Goal: Task Accomplishment & Management: Use online tool/utility

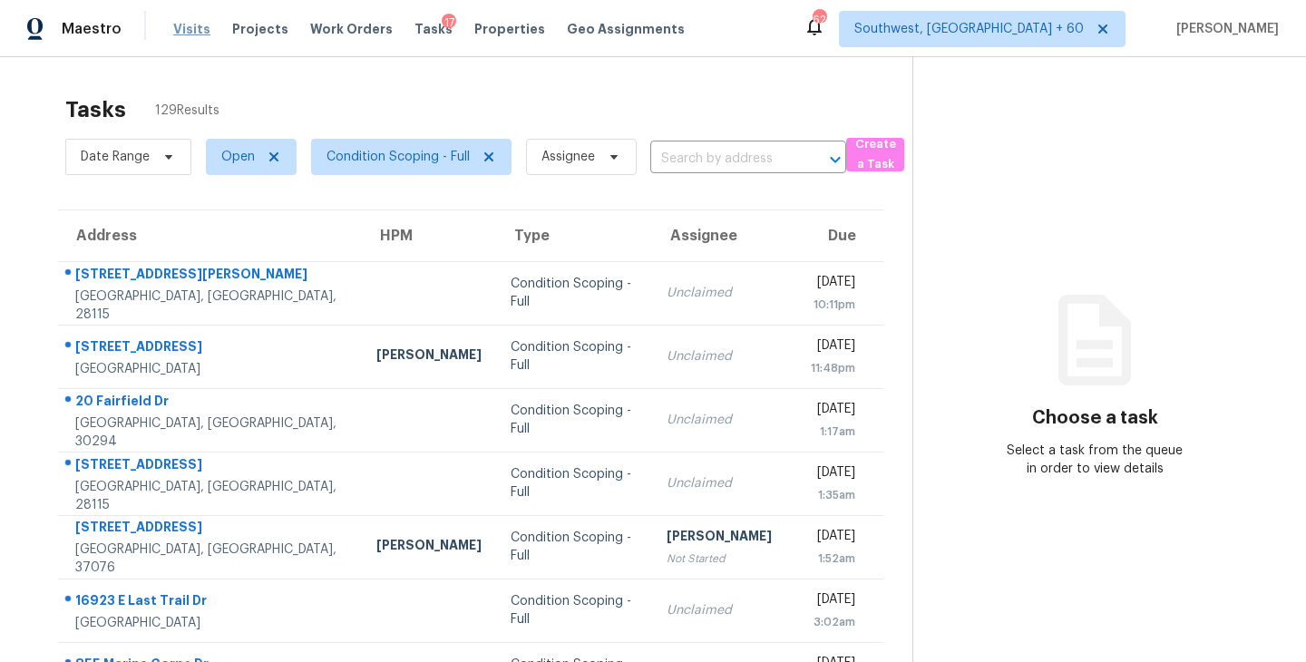
click at [190, 31] on span "Visits" at bounding box center [191, 29] width 37 height 18
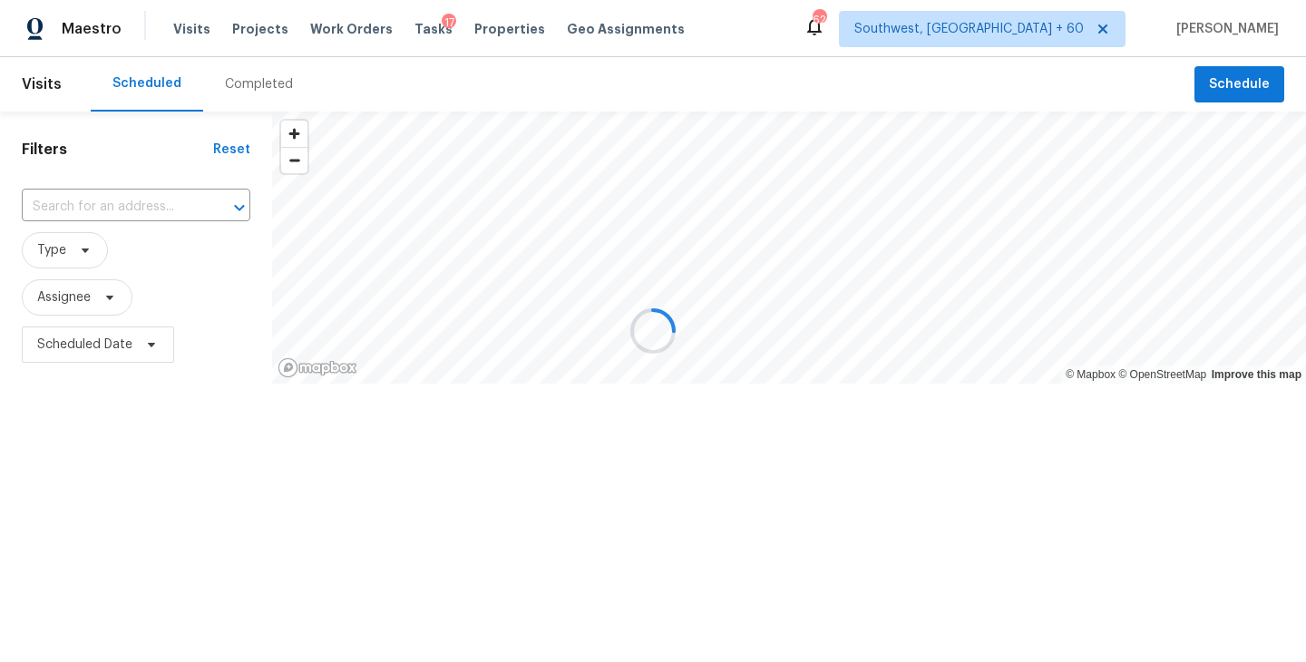
click at [260, 92] on div at bounding box center [653, 331] width 1306 height 662
click at [266, 86] on div at bounding box center [653, 331] width 1306 height 662
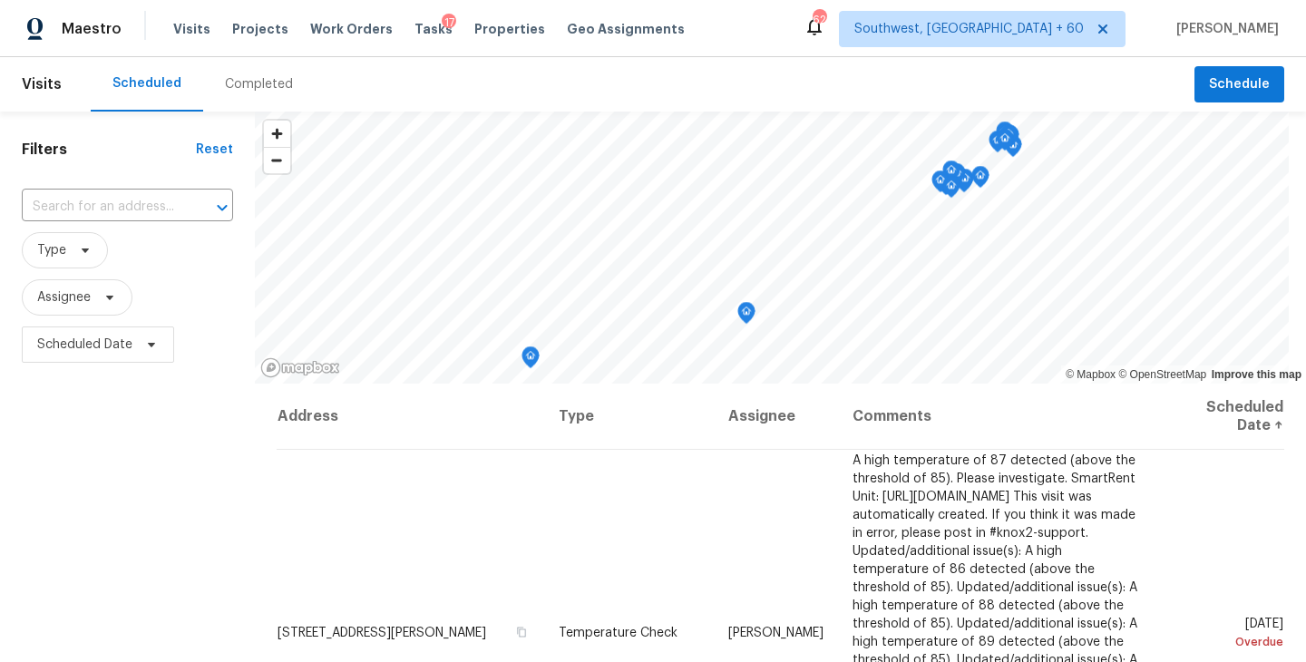
click at [266, 86] on div "Completed" at bounding box center [259, 84] width 68 height 18
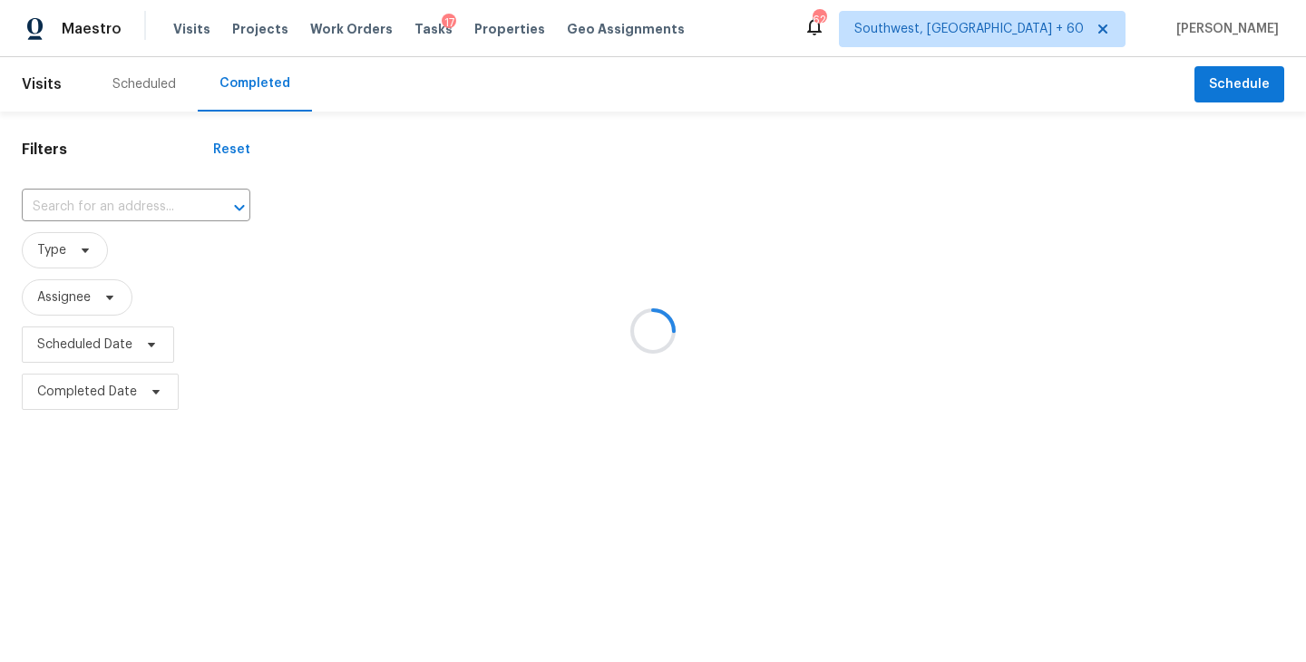
click at [172, 202] on div at bounding box center [653, 331] width 1306 height 662
click at [190, 191] on div at bounding box center [653, 331] width 1306 height 662
click at [155, 206] on div at bounding box center [653, 331] width 1306 height 662
click at [143, 204] on div at bounding box center [653, 331] width 1306 height 662
click at [139, 206] on div at bounding box center [653, 331] width 1306 height 662
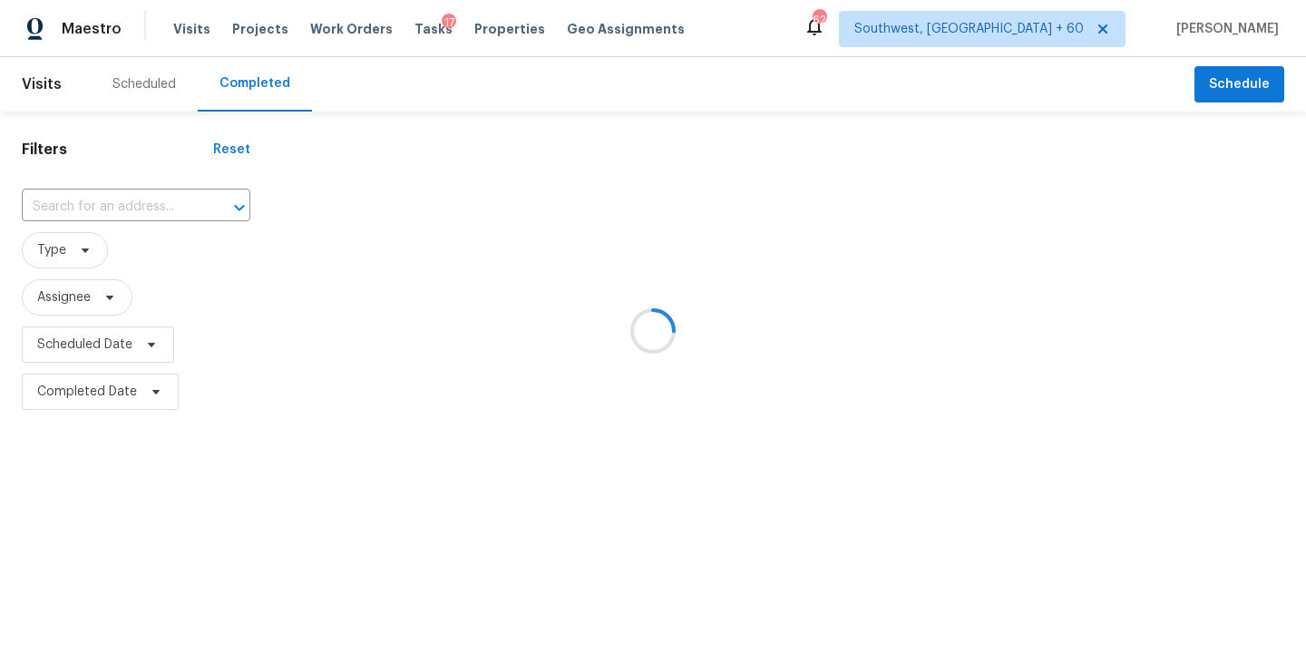
click at [139, 206] on div at bounding box center [653, 331] width 1306 height 662
click at [137, 206] on div at bounding box center [653, 331] width 1306 height 662
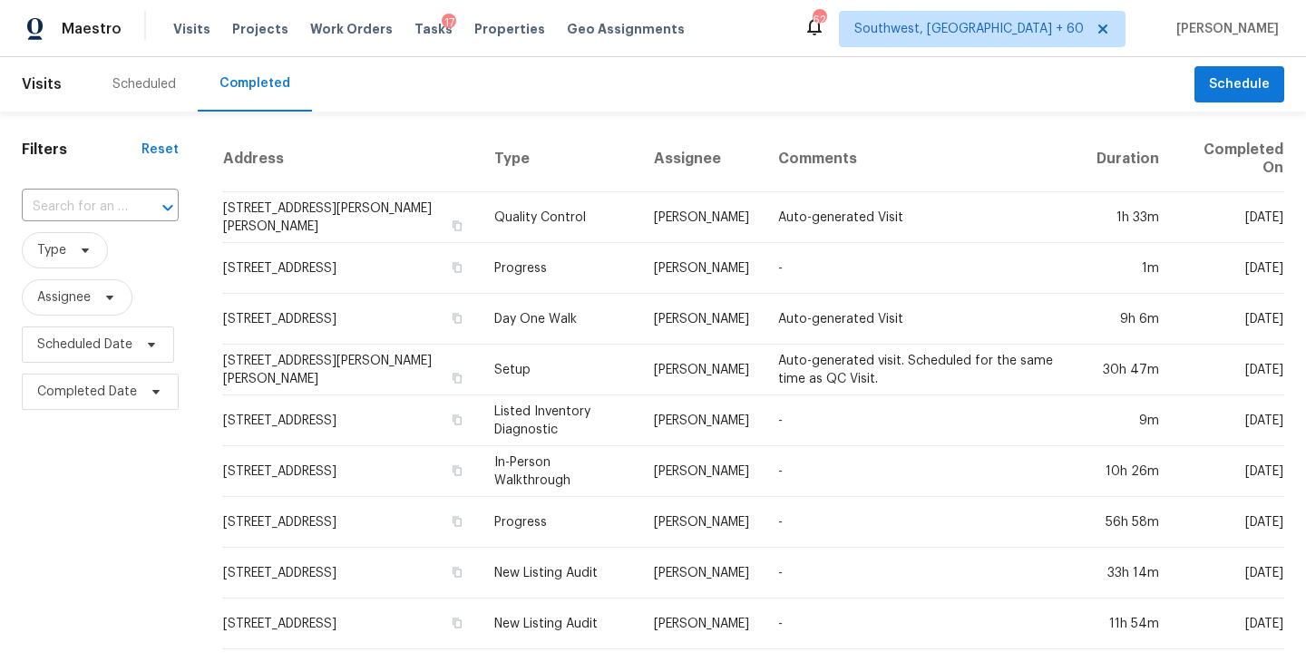
click at [127, 206] on div "​" at bounding box center [100, 207] width 157 height 28
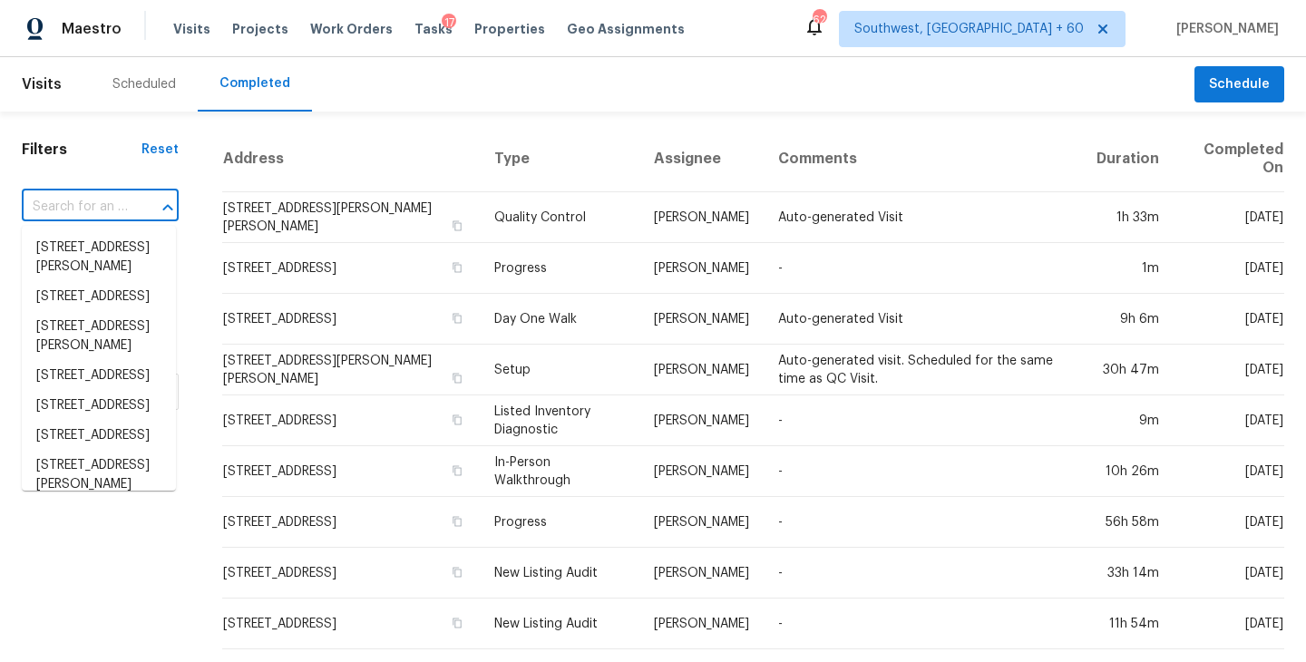
paste input "2006 Applegate Dr, Concord, NC, 28027"
type input "2006 Applegate Dr, Concord, NC, 28027"
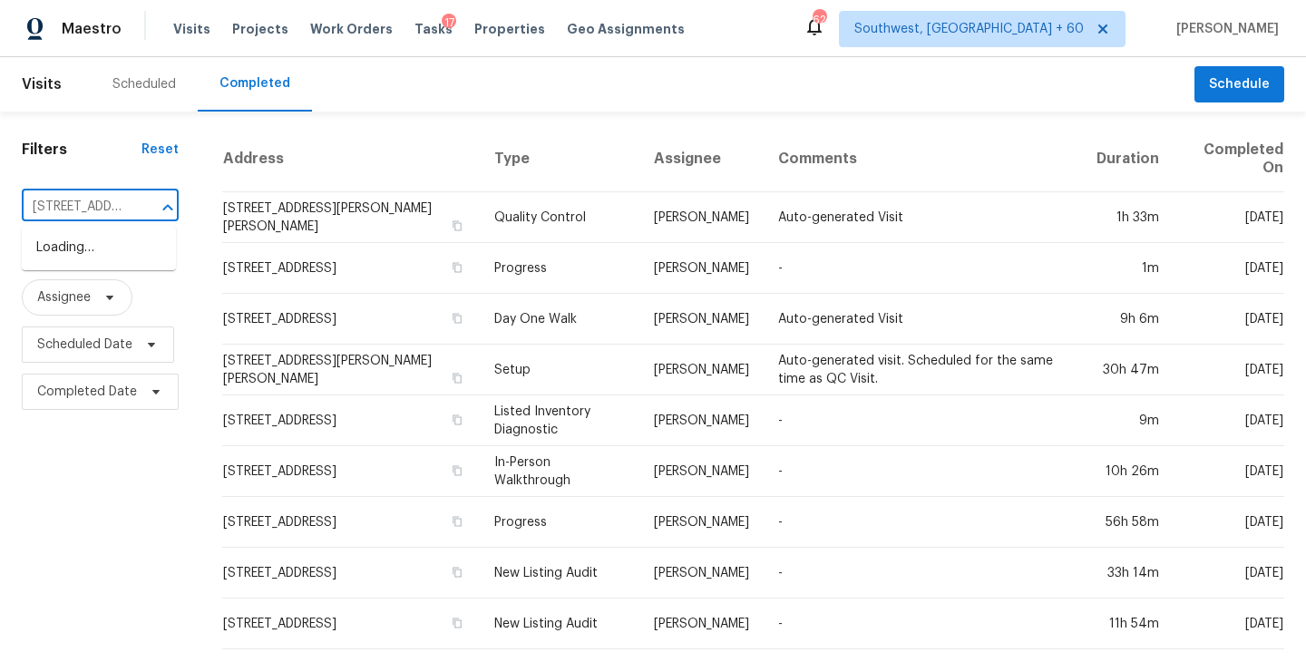
scroll to position [0, 148]
click at [115, 253] on li "2006 Applegate Dr, Concord, NC 28027" at bounding box center [99, 248] width 154 height 30
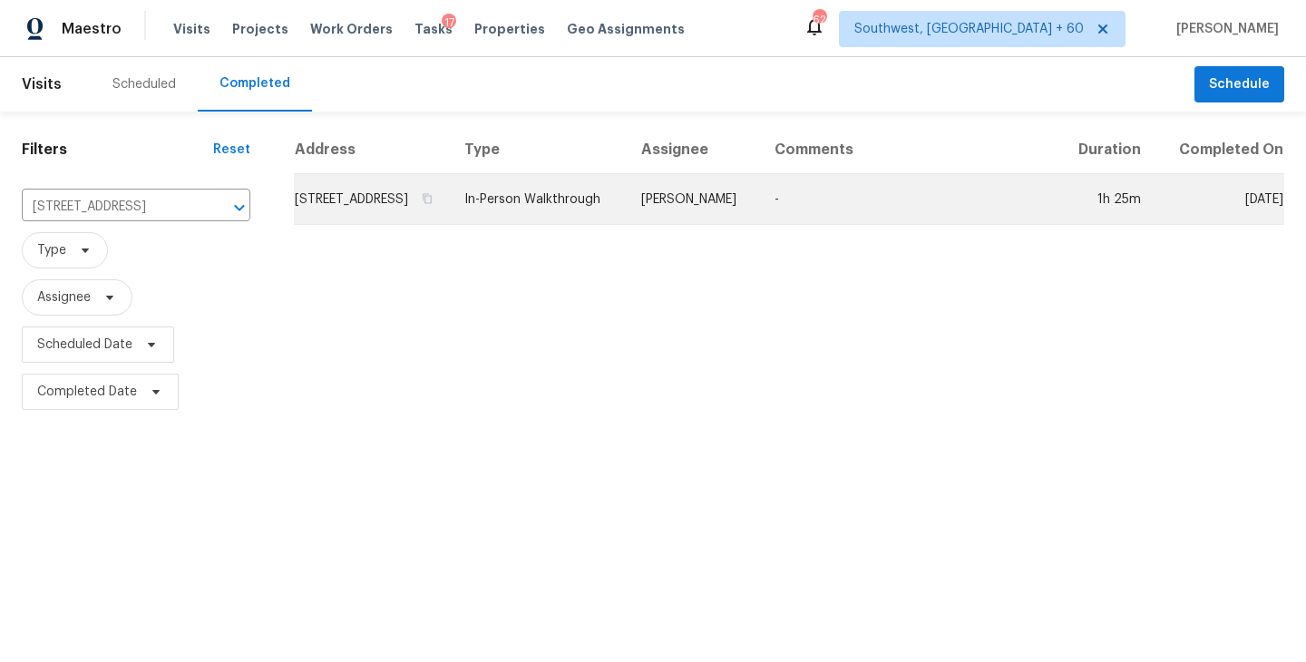
click at [728, 225] on td "[PERSON_NAME]" at bounding box center [693, 199] width 133 height 51
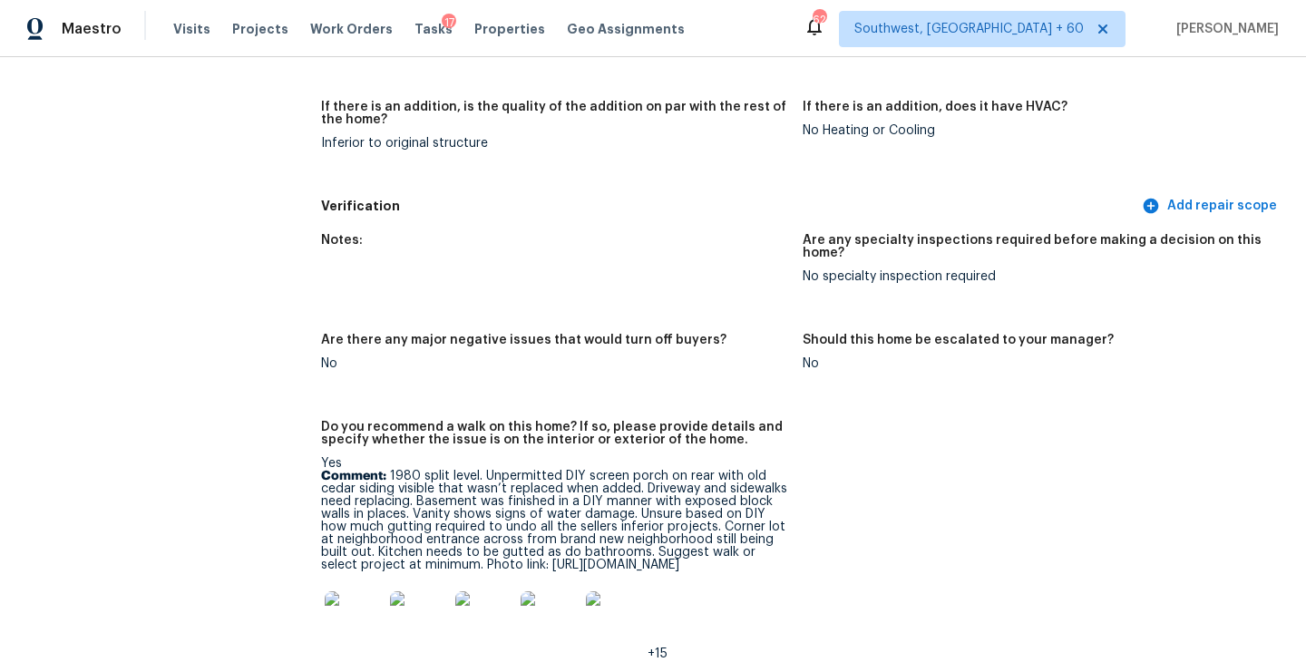
scroll to position [4027, 0]
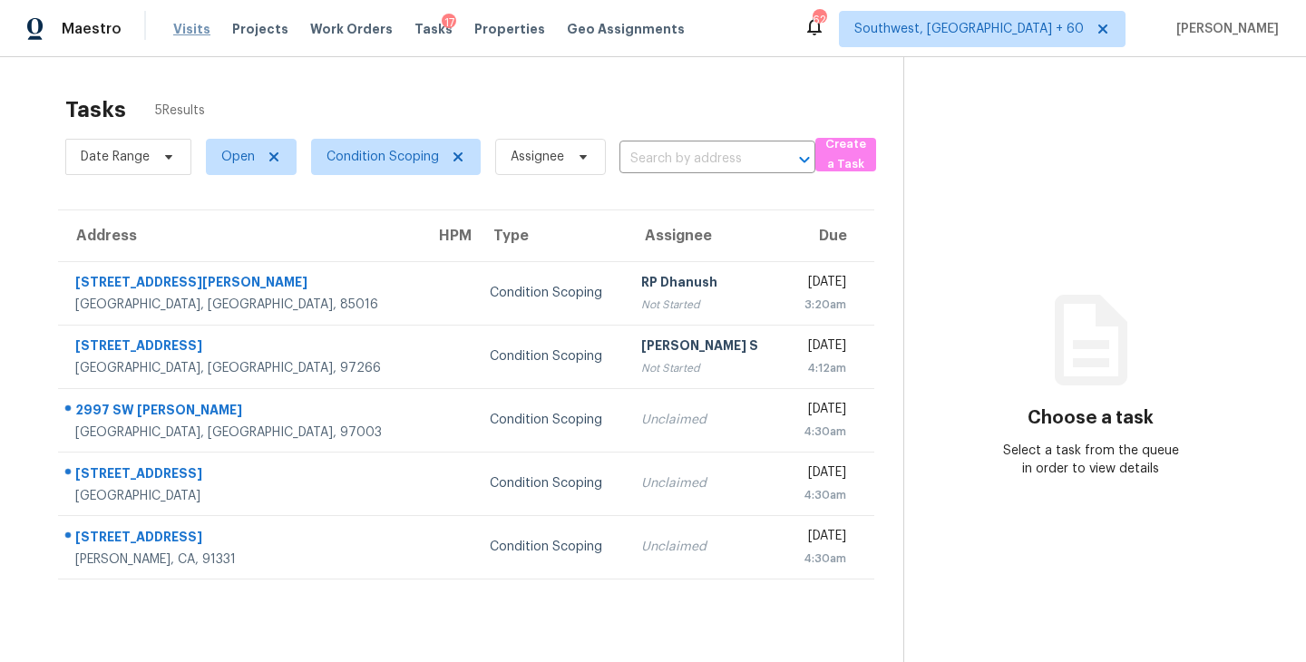
click at [184, 30] on span "Visits" at bounding box center [191, 29] width 37 height 18
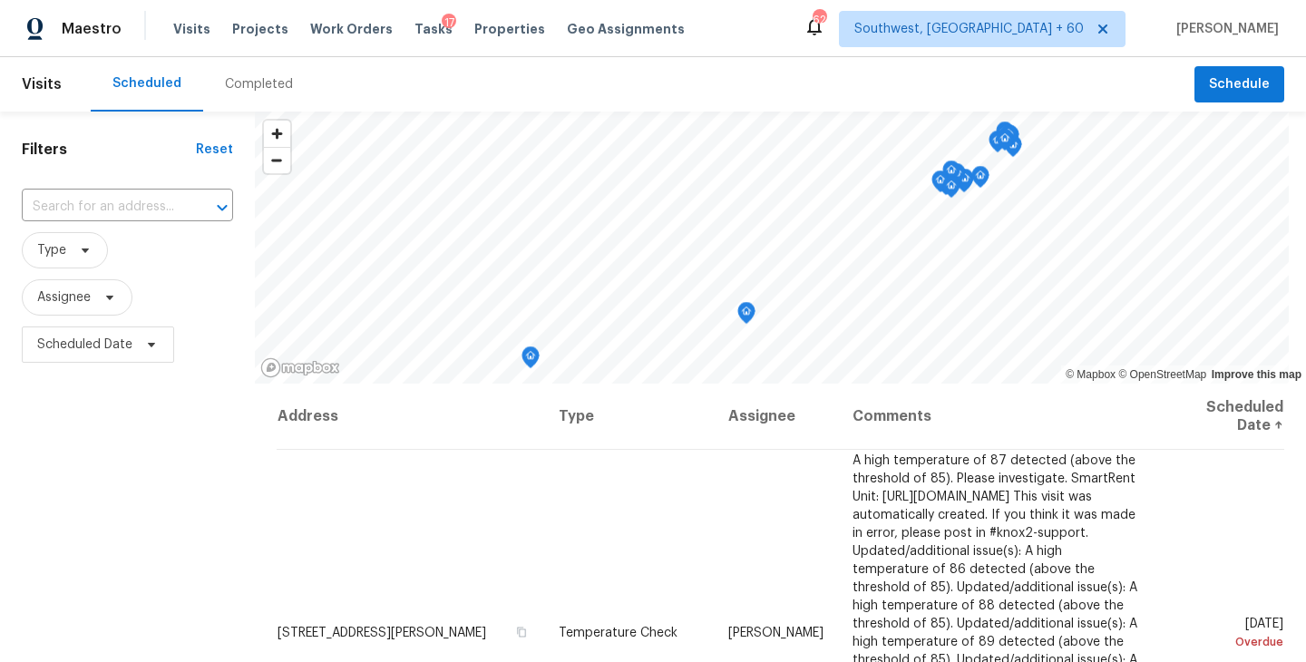
click at [250, 92] on div "Completed" at bounding box center [259, 84] width 68 height 18
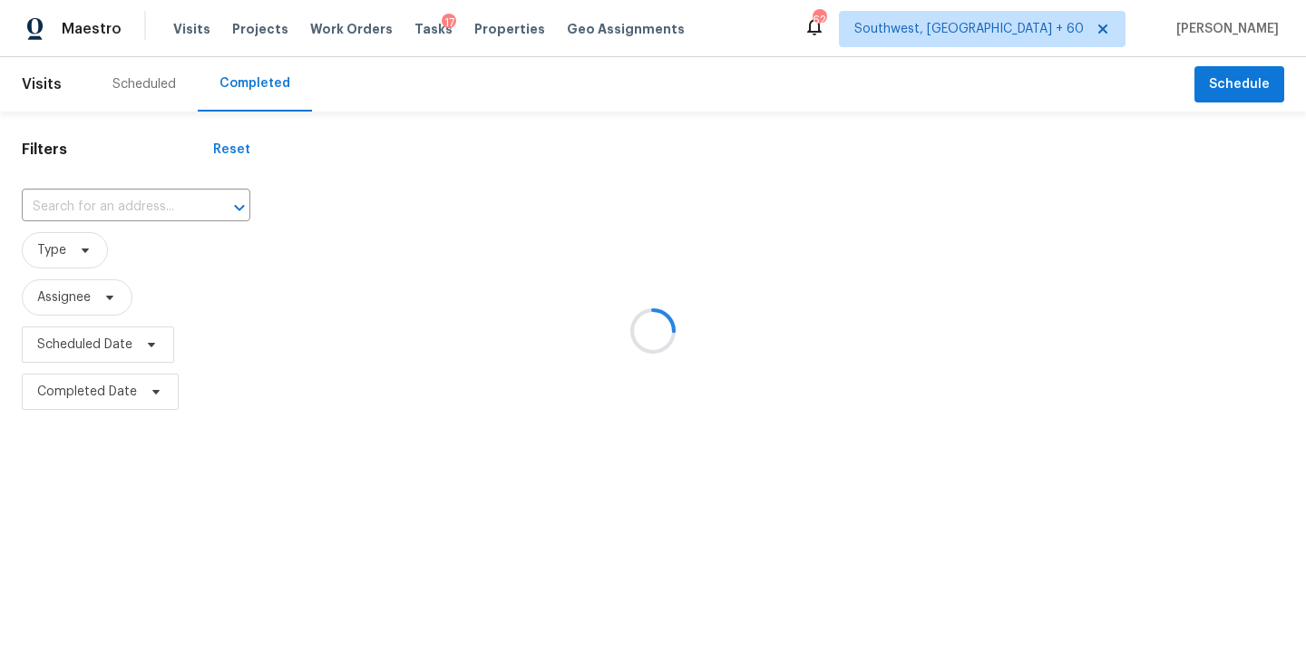
click at [253, 86] on div at bounding box center [653, 331] width 1306 height 662
click at [127, 195] on div at bounding box center [653, 331] width 1306 height 662
click at [117, 206] on div at bounding box center [653, 331] width 1306 height 662
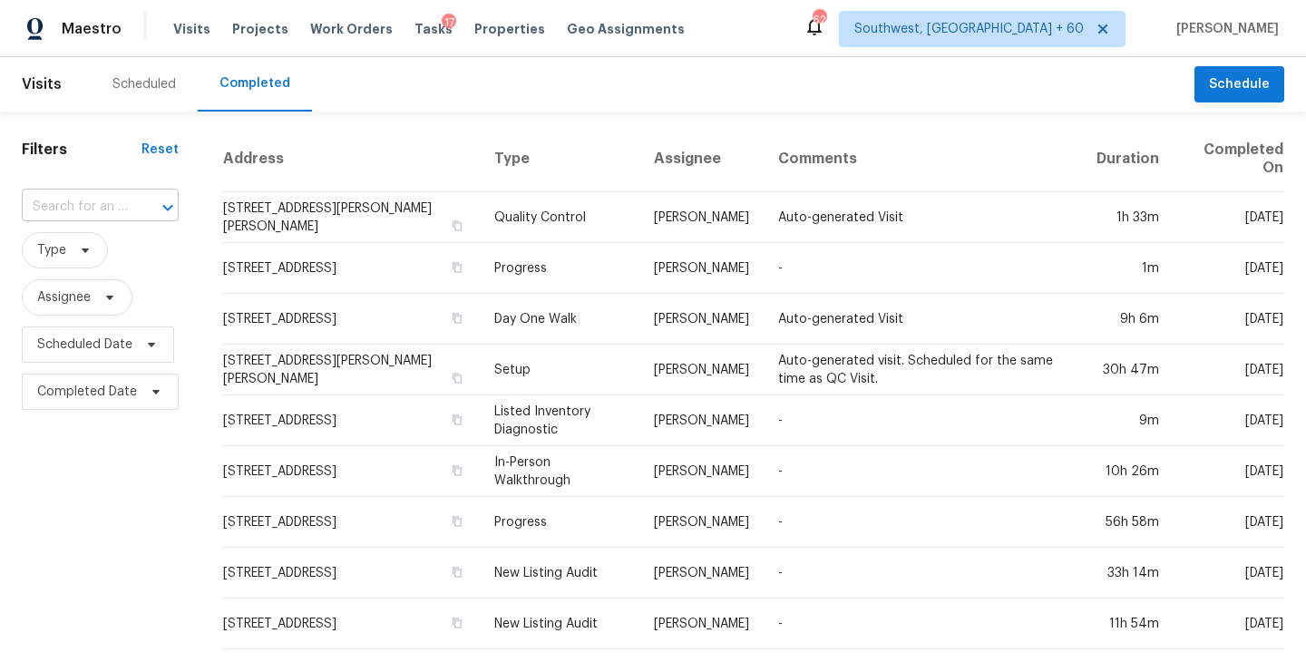
click at [111, 204] on input "text" at bounding box center [75, 207] width 106 height 28
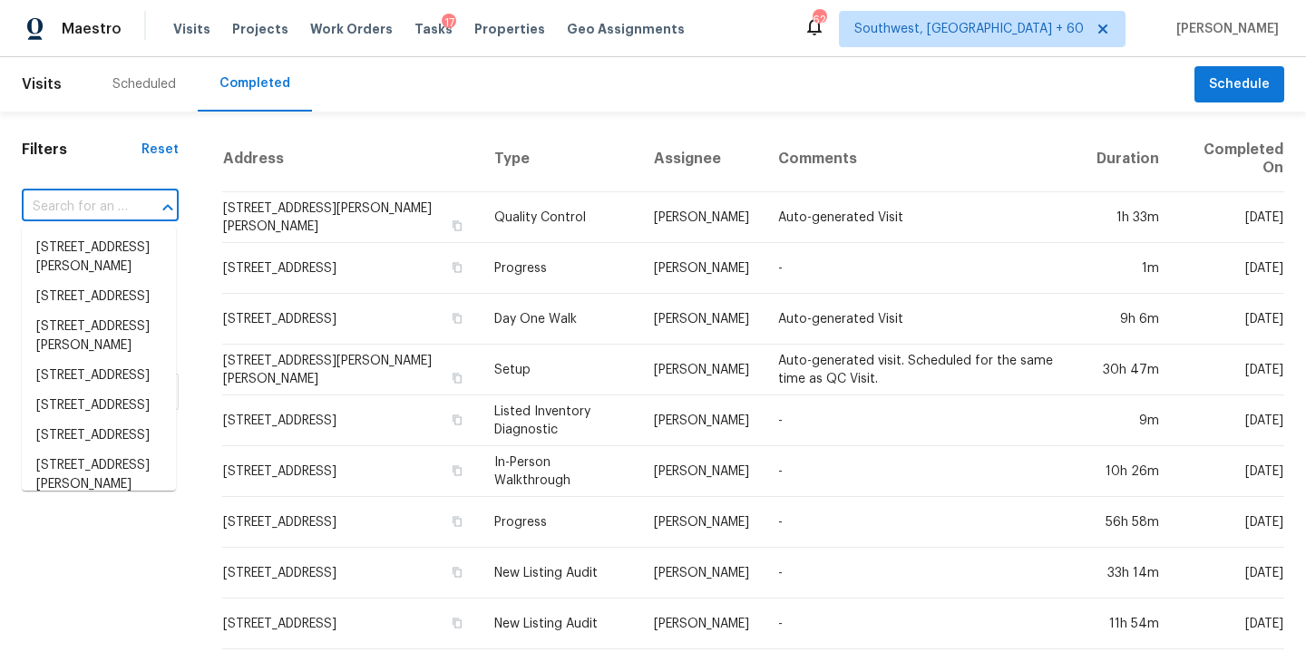
paste input "18822 Mountain Spring Dr, Spring, TX, 77379"
type input "18822 Mountain Spring Dr, Spring, TX, 77379"
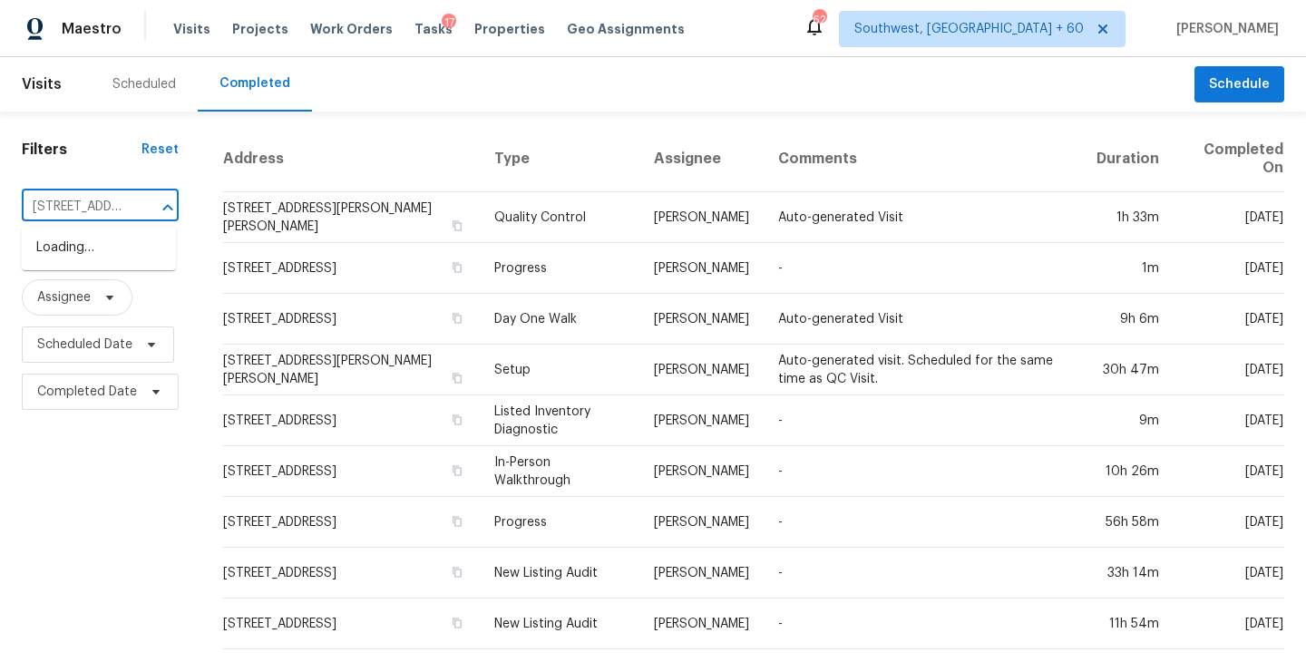
scroll to position [0, 170]
click at [116, 252] on li "18822 Mountain Spring Dr, Spring, TX 77379" at bounding box center [99, 248] width 154 height 30
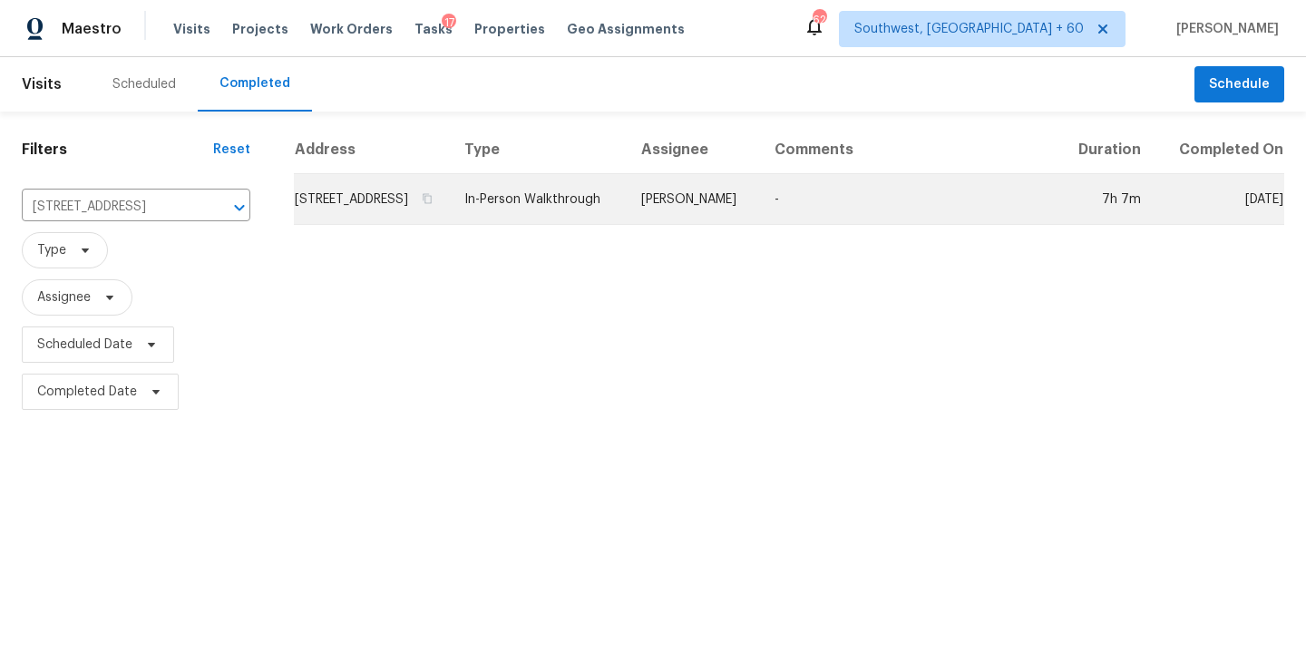
click at [740, 225] on td "Maria Zakharnitskaia" at bounding box center [693, 199] width 133 height 51
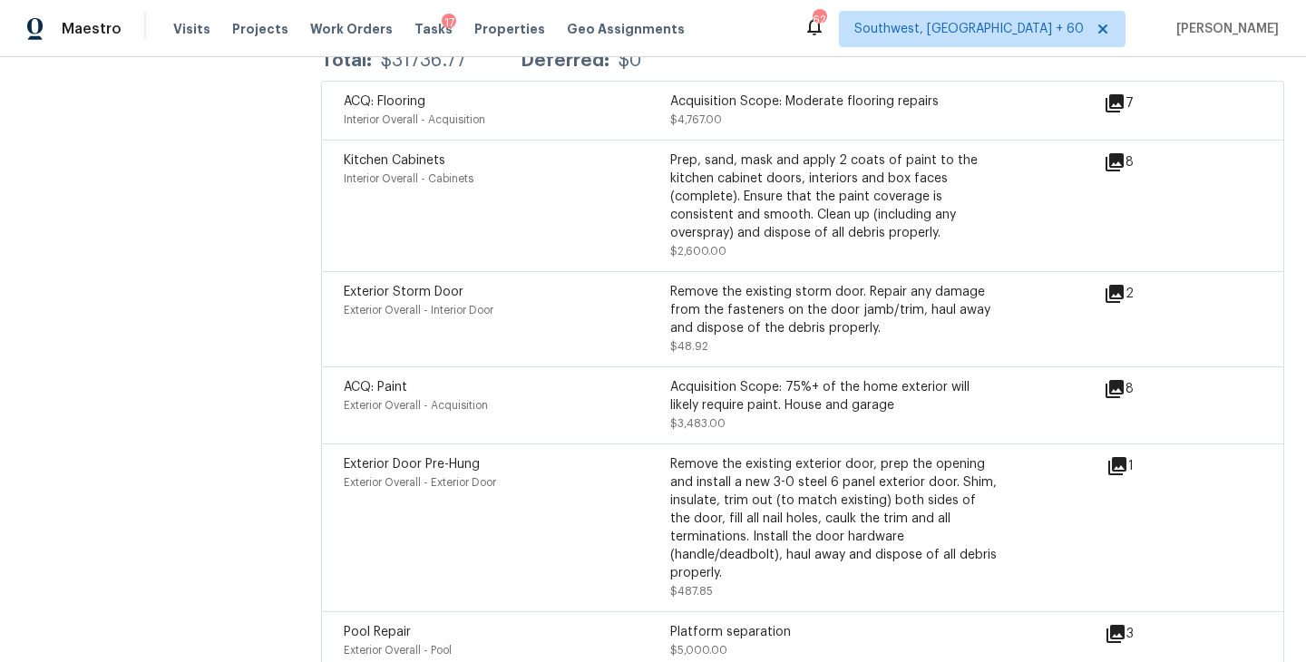
scroll to position [5484, 0]
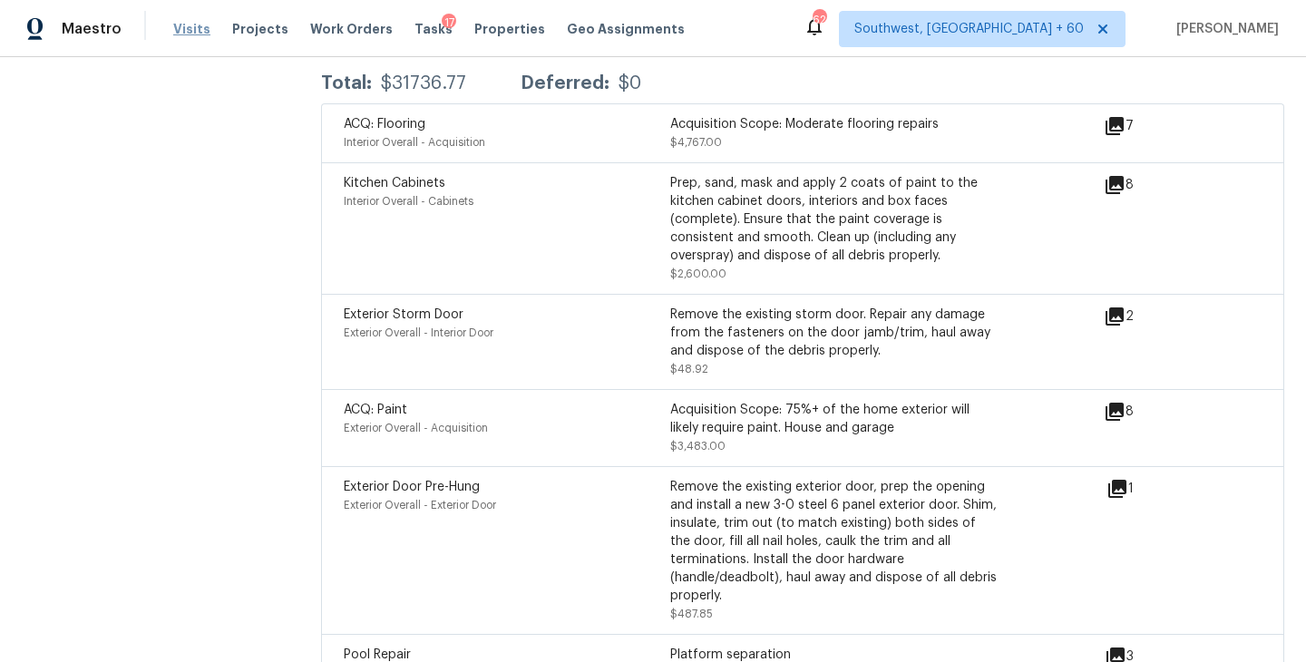
click at [194, 30] on span "Visits" at bounding box center [191, 29] width 37 height 18
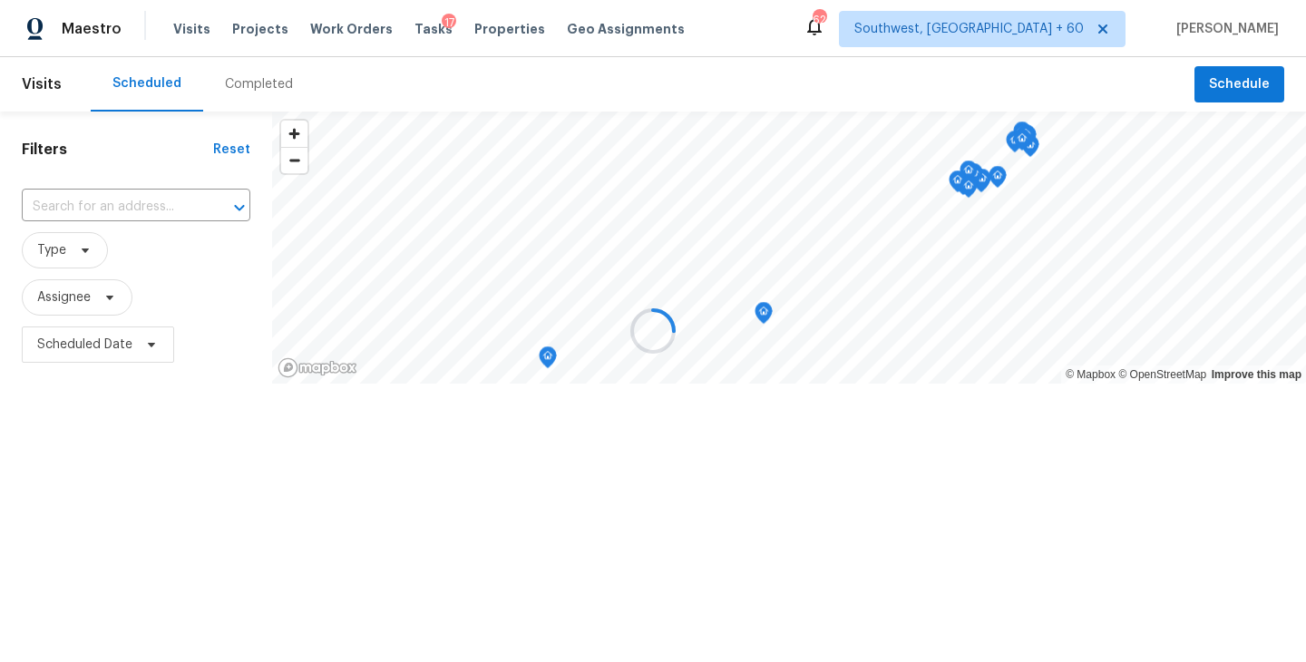
click at [254, 92] on div at bounding box center [653, 331] width 1306 height 662
click at [261, 88] on div at bounding box center [653, 331] width 1306 height 662
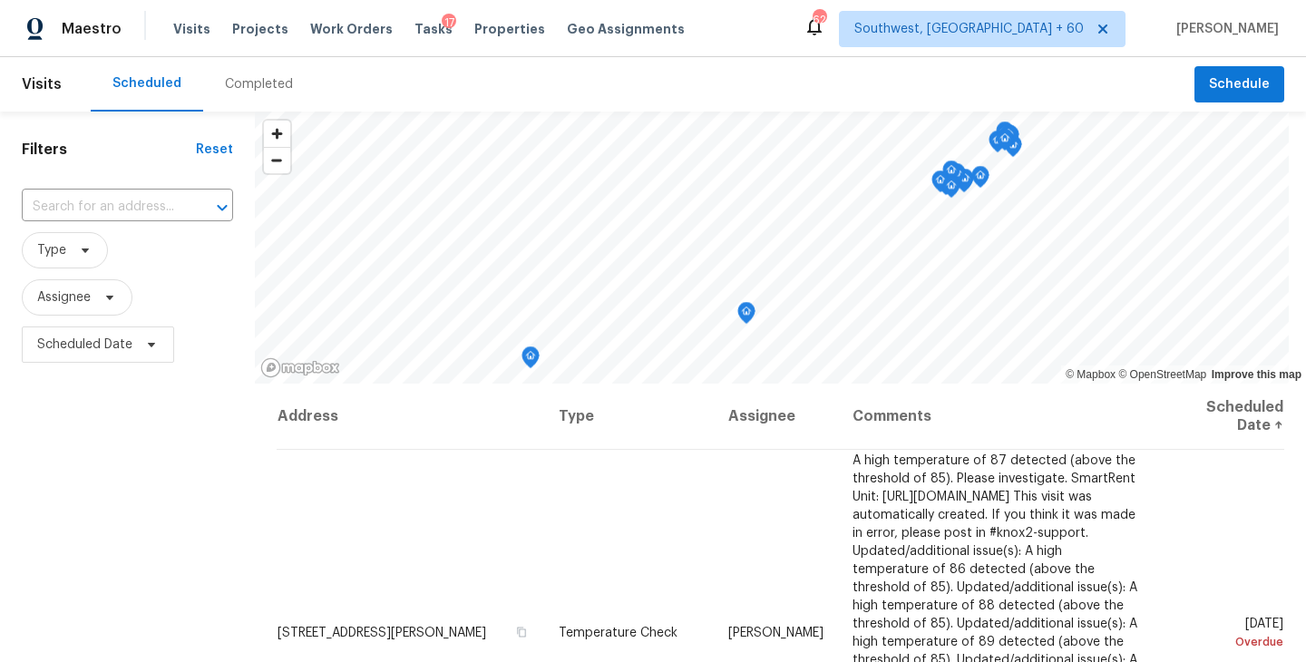
click at [261, 88] on div "Completed" at bounding box center [259, 84] width 68 height 18
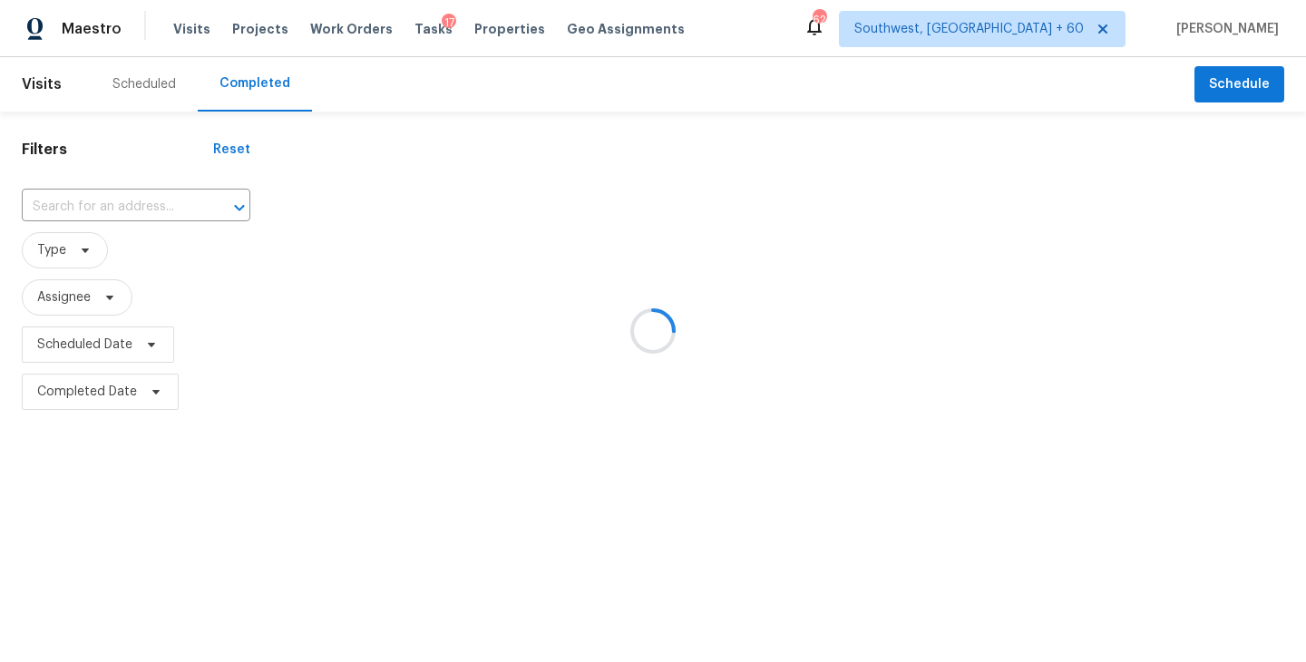
click at [162, 202] on div at bounding box center [653, 331] width 1306 height 662
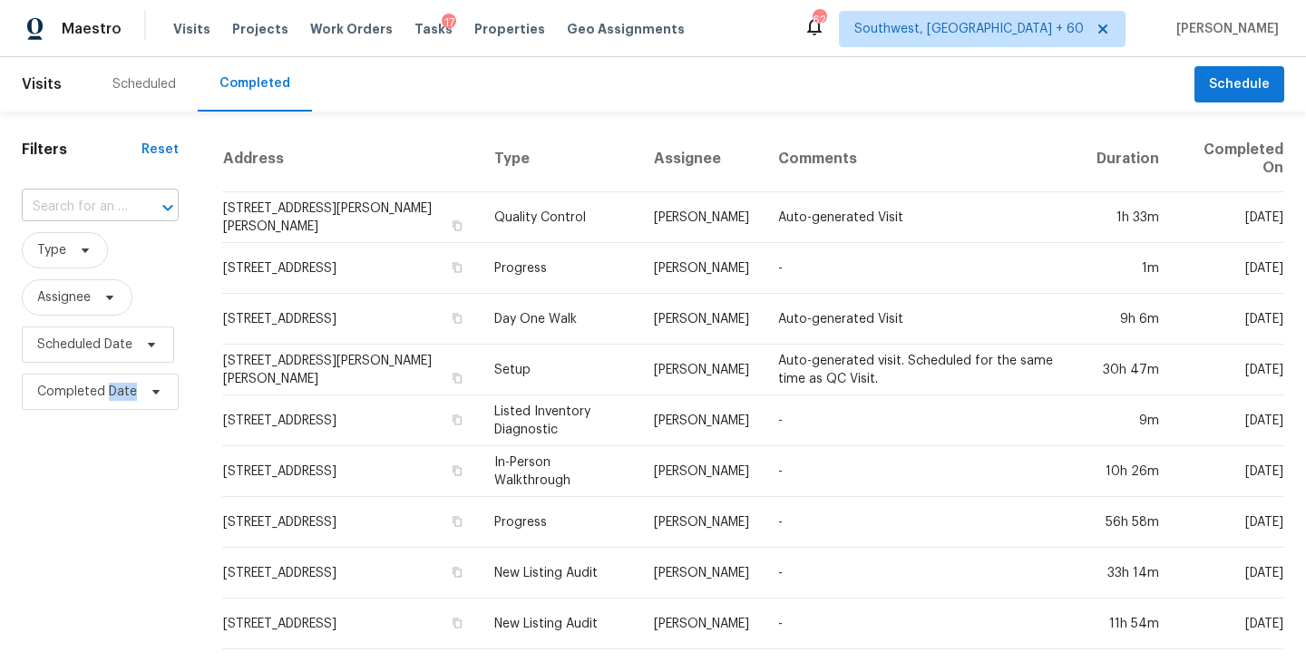
click at [126, 210] on div "​" at bounding box center [100, 207] width 157 height 28
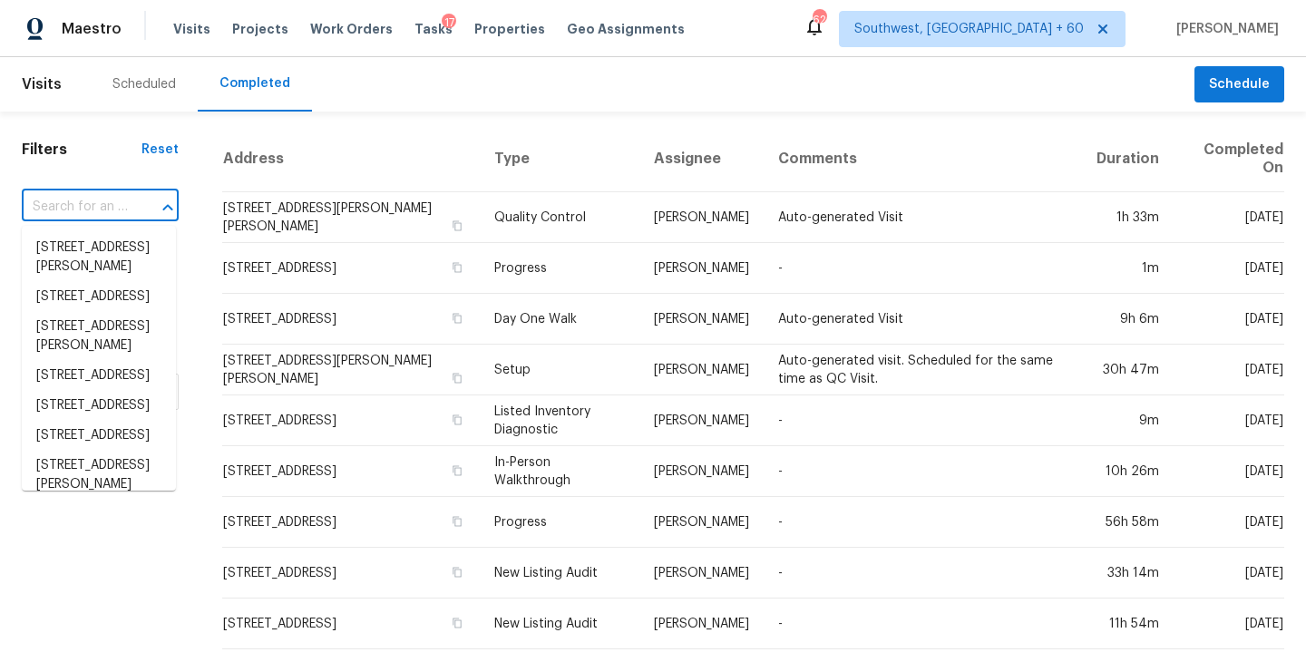
paste input "16 Hoppin John Ln, Taylors, SC, 29687"
type input "16 Hoppin John Ln, Taylors, SC, 29687"
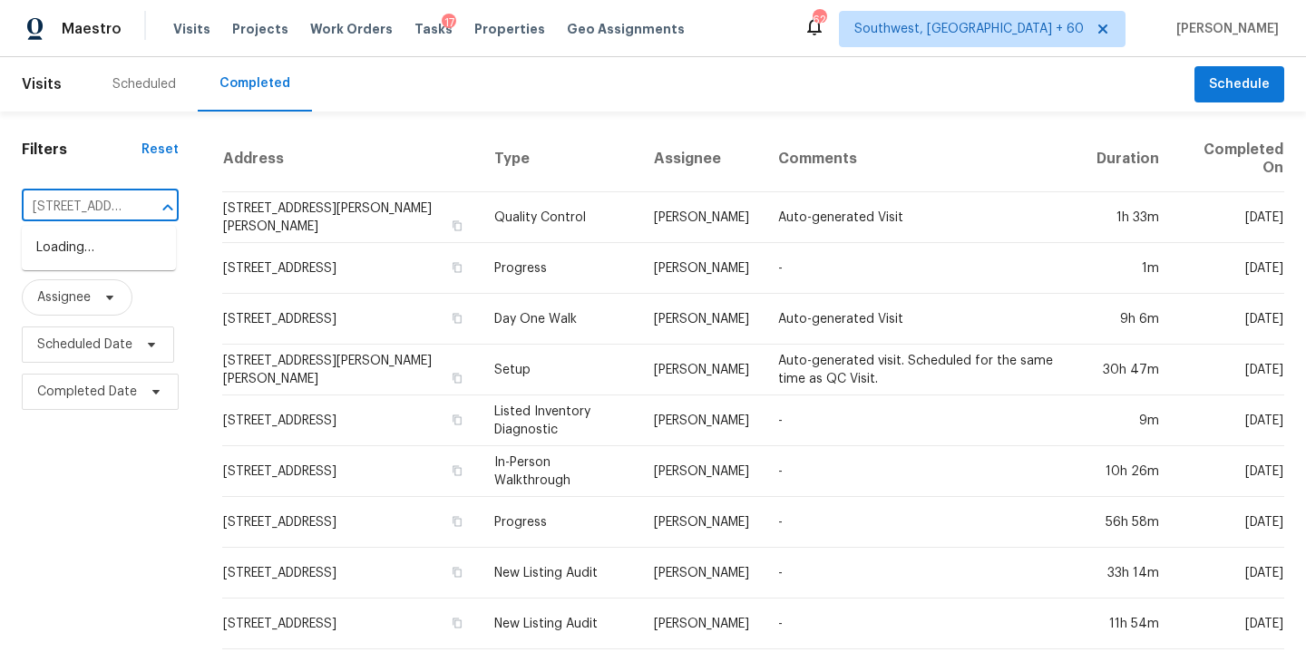
scroll to position [0, 132]
click at [122, 257] on li "16 Hoppin John Ln, Taylors, SC 29687" at bounding box center [99, 267] width 154 height 68
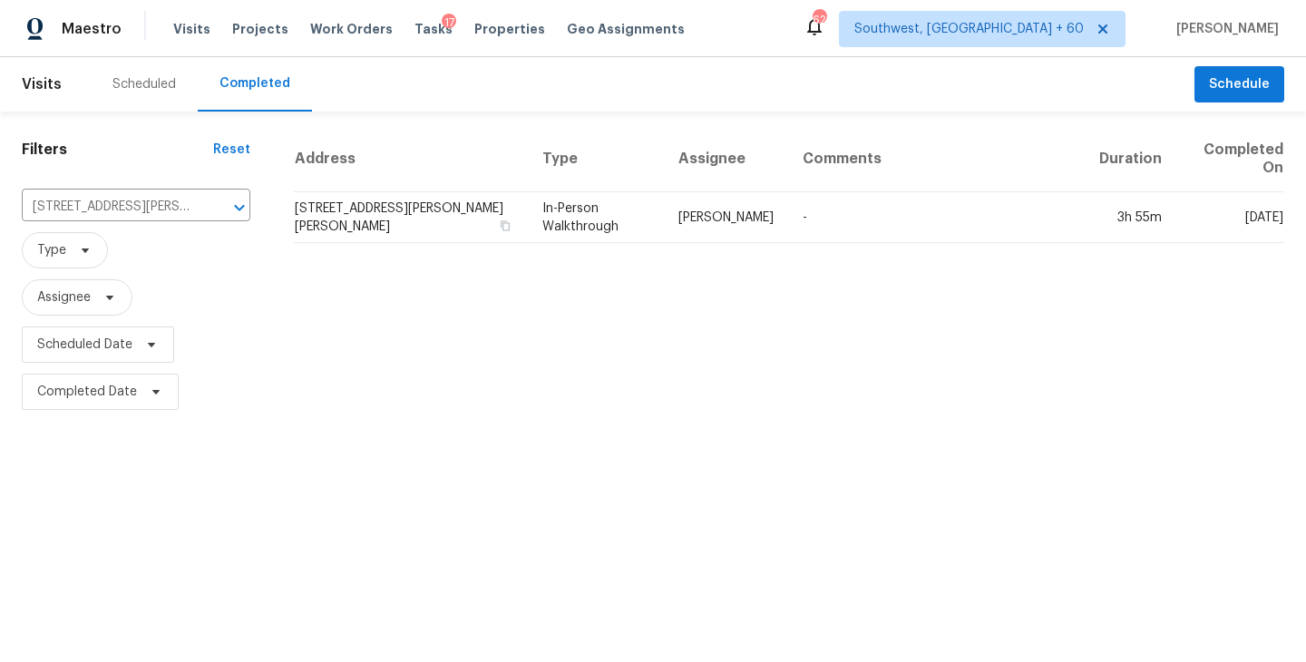
click at [652, 216] on td "In-Person Walkthrough" at bounding box center [596, 217] width 136 height 51
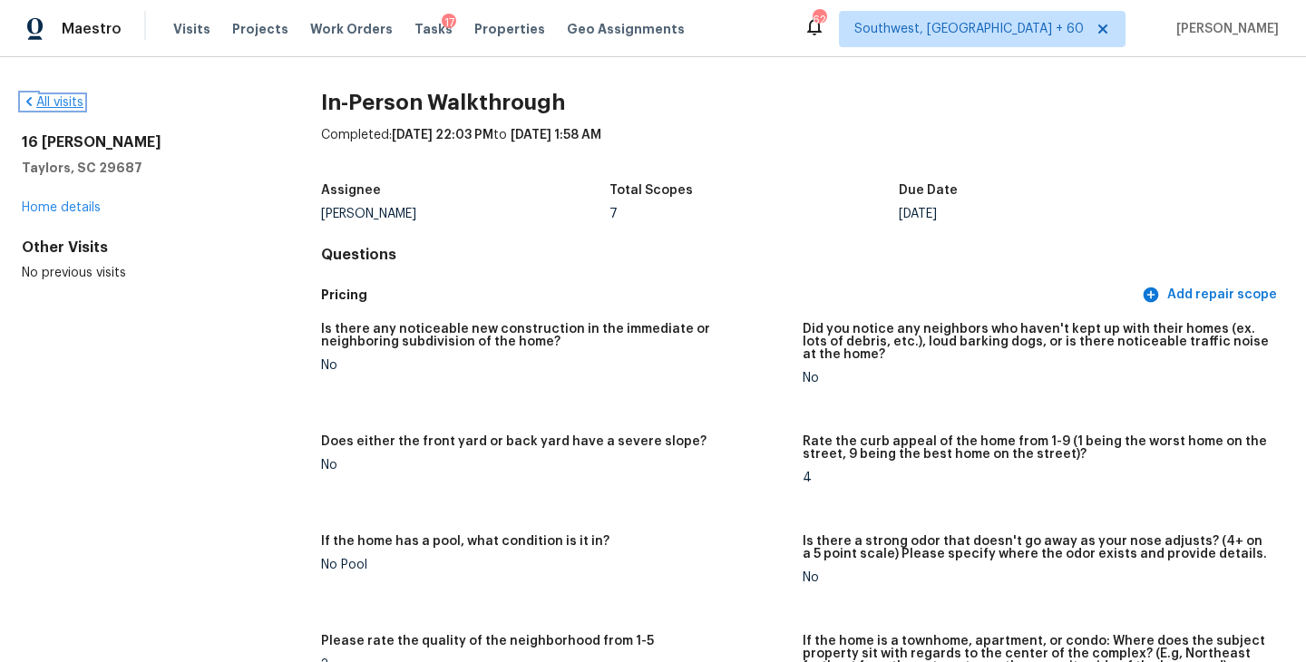
click at [66, 101] on link "All visits" at bounding box center [53, 102] width 62 height 13
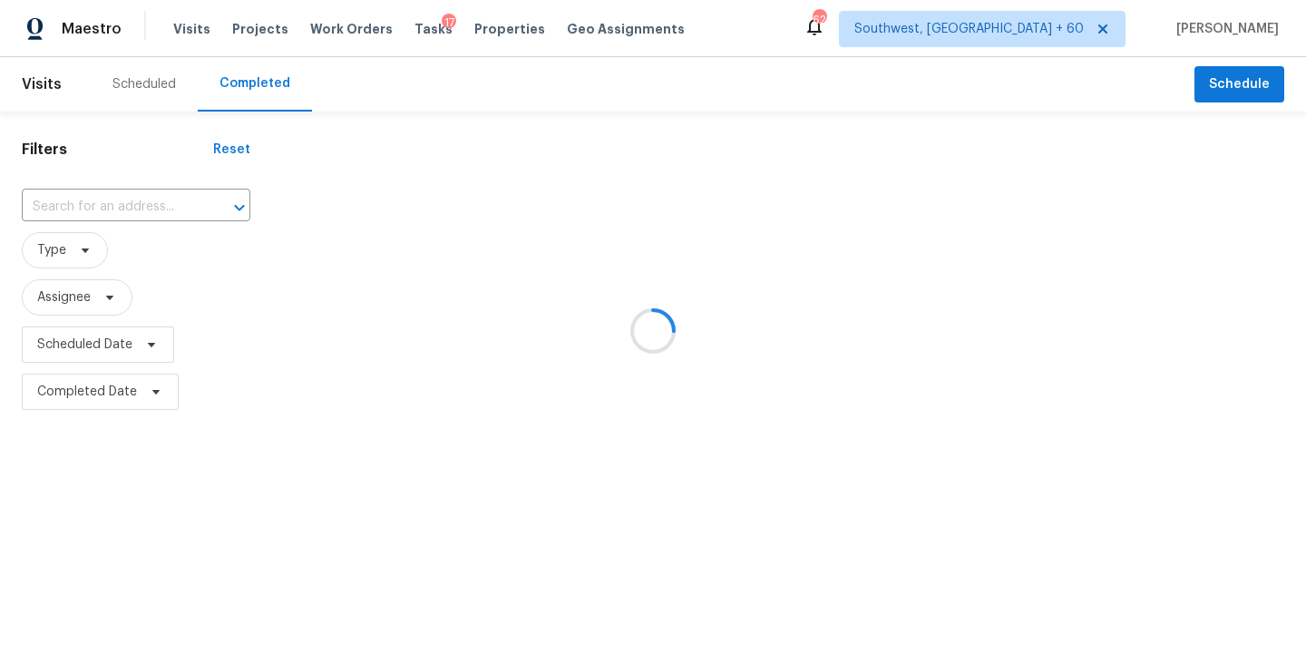
click at [162, 222] on div at bounding box center [653, 331] width 1306 height 662
click at [162, 190] on div at bounding box center [653, 331] width 1306 height 662
click at [148, 202] on div at bounding box center [653, 331] width 1306 height 662
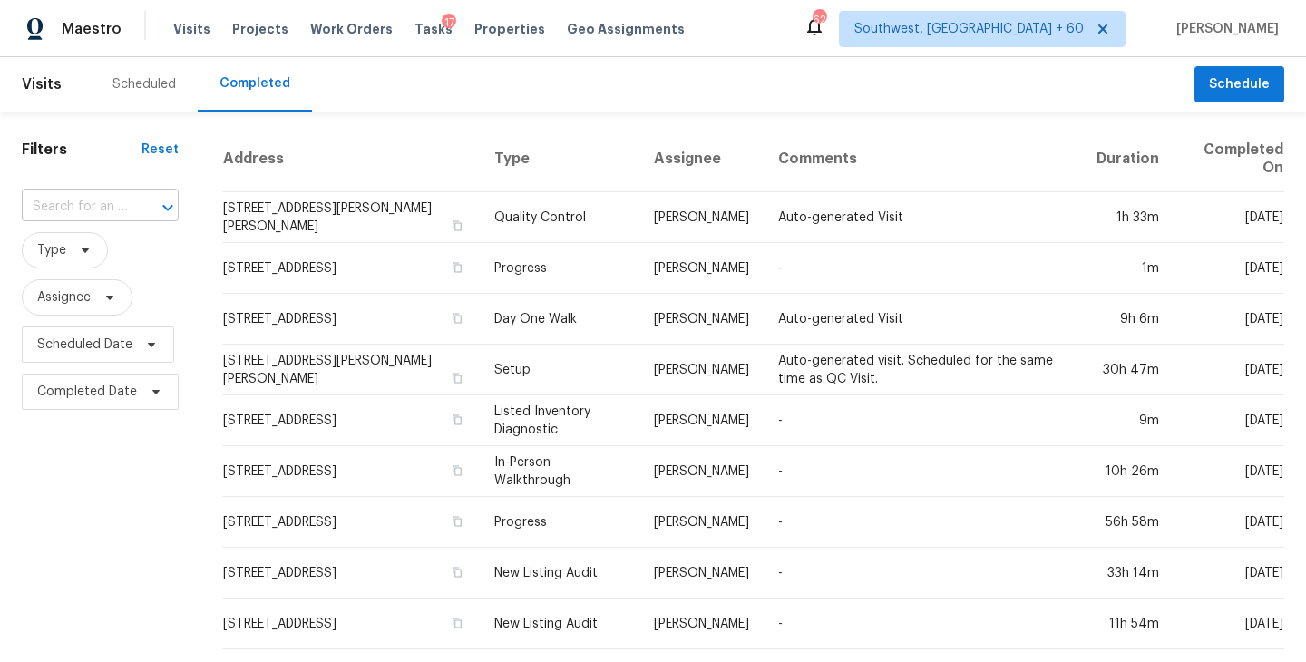
click at [143, 207] on div at bounding box center [155, 207] width 47 height 25
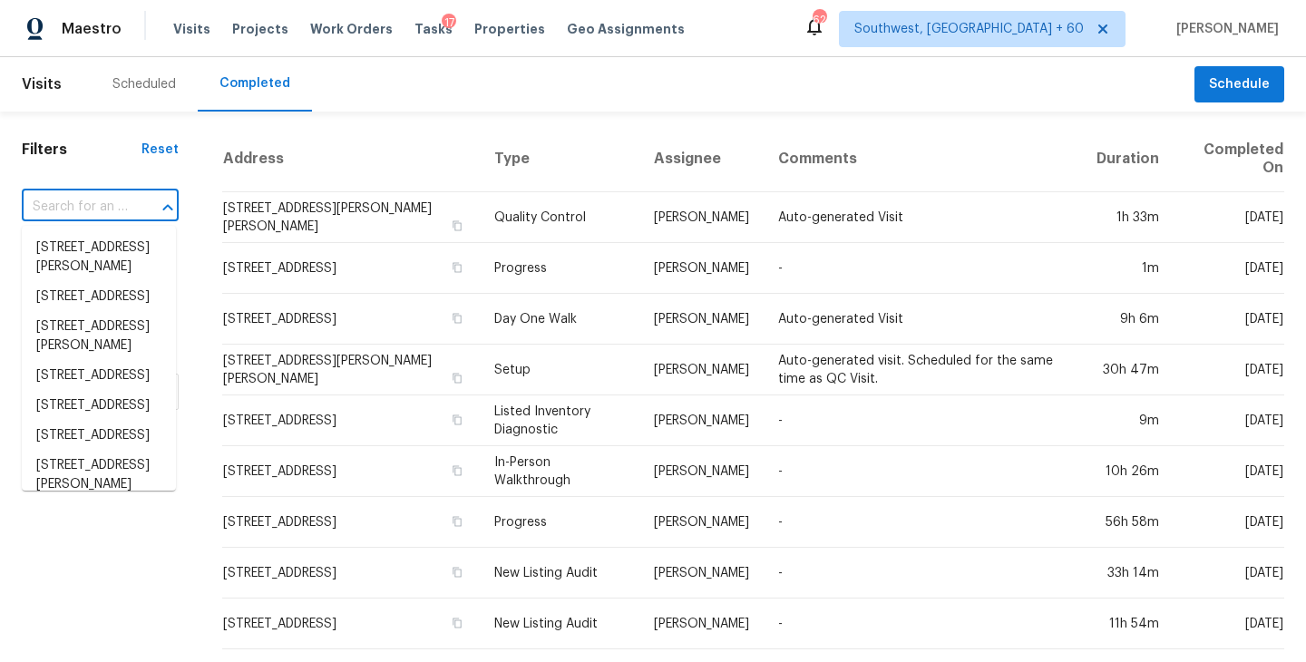
paste input "824 S Chillicothe Rd Unit 11, Aurora, OH, 44202"
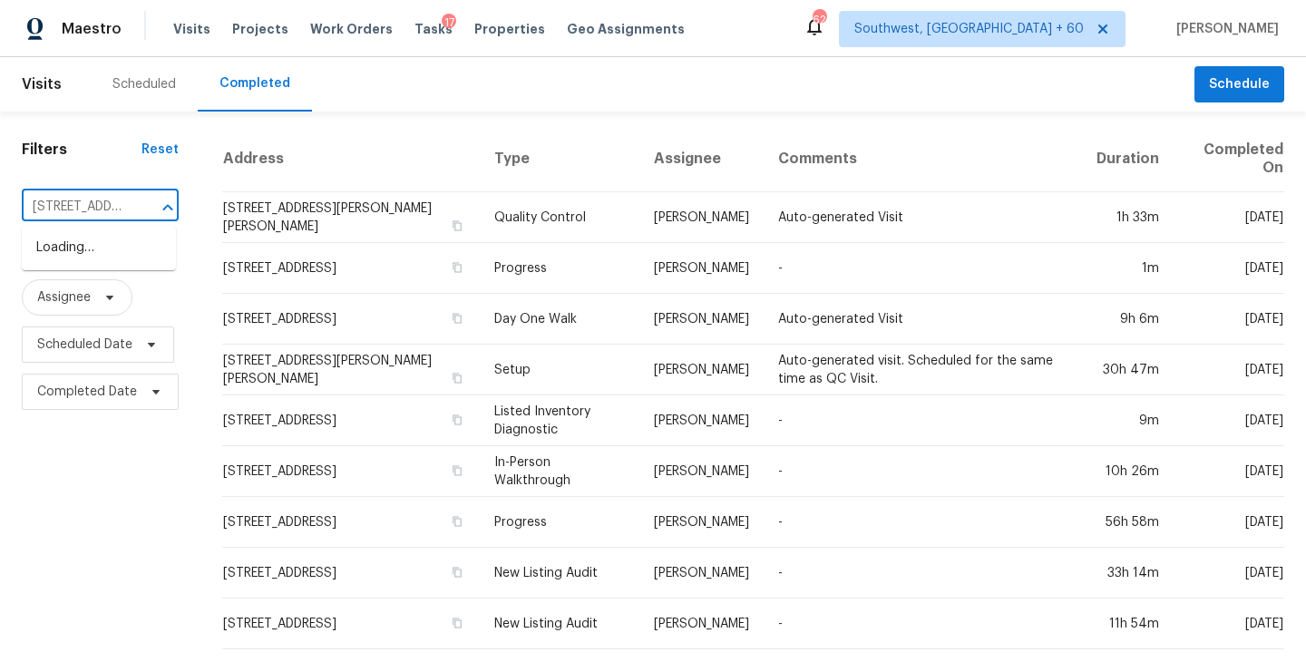
scroll to position [0, 186]
type input "824 S Chillicothe Rd"
click at [127, 263] on li "824 S Chillicothe Rd Unit 11, Aurora, OH 44202" at bounding box center [99, 248] width 154 height 30
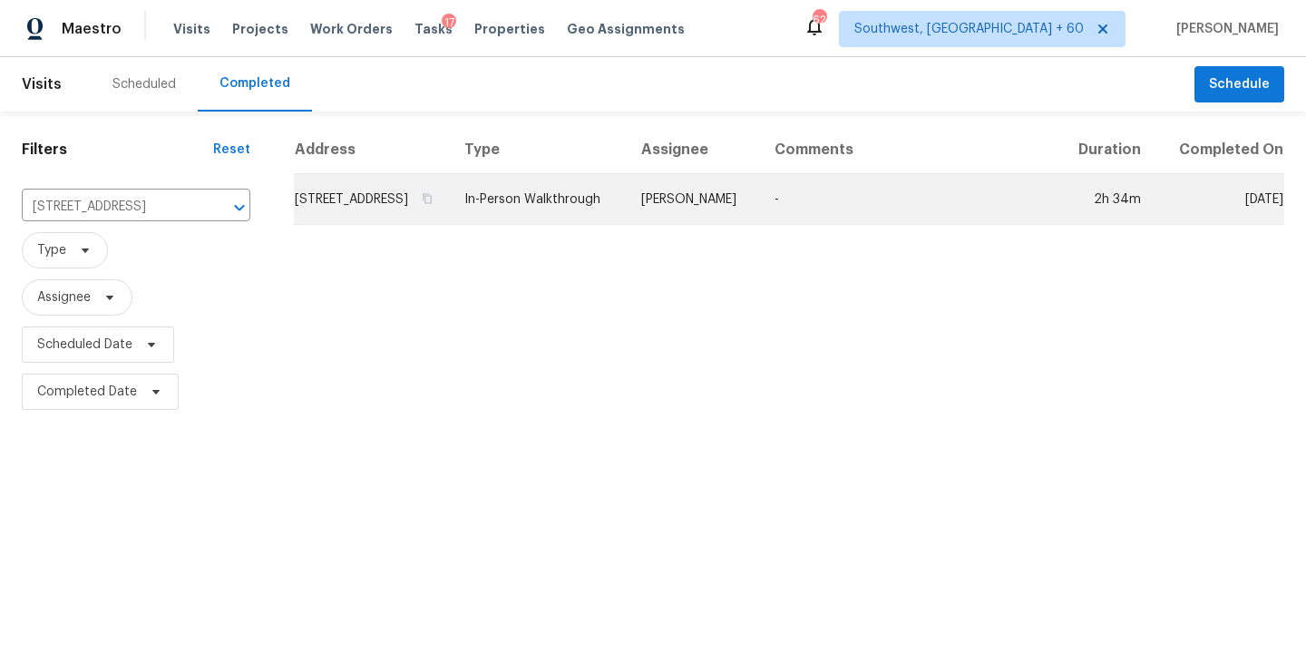
click at [835, 225] on td "-" at bounding box center [909, 199] width 298 height 51
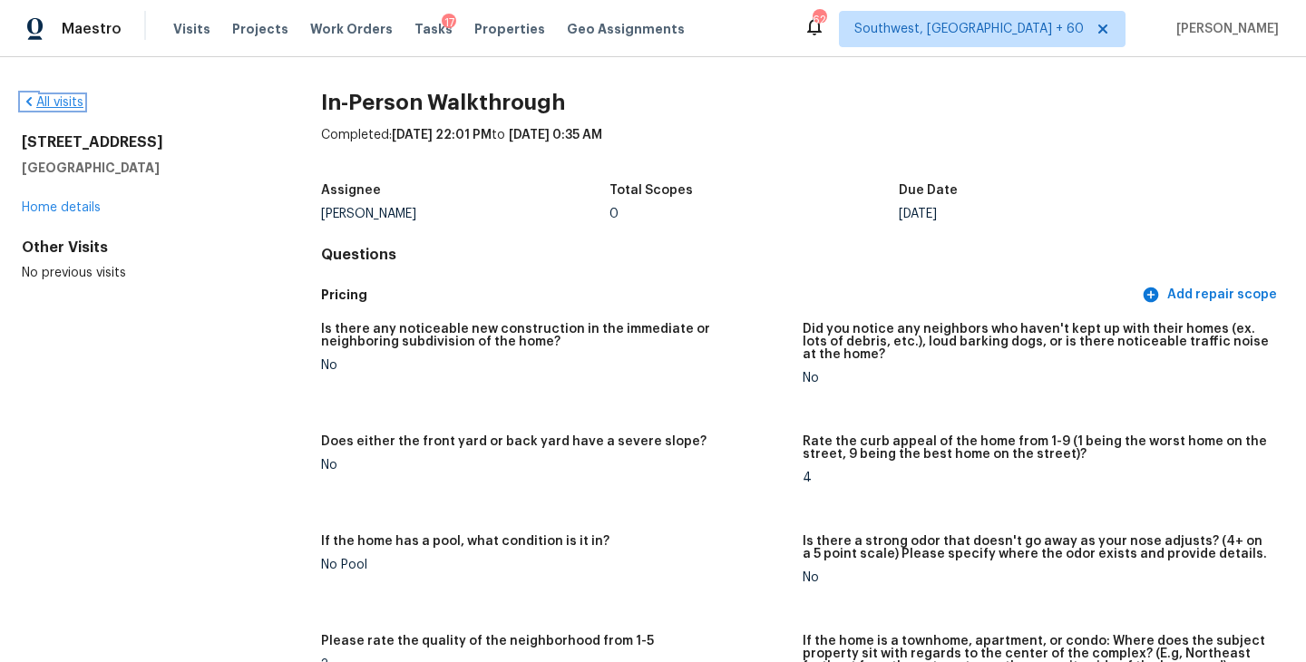
click at [71, 102] on link "All visits" at bounding box center [53, 102] width 62 height 13
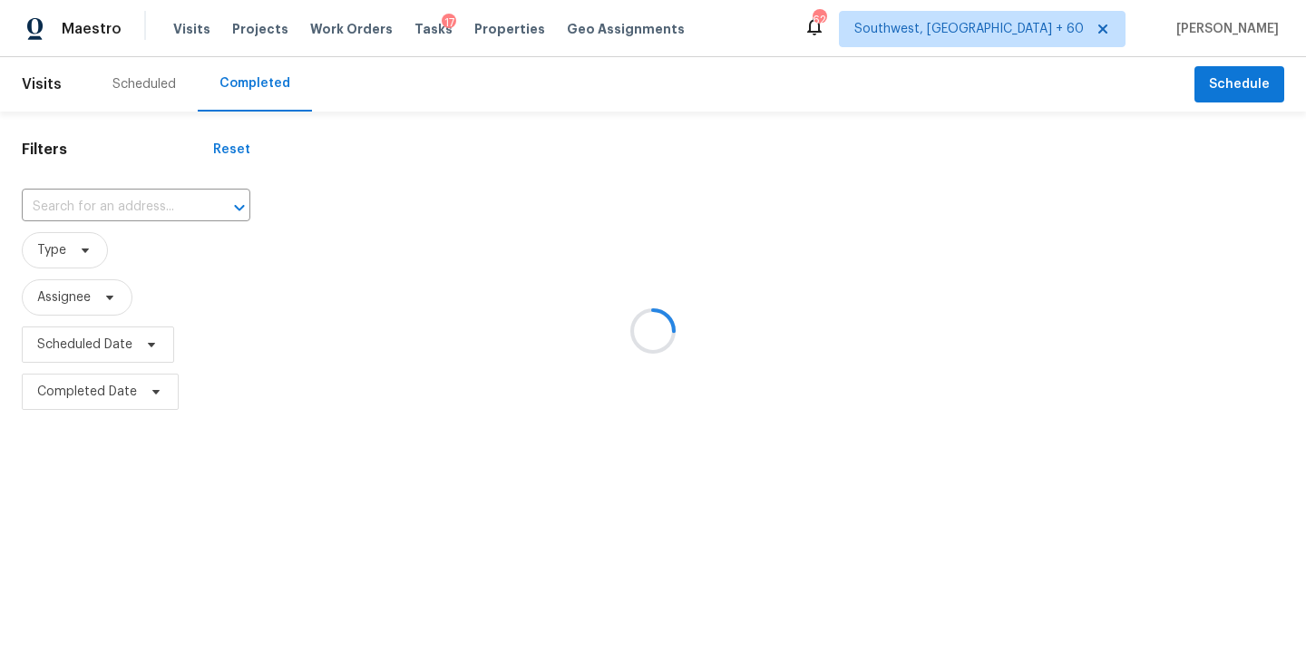
click at [112, 198] on div at bounding box center [653, 331] width 1306 height 662
click at [119, 209] on div at bounding box center [653, 331] width 1306 height 662
click at [129, 208] on div at bounding box center [653, 331] width 1306 height 662
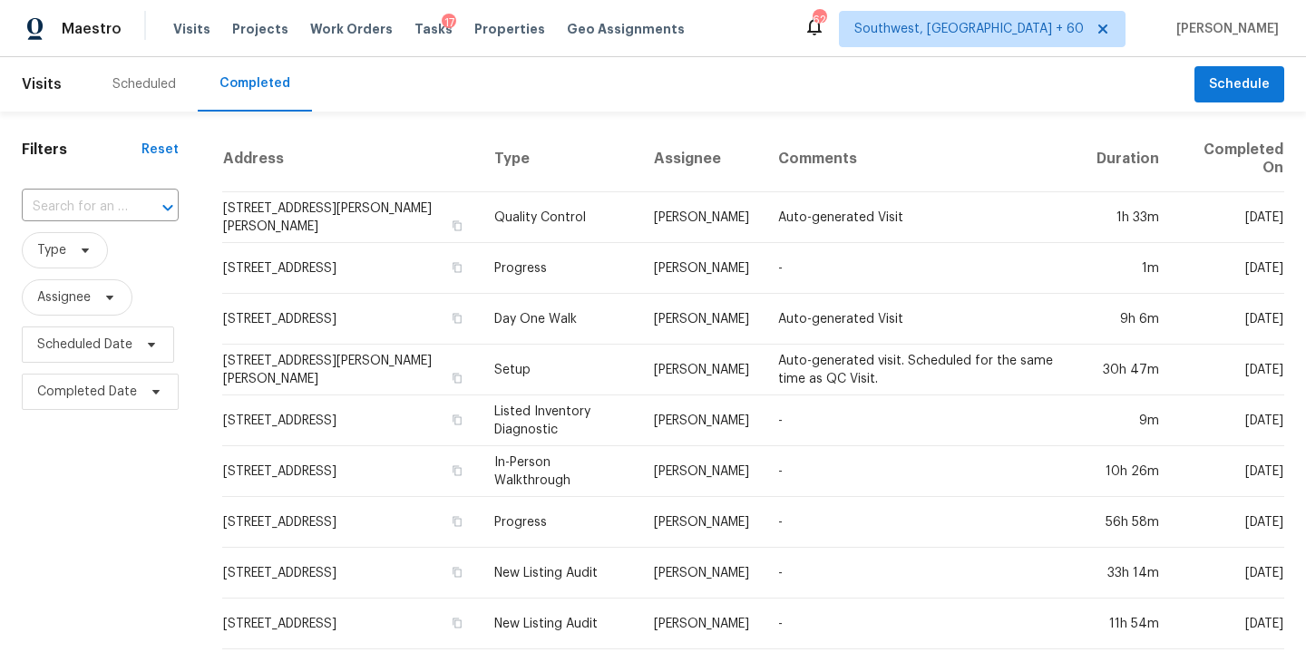
click at [132, 208] on div at bounding box center [155, 207] width 47 height 25
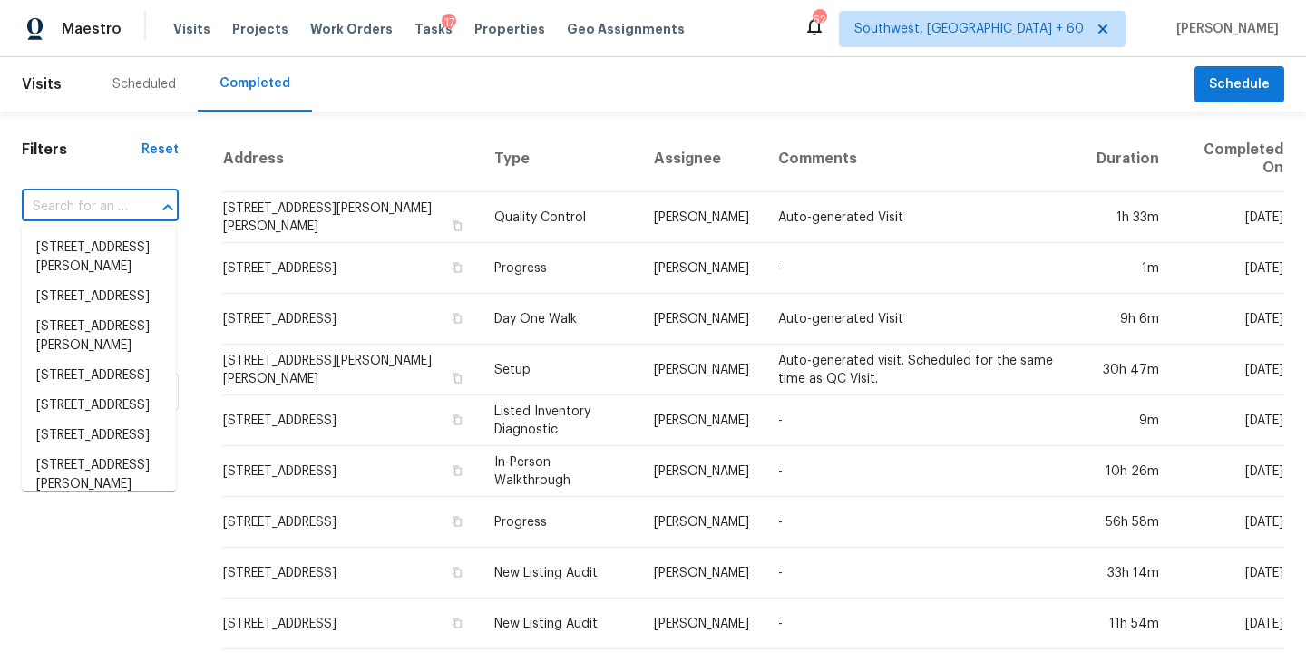
paste input "714 Northridge Terrace Ln, Spring, TX, 77373"
type input "714 Northridge Terrace Ln, Spring, TX, 77373"
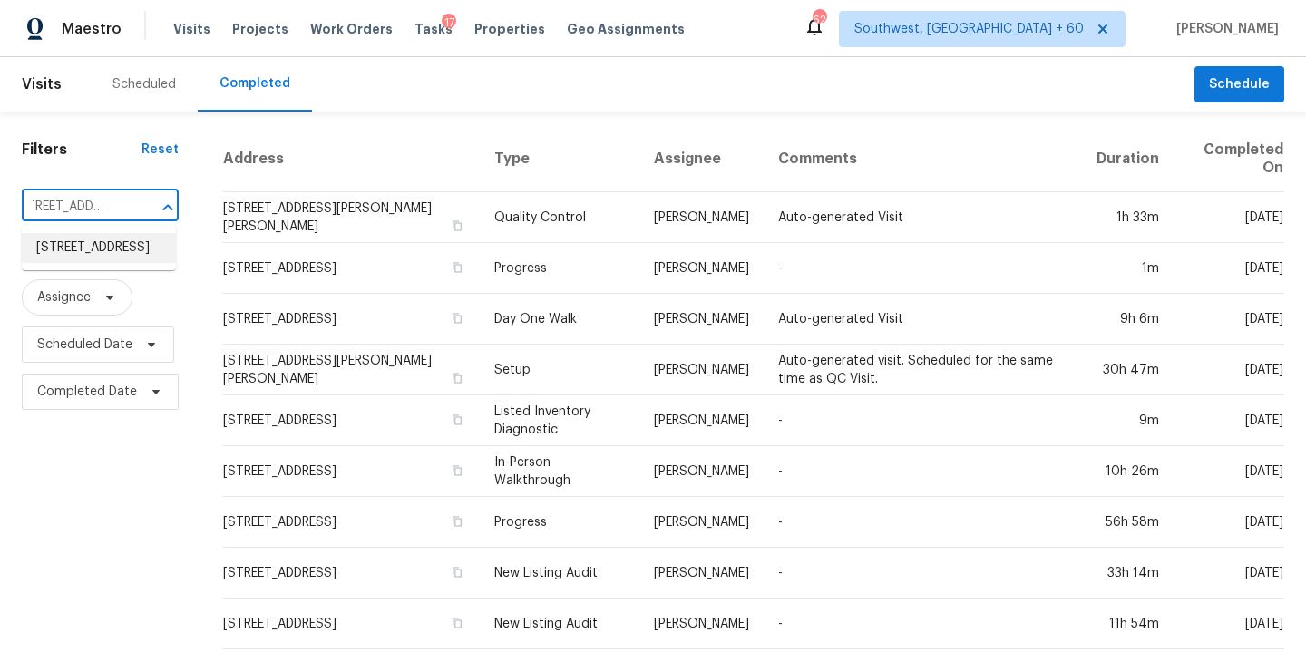
click at [95, 257] on li "714 Northridge Terrace Ln, Spring, TX 77373" at bounding box center [99, 248] width 154 height 30
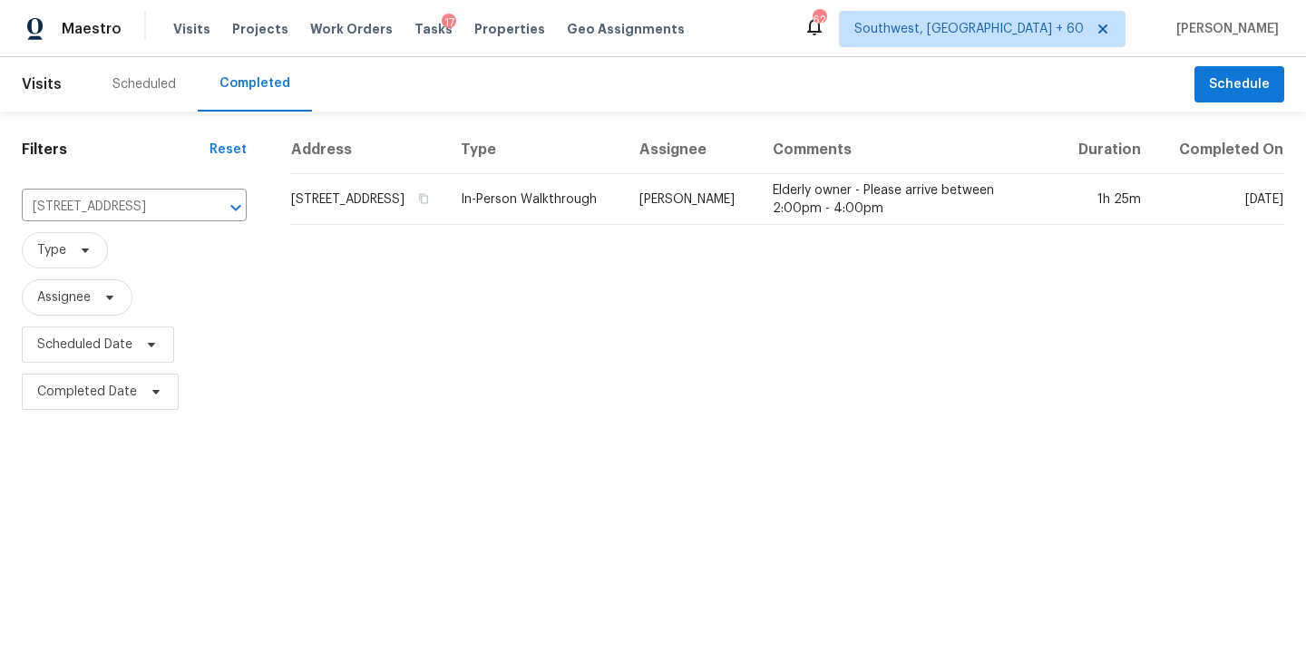
click at [673, 220] on td "Joseph Wolfe" at bounding box center [692, 199] width 134 height 51
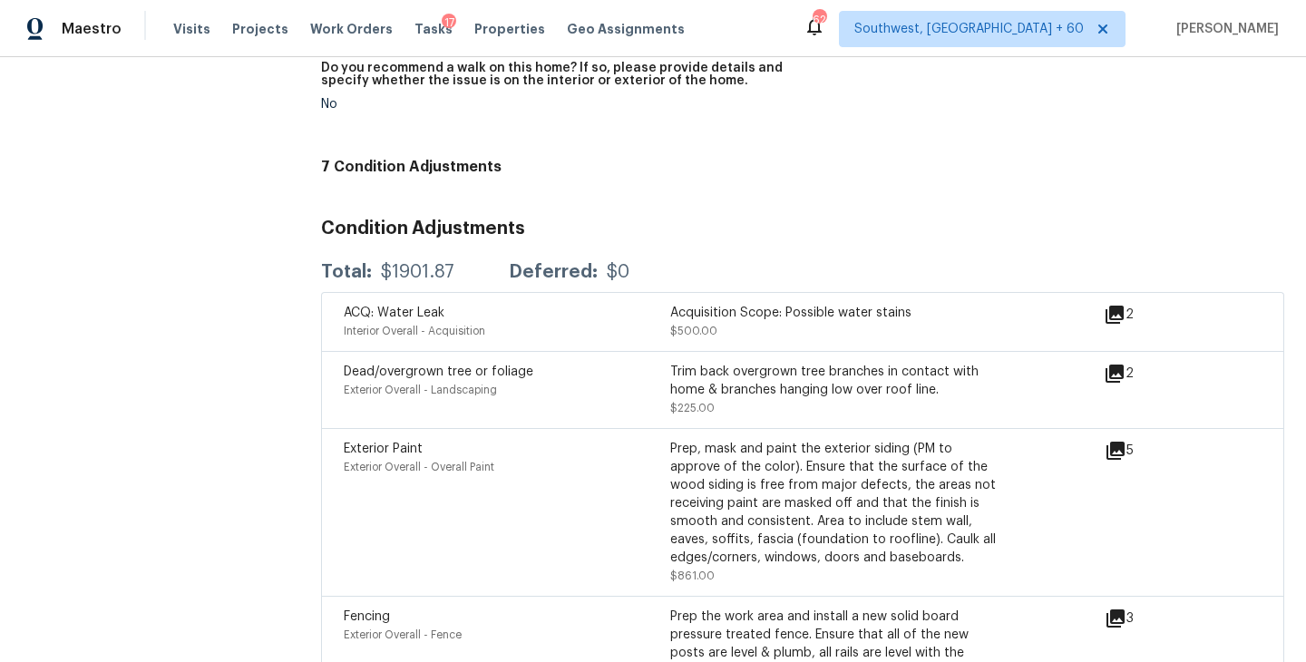
scroll to position [4704, 0]
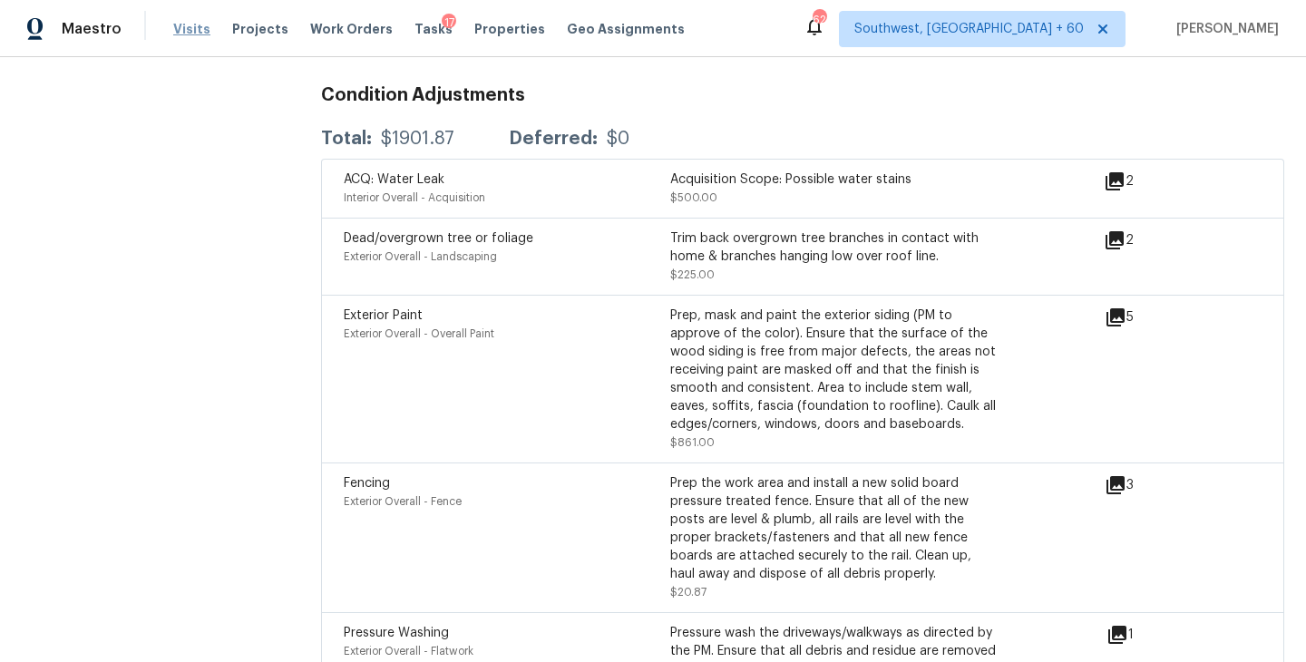
click at [188, 35] on span "Visits" at bounding box center [191, 29] width 37 height 18
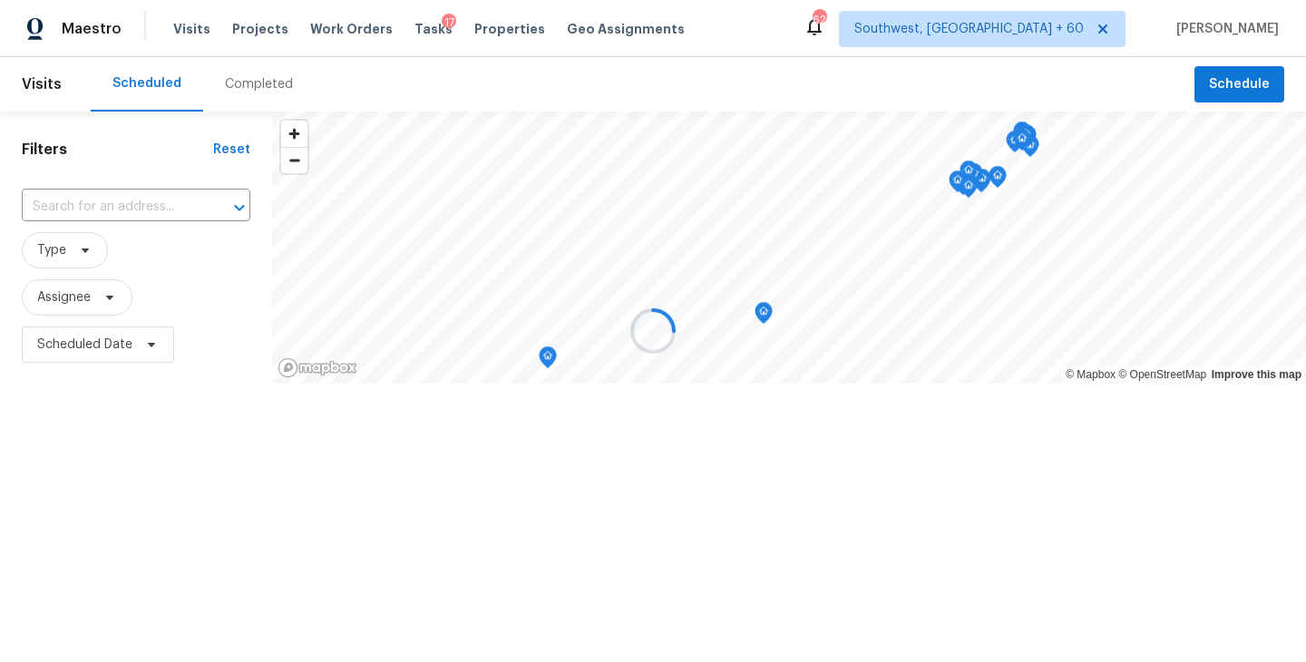
click at [223, 93] on div at bounding box center [653, 331] width 1306 height 662
click at [251, 92] on div at bounding box center [653, 331] width 1306 height 662
click at [259, 85] on div at bounding box center [653, 331] width 1306 height 662
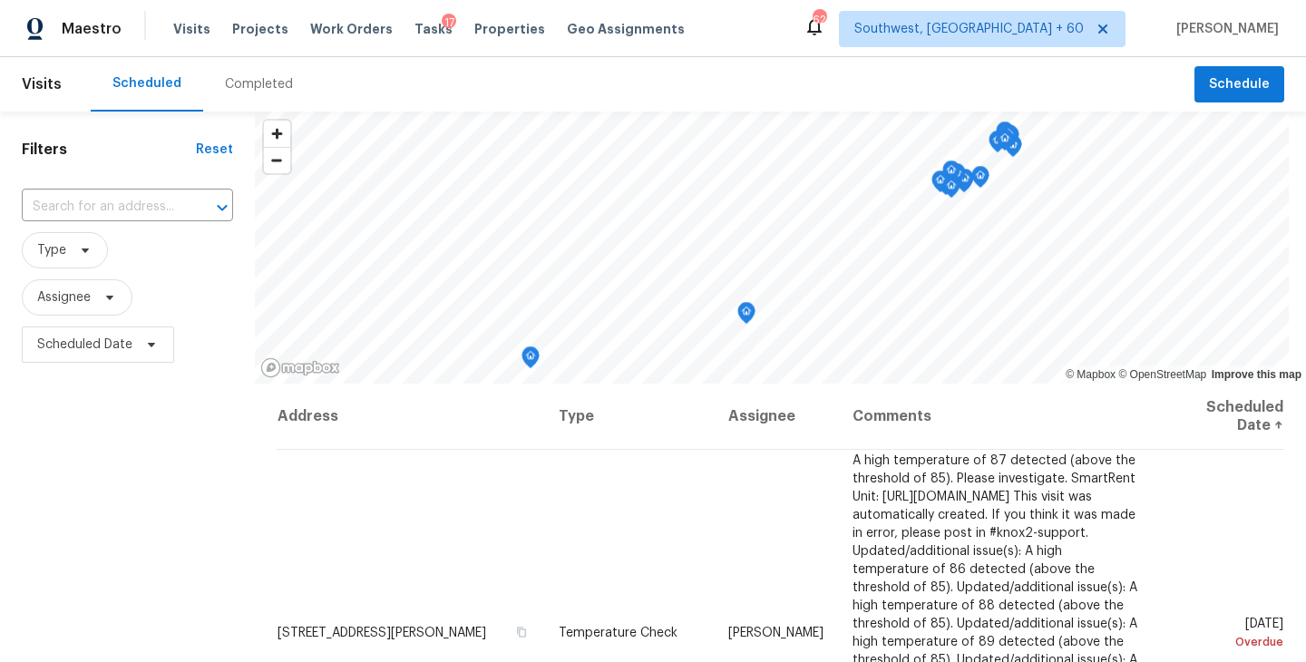
click at [259, 85] on div "Completed" at bounding box center [259, 84] width 68 height 18
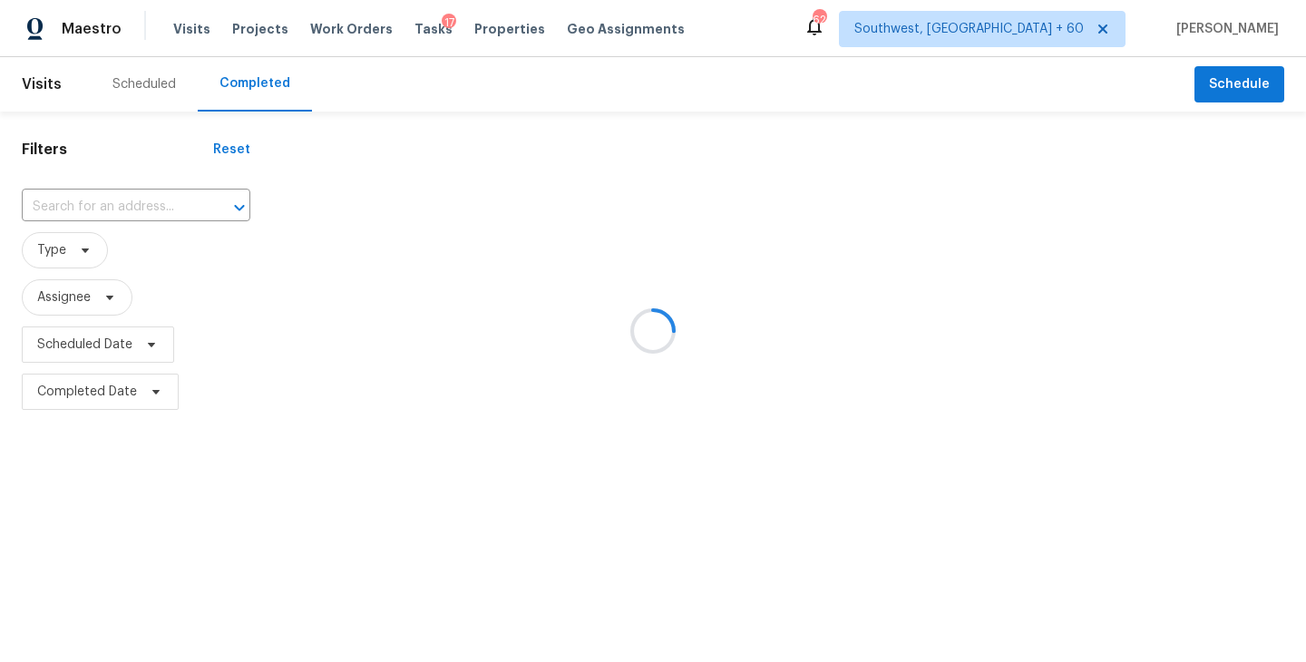
click at [152, 212] on div at bounding box center [653, 331] width 1306 height 662
click at [148, 208] on div at bounding box center [653, 331] width 1306 height 662
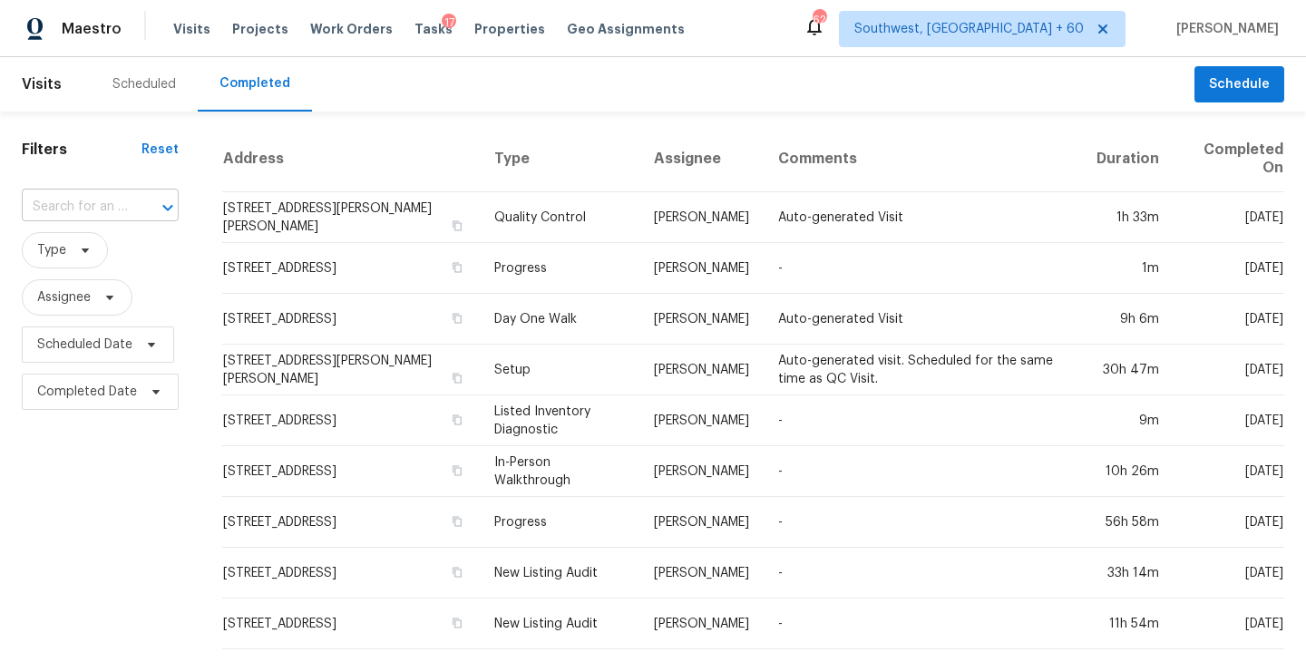
click at [145, 203] on div at bounding box center [155, 207] width 47 height 25
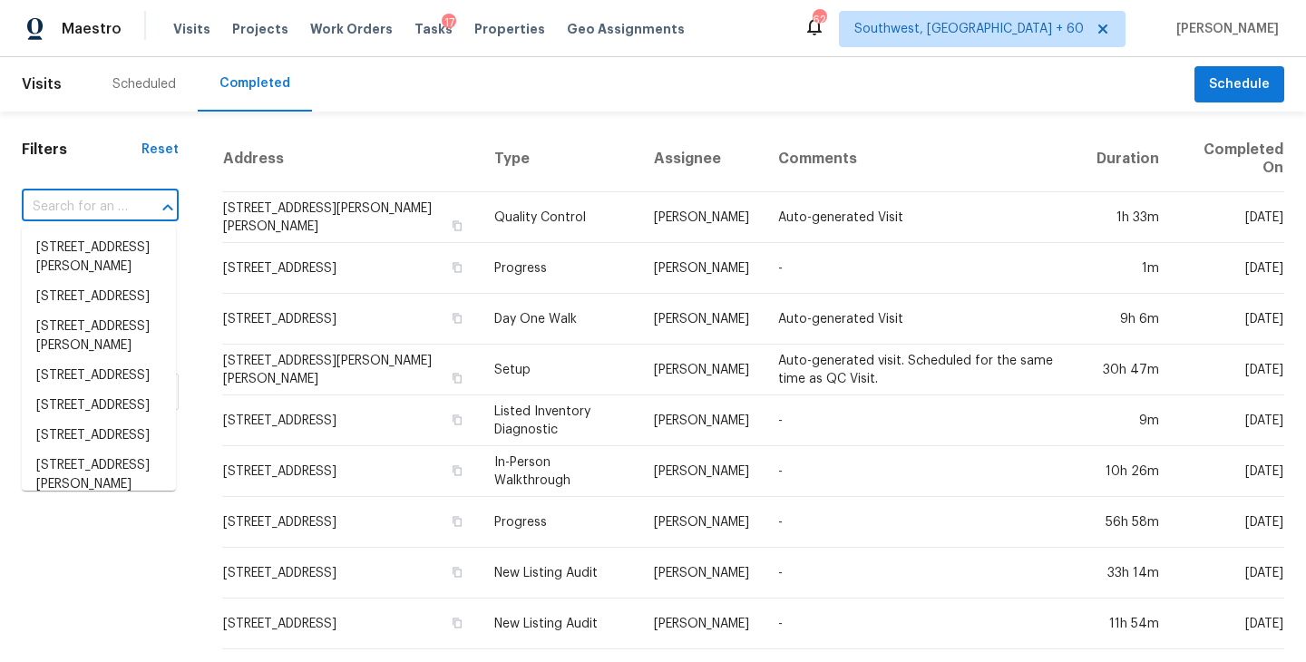
paste input "2006 Applegate Dr, Concord, NC, 28027"
type input "2006 Applegate Dr, Concord, NC, 28027"
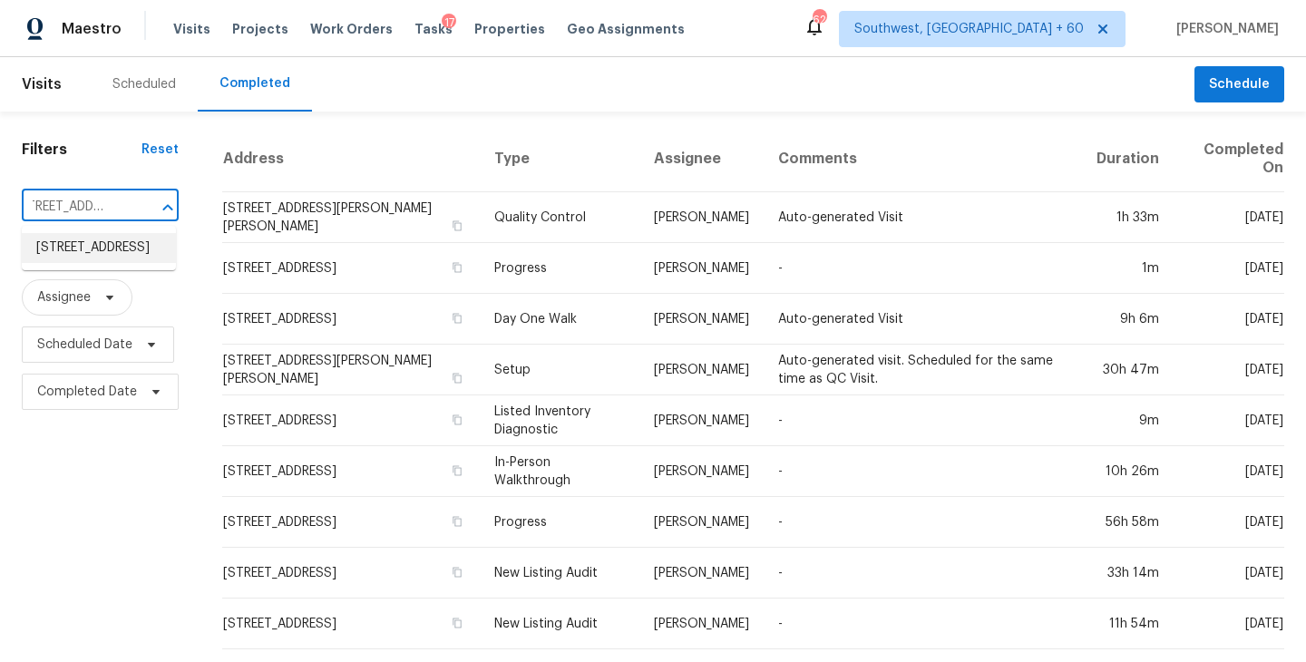
click at [133, 256] on li "2006 Applegate Dr, Concord, NC 28027" at bounding box center [99, 248] width 154 height 30
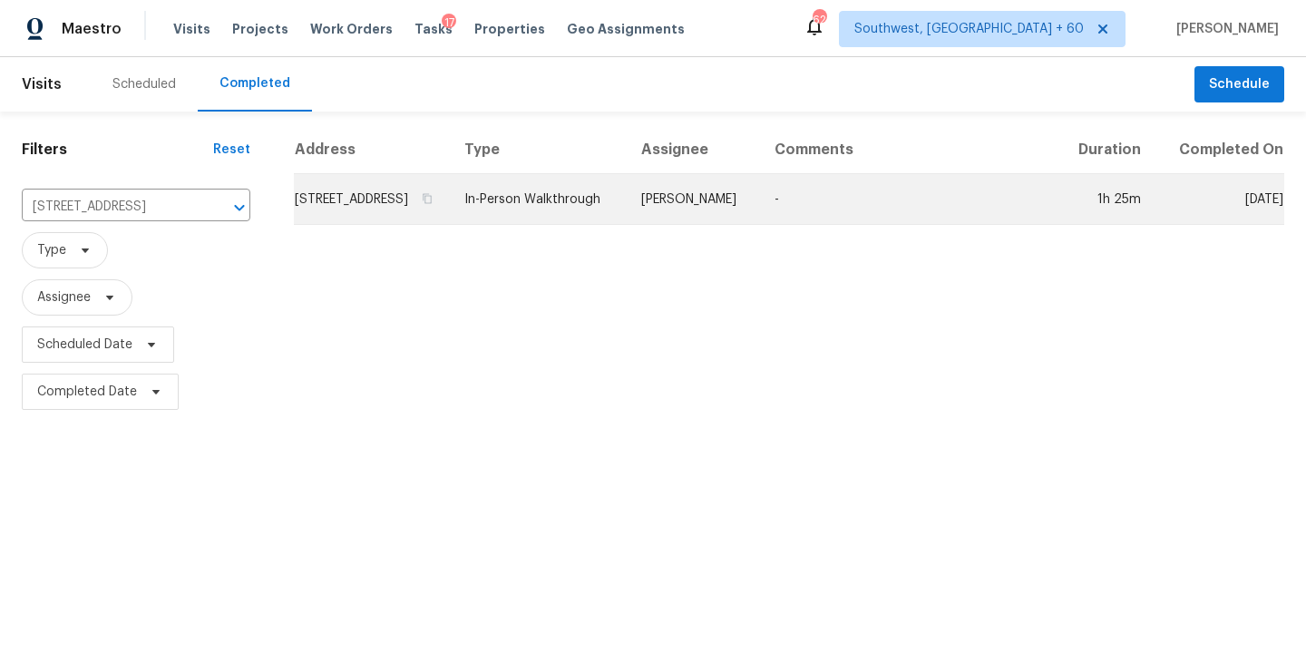
click at [688, 225] on td "Chip Hunter" at bounding box center [693, 199] width 133 height 51
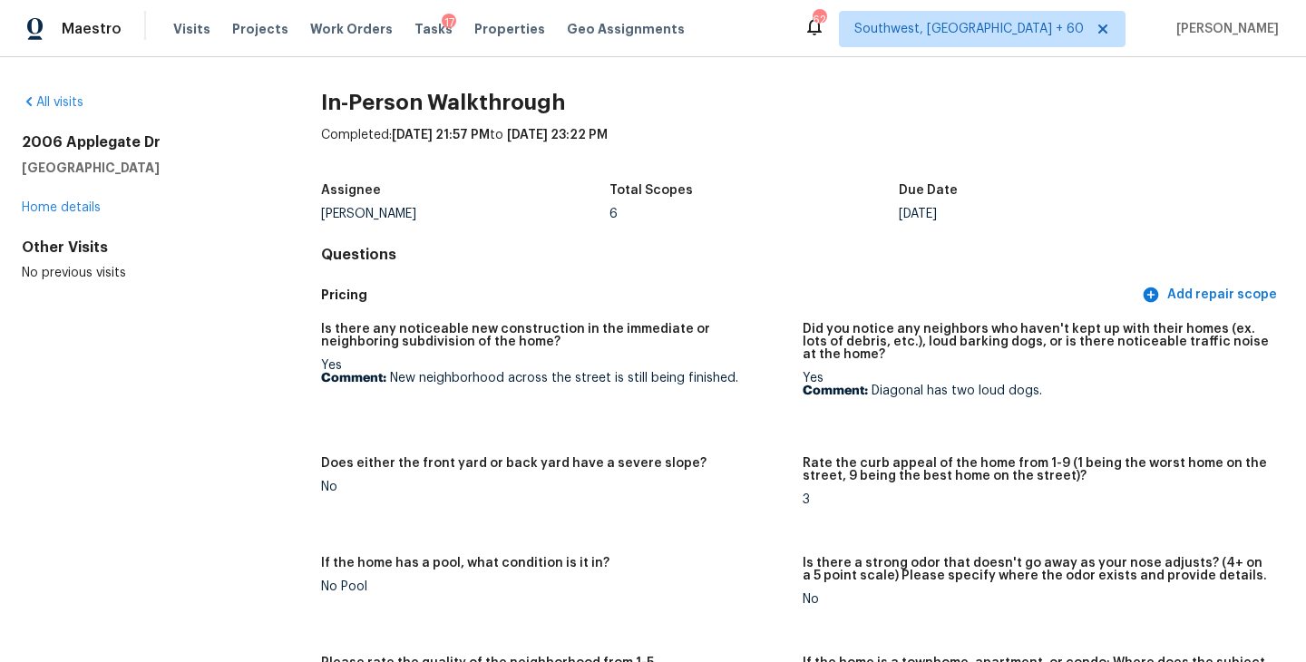
click at [69, 112] on div "All visits 2006 Applegate Dr Concord, NC 28027 Home details Other Visits No pre…" at bounding box center [142, 187] width 241 height 189
click at [72, 104] on link "All visits" at bounding box center [53, 102] width 62 height 13
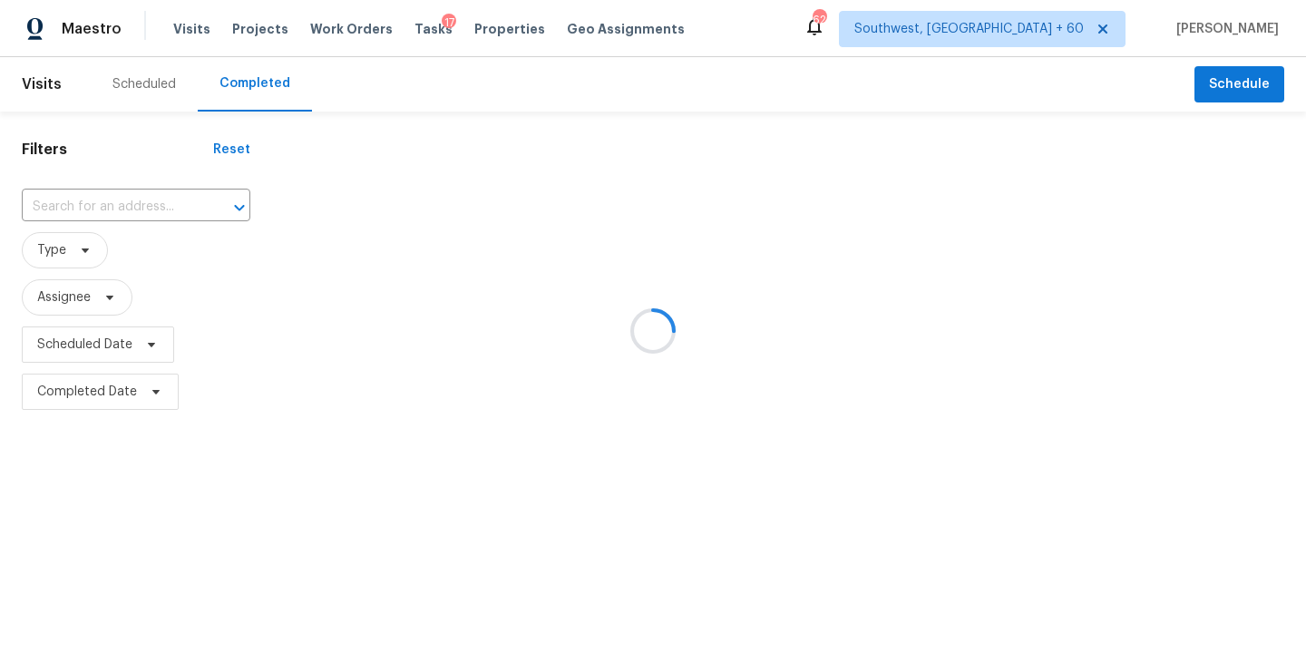
click at [137, 200] on div at bounding box center [653, 331] width 1306 height 662
click at [130, 204] on div at bounding box center [653, 331] width 1306 height 662
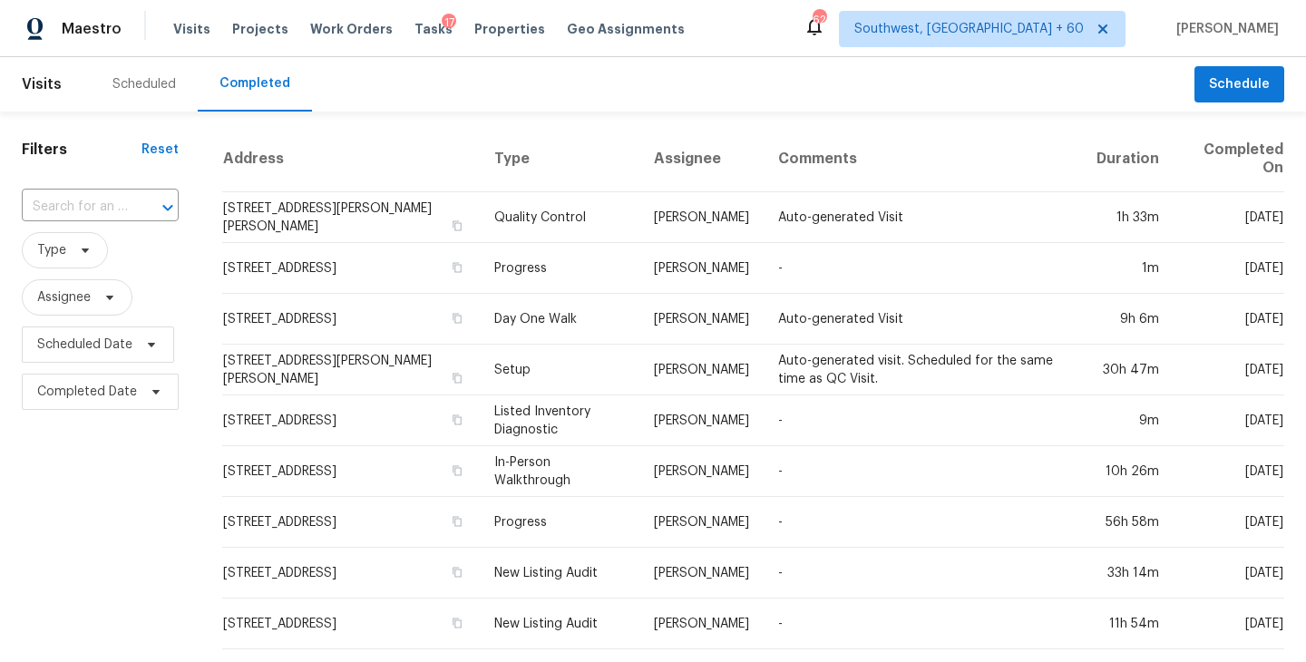
click at [132, 204] on div at bounding box center [155, 207] width 47 height 25
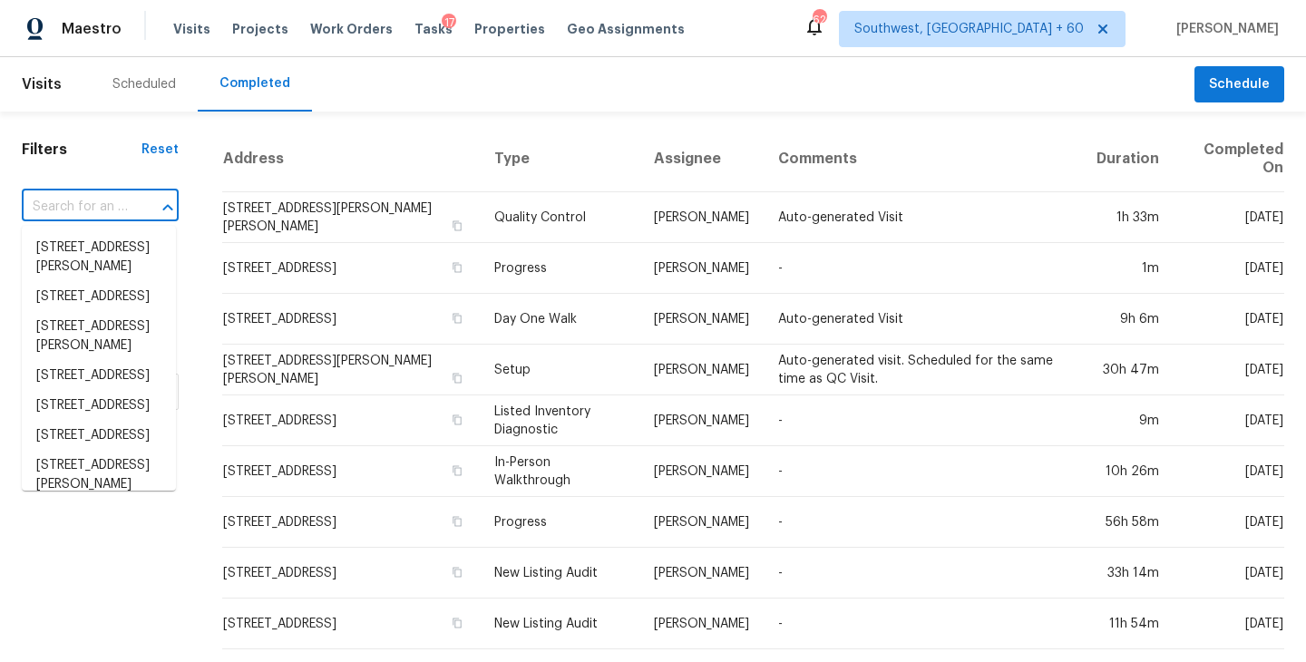
paste input "824 S Chillicothe Rd Unit 11, Aurora, OH, 44202"
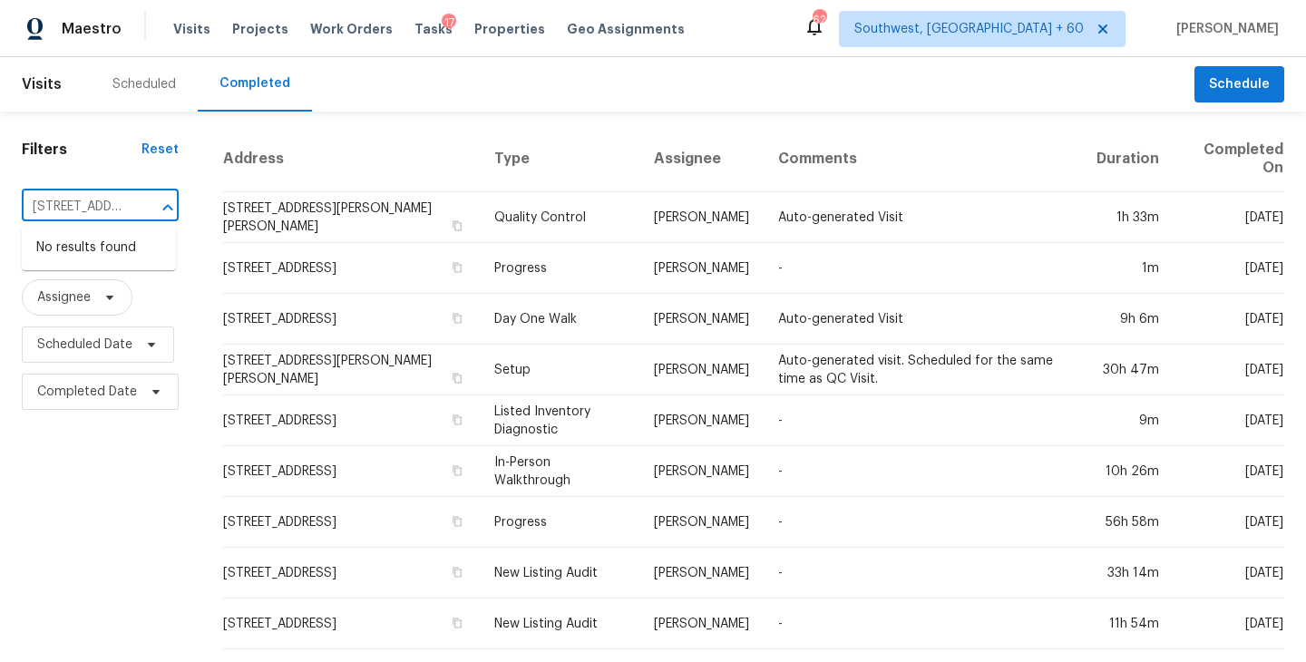
scroll to position [0, 186]
type input "824 S Chillicothe Rd"
click at [112, 262] on li "824 S Chillicothe Rd Unit 11, Aurora, OH 44202" at bounding box center [99, 248] width 154 height 30
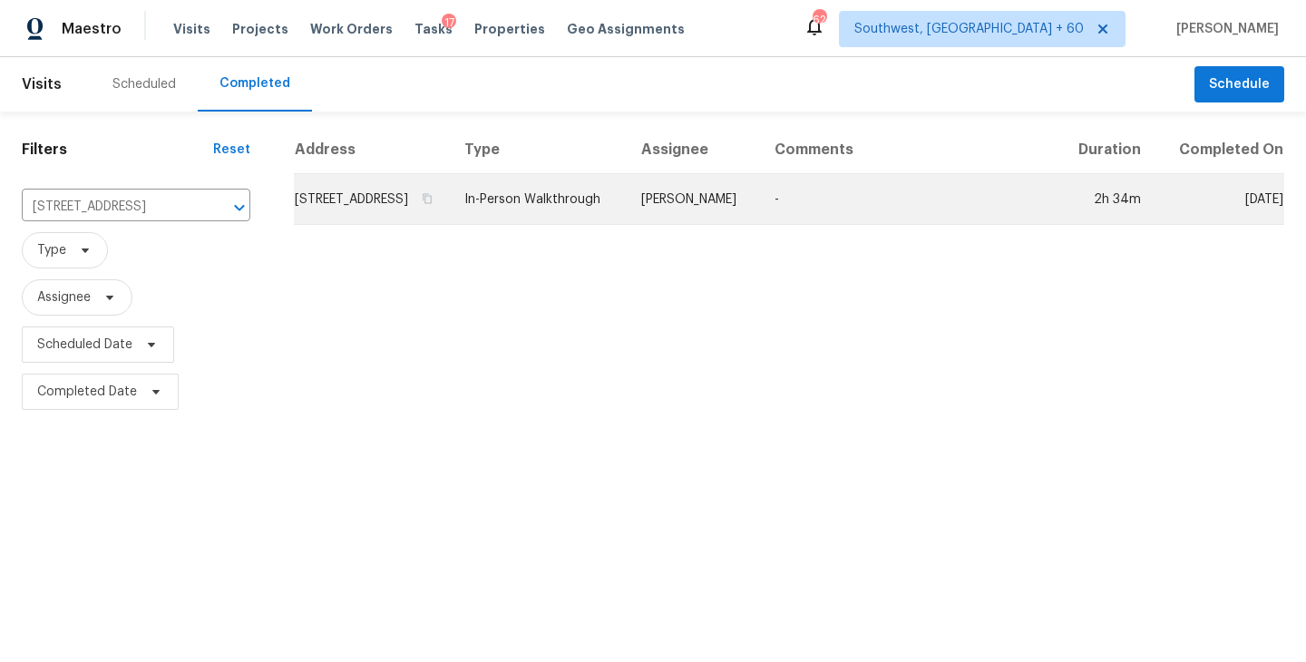
click at [760, 209] on td "Marissa Casias" at bounding box center [693, 199] width 133 height 51
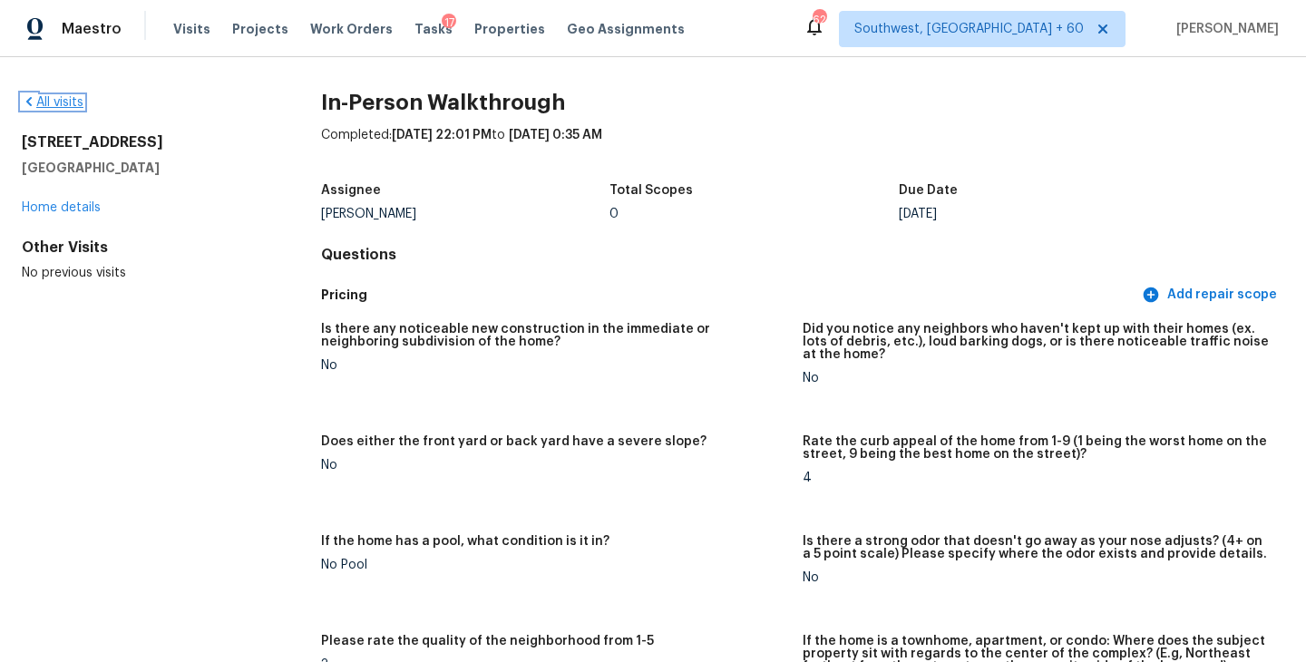
click at [69, 104] on link "All visits" at bounding box center [53, 102] width 62 height 13
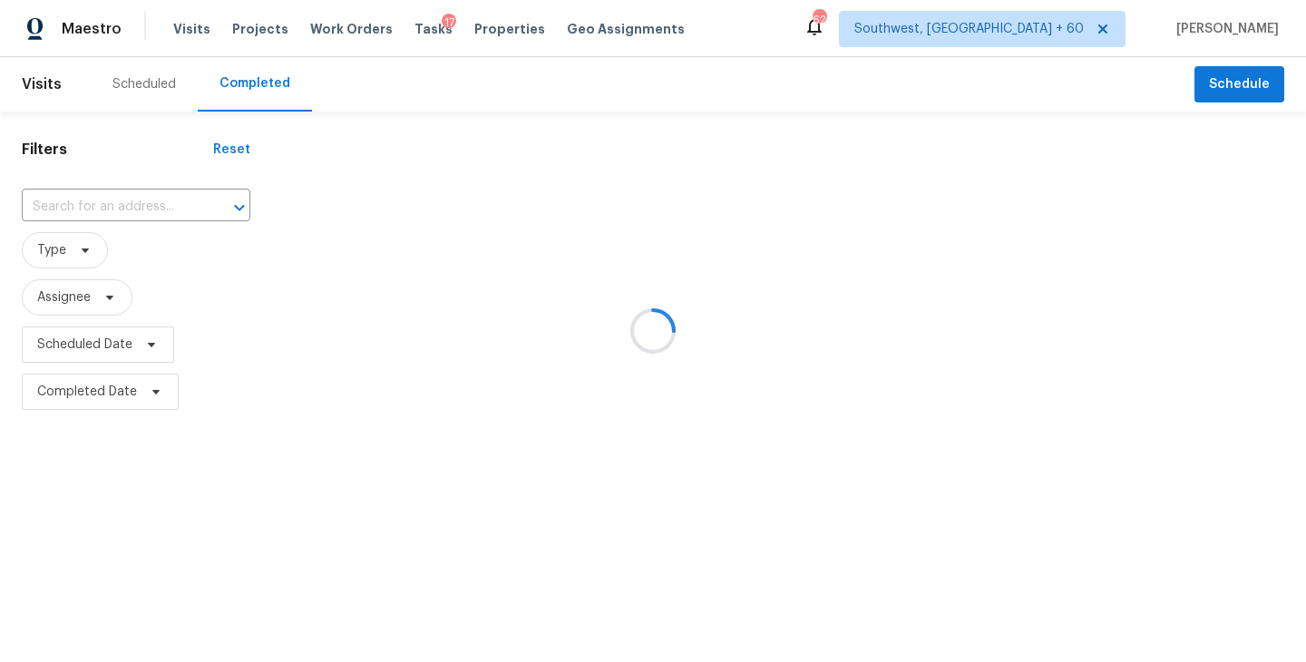
click at [172, 221] on div at bounding box center [653, 331] width 1306 height 662
click at [166, 204] on div at bounding box center [653, 331] width 1306 height 662
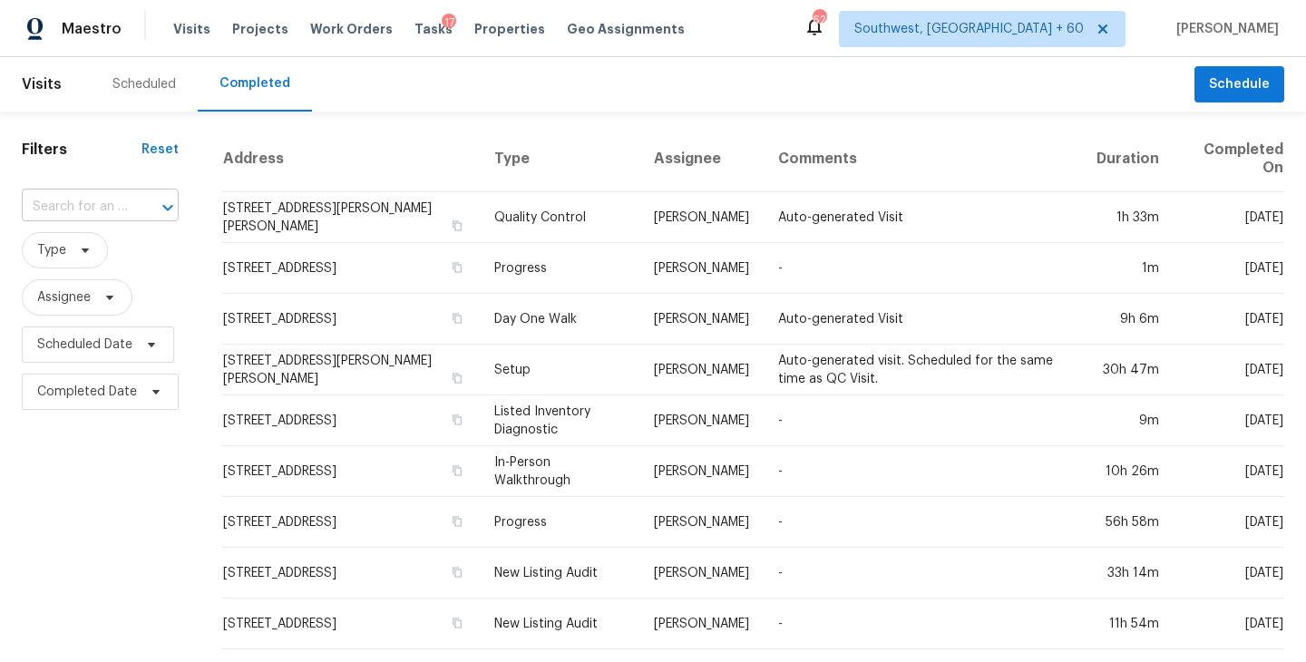
click at [151, 204] on div at bounding box center [155, 207] width 47 height 25
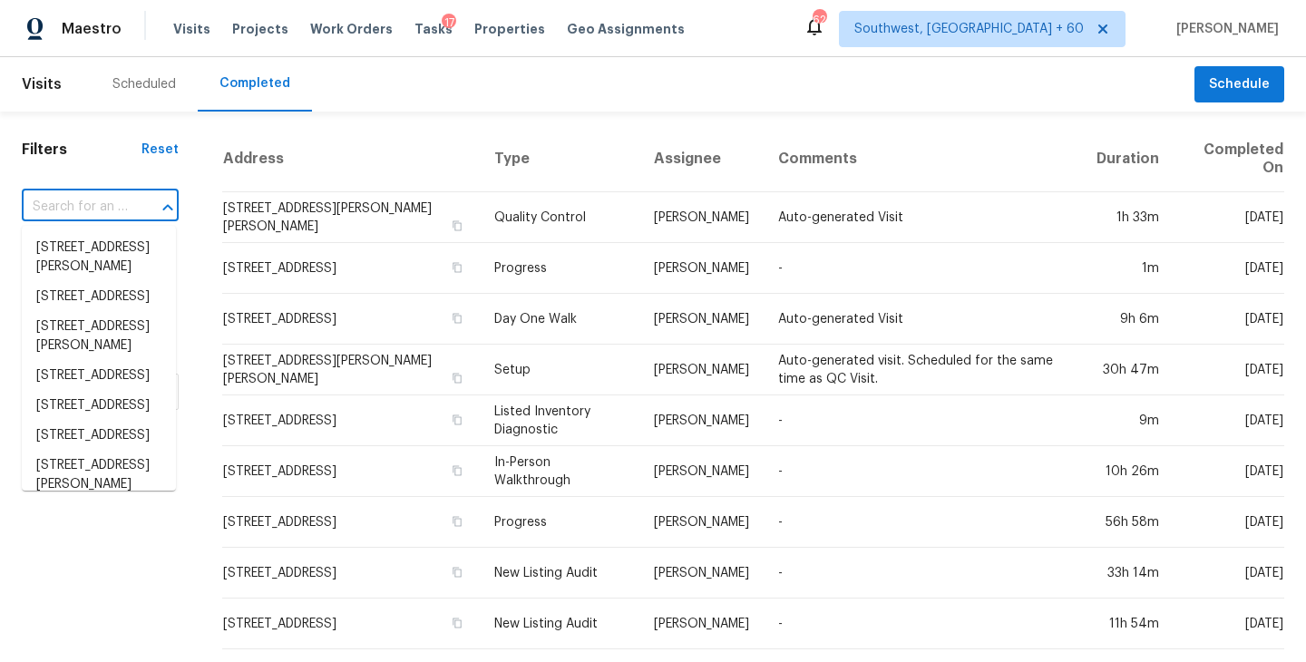
paste input "16 Hoppin John Ln, Taylors, SC, 29687"
type input "16 Hoppin John Ln, Taylors, SC, 29687"
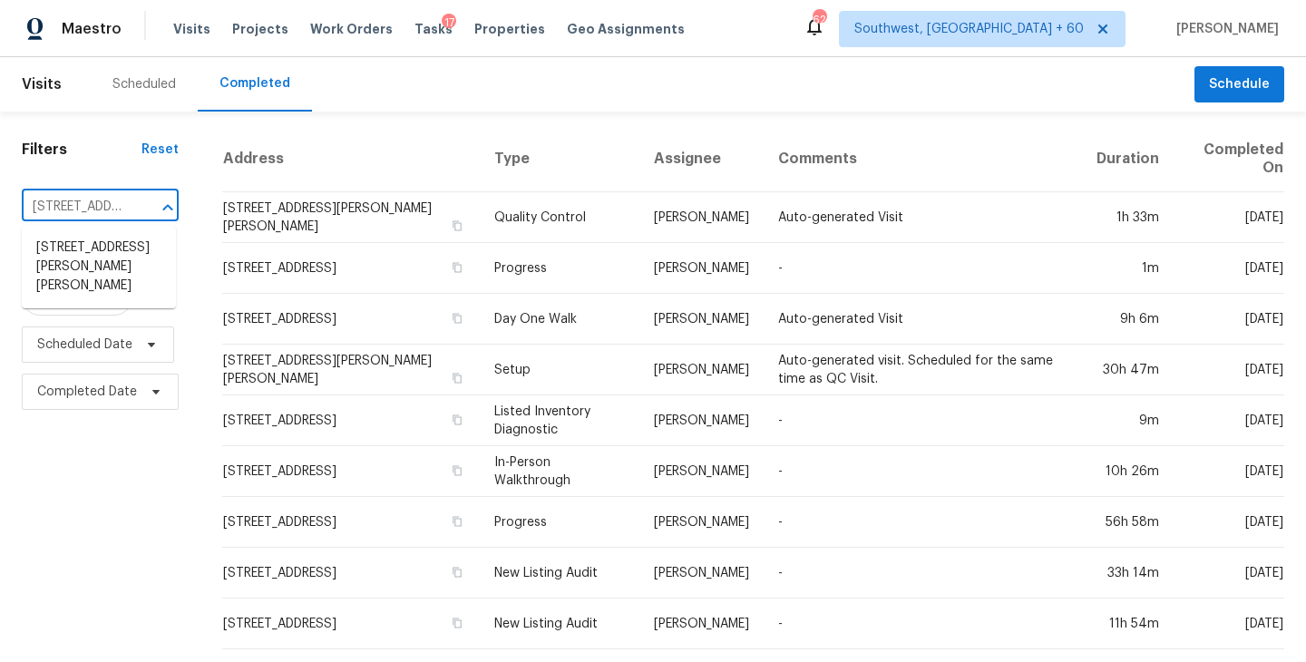
scroll to position [0, 132]
click at [125, 250] on li "16 Hoppin John Ln, Taylors, SC 29687" at bounding box center [99, 267] width 154 height 68
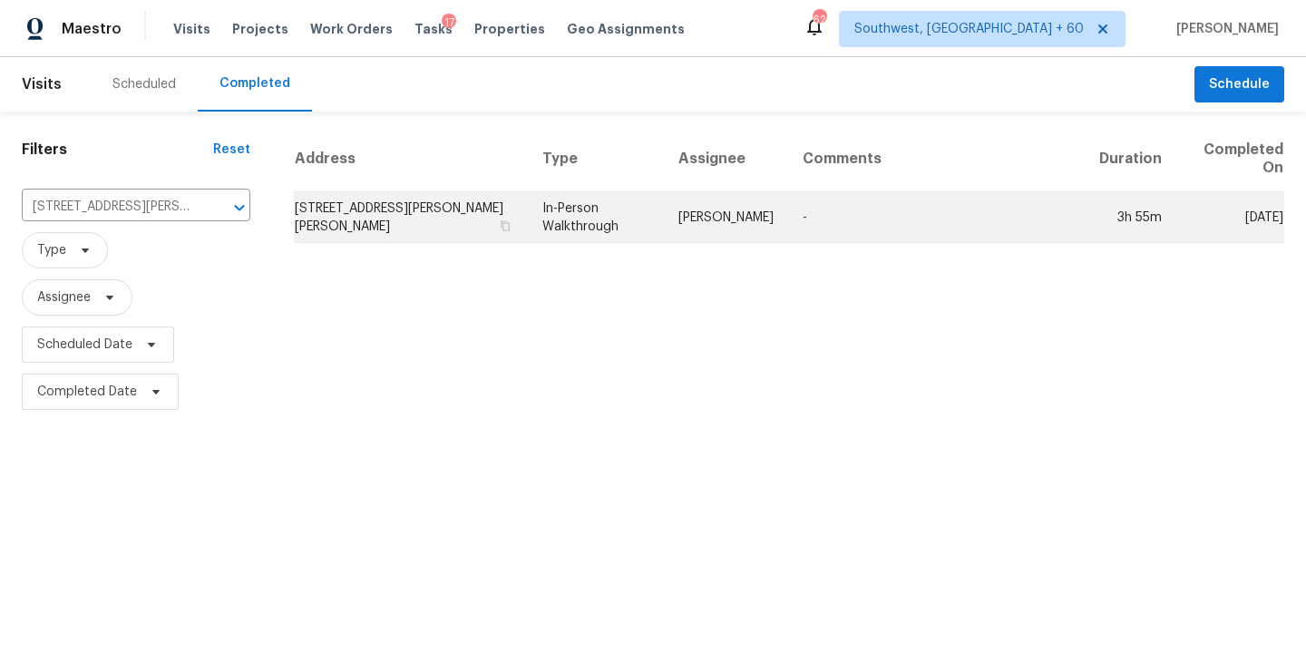
click at [697, 221] on td "Matt Davidson" at bounding box center [726, 217] width 124 height 51
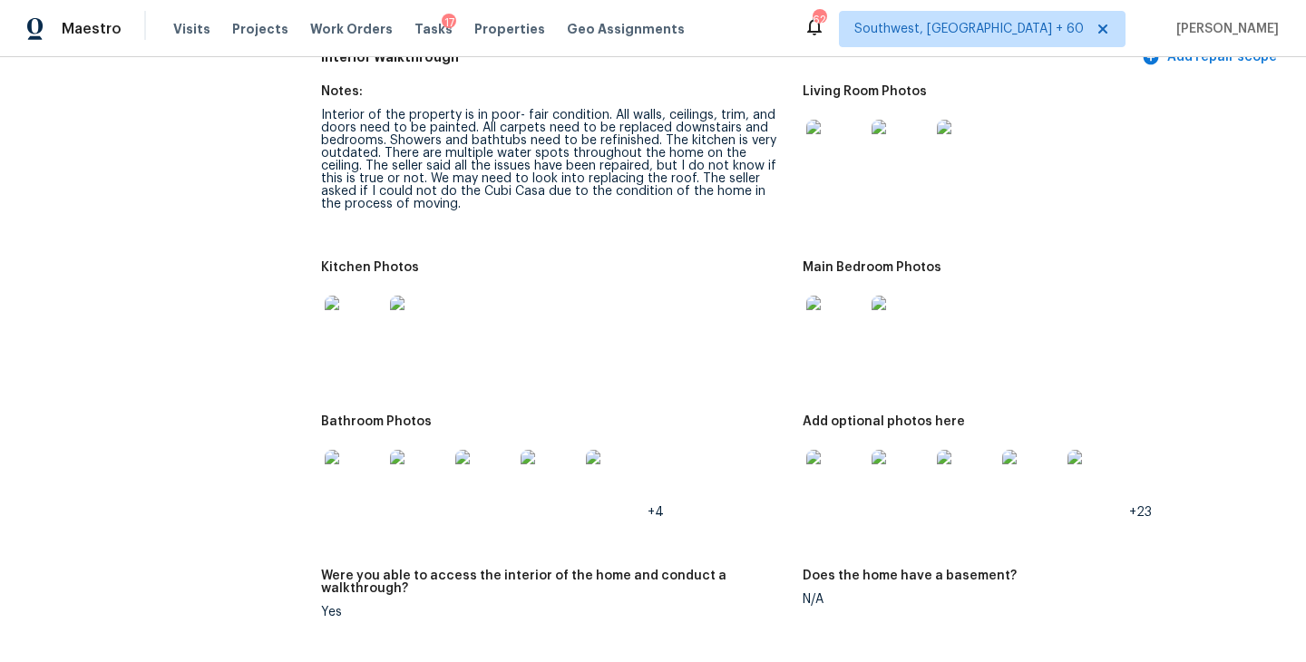
scroll to position [2002, 0]
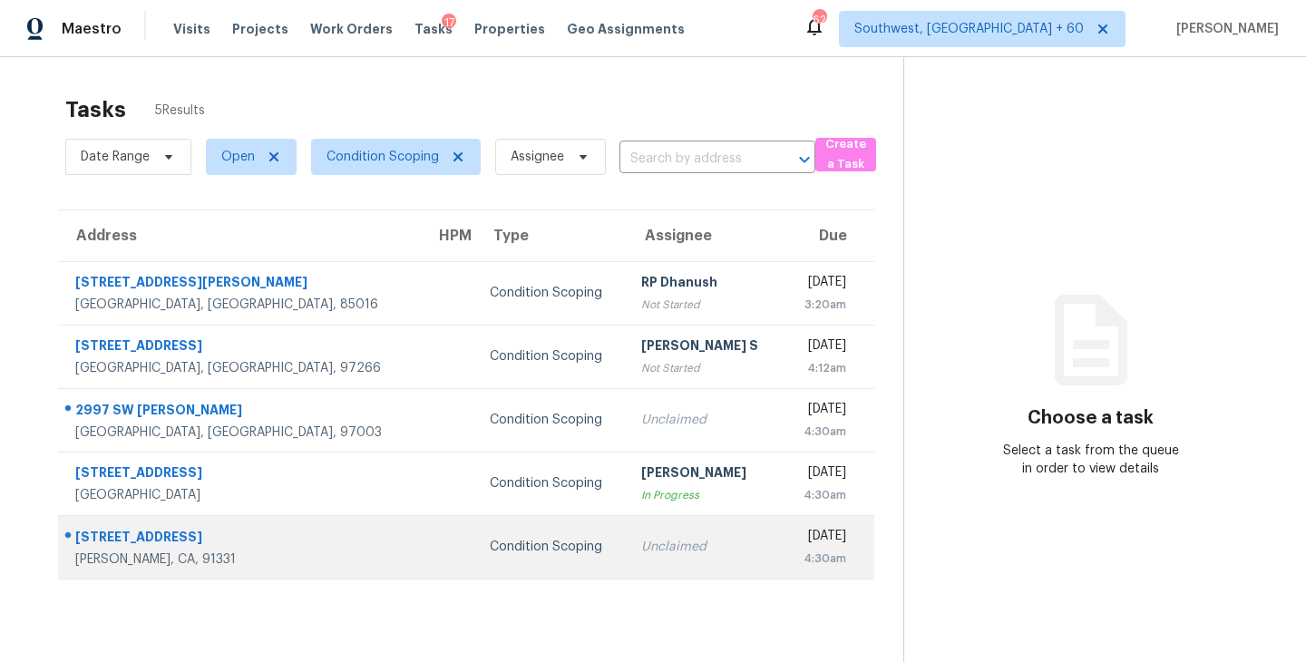
click at [633, 536] on td "Unclaimed" at bounding box center [705, 546] width 157 height 63
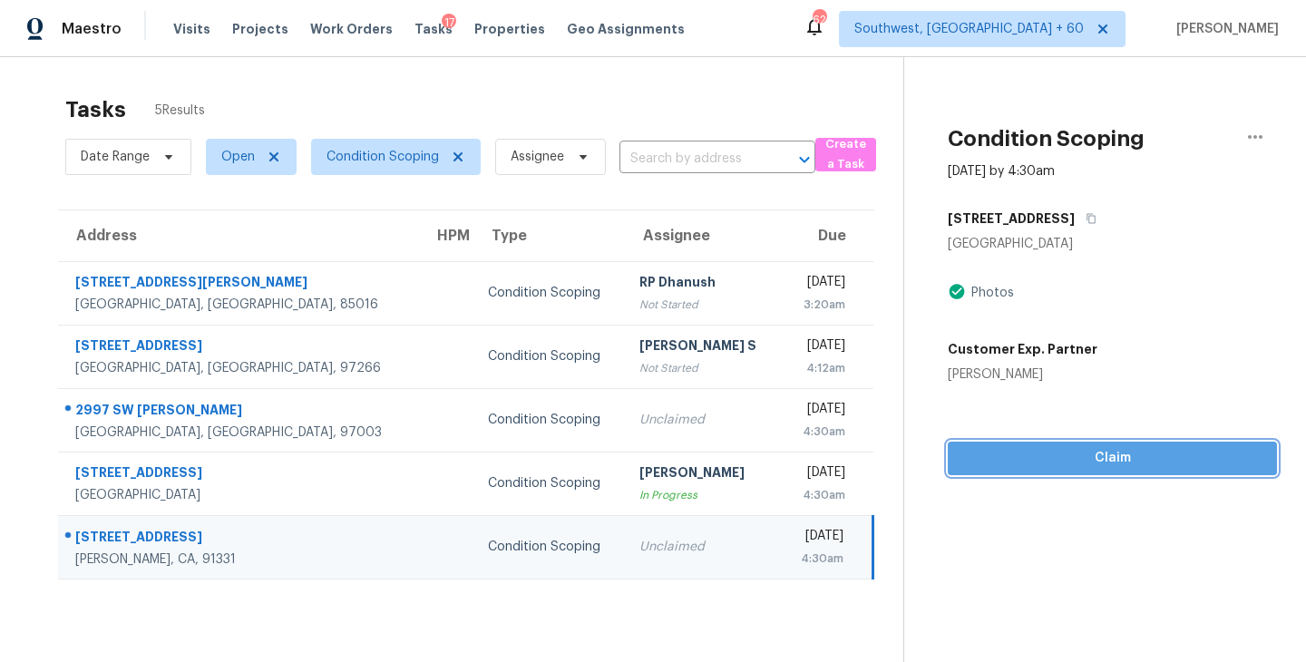
click at [1088, 461] on span "Claim" at bounding box center [1112, 458] width 300 height 23
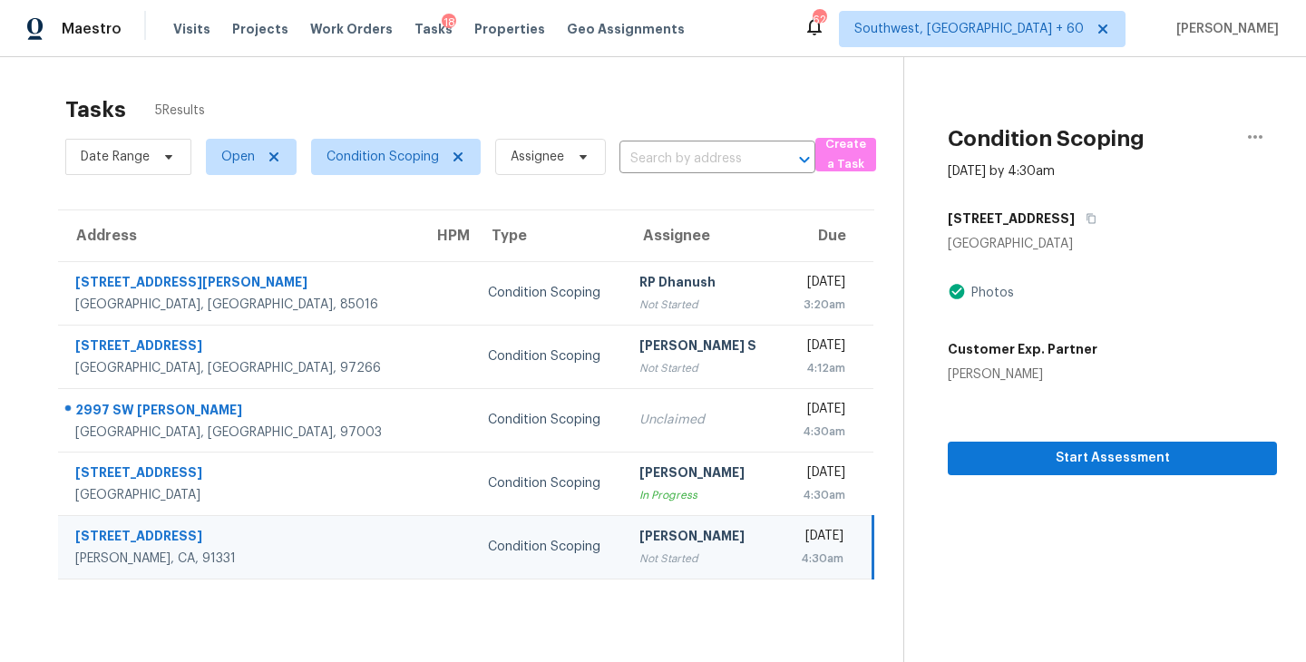
click at [796, 552] on div "4:30am" at bounding box center [820, 559] width 49 height 18
click at [1071, 454] on span "Start Assessment" at bounding box center [1112, 458] width 300 height 23
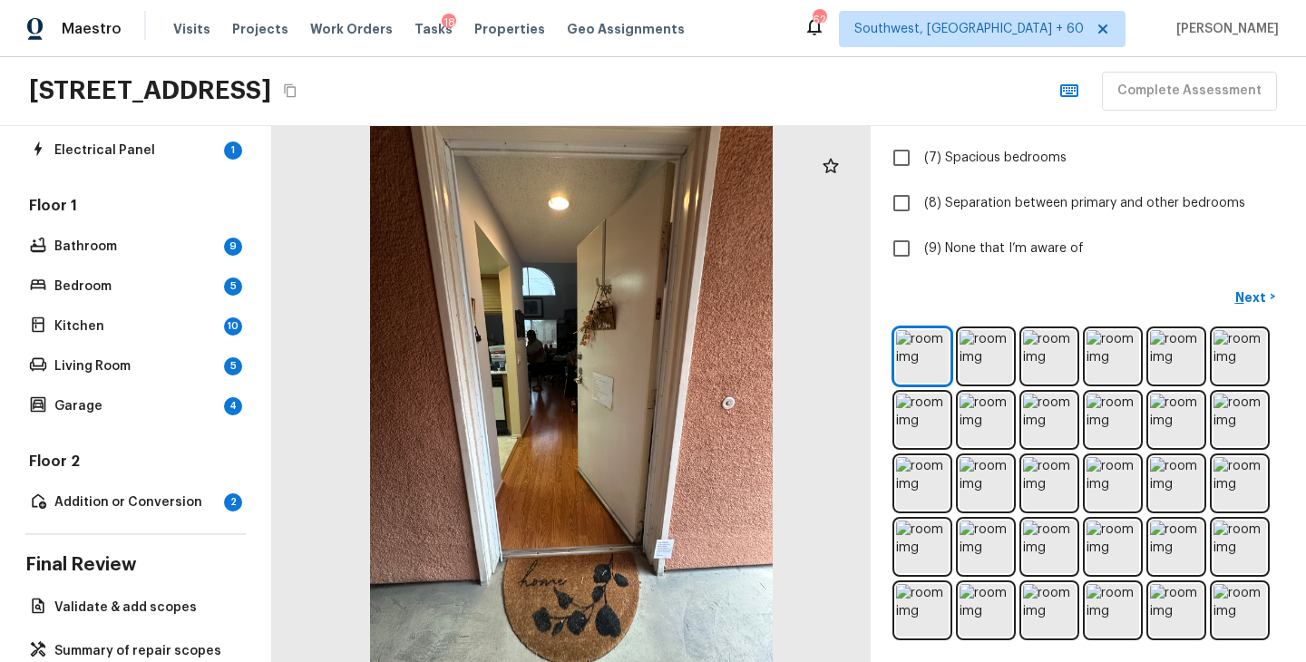
scroll to position [278, 0]
click at [924, 366] on img at bounding box center [922, 356] width 53 height 53
click at [976, 364] on img at bounding box center [986, 356] width 53 height 53
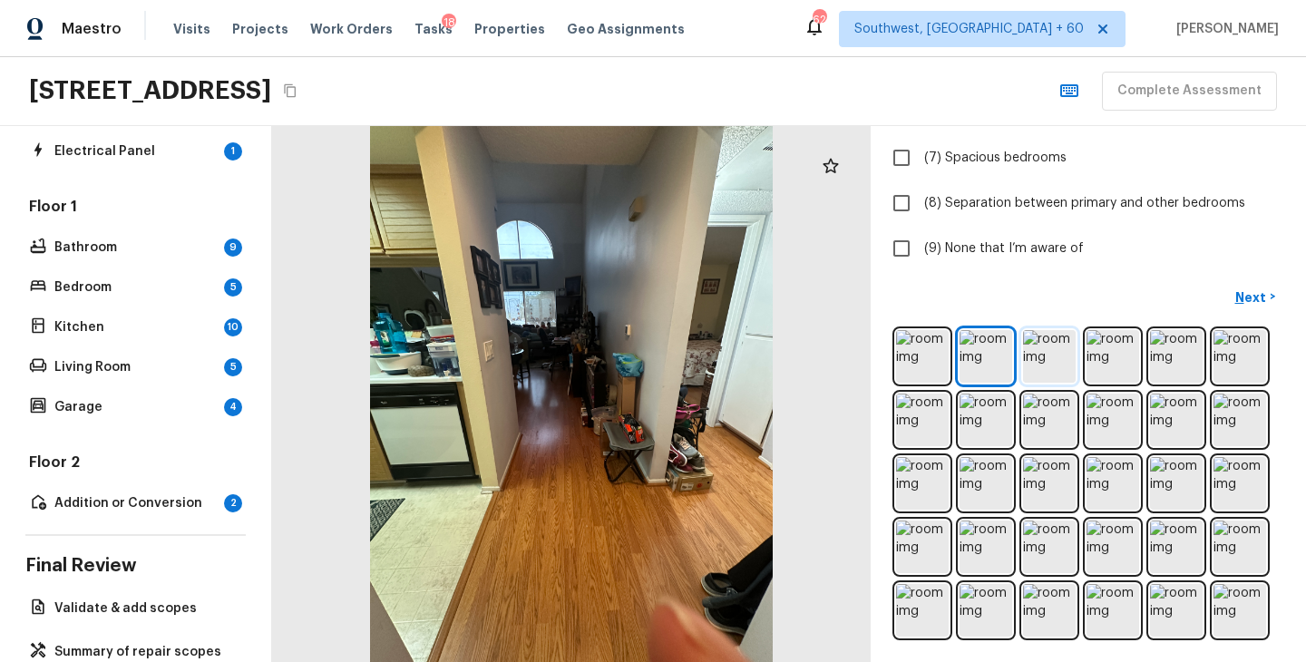
click at [1045, 366] on img at bounding box center [1049, 356] width 53 height 53
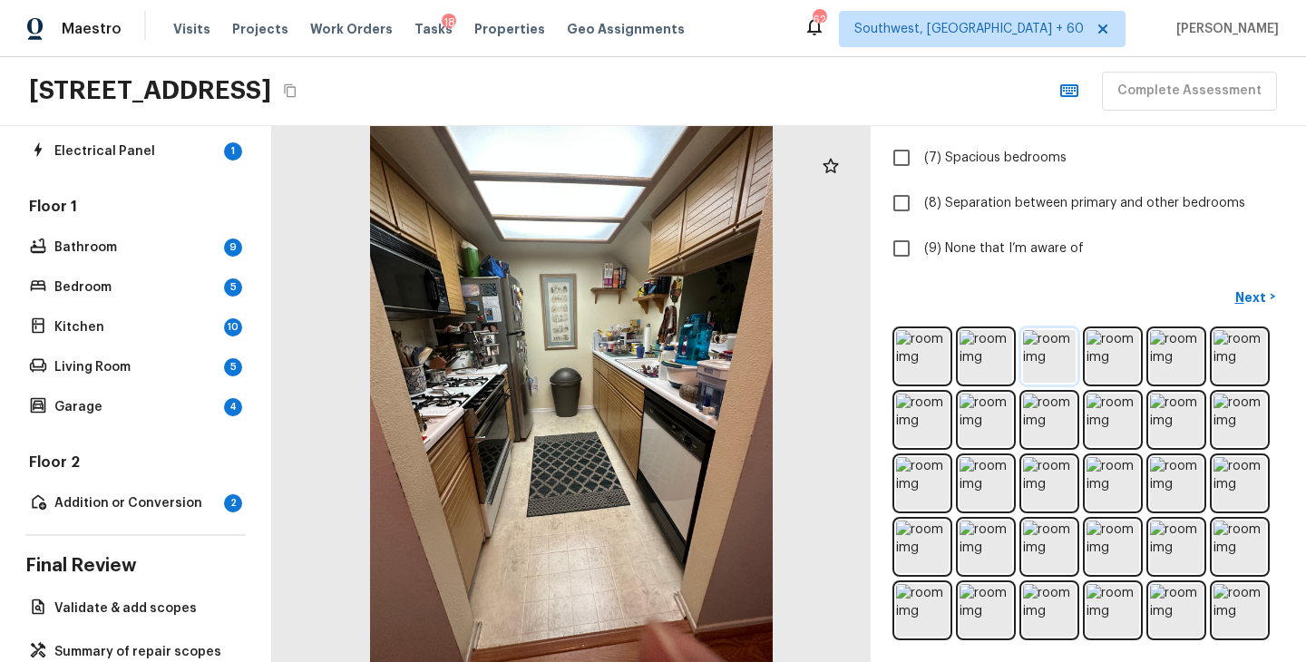
click at [1049, 364] on img at bounding box center [1049, 356] width 53 height 53
click at [1109, 356] on img at bounding box center [1113, 356] width 53 height 53
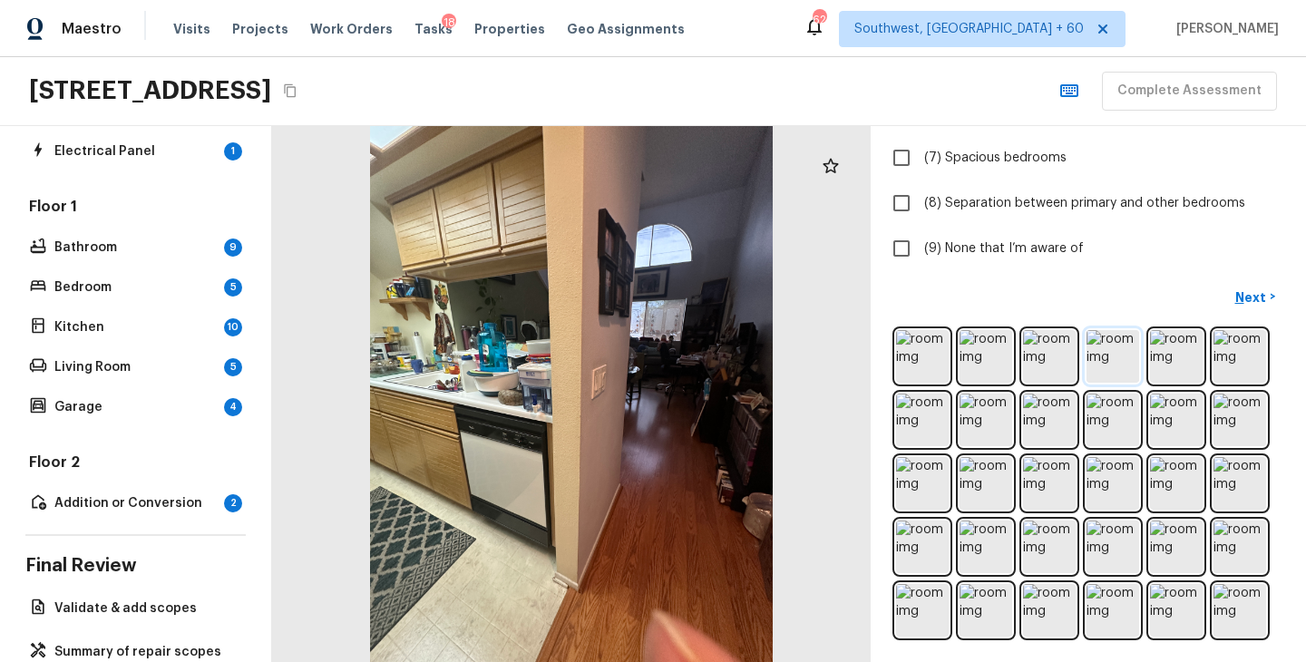
click at [1107, 365] on img at bounding box center [1113, 356] width 53 height 53
click at [1176, 365] on img at bounding box center [1176, 356] width 53 height 53
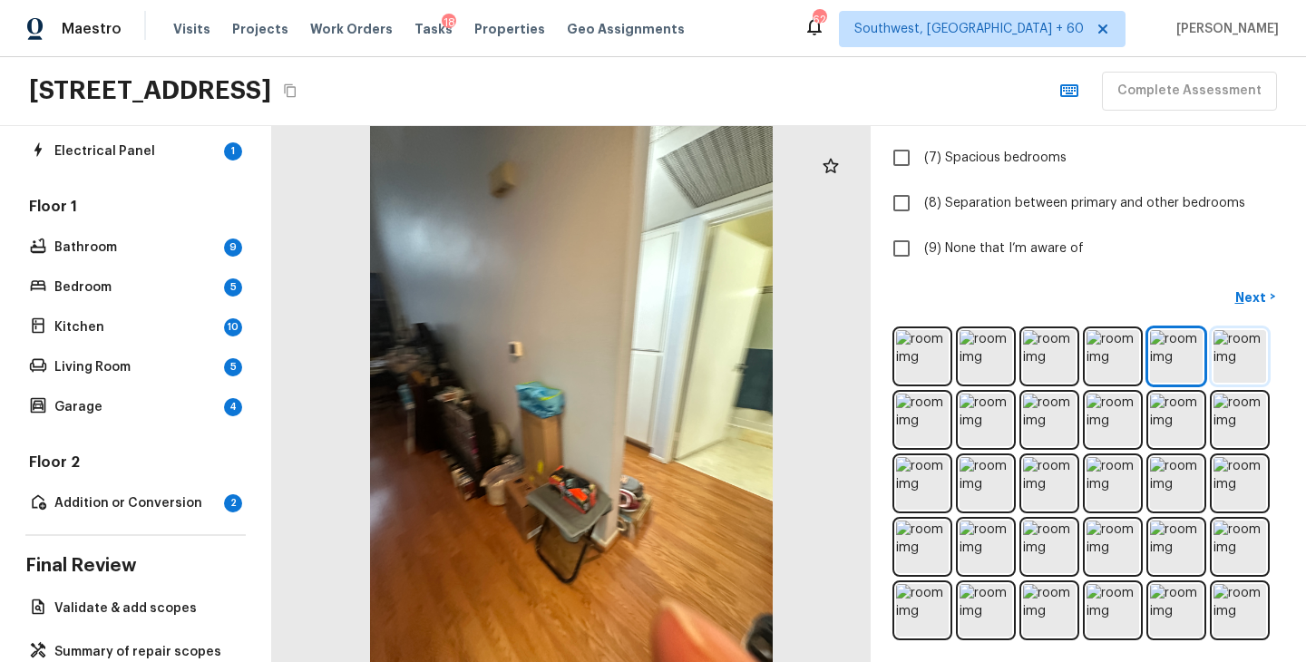
click at [1246, 346] on img at bounding box center [1240, 356] width 53 height 53
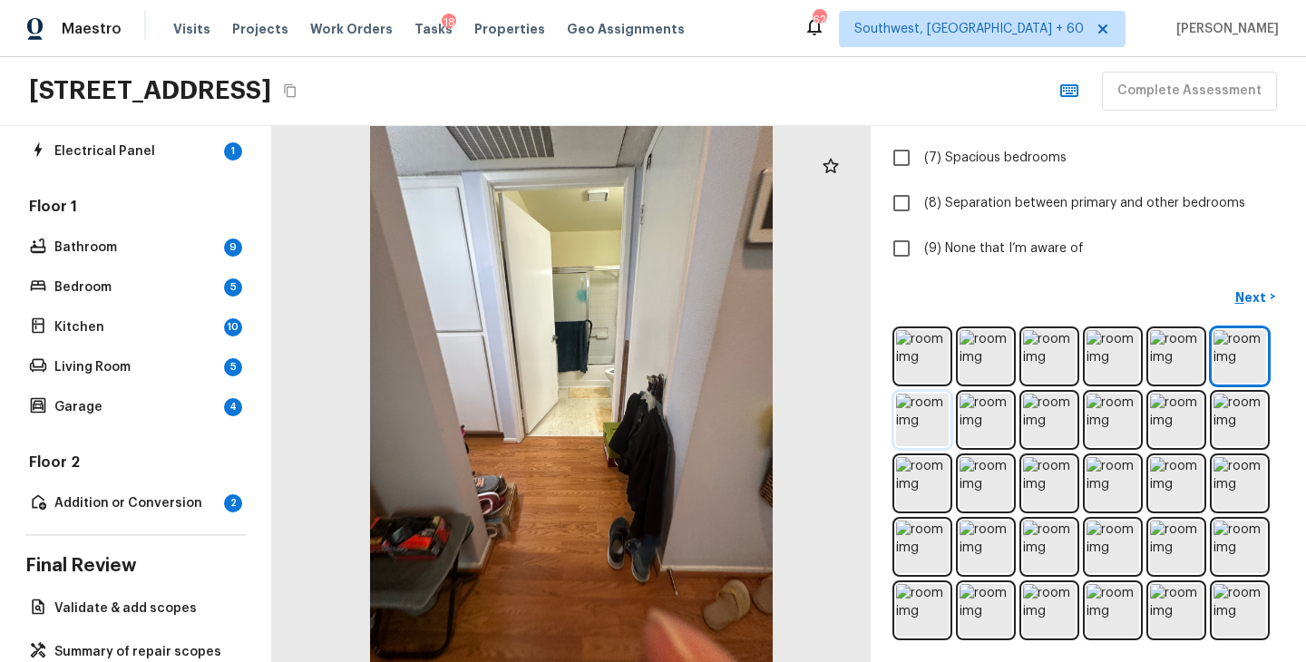
click at [917, 430] on img at bounding box center [922, 420] width 53 height 53
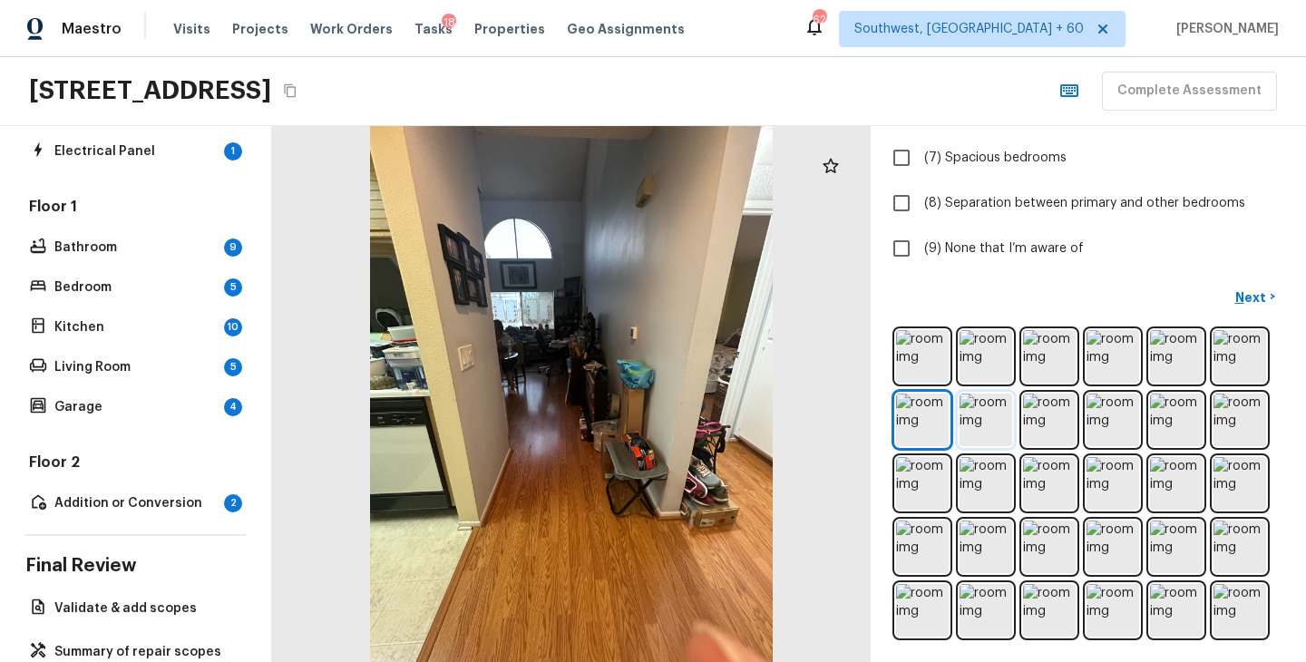
click at [998, 413] on img at bounding box center [986, 420] width 53 height 53
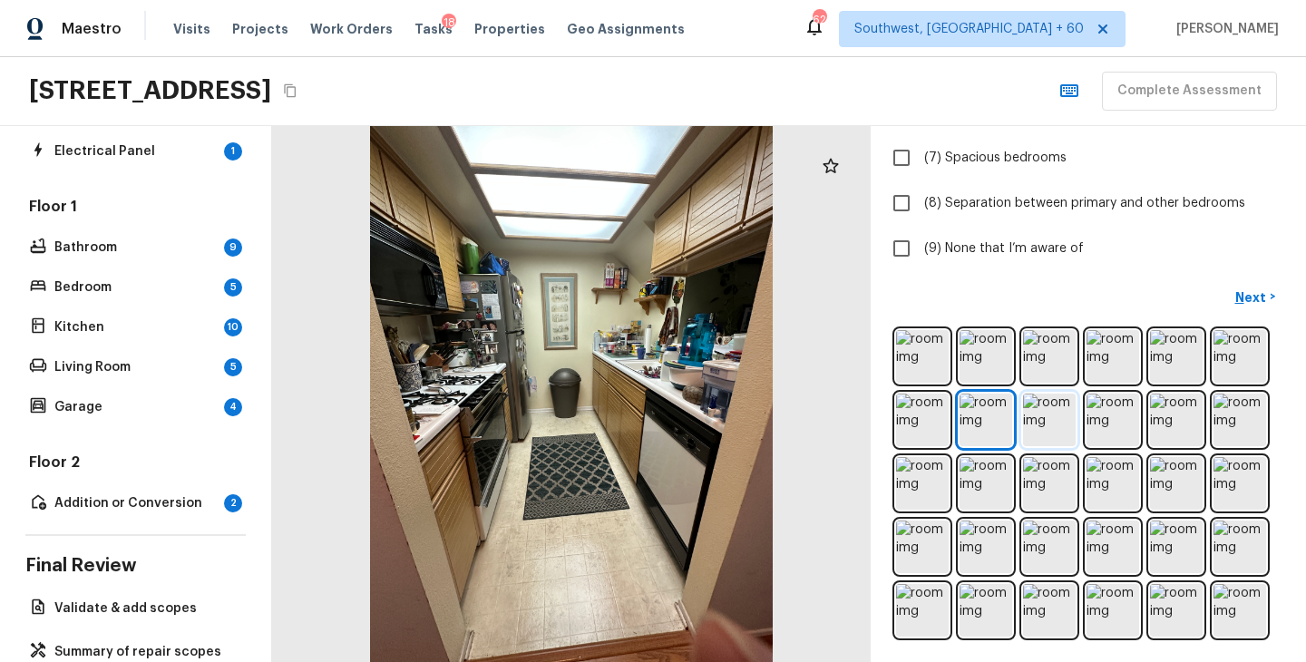
click at [1051, 422] on img at bounding box center [1049, 420] width 53 height 53
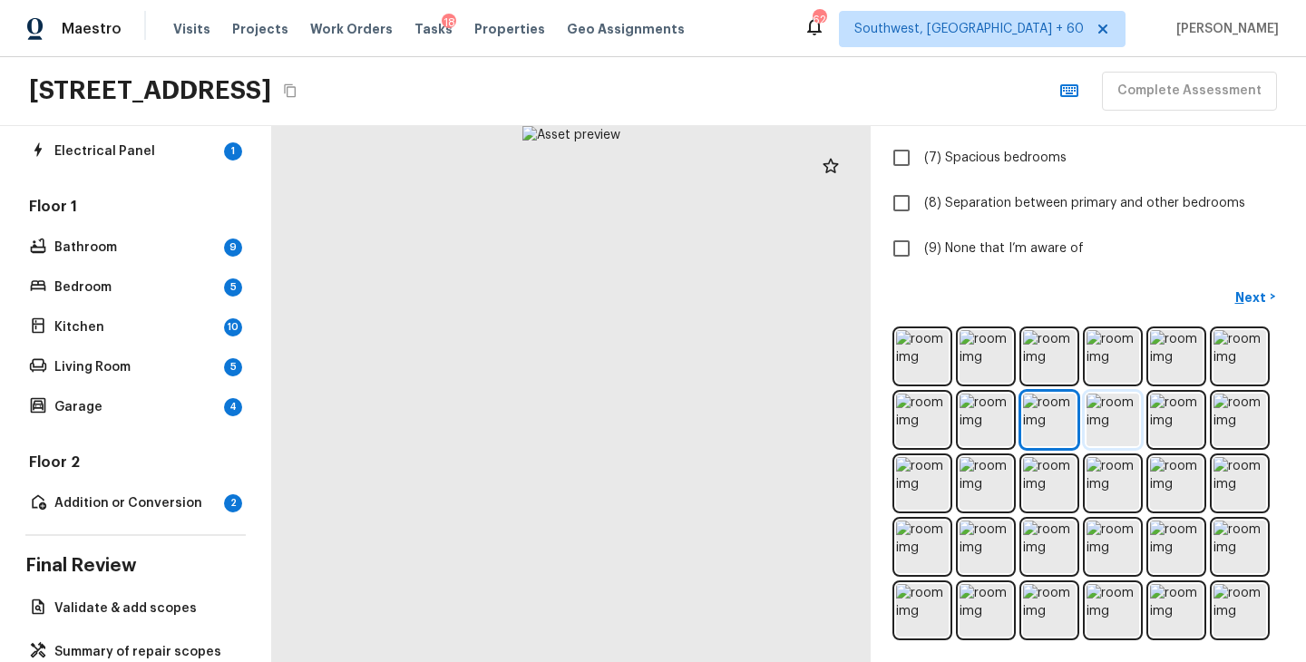
click at [1124, 420] on img at bounding box center [1113, 420] width 53 height 53
click at [1176, 420] on img at bounding box center [1176, 420] width 53 height 53
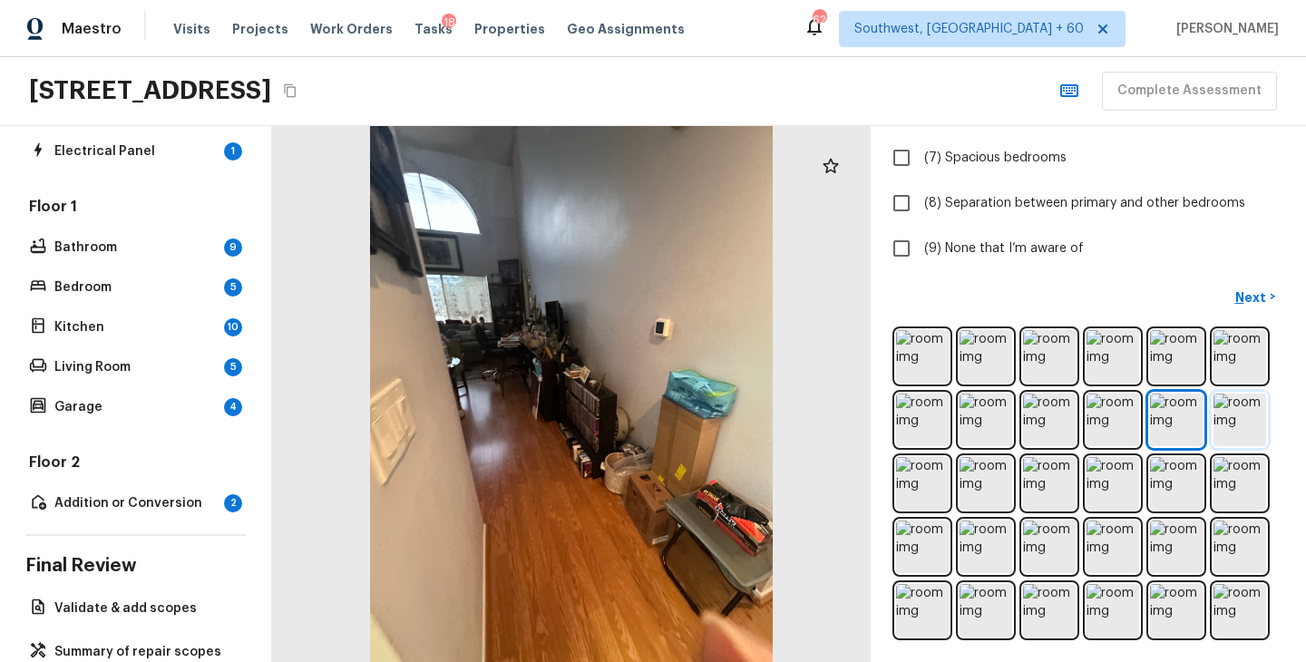
click at [1236, 423] on img at bounding box center [1240, 420] width 53 height 53
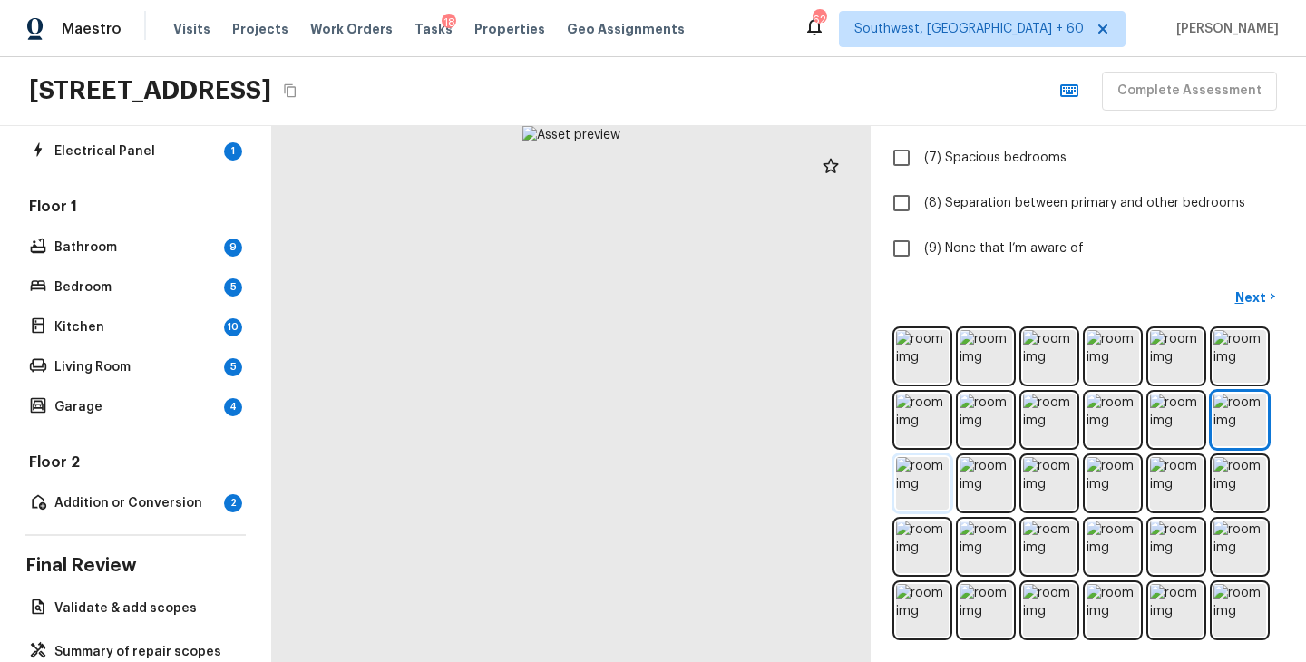
click at [923, 492] on img at bounding box center [922, 483] width 53 height 53
click at [1002, 483] on img at bounding box center [986, 483] width 53 height 53
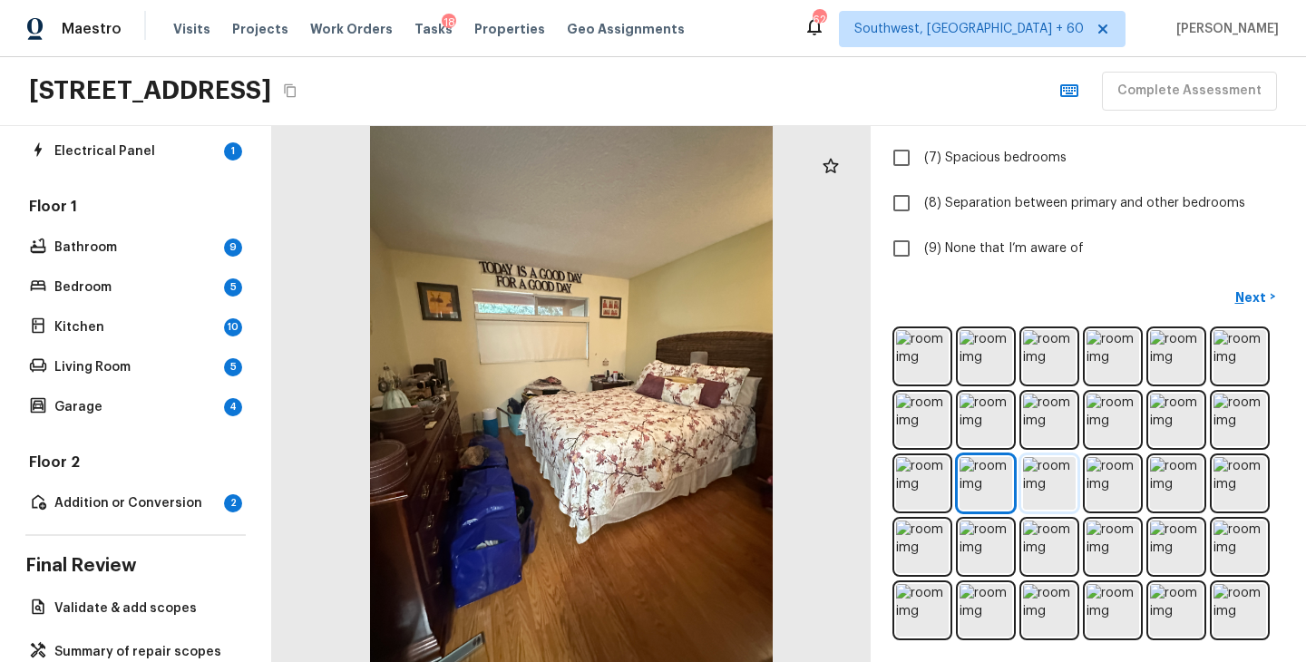
click at [1049, 490] on img at bounding box center [1049, 483] width 53 height 53
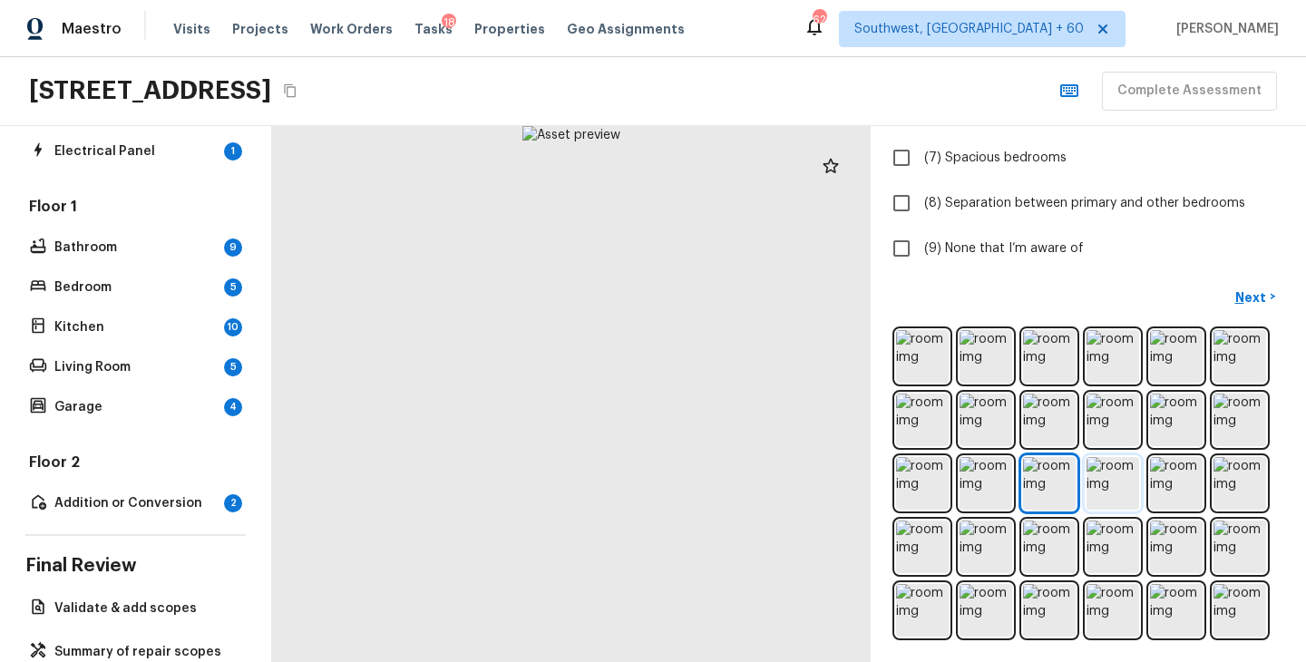
click at [1109, 488] on img at bounding box center [1113, 483] width 53 height 53
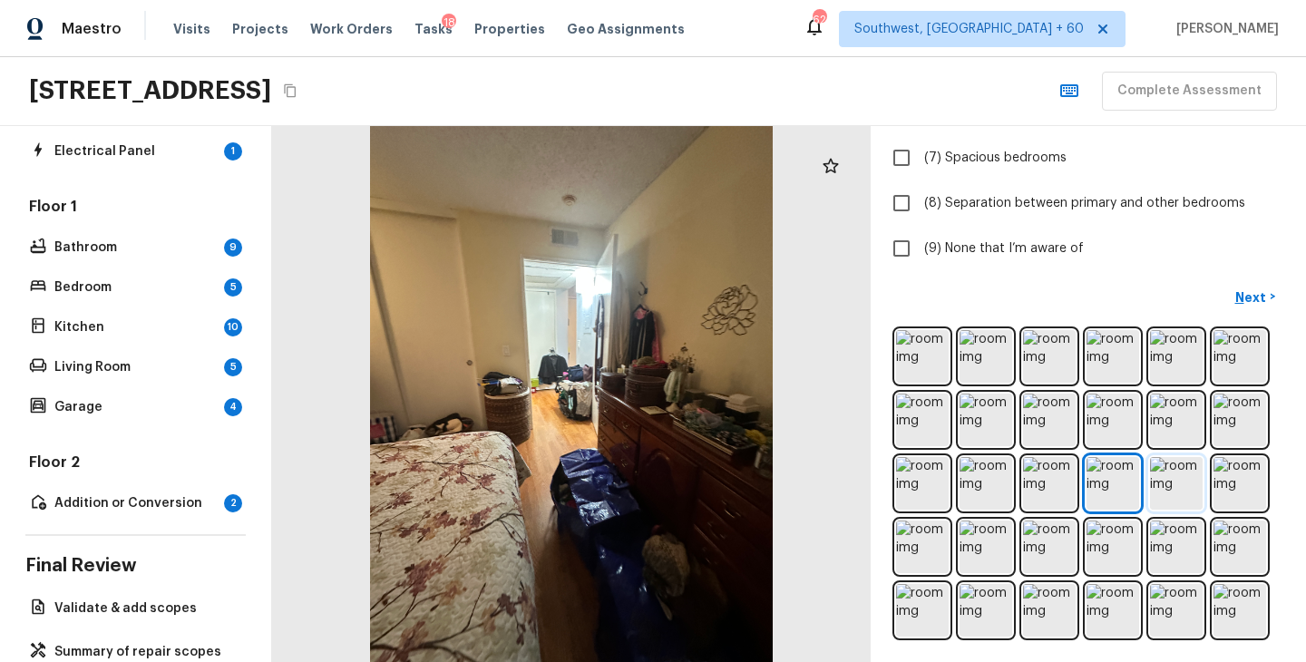
click at [1166, 492] on img at bounding box center [1176, 483] width 53 height 53
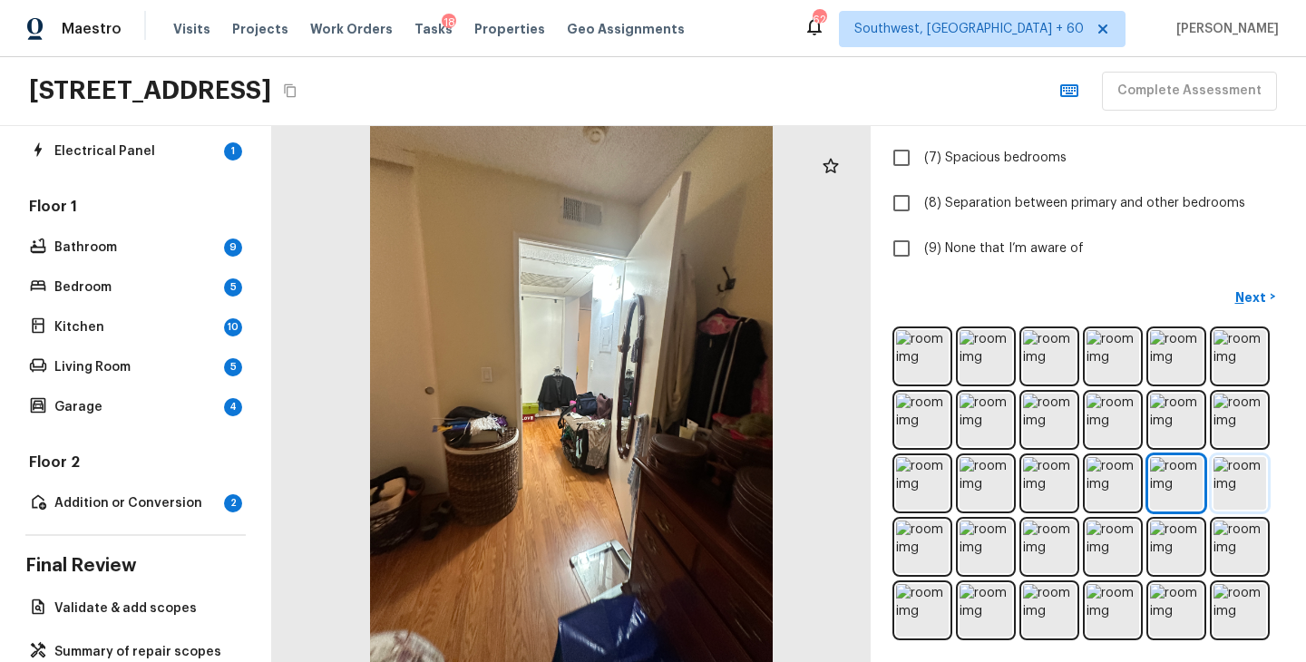
click at [1238, 490] on img at bounding box center [1240, 483] width 53 height 53
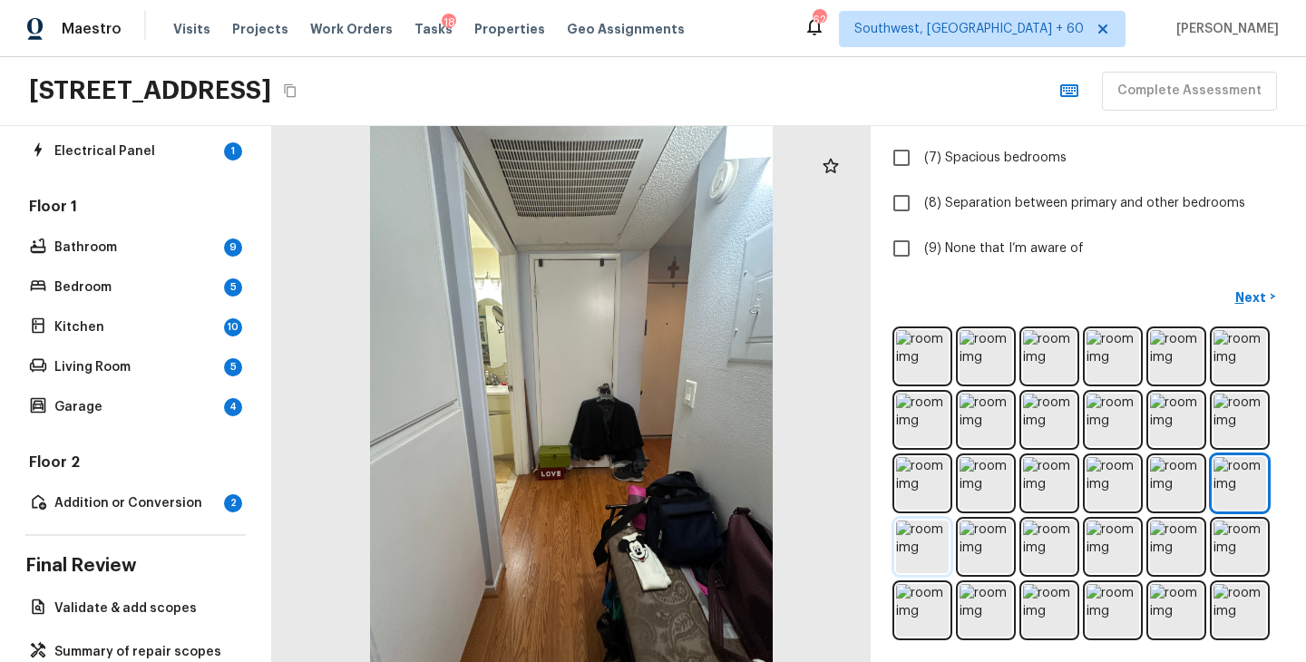
click at [913, 559] on img at bounding box center [922, 547] width 53 height 53
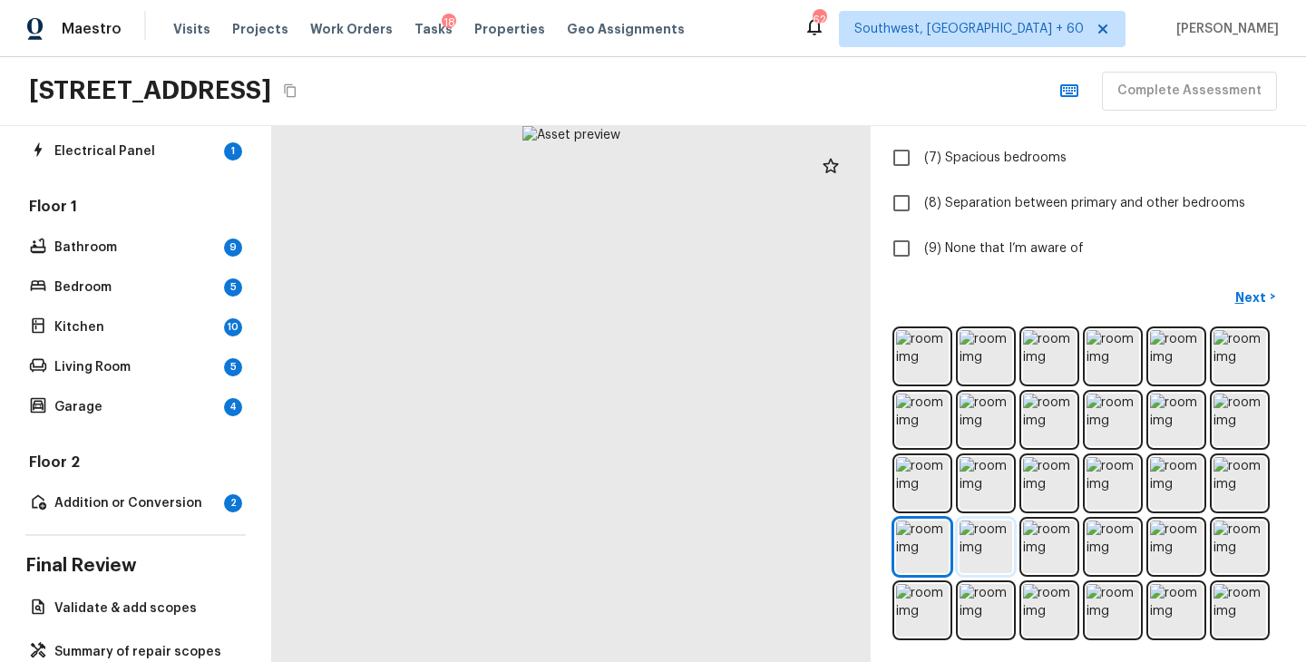
click at [993, 554] on img at bounding box center [986, 547] width 53 height 53
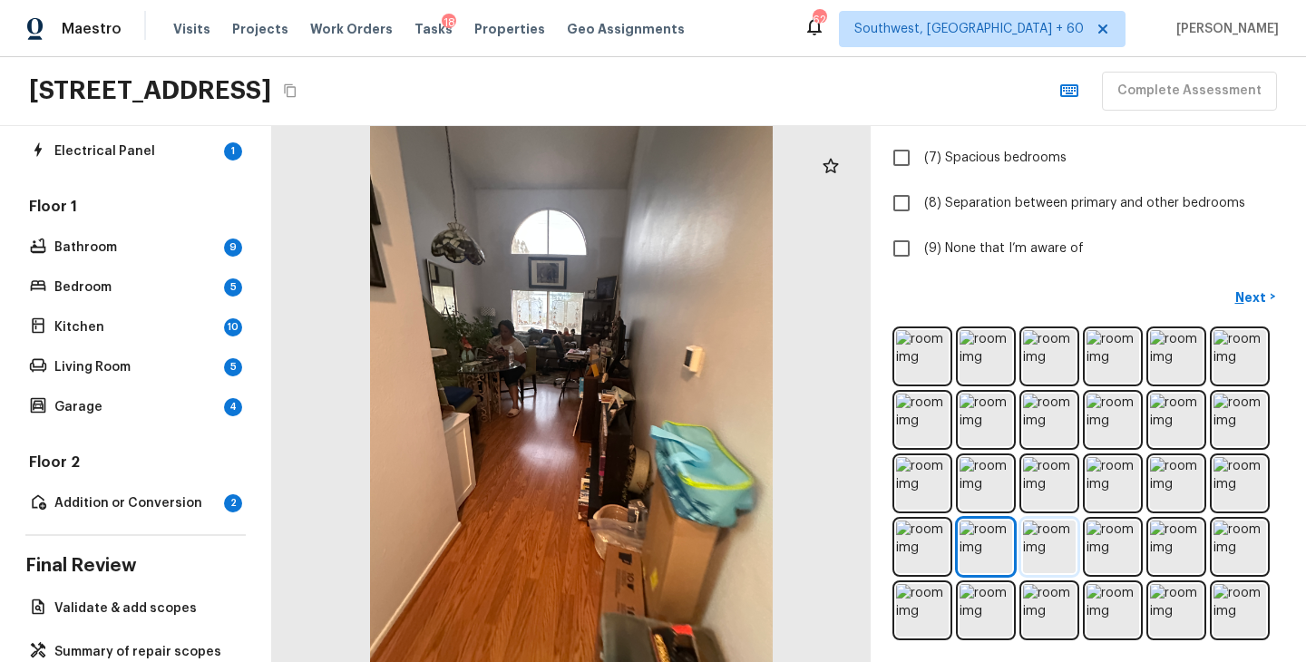
click at [1048, 554] on img at bounding box center [1049, 547] width 53 height 53
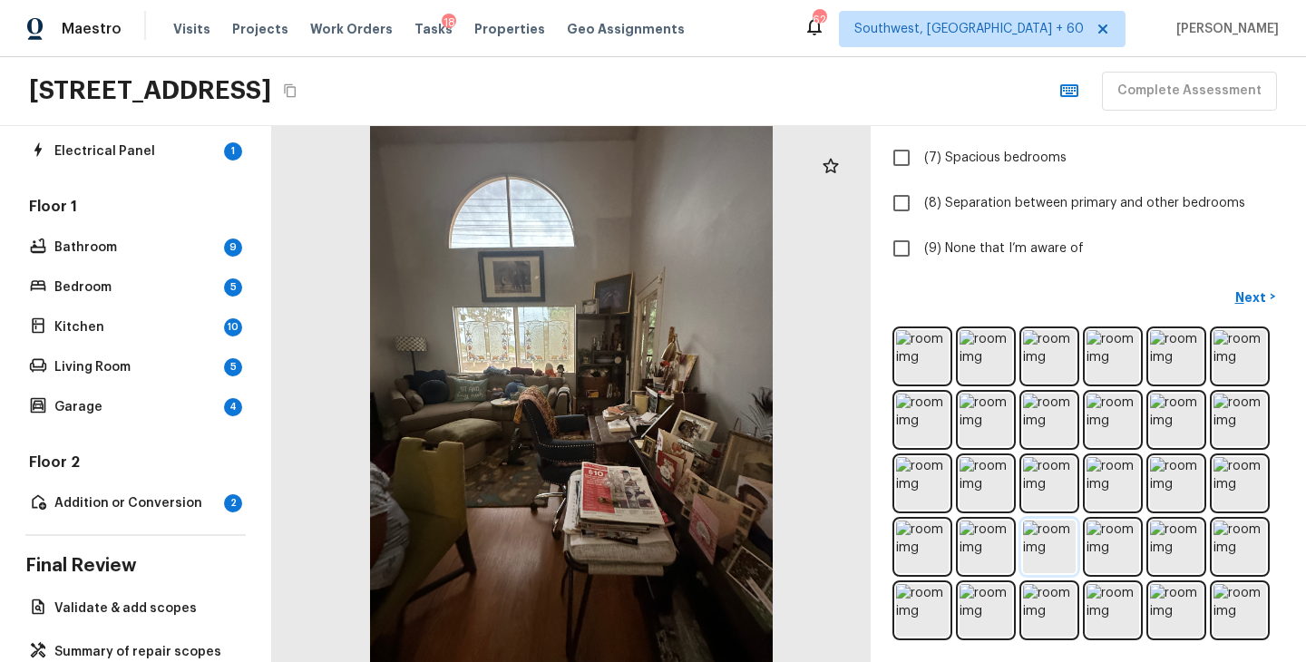
click at [1055, 552] on img at bounding box center [1049, 547] width 53 height 53
click at [1118, 556] on img at bounding box center [1113, 547] width 53 height 53
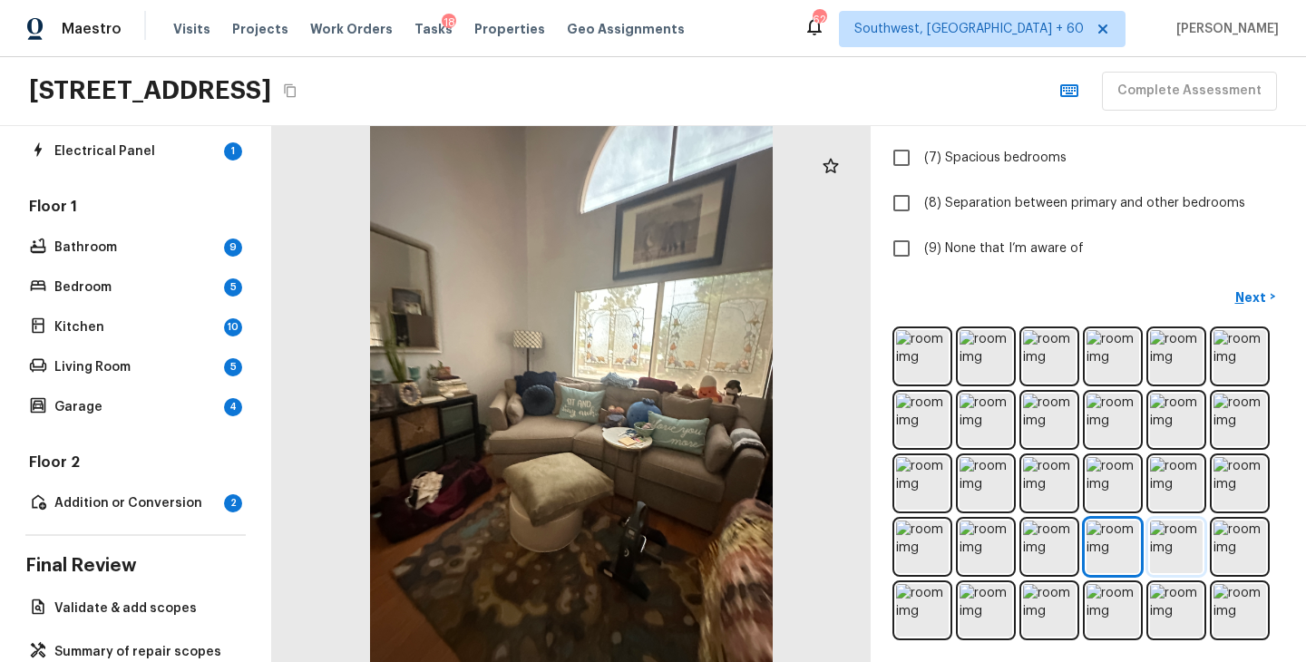
click at [1176, 552] on img at bounding box center [1176, 547] width 53 height 53
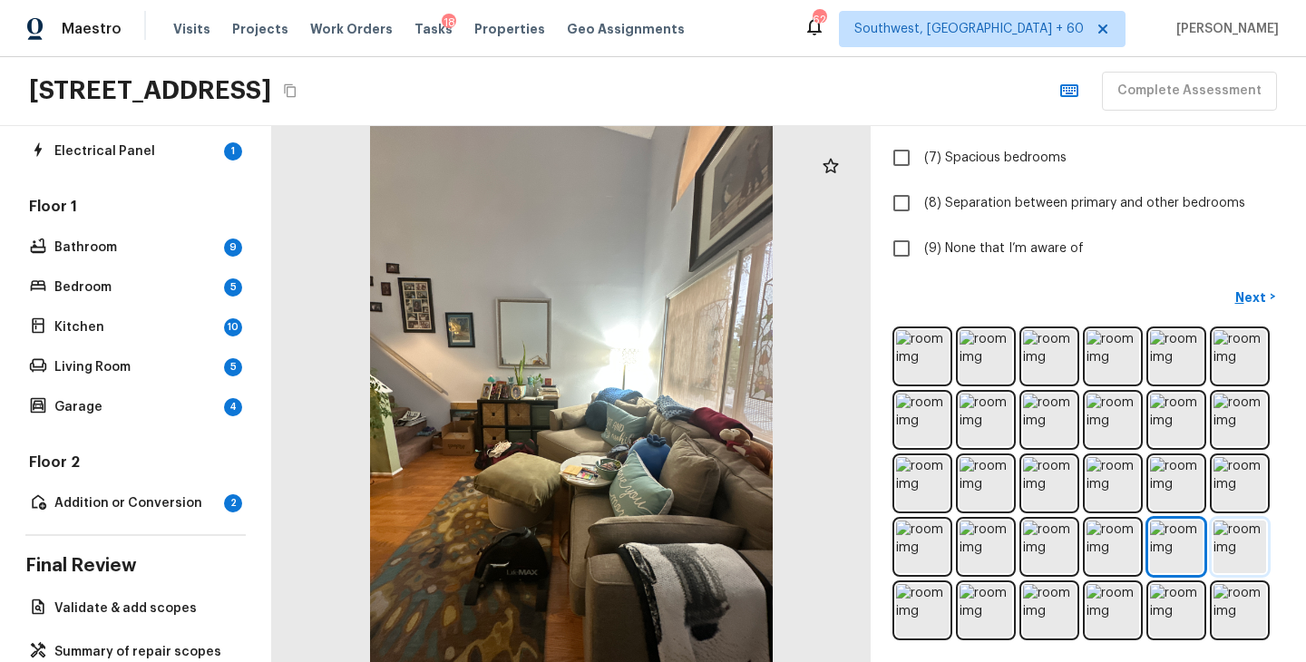
click at [1235, 551] on img at bounding box center [1240, 547] width 53 height 53
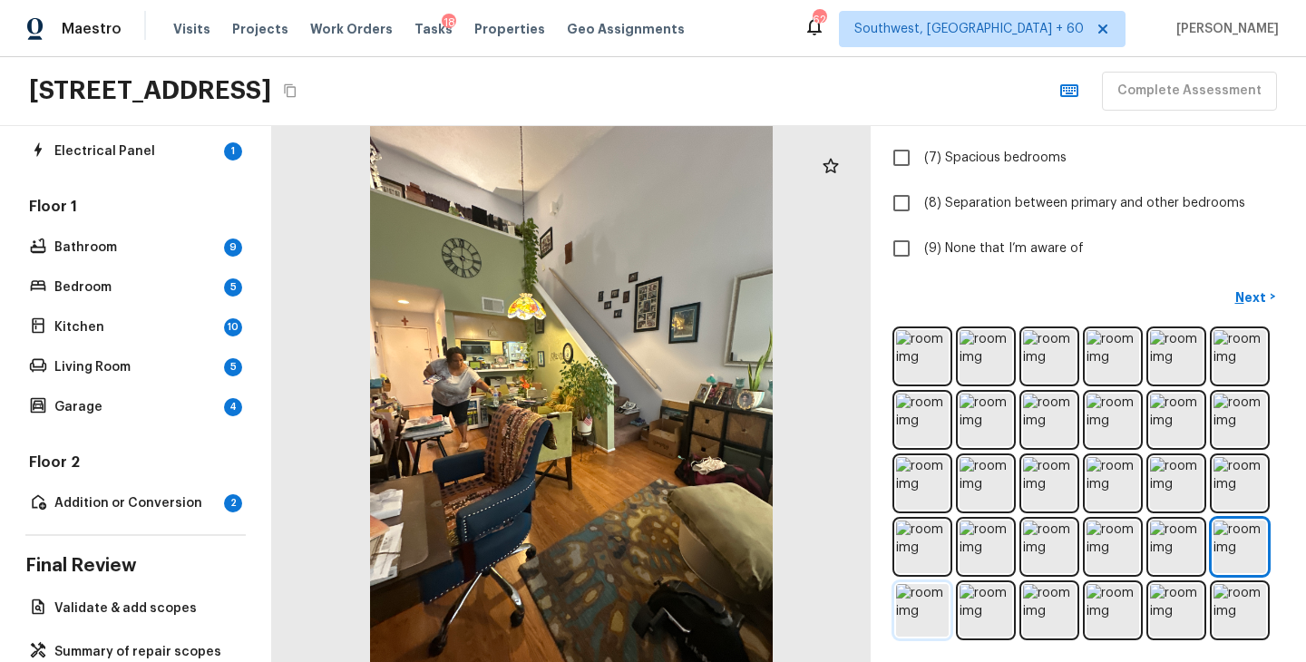
click at [926, 612] on img at bounding box center [922, 610] width 53 height 53
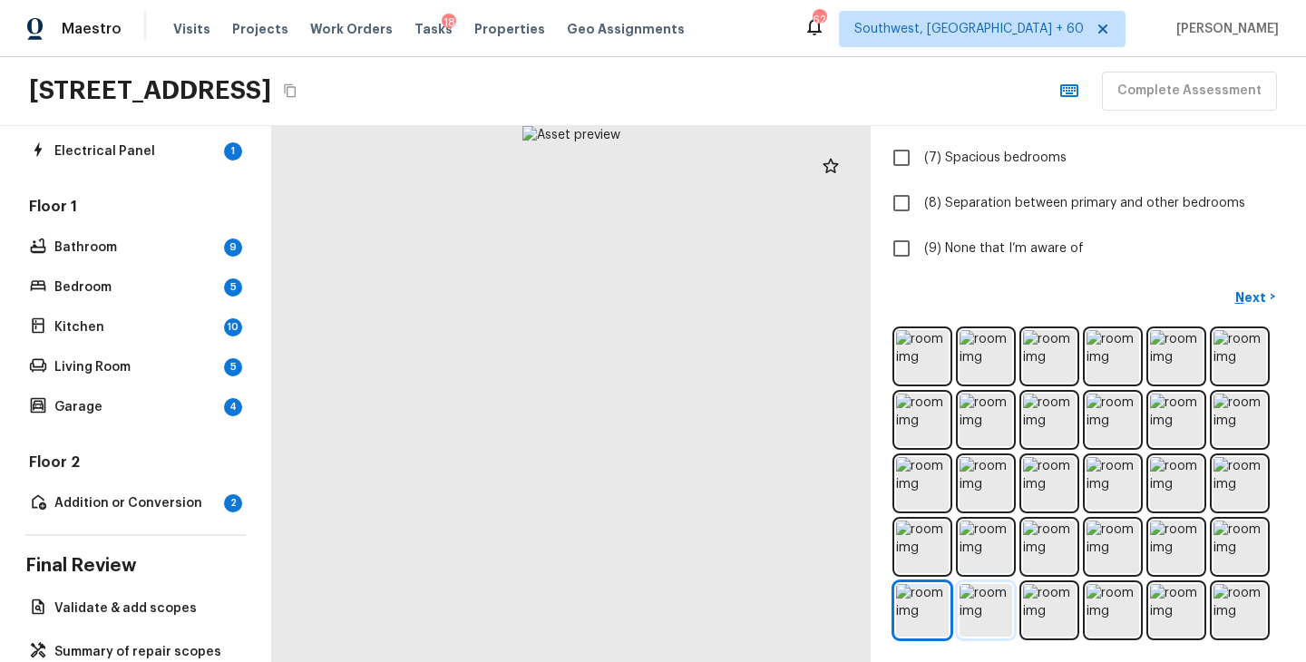
click at [982, 611] on img at bounding box center [986, 610] width 53 height 53
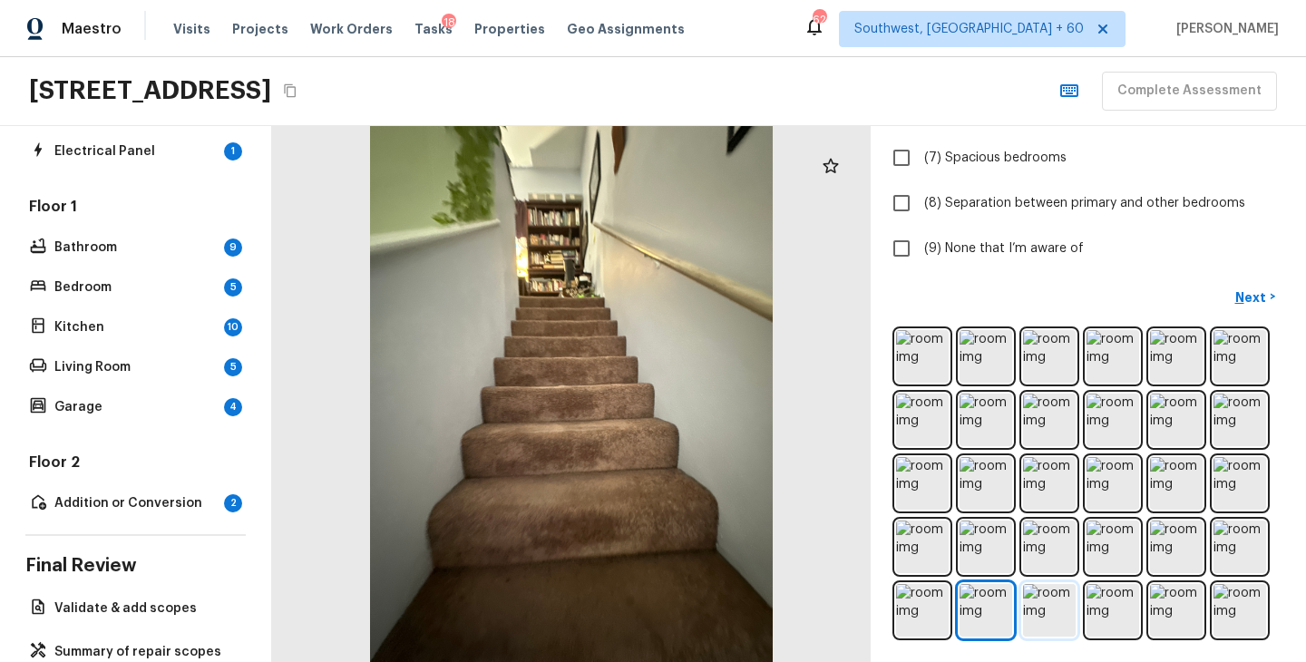
click at [1049, 618] on img at bounding box center [1049, 610] width 53 height 53
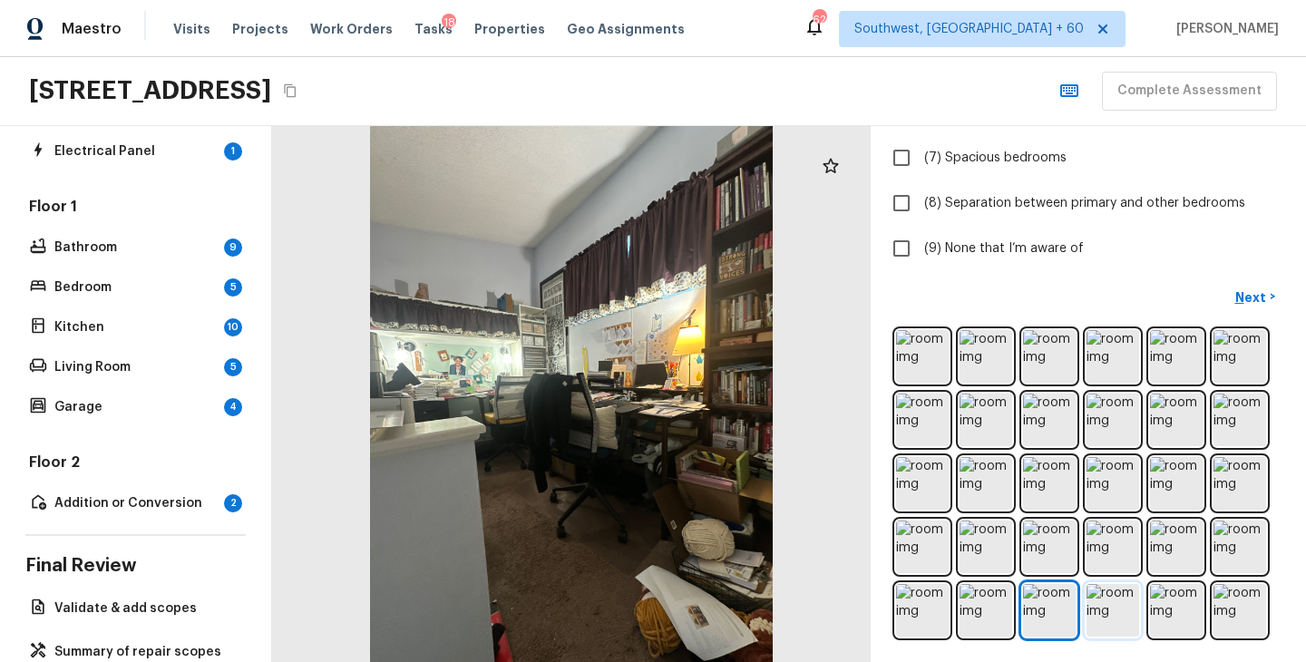
click at [1100, 616] on img at bounding box center [1113, 610] width 53 height 53
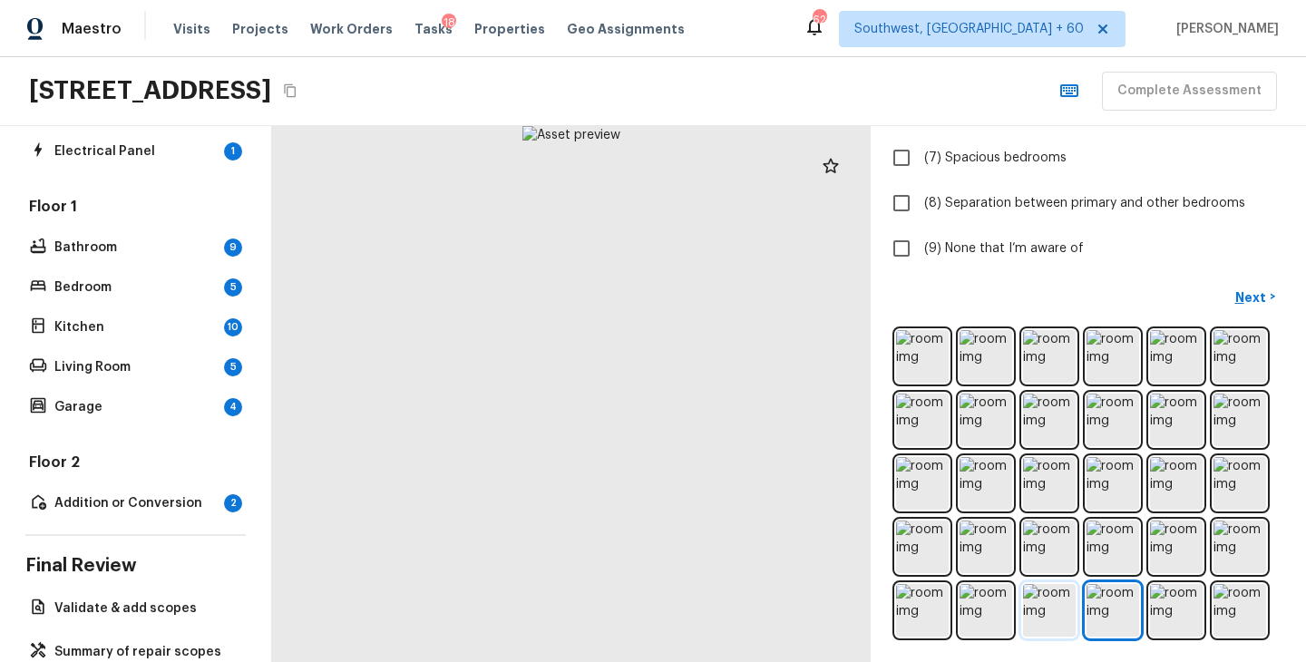
click at [1054, 615] on img at bounding box center [1049, 610] width 53 height 53
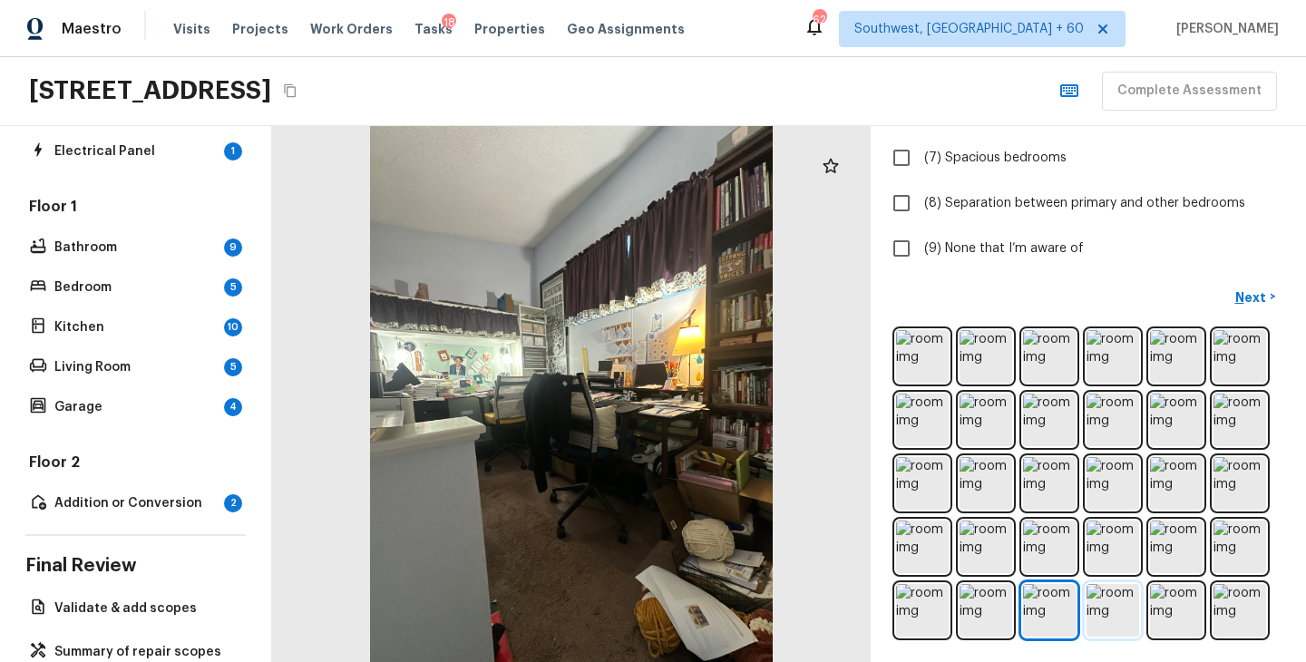
click at [1112, 593] on img at bounding box center [1113, 610] width 53 height 53
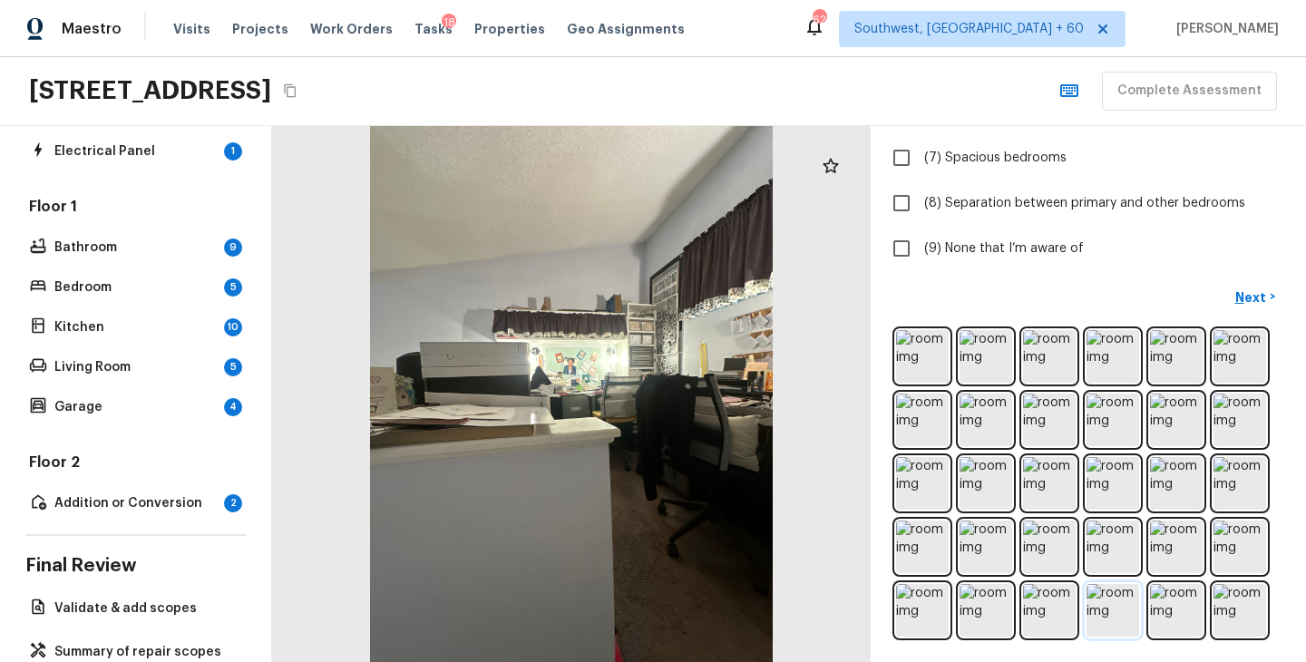
click at [1115, 608] on img at bounding box center [1113, 610] width 53 height 53
click at [1176, 619] on img at bounding box center [1176, 610] width 53 height 53
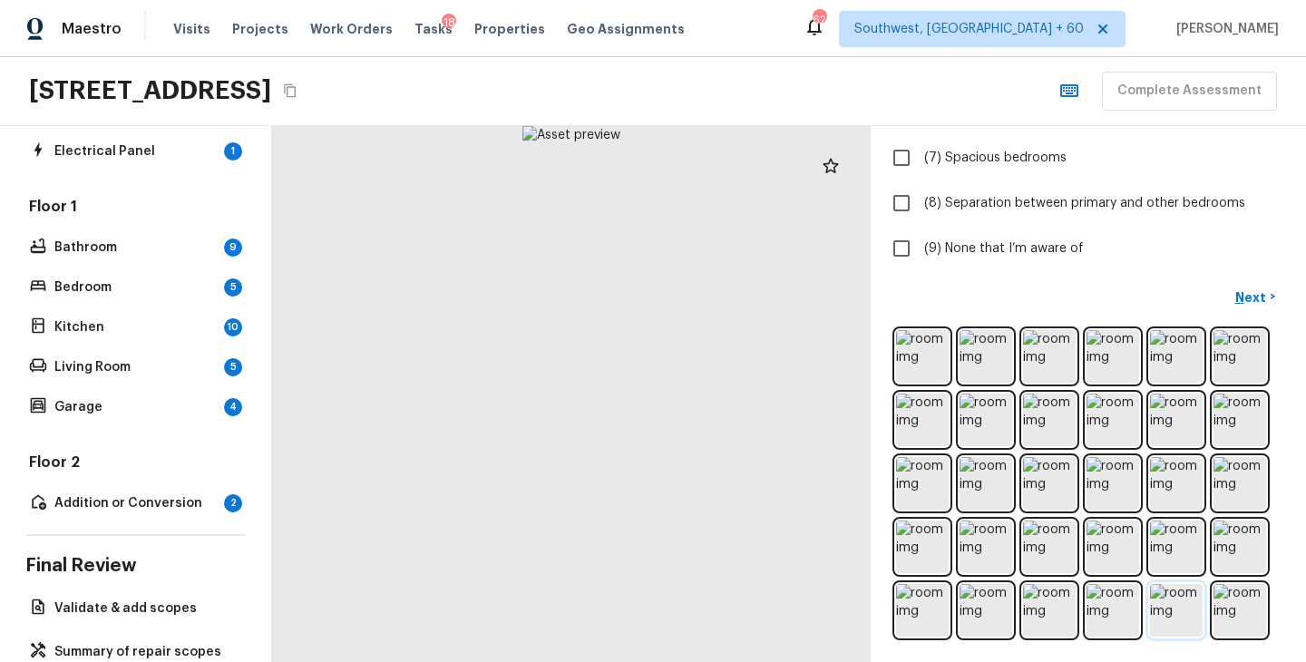
click at [1176, 619] on img at bounding box center [1176, 610] width 53 height 53
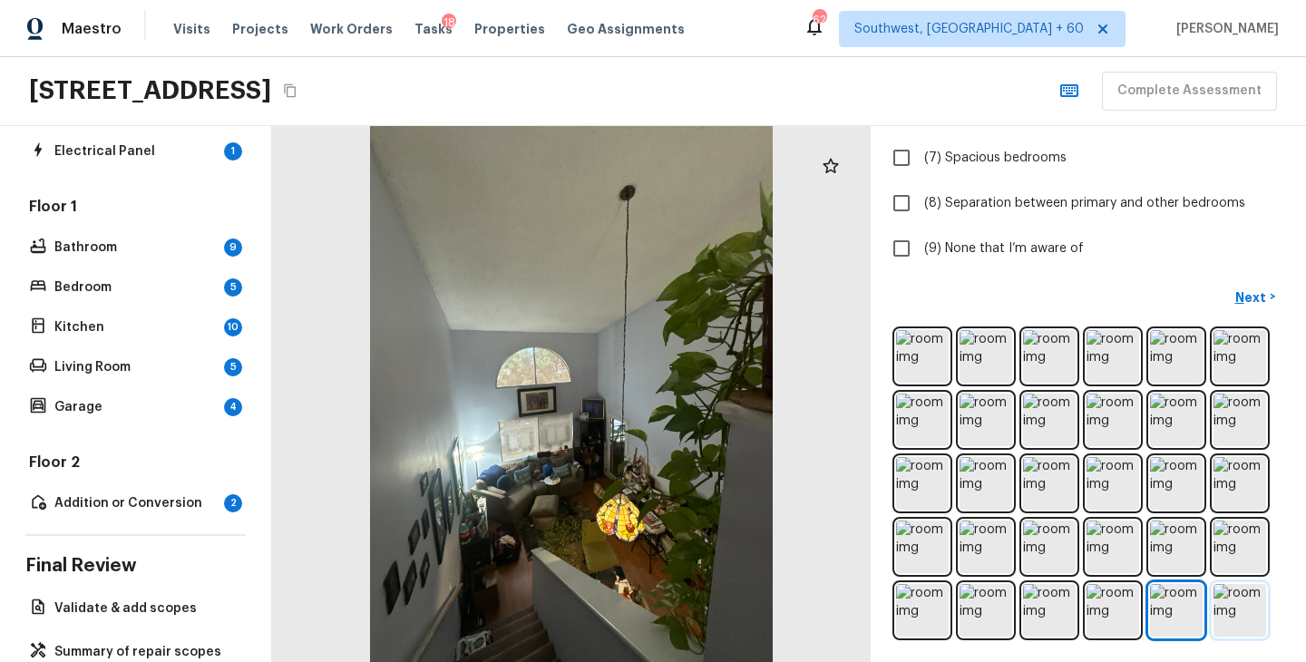
click at [1237, 605] on img at bounding box center [1240, 610] width 53 height 53
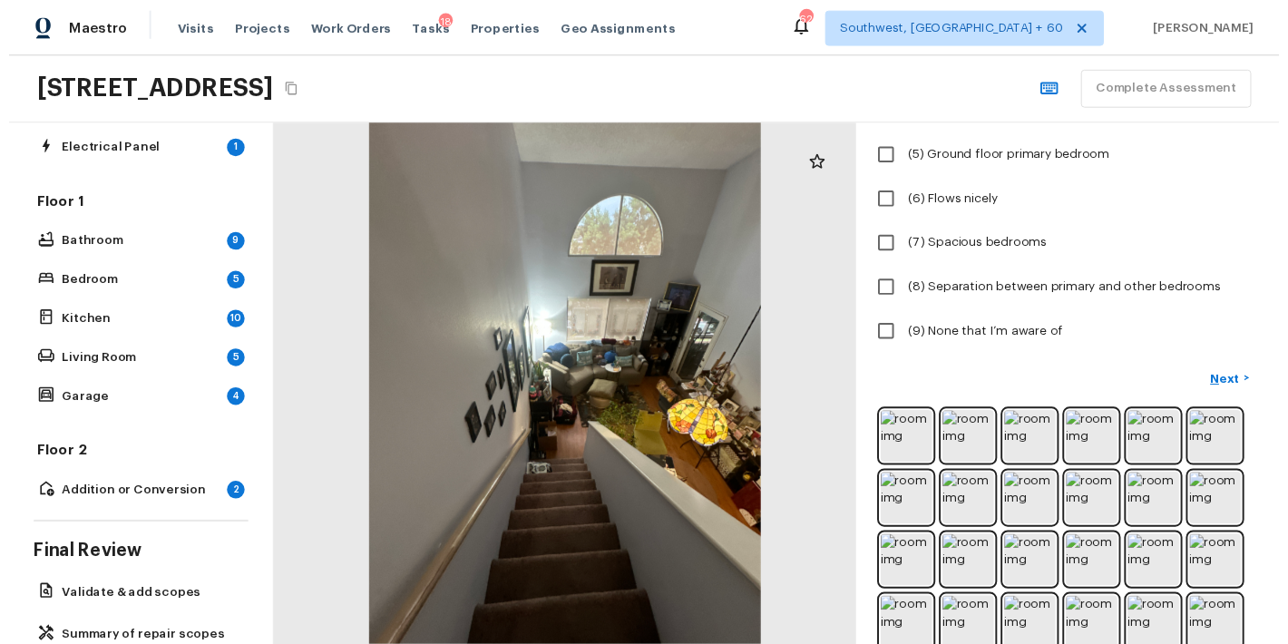
scroll to position [317, 0]
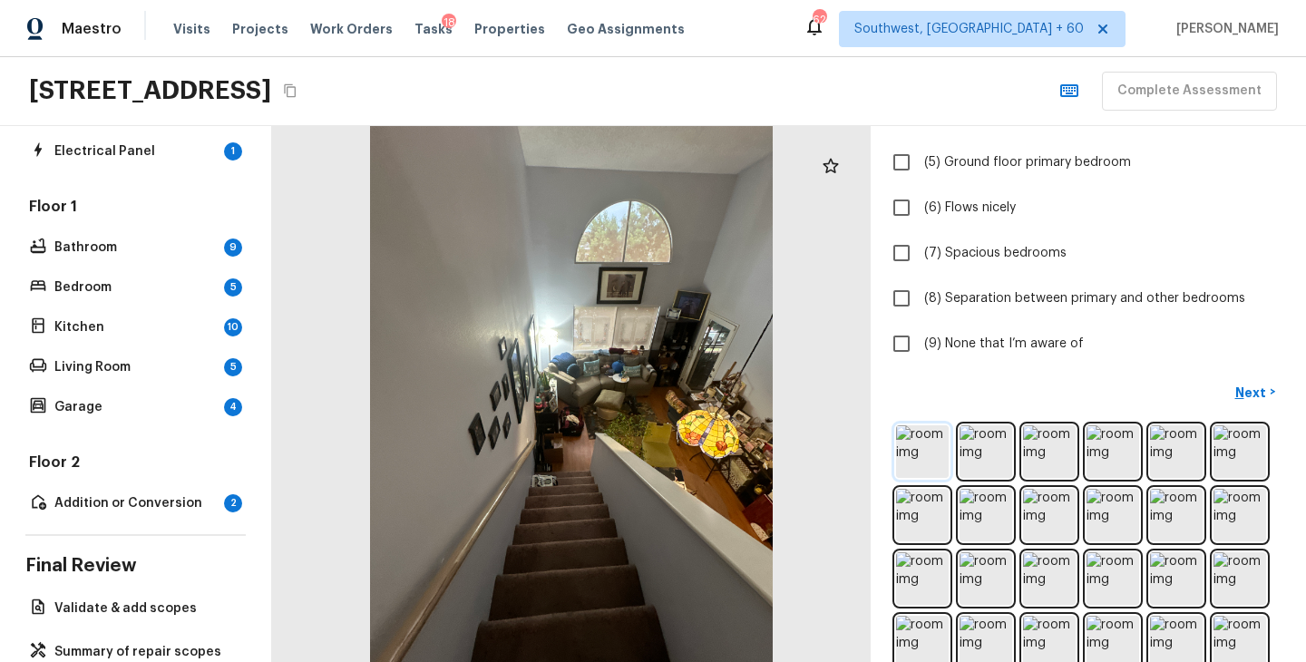
click at [921, 444] on img at bounding box center [922, 451] width 53 height 53
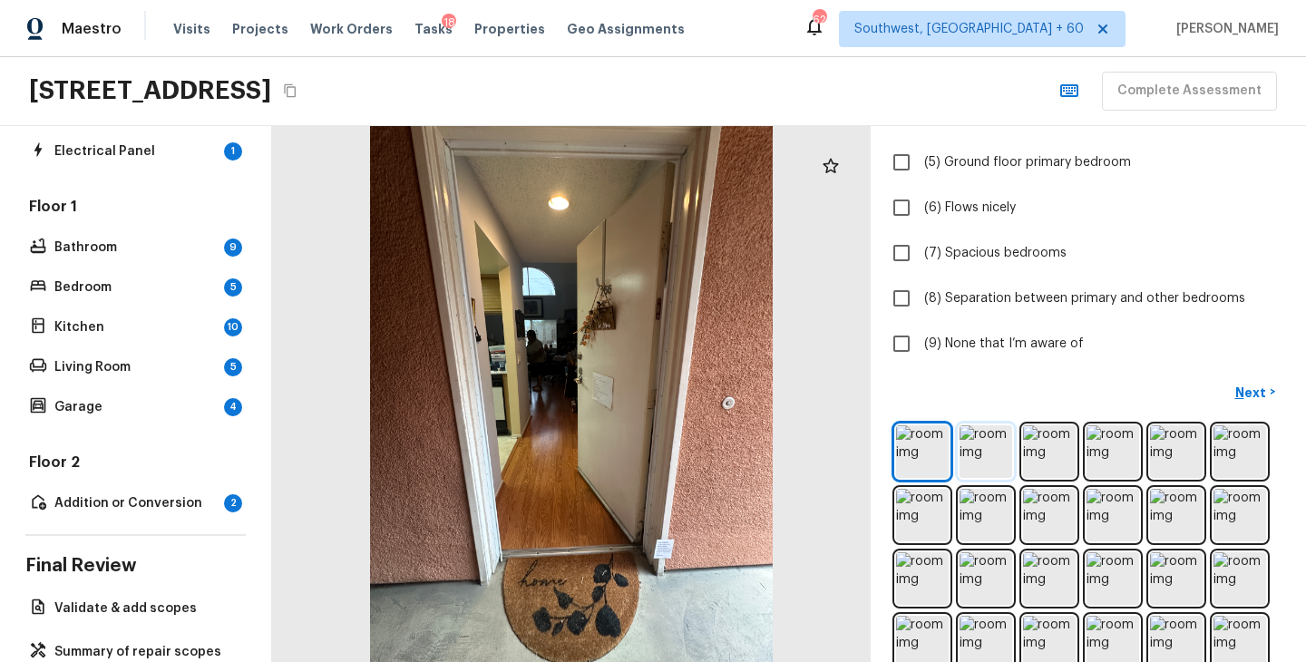
click at [963, 450] on img at bounding box center [986, 451] width 53 height 53
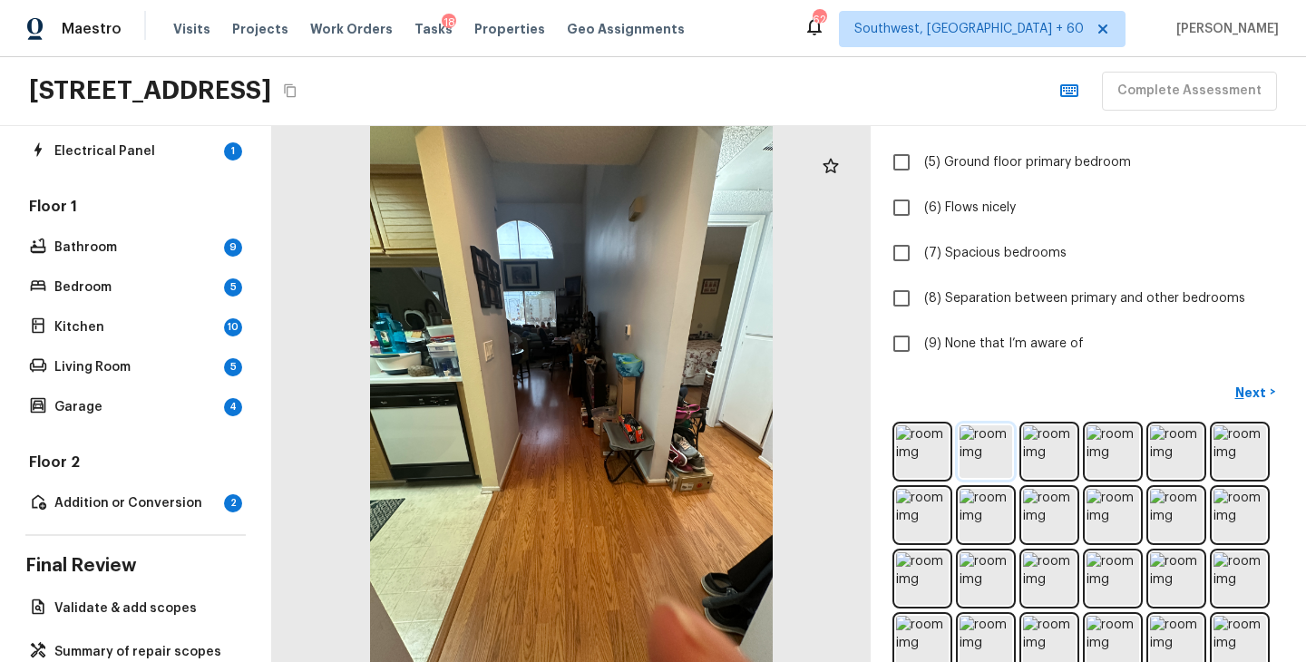
click at [995, 457] on img at bounding box center [986, 451] width 53 height 53
click at [932, 513] on img at bounding box center [922, 515] width 53 height 53
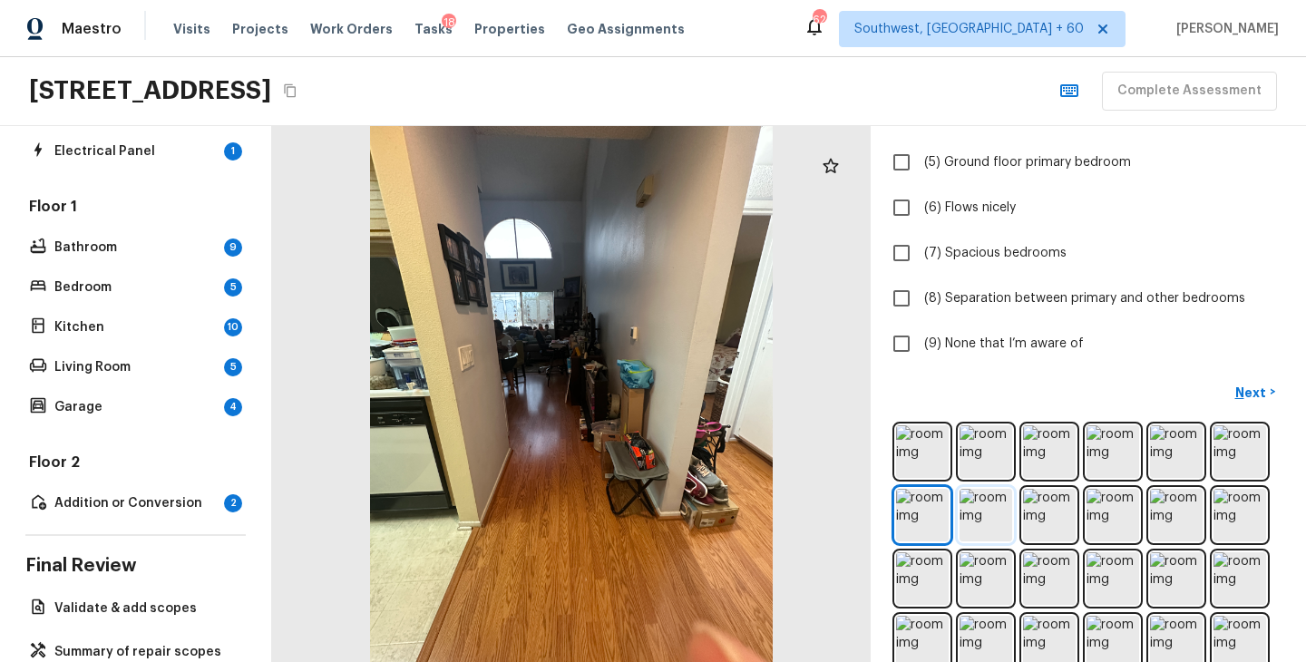
click at [985, 527] on img at bounding box center [986, 515] width 53 height 53
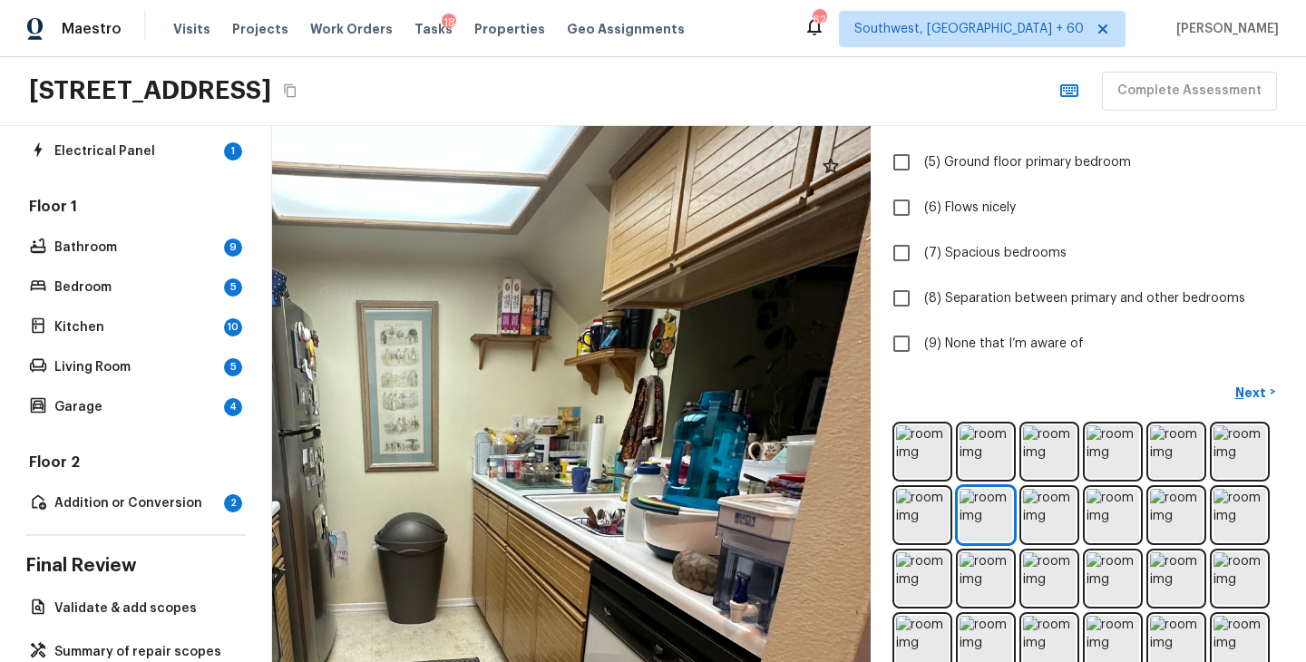
drag, startPoint x: 589, startPoint y: 400, endPoint x: 477, endPoint y: 492, distance: 144.4
click at [476, 492] on div at bounding box center [425, 570] width 1333 height 1195
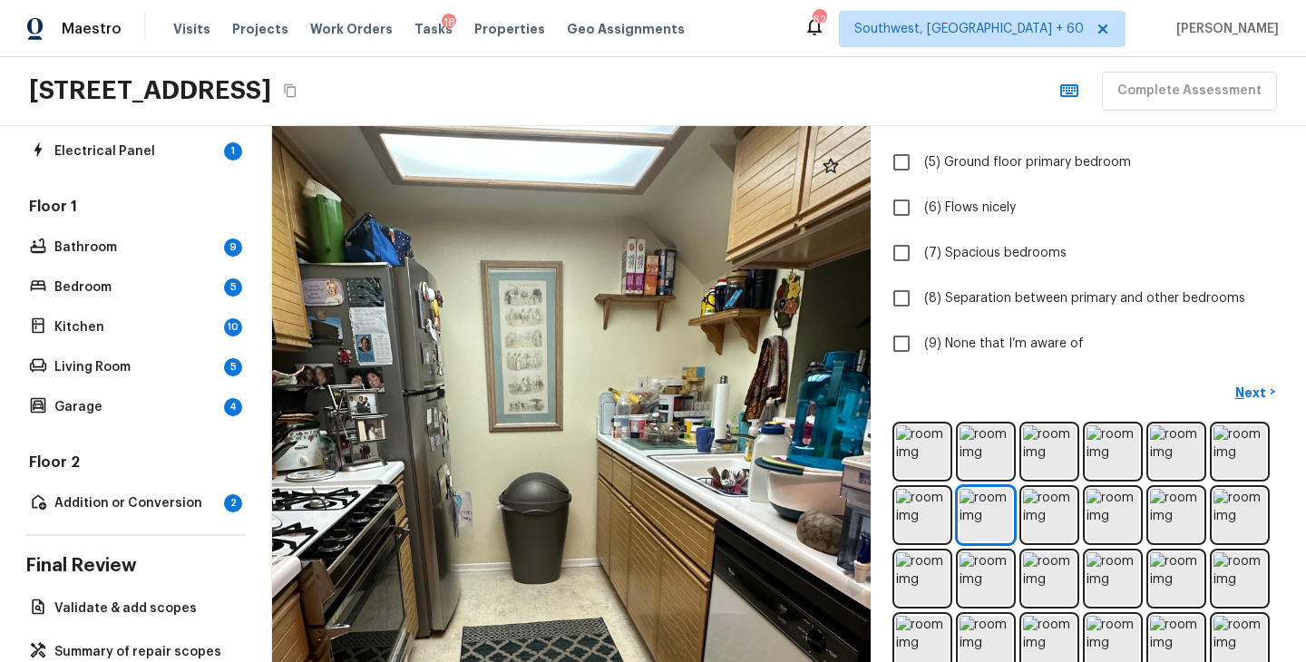
drag, startPoint x: 590, startPoint y: 330, endPoint x: 714, endPoint y: 290, distance: 130.5
click at [714, 290] on div at bounding box center [549, 530] width 1333 height 1195
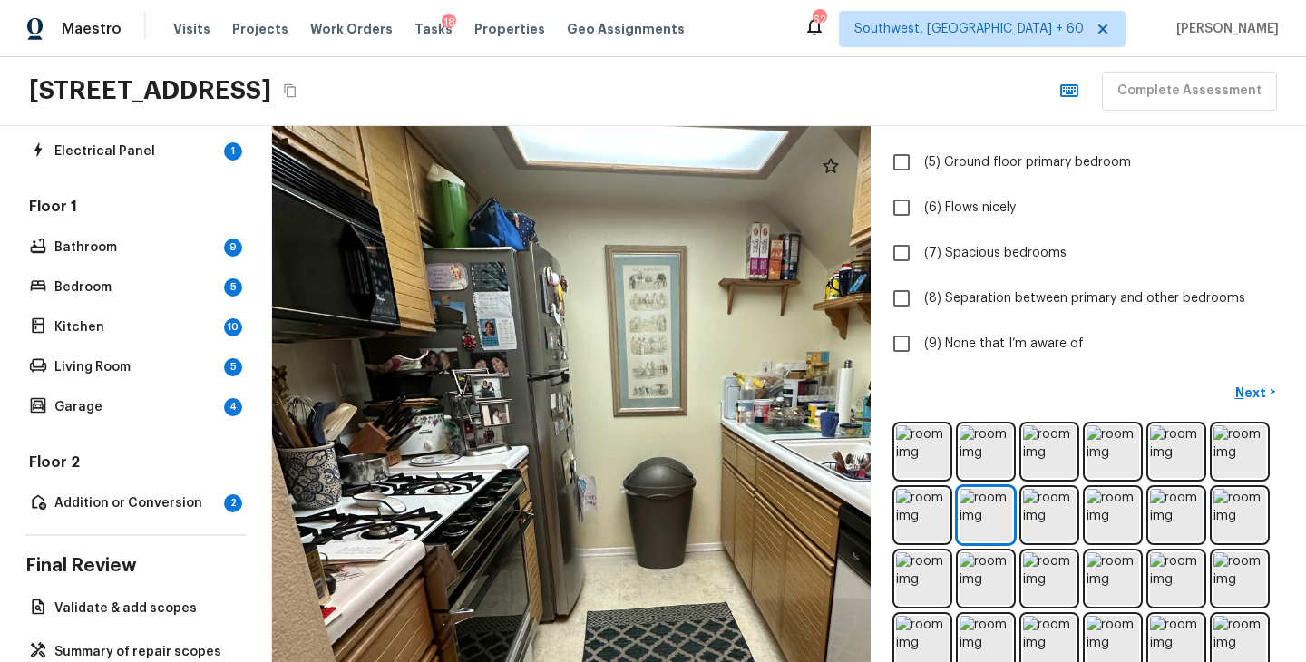
drag, startPoint x: 599, startPoint y: 443, endPoint x: 723, endPoint y: 427, distance: 125.2
click at [723, 427] on div at bounding box center [673, 514] width 1333 height 1195
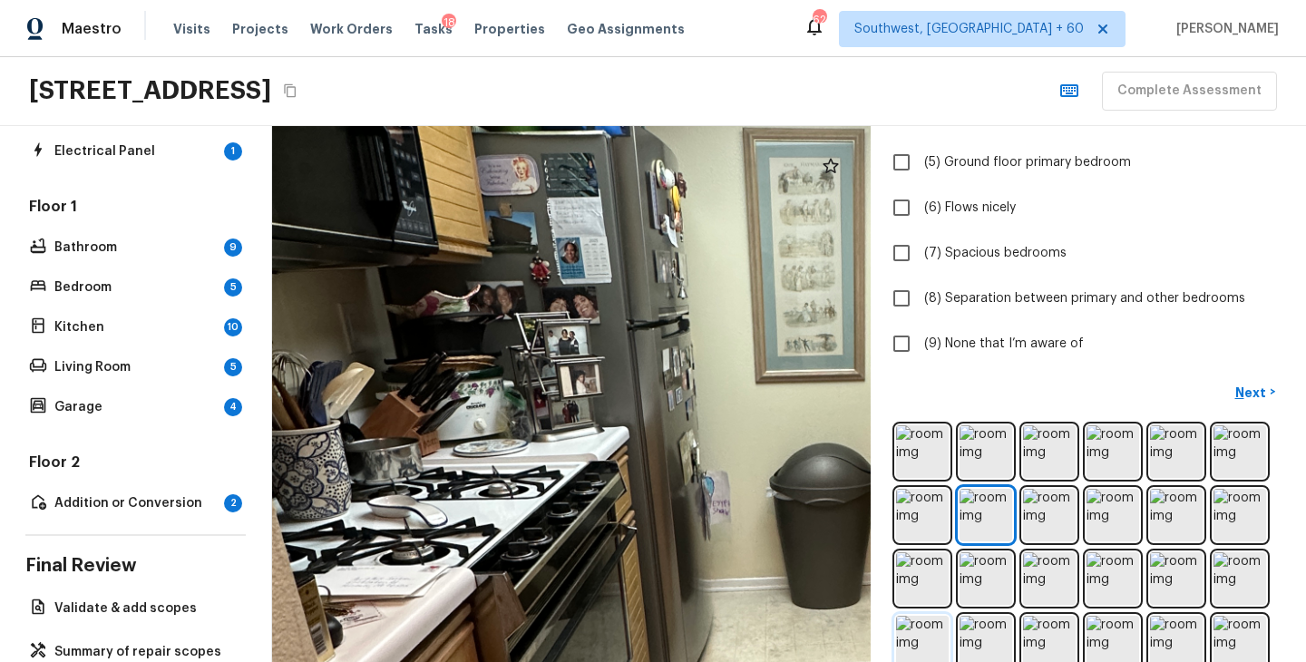
drag, startPoint x: 445, startPoint y: 490, endPoint x: 934, endPoint y: 642, distance: 512.1
click at [938, 642] on div "Layout + Add Repair Scope 1 2 Which positive features are present? Check all th…" at bounding box center [789, 394] width 1034 height 536
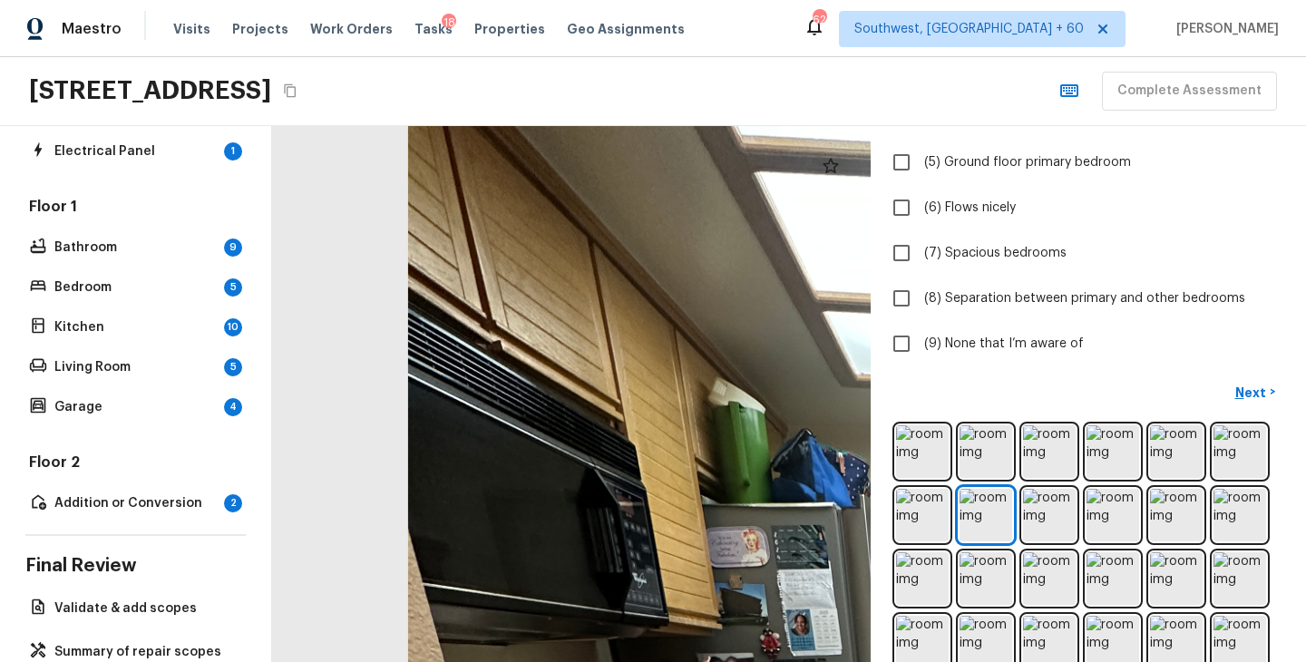
drag, startPoint x: 772, startPoint y: 445, endPoint x: 306, endPoint y: 395, distance: 469.0
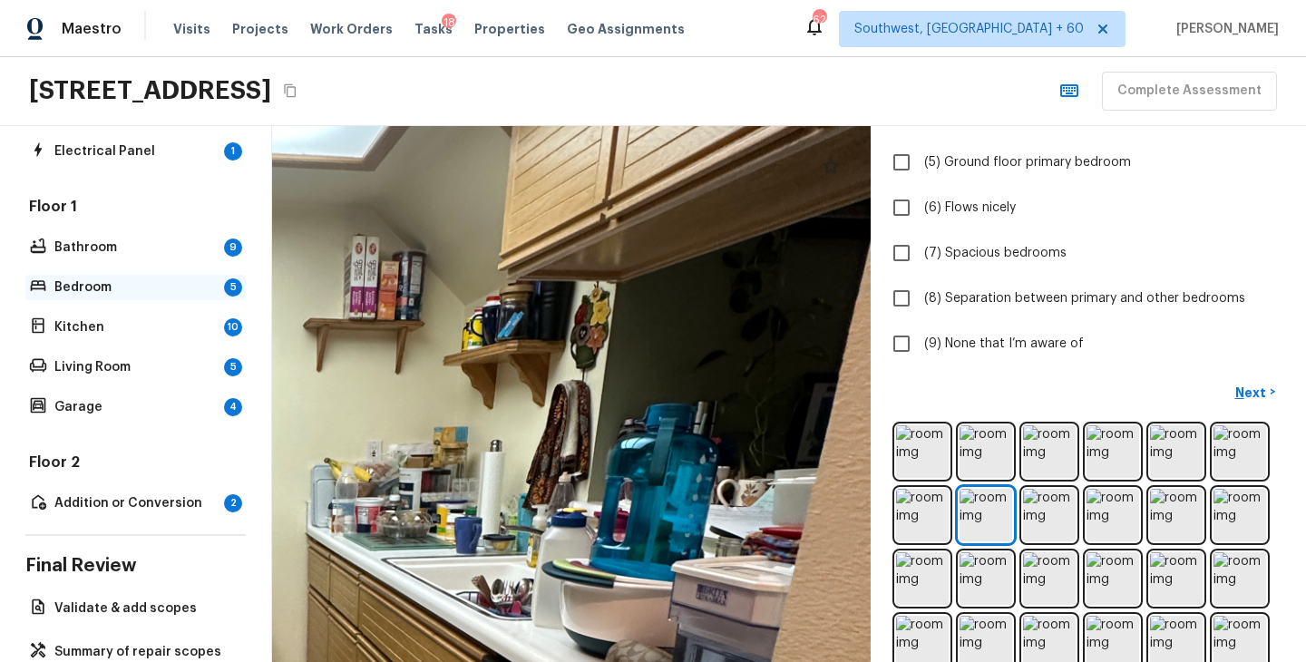
drag, startPoint x: 589, startPoint y: 444, endPoint x: 134, endPoint y: 286, distance: 481.1
click at [135, 285] on div "Overall Layout 2 Exterior 19 Major Systems HVAC 2 Water Heater 2 Electrical Pan…" at bounding box center [653, 394] width 1306 height 536
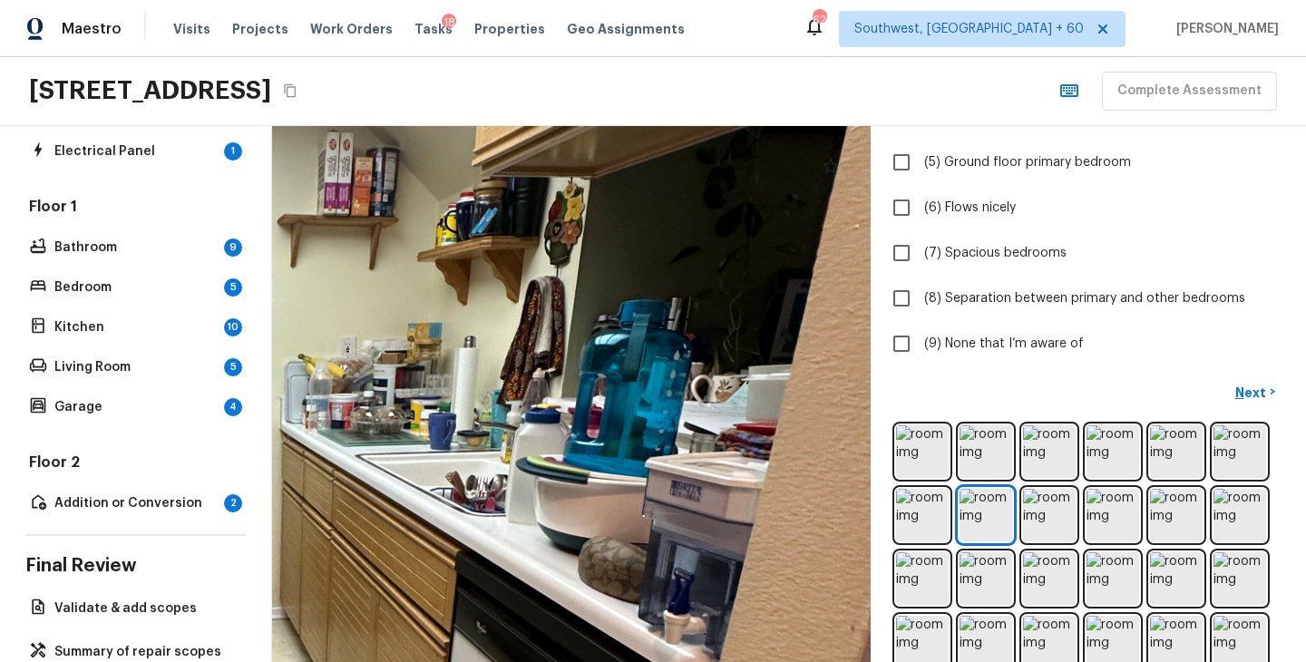
drag, startPoint x: 474, startPoint y: 347, endPoint x: 537, endPoint y: 219, distance: 143.2
click at [537, 219] on div at bounding box center [211, 565] width 1984 height 1777
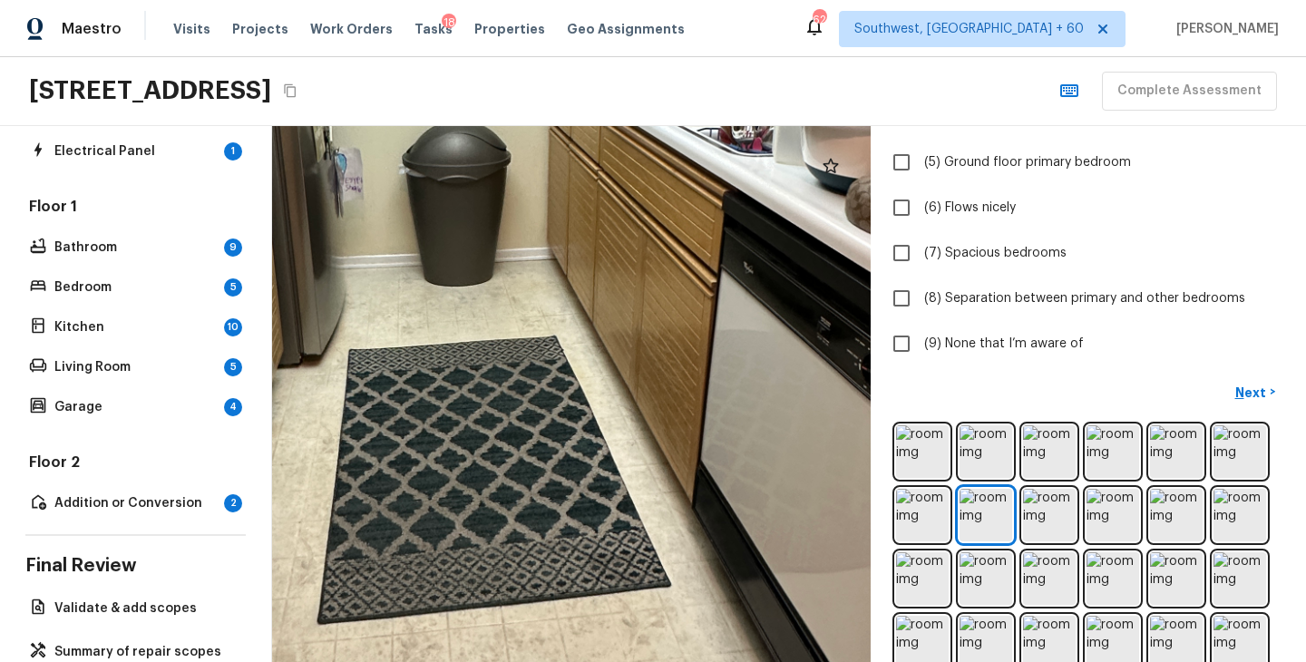
drag, startPoint x: 522, startPoint y: 273, endPoint x: 613, endPoint y: 461, distance: 208.5
click at [613, 464] on div at bounding box center [478, 206] width 1984 height 1777
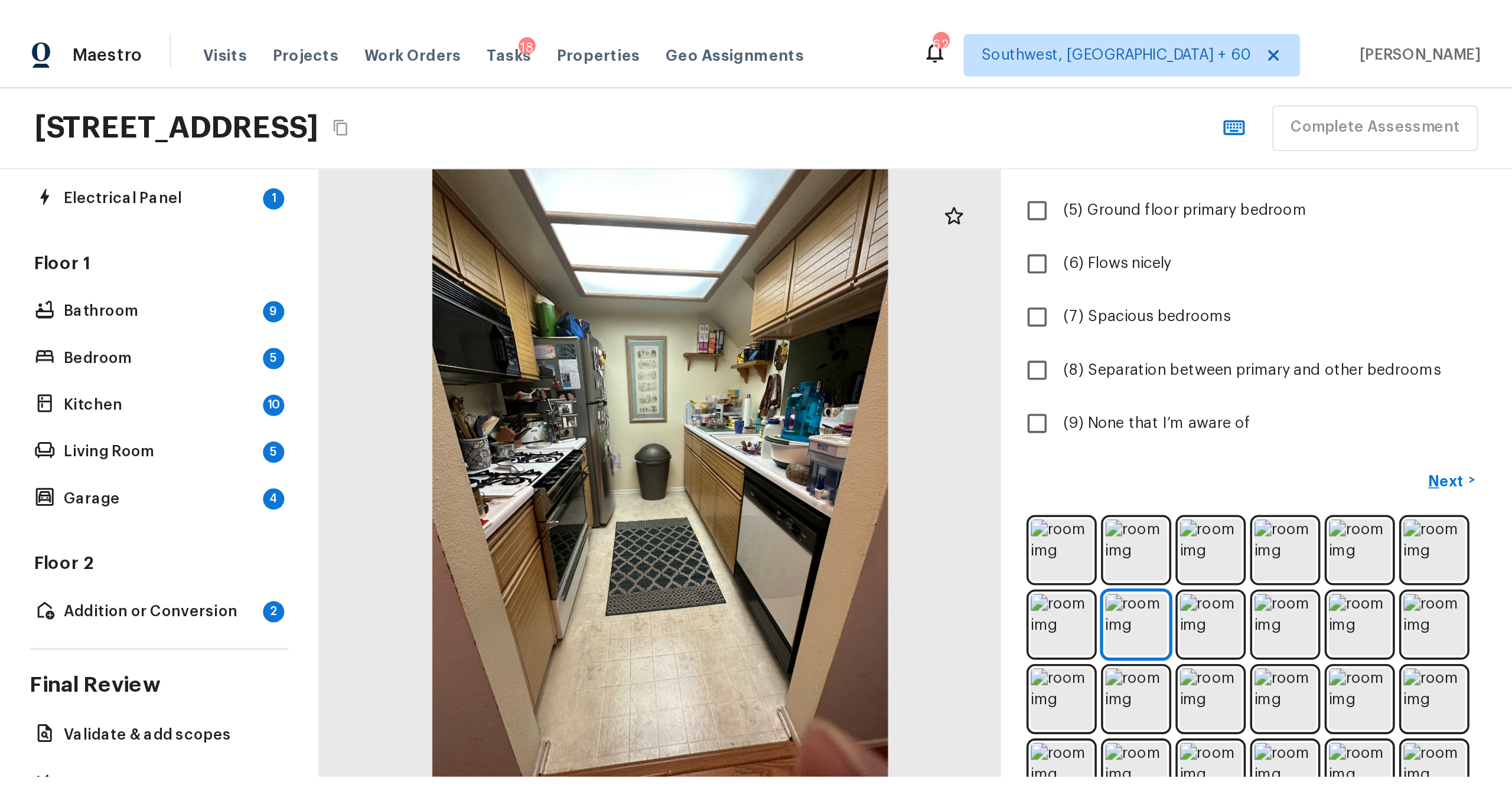
scroll to position [0, 0]
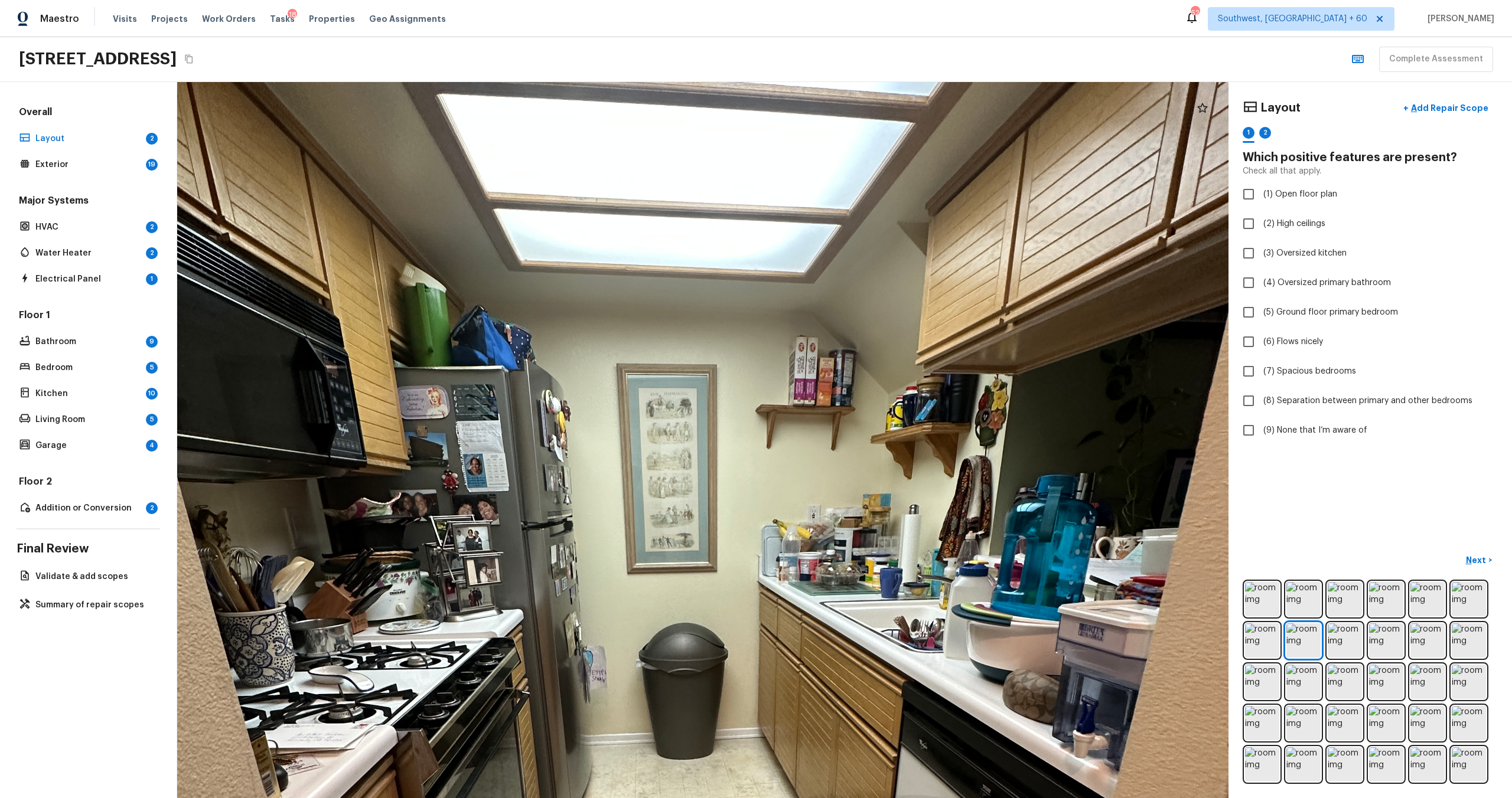
drag, startPoint x: 719, startPoint y: 305, endPoint x: 724, endPoint y: 555, distance: 250.0
click at [724, 430] on div at bounding box center [701, 694] width 2145 height 1461
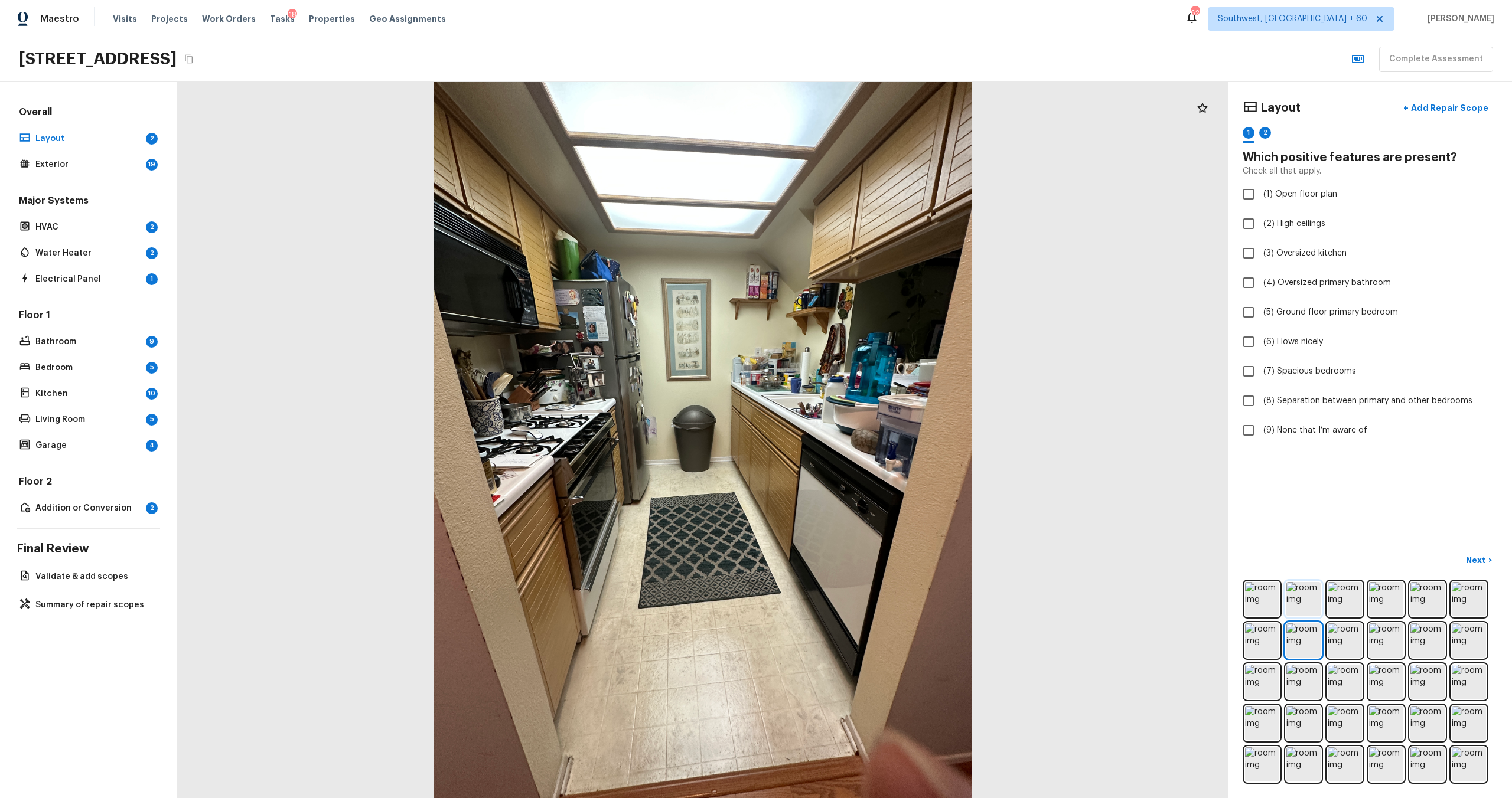
click at [850, 430] on img at bounding box center [1304, 599] width 35 height 34
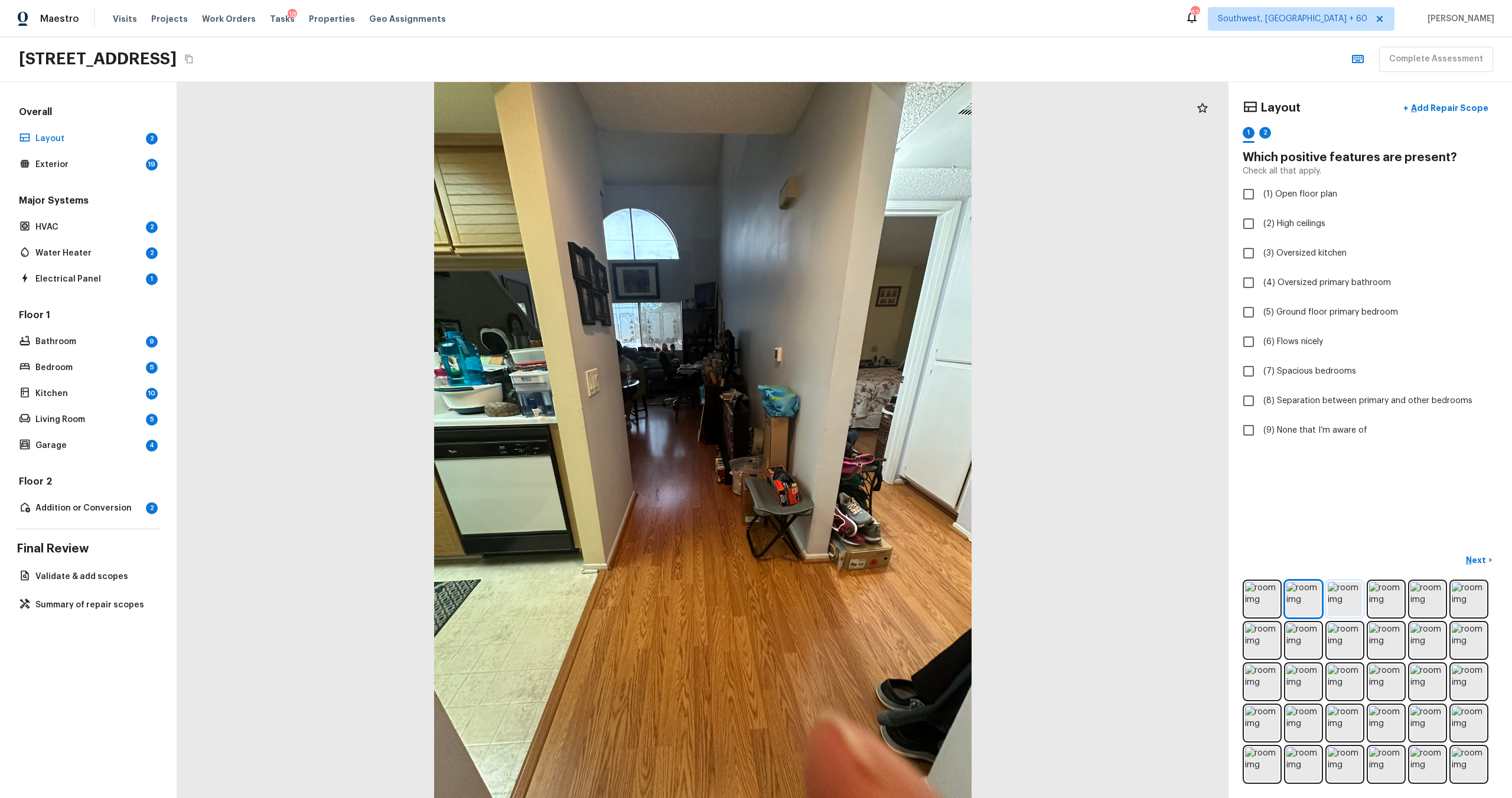
click at [850, 430] on img at bounding box center [1345, 599] width 35 height 34
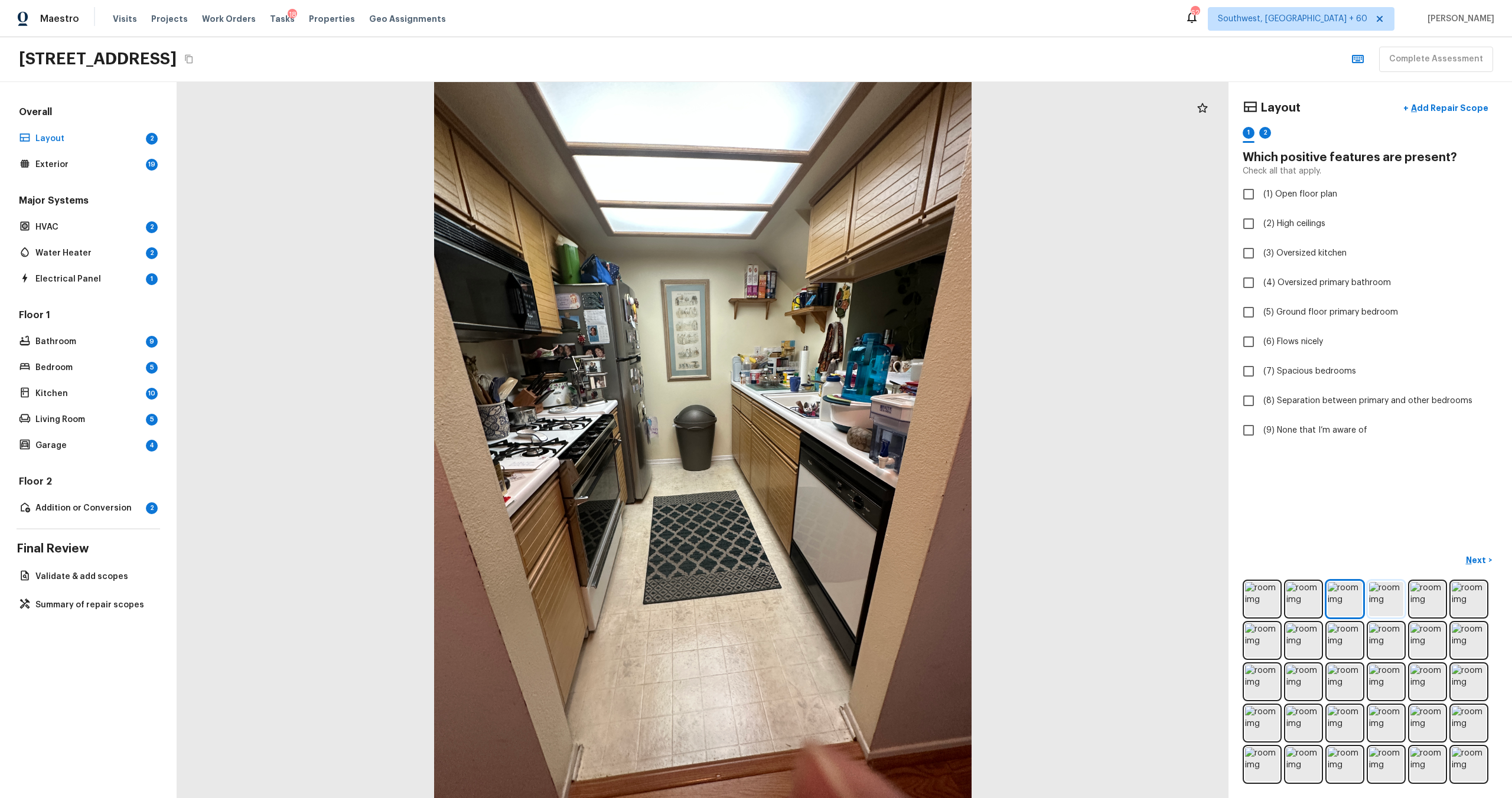
click at [850, 430] on img at bounding box center [1386, 599] width 35 height 34
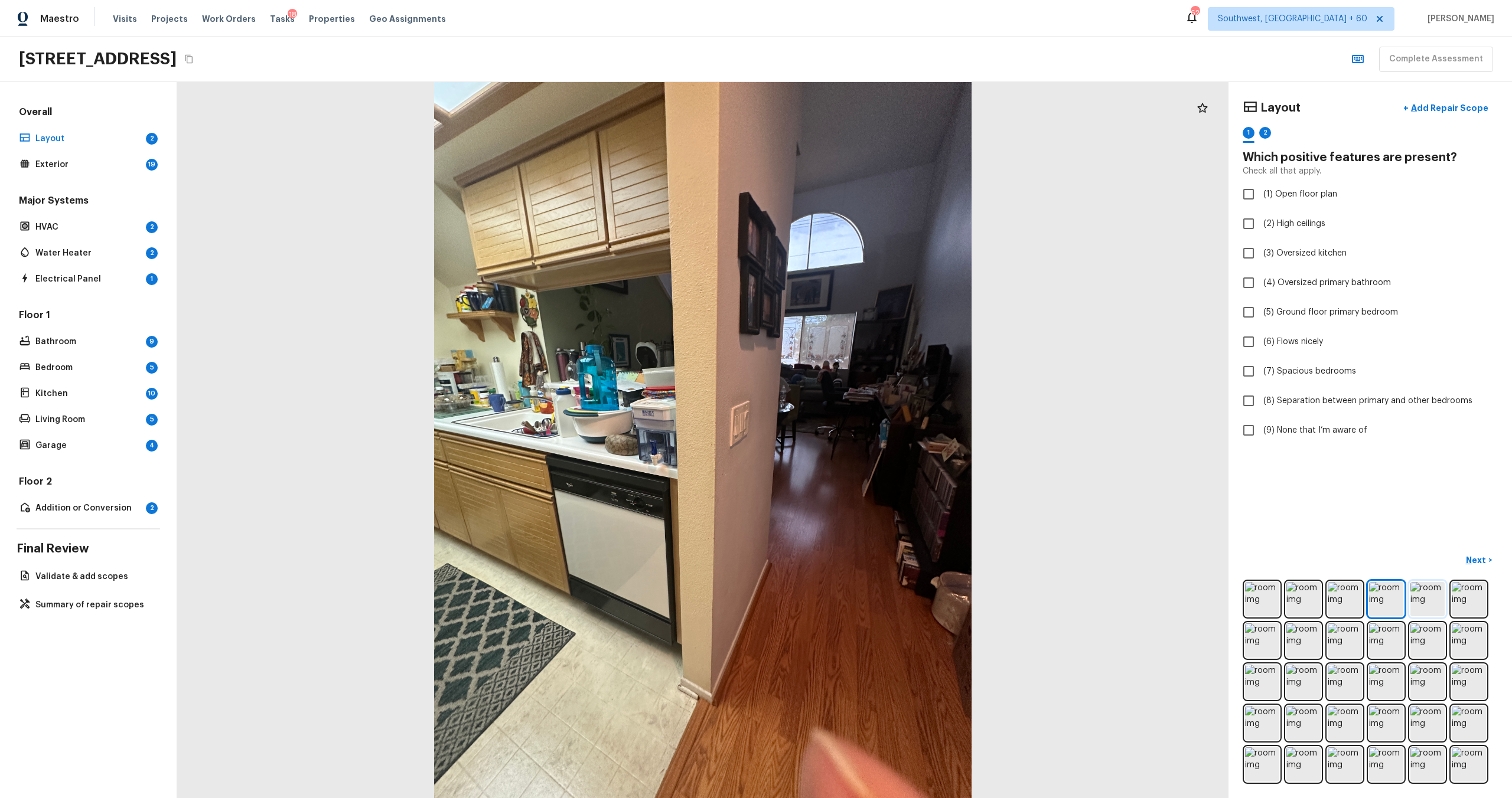
click at [850, 430] on img at bounding box center [1427, 599] width 35 height 34
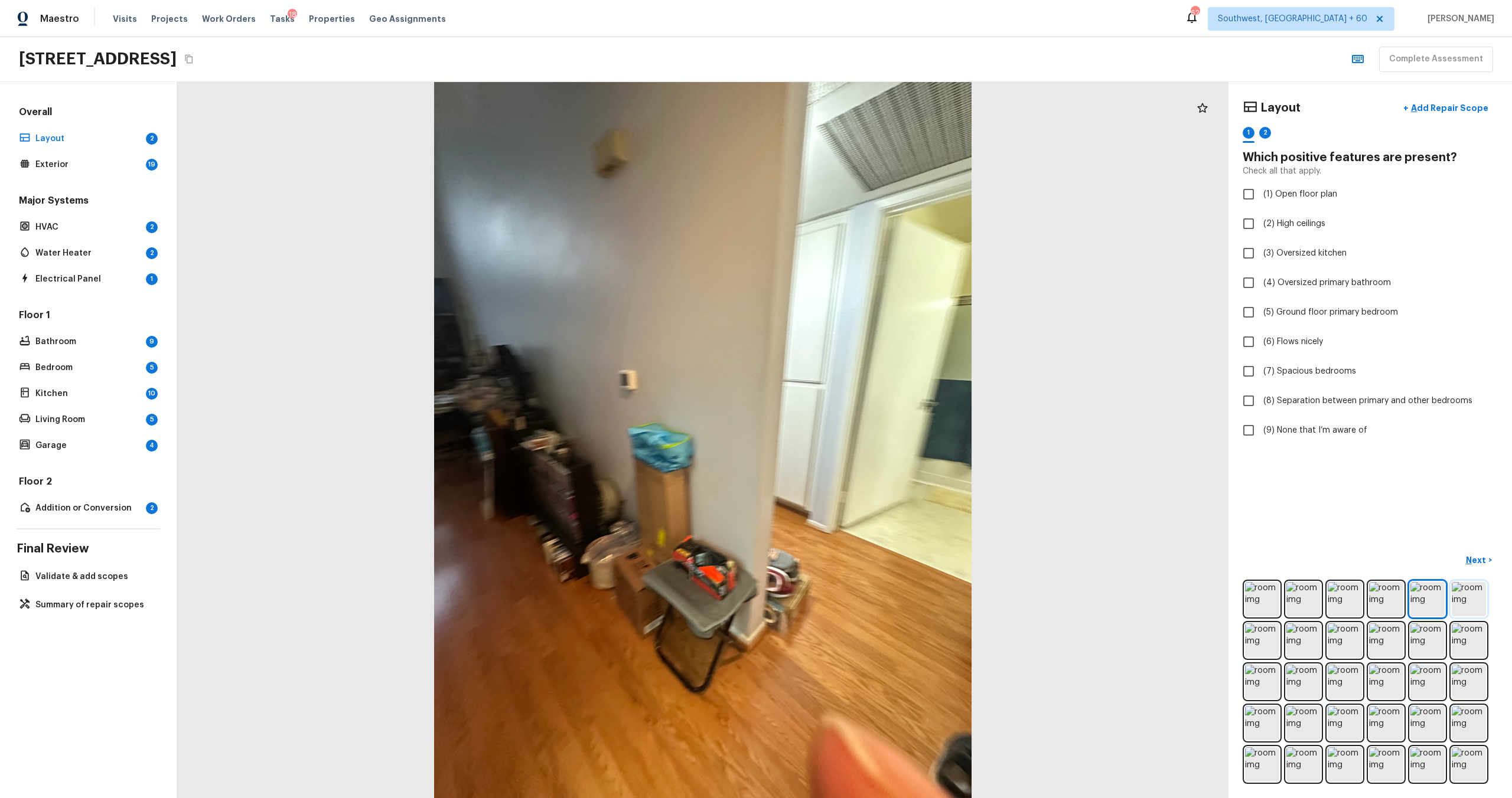
click at [850, 430] on img at bounding box center [1469, 599] width 35 height 34
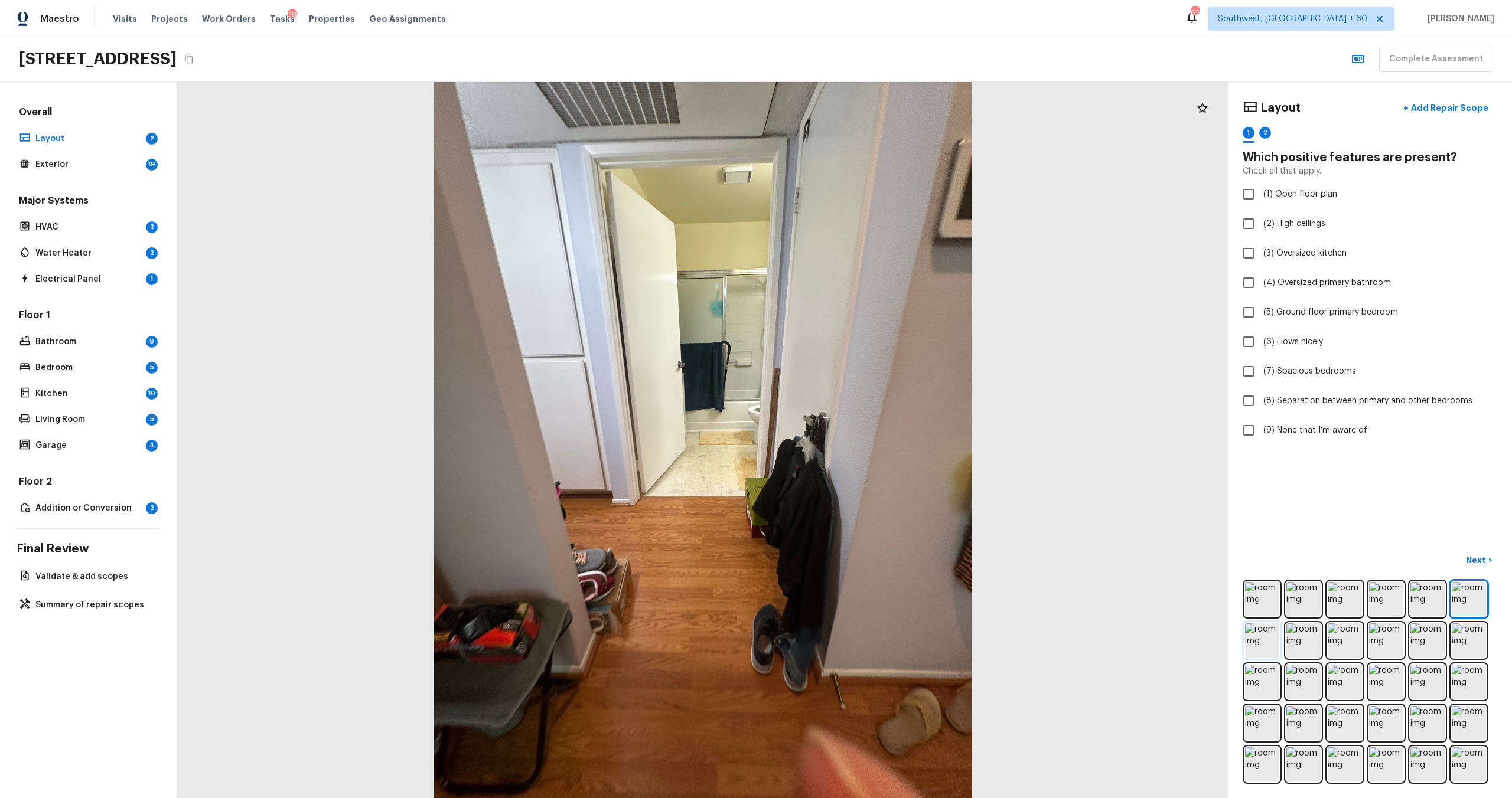
click at [850, 430] on img at bounding box center [1262, 640] width 35 height 34
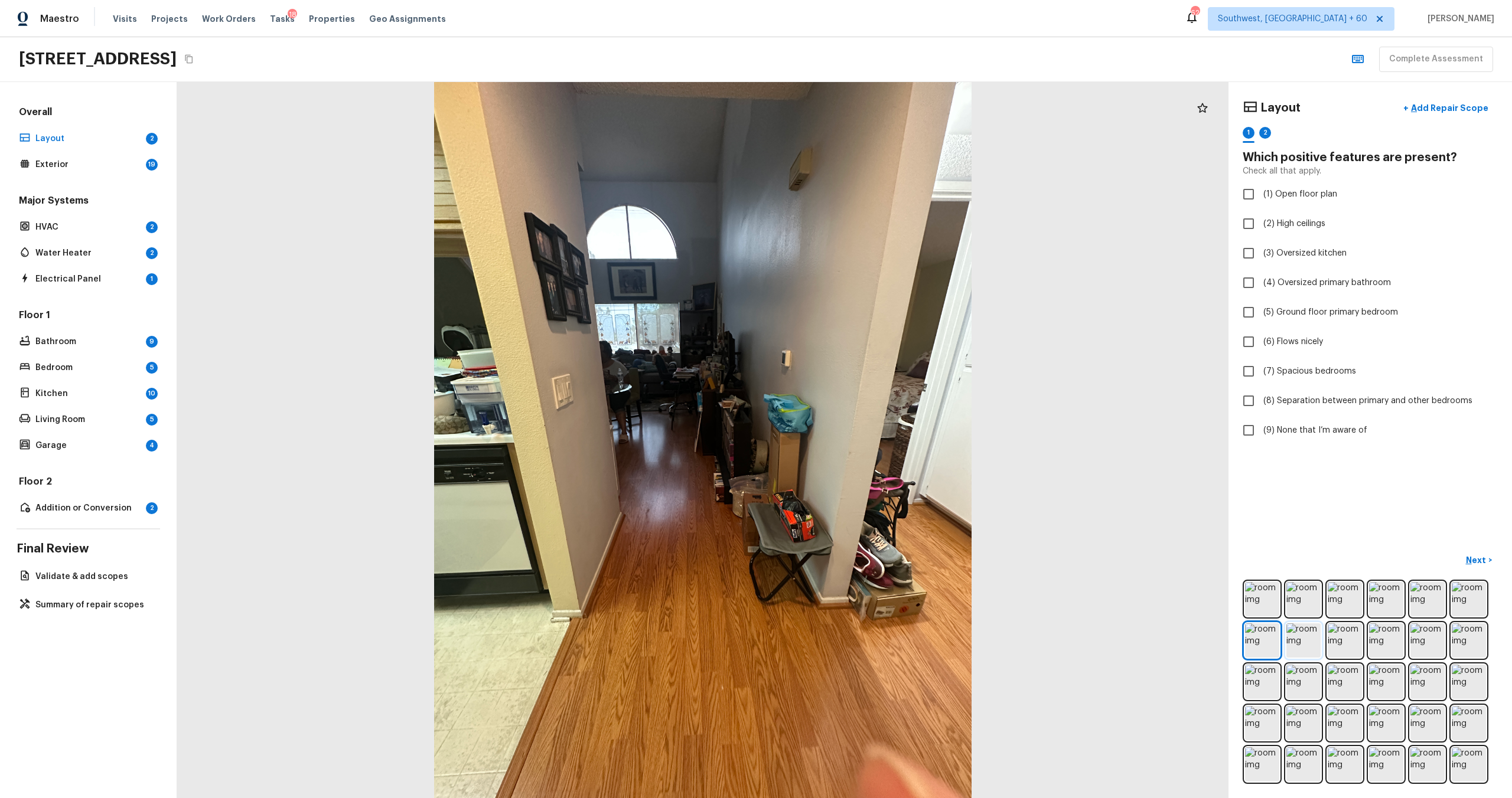
click at [850, 430] on img at bounding box center [1304, 640] width 35 height 34
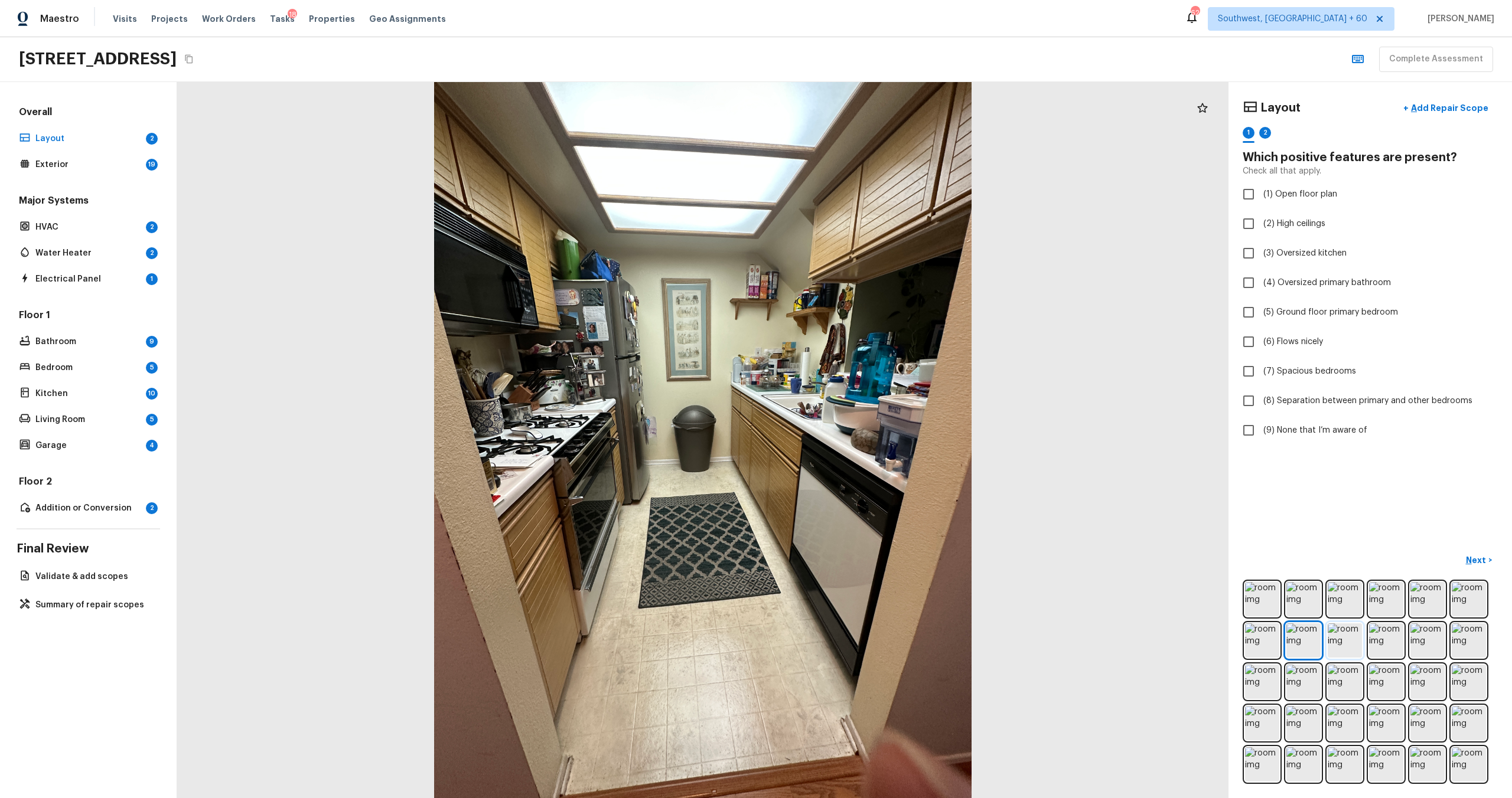
click at [850, 430] on img at bounding box center [1345, 640] width 35 height 34
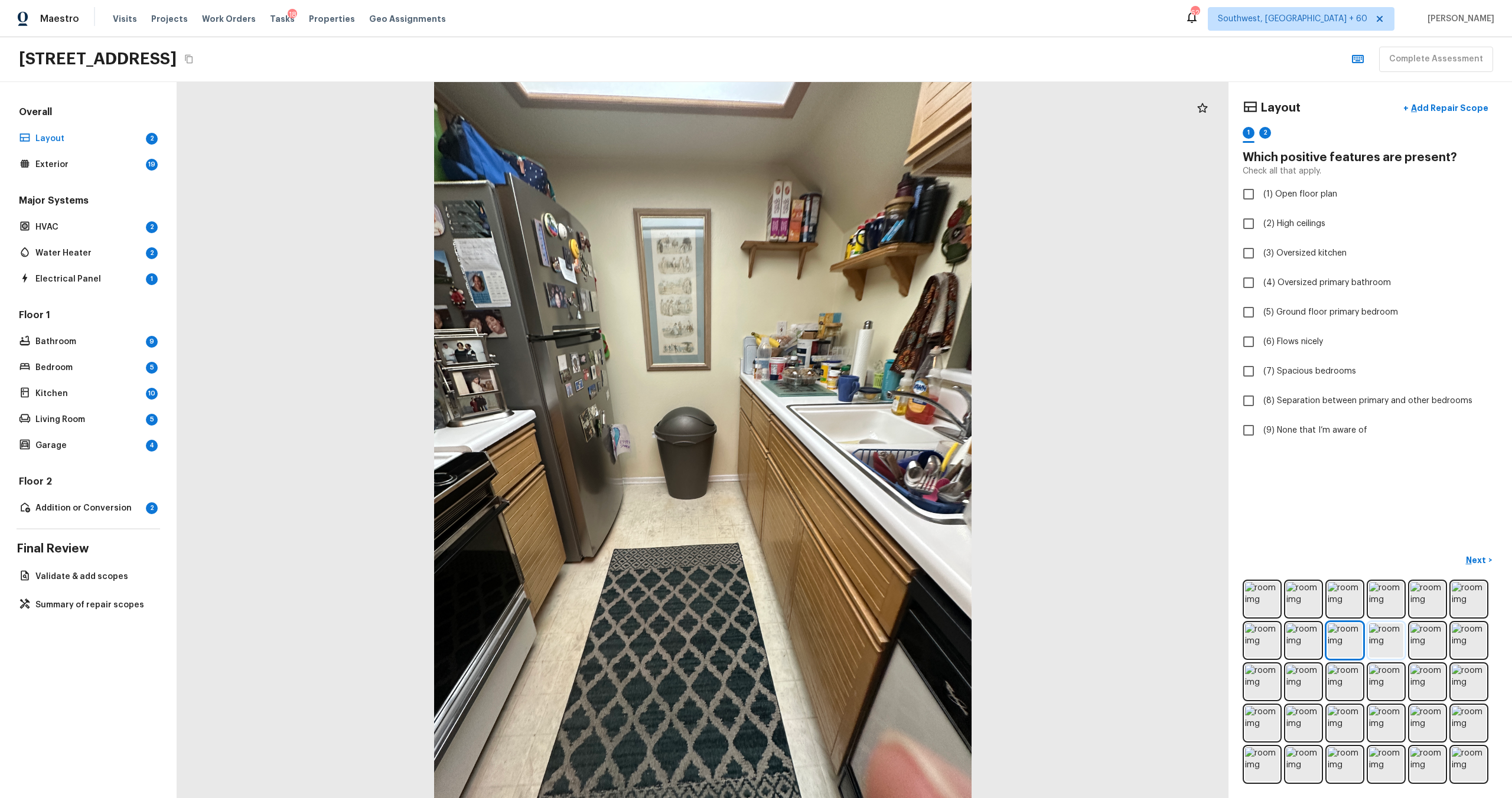
click at [850, 430] on img at bounding box center [1386, 640] width 35 height 34
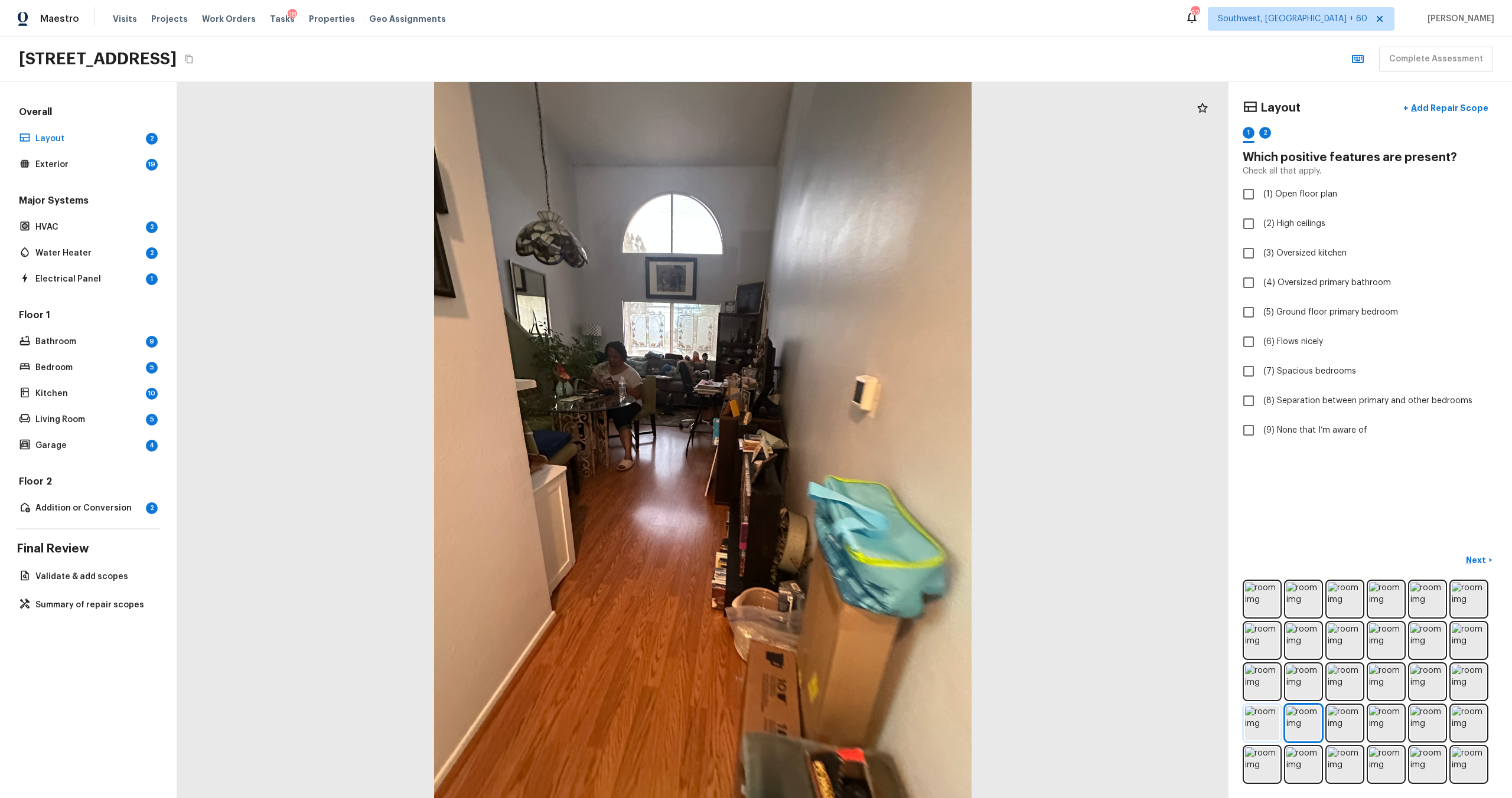
click at [850, 430] on img at bounding box center [1262, 723] width 35 height 34
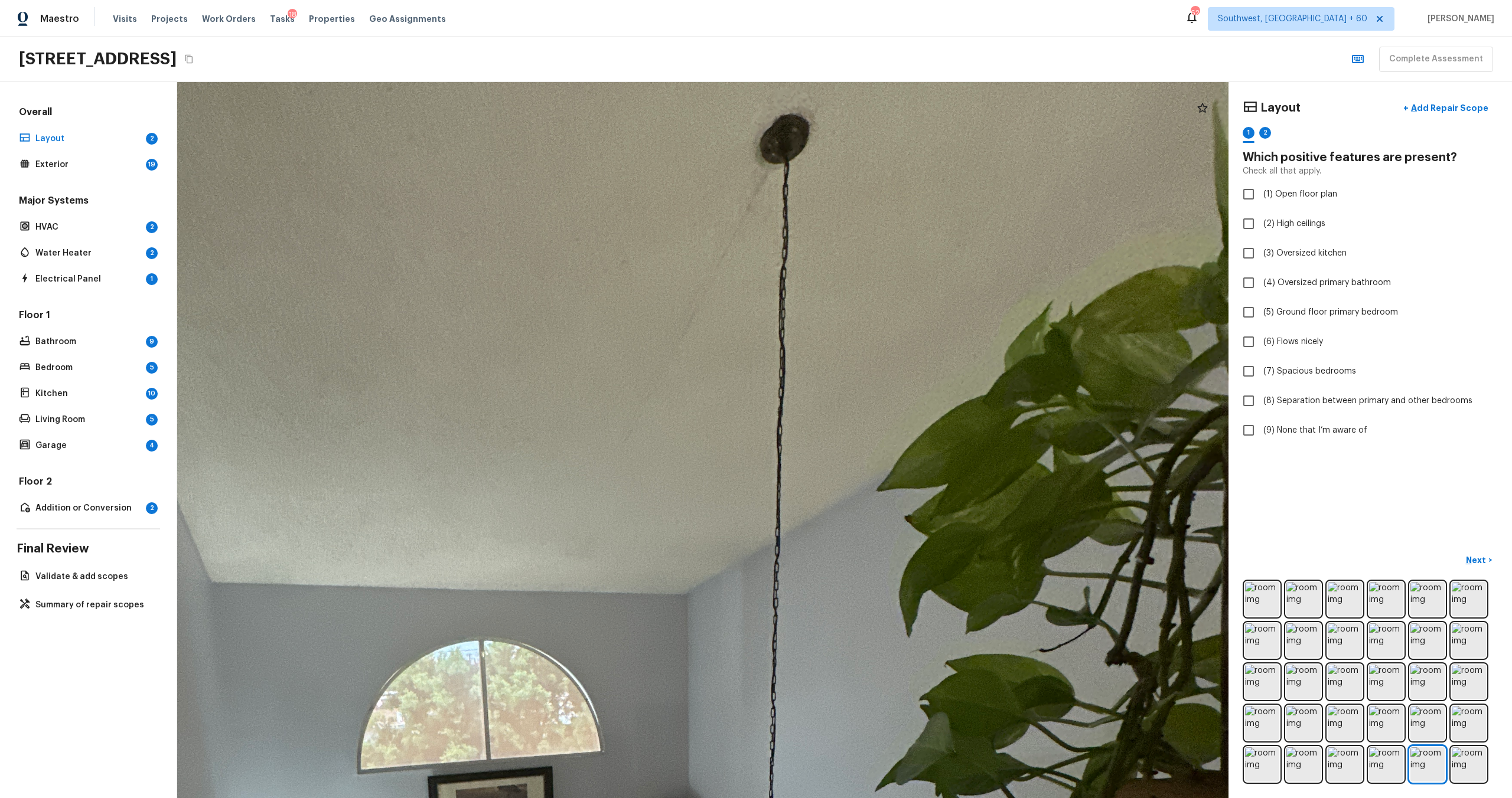
drag, startPoint x: 796, startPoint y: 208, endPoint x: 753, endPoint y: 297, distance: 98.8
click at [753, 297] on div at bounding box center [603, 791] width 2552 height 1738
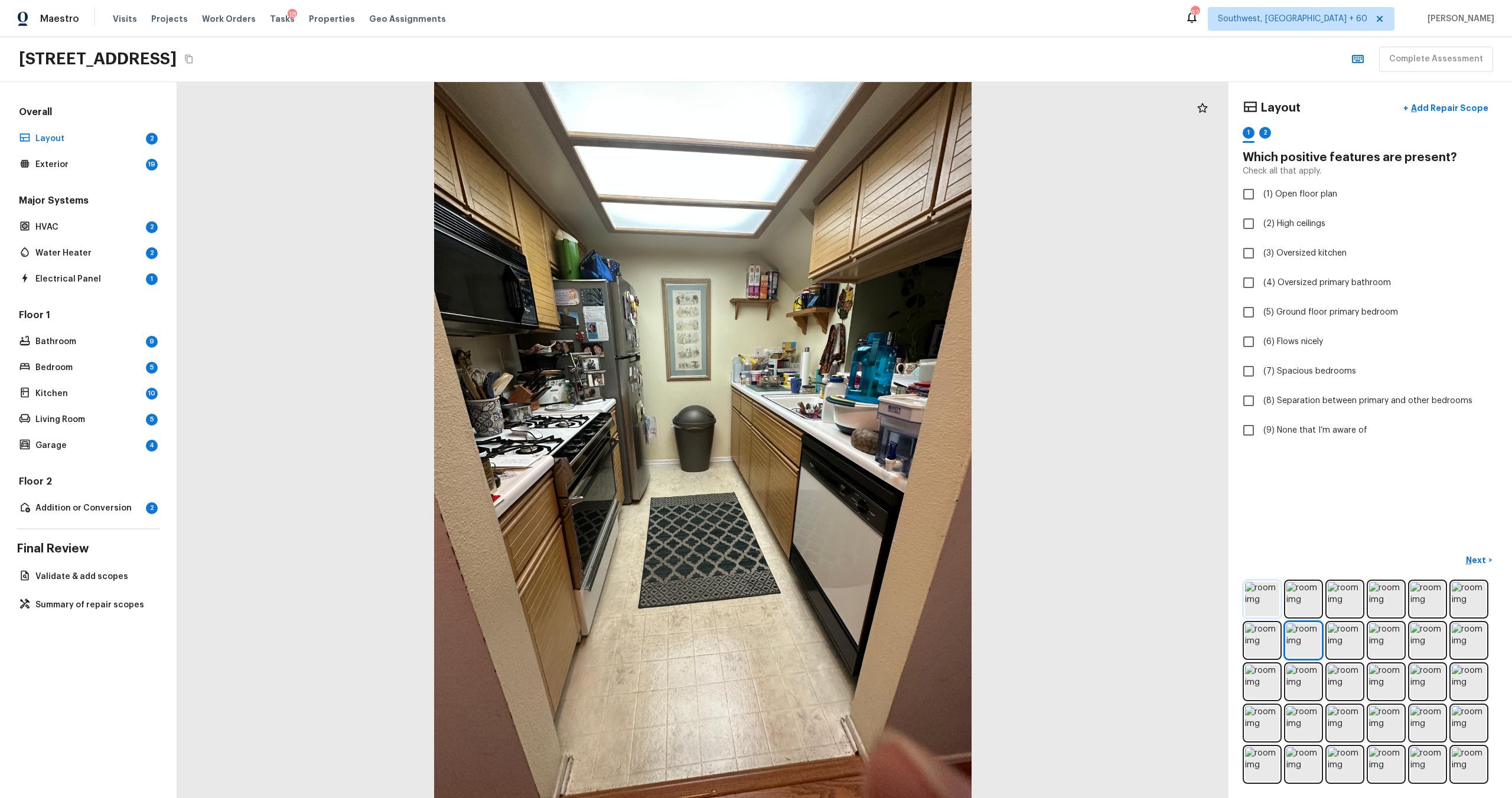
click at [850, 430] on img at bounding box center [1262, 599] width 35 height 34
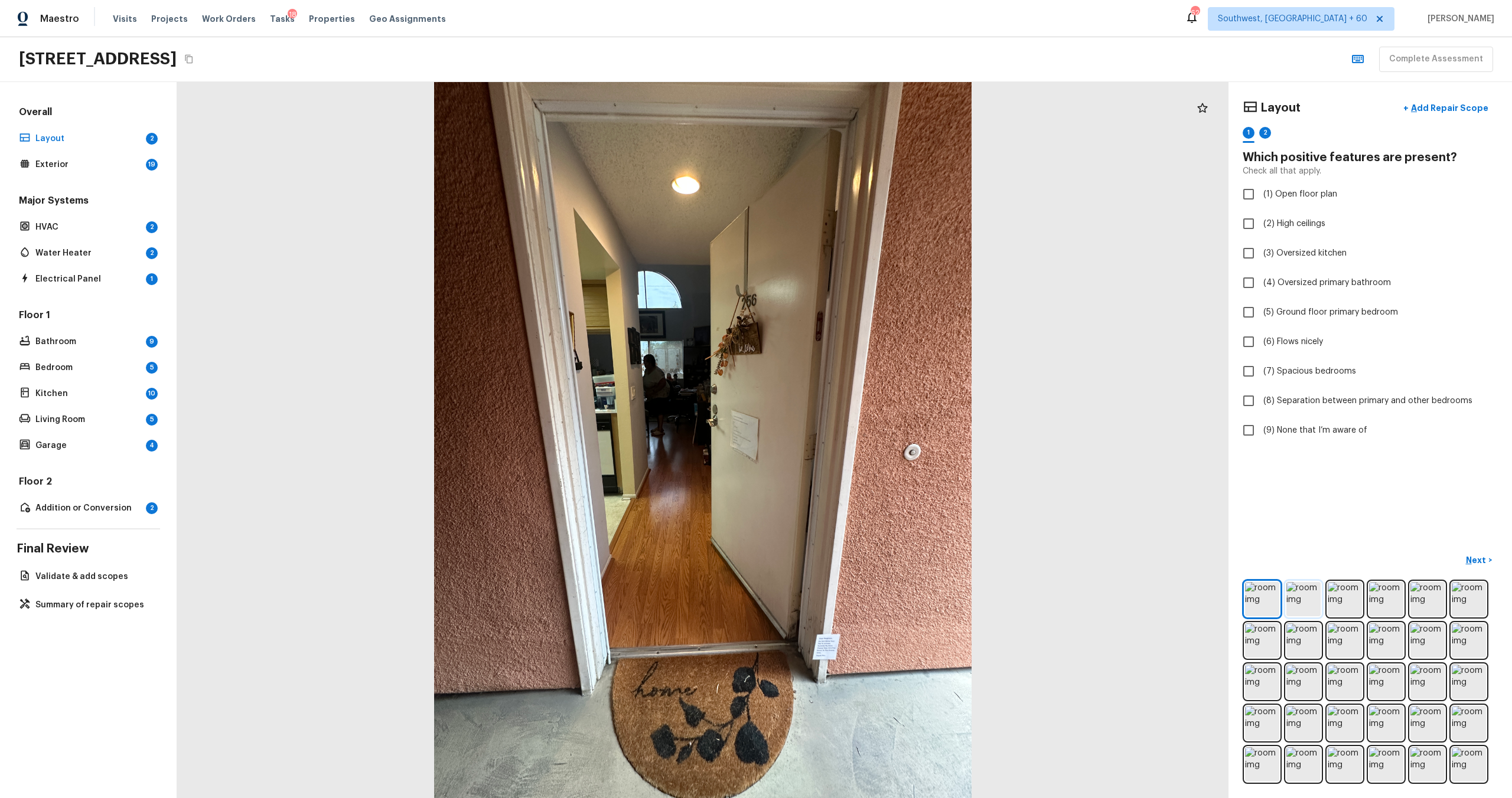
click at [850, 430] on img at bounding box center [1304, 599] width 35 height 34
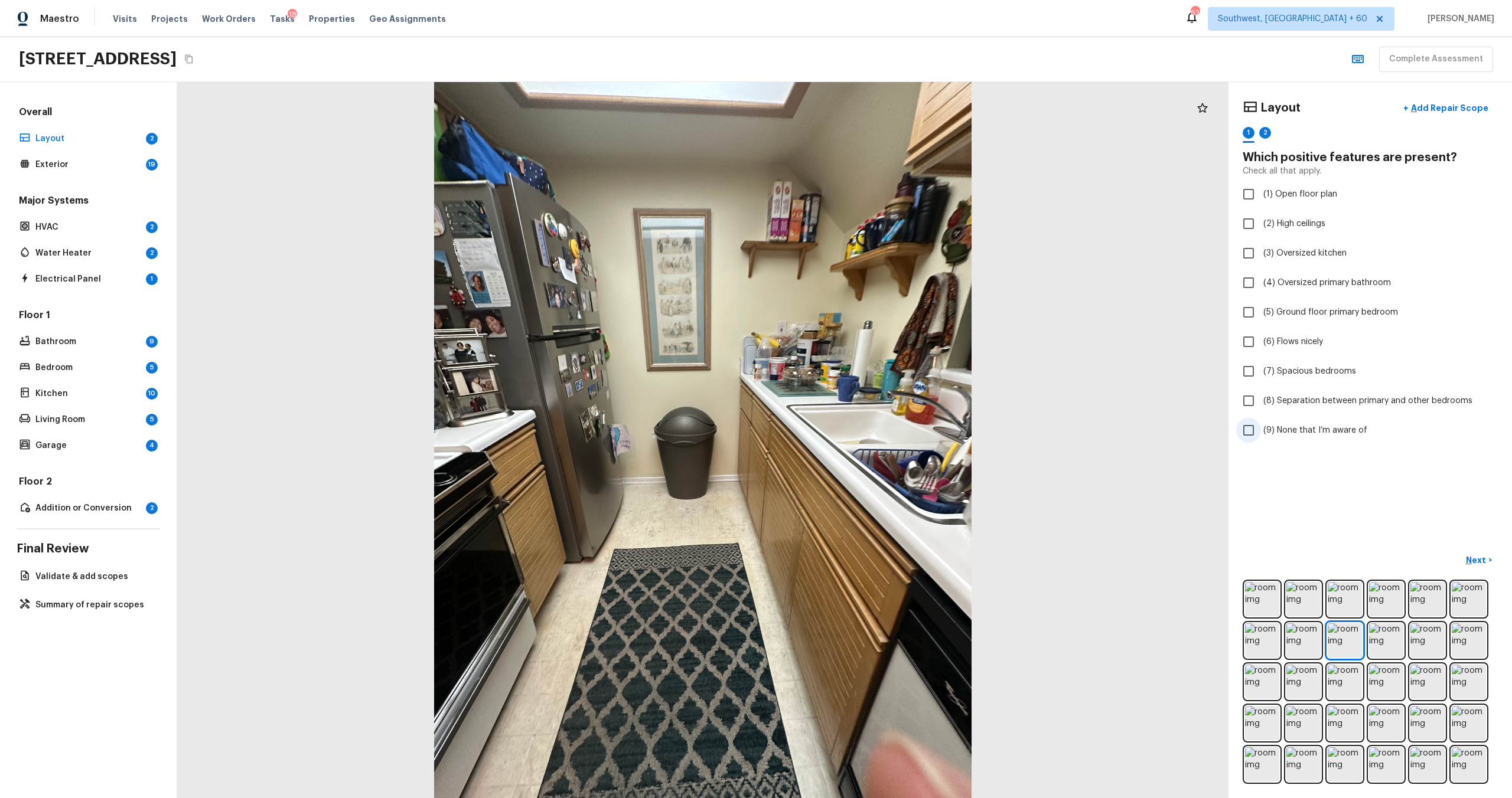
click at [850, 430] on span "(9) None that I’m aware of" at bounding box center [1315, 430] width 104 height 12
click at [850, 430] on input "(9) None that I’m aware of" at bounding box center [1248, 430] width 25 height 25
checkbox input "true"
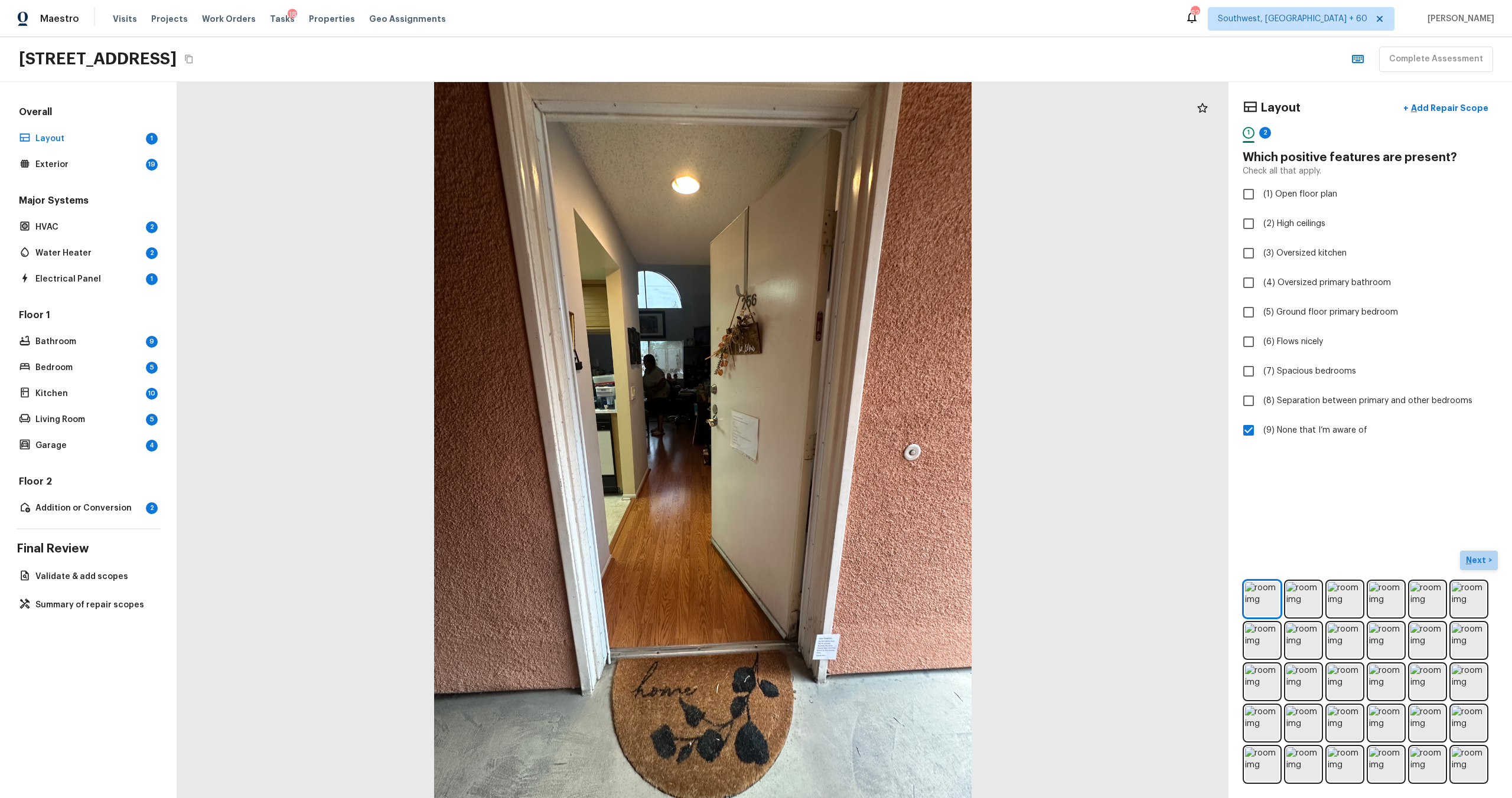
click at [850, 430] on p "Next" at bounding box center [1477, 560] width 22 height 12
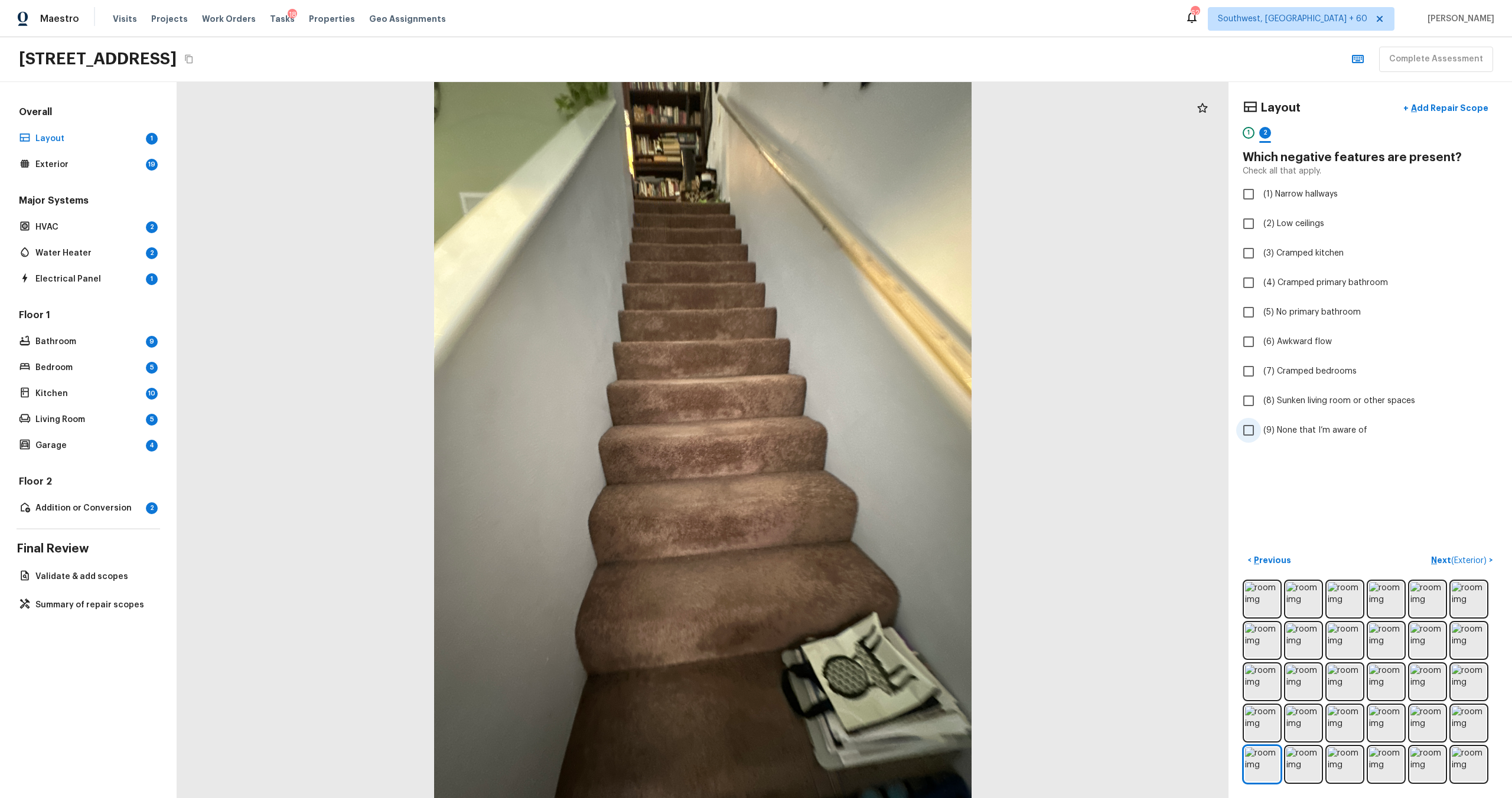
click at [850, 430] on label "(9) None that I’m aware of" at bounding box center [1362, 430] width 252 height 25
click at [850, 430] on input "(9) None that I’m aware of" at bounding box center [1248, 430] width 25 height 25
checkbox input "true"
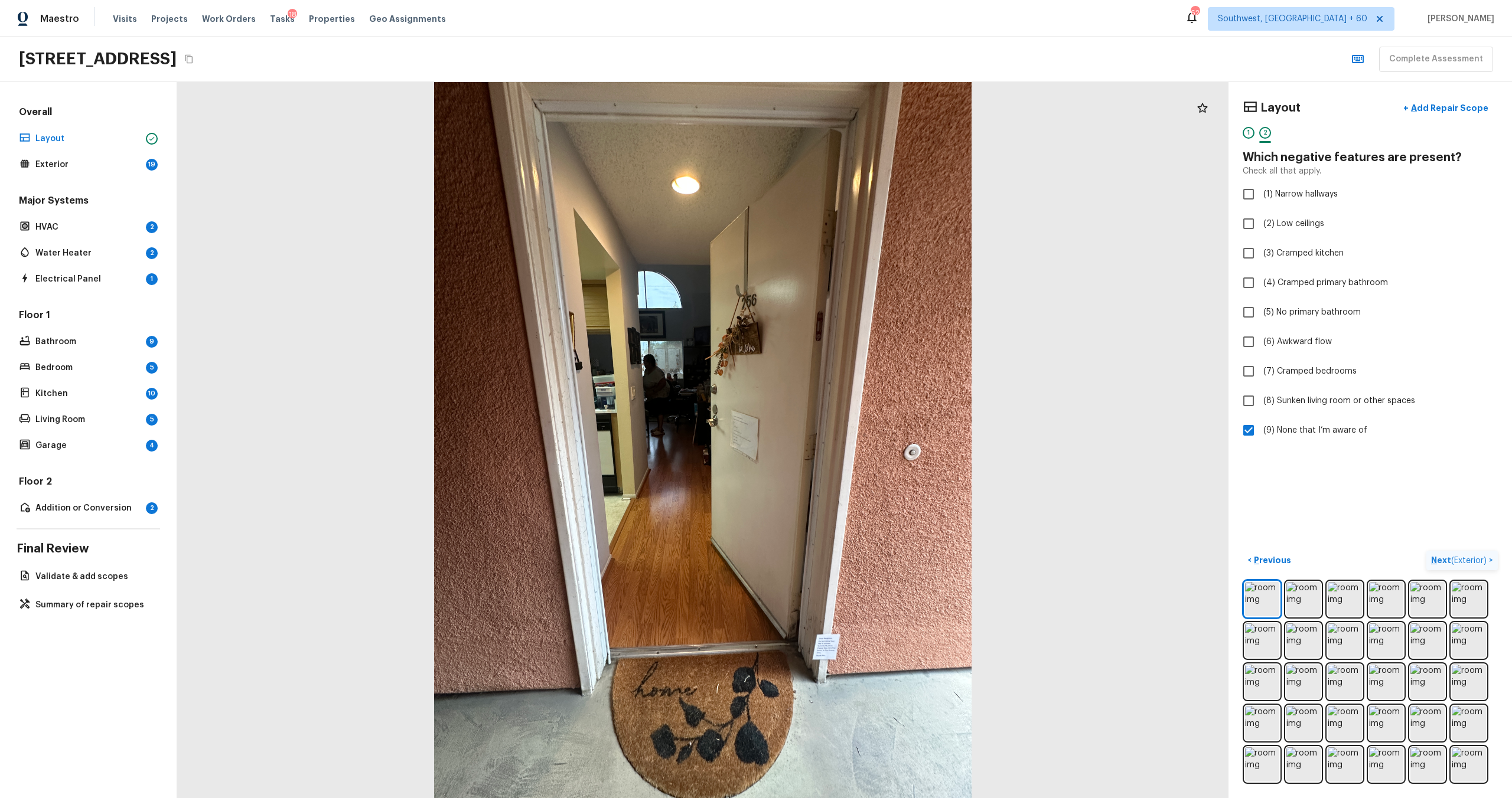
click at [850, 430] on p "Next ( Exterior )" at bounding box center [1460, 560] width 58 height 12
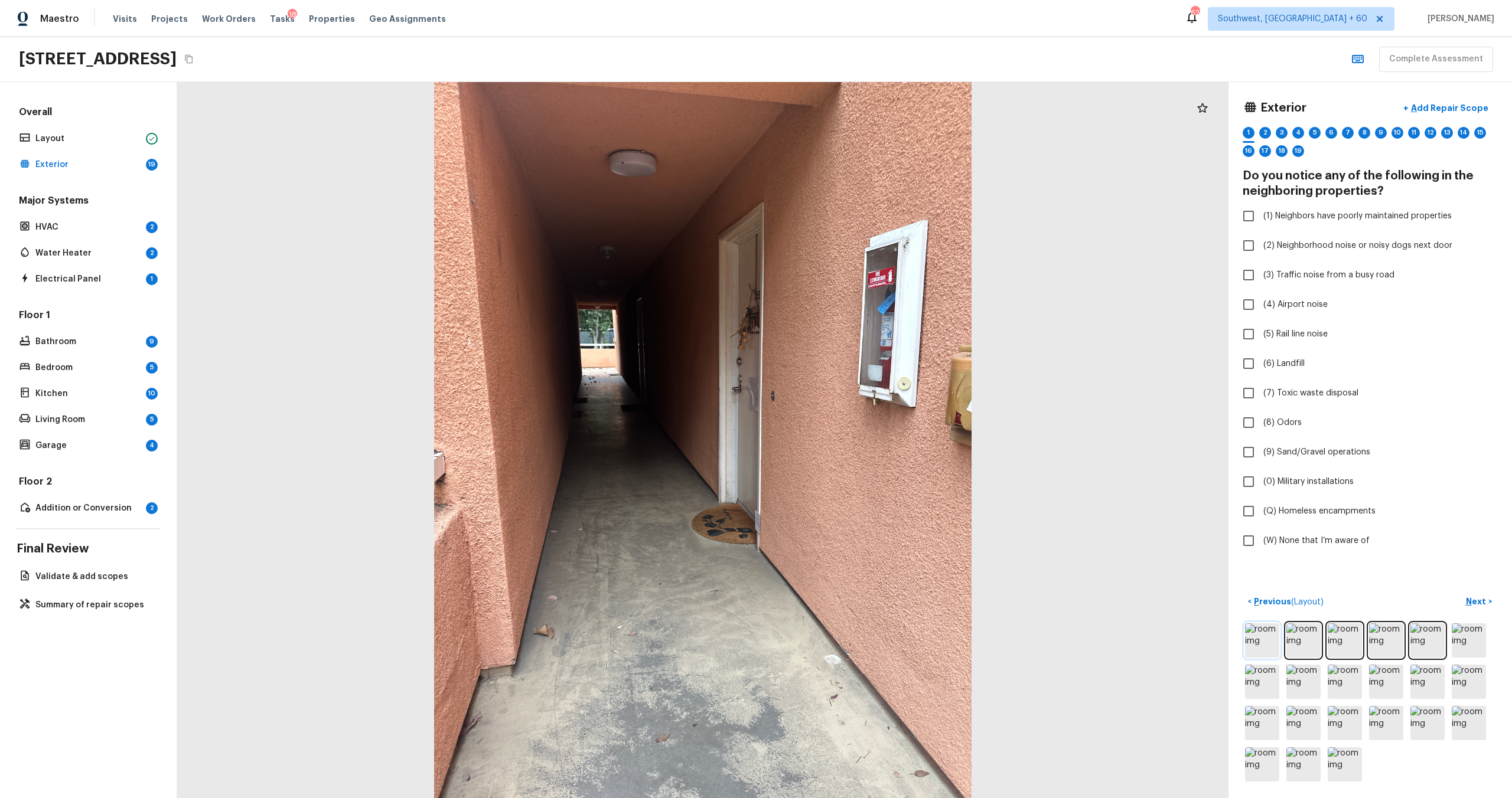
click at [850, 430] on img at bounding box center [1262, 640] width 35 height 34
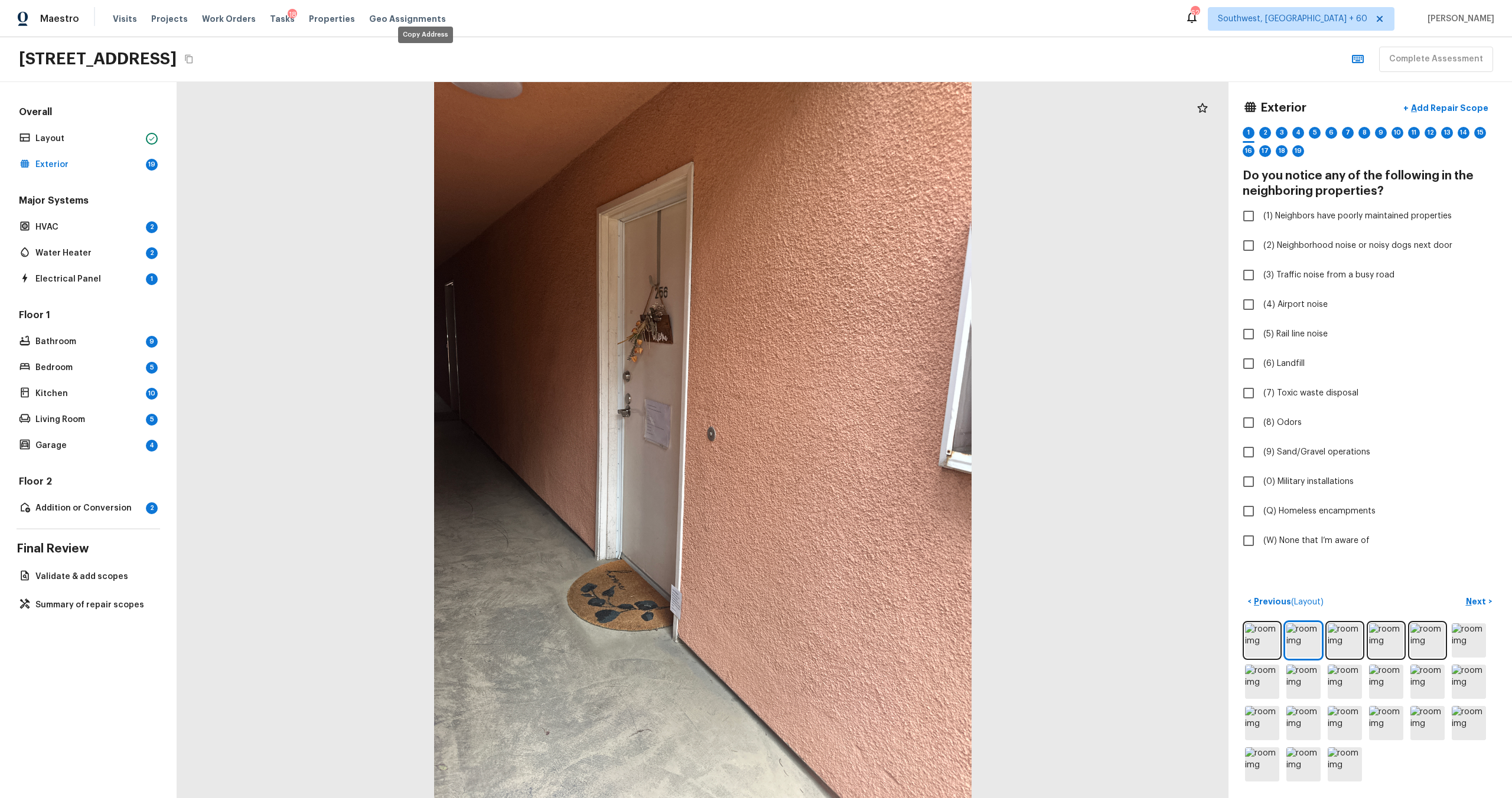
click at [194, 57] on icon "Copy Address" at bounding box center [189, 59] width 10 height 10
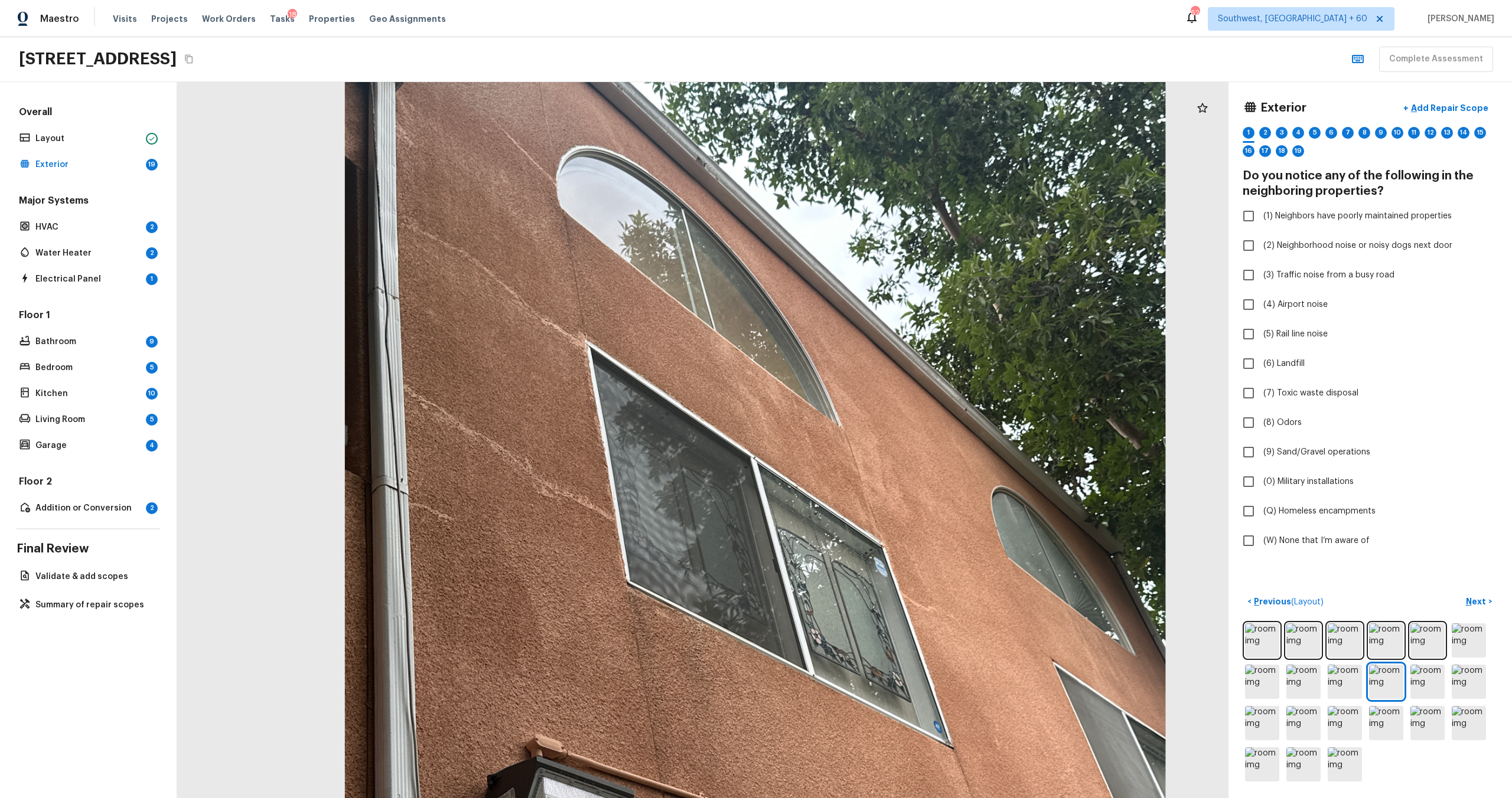
drag, startPoint x: 544, startPoint y: 309, endPoint x: 544, endPoint y: 426, distance: 117.0
click at [544, 426] on div at bounding box center [755, 531] width 1605 height 1094
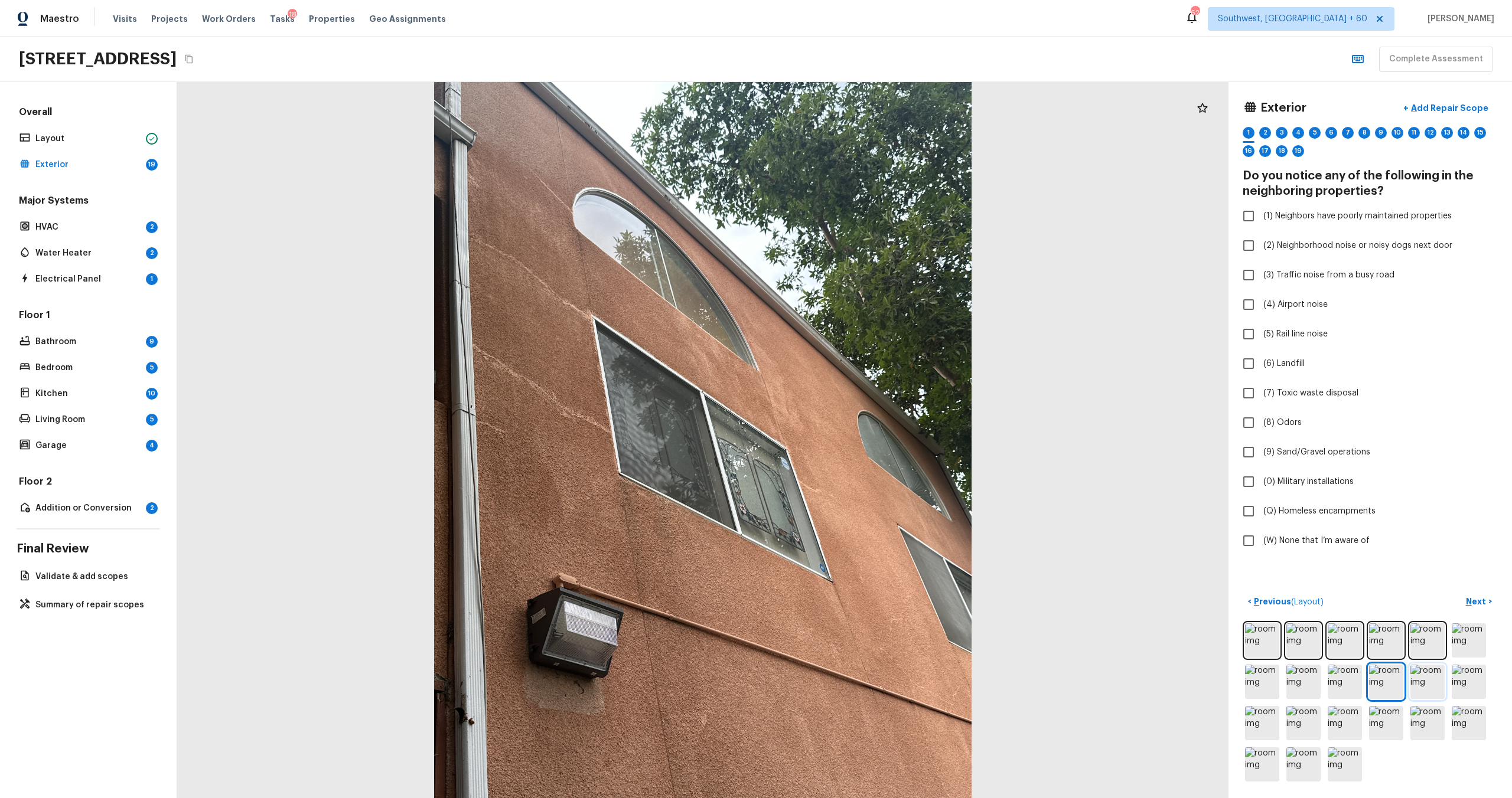
click at [850, 430] on img at bounding box center [1427, 681] width 35 height 34
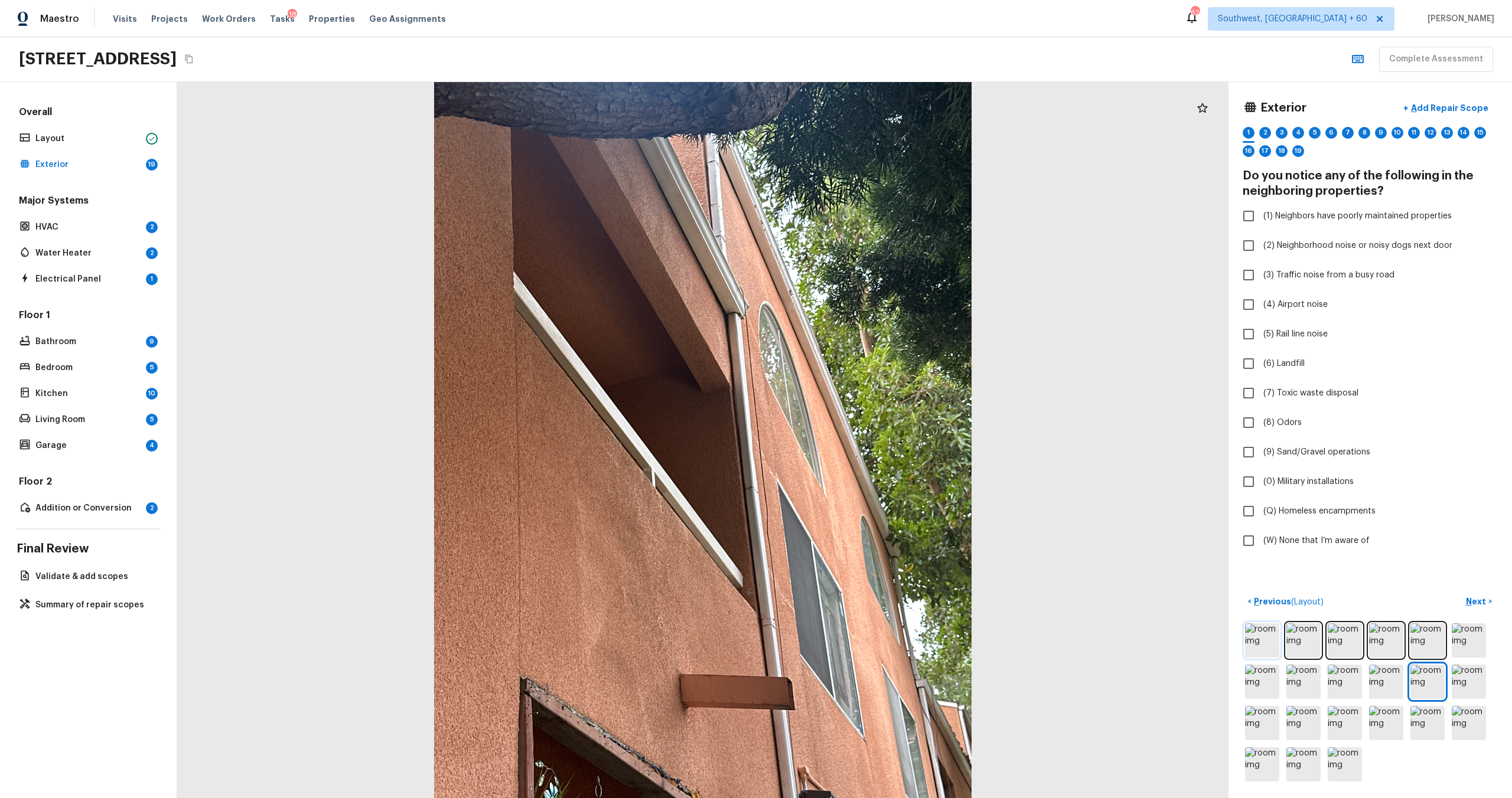
click at [850, 430] on img at bounding box center [1262, 640] width 35 height 34
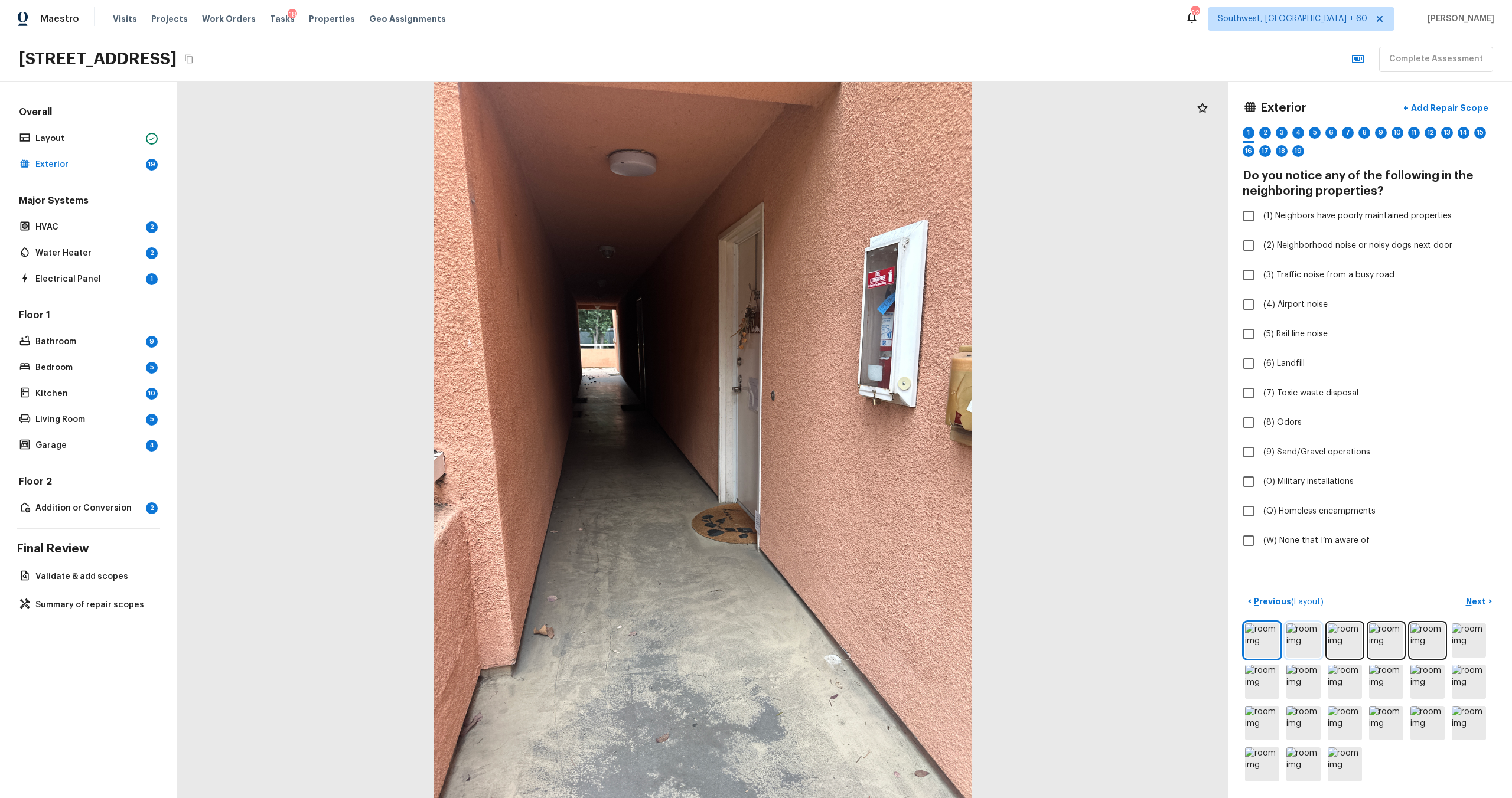
click at [850, 430] on img at bounding box center [1304, 640] width 35 height 34
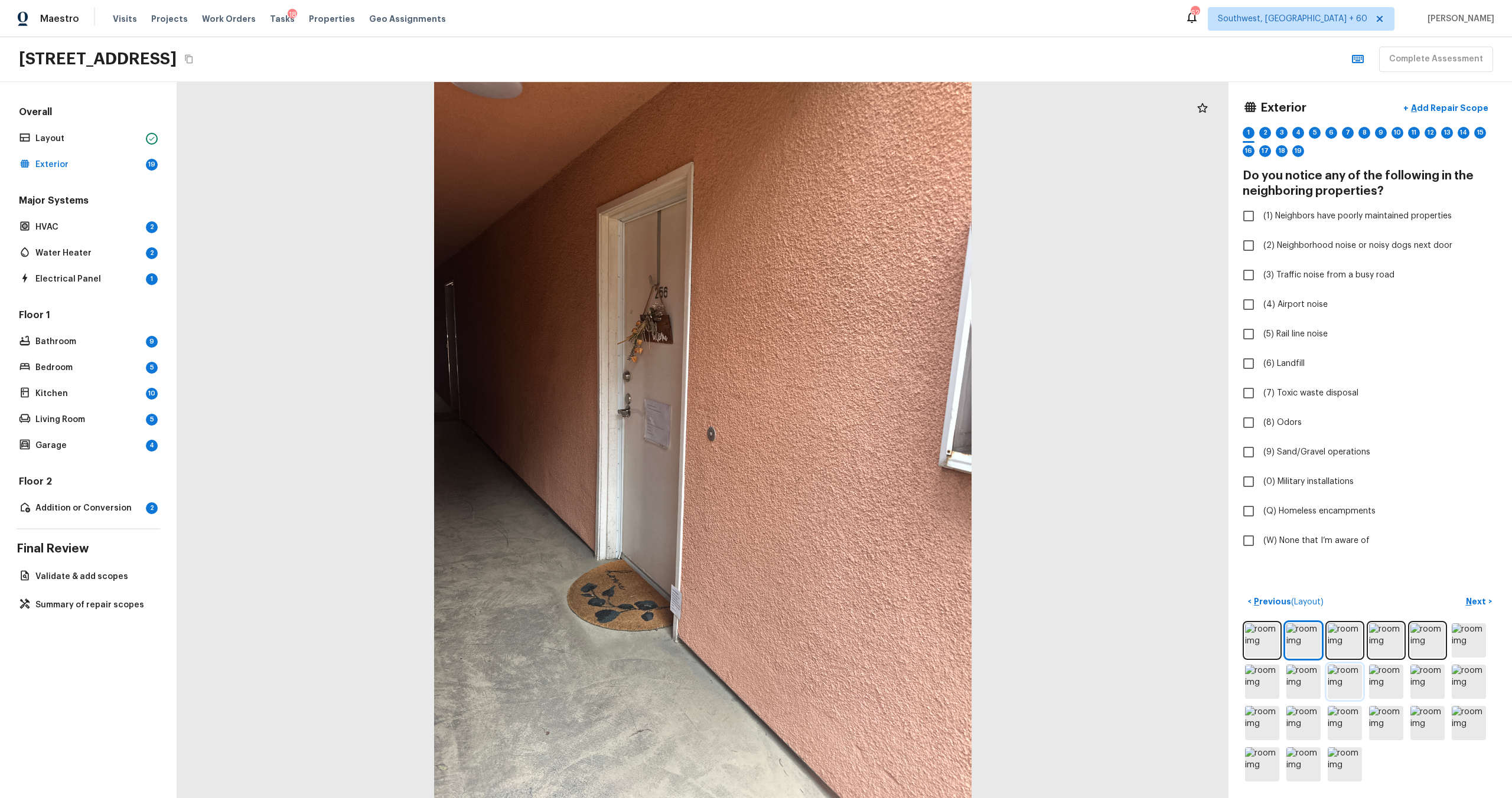
click at [850, 430] on img at bounding box center [1345, 681] width 35 height 34
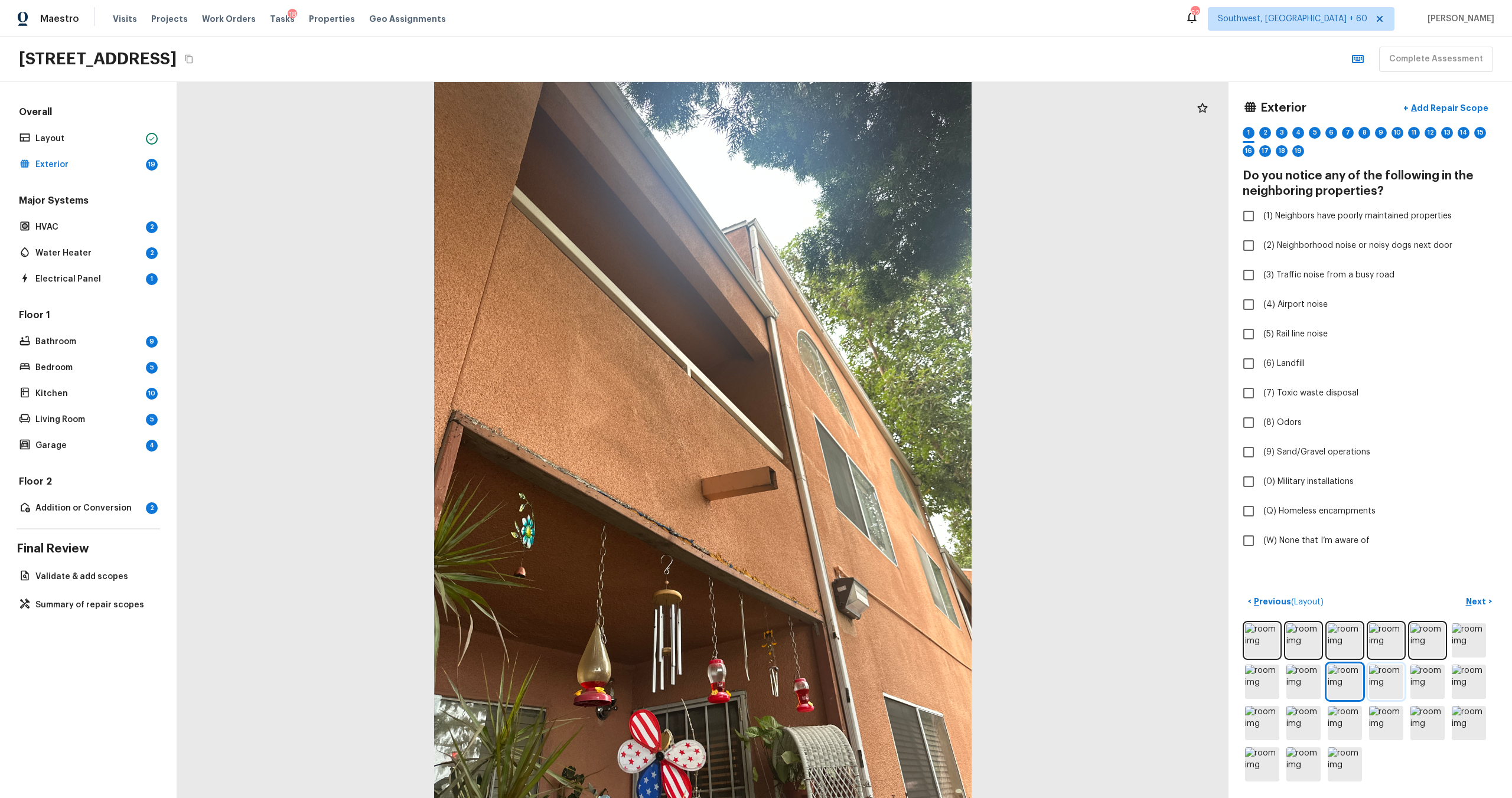
click at [850, 430] on img at bounding box center [1386, 681] width 35 height 34
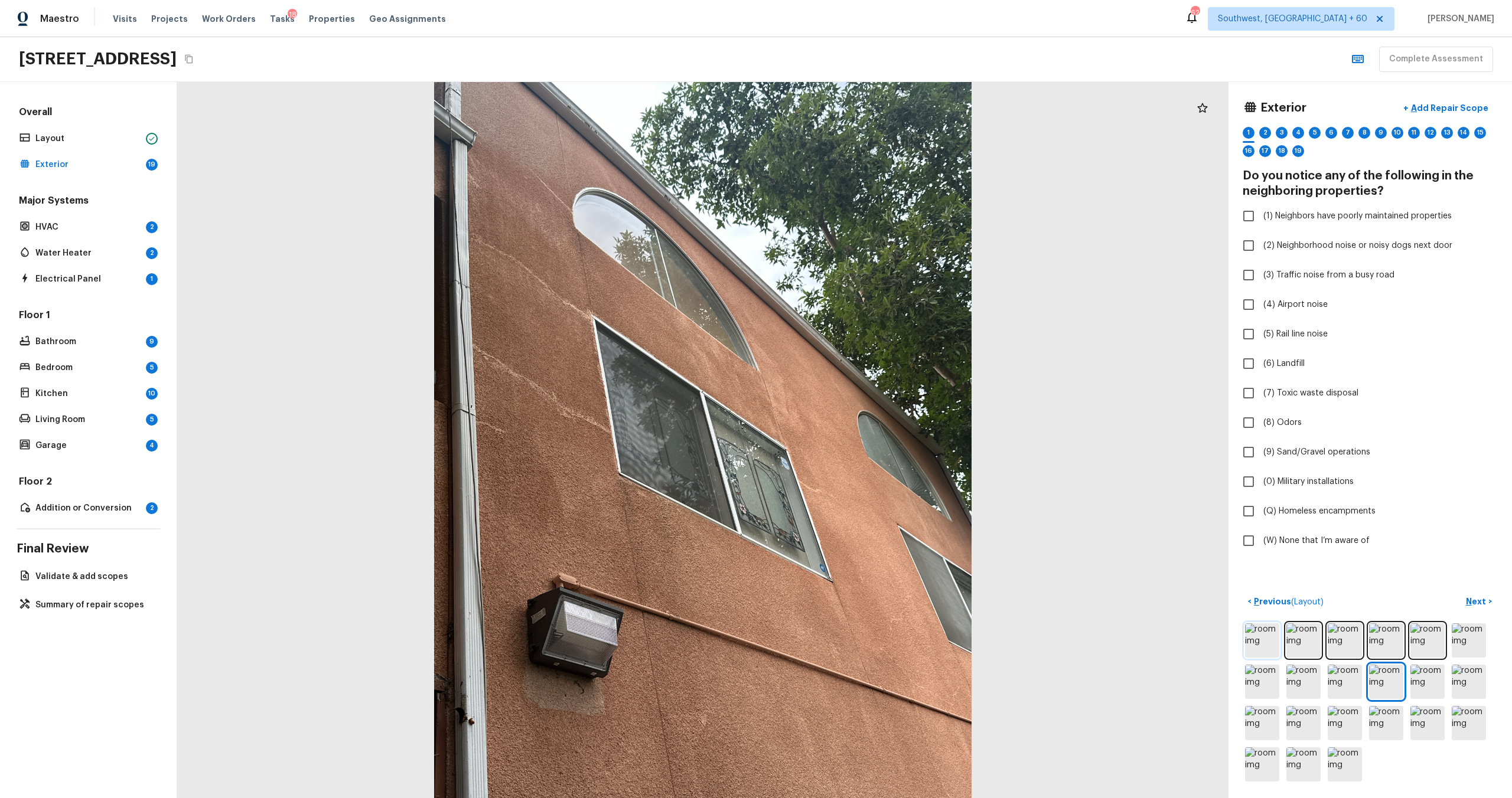
click at [850, 430] on img at bounding box center [1262, 640] width 35 height 34
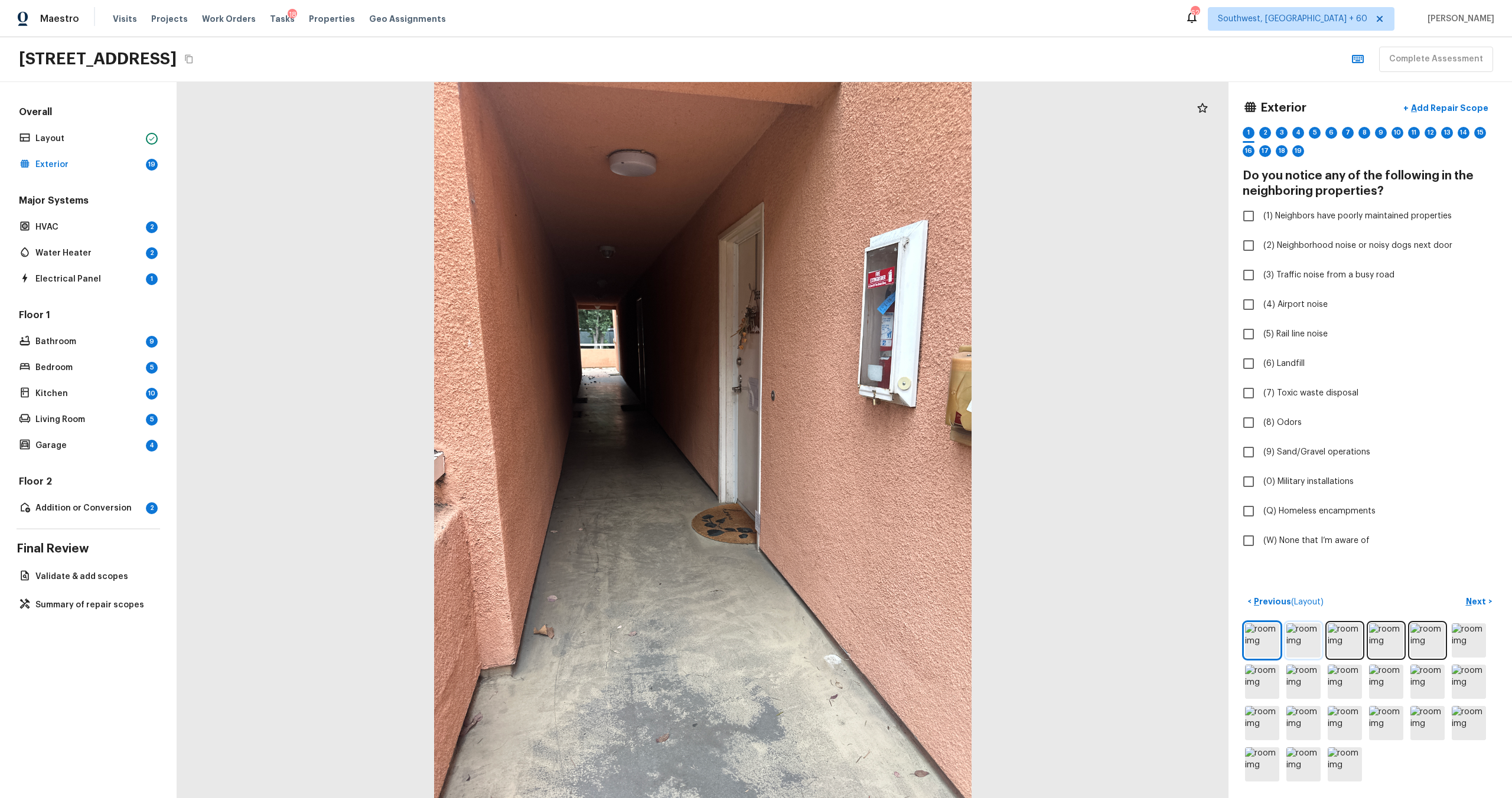
click at [850, 430] on img at bounding box center [1304, 640] width 35 height 34
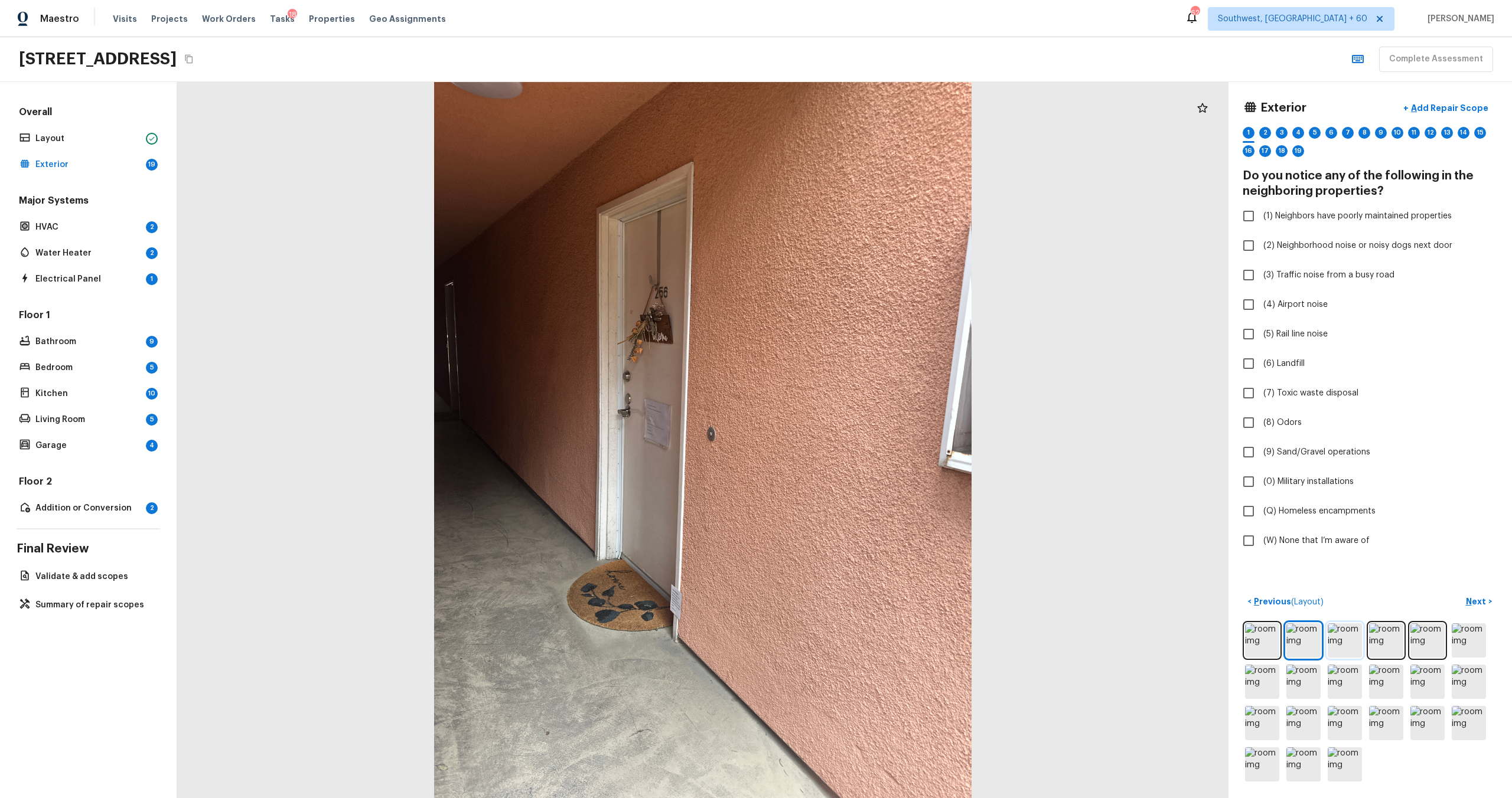
click at [850, 430] on img at bounding box center [1345, 640] width 35 height 34
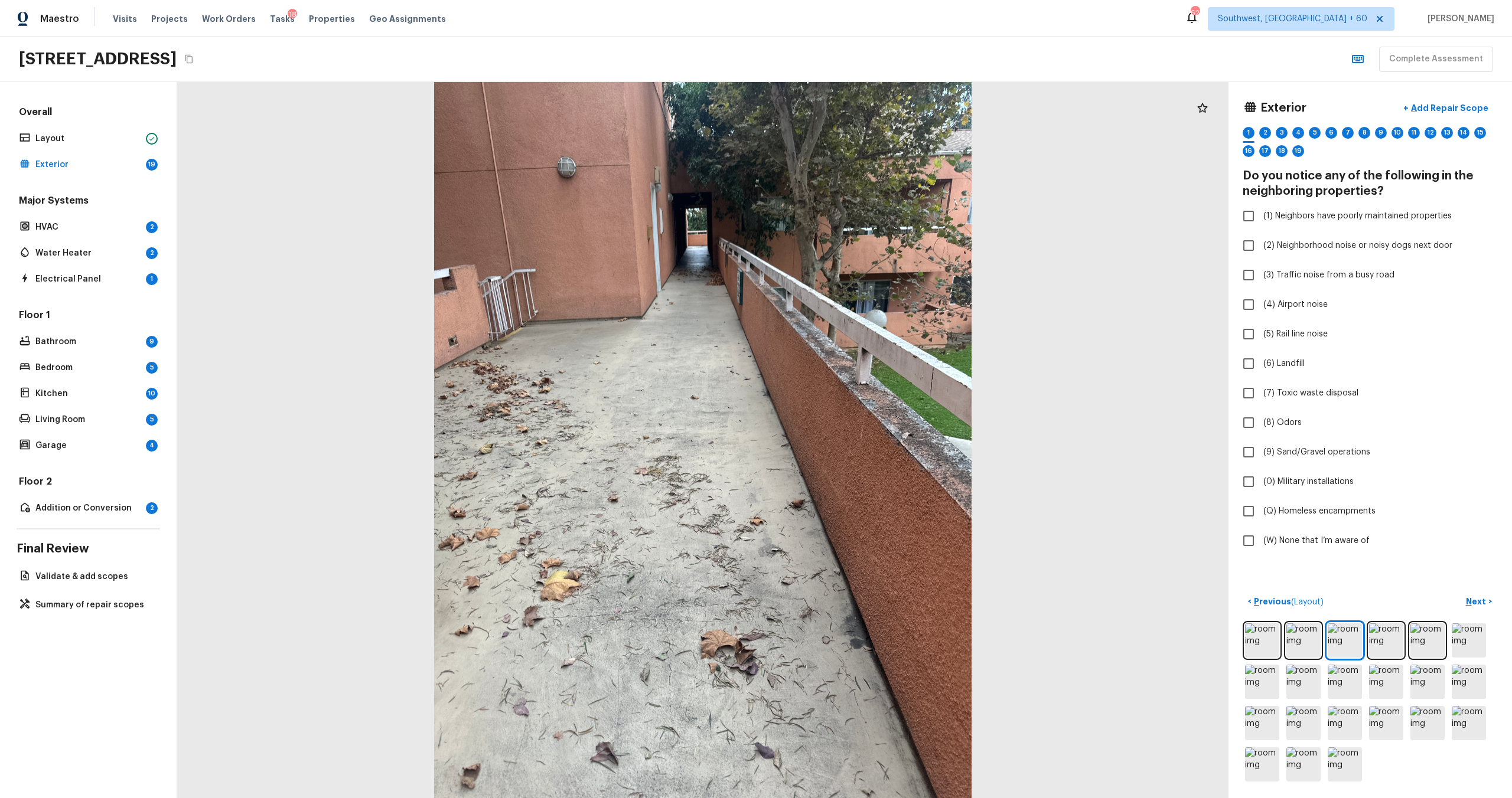
click at [850, 430] on div at bounding box center [1370, 702] width 255 height 163
click at [850, 430] on img at bounding box center [1345, 640] width 35 height 34
click at [850, 430] on img at bounding box center [1386, 640] width 35 height 34
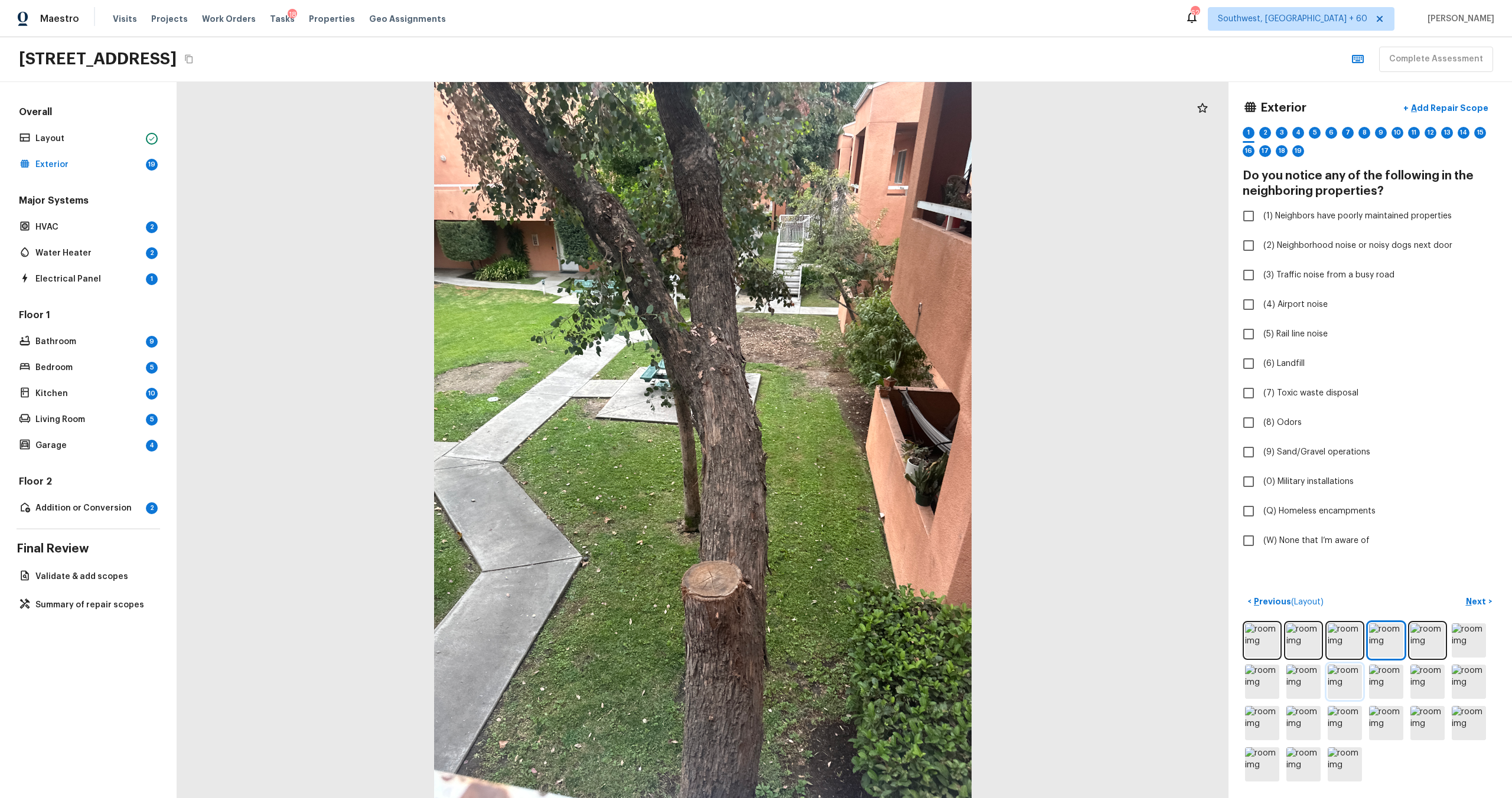
click at [850, 430] on img at bounding box center [1345, 681] width 35 height 34
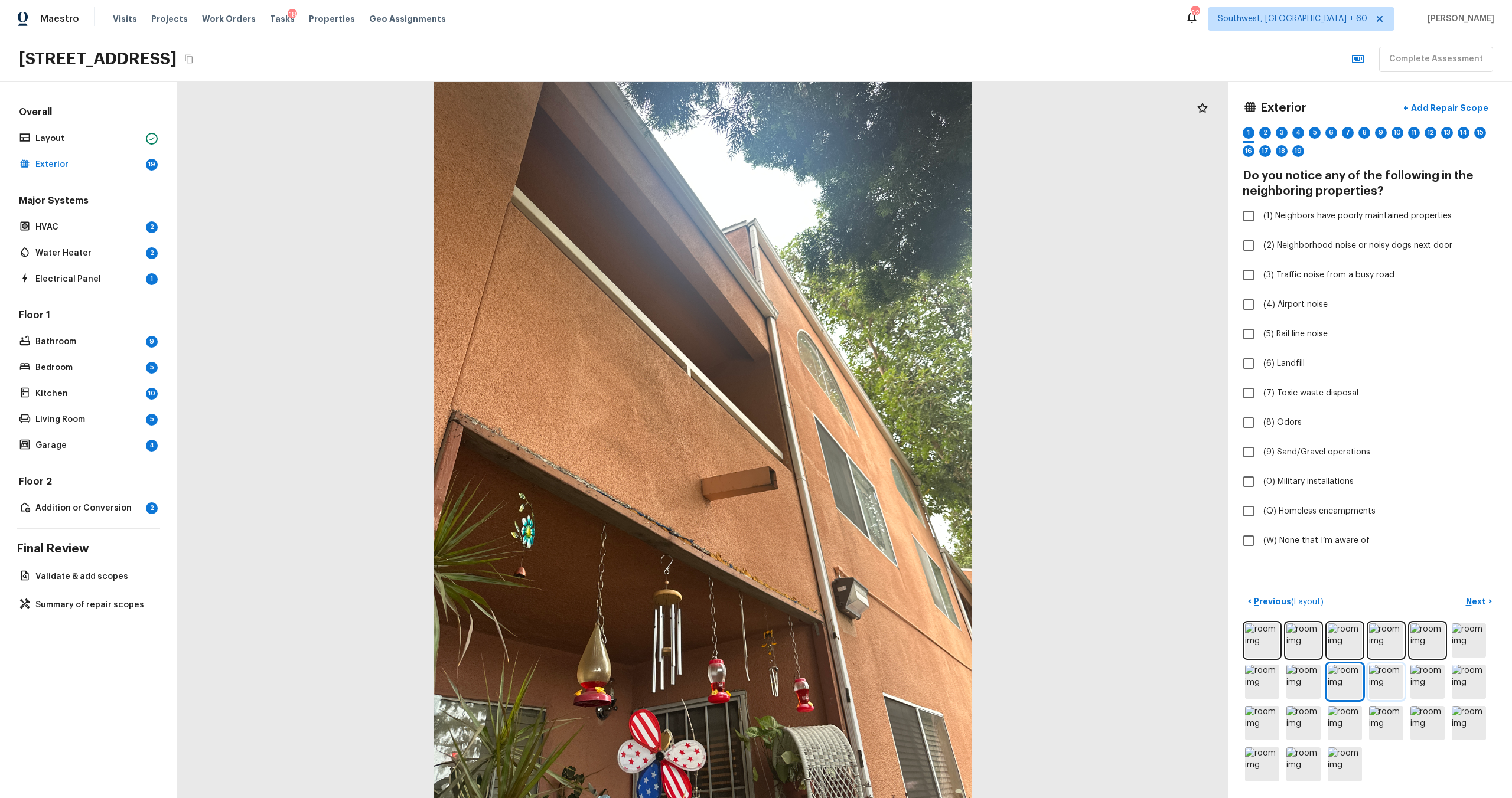
click at [850, 430] on img at bounding box center [1386, 681] width 35 height 34
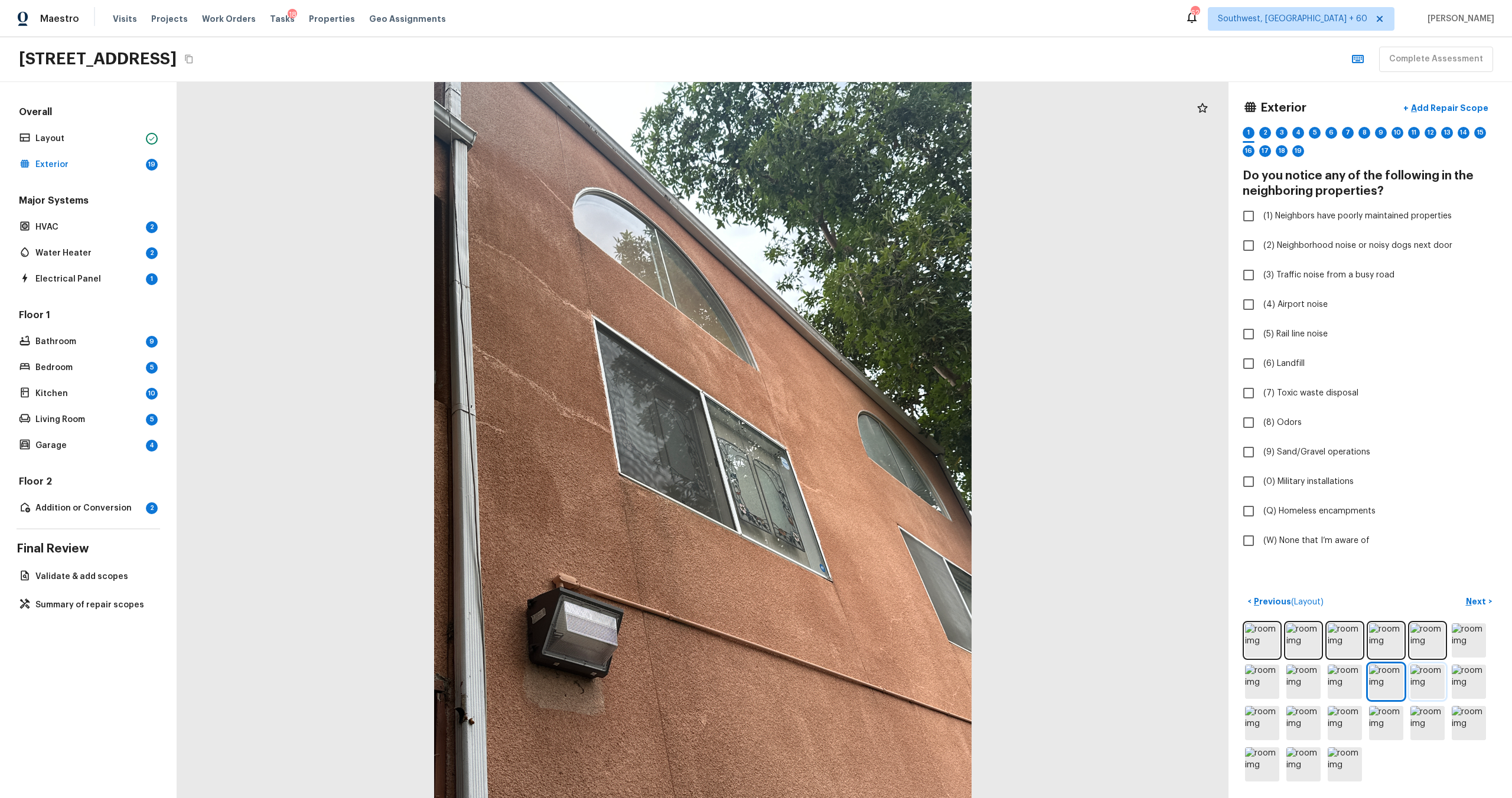
click at [850, 430] on img at bounding box center [1427, 681] width 35 height 34
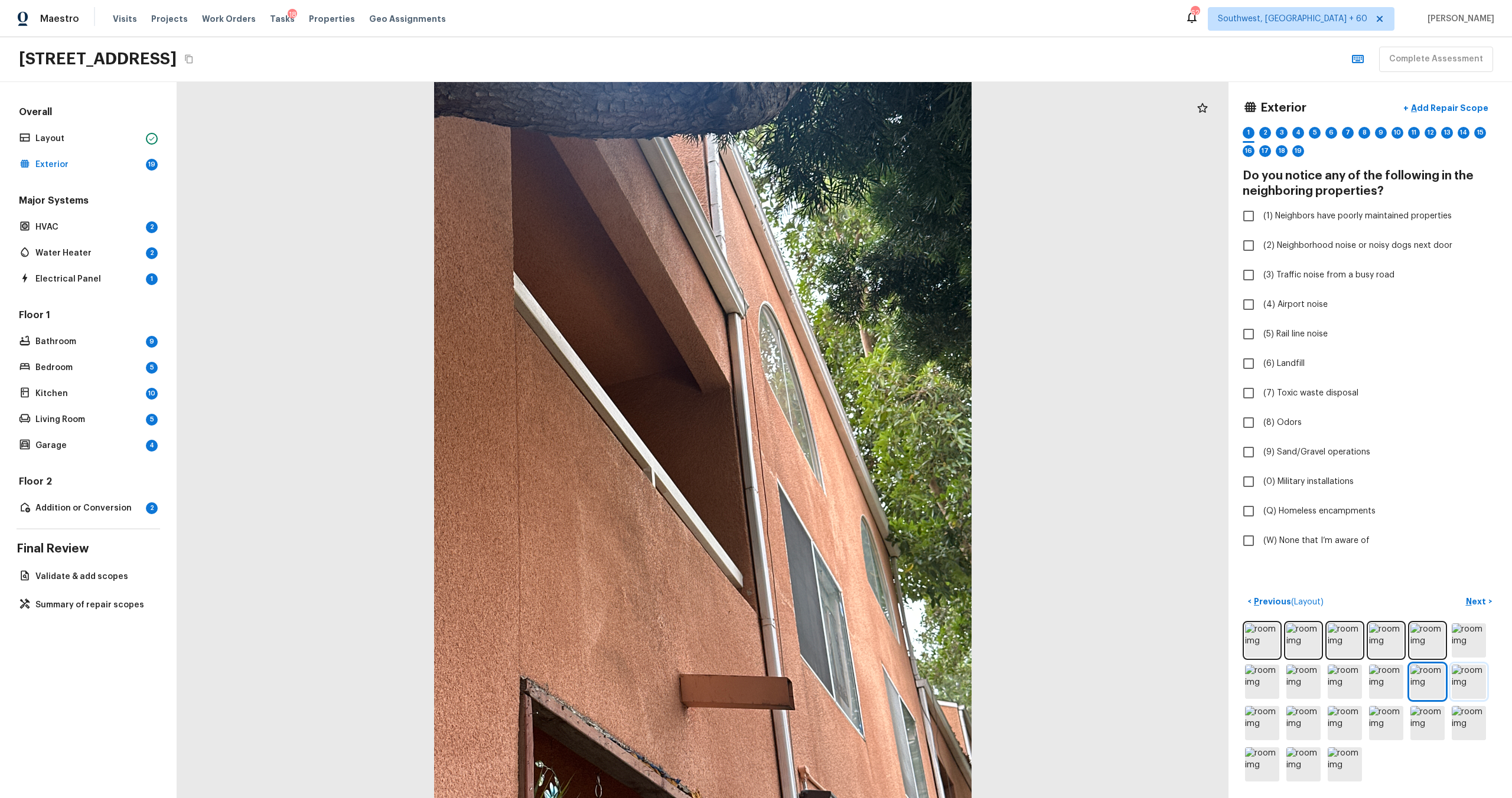
click at [850, 430] on img at bounding box center [1469, 681] width 35 height 34
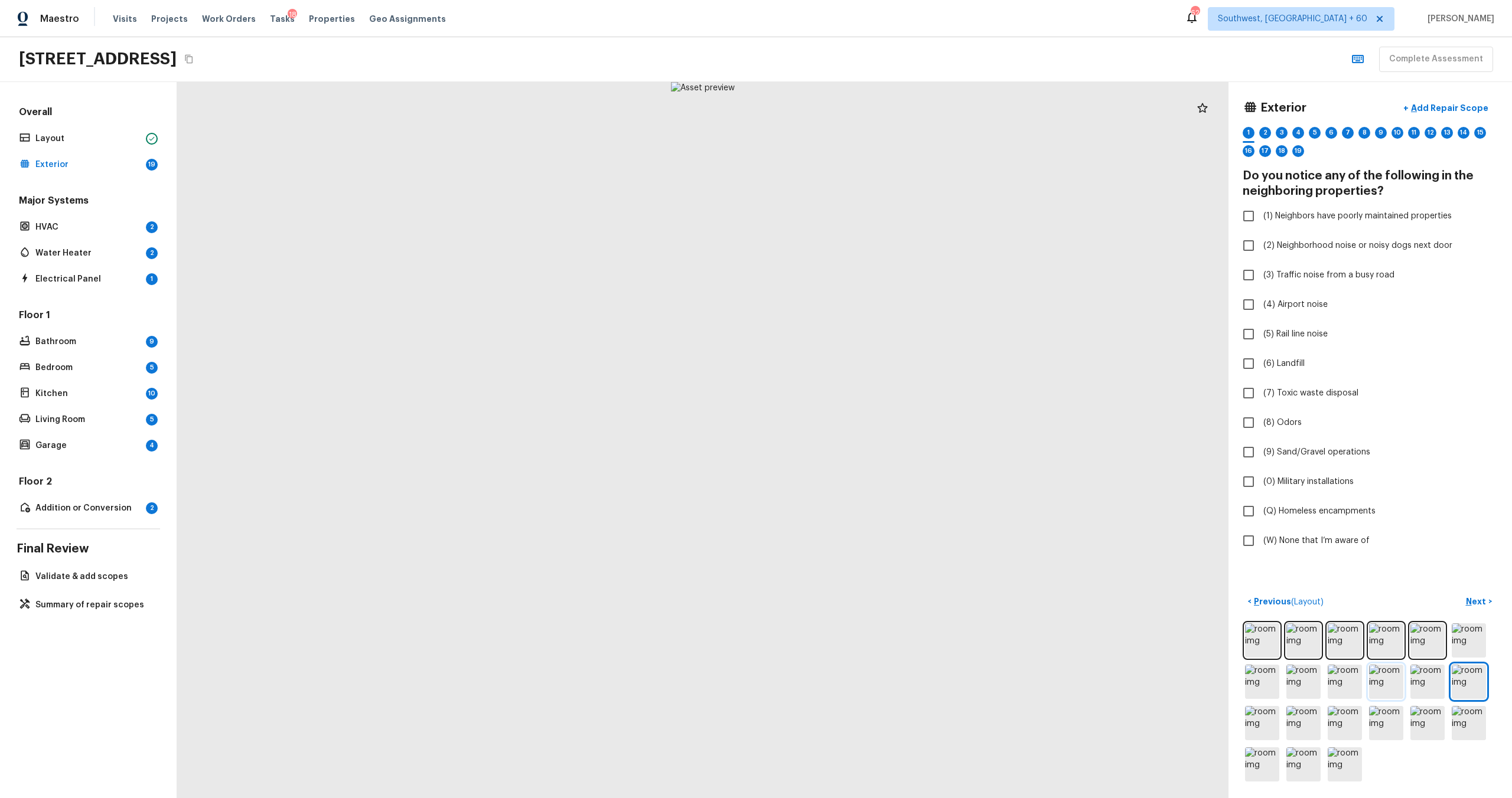
click at [850, 430] on img at bounding box center [1386, 681] width 35 height 34
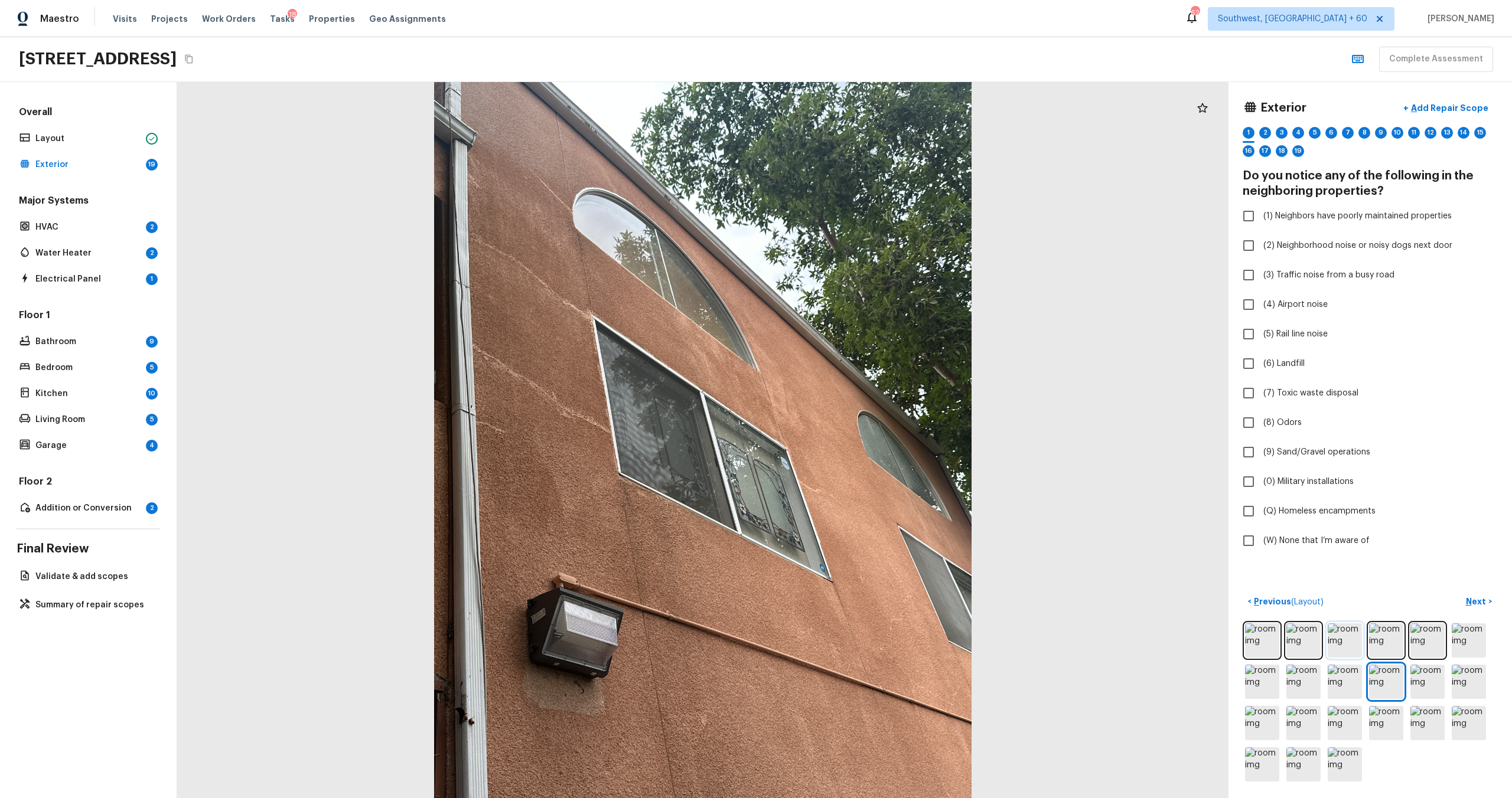
click at [850, 430] on img at bounding box center [1345, 640] width 35 height 34
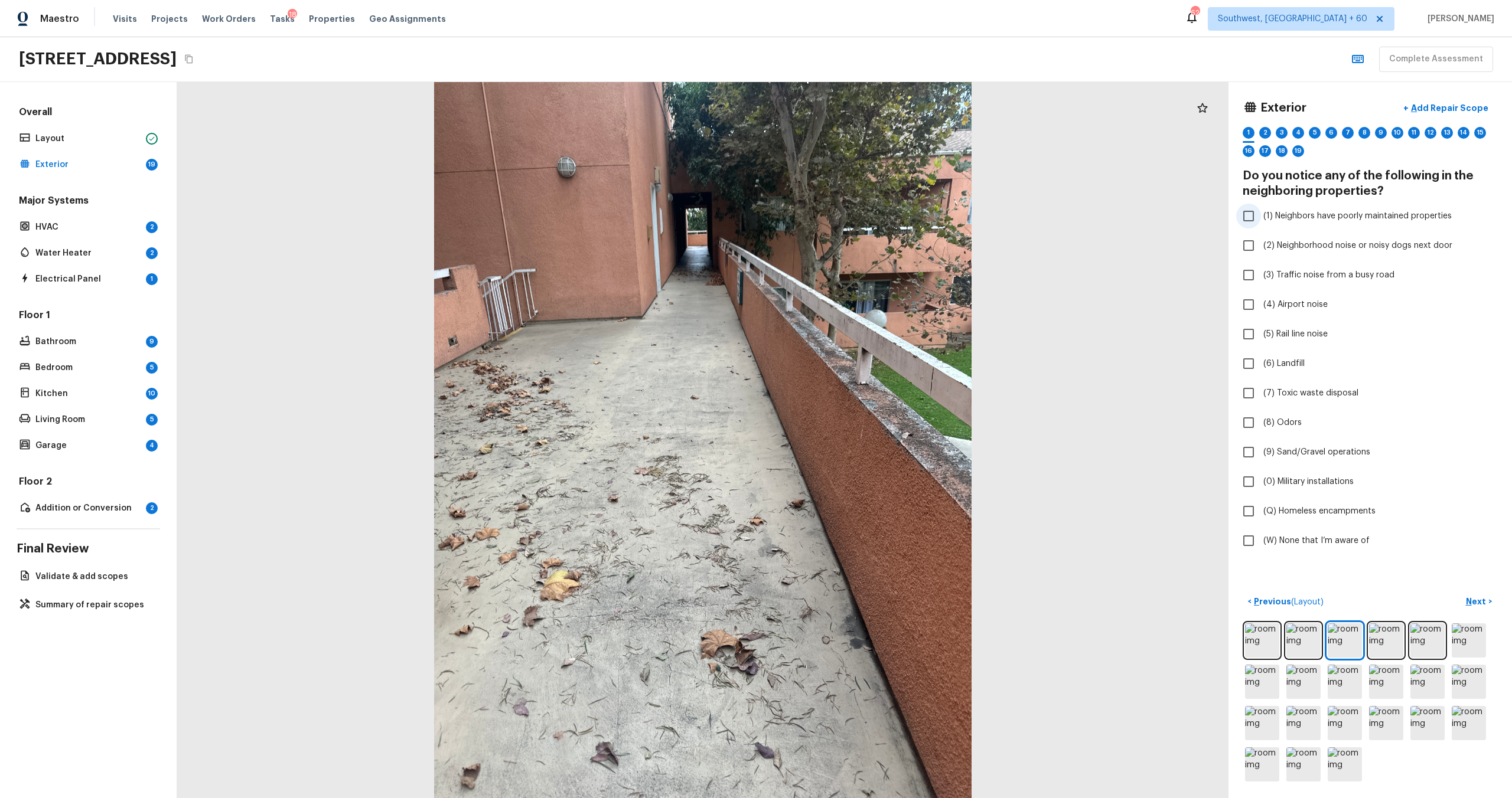
click at [850, 222] on label "(1) Neighbors have poorly maintained properties" at bounding box center [1362, 216] width 252 height 25
click at [850, 222] on input "(1) Neighbors have poorly maintained properties" at bounding box center [1248, 216] width 25 height 25
checkbox input "true"
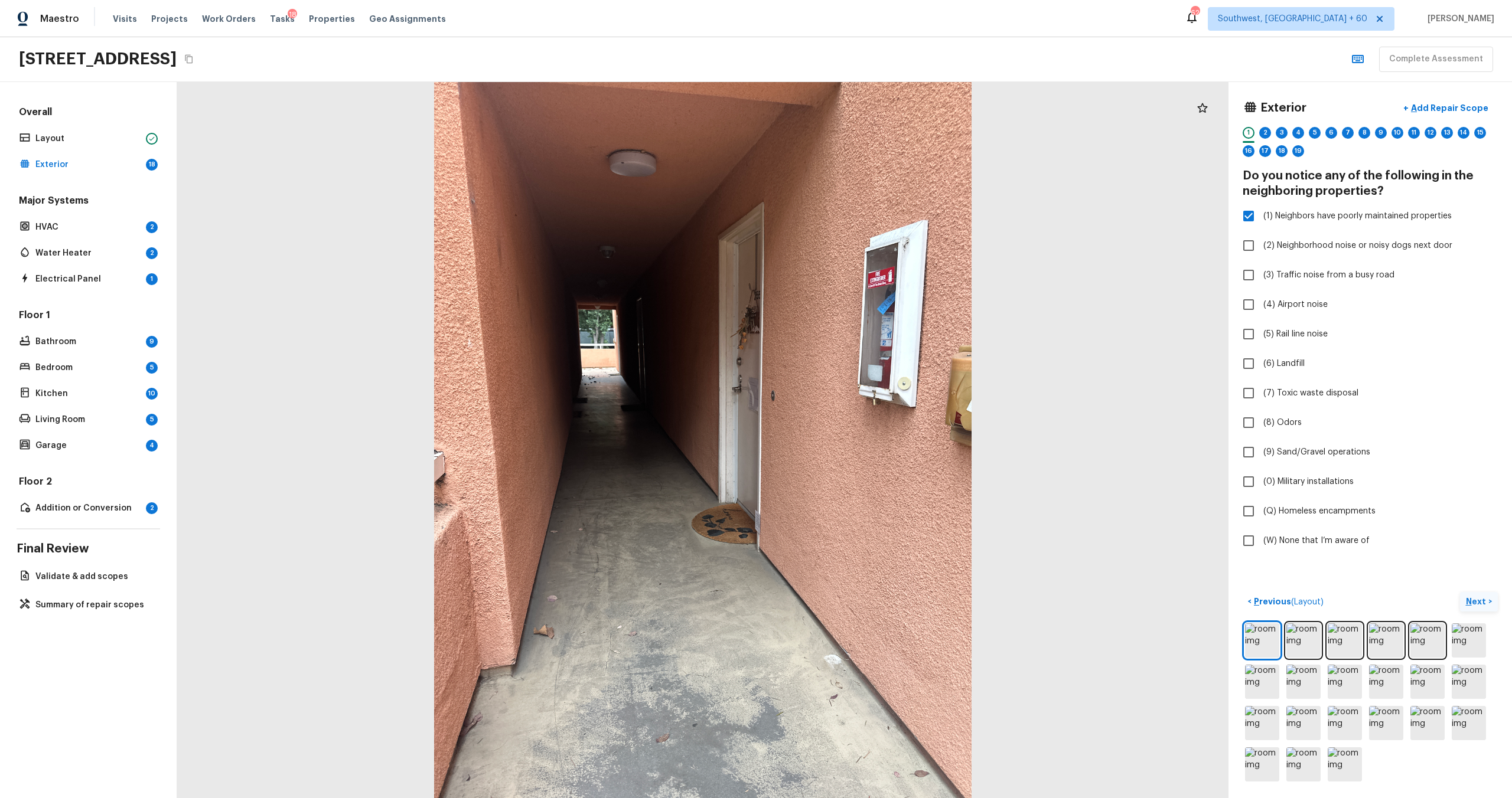
click at [850, 430] on p "Next" at bounding box center [1477, 601] width 22 height 12
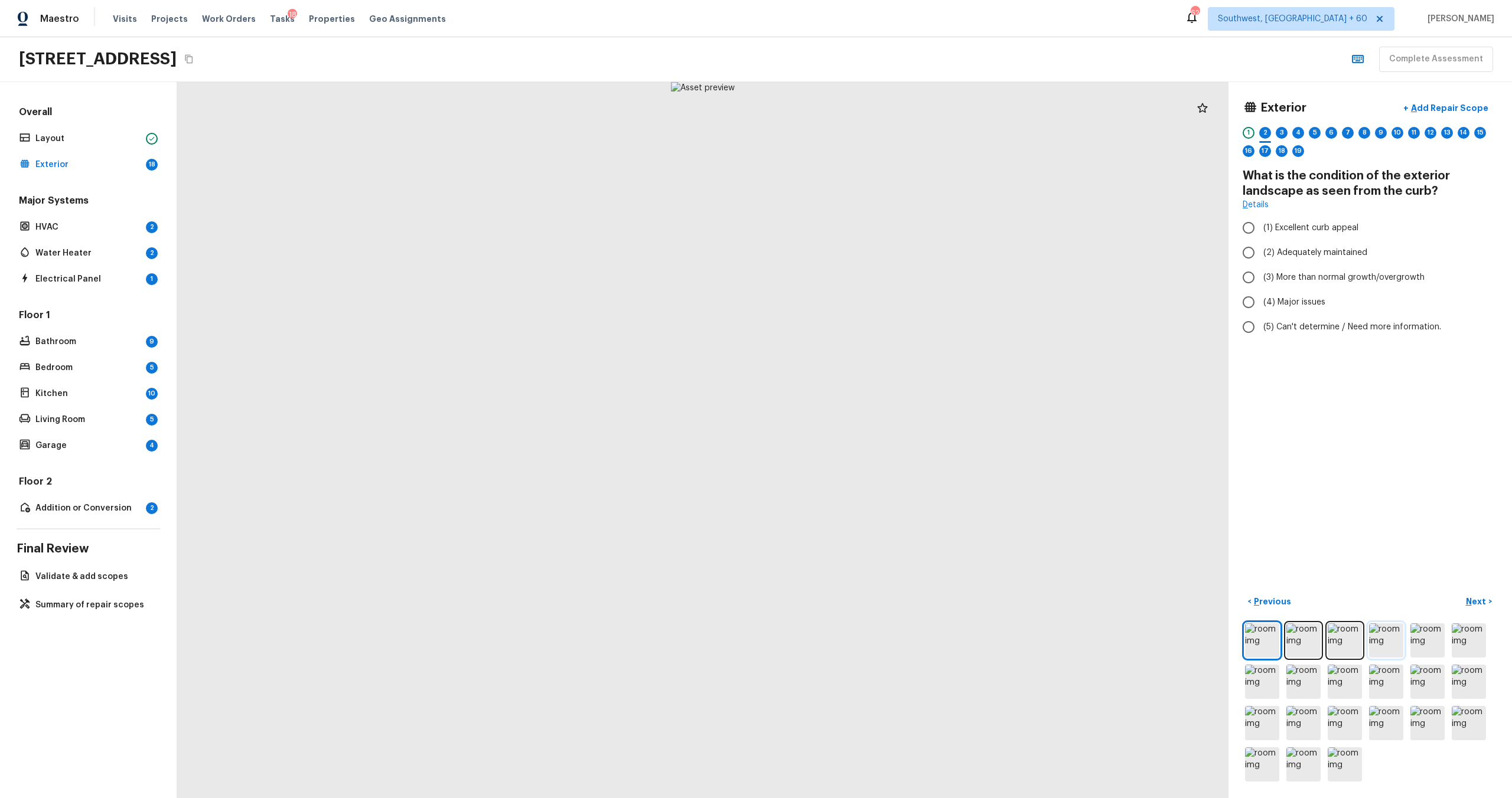
click at [850, 430] on img at bounding box center [1386, 640] width 35 height 34
click at [850, 275] on span "(3) More than normal growth/overgrowth" at bounding box center [1344, 277] width 161 height 12
click at [850, 275] on input "(3) More than normal growth/overgrowth" at bounding box center [1248, 277] width 25 height 25
radio input "true"
click at [850, 430] on p "Next" at bounding box center [1477, 601] width 22 height 12
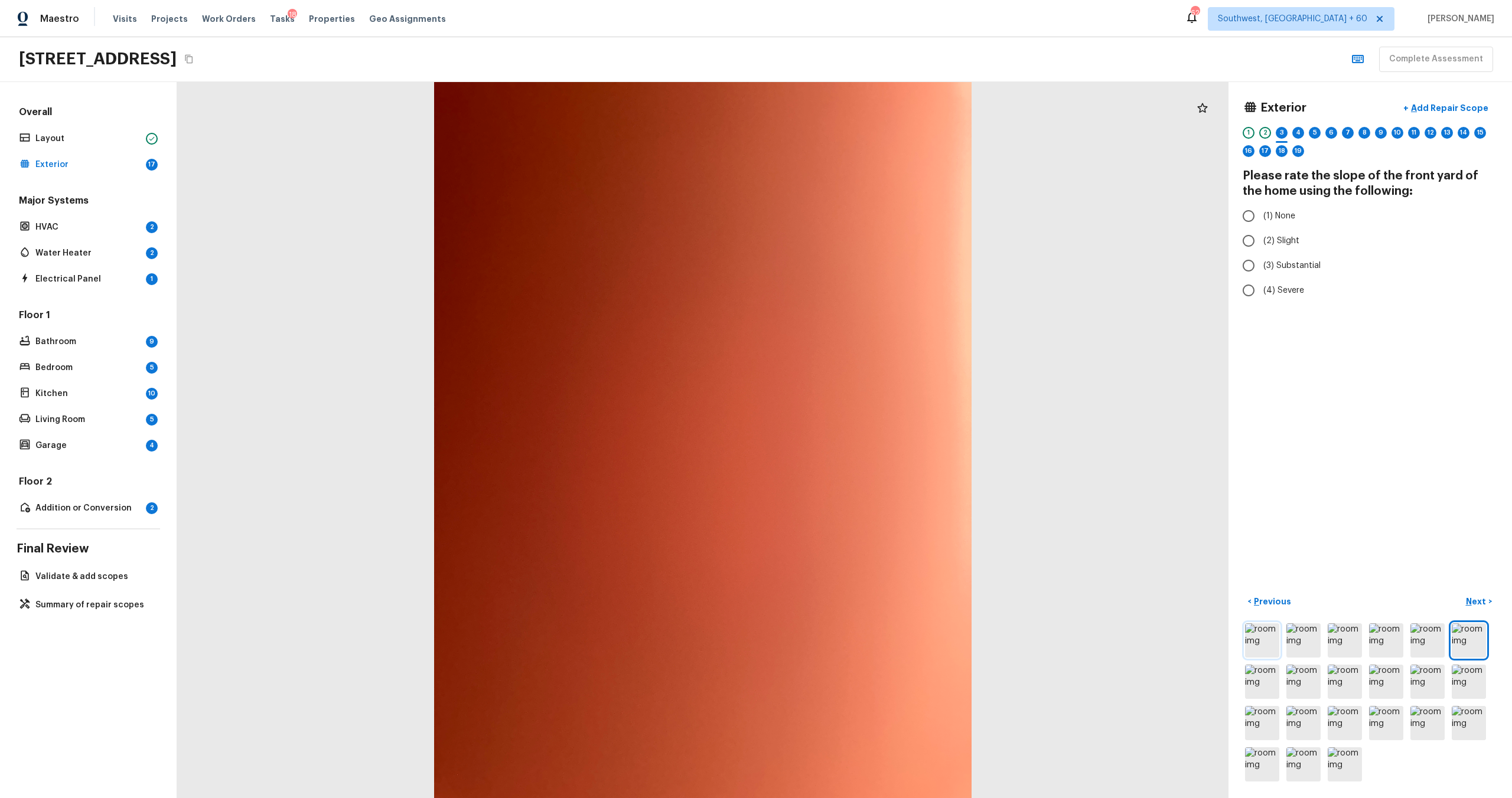
click at [850, 430] on img at bounding box center [1262, 640] width 35 height 34
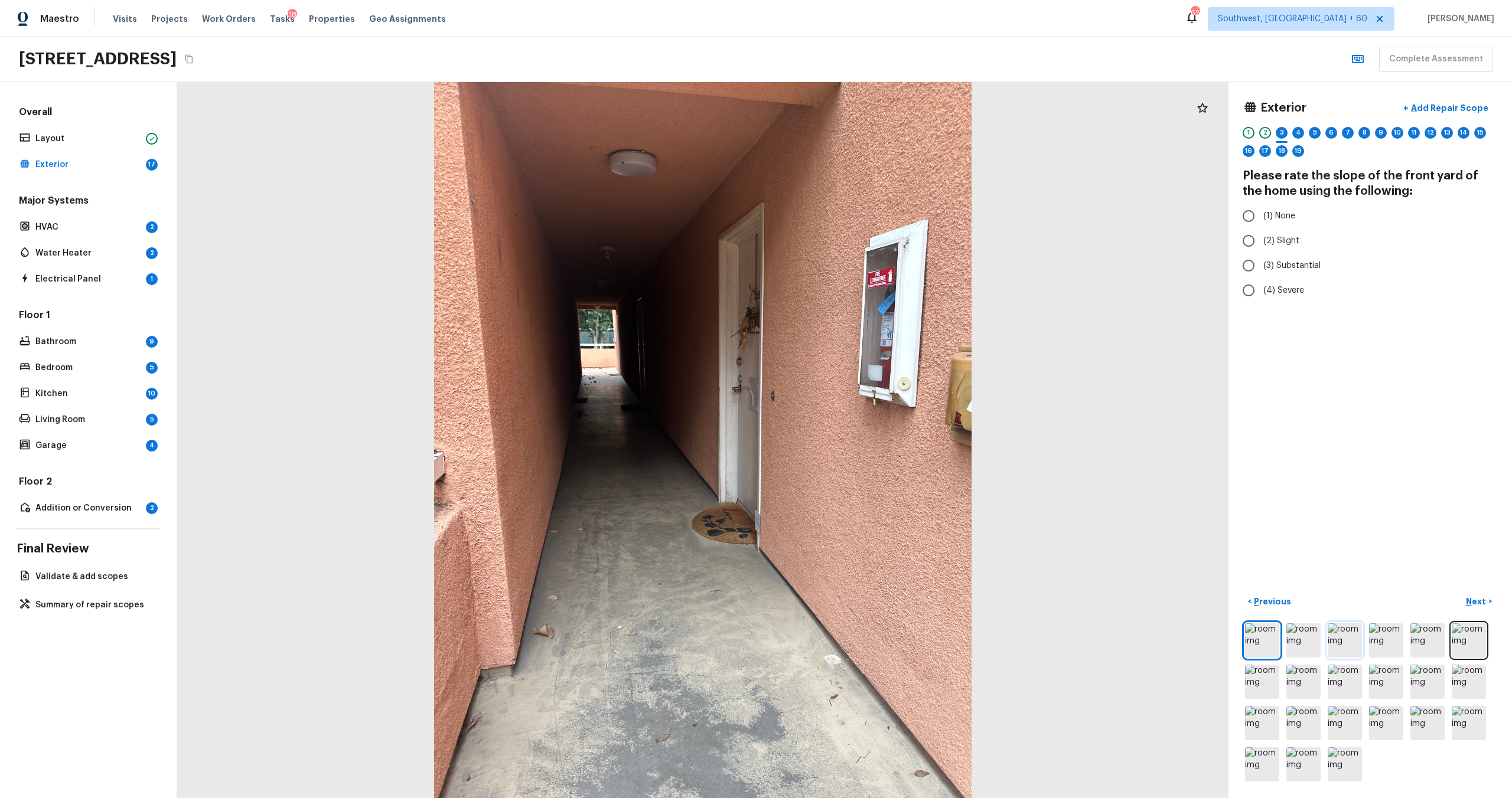
click at [850, 430] on img at bounding box center [1345, 640] width 35 height 34
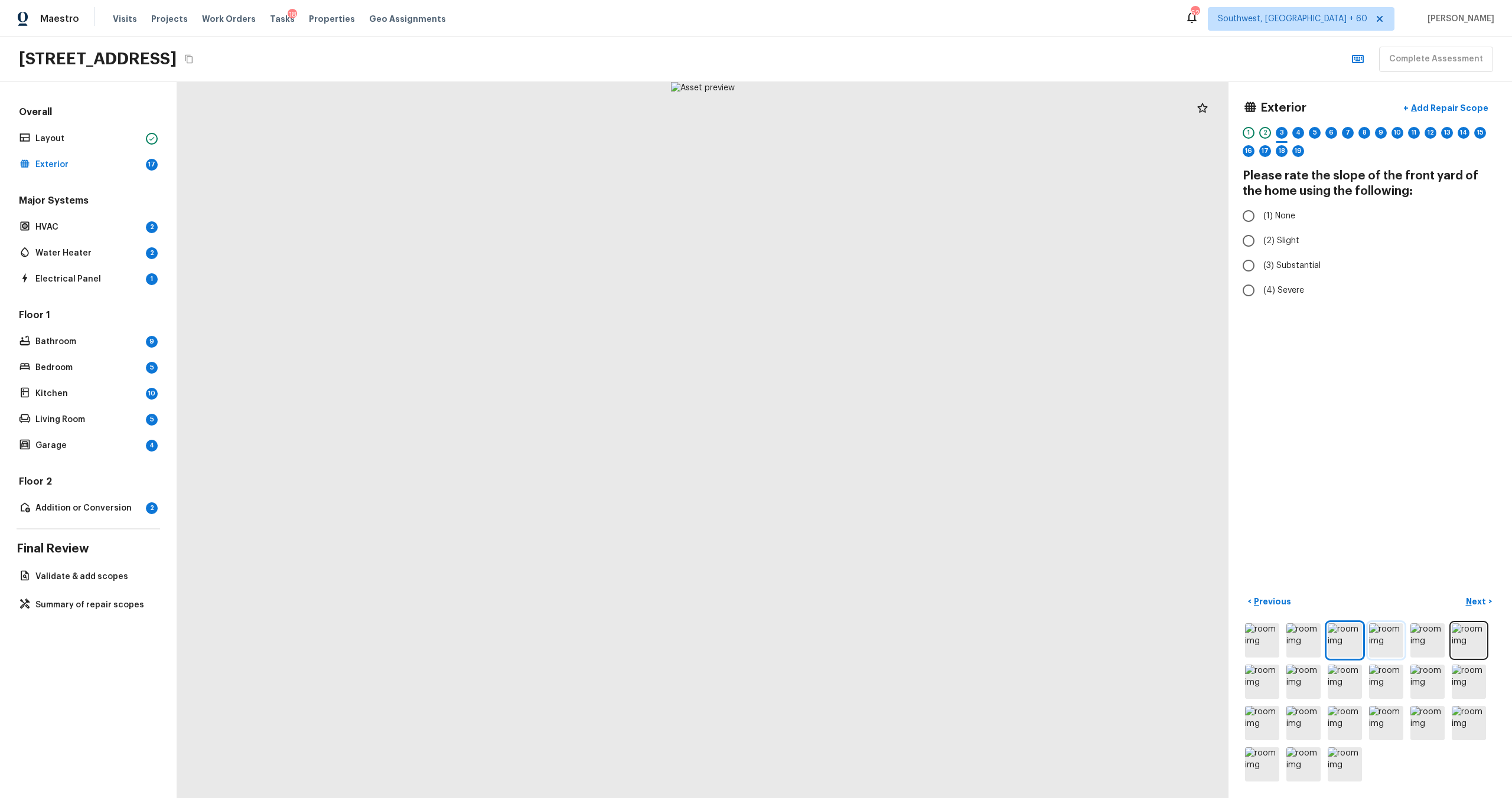
click at [850, 430] on img at bounding box center [1386, 640] width 35 height 34
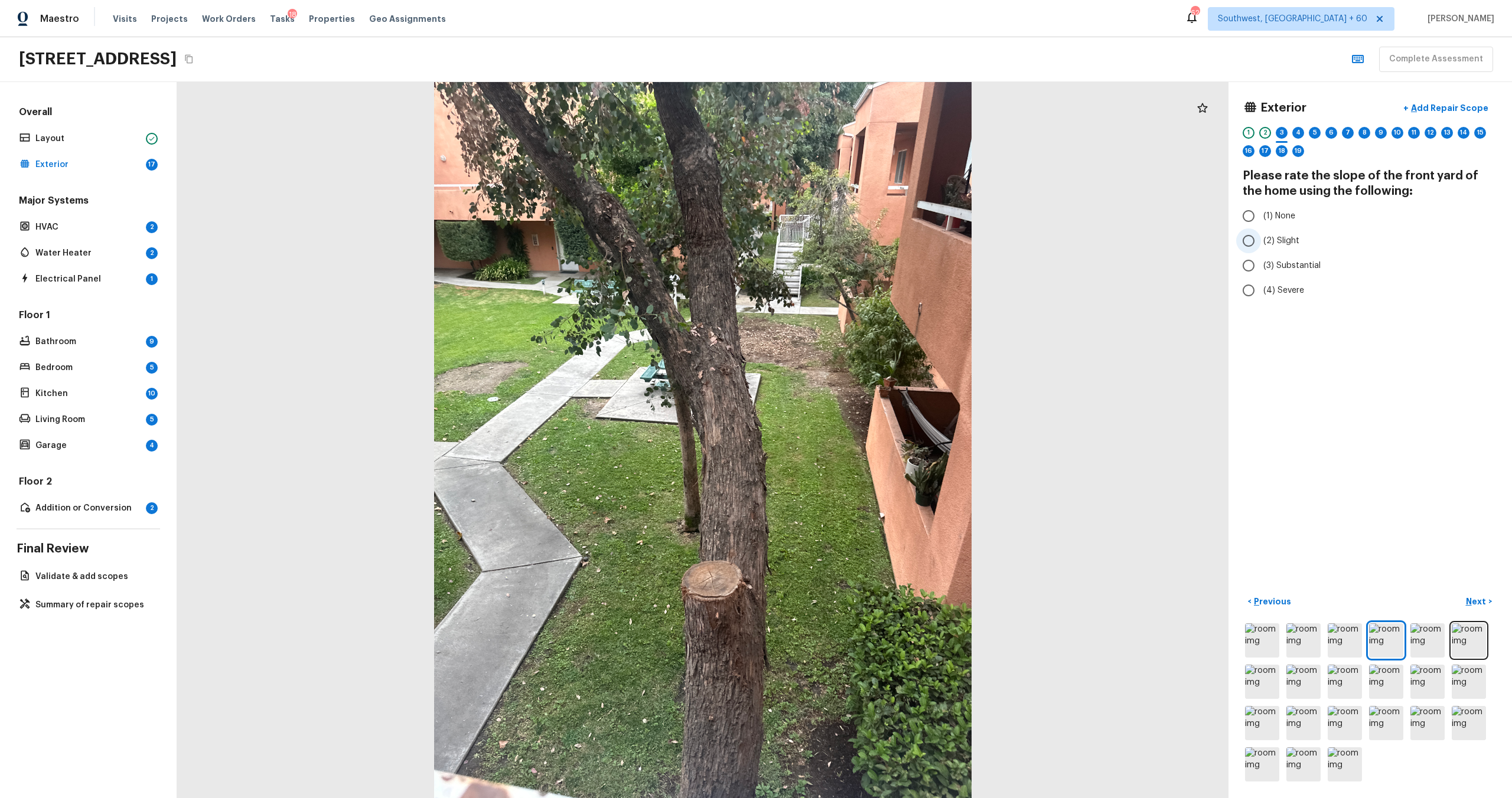
click at [850, 238] on span "(2) Slight" at bounding box center [1281, 241] width 36 height 12
click at [850, 238] on input "(2) Slight" at bounding box center [1248, 241] width 25 height 25
radio input "true"
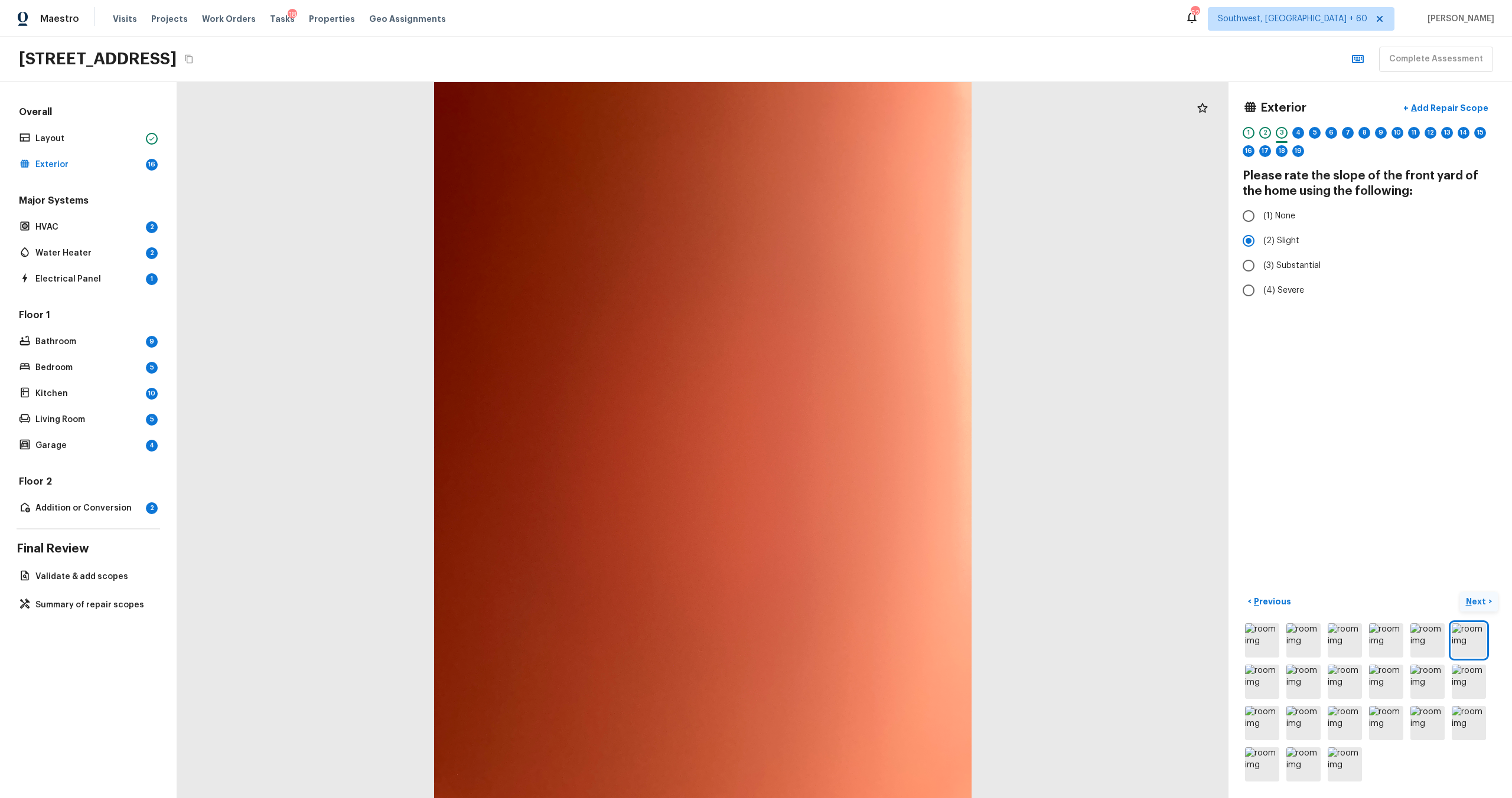
click at [850, 430] on p "Next" at bounding box center [1477, 601] width 22 height 12
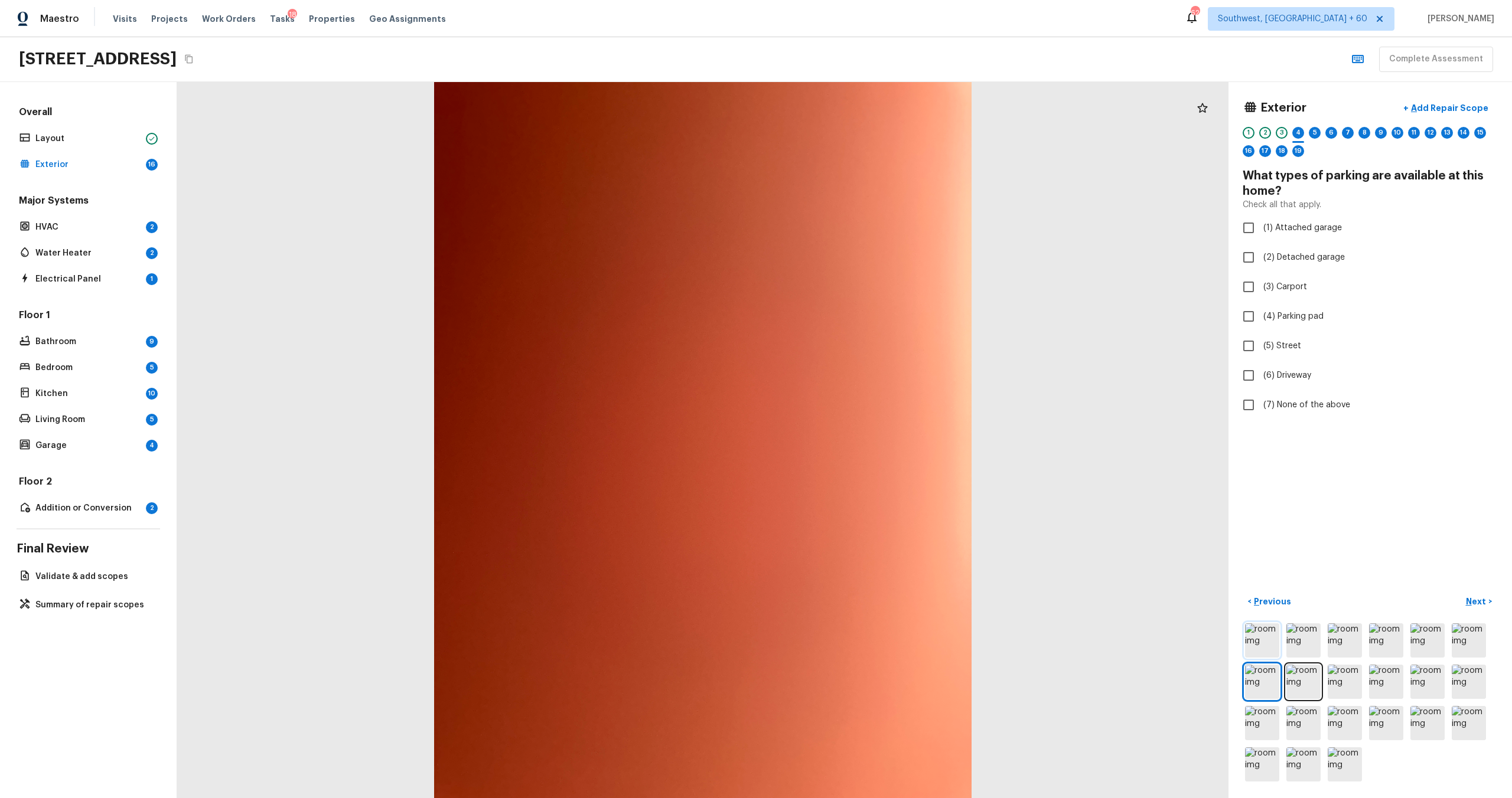
click at [850, 430] on img at bounding box center [1262, 640] width 35 height 34
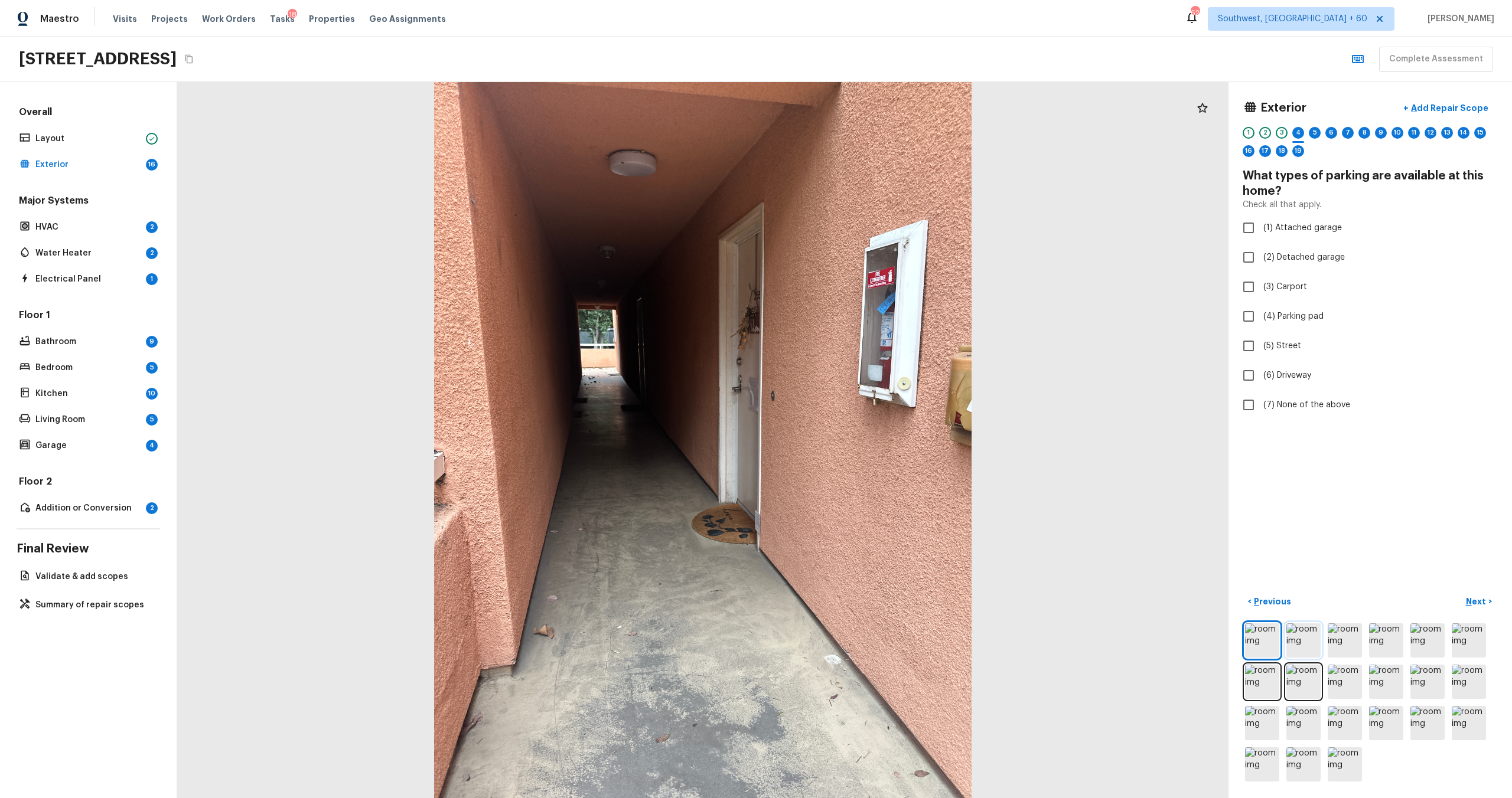
click at [850, 430] on img at bounding box center [1304, 640] width 35 height 34
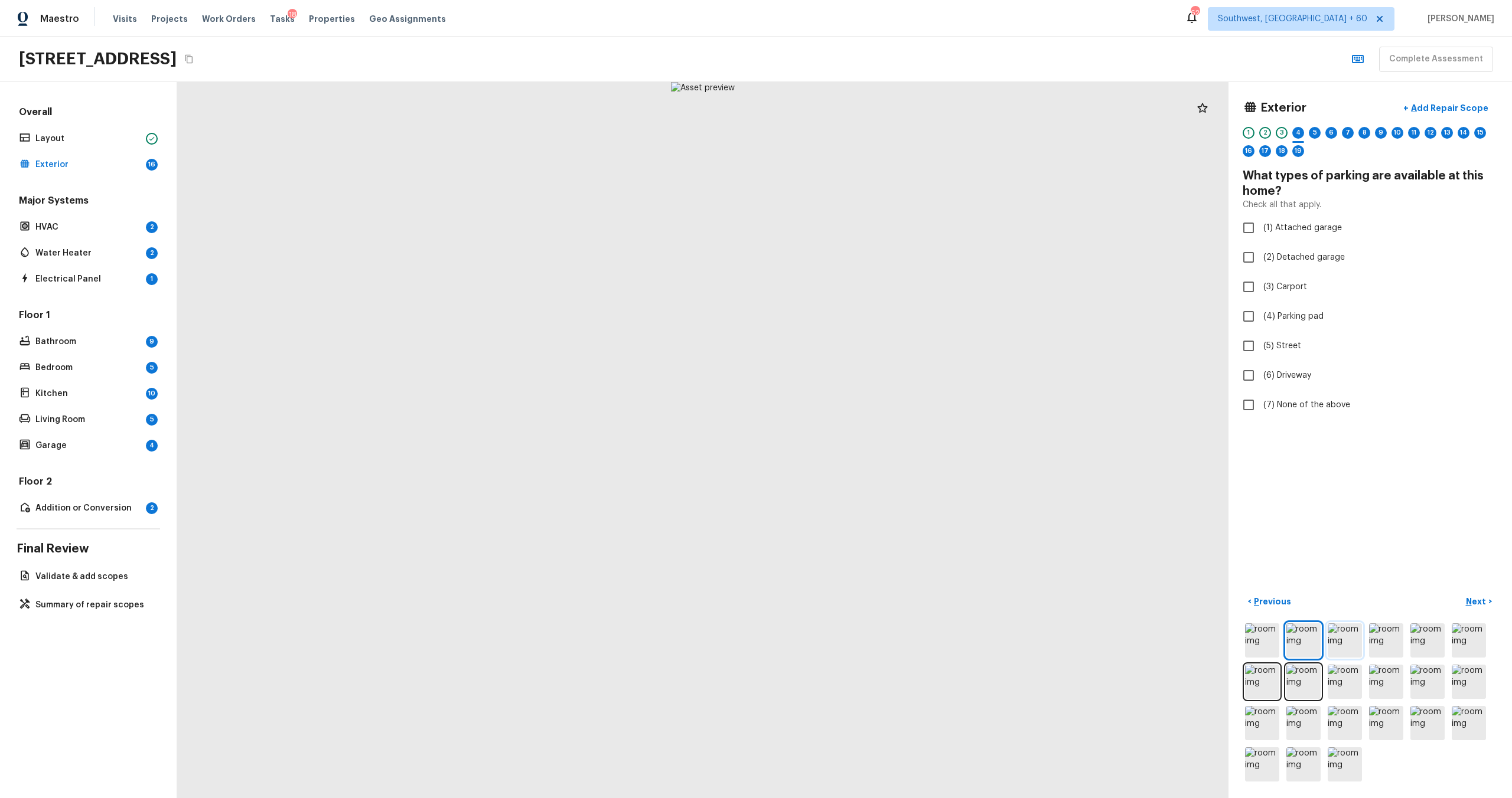
click at [850, 430] on img at bounding box center [1345, 640] width 35 height 34
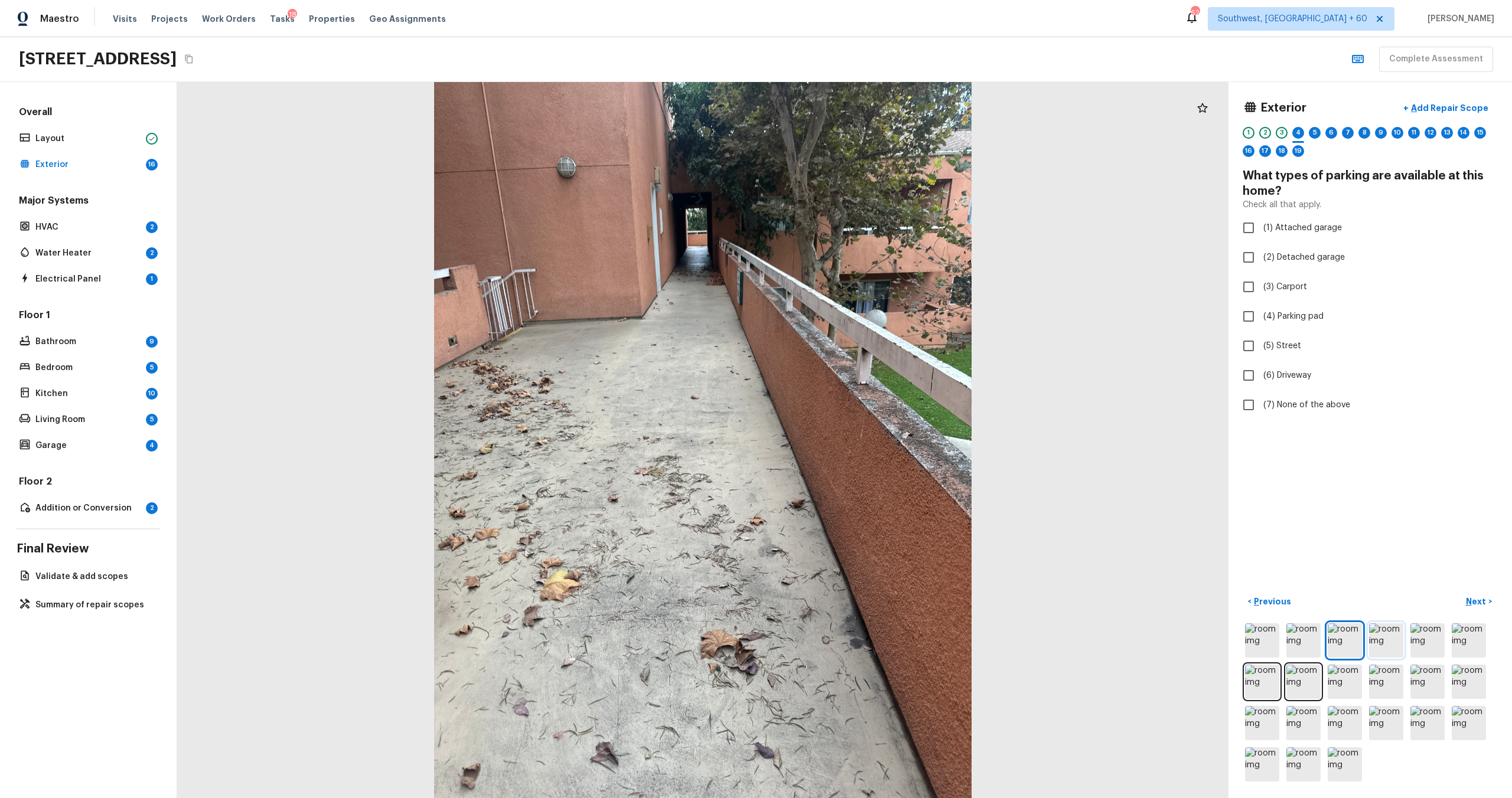
click at [850, 430] on img at bounding box center [1386, 640] width 35 height 34
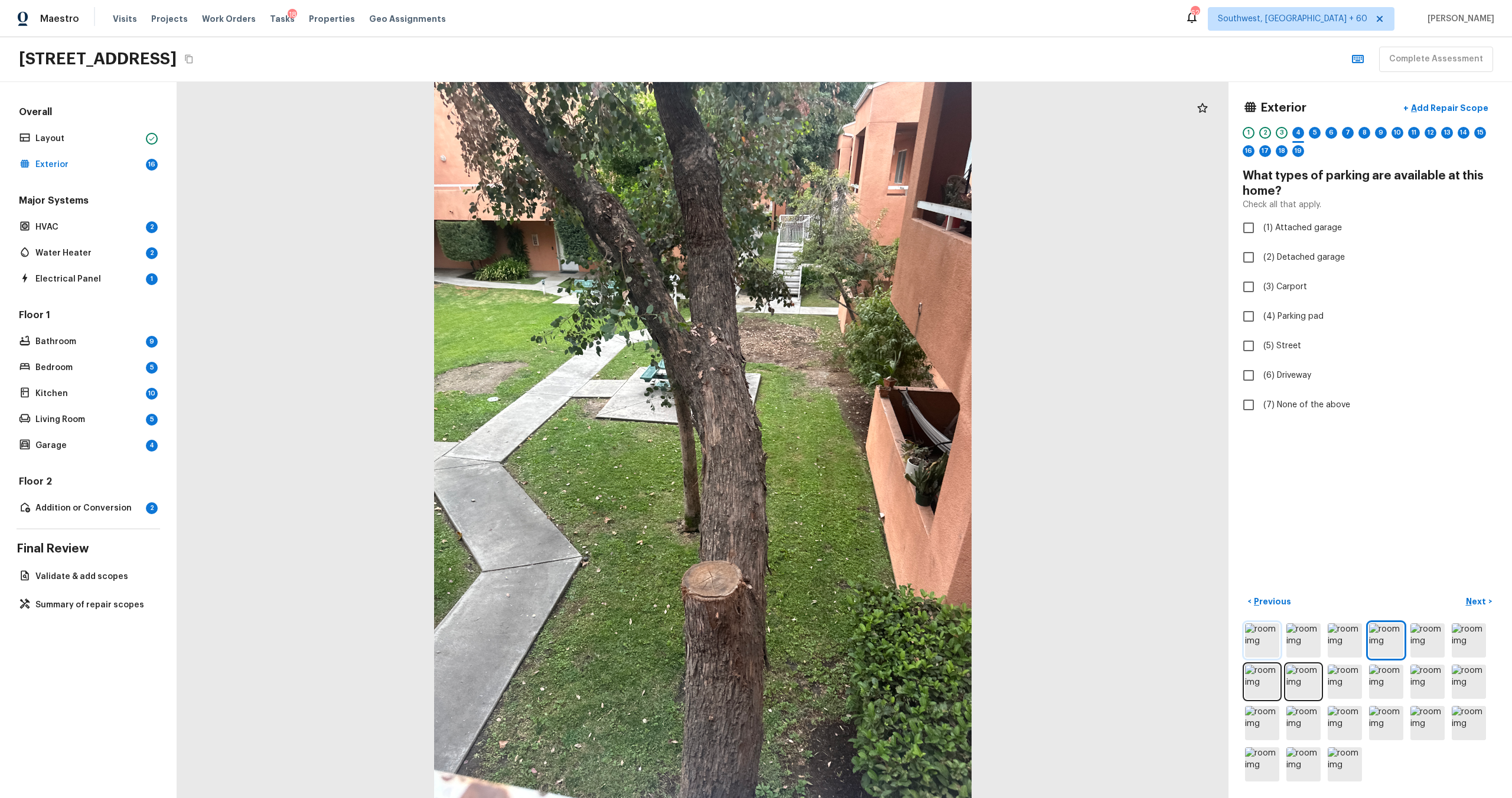
click at [850, 430] on img at bounding box center [1262, 640] width 35 height 34
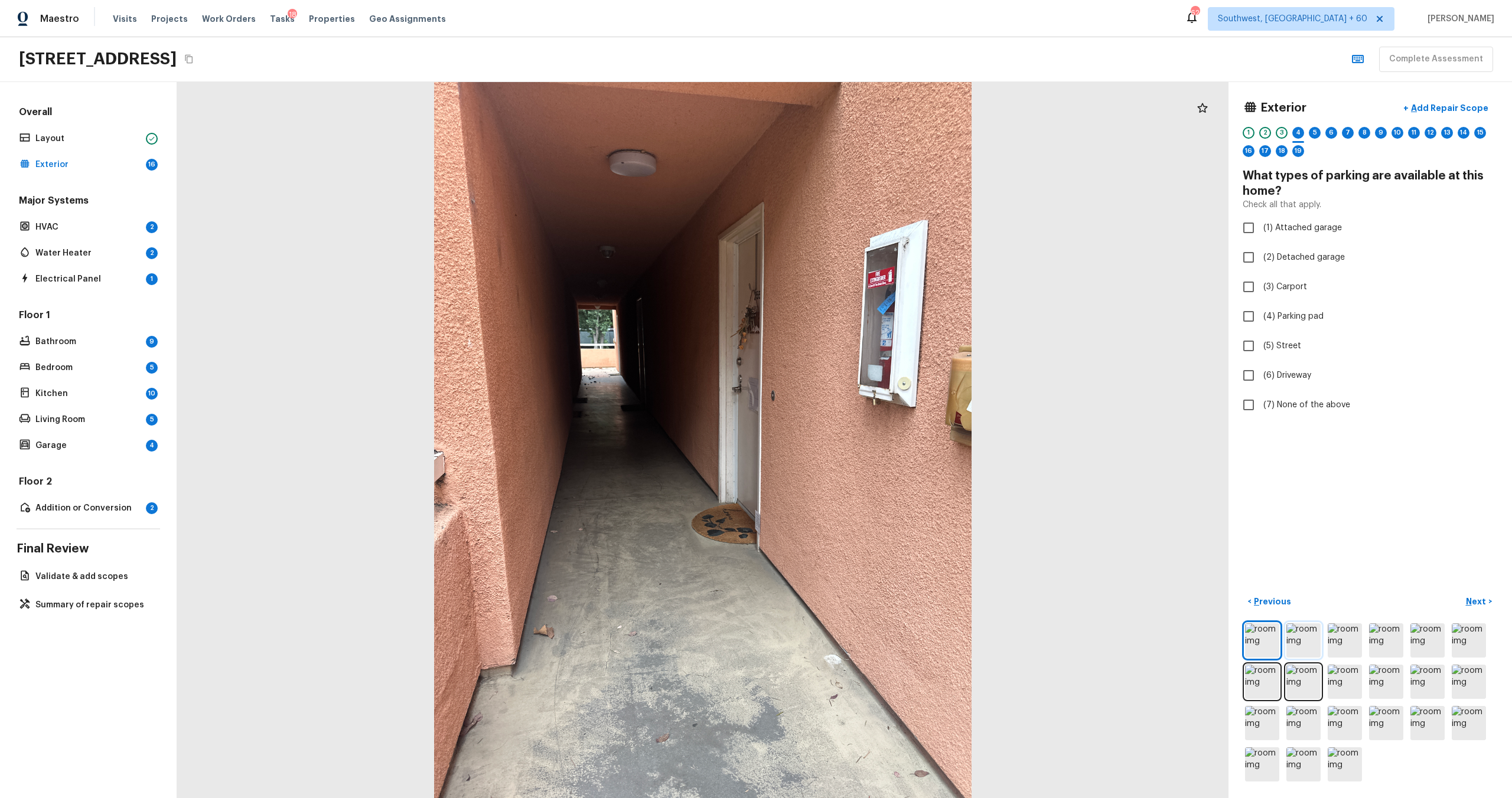
click at [850, 430] on img at bounding box center [1304, 640] width 35 height 34
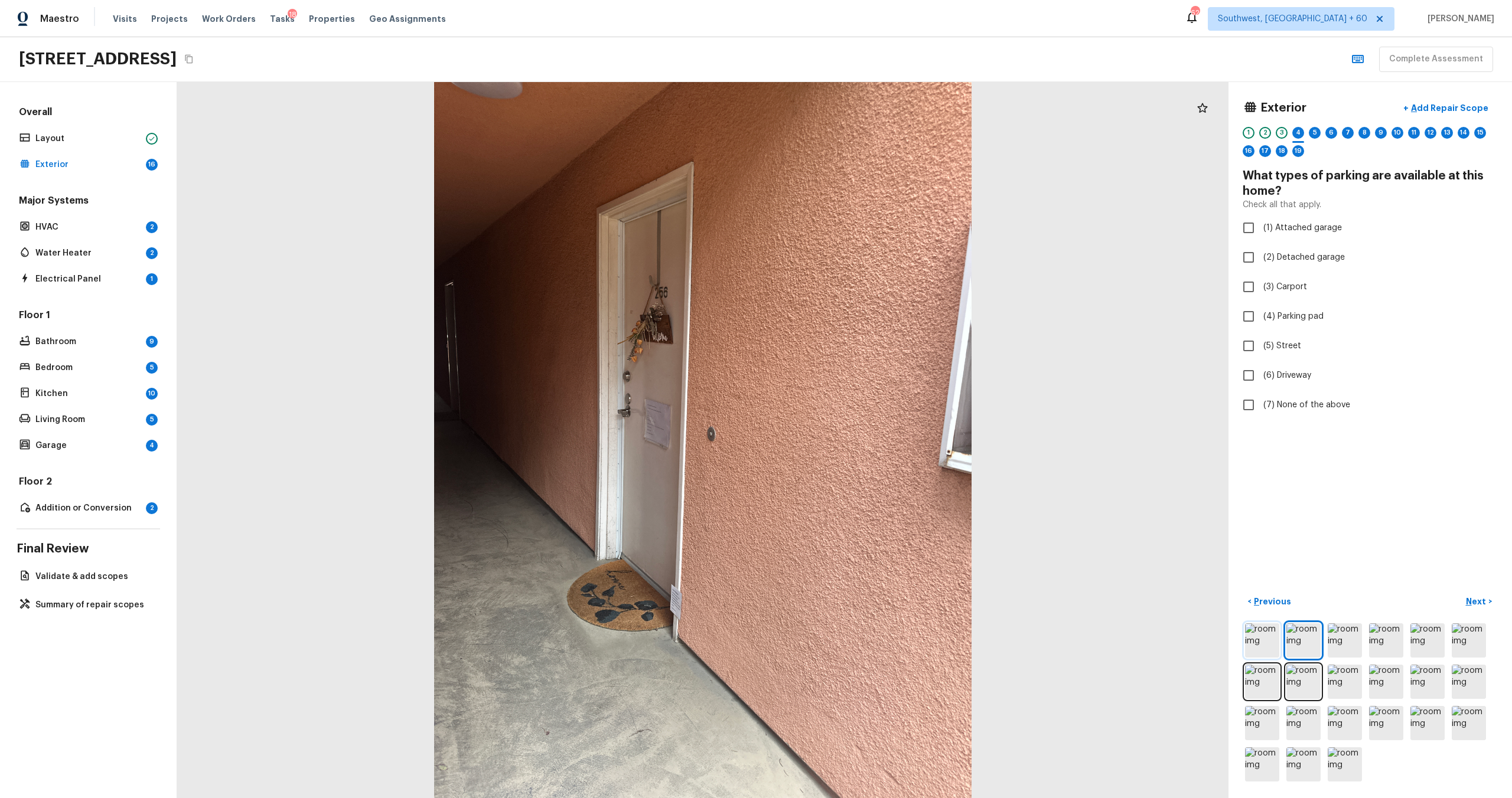
click at [850, 430] on img at bounding box center [1262, 640] width 35 height 34
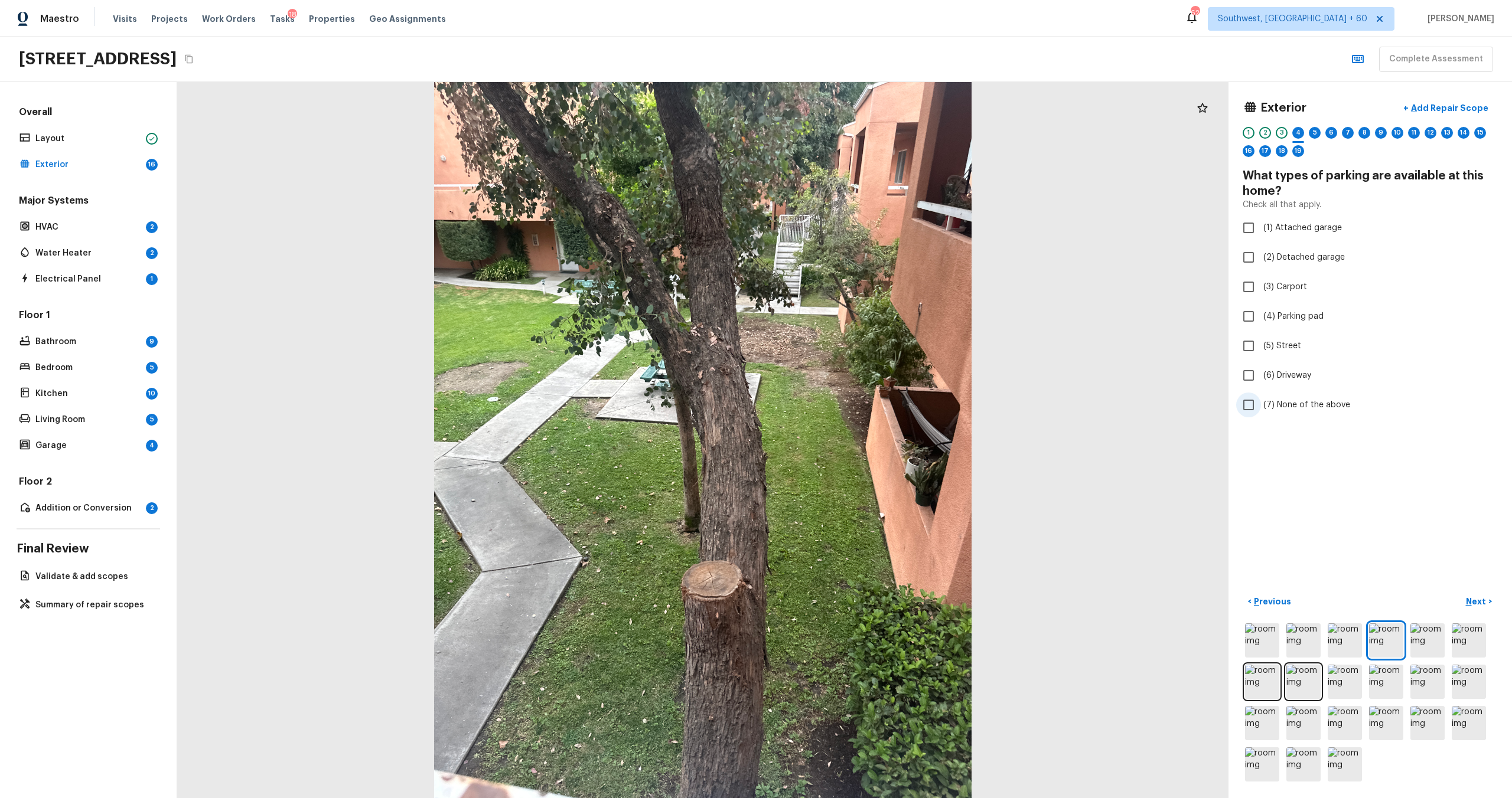
click at [850, 404] on span "(7) None of the above" at bounding box center [1306, 405] width 87 height 12
click at [850, 404] on input "(7) None of the above" at bounding box center [1248, 405] width 25 height 25
checkbox input "true"
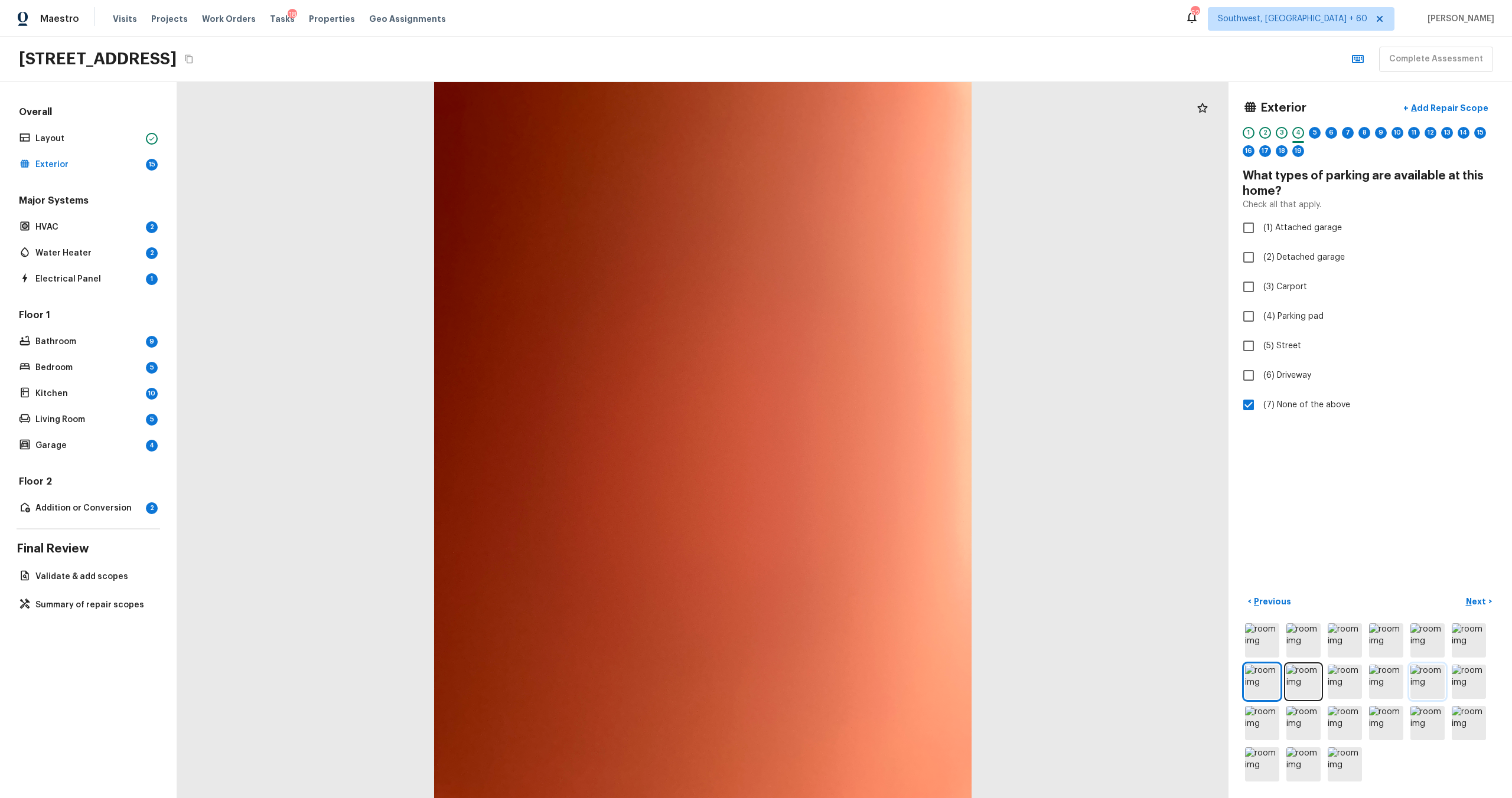
click at [850, 430] on img at bounding box center [1427, 681] width 35 height 34
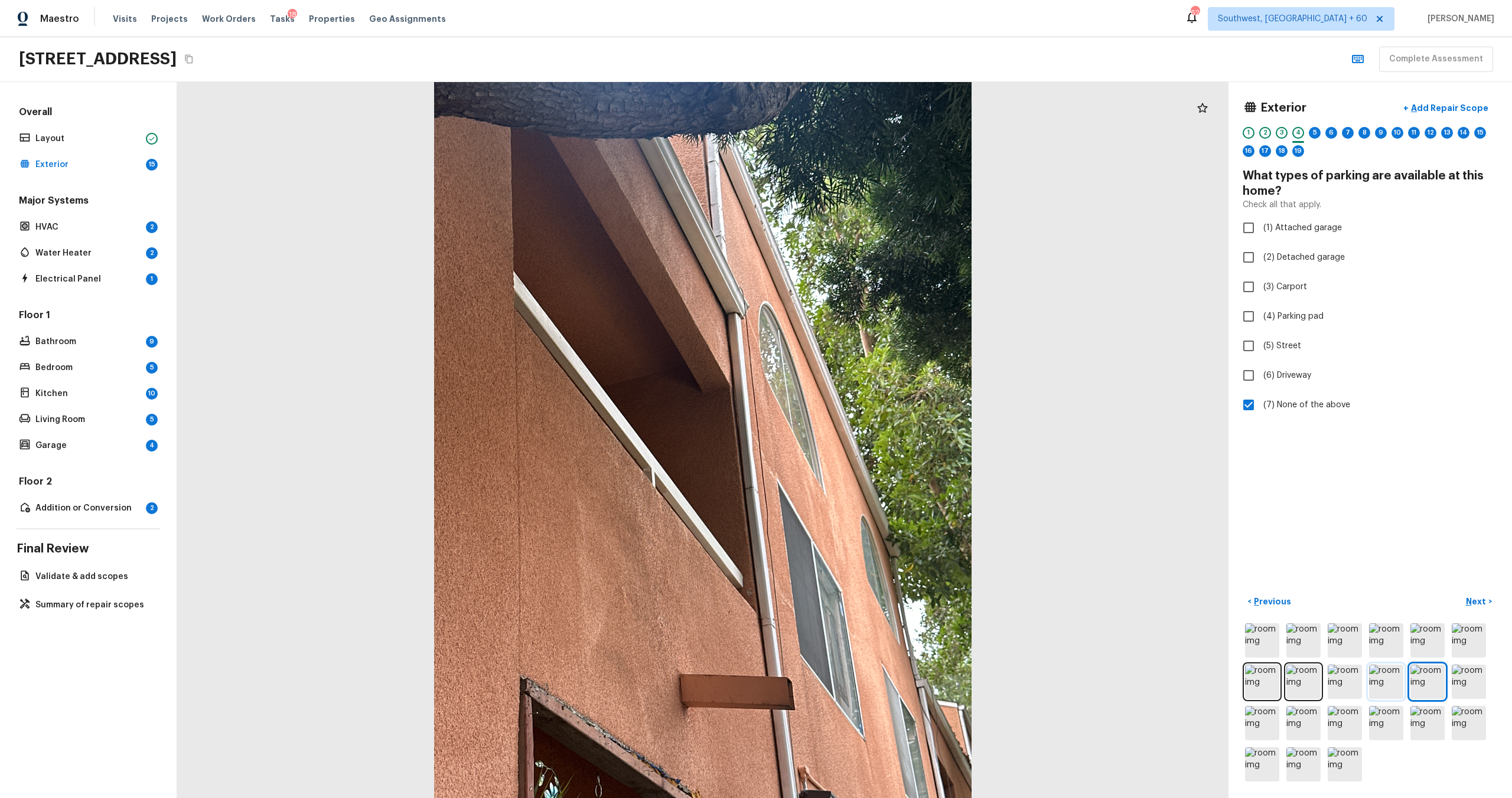
click at [850, 430] on img at bounding box center [1386, 681] width 35 height 34
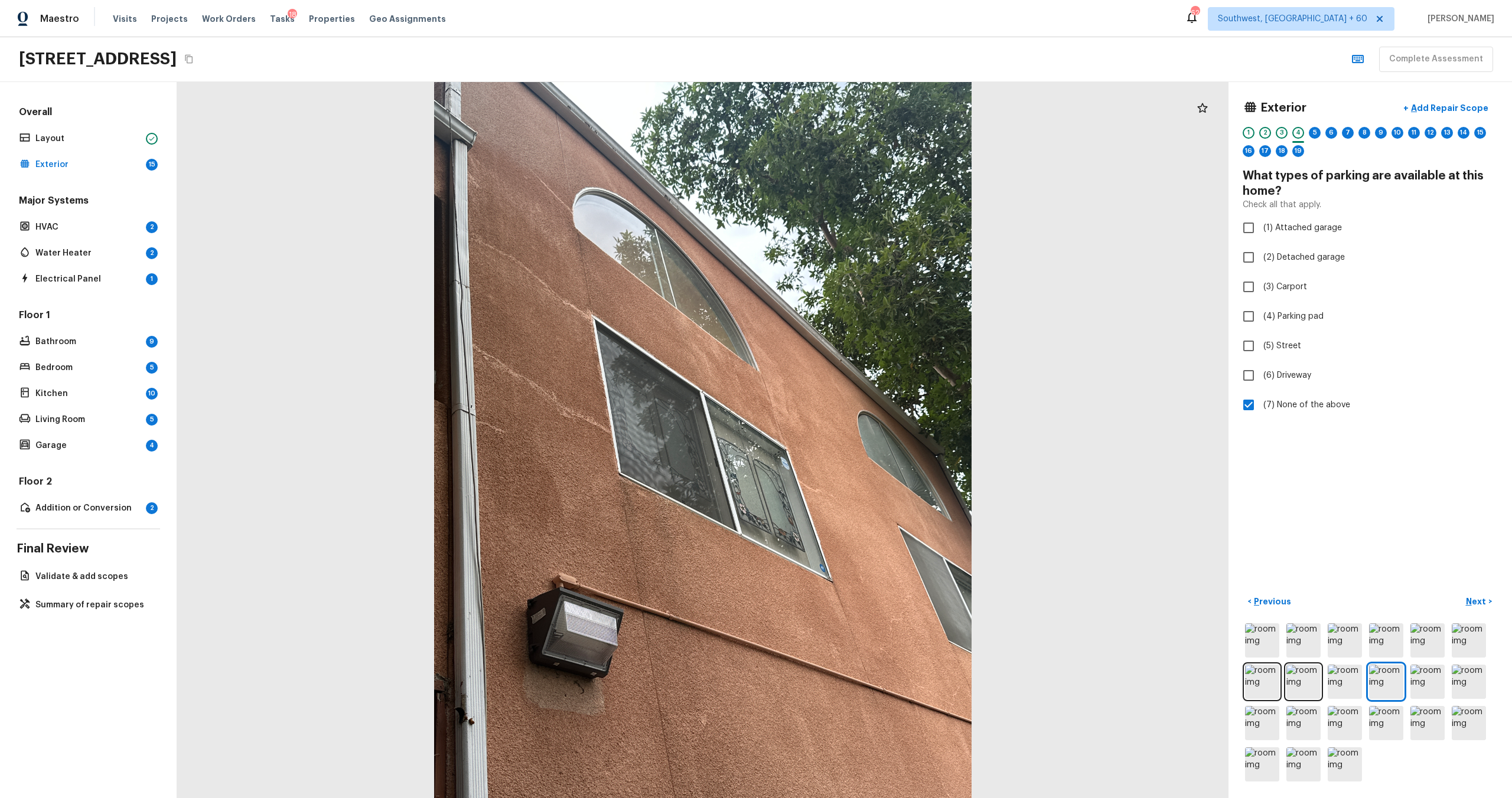
click at [194, 61] on icon "Copy Address" at bounding box center [189, 59] width 10 height 10
click at [850, 430] on p "Next" at bounding box center [1477, 601] width 22 height 12
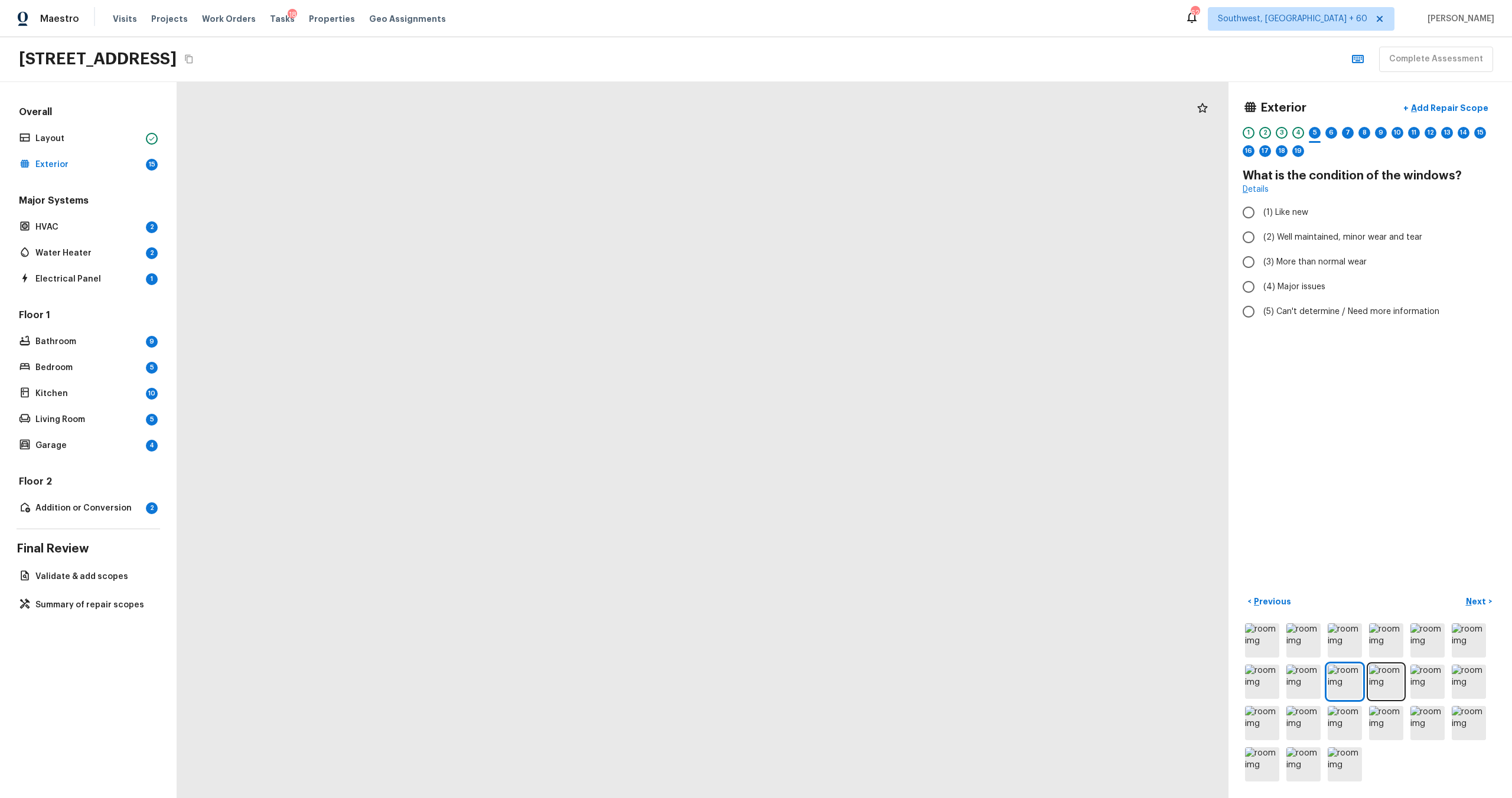
drag, startPoint x: 904, startPoint y: 581, endPoint x: 800, endPoint y: 298, distance: 301.5
click at [800, 299] on div at bounding box center [451, 384] width 2549 height 1736
drag, startPoint x: 820, startPoint y: 404, endPoint x: 903, endPoint y: 588, distance: 201.9
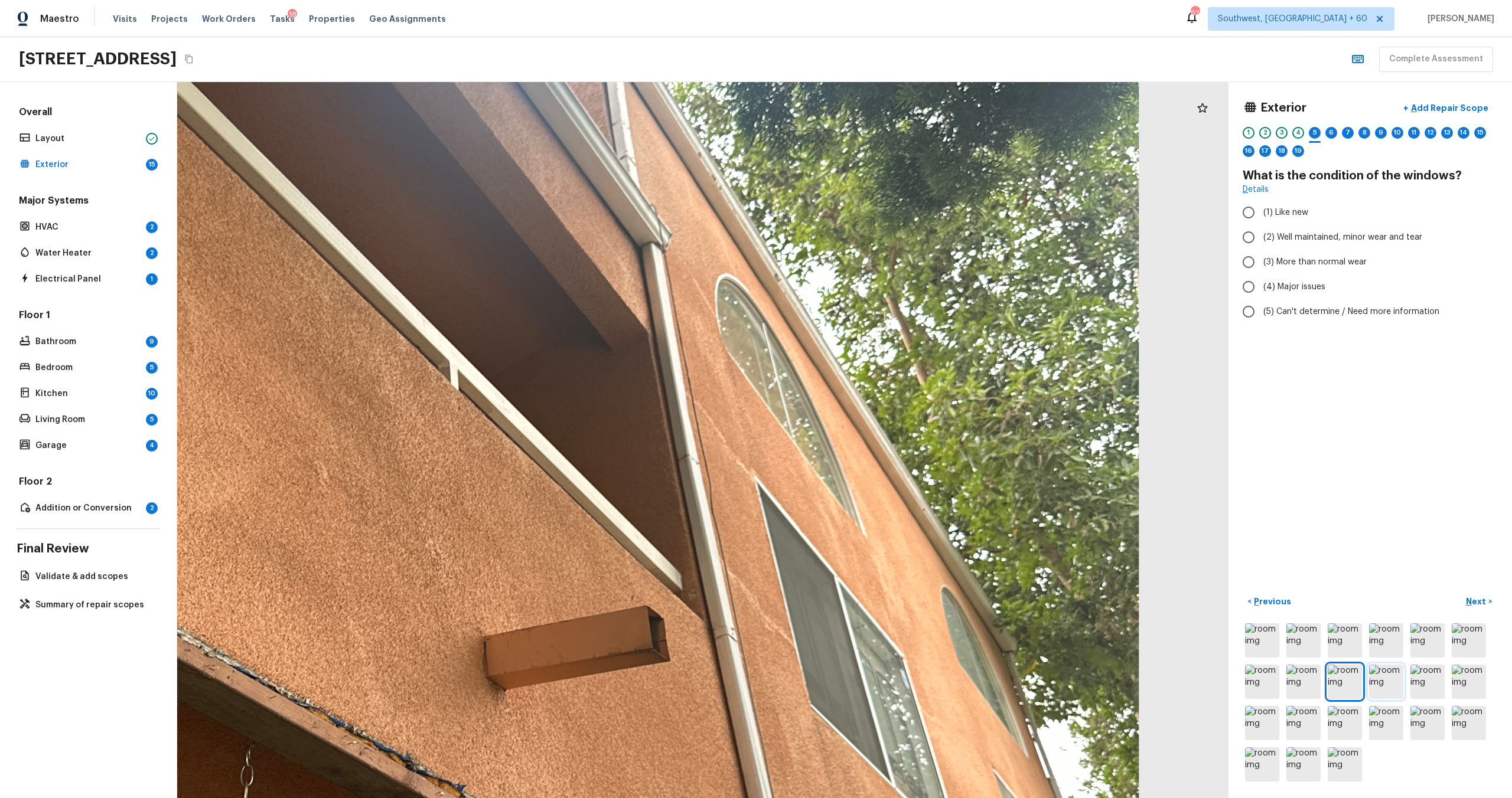
click at [850, 430] on img at bounding box center [1386, 681] width 35 height 34
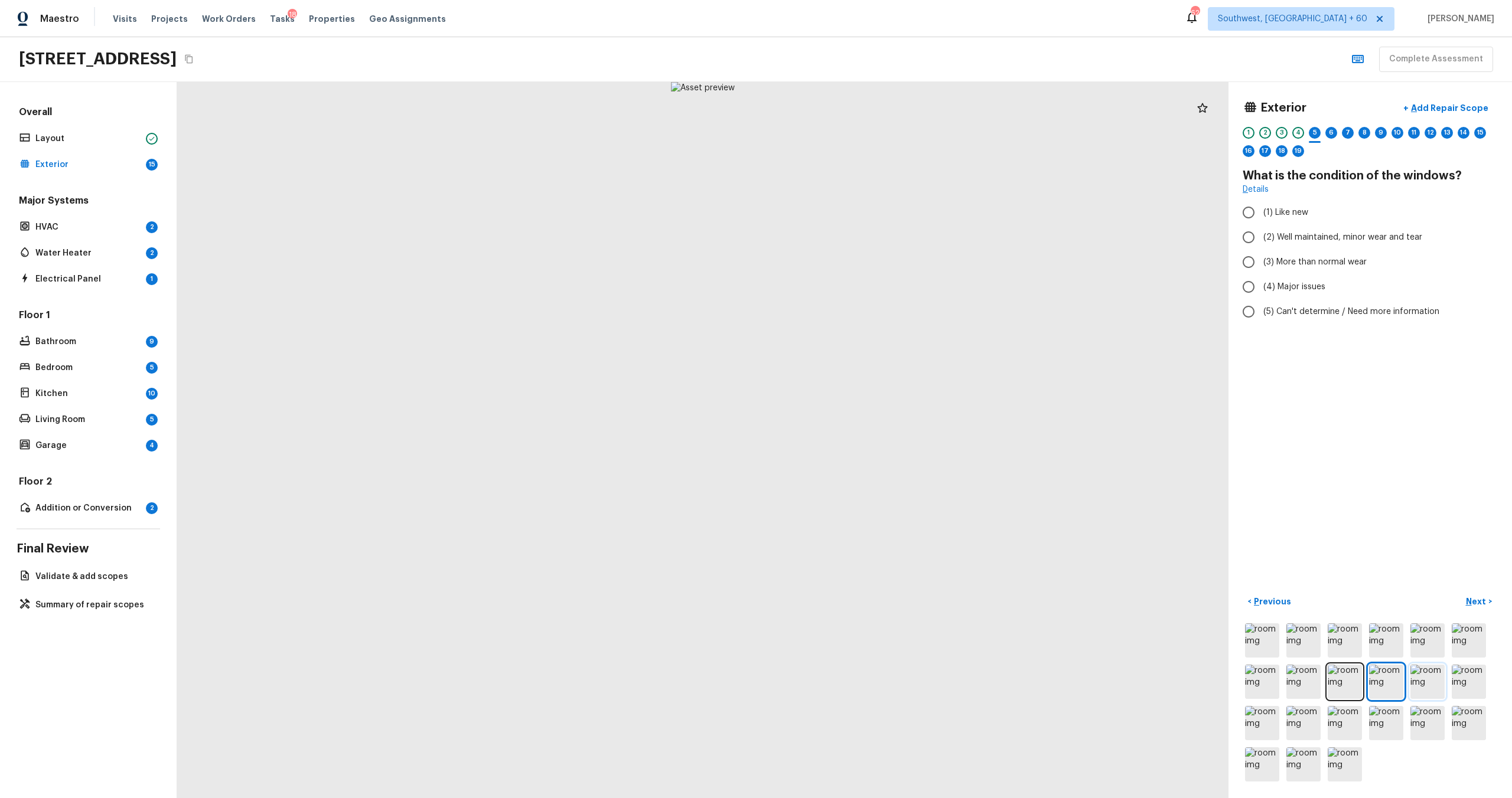
click at [850, 430] on img at bounding box center [1427, 681] width 35 height 34
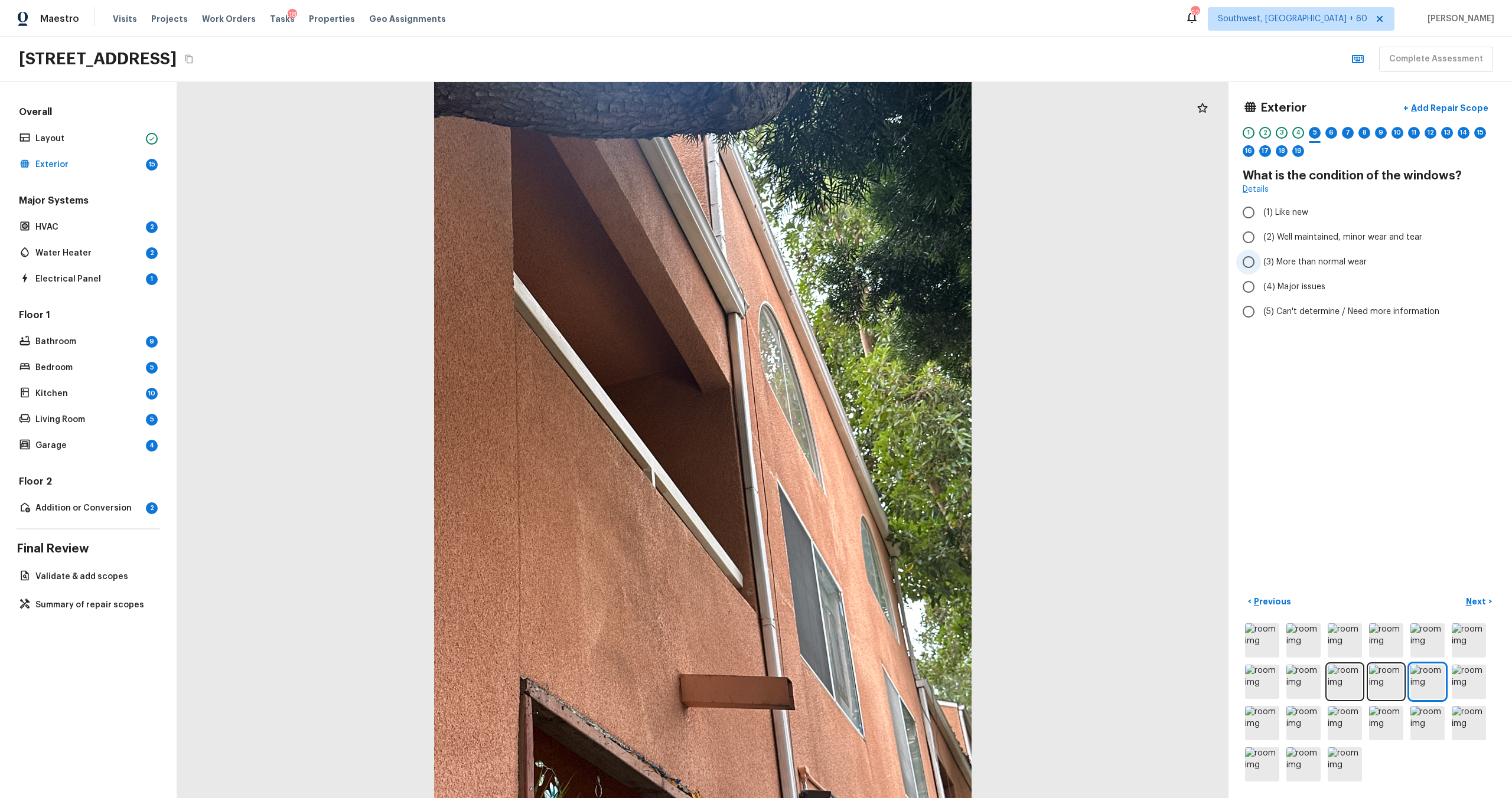
click at [850, 264] on span "(3) More than normal wear" at bounding box center [1315, 262] width 104 height 12
click at [850, 264] on input "(3) More than normal wear" at bounding box center [1248, 262] width 25 height 25
radio input "true"
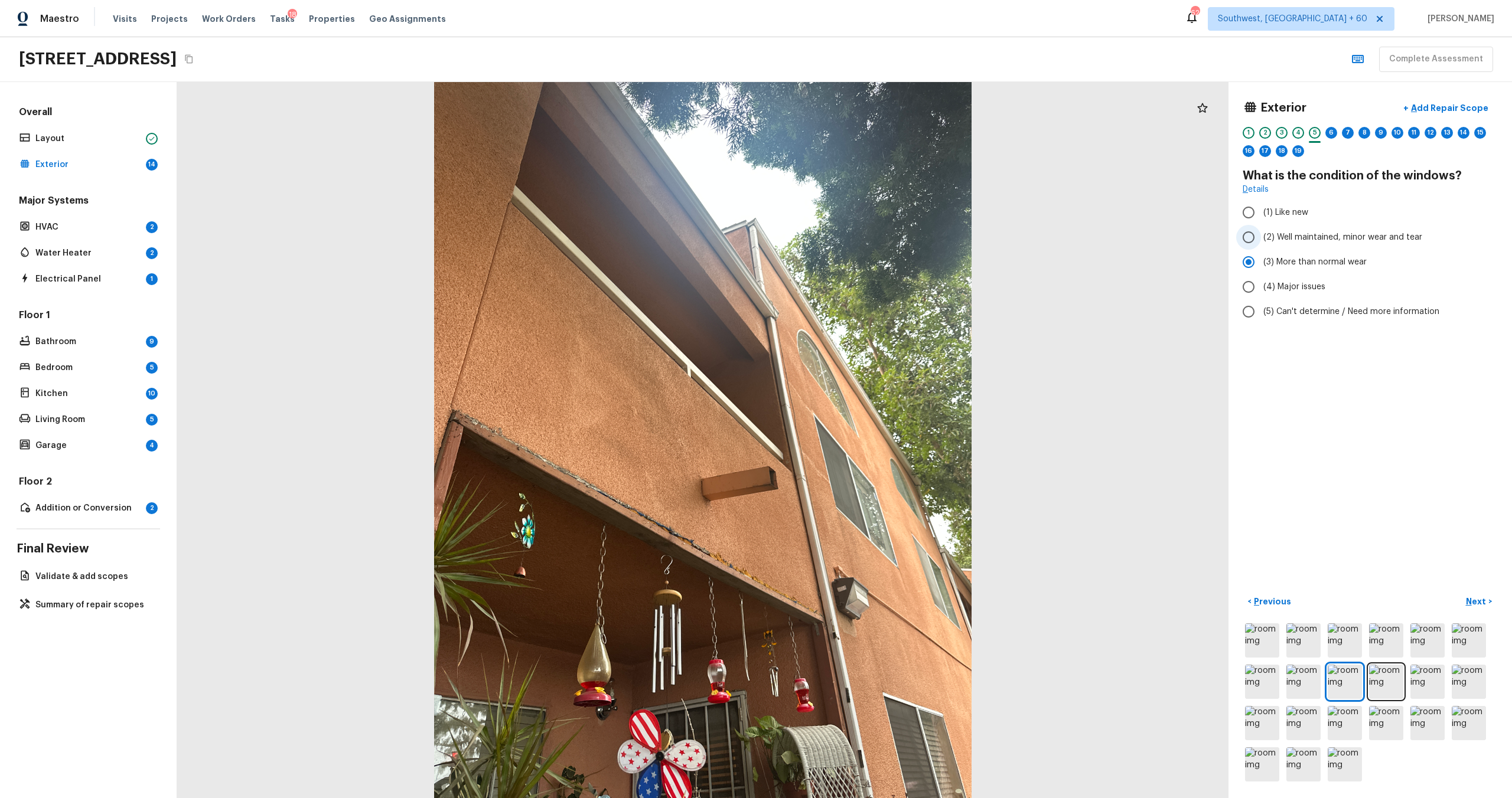
click at [850, 238] on span "(2) Well maintained, minor wear and tear" at bounding box center [1343, 238] width 159 height 12
click at [850, 238] on input "(2) Well maintained, minor wear and tear" at bounding box center [1248, 238] width 25 height 25
radio input "true"
click at [850, 430] on p "Next" at bounding box center [1477, 601] width 22 height 12
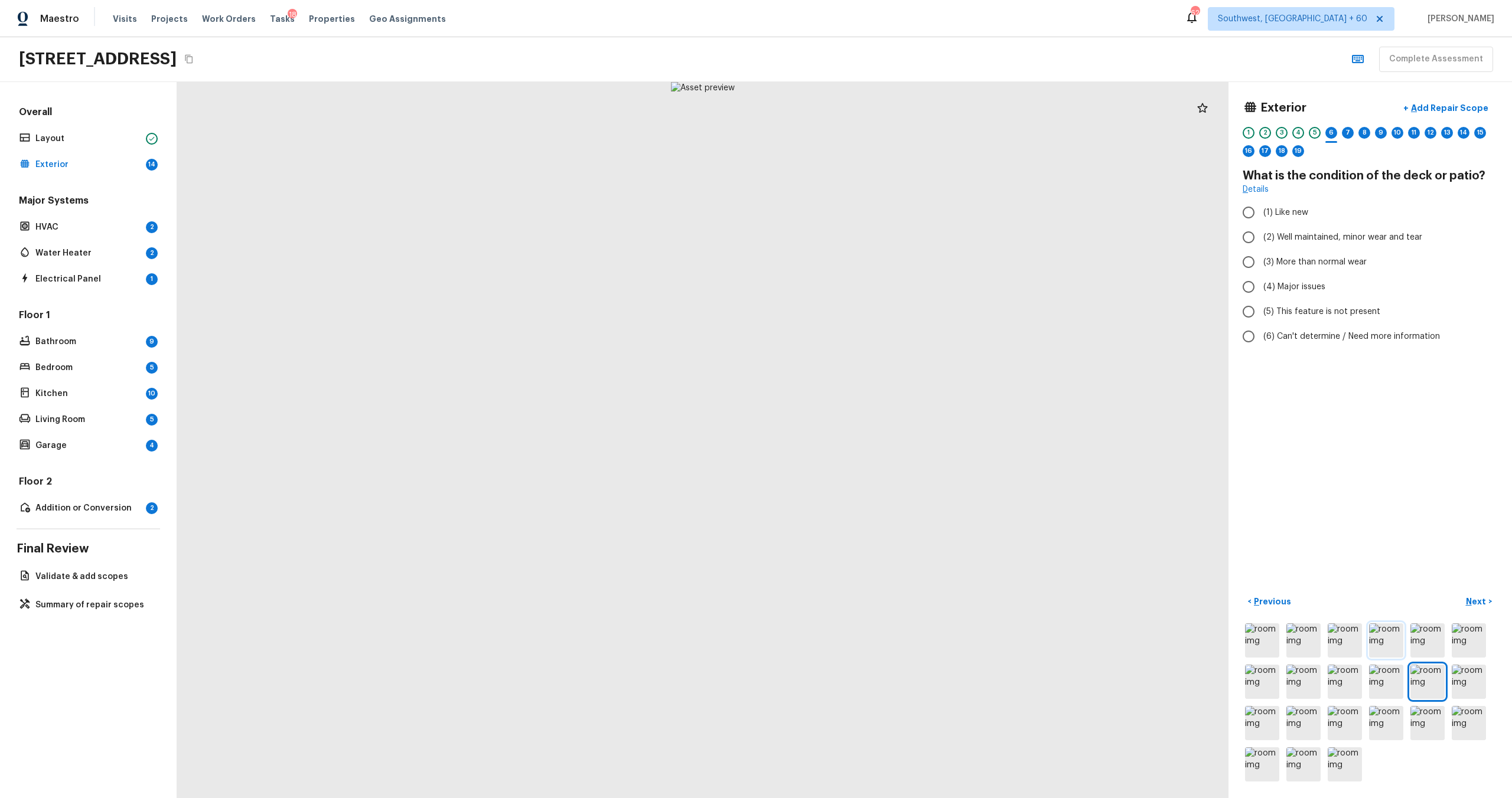
click at [850, 430] on img at bounding box center [1386, 640] width 35 height 34
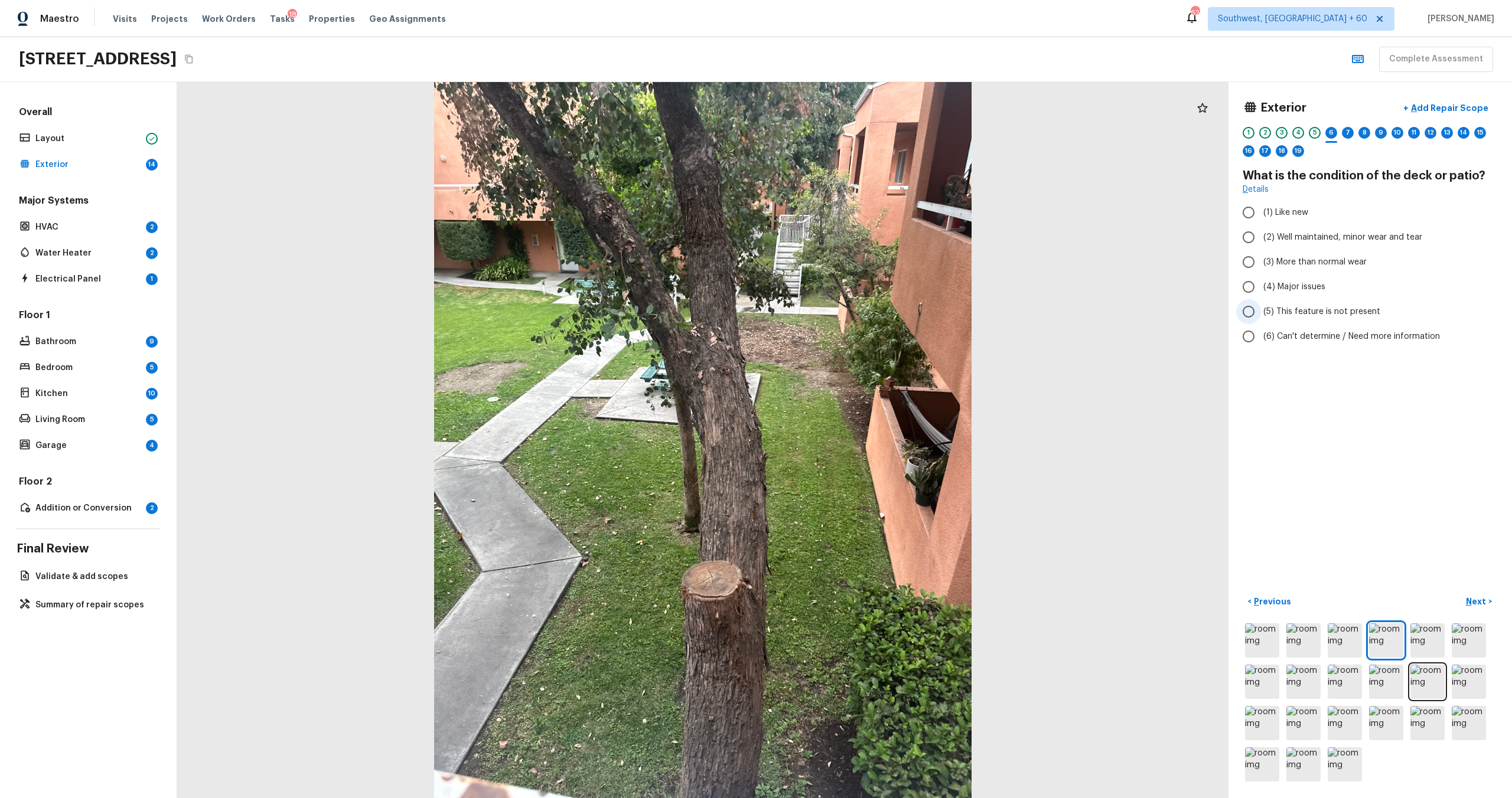
click at [850, 308] on span "(5) This feature is not present" at bounding box center [1322, 312] width 117 height 12
click at [850, 308] on input "(5) This feature is not present" at bounding box center [1248, 312] width 25 height 25
radio input "true"
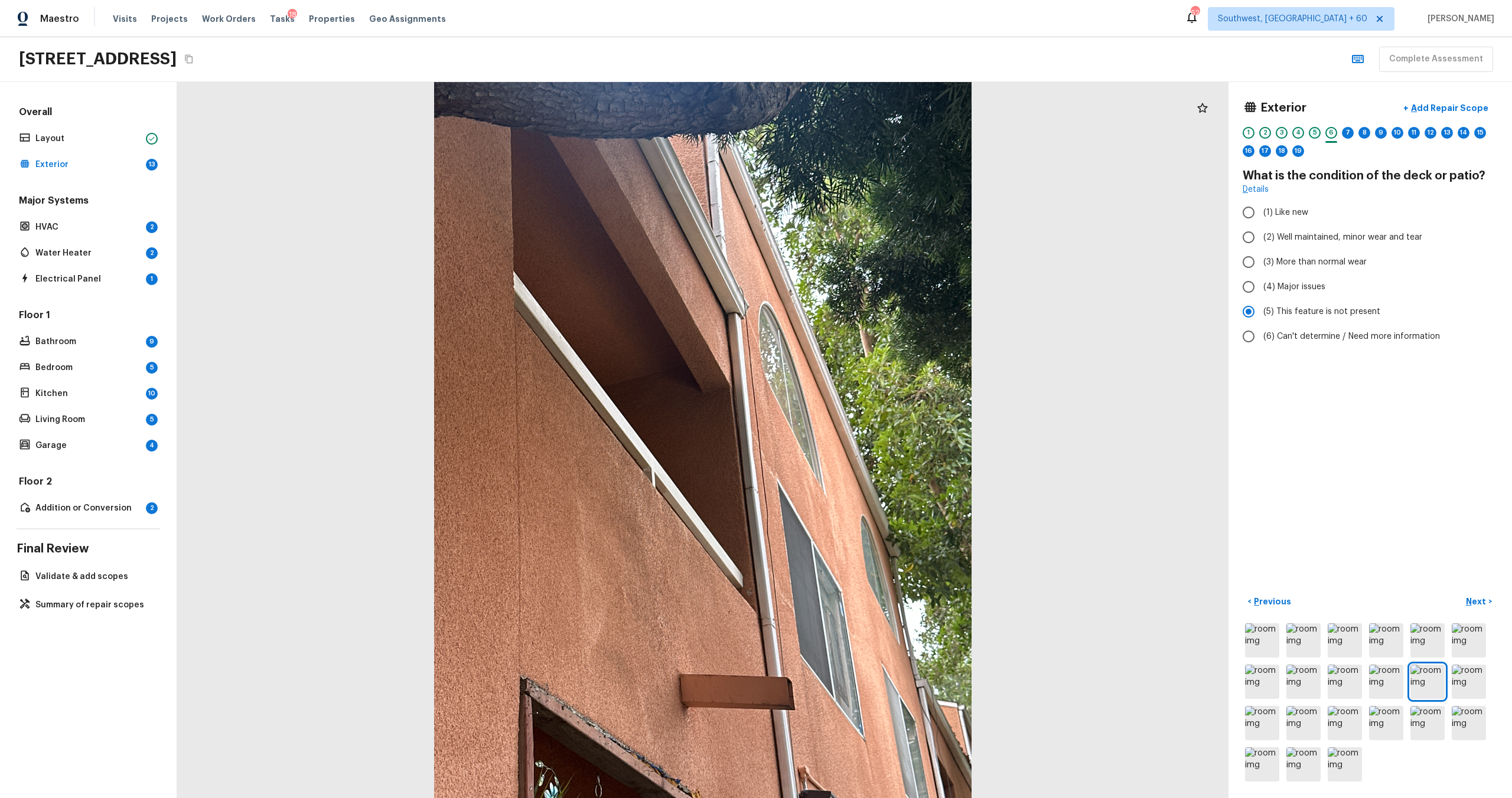
click at [850, 135] on div "5" at bounding box center [1315, 133] width 12 height 12
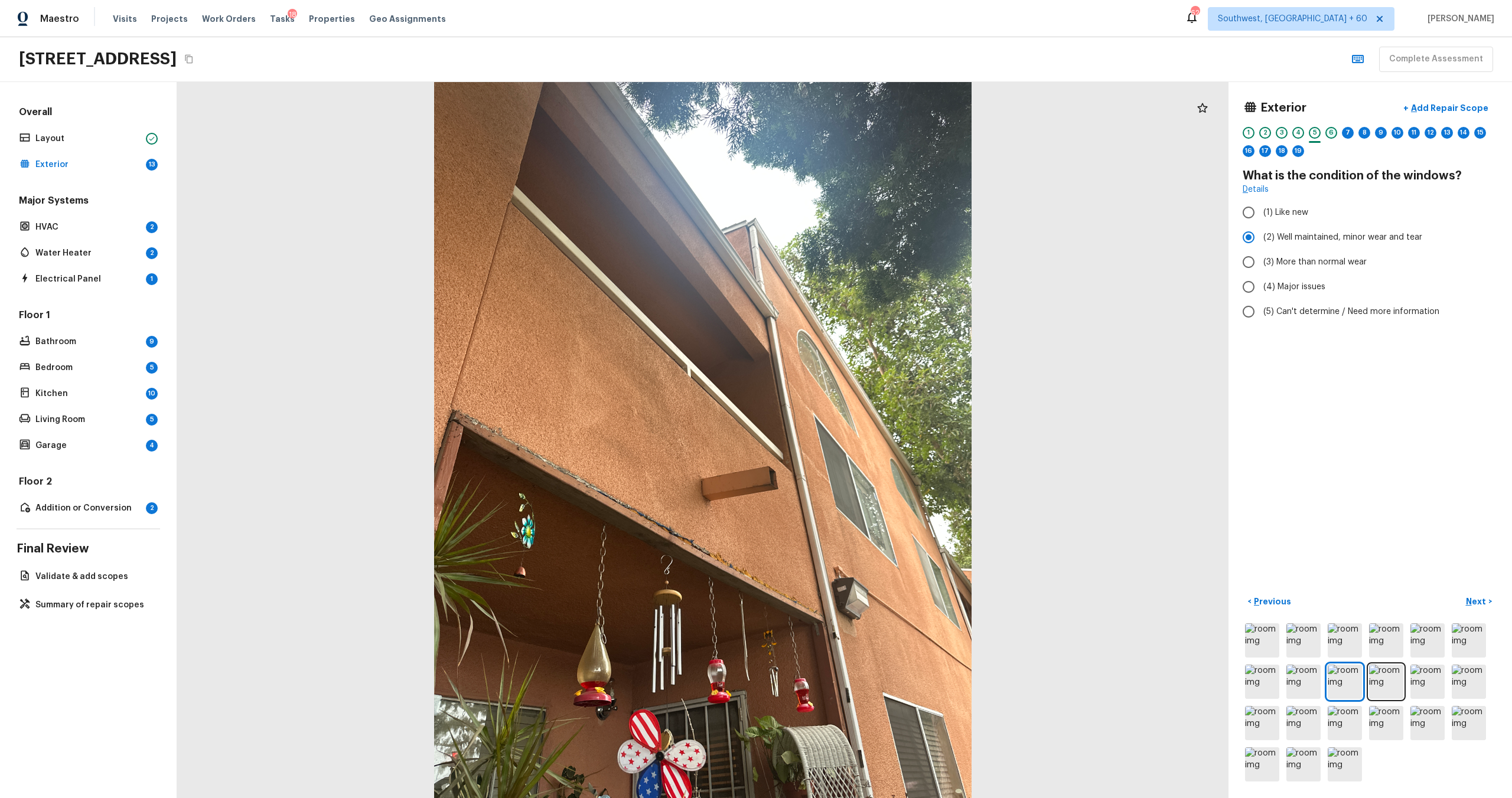
click at [850, 133] on div "6" at bounding box center [1331, 133] width 12 height 12
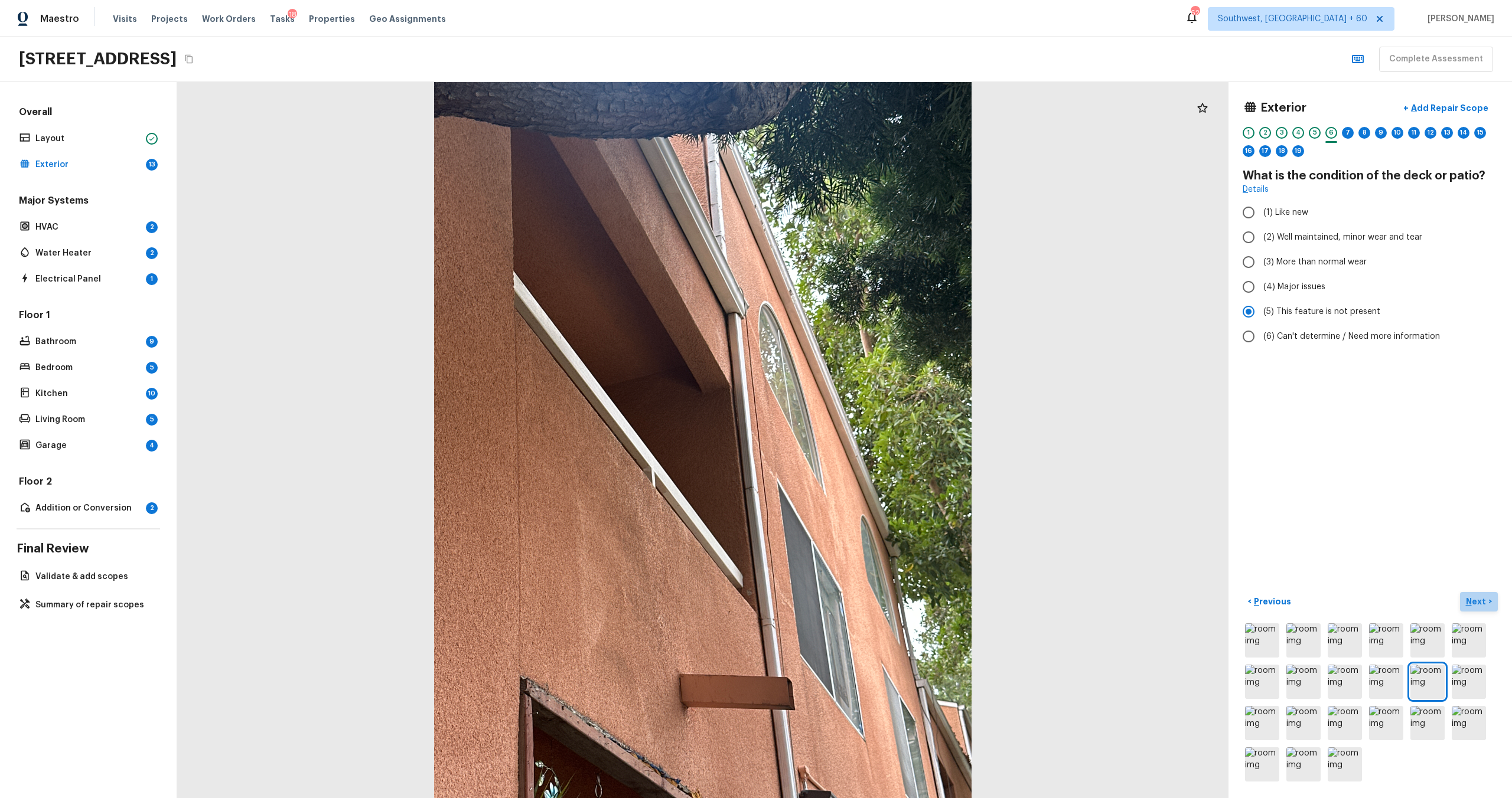
click at [850, 430] on p "Next" at bounding box center [1477, 601] width 22 height 12
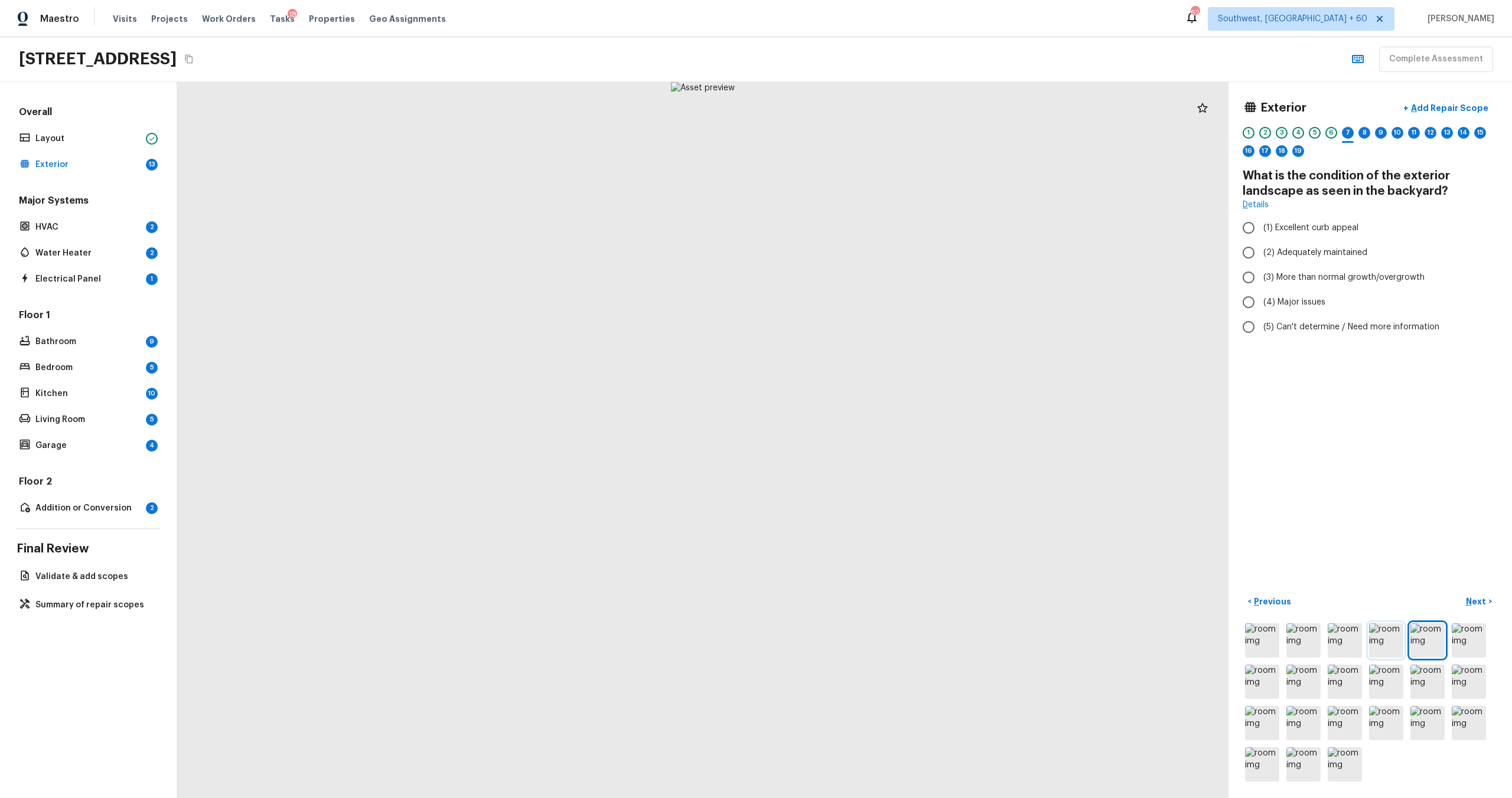
click at [850, 430] on img at bounding box center [1386, 640] width 35 height 34
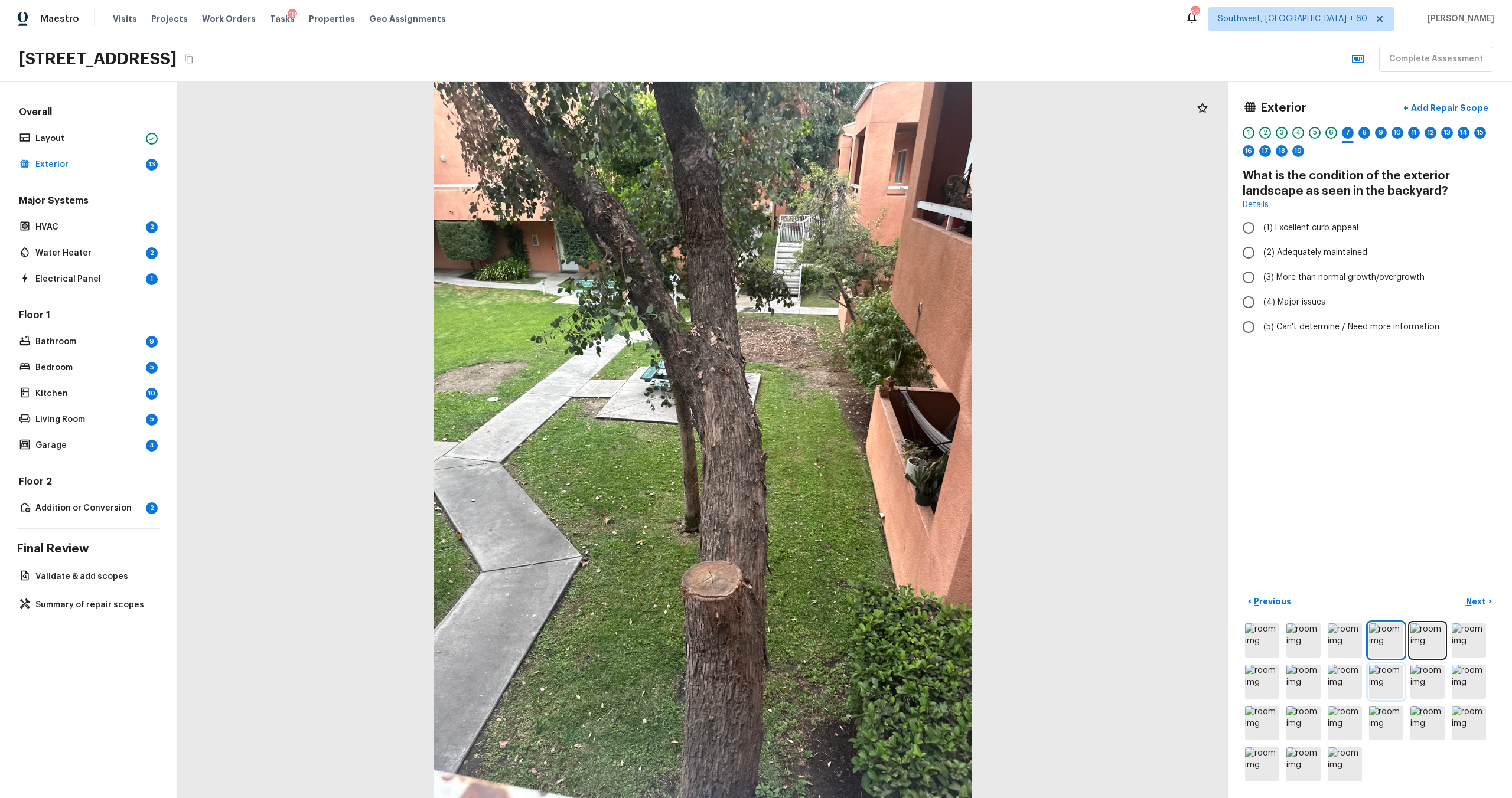
click at [850, 430] on img at bounding box center [1386, 681] width 35 height 34
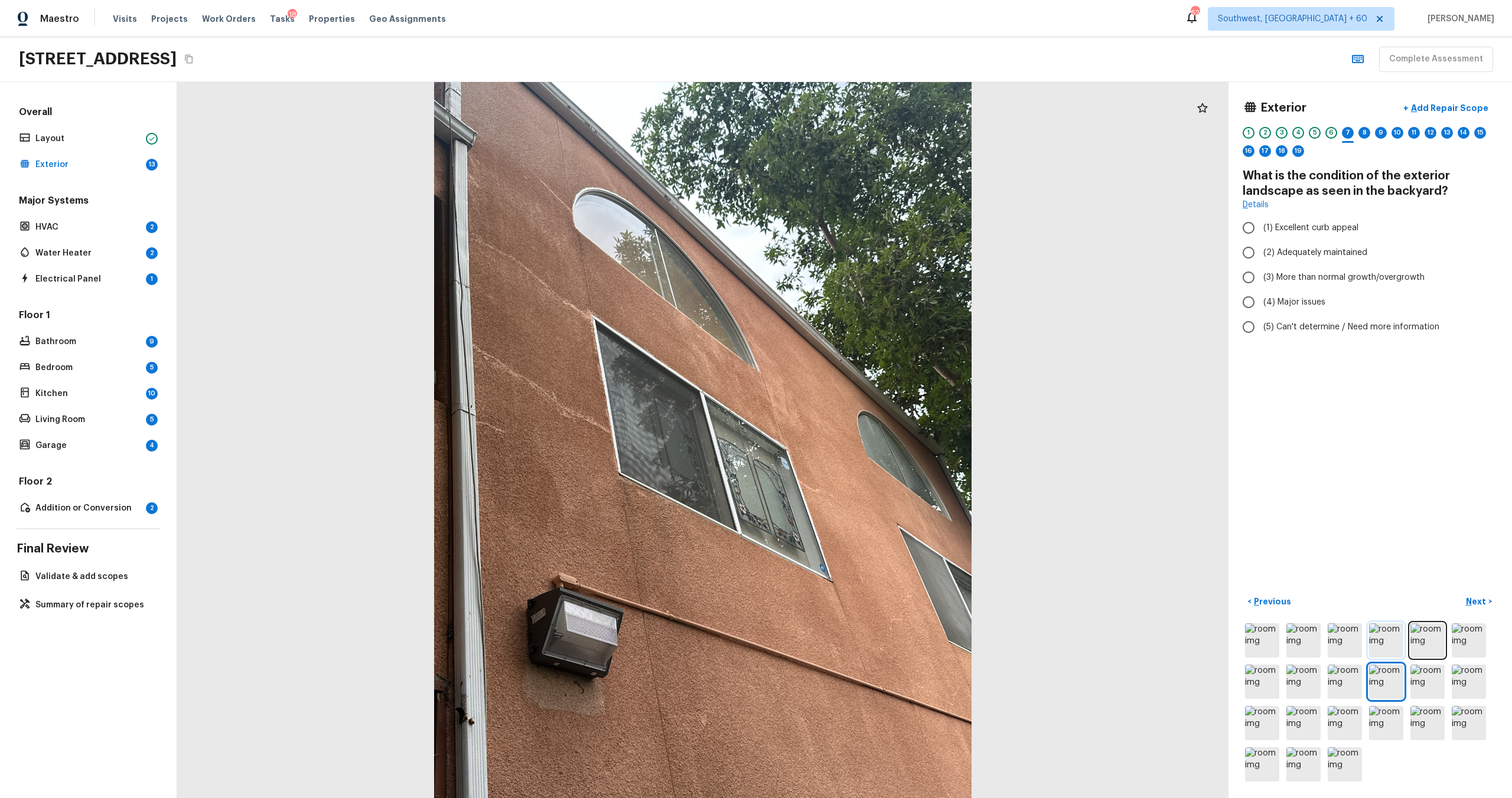
click at [850, 430] on img at bounding box center [1386, 640] width 35 height 34
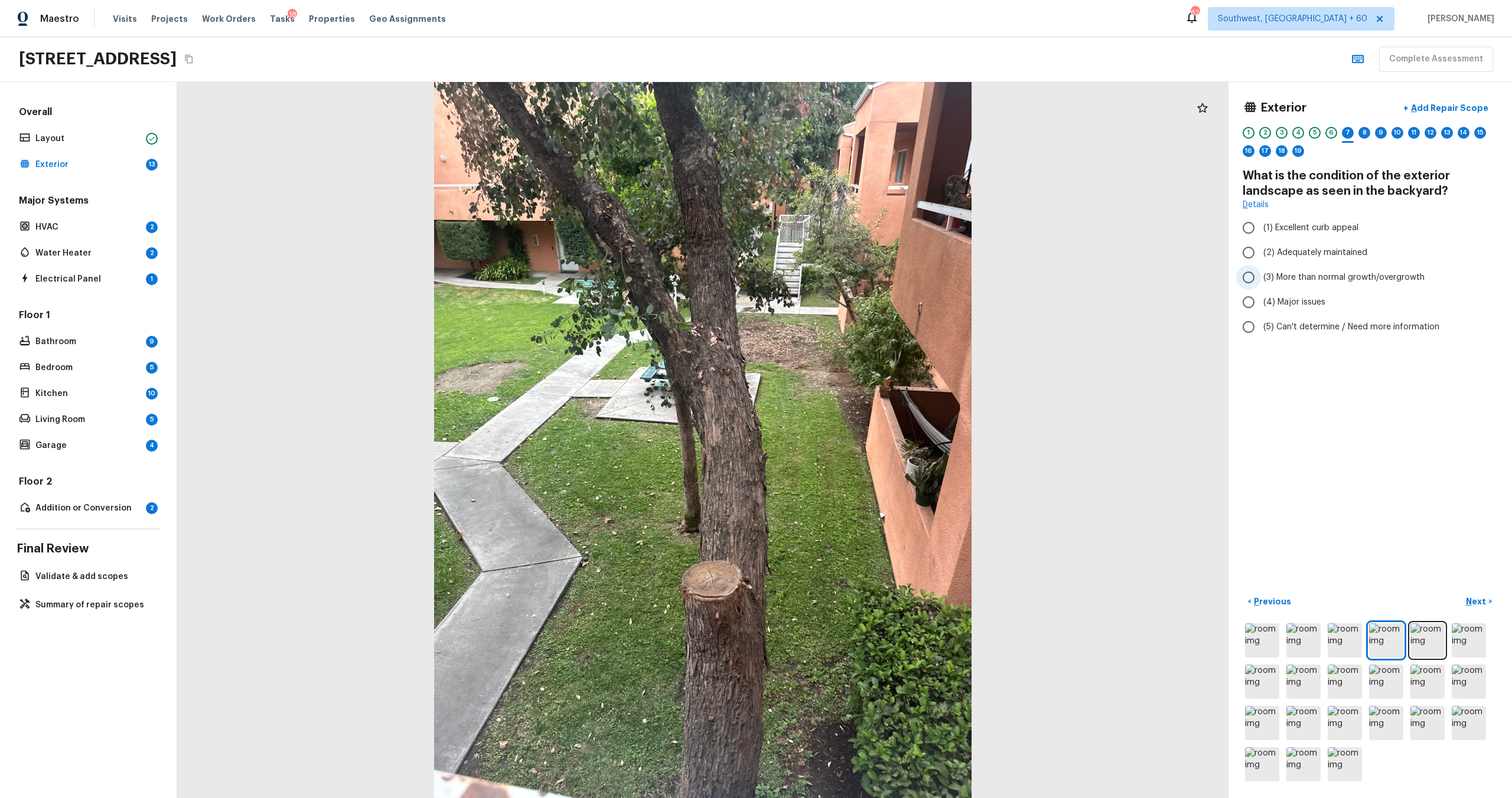
click at [850, 281] on span "(3) More than normal growth/overgrowth" at bounding box center [1344, 277] width 161 height 12
click at [850, 281] on input "(3) More than normal growth/overgrowth" at bounding box center [1248, 277] width 25 height 25
radio input "true"
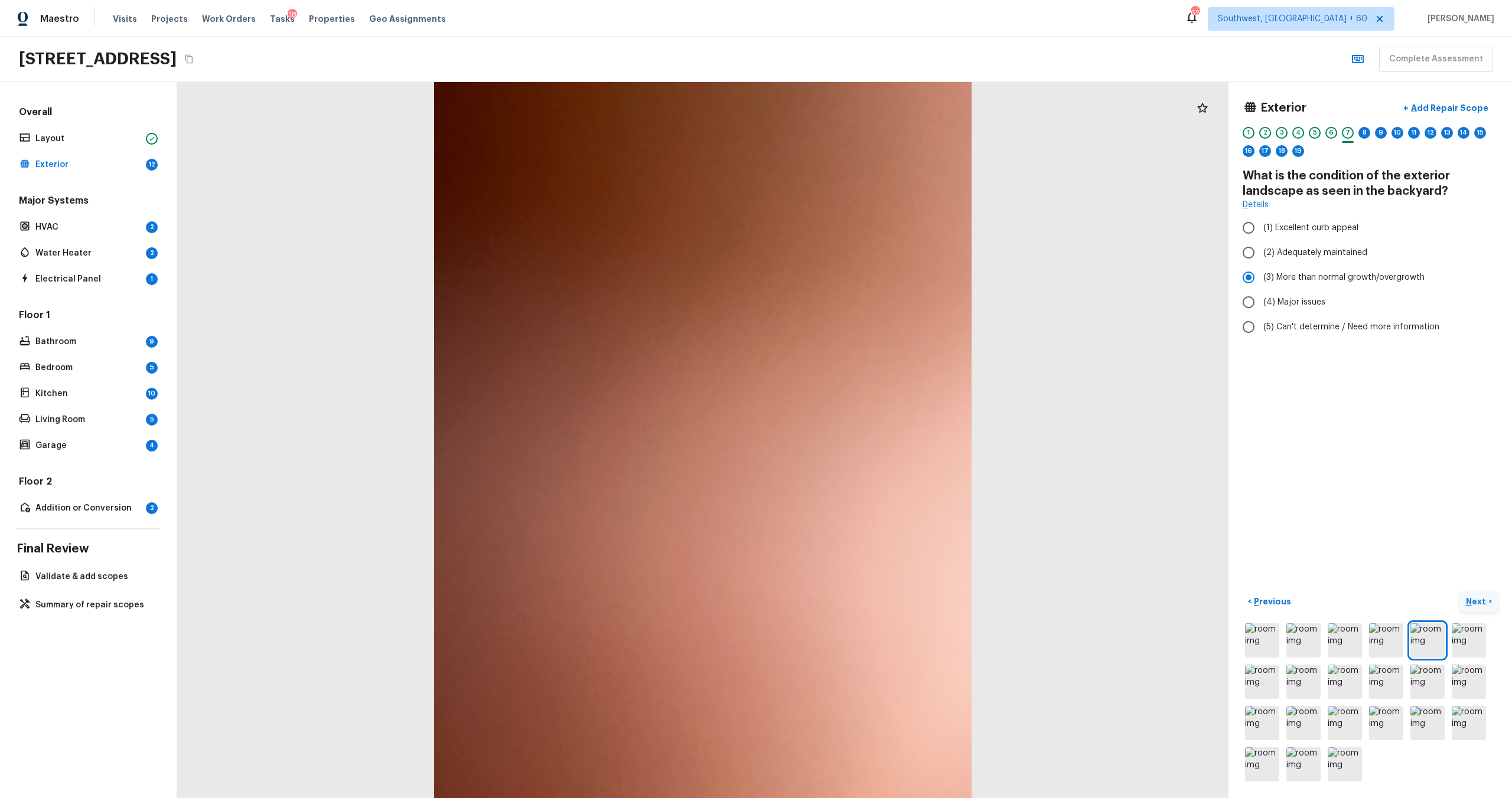
click at [850, 430] on p "Next" at bounding box center [1477, 601] width 22 height 12
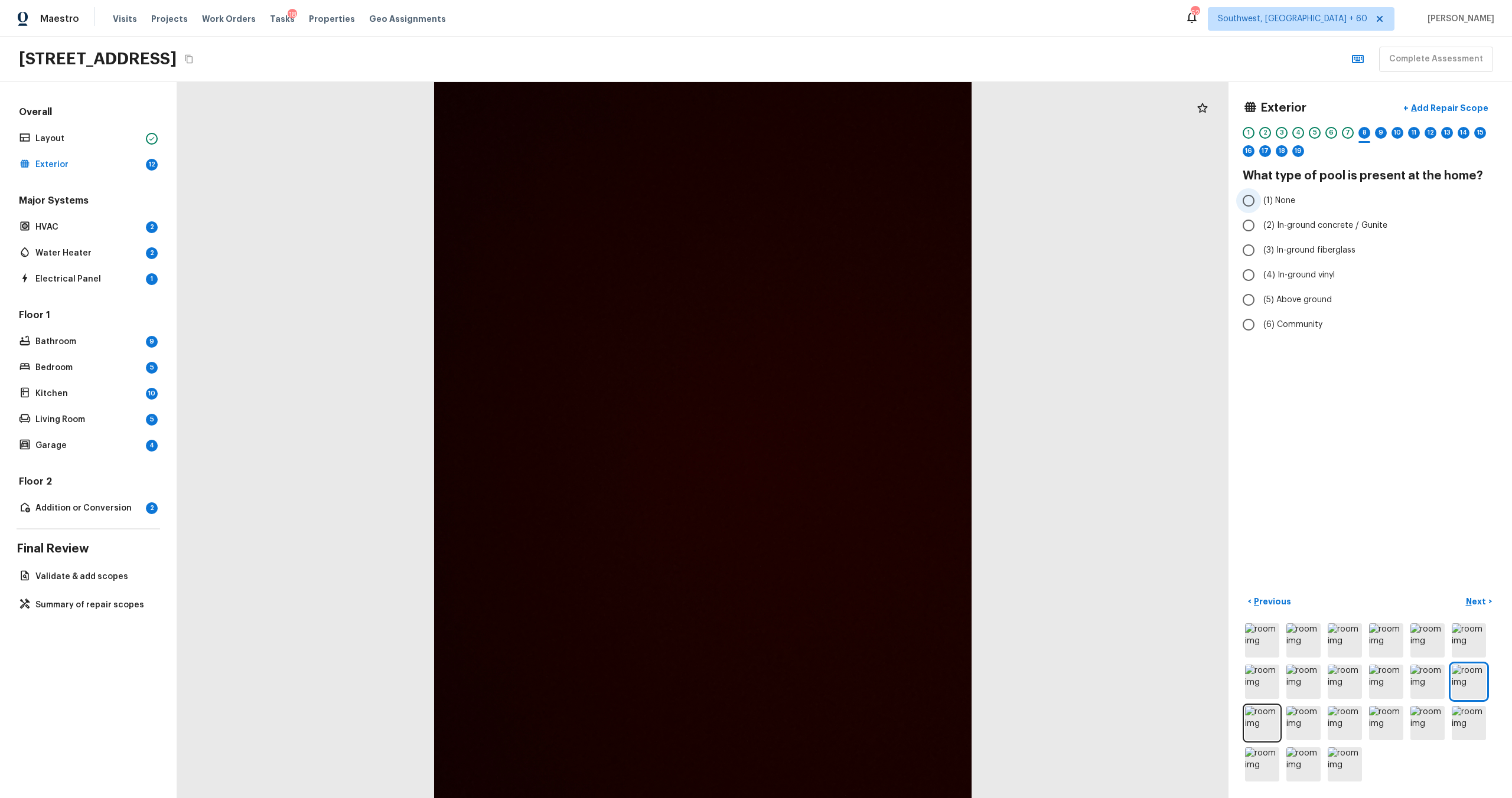
click at [850, 199] on span "(1) None" at bounding box center [1279, 200] width 32 height 12
click at [850, 199] on input "(1) None" at bounding box center [1248, 200] width 25 height 25
radio input "true"
click at [850, 430] on p "Next" at bounding box center [1477, 601] width 22 height 12
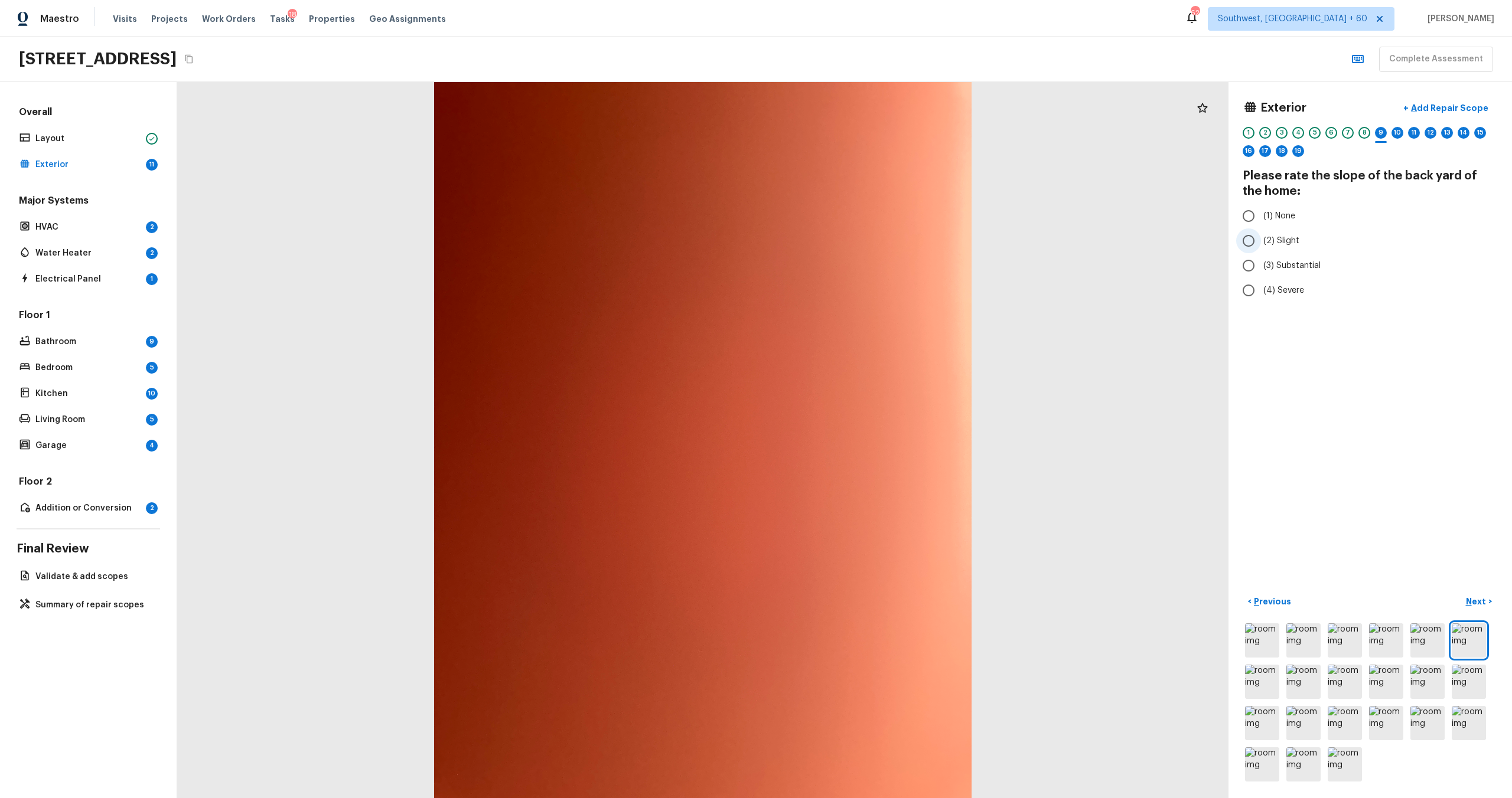
click at [850, 241] on span "(2) Slight" at bounding box center [1281, 241] width 36 height 12
click at [850, 241] on input "(2) Slight" at bounding box center [1248, 241] width 25 height 25
radio input "true"
click at [850, 430] on p "Next" at bounding box center [1477, 601] width 22 height 12
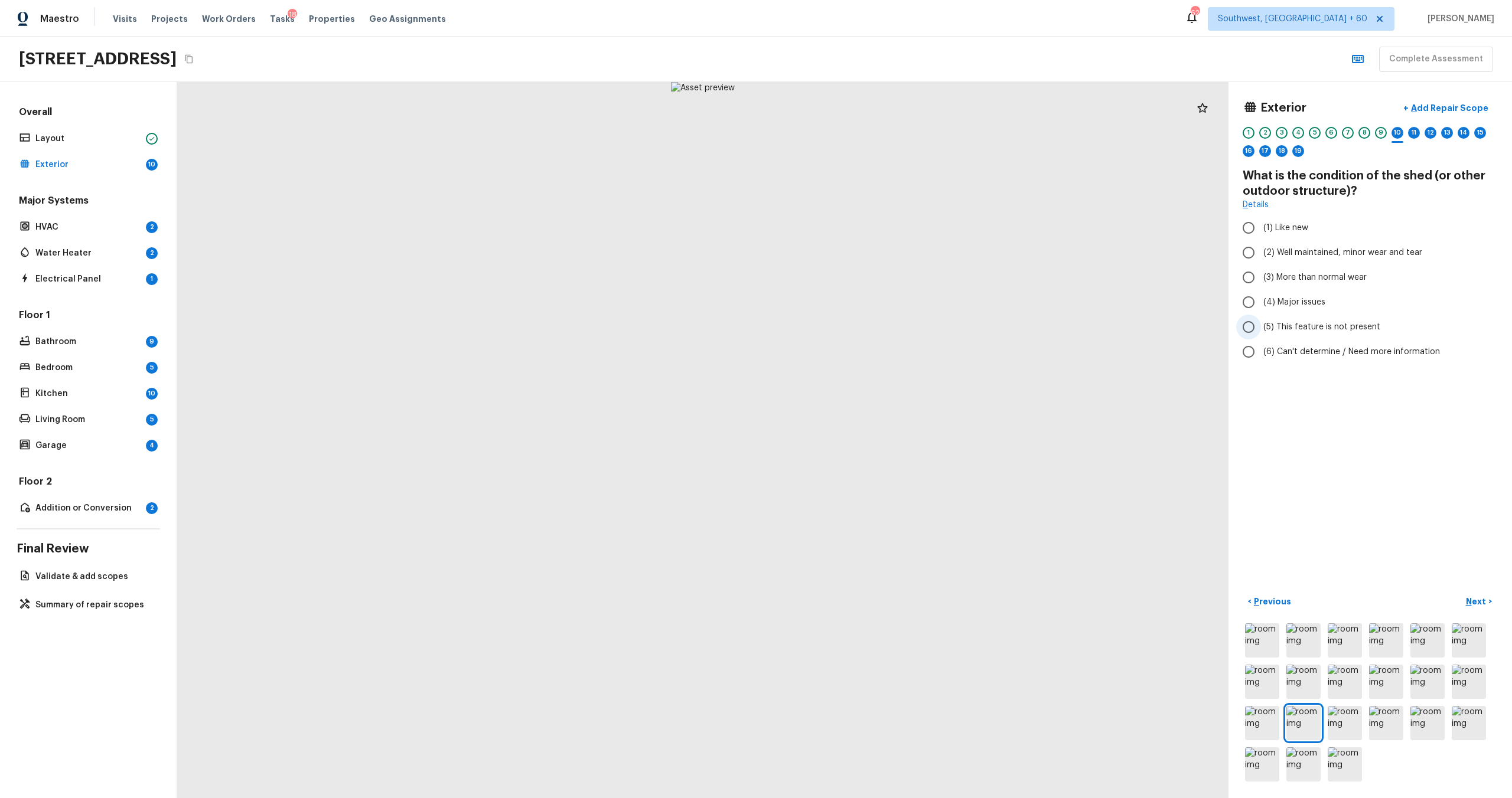
click at [850, 321] on span "(5) This feature is not present" at bounding box center [1322, 327] width 117 height 12
click at [850, 321] on input "(5) This feature is not present" at bounding box center [1248, 327] width 25 height 25
radio input "true"
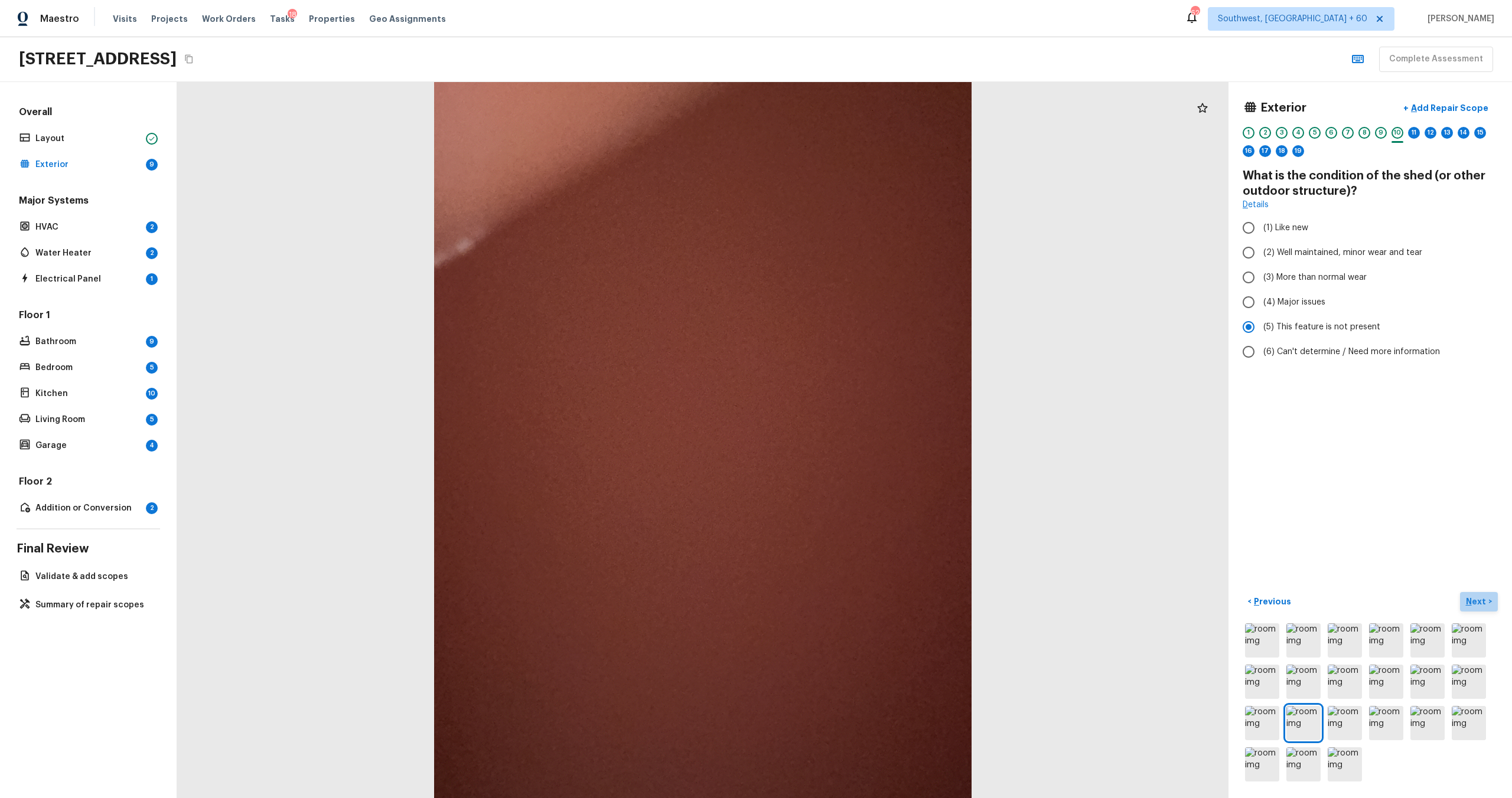
click at [850, 430] on p "Next" at bounding box center [1477, 601] width 22 height 12
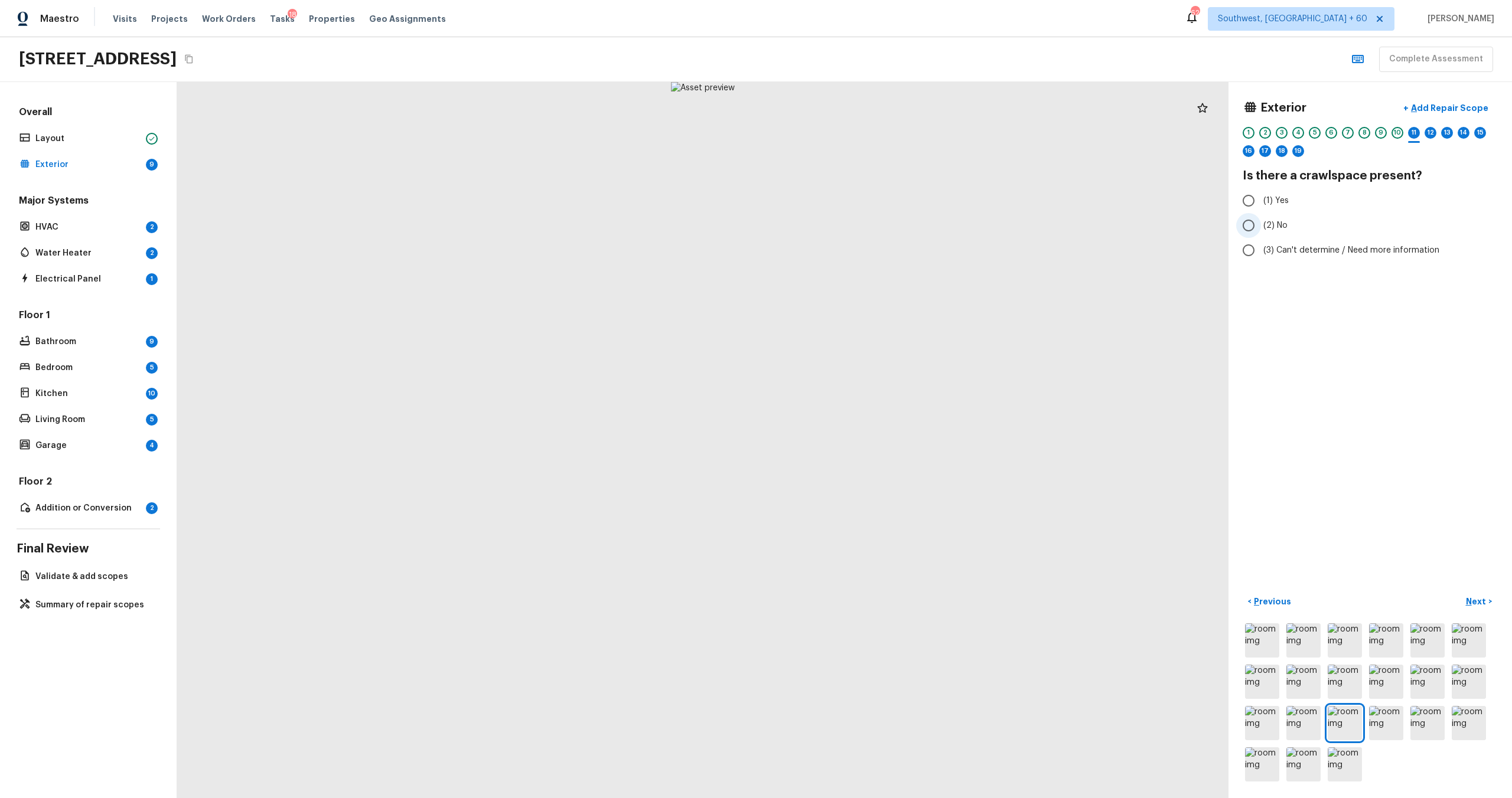
click at [850, 225] on span "(2) No" at bounding box center [1275, 225] width 24 height 12
click at [850, 225] on input "(2) No" at bounding box center [1248, 225] width 25 height 25
radio input "true"
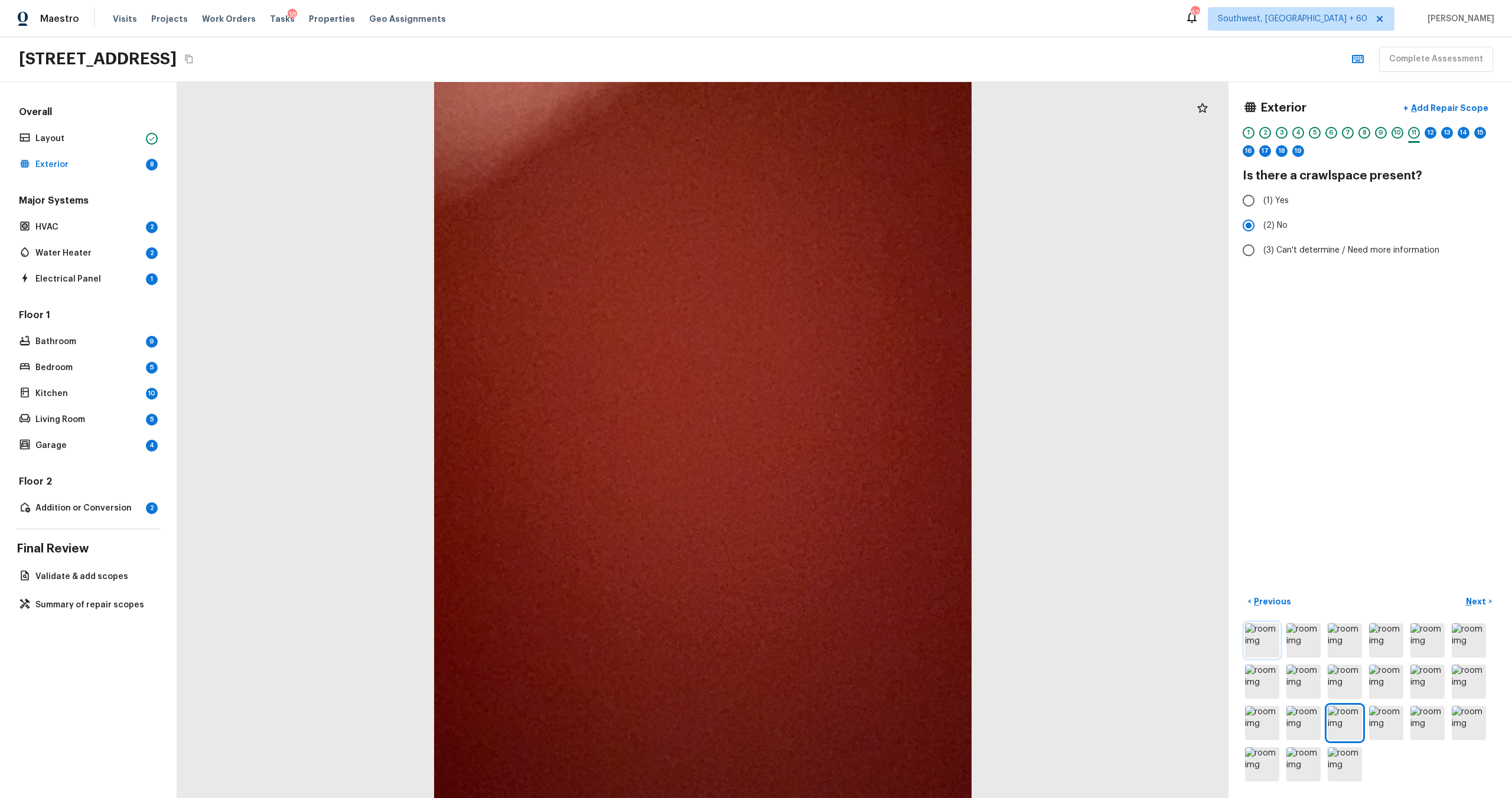
click at [850, 430] on img at bounding box center [1262, 640] width 35 height 34
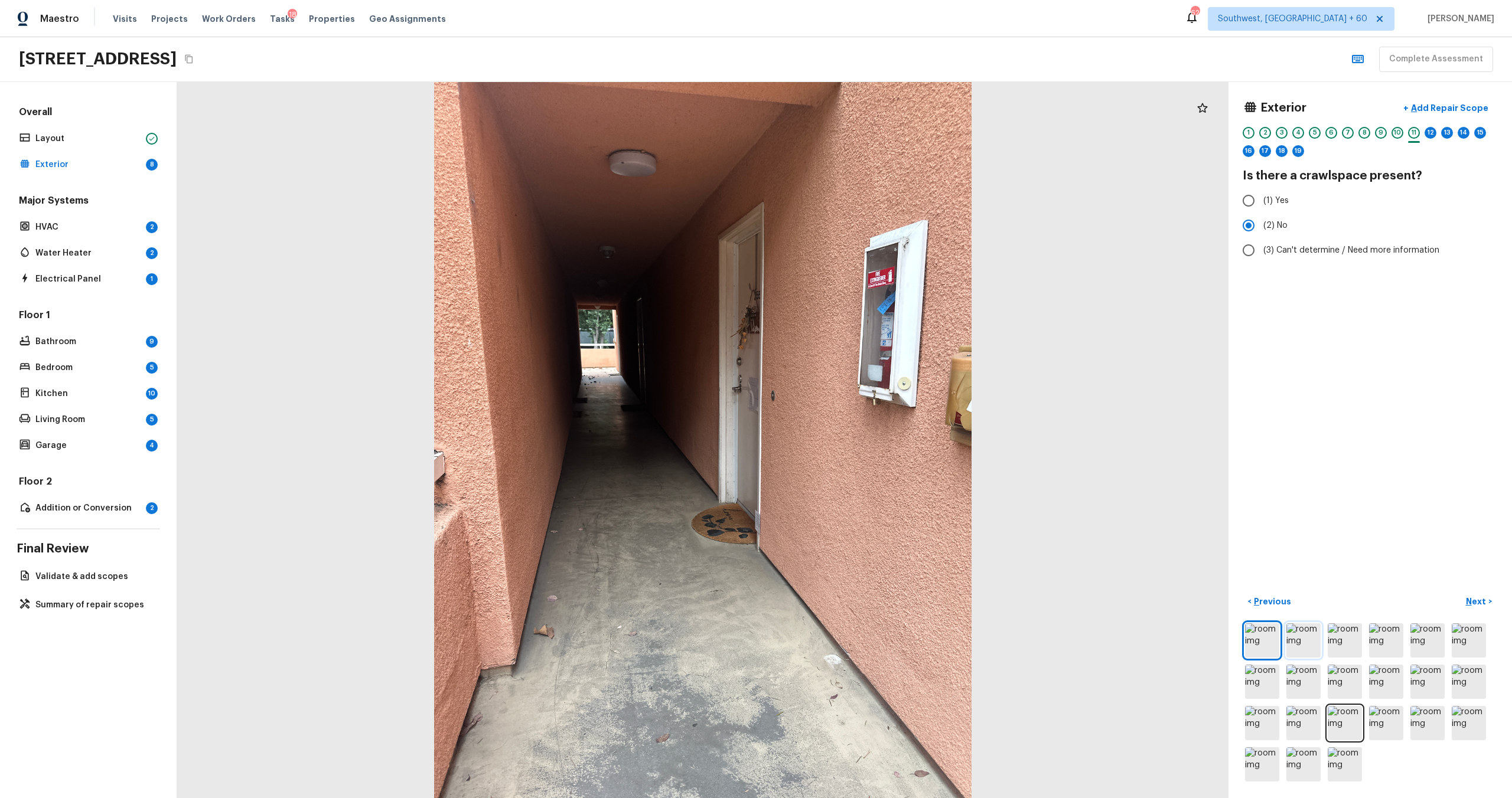
click at [850, 430] on img at bounding box center [1304, 640] width 35 height 34
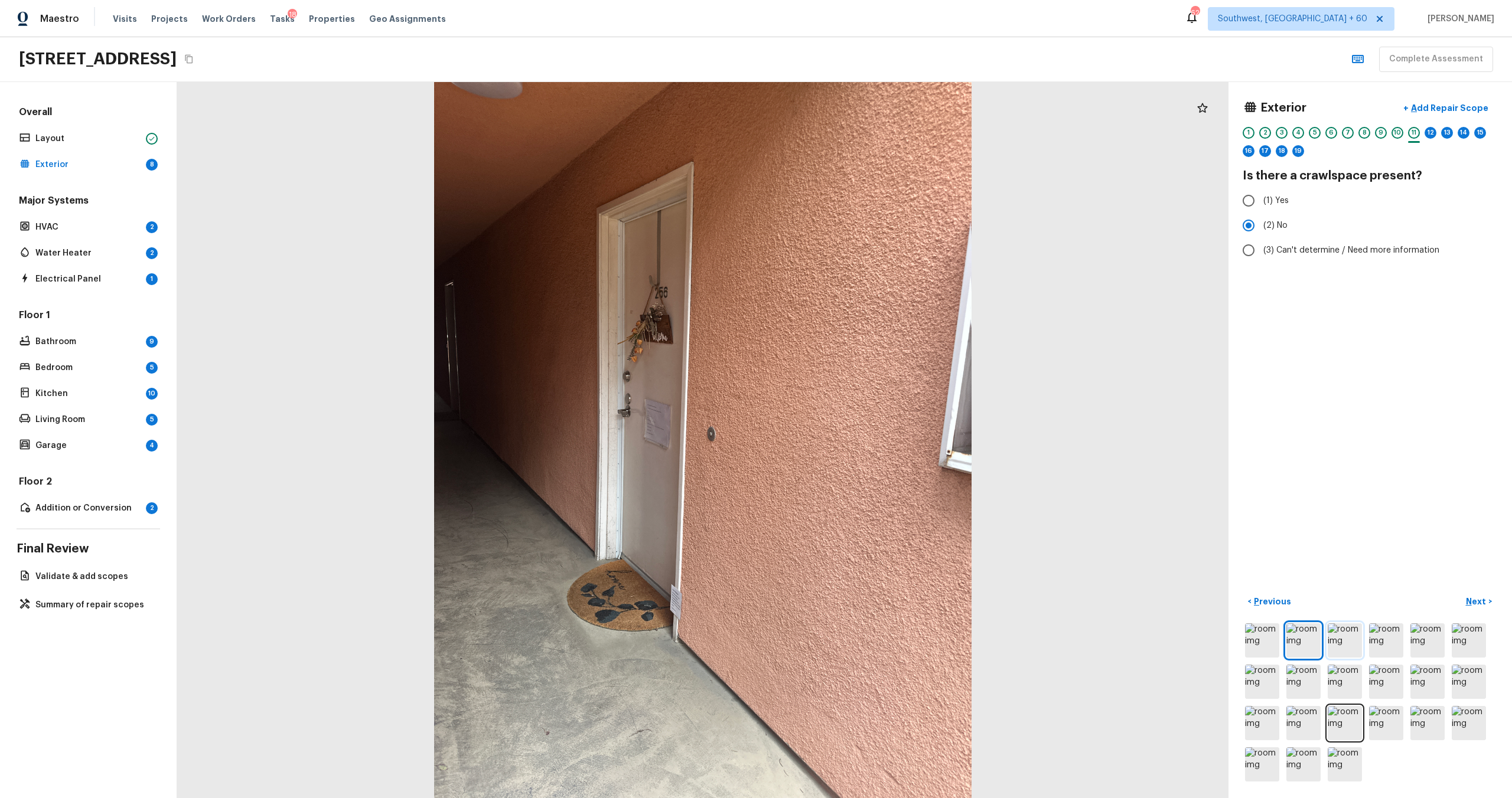
click at [850, 430] on img at bounding box center [1345, 640] width 35 height 34
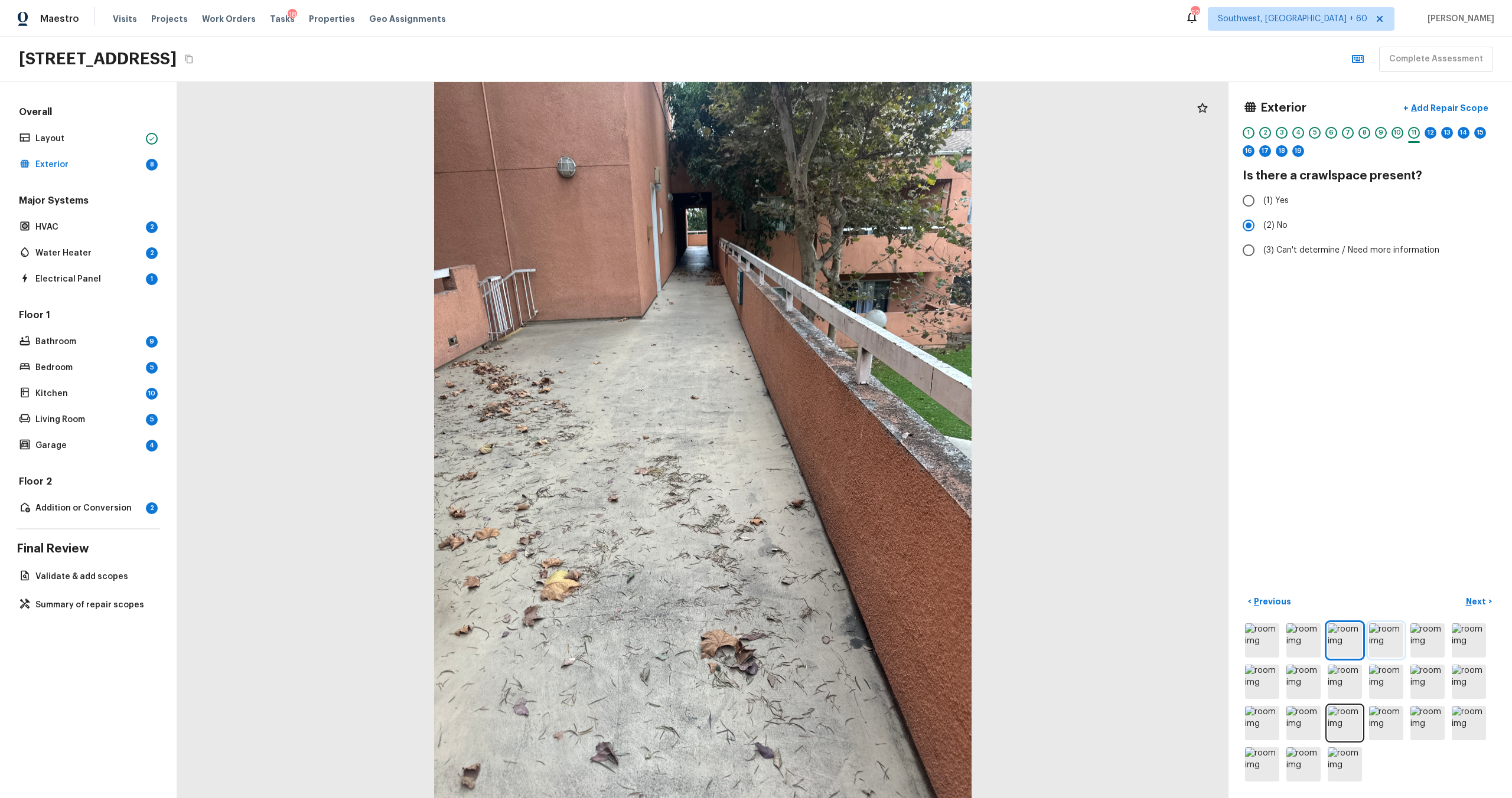
click at [850, 430] on img at bounding box center [1386, 640] width 35 height 34
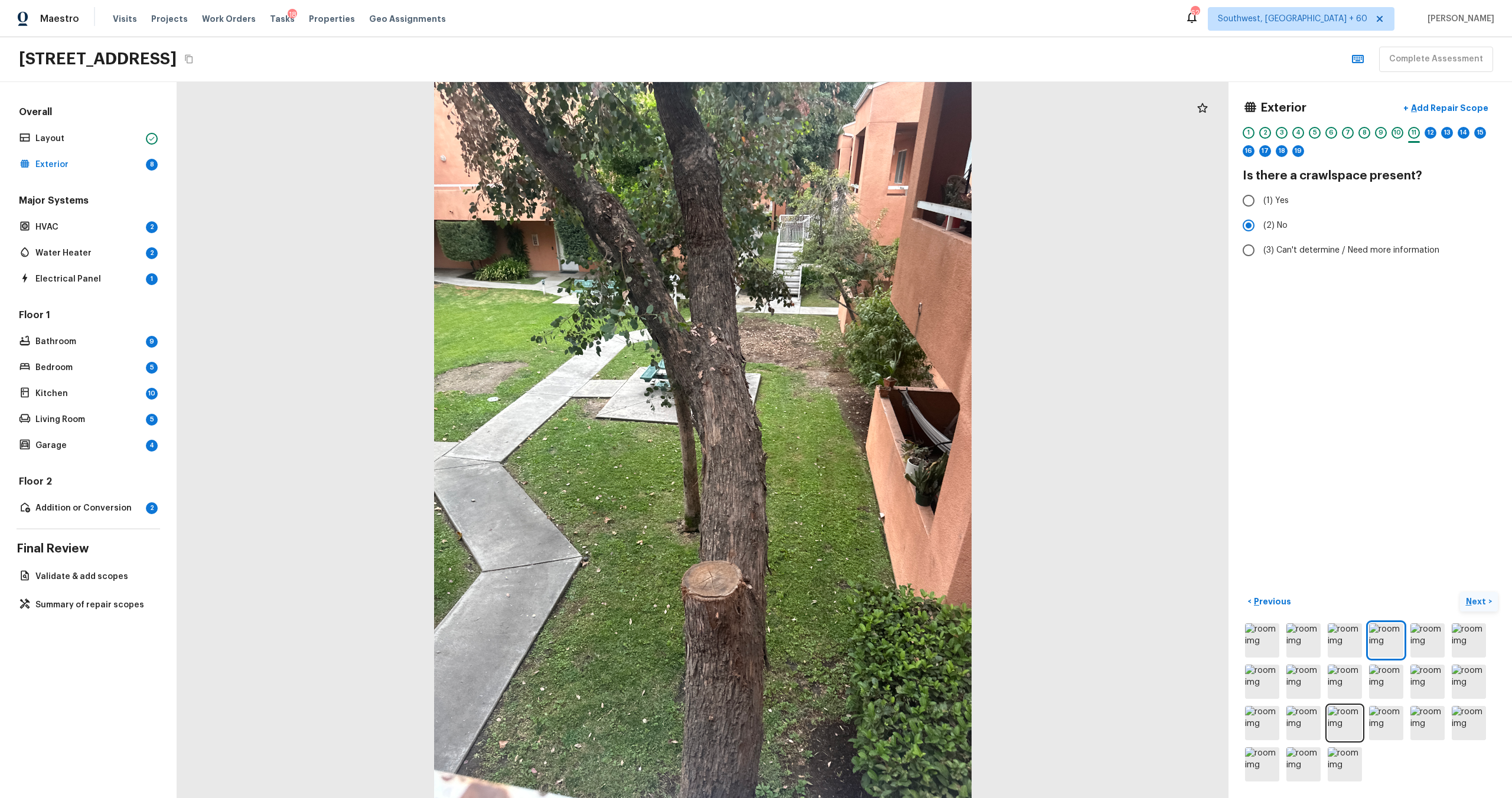
click at [850, 430] on p "Next" at bounding box center [1477, 601] width 22 height 12
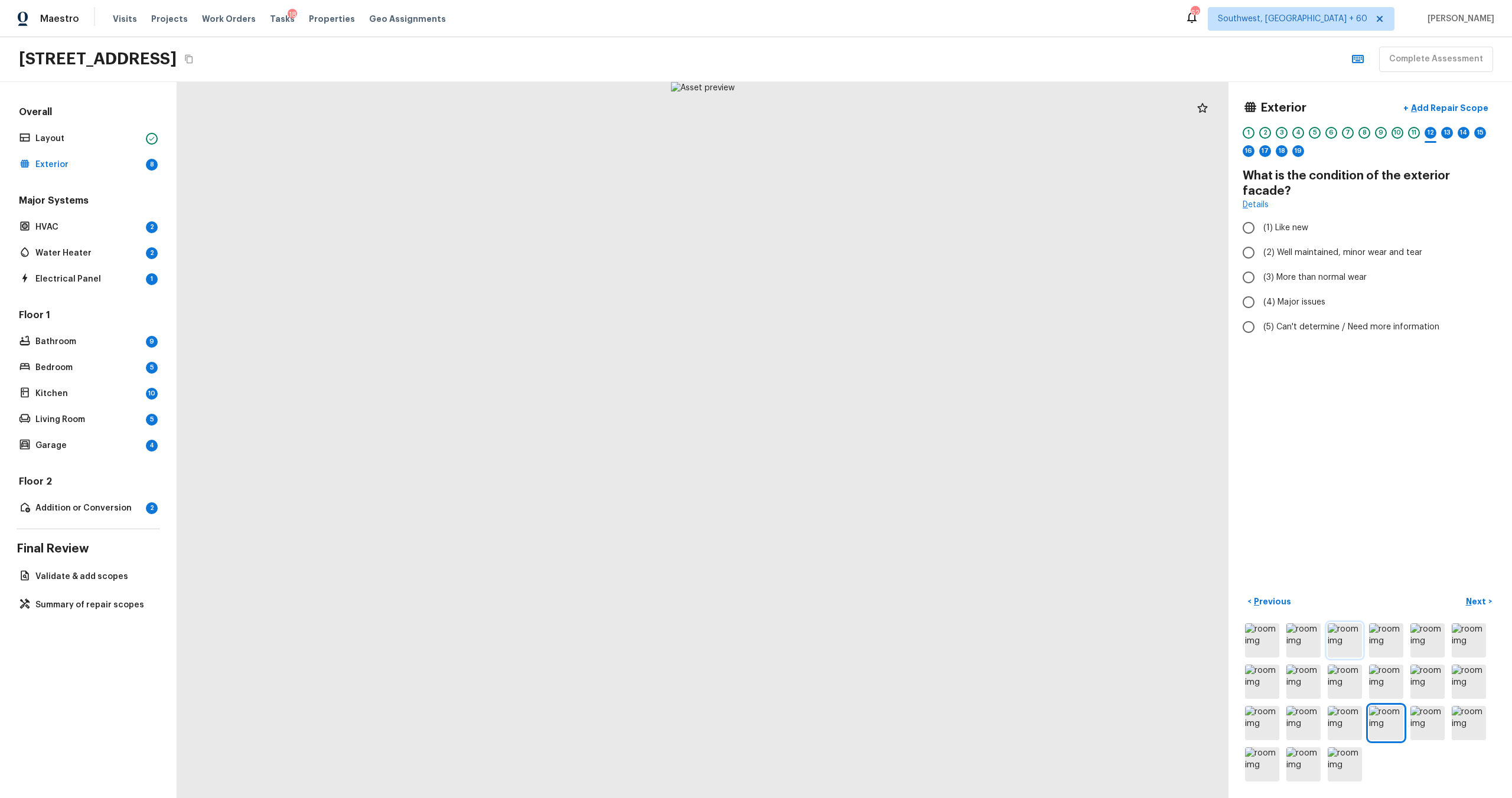
click at [850, 430] on img at bounding box center [1345, 640] width 35 height 34
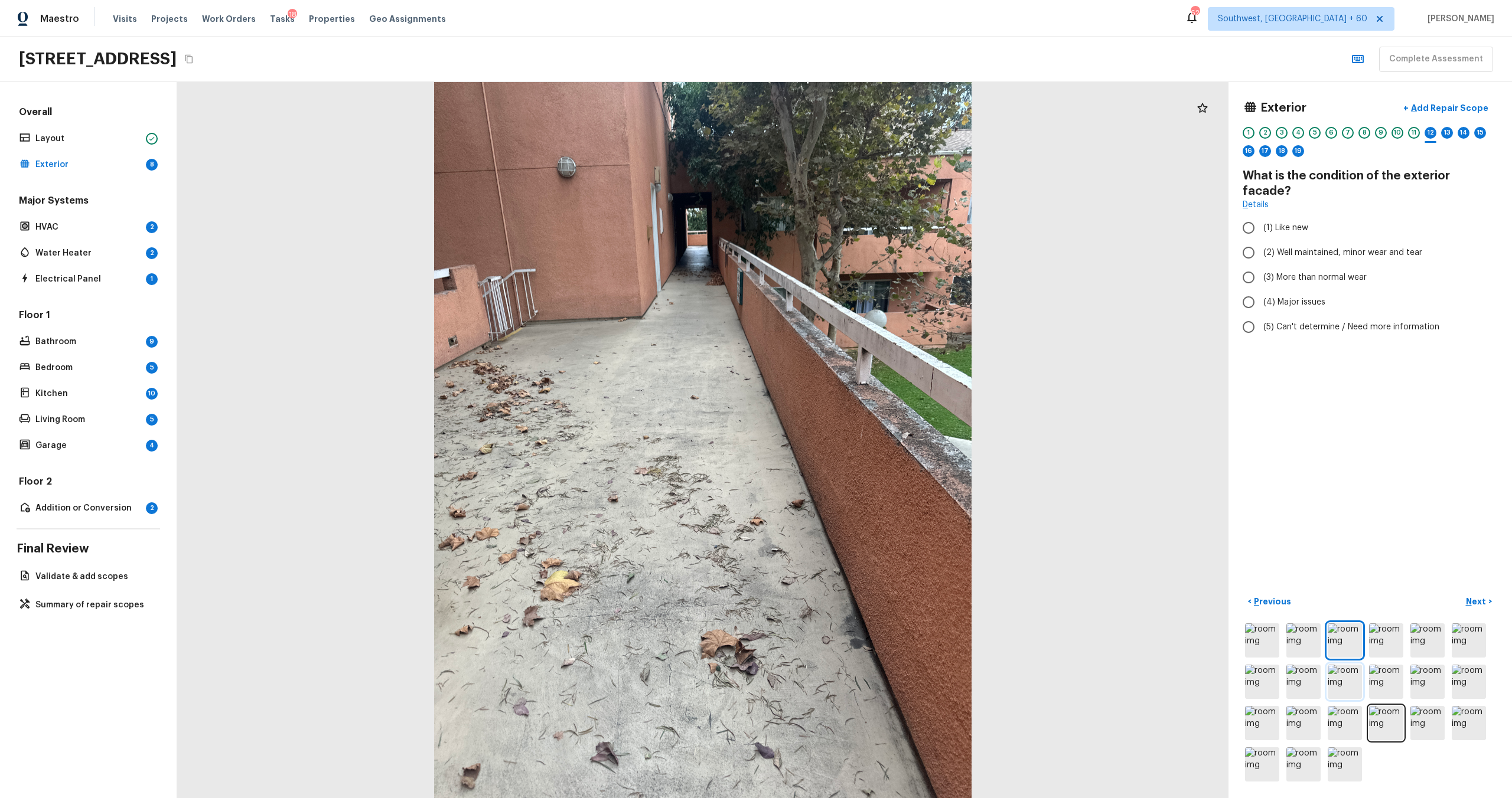
click at [850, 430] on img at bounding box center [1345, 681] width 35 height 34
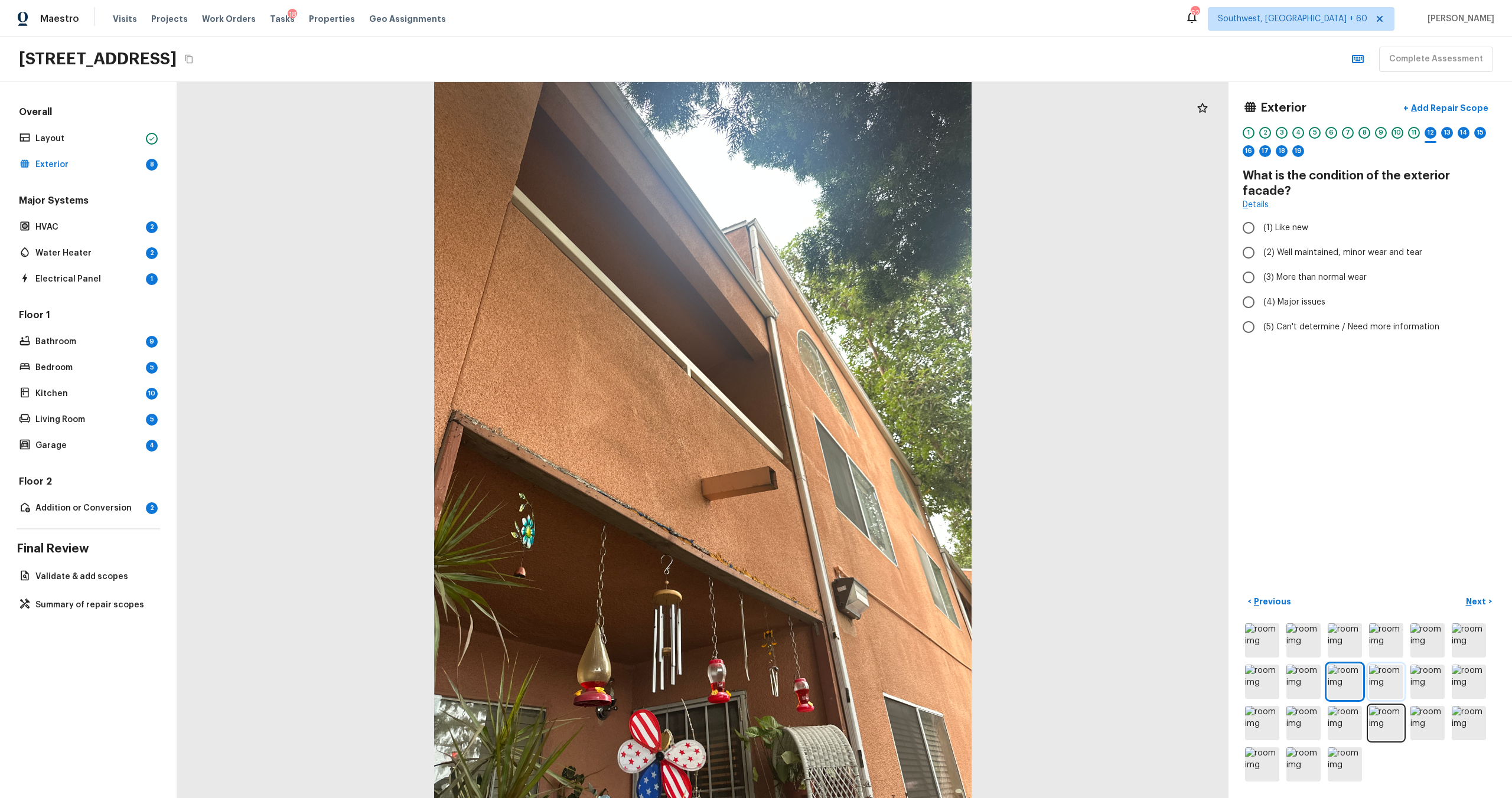
click at [850, 430] on img at bounding box center [1386, 681] width 35 height 34
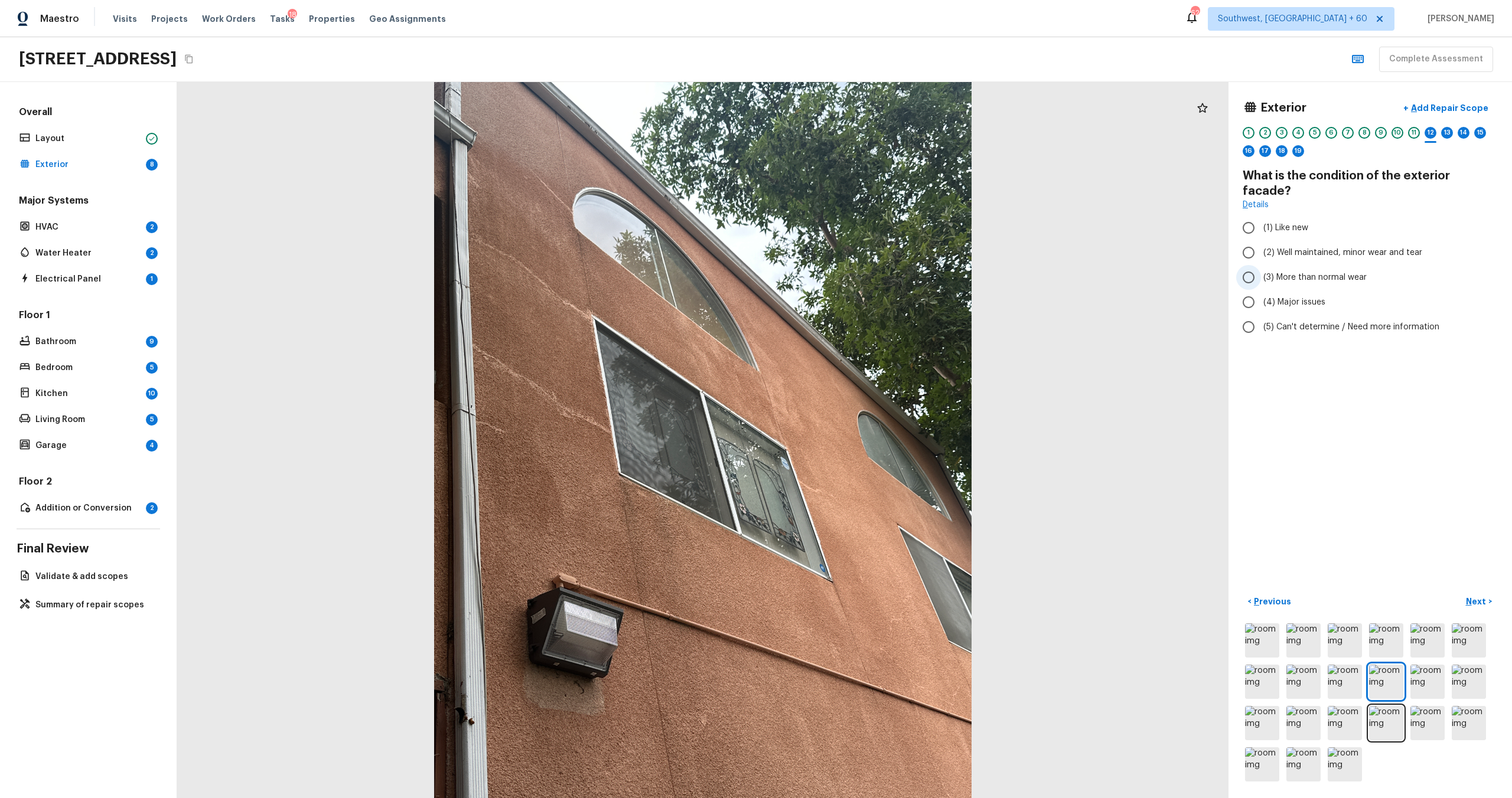
click at [850, 271] on span "(3) More than normal wear" at bounding box center [1315, 277] width 104 height 12
click at [850, 265] on input "(3) More than normal wear" at bounding box center [1248, 277] width 25 height 25
radio input "true"
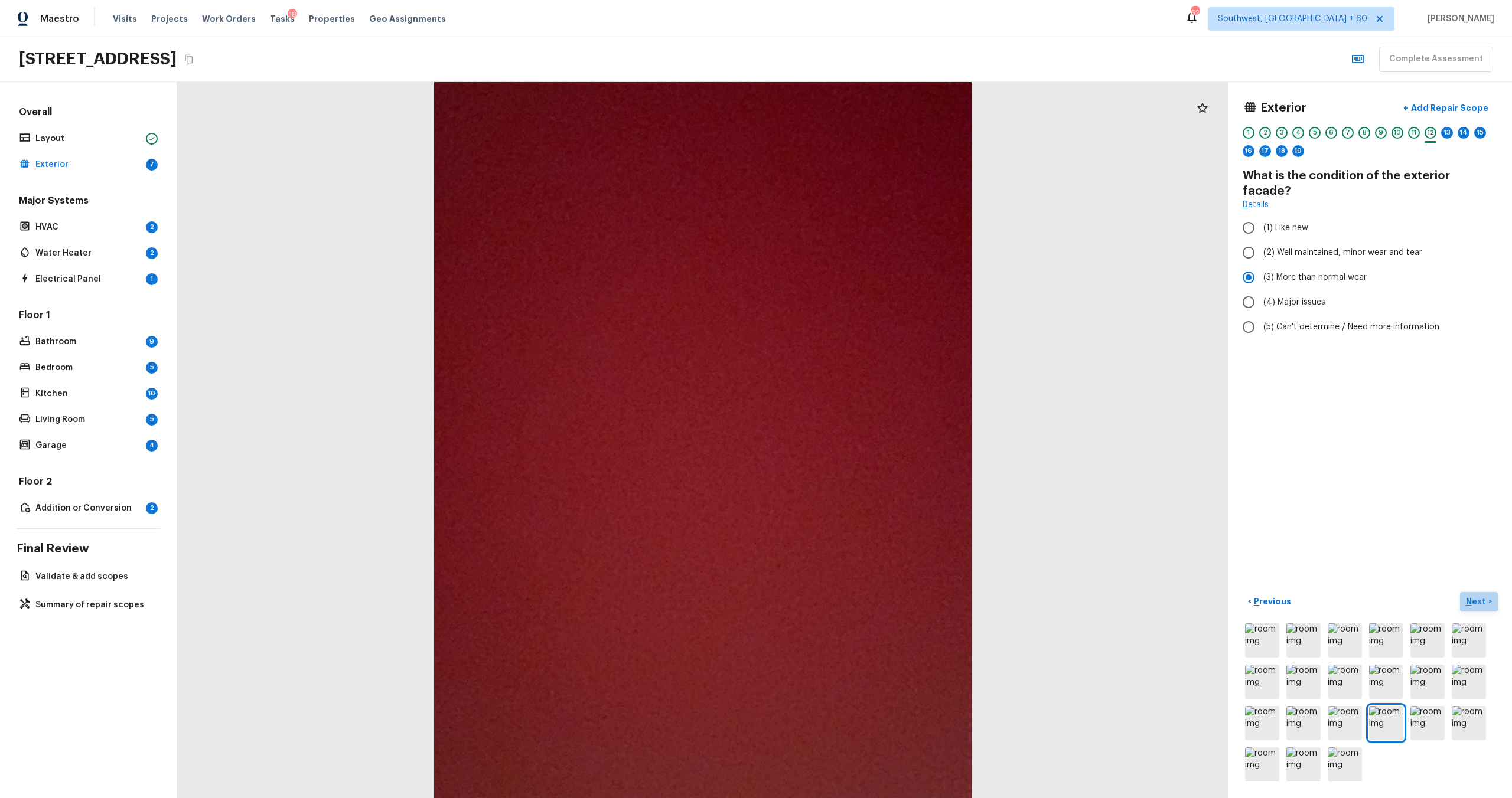
click at [850, 430] on p "Next" at bounding box center [1477, 601] width 22 height 12
click at [850, 271] on label "(3) More than normal wear" at bounding box center [1362, 262] width 252 height 25
click at [850, 271] on input "(3) More than normal wear" at bounding box center [1248, 262] width 25 height 25
radio input "true"
click at [850, 430] on p "Next" at bounding box center [1477, 601] width 22 height 12
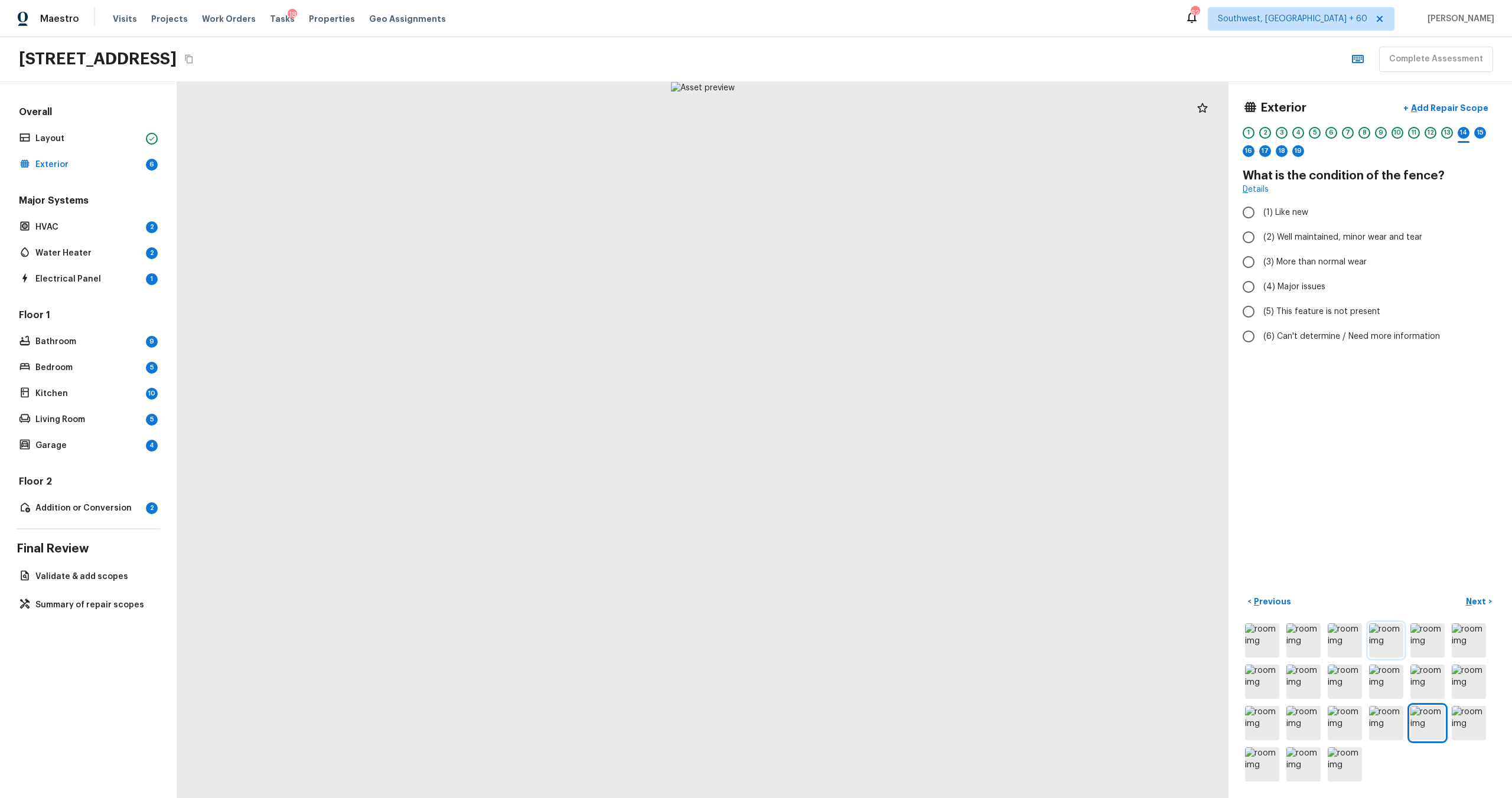
click at [850, 430] on img at bounding box center [1386, 640] width 35 height 34
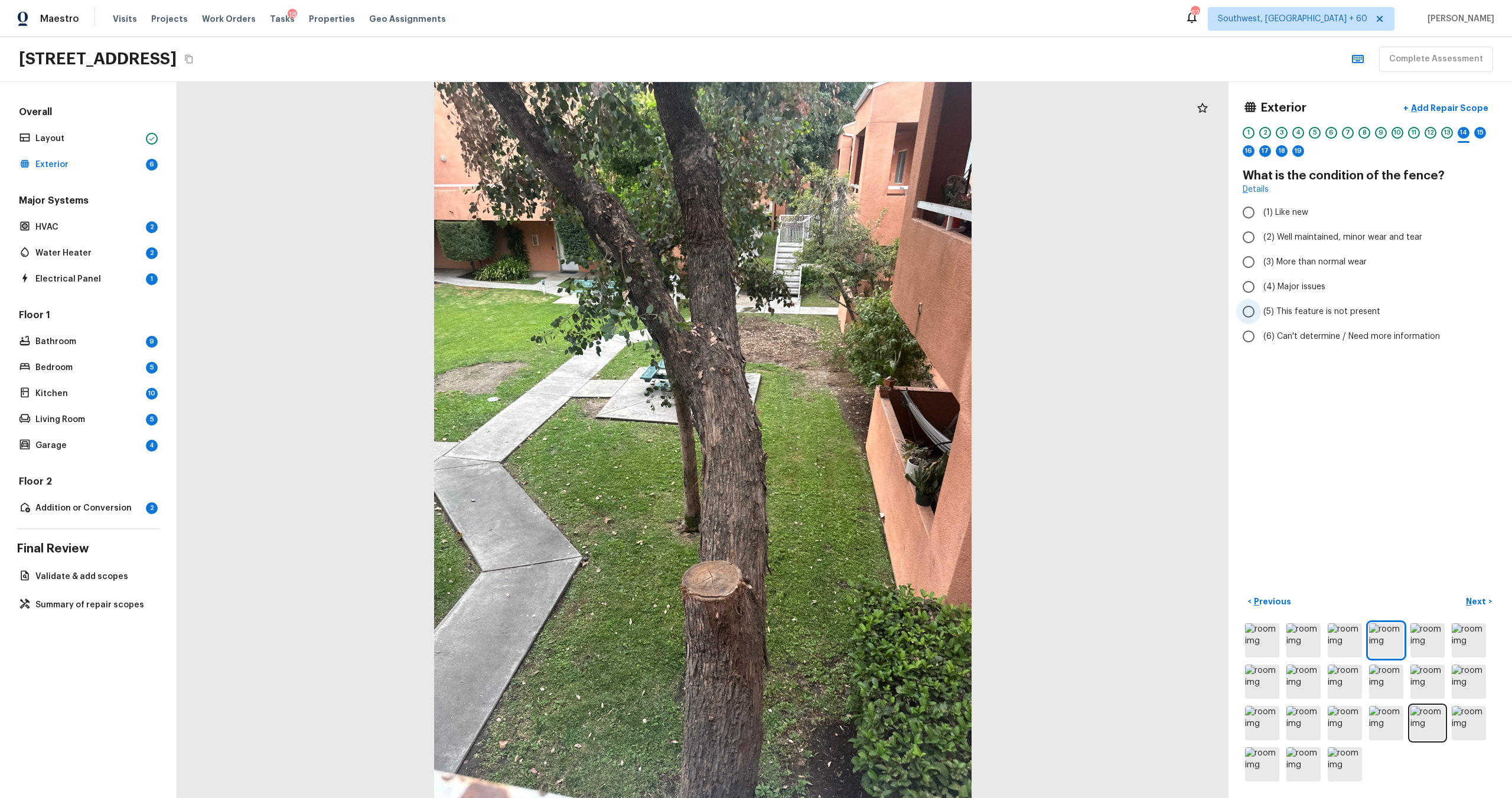
click at [850, 306] on span "(5) This feature is not present" at bounding box center [1322, 312] width 117 height 12
click at [850, 306] on input "(5) This feature is not present" at bounding box center [1248, 312] width 25 height 25
radio input "true"
click at [850, 430] on p "Next" at bounding box center [1477, 601] width 22 height 12
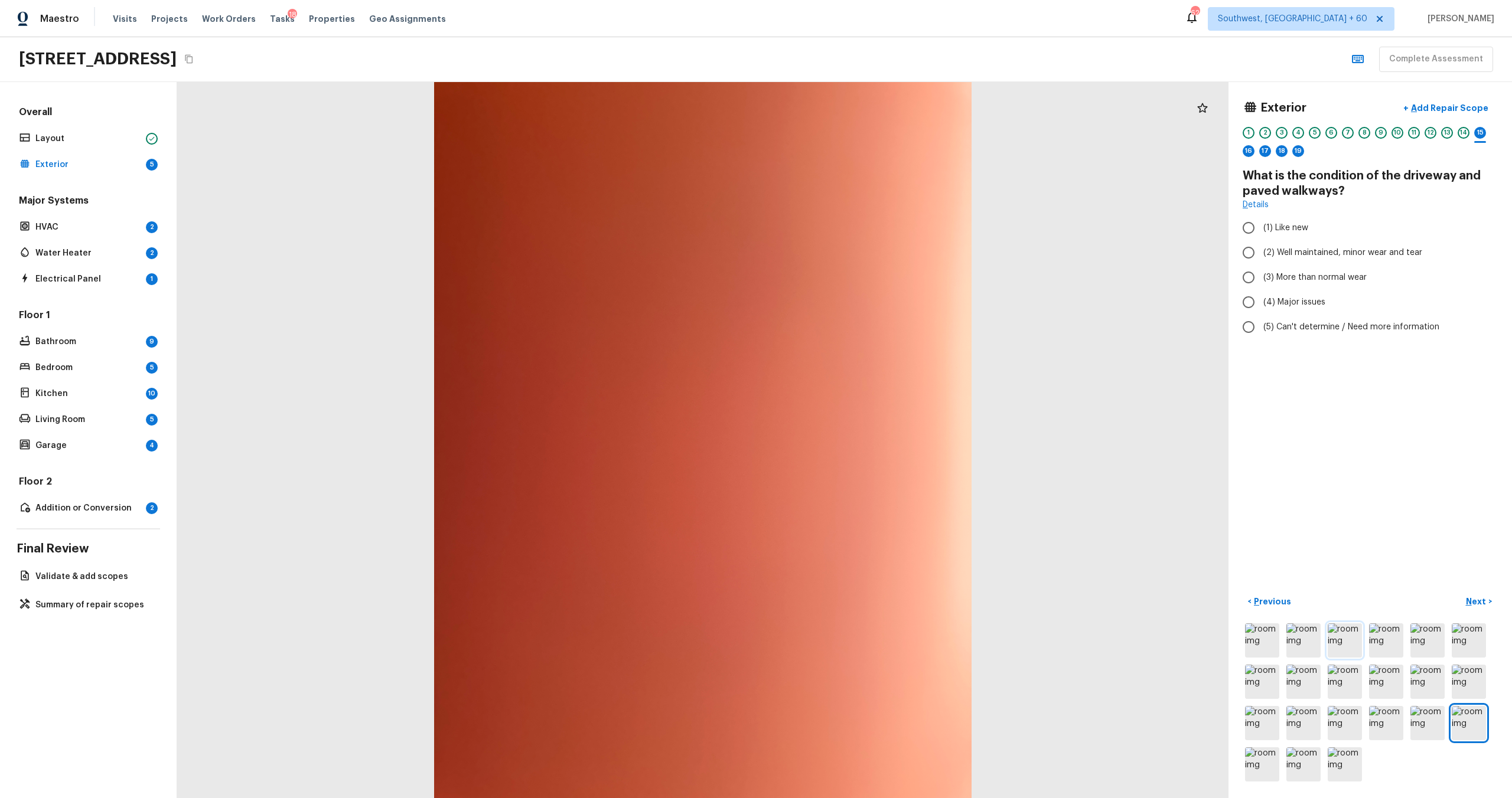
click at [850, 430] on img at bounding box center [1345, 640] width 35 height 34
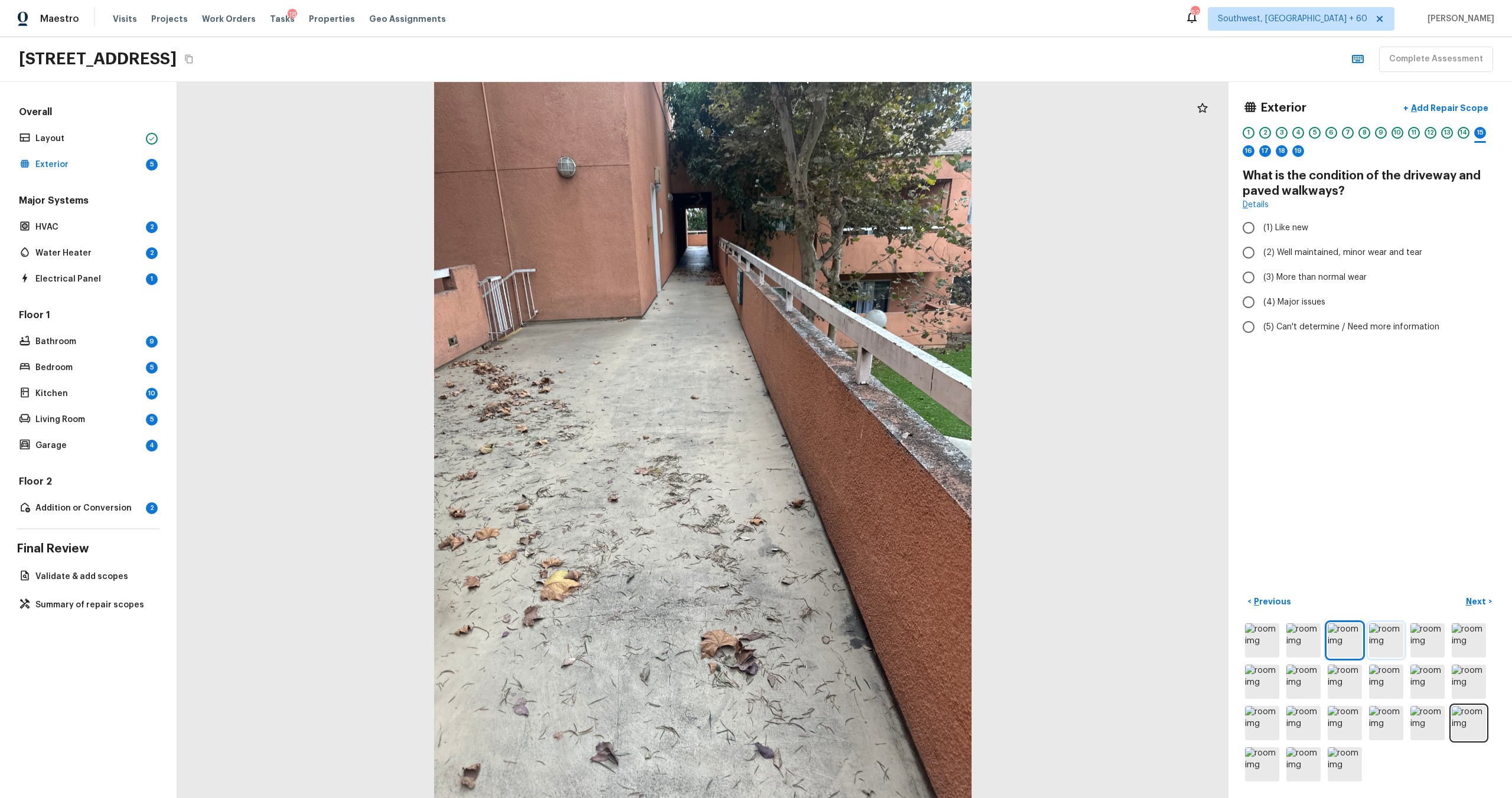
click at [850, 430] on img at bounding box center [1386, 640] width 35 height 34
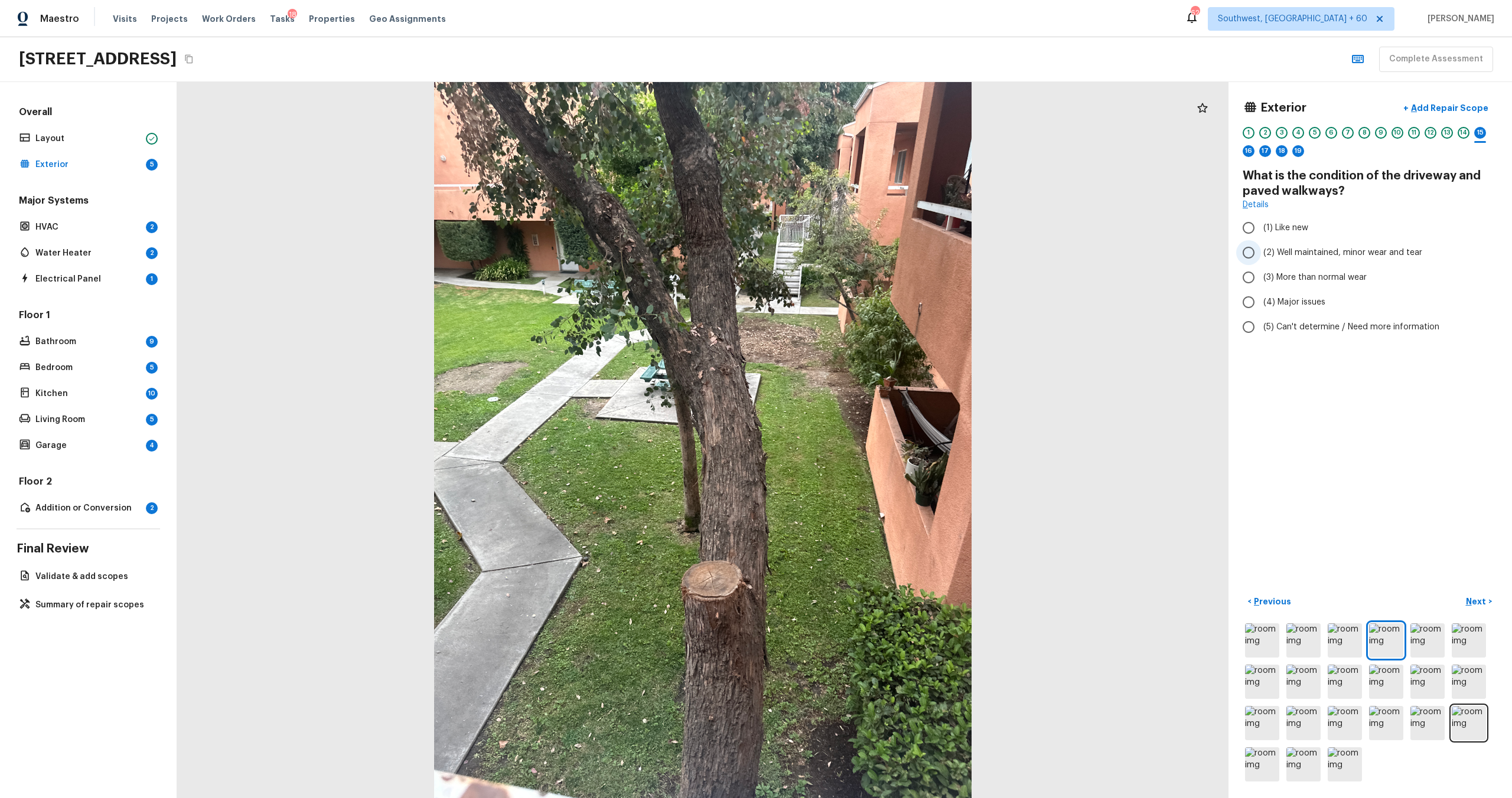
click at [850, 251] on span "(2) Well maintained, minor wear and tear" at bounding box center [1343, 253] width 159 height 12
click at [850, 251] on input "(2) Well maintained, minor wear and tear" at bounding box center [1248, 253] width 25 height 25
radio input "true"
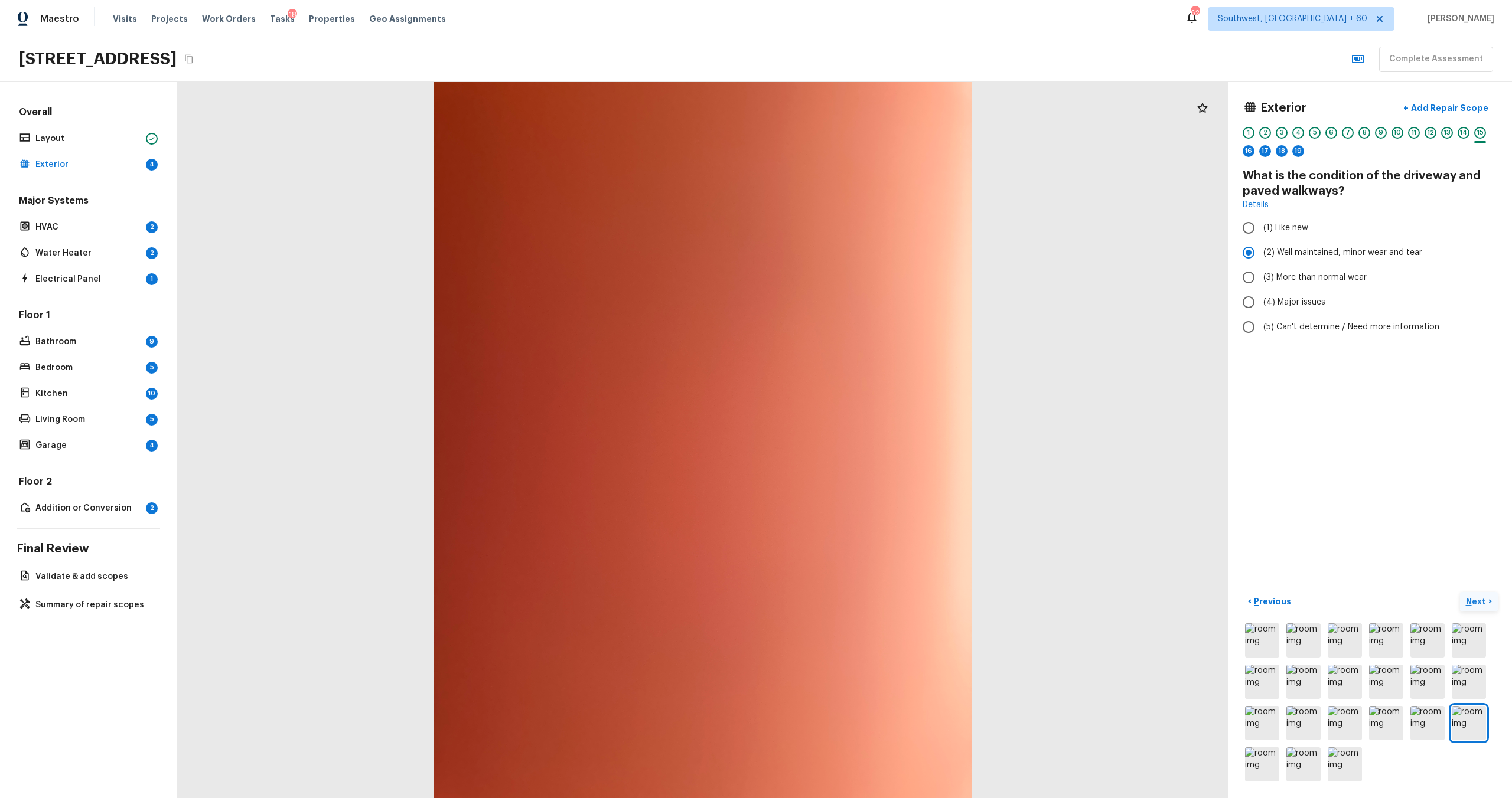
click at [850, 430] on p "Next" at bounding box center [1477, 601] width 22 height 12
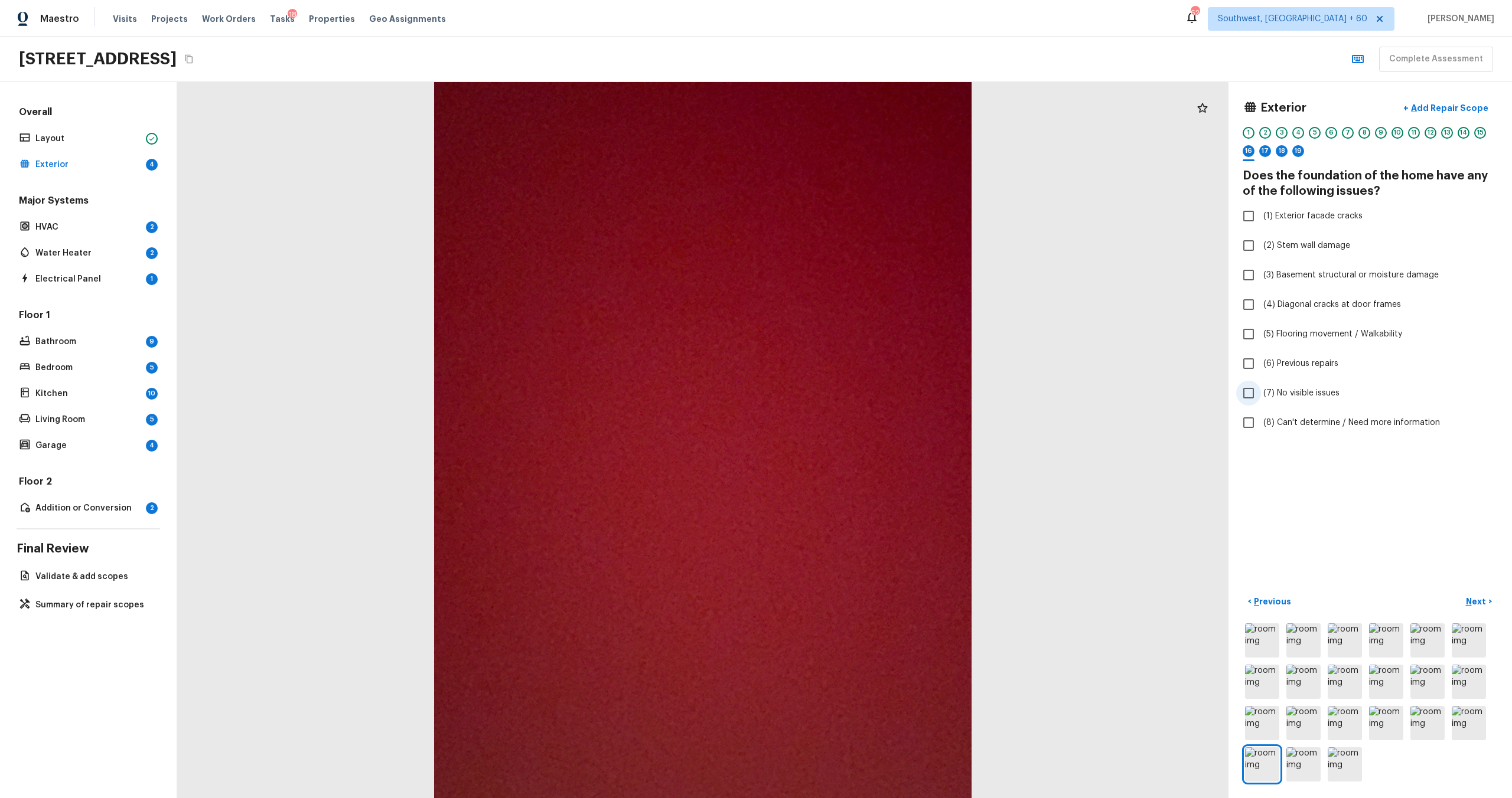
click at [850, 393] on span "(7) No visible issues" at bounding box center [1301, 393] width 76 height 12
click at [850, 393] on input "(7) No visible issues" at bounding box center [1248, 393] width 25 height 25
checkbox input "true"
click at [850, 430] on p "Next" at bounding box center [1477, 601] width 22 height 12
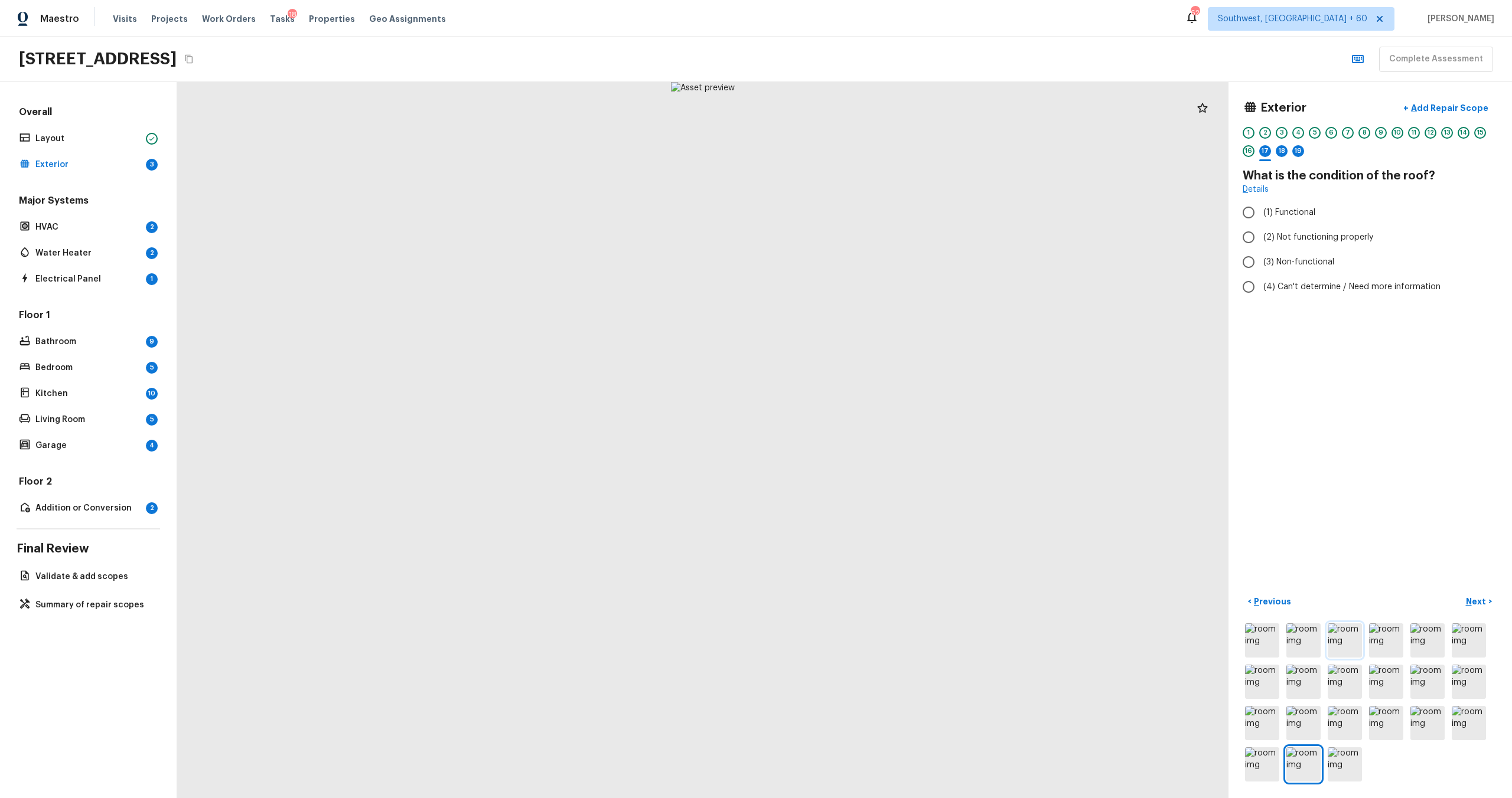
click at [850, 430] on img at bounding box center [1345, 640] width 35 height 34
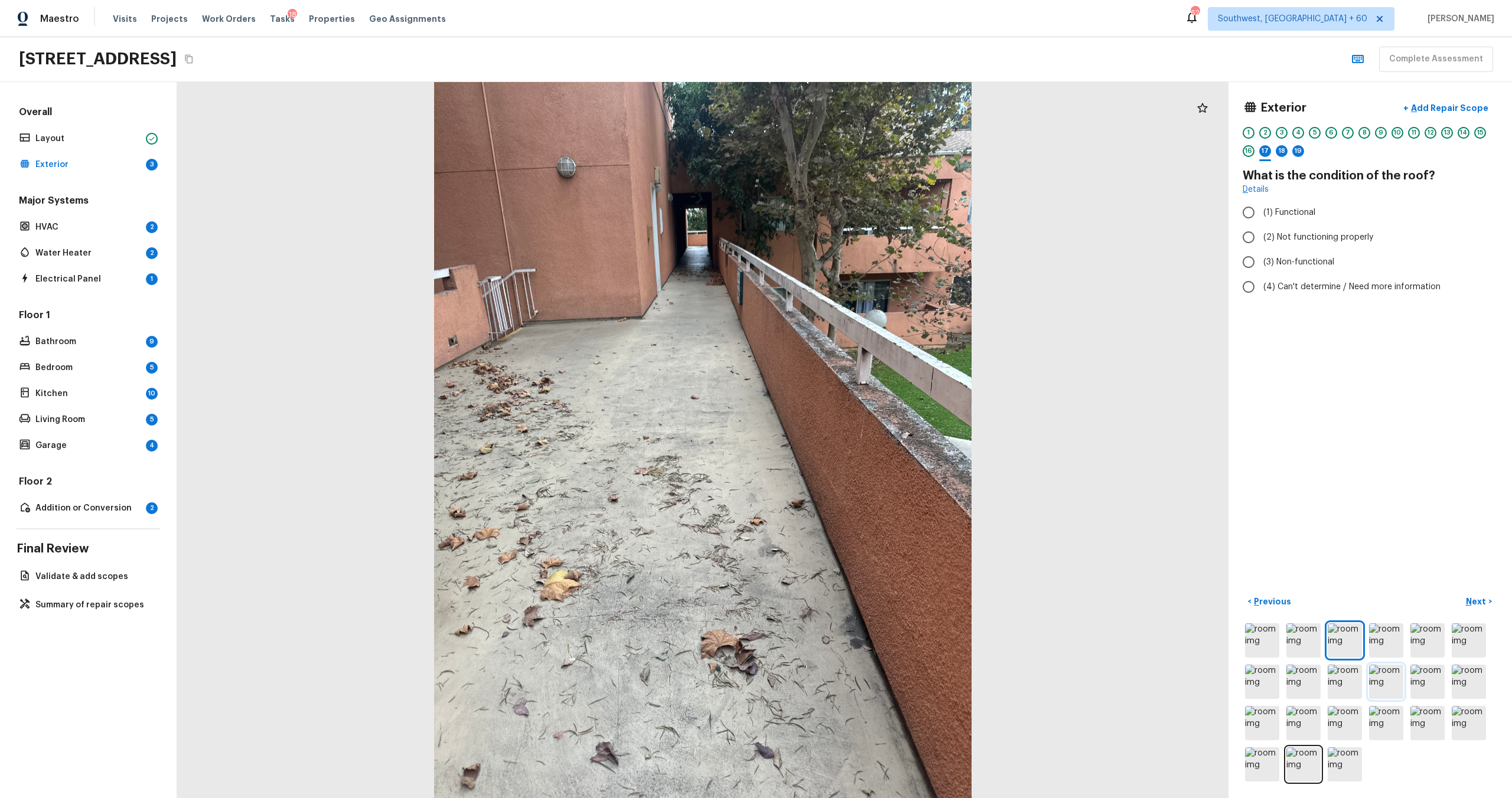
click at [850, 430] on img at bounding box center [1386, 681] width 35 height 34
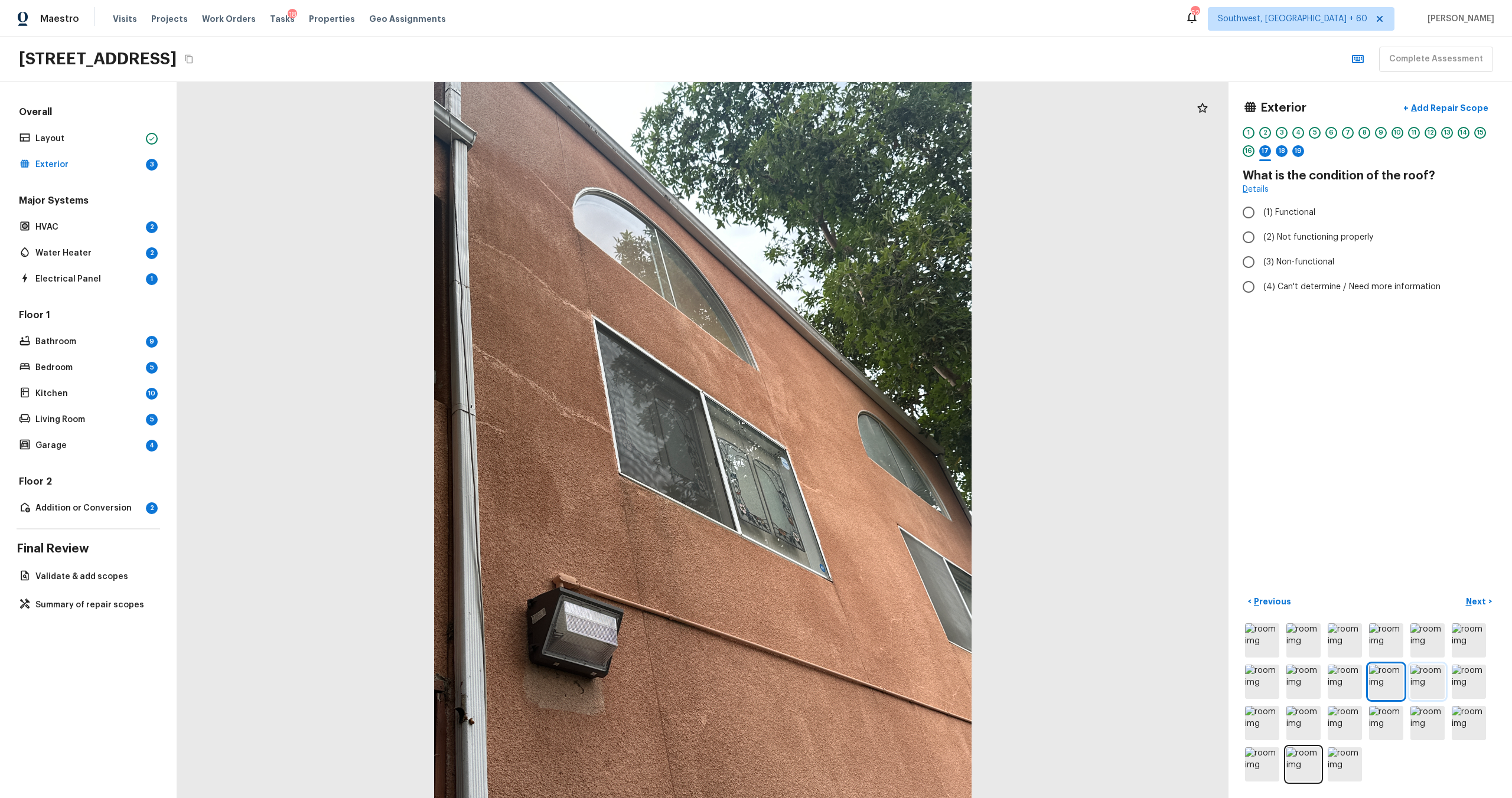
click at [850, 430] on img at bounding box center [1427, 681] width 35 height 34
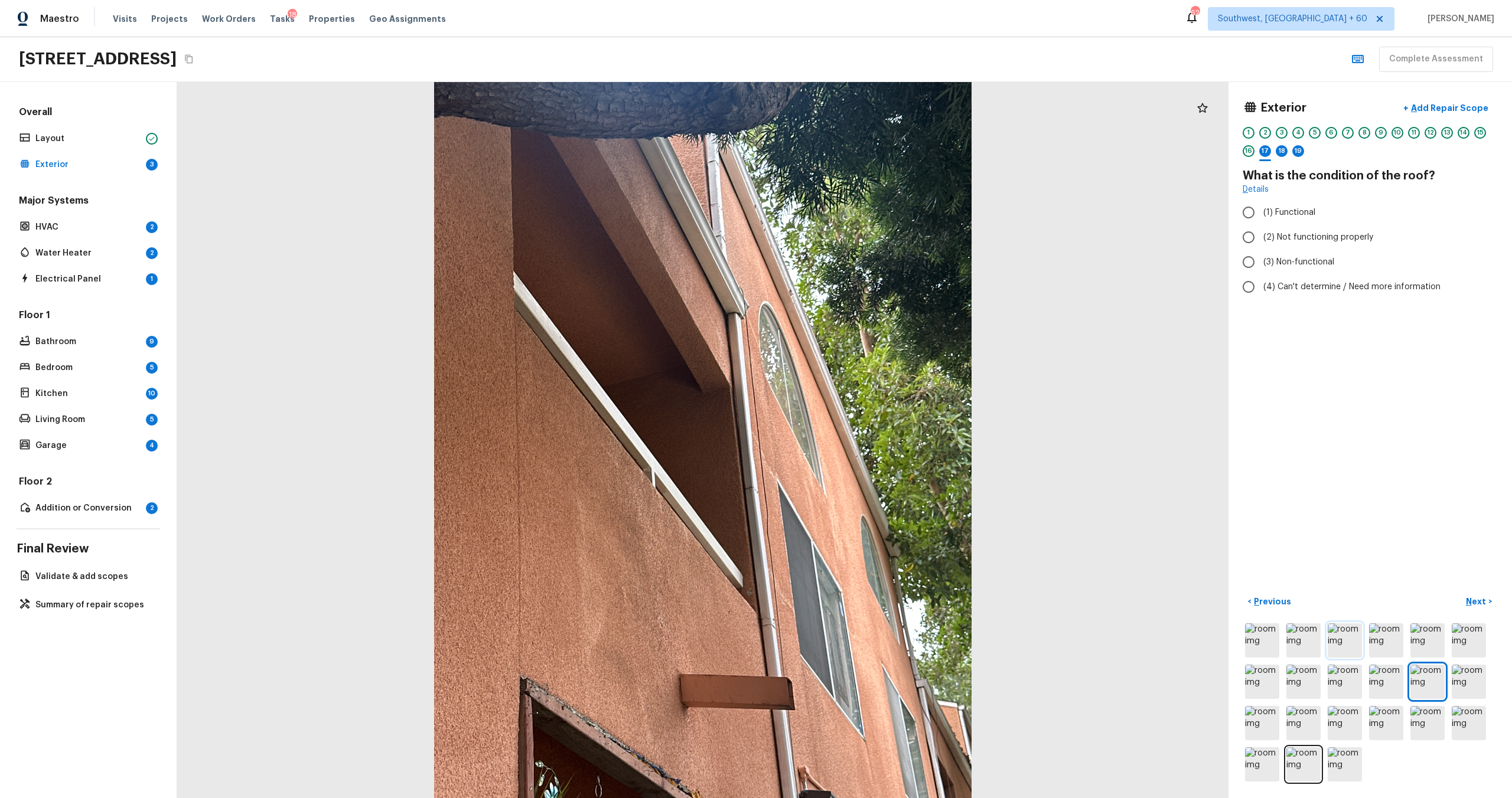
click at [850, 430] on img at bounding box center [1345, 640] width 35 height 34
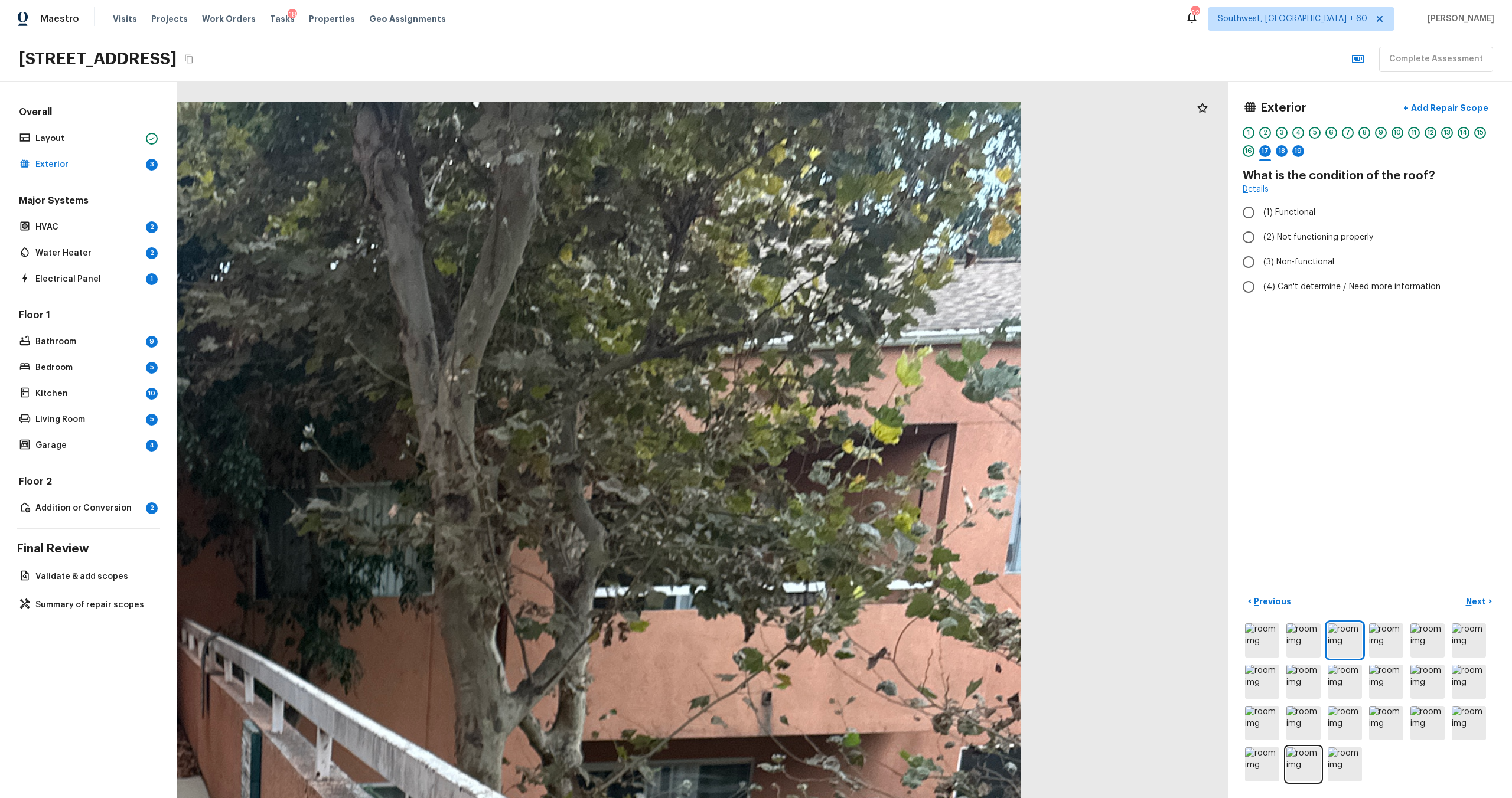
drag, startPoint x: 940, startPoint y: 187, endPoint x: 940, endPoint y: 383, distance: 196.0
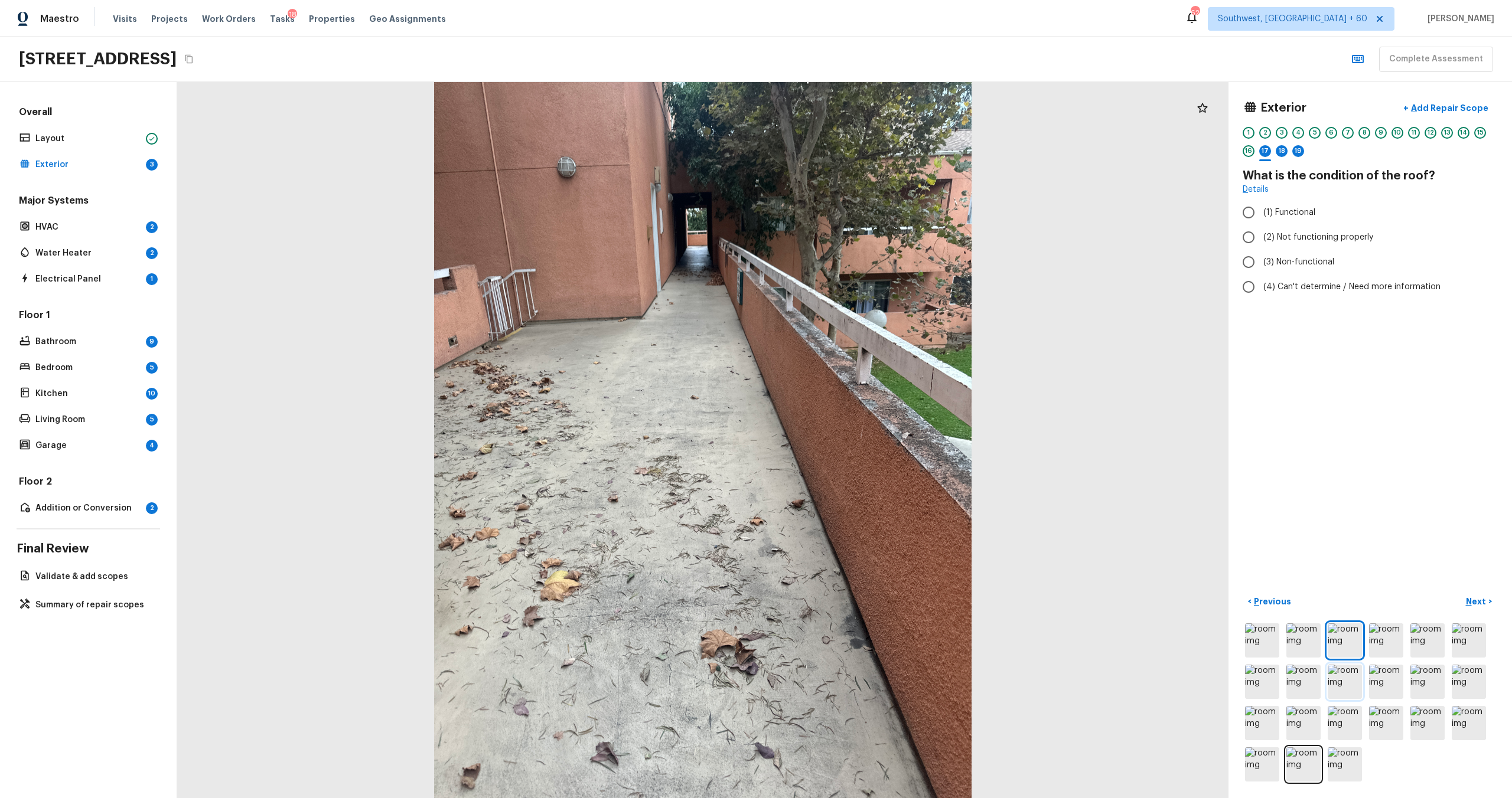
click at [850, 430] on img at bounding box center [1345, 681] width 35 height 34
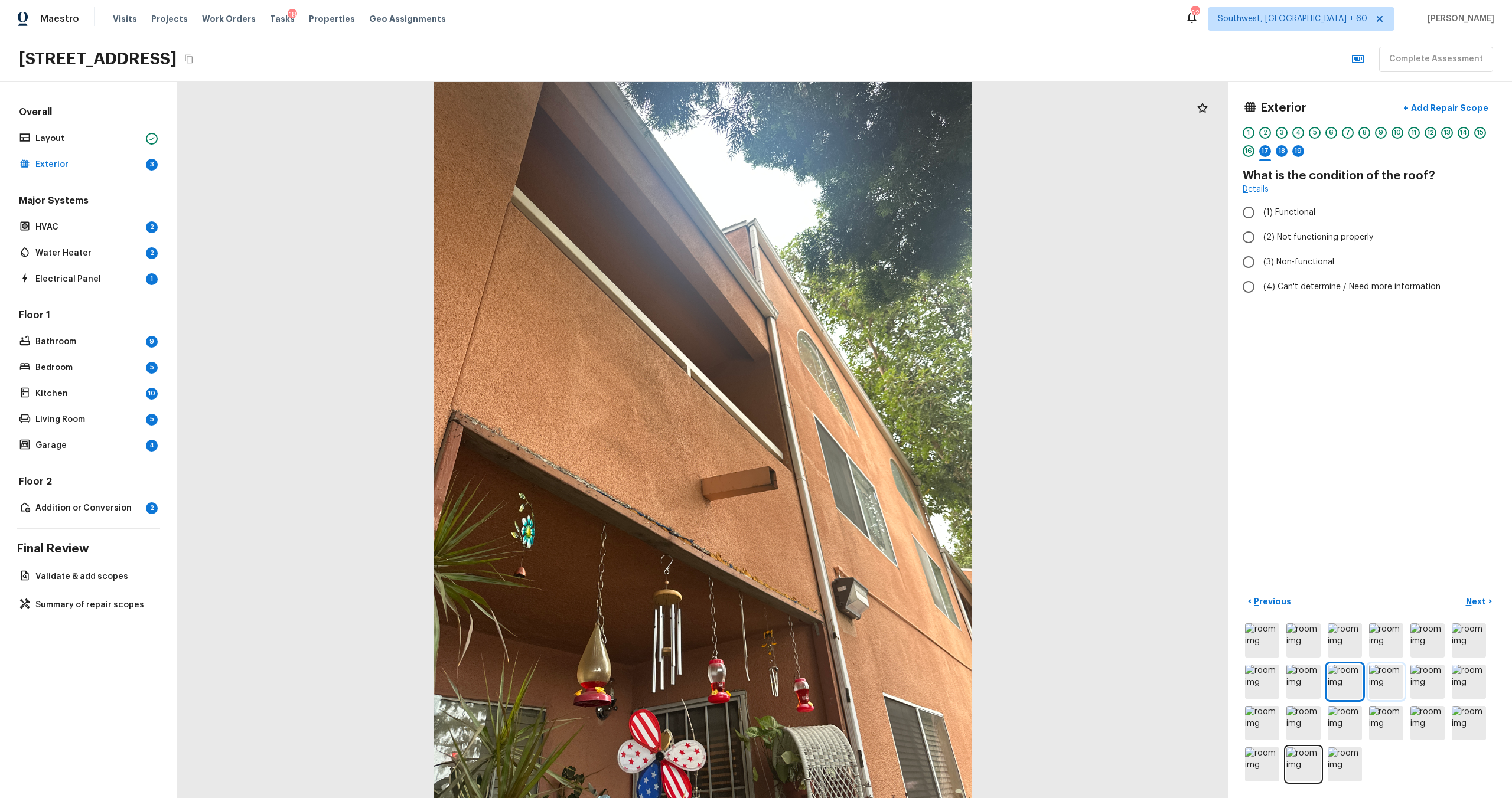
click at [850, 430] on img at bounding box center [1386, 681] width 35 height 34
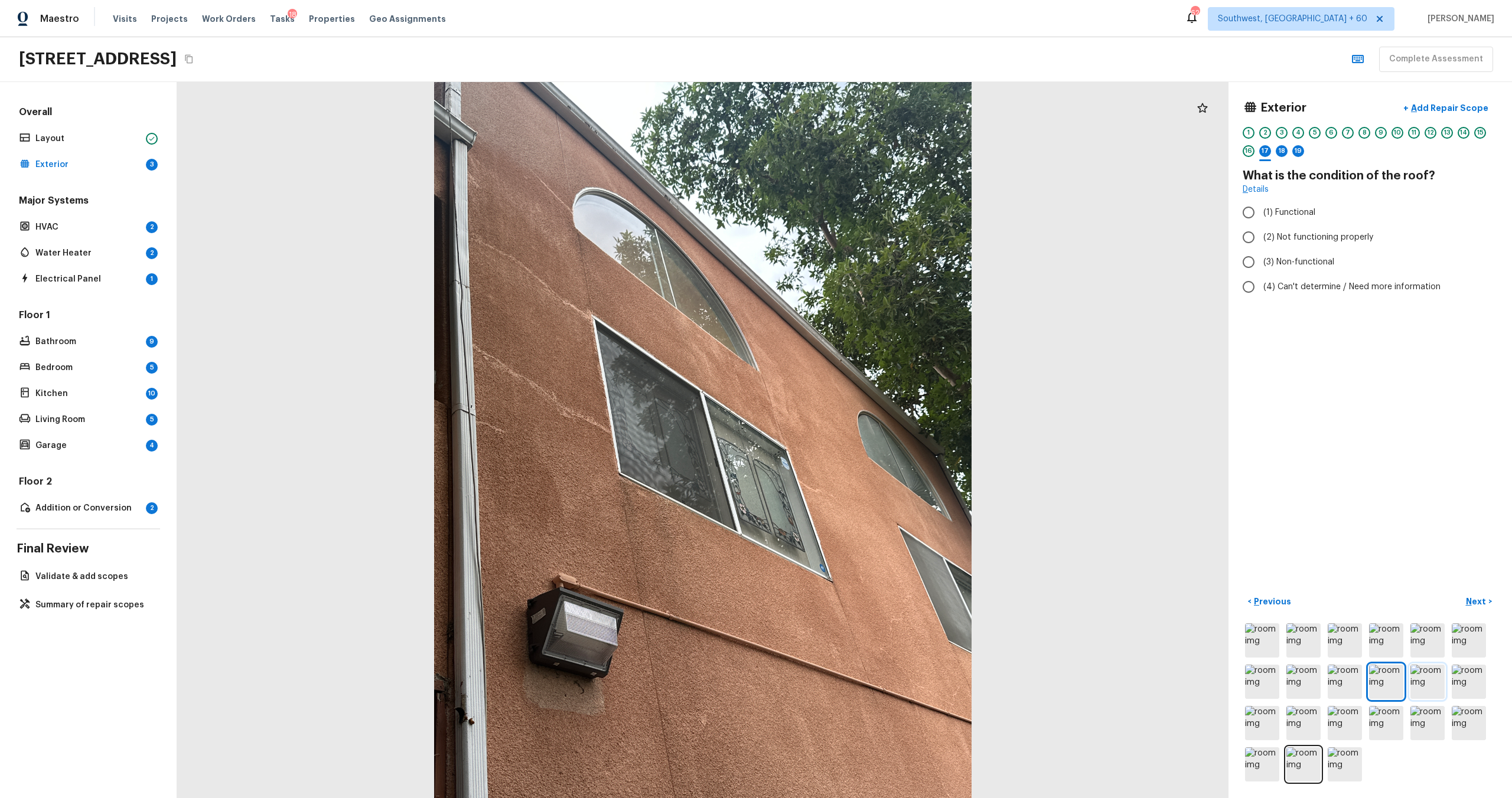
click at [850, 430] on img at bounding box center [1427, 681] width 35 height 34
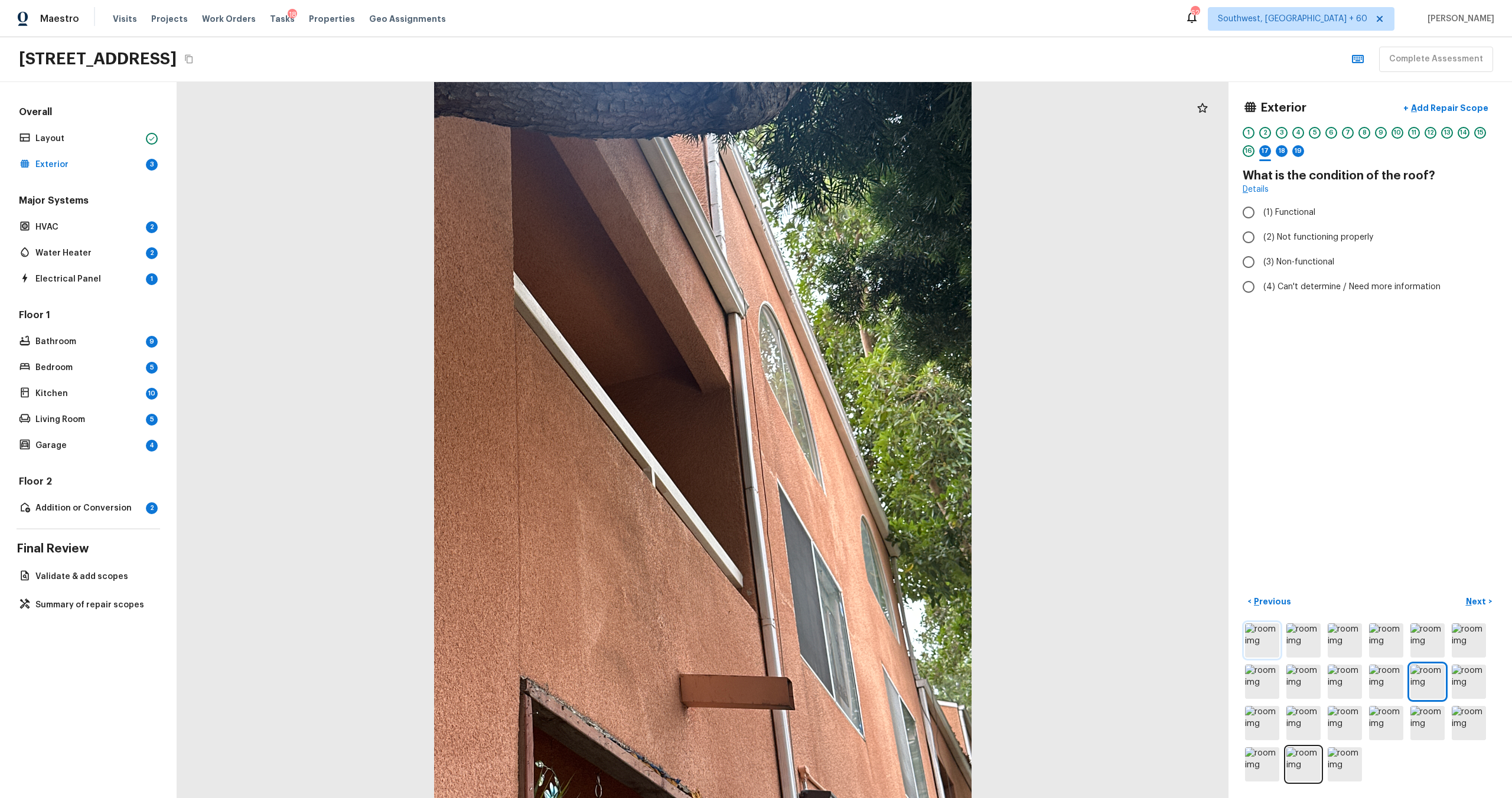
click at [850, 430] on img at bounding box center [1262, 640] width 35 height 34
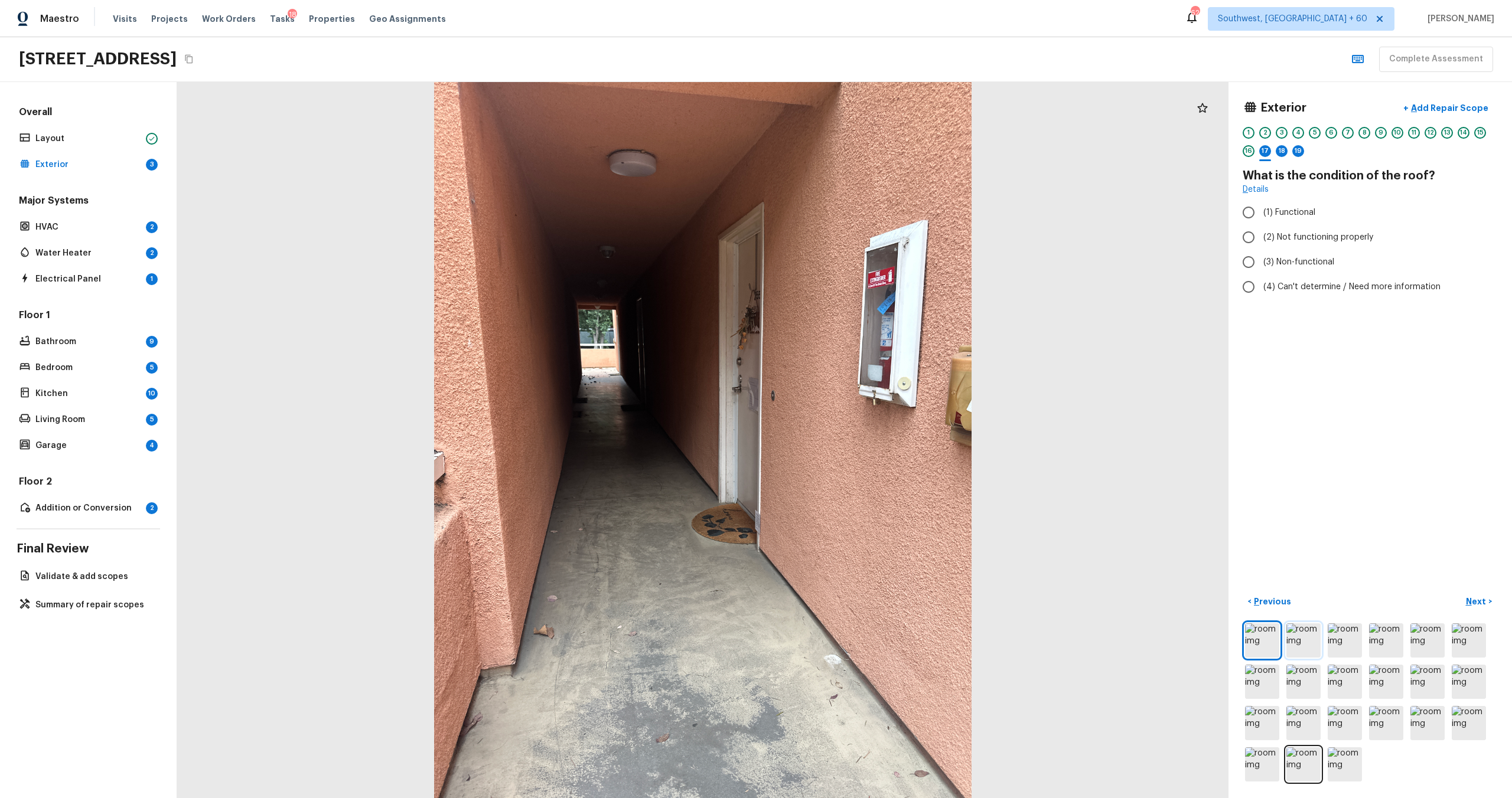
click at [850, 430] on img at bounding box center [1304, 640] width 35 height 34
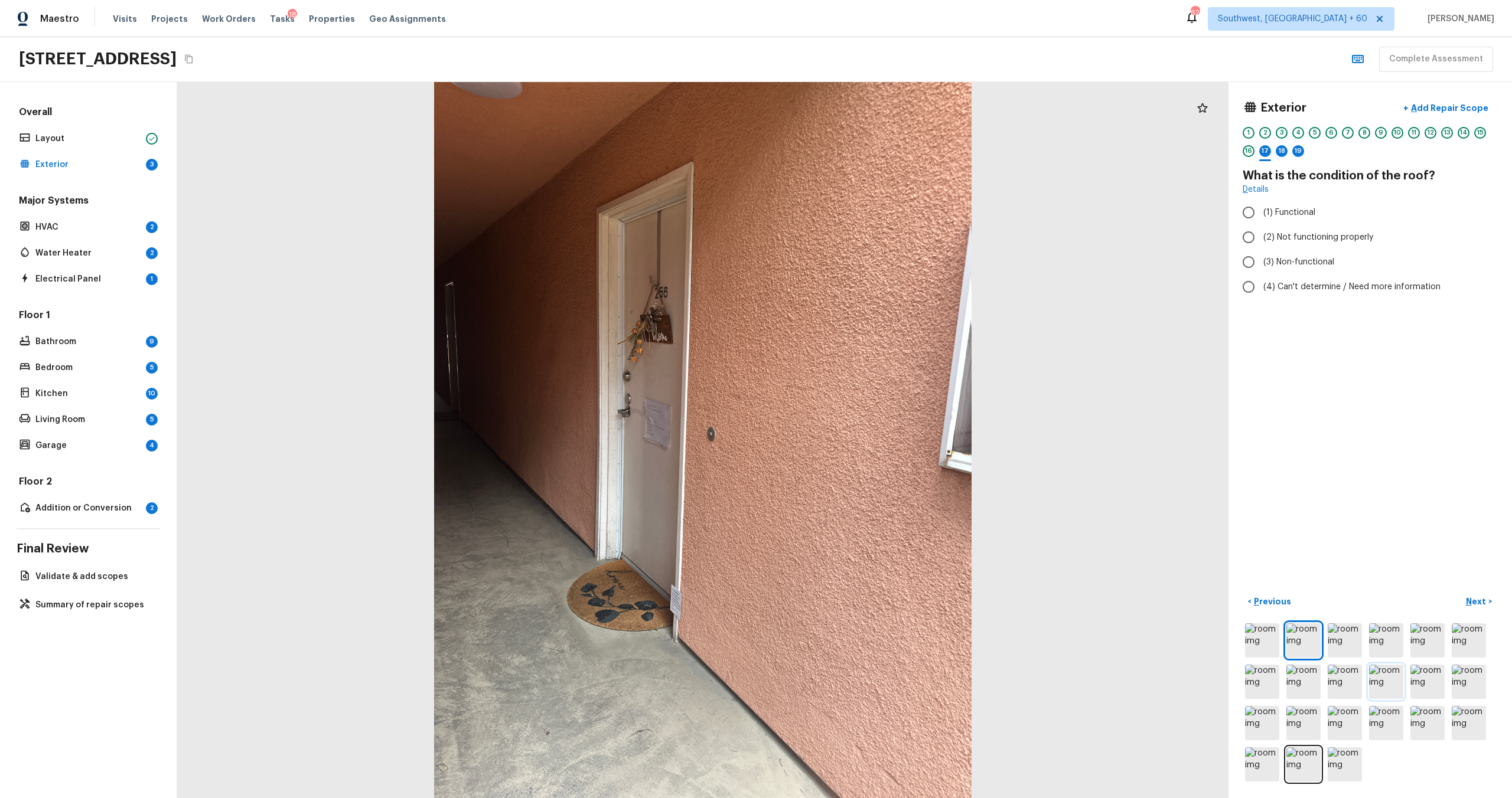
click at [850, 430] on img at bounding box center [1386, 681] width 35 height 34
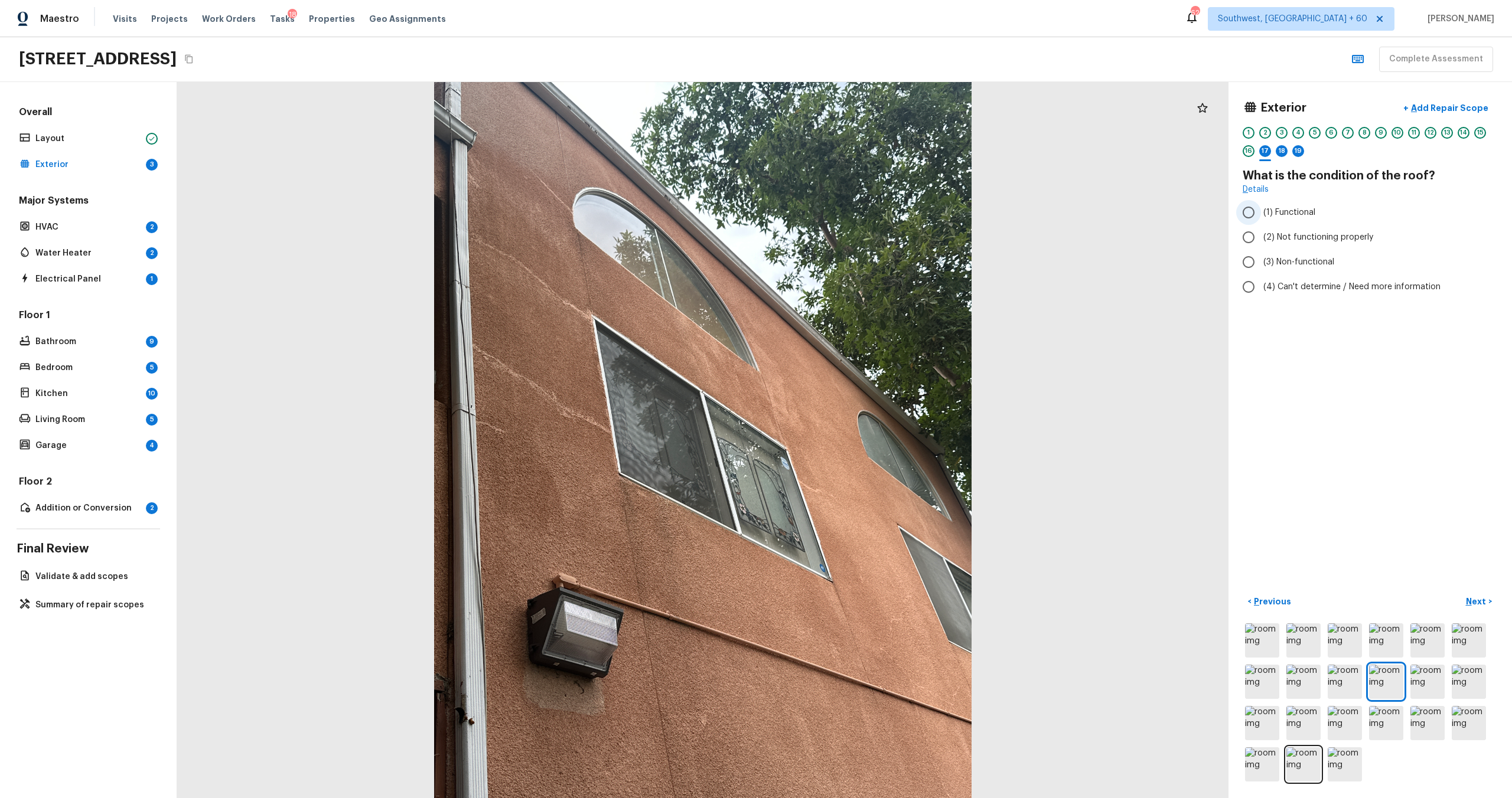
click at [850, 213] on span "(1) Functional" at bounding box center [1289, 212] width 52 height 12
click at [850, 213] on input "(1) Functional" at bounding box center [1248, 212] width 25 height 25
radio input "true"
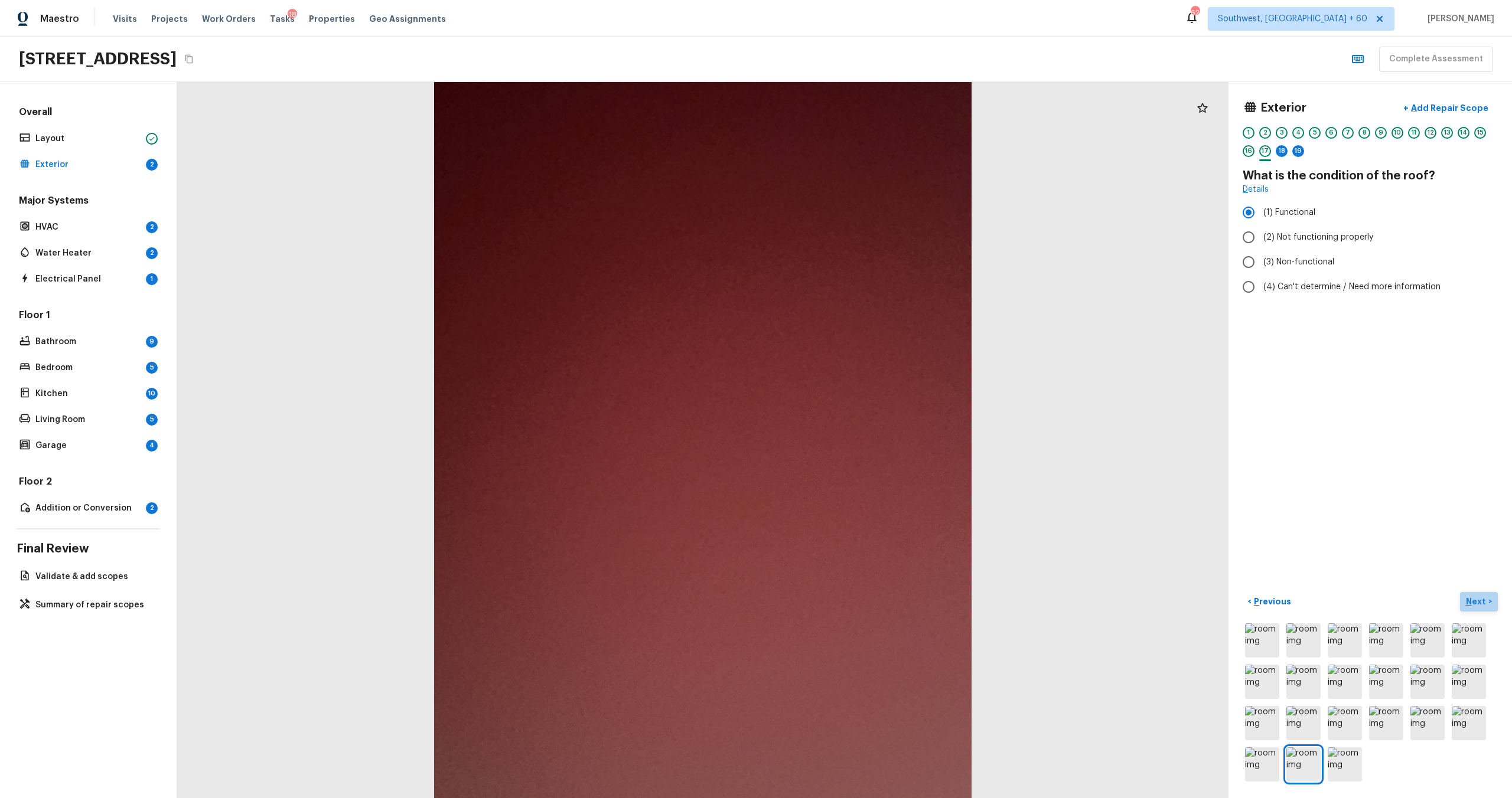
click at [850, 430] on p "Next" at bounding box center [1477, 601] width 22 height 12
click at [850, 226] on span "(2) No" at bounding box center [1275, 225] width 24 height 12
click at [850, 226] on input "(2) No" at bounding box center [1248, 225] width 25 height 25
radio input "true"
click at [850, 430] on p "Next" at bounding box center [1477, 601] width 22 height 12
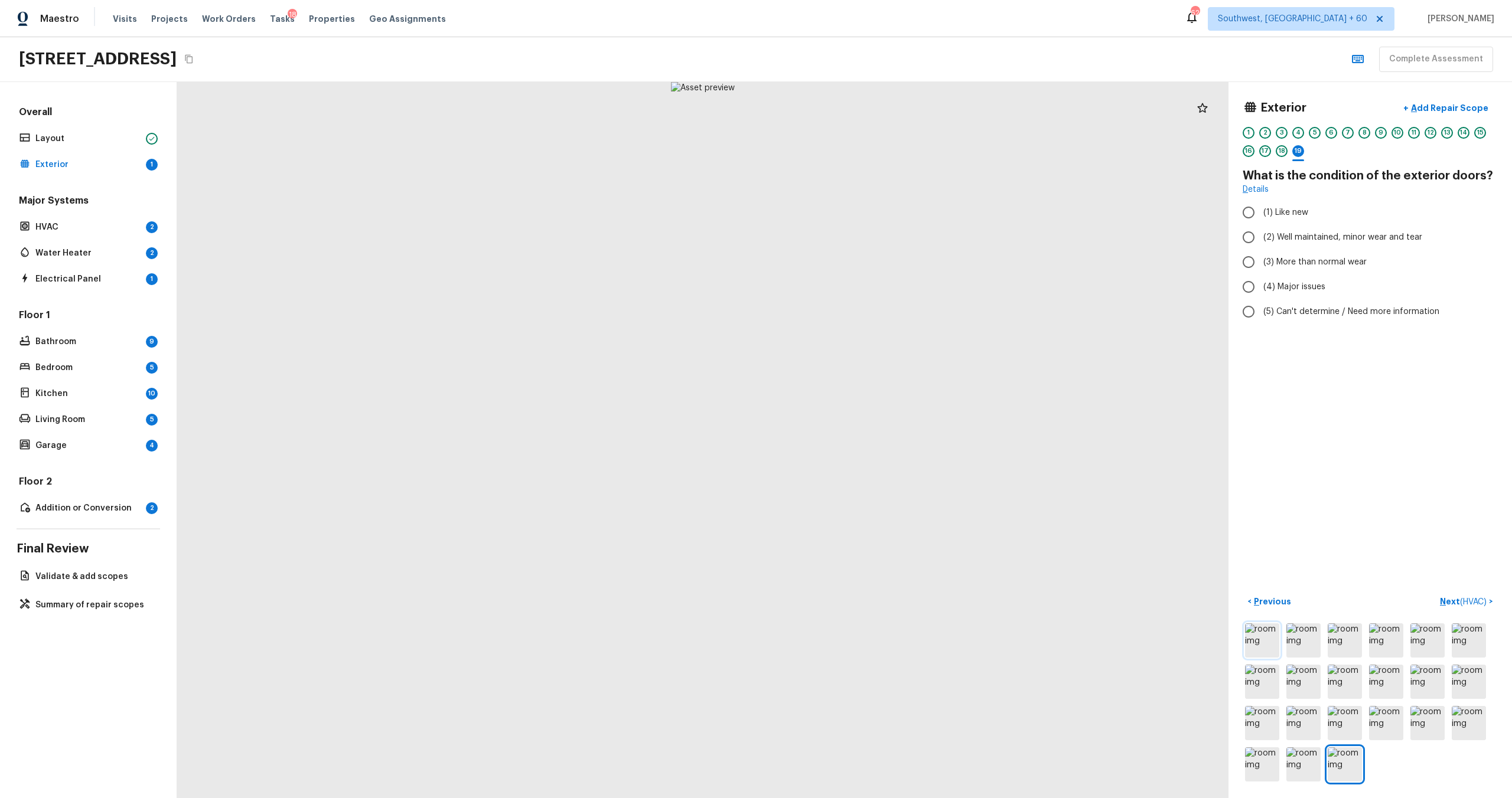
click at [850, 430] on img at bounding box center [1262, 640] width 35 height 34
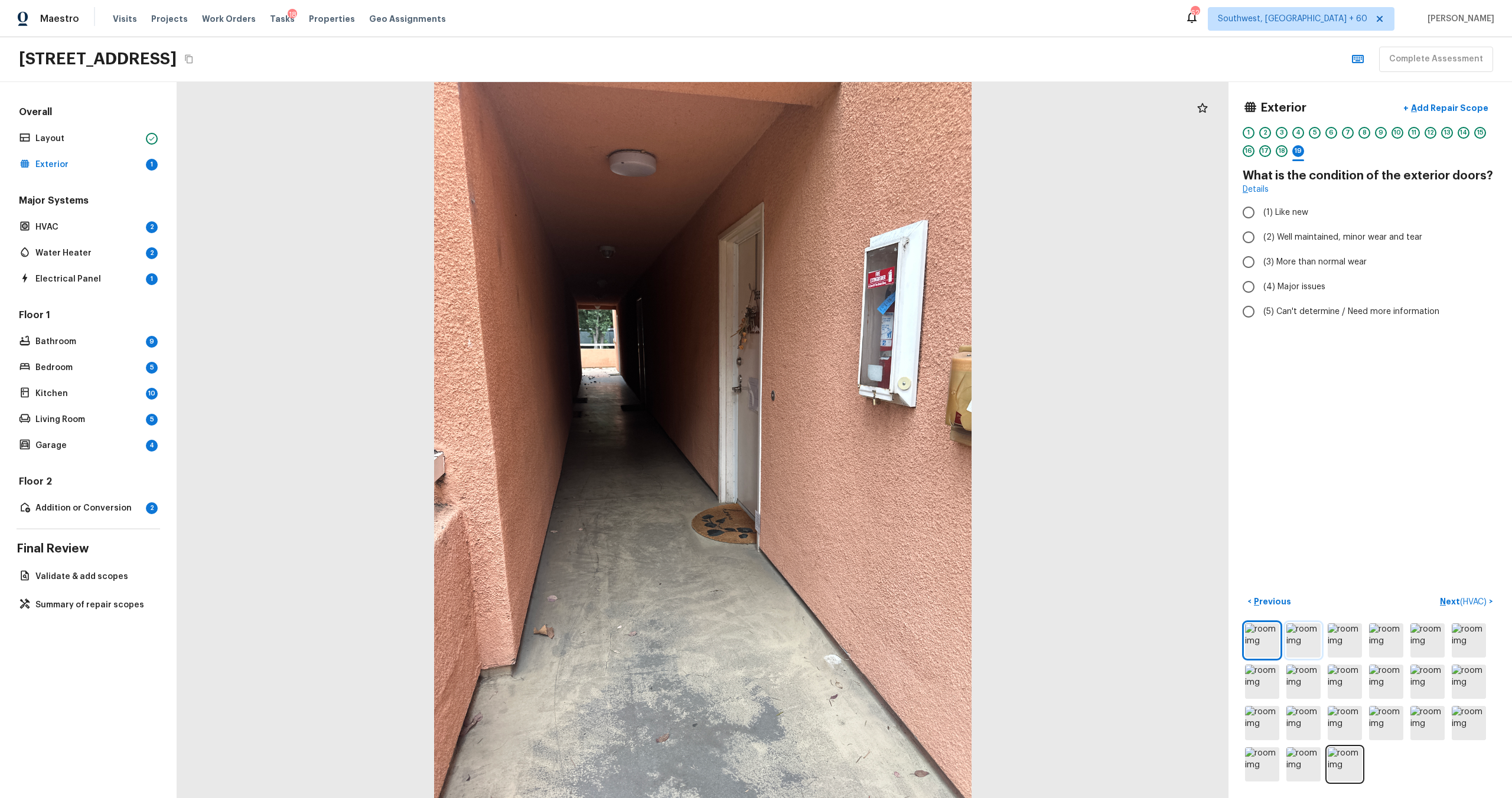
click at [850, 430] on img at bounding box center [1304, 640] width 35 height 34
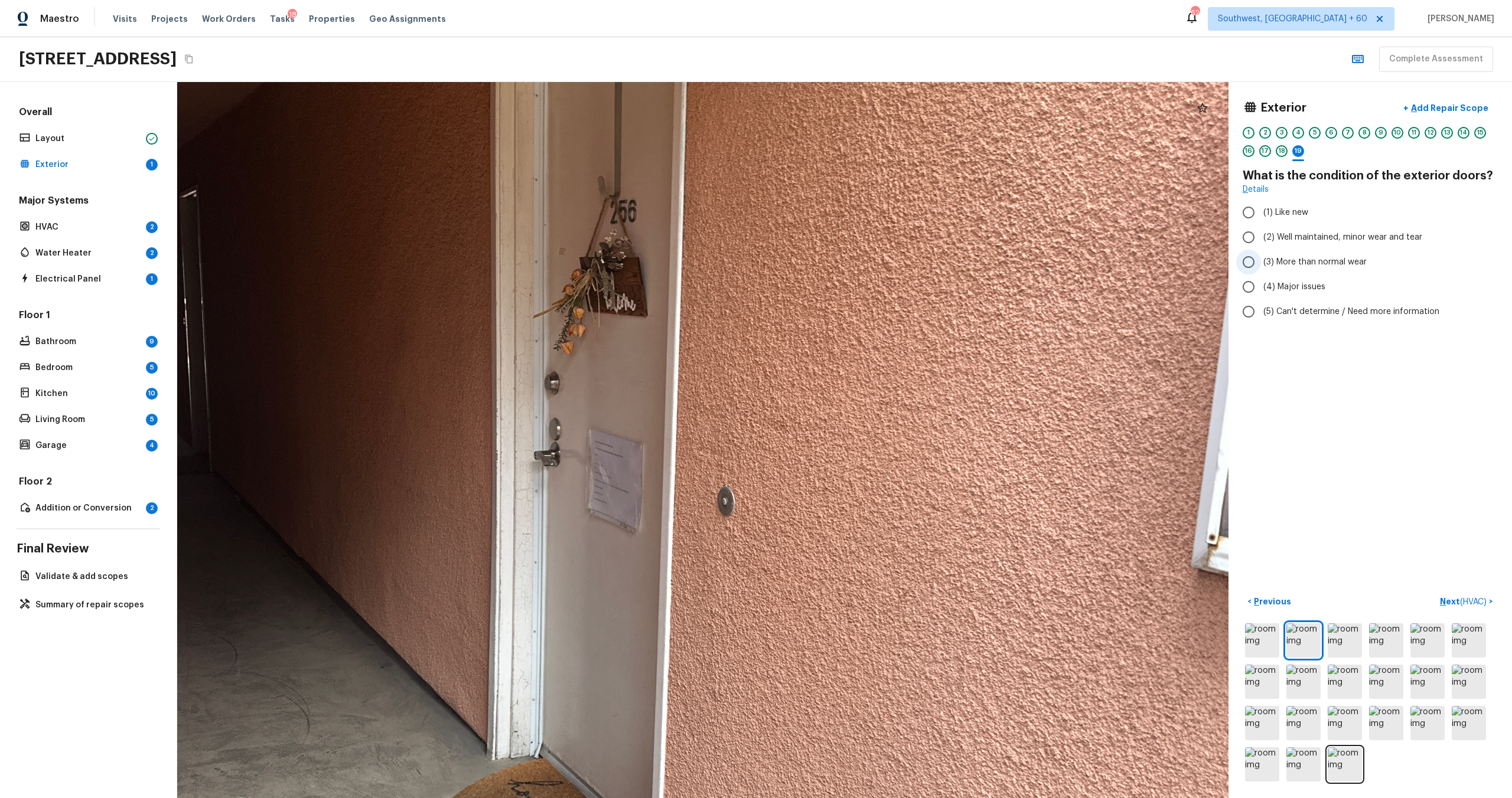
click at [850, 257] on span "(3) More than normal wear" at bounding box center [1315, 262] width 104 height 12
click at [850, 257] on input "(3) More than normal wear" at bounding box center [1248, 262] width 25 height 25
radio input "true"
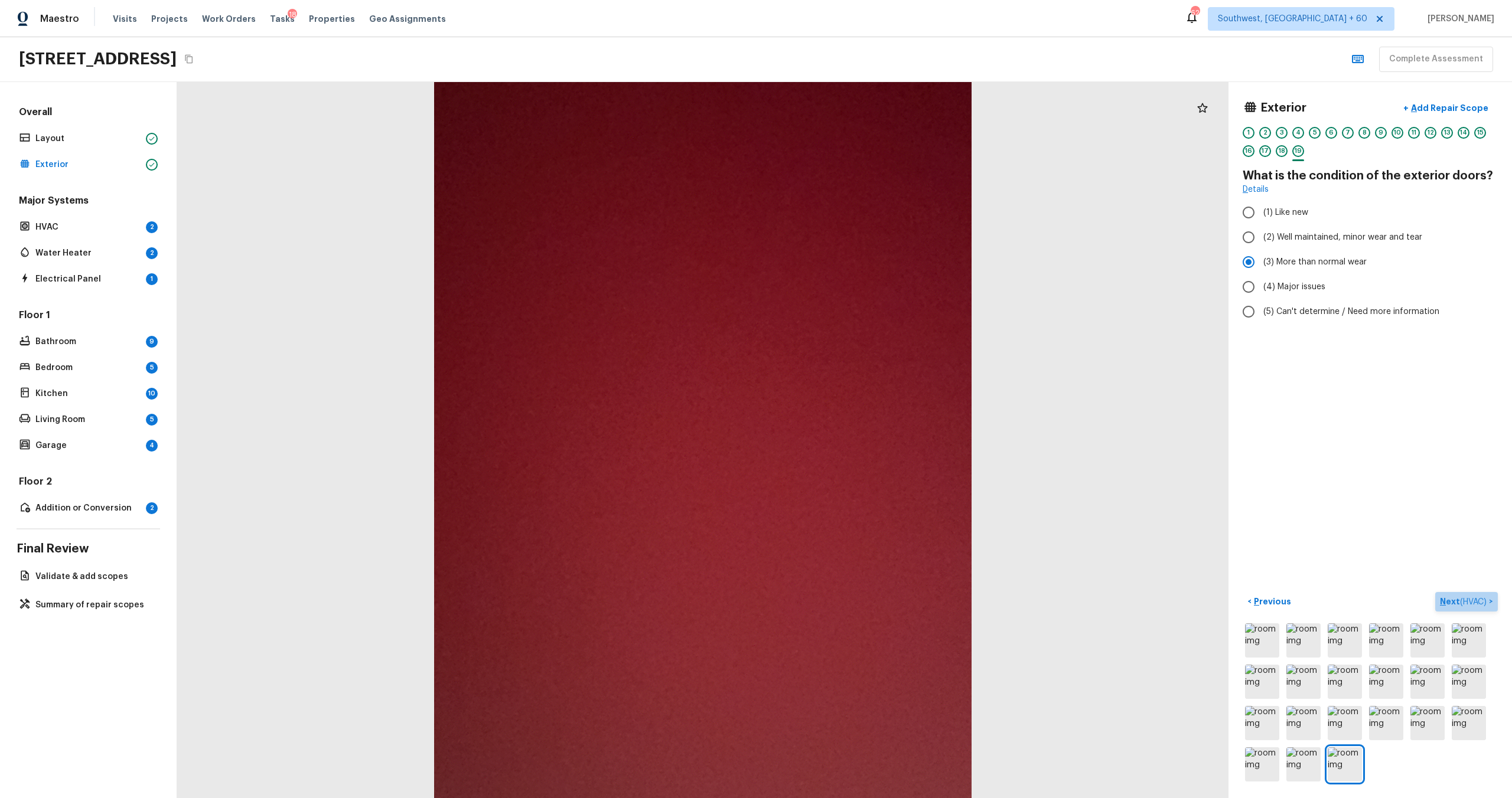
click at [850, 430] on p "Next ( HVAC )" at bounding box center [1464, 601] width 49 height 12
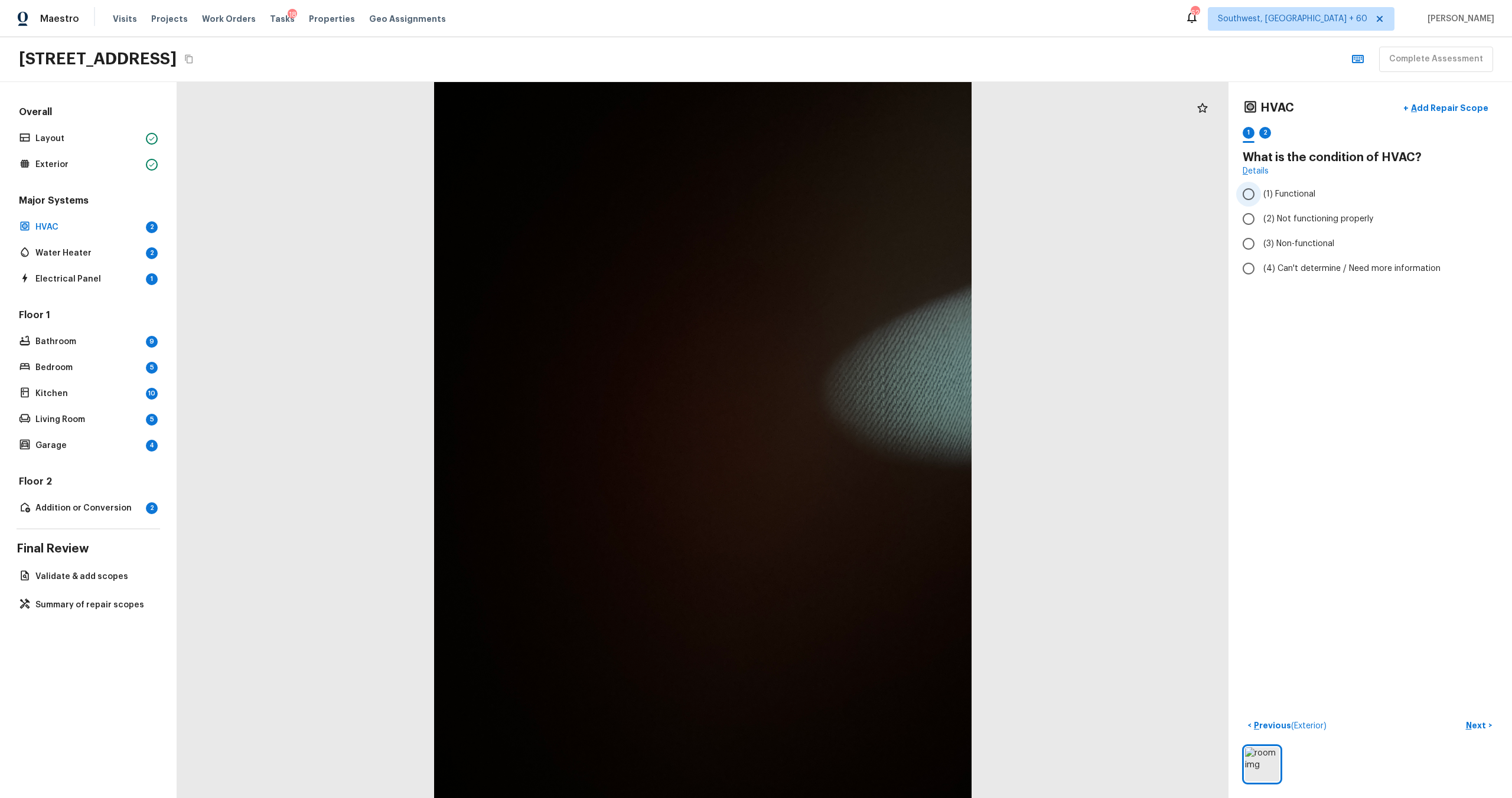
click at [850, 194] on span "(1) Functional" at bounding box center [1289, 194] width 52 height 12
click at [850, 194] on input "(1) Functional" at bounding box center [1248, 194] width 25 height 25
radio input "true"
click at [850, 430] on p "Next" at bounding box center [1477, 726] width 22 height 12
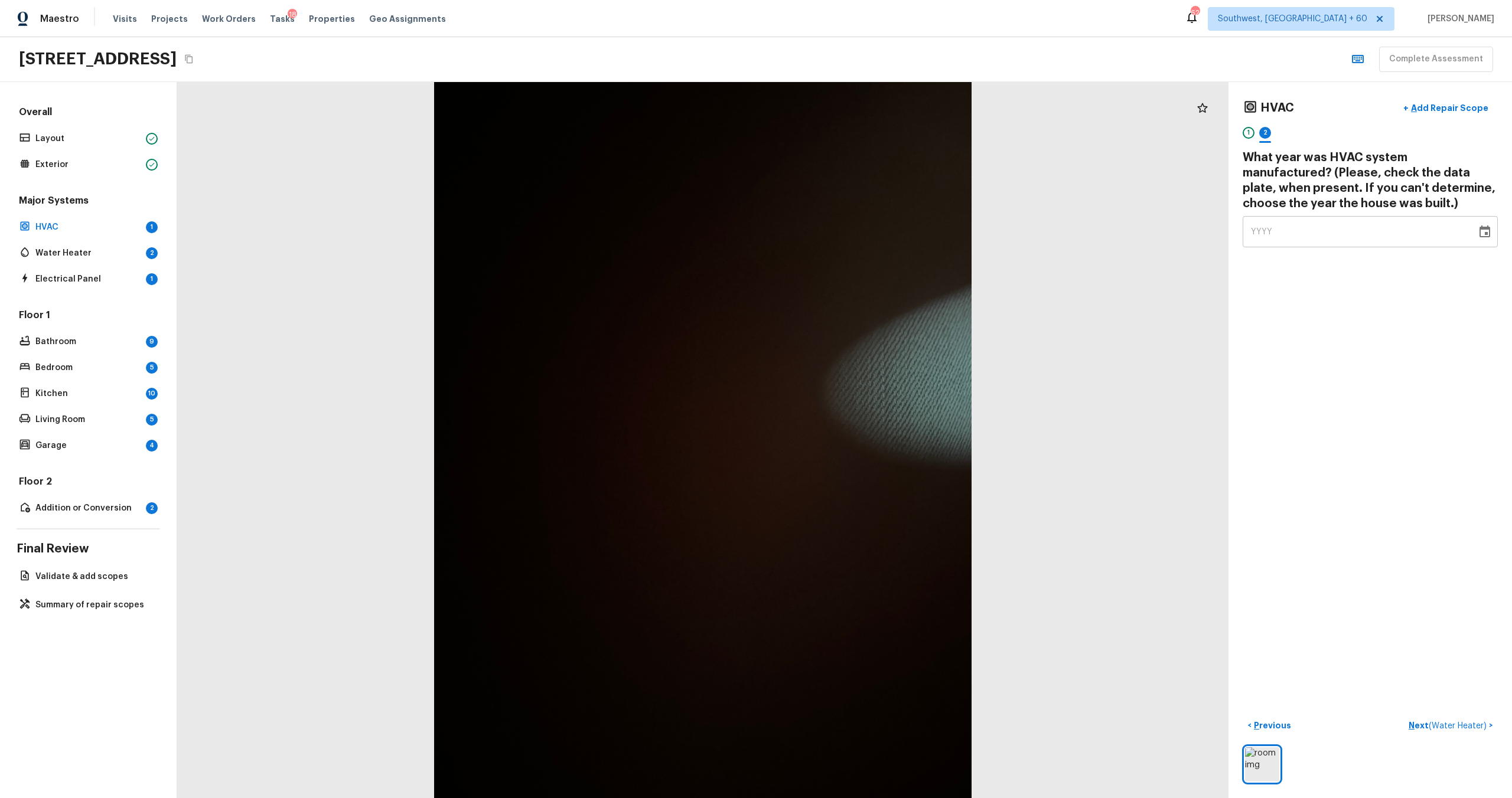
click at [850, 236] on span "YYYY" at bounding box center [1262, 232] width 22 height 12
type input "1989"
click at [850, 379] on div "HVAC + Add Repair Scope 1 2 What year was HVAC system manufactured? (Please, ch…" at bounding box center [1370, 440] width 283 height 716
click at [850, 430] on p "Next ( Water Heater )" at bounding box center [1448, 726] width 80 height 12
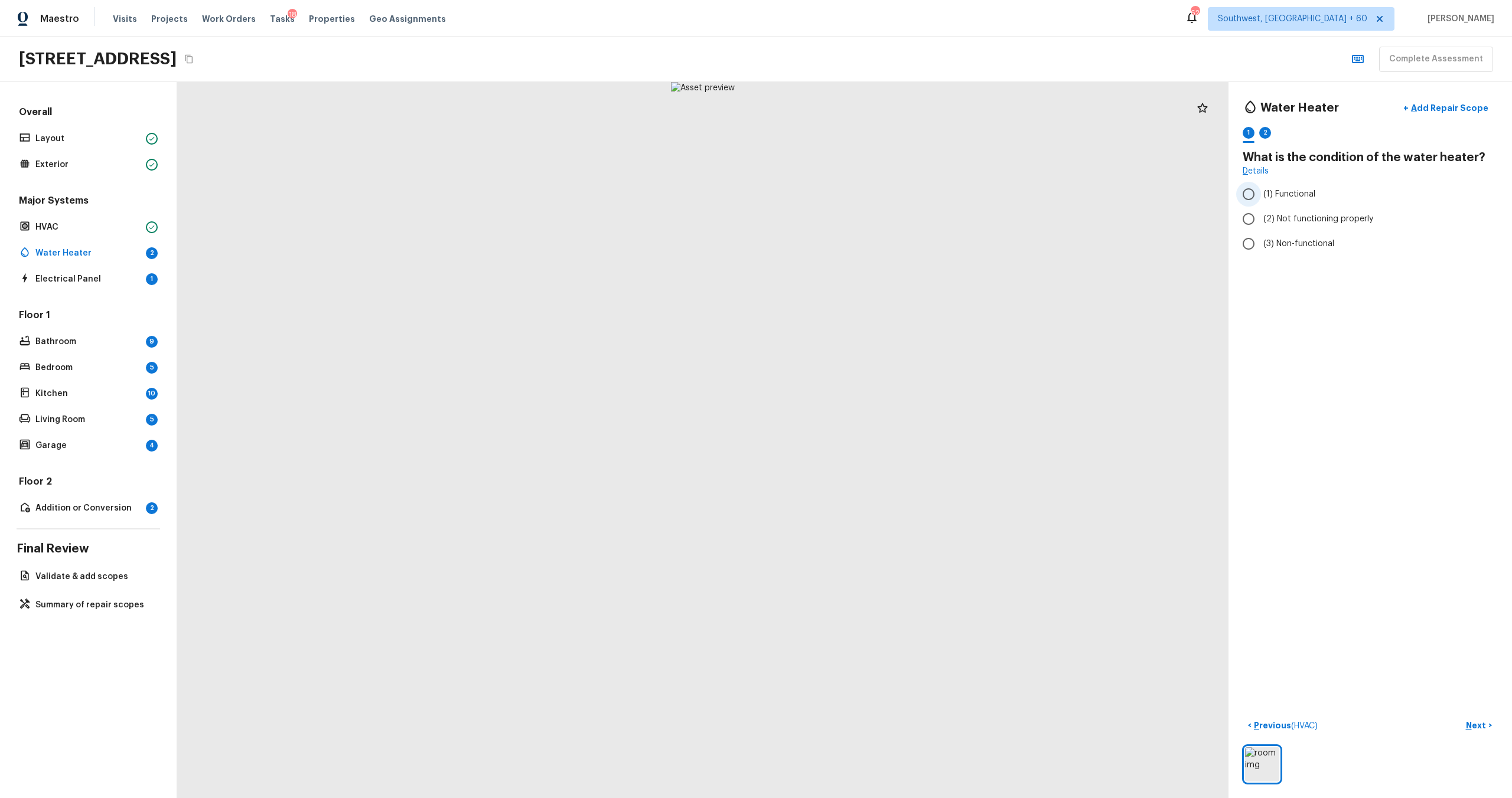
click at [850, 201] on label "(1) Functional" at bounding box center [1362, 194] width 252 height 25
click at [850, 201] on input "(1) Functional" at bounding box center [1248, 194] width 25 height 25
radio input "true"
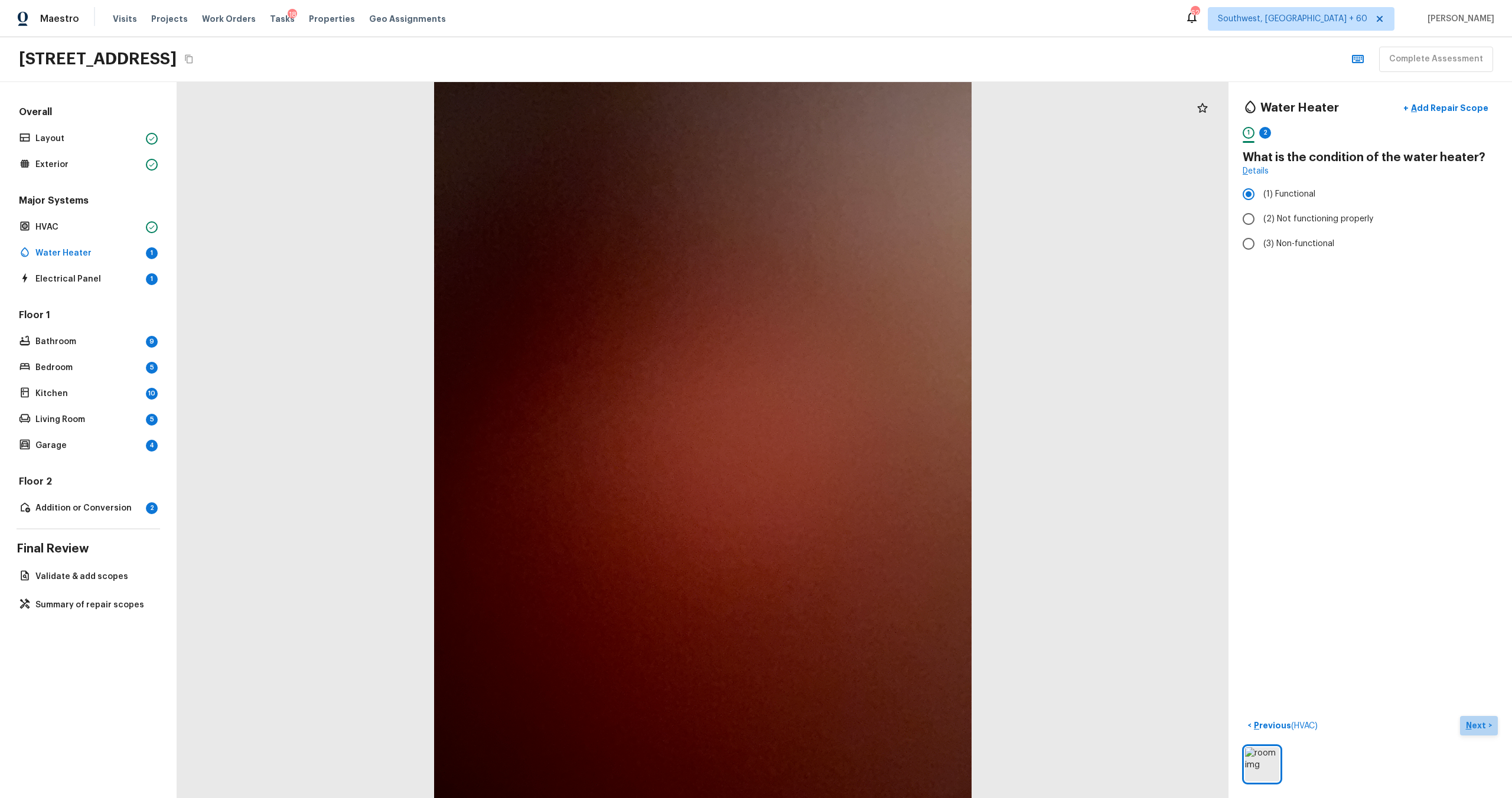
click at [850, 430] on p "Next" at bounding box center [1477, 726] width 22 height 12
click at [850, 215] on span "YYYY" at bounding box center [1262, 217] width 22 height 8
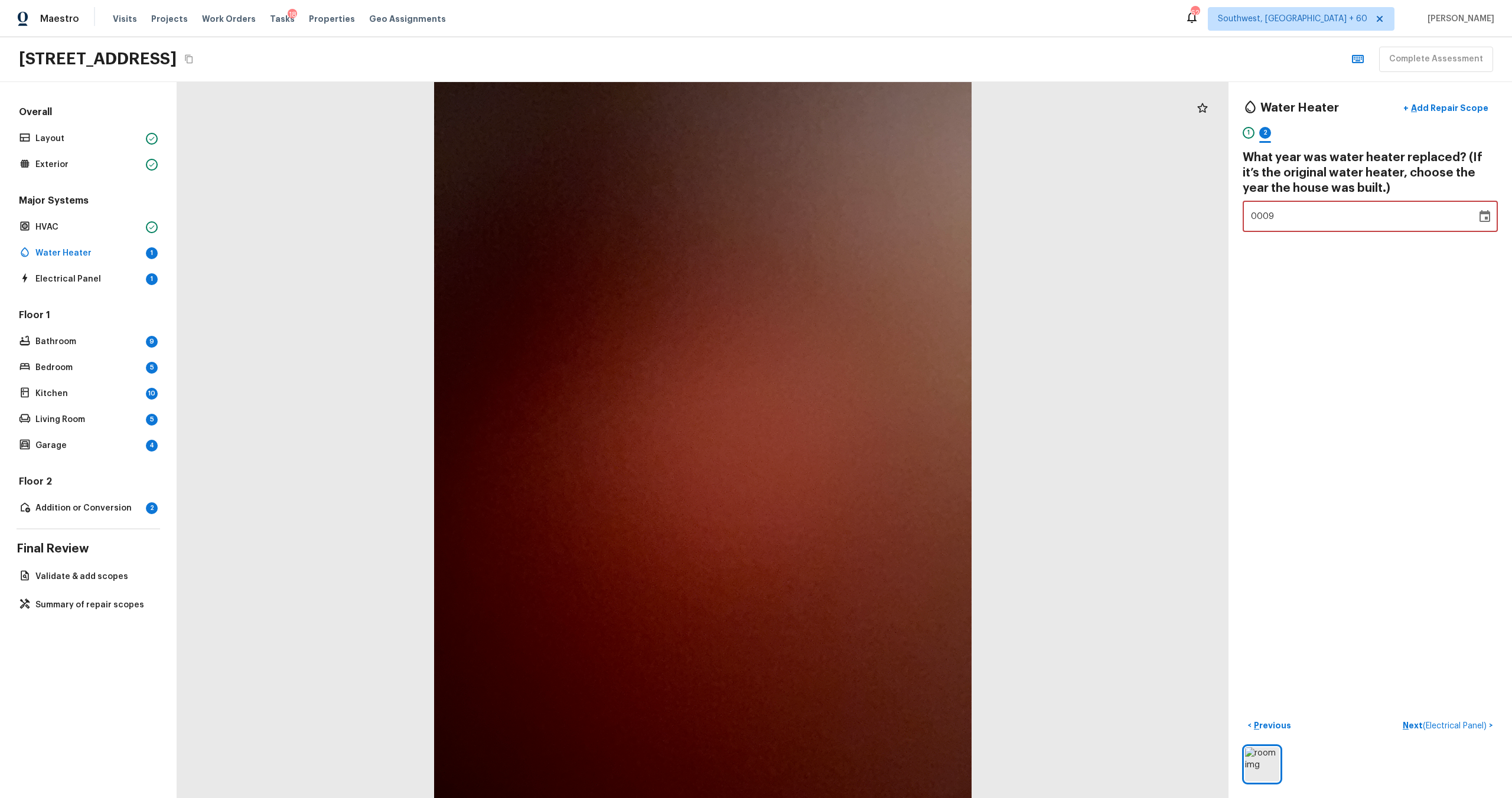
type input "0989"
type input "1989"
click at [850, 299] on div "Water Heater + Add Repair Scope 1 2 What year was water heater replaced? (If it…" at bounding box center [1370, 440] width 283 height 716
click at [850, 430] on p "Next ( Electrical Panel )" at bounding box center [1446, 726] width 86 height 12
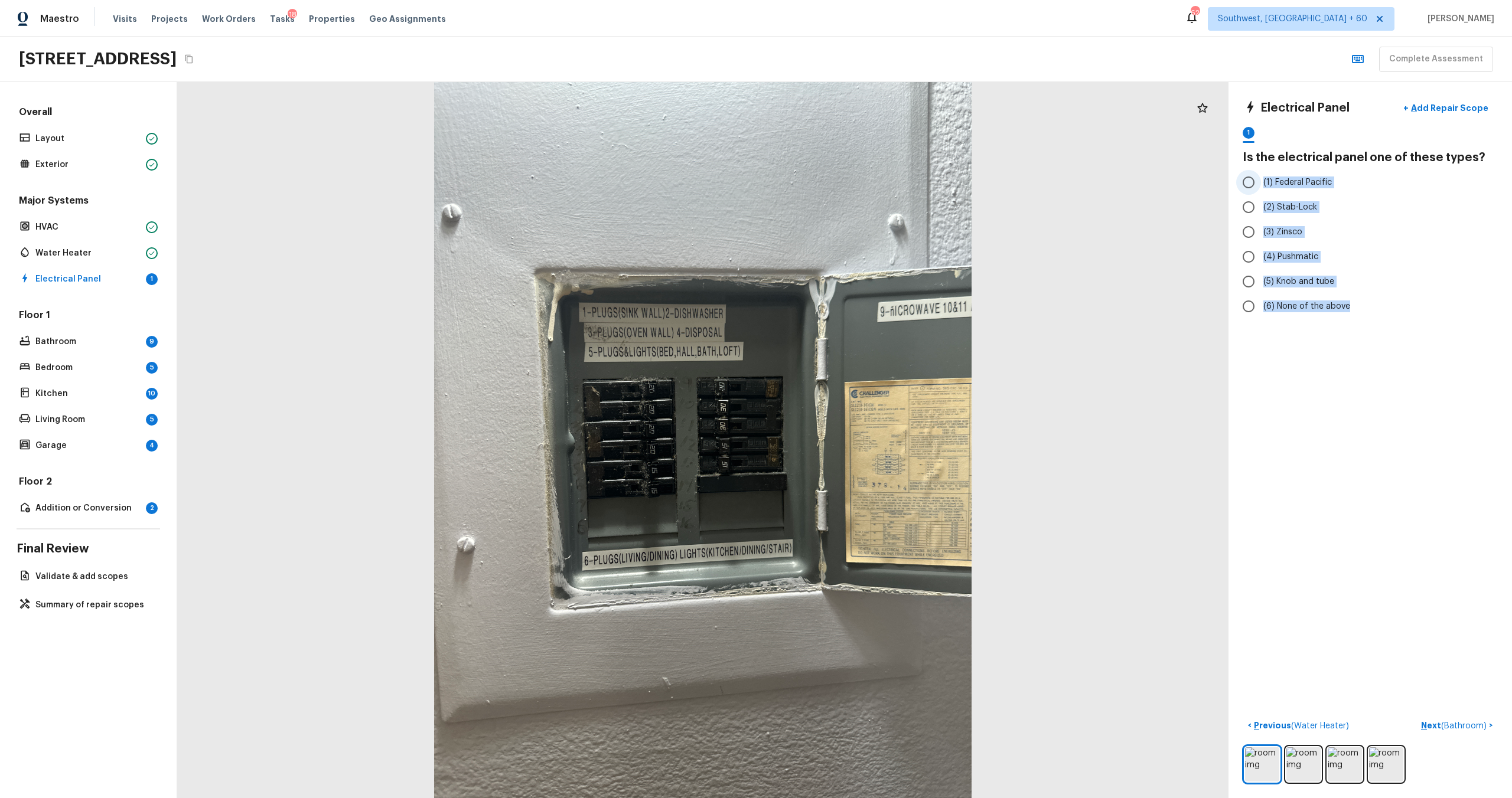
drag, startPoint x: 1355, startPoint y: 310, endPoint x: 1264, endPoint y: 184, distance: 155.4
click at [850, 184] on div "(1) Federal Pacific (2) Stab-Lock (3) Zinsco (4) Pushmatic (5) Knob and tube (6…" at bounding box center [1370, 244] width 255 height 149
copy div "(1) Federal Pacific (2) Stab-Lock (3) Zinsco (4) Pushmatic (5) Knob and tube (6…"
click at [850, 409] on div "Electrical Panel + Add Repair Scope 1 Is the electrical panel one of these type…" at bounding box center [1370, 440] width 283 height 716
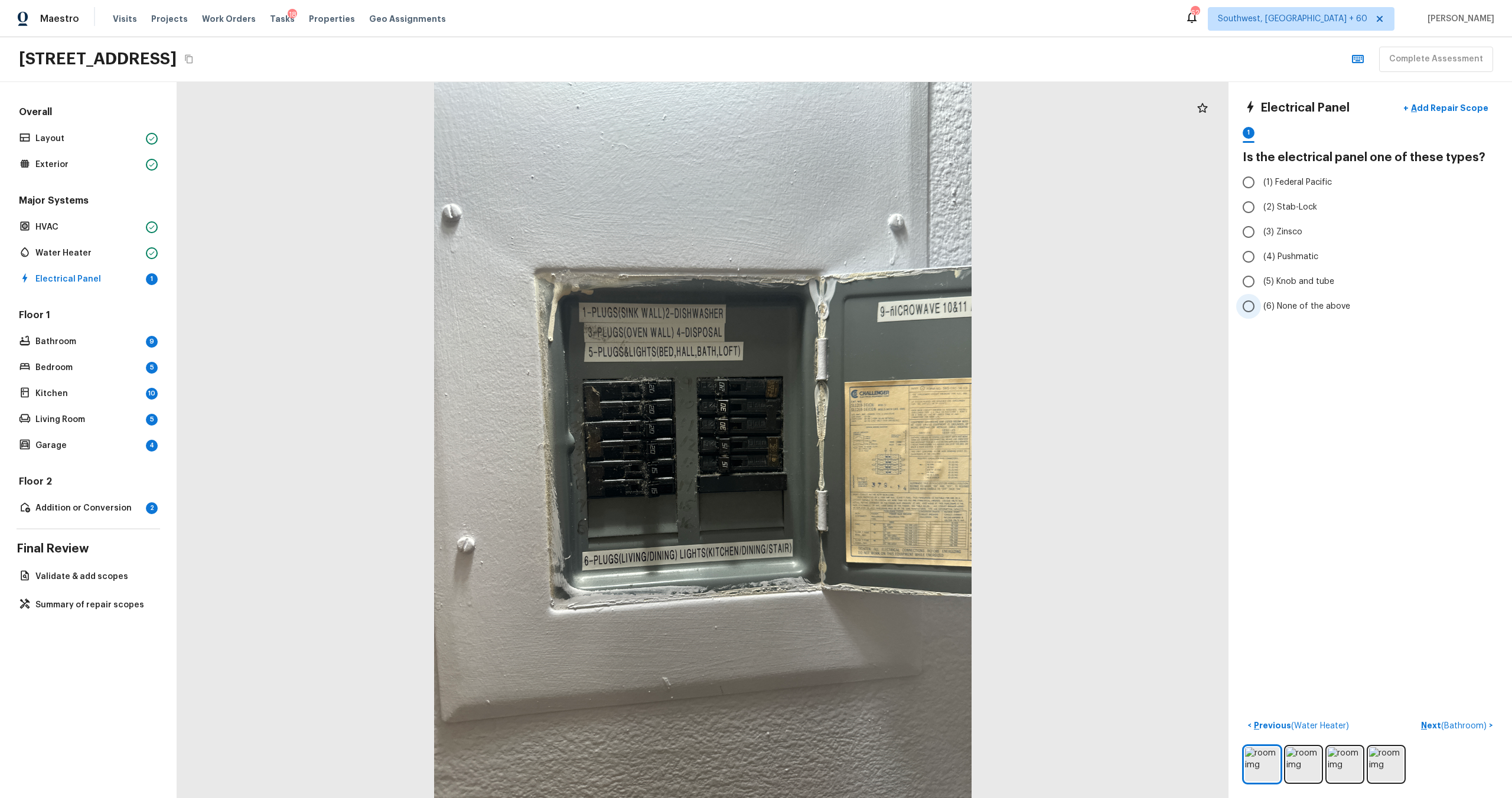
click at [850, 308] on input "(6) None of the above" at bounding box center [1248, 307] width 25 height 25
radio input "true"
click at [850, 430] on p "Next ( Bathroom )" at bounding box center [1455, 726] width 68 height 12
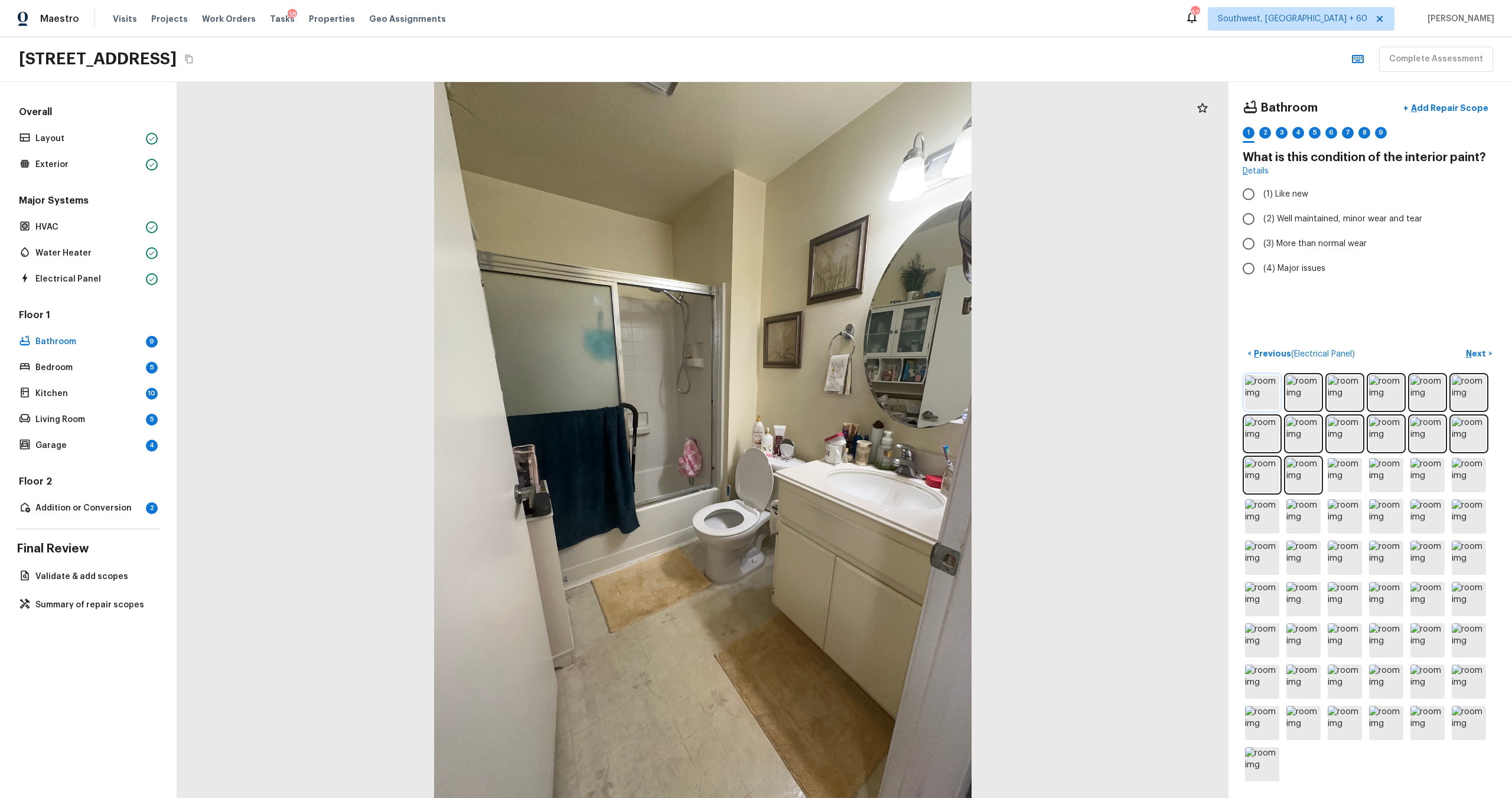
click at [850, 390] on img at bounding box center [1262, 392] width 35 height 34
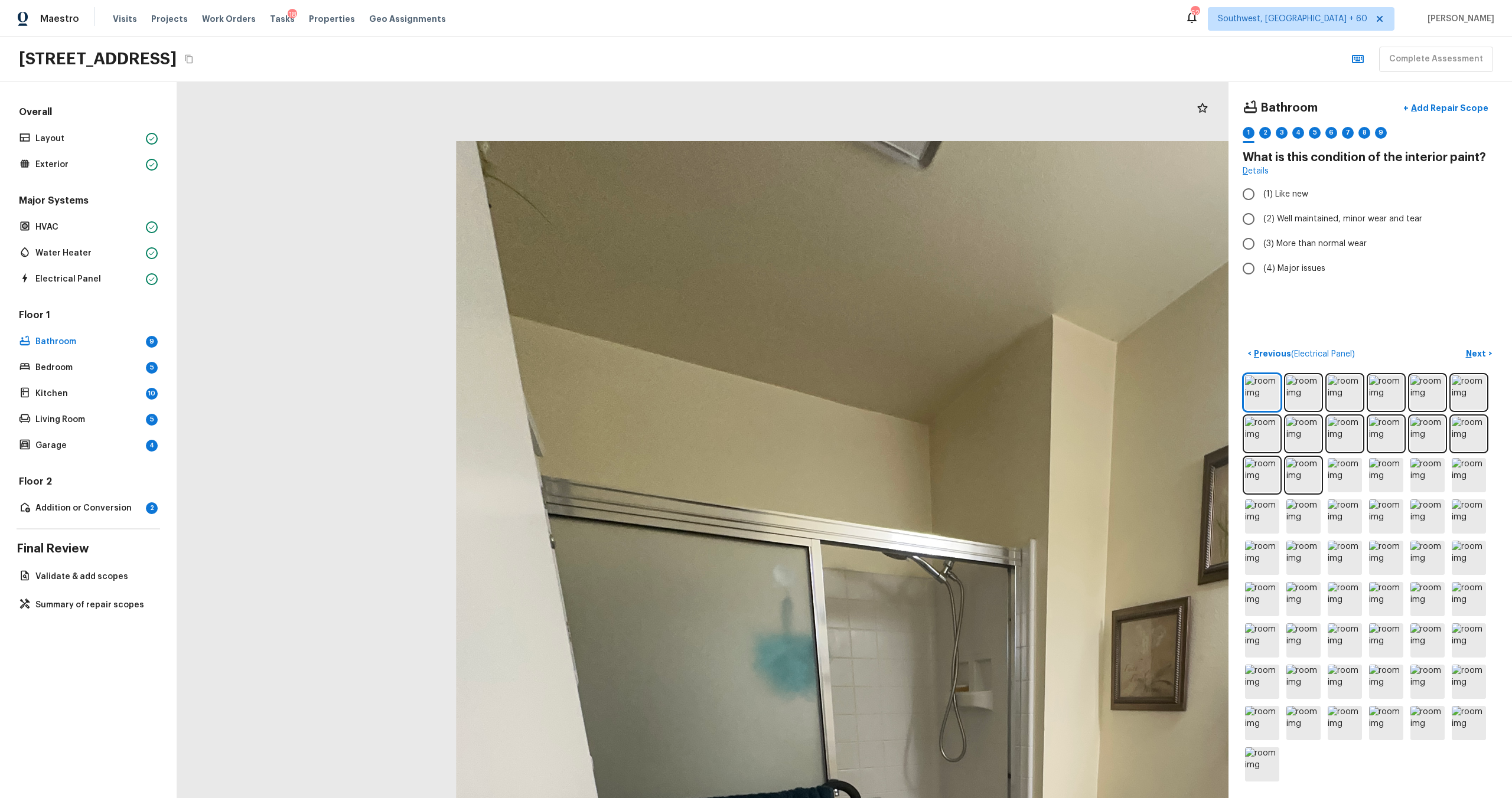
drag, startPoint x: 507, startPoint y: 180, endPoint x: 606, endPoint y: 360, distance: 205.4
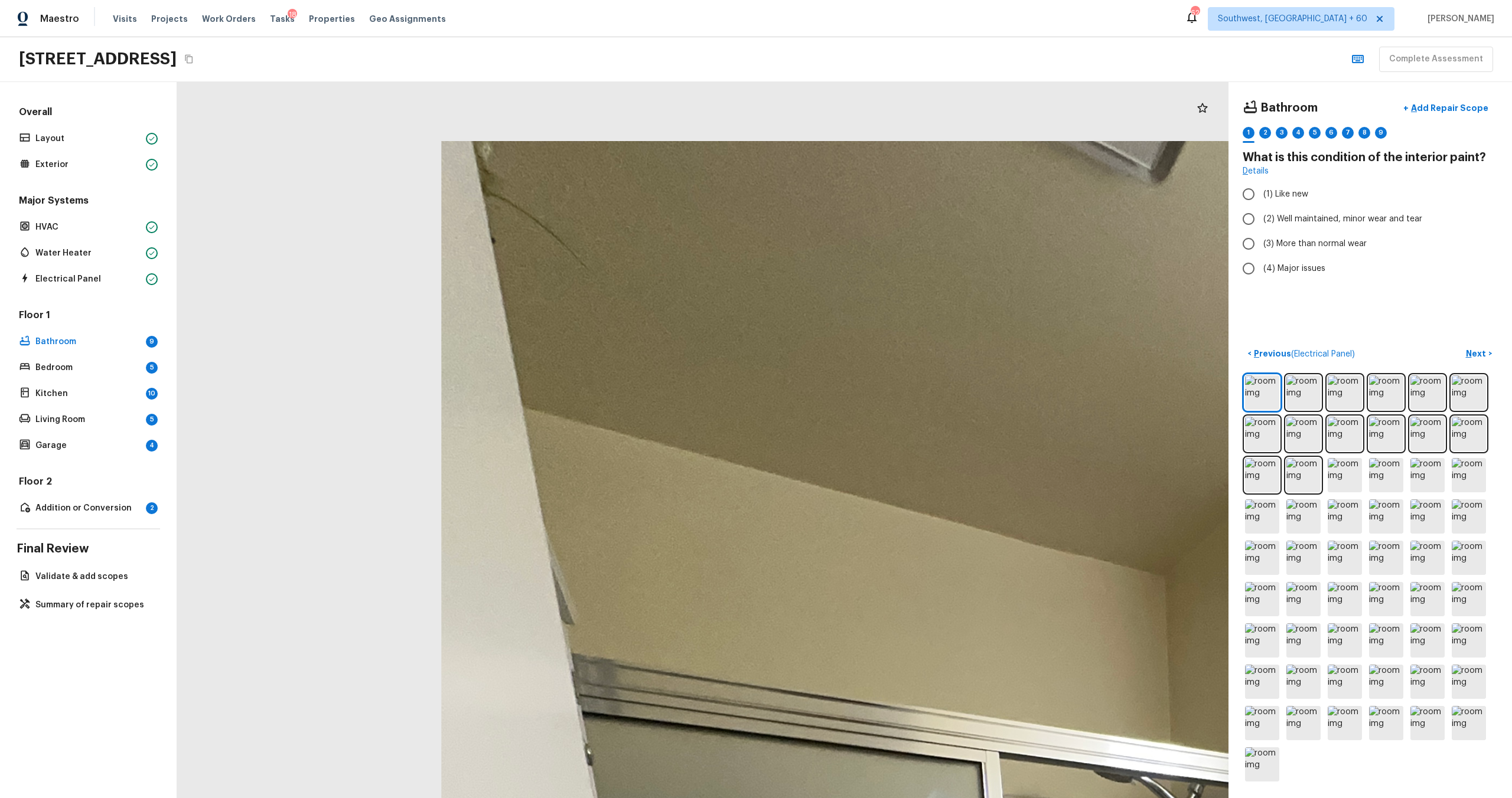
drag, startPoint x: 539, startPoint y: 194, endPoint x: 575, endPoint y: 340, distance: 150.4
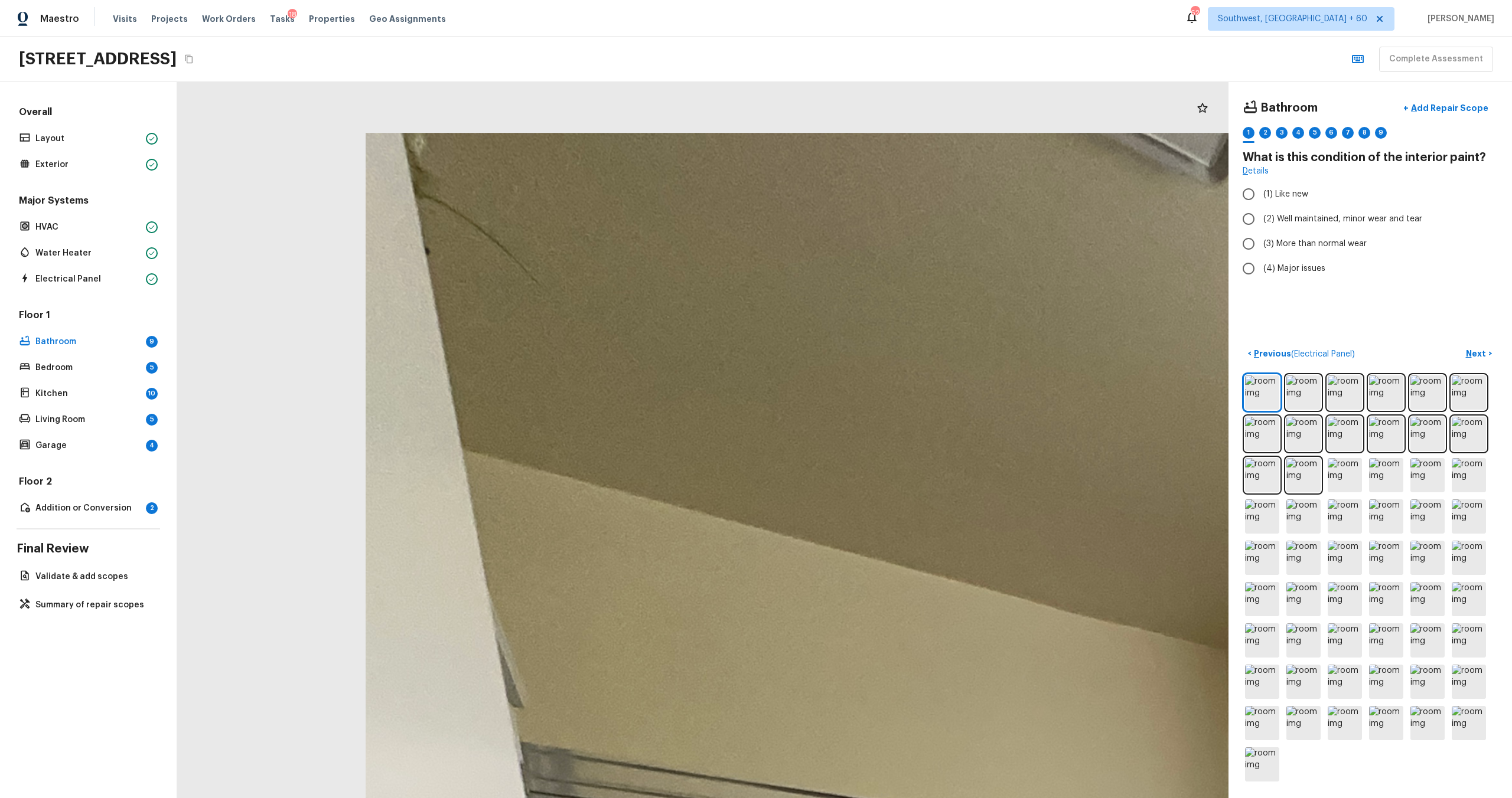
drag, startPoint x: 458, startPoint y: 139, endPoint x: 563, endPoint y: 413, distance: 293.4
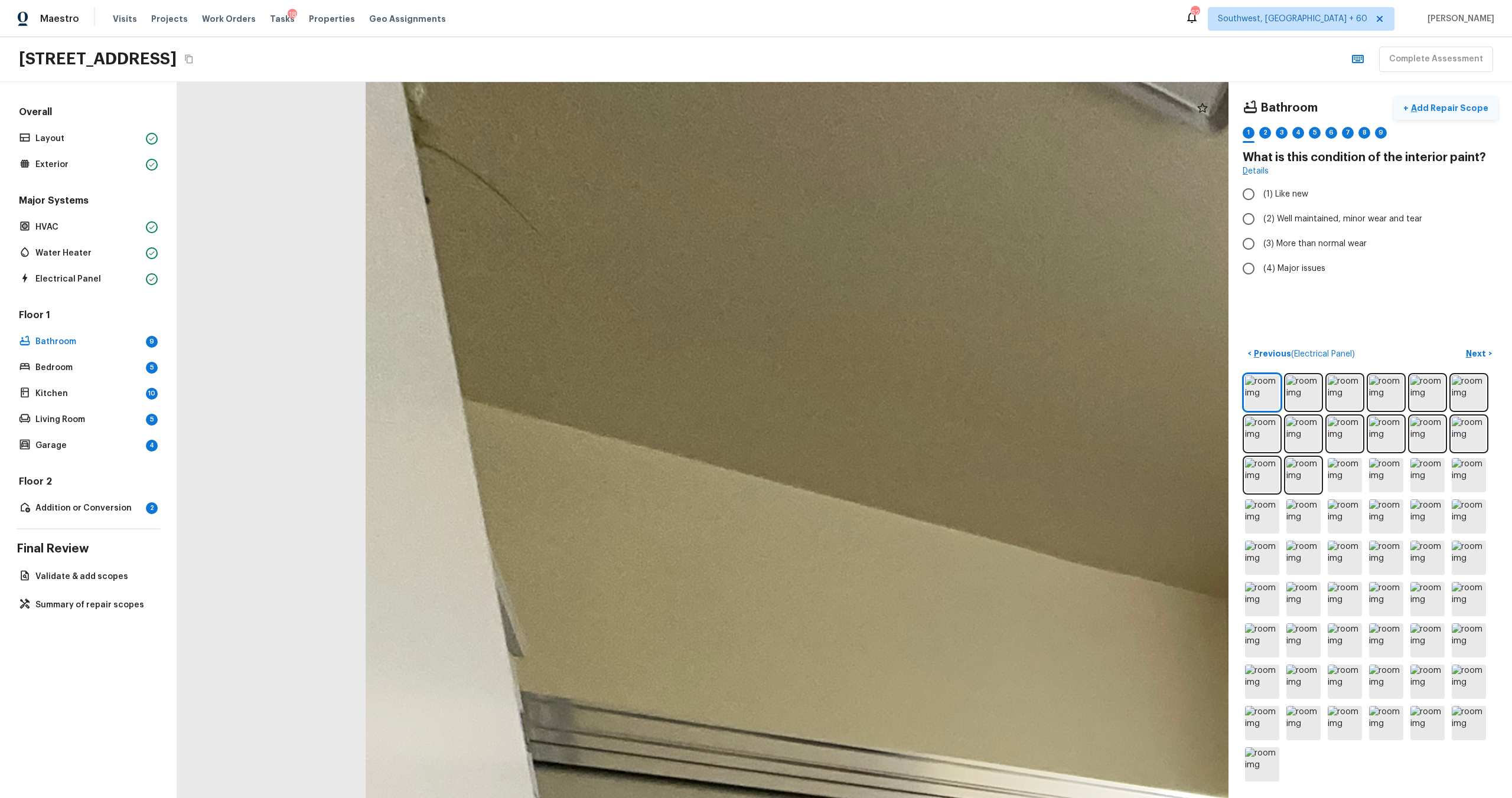
click at [850, 104] on p "Add Repair Scope" at bounding box center [1448, 108] width 79 height 12
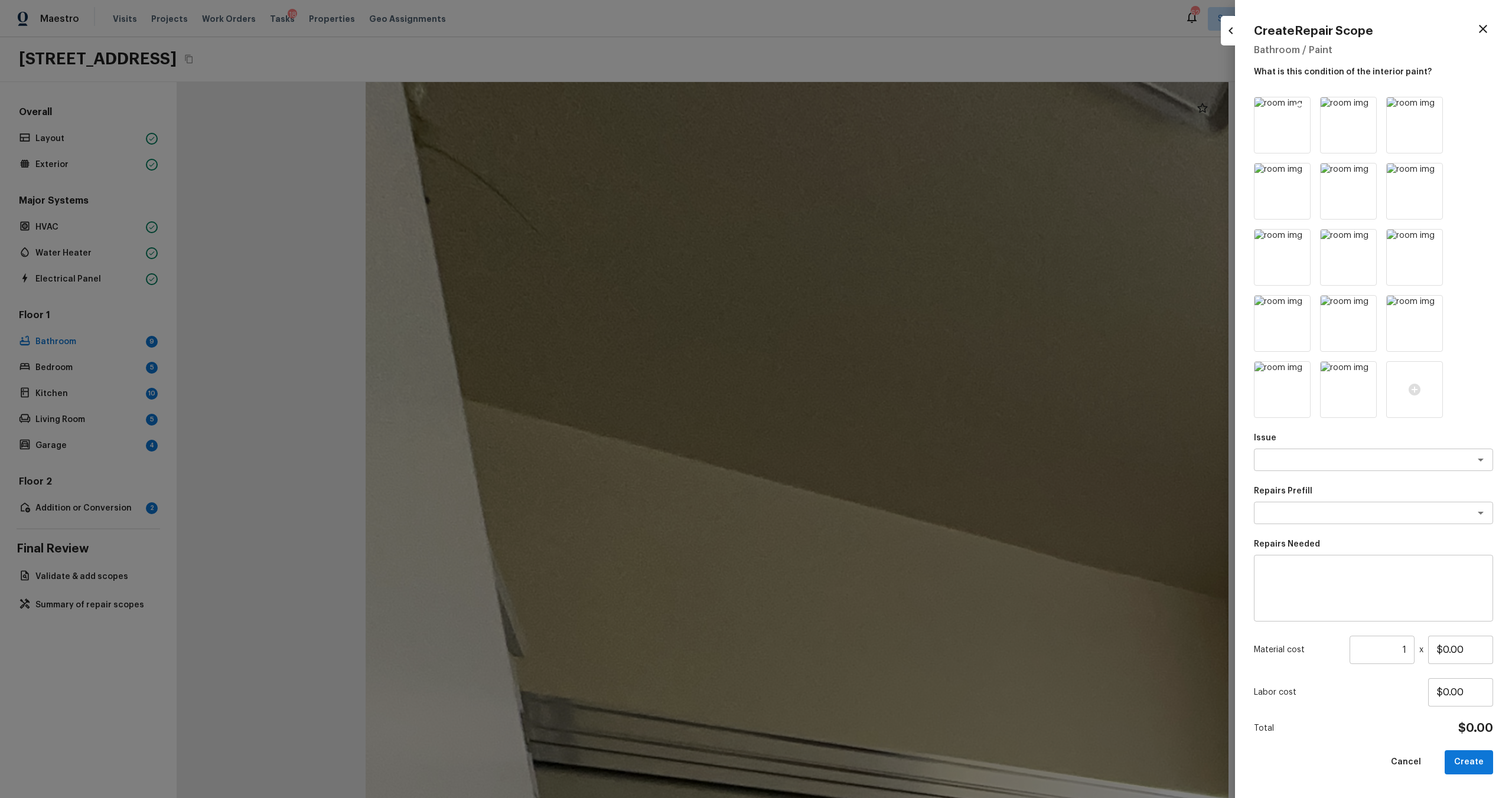
click at [850, 137] on img at bounding box center [1282, 125] width 55 height 55
click at [850, 31] on icon "button" at bounding box center [1483, 29] width 14 height 14
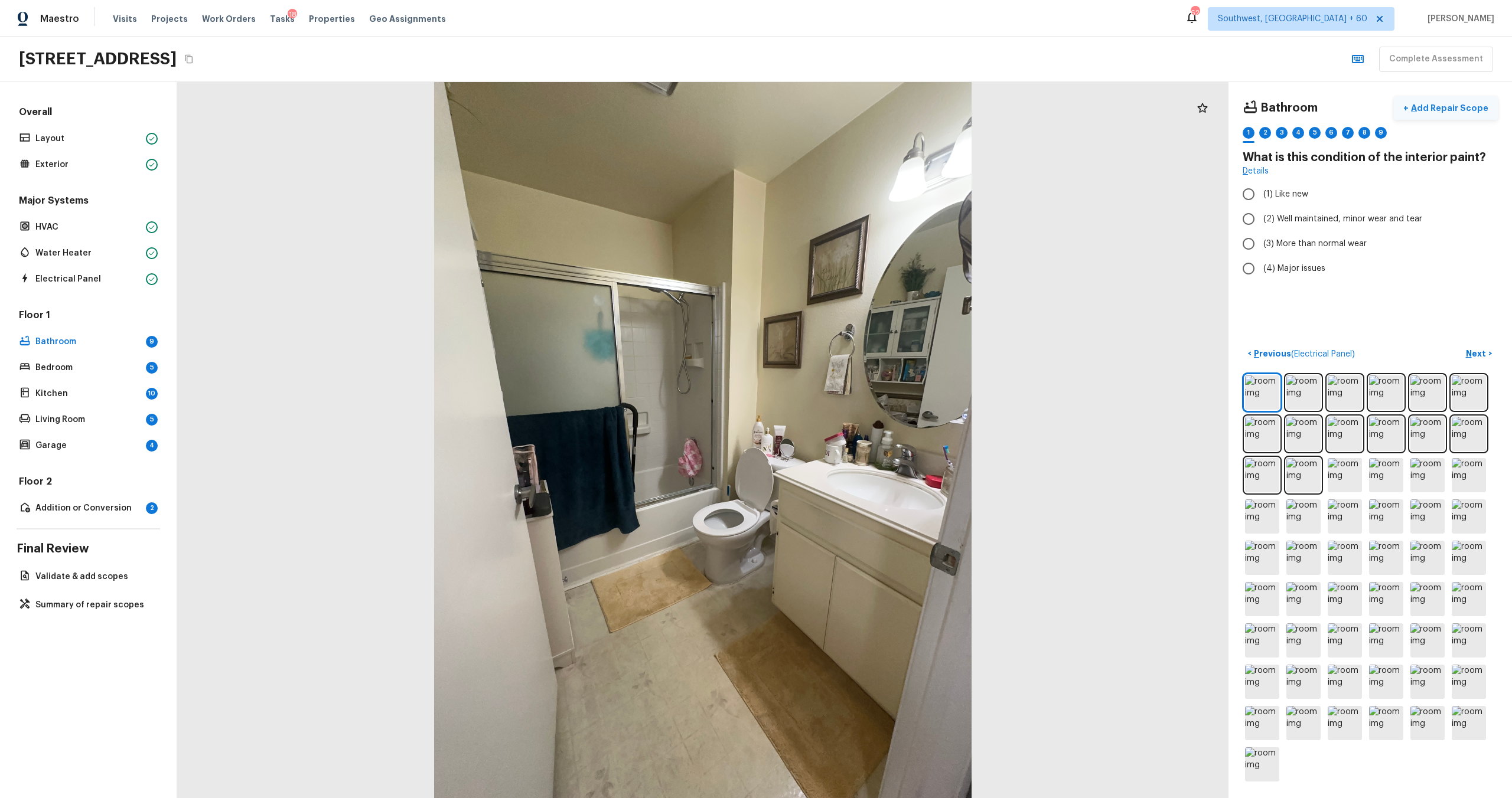
click at [850, 113] on p "Add Repair Scope" at bounding box center [1448, 108] width 79 height 12
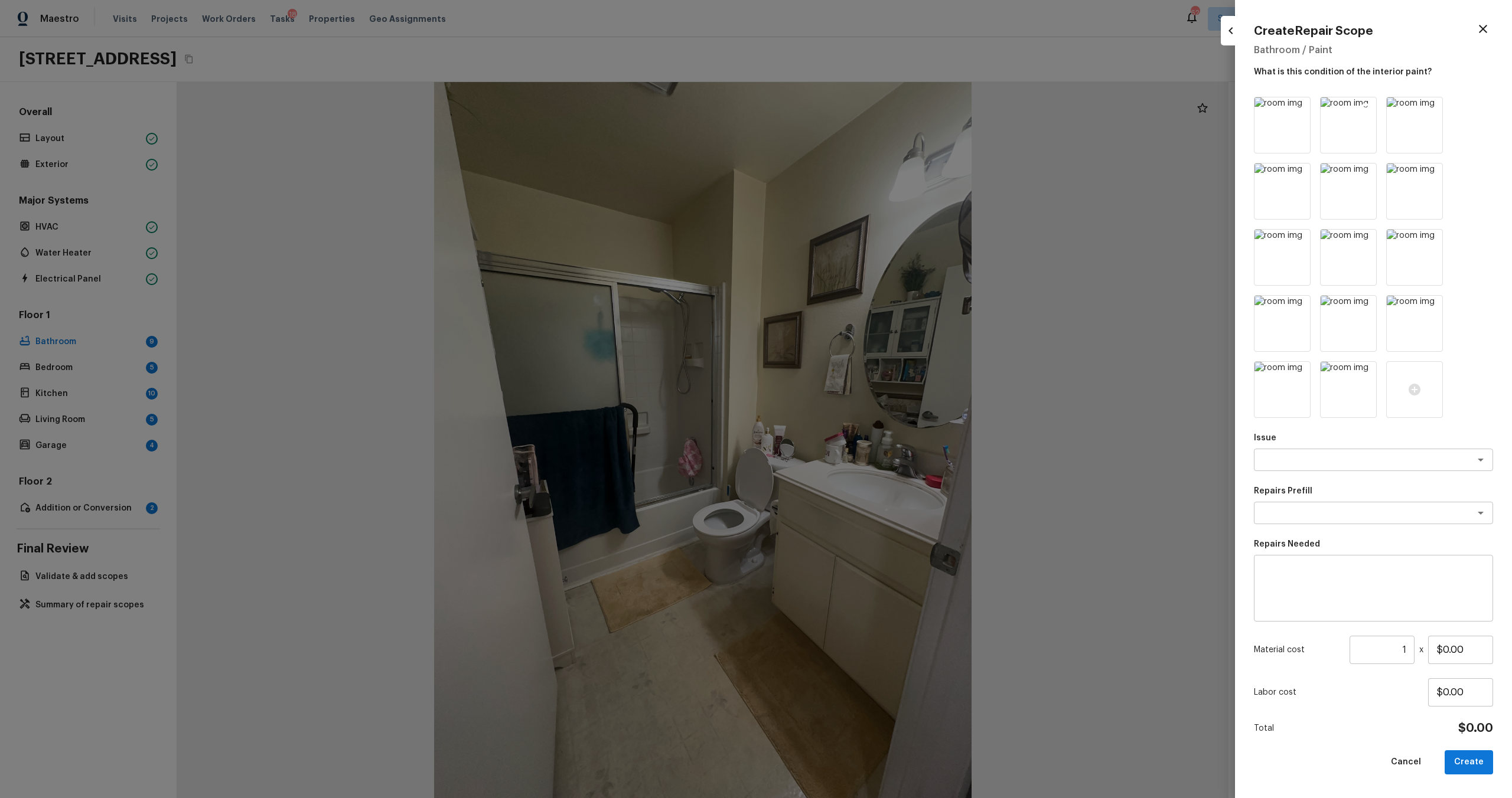
click at [850, 110] on icon at bounding box center [1365, 108] width 10 height 10
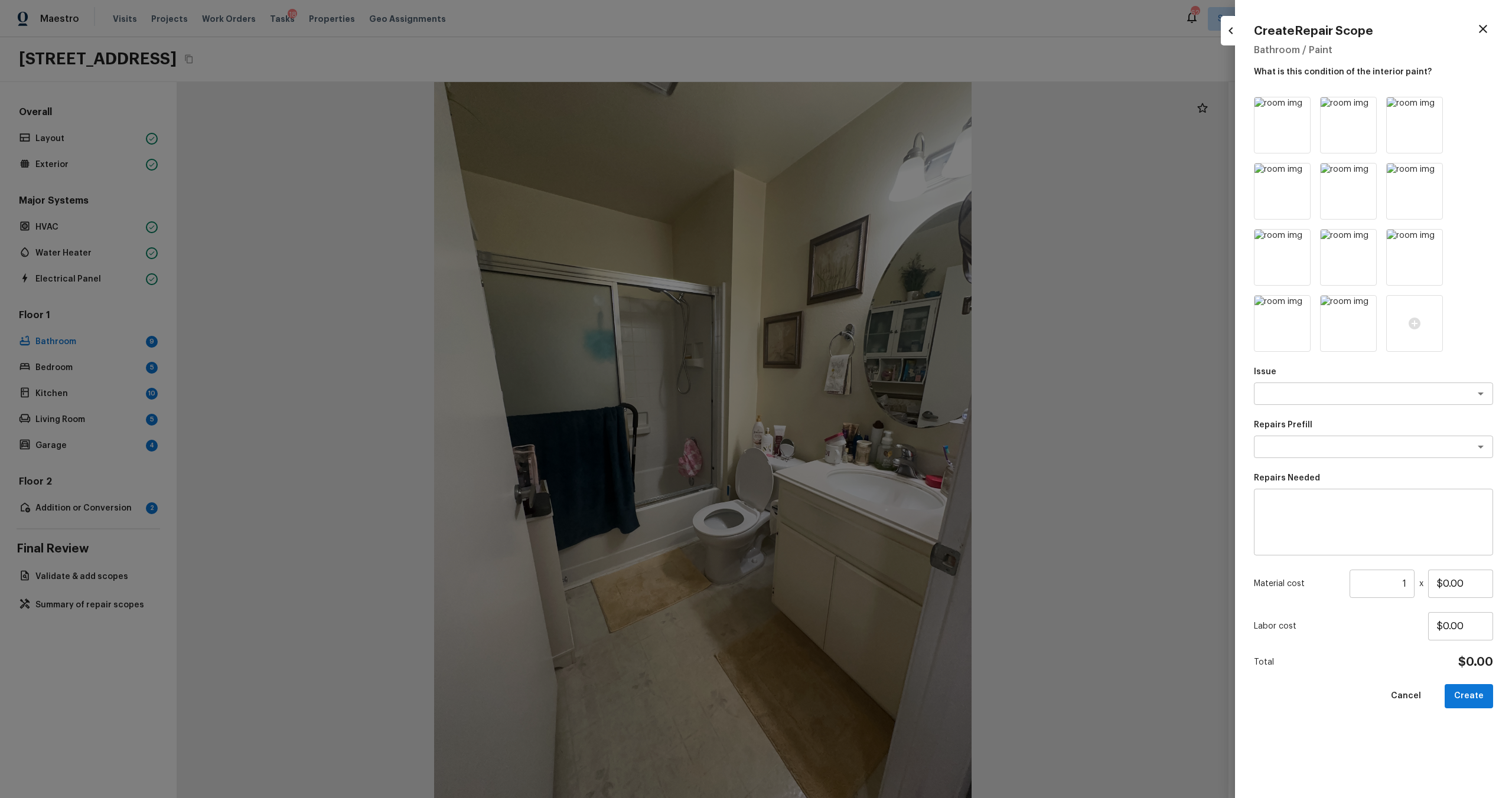
click at [850, 110] on icon at bounding box center [1365, 108] width 10 height 10
click at [850, 110] on icon at bounding box center [1431, 108] width 10 height 10
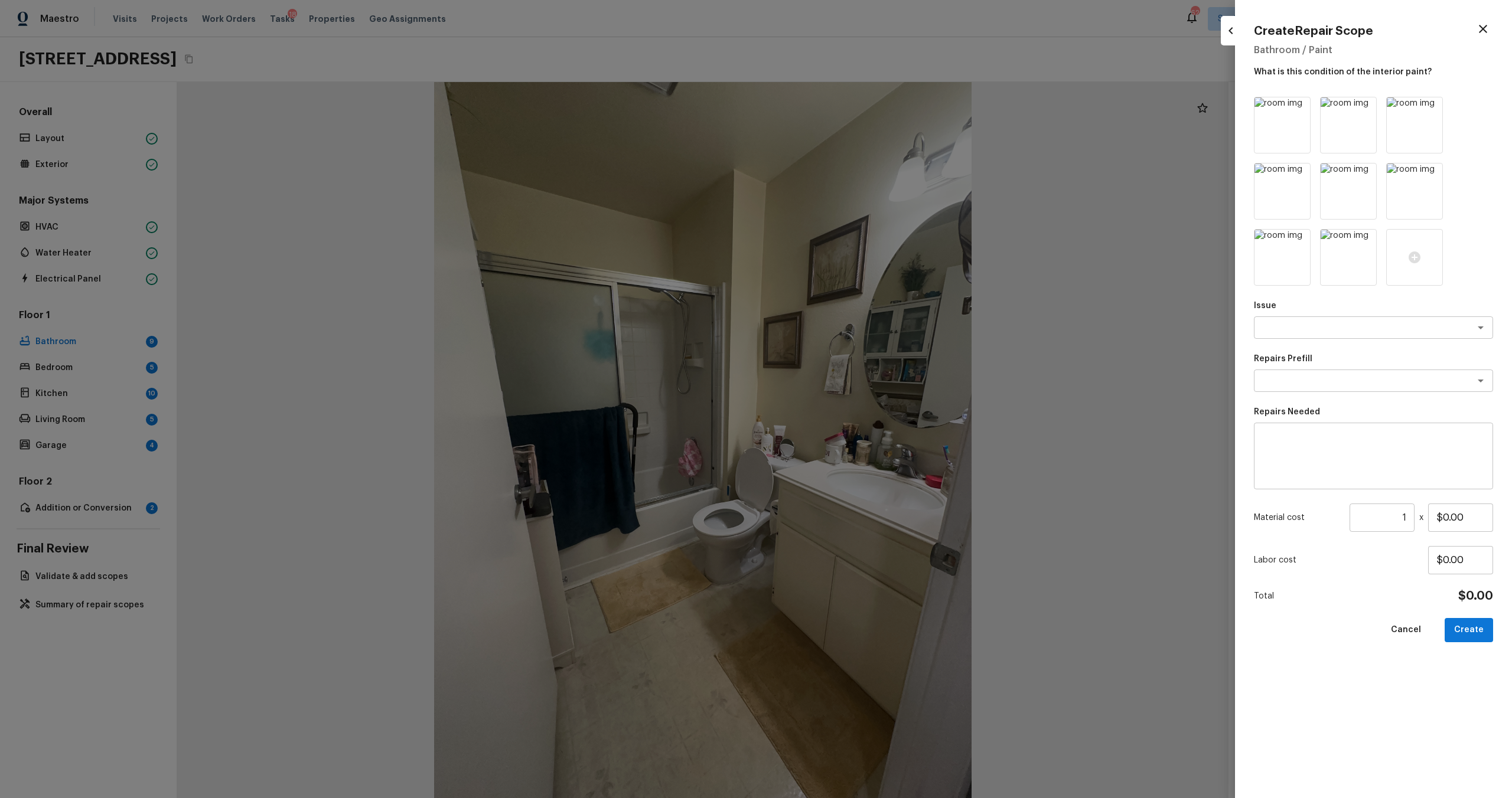
click at [850, 110] on icon at bounding box center [1365, 108] width 10 height 10
click at [850, 110] on icon at bounding box center [1431, 108] width 10 height 10
click at [850, 110] on icon at bounding box center [1365, 108] width 10 height 10
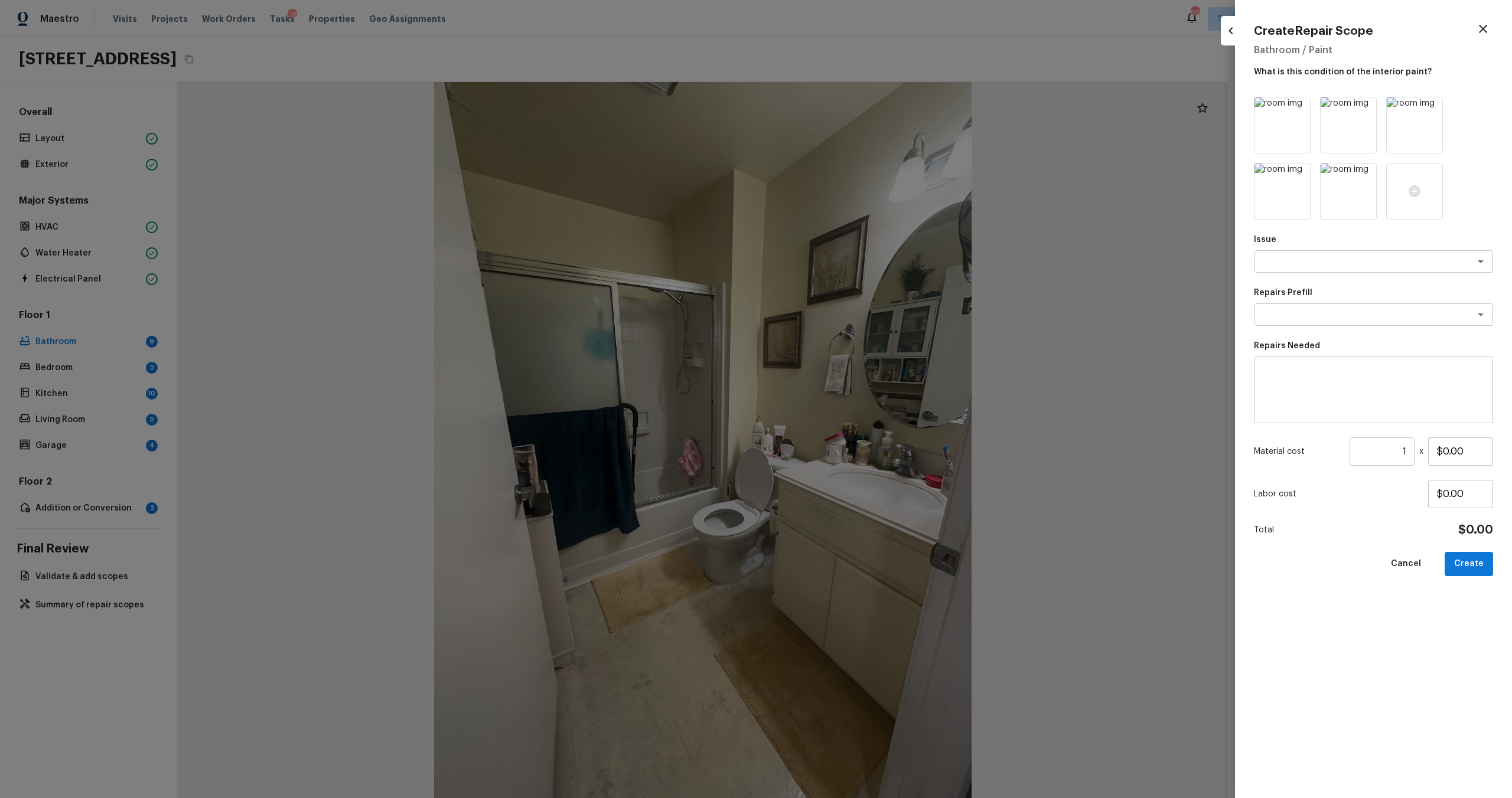
click at [850, 110] on icon at bounding box center [1365, 108] width 10 height 10
click at [850, 110] on icon at bounding box center [1431, 108] width 10 height 10
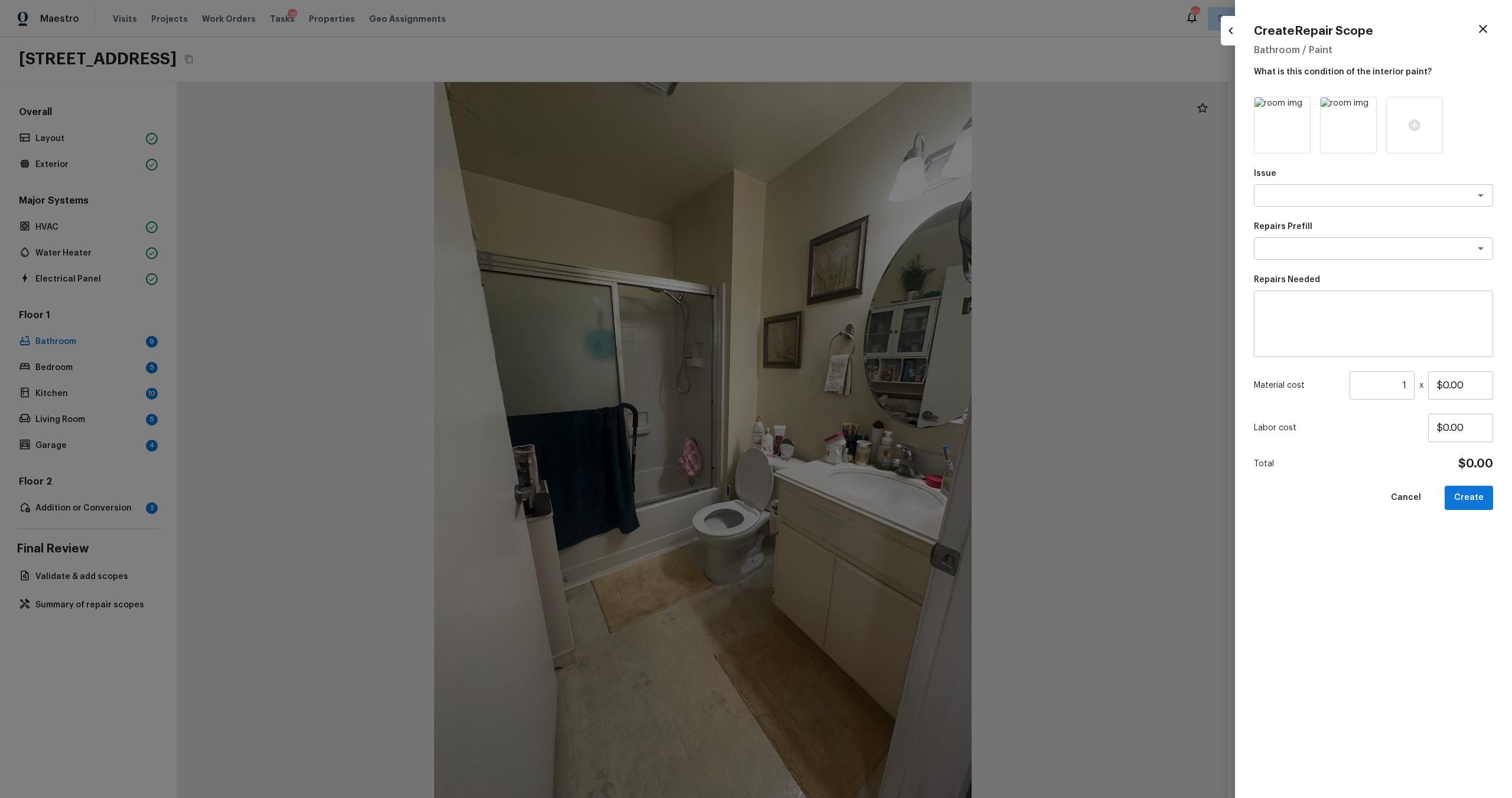
click at [850, 110] on icon at bounding box center [1365, 108] width 10 height 10
click at [850, 110] on div at bounding box center [1348, 125] width 57 height 57
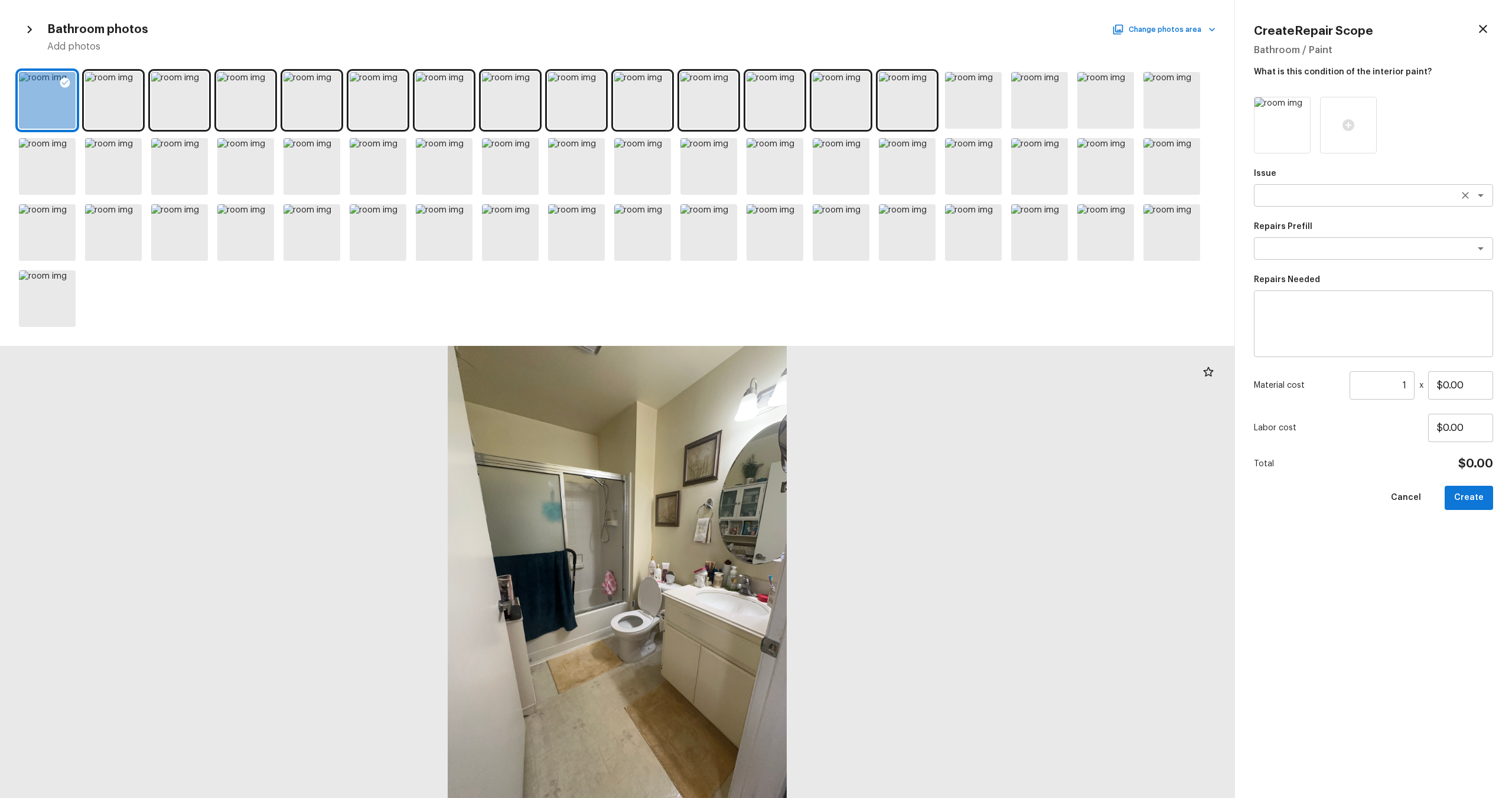
click at [850, 194] on textarea at bounding box center [1357, 195] width 195 height 12
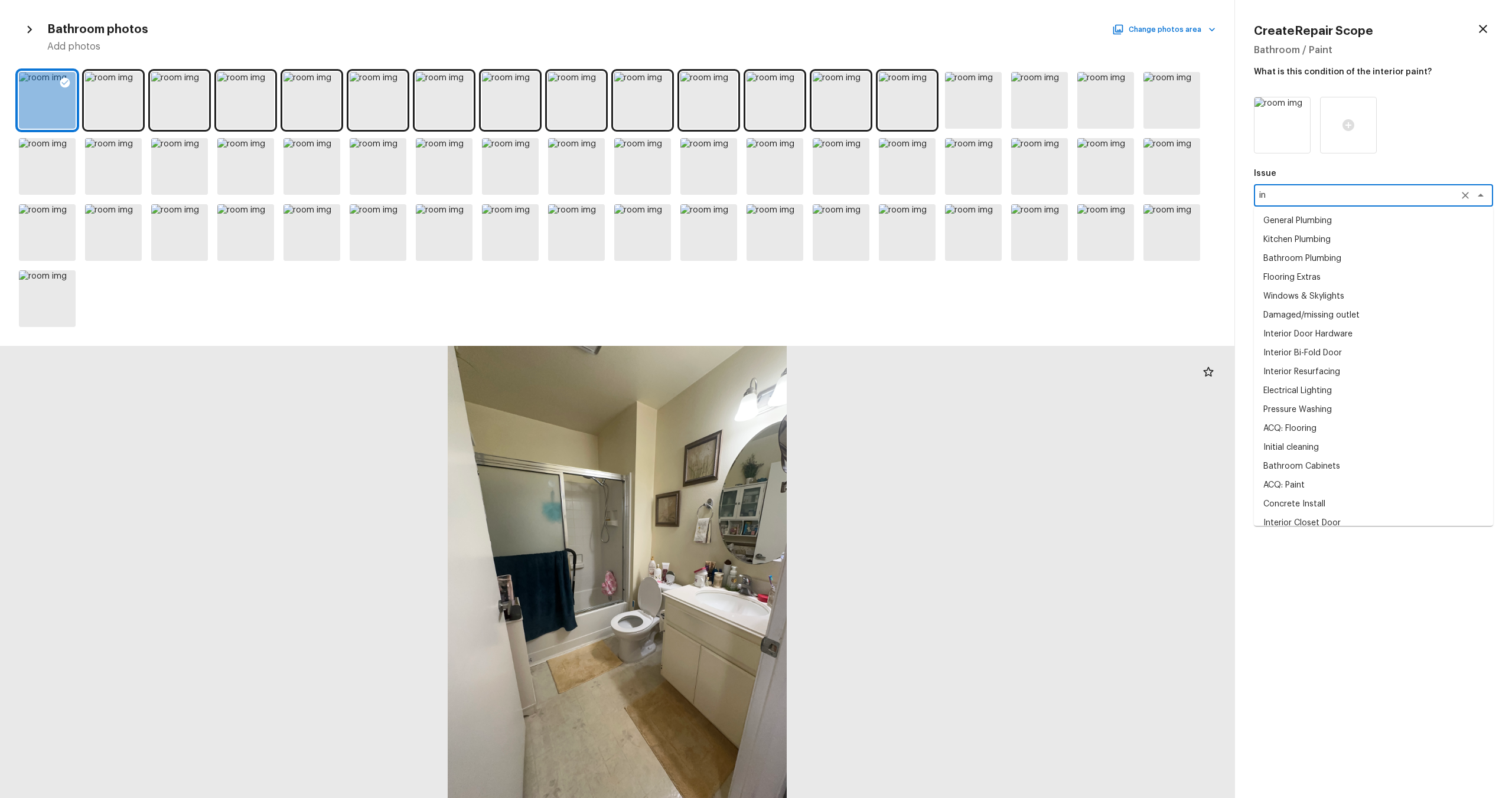
type textarea "i"
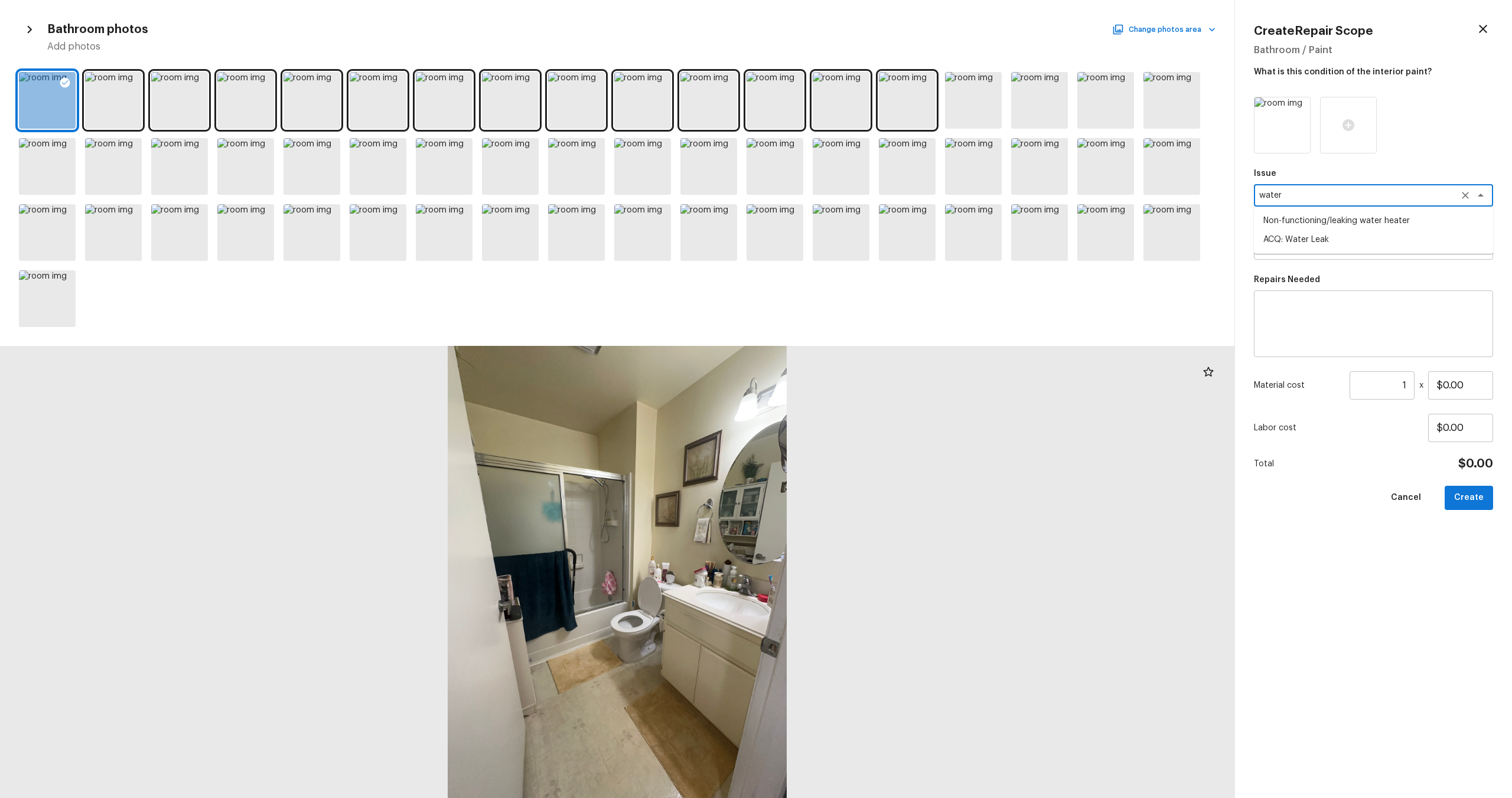
click at [850, 241] on li "ACQ: Water Leak" at bounding box center [1373, 240] width 239 height 19
click at [850, 257] on div "x ​" at bounding box center [1373, 249] width 239 height 22
type textarea "ACQ: Water Leak"
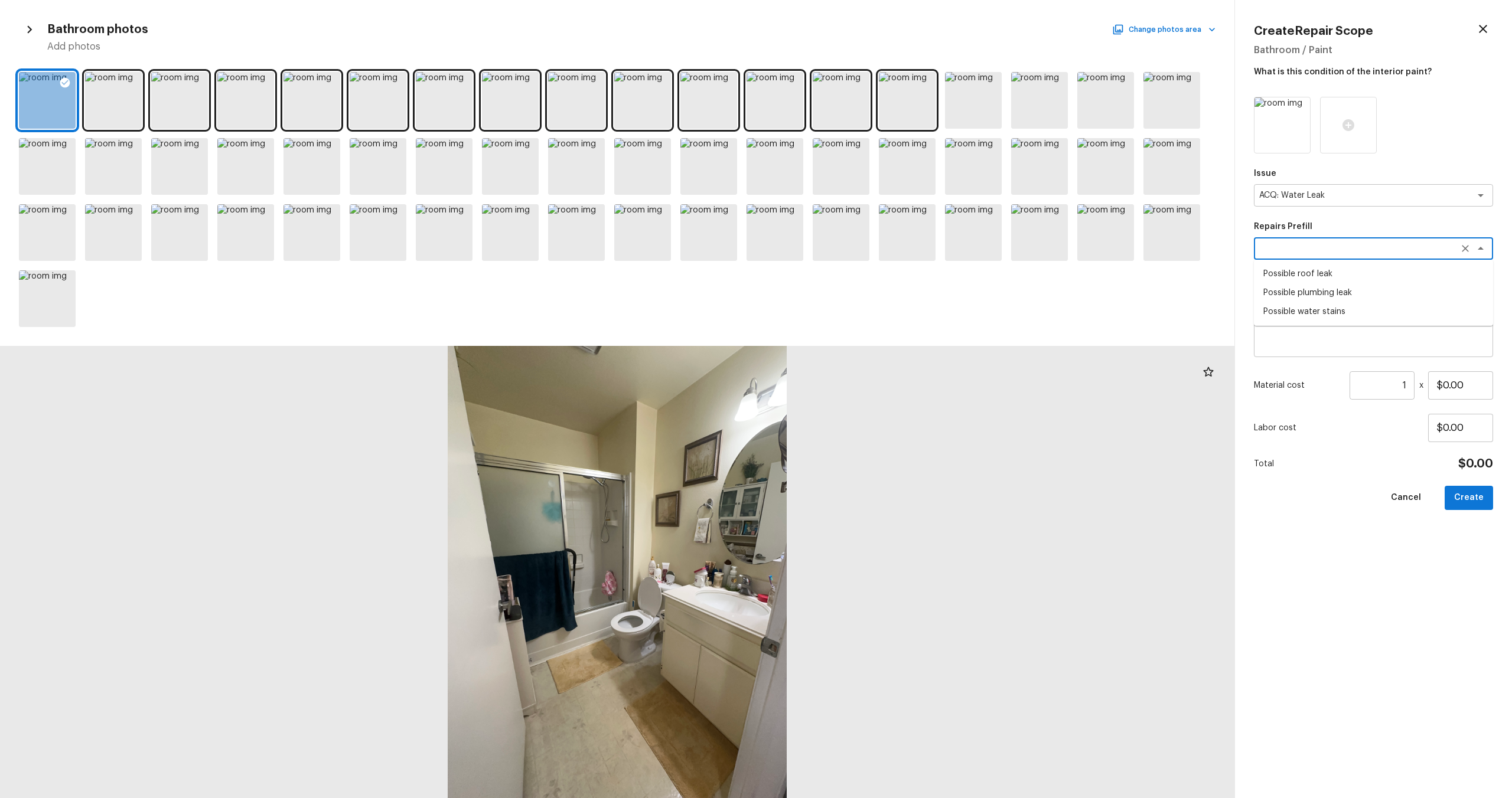
click at [850, 276] on li "Possible roof leak" at bounding box center [1373, 273] width 239 height 19
type textarea "Possible roof leak"
type textarea "Acquisition Scope: Possible roof leak"
type input "$3,500.00"
click at [850, 257] on div "Possible roof leak x ​" at bounding box center [1373, 249] width 239 height 22
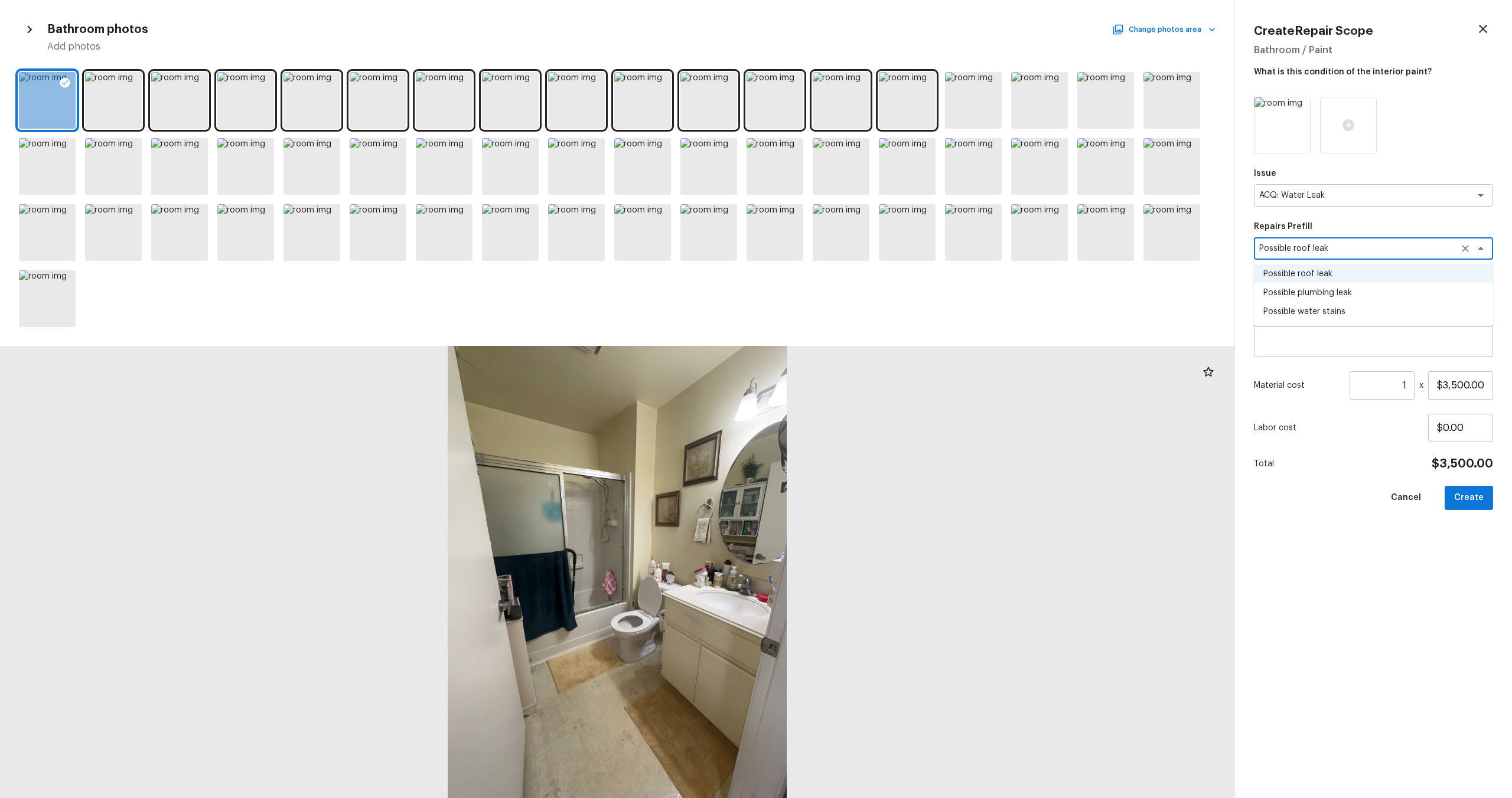
click at [850, 310] on li "Possible water stains" at bounding box center [1373, 311] width 239 height 19
type textarea "Possible water stains"
type textarea "Acquisition Scope: Possible water stains"
type input "$500.00"
click at [850, 430] on button "Create" at bounding box center [1469, 498] width 48 height 24
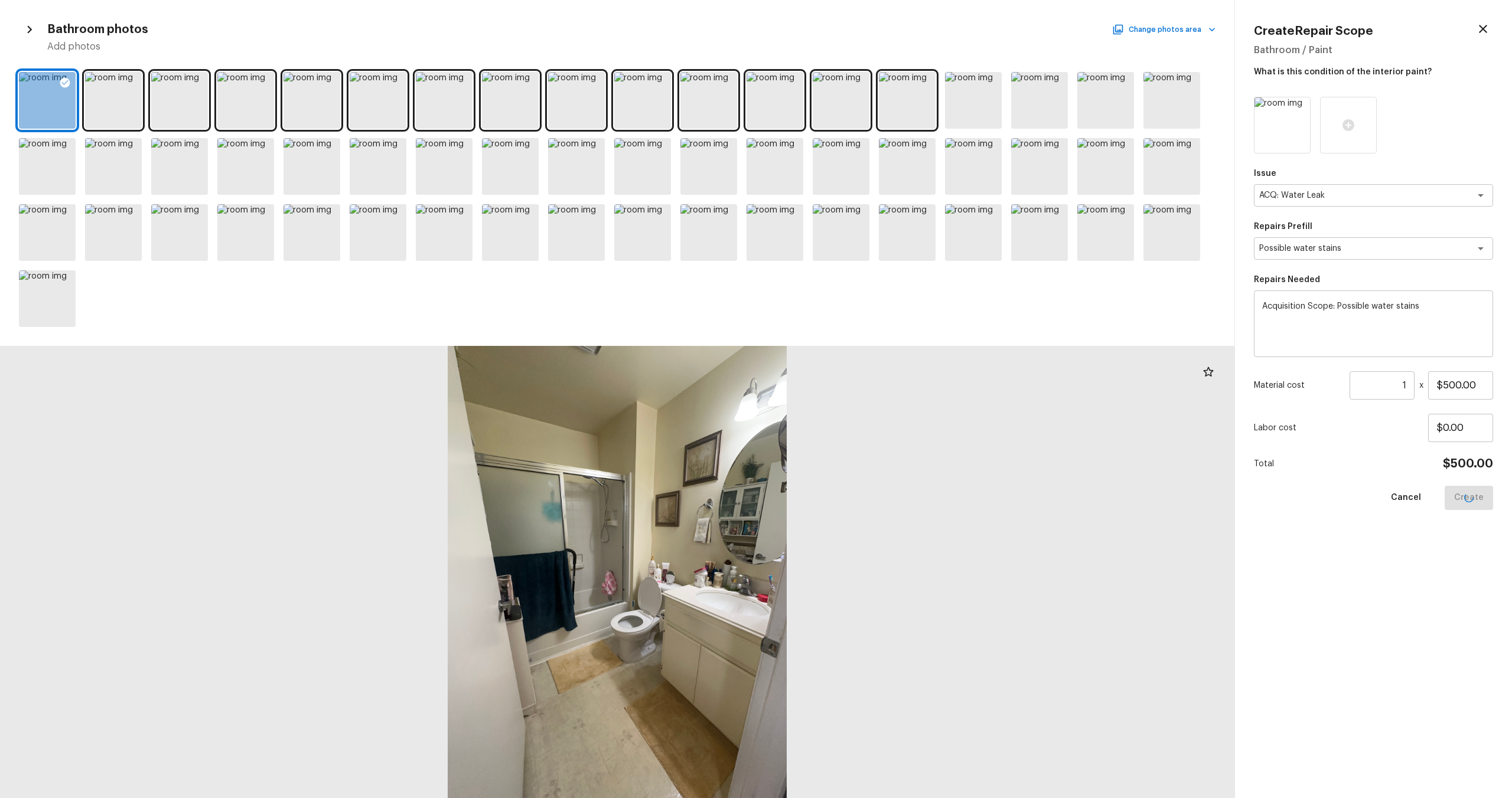
type input "$0.00"
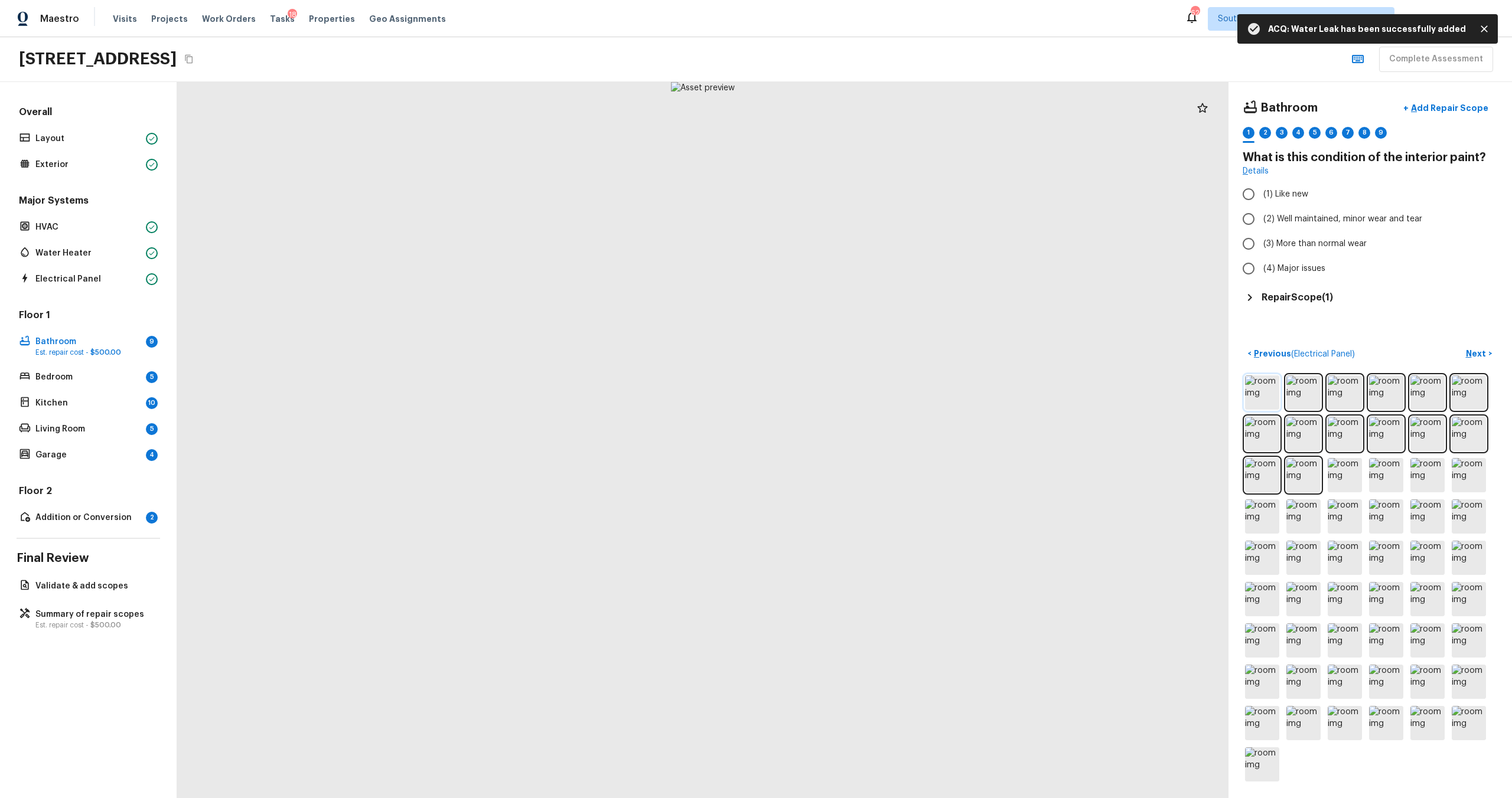
click at [850, 394] on img at bounding box center [1262, 392] width 35 height 34
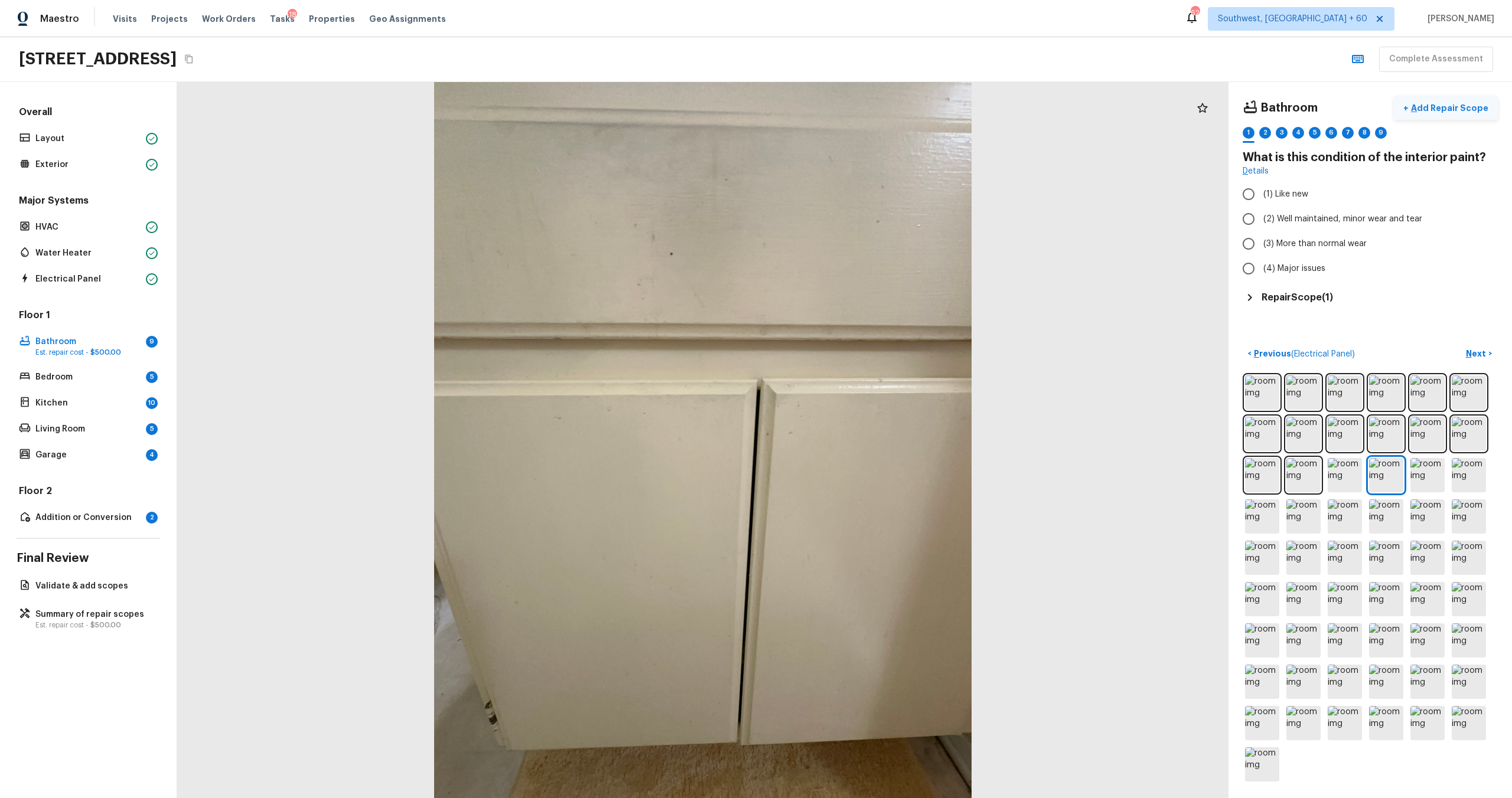
click at [850, 98] on button "+ Add Repair Scope" at bounding box center [1446, 108] width 104 height 24
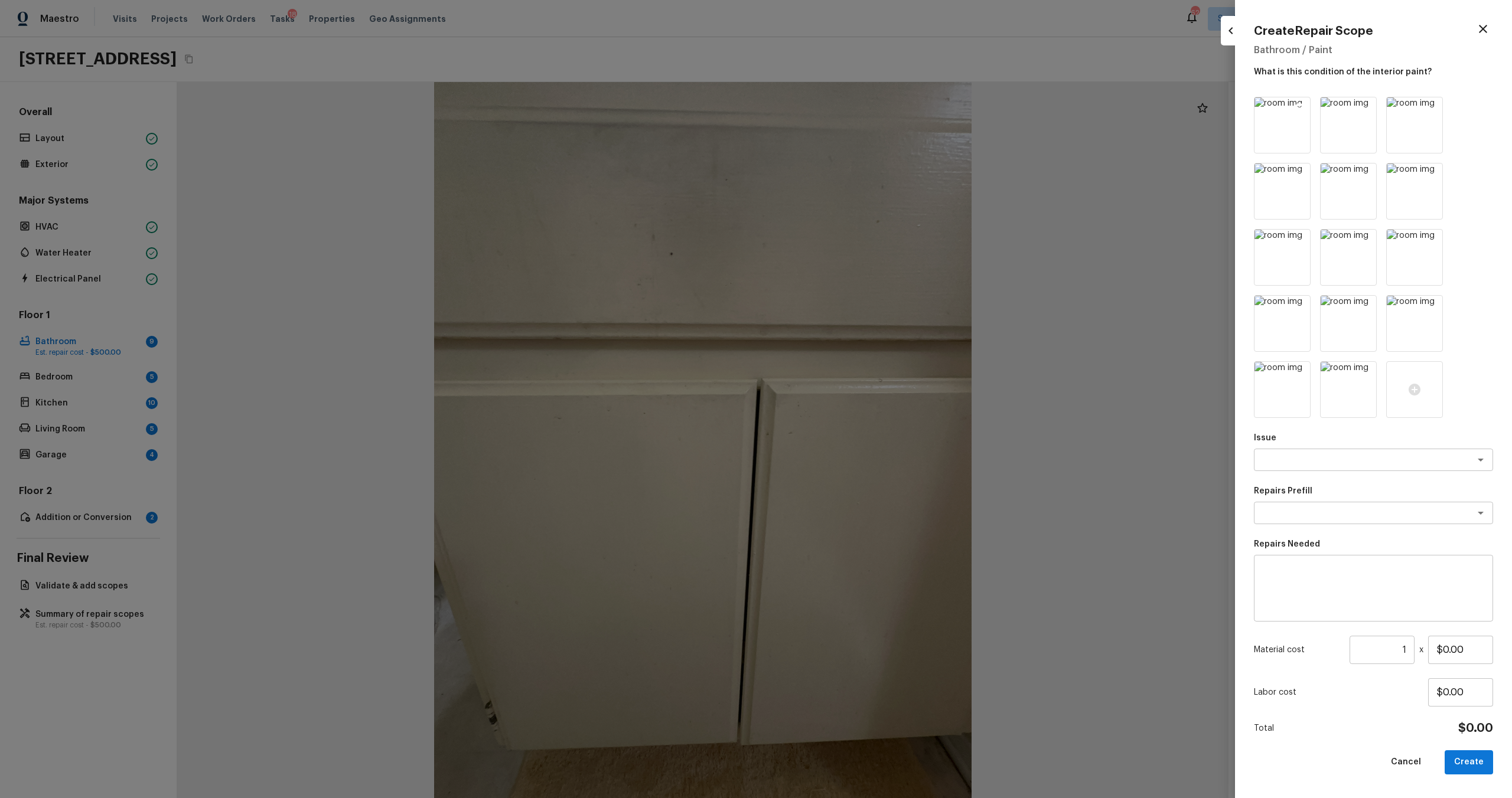
click at [850, 109] on icon at bounding box center [1299, 108] width 10 height 10
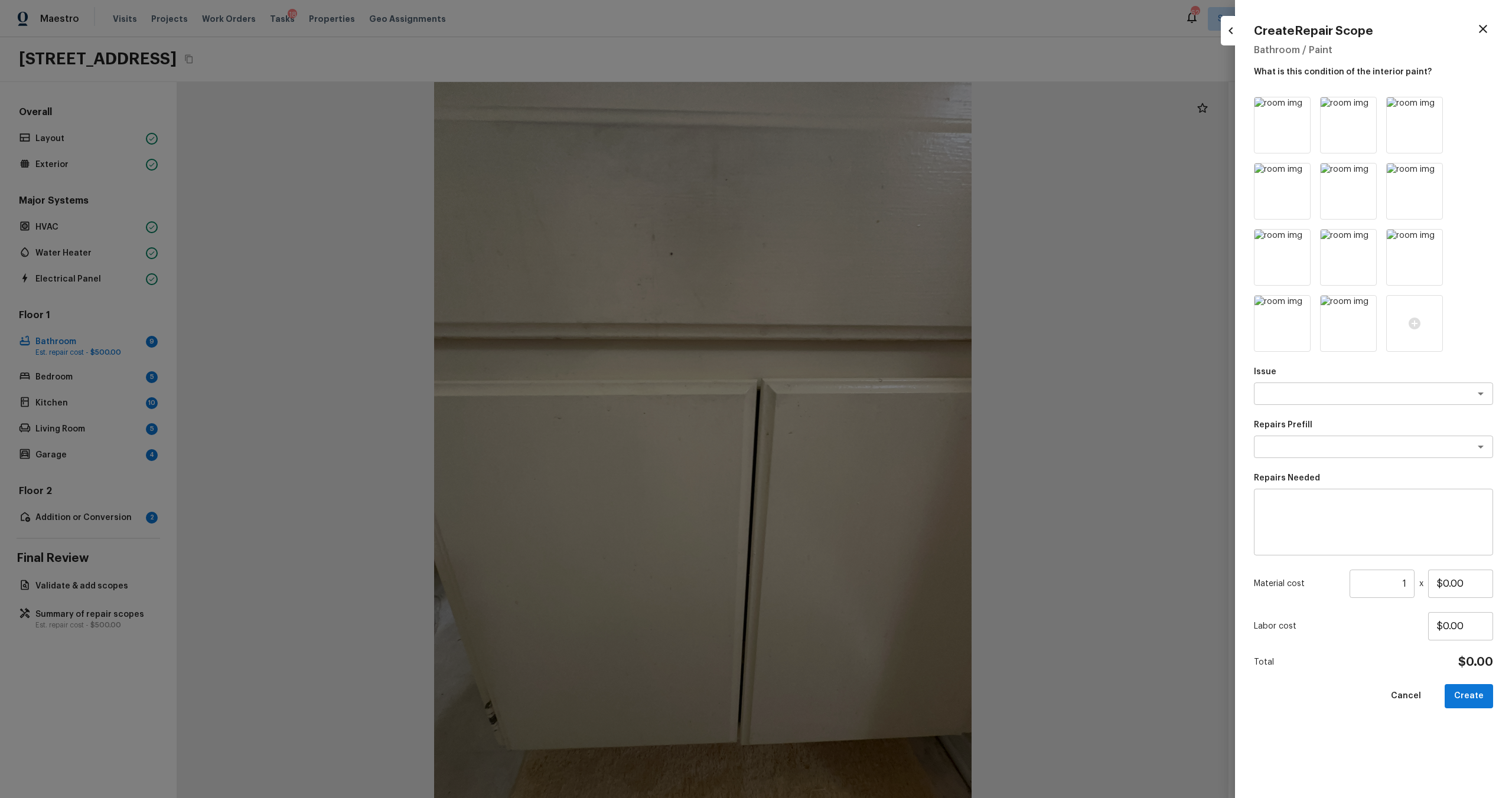
click at [850, 109] on icon at bounding box center [1299, 108] width 10 height 10
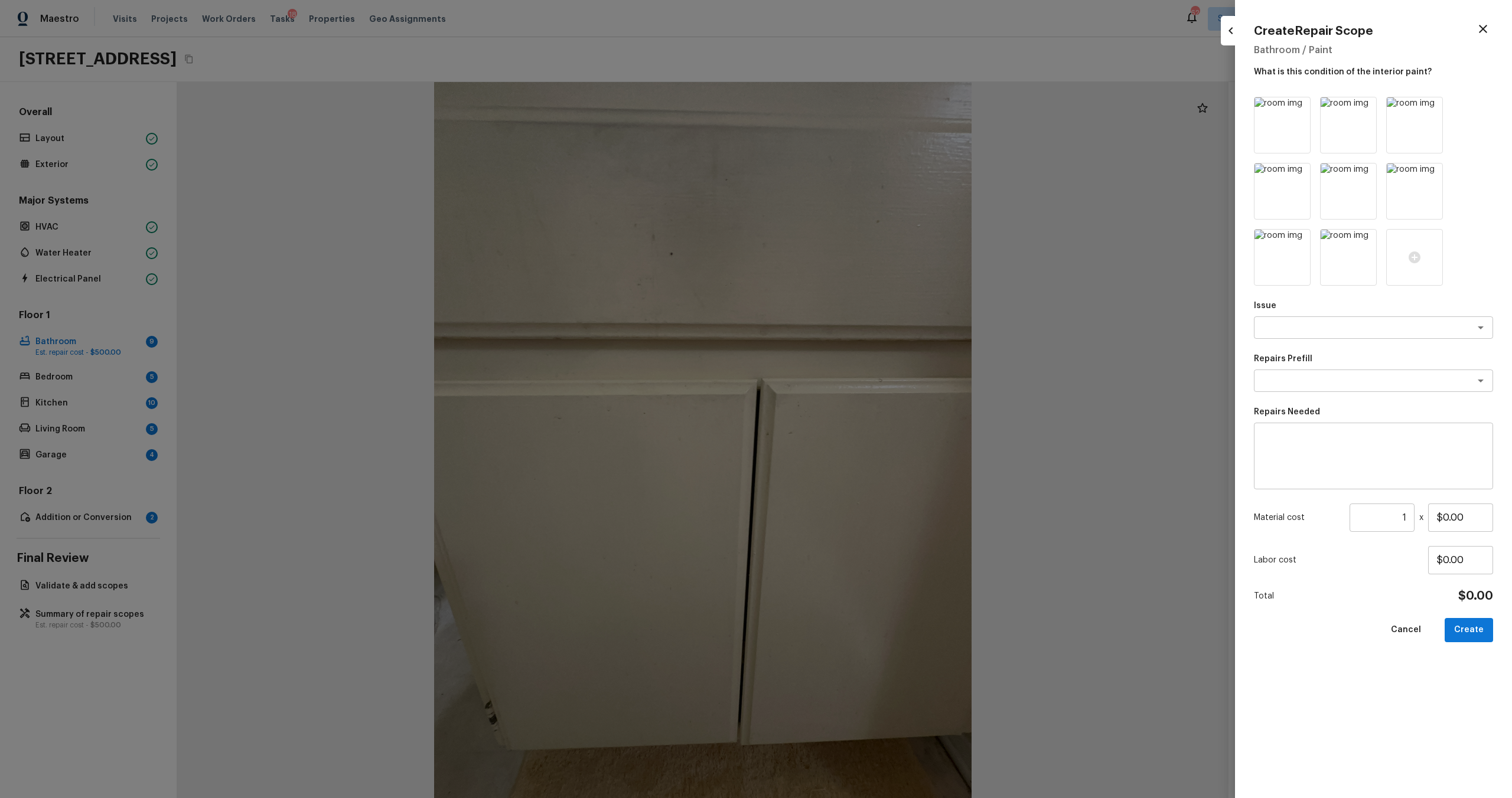
click at [850, 109] on icon at bounding box center [1299, 108] width 10 height 10
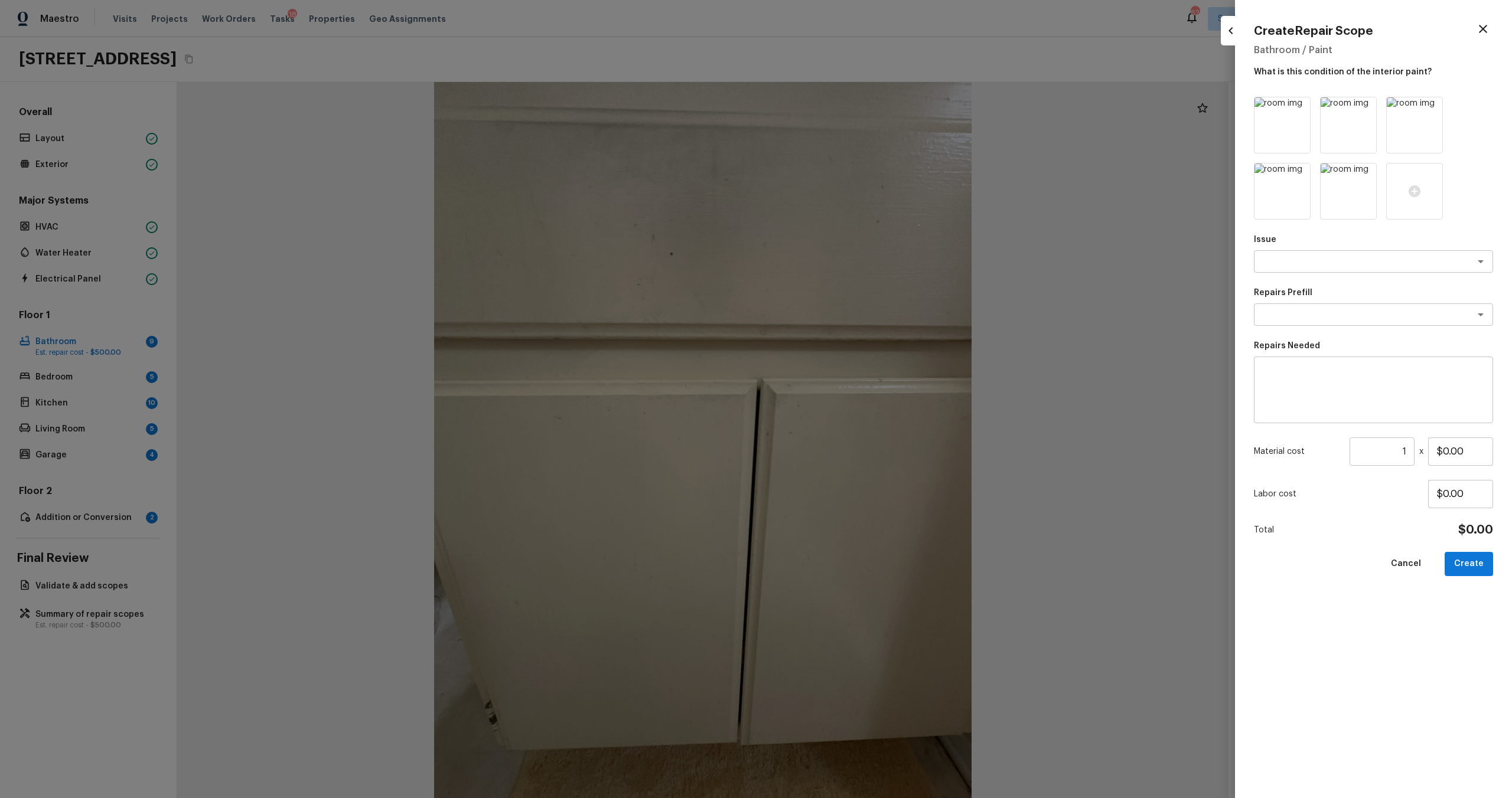
click at [850, 109] on icon at bounding box center [1299, 108] width 10 height 10
click at [850, 105] on icon at bounding box center [1299, 108] width 10 height 10
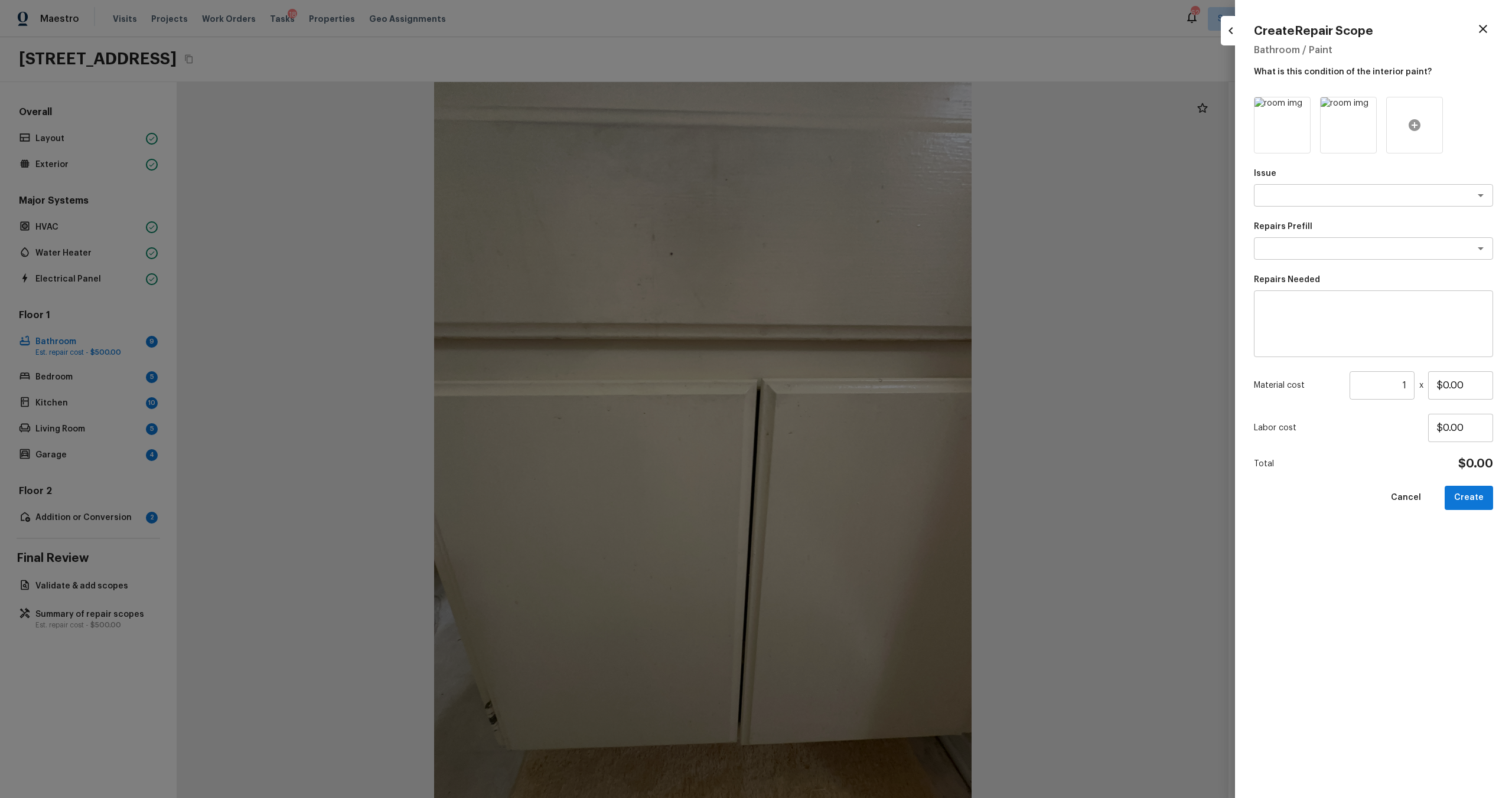
click at [850, 128] on icon at bounding box center [1414, 125] width 12 height 12
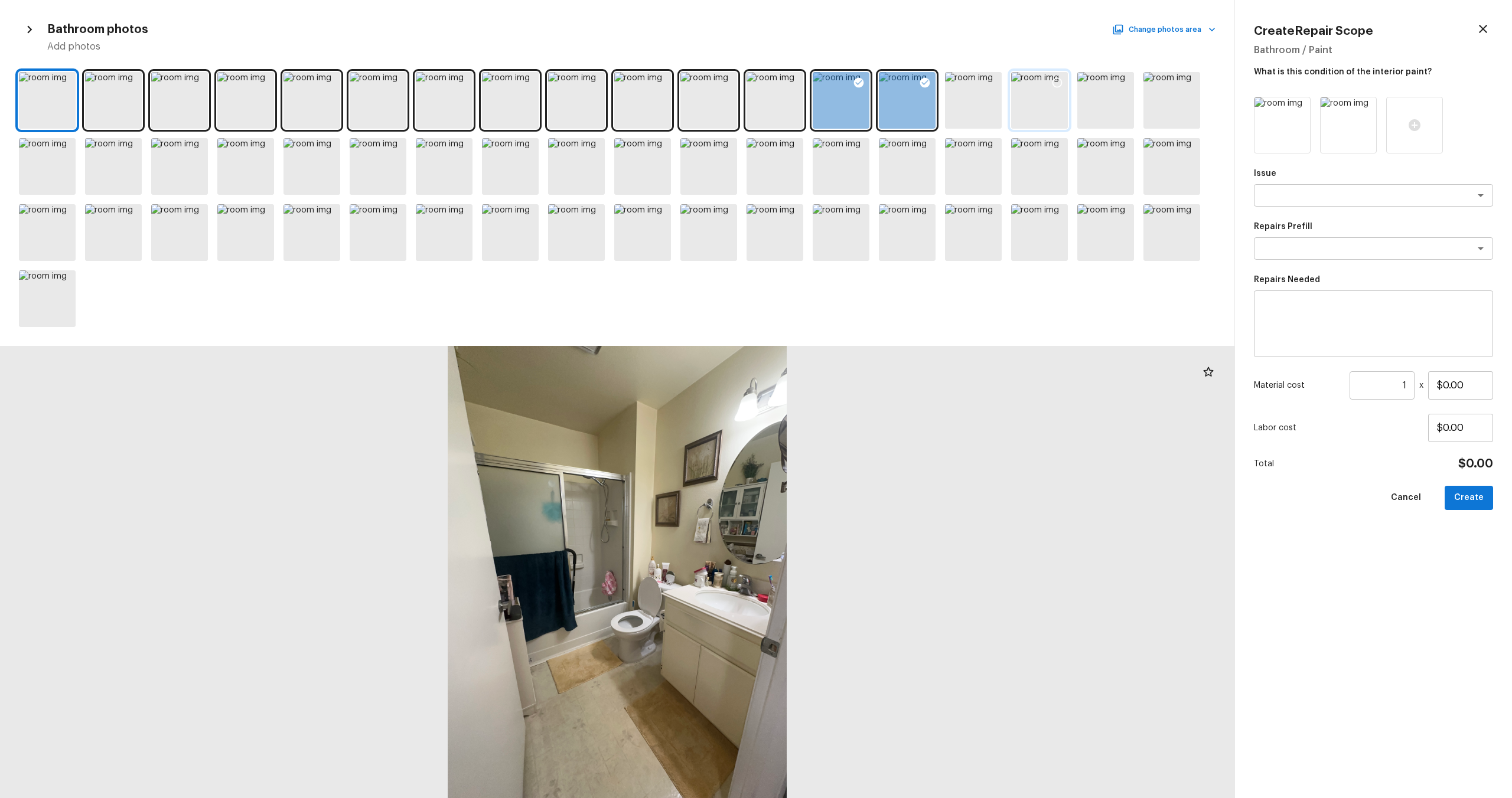
click at [850, 80] on icon at bounding box center [1057, 83] width 12 height 12
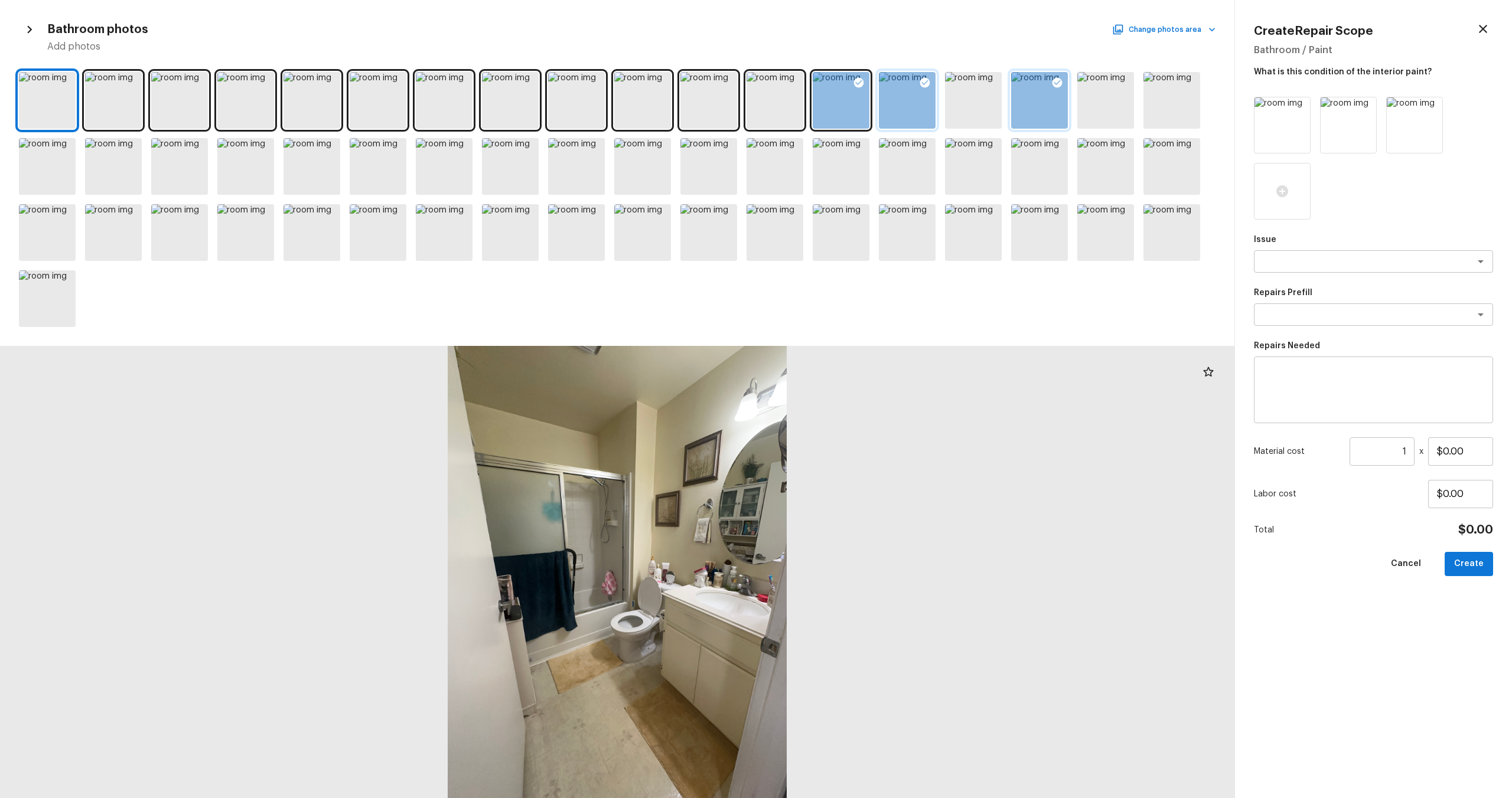
click at [850, 76] on div at bounding box center [925, 85] width 21 height 25
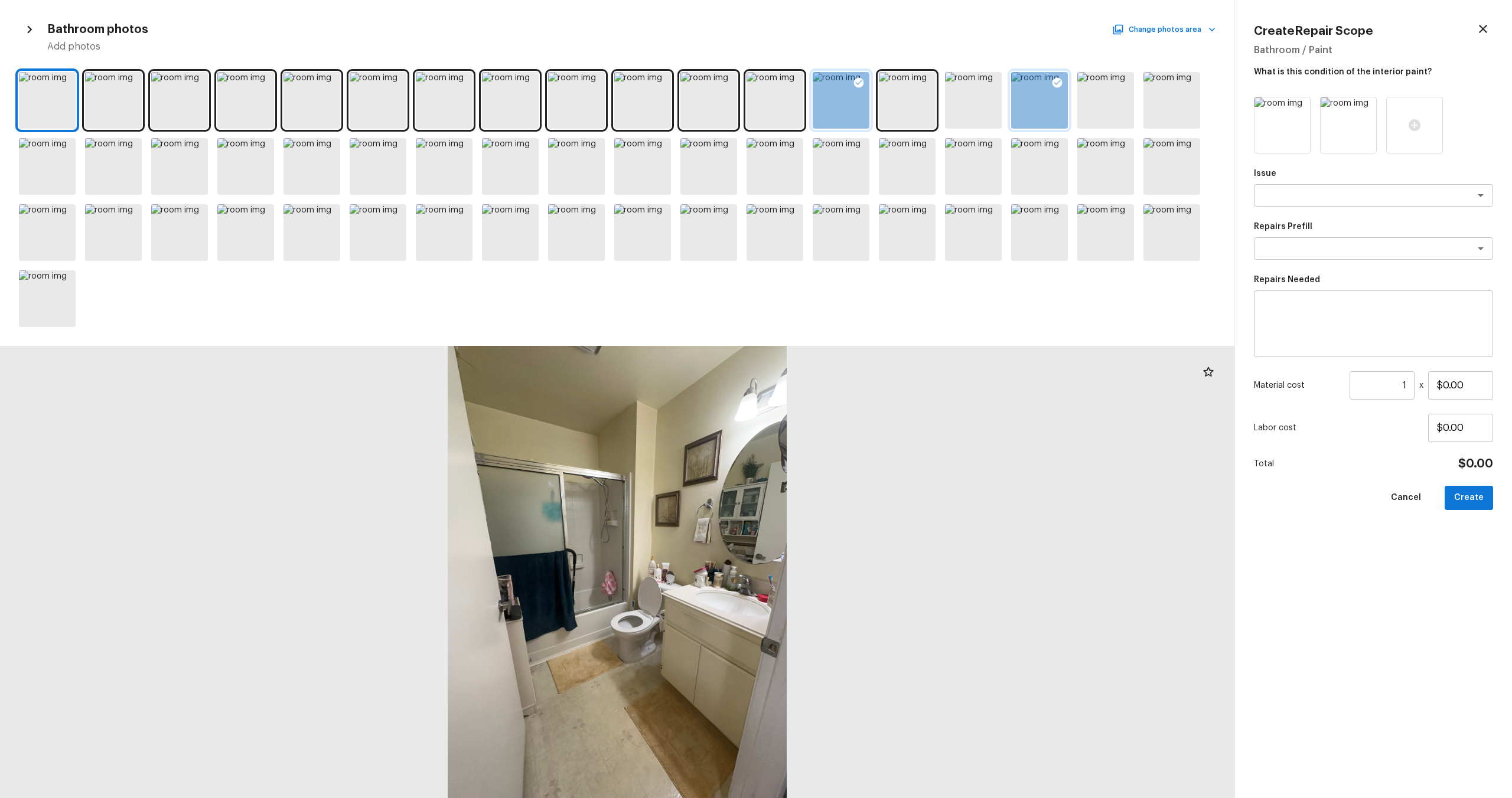
click at [850, 78] on icon at bounding box center [859, 83] width 10 height 10
click at [850, 206] on div "Issue x ​" at bounding box center [1373, 187] width 239 height 39
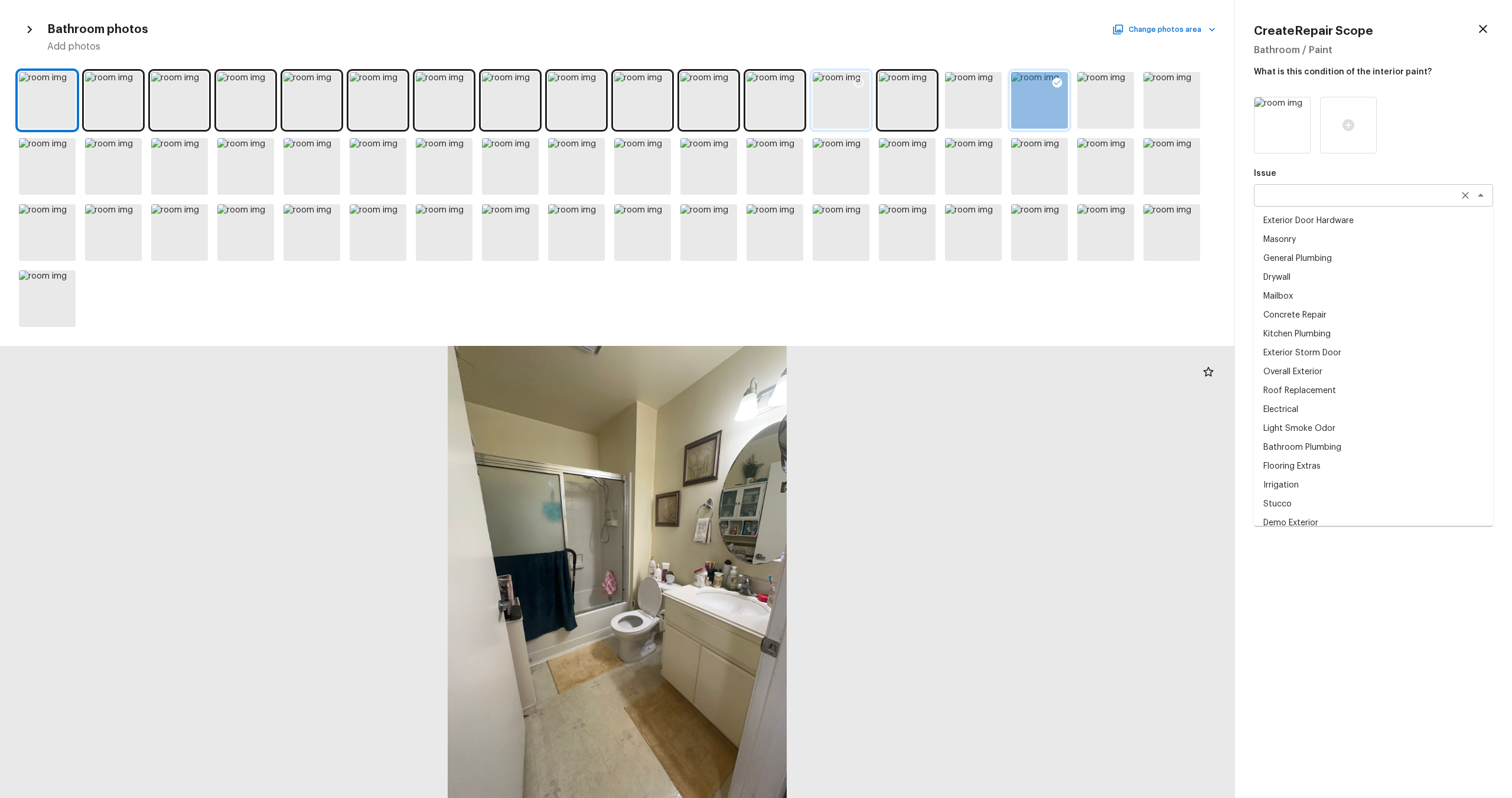
click at [850, 200] on textarea at bounding box center [1357, 195] width 195 height 12
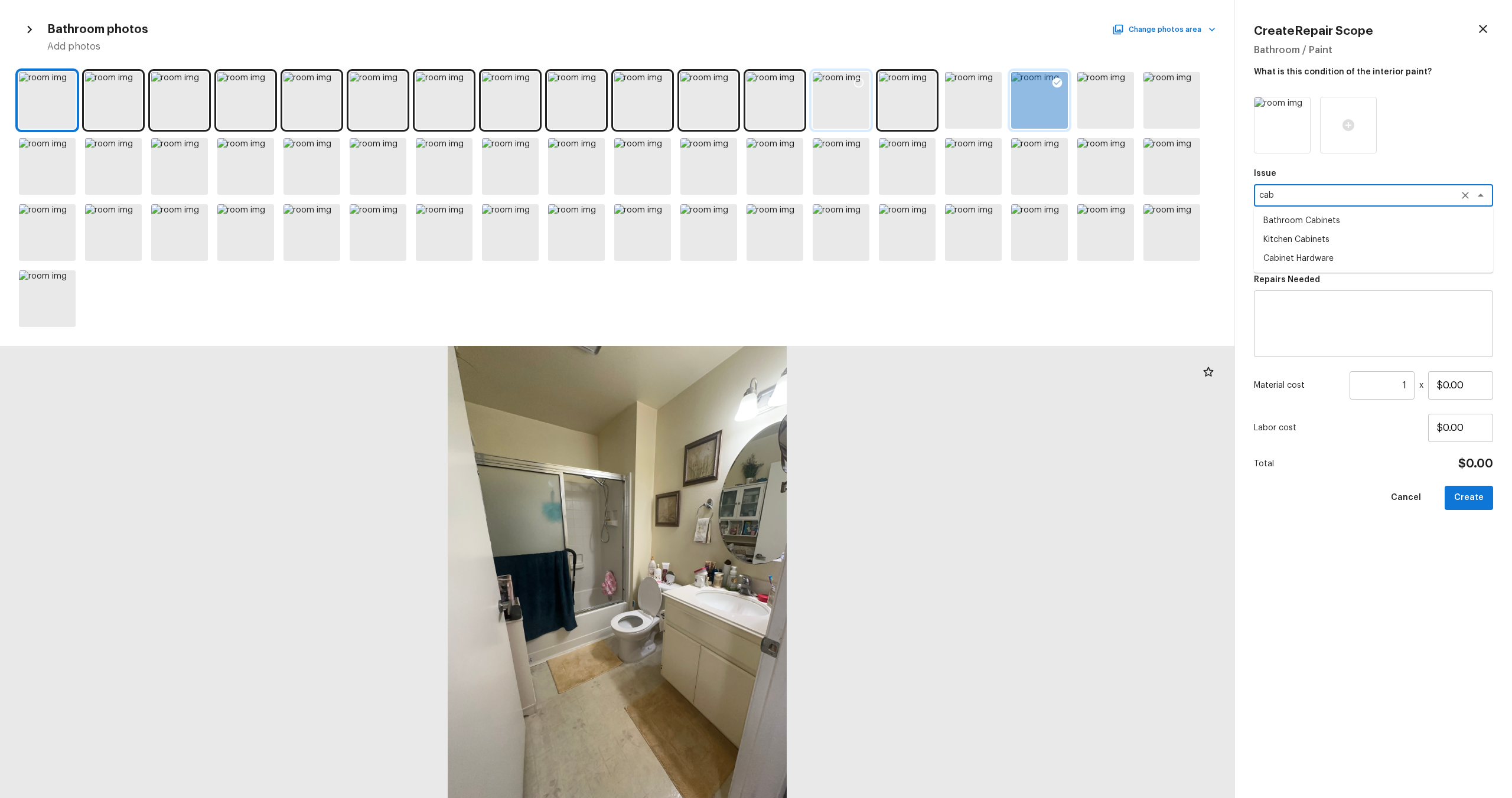
click at [850, 226] on li "Bathroom Cabinets" at bounding box center [1373, 221] width 239 height 19
type textarea "Bathroom Cabinets"
click at [850, 247] on textarea at bounding box center [1357, 249] width 195 height 12
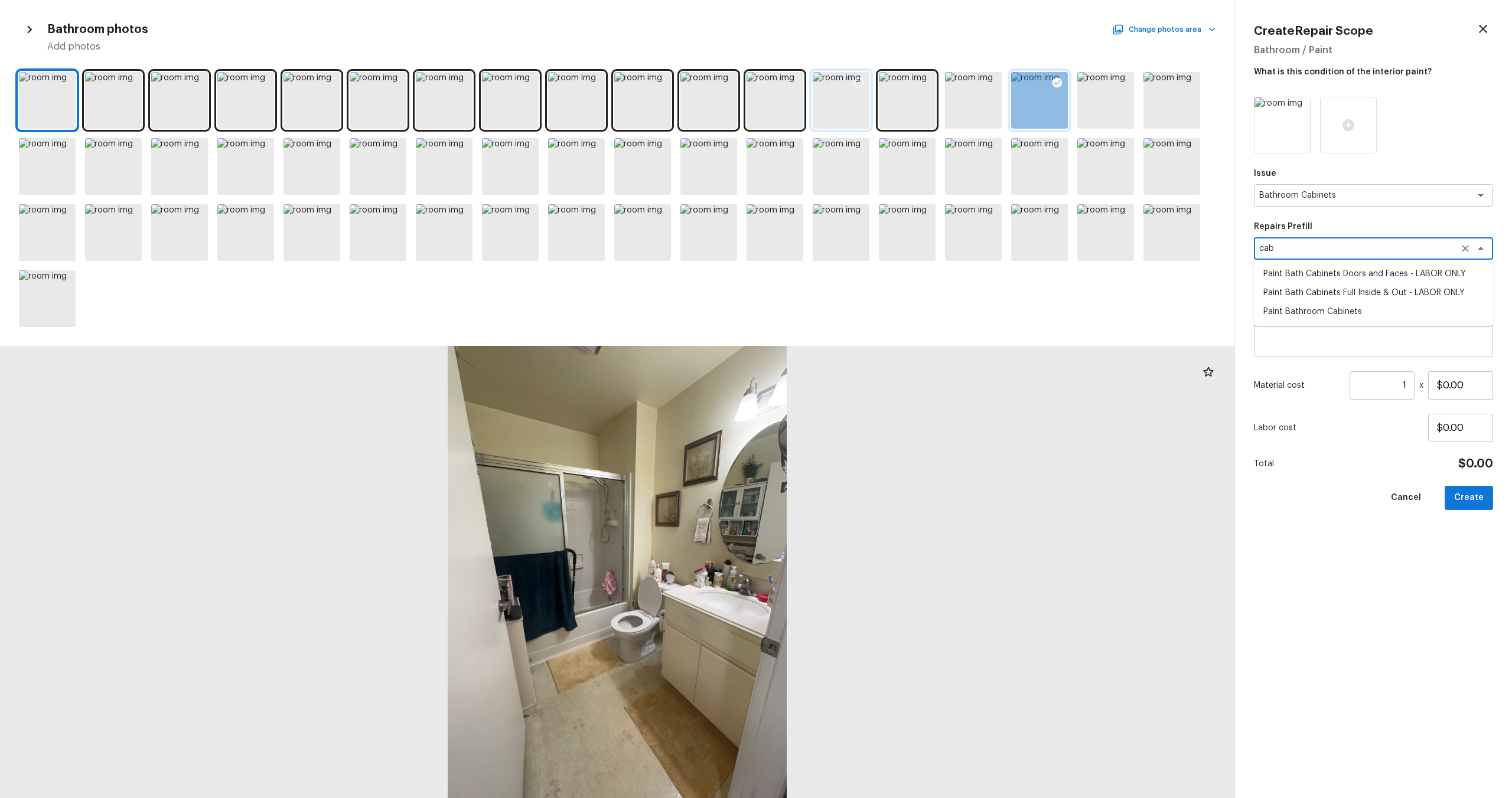
click at [850, 290] on li "Paint Bath Cabinets Full Inside & Out - LABOR ONLY" at bounding box center [1373, 292] width 239 height 19
type textarea "Paint Bath Cabinets Full Inside & Out - LABOR ONLY"
type textarea "Prep, sand, mask and apply 2 coats of paint to the bathroom cabinet doors, inte…"
type input "$50.00"
type textarea "Paint Bath Cabinets Full Inside & Out - LABOR ONLY"
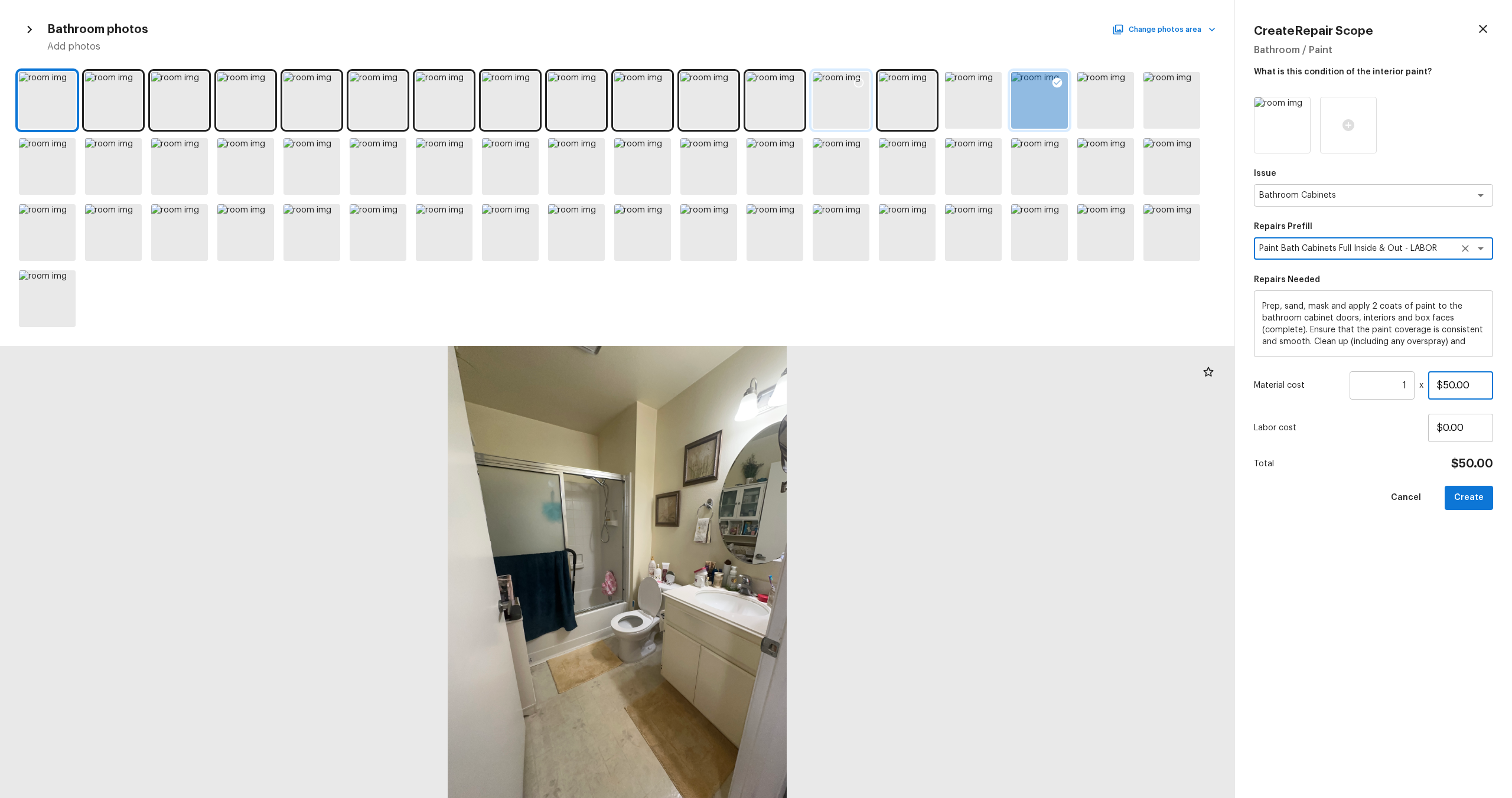
drag, startPoint x: 1492, startPoint y: 393, endPoint x: 1399, endPoint y: 392, distance: 93.0
click at [850, 392] on div "Material cost 1 ​ x $50.00" at bounding box center [1373, 386] width 239 height 29
drag, startPoint x: 1481, startPoint y: 382, endPoint x: 1384, endPoint y: 382, distance: 97.0
click at [850, 382] on div "Material cost 1 ​ x $50.00" at bounding box center [1373, 386] width 239 height 29
type input "$1,000.00"
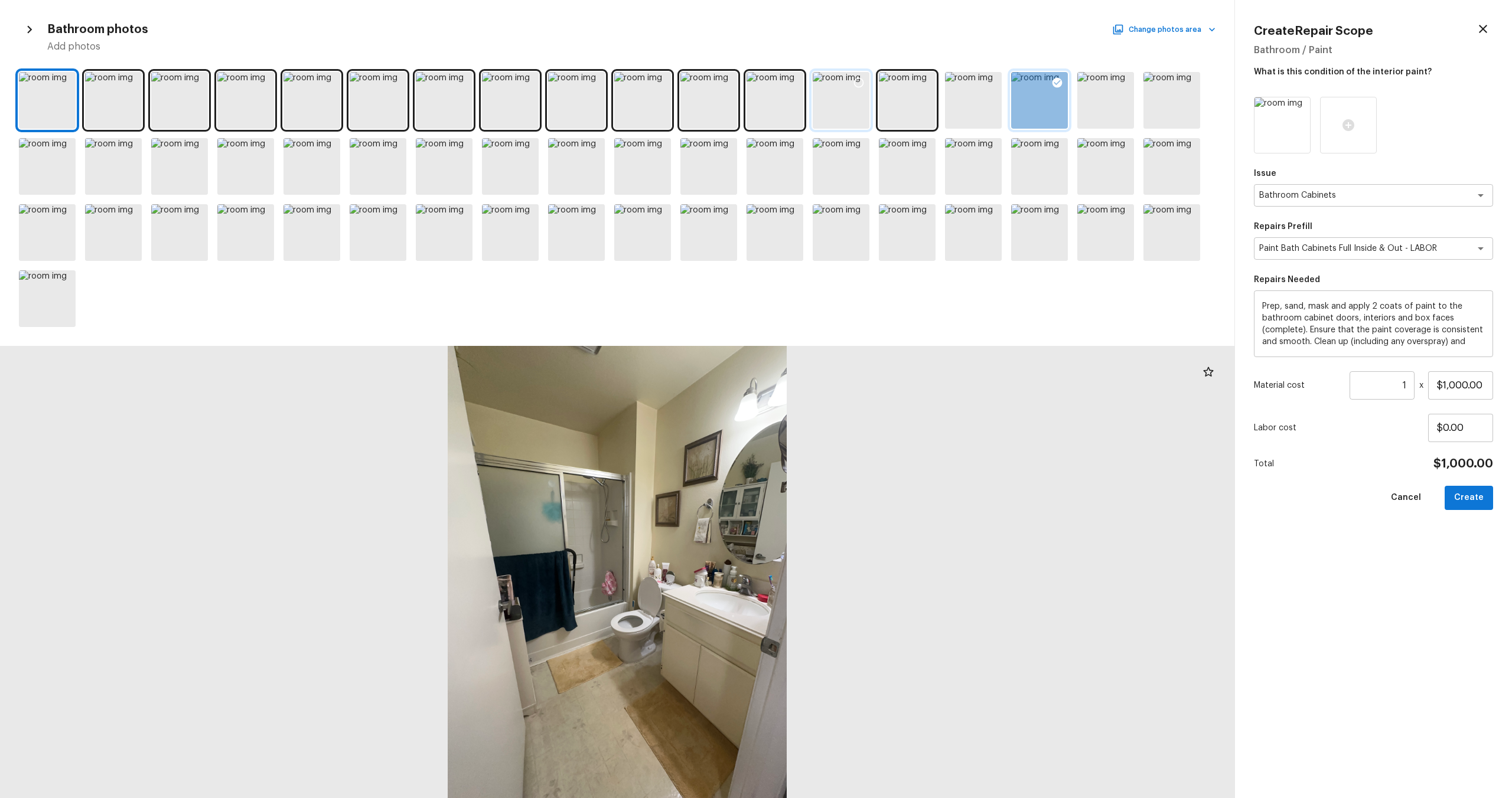
click at [850, 430] on div "Issue Bathroom Cabinets x ​ Repairs Prefill Paint Bath Cabinets Full Inside & O…" at bounding box center [1373, 438] width 239 height 683
click at [850, 430] on button "Create" at bounding box center [1469, 498] width 48 height 24
type input "$0.00"
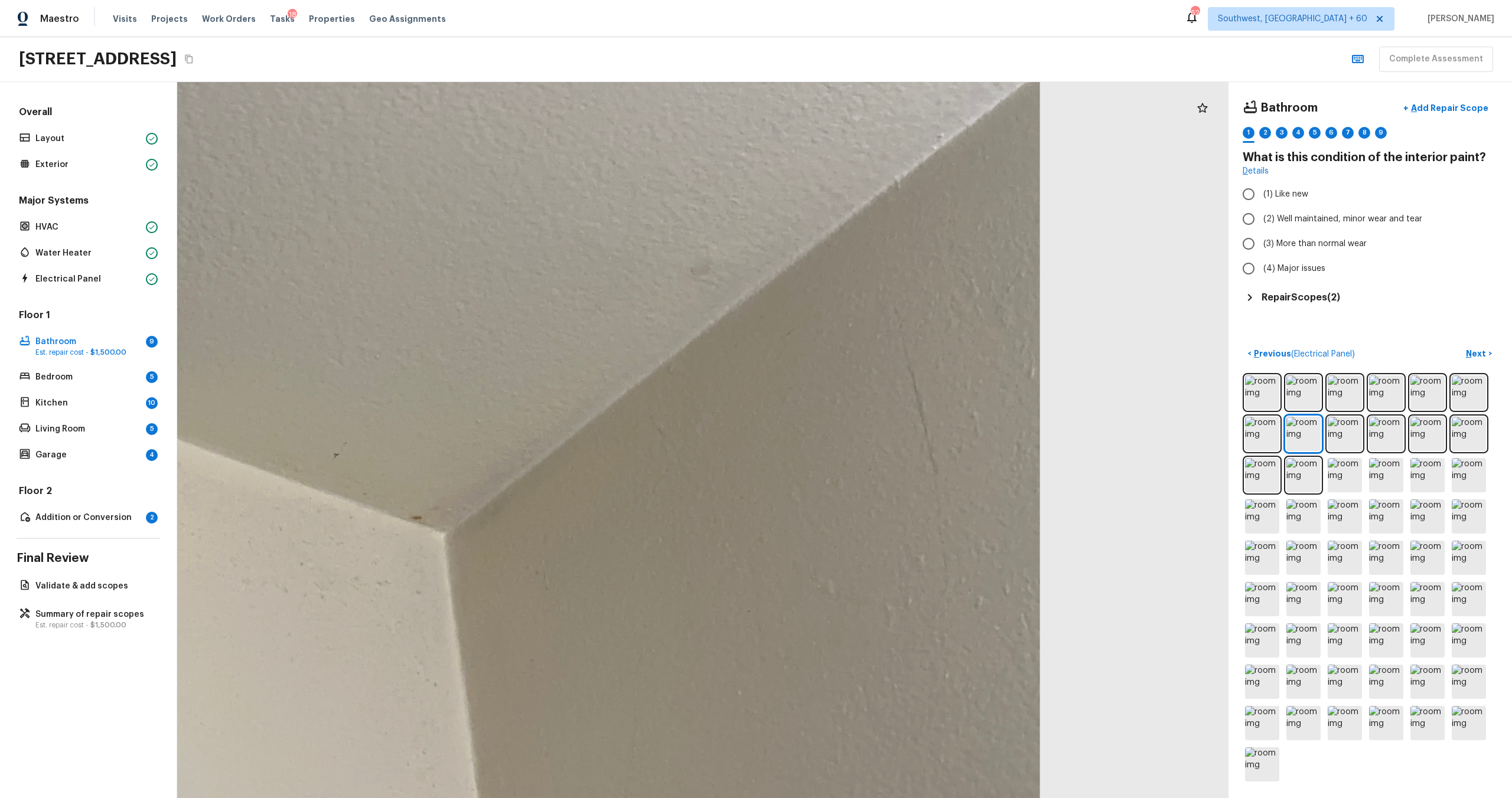
drag, startPoint x: 922, startPoint y: 594, endPoint x: 912, endPoint y: 516, distance: 78.6
click at [850, 430] on div at bounding box center [396, 320] width 2519 height 1716
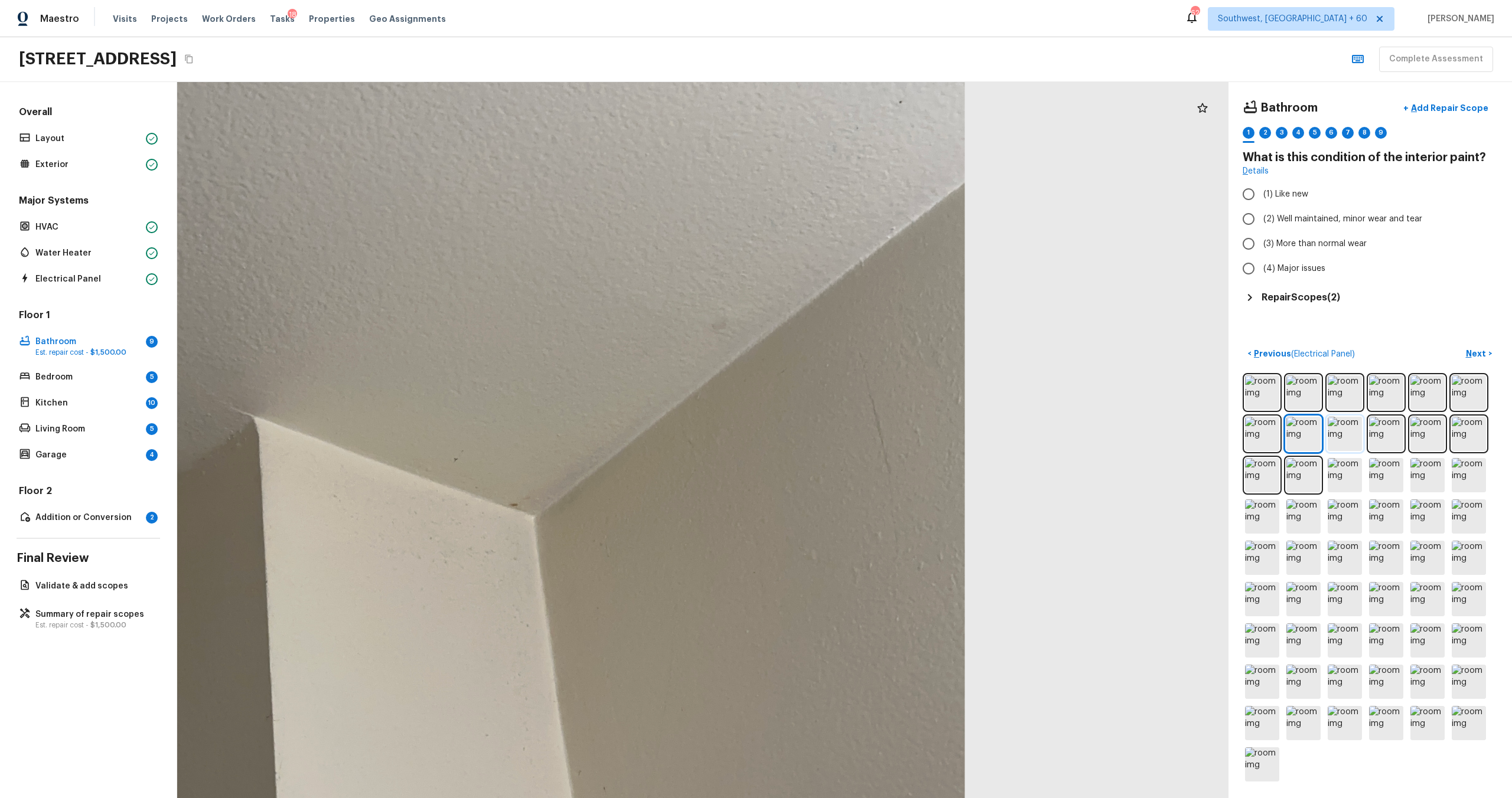
click at [850, 430] on img at bounding box center [1345, 433] width 35 height 34
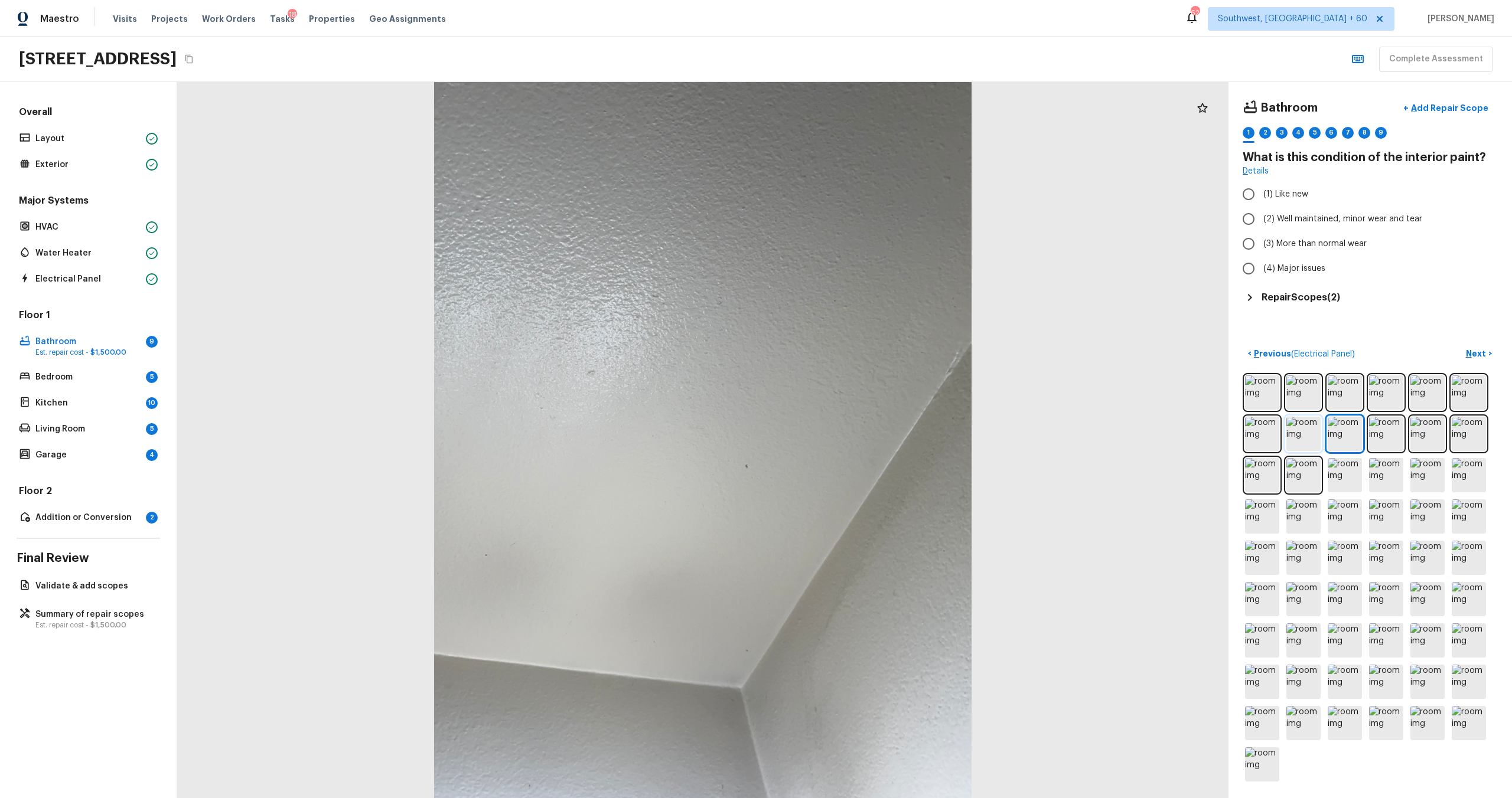
click at [850, 430] on img at bounding box center [1304, 433] width 35 height 34
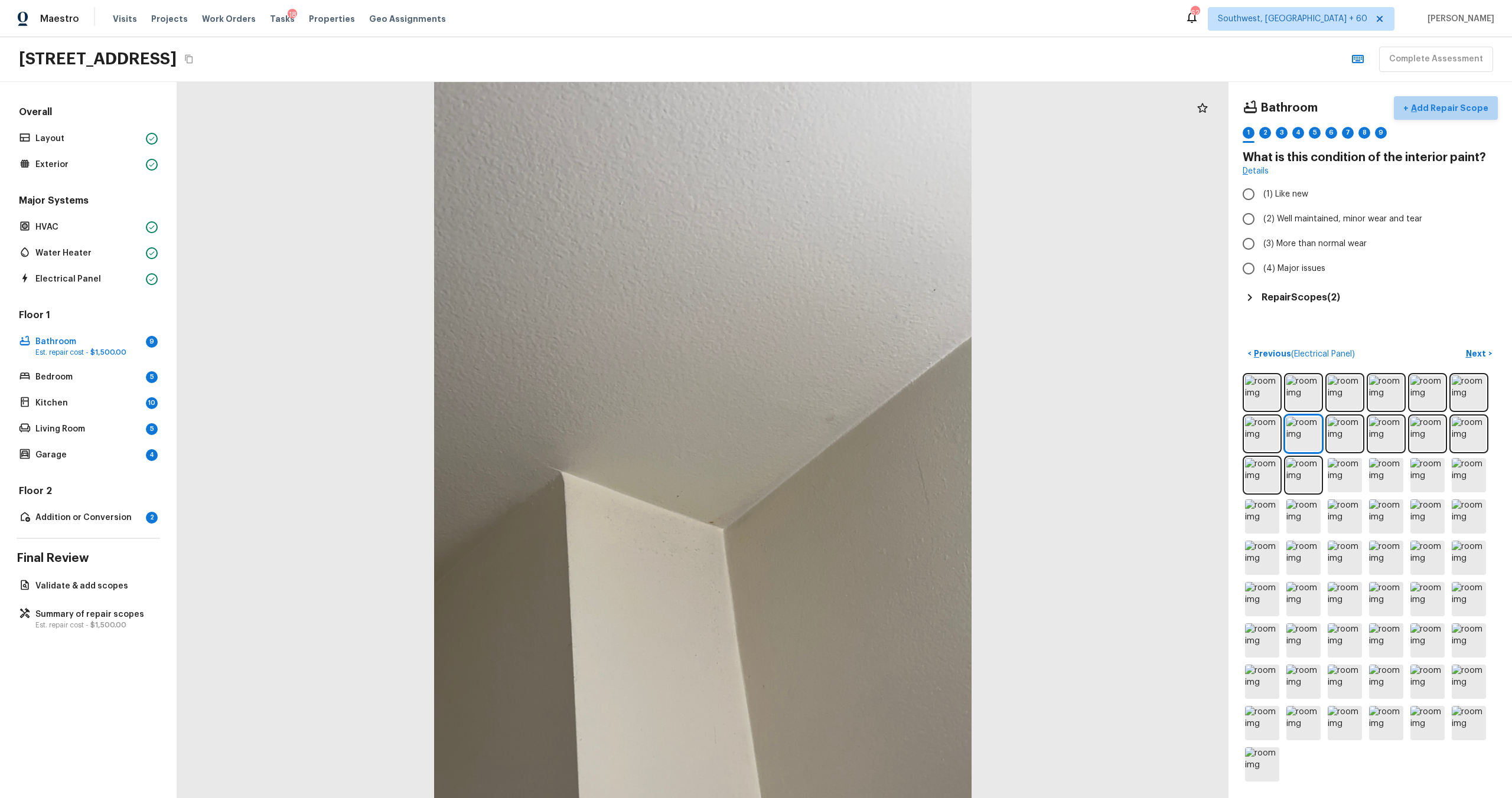
click at [850, 117] on button "+ Add Repair Scope" at bounding box center [1446, 108] width 104 height 24
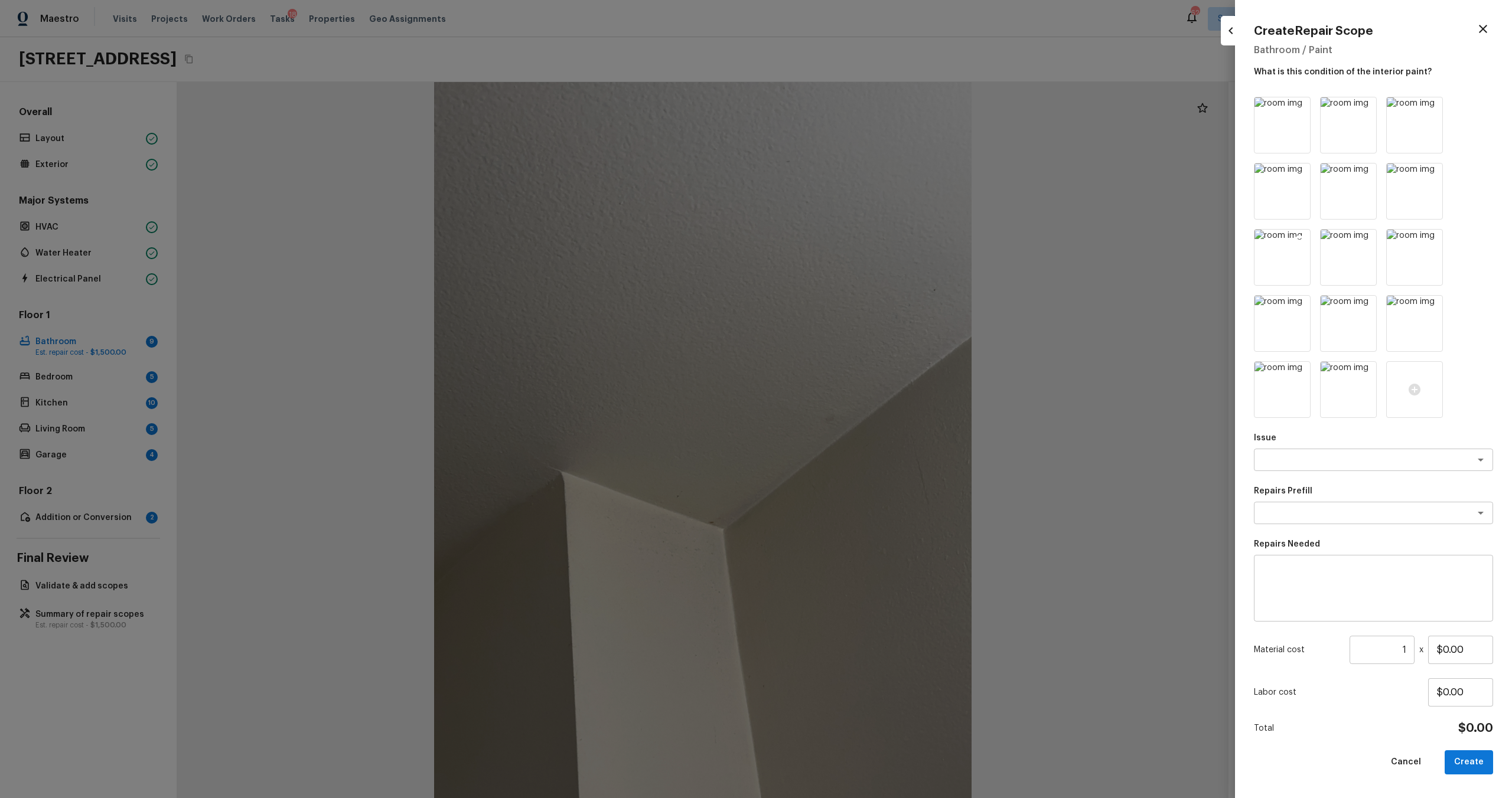
click at [850, 261] on img at bounding box center [1282, 257] width 55 height 55
click at [850, 105] on icon at bounding box center [1299, 108] width 10 height 10
click at [850, 105] on icon at bounding box center [1365, 108] width 10 height 10
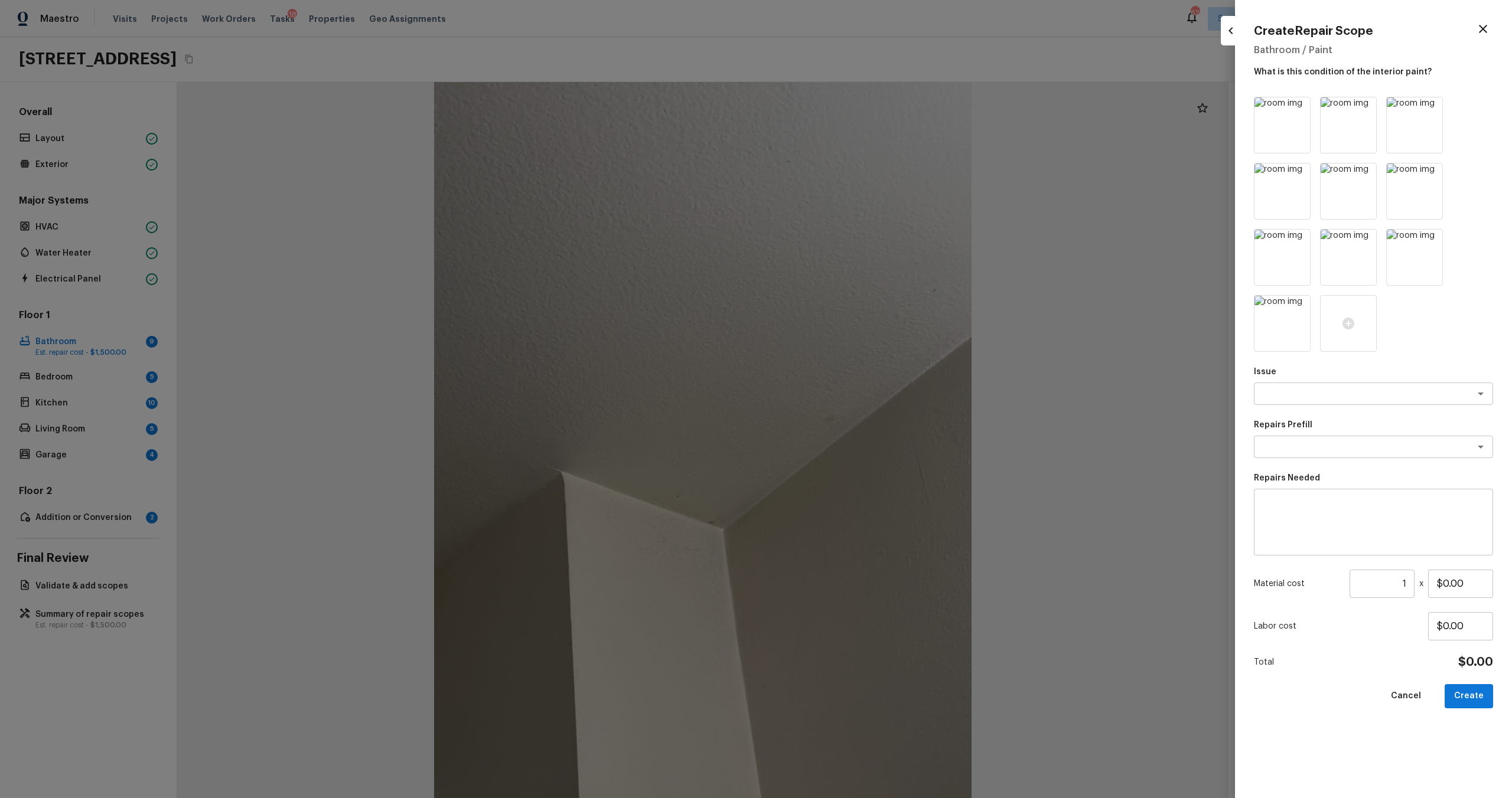
click at [850, 105] on icon at bounding box center [1299, 108] width 10 height 10
click at [850, 105] on icon at bounding box center [1365, 108] width 10 height 10
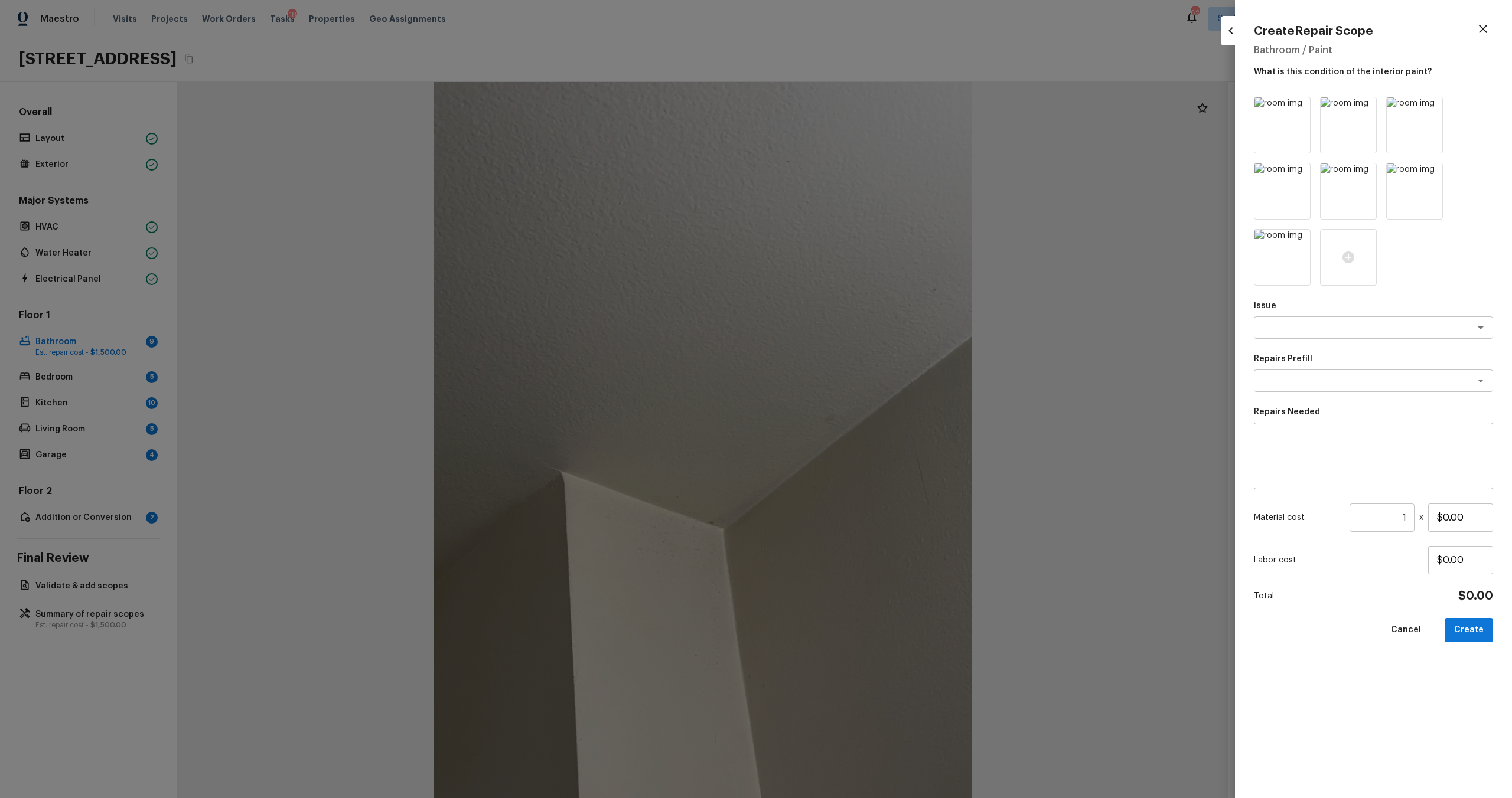
click at [850, 105] on icon at bounding box center [1299, 108] width 10 height 10
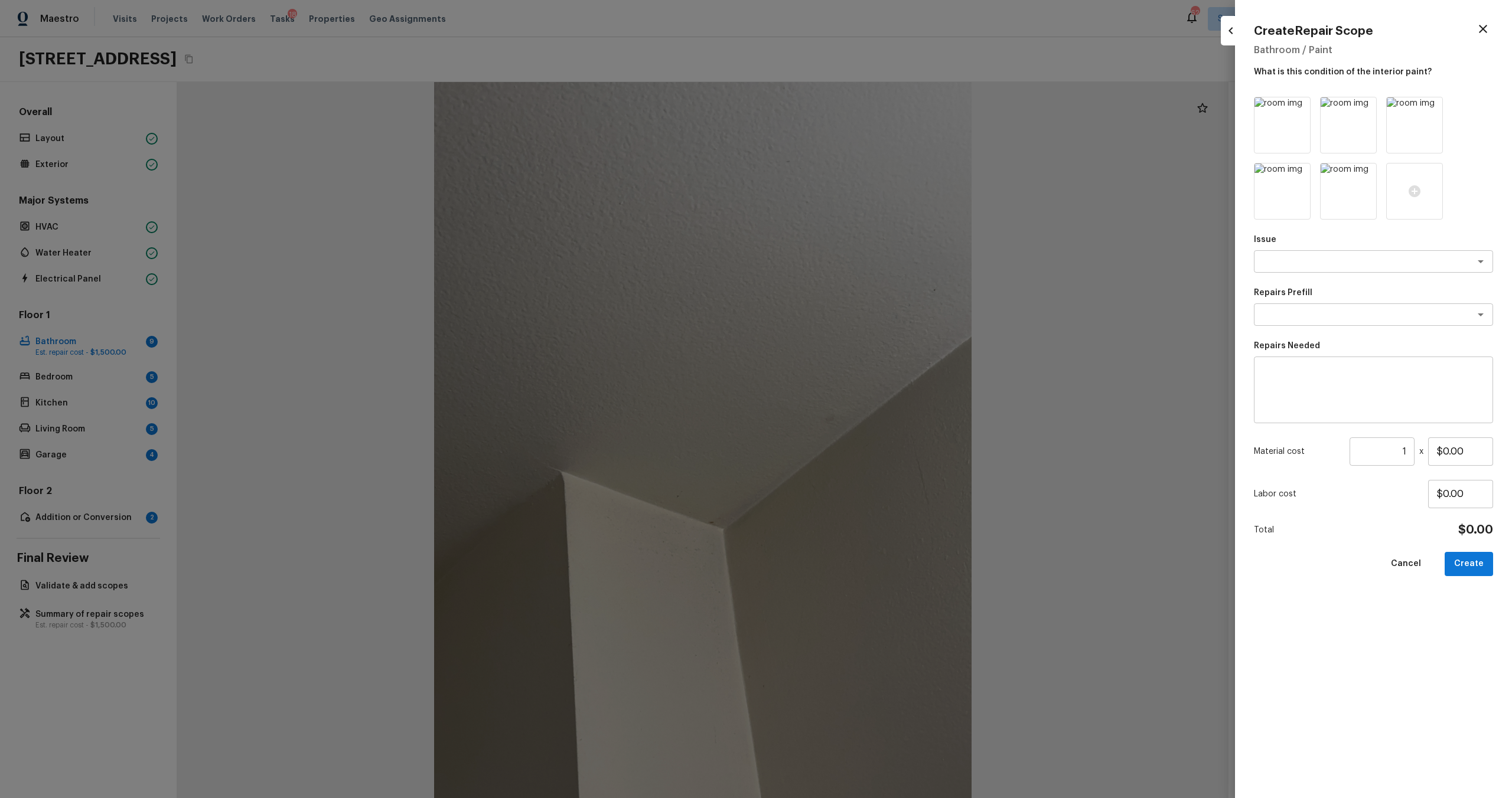
click at [850, 105] on icon at bounding box center [1299, 108] width 10 height 10
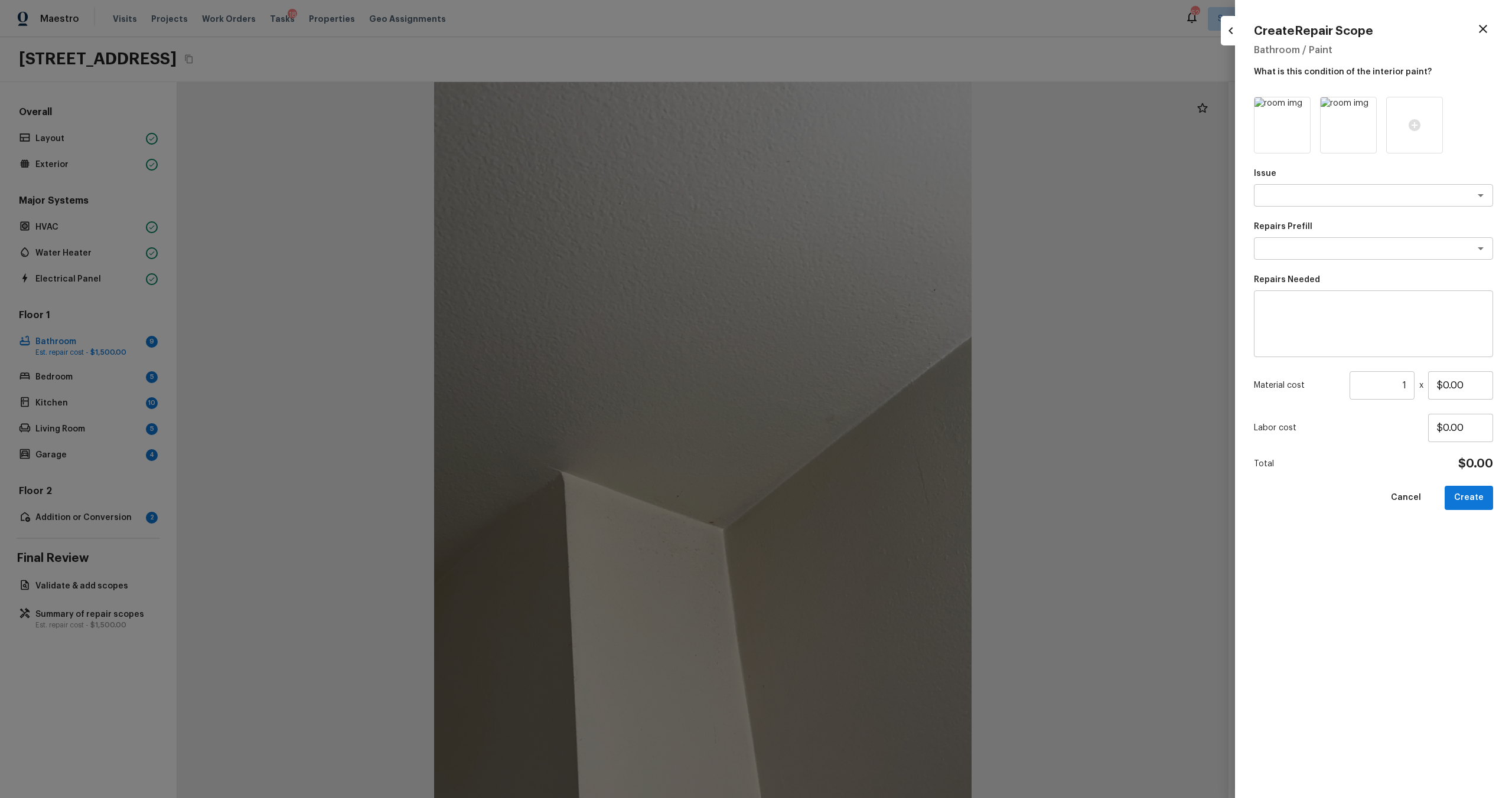
click at [850, 105] on icon at bounding box center [1299, 108] width 10 height 10
click at [850, 126] on icon at bounding box center [1349, 125] width 12 height 12
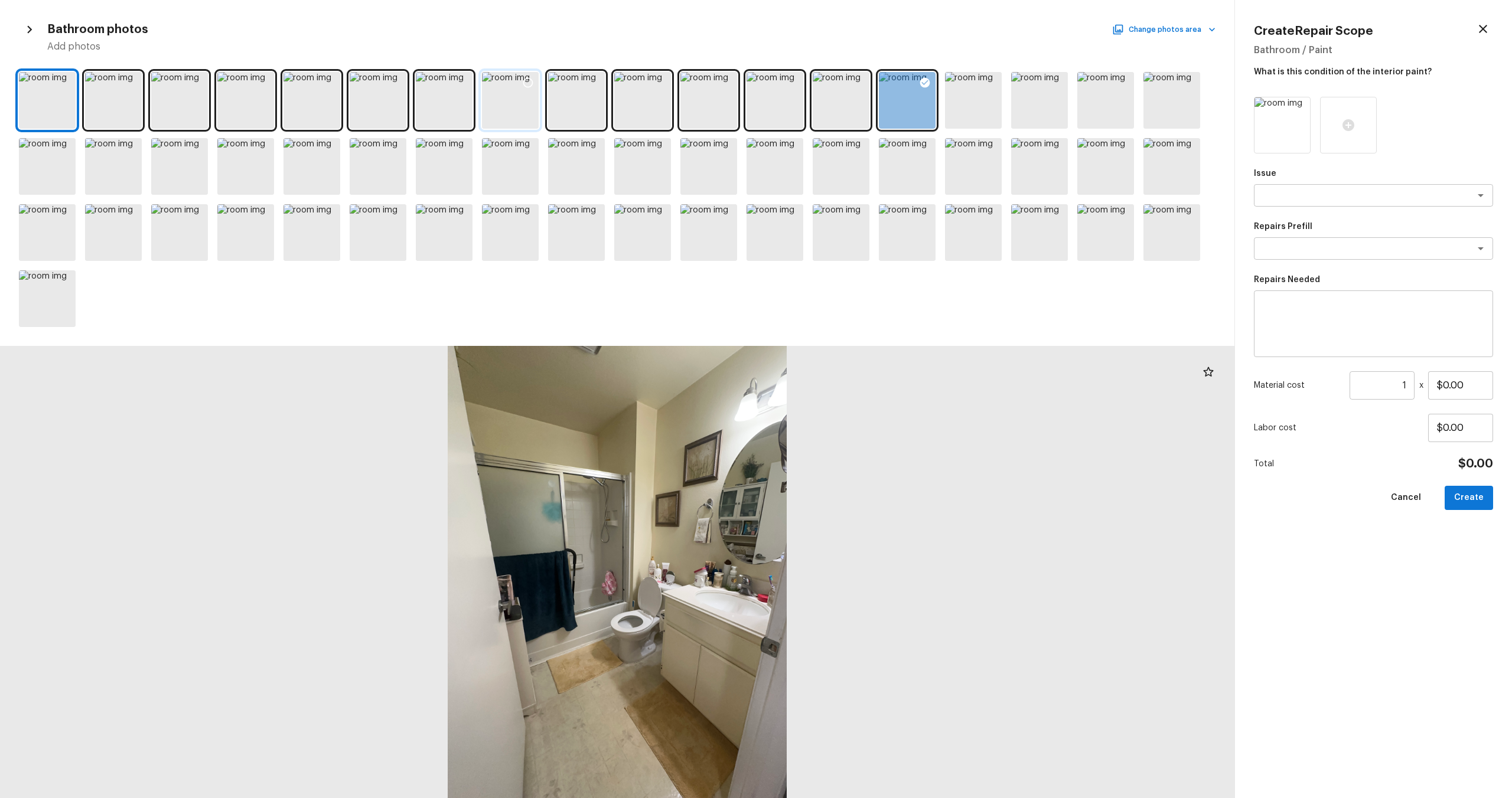
click at [509, 105] on div at bounding box center [510, 100] width 57 height 57
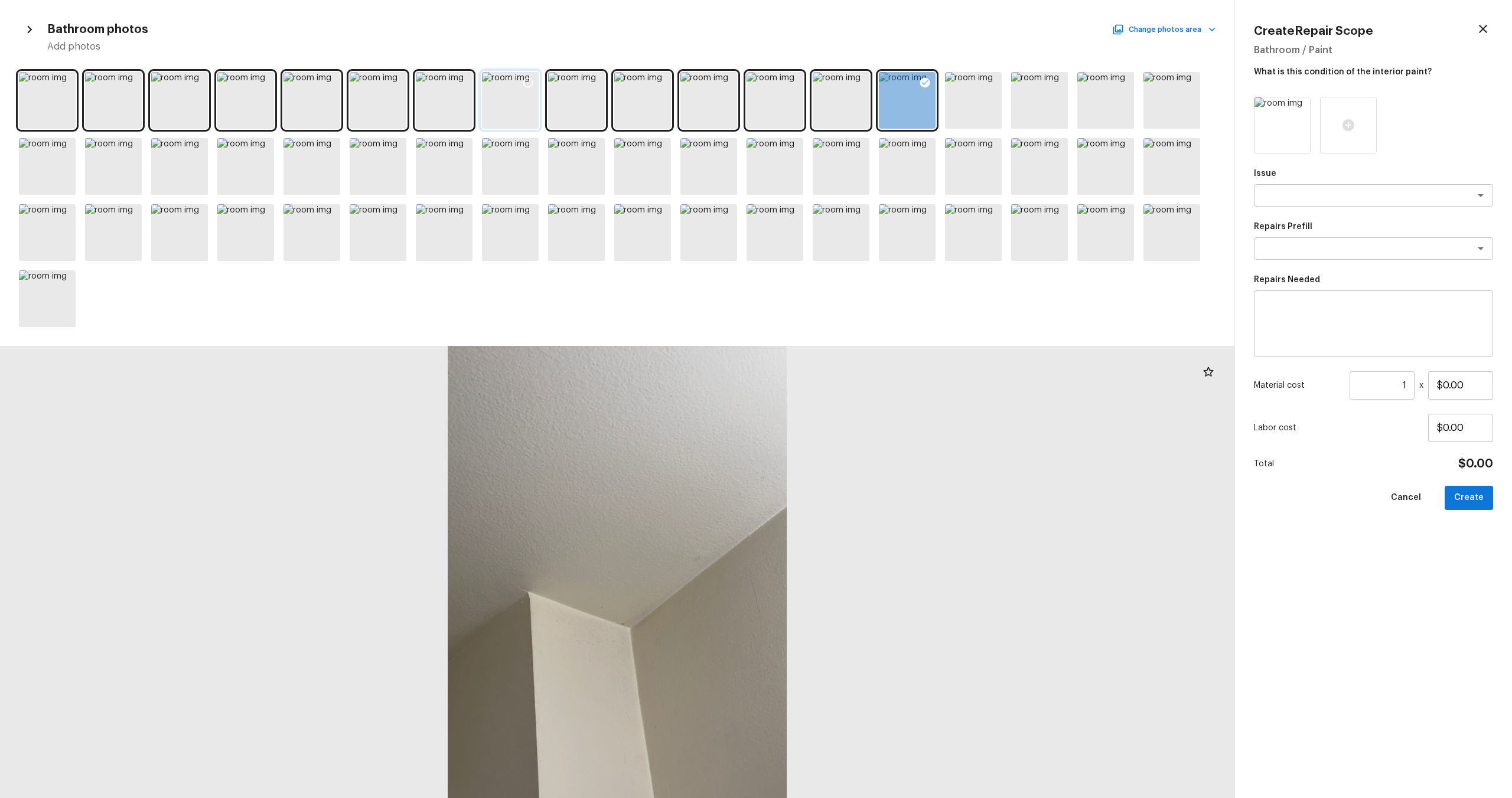
click at [512, 109] on div at bounding box center [510, 100] width 57 height 57
click at [577, 112] on div at bounding box center [576, 100] width 57 height 57
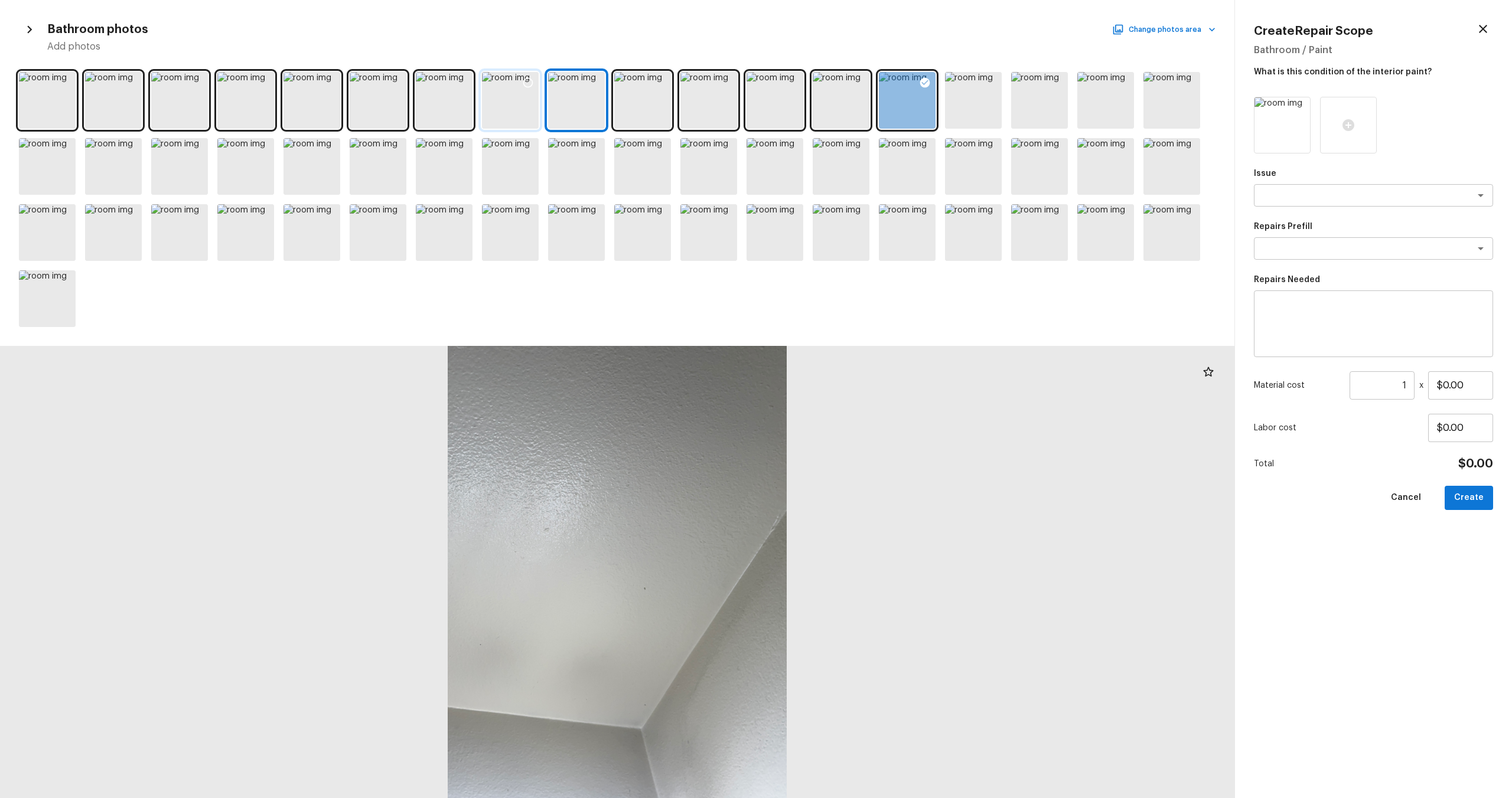
click at [499, 105] on div at bounding box center [510, 100] width 57 height 57
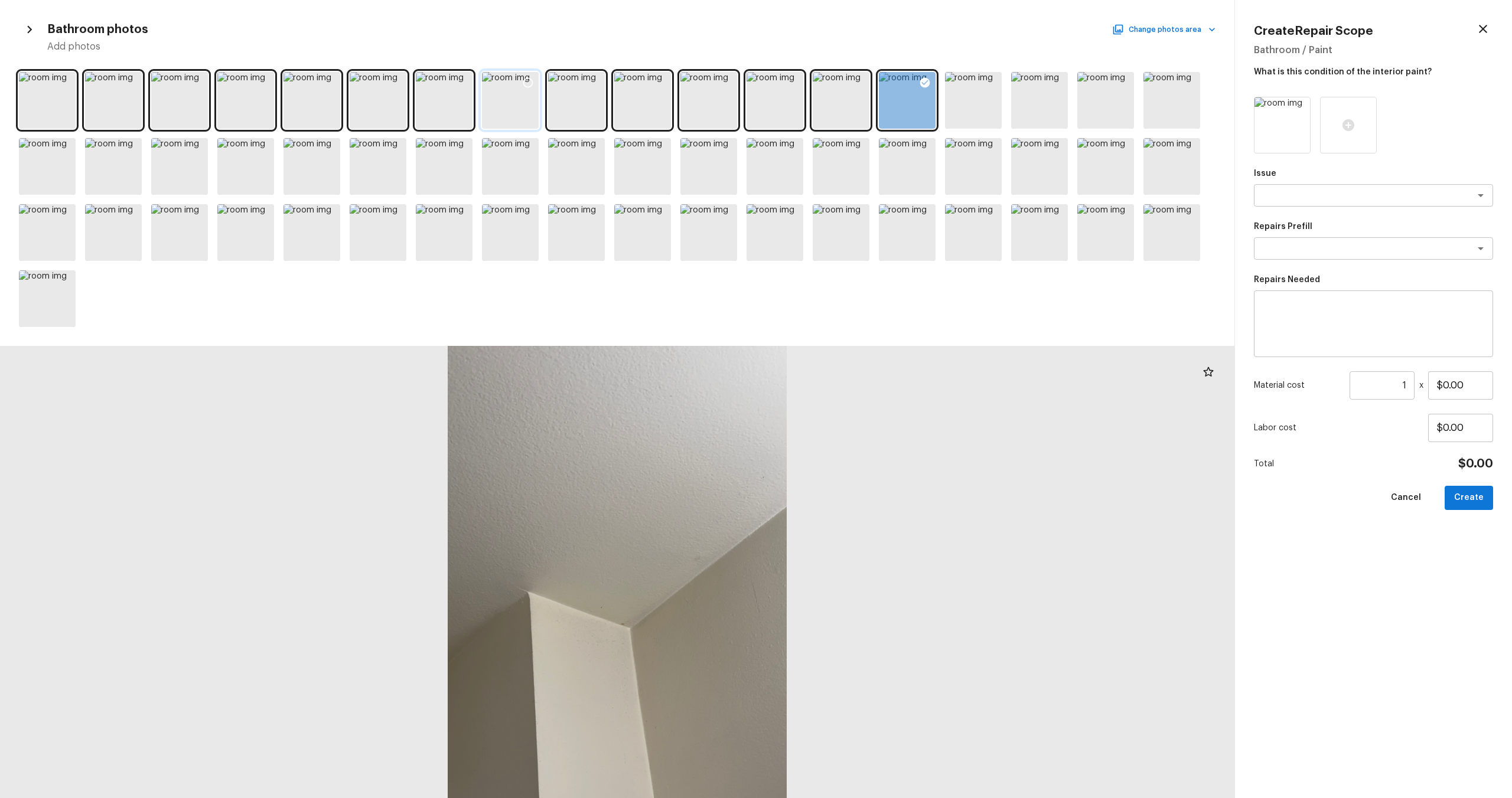
click at [528, 83] on icon at bounding box center [528, 83] width 12 height 12
click at [850, 107] on icon at bounding box center [1299, 108] width 10 height 10
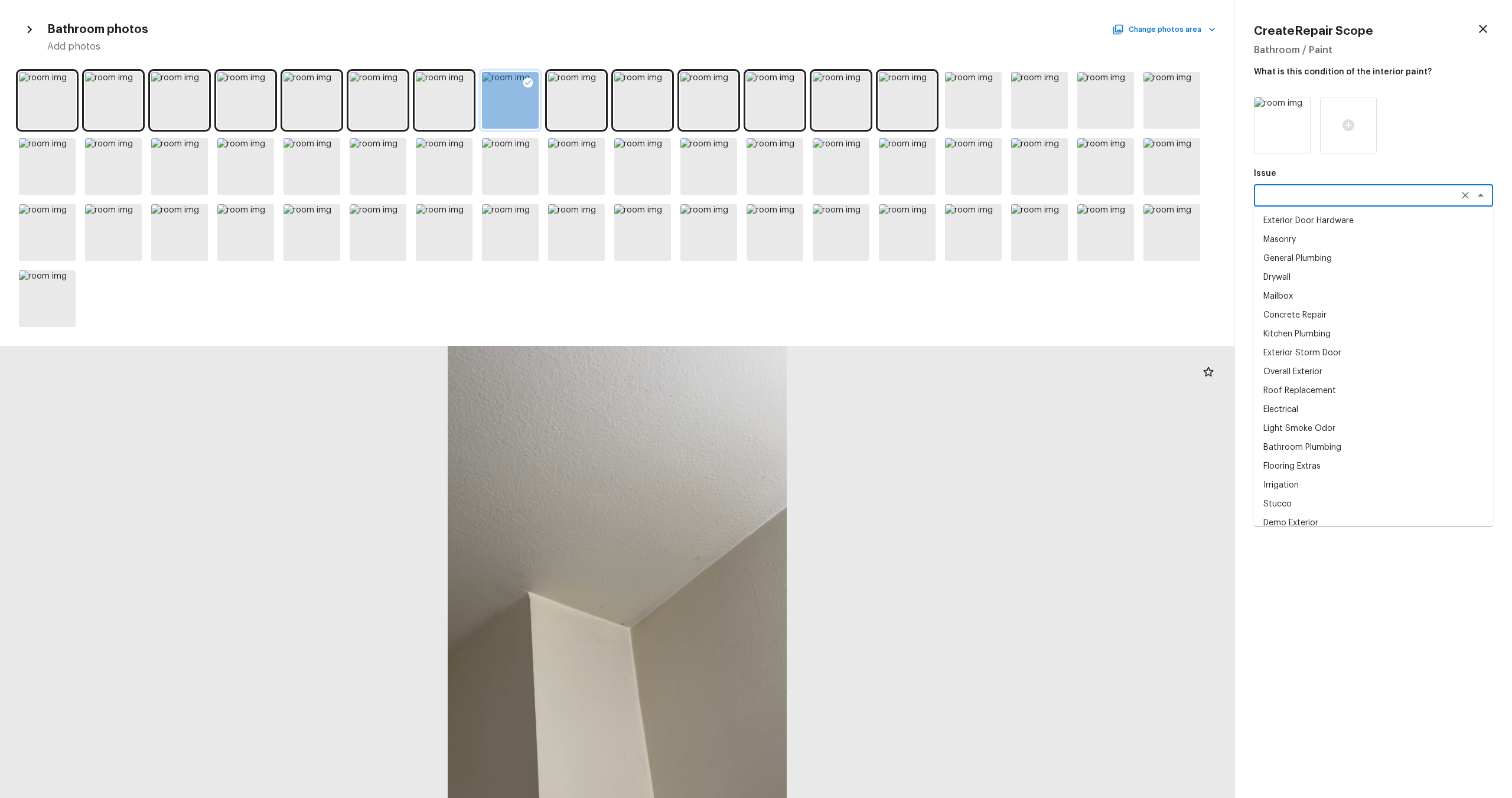
click at [850, 195] on textarea at bounding box center [1357, 195] width 195 height 12
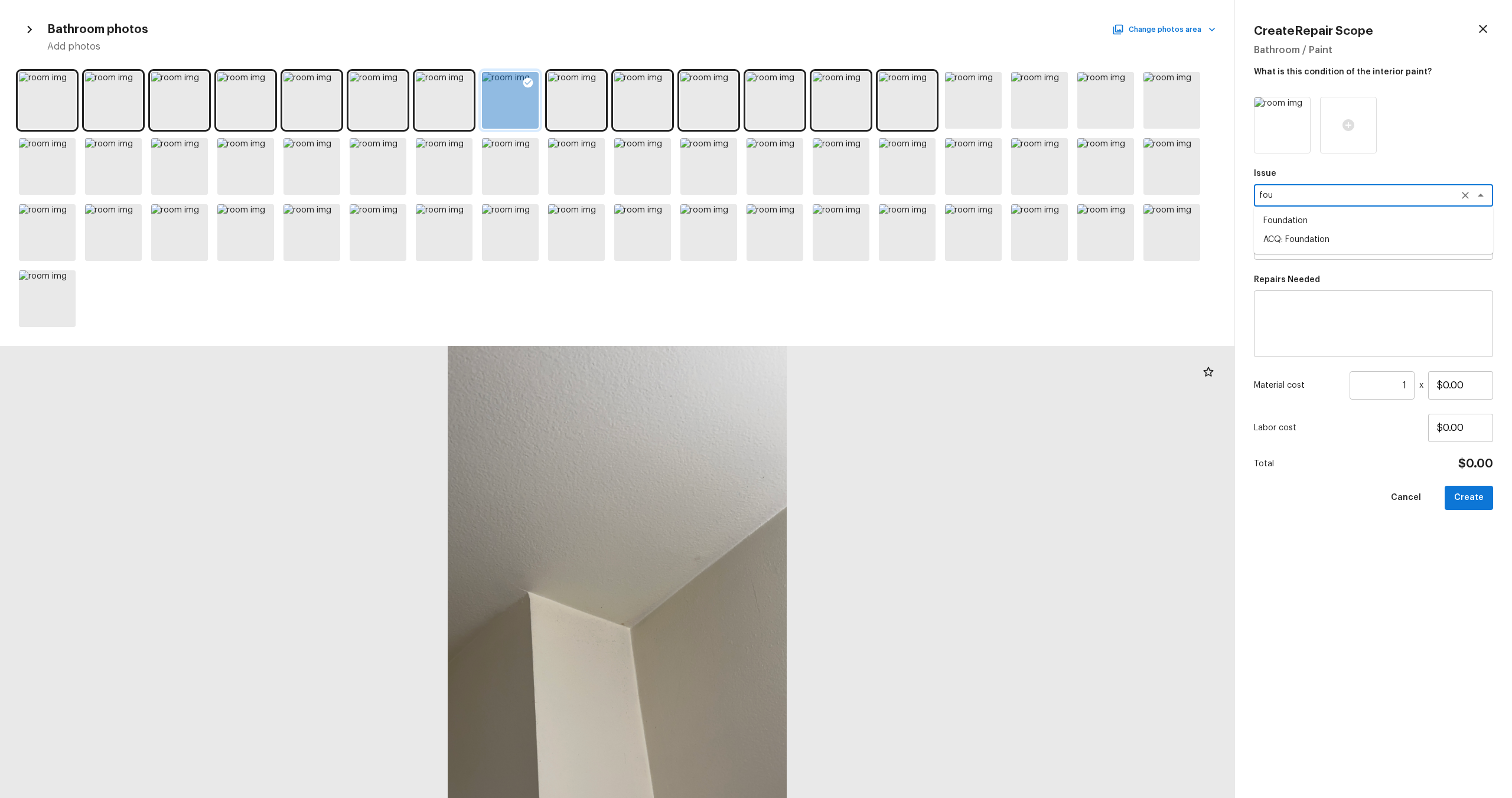
click at [850, 236] on li "ACQ: Foundation" at bounding box center [1373, 240] width 239 height 19
click at [850, 255] on div "x ​" at bounding box center [1373, 249] width 239 height 22
type textarea "ACQ: Foundation"
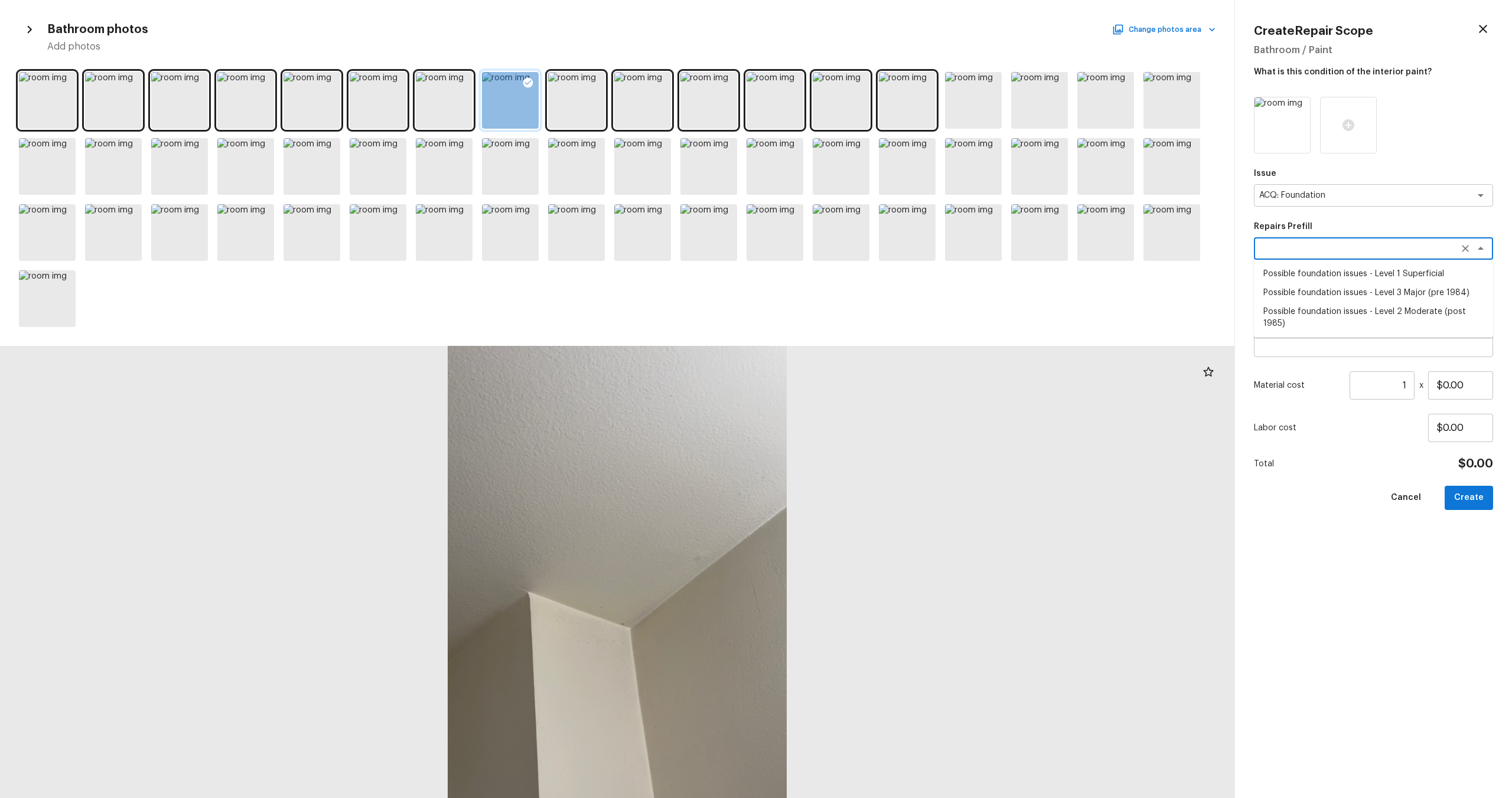
click at [850, 275] on li "Possible foundation issues - Level 1 Superficial" at bounding box center [1373, 273] width 239 height 19
type textarea "Possible foundation issues - Level 1 Superficial"
type textarea "Possible foundation issues - Level 1 - Superficial. Disclaimer: This is NOT a t…"
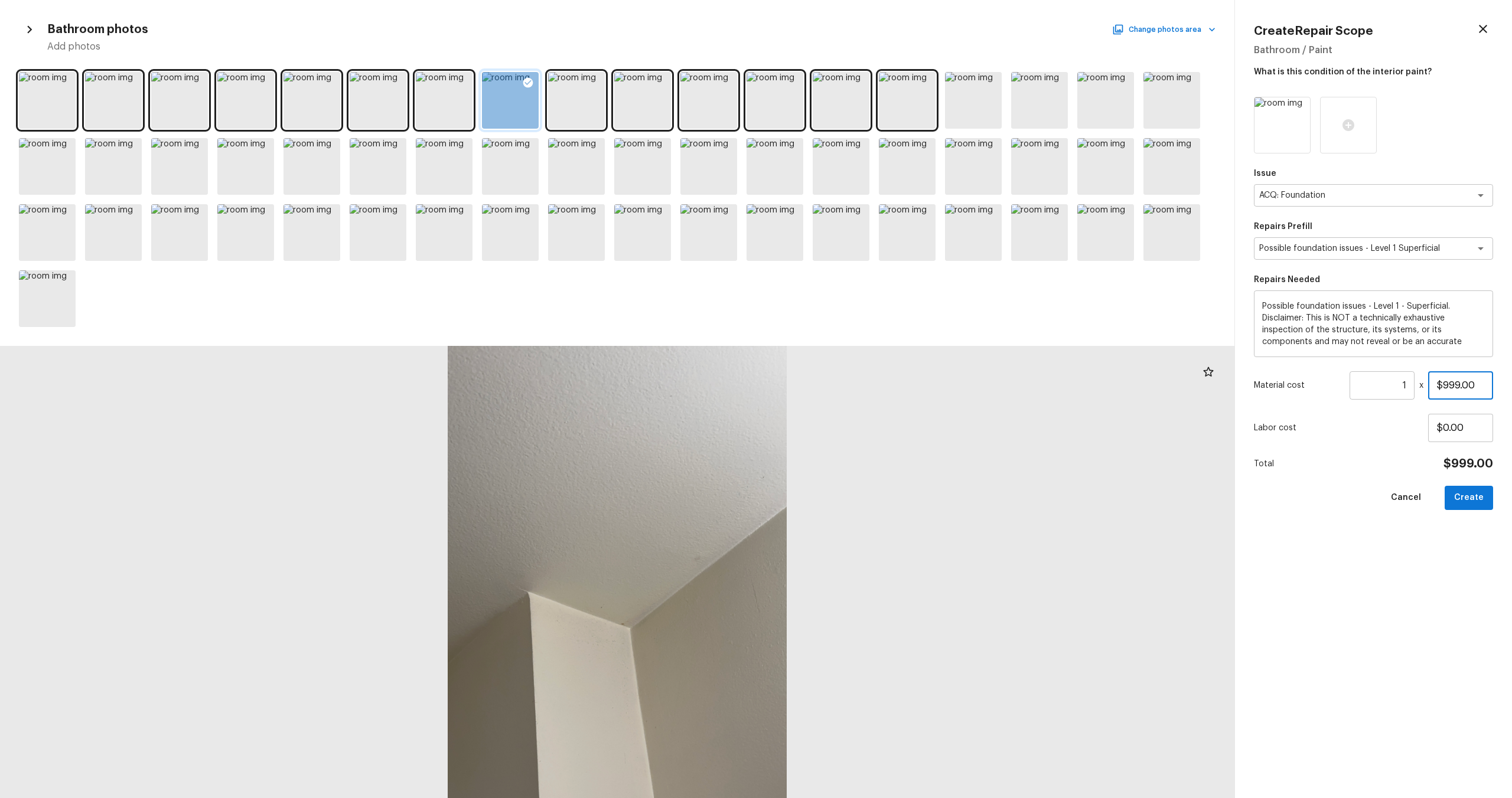
drag, startPoint x: 1482, startPoint y: 387, endPoint x: 1407, endPoint y: 386, distance: 75.0
click at [850, 386] on div "Material cost 1 ​ x $999.00" at bounding box center [1373, 386] width 239 height 29
type input "$1,000.00"
click at [850, 430] on div "Issue ACQ: Foundation x ​ Repairs Prefill Possible foundation issues - Level 1 …" at bounding box center [1373, 438] width 239 height 683
click at [850, 430] on button "Create" at bounding box center [1469, 498] width 48 height 24
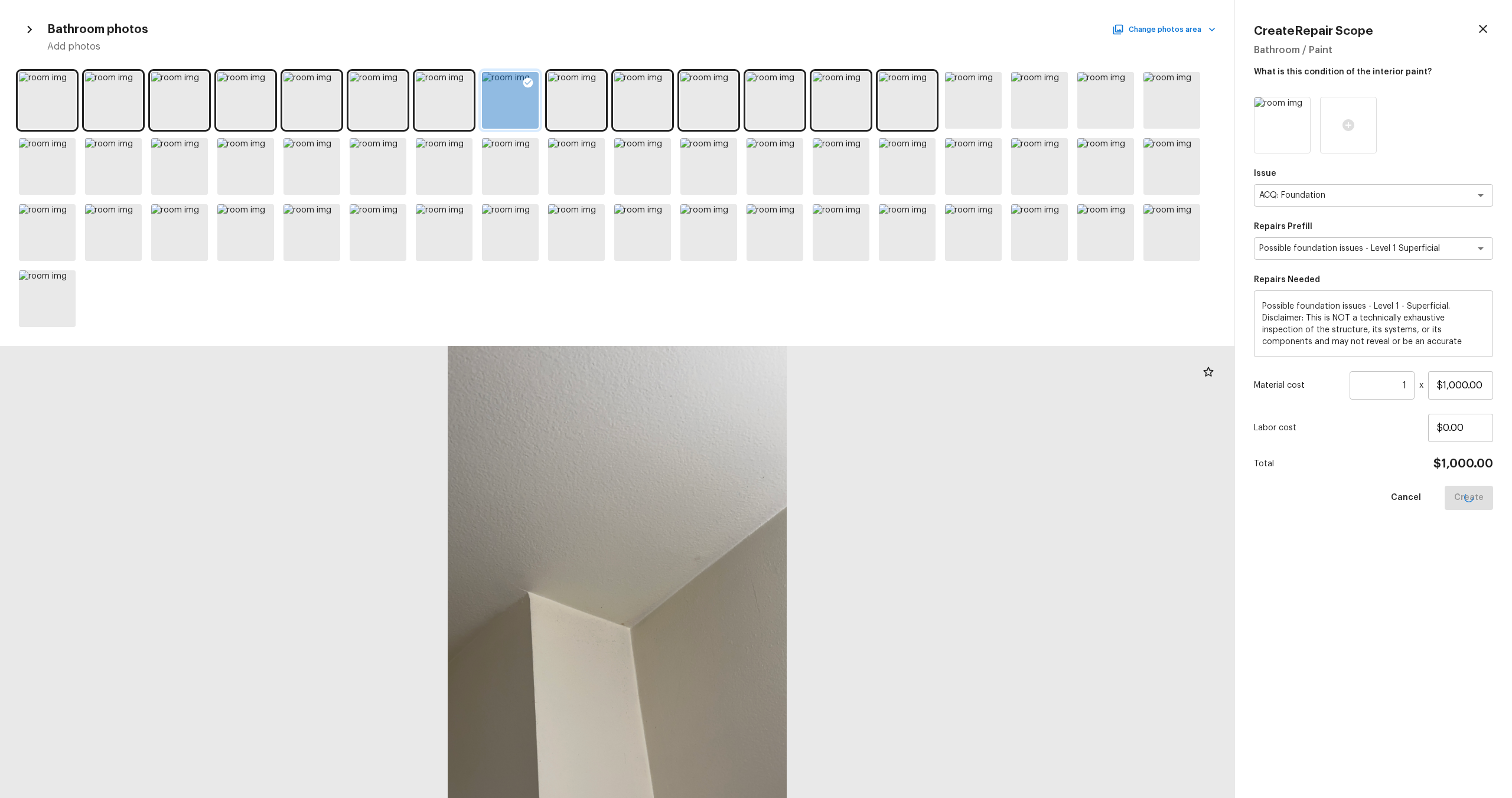
type input "$0.00"
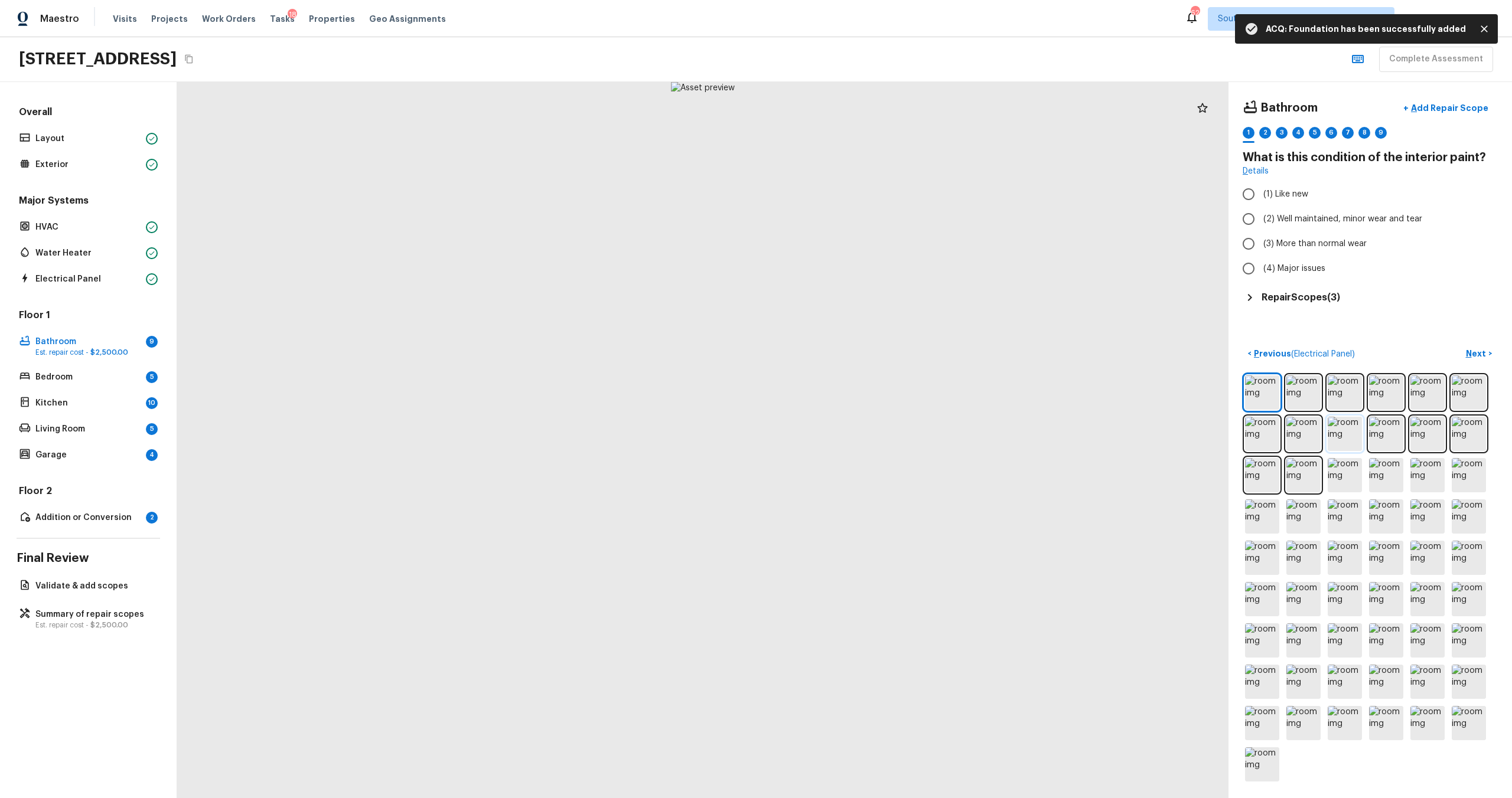
click at [850, 430] on img at bounding box center [1345, 433] width 35 height 34
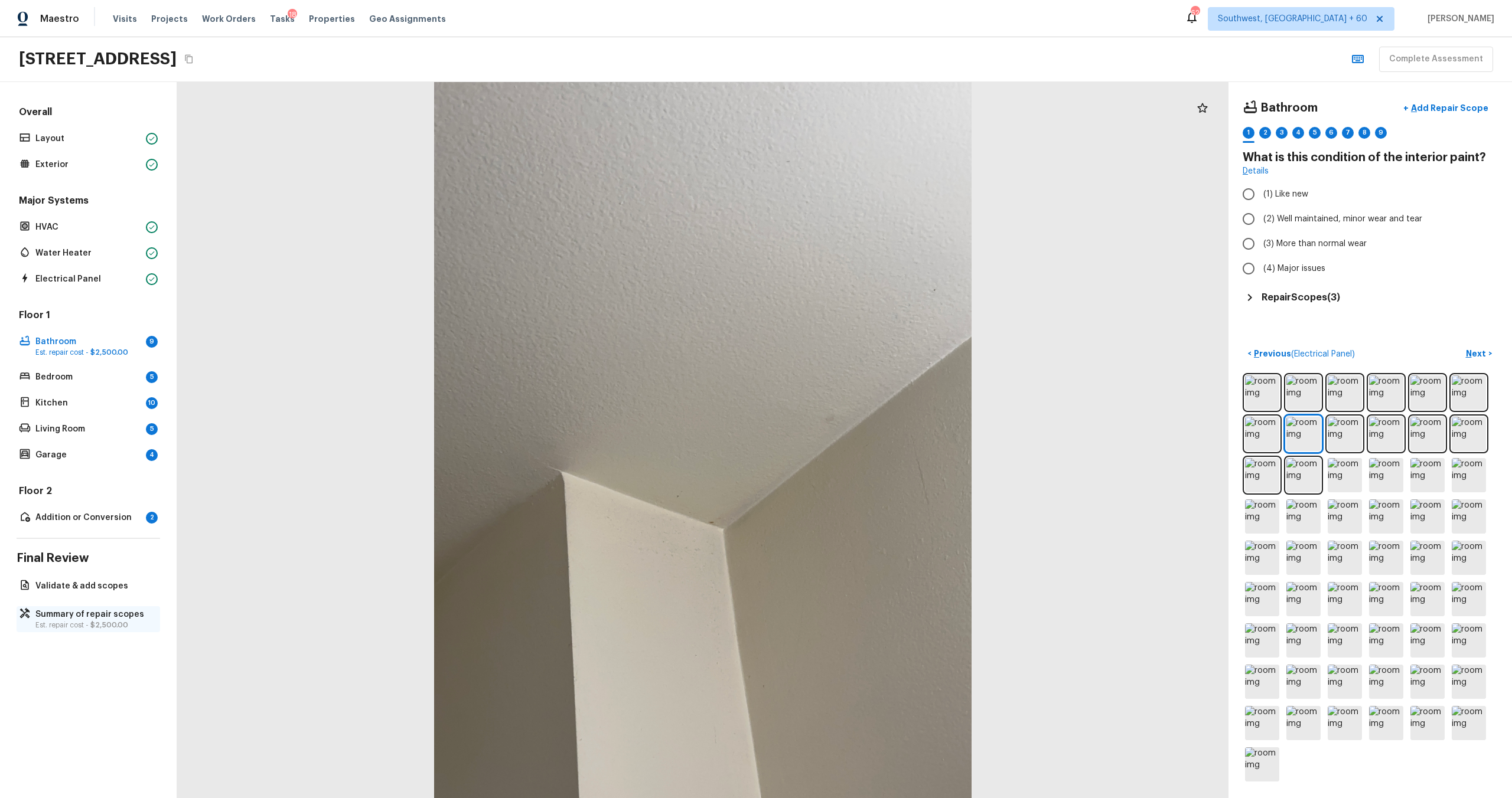
click at [98, 430] on p "Summary of repair scopes" at bounding box center [94, 614] width 118 height 12
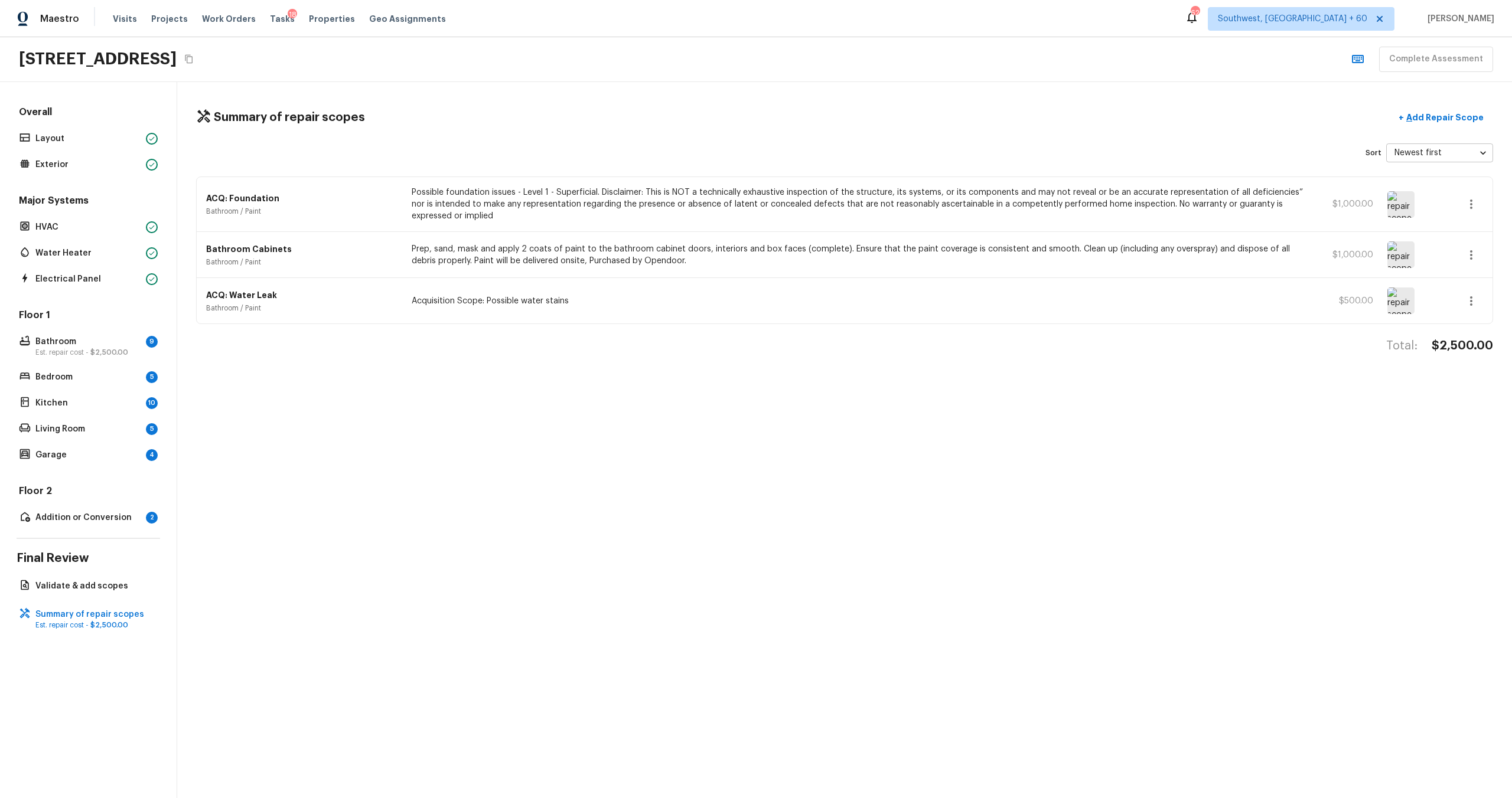
click at [850, 297] on icon "button" at bounding box center [1472, 301] width 14 height 14
click at [850, 333] on li "Edit" at bounding box center [1475, 335] width 55 height 35
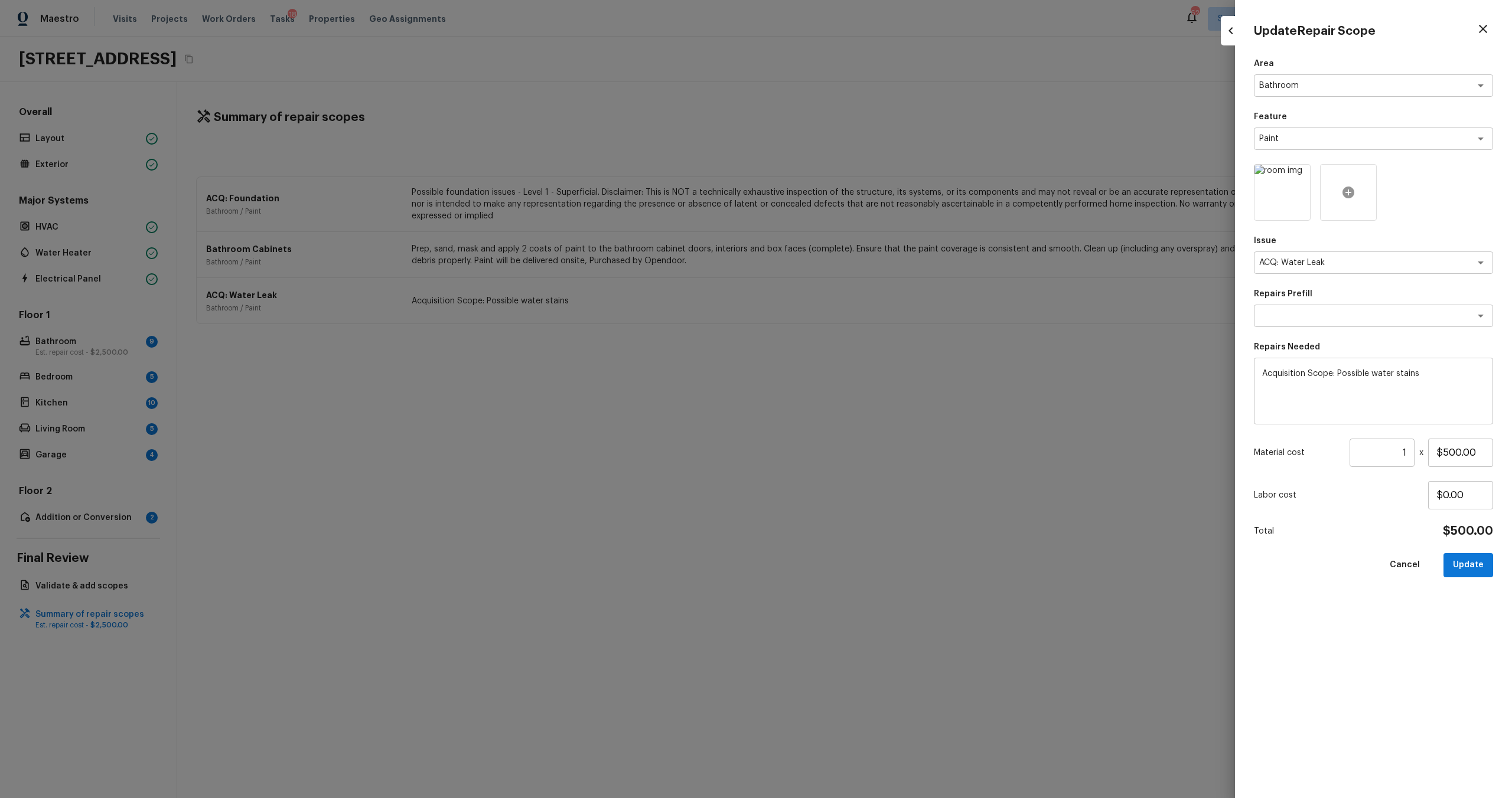
click at [850, 191] on icon at bounding box center [1349, 193] width 12 height 12
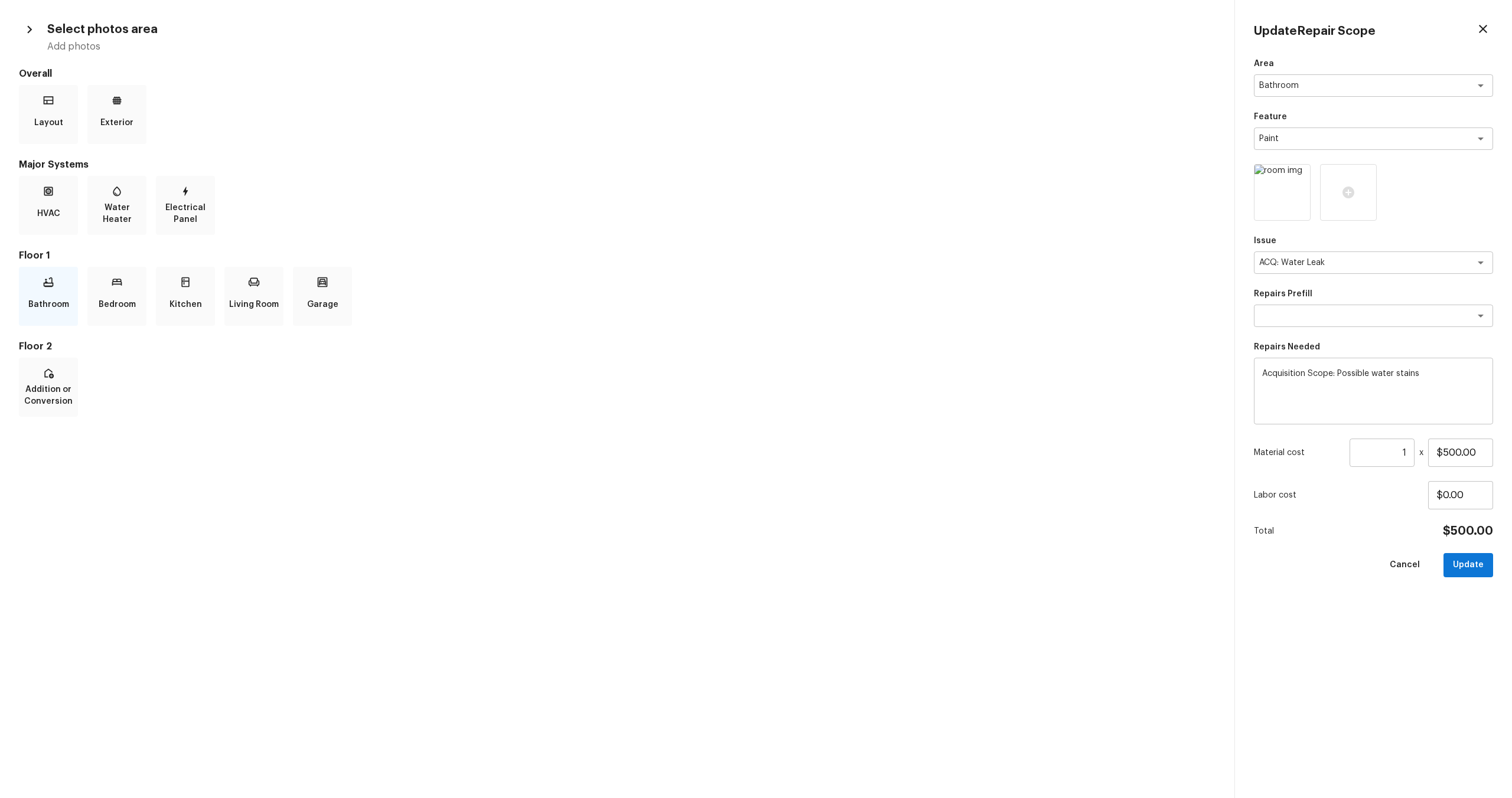
click at [38, 296] on p "Bathroom" at bounding box center [49, 305] width 41 height 23
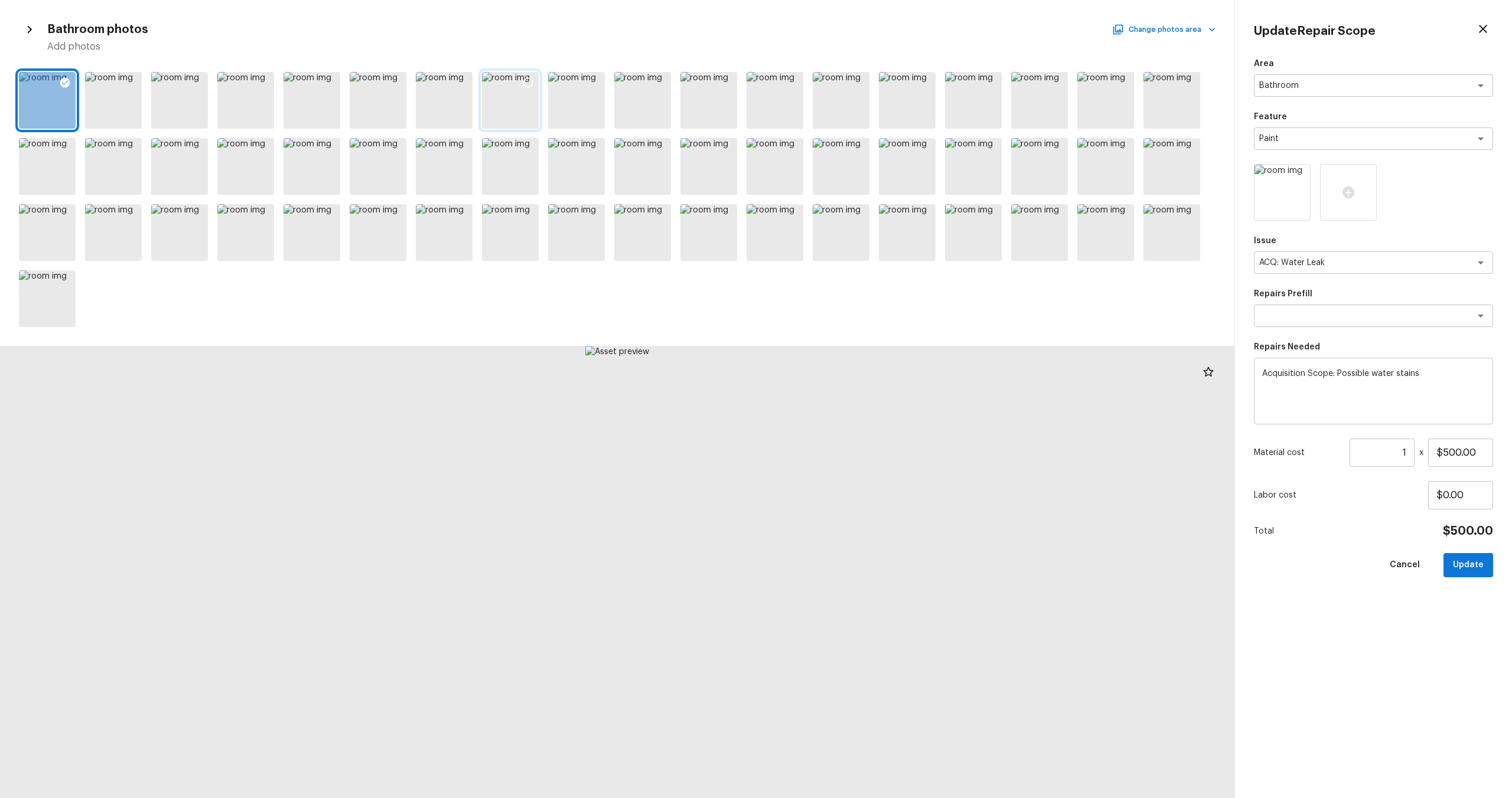
click at [499, 105] on div at bounding box center [510, 100] width 57 height 57
click at [526, 83] on icon at bounding box center [528, 83] width 12 height 12
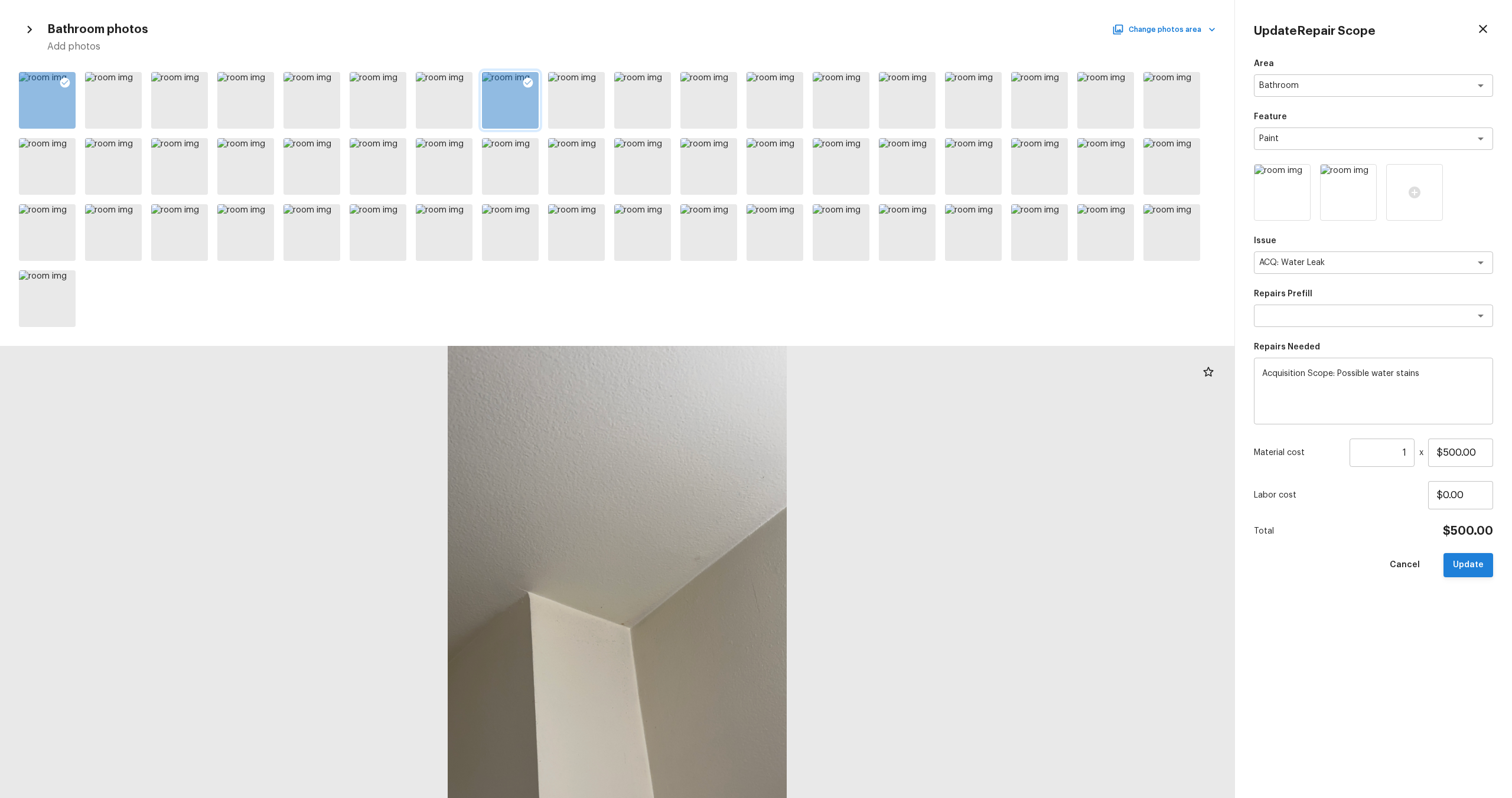
click at [850, 430] on button "Update" at bounding box center [1468, 565] width 49 height 24
type input "$0.00"
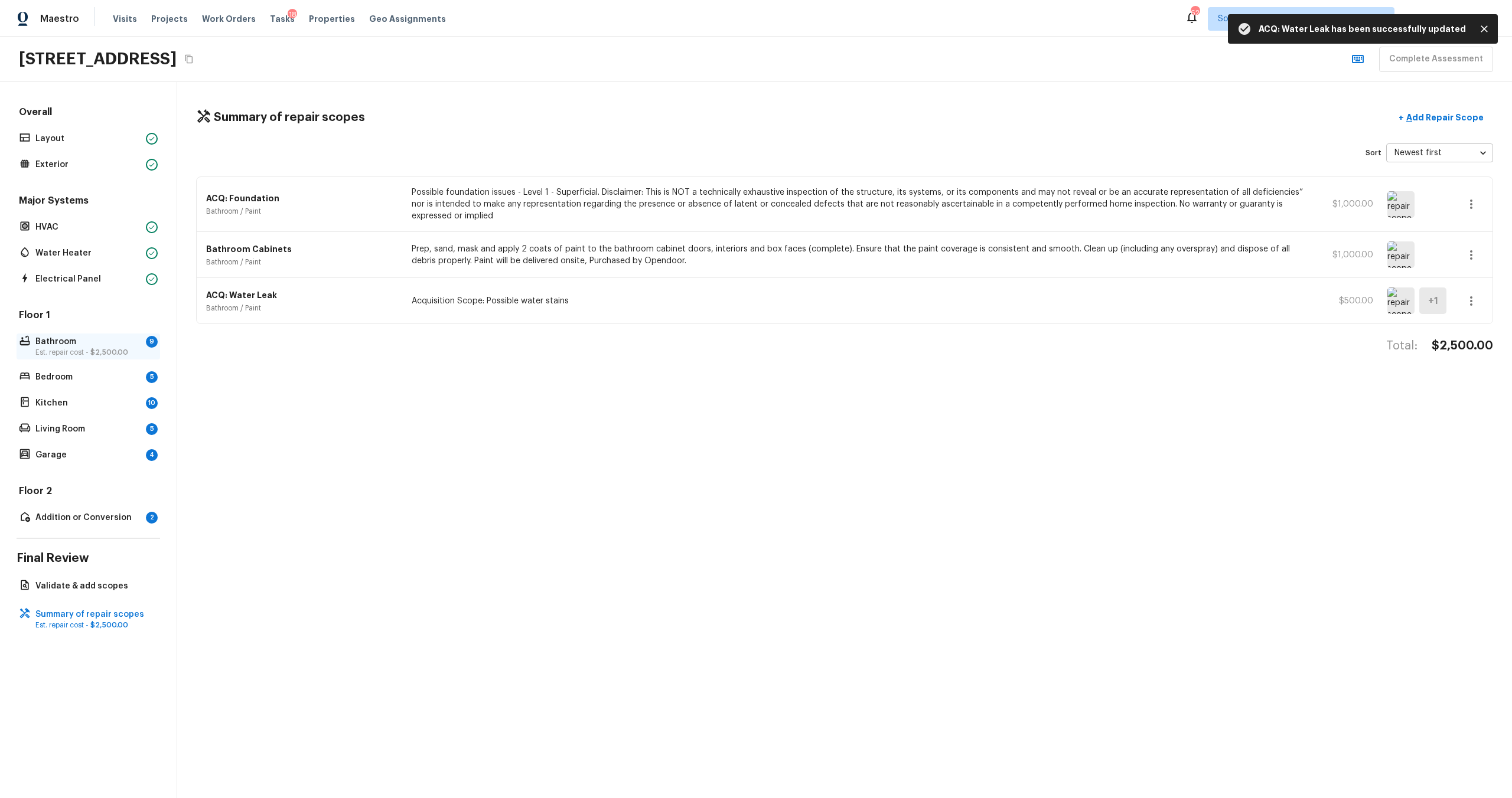
click at [81, 357] on div "Bathroom 9 Est. repair cost - $2,500.00" at bounding box center [88, 346] width 143 height 26
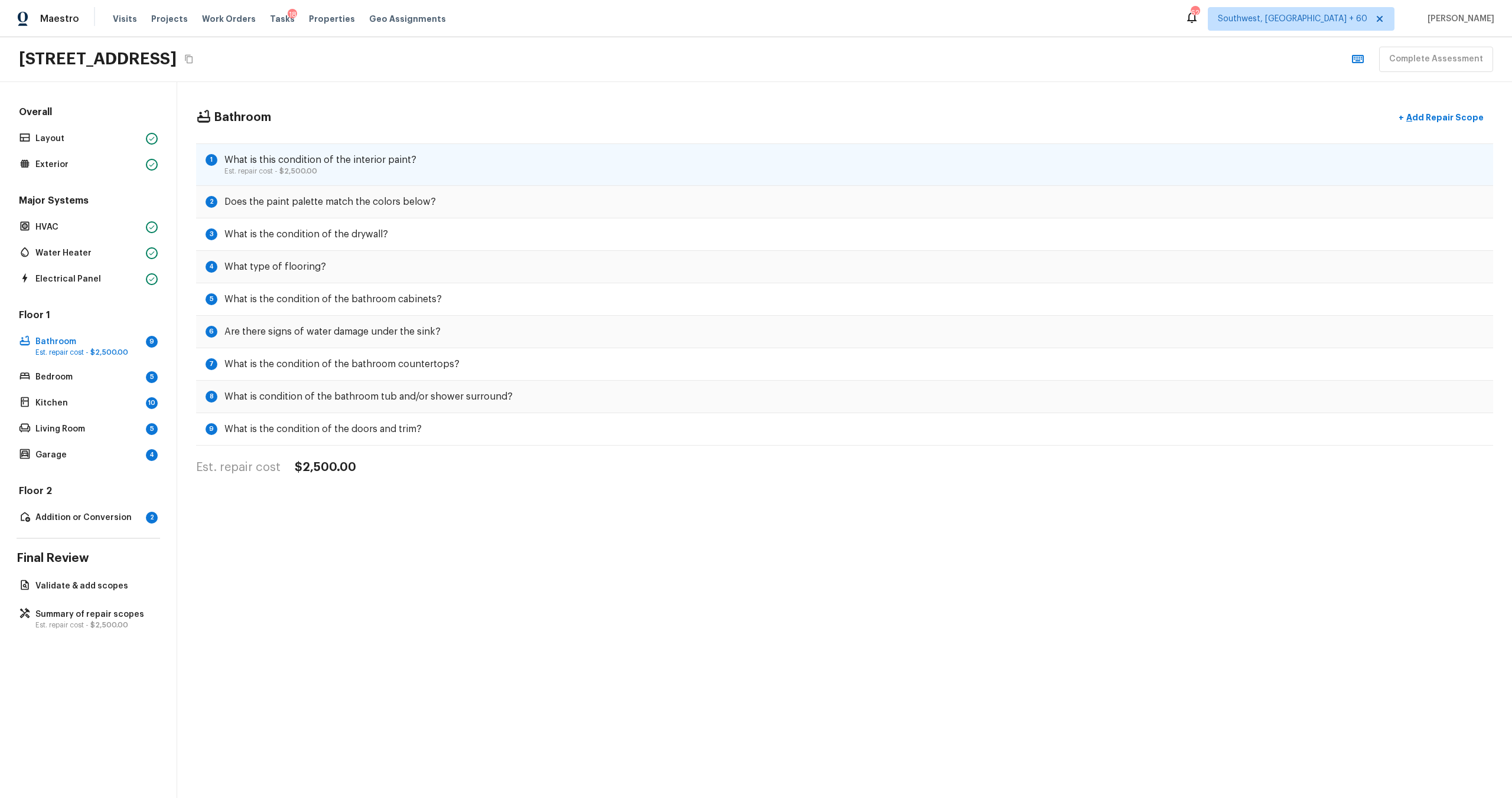
click at [497, 177] on div "1 What is this condition of the interior paint? Est. repair cost - $2,500.00" at bounding box center [845, 164] width 1297 height 42
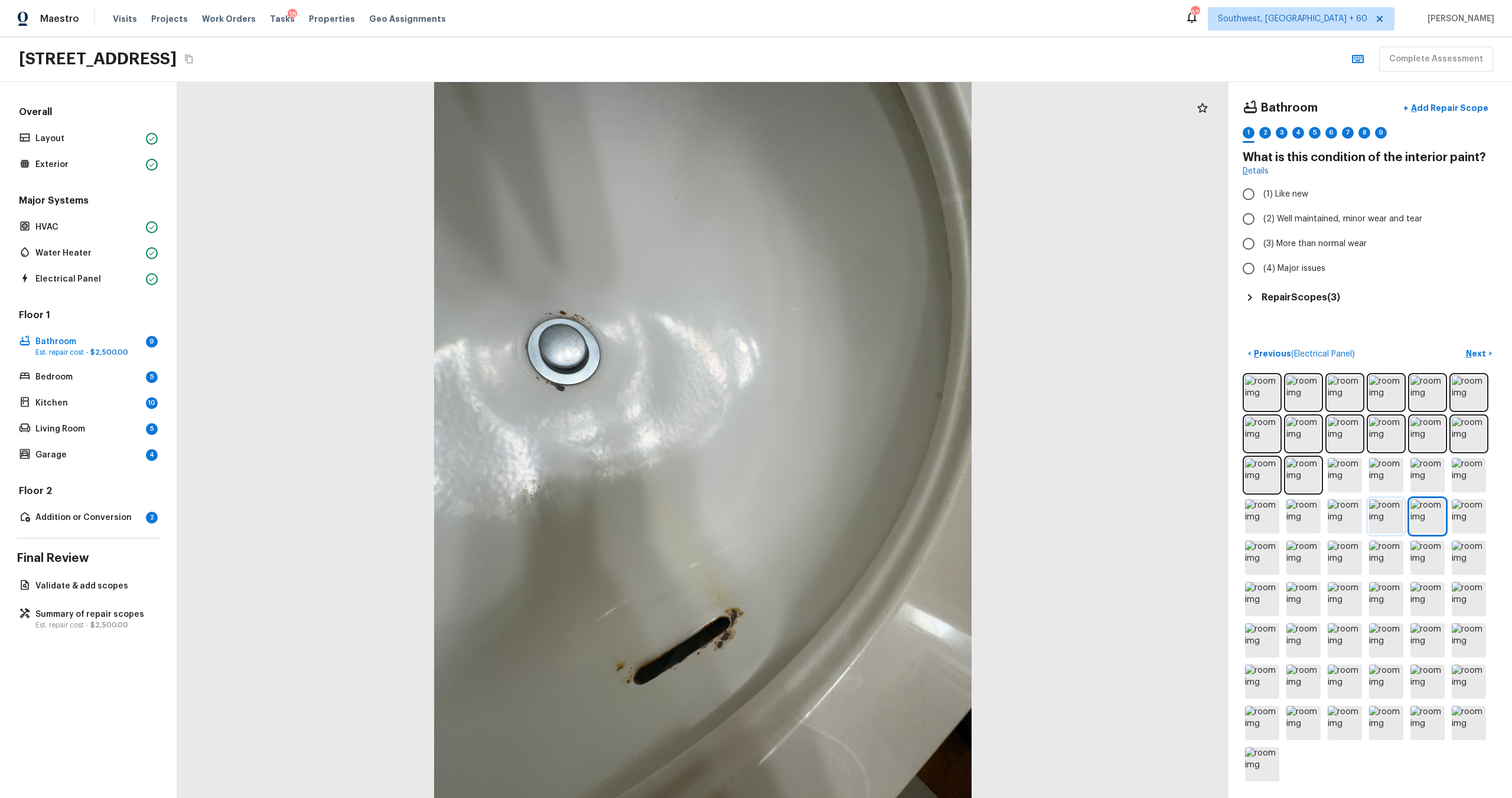
click at [850, 430] on img at bounding box center [1386, 516] width 35 height 34
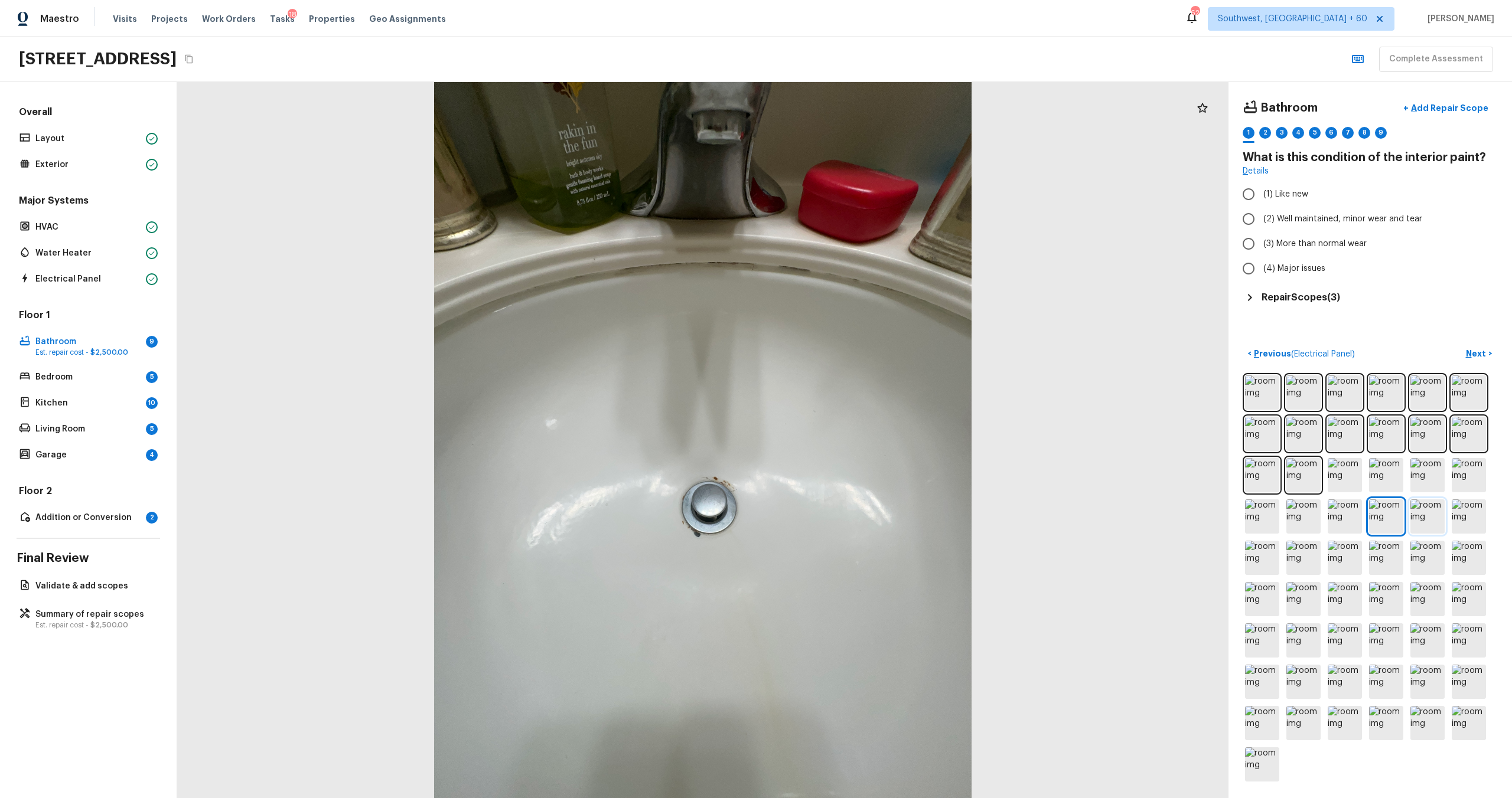
click at [850, 430] on img at bounding box center [1427, 516] width 35 height 34
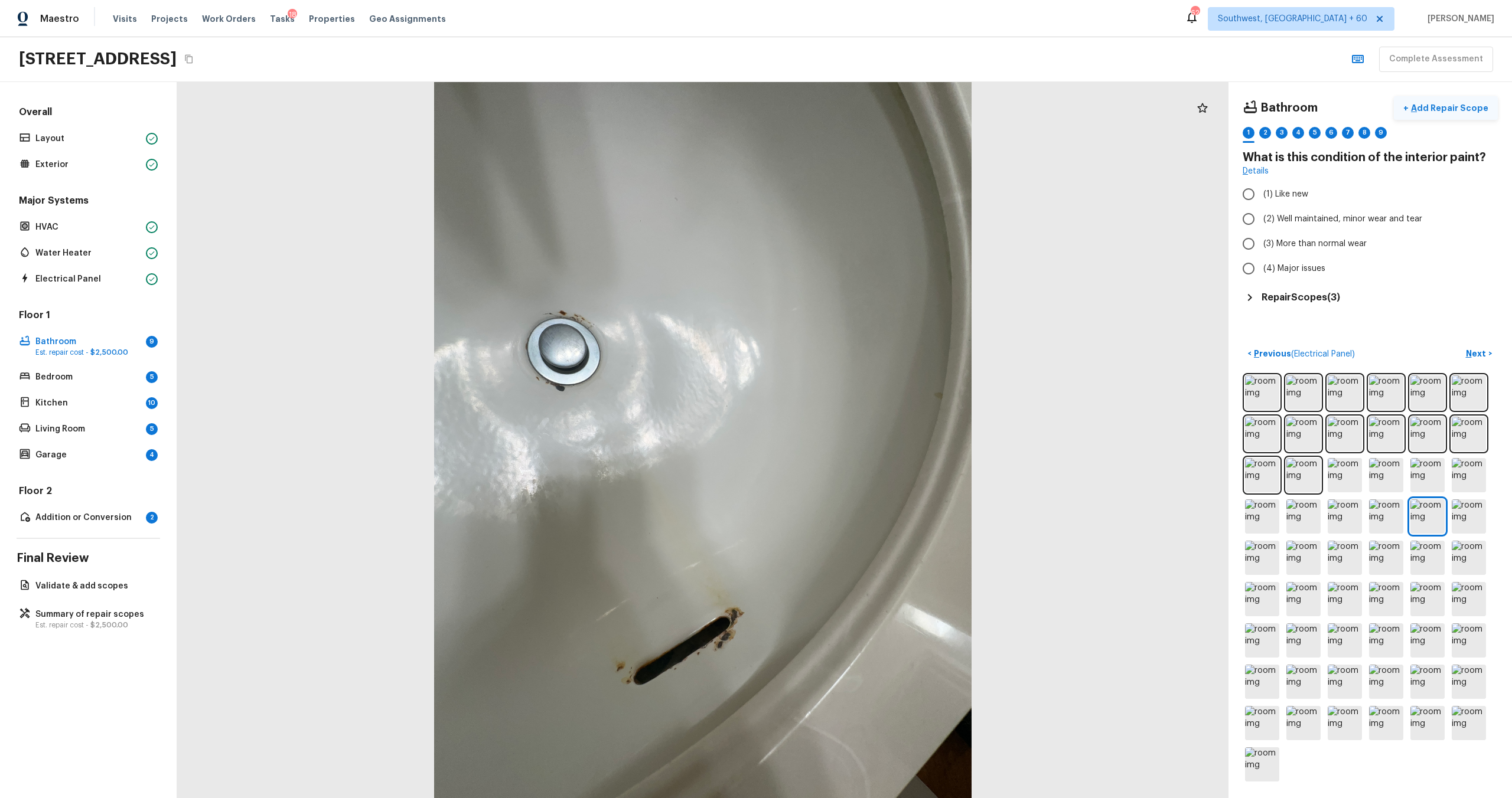
click at [850, 111] on p "Add Repair Scope" at bounding box center [1448, 108] width 79 height 12
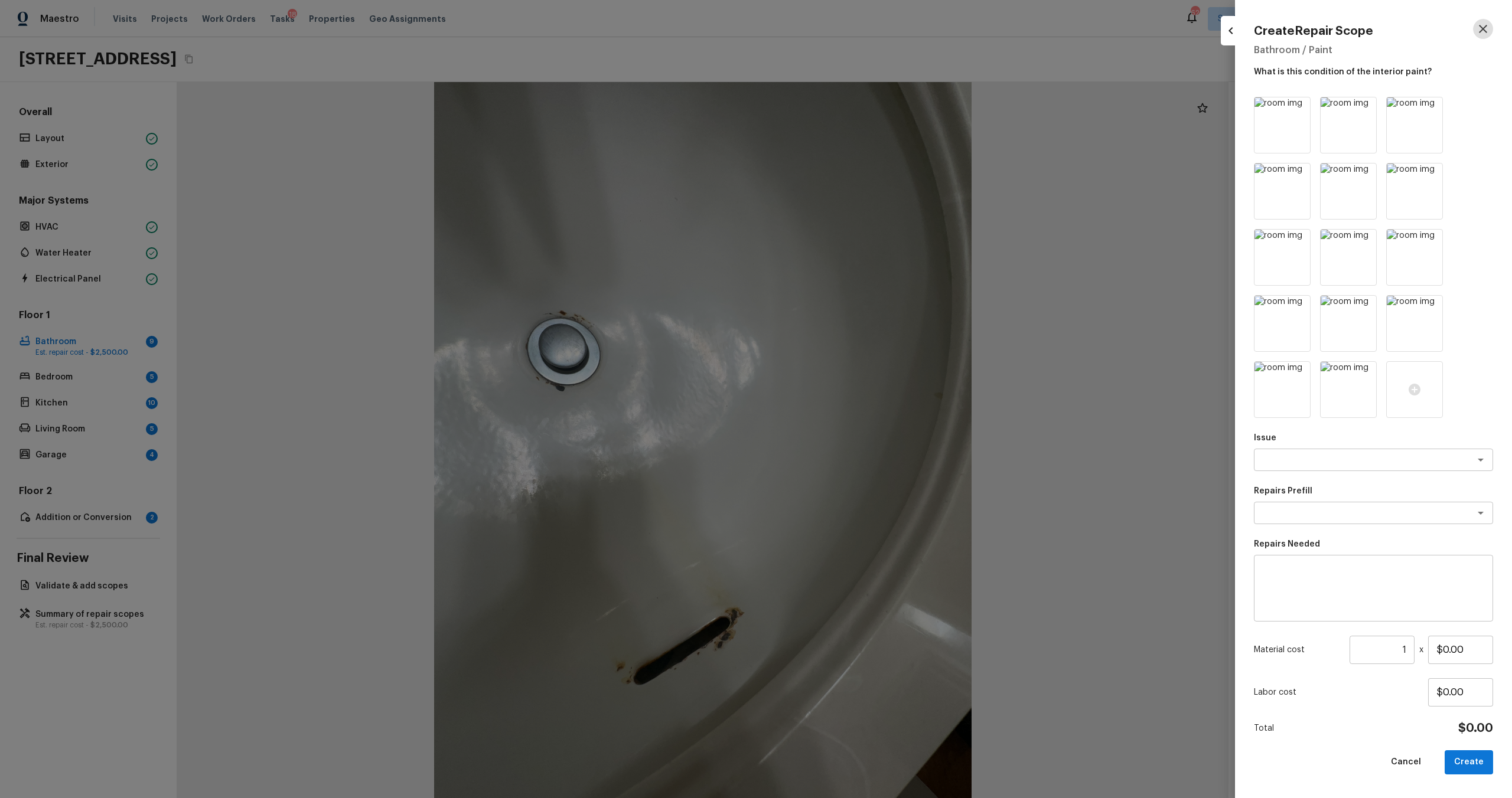
click at [850, 29] on icon "button" at bounding box center [1483, 29] width 14 height 14
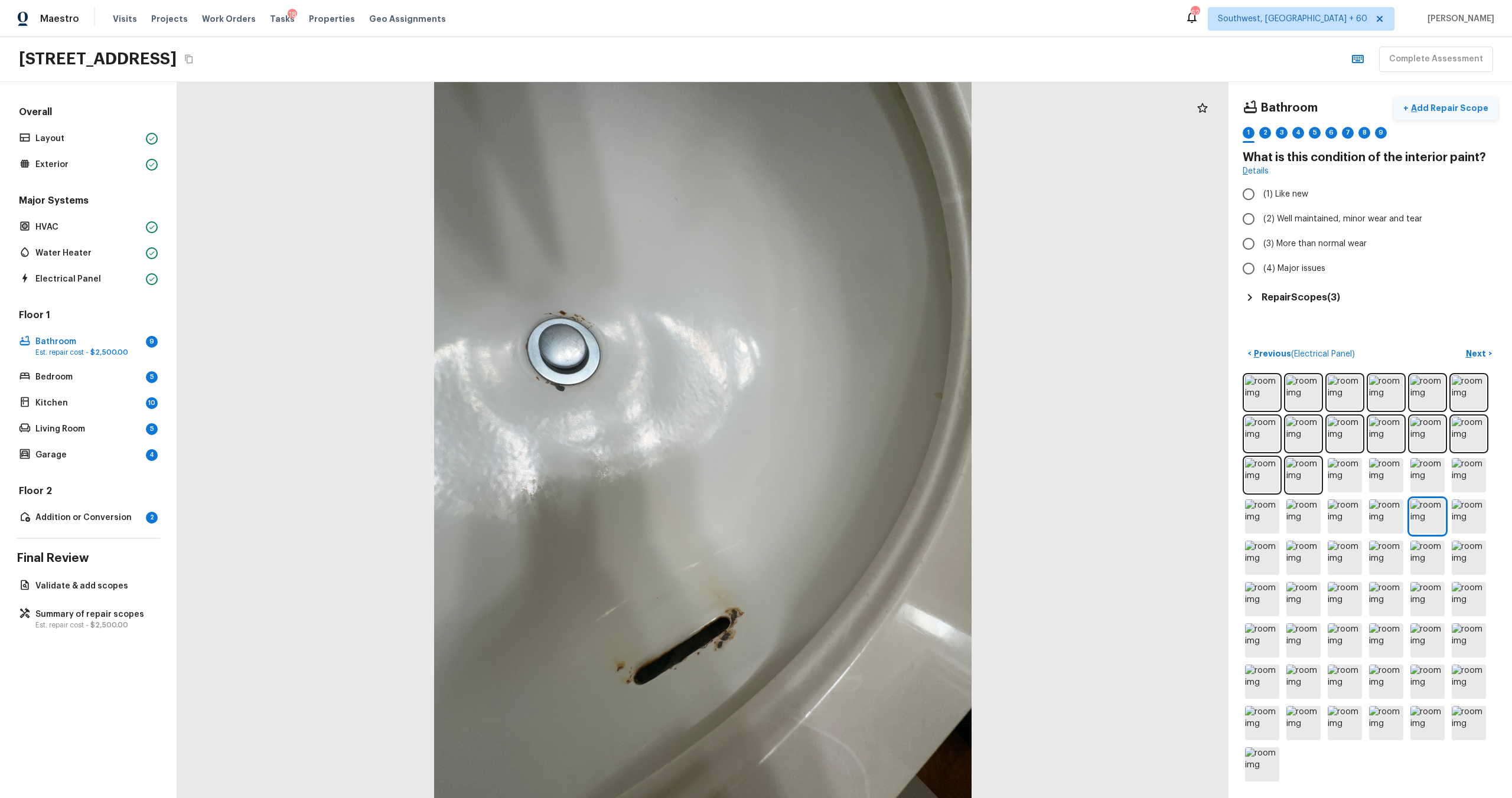
click at [850, 107] on p "Add Repair Scope" at bounding box center [1448, 108] width 79 height 12
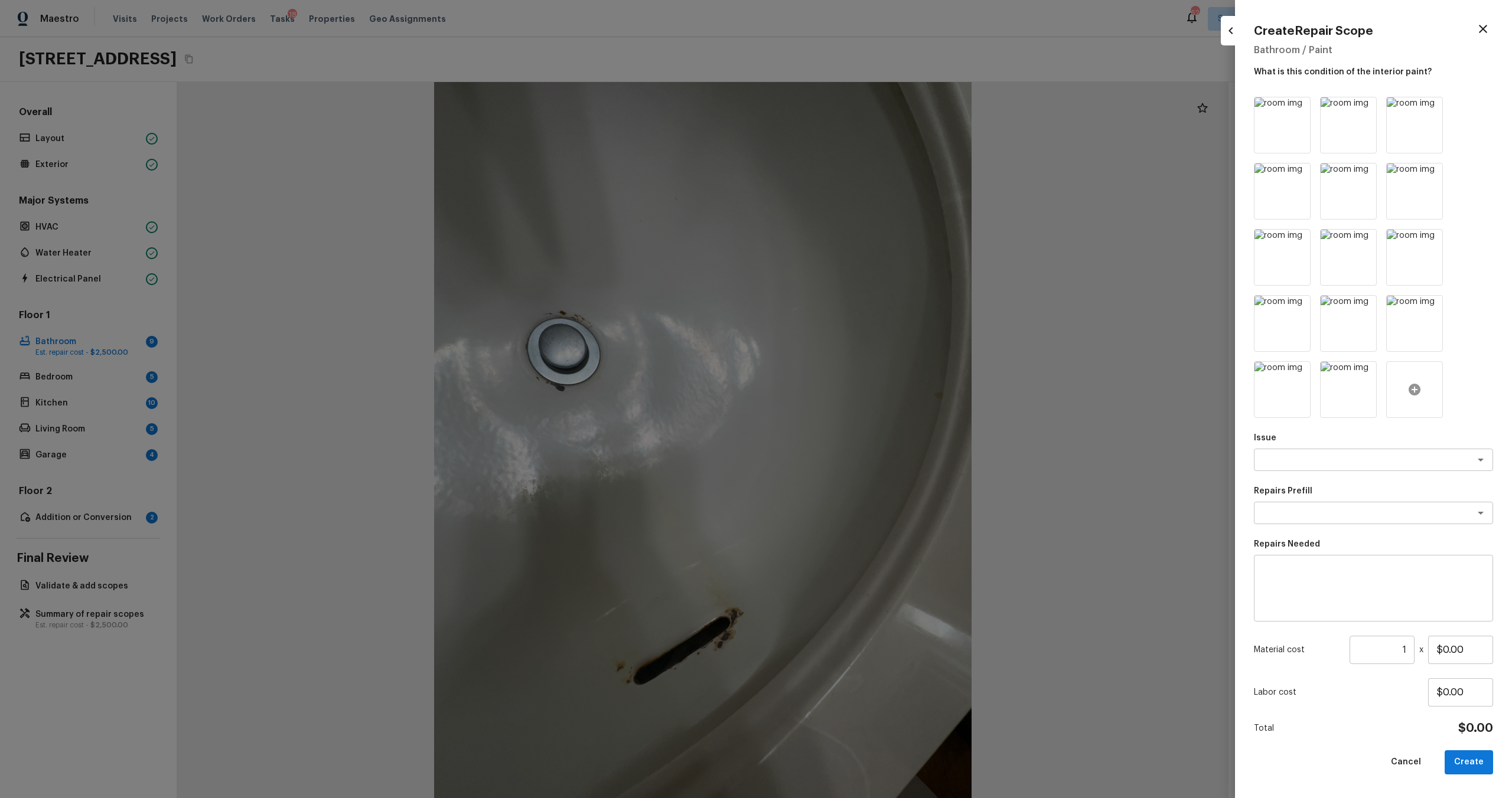
click at [850, 398] on div at bounding box center [1414, 389] width 57 height 57
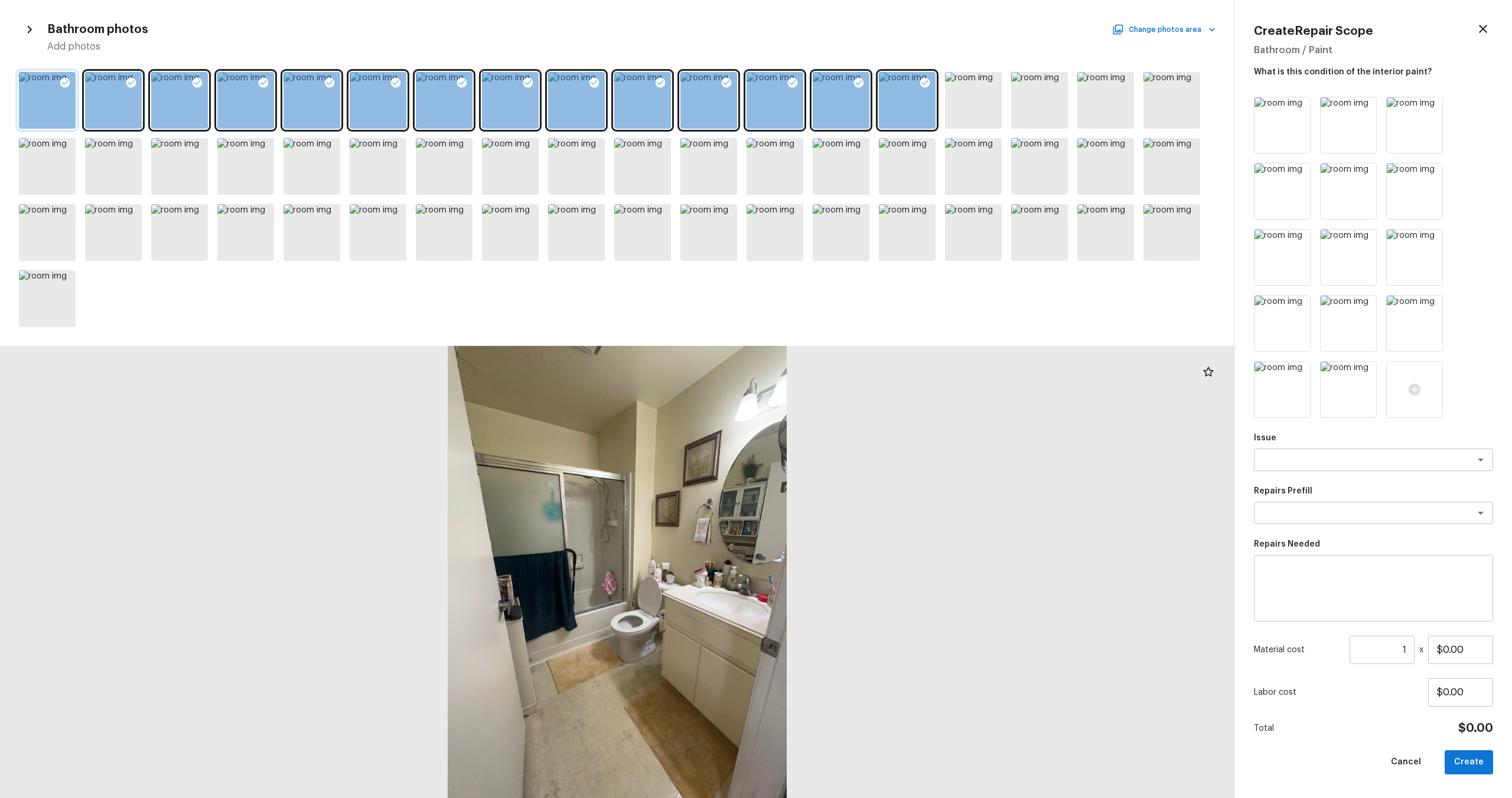
click at [60, 90] on div at bounding box center [64, 85] width 21 height 25
click at [114, 90] on div at bounding box center [113, 100] width 57 height 57
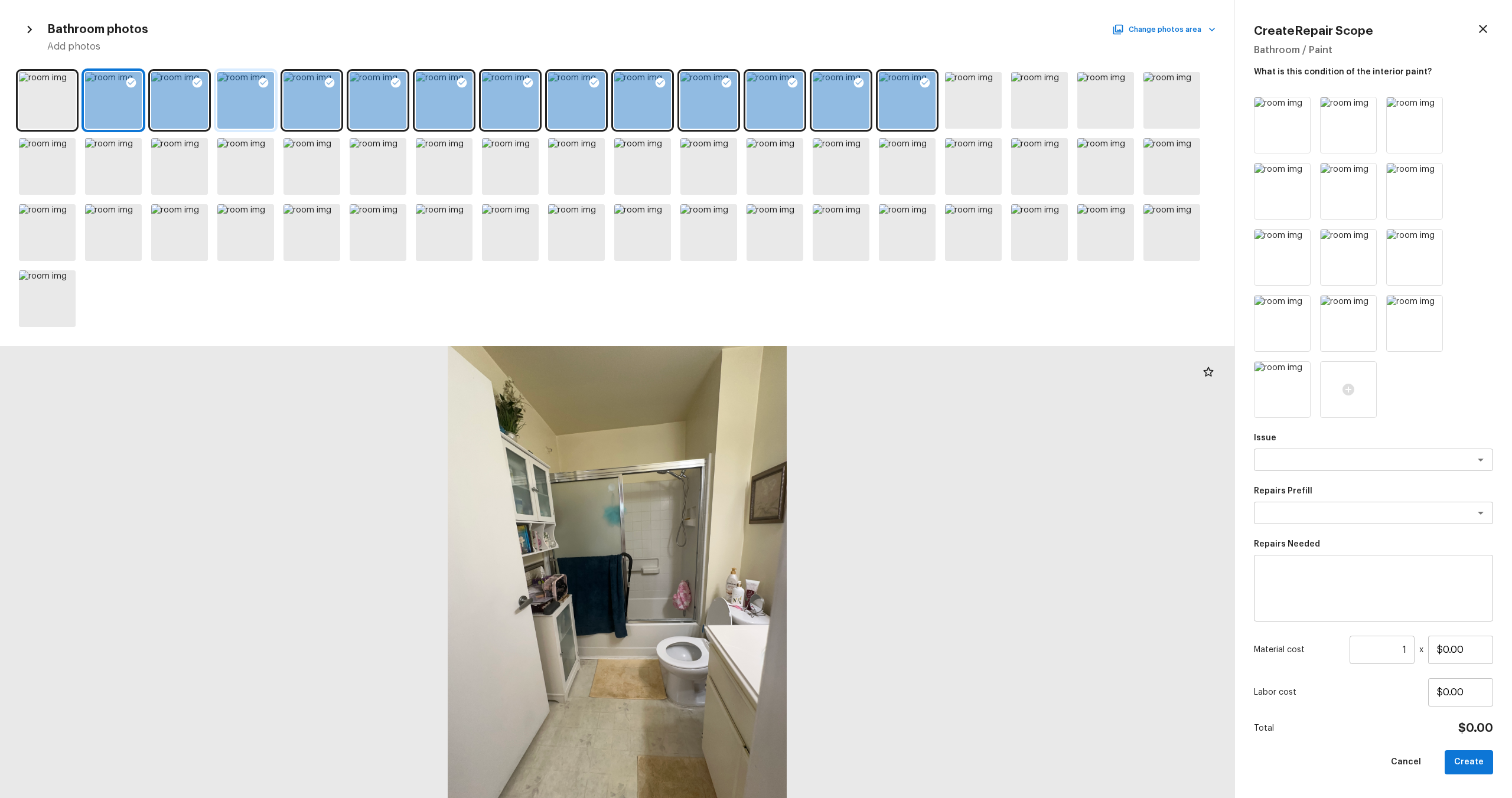
click at [217, 98] on div at bounding box center [245, 100] width 57 height 57
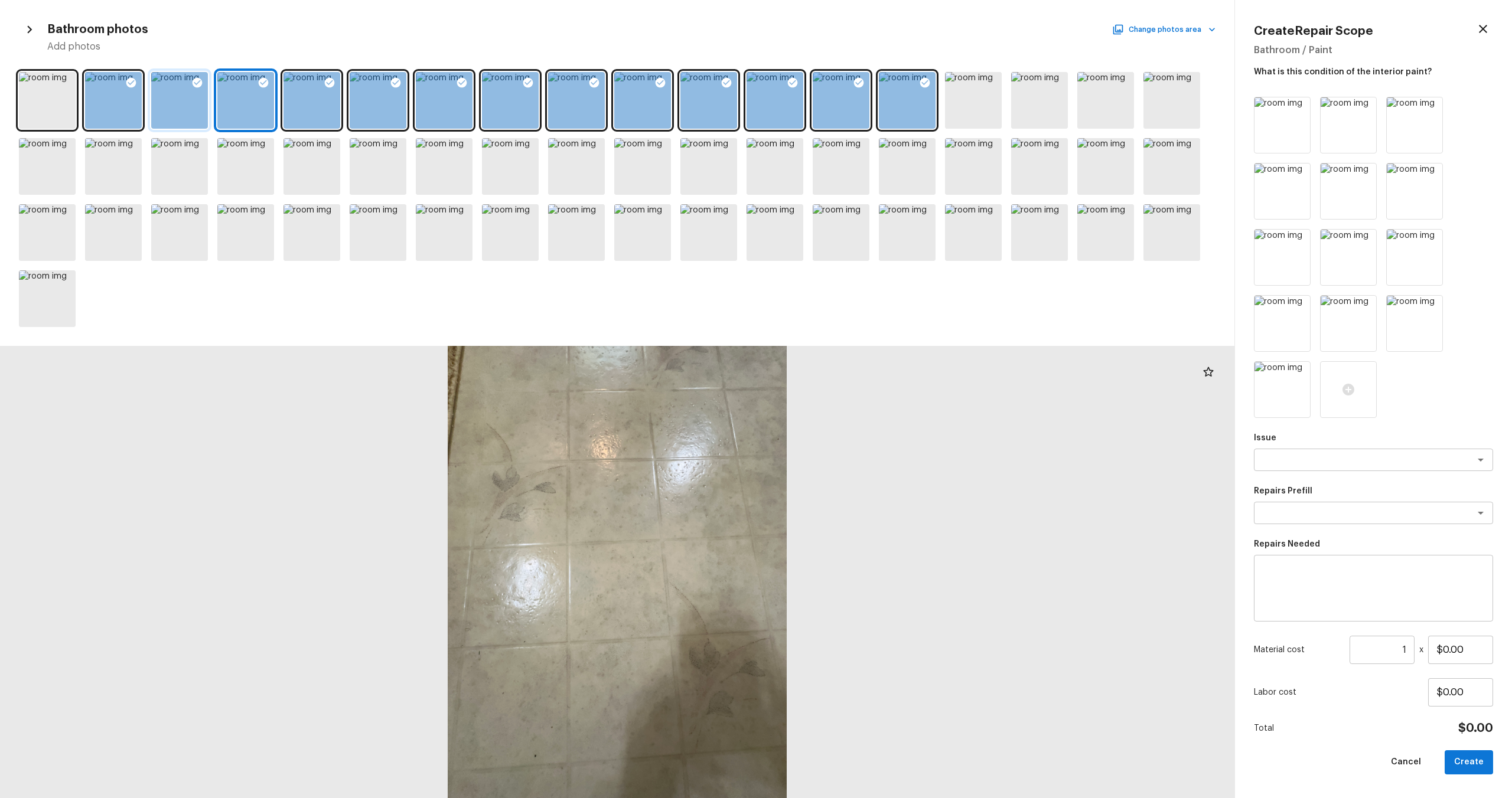
click at [195, 102] on div at bounding box center [179, 100] width 57 height 57
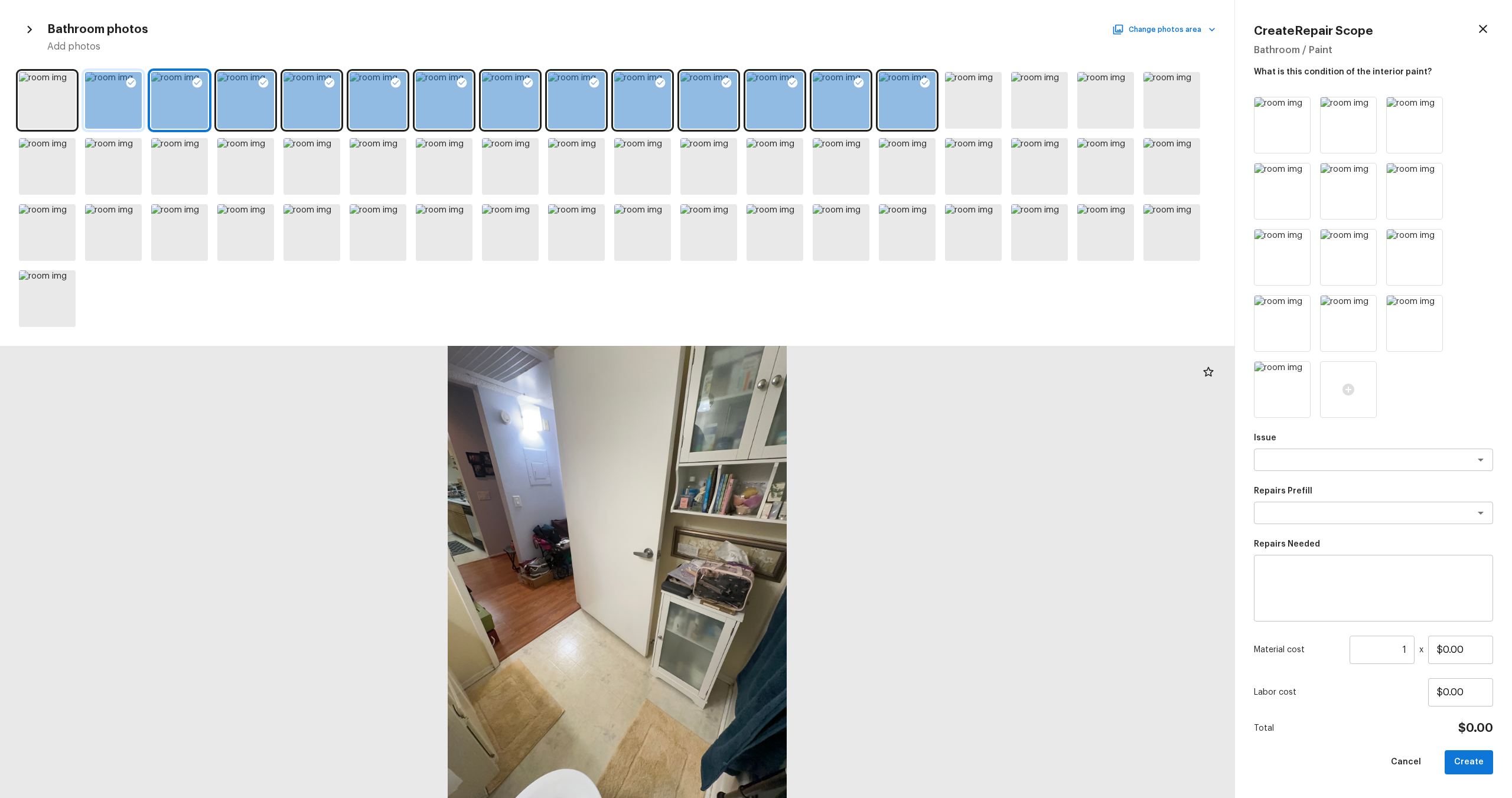
click at [137, 98] on div at bounding box center [113, 100] width 57 height 57
click at [123, 81] on div at bounding box center [131, 85] width 21 height 25
click at [184, 81] on div at bounding box center [179, 100] width 57 height 57
click at [247, 90] on div at bounding box center [245, 100] width 57 height 57
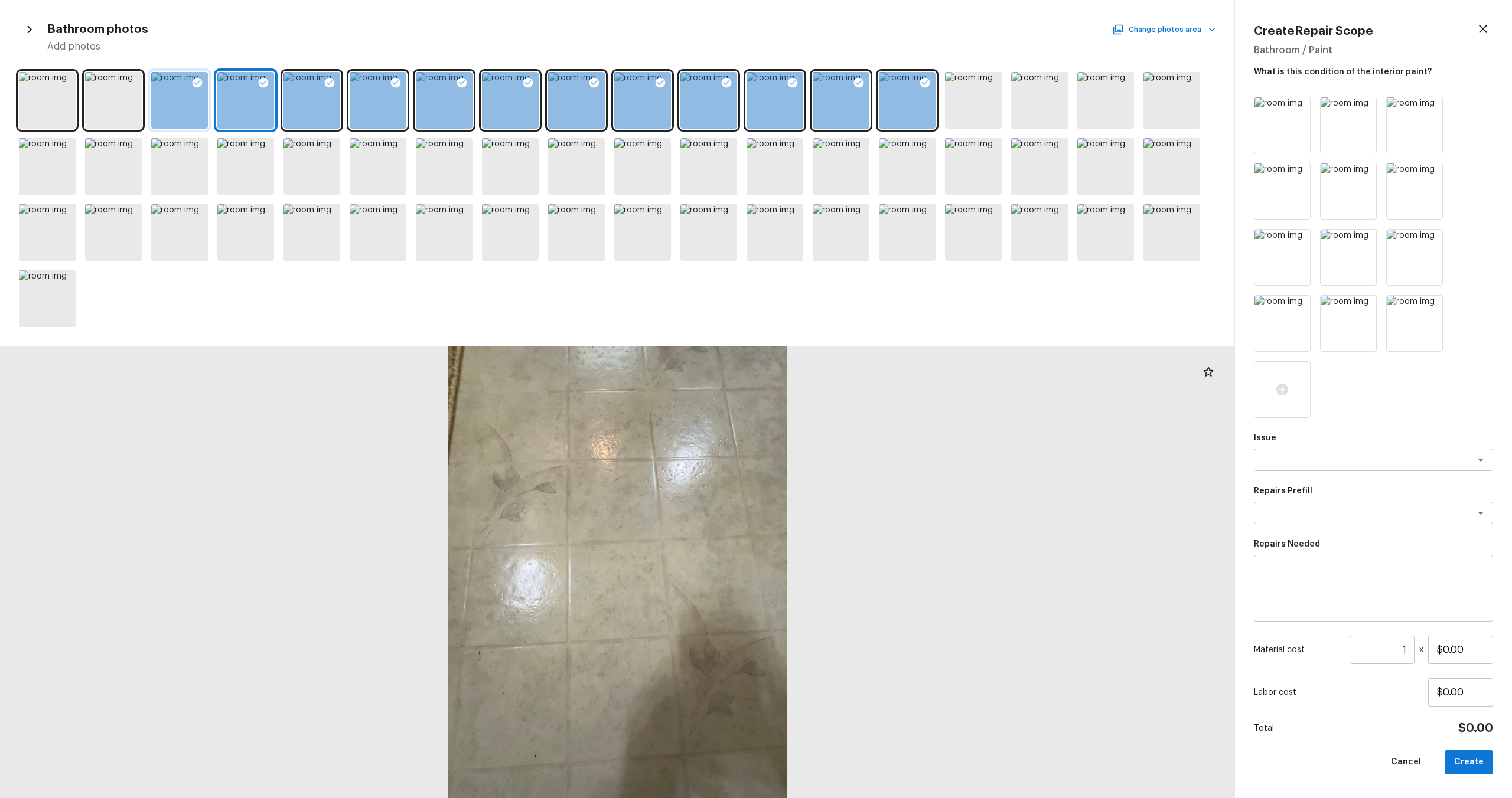
click at [197, 88] on icon at bounding box center [197, 83] width 12 height 12
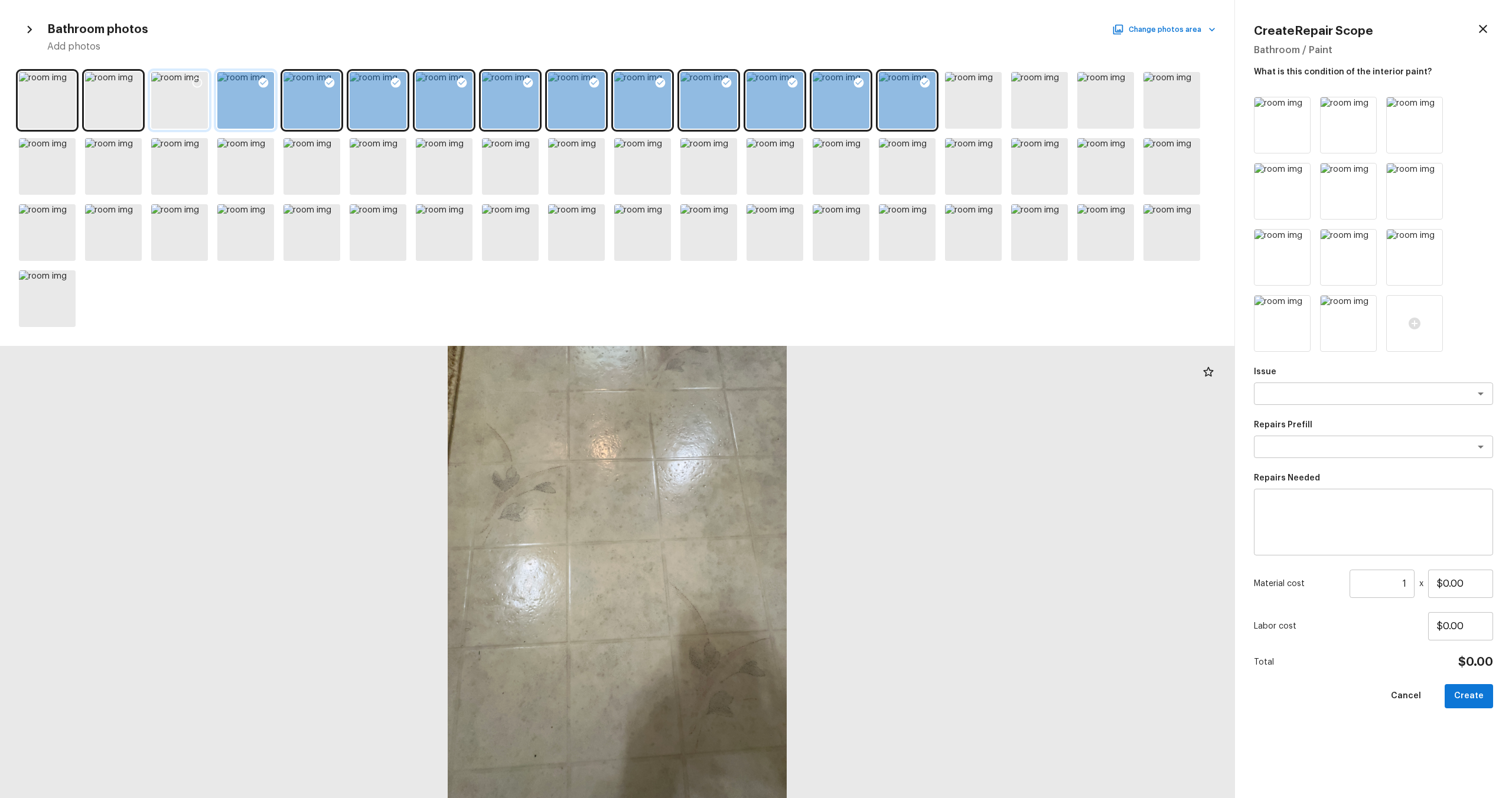
click at [260, 83] on icon at bounding box center [263, 83] width 10 height 10
click at [315, 85] on div at bounding box center [311, 100] width 57 height 57
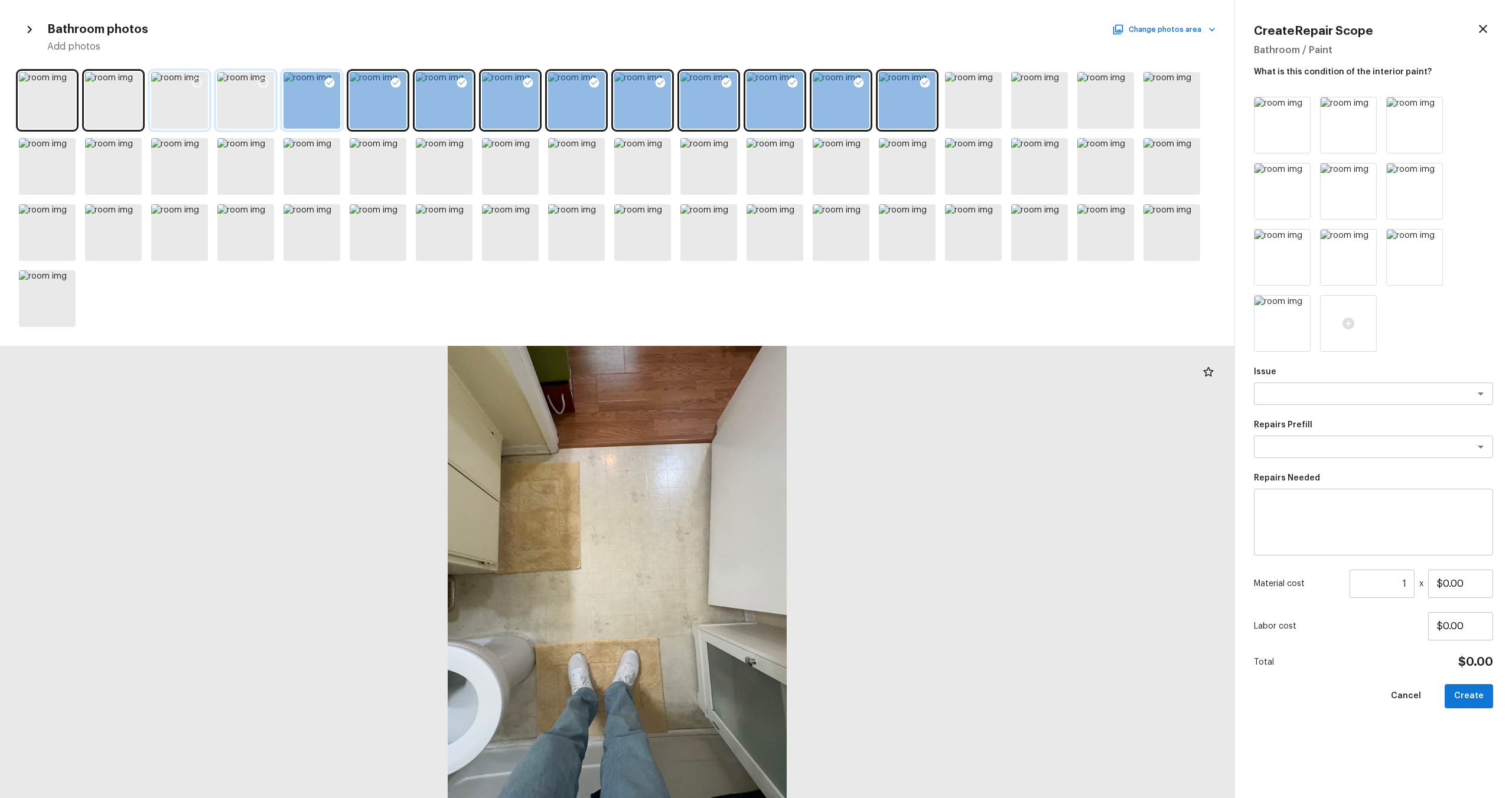
click at [334, 78] on icon at bounding box center [329, 83] width 12 height 12
click at [380, 84] on div at bounding box center [378, 100] width 57 height 57
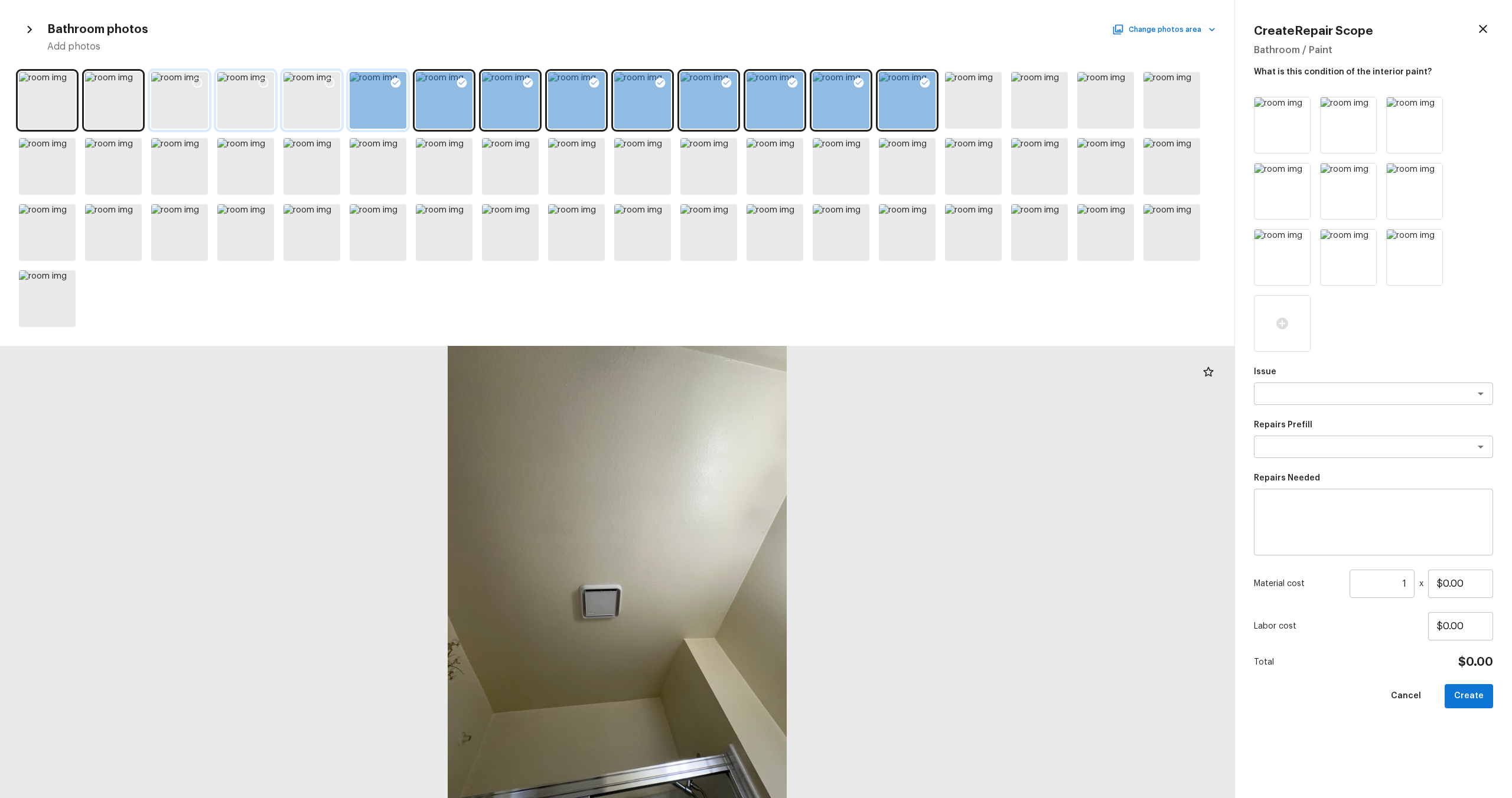
click at [395, 84] on icon at bounding box center [396, 83] width 12 height 12
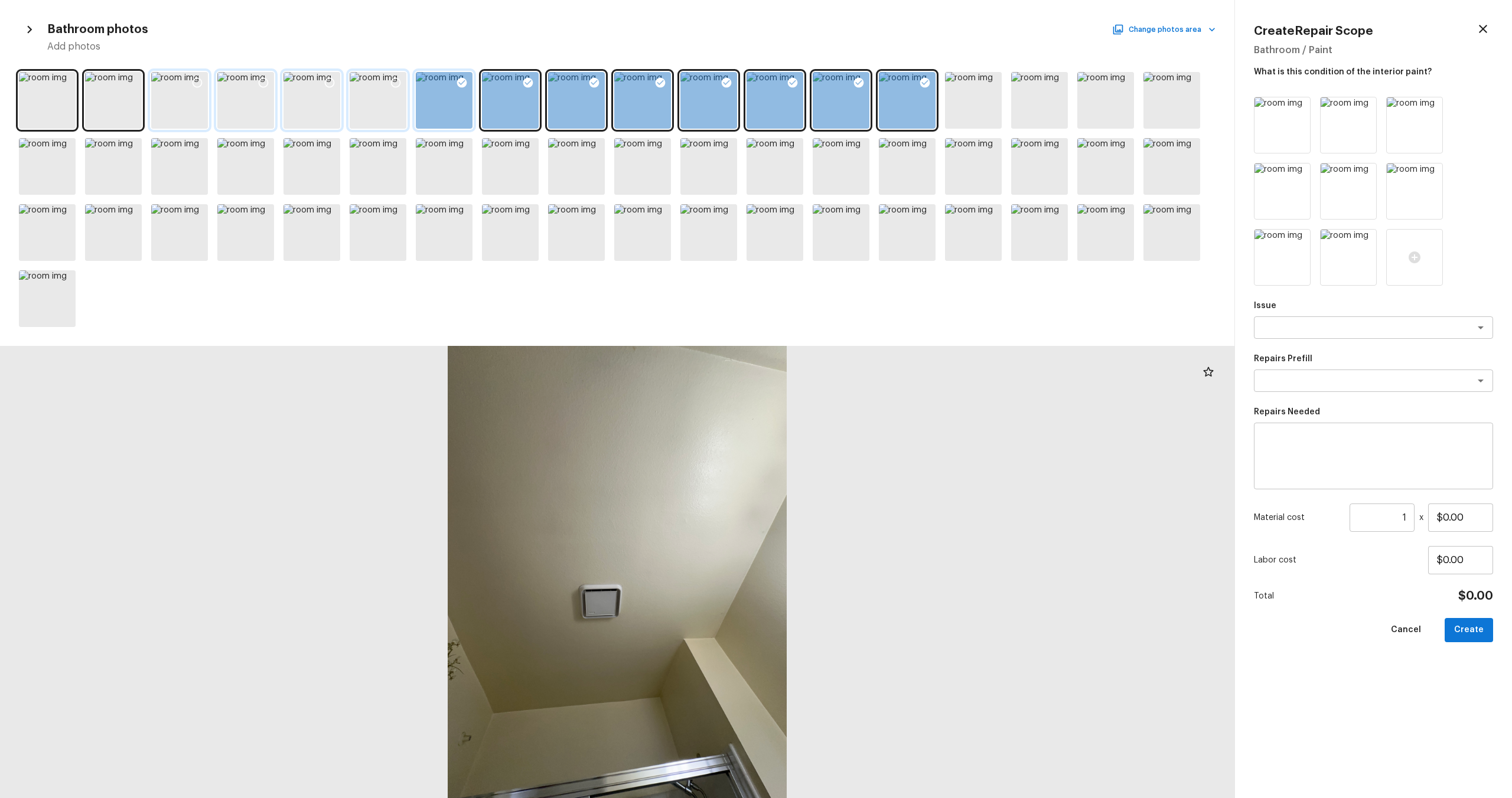
click at [466, 87] on icon at bounding box center [462, 83] width 12 height 12
click at [527, 85] on icon at bounding box center [528, 83] width 12 height 12
click at [594, 91] on div at bounding box center [594, 85] width 21 height 25
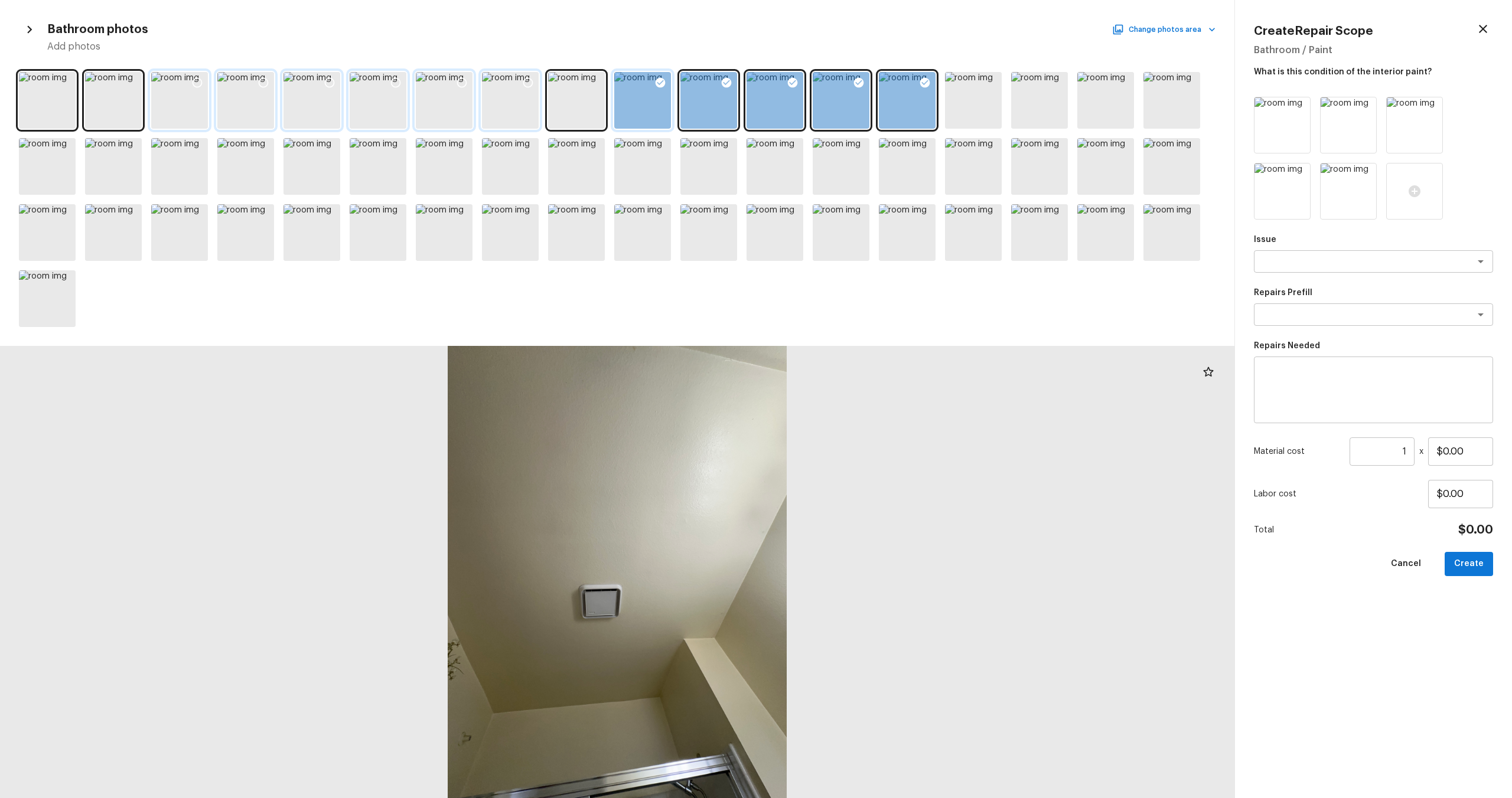
click at [651, 89] on div at bounding box center [660, 85] width 21 height 25
click at [720, 89] on div at bounding box center [726, 85] width 21 height 25
click at [779, 92] on div at bounding box center [775, 100] width 57 height 57
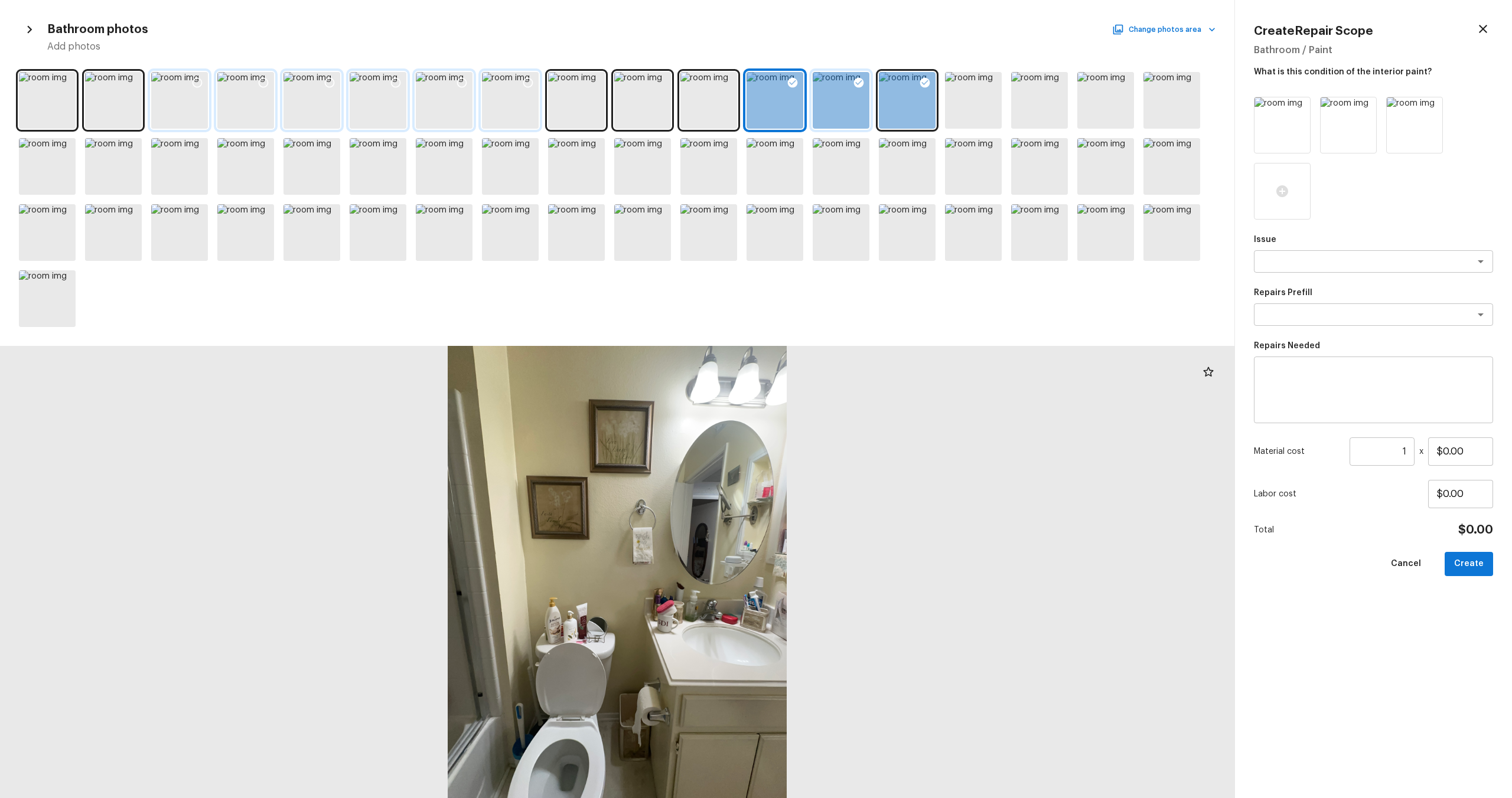
click at [850, 96] on div at bounding box center [859, 85] width 21 height 25
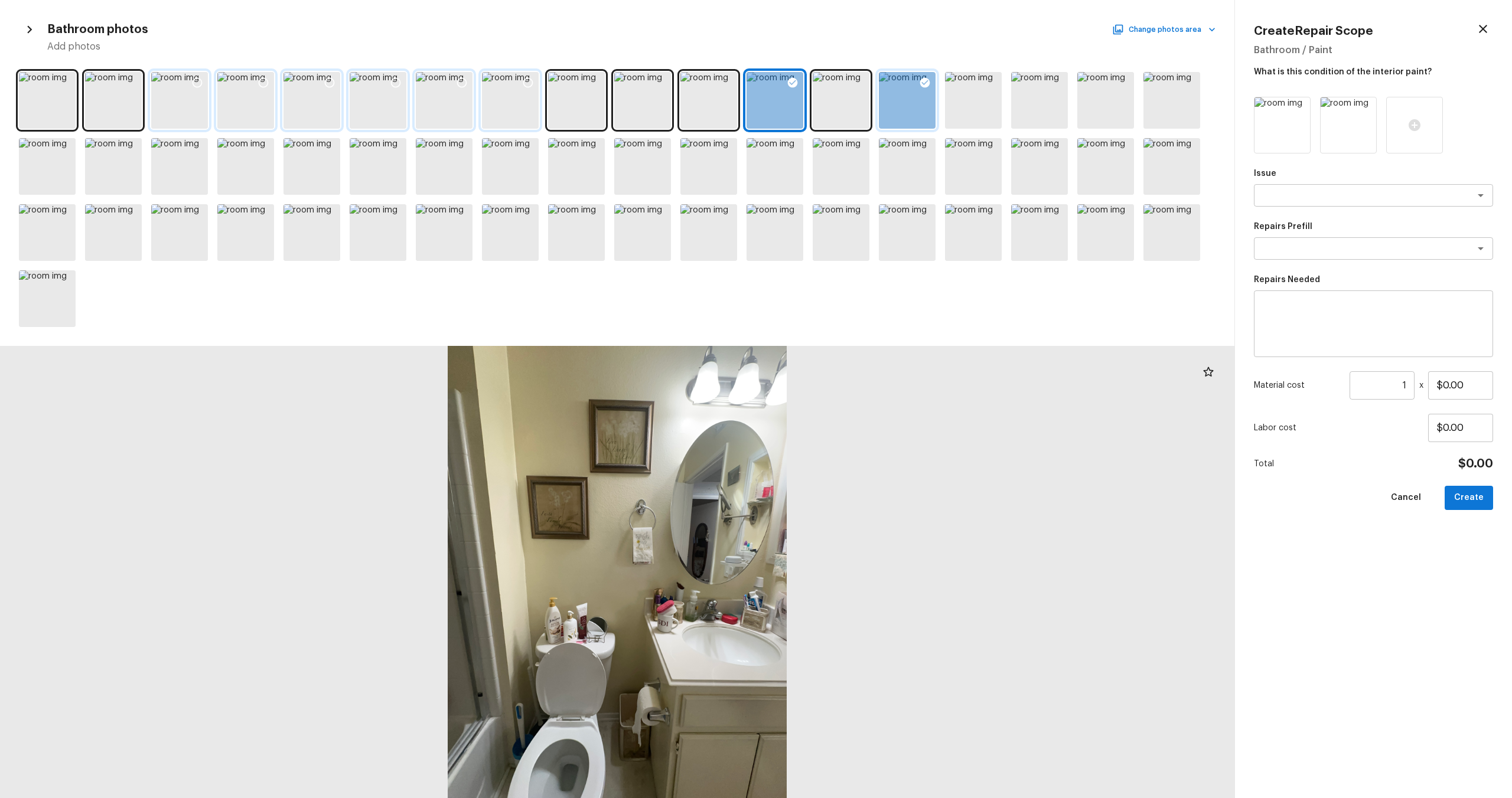
click at [850, 96] on div at bounding box center [907, 100] width 57 height 57
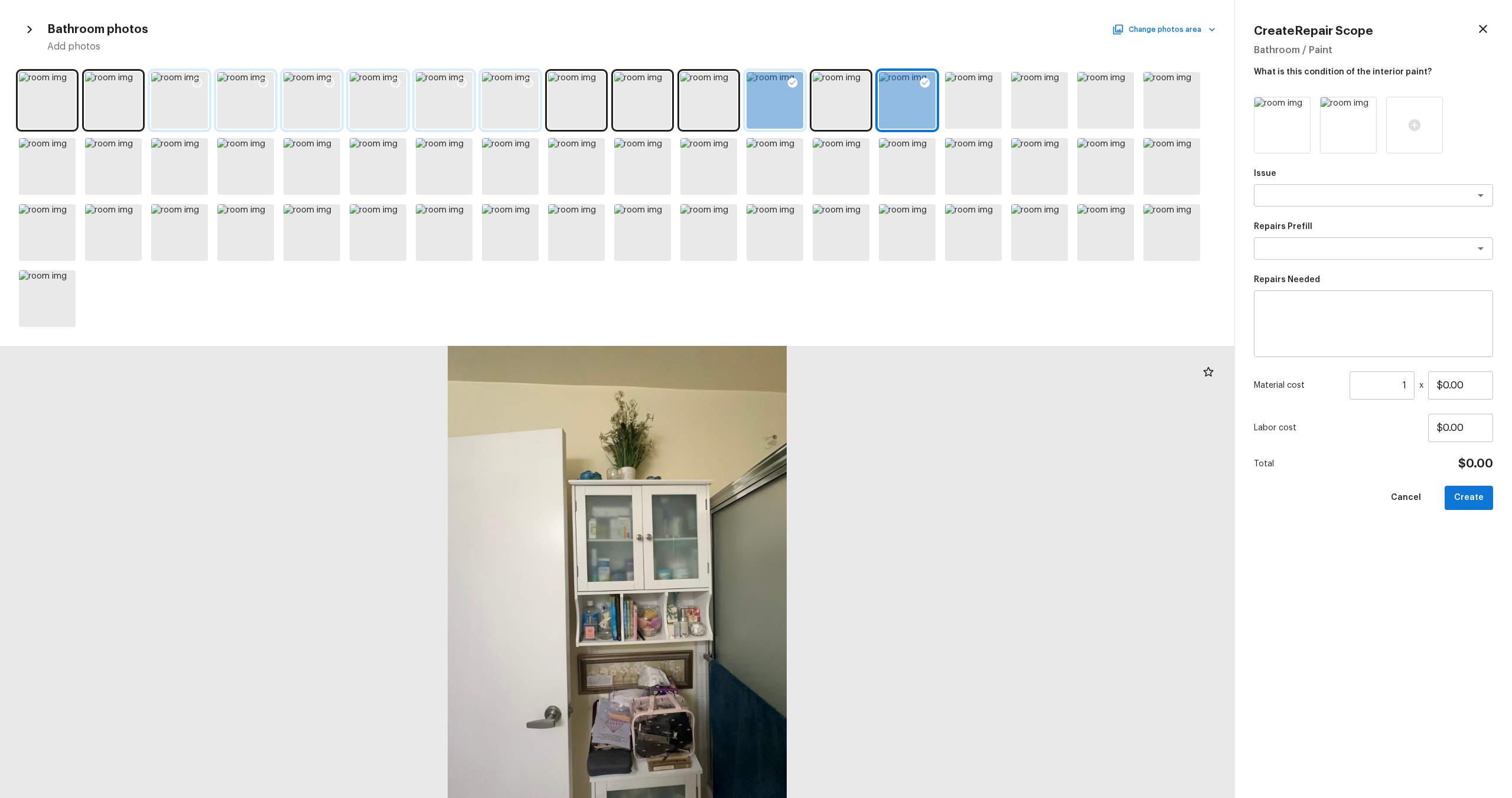
click at [772, 103] on div at bounding box center [775, 100] width 57 height 57
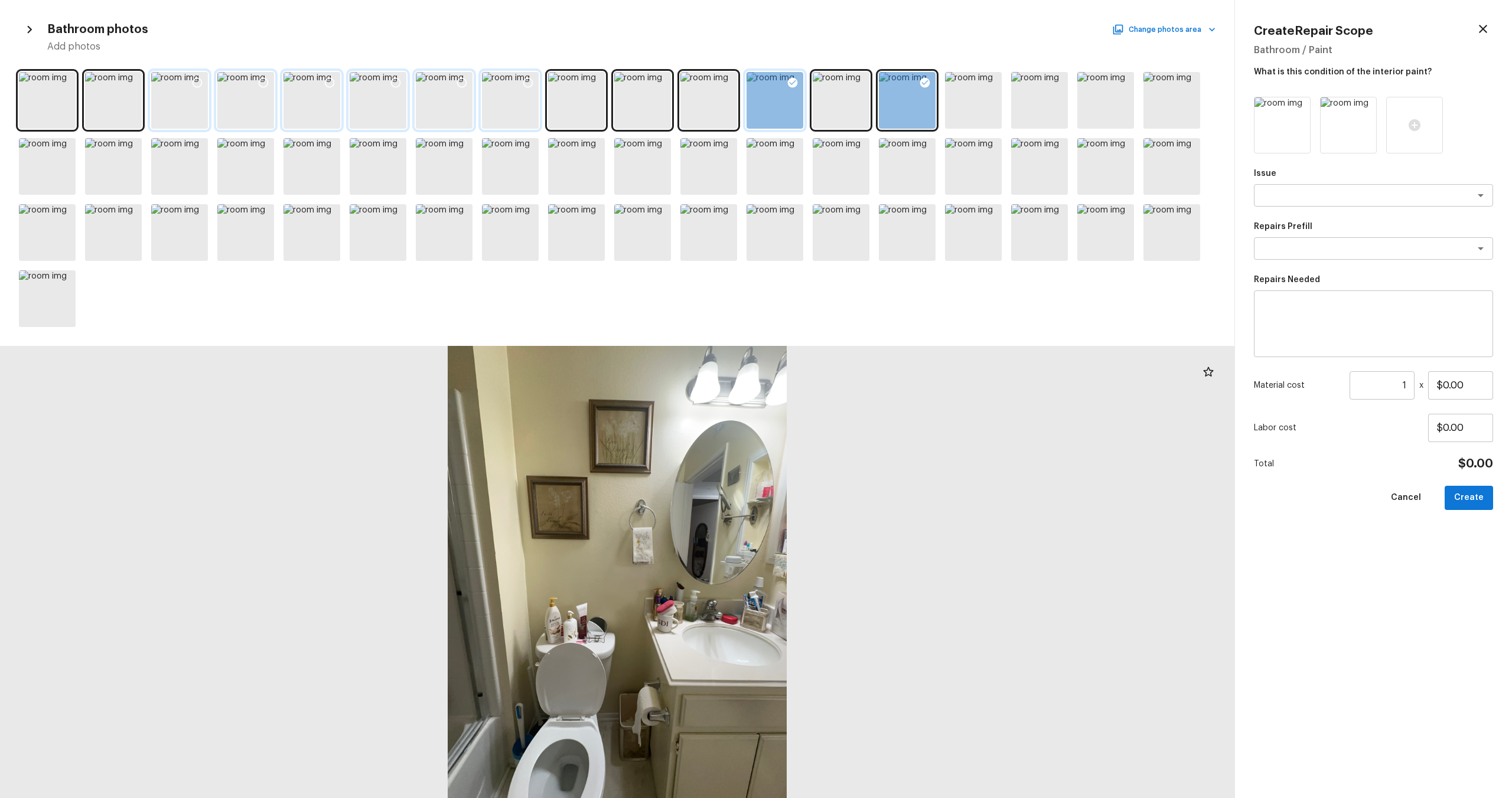
click at [800, 81] on div at bounding box center [792, 85] width 21 height 25
click at [850, 84] on div at bounding box center [925, 85] width 21 height 25
click at [301, 172] on div at bounding box center [311, 166] width 57 height 57
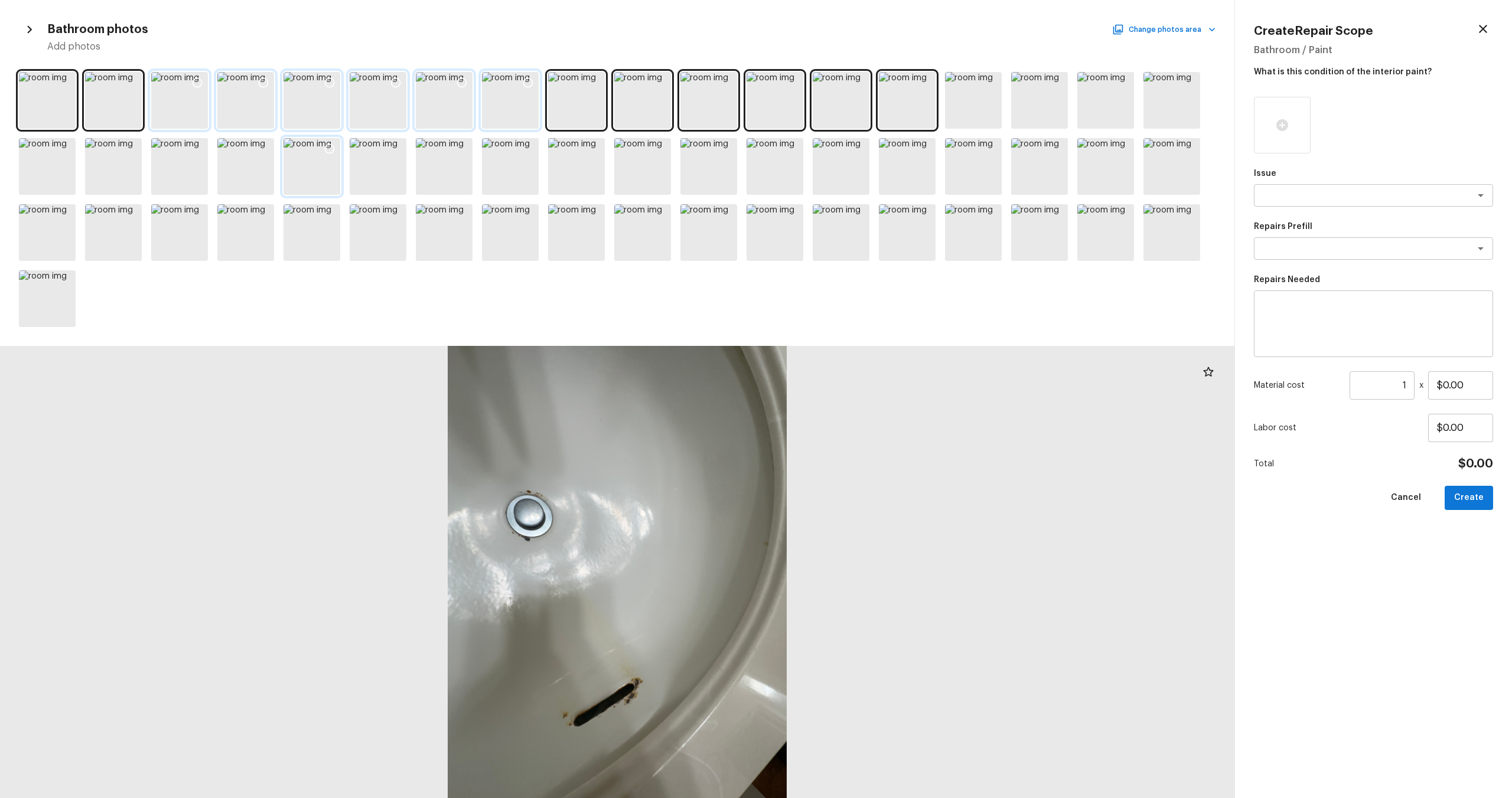
click at [325, 149] on icon at bounding box center [329, 148] width 10 height 10
click at [394, 185] on div at bounding box center [378, 166] width 57 height 57
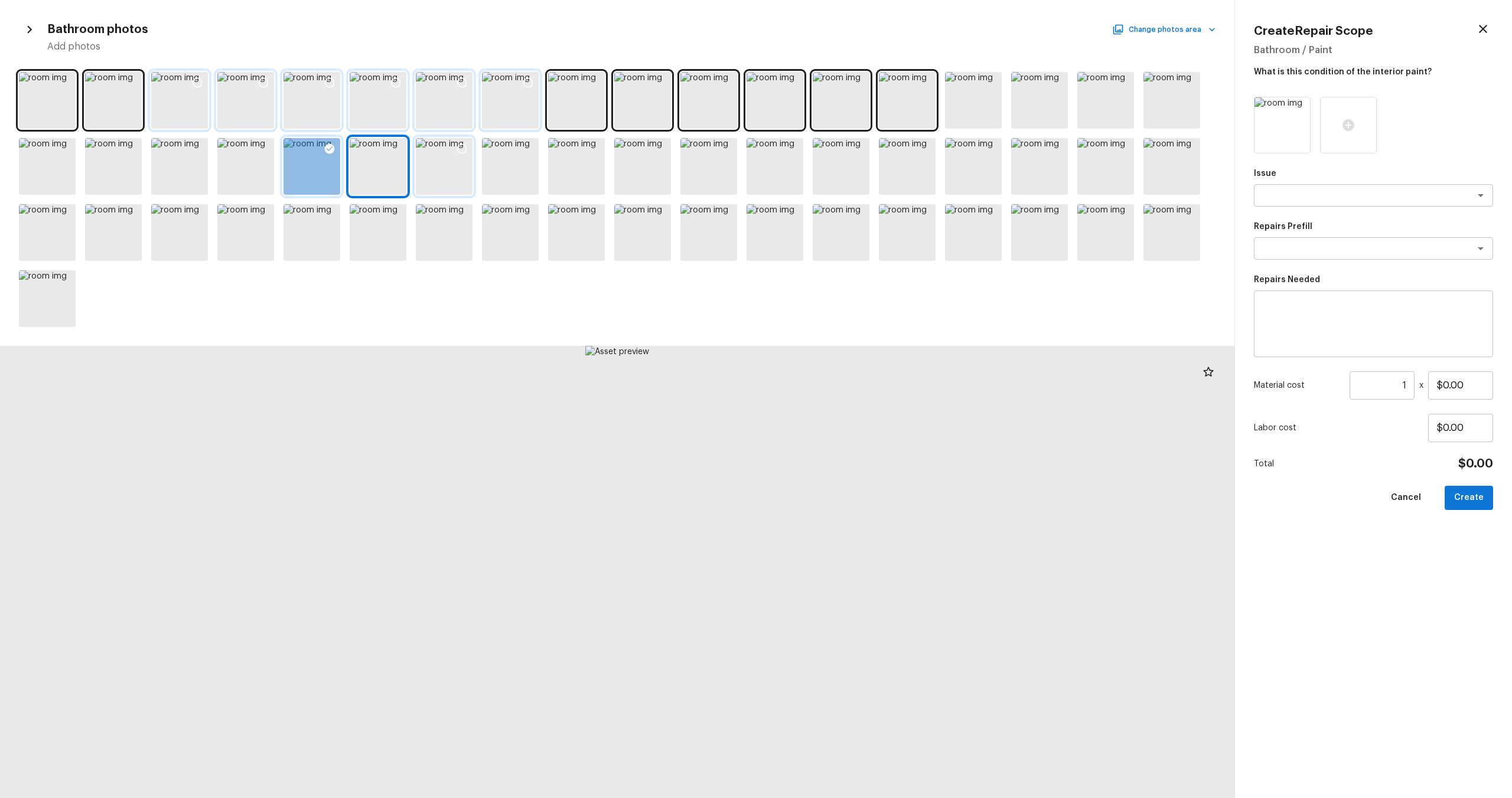
click at [453, 178] on div at bounding box center [444, 166] width 57 height 57
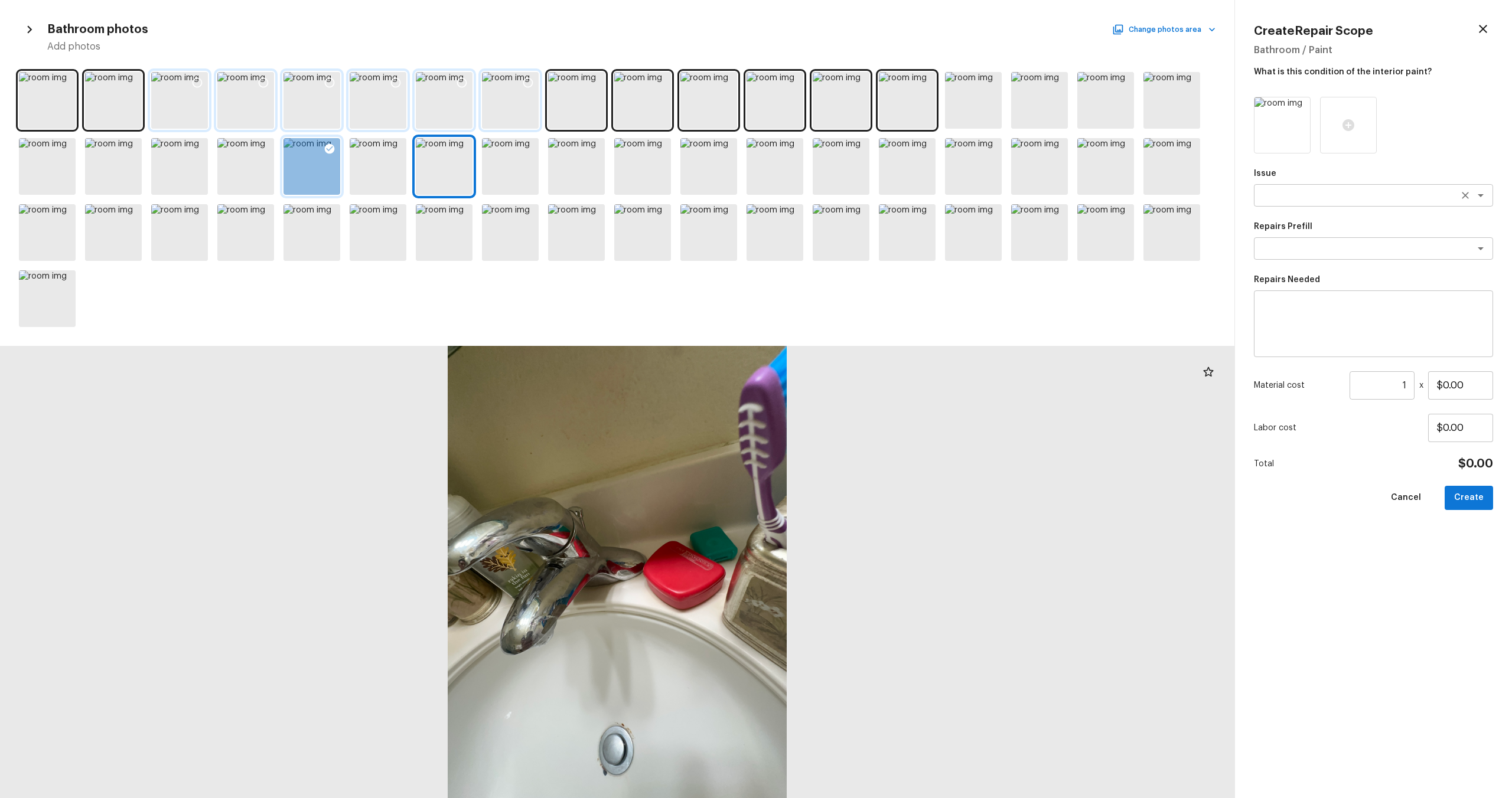
click at [850, 199] on textarea at bounding box center [1357, 195] width 195 height 12
click at [850, 217] on li "Bathroom Plumbing" at bounding box center [1373, 221] width 239 height 19
type textarea "Bathroom Plumbing"
click at [850, 314] on textarea at bounding box center [1373, 324] width 223 height 48
type textarea "Bathroom sink refinish"
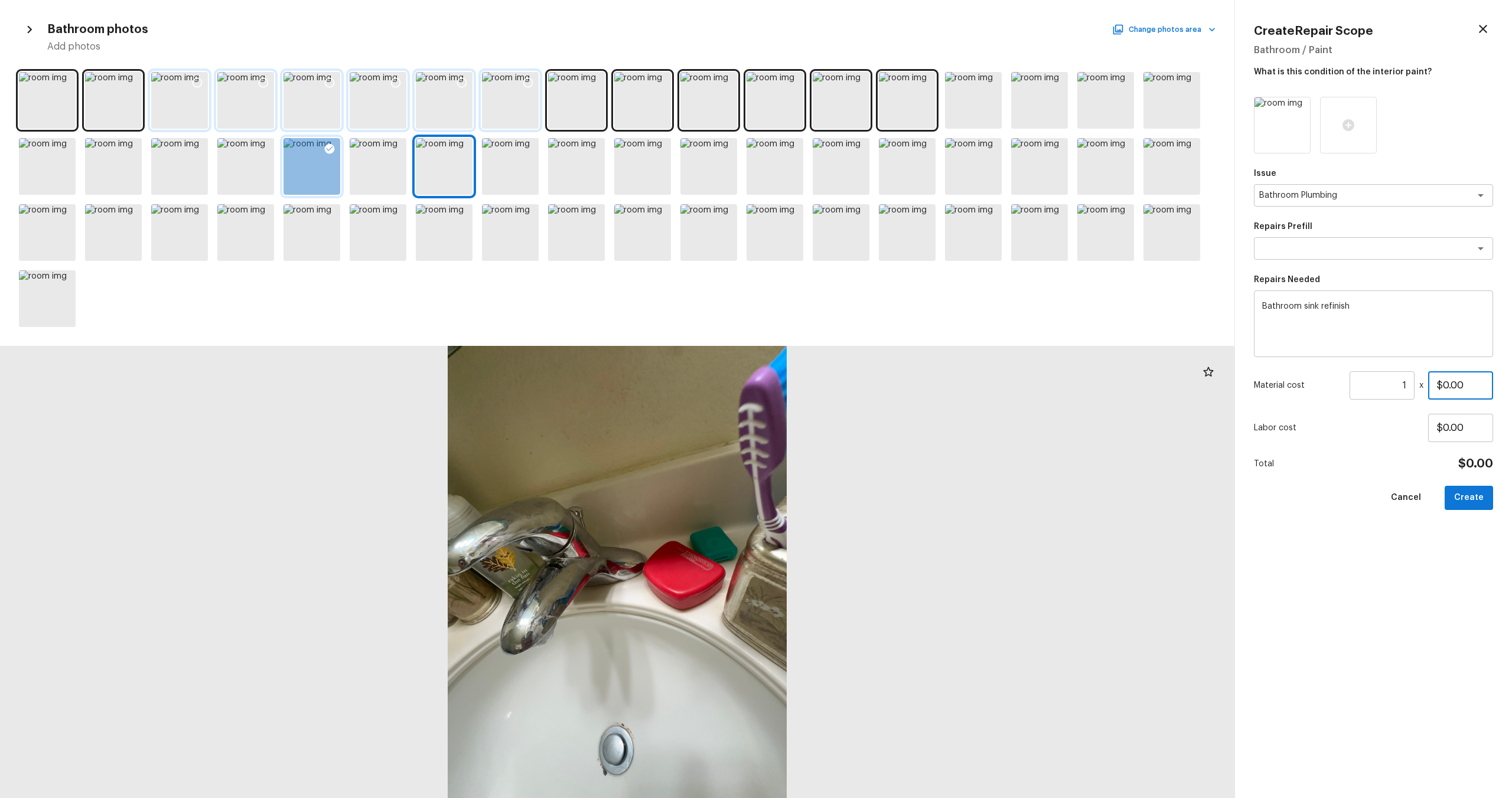
drag, startPoint x: 1452, startPoint y: 388, endPoint x: 1375, endPoint y: 388, distance: 77.0
click at [850, 388] on div "Material cost 1 ​ x $0.00" at bounding box center [1373, 386] width 239 height 29
type input "$35.00"
click at [850, 430] on div "Issue Bathroom Plumbing x ​ Repairs Prefill x ​ Repairs Needed Bathroom sink re…" at bounding box center [1373, 438] width 239 height 683
click at [850, 430] on button "Create" at bounding box center [1469, 498] width 48 height 24
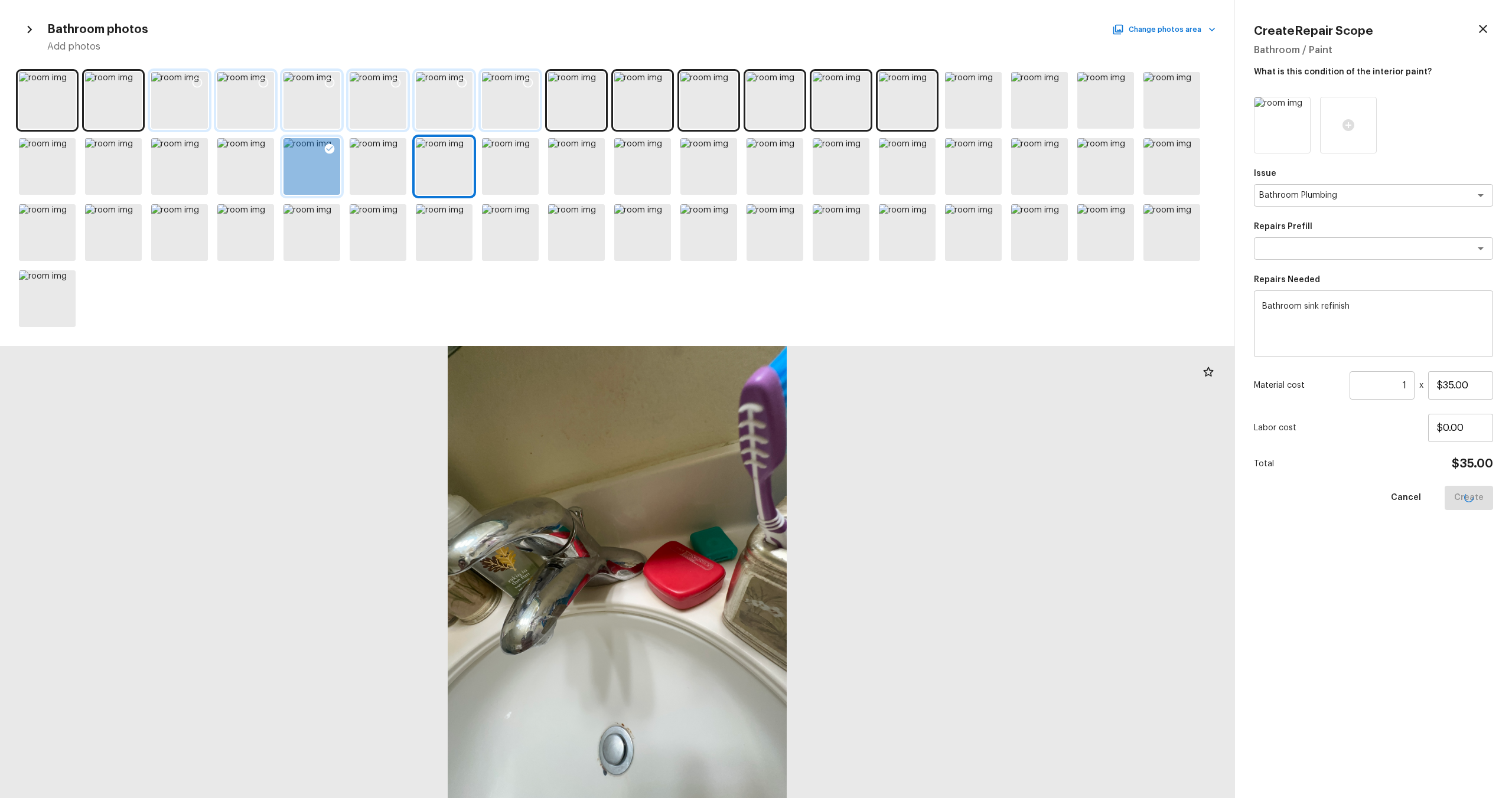
type input "$0.00"
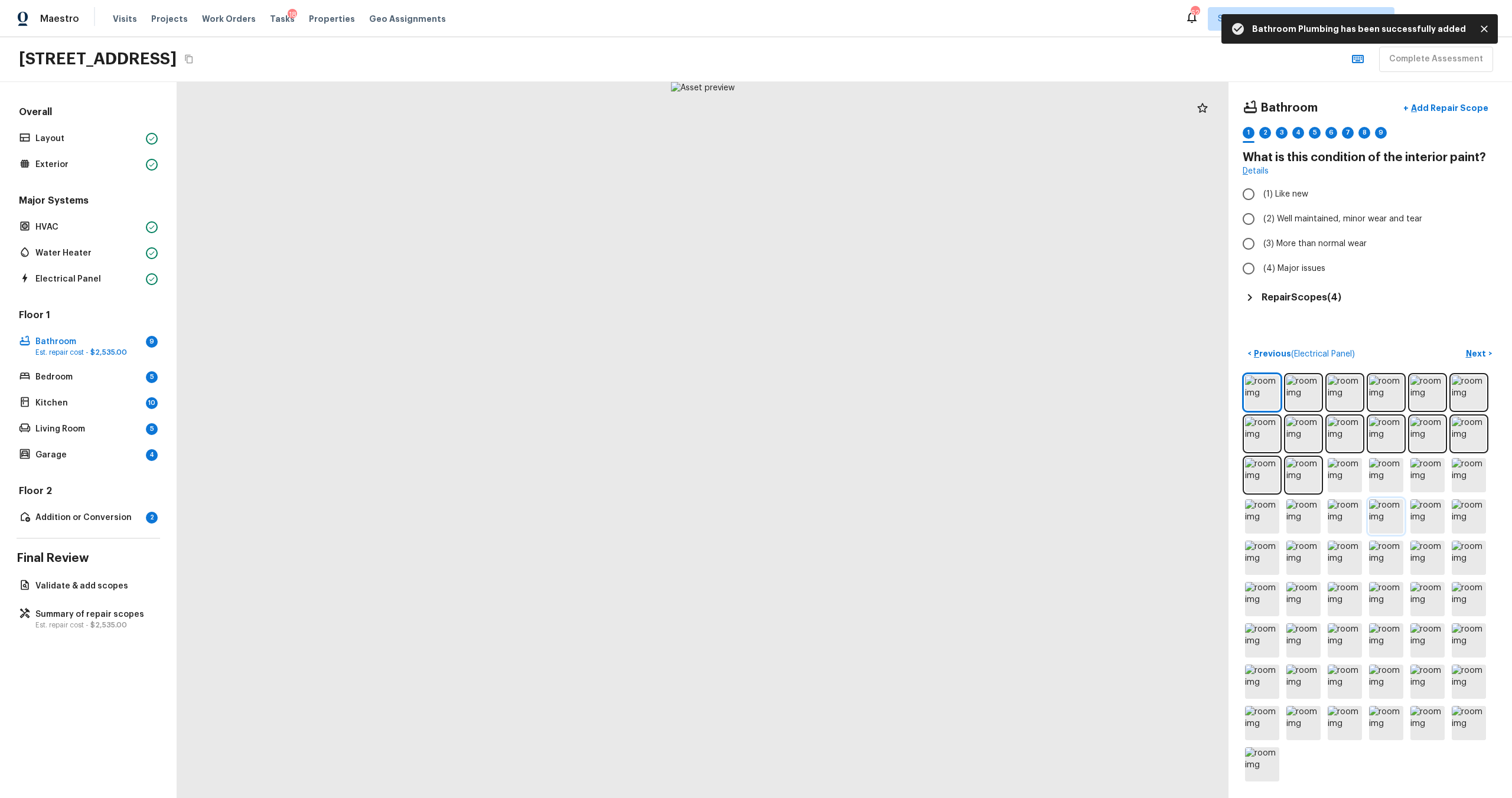
click at [850, 430] on img at bounding box center [1386, 516] width 35 height 34
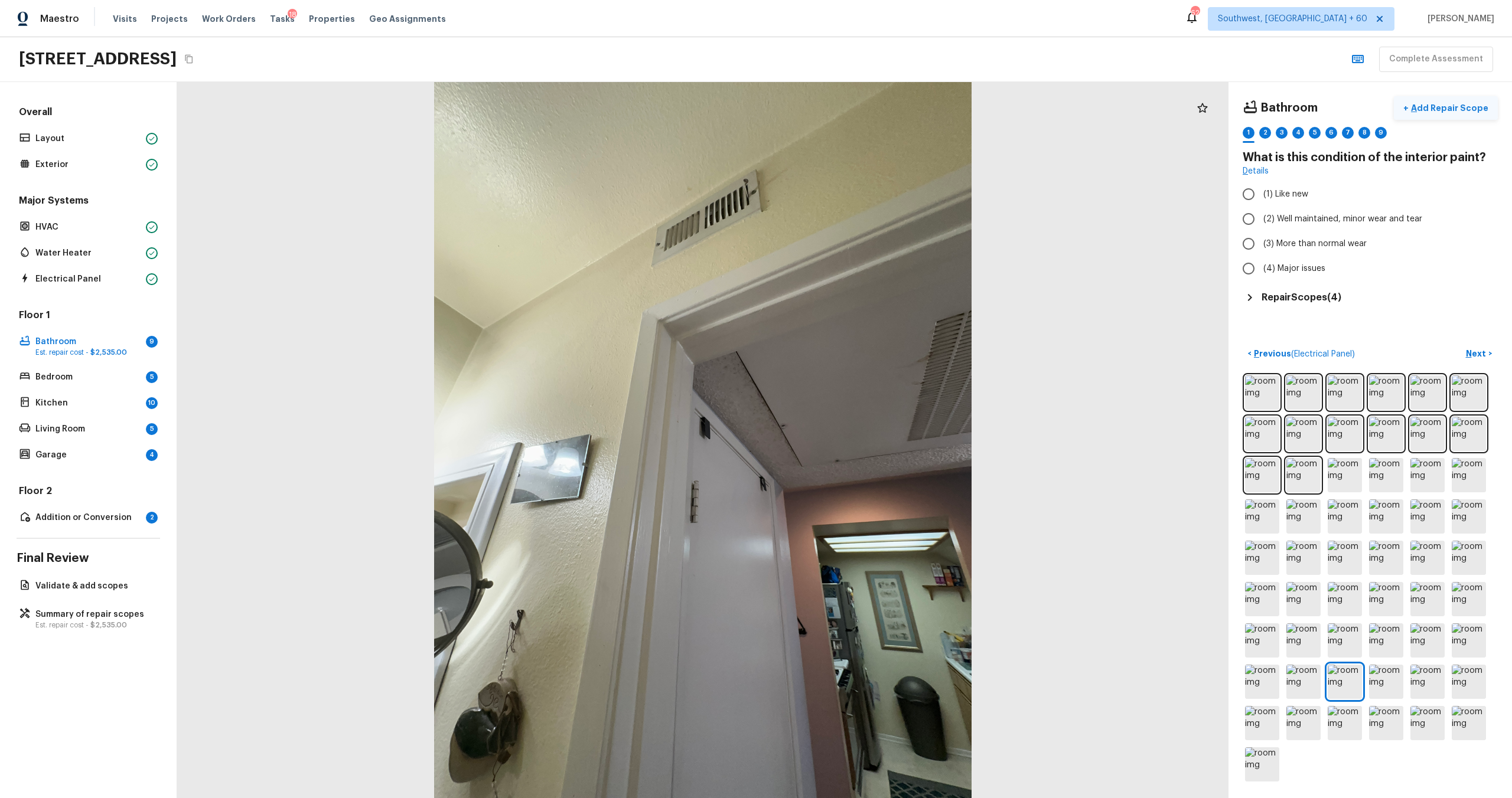
click at [850, 102] on p "Add Repair Scope" at bounding box center [1448, 108] width 79 height 12
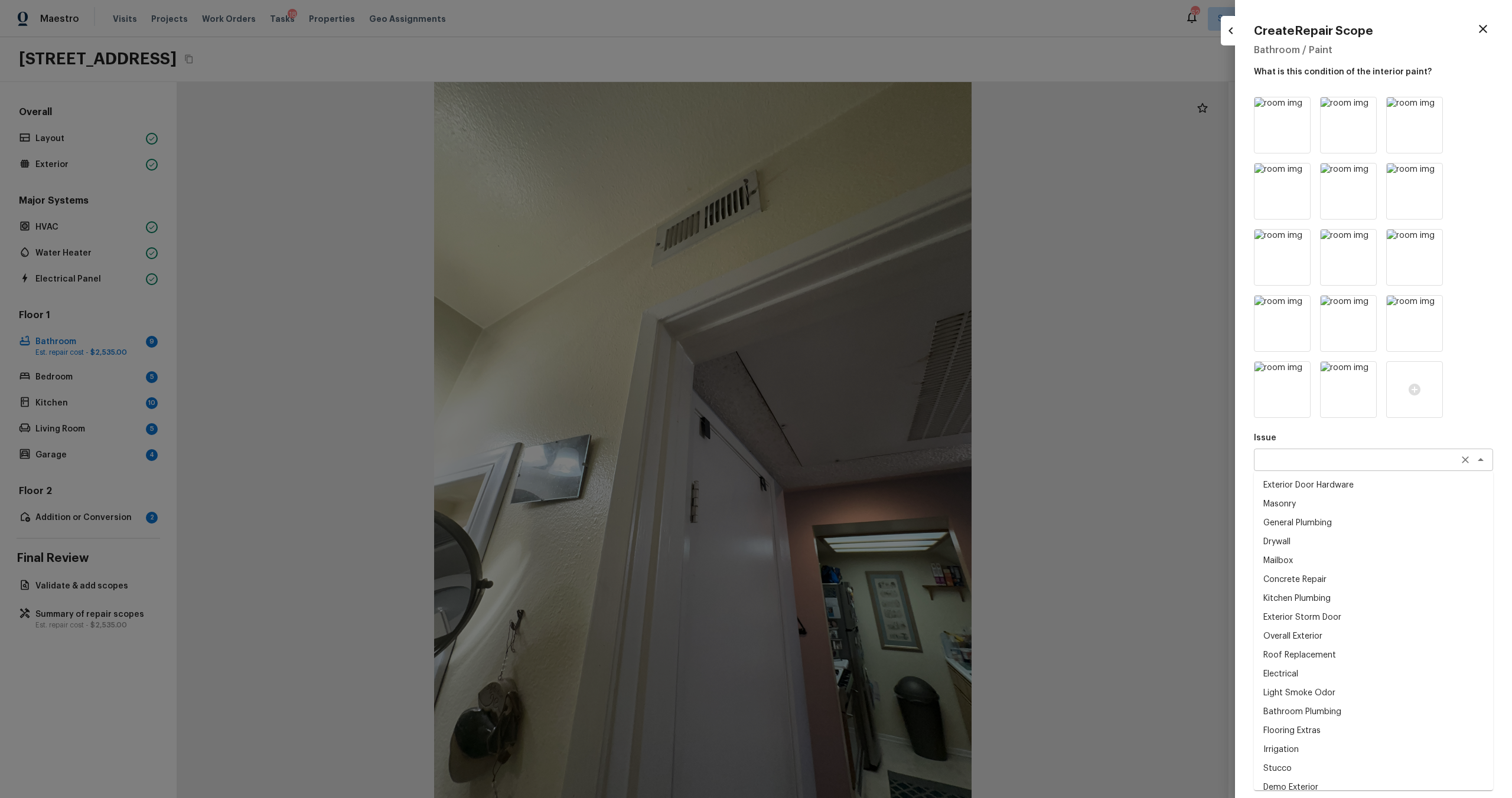
click at [850, 430] on div "x ​" at bounding box center [1373, 460] width 239 height 22
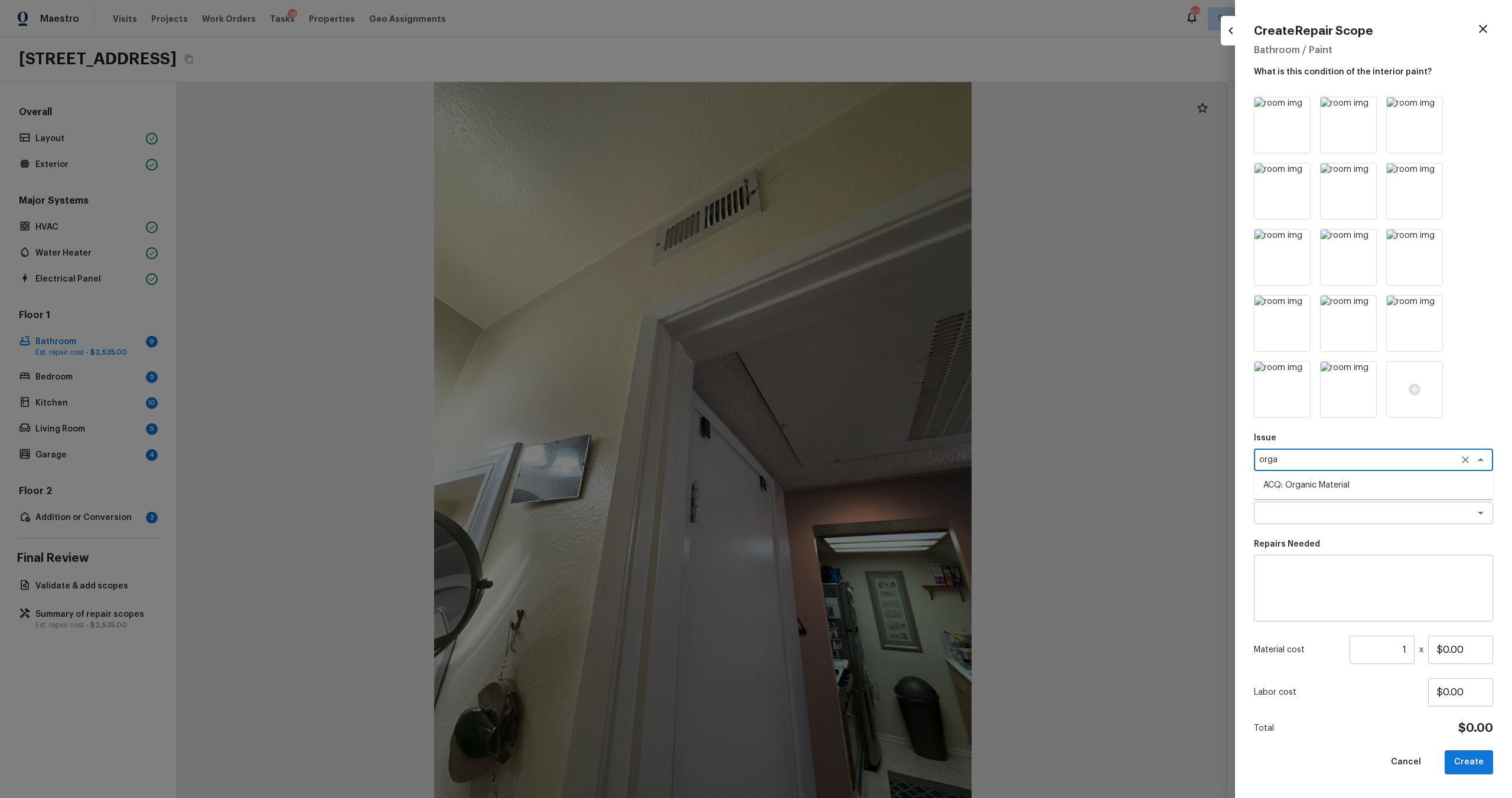
click at [850, 430] on li "ACQ: Organic Material" at bounding box center [1373, 485] width 239 height 19
type textarea "ACQ: Organic Material"
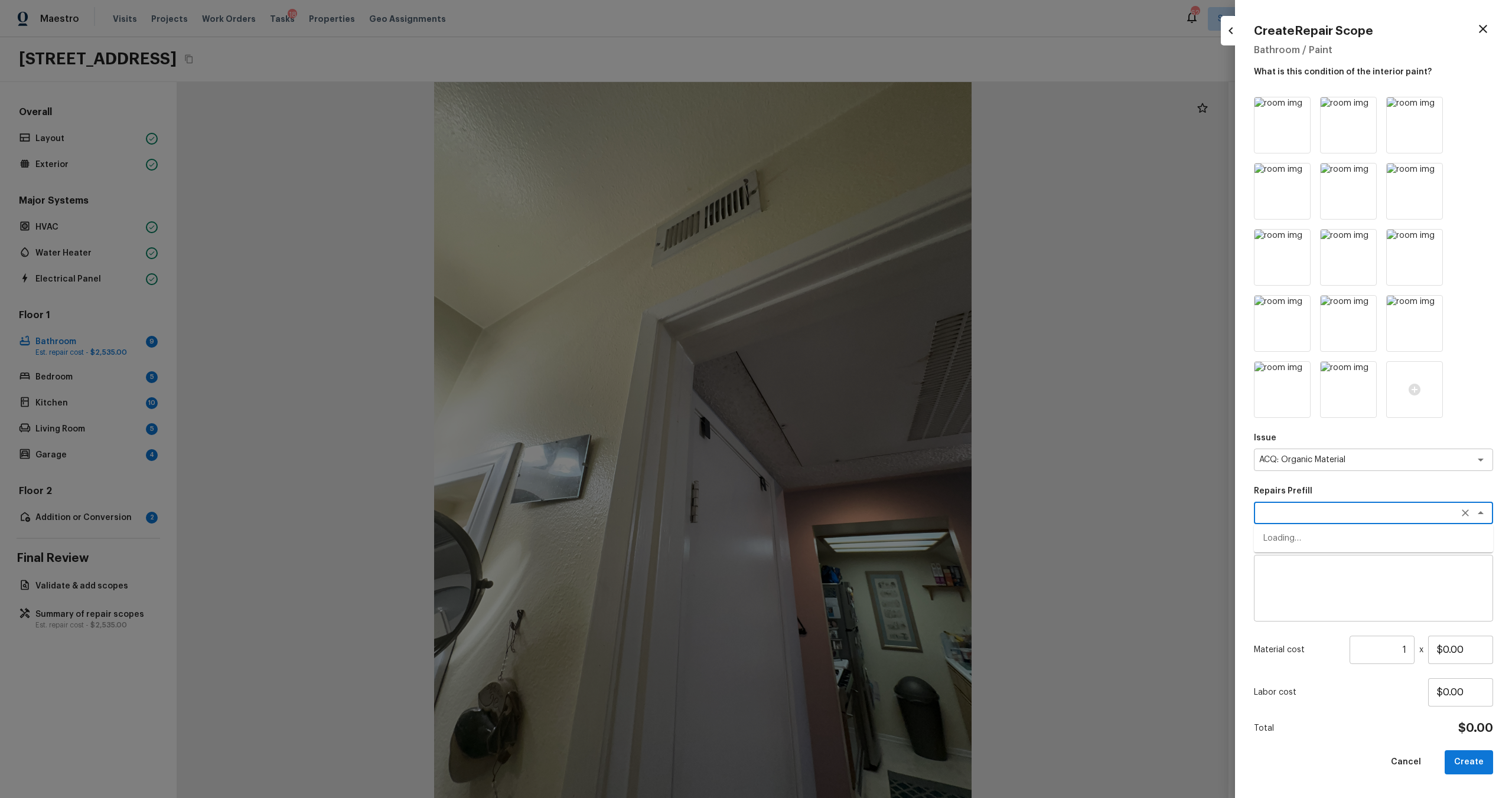
click at [850, 430] on textarea at bounding box center [1357, 513] width 195 height 12
click at [850, 430] on li "Organic Material - Living Room" at bounding box center [1373, 538] width 239 height 19
type textarea "Organic Material - Living Room"
type textarea "Acquisition Scope: Conditions Conducive to Organic Material - Living Room Discl…"
type input "$900.00"
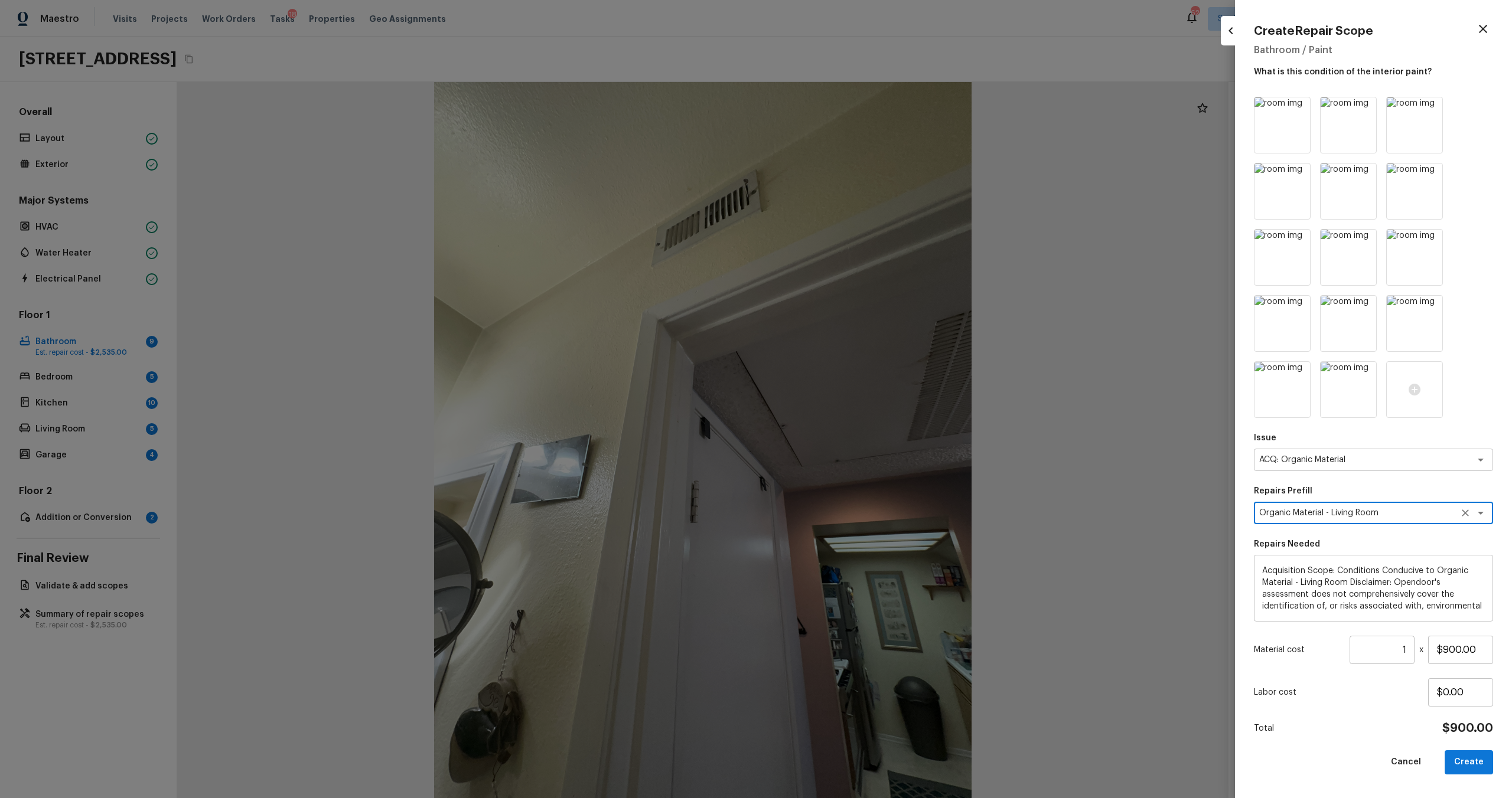
click at [850, 430] on icon "Clear" at bounding box center [1465, 513] width 12 height 12
click at [850, 430] on textarea at bounding box center [1357, 513] width 195 height 12
click at [850, 430] on li "Organic Material - Bathroom 1" at bounding box center [1373, 576] width 239 height 19
type textarea "Organic Material - Bathroom 1"
type textarea "Acquisition Scope: Conditions Conducive to Organic Material - Bathroom 1 Discla…"
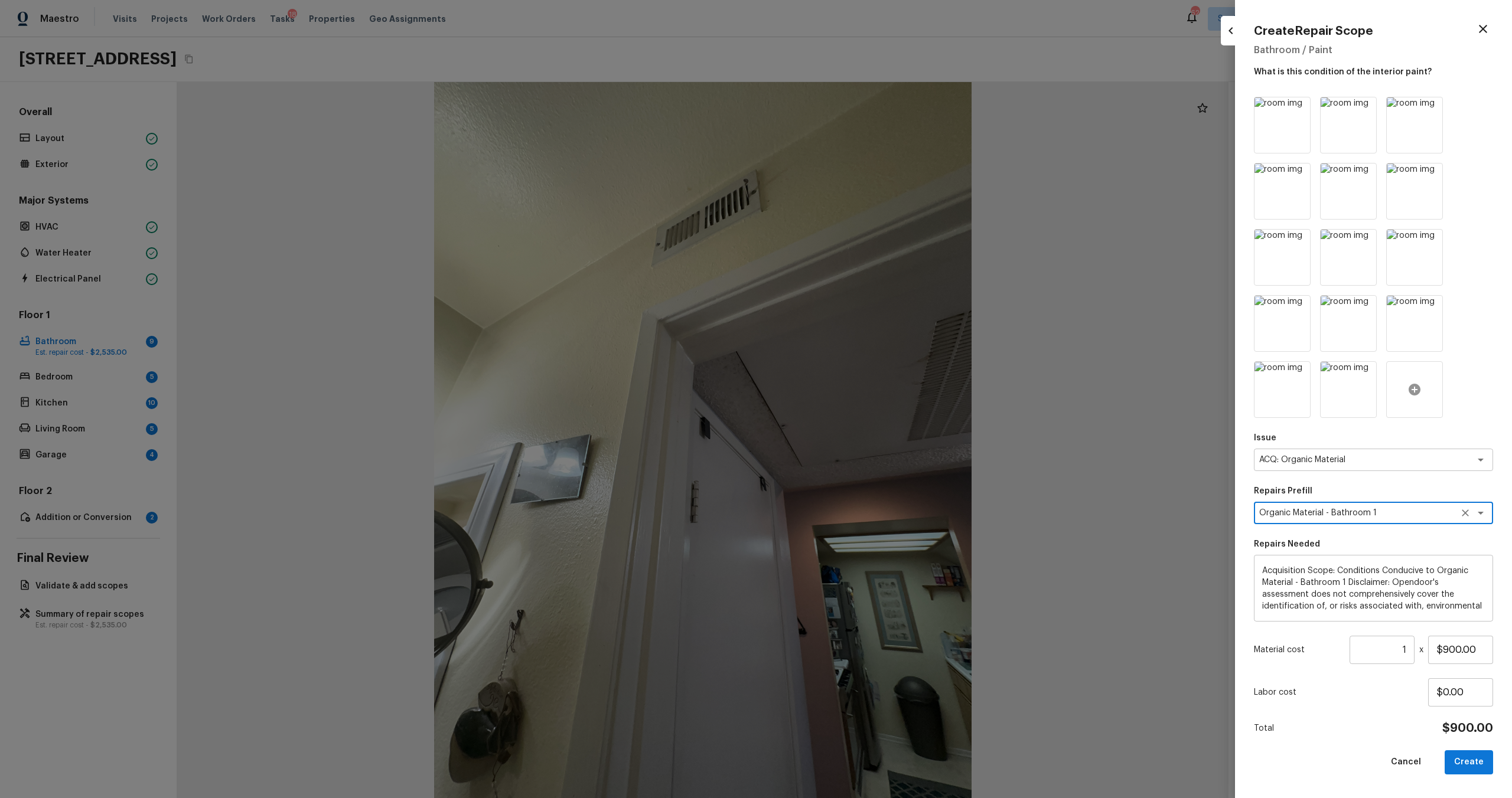
click at [850, 381] on div at bounding box center [1414, 389] width 57 height 57
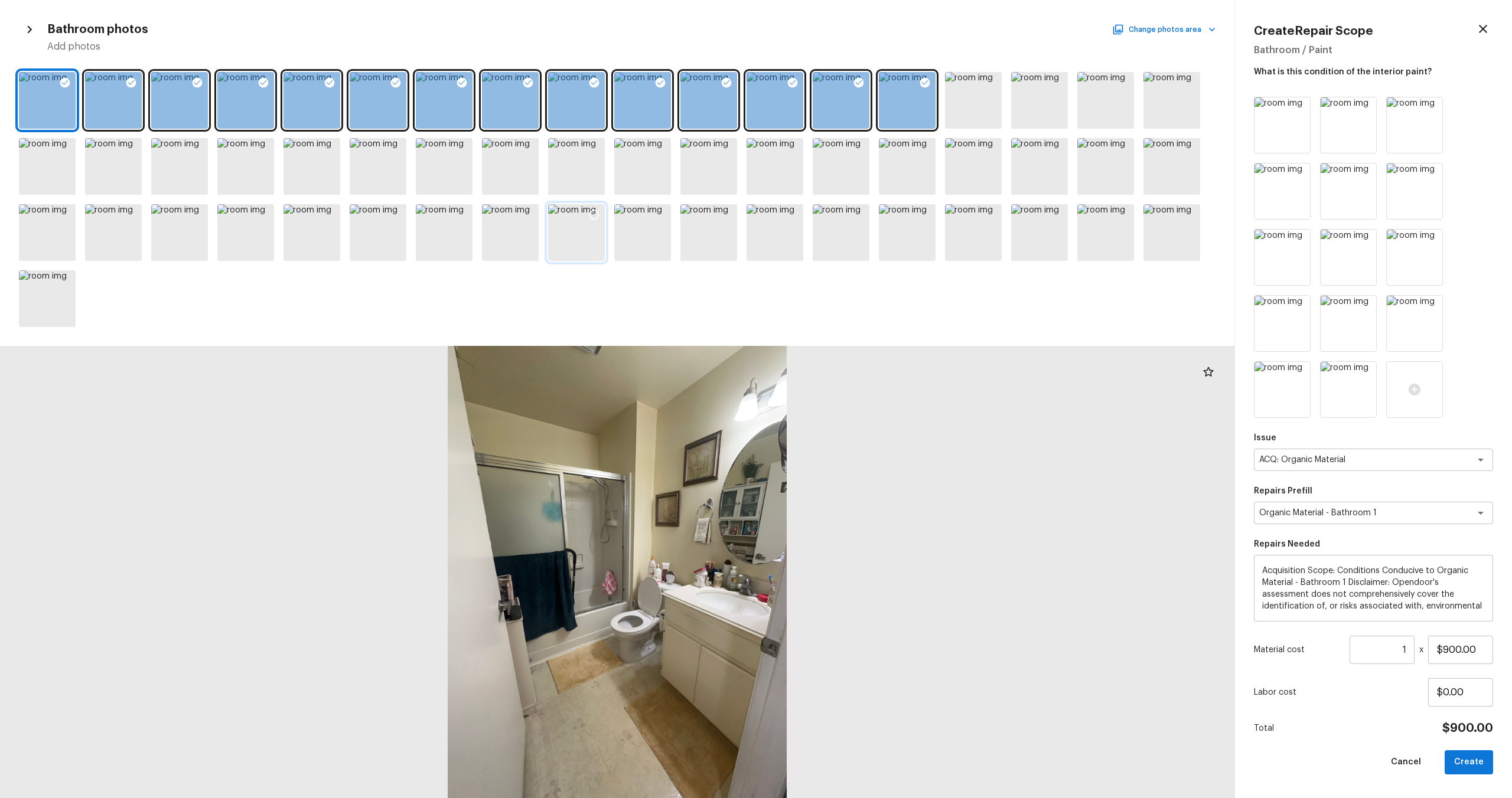
click at [581, 247] on div at bounding box center [576, 232] width 57 height 57
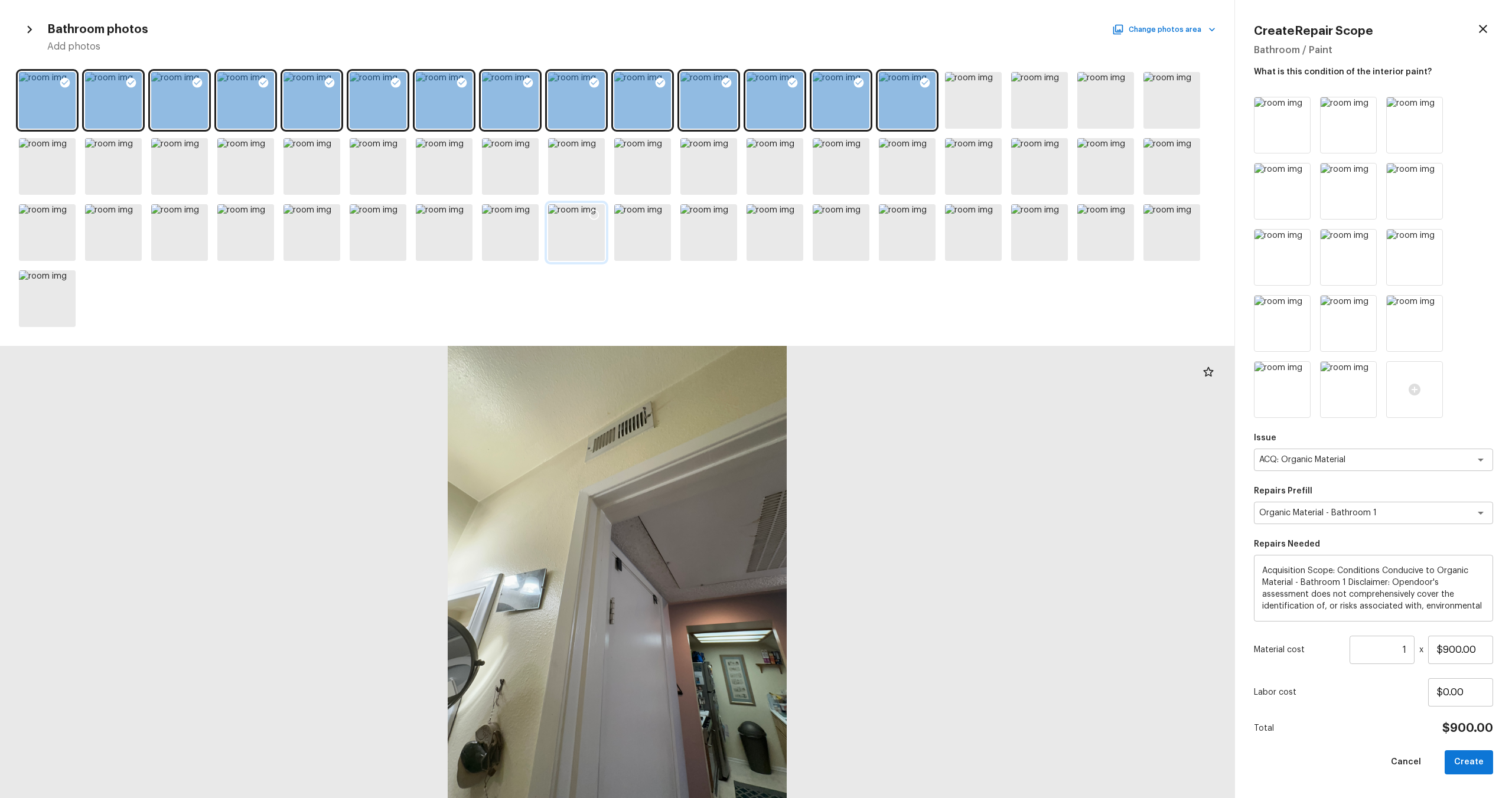
click at [594, 218] on icon at bounding box center [594, 215] width 12 height 12
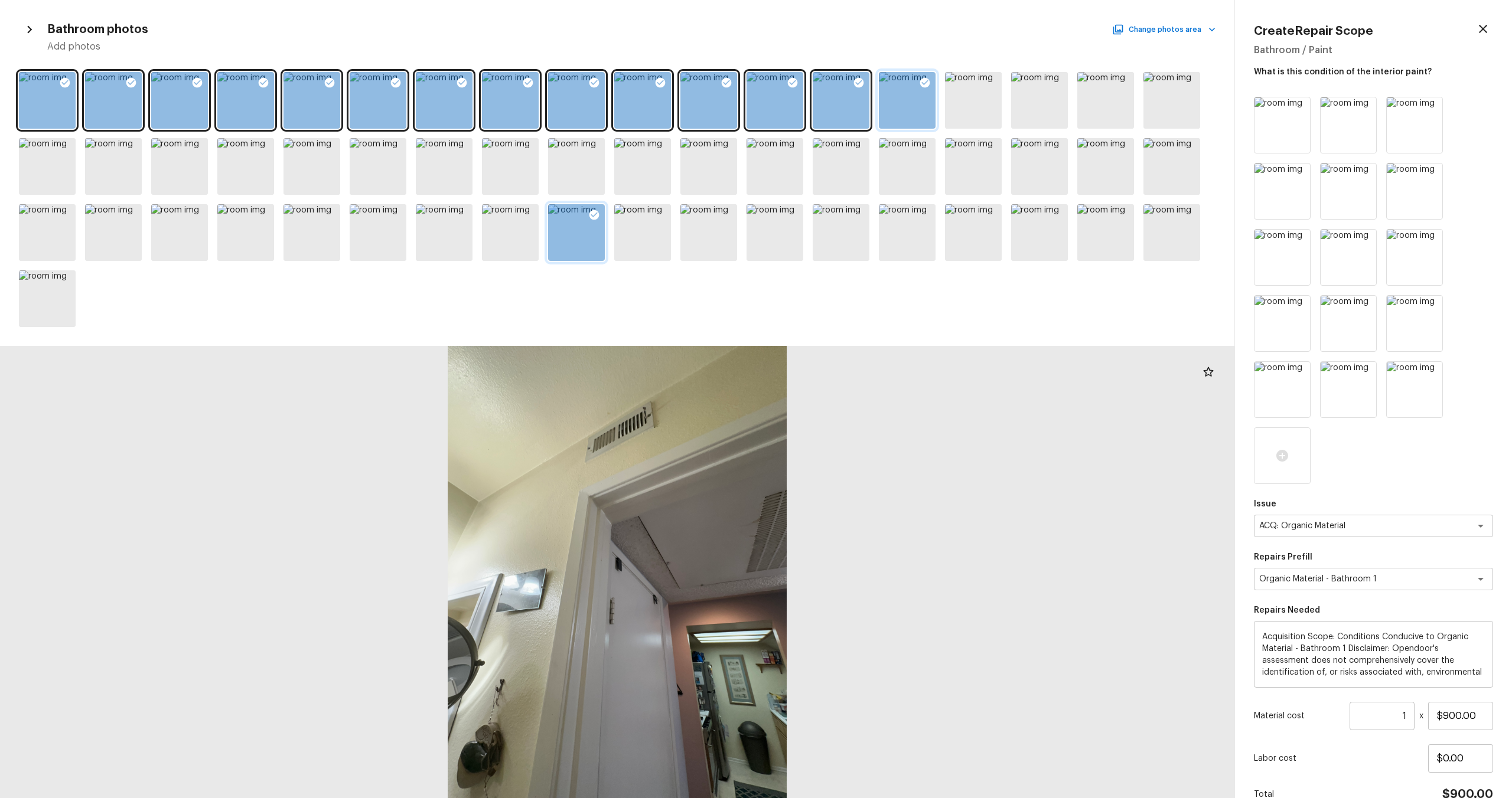
click at [850, 87] on icon at bounding box center [925, 83] width 10 height 10
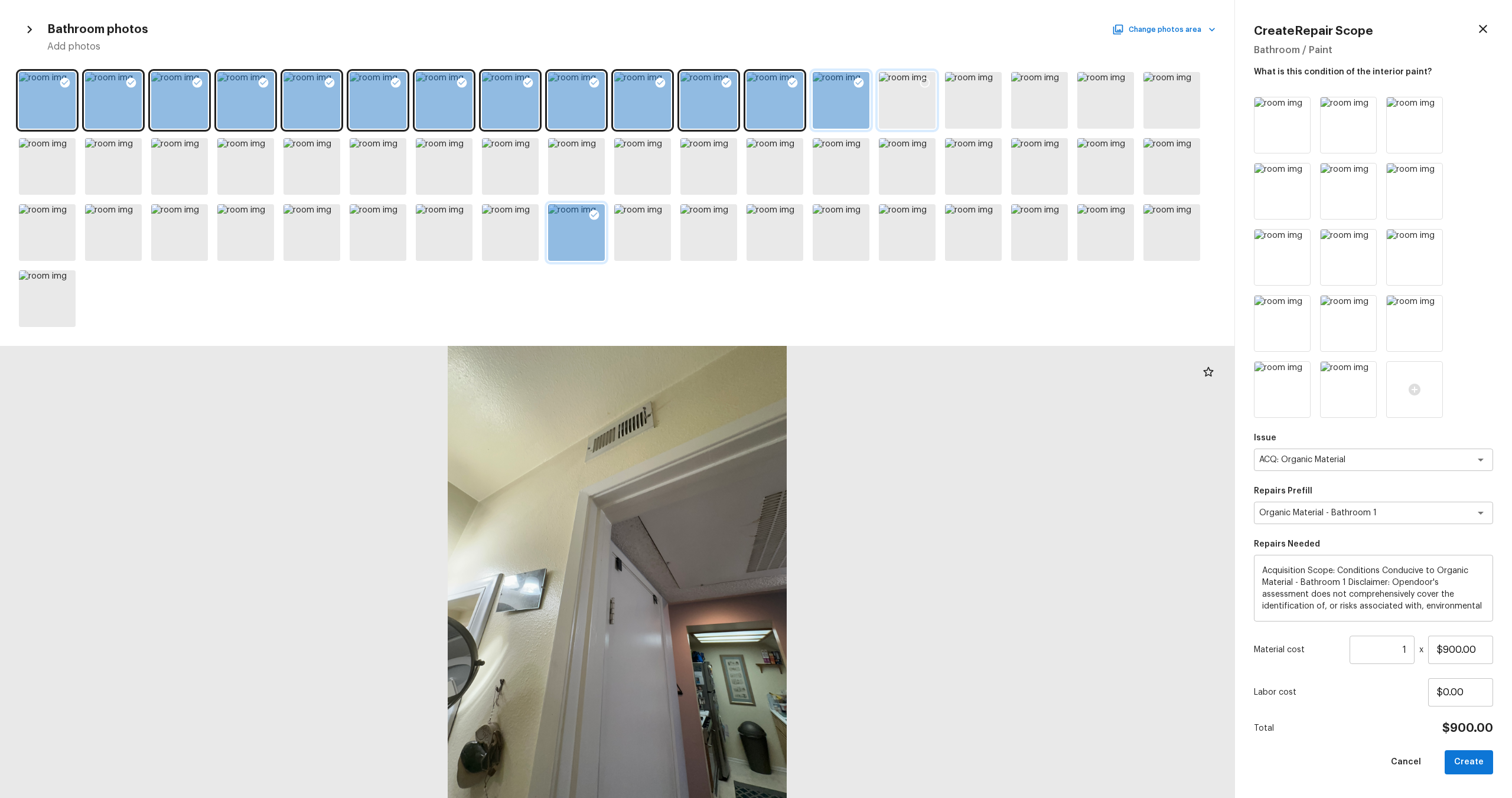
click at [850, 77] on div at bounding box center [859, 85] width 21 height 25
click at [790, 78] on icon at bounding box center [792, 83] width 12 height 12
click at [732, 81] on icon at bounding box center [727, 83] width 12 height 12
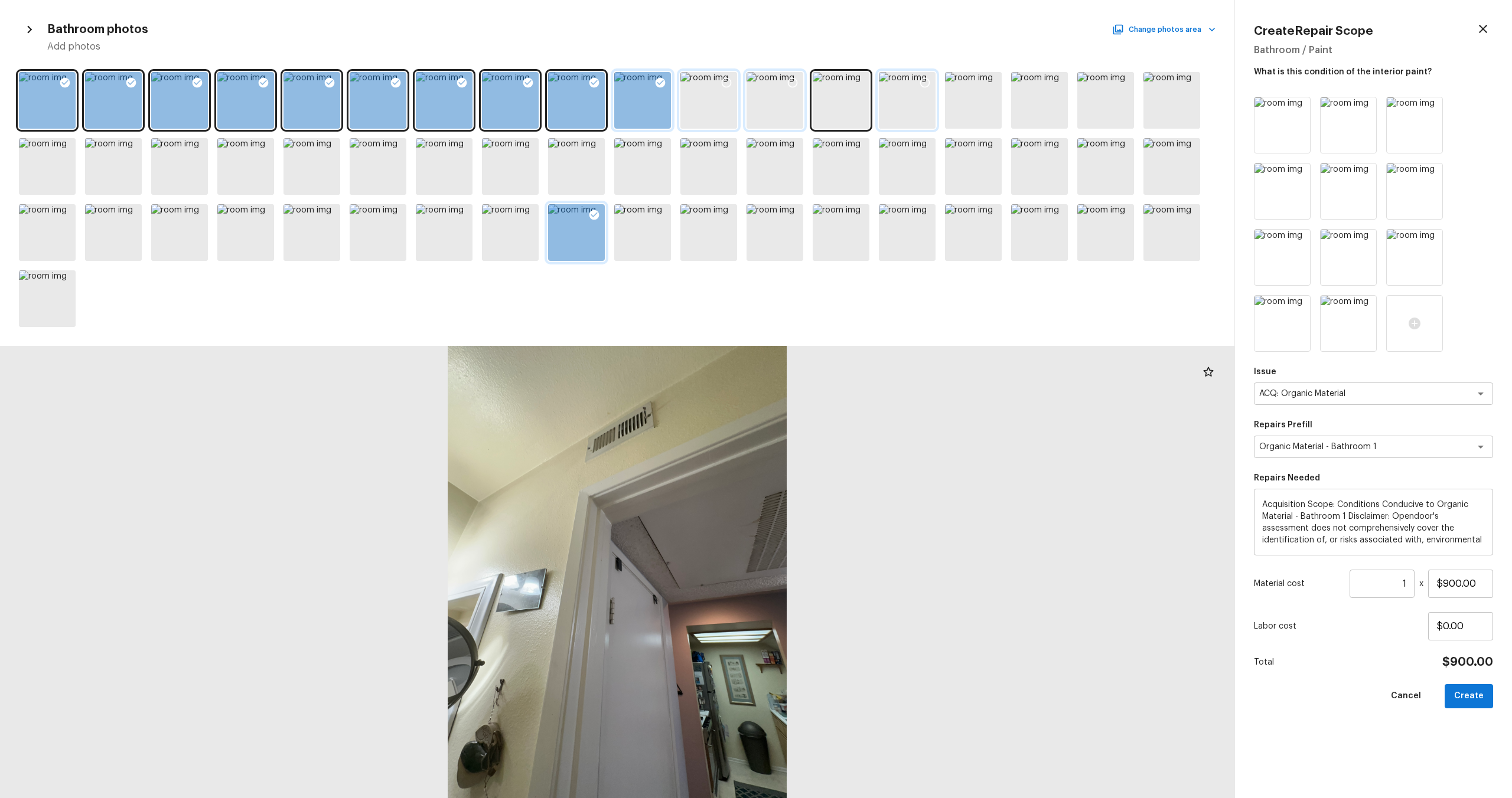
click at [663, 86] on icon at bounding box center [660, 83] width 10 height 10
click at [586, 87] on div at bounding box center [594, 85] width 21 height 25
click at [529, 89] on div at bounding box center [528, 85] width 21 height 25
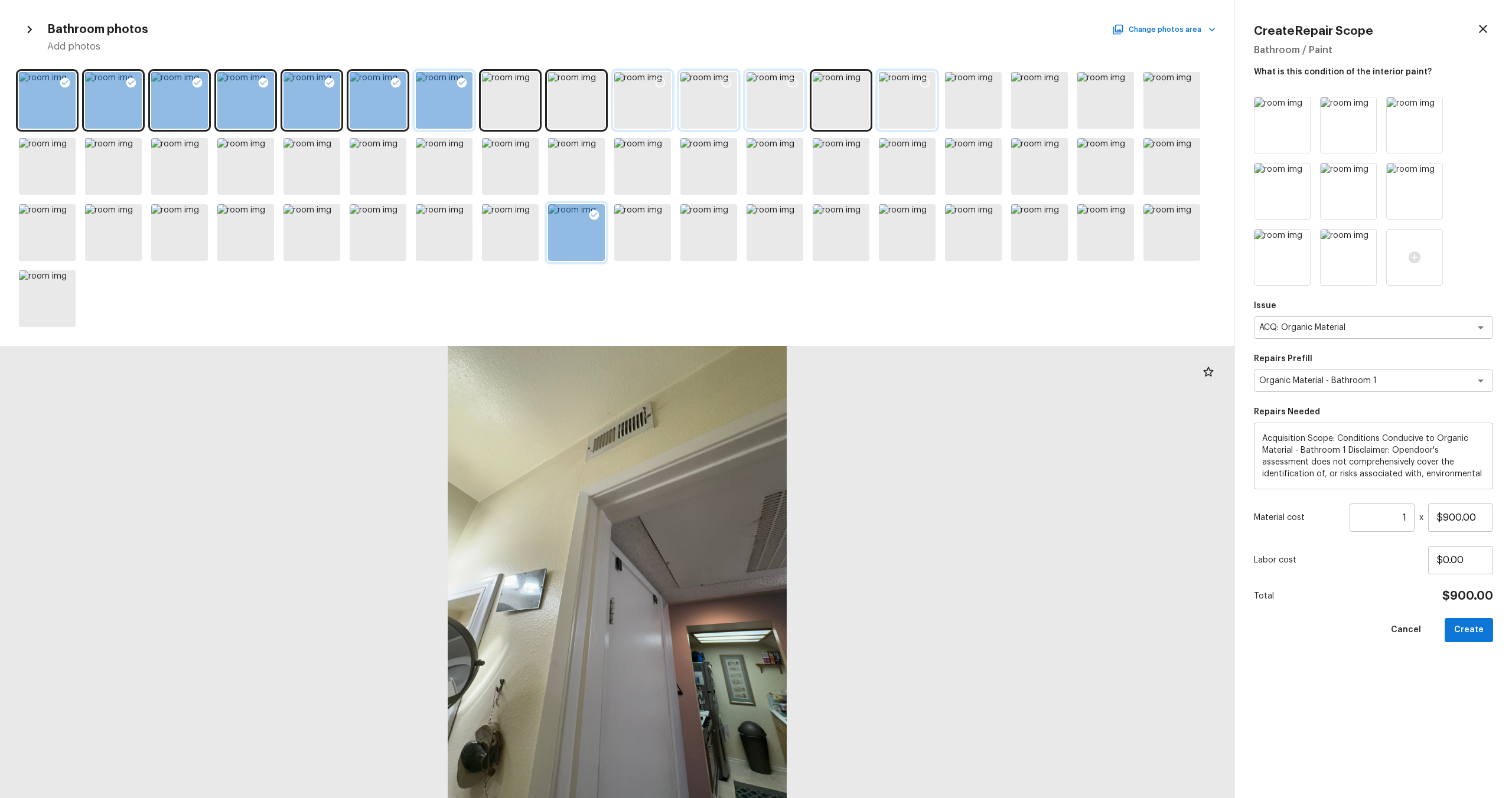
click at [460, 89] on div at bounding box center [462, 85] width 21 height 25
click at [404, 88] on div at bounding box center [395, 85] width 21 height 25
click at [330, 97] on div at bounding box center [311, 100] width 57 height 57
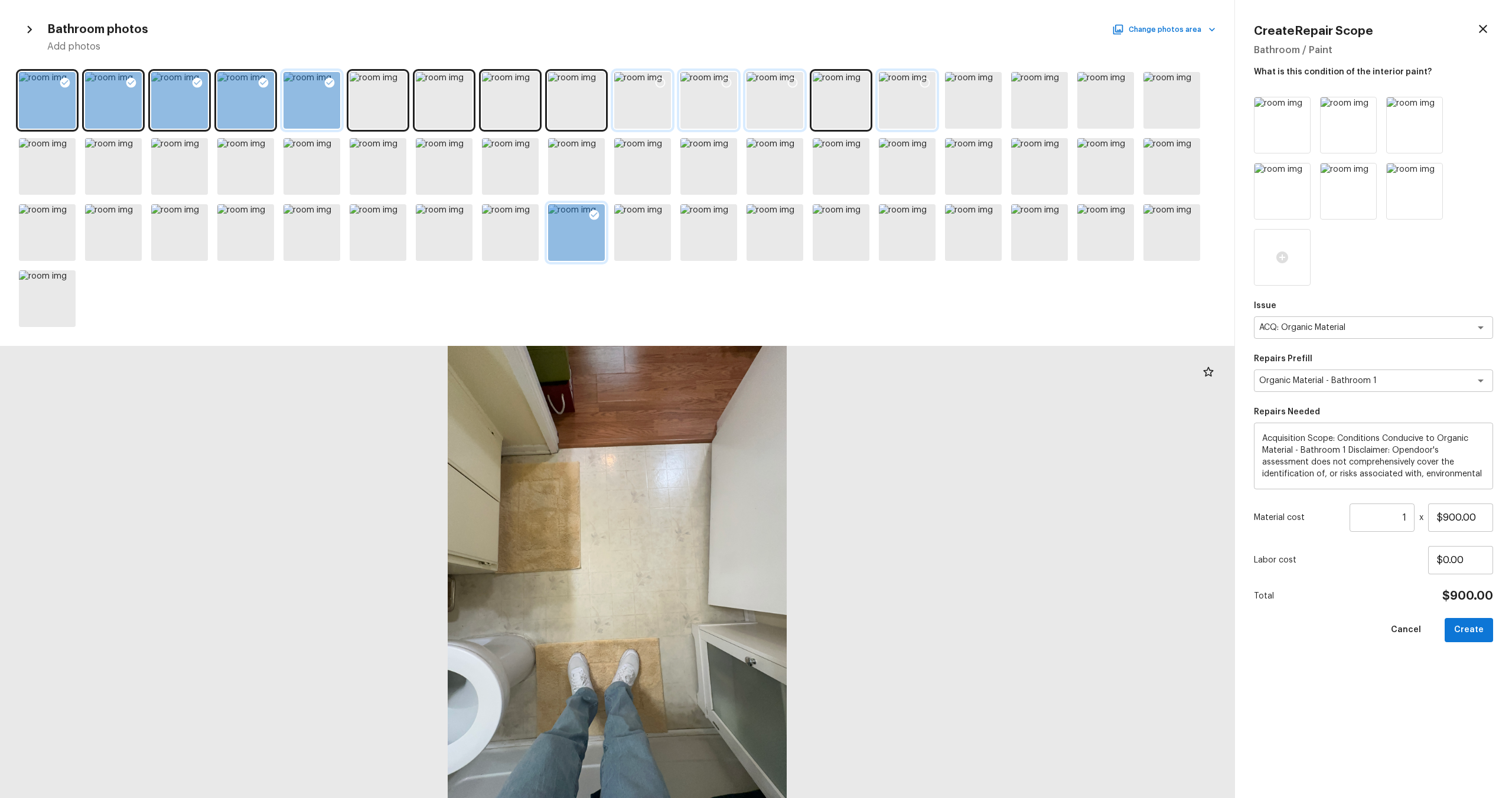
click at [292, 97] on div at bounding box center [311, 100] width 57 height 57
click at [334, 80] on icon at bounding box center [329, 83] width 12 height 12
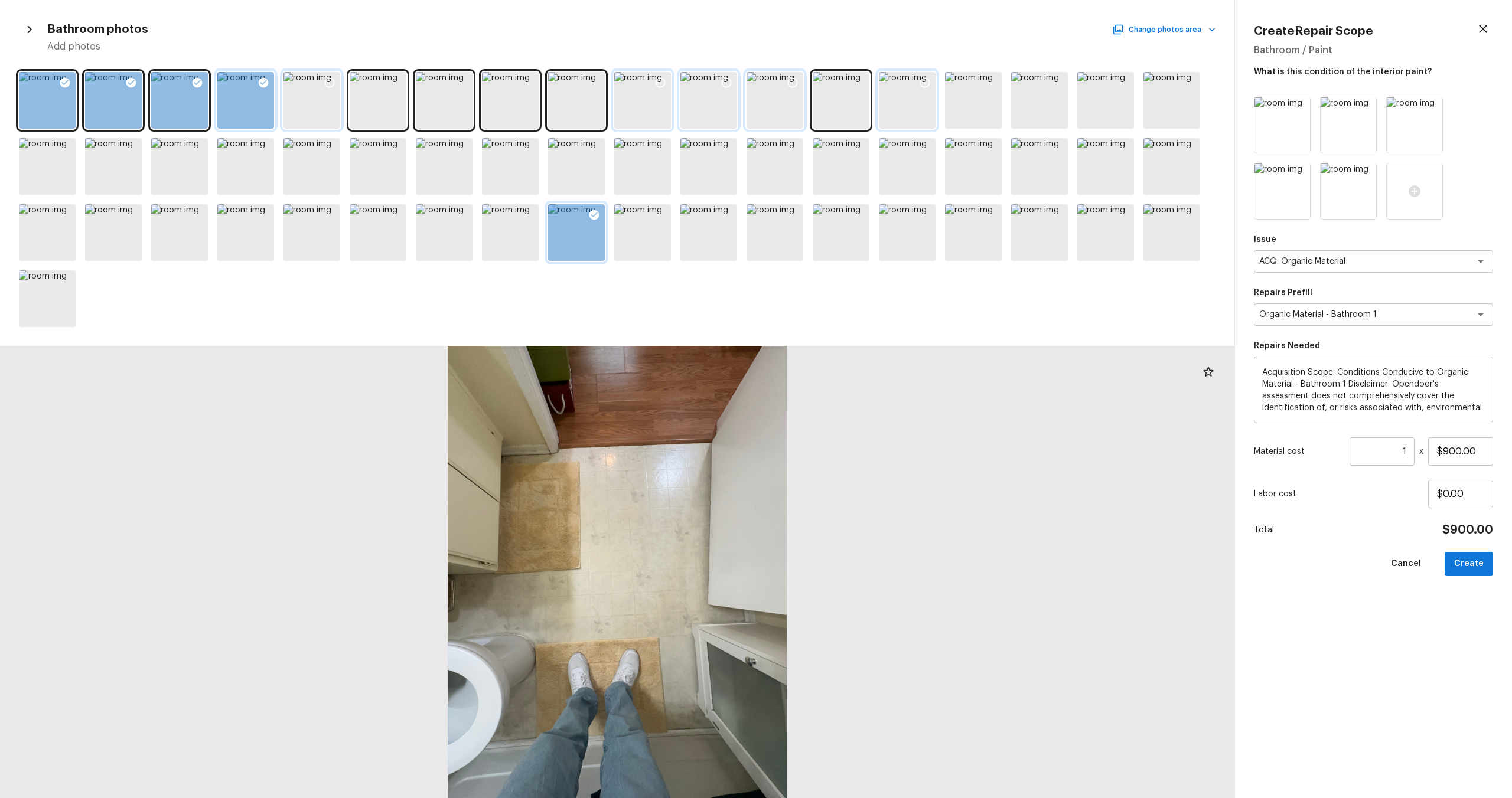
click at [257, 81] on div at bounding box center [263, 85] width 21 height 25
click at [182, 79] on div at bounding box center [179, 100] width 57 height 57
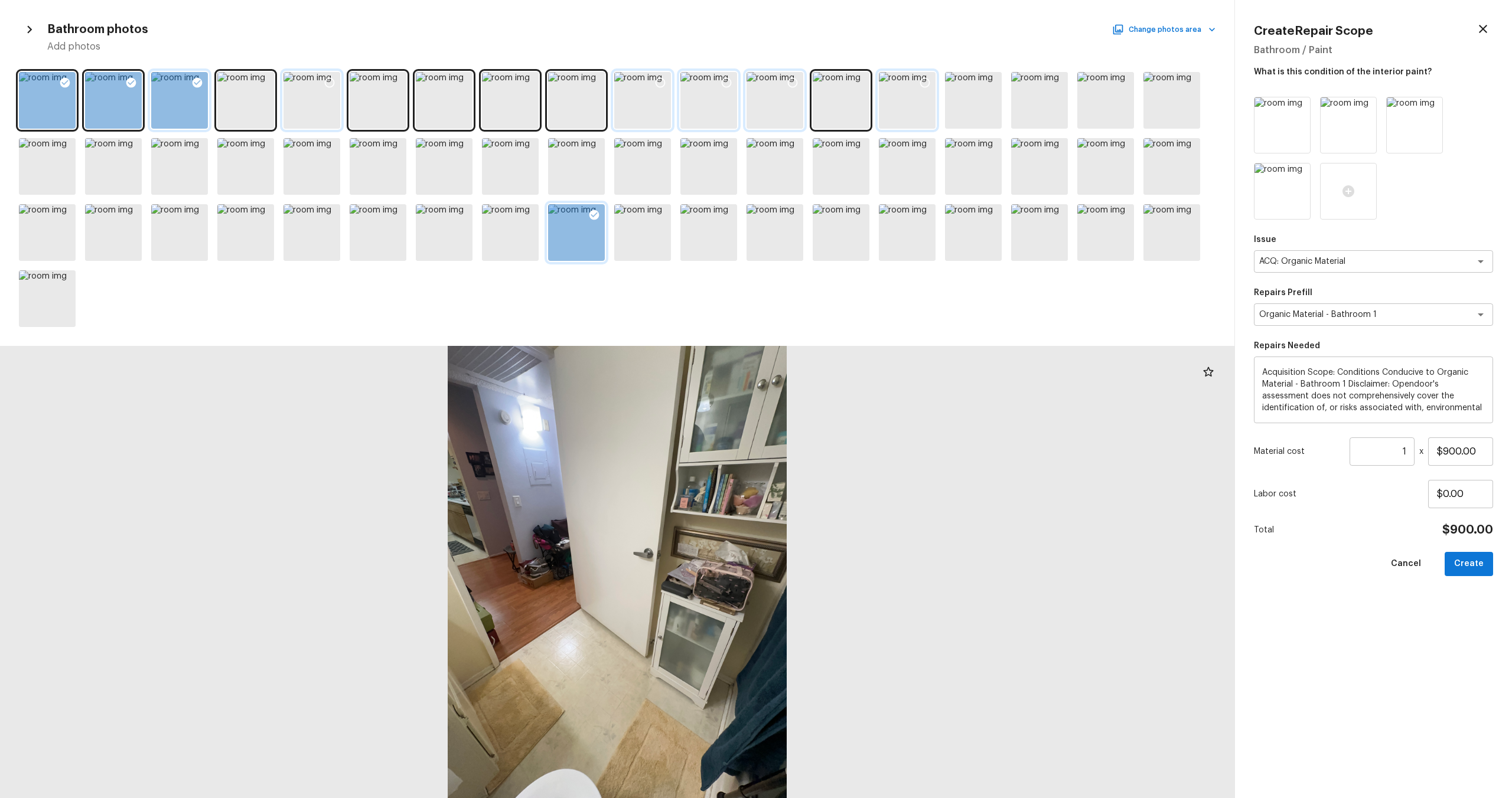
click at [193, 78] on icon at bounding box center [197, 83] width 12 height 12
click at [130, 78] on icon at bounding box center [131, 83] width 10 height 10
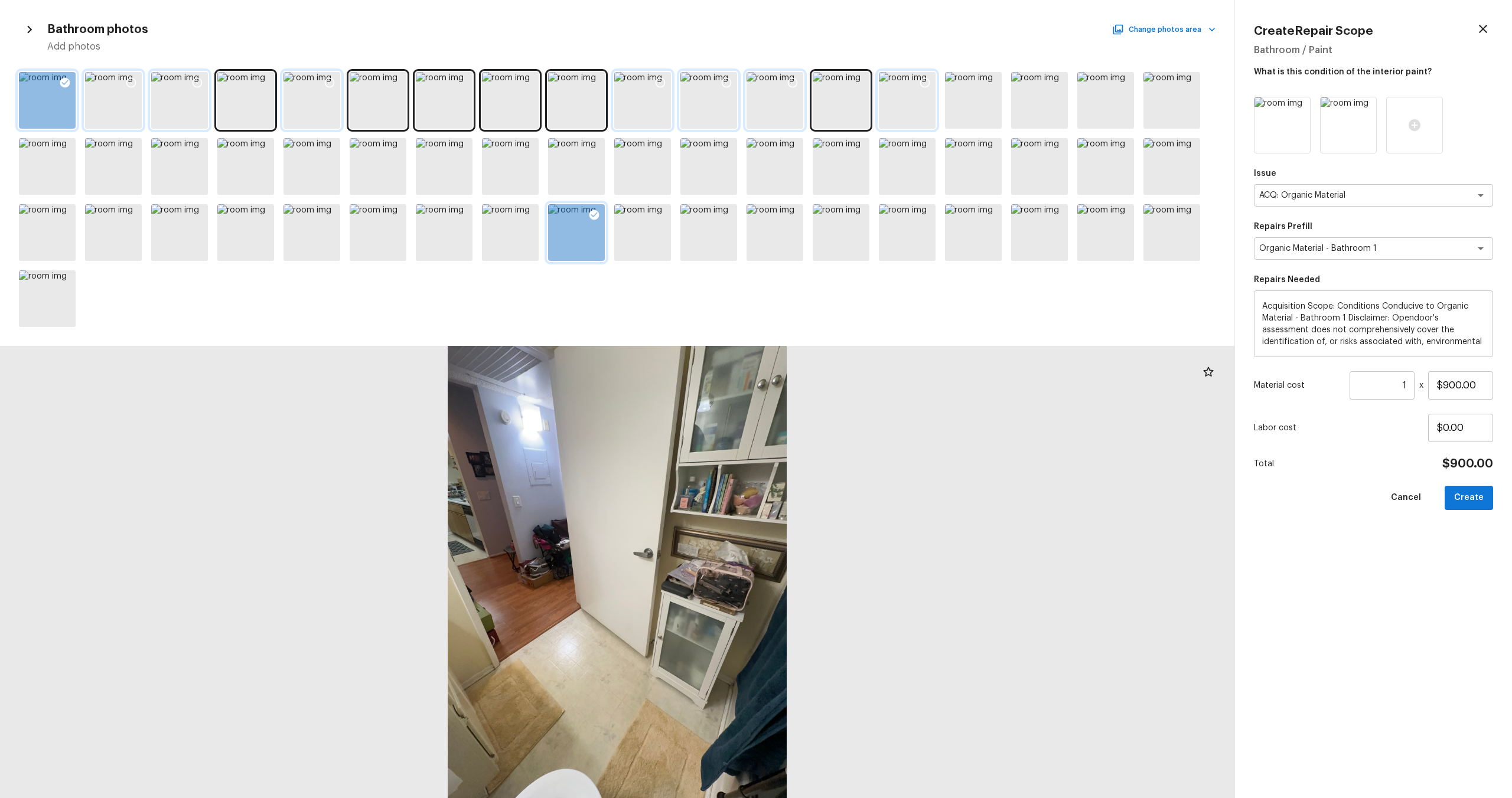
click at [61, 90] on div at bounding box center [64, 85] width 21 height 25
click at [850, 430] on button "Create" at bounding box center [1469, 498] width 48 height 24
type input "$0.00"
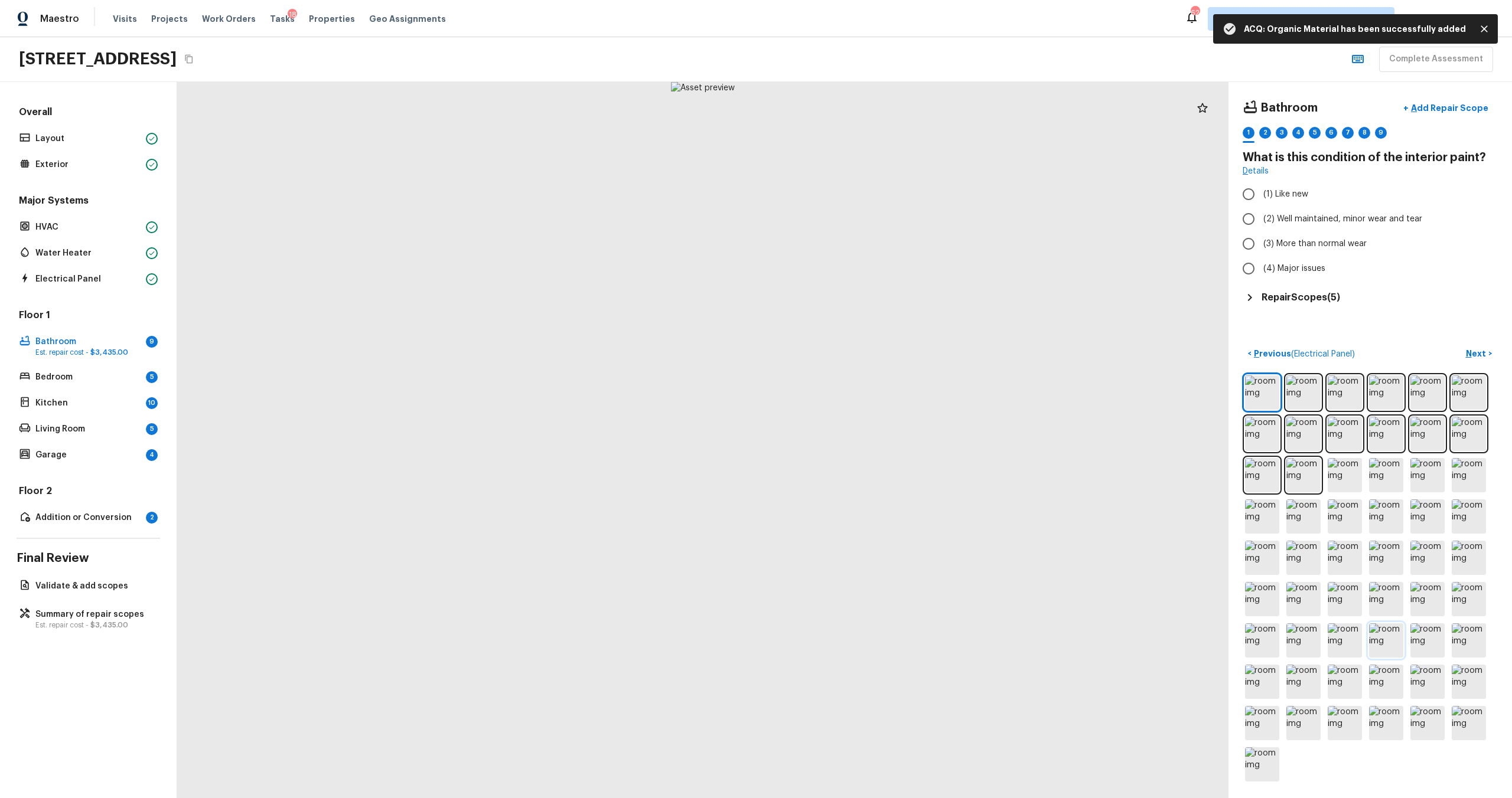
click at [850, 430] on img at bounding box center [1386, 640] width 35 height 34
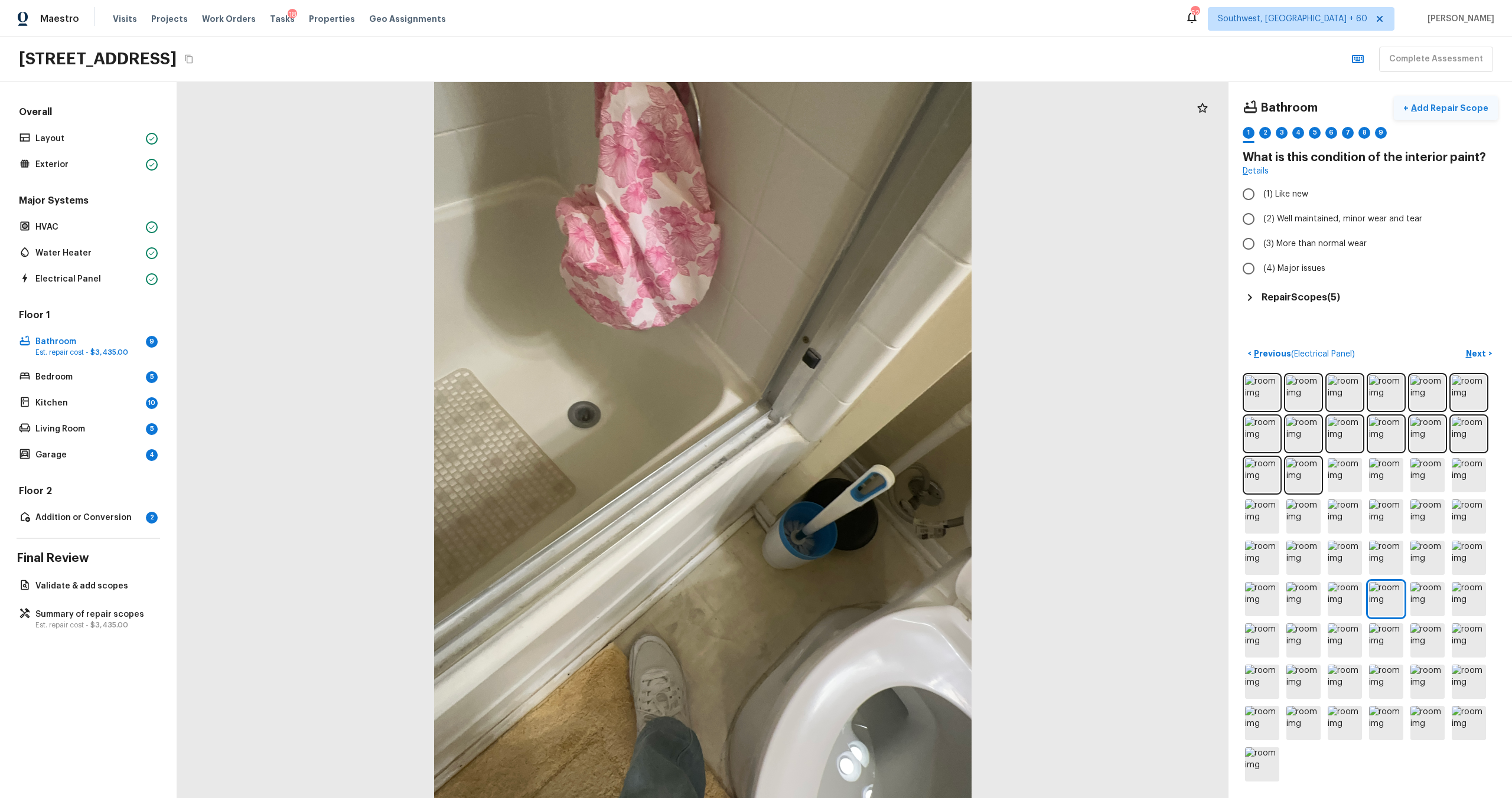
click at [850, 107] on p "Add Repair Scope" at bounding box center [1448, 108] width 79 height 12
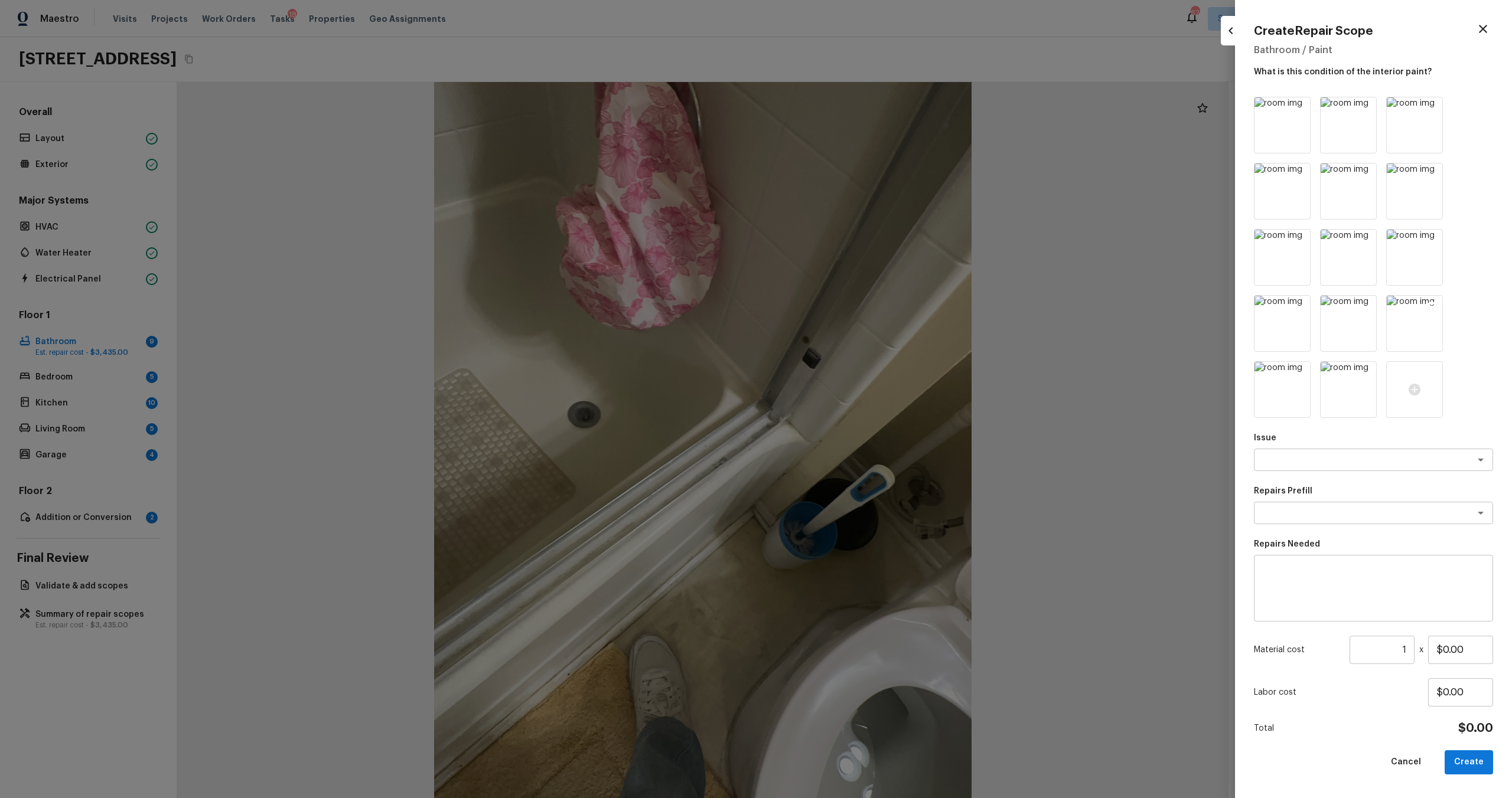
click at [850, 309] on icon at bounding box center [1431, 307] width 10 height 10
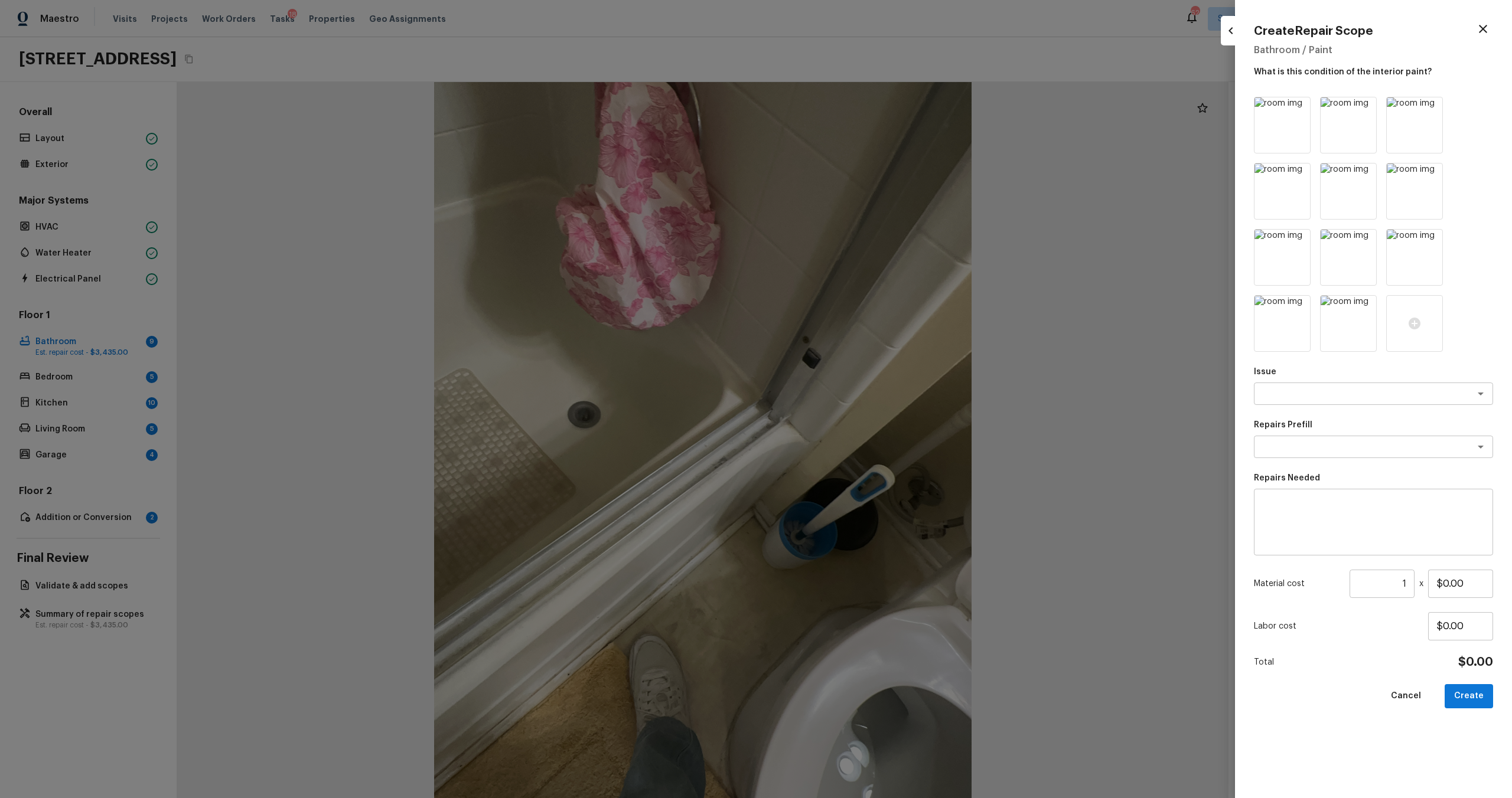
click at [850, 309] on div at bounding box center [1414, 323] width 57 height 57
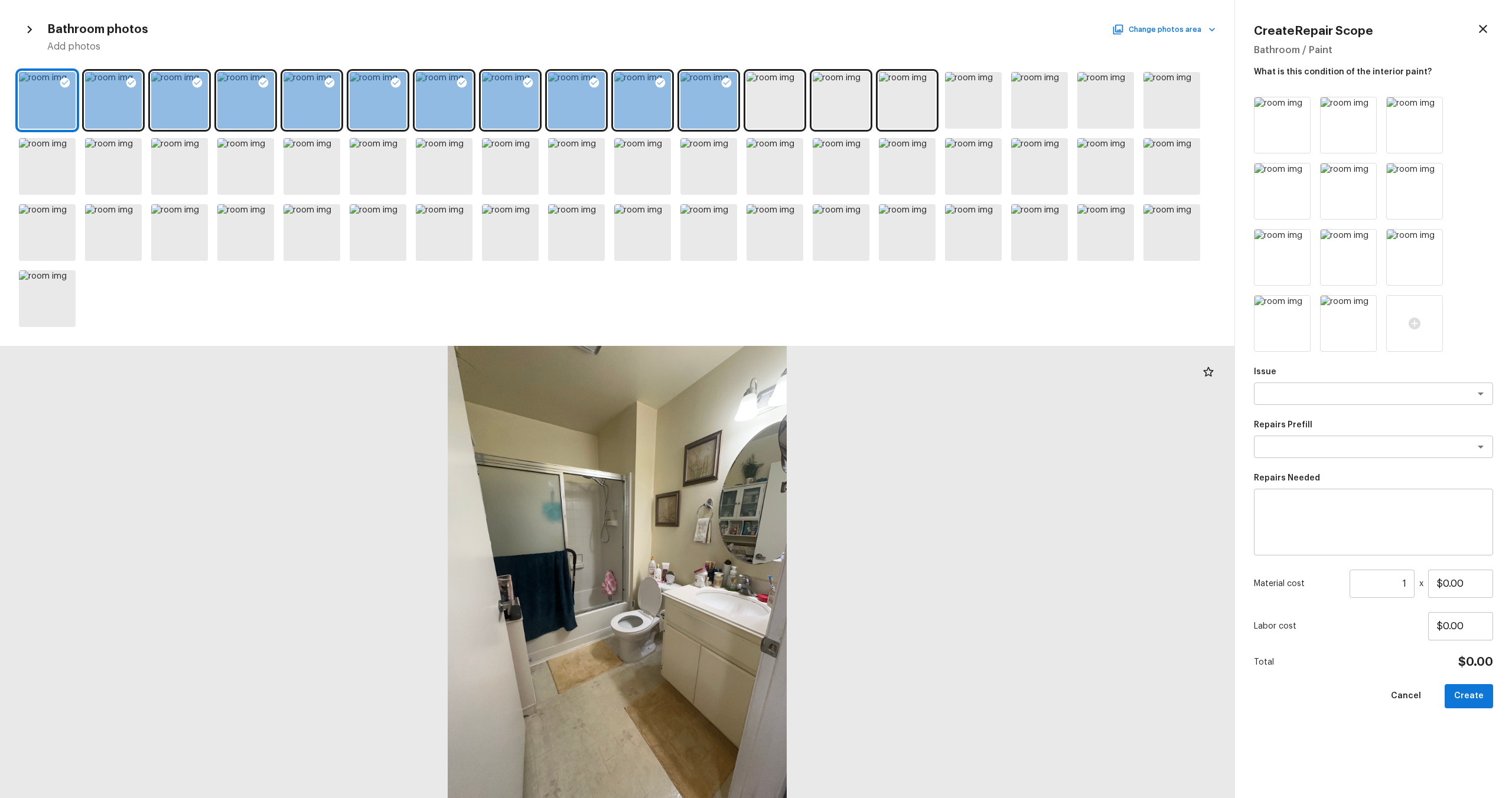
click at [850, 309] on div at bounding box center [1414, 323] width 57 height 57
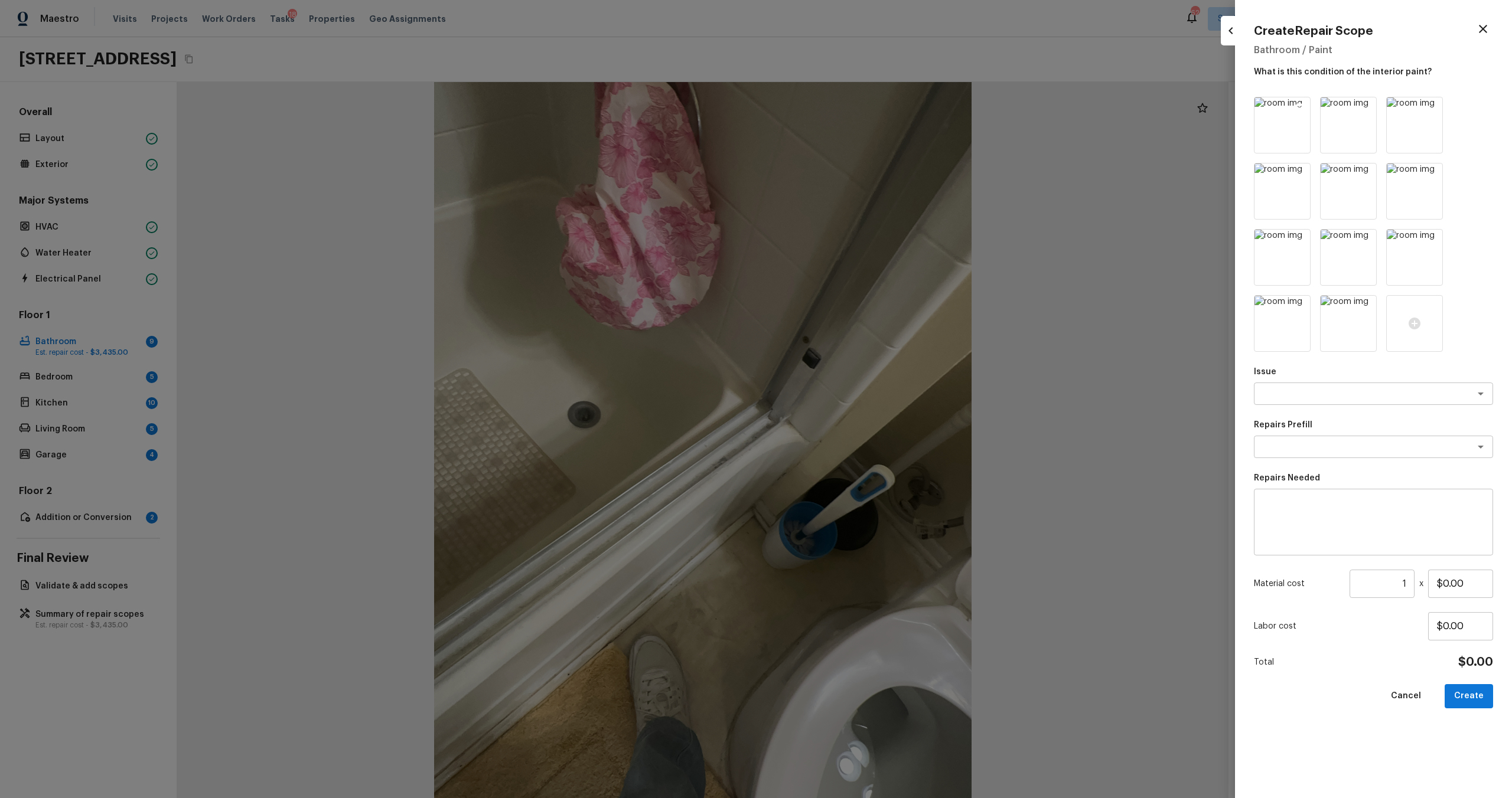
click at [850, 105] on icon at bounding box center [1299, 108] width 10 height 10
click at [850, 105] on icon at bounding box center [1365, 108] width 10 height 10
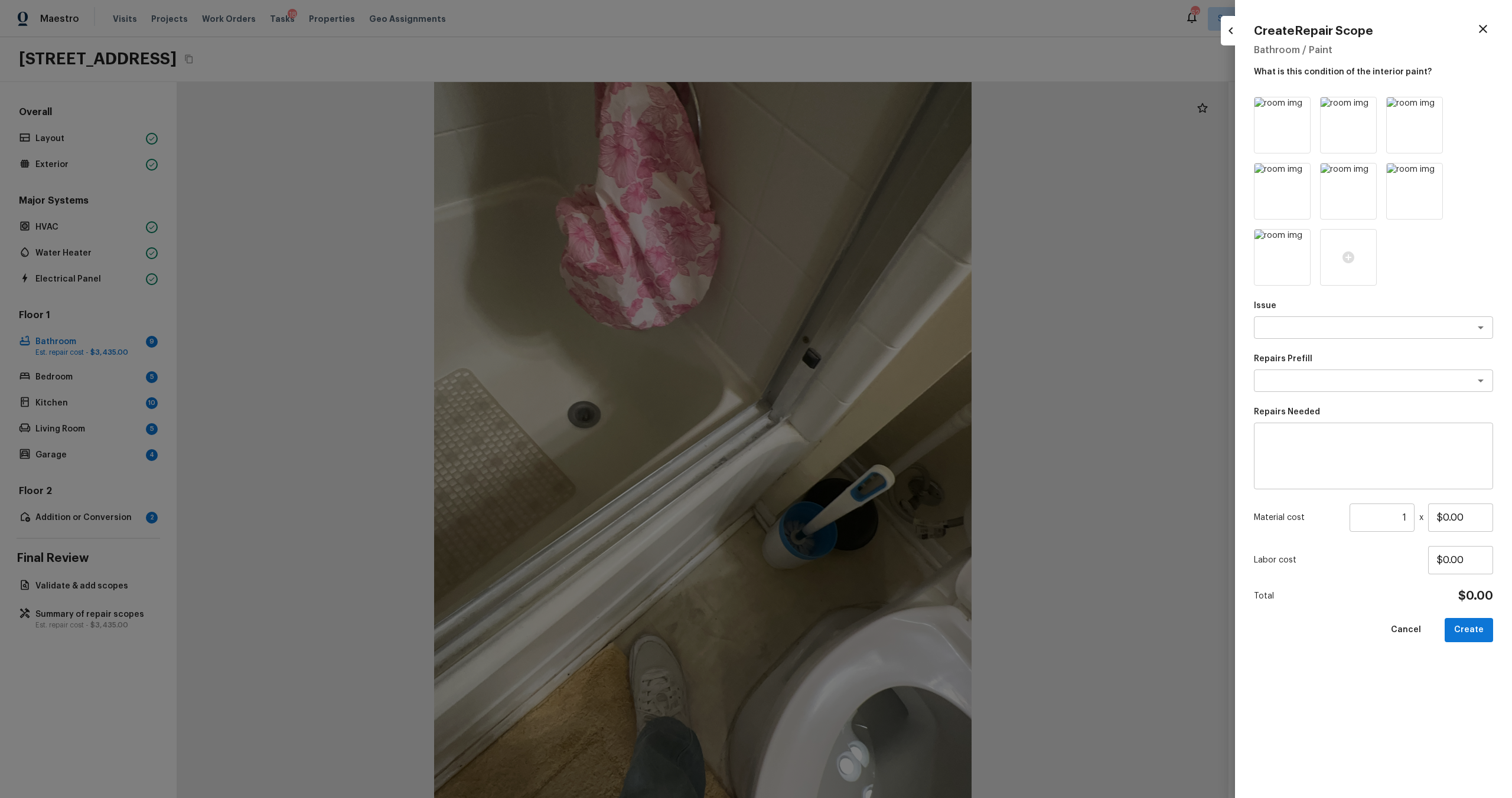
click at [850, 105] on icon at bounding box center [1299, 108] width 10 height 10
click at [850, 105] on icon at bounding box center [1365, 108] width 10 height 10
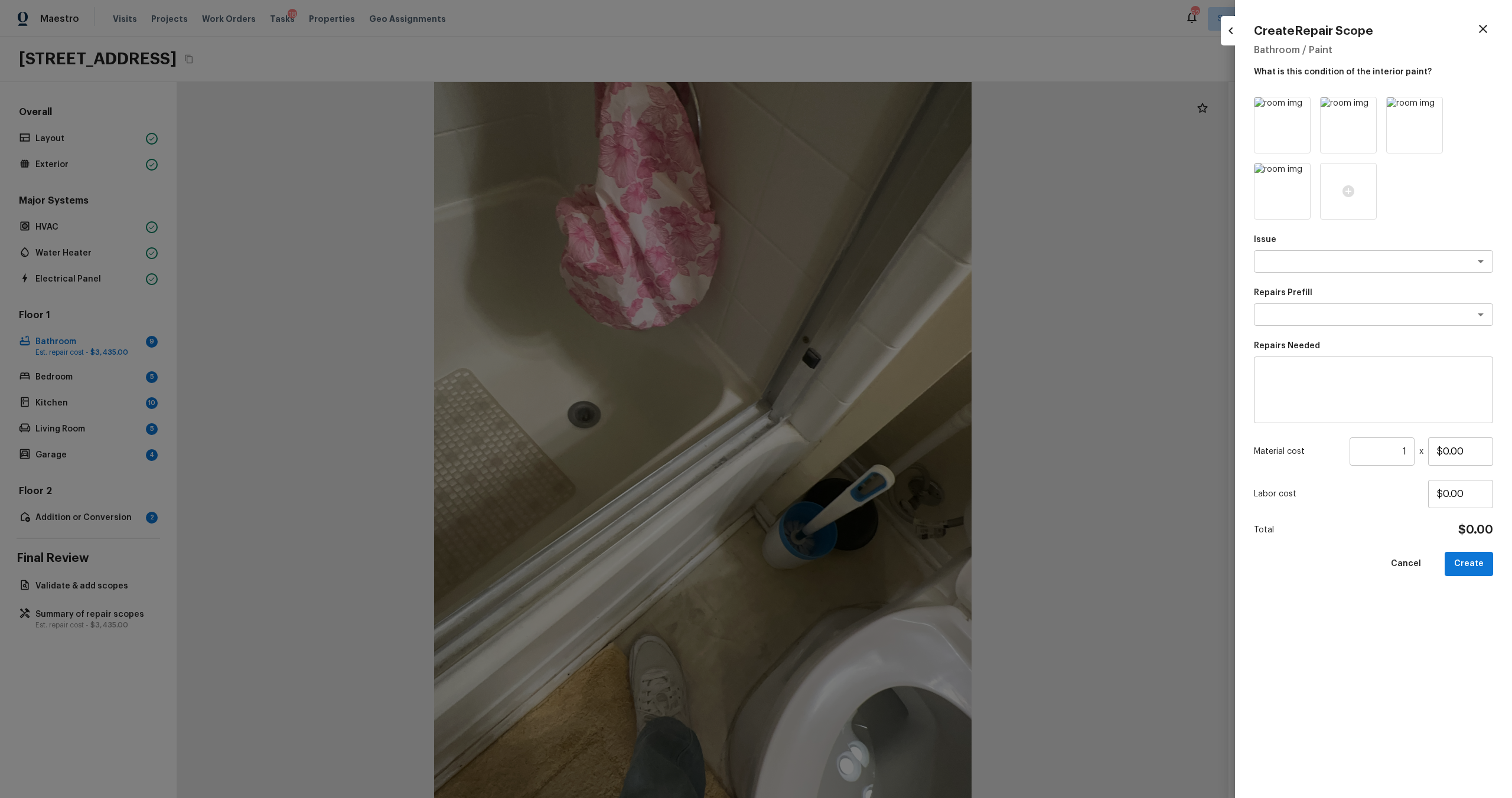
click at [850, 105] on icon at bounding box center [1299, 108] width 10 height 10
click at [850, 105] on icon at bounding box center [1365, 108] width 10 height 10
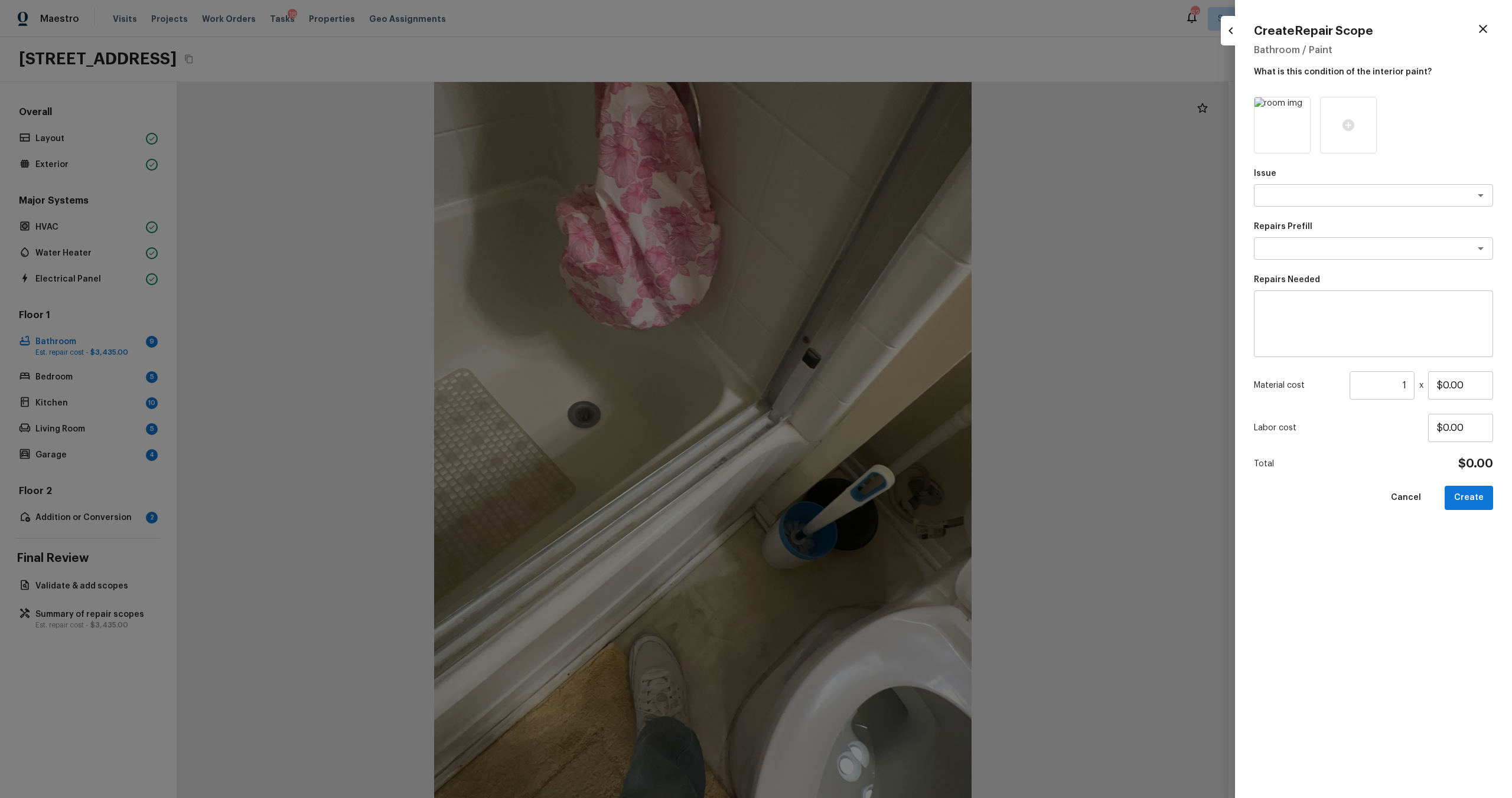
click at [850, 105] on icon at bounding box center [1299, 108] width 10 height 10
click at [850, 105] on div at bounding box center [1282, 125] width 57 height 57
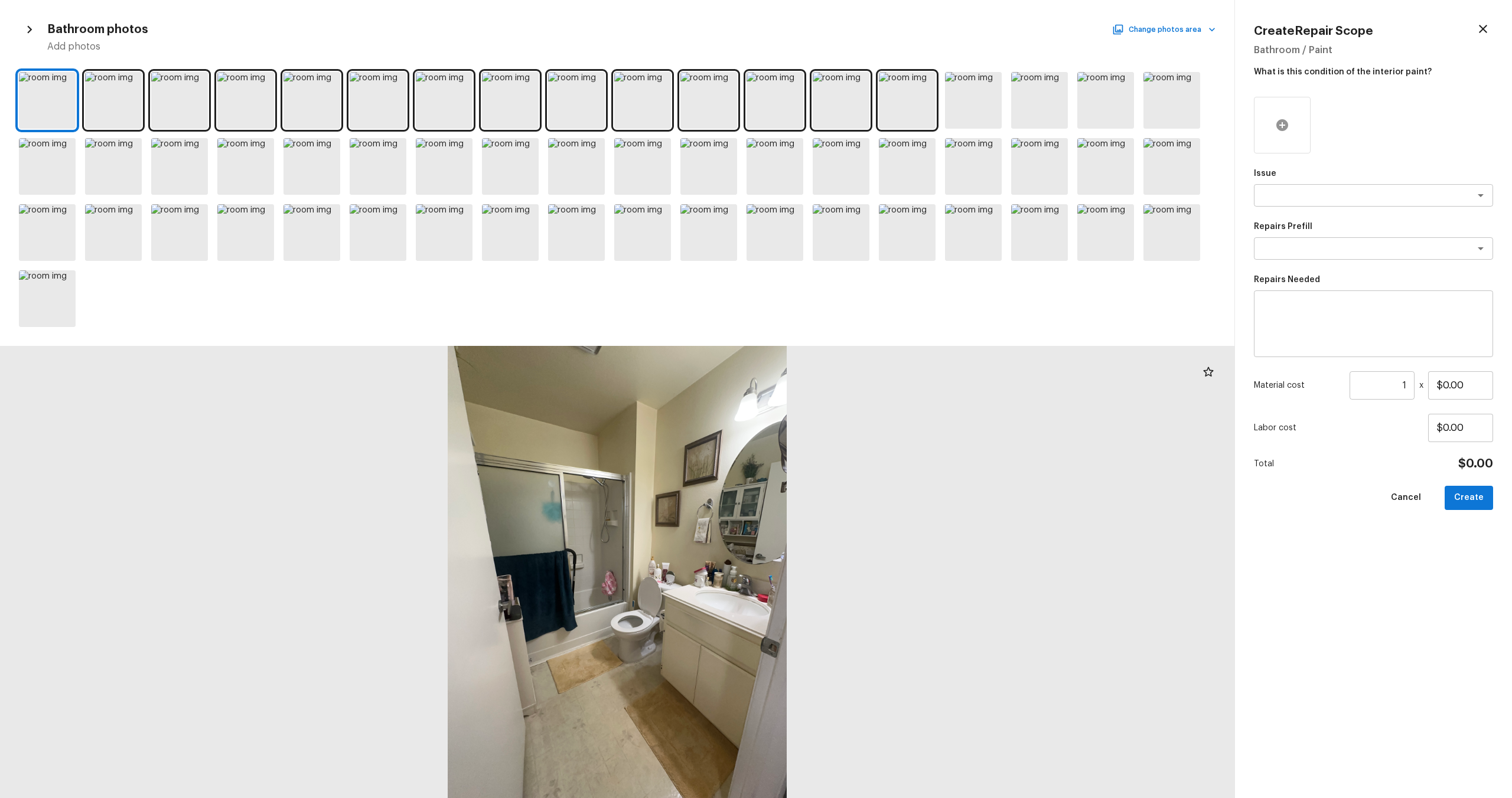
click at [850, 118] on icon at bounding box center [1282, 125] width 14 height 14
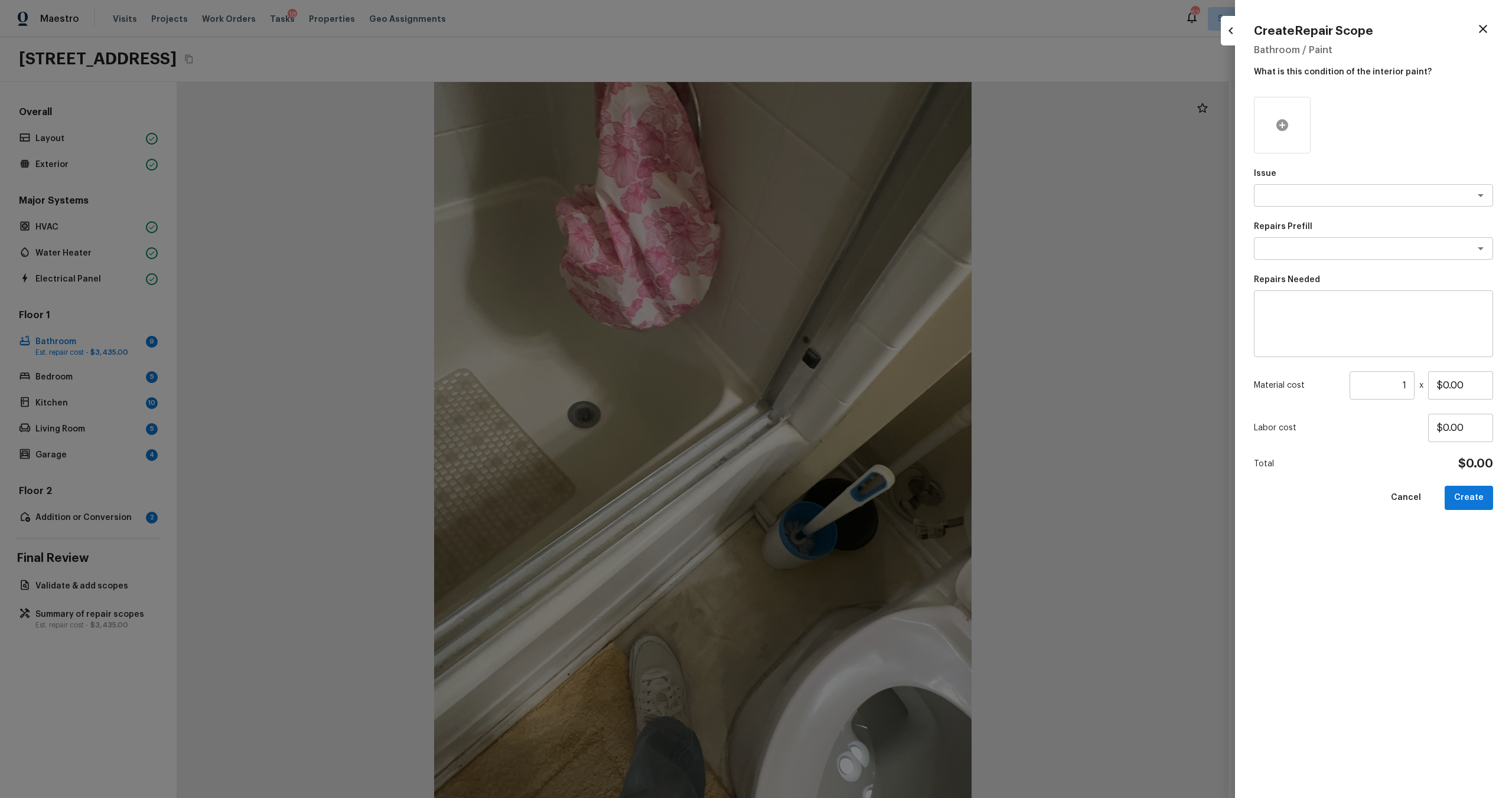
click at [850, 122] on icon at bounding box center [1282, 125] width 12 height 12
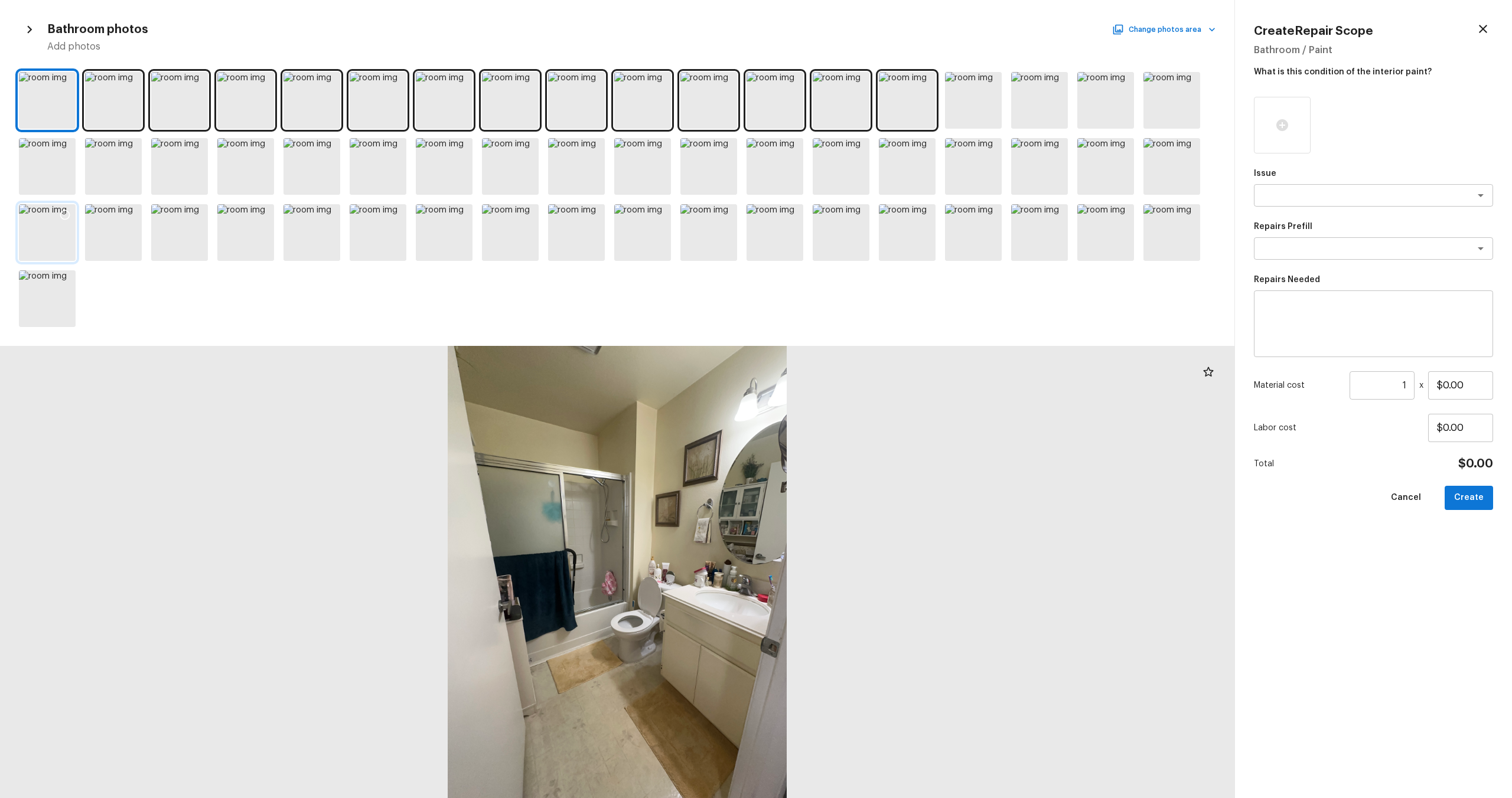
click at [41, 238] on div at bounding box center [47, 232] width 57 height 57
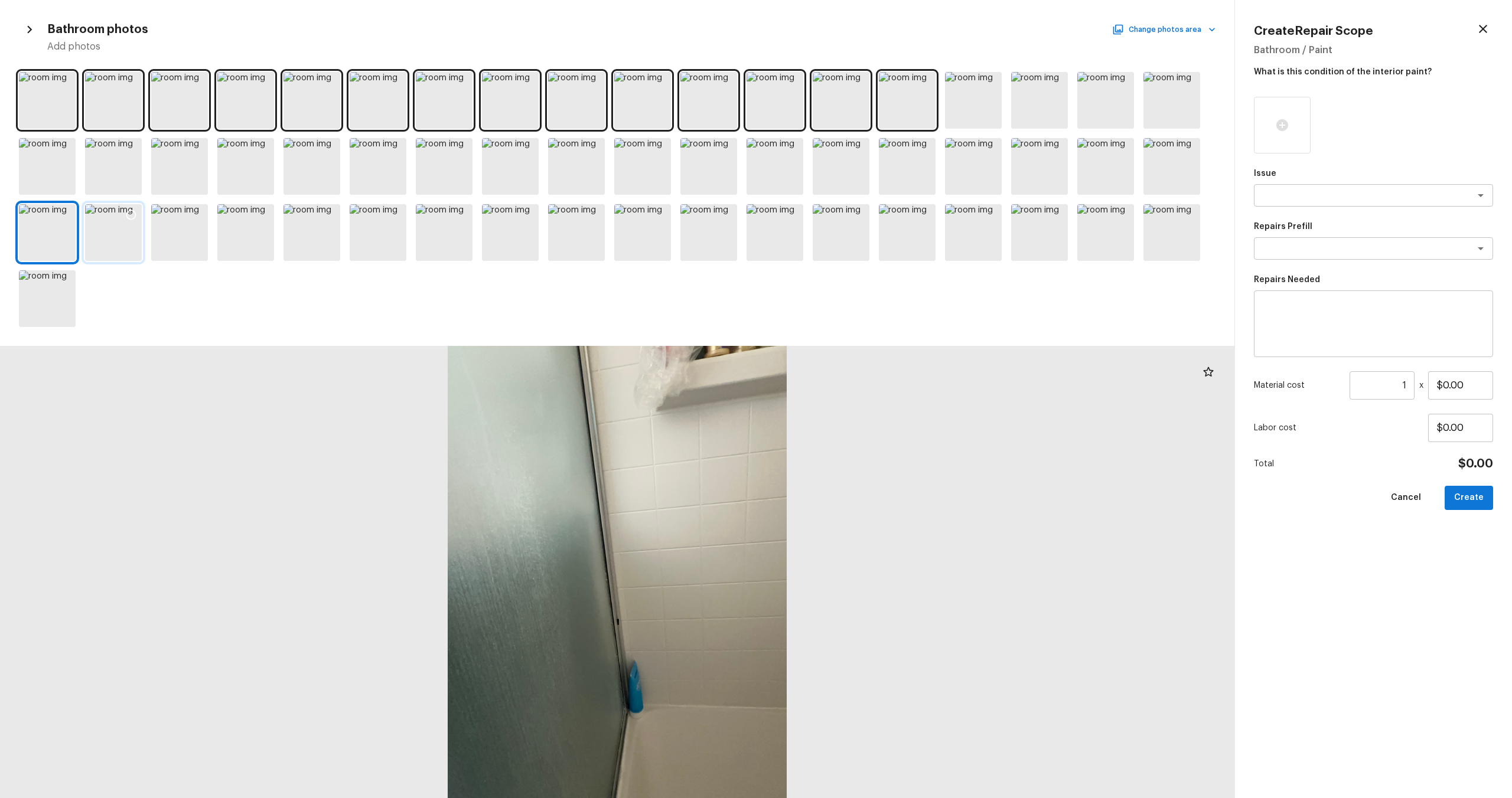
click at [103, 244] on div at bounding box center [113, 232] width 57 height 57
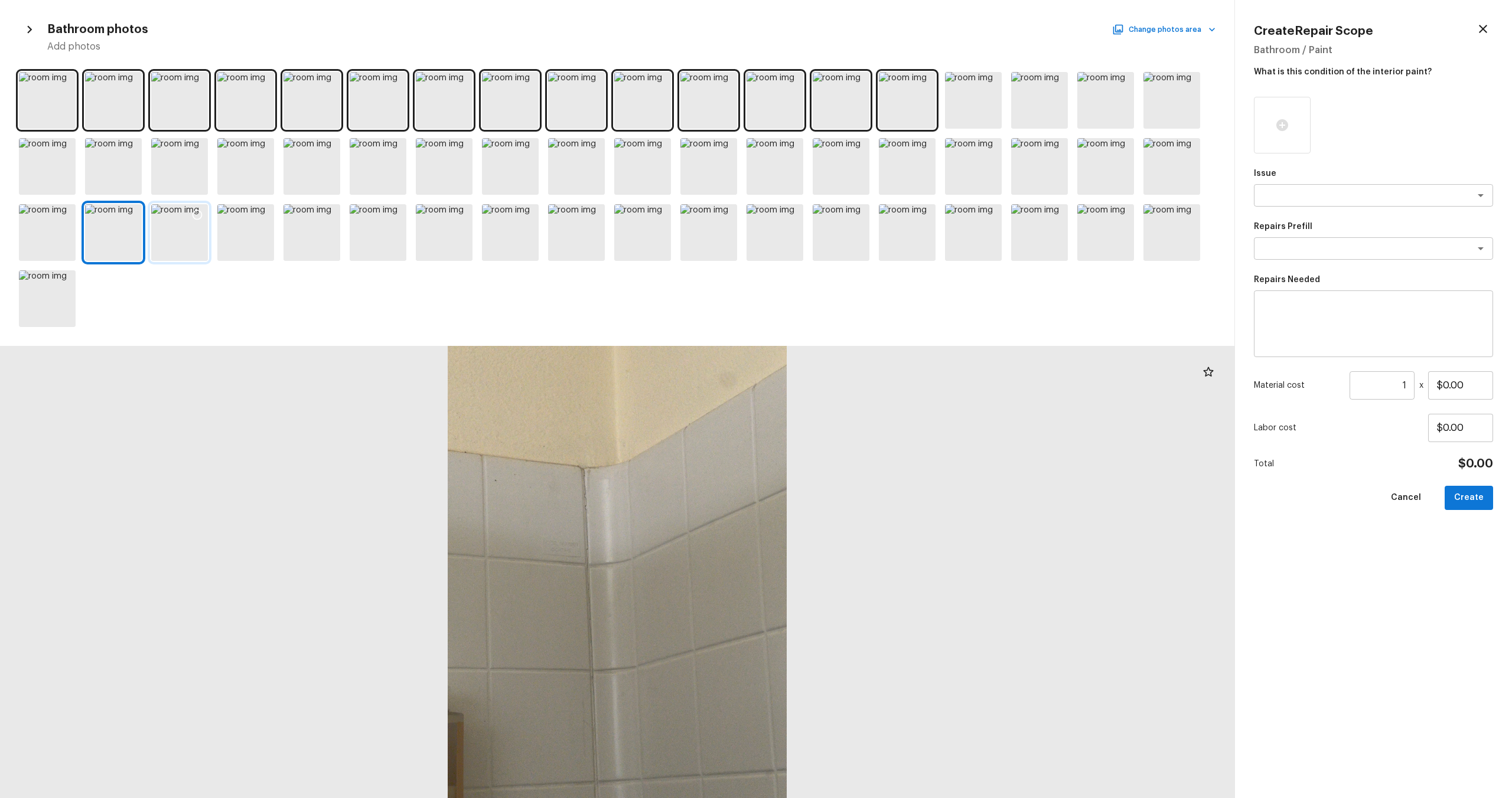
click at [168, 244] on div at bounding box center [179, 232] width 57 height 57
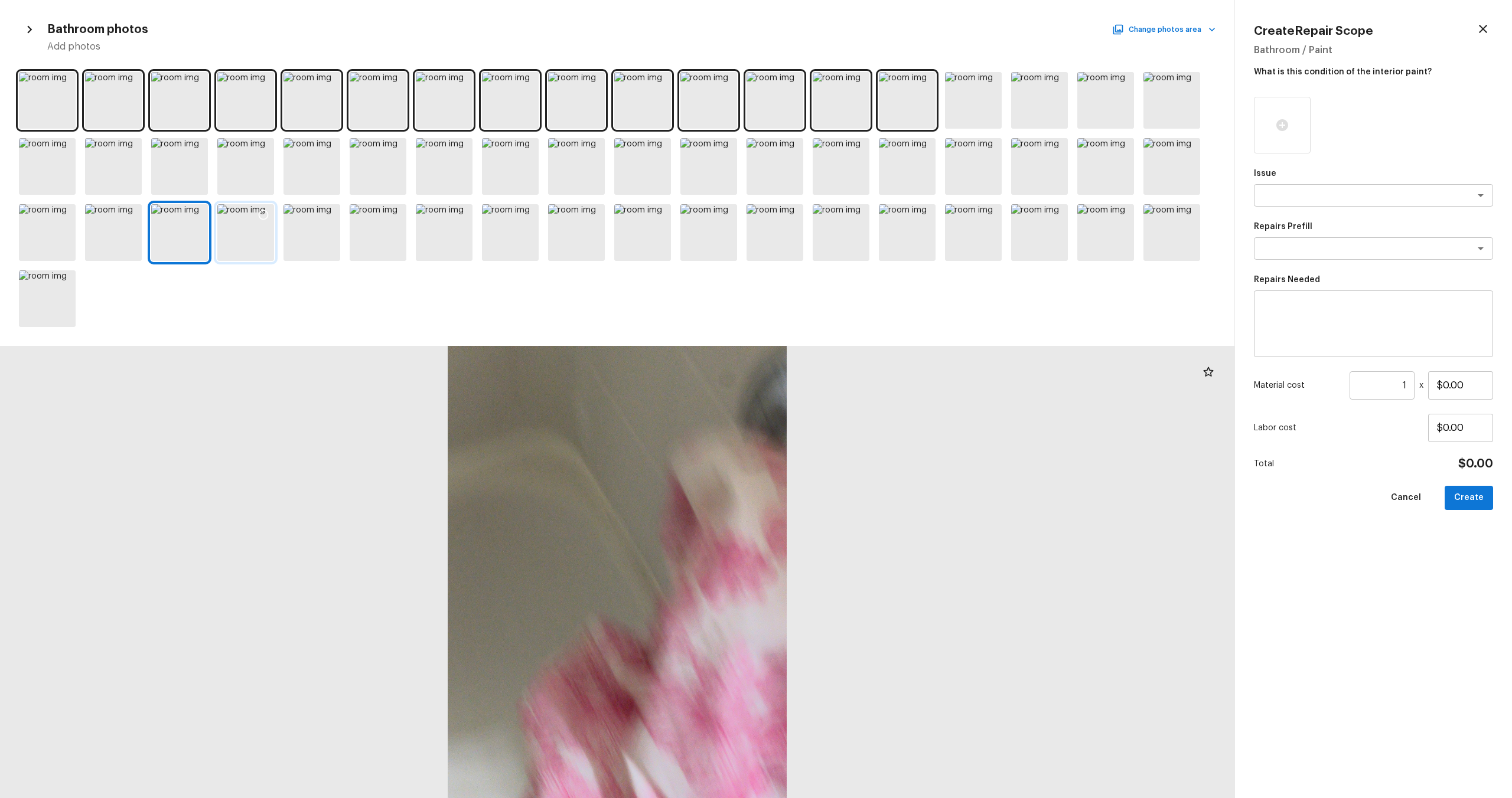
click at [260, 241] on div at bounding box center [245, 232] width 57 height 57
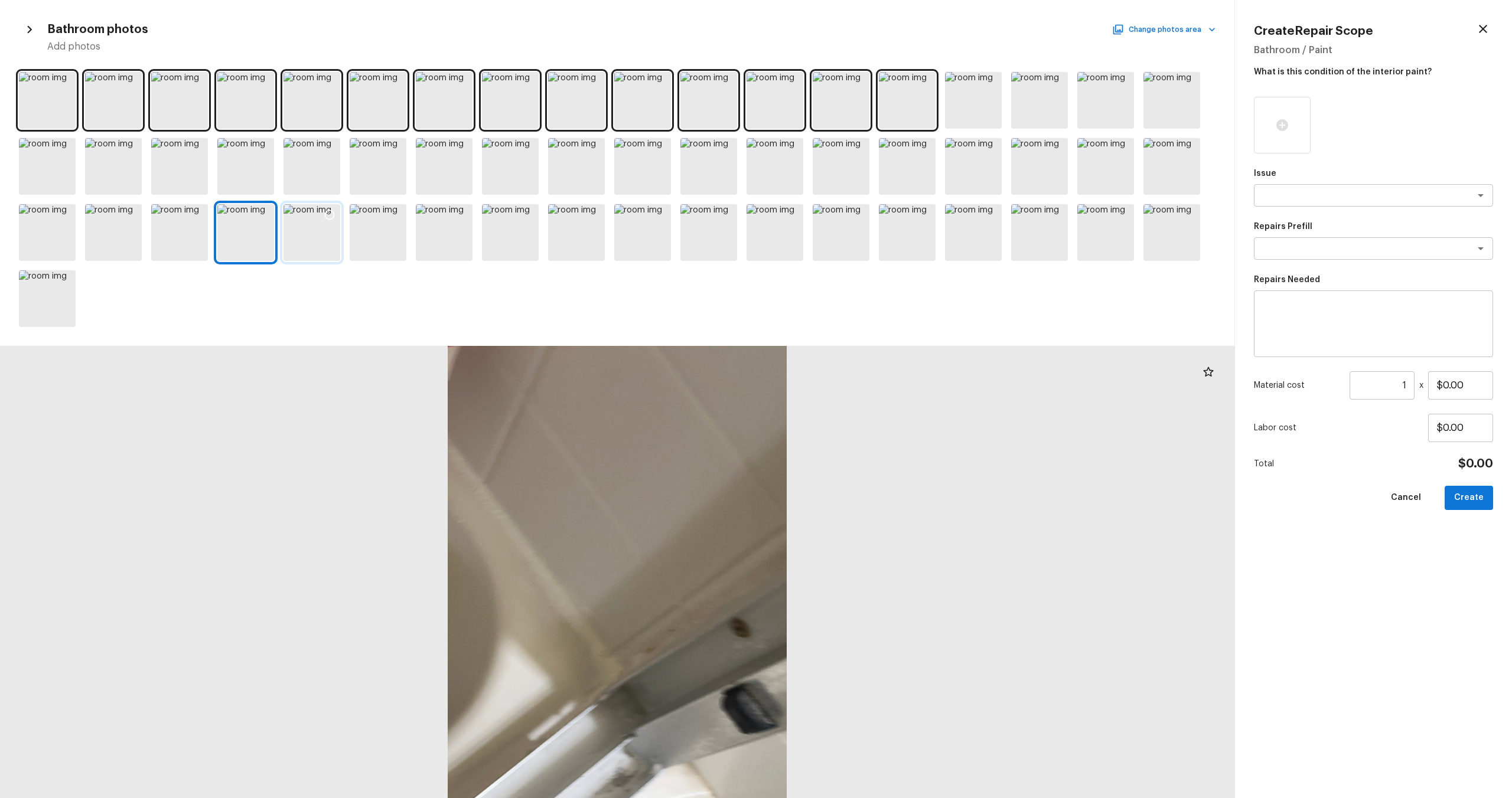
click at [315, 241] on div at bounding box center [311, 232] width 57 height 57
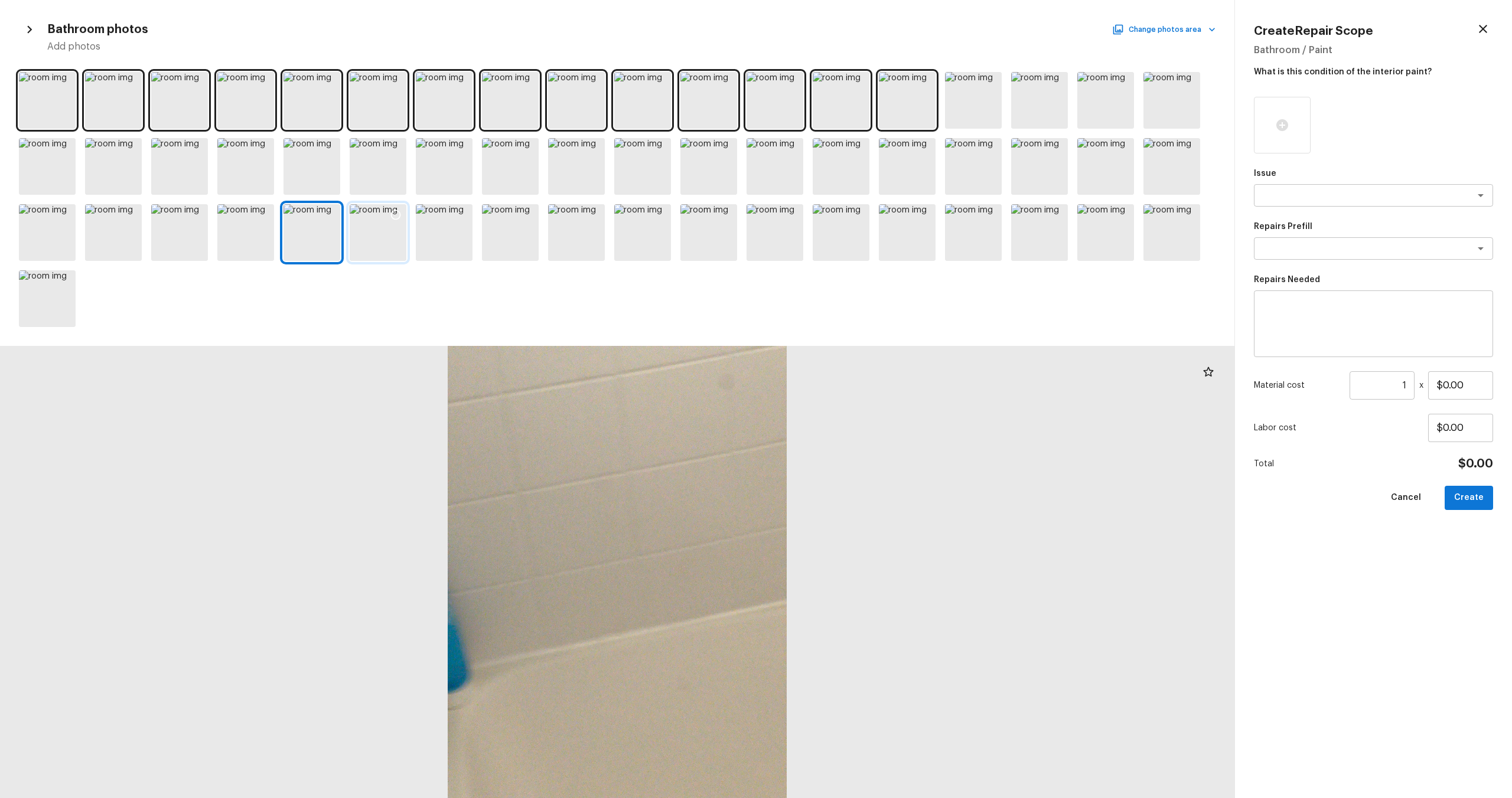
click at [359, 244] on div at bounding box center [378, 232] width 57 height 57
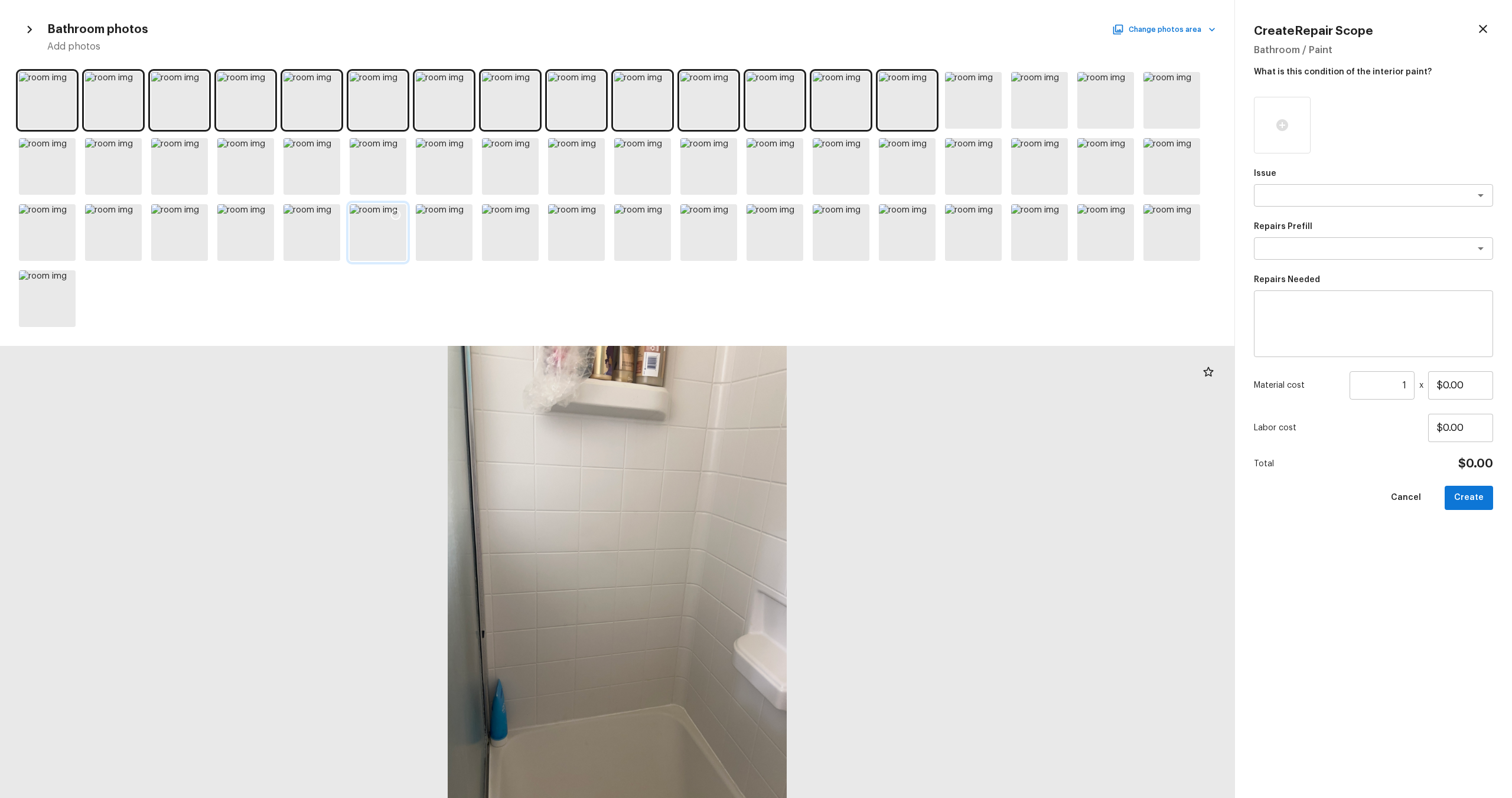
click at [384, 246] on div at bounding box center [378, 232] width 57 height 57
click at [434, 244] on div at bounding box center [444, 232] width 57 height 57
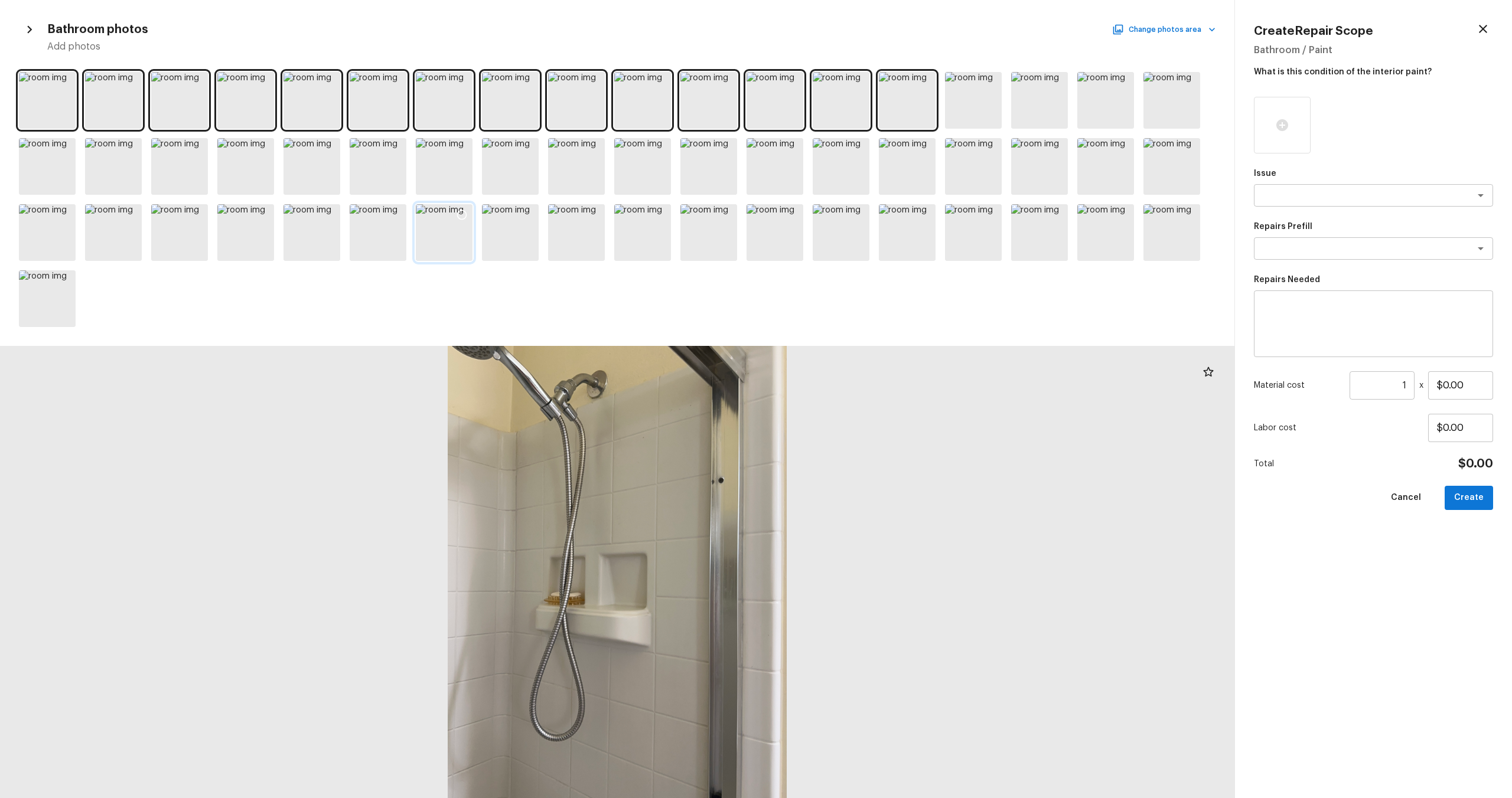
click at [454, 244] on div at bounding box center [444, 232] width 57 height 57
click at [499, 246] on div at bounding box center [510, 232] width 57 height 57
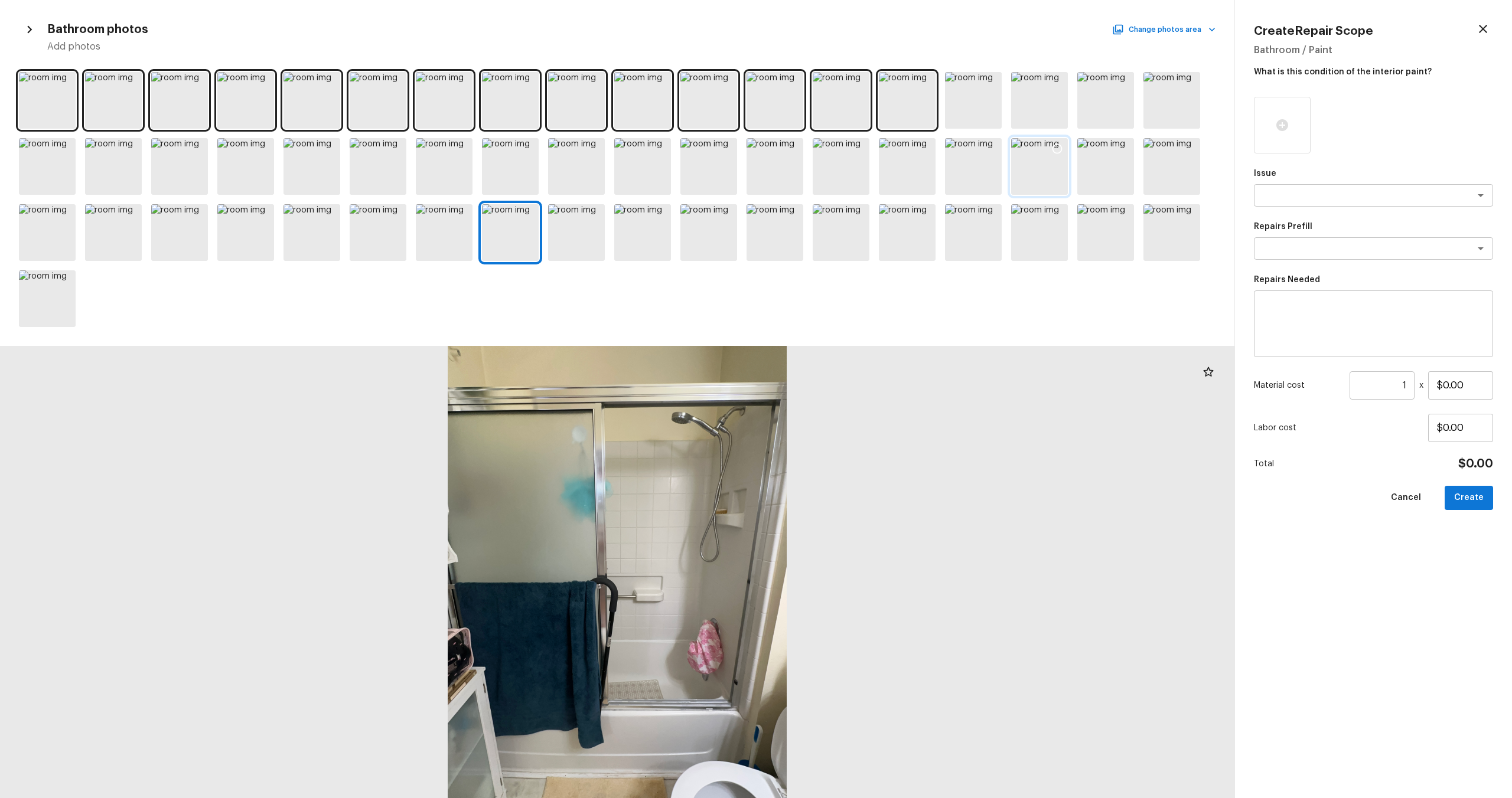
click at [850, 171] on div at bounding box center [1039, 166] width 57 height 57
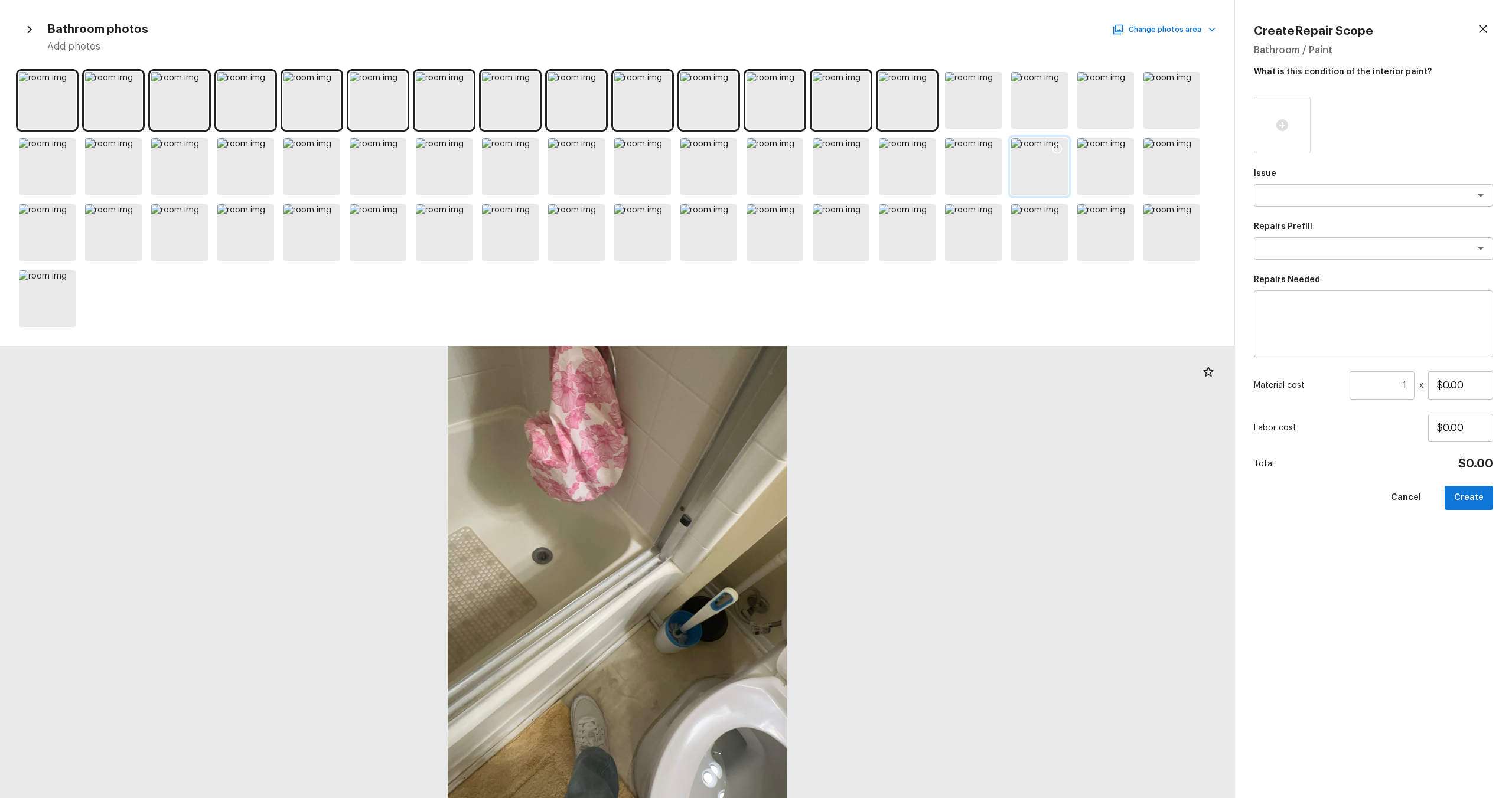
click at [850, 149] on icon at bounding box center [1057, 149] width 12 height 12
click at [850, 180] on div "Issue x ​" at bounding box center [1373, 187] width 239 height 39
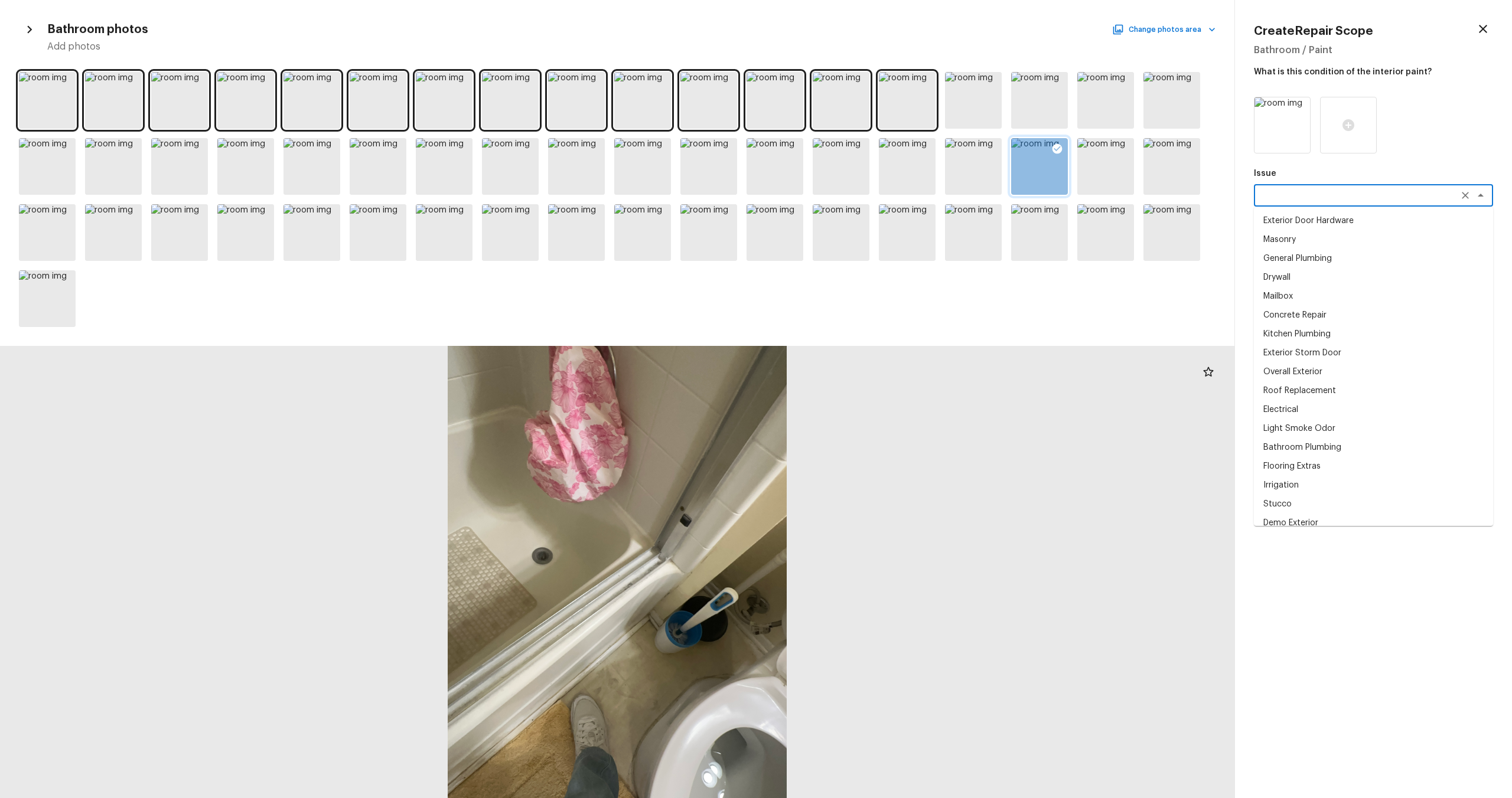
click at [850, 197] on textarea at bounding box center [1357, 195] width 195 height 12
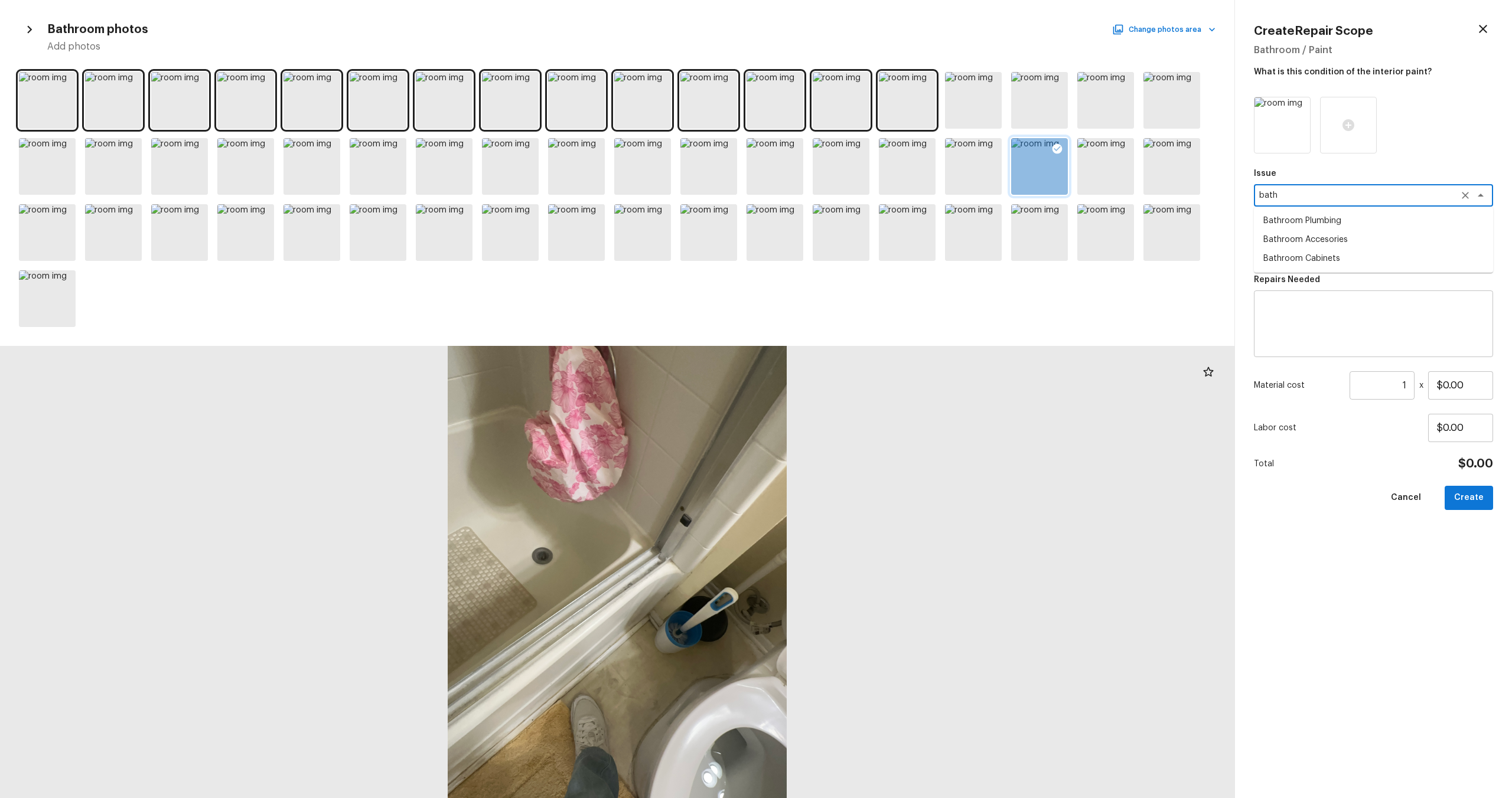
click at [850, 213] on li "Bathroom Plumbing" at bounding box center [1373, 221] width 239 height 19
click at [850, 256] on div "x ​" at bounding box center [1373, 249] width 239 height 22
type textarea "Bathroom Plumbing"
type textarea "q"
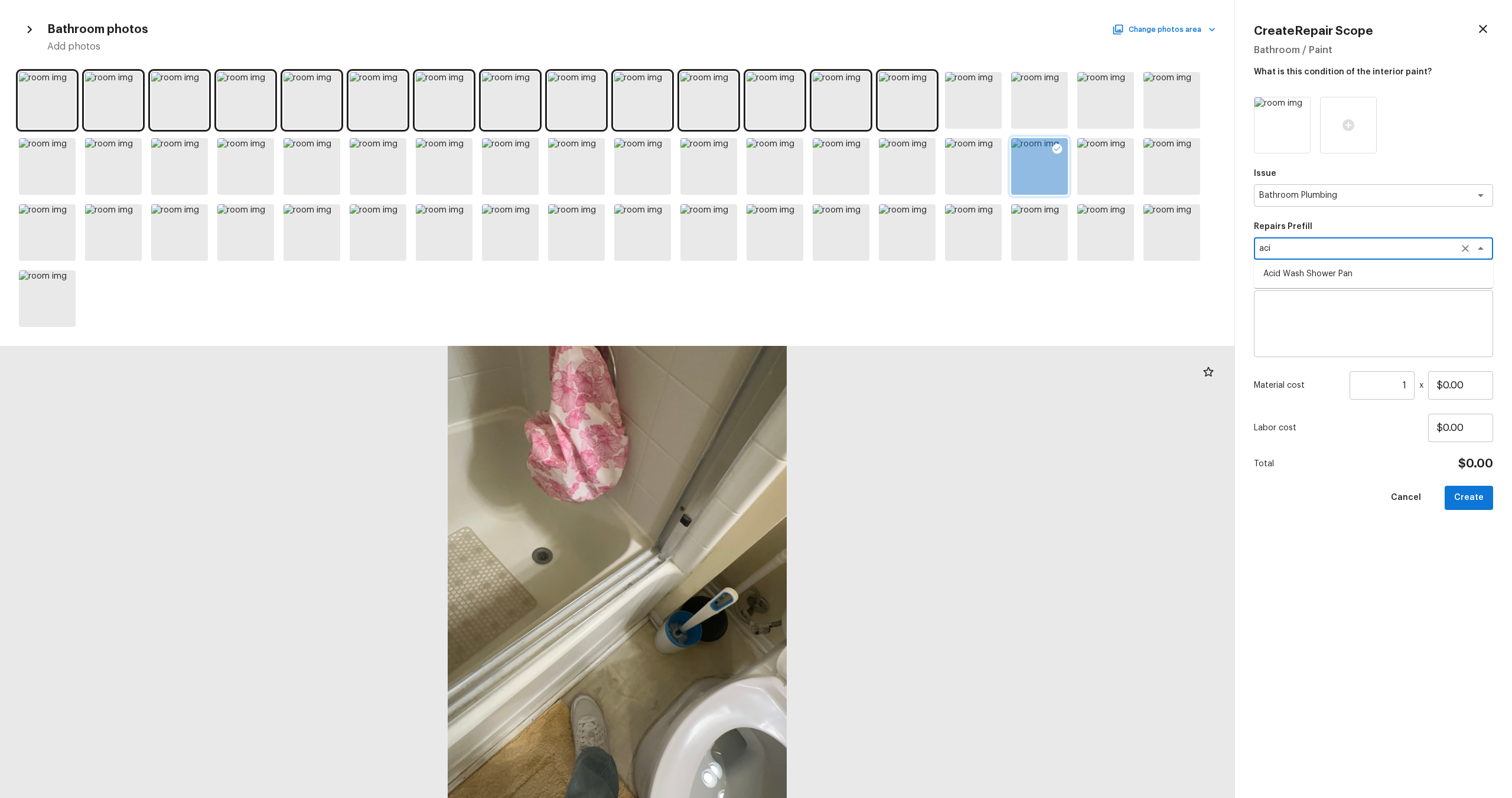
click at [850, 277] on li "Acid Wash Shower Pan" at bounding box center [1373, 273] width 239 height 19
type textarea "Acid Wash Shower Pan"
type textarea "Prep and acid wash/deep clean the shower pan."
type input "$50.00"
type textarea "Acid Wash Shower Pan"
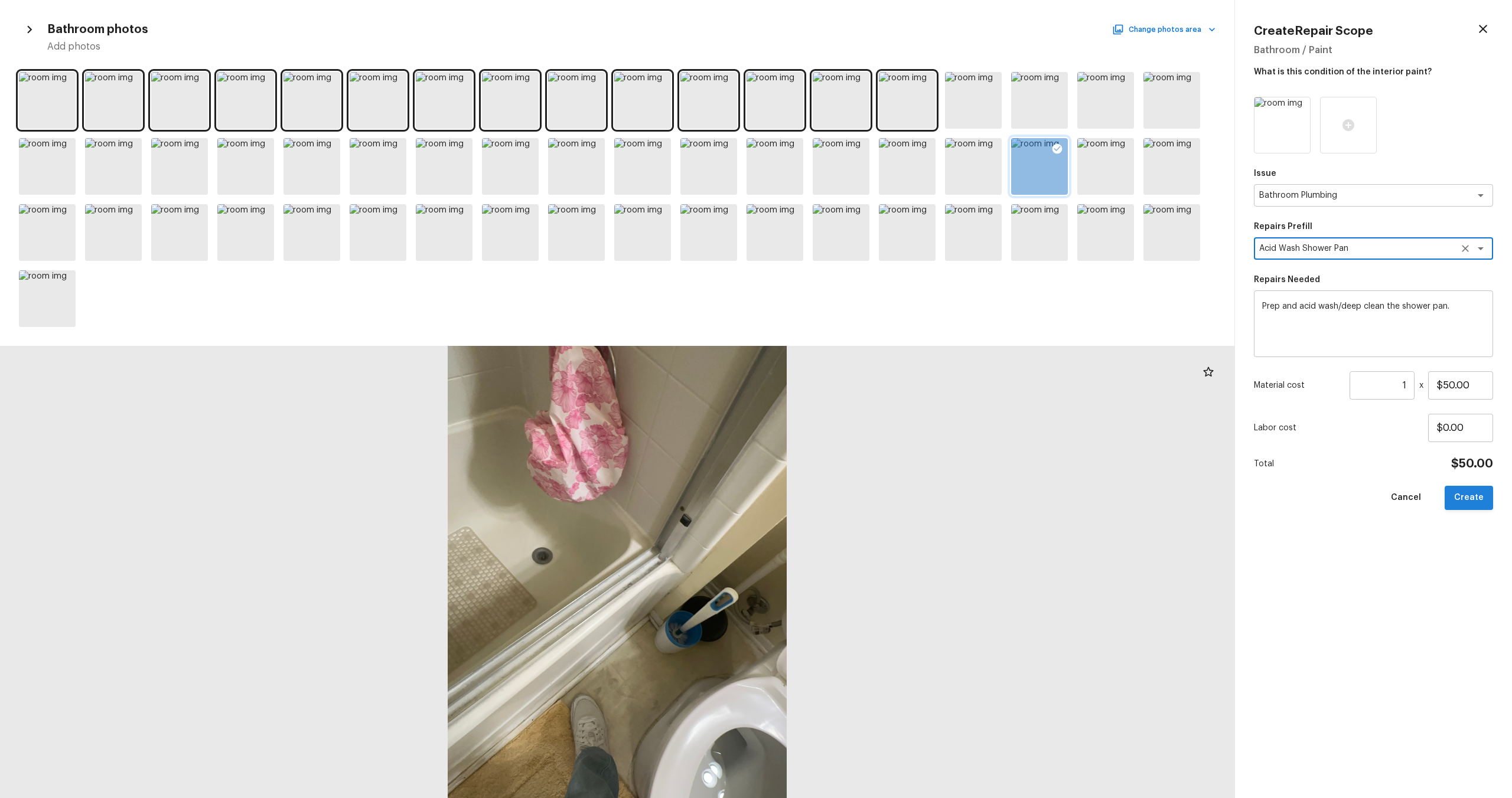
click at [850, 430] on button "Create" at bounding box center [1469, 498] width 48 height 24
type input "$0.00"
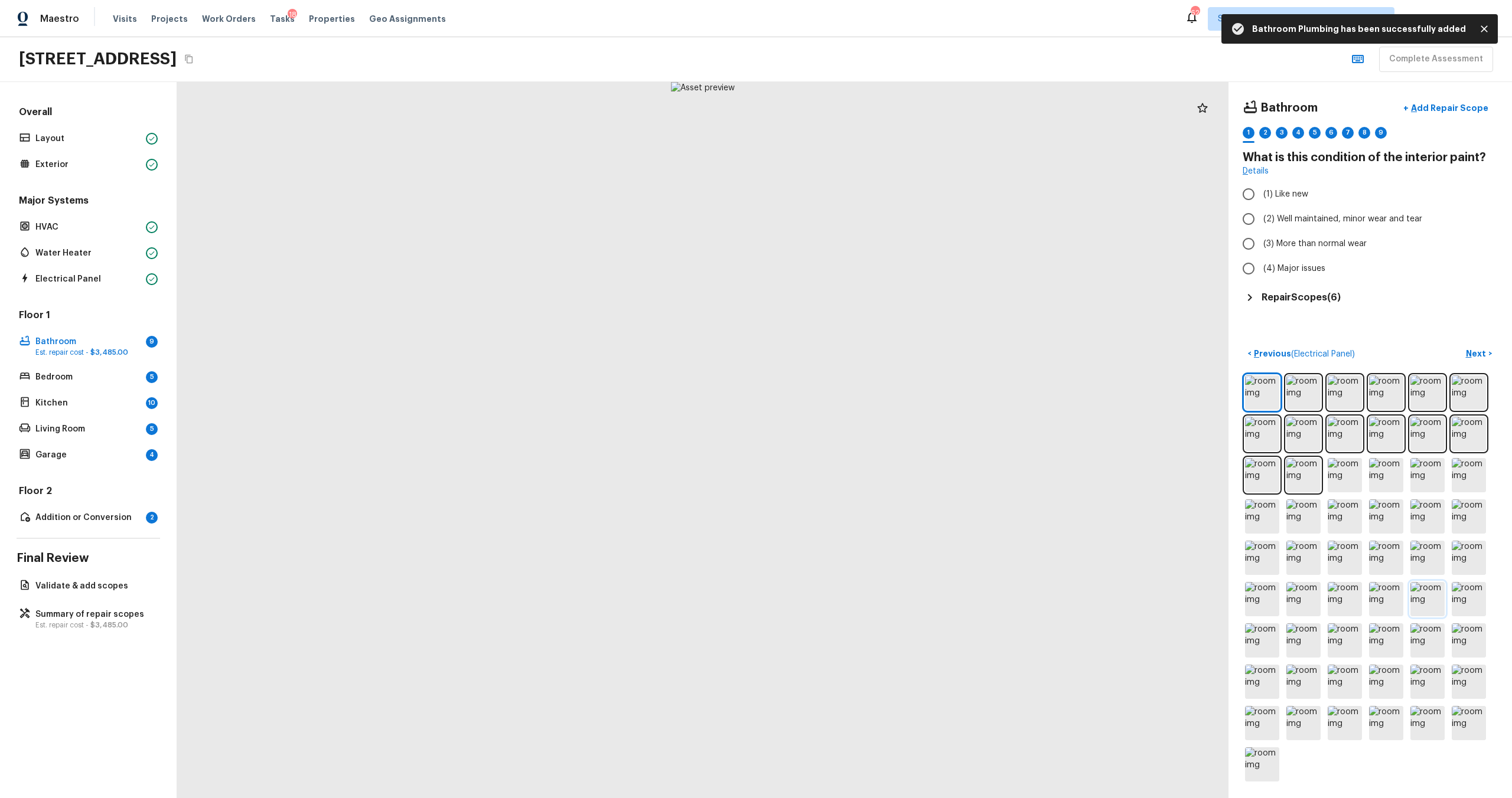
click at [850, 430] on img at bounding box center [1427, 599] width 35 height 34
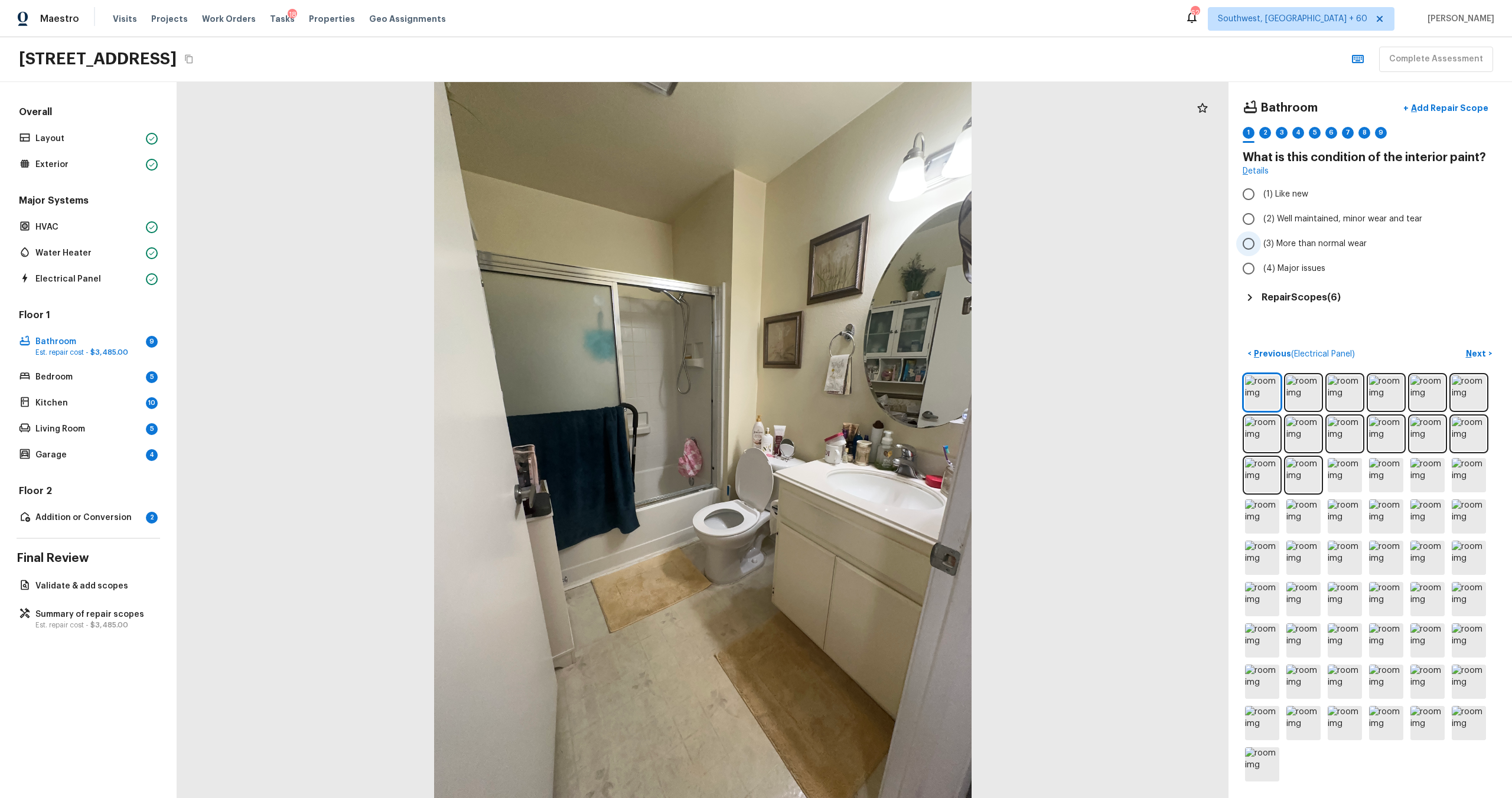
click at [850, 244] on span "(3) More than normal wear" at bounding box center [1315, 244] width 104 height 12
click at [850, 244] on input "(3) More than normal wear" at bounding box center [1248, 244] width 25 height 25
radio input "true"
click at [850, 351] on p "Next" at bounding box center [1477, 353] width 22 height 12
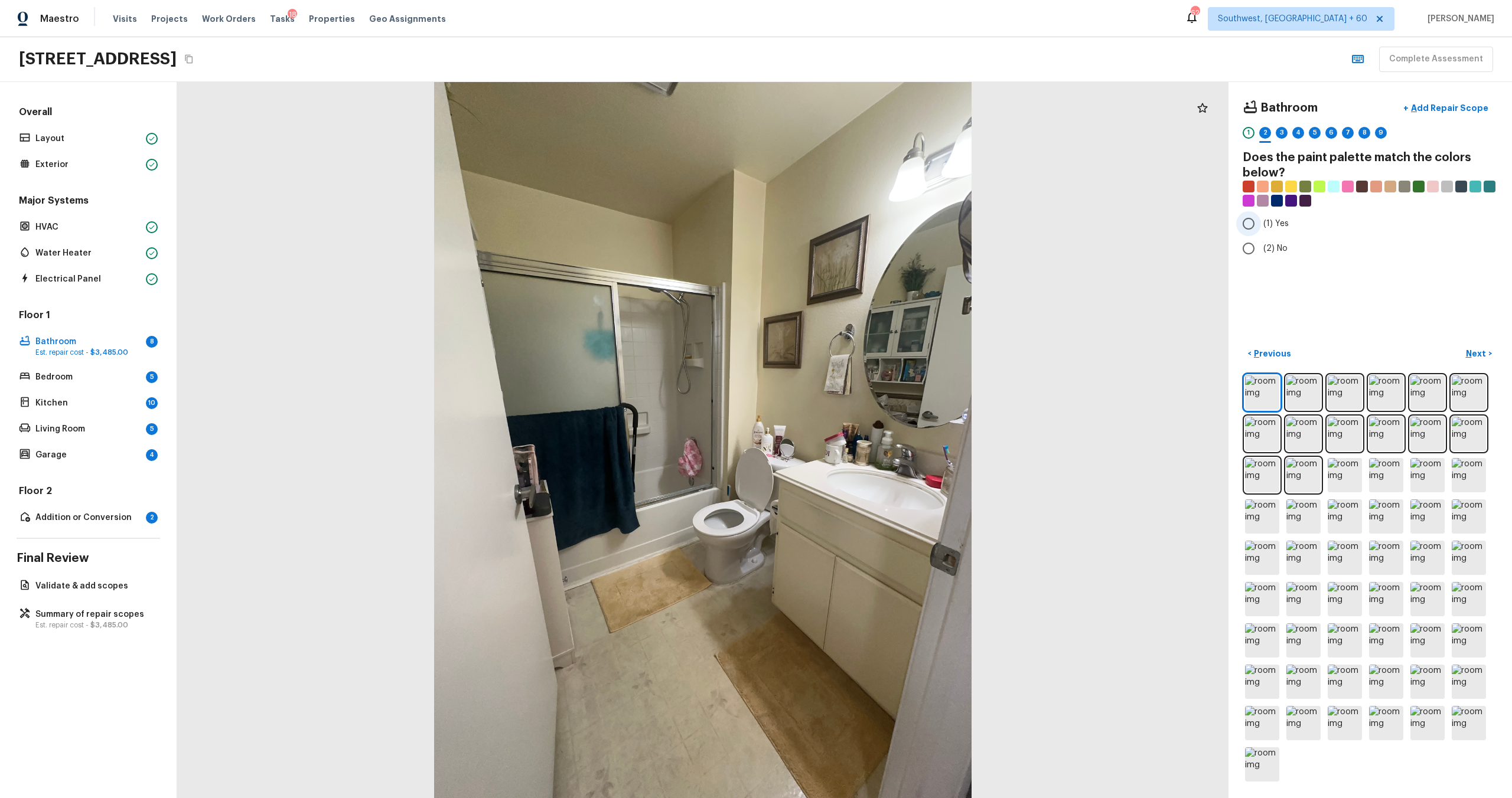
click at [850, 223] on input "(1) Yes" at bounding box center [1248, 224] width 25 height 25
radio input "true"
click at [850, 360] on button "Next >" at bounding box center [1479, 354] width 38 height 20
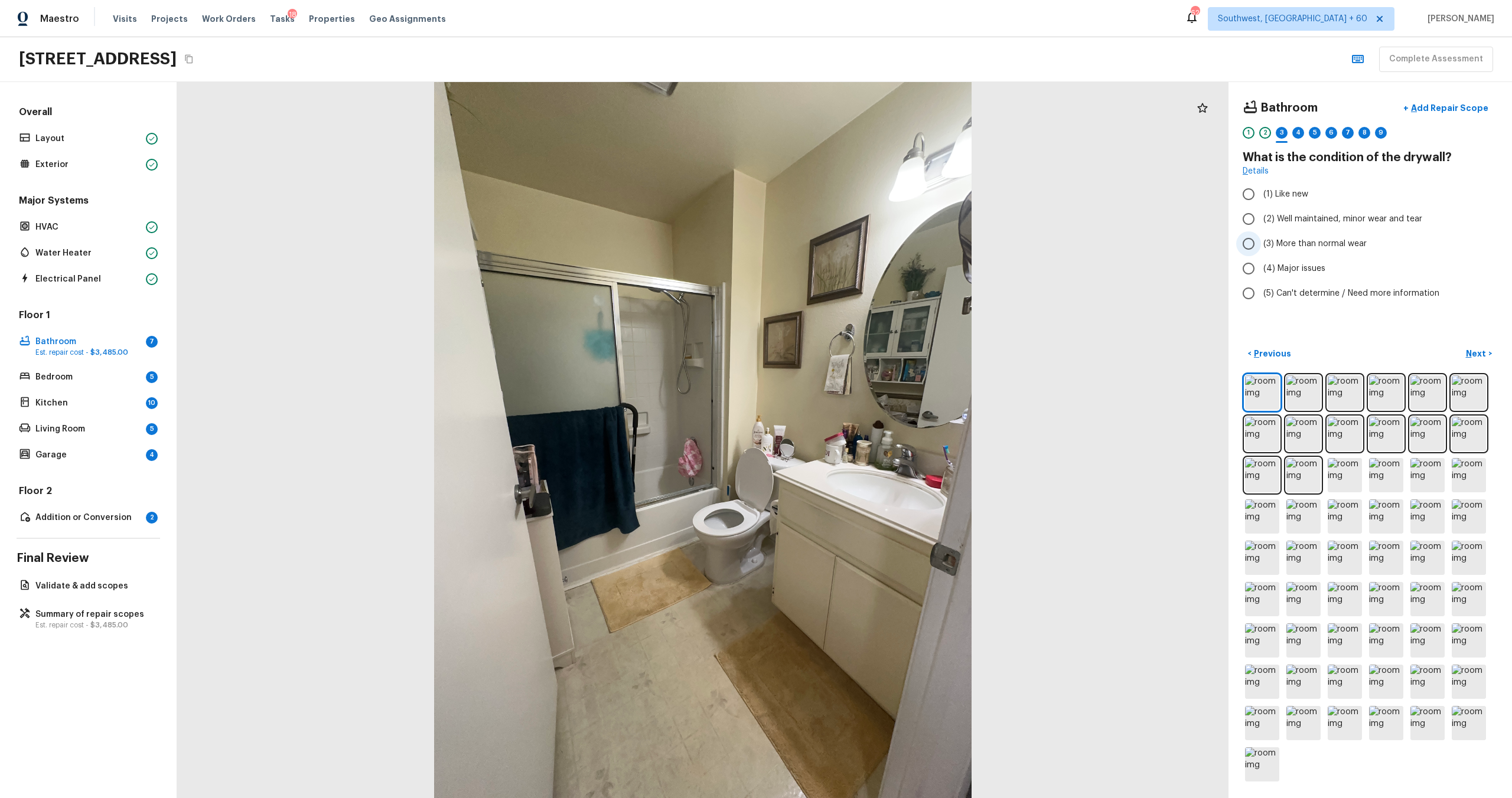
click at [850, 243] on span "(3) More than normal wear" at bounding box center [1315, 244] width 104 height 12
click at [850, 243] on input "(3) More than normal wear" at bounding box center [1248, 244] width 25 height 25
radio input "true"
click at [850, 357] on p "Next" at bounding box center [1477, 353] width 22 height 12
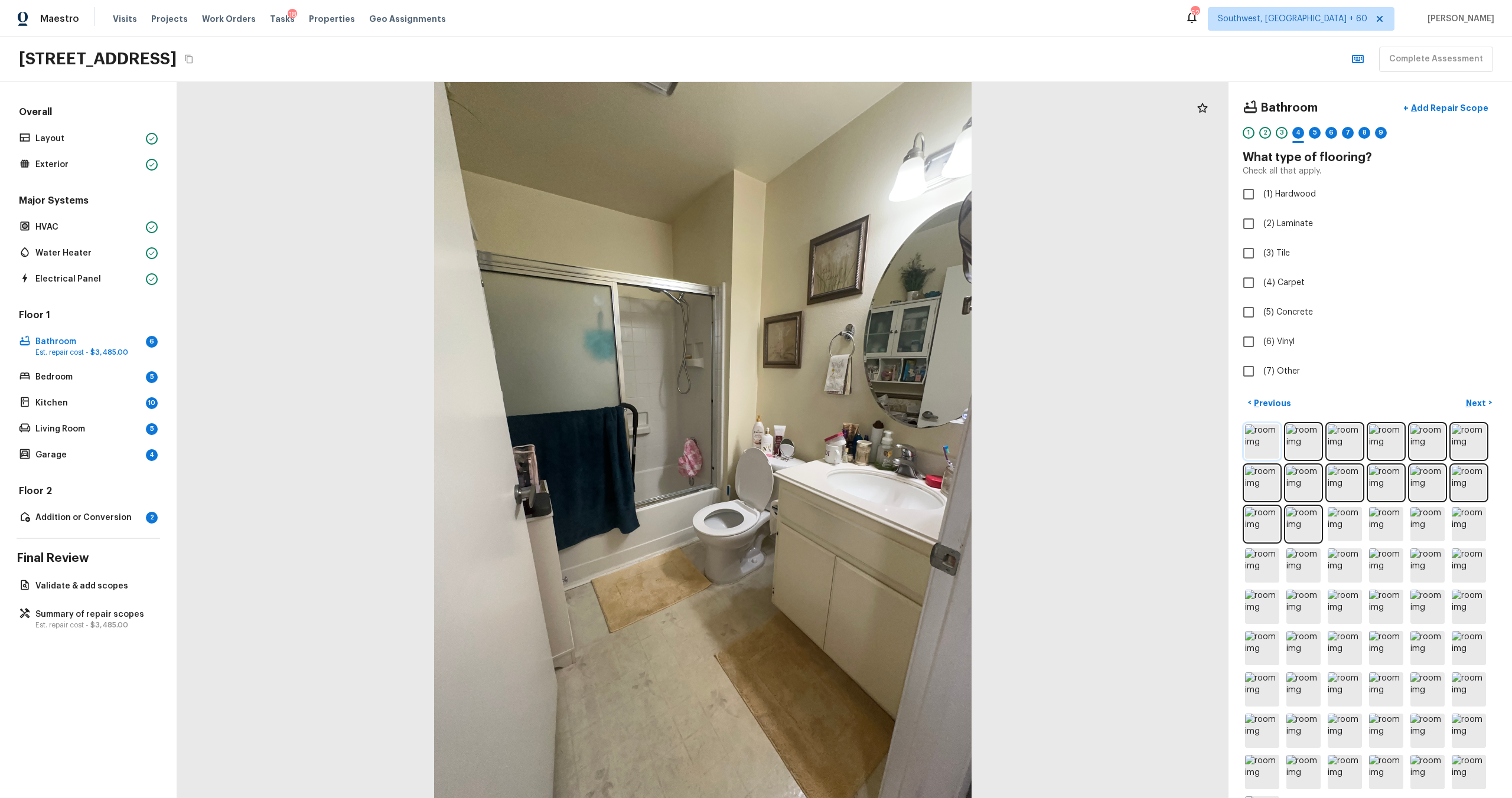
click at [850, 430] on img at bounding box center [1262, 441] width 35 height 34
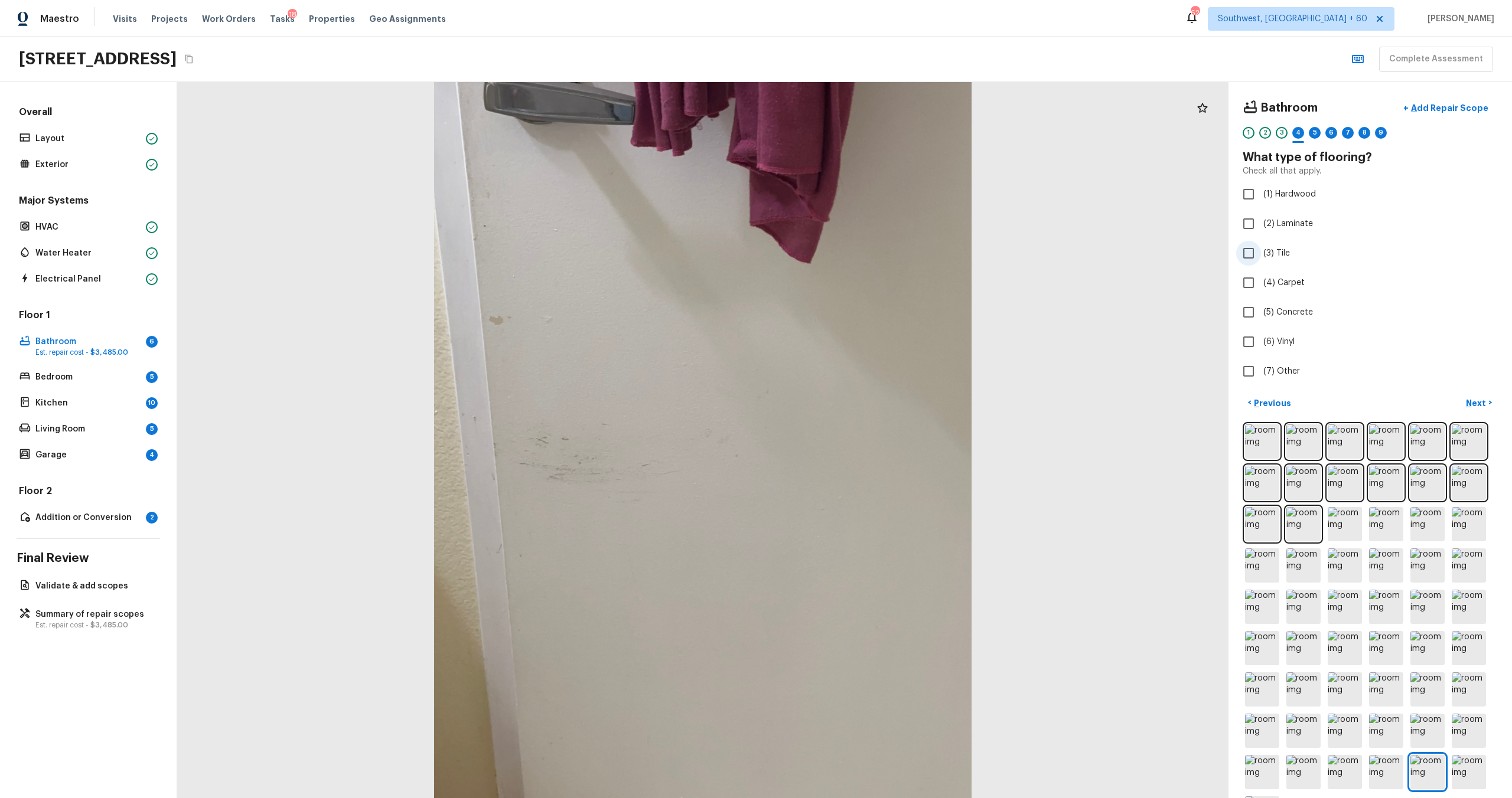
click at [850, 255] on span "(3) Tile" at bounding box center [1276, 253] width 27 height 12
click at [850, 255] on input "(3) Tile" at bounding box center [1248, 253] width 25 height 25
checkbox input "true"
click at [850, 402] on p "Next" at bounding box center [1477, 403] width 22 height 12
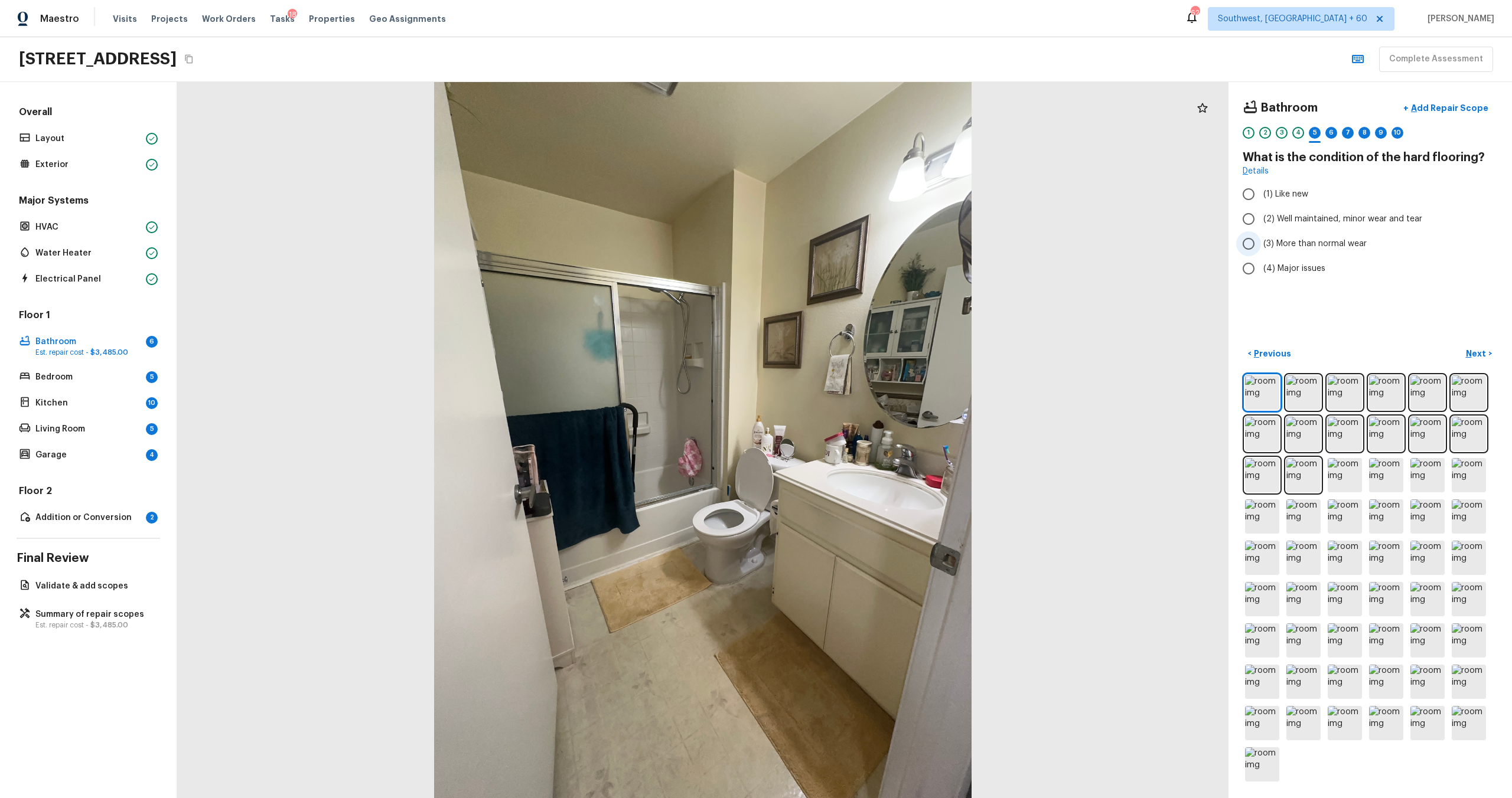
click at [850, 240] on span "(3) More than normal wear" at bounding box center [1315, 244] width 104 height 12
click at [850, 240] on input "(3) More than normal wear" at bounding box center [1248, 244] width 25 height 25
radio input "true"
click at [850, 357] on p "Next" at bounding box center [1477, 353] width 22 height 12
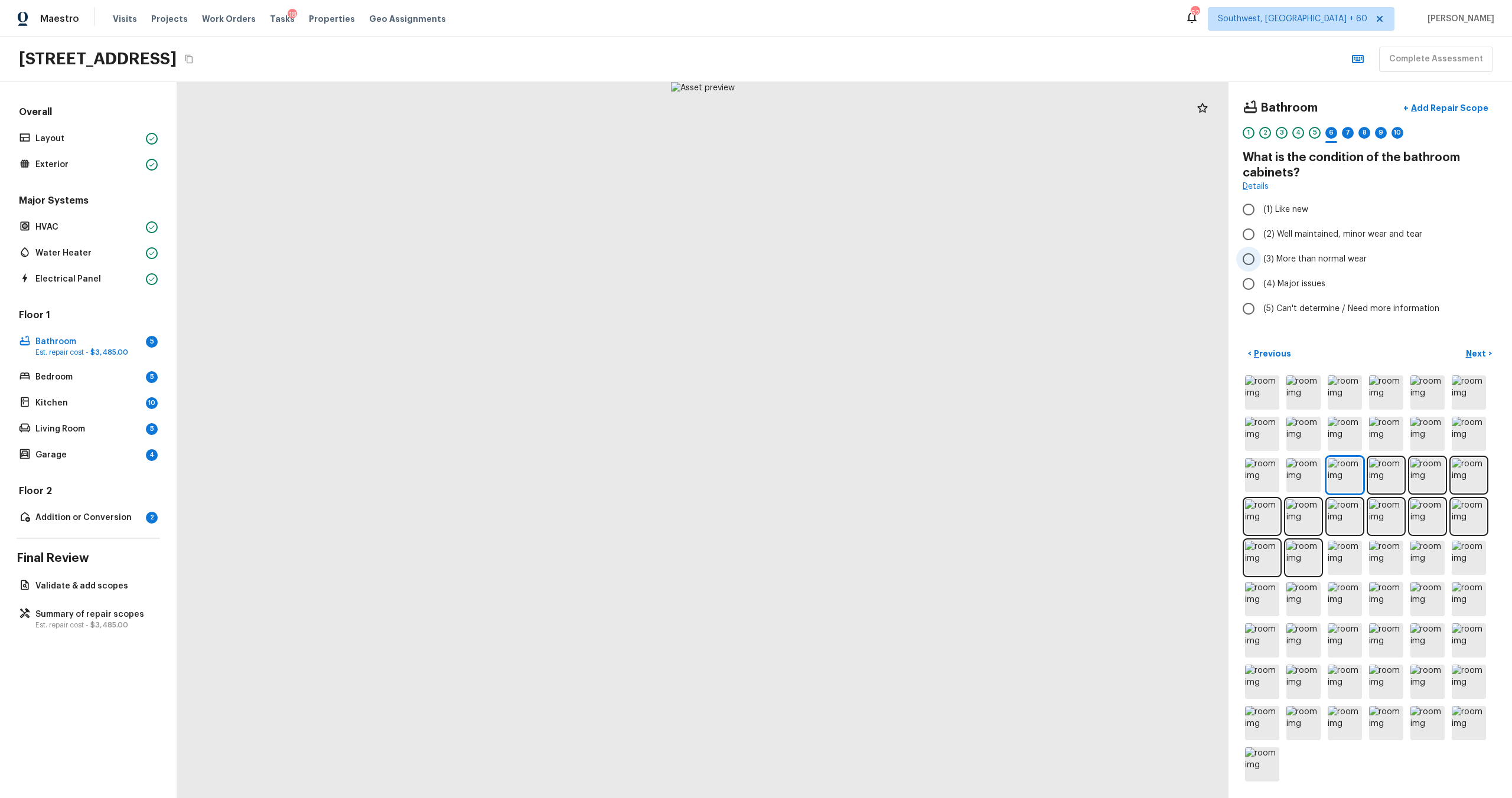
click at [850, 255] on span "(3) More than normal wear" at bounding box center [1315, 259] width 104 height 12
click at [850, 255] on input "(3) More than normal wear" at bounding box center [1248, 259] width 25 height 25
radio input "true"
click at [850, 359] on p "Next" at bounding box center [1477, 353] width 22 height 12
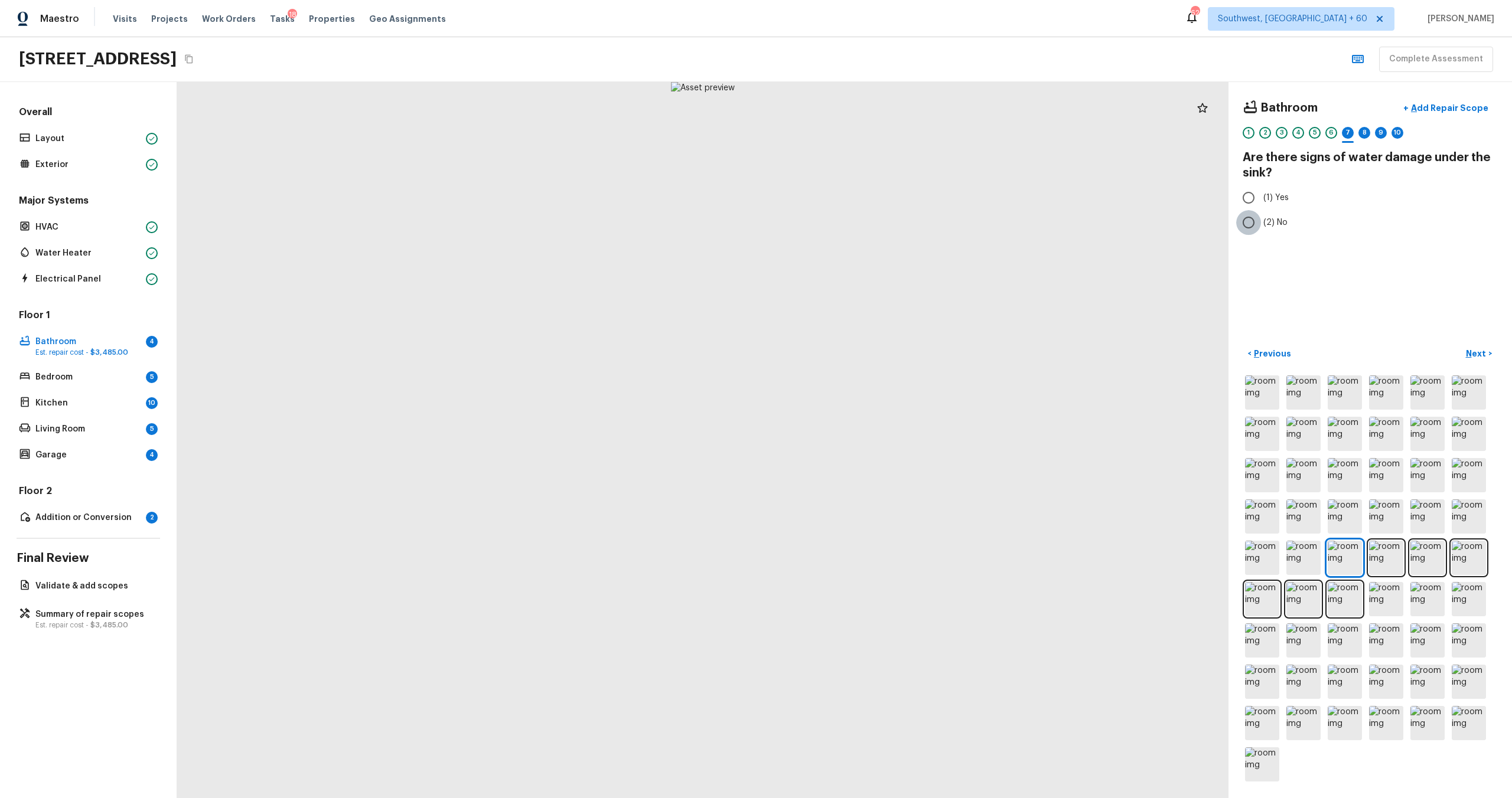
click at [850, 223] on input "(2) No" at bounding box center [1248, 223] width 25 height 25
radio input "true"
click at [850, 363] on div "< Previous Next >" at bounding box center [1370, 564] width 255 height 440
click at [850, 359] on p "Next" at bounding box center [1477, 353] width 22 height 12
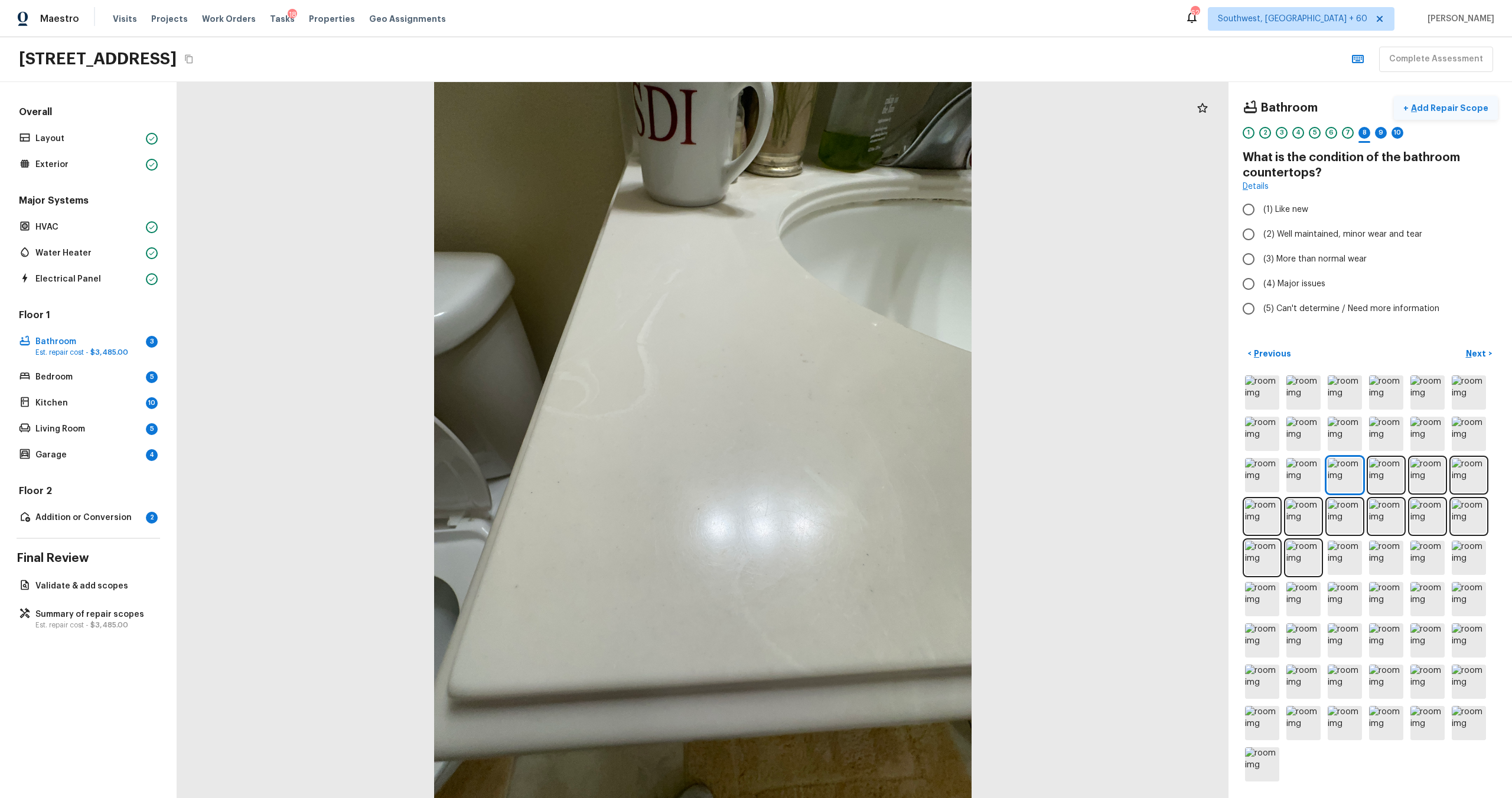
click at [850, 111] on p "Add Repair Scope" at bounding box center [1448, 108] width 79 height 12
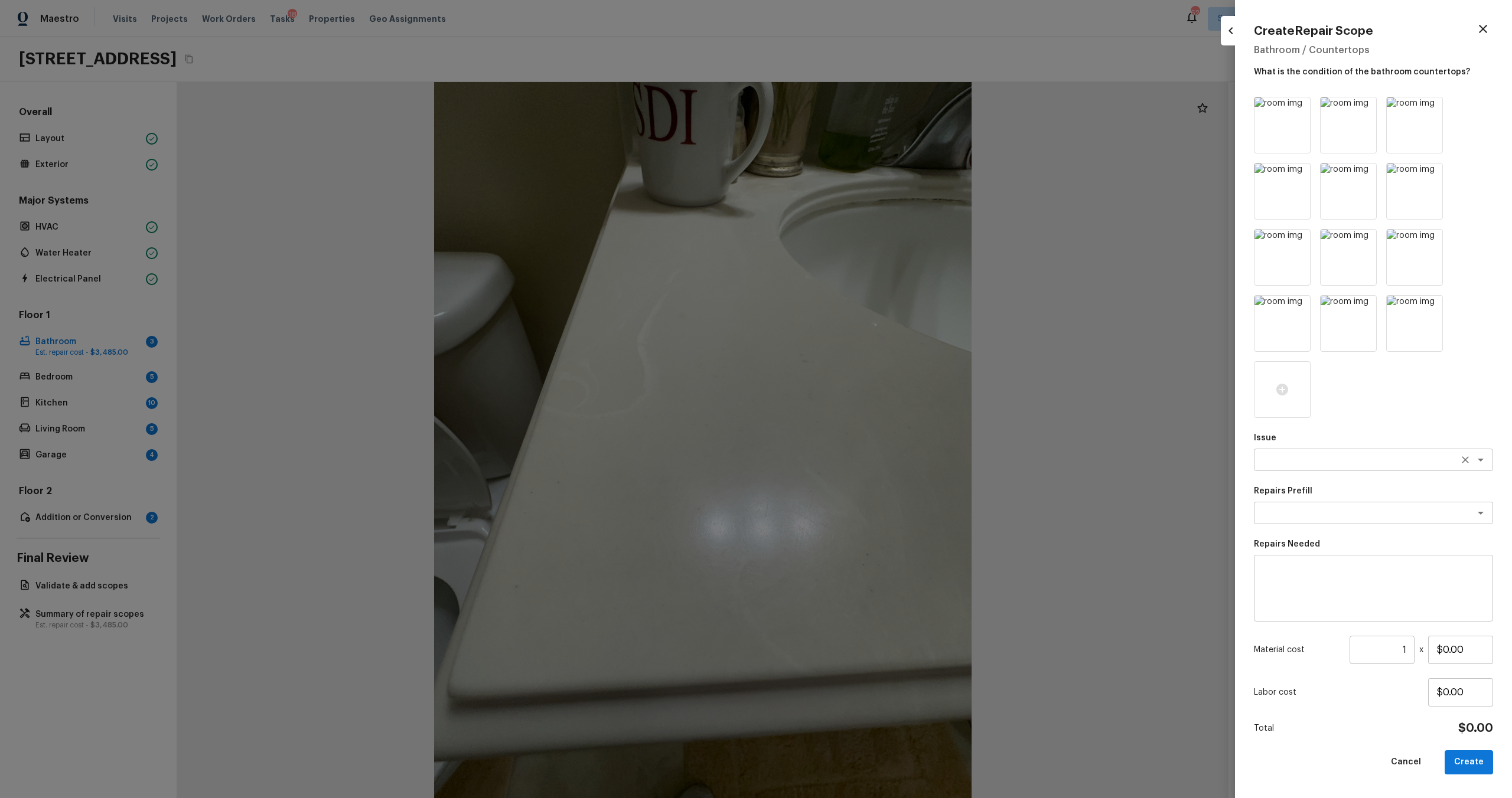
click at [850, 430] on textarea at bounding box center [1357, 460] width 195 height 12
click at [850, 430] on li "Countertops" at bounding box center [1373, 485] width 239 height 19
type textarea "Countertops"
click at [850, 430] on textarea at bounding box center [1357, 513] width 195 height 12
type textarea "cou"
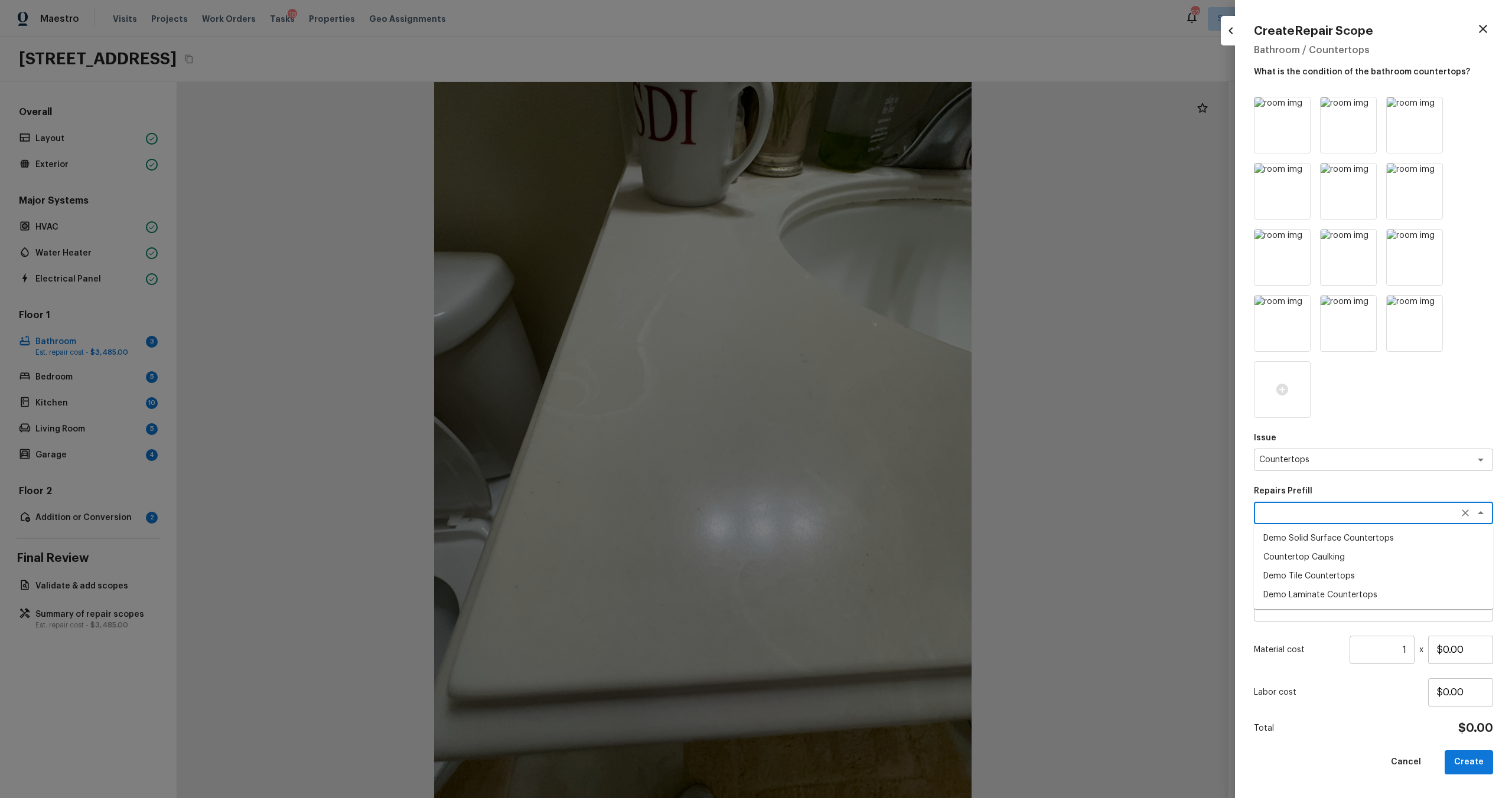
click at [850, 430] on div "Issue Countertops x ​ Repairs Prefill cou x ​ Demo Solid Surface Countertops Co…" at bounding box center [1373, 438] width 239 height 683
click at [850, 430] on div "x ​" at bounding box center [1373, 588] width 239 height 66
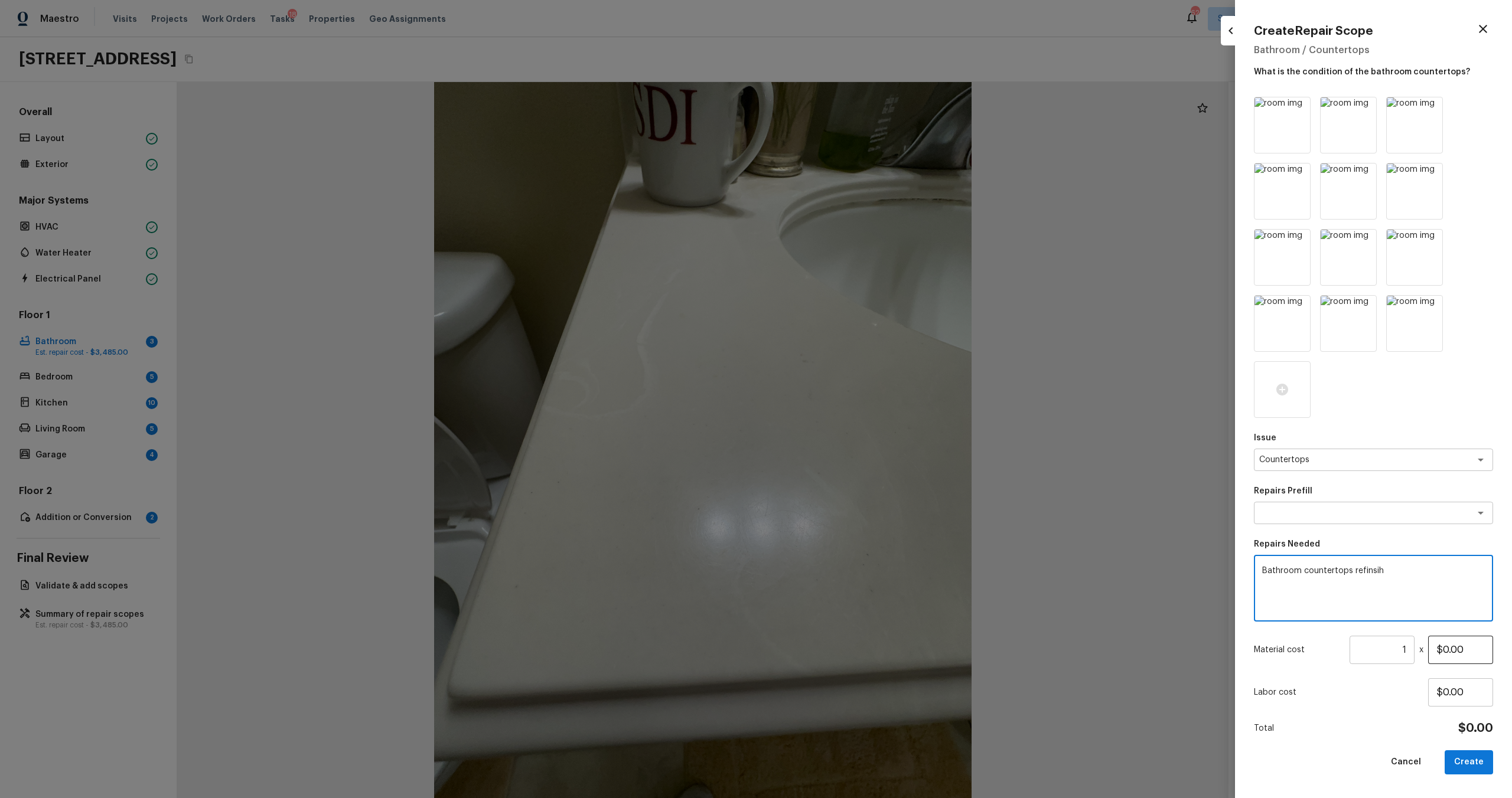
type textarea "Bathroom countertops refinsih"
drag, startPoint x: 1450, startPoint y: 648, endPoint x: 1368, endPoint y: 646, distance: 82.0
click at [850, 430] on div "Material cost 1 ​ x $0.00" at bounding box center [1373, 650] width 239 height 29
type input "$250.00"
click at [850, 430] on div "Issue Countertops x ​ Repairs Prefill x ​ Repairs Needed Bathroom countertops r…" at bounding box center [1373, 438] width 239 height 683
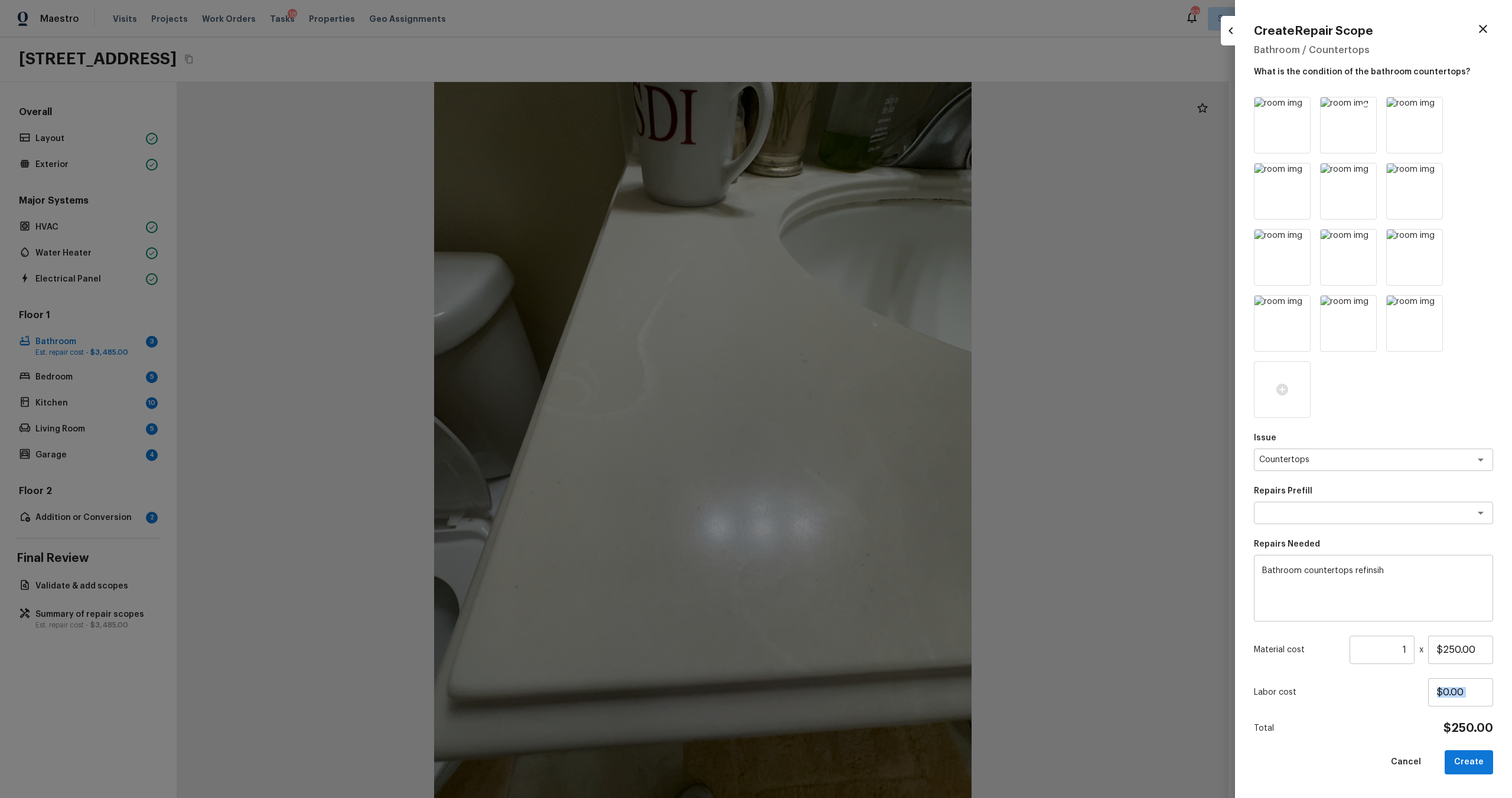
click at [850, 110] on icon at bounding box center [1365, 108] width 10 height 10
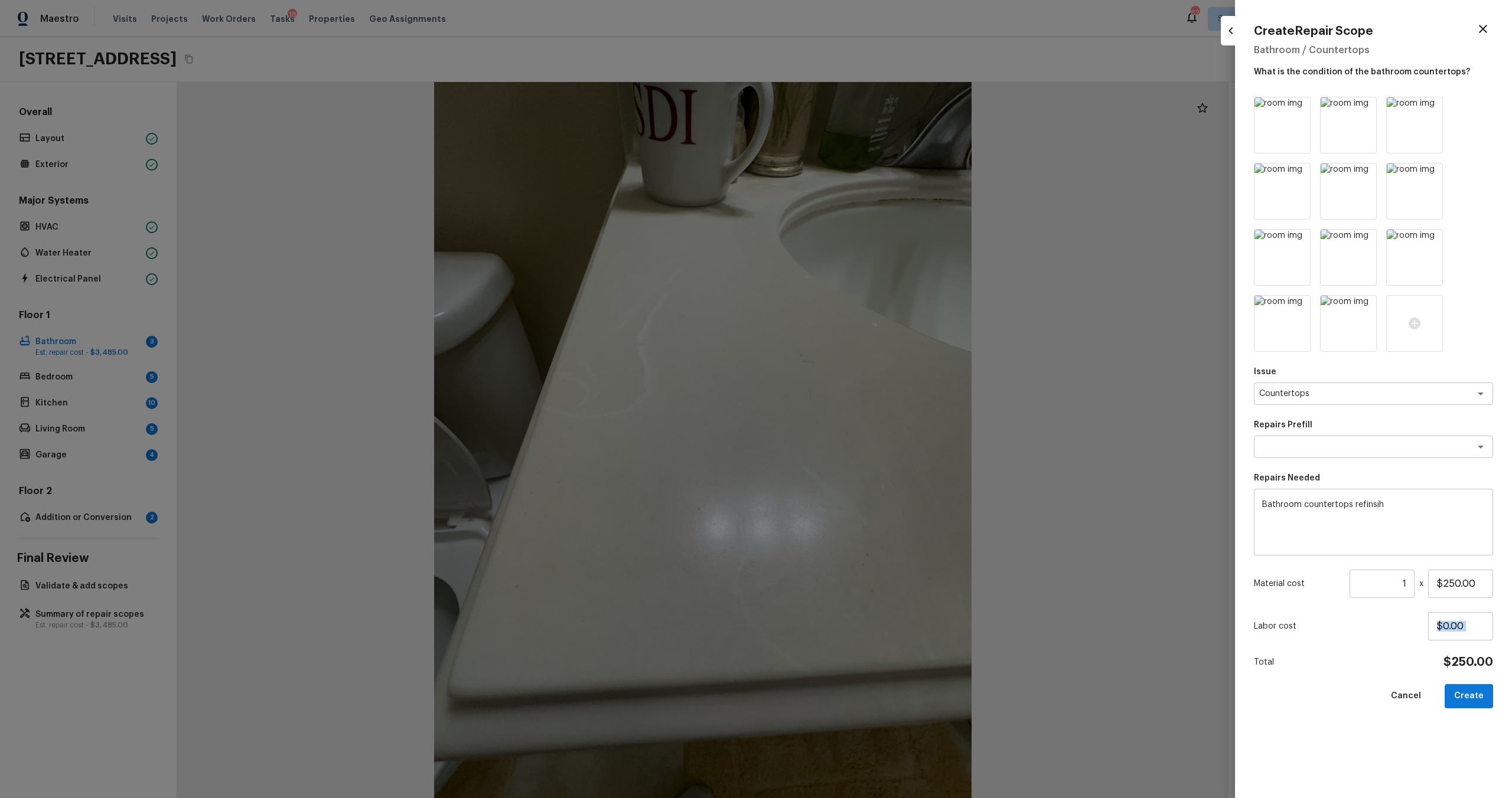
click at [850, 110] on icon at bounding box center [1365, 108] width 10 height 10
click at [850, 110] on icon at bounding box center [1431, 108] width 10 height 10
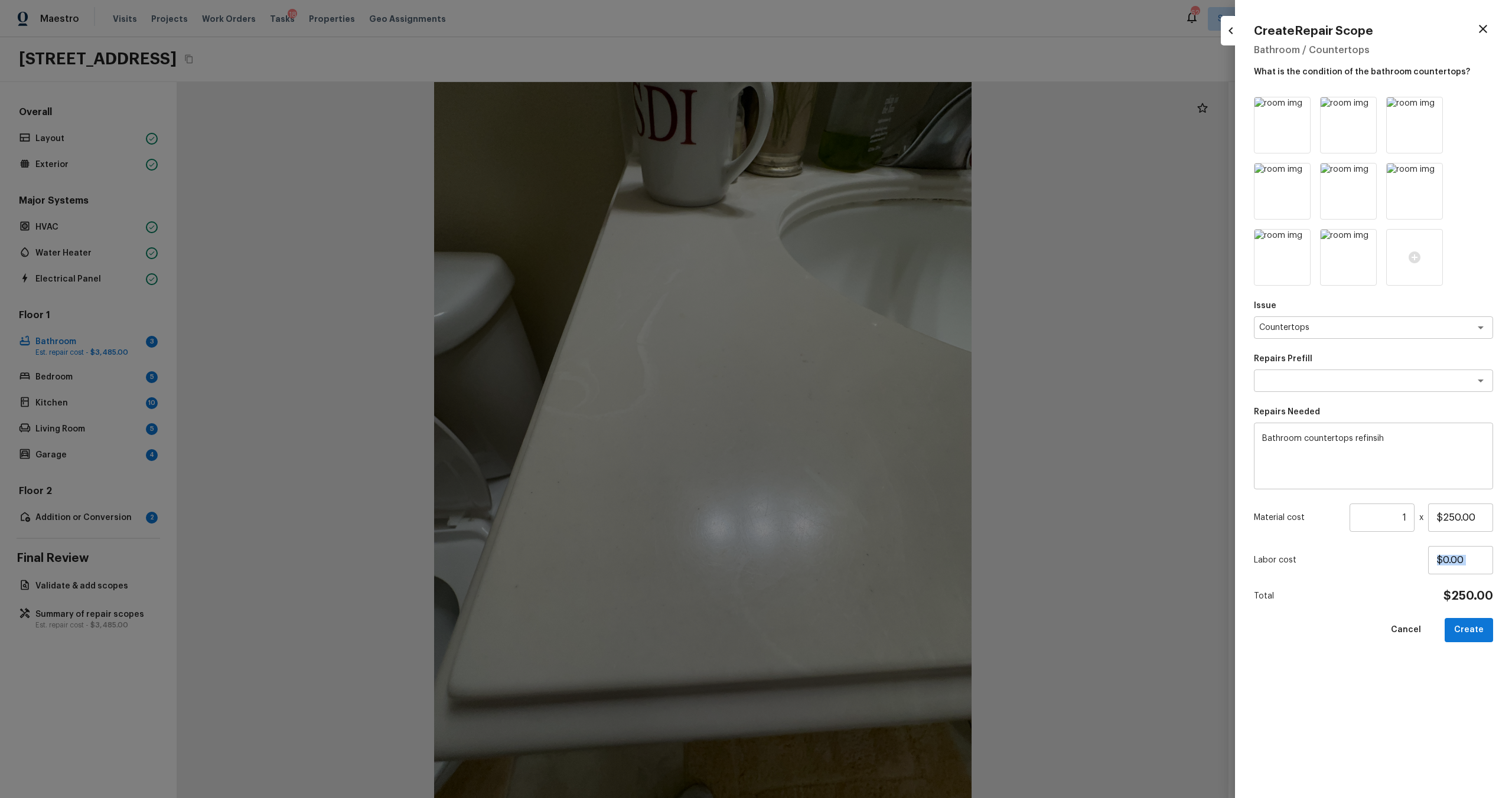
click at [850, 110] on icon at bounding box center [1365, 108] width 10 height 10
click at [850, 110] on icon at bounding box center [1431, 108] width 10 height 10
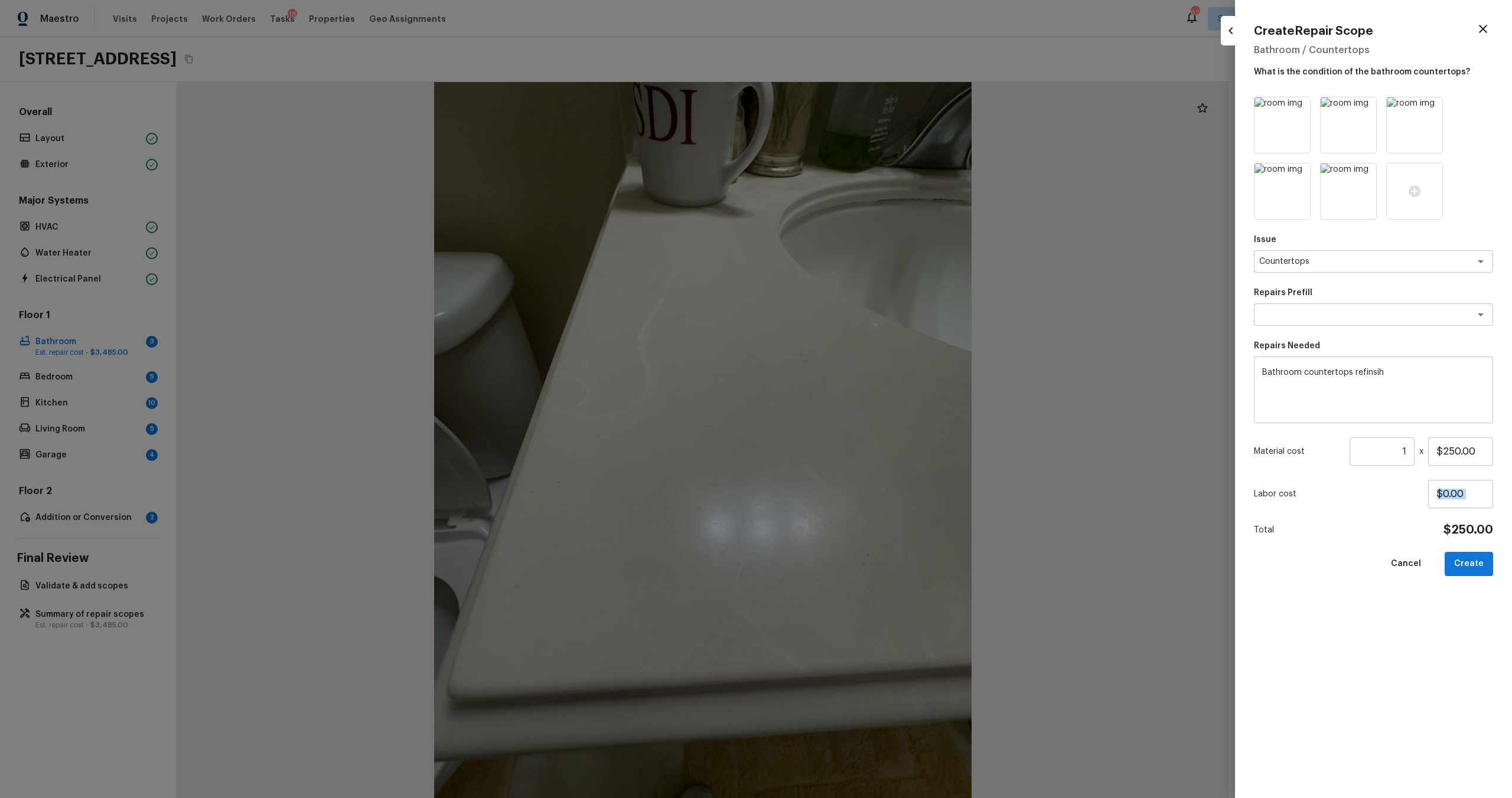
click at [850, 110] on icon at bounding box center [1365, 108] width 10 height 10
click at [850, 110] on icon at bounding box center [1431, 108] width 10 height 10
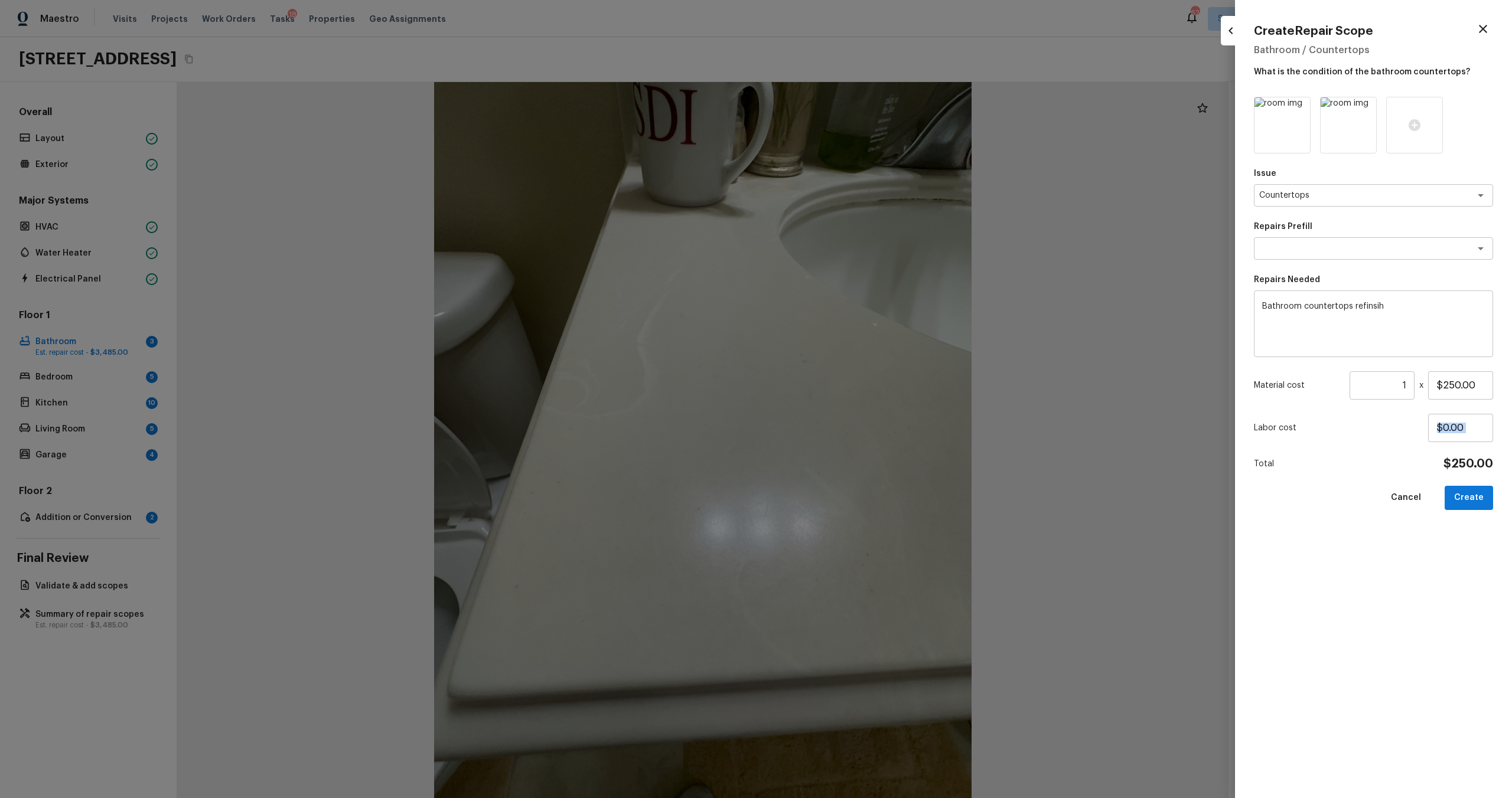
click at [850, 110] on icon at bounding box center [1365, 108] width 10 height 10
click at [850, 430] on button "Create" at bounding box center [1469, 498] width 48 height 24
type input "$0.00"
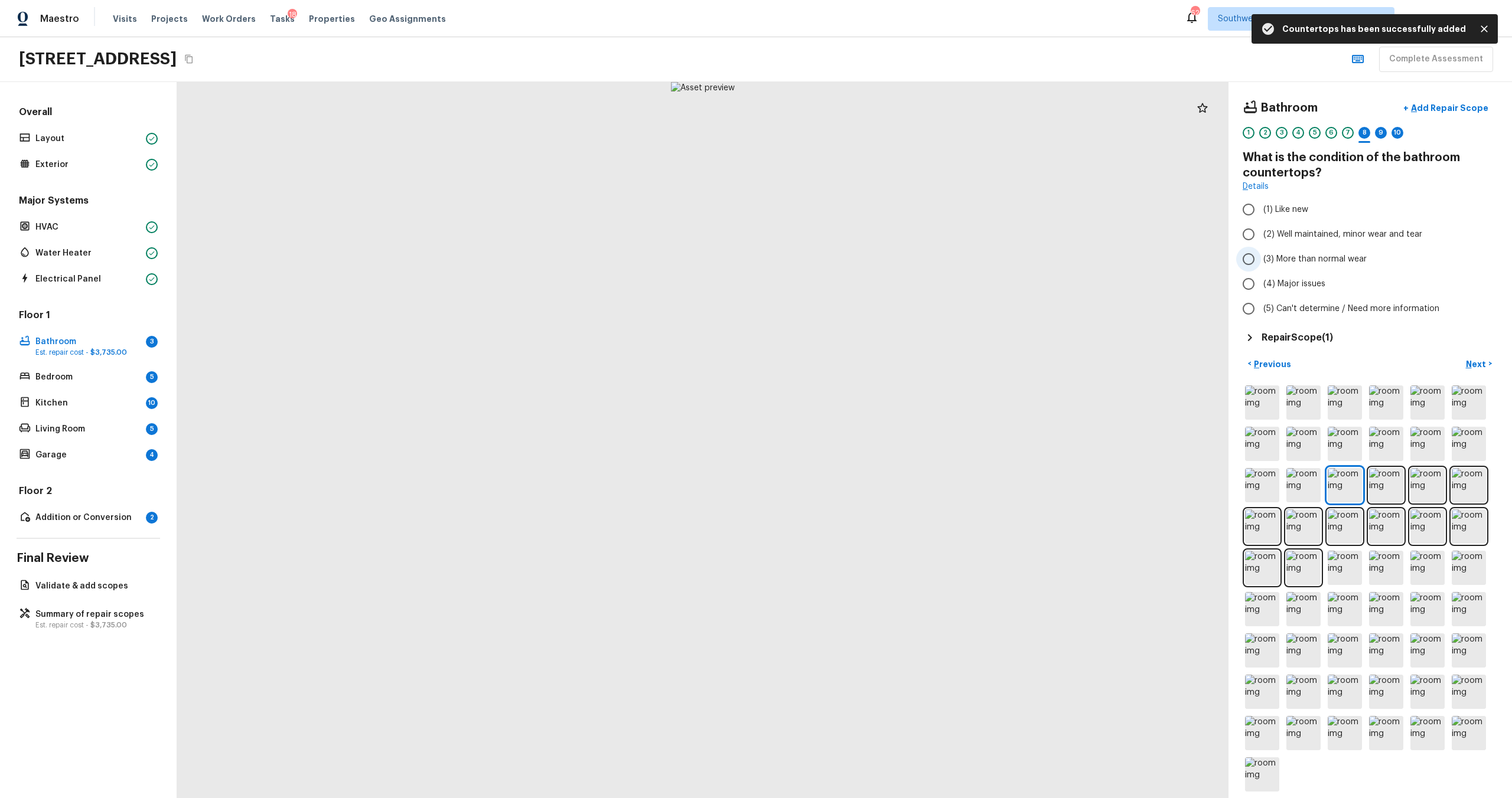
click at [850, 262] on span "(3) More than normal wear" at bounding box center [1315, 259] width 104 height 12
click at [850, 262] on input "(3) More than normal wear" at bounding box center [1248, 259] width 25 height 25
radio input "true"
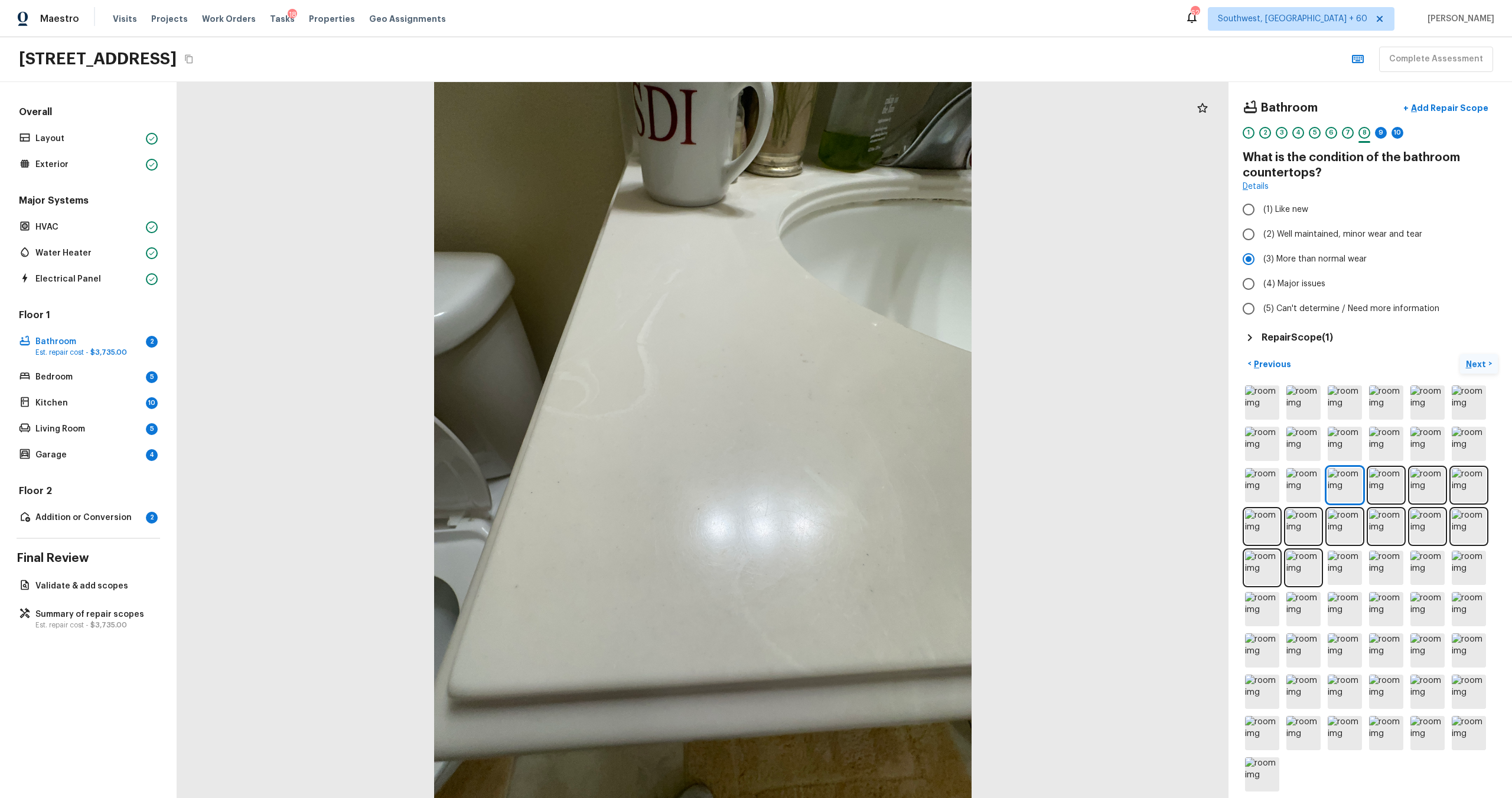
click at [850, 363] on p "Next" at bounding box center [1477, 365] width 22 height 12
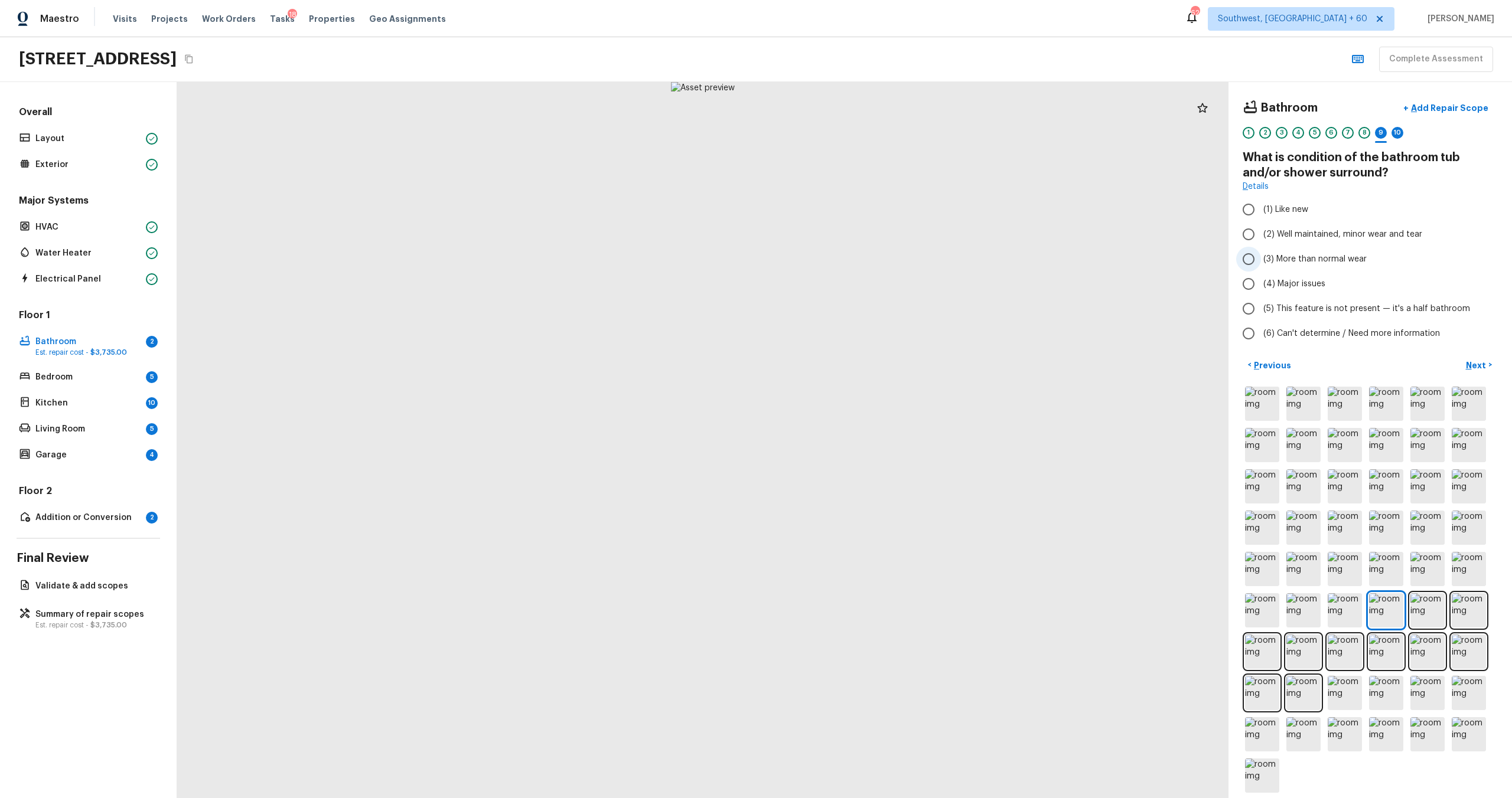
click at [850, 261] on span "(3) More than normal wear" at bounding box center [1315, 259] width 104 height 12
click at [850, 261] on input "(3) More than normal wear" at bounding box center [1248, 259] width 25 height 25
radio input "true"
click at [850, 372] on button "Next >" at bounding box center [1479, 365] width 38 height 20
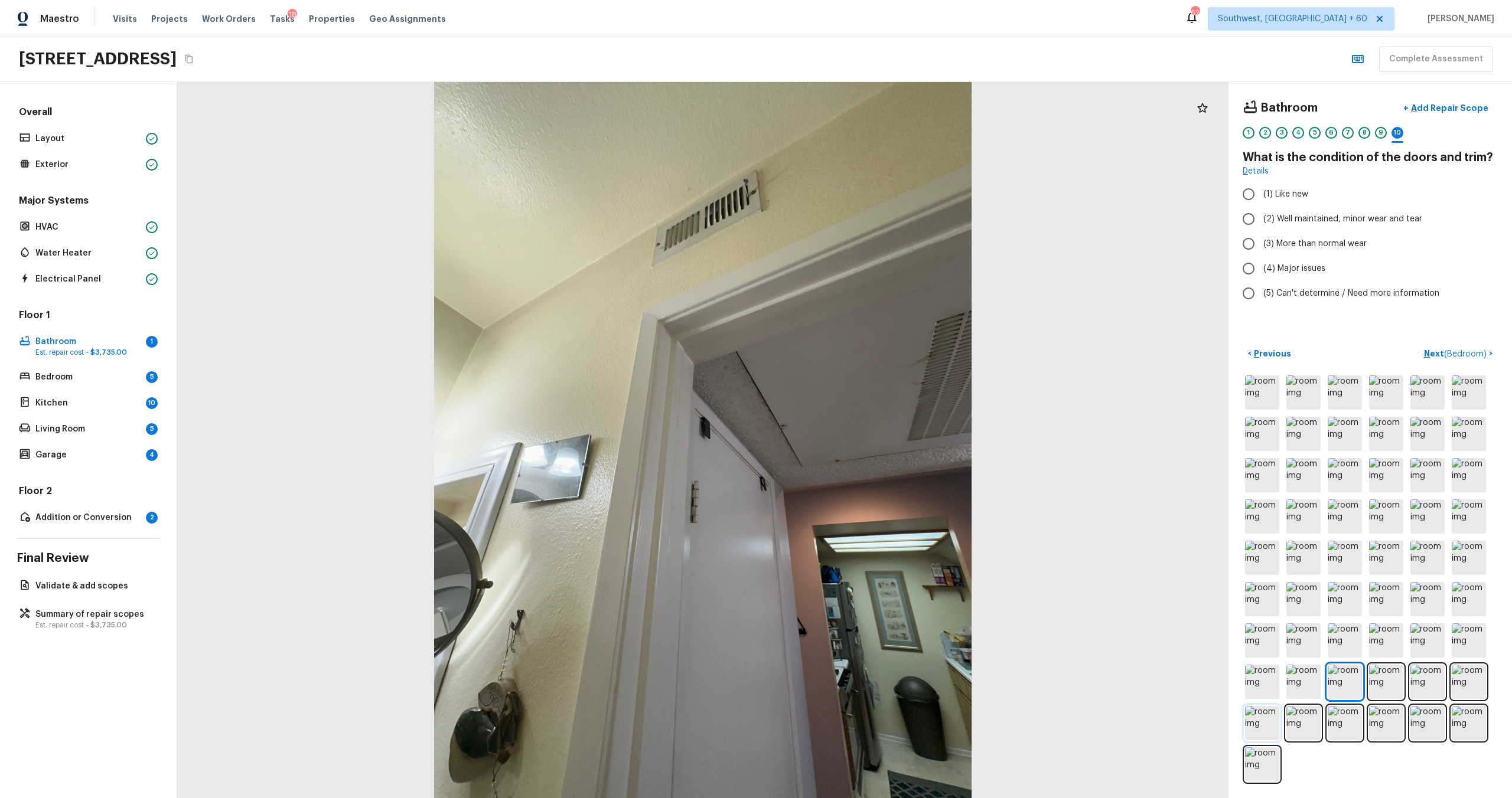
click at [850, 430] on img at bounding box center [1262, 723] width 35 height 34
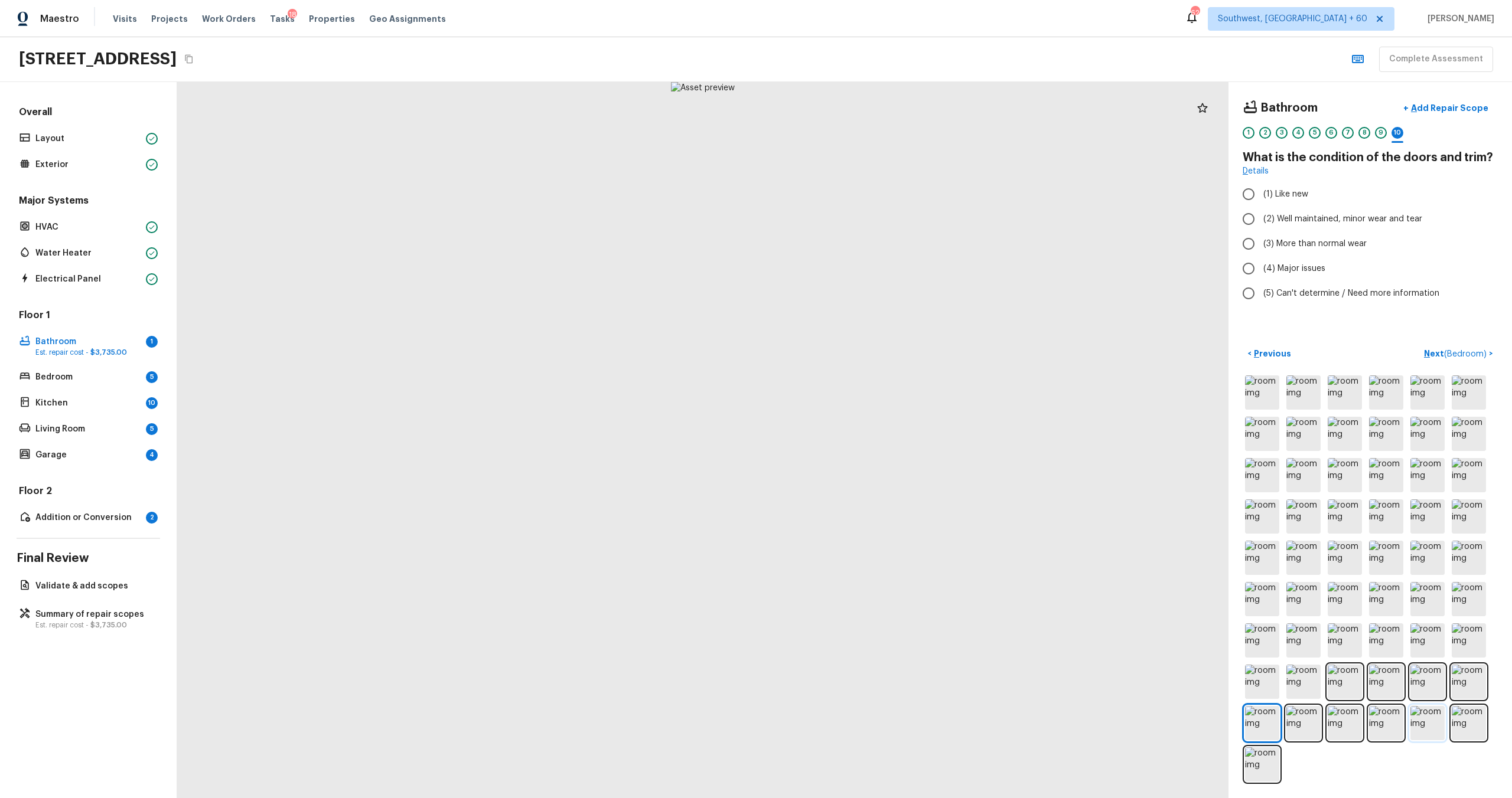
click at [850, 430] on img at bounding box center [1427, 723] width 35 height 34
click at [850, 113] on p "Add Repair Scope" at bounding box center [1448, 108] width 79 height 12
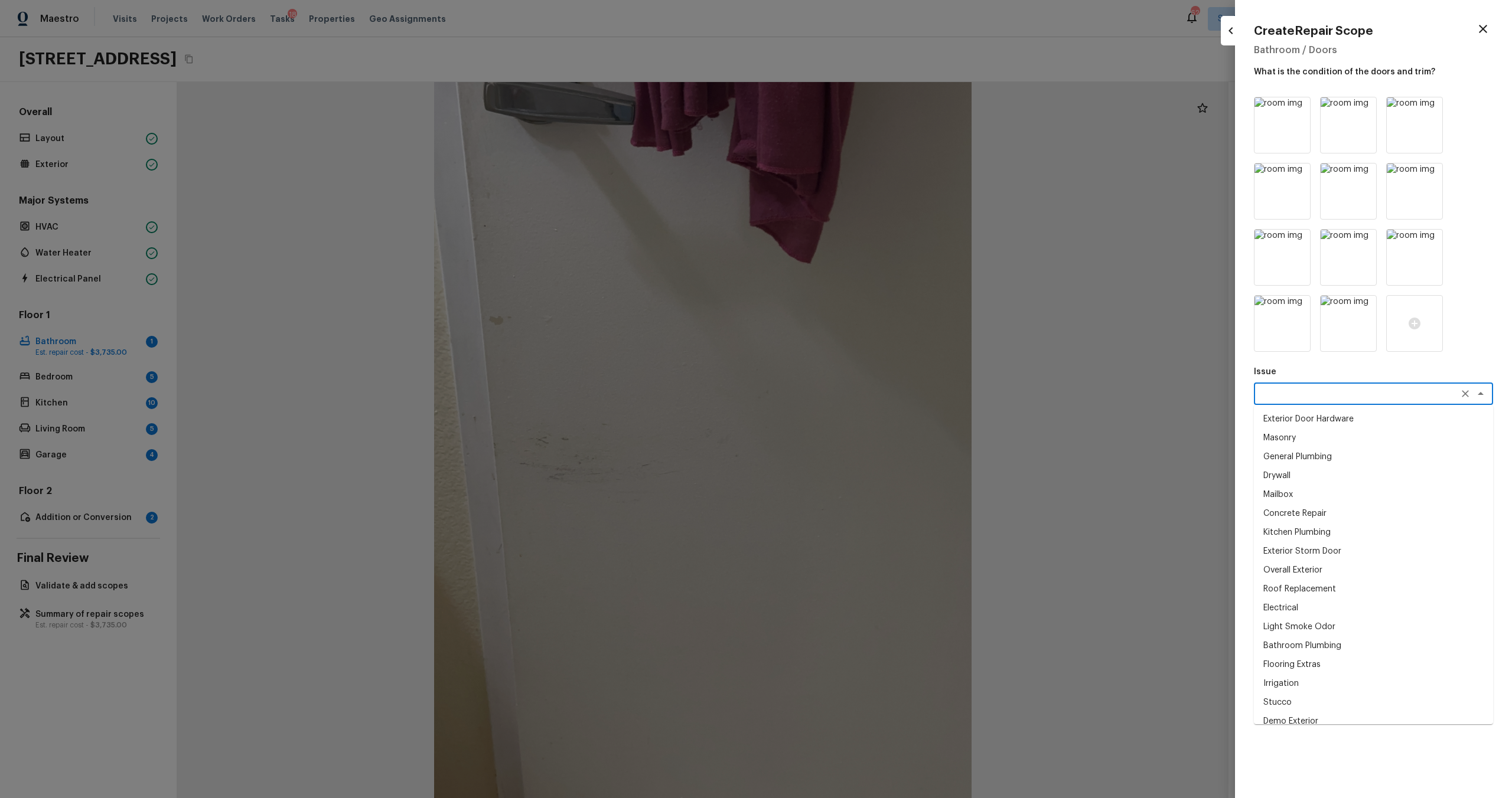
click at [850, 391] on textarea at bounding box center [1357, 394] width 195 height 12
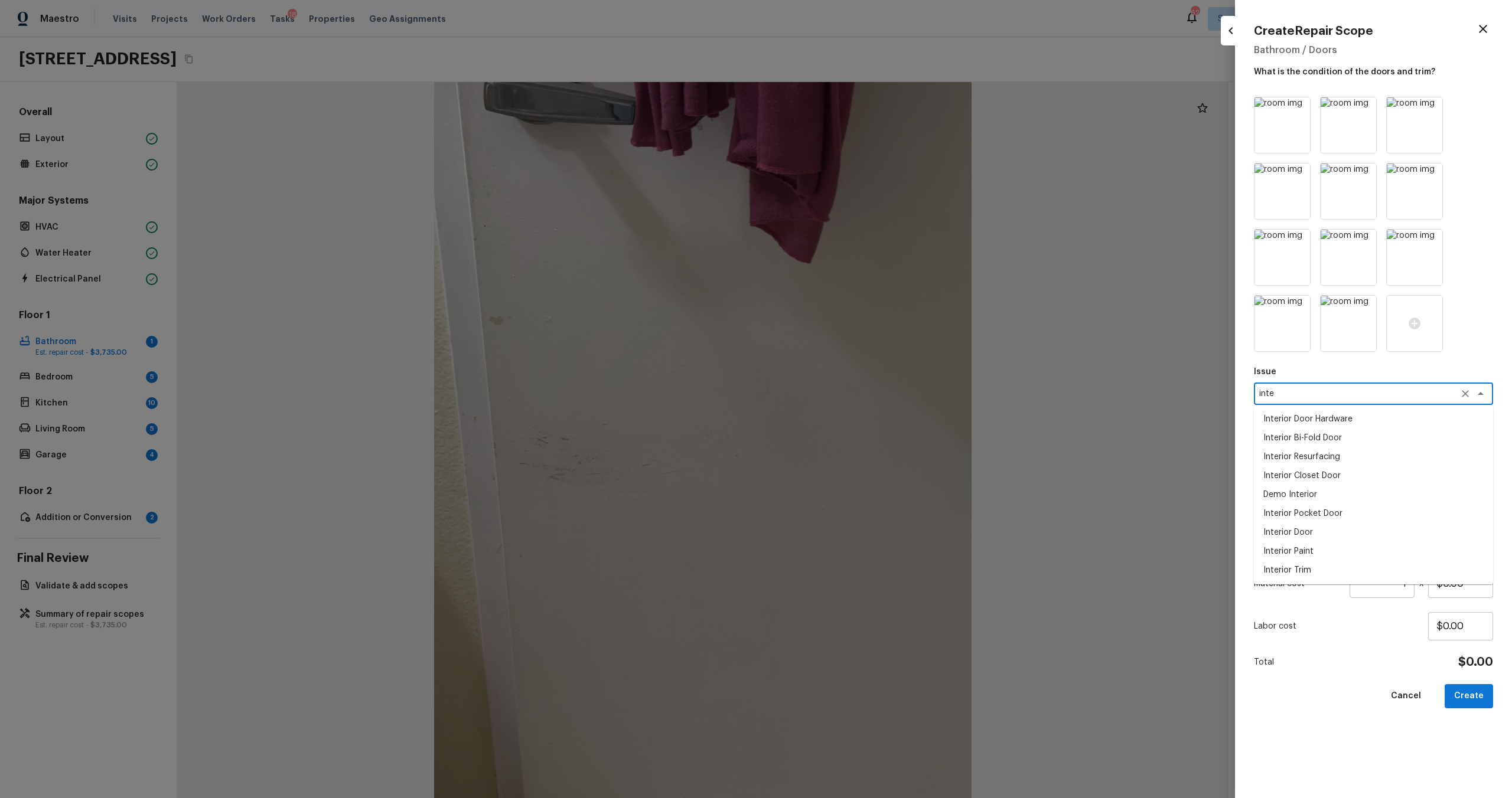
click at [850, 430] on li "Interior Door" at bounding box center [1373, 532] width 239 height 19
type textarea "Interior Door"
click at [850, 430] on div "Repairs Prefill x ​" at bounding box center [1373, 439] width 239 height 39
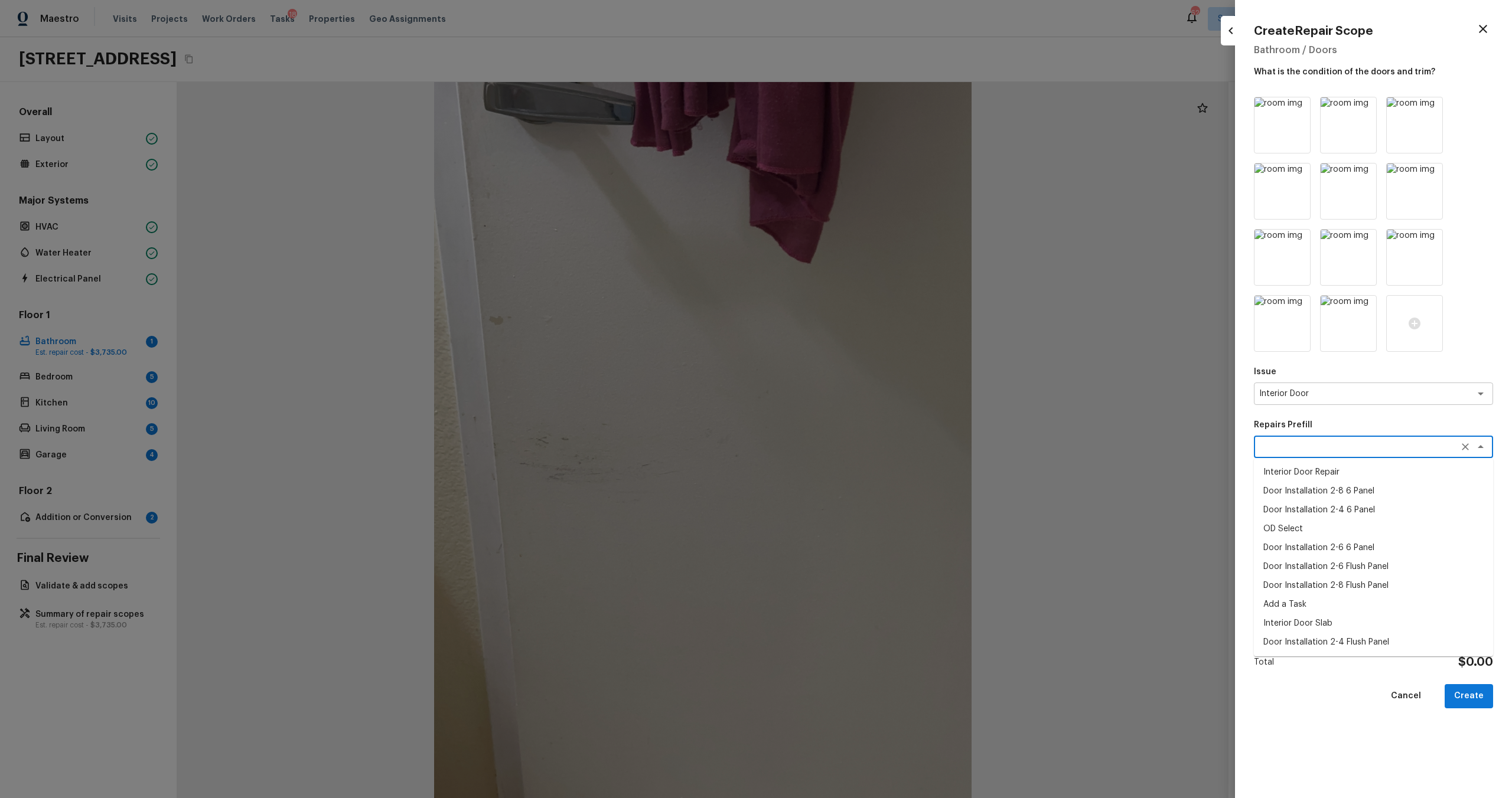
click at [850, 430] on textarea at bounding box center [1357, 447] width 195 height 12
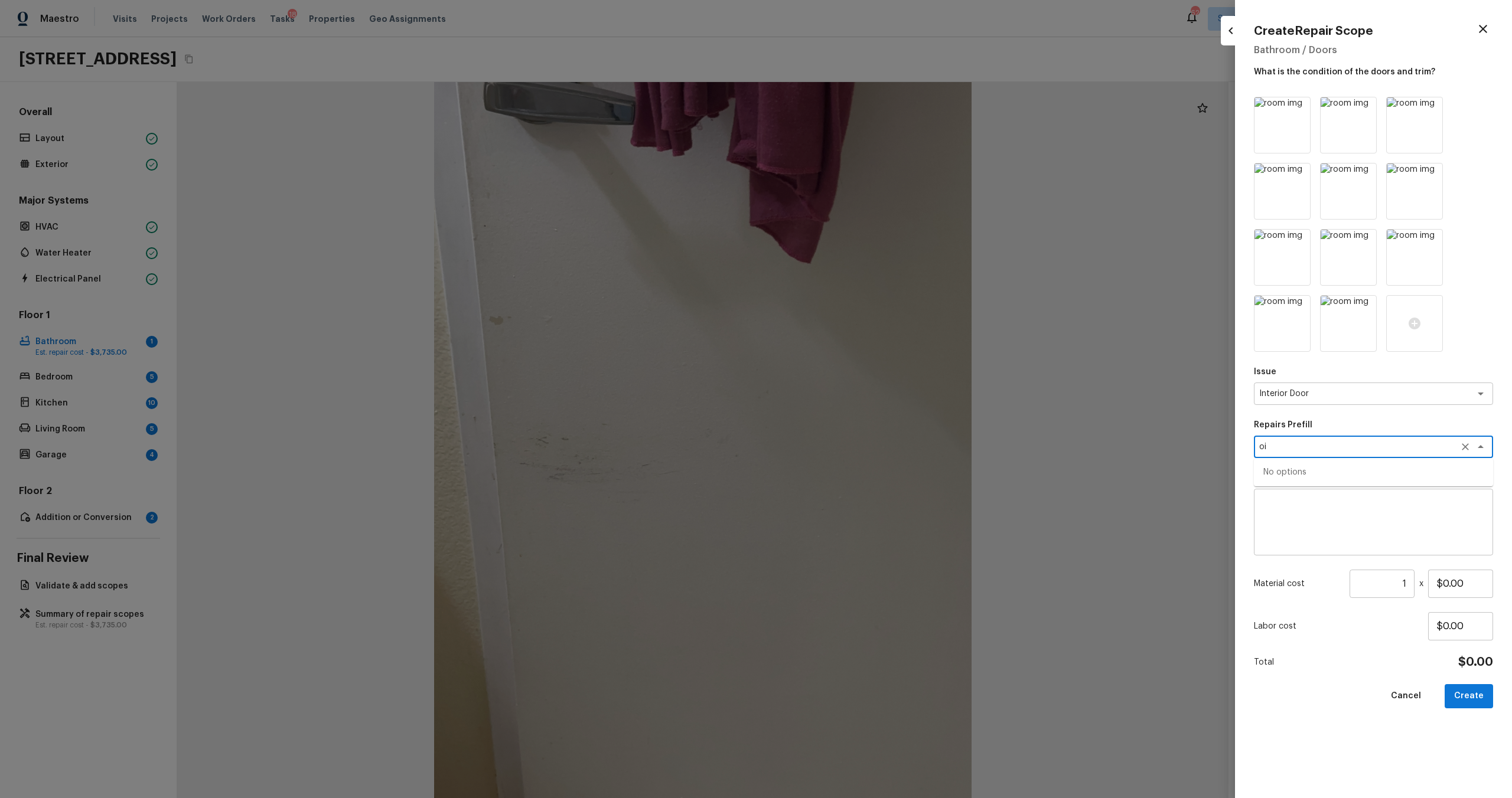
type textarea "o"
click at [850, 430] on li "Interior Door Repair" at bounding box center [1373, 472] width 239 height 19
type textarea "Interior Door Repair"
type textarea "Repair the existing interior door as directed by the PM. Ensure that the repair…"
type input "$14.80"
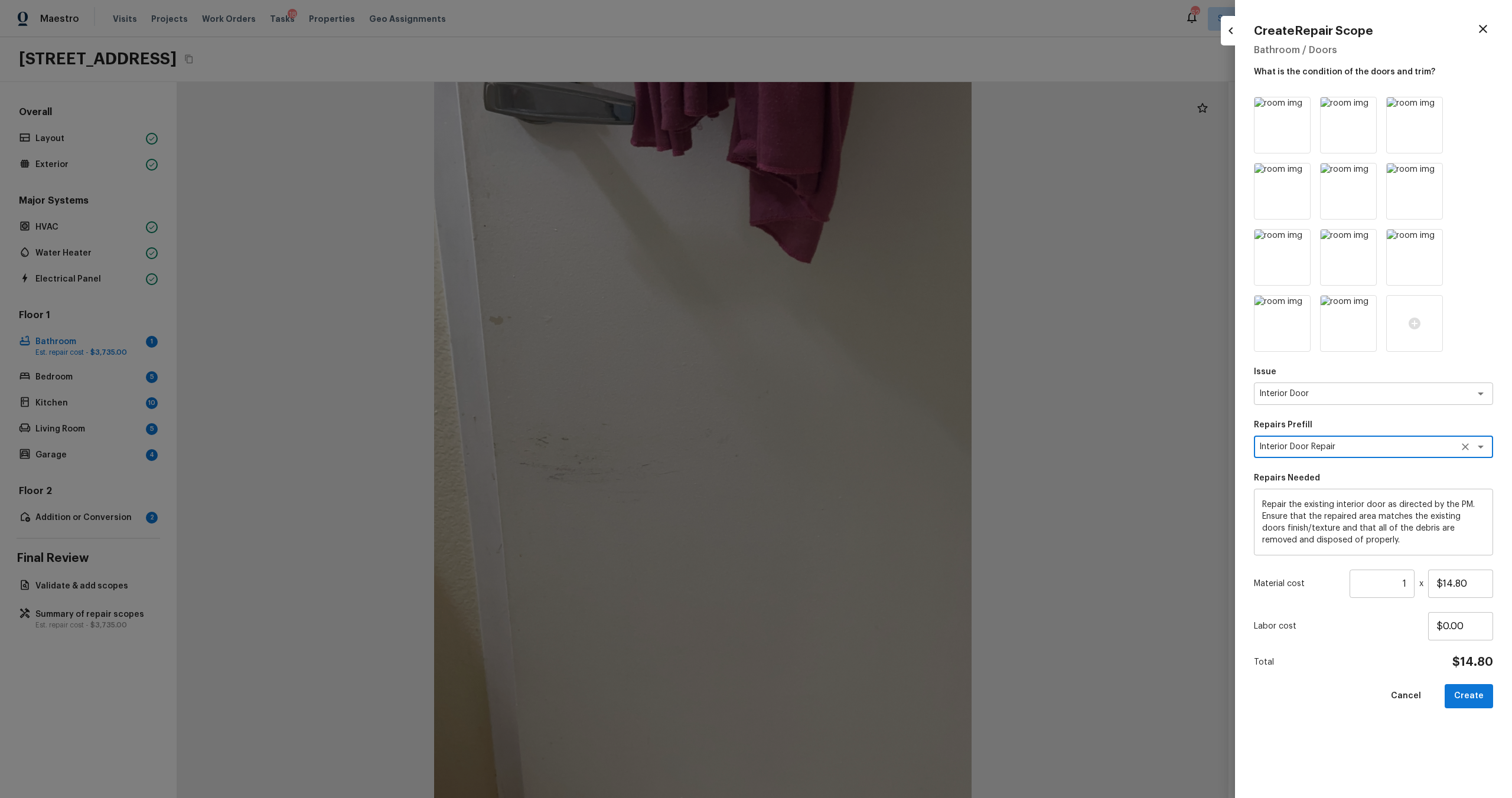
type textarea "Interior Door Repair"
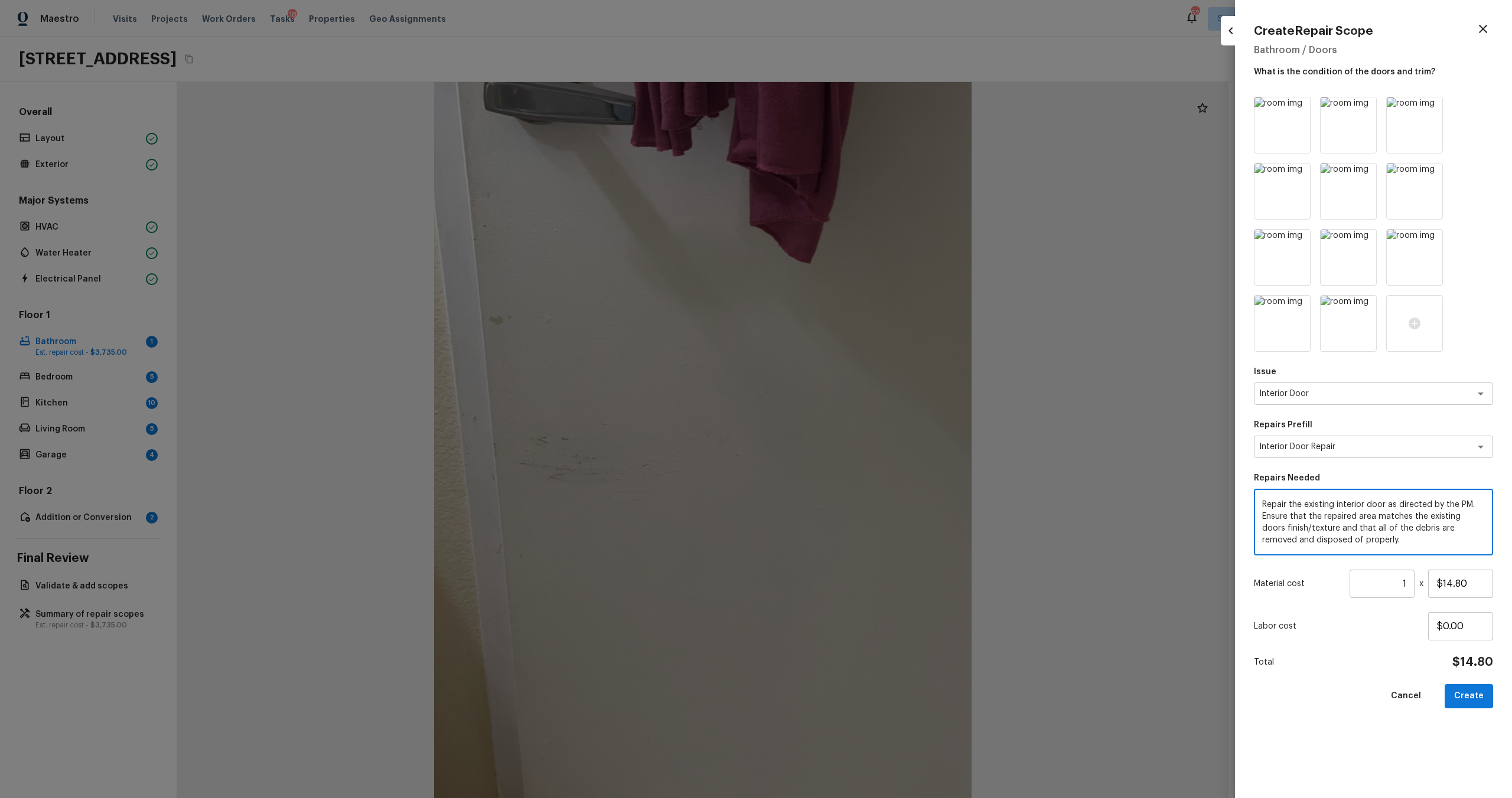
drag, startPoint x: 1351, startPoint y: 541, endPoint x: 1232, endPoint y: 485, distance: 131.5
click at [850, 430] on div "Create Repair Scope Bathroom / Doors What is the condition of the doors and tri…" at bounding box center [756, 399] width 1512 height 798
type textarea "Interior door repaint"
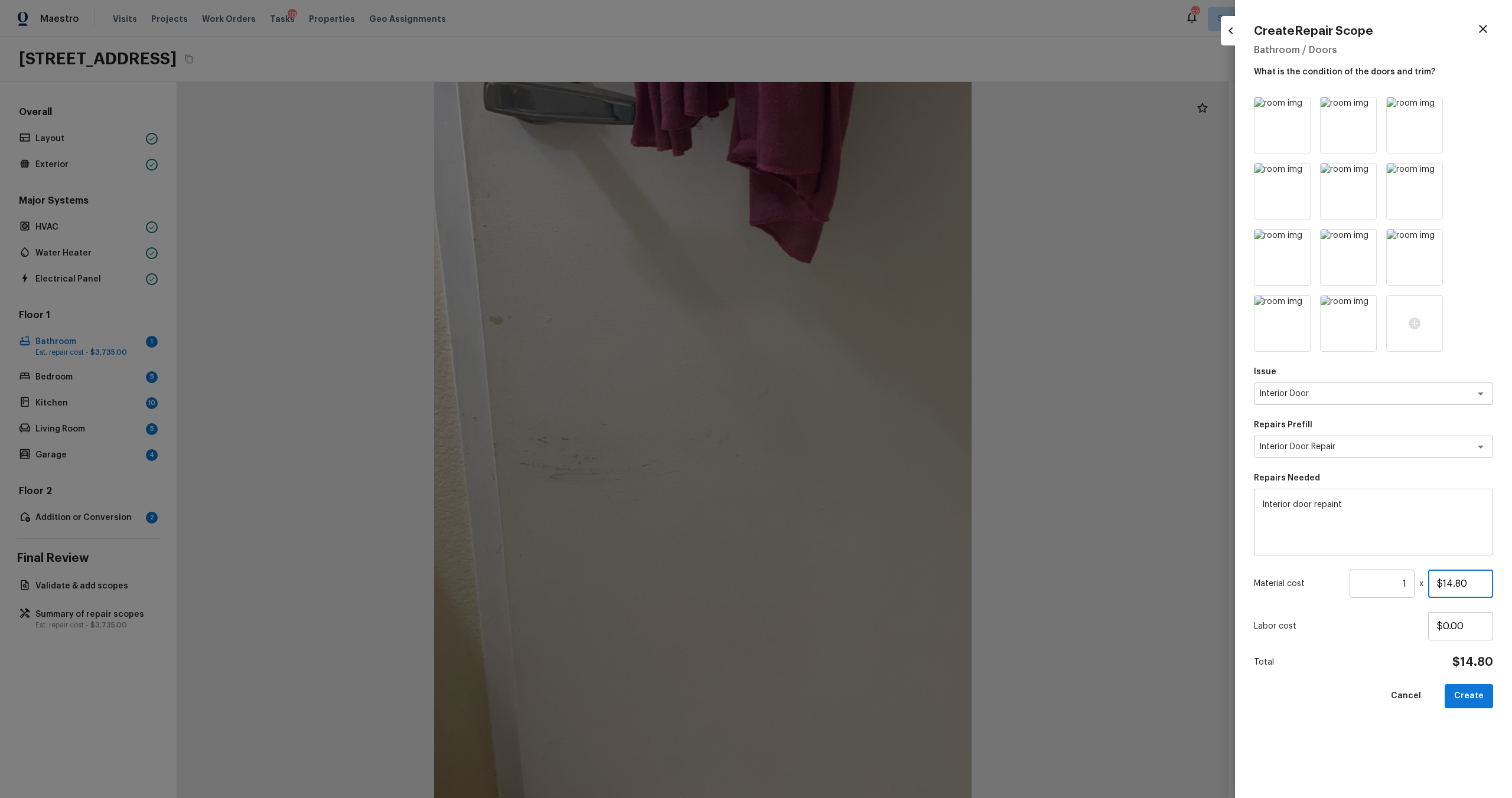
drag, startPoint x: 1388, startPoint y: 586, endPoint x: 1364, endPoint y: 586, distance: 24.0
click at [850, 430] on div "Material cost 1 ​ x $14.80" at bounding box center [1373, 584] width 239 height 29
type input "$80.00"
click at [850, 430] on div "Issue Interior Door x ​ Repairs Prefill Interior Door Repair x ​ Repairs Needed…" at bounding box center [1373, 438] width 239 height 683
click at [850, 327] on img at bounding box center [1348, 323] width 55 height 55
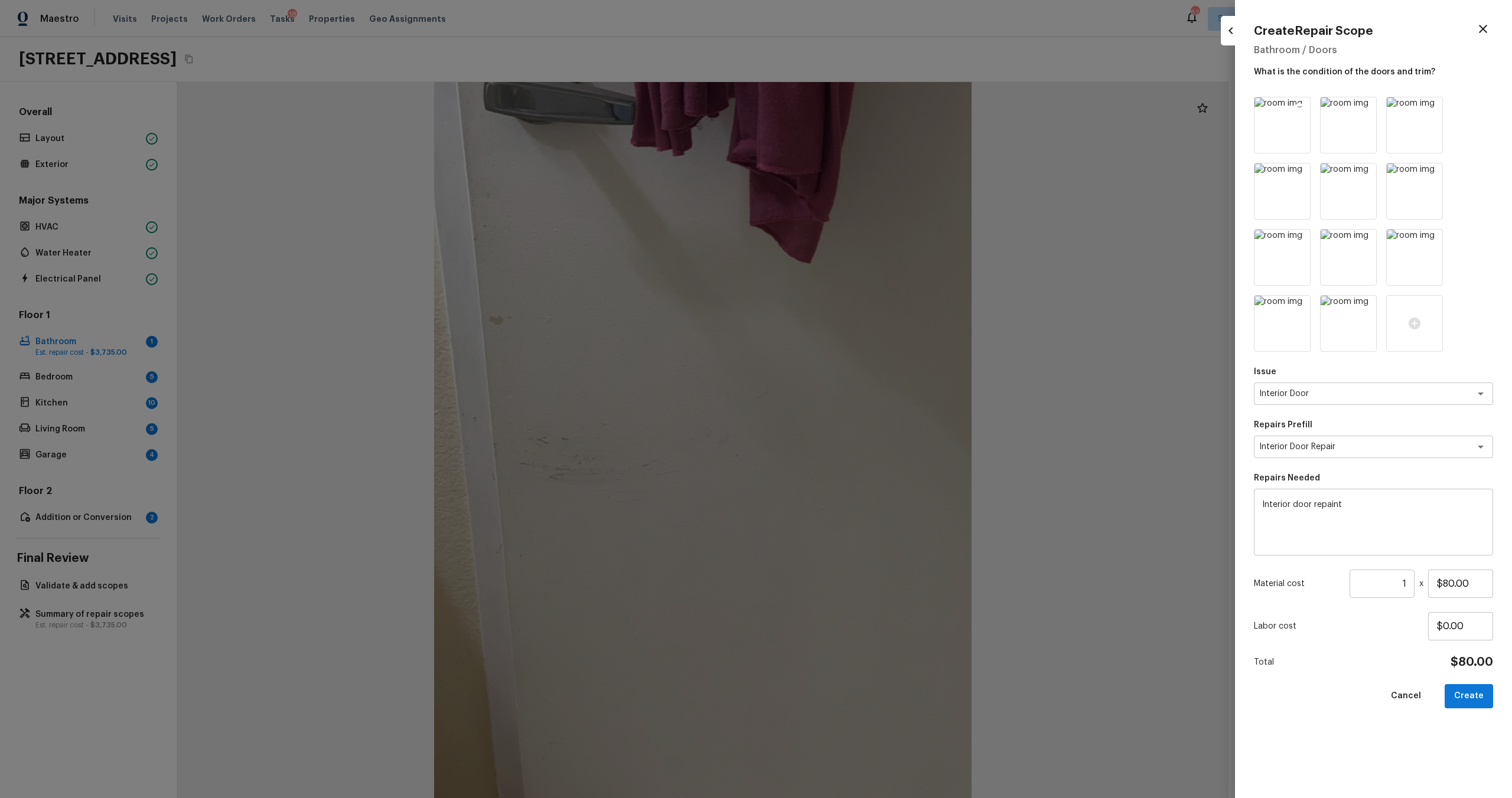
click at [850, 107] on icon at bounding box center [1299, 108] width 12 height 12
click at [850, 107] on icon at bounding box center [1365, 108] width 12 height 12
click at [850, 107] on icon at bounding box center [1299, 108] width 12 height 12
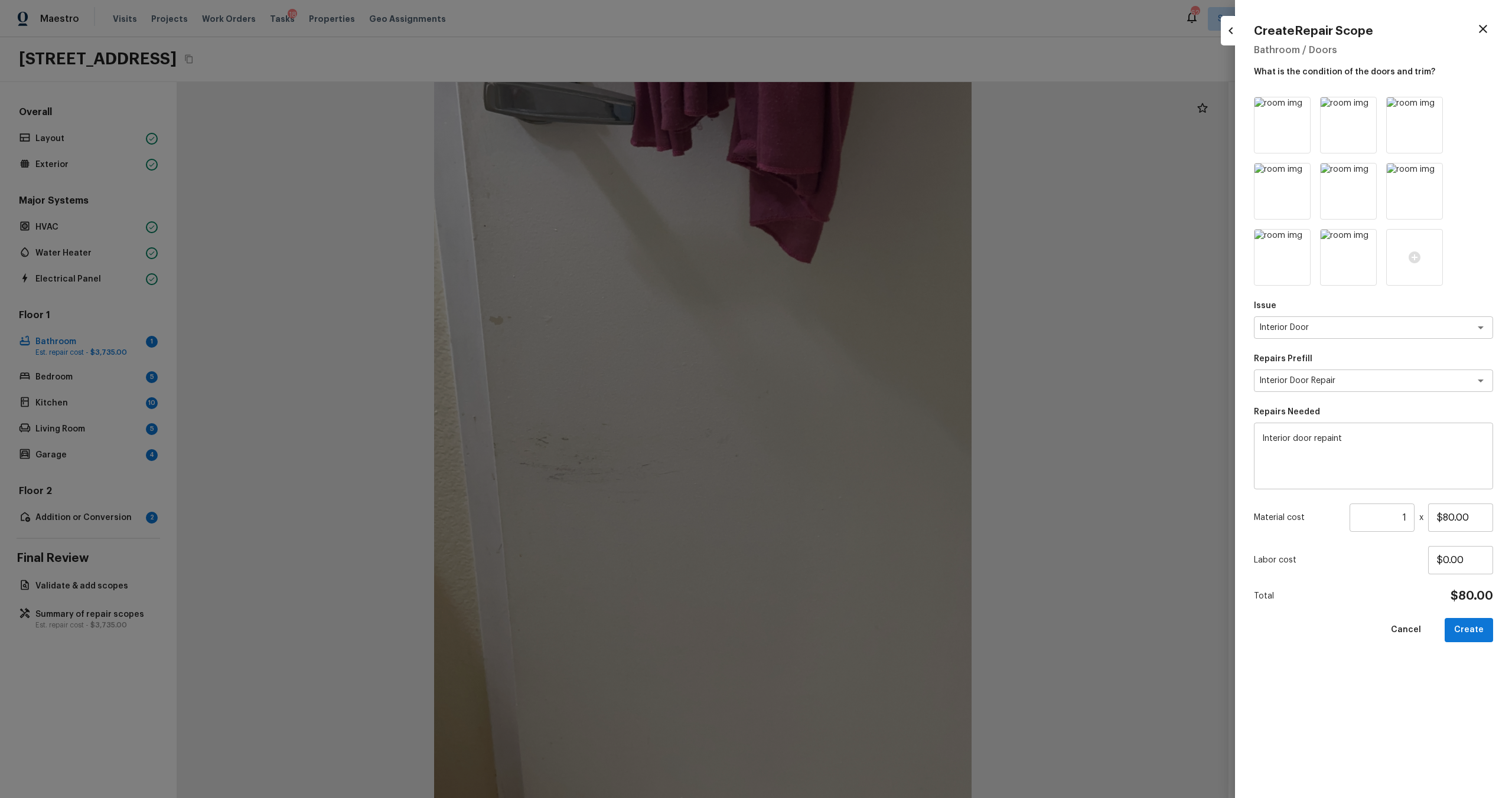
click at [850, 107] on icon at bounding box center [1299, 108] width 12 height 12
click at [850, 107] on icon at bounding box center [1365, 108] width 12 height 12
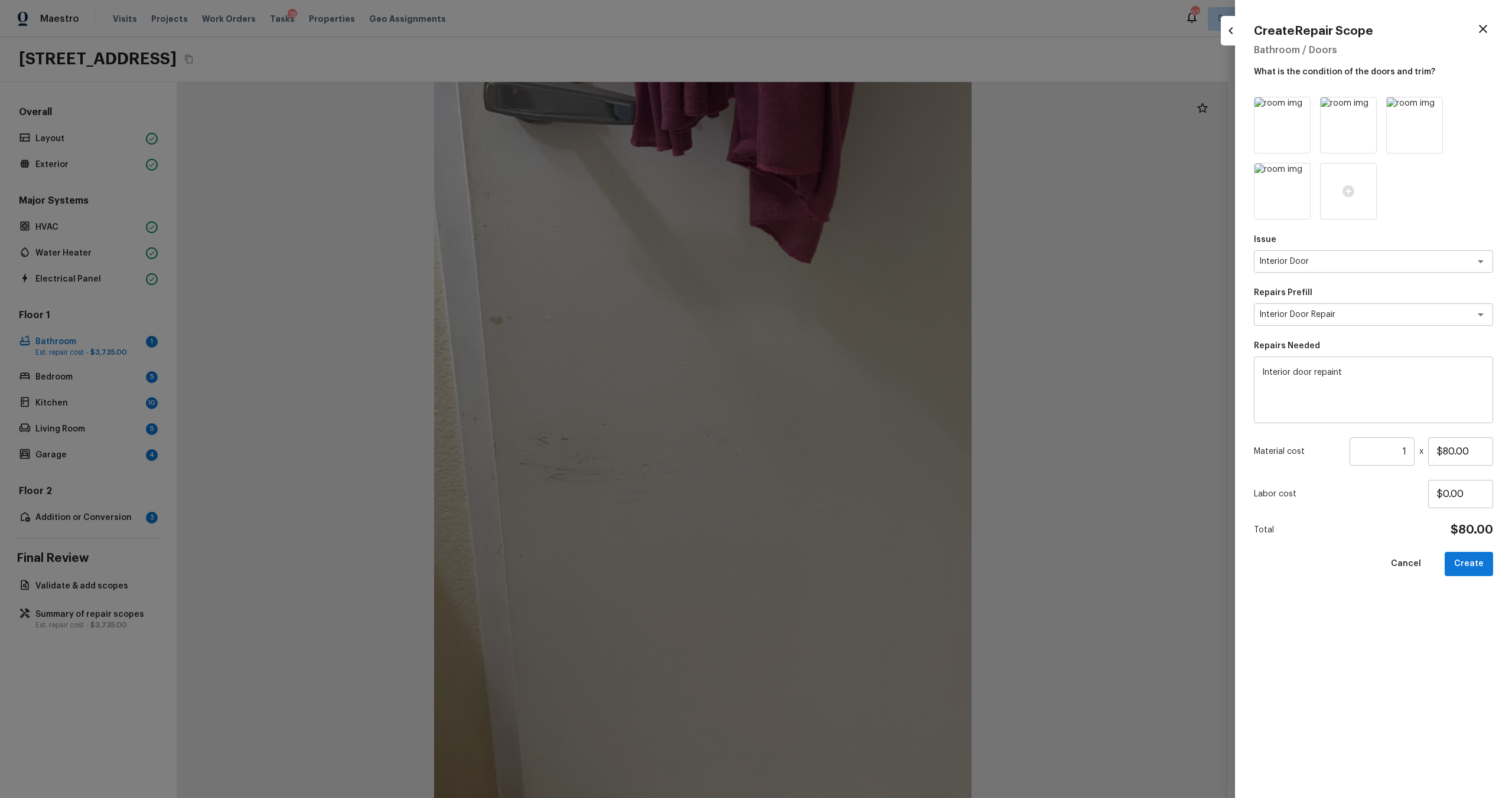
click at [850, 107] on icon at bounding box center [1299, 108] width 12 height 12
click at [850, 107] on icon at bounding box center [1365, 108] width 12 height 12
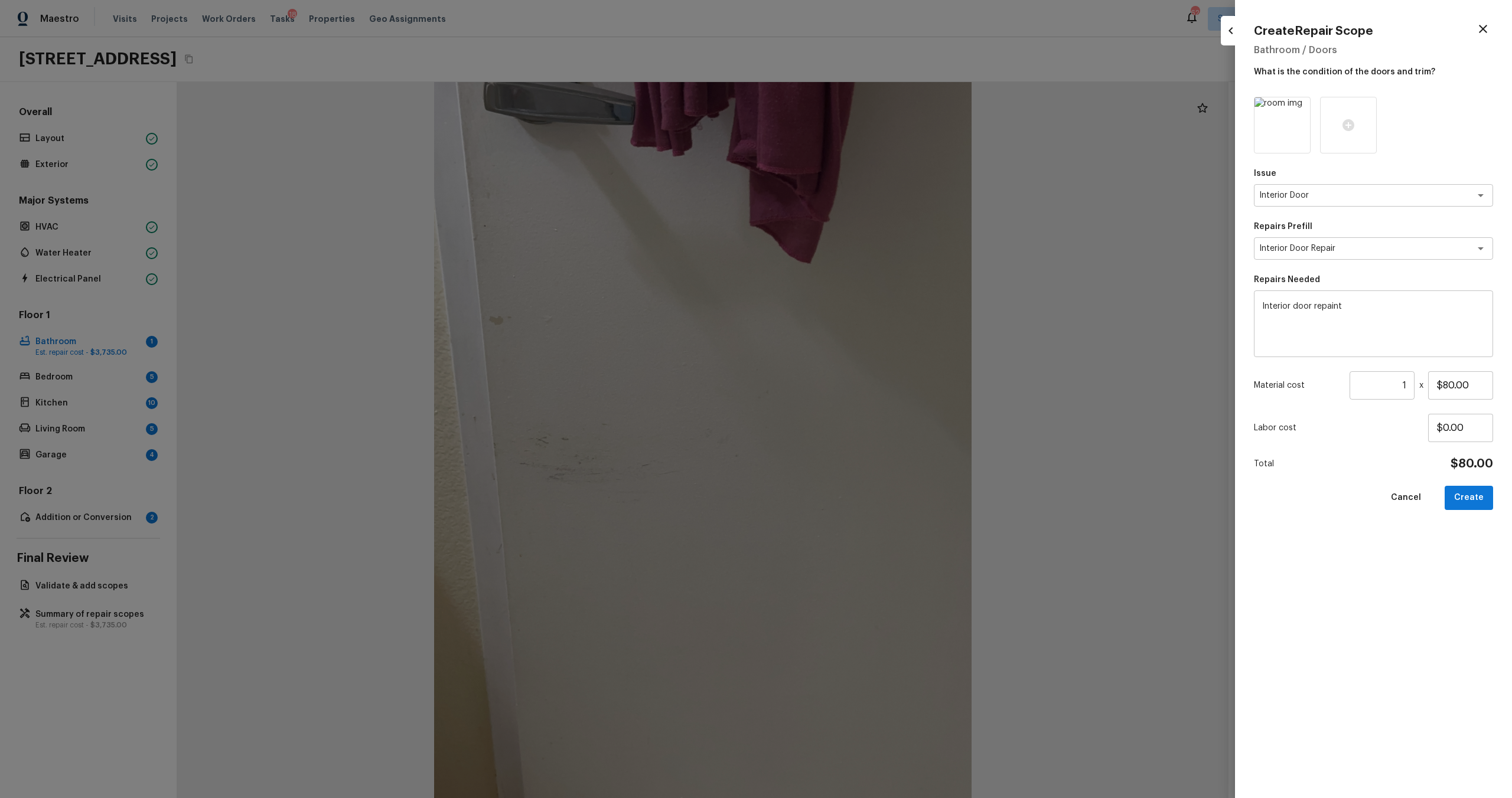
click at [850, 107] on icon at bounding box center [1299, 108] width 12 height 12
click at [850, 130] on icon at bounding box center [1282, 125] width 12 height 12
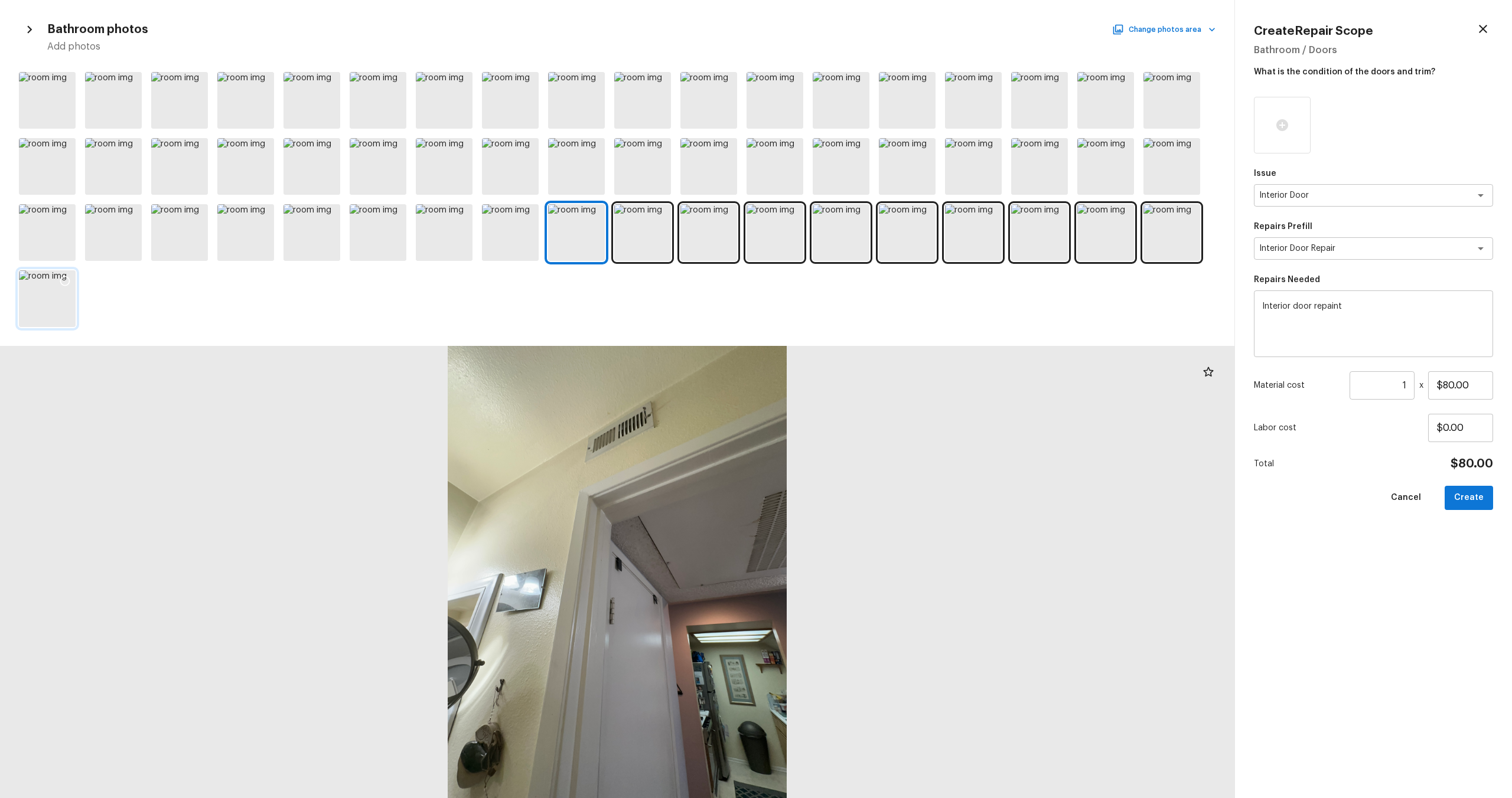
click at [47, 296] on div at bounding box center [47, 298] width 57 height 57
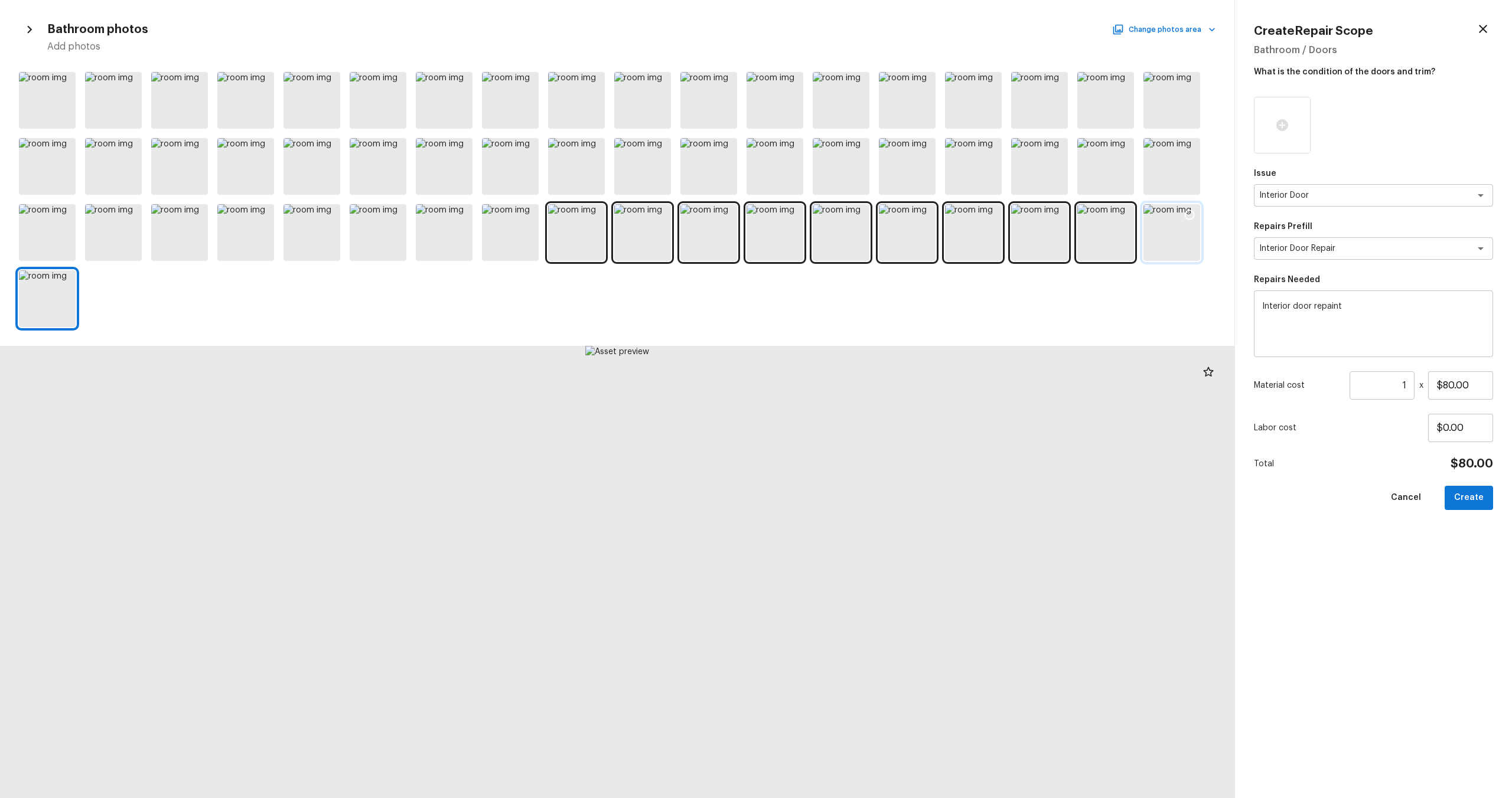
click at [850, 242] on div at bounding box center [1171, 232] width 57 height 57
click at [850, 242] on div at bounding box center [1105, 232] width 57 height 57
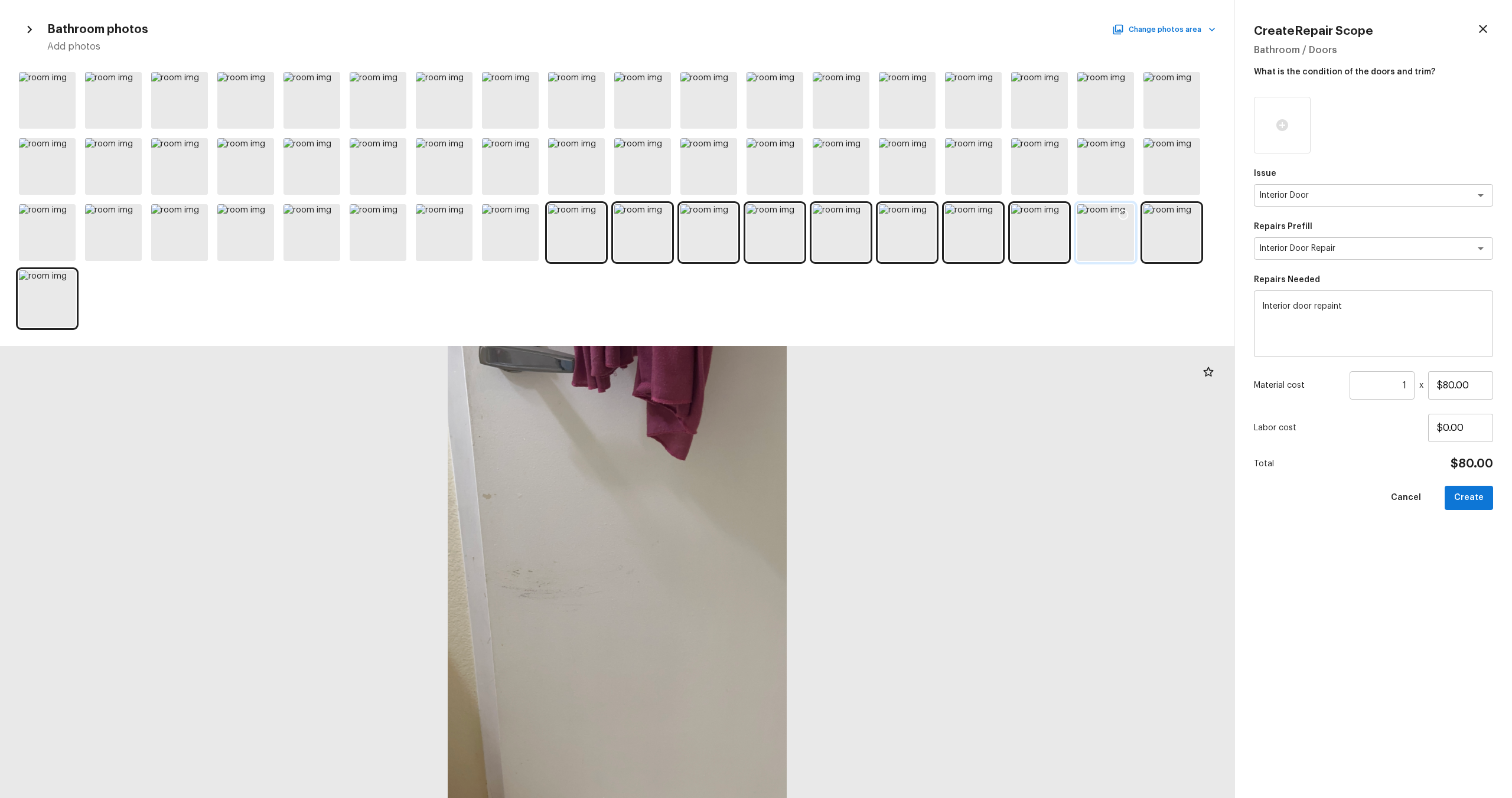
click at [850, 214] on icon at bounding box center [1123, 215] width 12 height 12
click at [850, 430] on button "Create" at bounding box center [1469, 498] width 48 height 24
type input "$0.00"
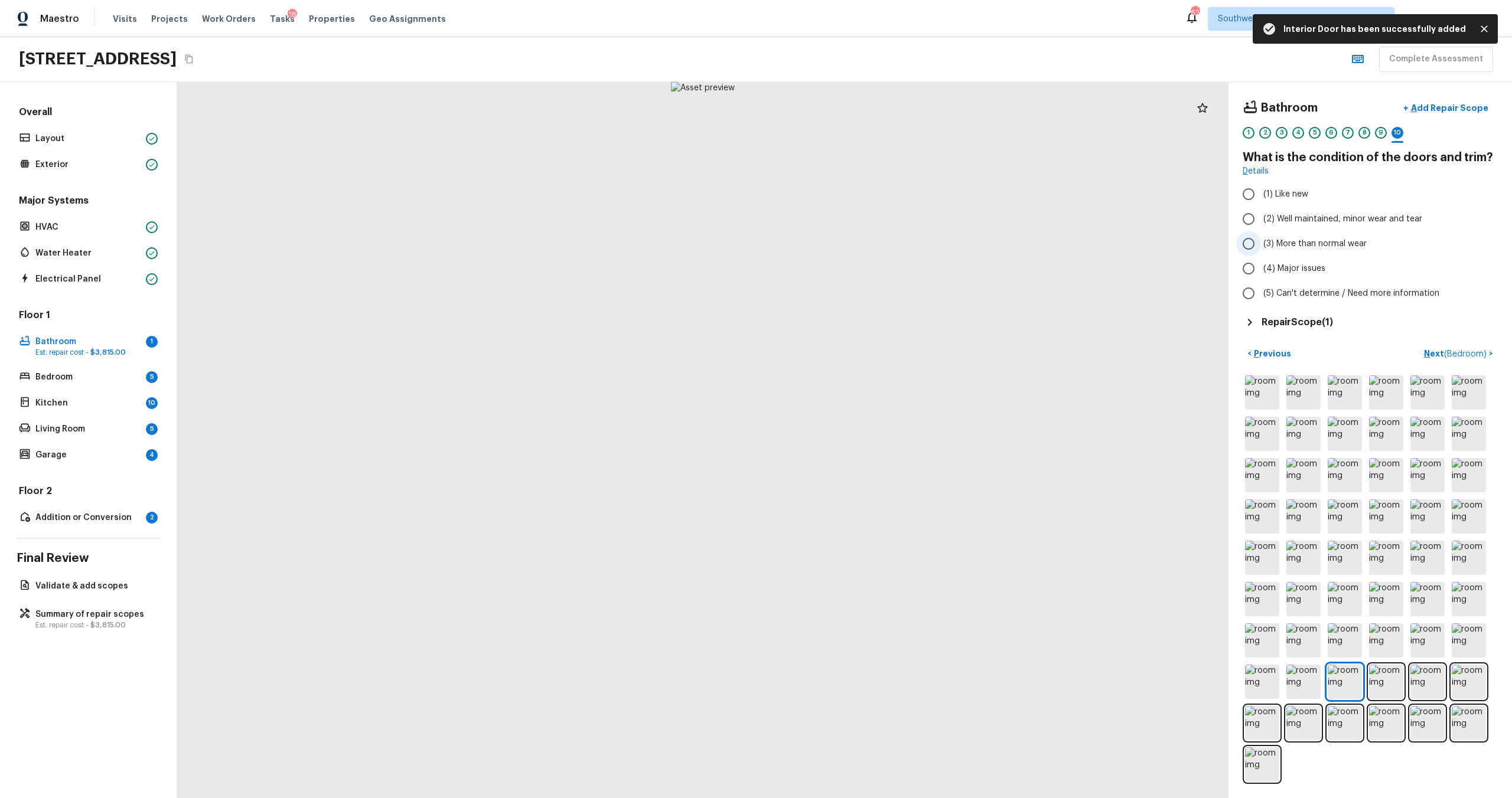
click at [850, 245] on span "(3) More than normal wear" at bounding box center [1315, 244] width 104 height 12
click at [850, 245] on input "(3) More than normal wear" at bounding box center [1248, 244] width 25 height 25
radio input "true"
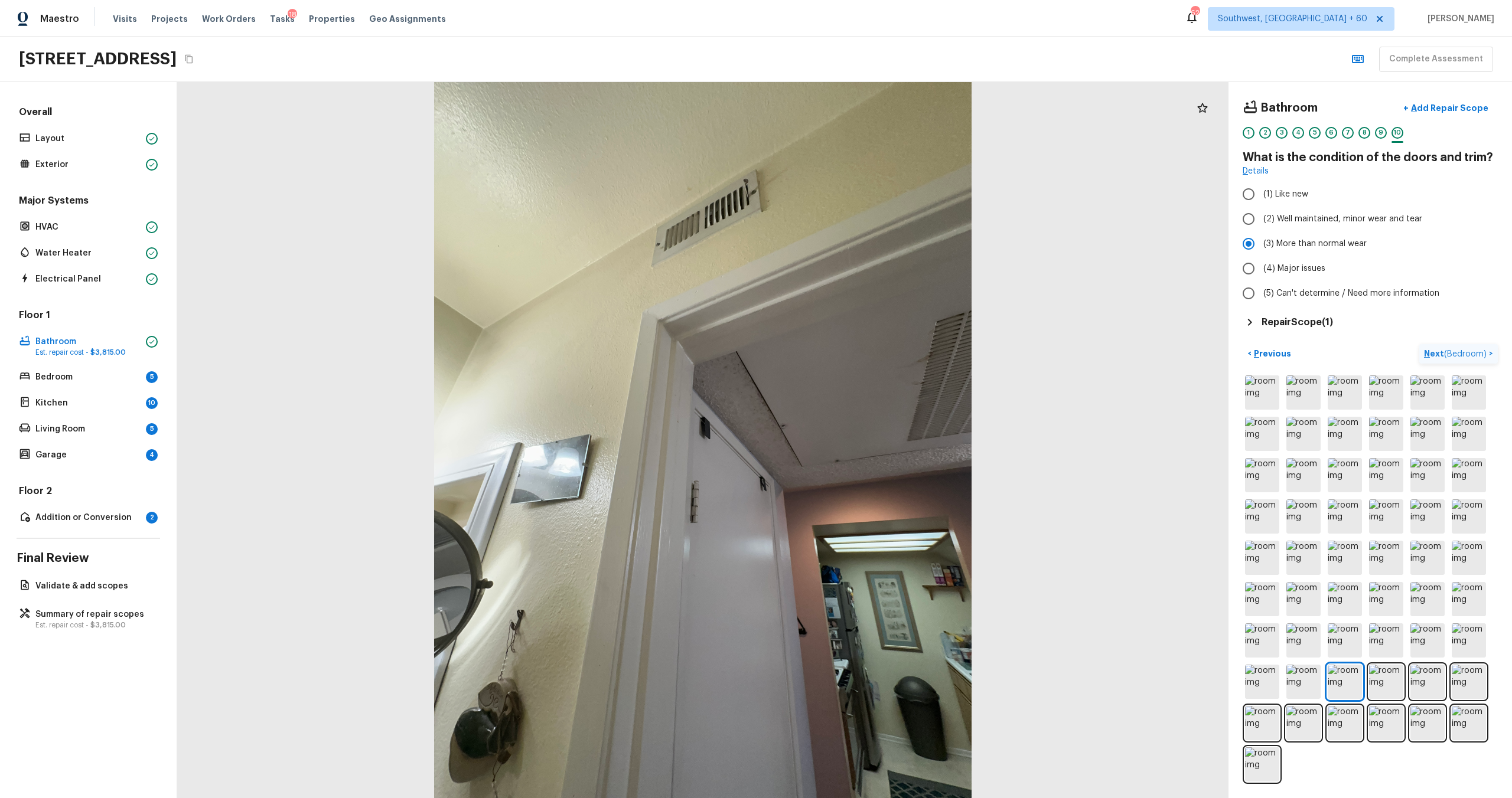
click at [850, 357] on p "Next ( Bedroom )" at bounding box center [1457, 353] width 65 height 12
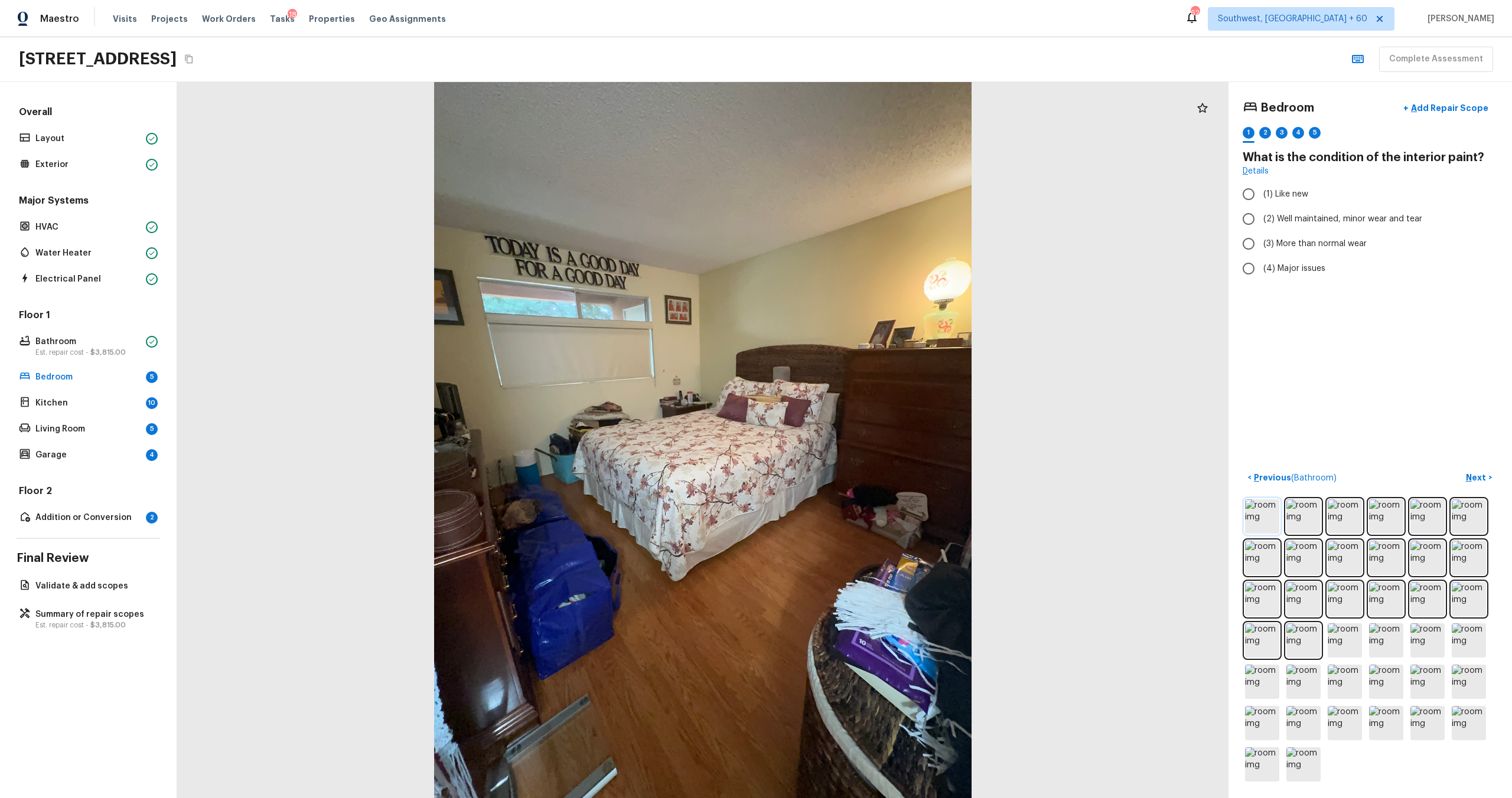
click at [850, 430] on img at bounding box center [1262, 516] width 35 height 34
click at [850, 213] on span "(2) Well maintained, minor wear and tear" at bounding box center [1343, 219] width 159 height 12
click at [850, 213] on input "(2) Well maintained, minor wear and tear" at bounding box center [1248, 219] width 25 height 25
radio input "true"
click at [850, 240] on span "(3) More than normal wear" at bounding box center [1315, 244] width 104 height 12
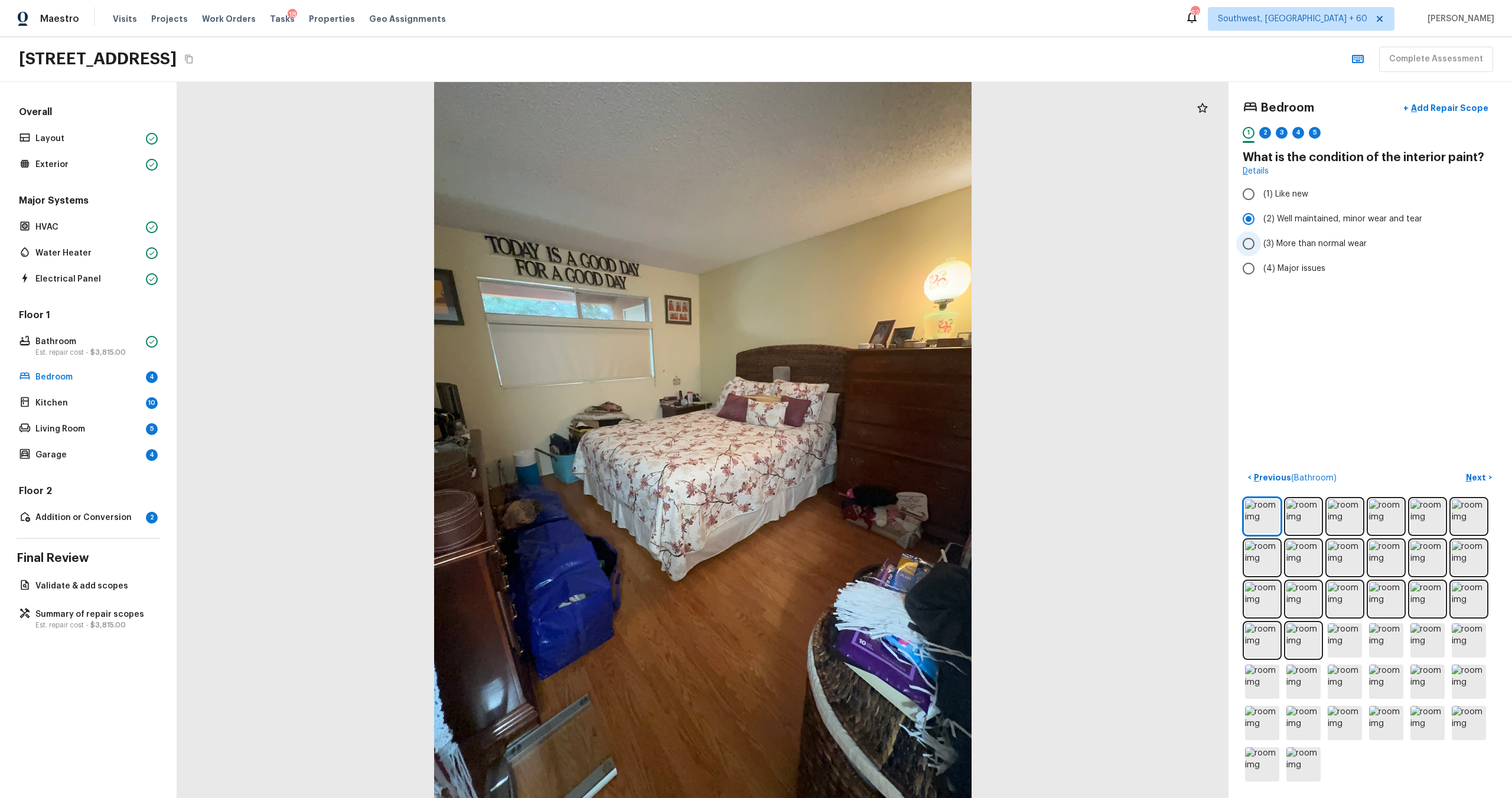
click at [850, 240] on input "(3) More than normal wear" at bounding box center [1248, 244] width 25 height 25
radio input "true"
click at [850, 430] on p "Next" at bounding box center [1477, 478] width 22 height 12
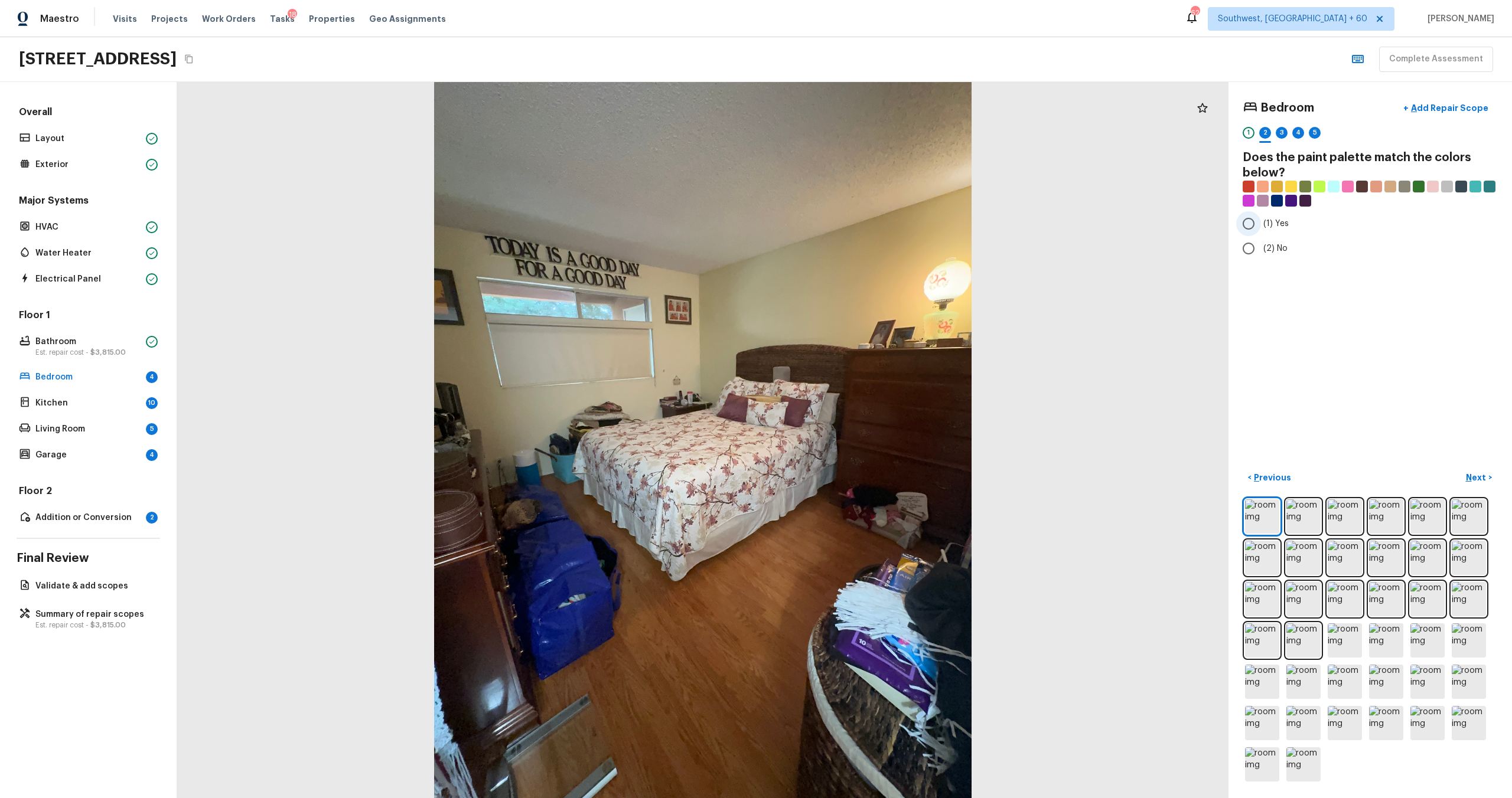
click at [850, 219] on span "(1) Yes" at bounding box center [1276, 224] width 25 height 12
click at [850, 219] on input "(1) Yes" at bounding box center [1248, 224] width 25 height 25
radio input "true"
click at [850, 430] on p "Next" at bounding box center [1477, 478] width 22 height 12
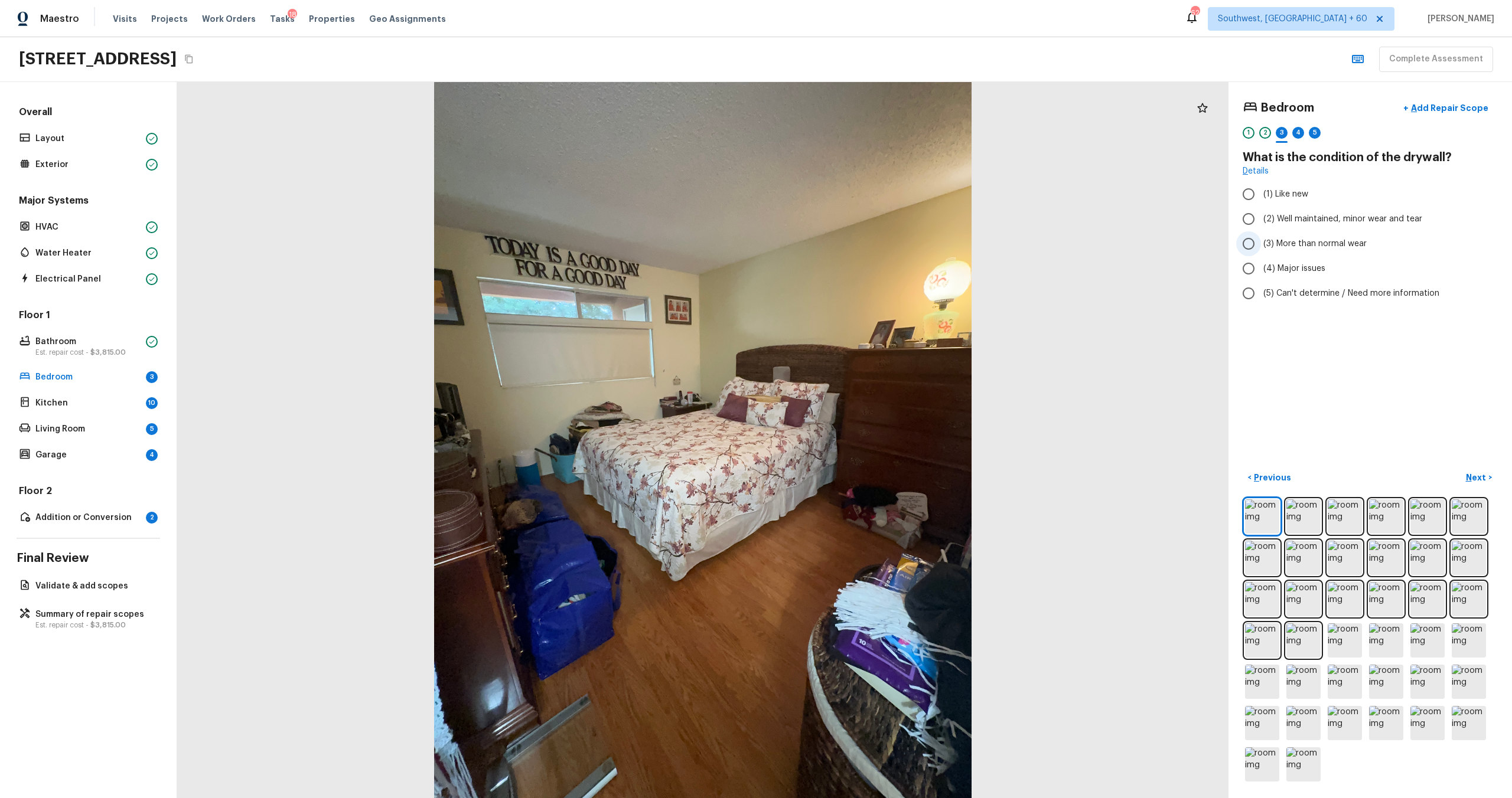
click at [850, 243] on span "(3) More than normal wear" at bounding box center [1315, 244] width 104 height 12
click at [850, 243] on input "(3) More than normal wear" at bounding box center [1248, 244] width 25 height 25
radio input "true"
click at [850, 430] on p "Next" at bounding box center [1477, 478] width 22 height 12
click at [850, 221] on span "(2) Laminate" at bounding box center [1288, 224] width 49 height 12
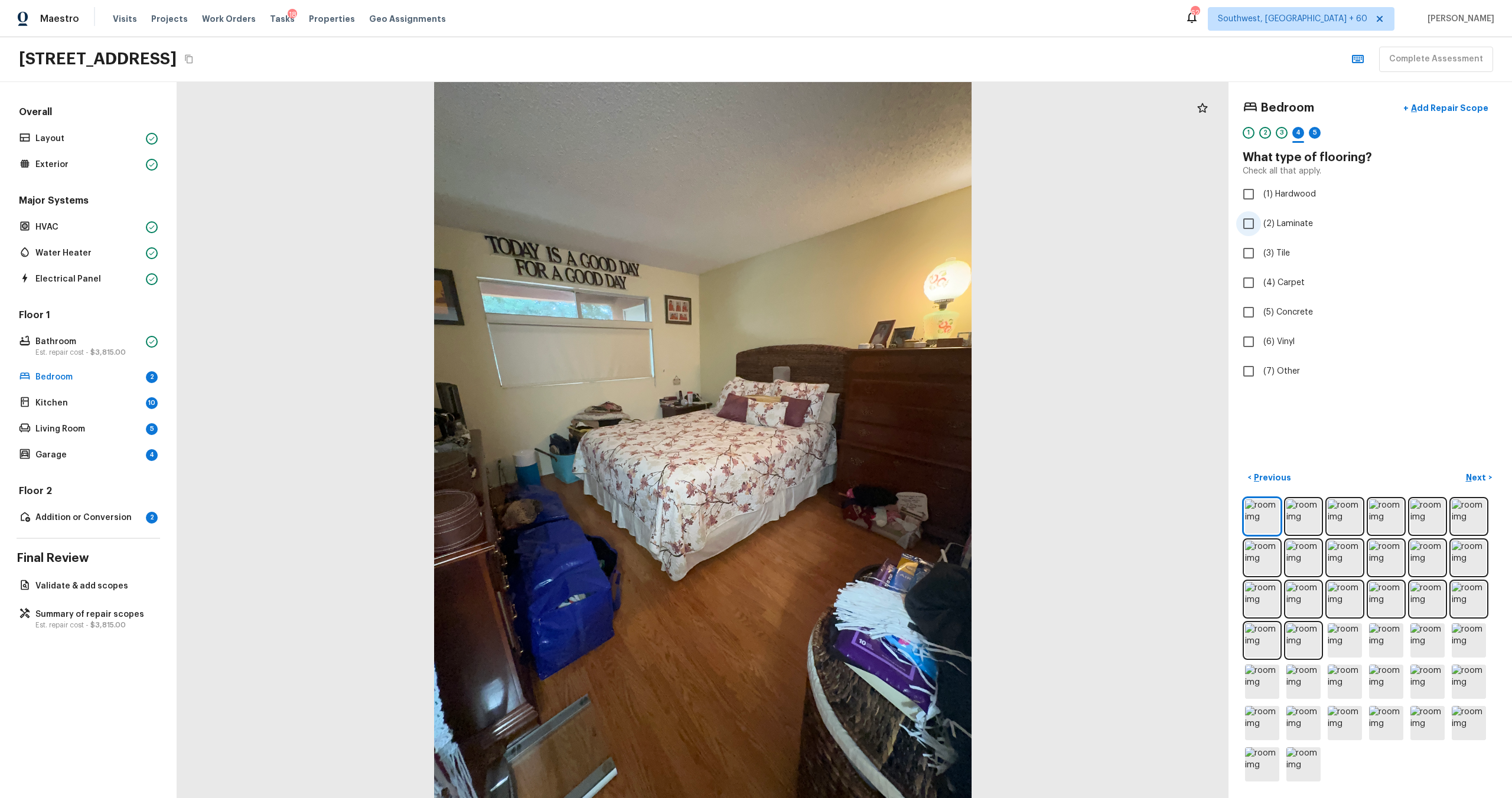
click at [850, 221] on input "(2) Laminate" at bounding box center [1248, 224] width 25 height 25
checkbox input "true"
click at [850, 430] on p "Next" at bounding box center [1477, 478] width 22 height 12
click at [850, 221] on span "(2) Well maintained, minor wear and tear" at bounding box center [1343, 219] width 159 height 12
click at [850, 221] on input "(2) Well maintained, minor wear and tear" at bounding box center [1248, 219] width 25 height 25
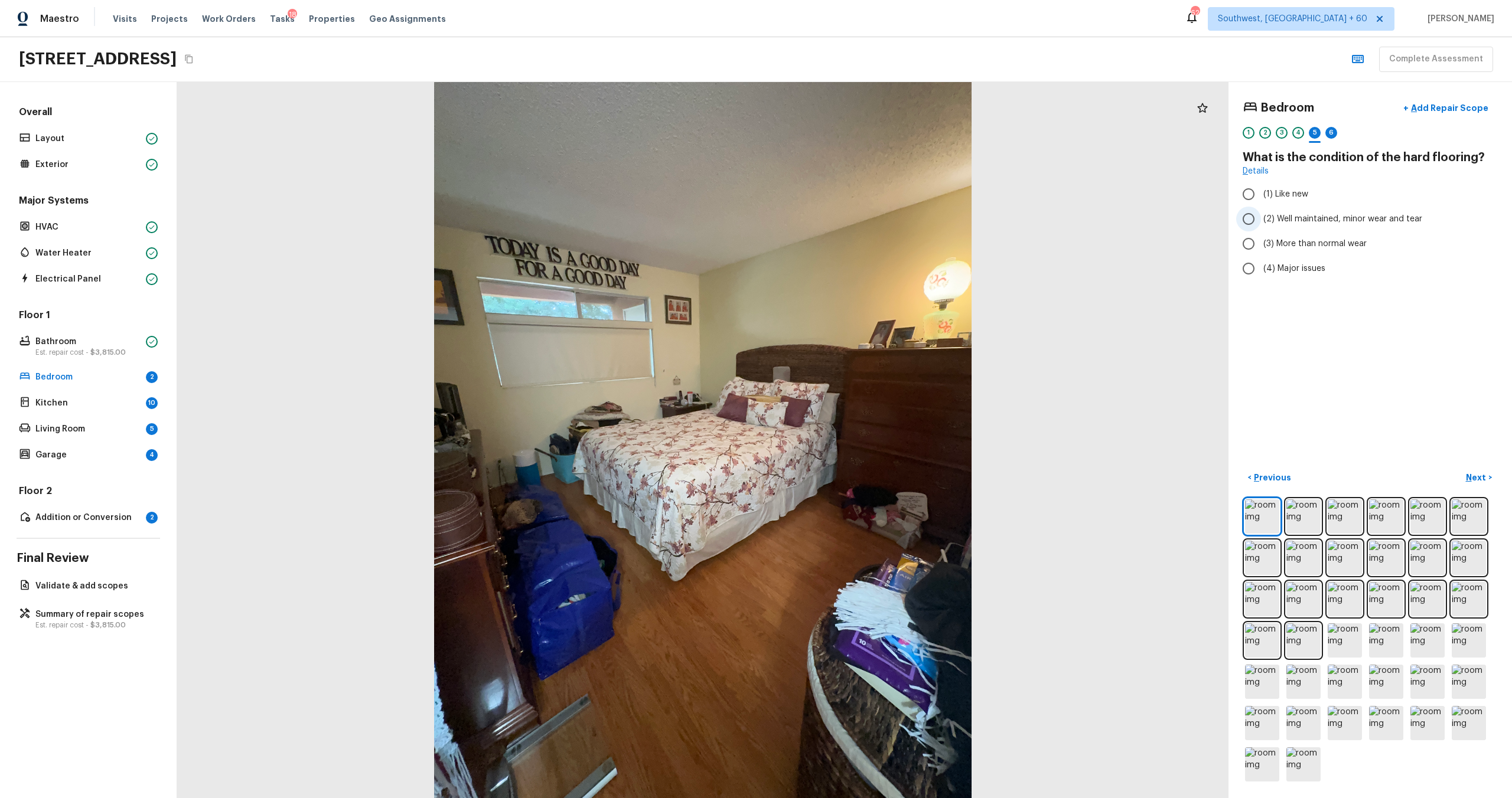
radio input "true"
click at [850, 430] on button "Next >" at bounding box center [1479, 478] width 38 height 20
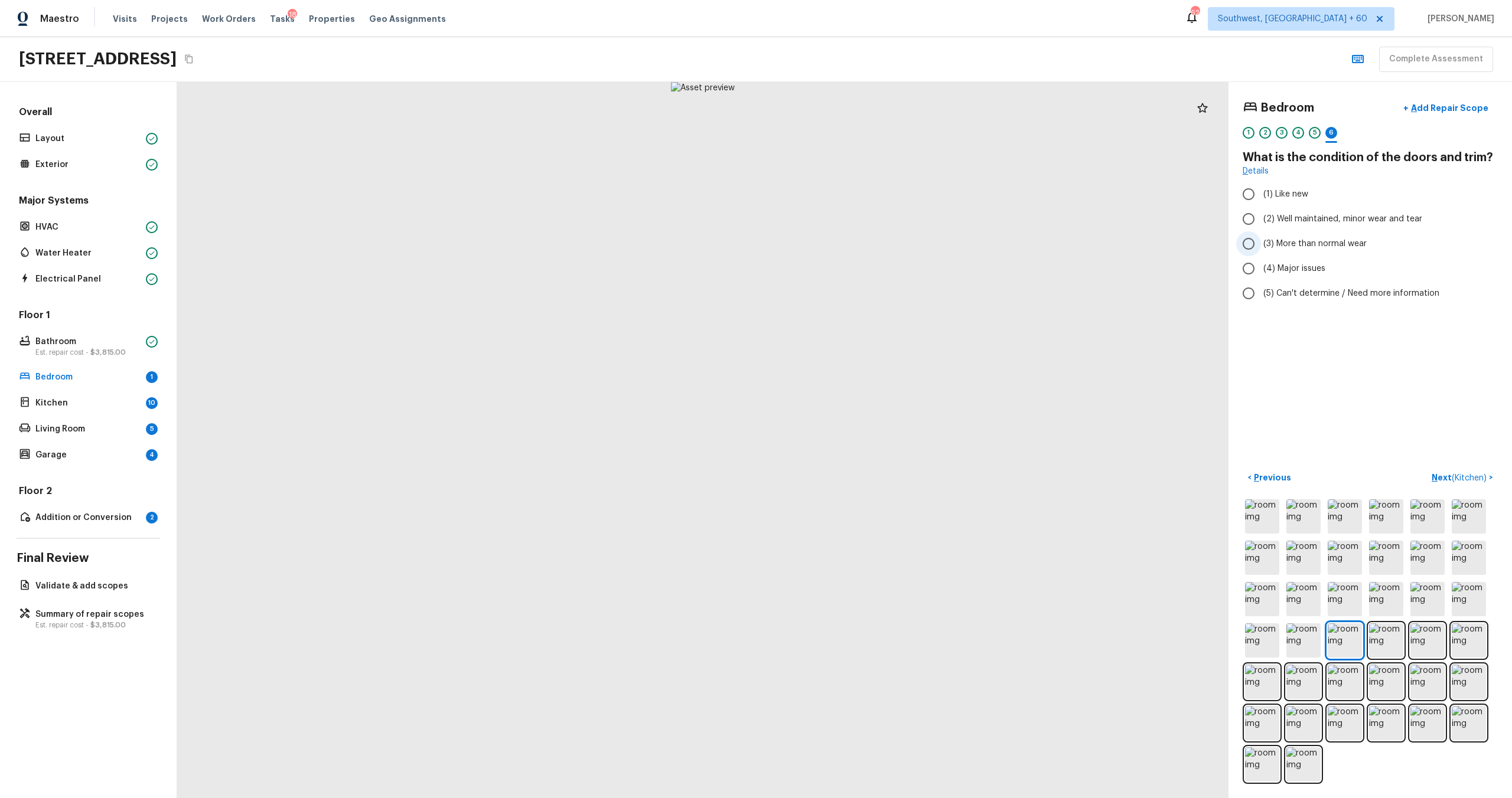
click at [850, 245] on span "(3) More than normal wear" at bounding box center [1315, 244] width 104 height 12
click at [850, 245] on input "(3) More than normal wear" at bounding box center [1248, 244] width 25 height 25
radio input "true"
click at [850, 101] on button "+ Add Repair Scope" at bounding box center [1446, 108] width 104 height 24
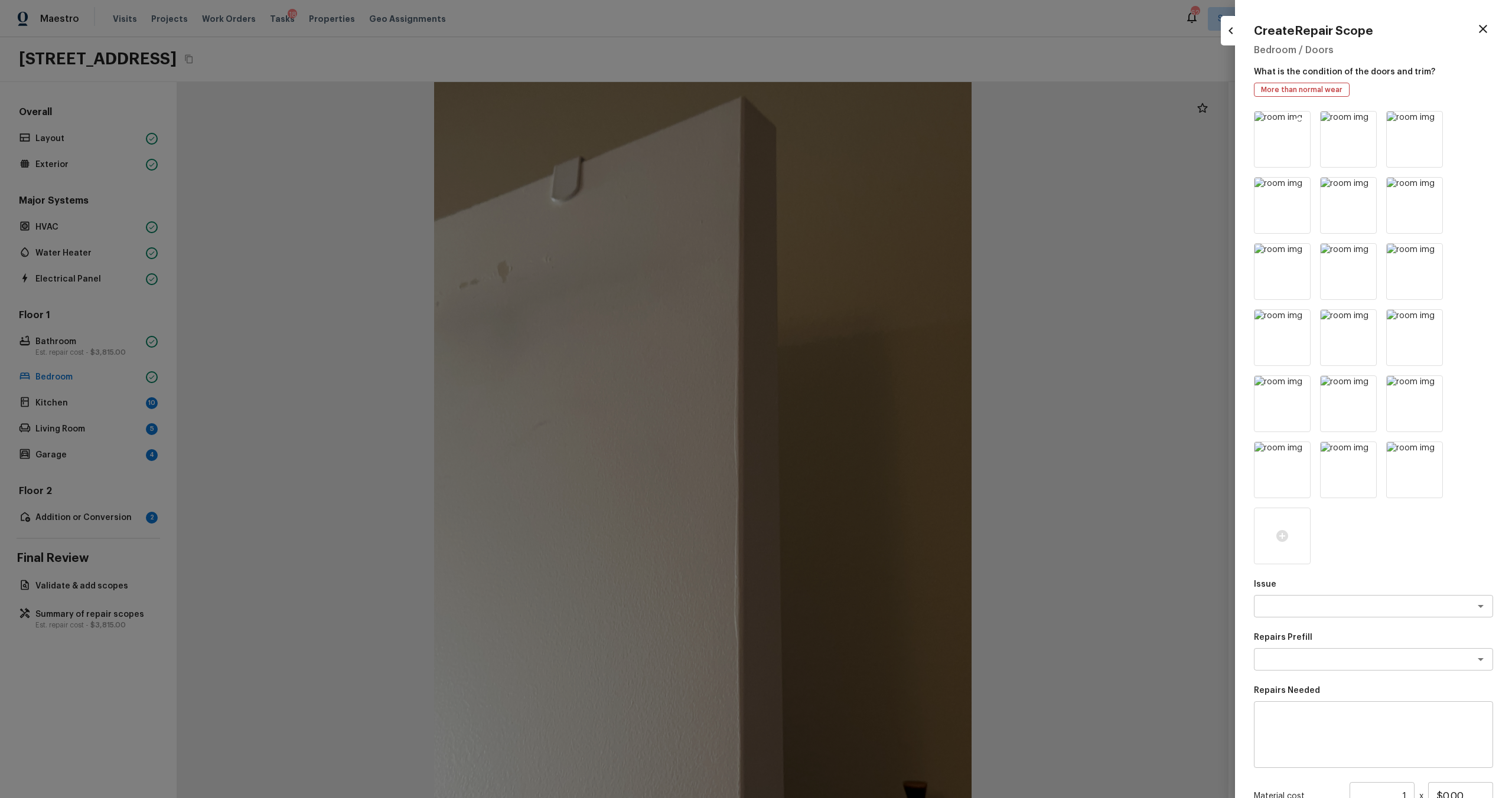
click at [850, 144] on img at bounding box center [1282, 139] width 55 height 55
click at [850, 122] on icon at bounding box center [1365, 122] width 12 height 12
click at [850, 120] on icon at bounding box center [1432, 122] width 12 height 12
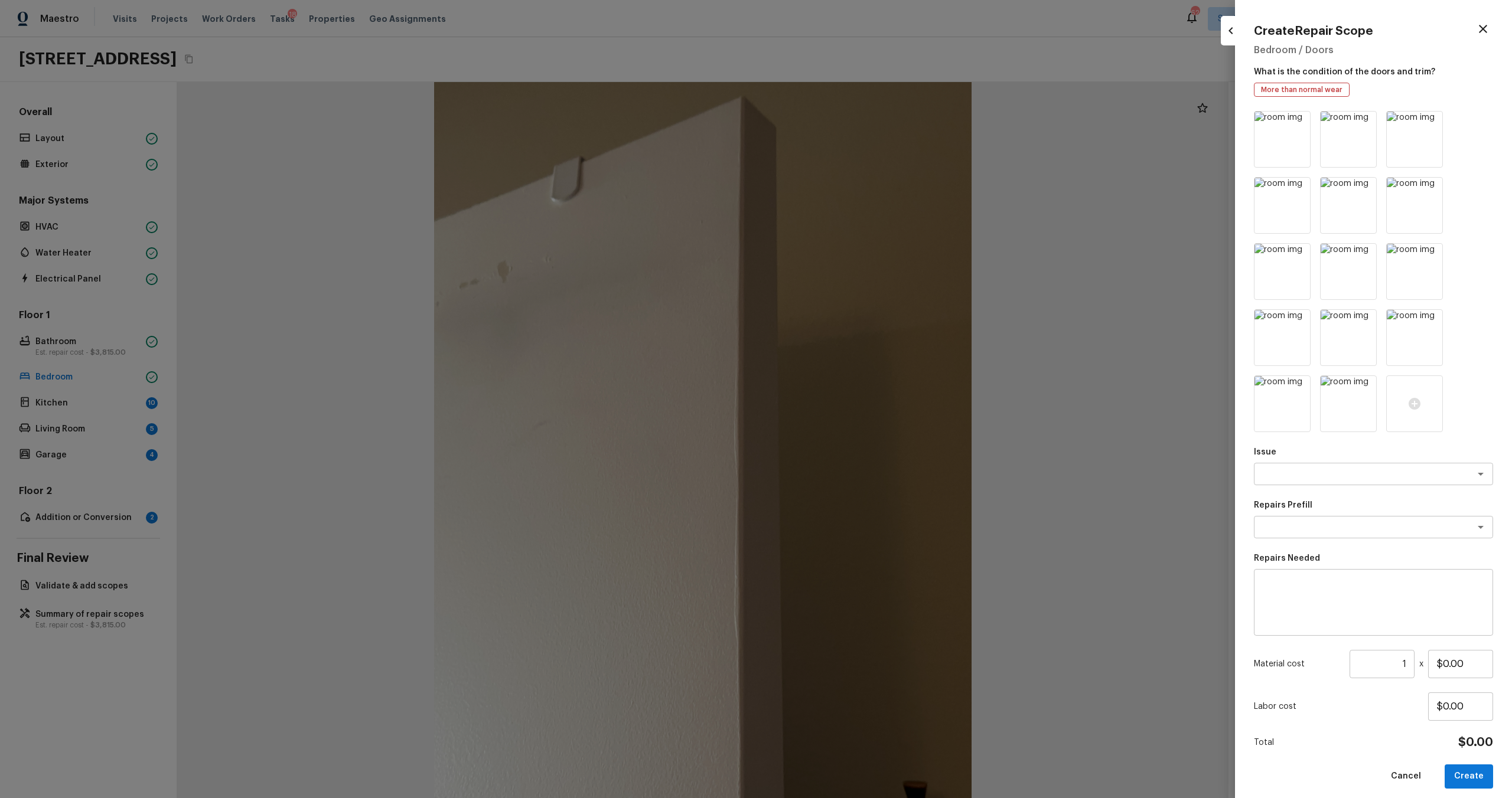
click at [850, 120] on icon at bounding box center [1432, 122] width 12 height 12
click at [850, 182] on icon at bounding box center [1299, 188] width 12 height 12
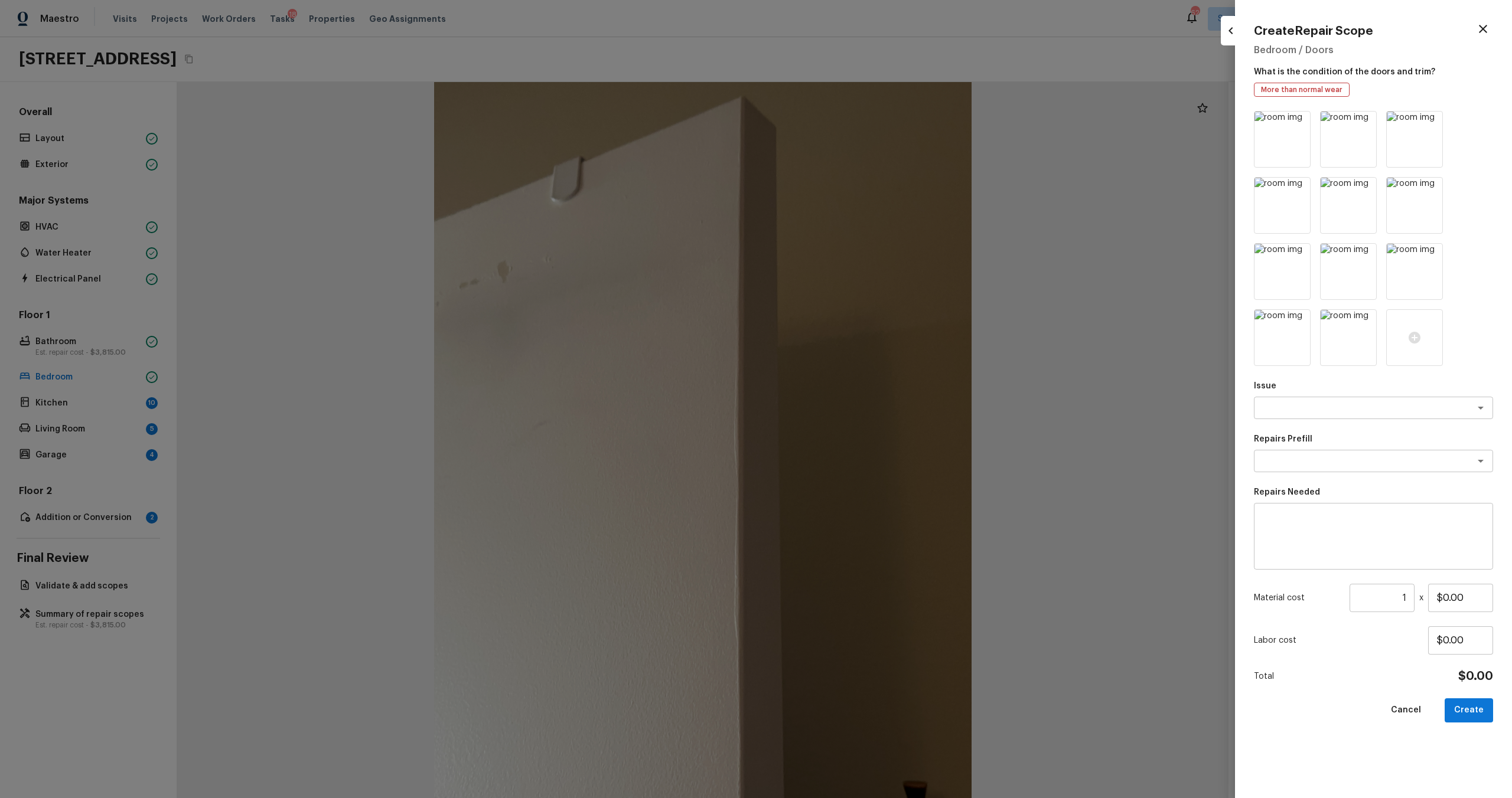
click at [850, 120] on icon at bounding box center [1432, 122] width 12 height 12
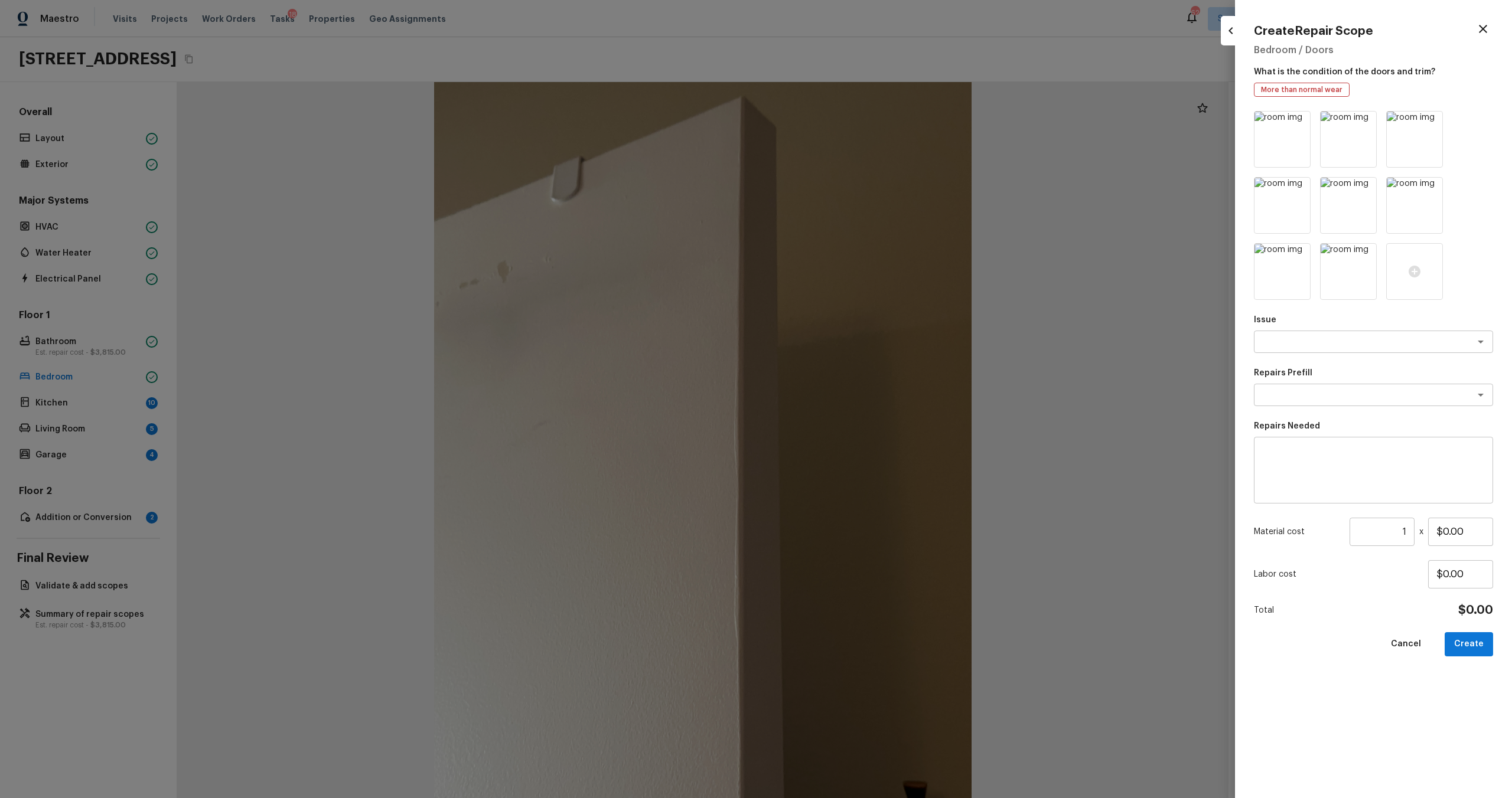
click at [850, 120] on icon at bounding box center [1432, 122] width 12 height 12
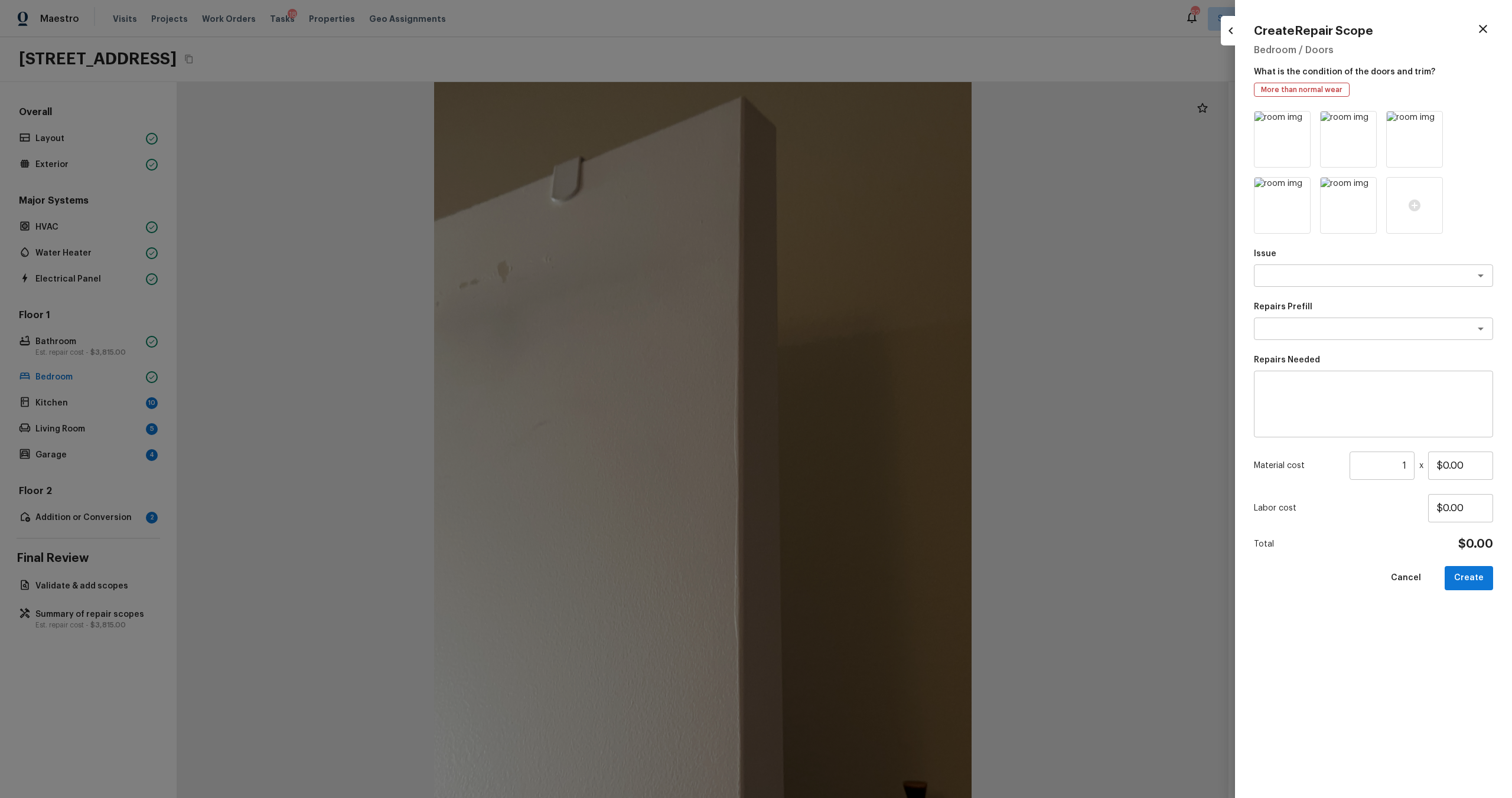
click at [850, 120] on icon at bounding box center [1432, 122] width 12 height 12
click at [850, 286] on div "Issue x ​" at bounding box center [1373, 268] width 239 height 39
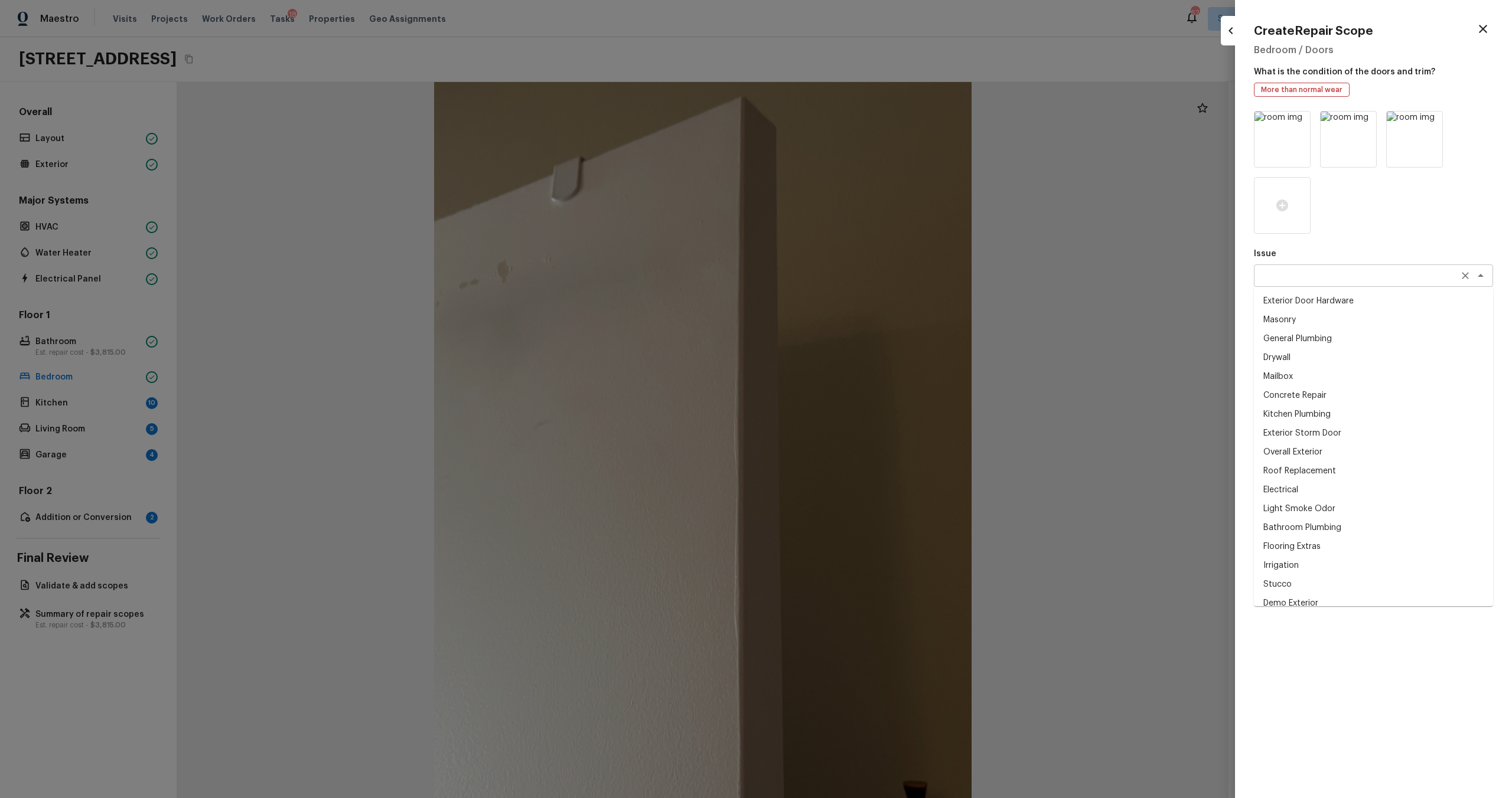
click at [850, 284] on div "x ​" at bounding box center [1373, 275] width 239 height 22
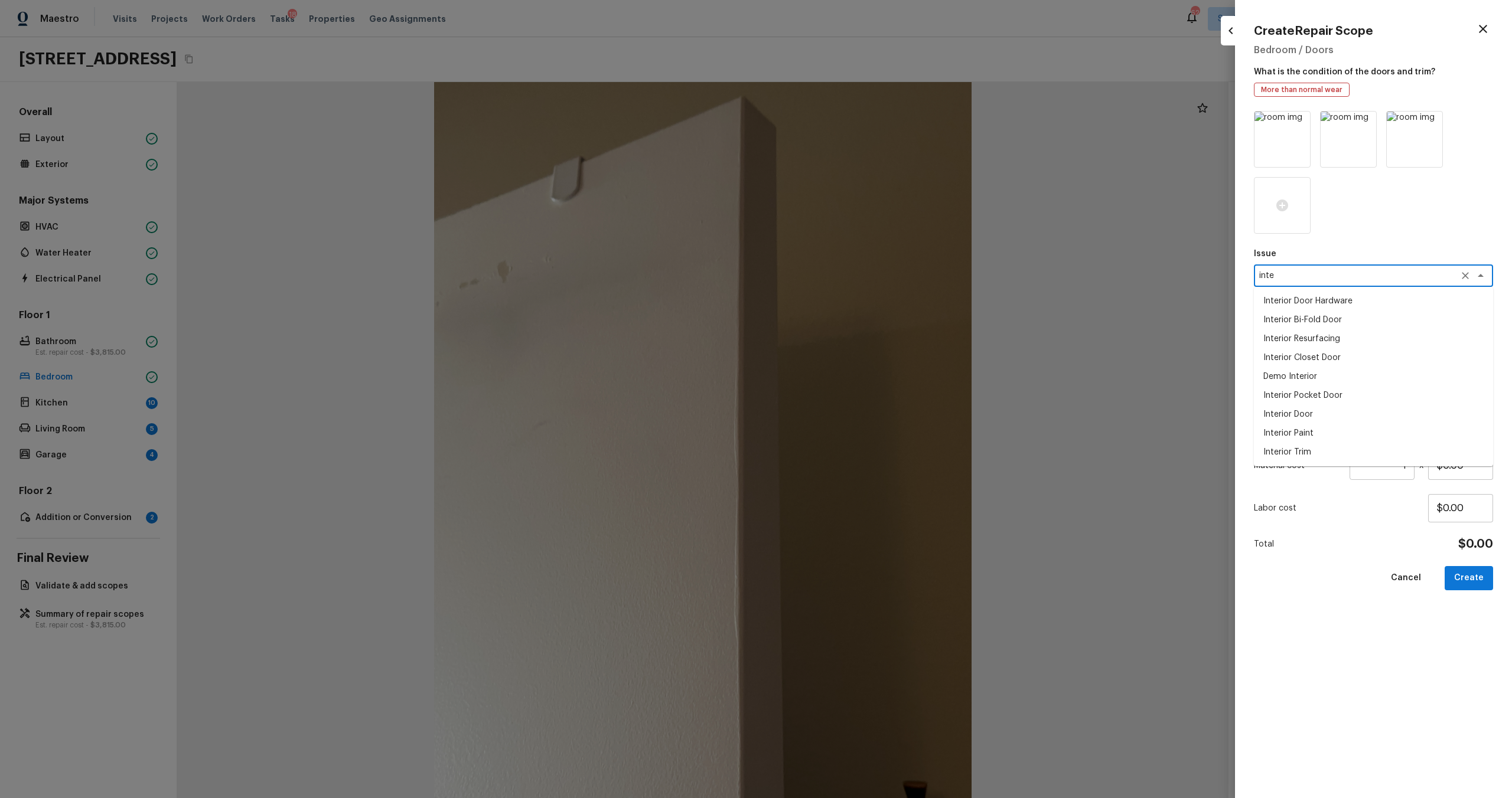
click at [850, 405] on li "Interior Door" at bounding box center [1373, 414] width 239 height 19
type textarea "Interior Door"
click at [850, 329] on textarea at bounding box center [1357, 329] width 195 height 12
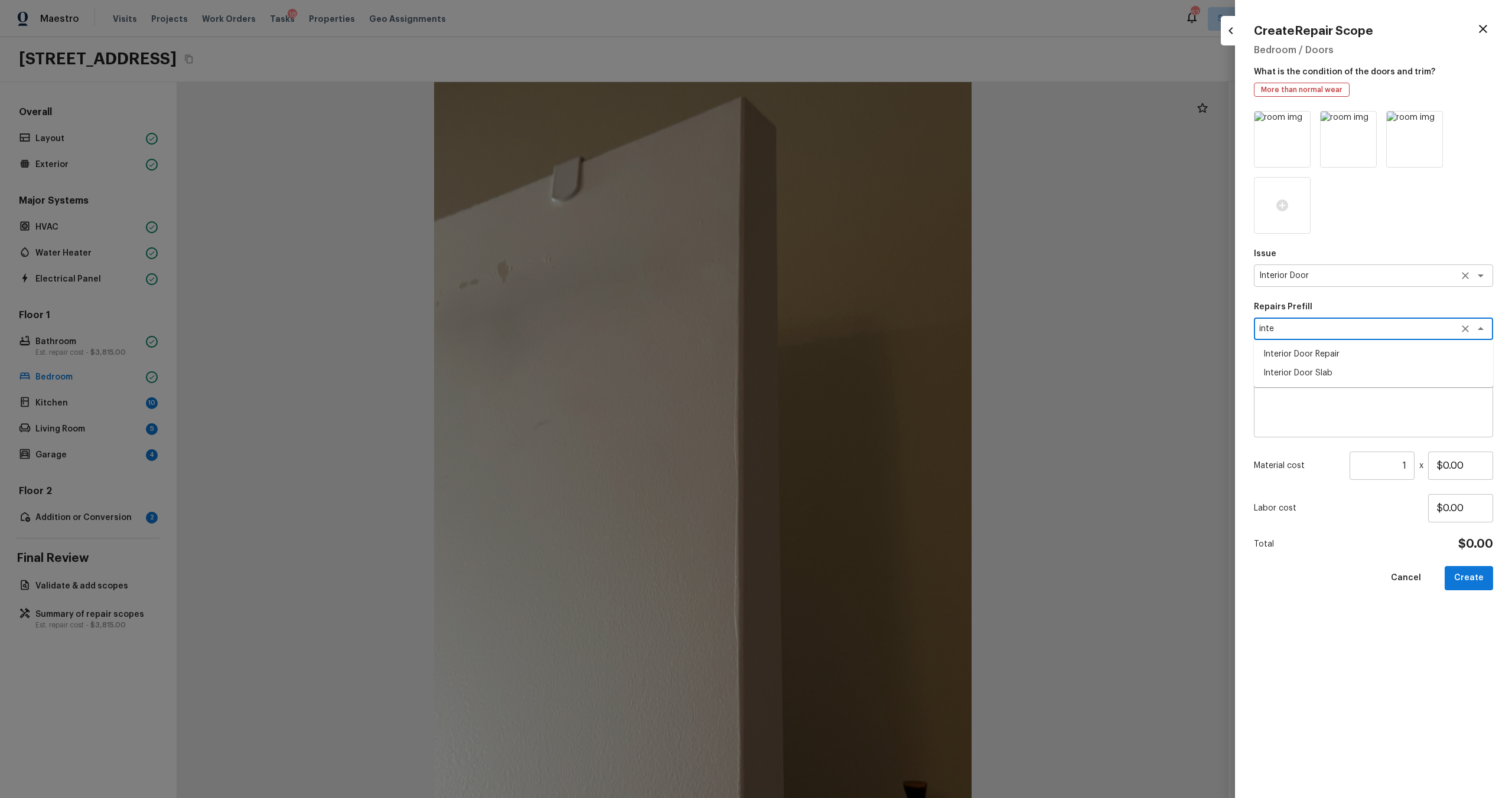
type textarea "inte"
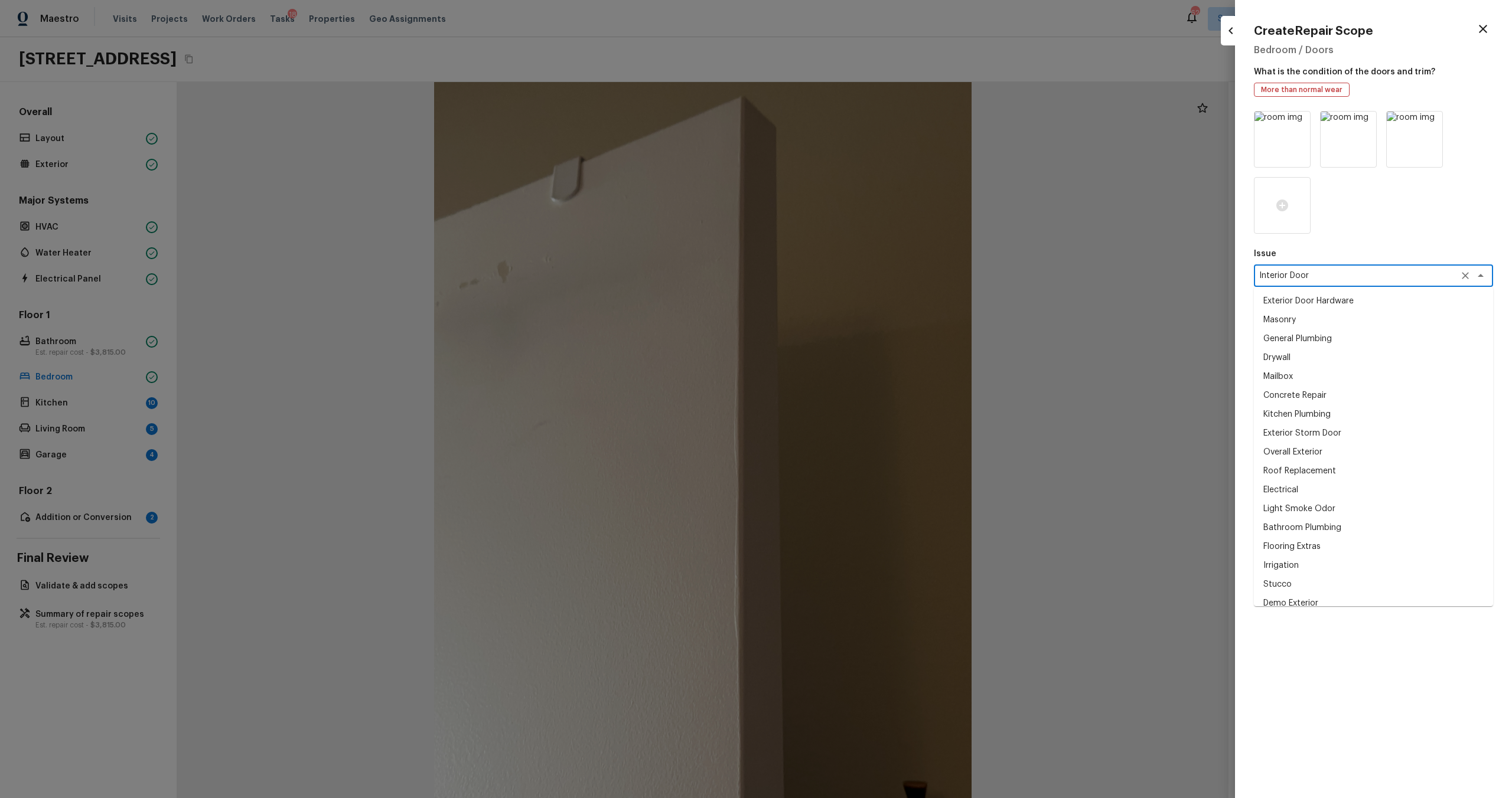
drag, startPoint x: 1321, startPoint y: 273, endPoint x: 1209, endPoint y: 273, distance: 112.0
click at [850, 273] on div "Create Repair Scope Bedroom / Doors What is the condition of the doors and trim…" at bounding box center [756, 399] width 1512 height 798
click at [850, 241] on div "Issue Interior Door x ​ Exterior Door Hardware Masonry General Plumbing Drywall…" at bounding box center [1373, 445] width 239 height 668
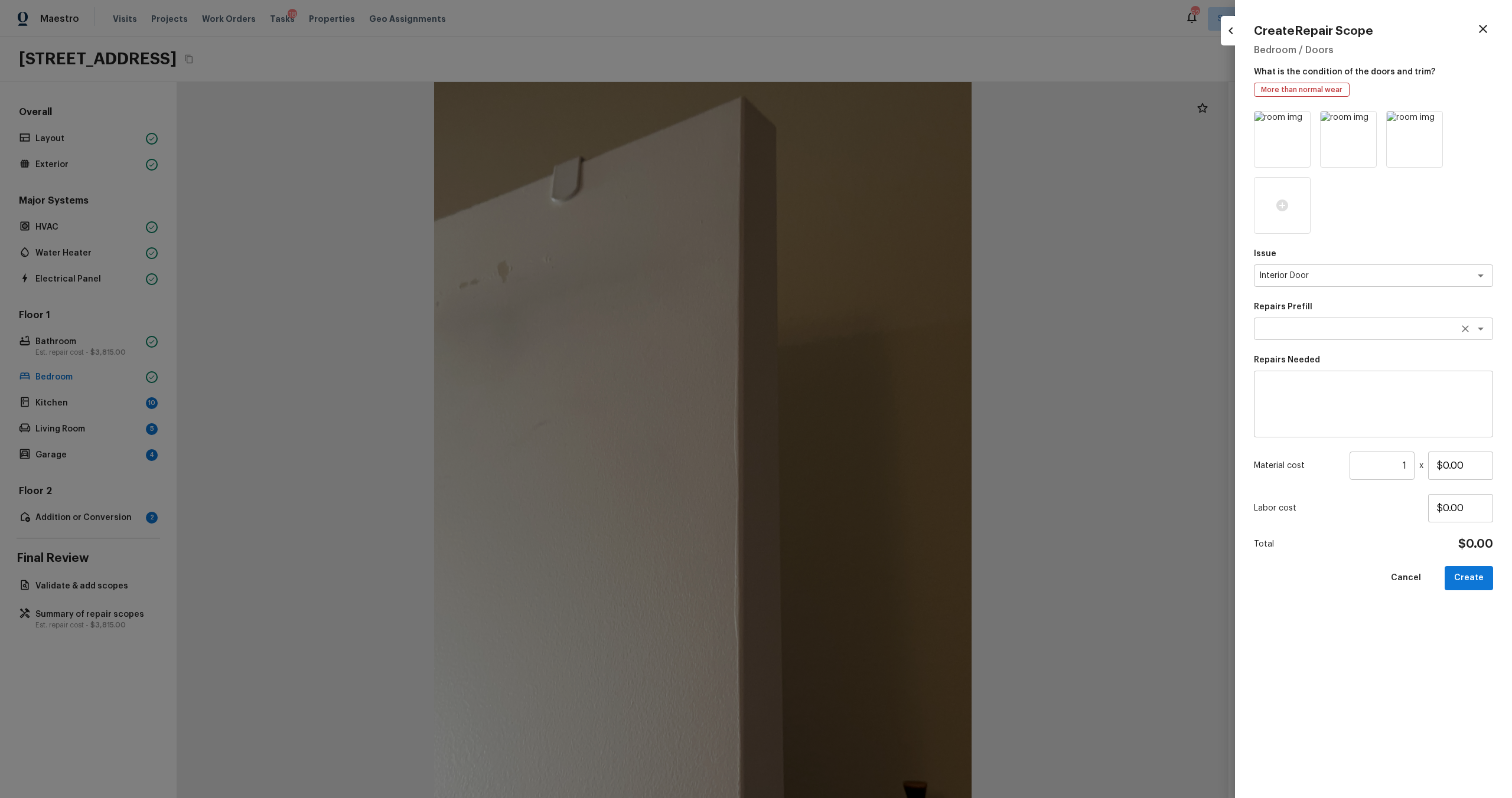
click at [850, 323] on textarea at bounding box center [1357, 329] width 195 height 12
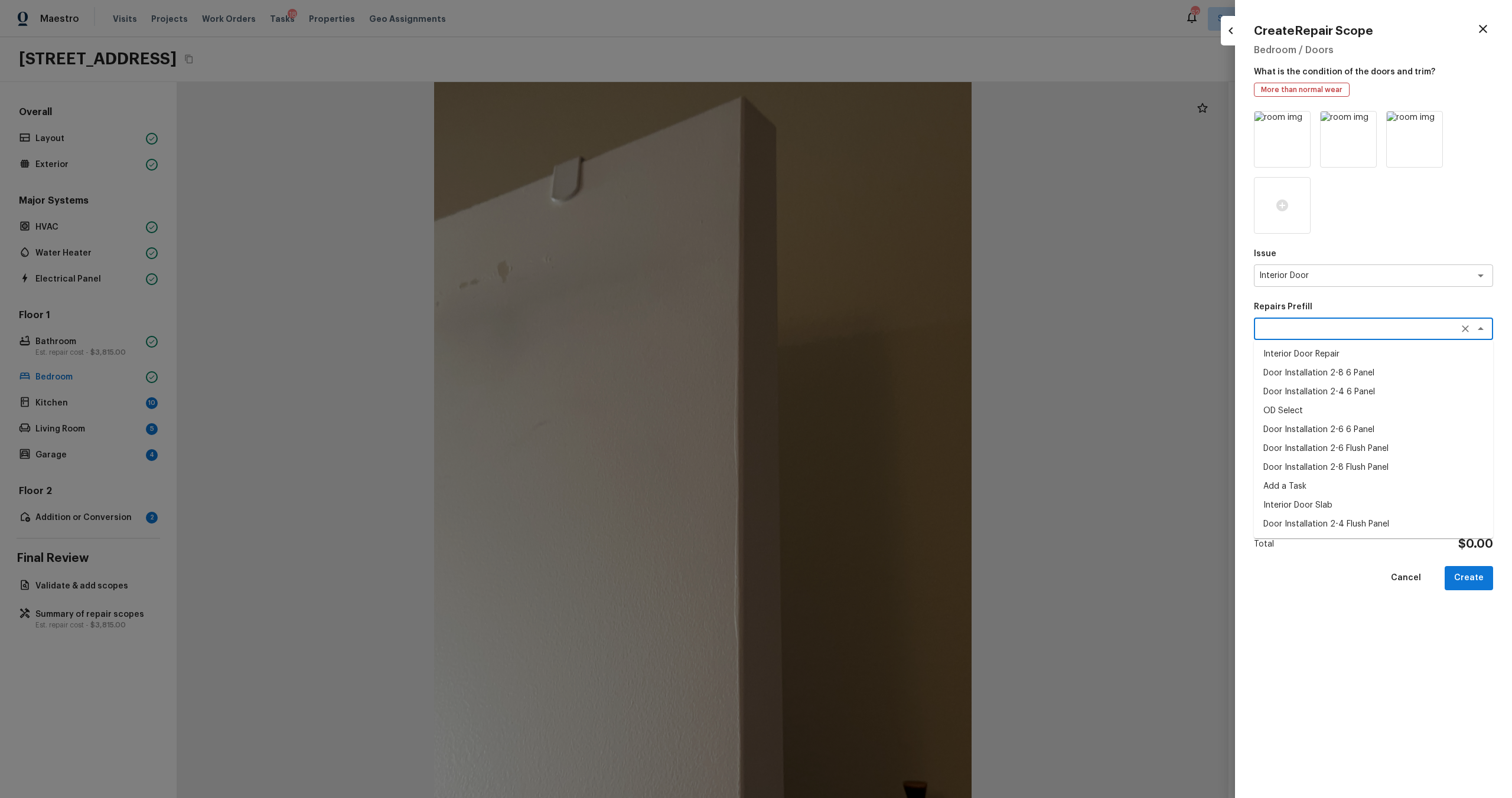
paste textarea "Interior Door"
type textarea "Interior Door"
click at [850, 397] on textarea at bounding box center [1373, 404] width 223 height 48
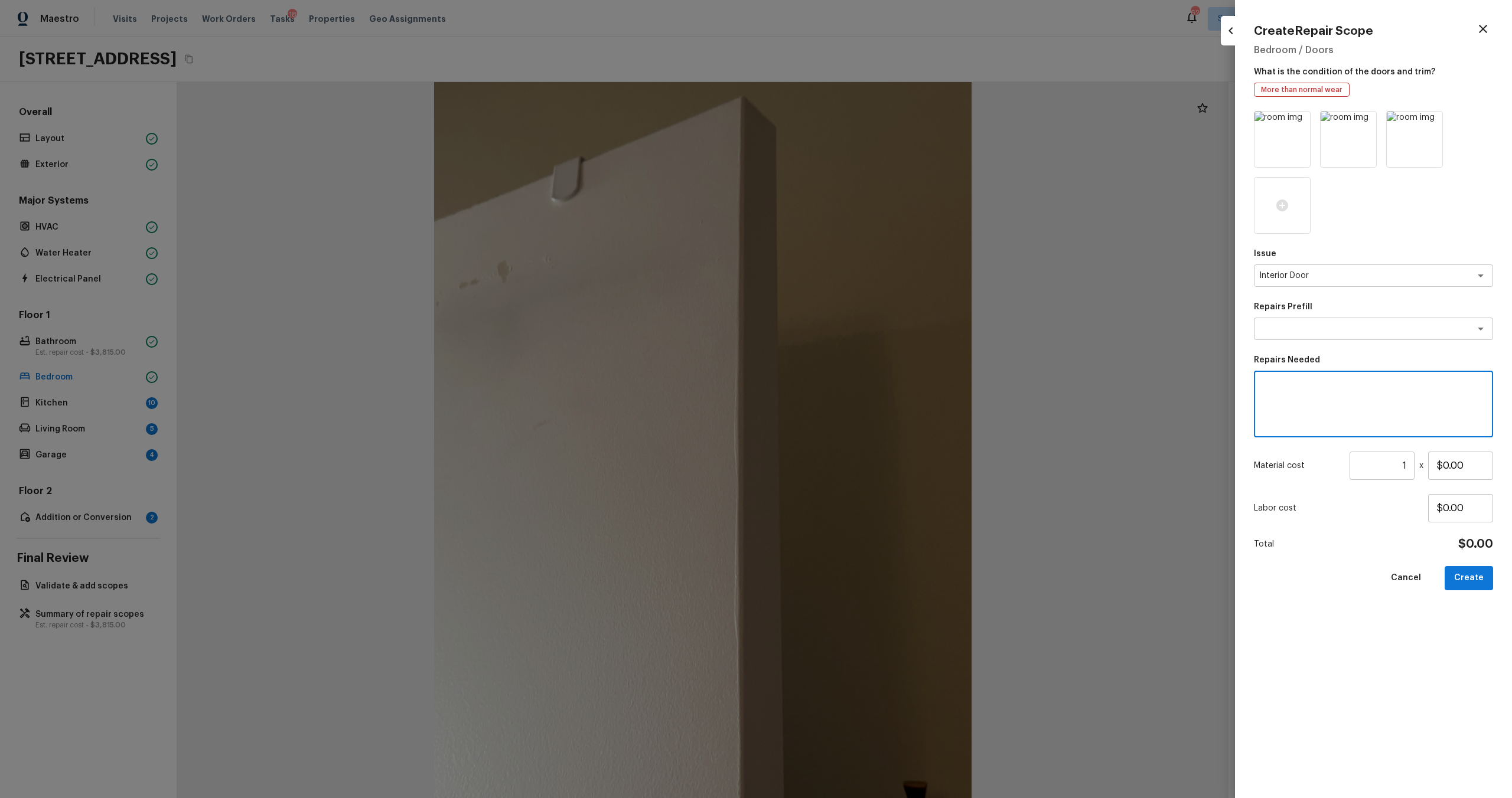
paste textarea "Interior Door"
type textarea "Interior Door Repaint"
drag, startPoint x: 1472, startPoint y: 461, endPoint x: 1357, endPoint y: 461, distance: 115.0
click at [850, 430] on div "Material cost 1 ​ x $0.00" at bounding box center [1373, 466] width 239 height 29
type input "$80.00"
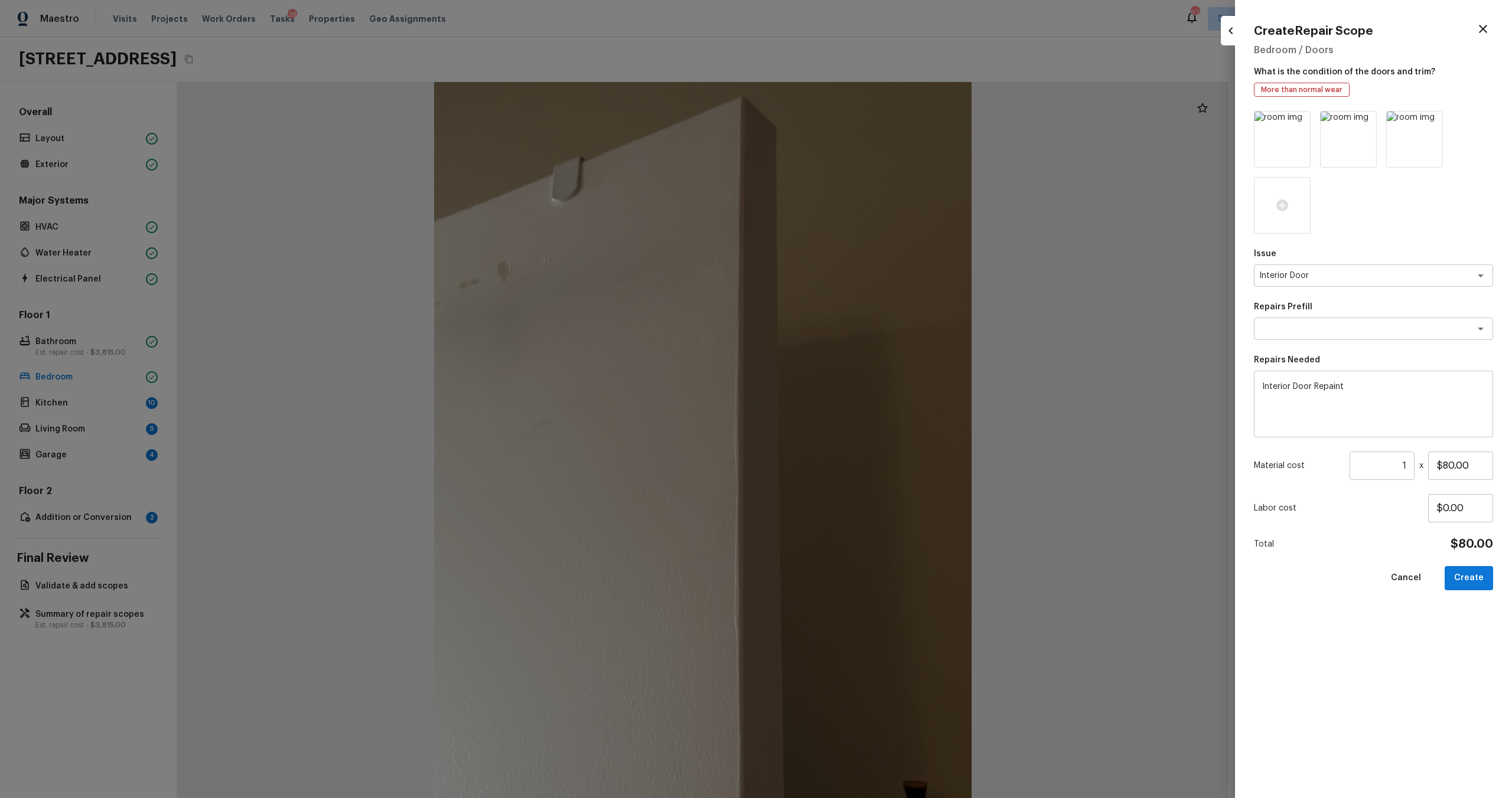
click at [850, 430] on div "Issue Interior Door x ​ Repairs Prefill x ​ Repairs Needed Interior Door Repain…" at bounding box center [1373, 445] width 239 height 668
click at [850, 430] on button "Create" at bounding box center [1469, 578] width 48 height 24
type input "$0.00"
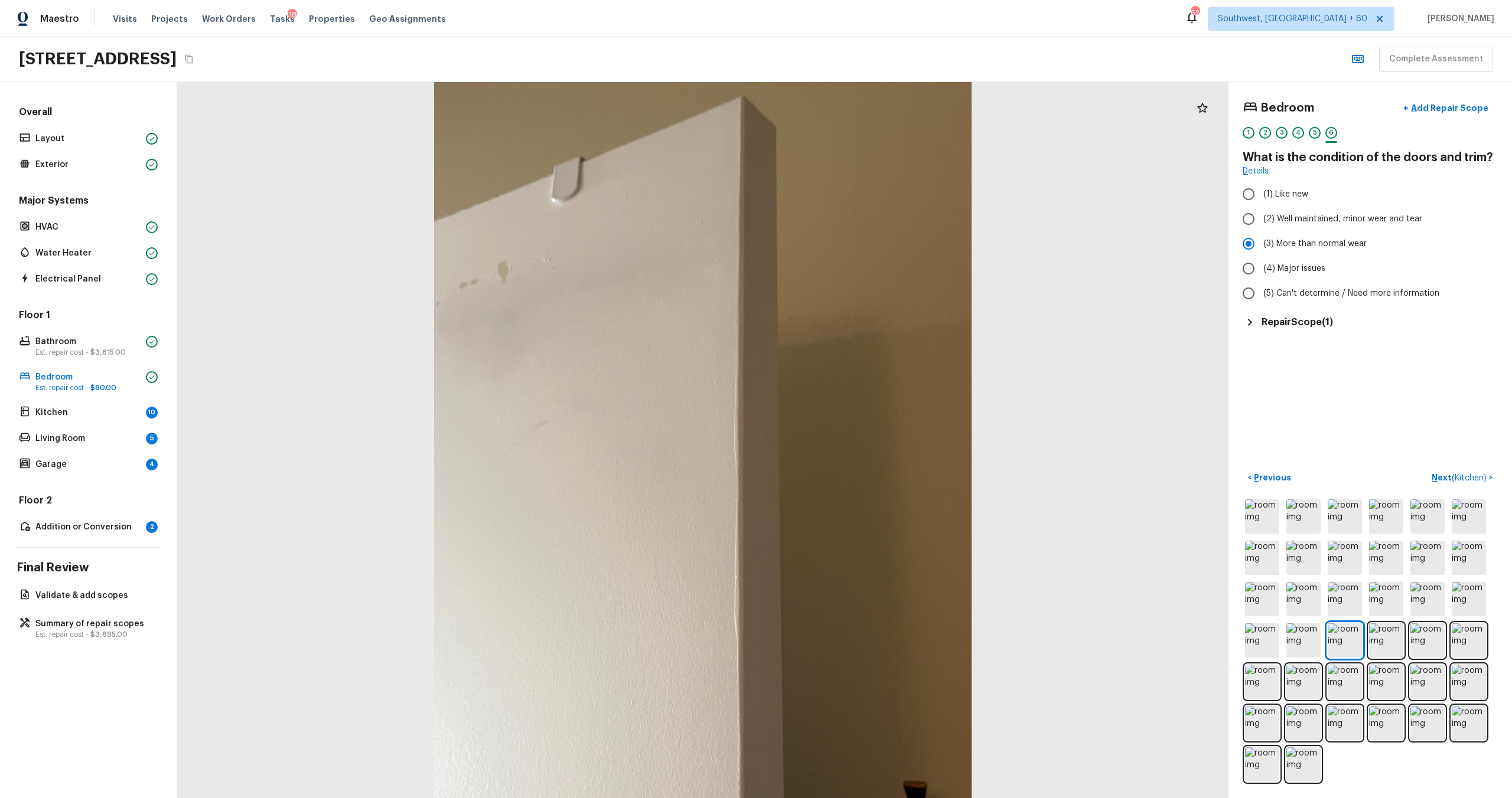
click at [850, 430] on div "Bedroom + Add Repair Scope 1 2 3 4 5 6 What is the condition of the doors and t…" at bounding box center [1370, 440] width 283 height 716
click at [850, 430] on p "Next ( Kitchen )" at bounding box center [1461, 478] width 57 height 12
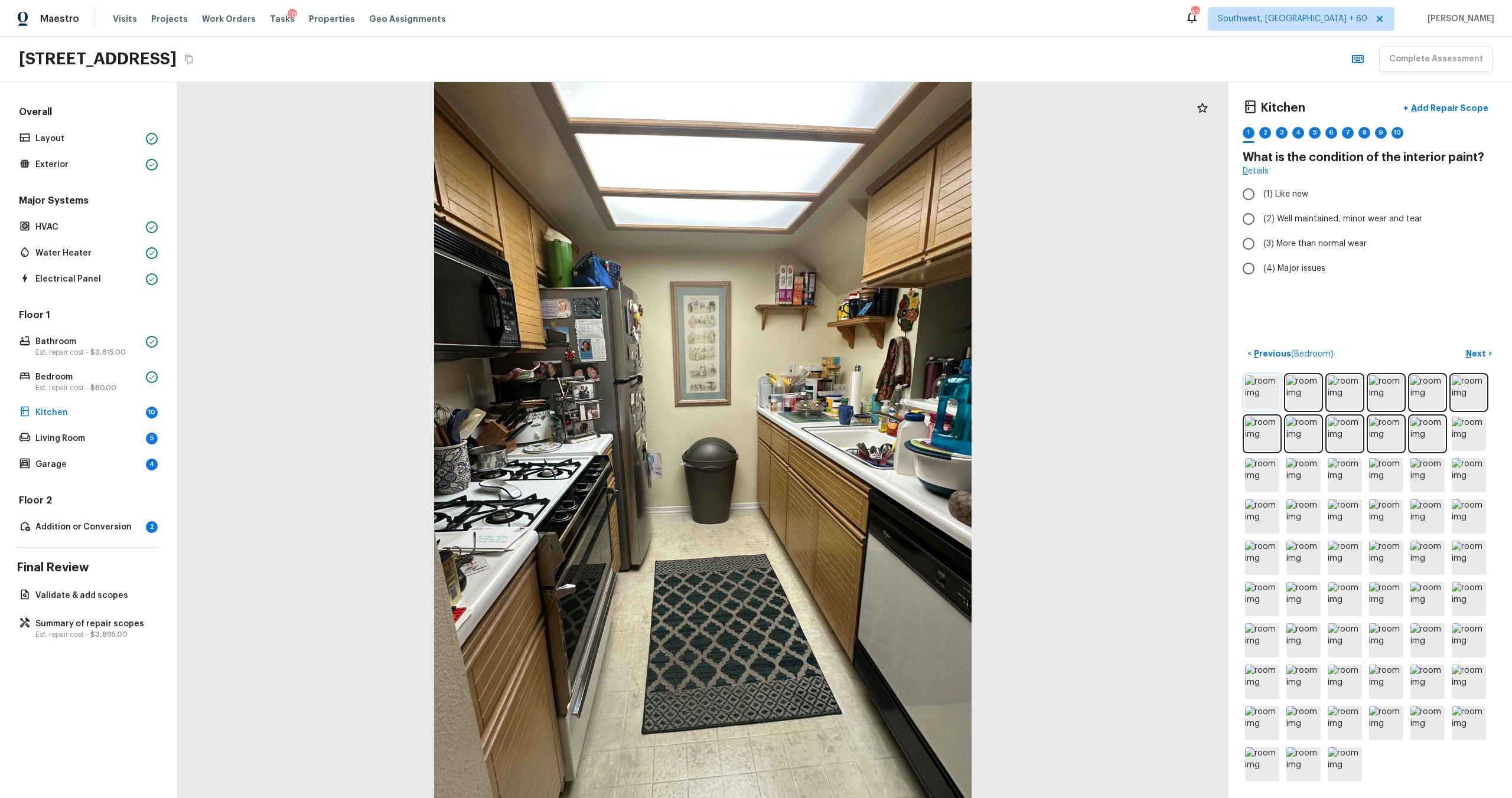
click at [850, 391] on img at bounding box center [1262, 392] width 35 height 34
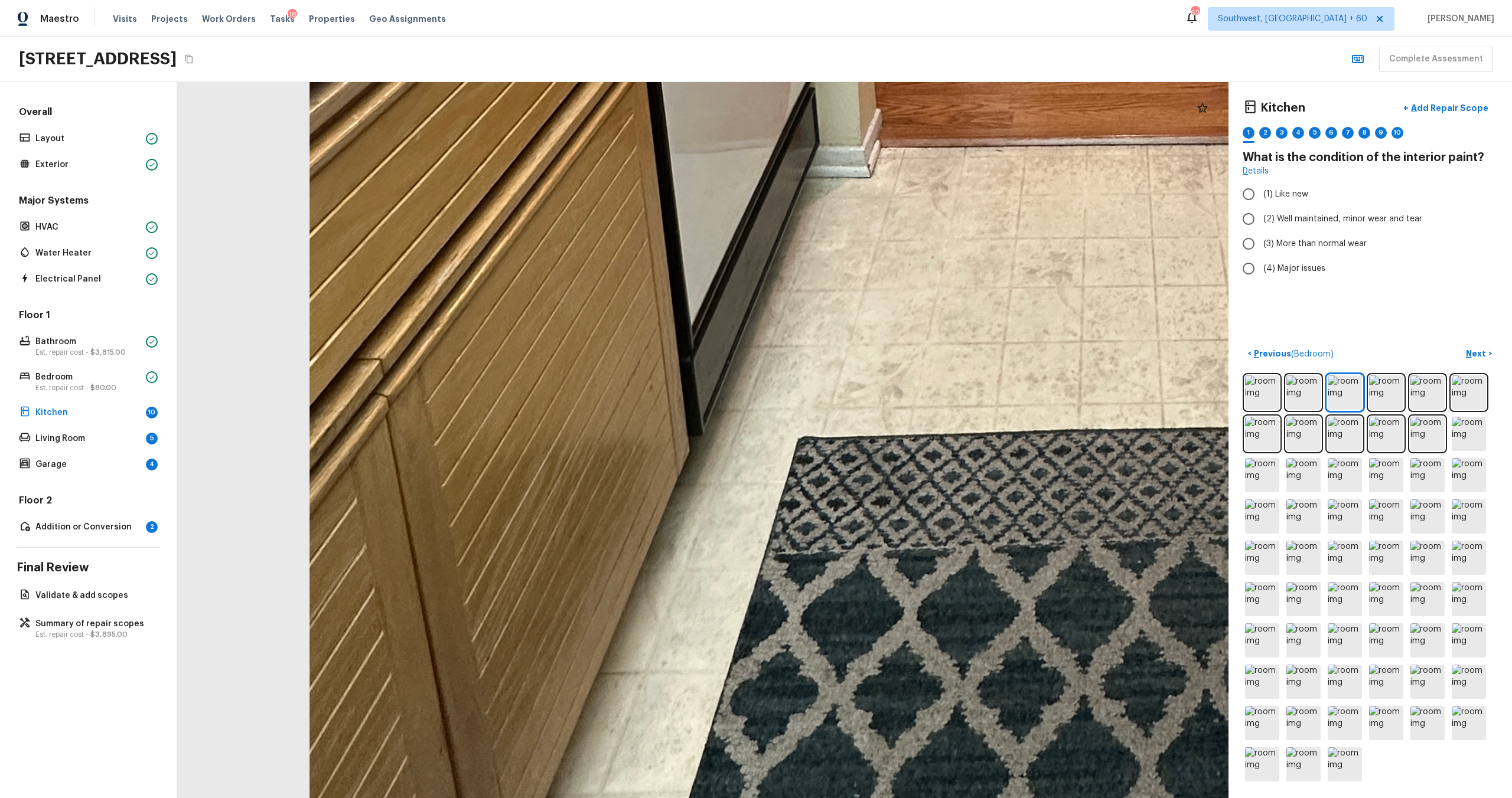
drag, startPoint x: 514, startPoint y: 677, endPoint x: 520, endPoint y: 483, distance: 194.1
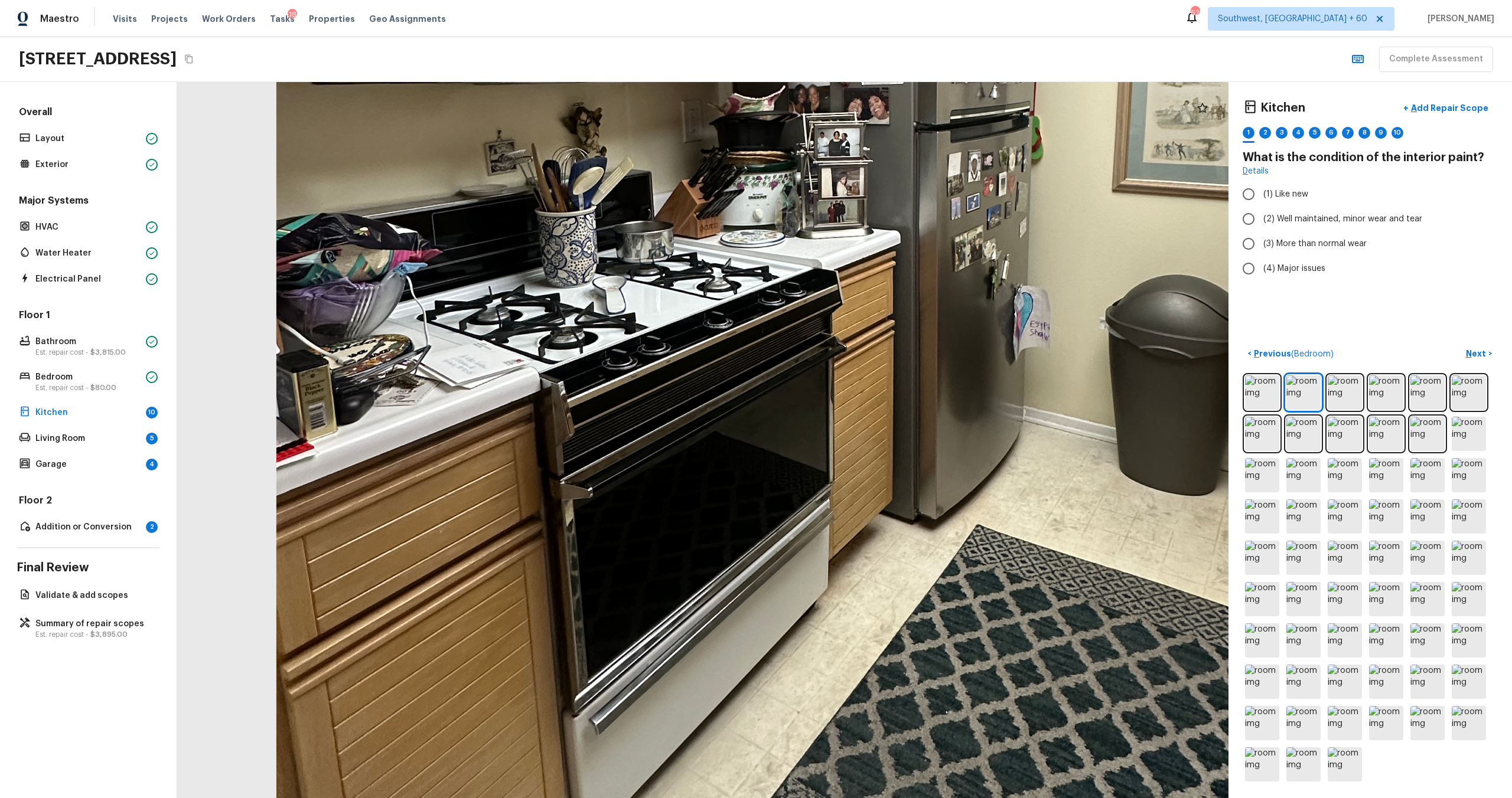
drag, startPoint x: 610, startPoint y: 651, endPoint x: 650, endPoint y: 797, distance: 151.4
click at [649, 430] on html "Maestro Visits Projects Work Orders Tasks 18 Properties Geo Assignments 628 Sou…" at bounding box center [756, 399] width 1512 height 798
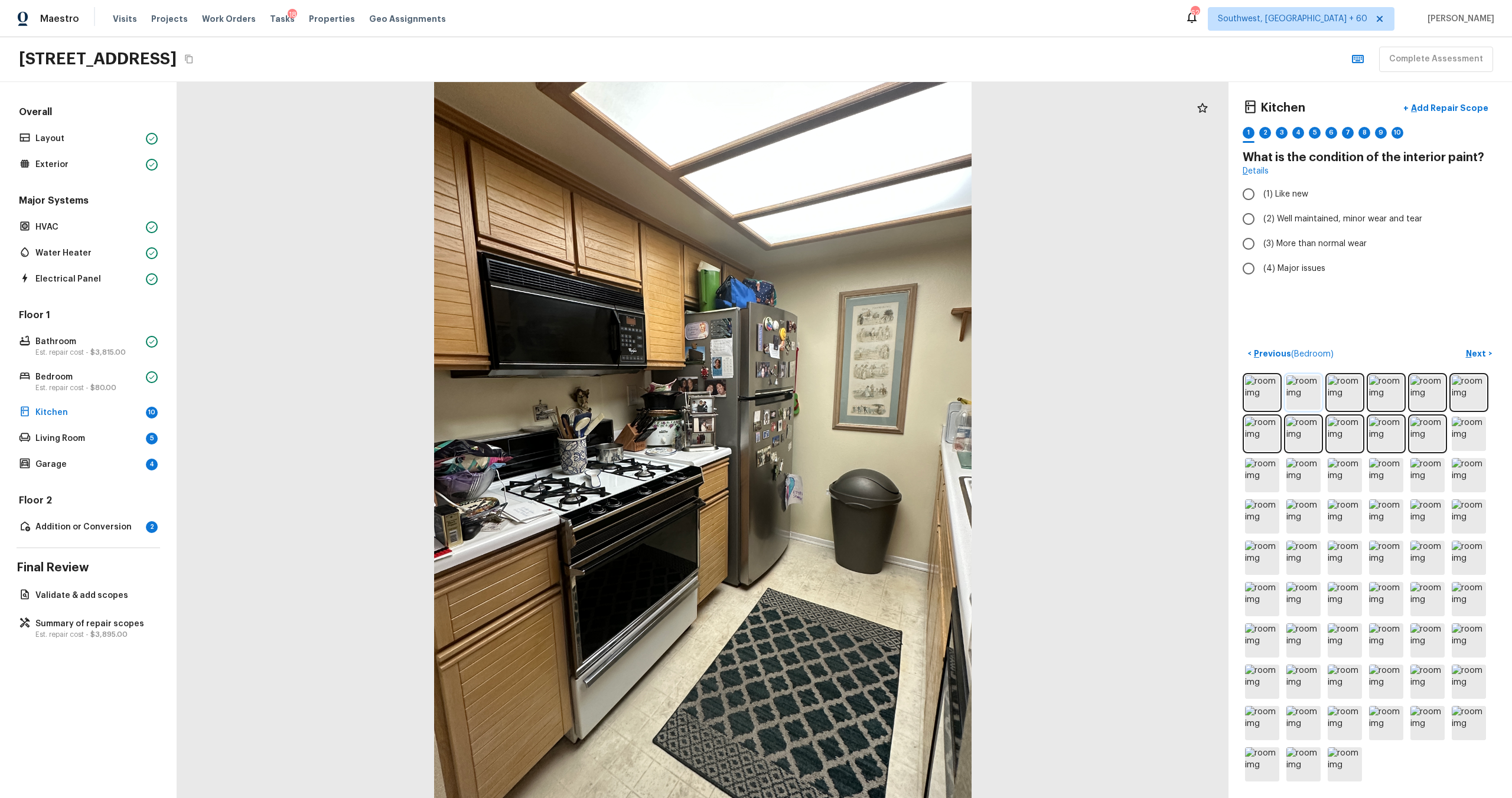
click at [850, 394] on img at bounding box center [1304, 392] width 35 height 34
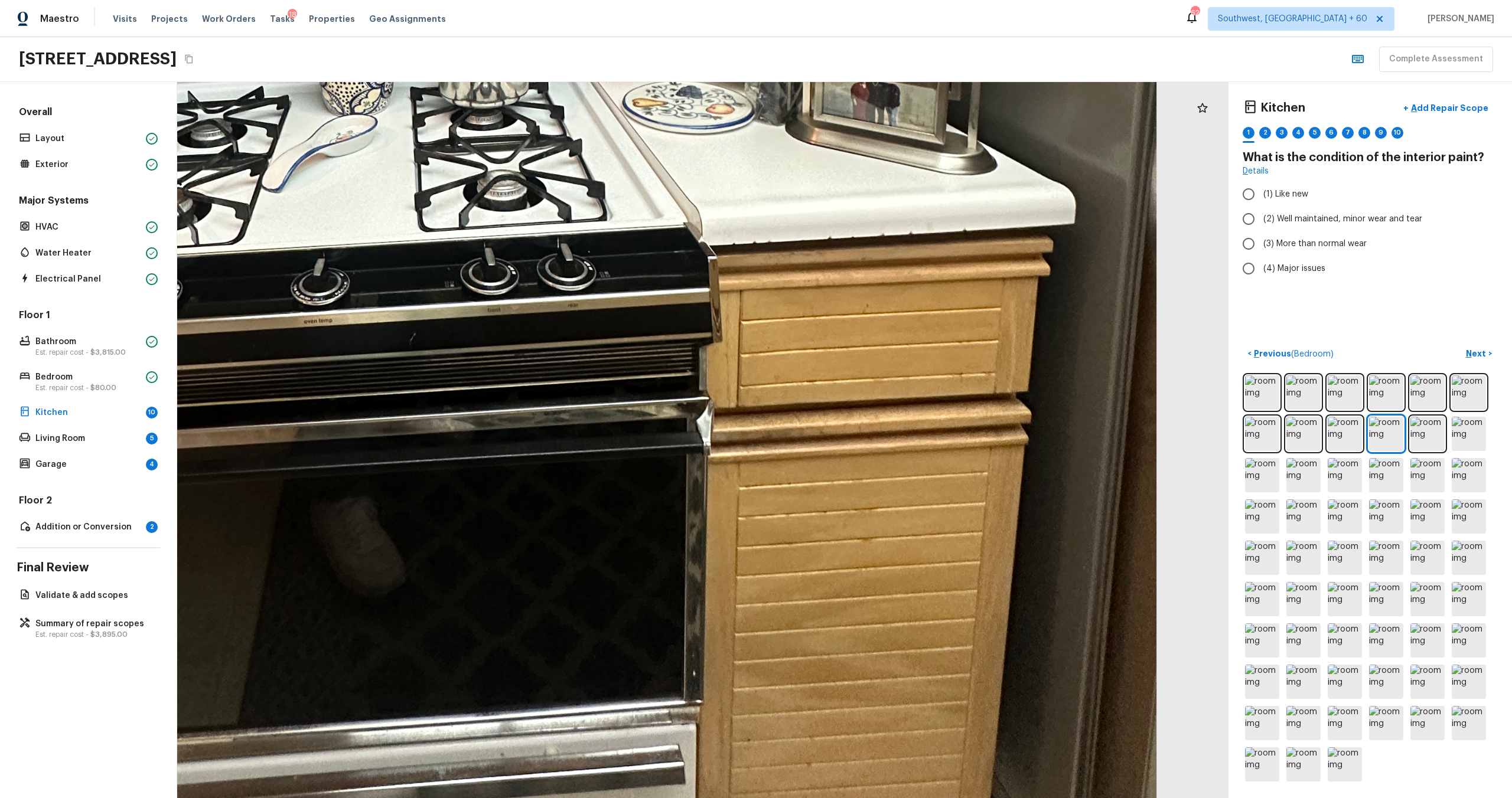
drag, startPoint x: 876, startPoint y: 694, endPoint x: 819, endPoint y: 522, distance: 181.2
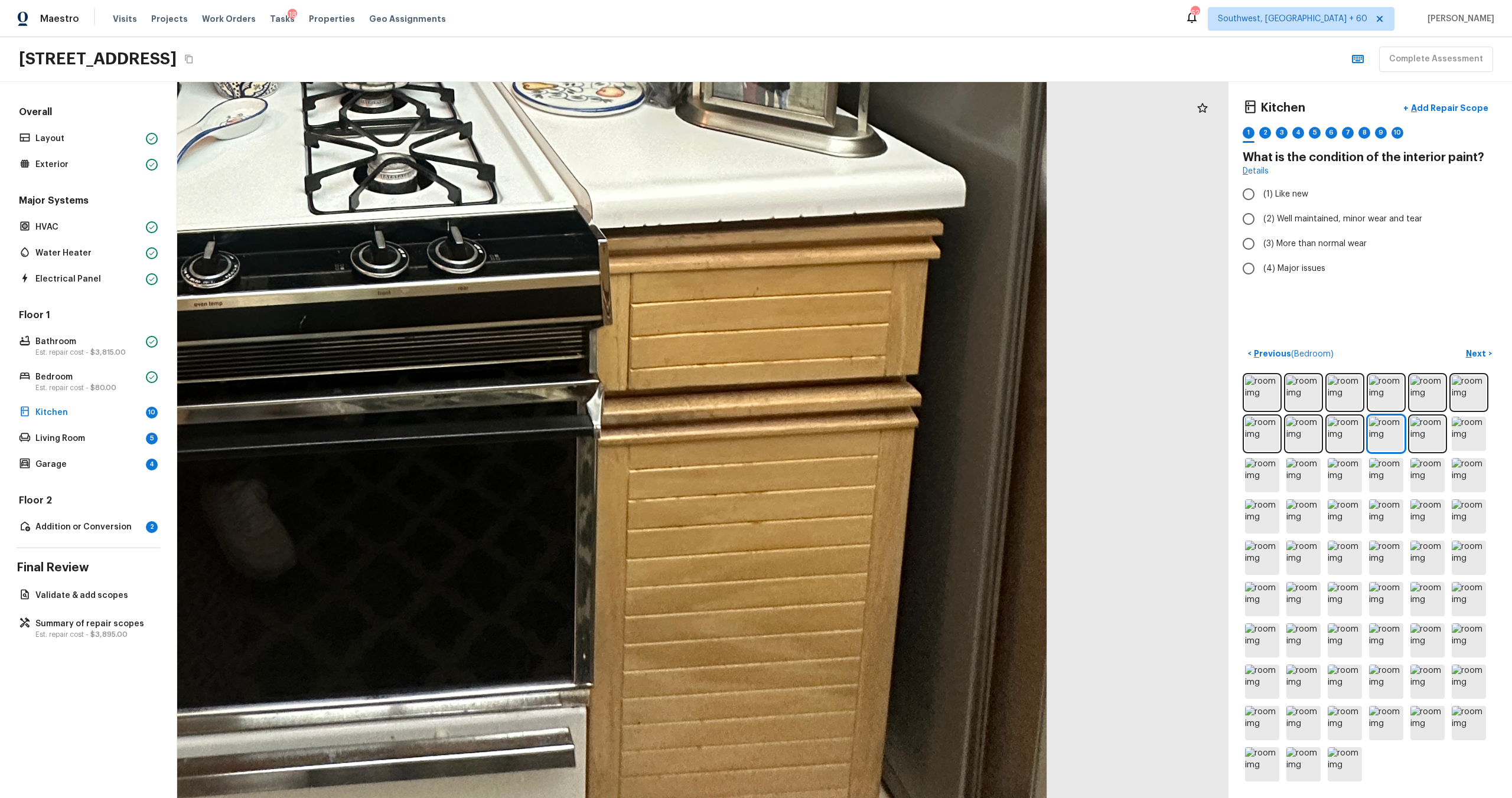
drag, startPoint x: 837, startPoint y: 570, endPoint x: 728, endPoint y: 575, distance: 109.1
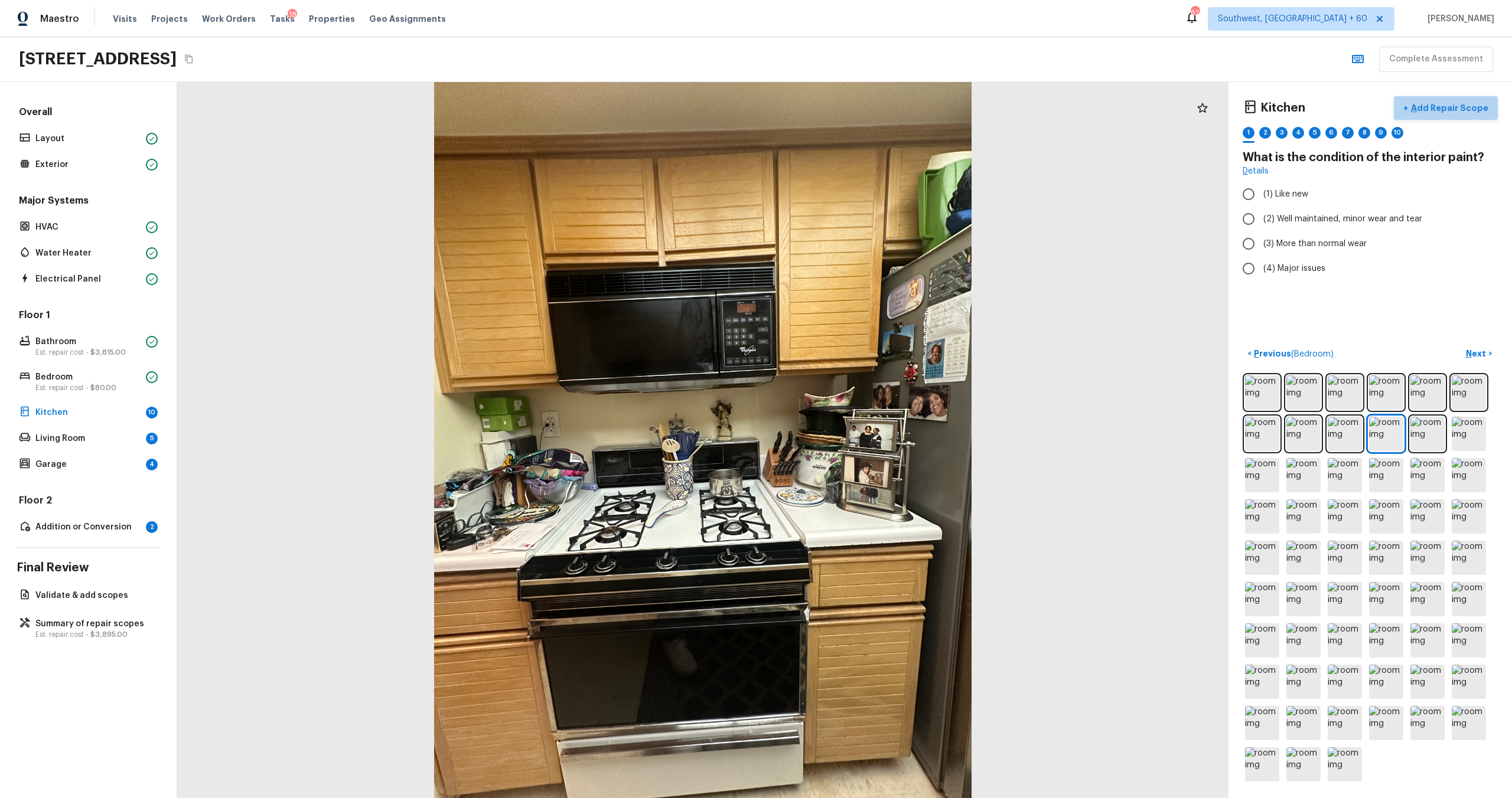
click at [850, 98] on button "+ Add Repair Scope" at bounding box center [1446, 108] width 104 height 24
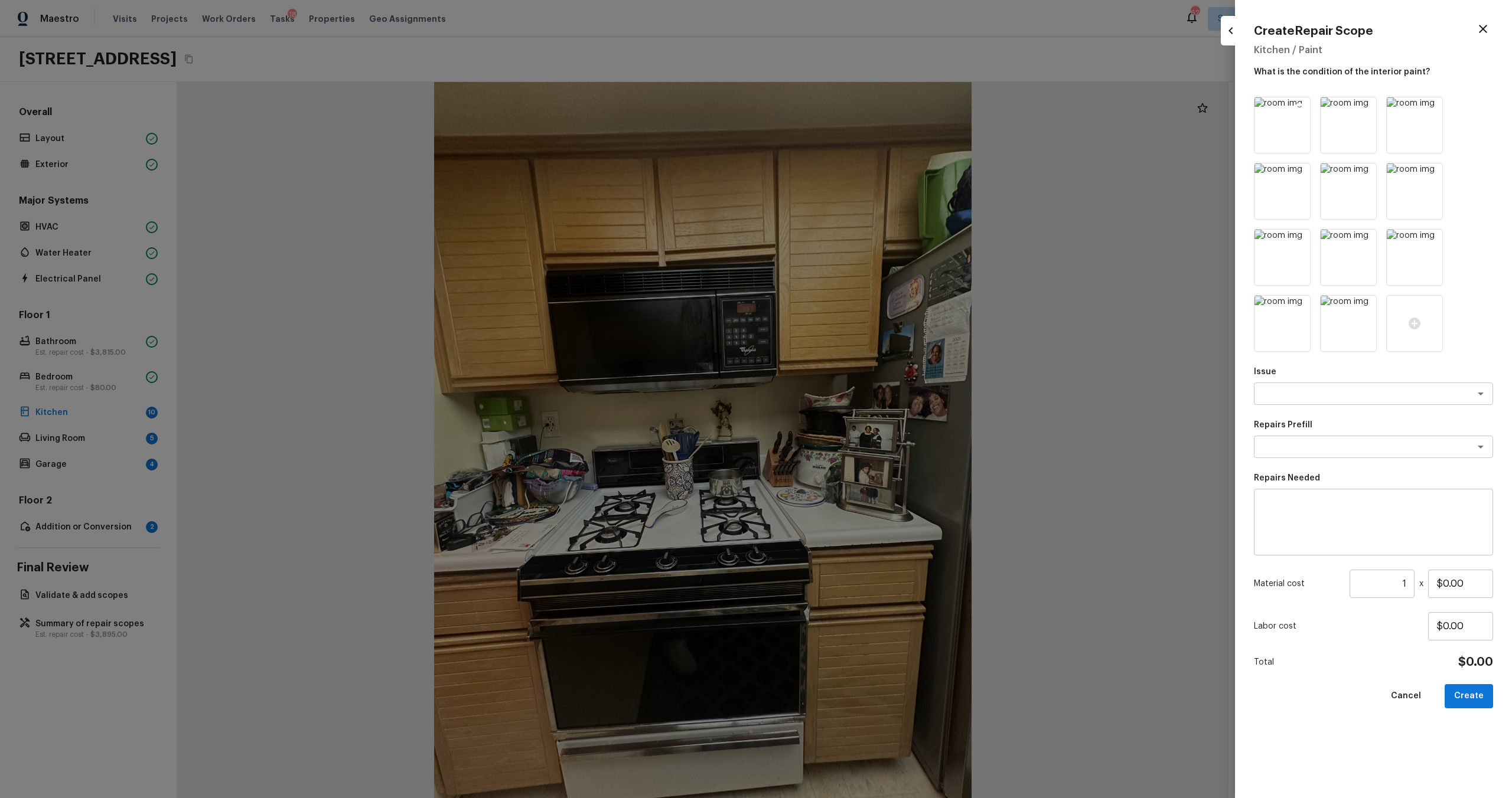
click at [850, 107] on icon at bounding box center [1299, 108] width 12 height 12
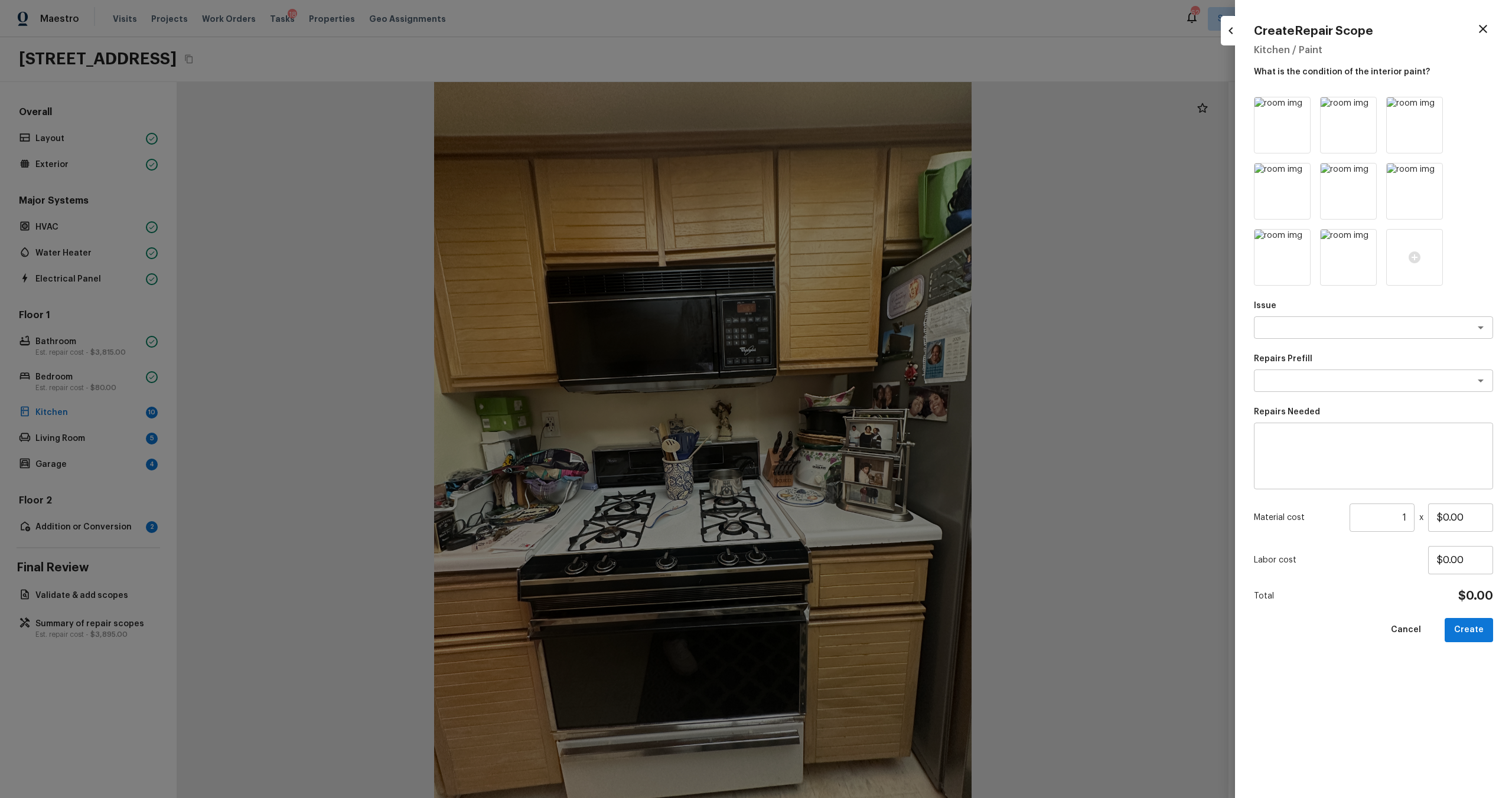
click at [850, 107] on icon at bounding box center [1299, 108] width 12 height 12
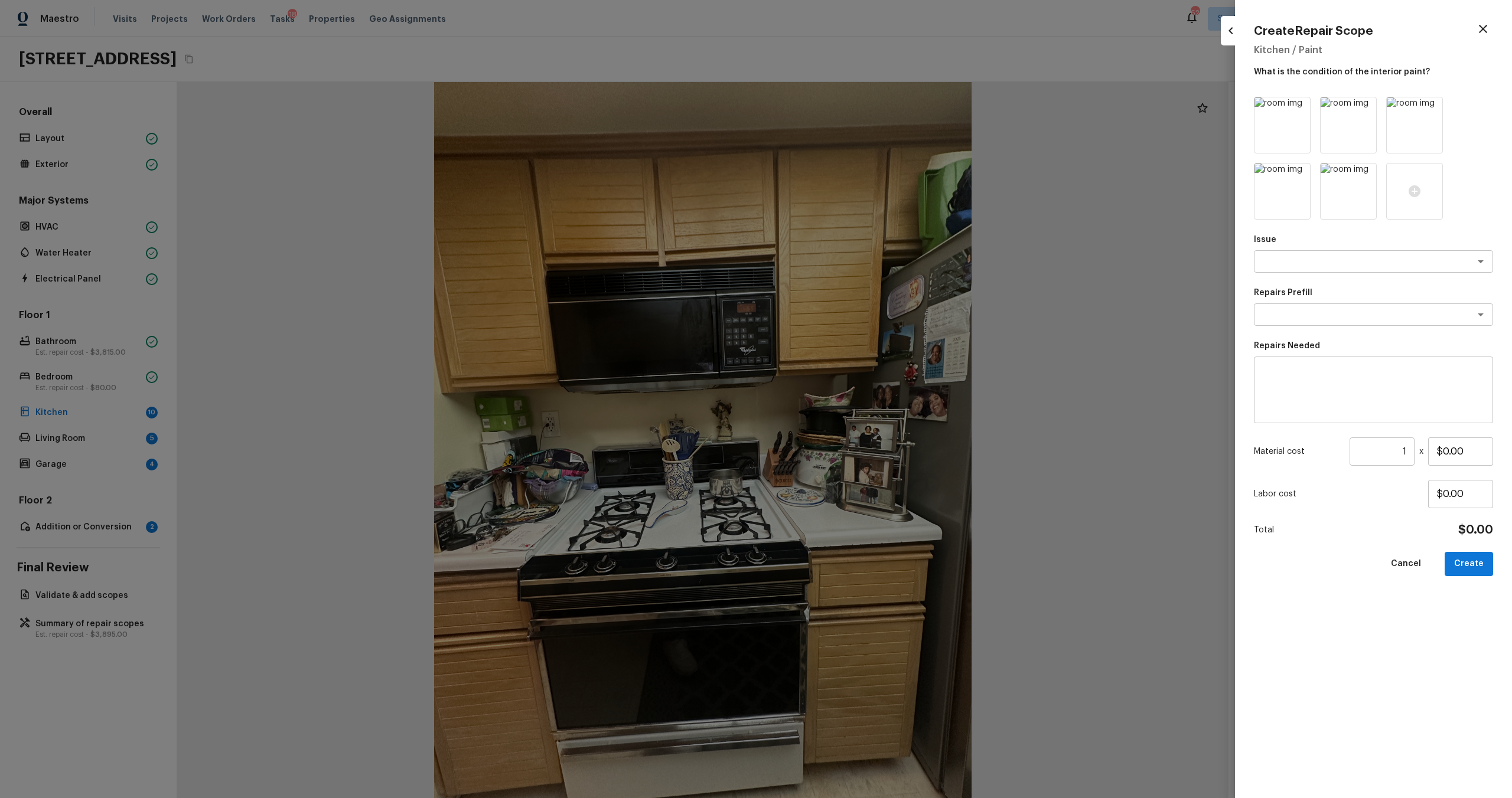
click at [850, 107] on icon at bounding box center [1299, 108] width 12 height 12
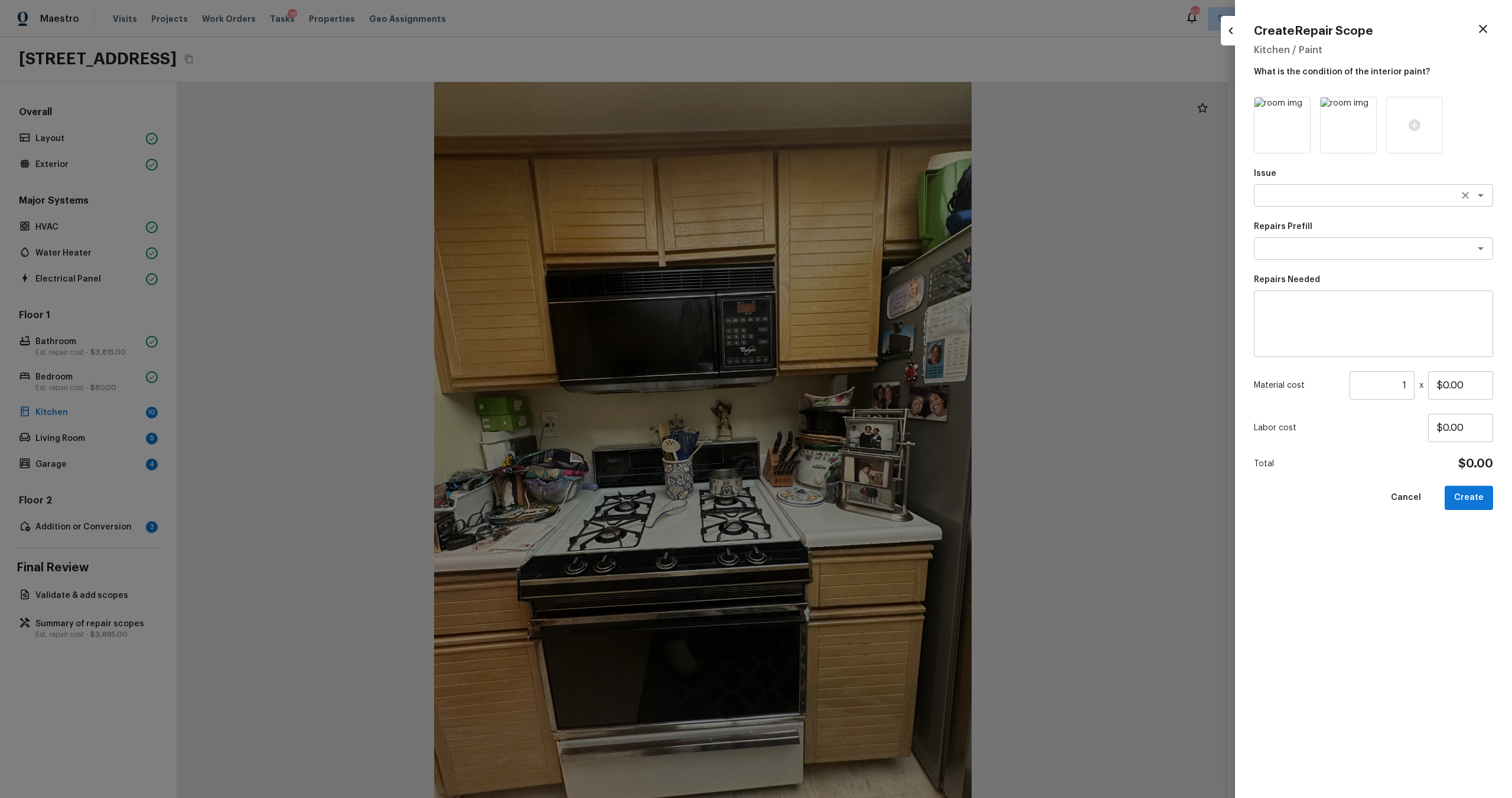
click at [850, 202] on div "x ​" at bounding box center [1373, 195] width 239 height 22
click at [850, 241] on li "Kitchen Cabinets" at bounding box center [1373, 240] width 239 height 19
type textarea "Kitchen Cabinets"
click at [850, 247] on textarea at bounding box center [1357, 249] width 195 height 12
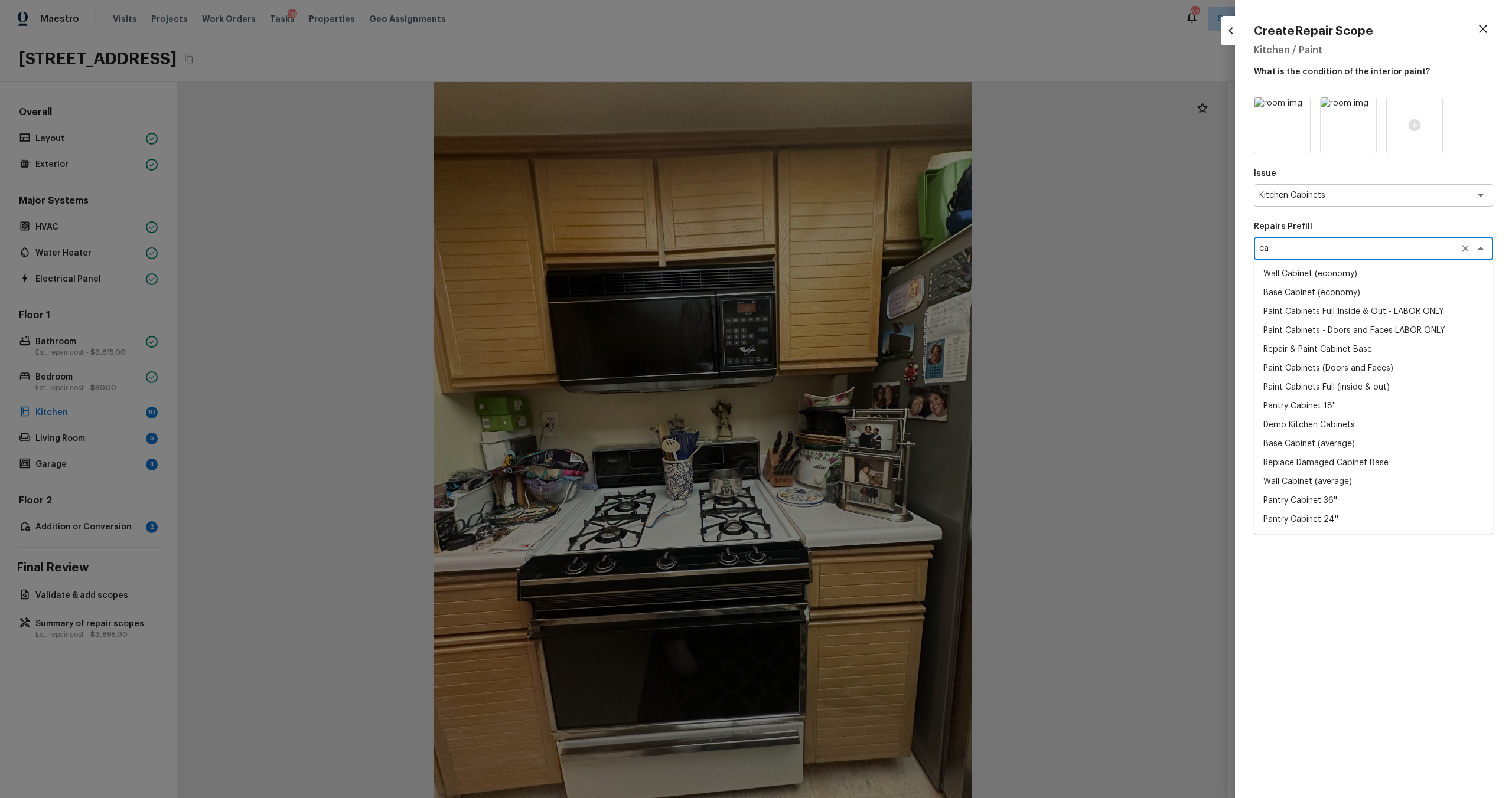
type textarea "c"
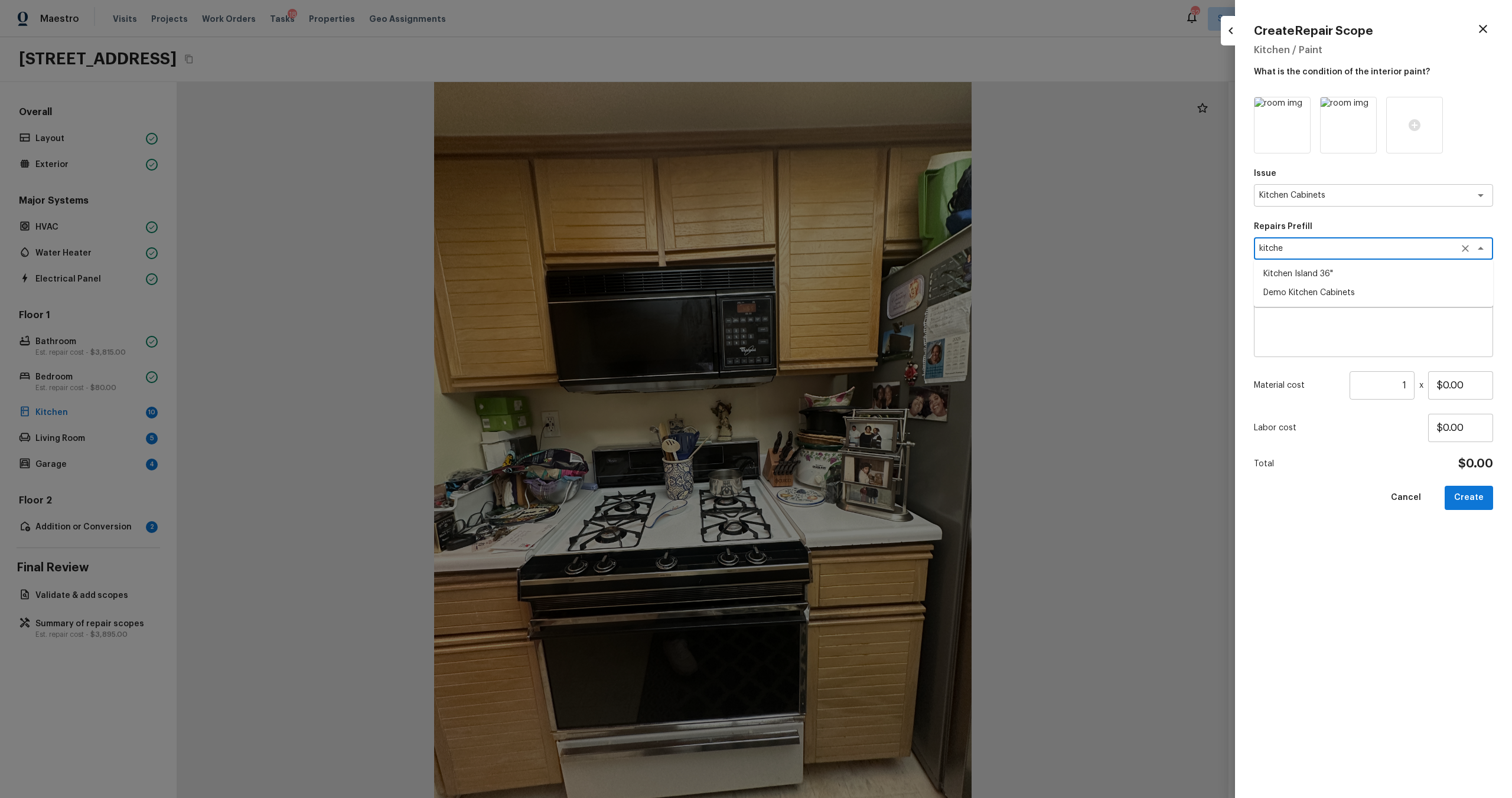
type textarea "kitche"
click at [850, 430] on div "Issue Kitchen Cabinets x ​ Repairs Prefill x ​ Repairs Needed x ​ Material cost…" at bounding box center [1373, 438] width 239 height 683
click at [850, 322] on textarea at bounding box center [1373, 324] width 223 height 48
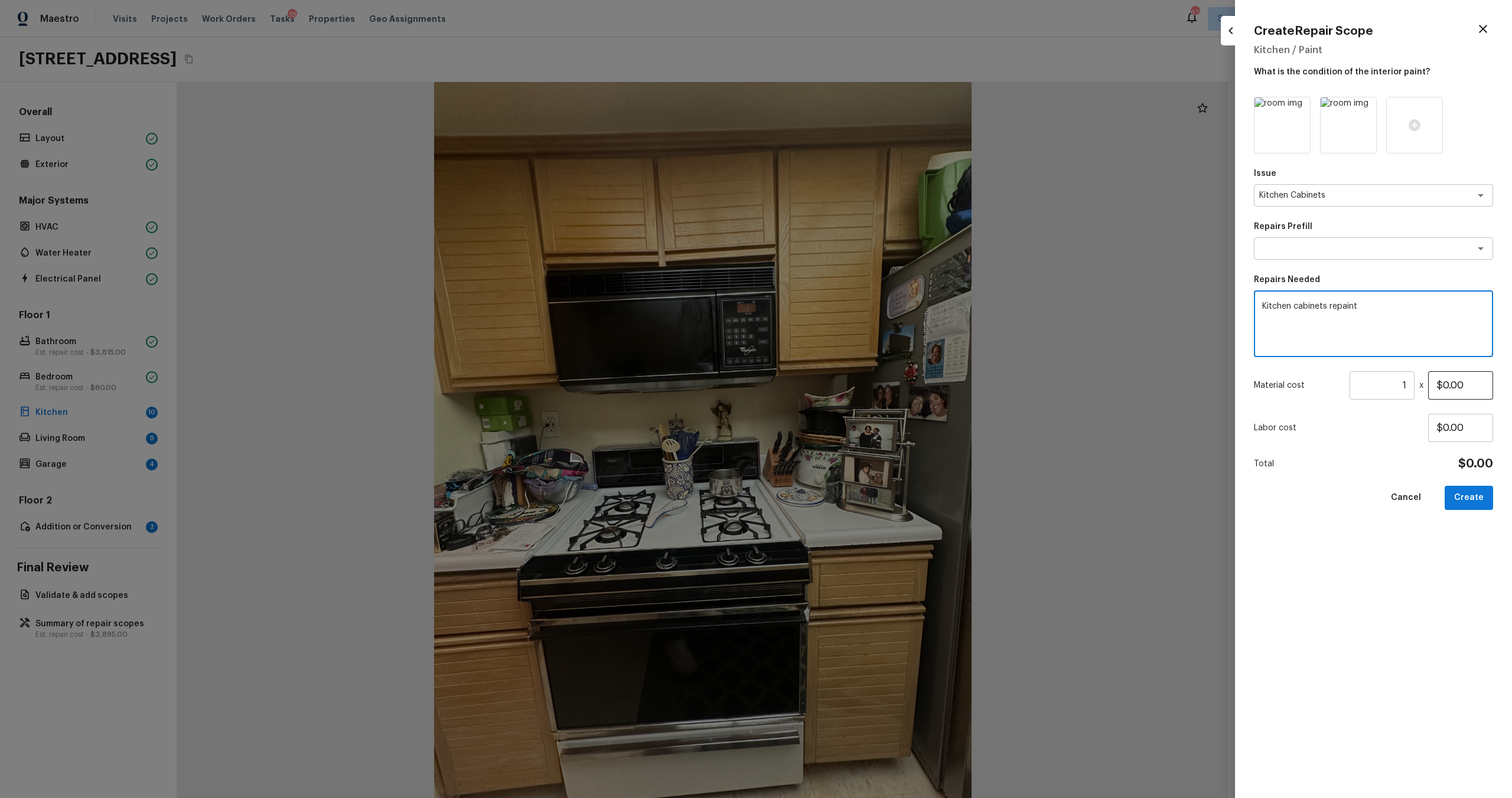
type textarea "Kitchen cabinets repaint"
drag, startPoint x: 1465, startPoint y: 381, endPoint x: 1379, endPoint y: 381, distance: 86.0
click at [850, 381] on div "Material cost 1 ​ x $0.00" at bounding box center [1373, 386] width 239 height 29
type input "$1,200.00"
click at [850, 430] on div "Issue Kitchen Cabinets x ​ Repairs Prefill x ​ Repairs Needed Kitchen cabinets …" at bounding box center [1373, 438] width 239 height 683
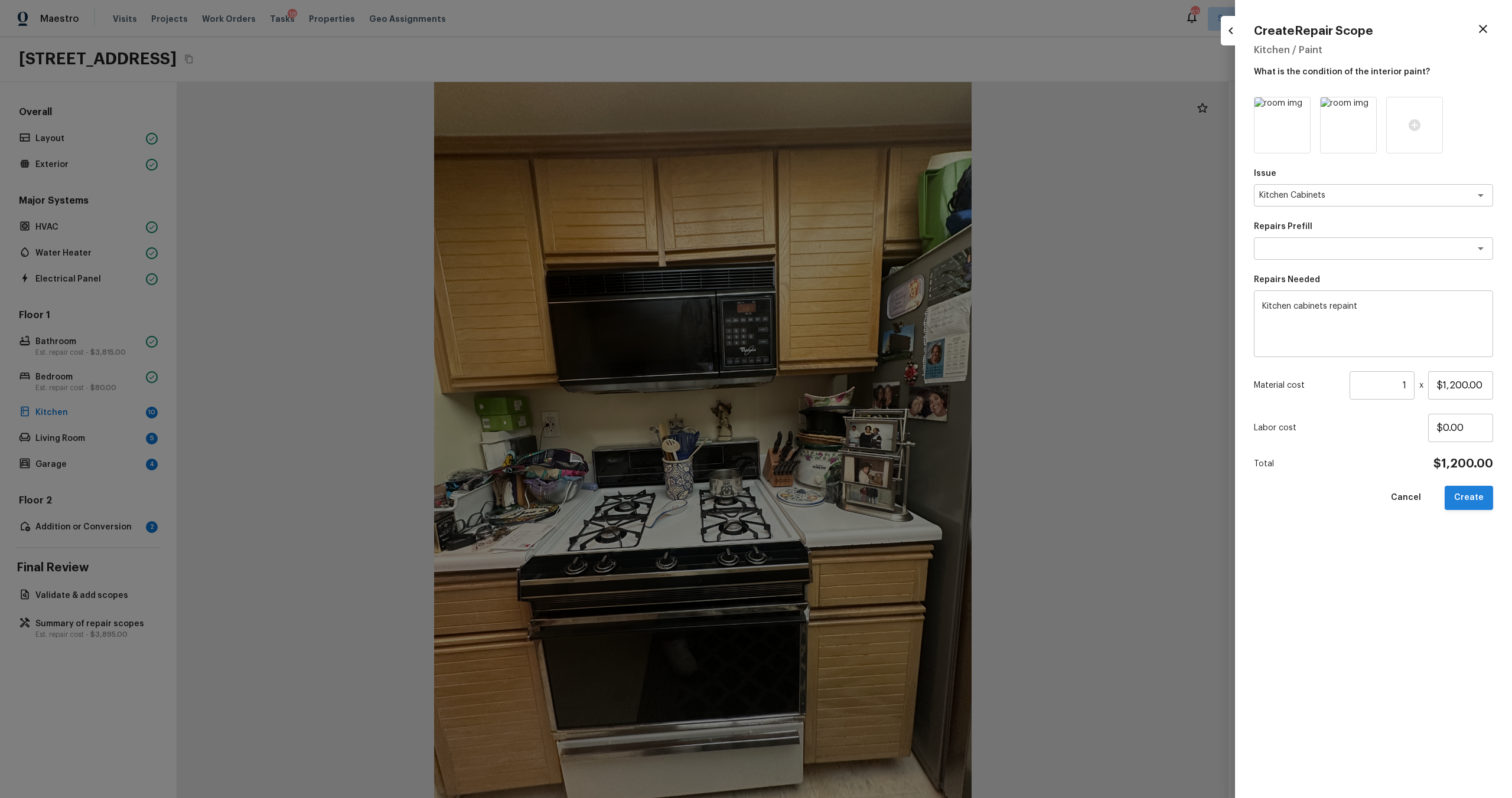
click at [850, 430] on button "Create" at bounding box center [1469, 498] width 48 height 24
type input "$0.00"
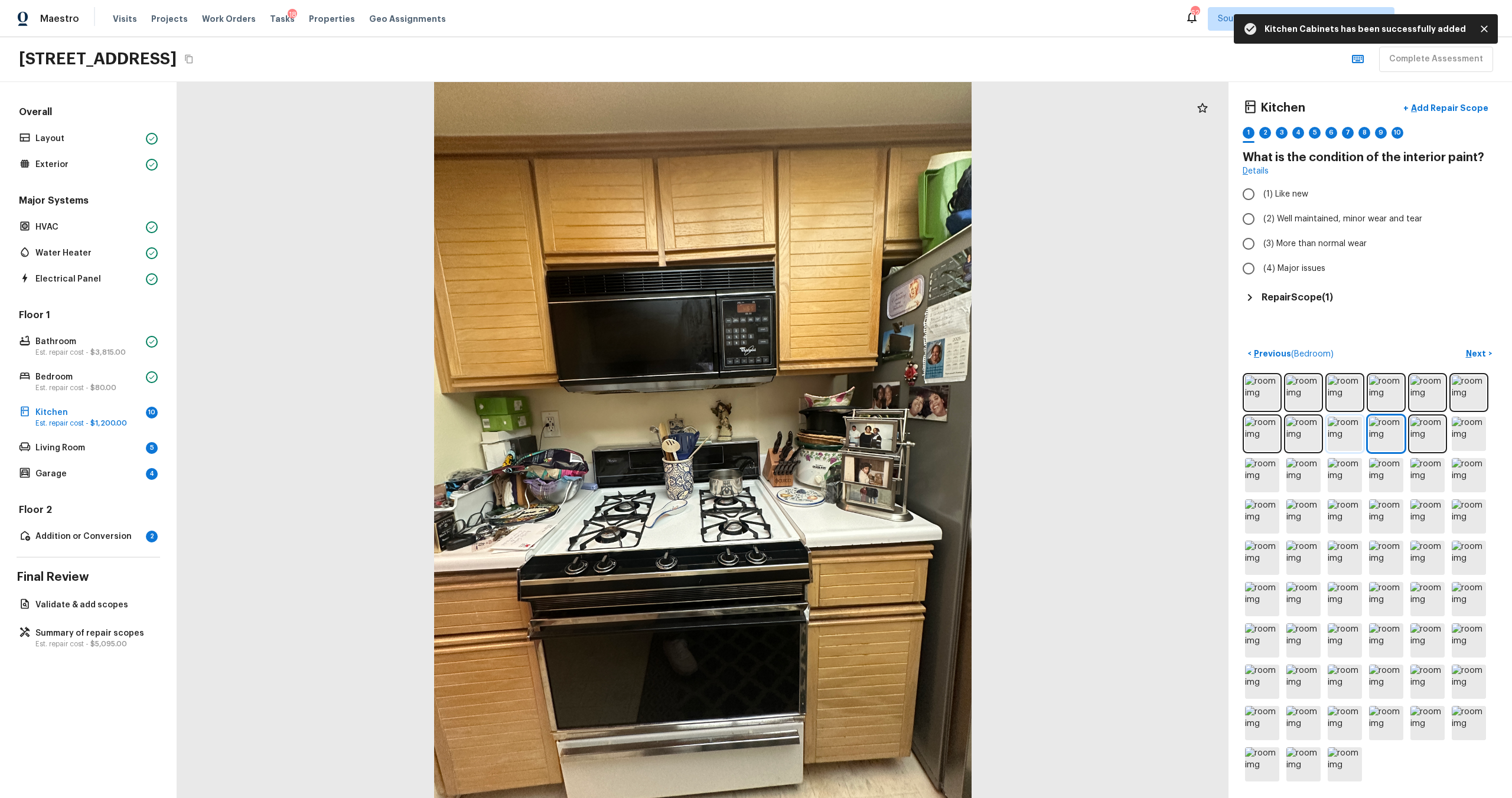
click at [850, 430] on img at bounding box center [1345, 433] width 35 height 34
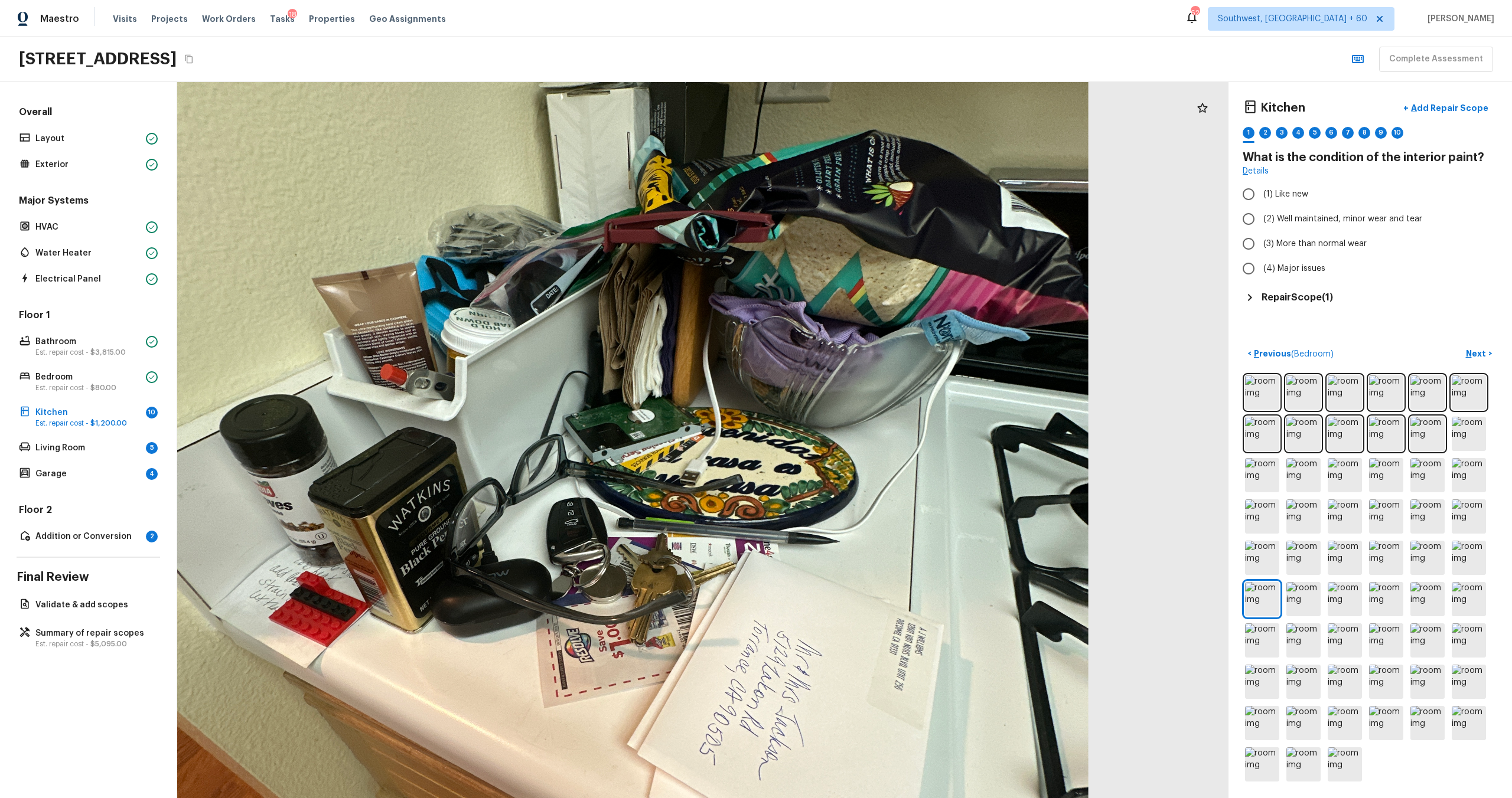
drag, startPoint x: 813, startPoint y: 322, endPoint x: 701, endPoint y: 406, distance: 140.0
click at [701, 406] on div at bounding box center [623, 509] width 1819 height 1239
click at [742, 430] on div at bounding box center [623, 509] width 1819 height 1239
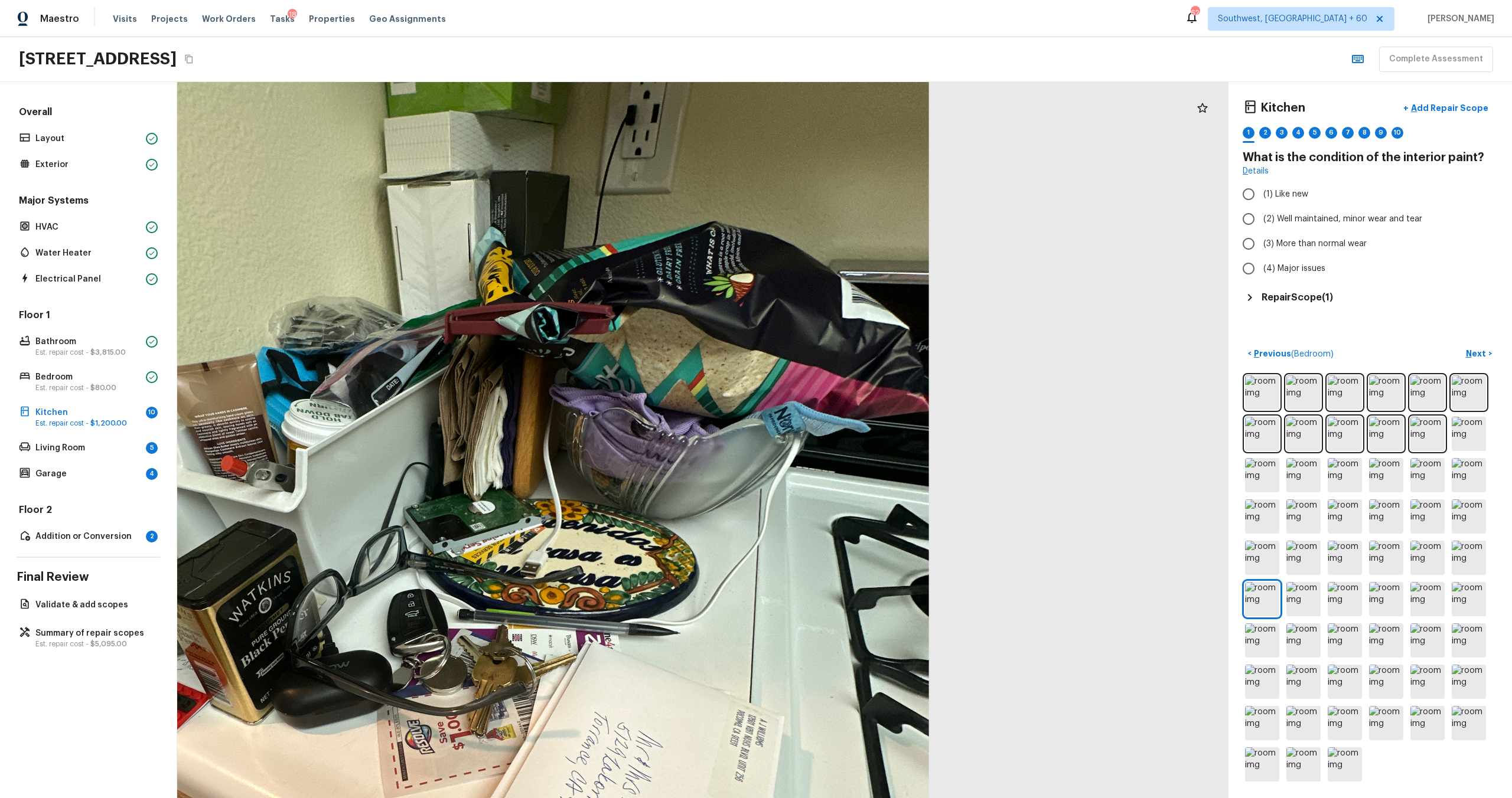
drag, startPoint x: 755, startPoint y: 337, endPoint x: 645, endPoint y: 480, distance: 180.4
click at [641, 430] on div at bounding box center [464, 601] width 1819 height 1239
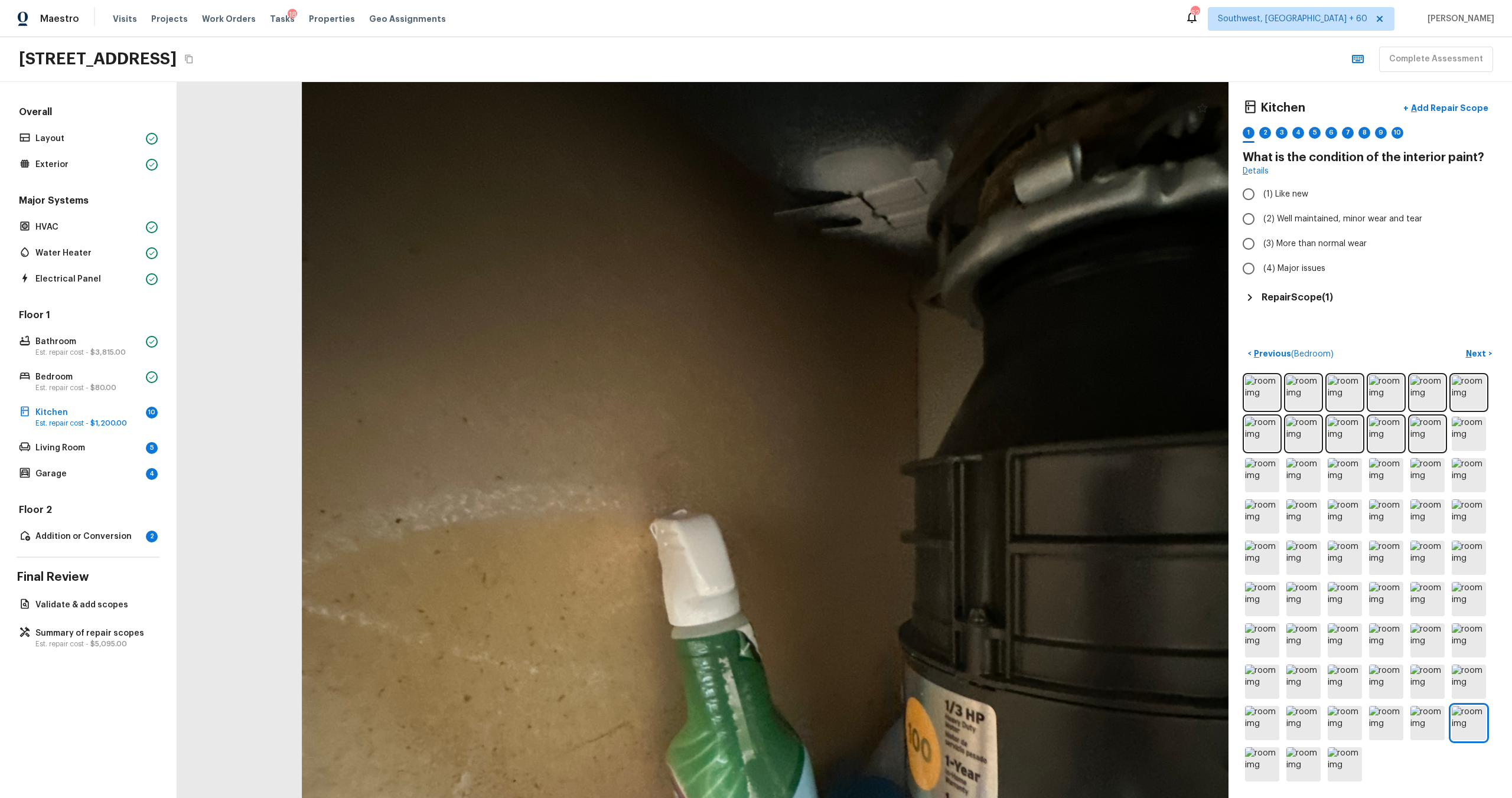
drag, startPoint x: 805, startPoint y: 269, endPoint x: 636, endPoint y: 354, distance: 189.2
click at [643, 354] on div at bounding box center [798, 555] width 1941 height 1322
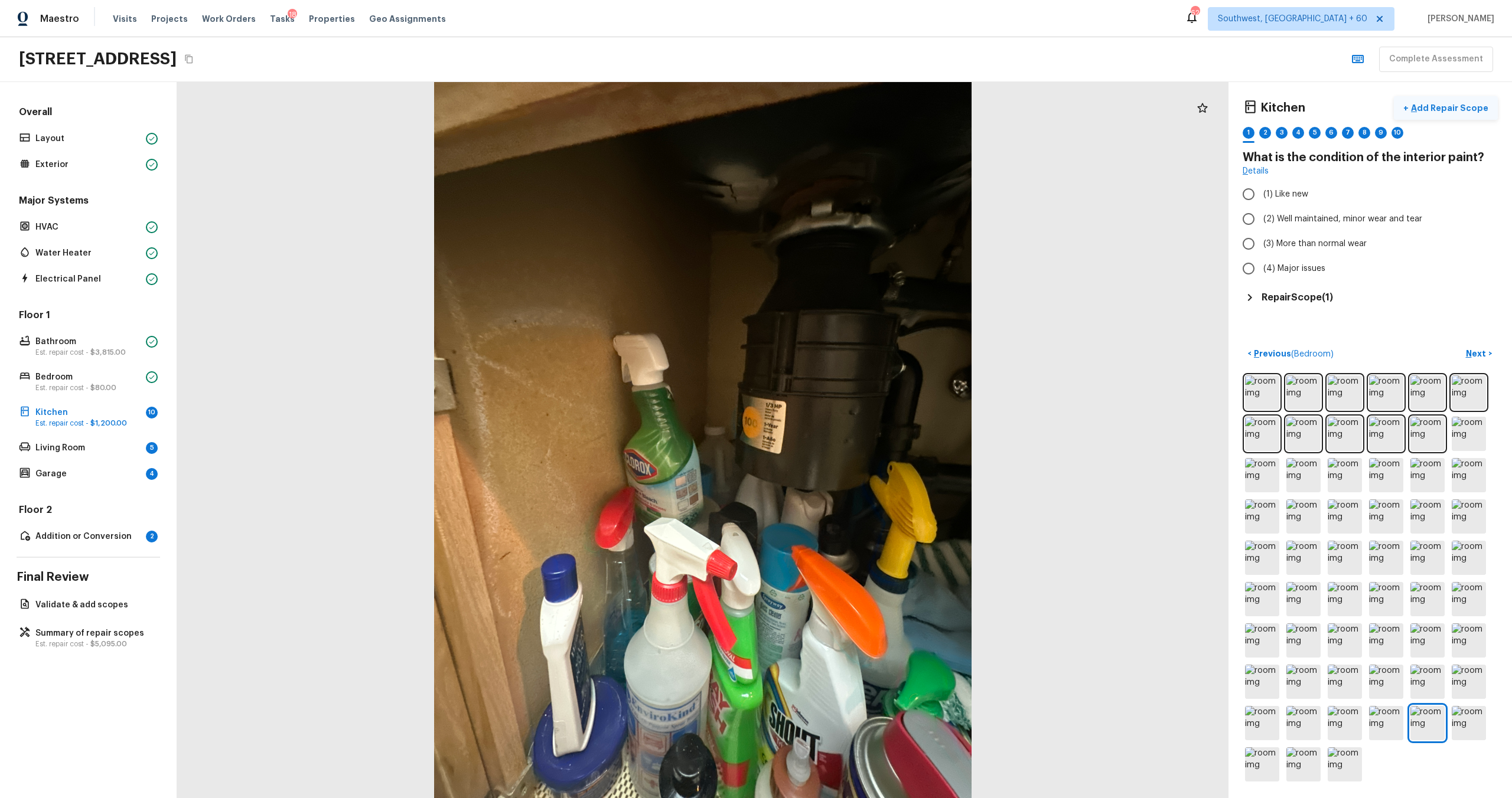
click at [850, 98] on button "+ Add Repair Scope" at bounding box center [1446, 108] width 104 height 24
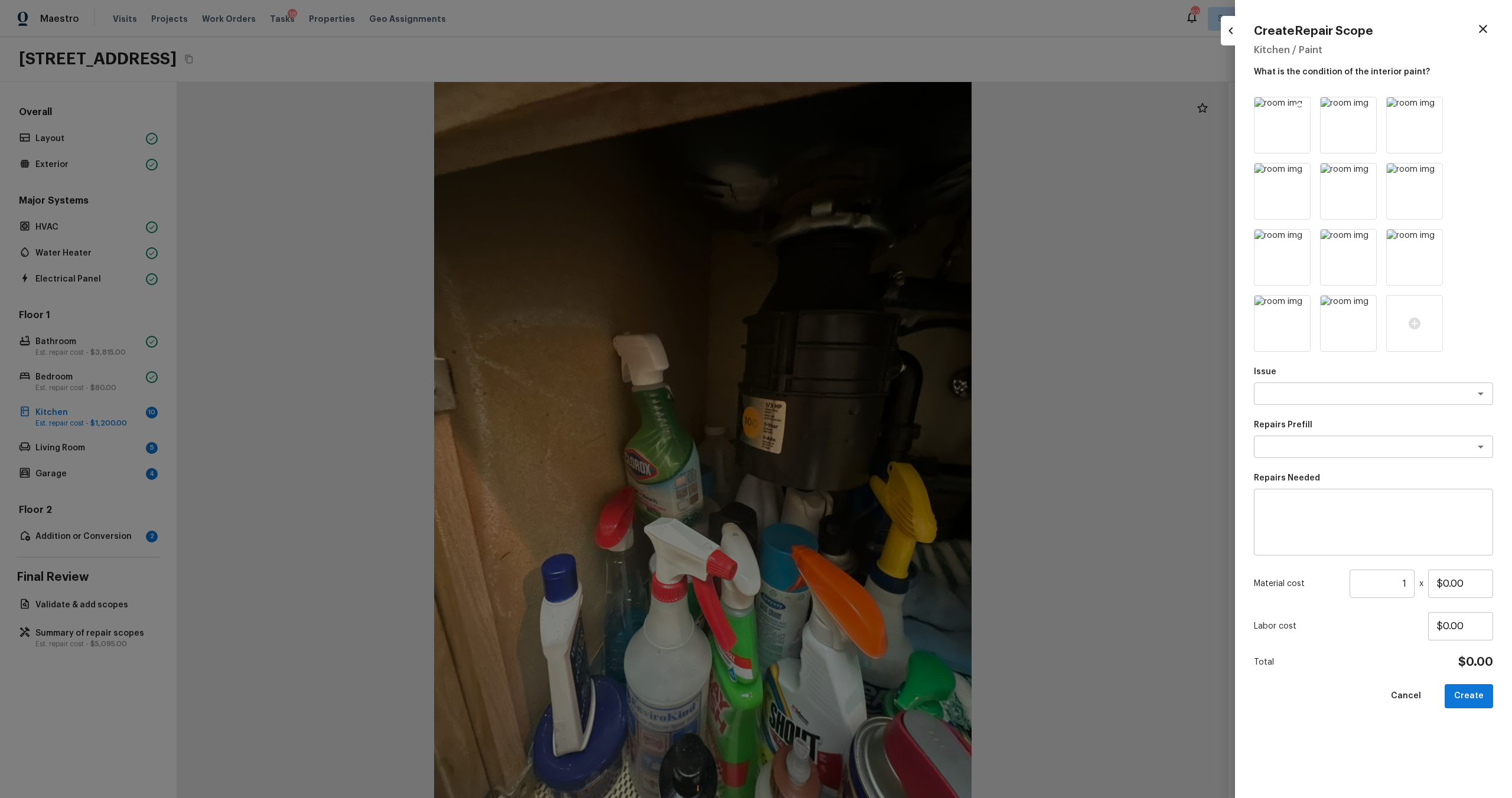
click at [850, 107] on icon at bounding box center [1299, 108] width 12 height 12
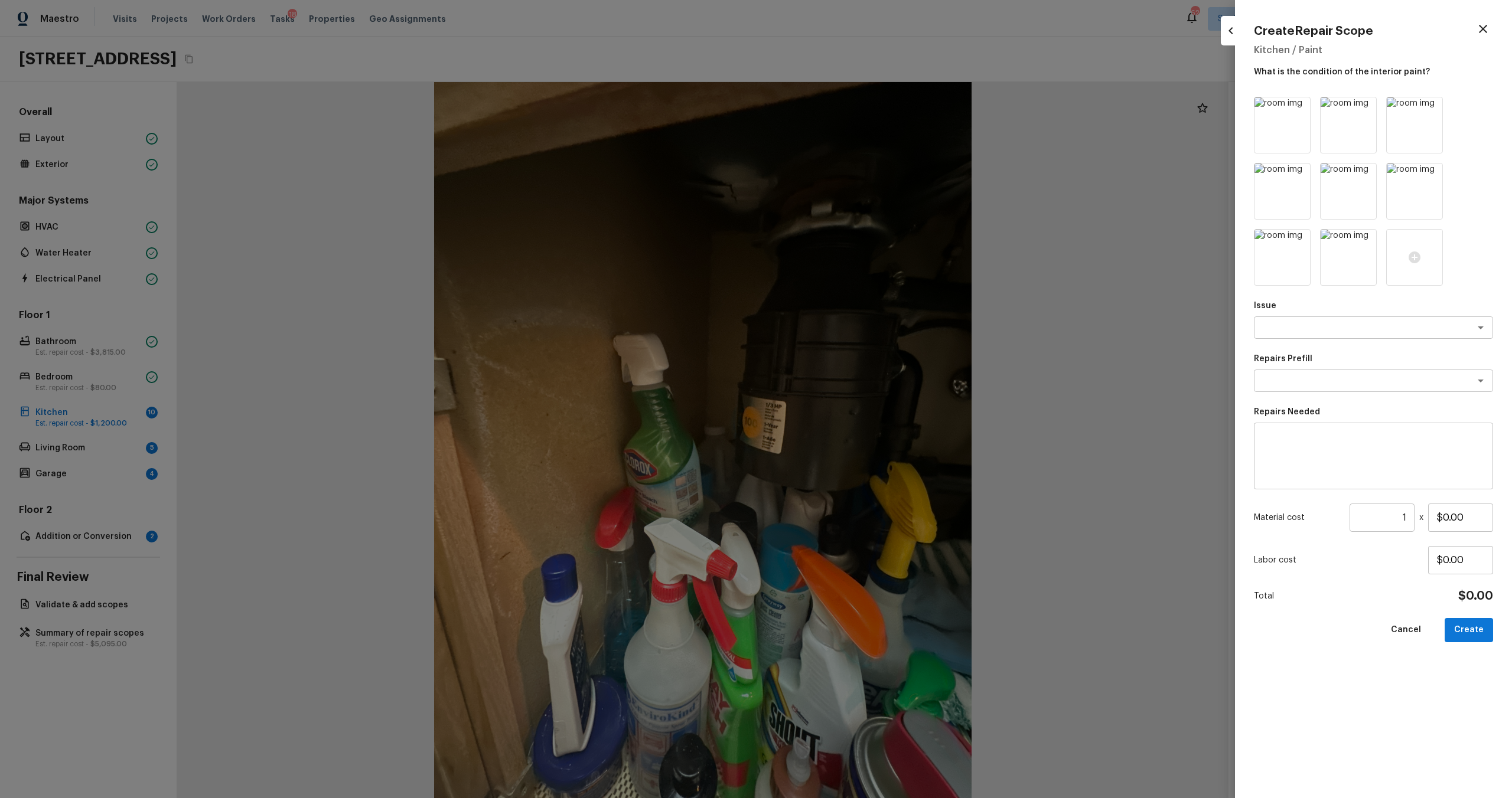
click at [850, 107] on icon at bounding box center [1299, 108] width 12 height 12
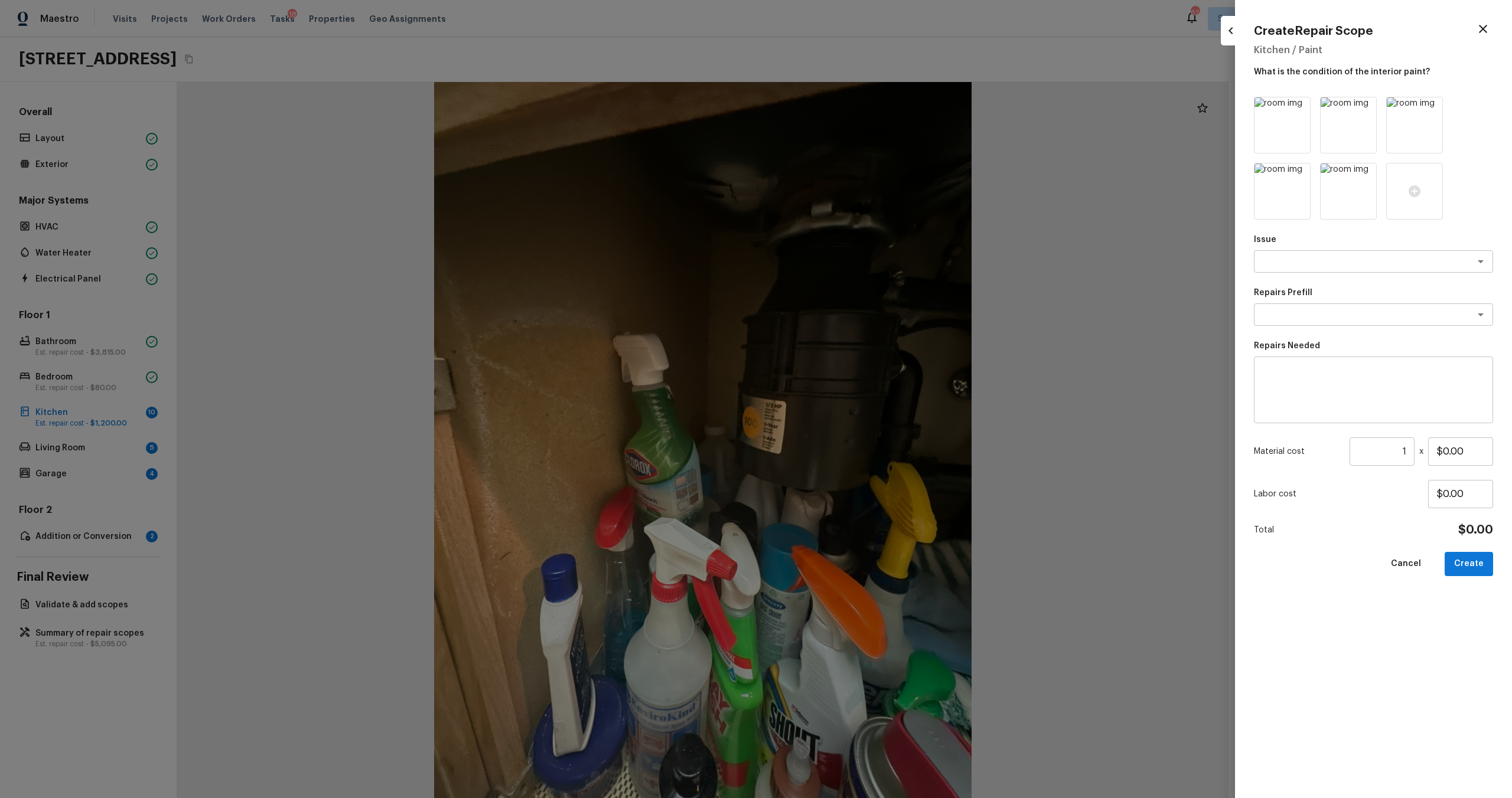
click at [850, 107] on icon at bounding box center [1299, 108] width 12 height 12
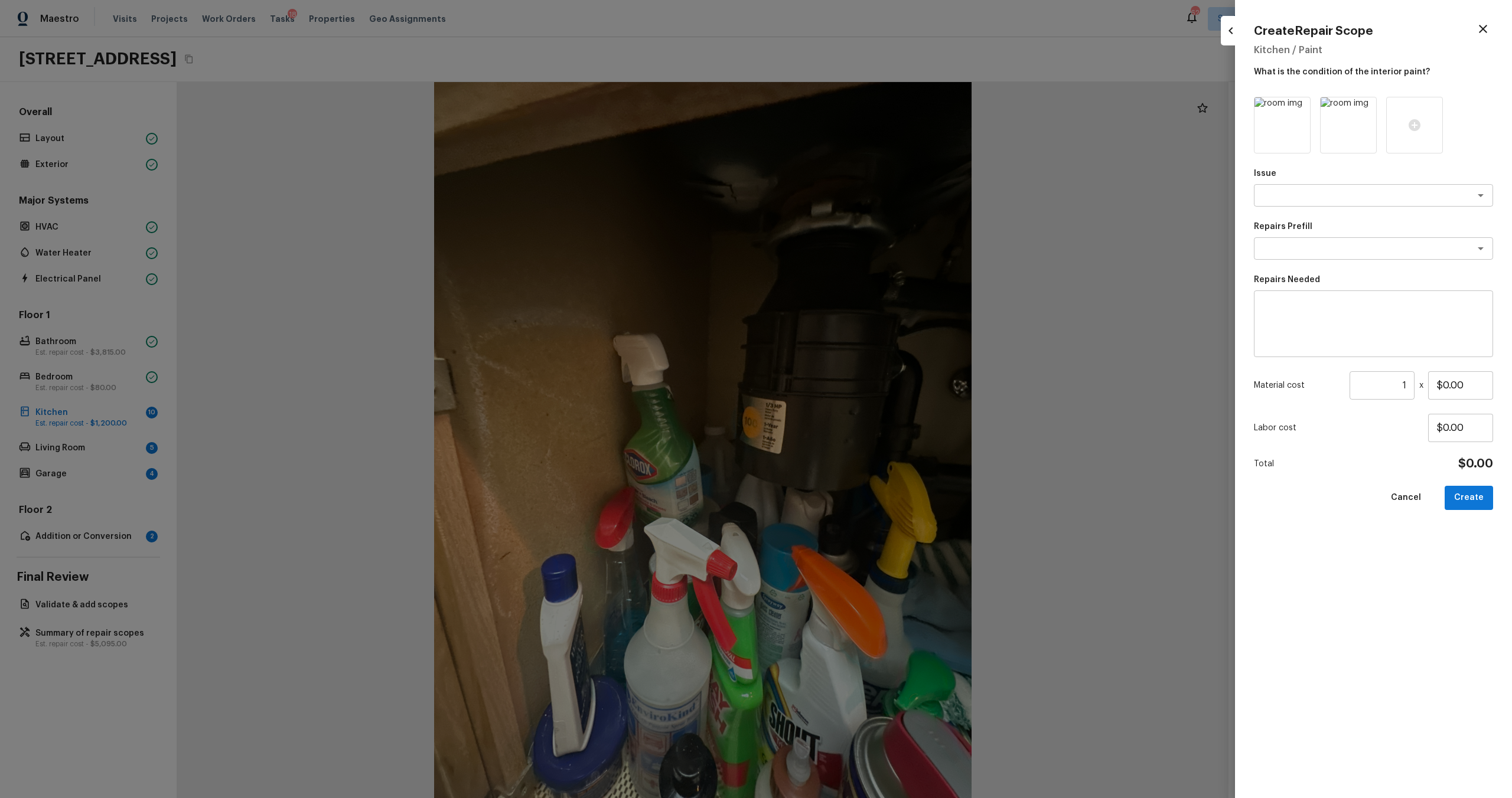
click at [850, 107] on icon at bounding box center [1299, 108] width 12 height 12
click at [850, 130] on div at bounding box center [1282, 125] width 57 height 57
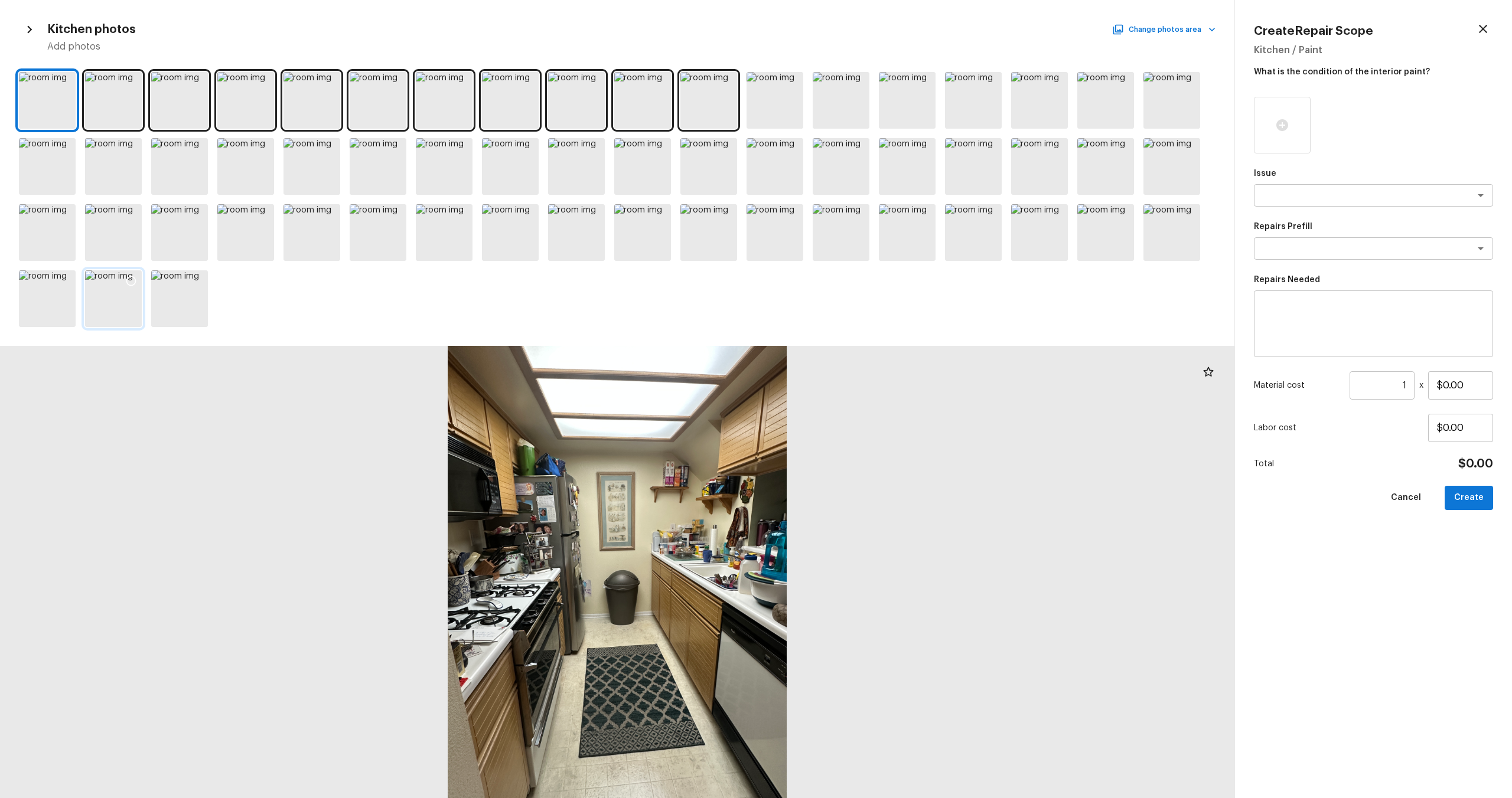
click at [111, 304] on div at bounding box center [113, 298] width 57 height 57
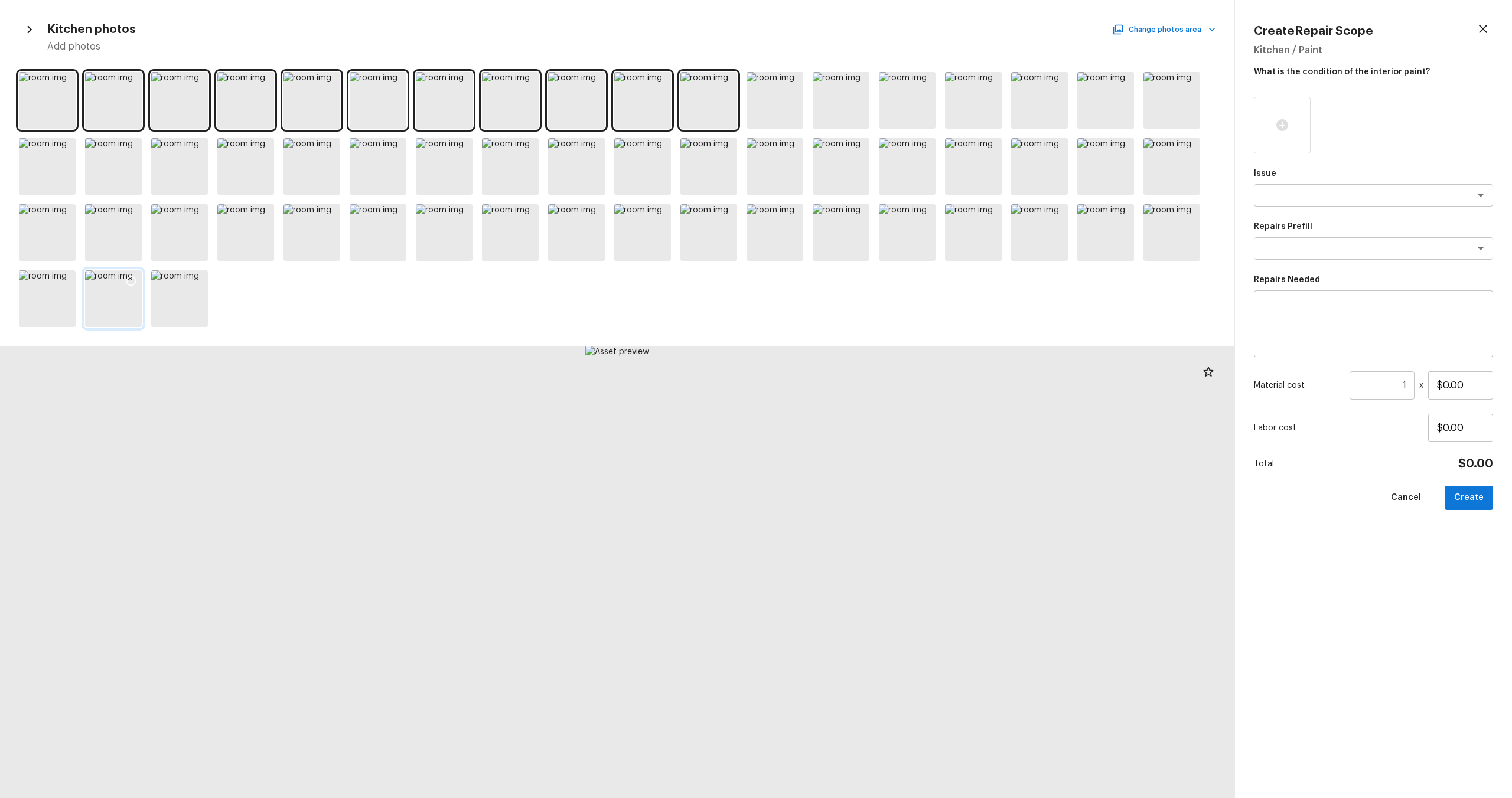
click at [130, 280] on icon at bounding box center [131, 281] width 12 height 12
click at [126, 296] on div at bounding box center [113, 298] width 57 height 57
click at [130, 280] on icon at bounding box center [131, 281] width 10 height 10
click at [42, 314] on div at bounding box center [47, 298] width 57 height 57
click at [850, 240] on div at bounding box center [907, 232] width 57 height 57
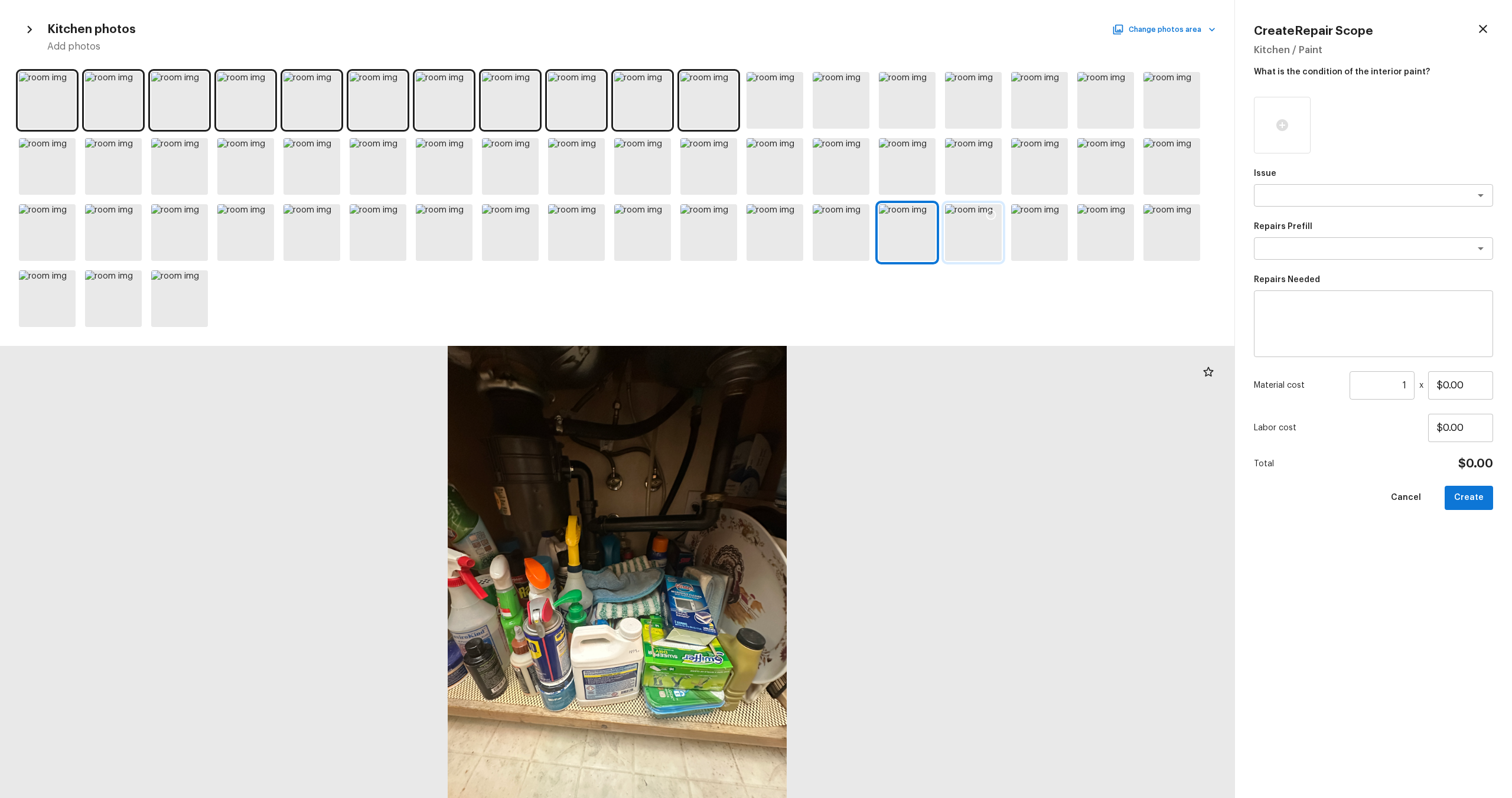
click at [850, 237] on div at bounding box center [973, 232] width 57 height 57
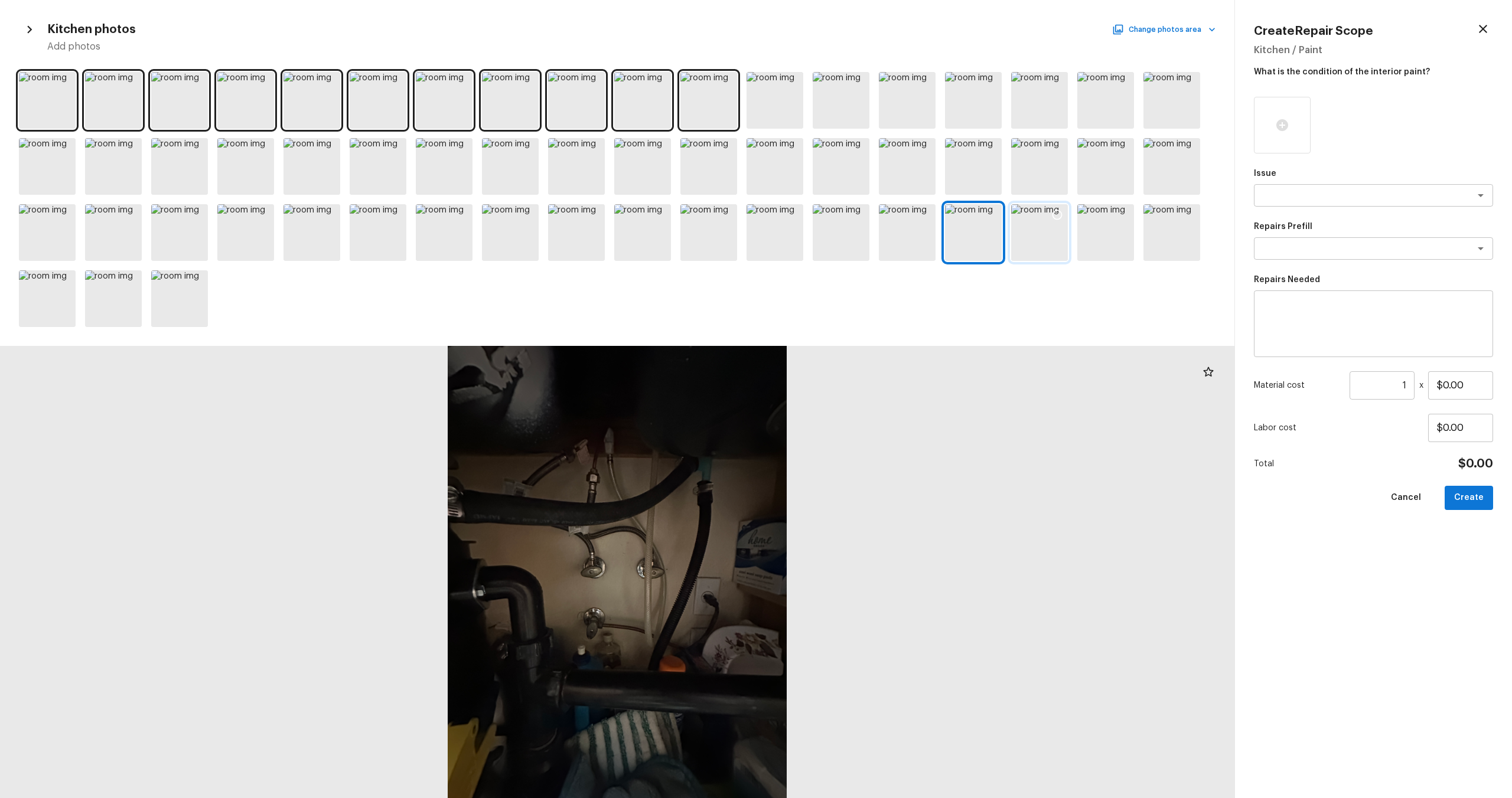
click at [850, 236] on div at bounding box center [1039, 232] width 57 height 57
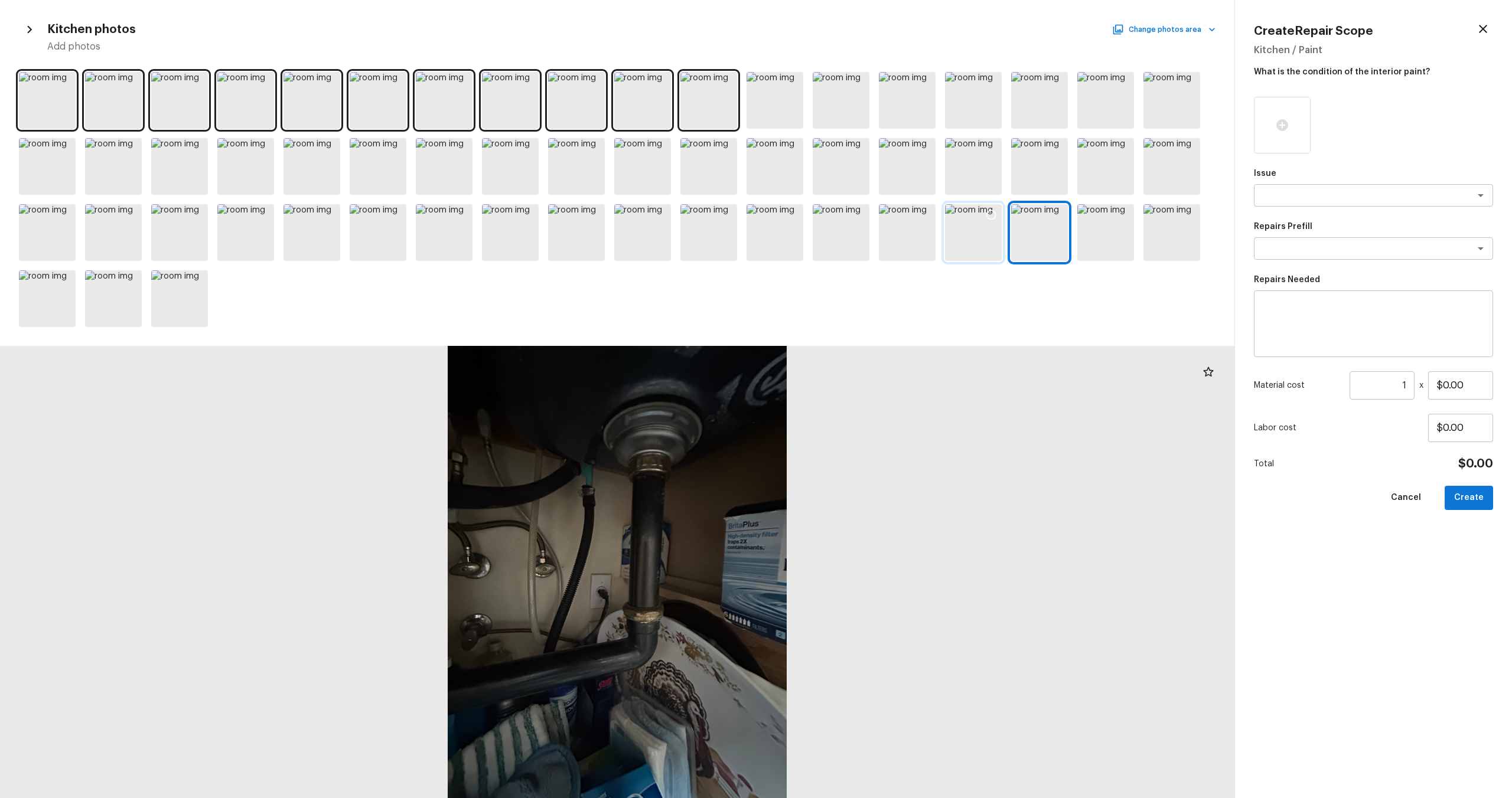
click at [850, 232] on div at bounding box center [973, 232] width 57 height 57
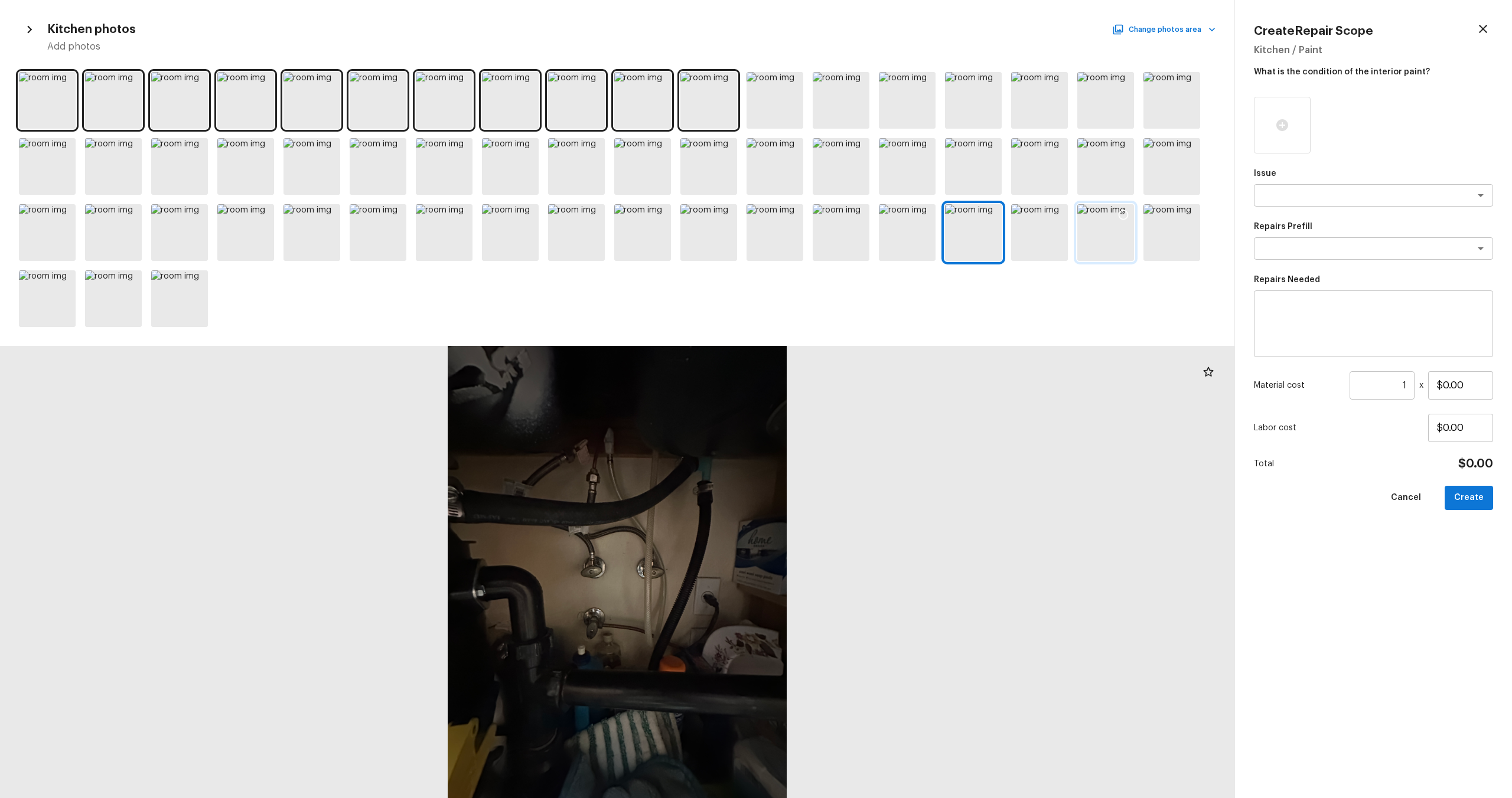
click at [850, 238] on div at bounding box center [1105, 232] width 57 height 57
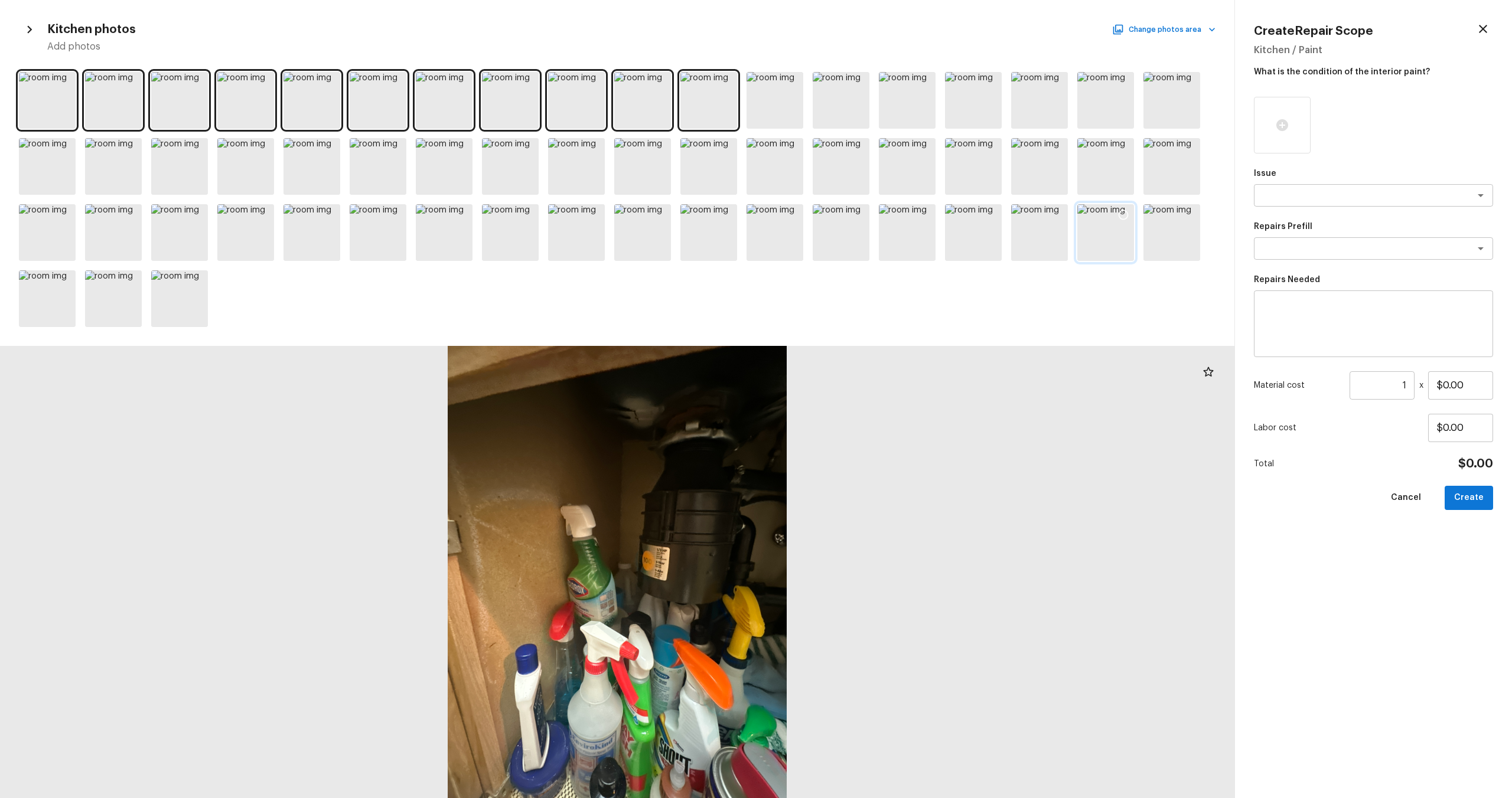
click at [850, 213] on icon at bounding box center [1123, 215] width 12 height 12
click at [850, 197] on textarea at bounding box center [1357, 195] width 195 height 12
click at [850, 244] on li "Kitchen Cabinets" at bounding box center [1373, 240] width 239 height 19
type textarea "Kitchen Cabinets"
click at [850, 327] on textarea at bounding box center [1373, 324] width 223 height 48
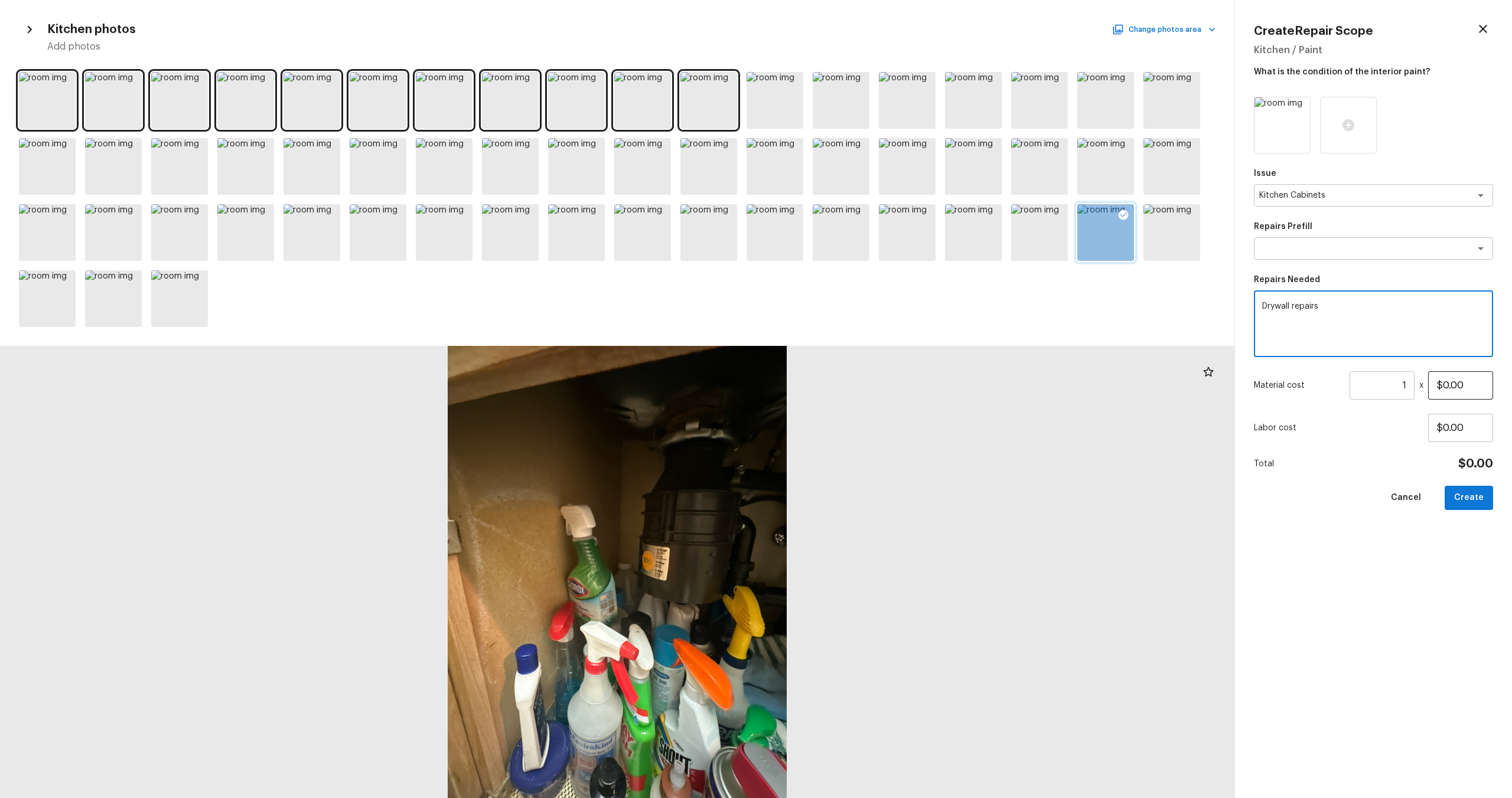
type textarea "Drywall repairs"
drag, startPoint x: 1468, startPoint y: 389, endPoint x: 1397, endPoint y: 388, distance: 71.0
click at [850, 388] on div "Material cost 1 ​ x $0.00" at bounding box center [1373, 386] width 239 height 29
type input "$200.00"
click at [850, 430] on div "Issue Kitchen Cabinets x ​ Repairs Prefill x ​ Repairs Needed Drywall repairs x…" at bounding box center [1373, 438] width 239 height 683
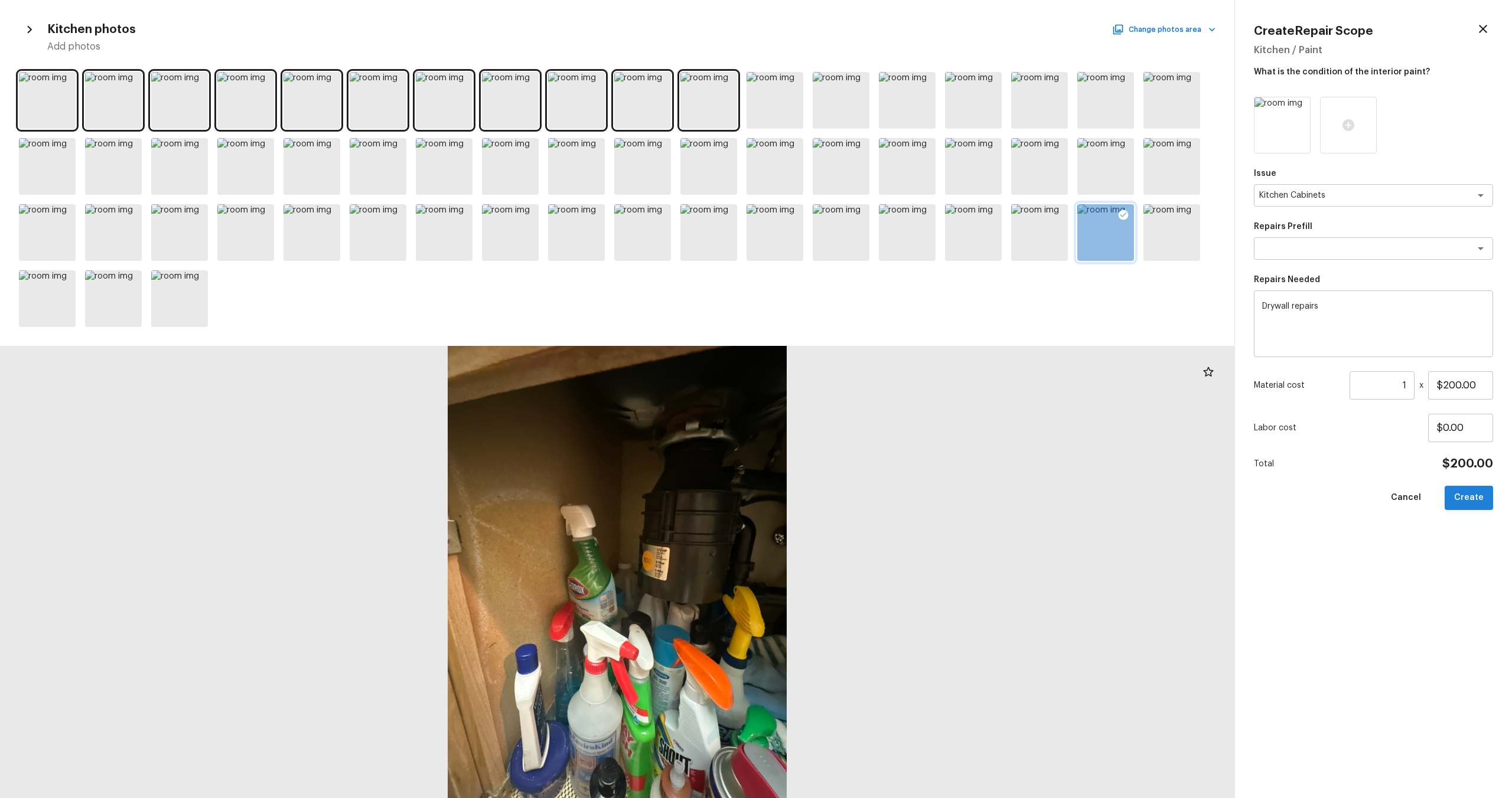
click at [850, 430] on button "Create" at bounding box center [1469, 498] width 48 height 24
type input "$0.00"
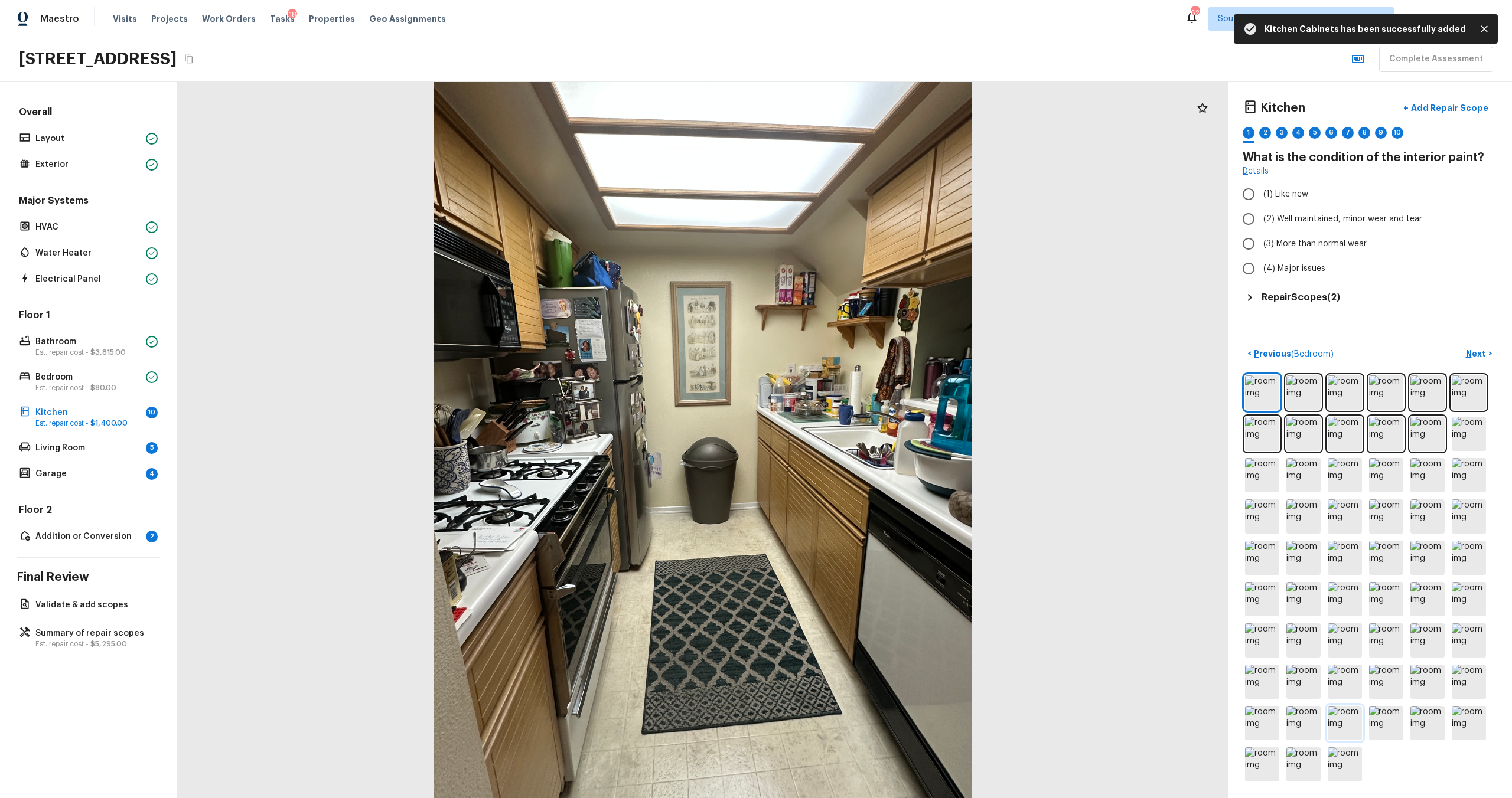
click at [850, 430] on img at bounding box center [1345, 723] width 35 height 34
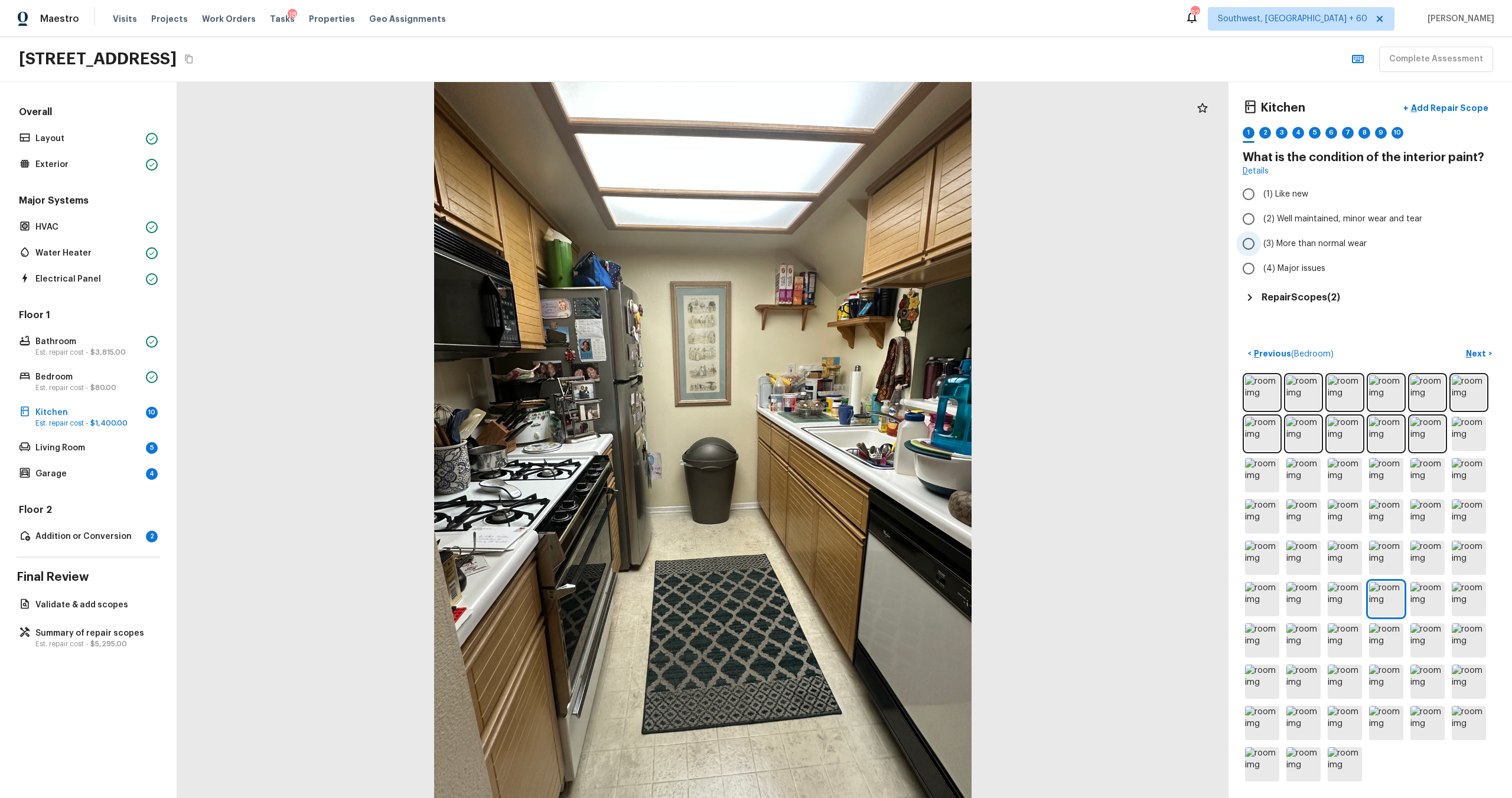
click at [850, 245] on span "(3) More than normal wear" at bounding box center [1315, 244] width 104 height 12
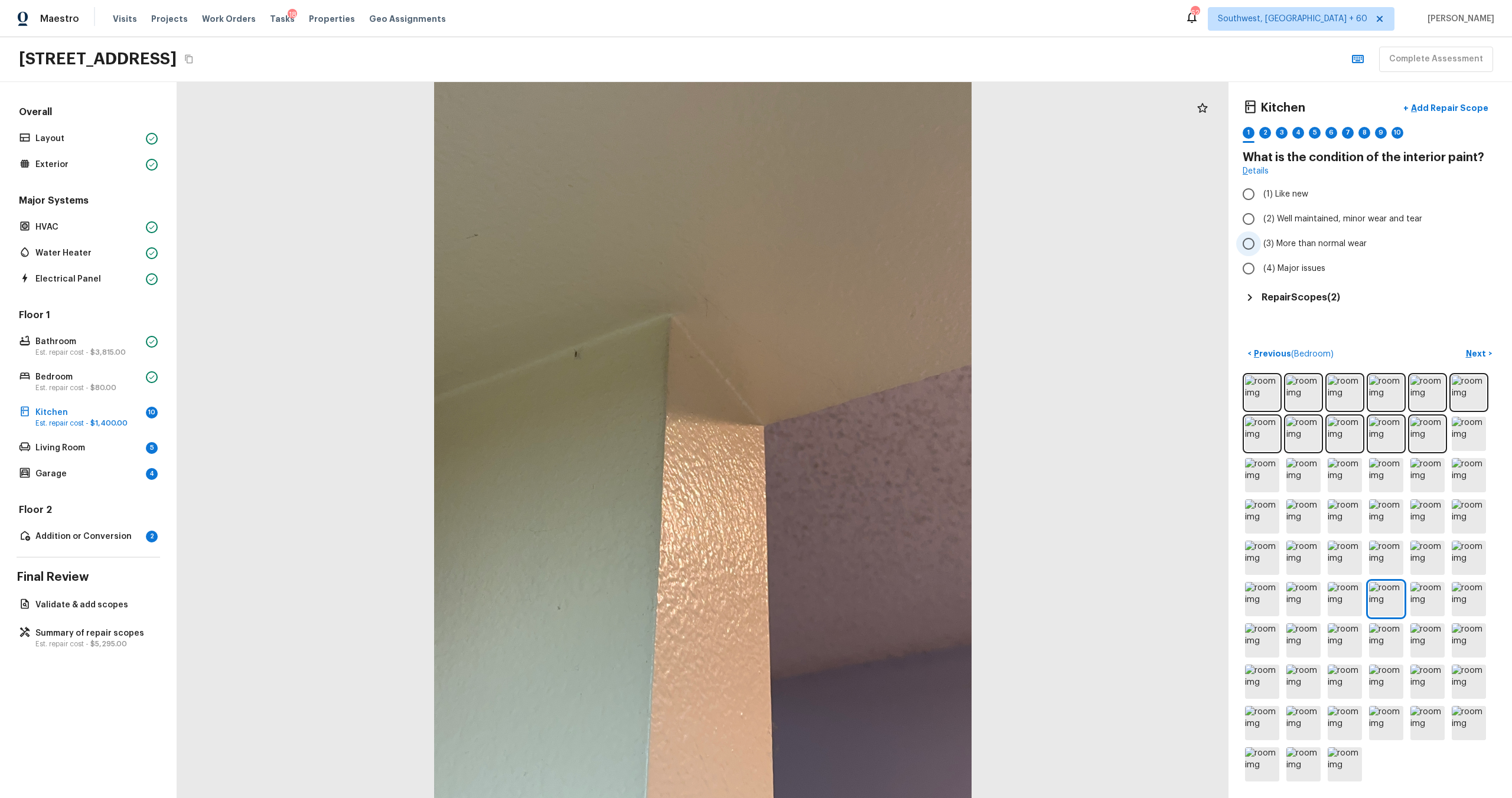
click at [850, 245] on input "(3) More than normal wear" at bounding box center [1248, 244] width 25 height 25
radio input "true"
click at [850, 355] on p "Next" at bounding box center [1477, 353] width 22 height 12
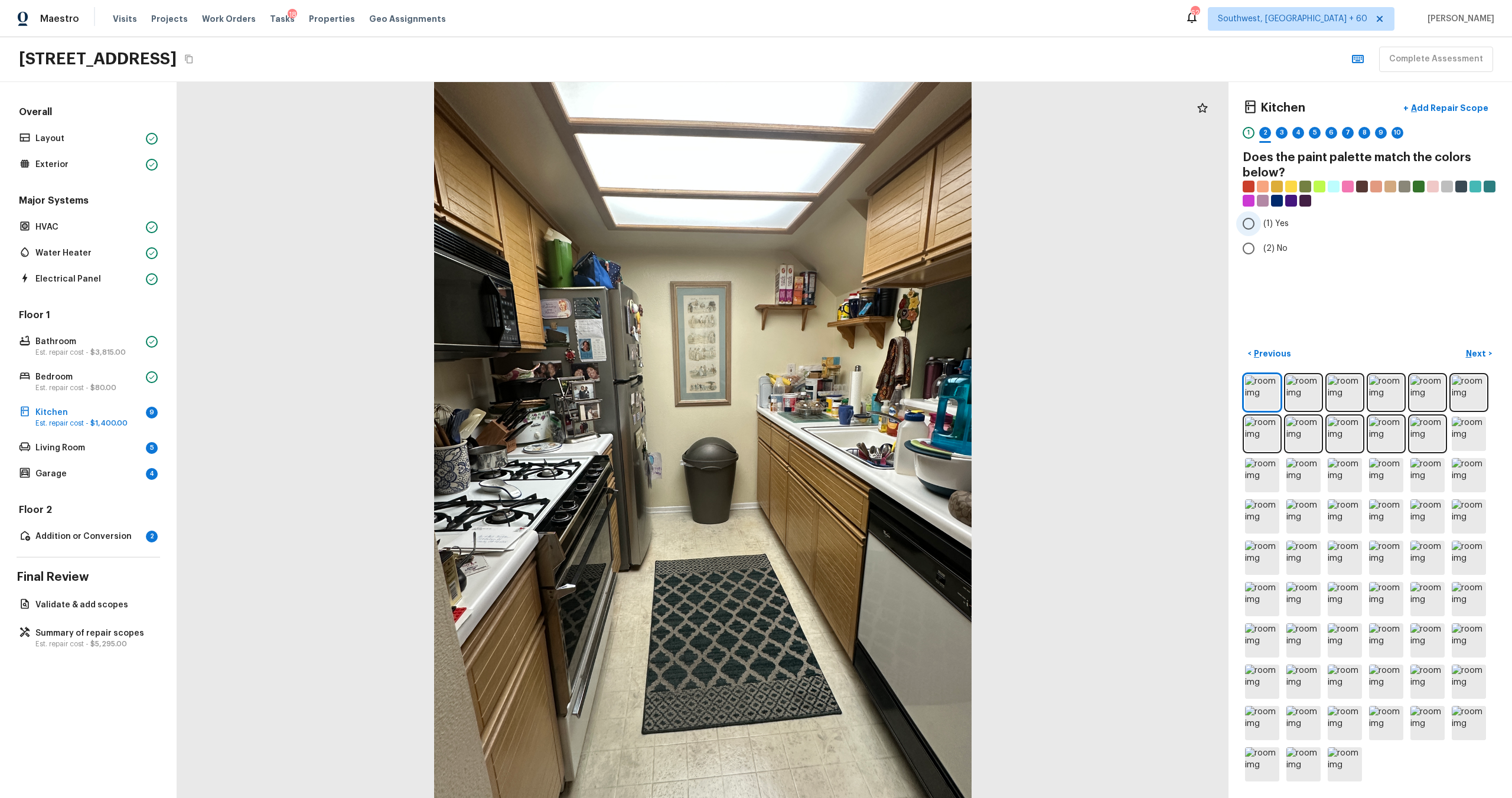
click at [850, 223] on span "(1) Yes" at bounding box center [1276, 224] width 25 height 12
click at [850, 223] on input "(1) Yes" at bounding box center [1248, 224] width 25 height 25
radio input "true"
click at [850, 356] on p "Next" at bounding box center [1477, 353] width 22 height 12
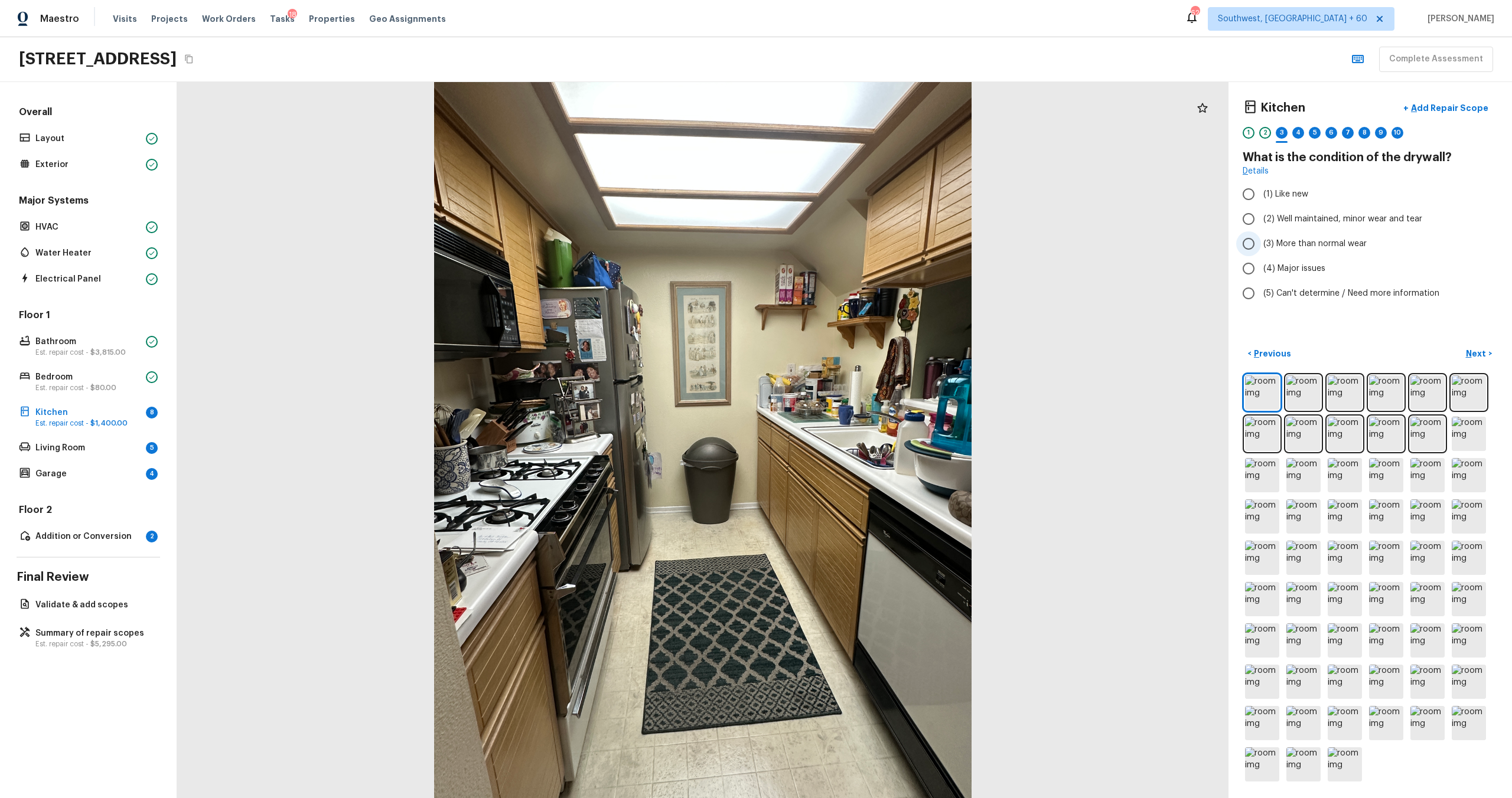
click at [850, 237] on label "(3) More than normal wear" at bounding box center [1362, 244] width 252 height 25
click at [850, 237] on input "(3) More than normal wear" at bounding box center [1248, 244] width 25 height 25
radio input "true"
click at [850, 351] on p "Next" at bounding box center [1477, 353] width 22 height 12
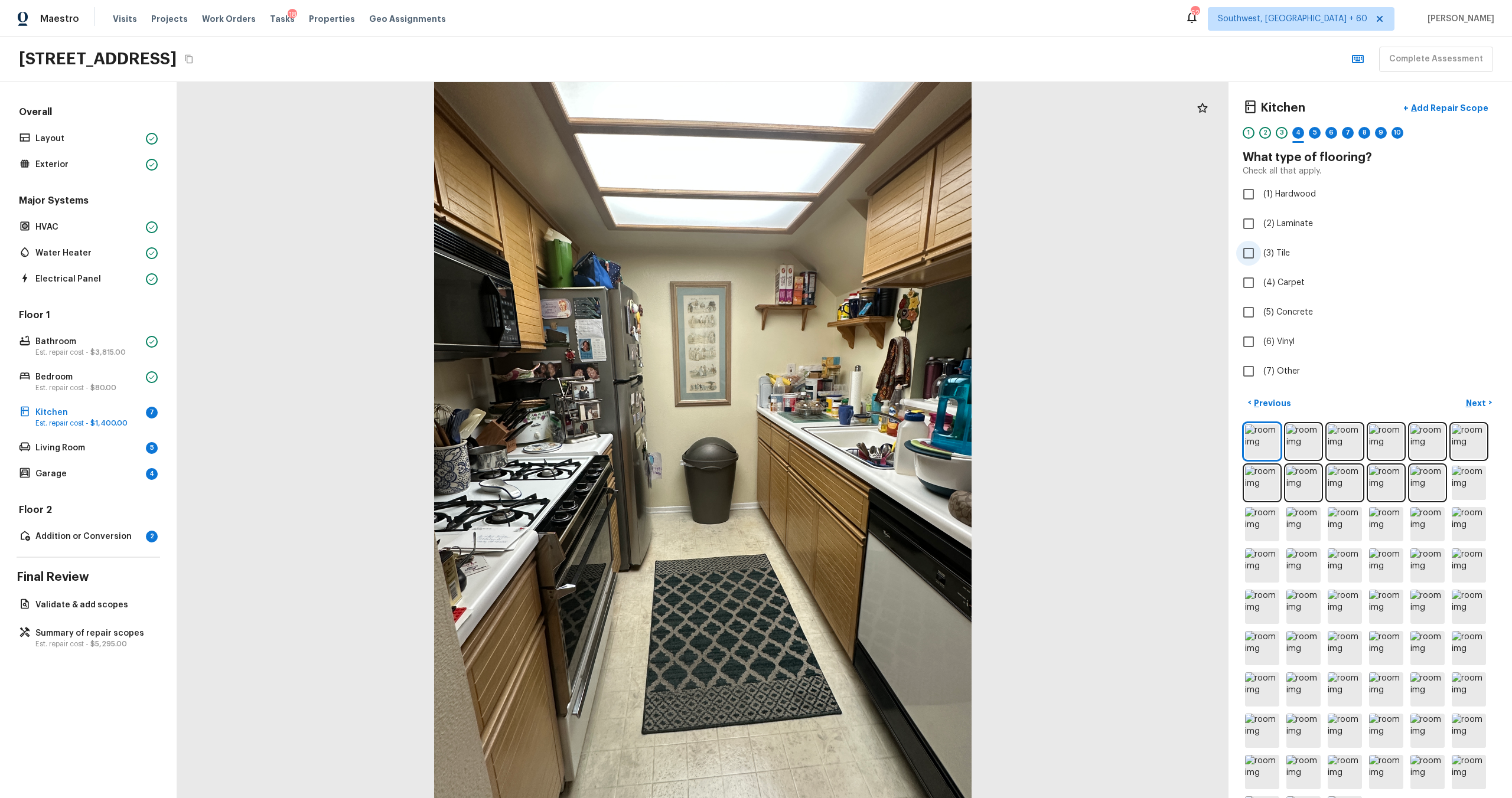
click at [850, 247] on span "(3) Tile" at bounding box center [1276, 253] width 27 height 12
click at [850, 247] on input "(3) Tile" at bounding box center [1248, 253] width 25 height 25
checkbox input "true"
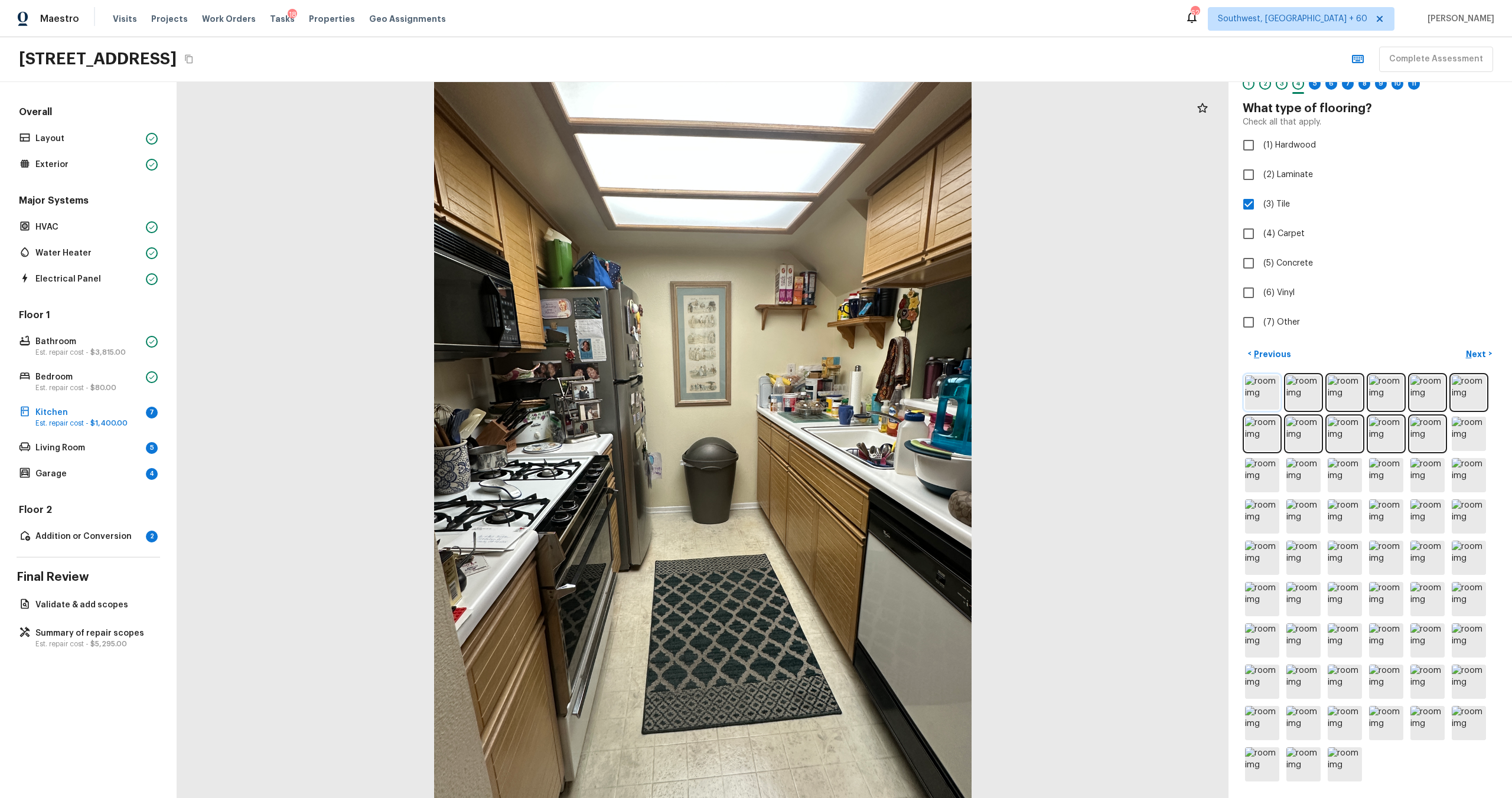
click at [850, 383] on img at bounding box center [1262, 392] width 35 height 34
click at [850, 398] on img at bounding box center [1304, 392] width 35 height 34
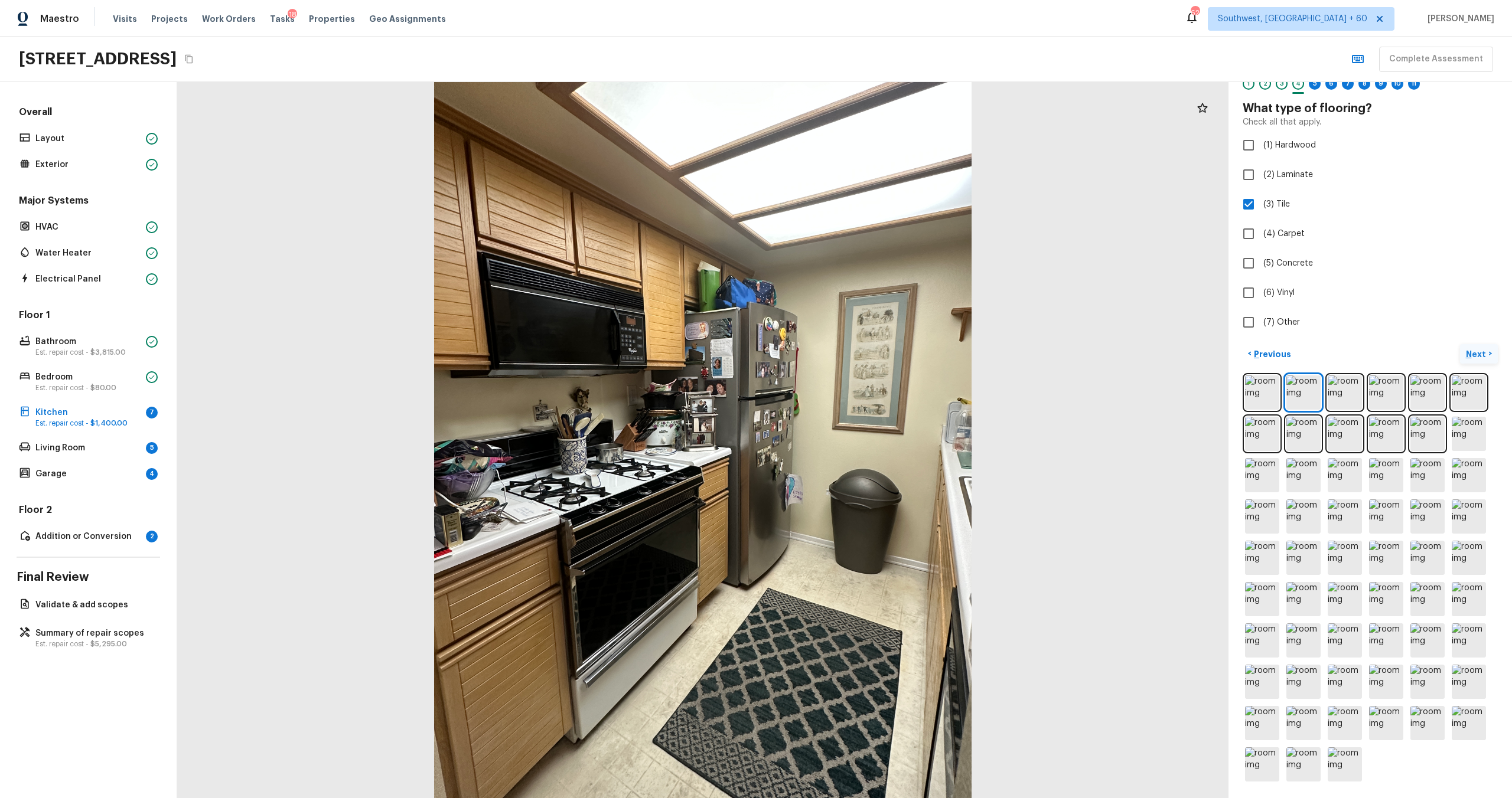
click at [850, 355] on p "Next" at bounding box center [1477, 354] width 22 height 12
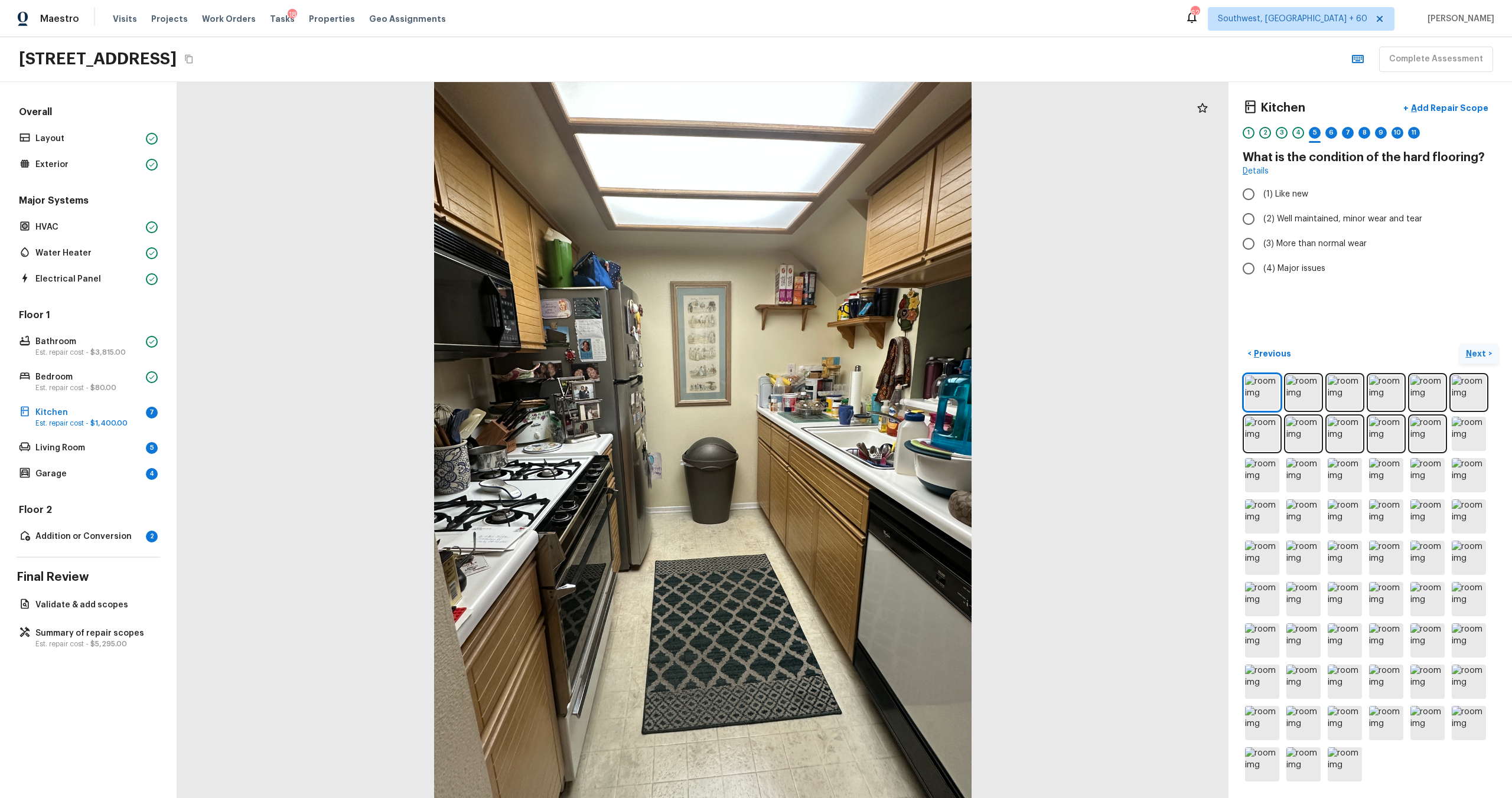
scroll to position [0, 0]
click at [850, 222] on span "(2) Well maintained, minor wear and tear" at bounding box center [1343, 219] width 159 height 12
click at [850, 222] on input "(2) Well maintained, minor wear and tear" at bounding box center [1248, 219] width 25 height 25
radio input "true"
click at [850, 349] on p "Next" at bounding box center [1477, 353] width 22 height 12
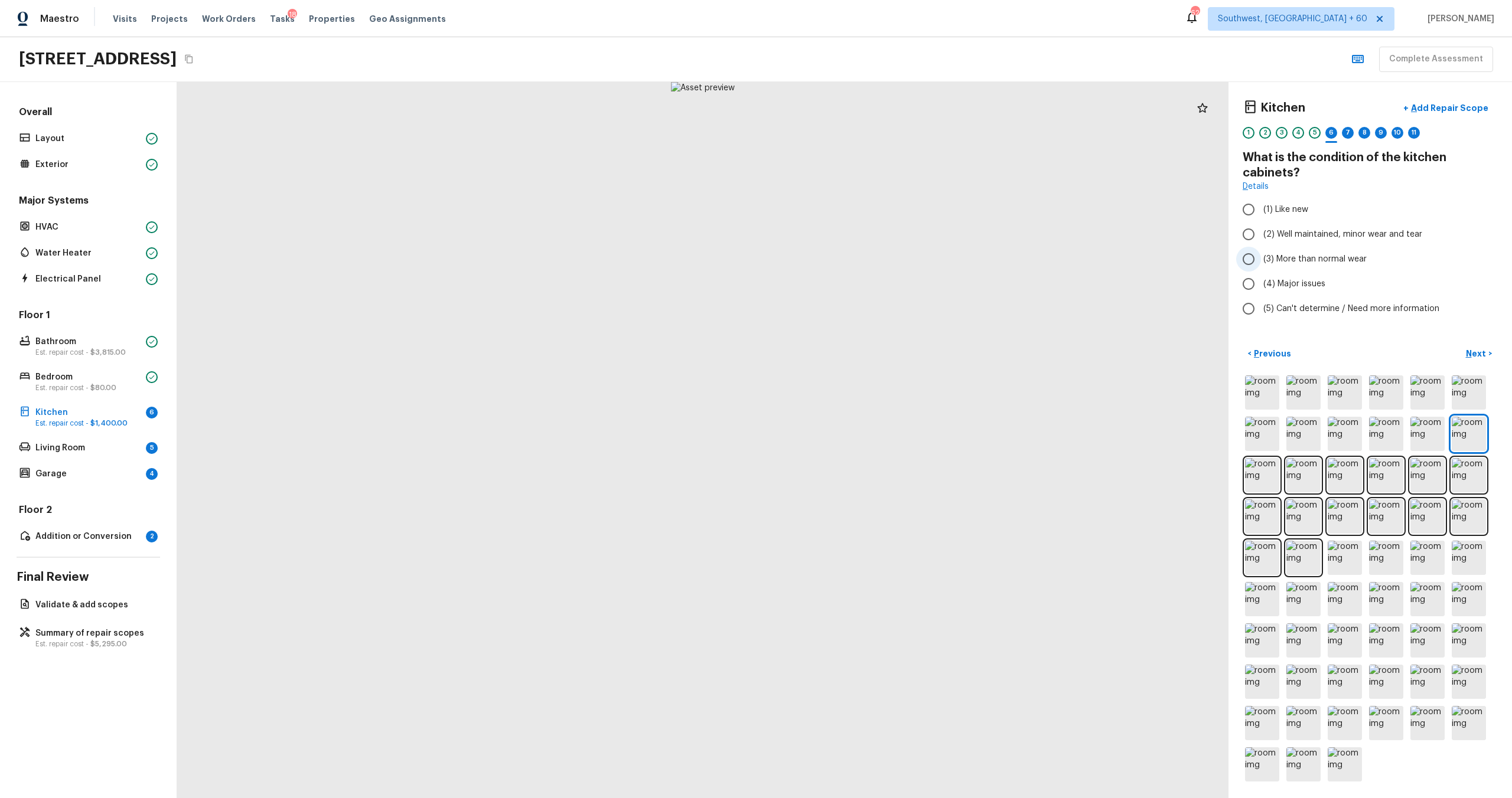
click at [850, 258] on span "(3) More than normal wear" at bounding box center [1315, 259] width 104 height 12
click at [850, 258] on input "(3) More than normal wear" at bounding box center [1248, 259] width 25 height 25
radio input "true"
click at [850, 359] on button "Next >" at bounding box center [1479, 354] width 38 height 20
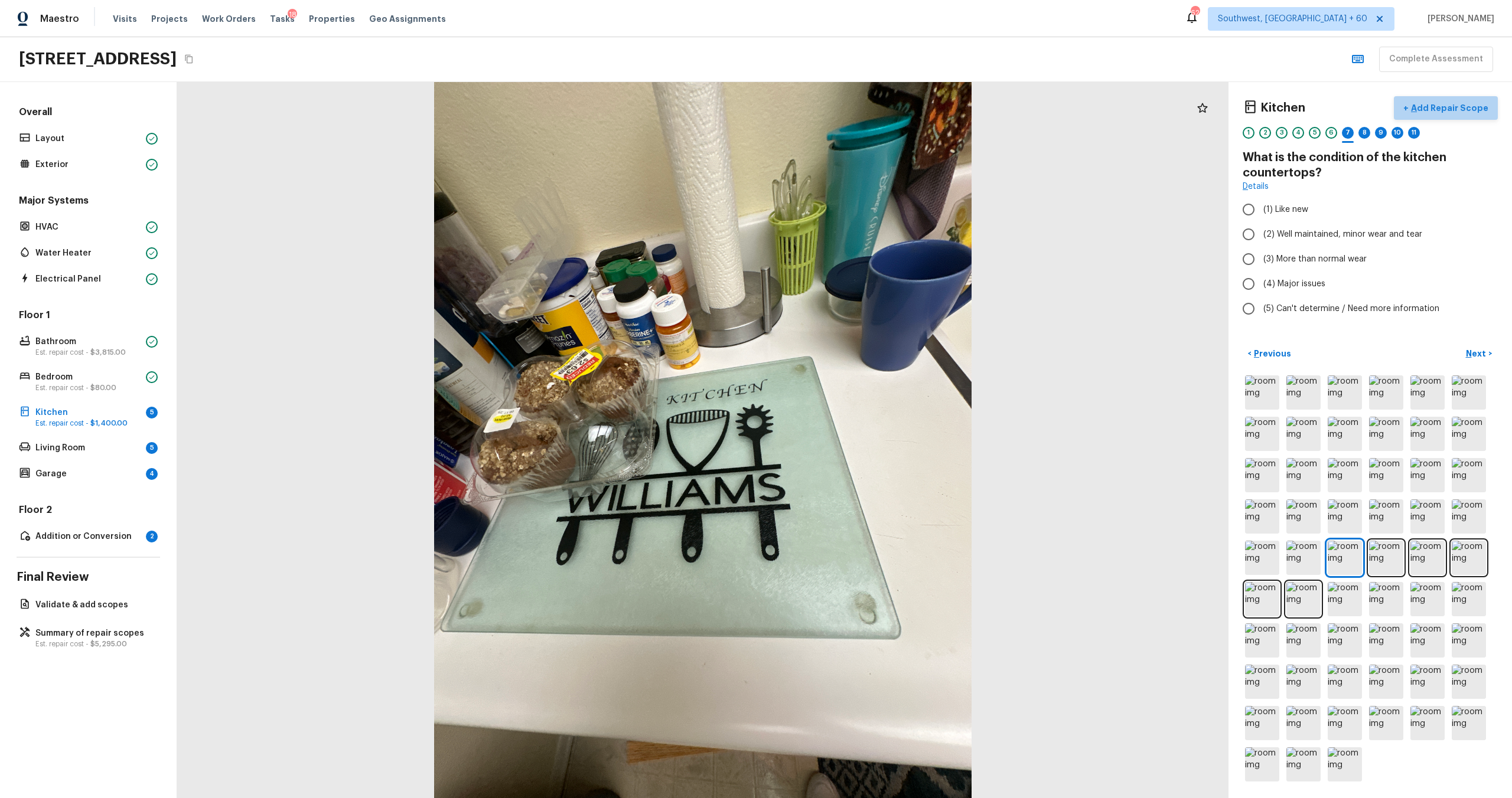
click at [850, 112] on p "Add Repair Scope" at bounding box center [1448, 108] width 79 height 12
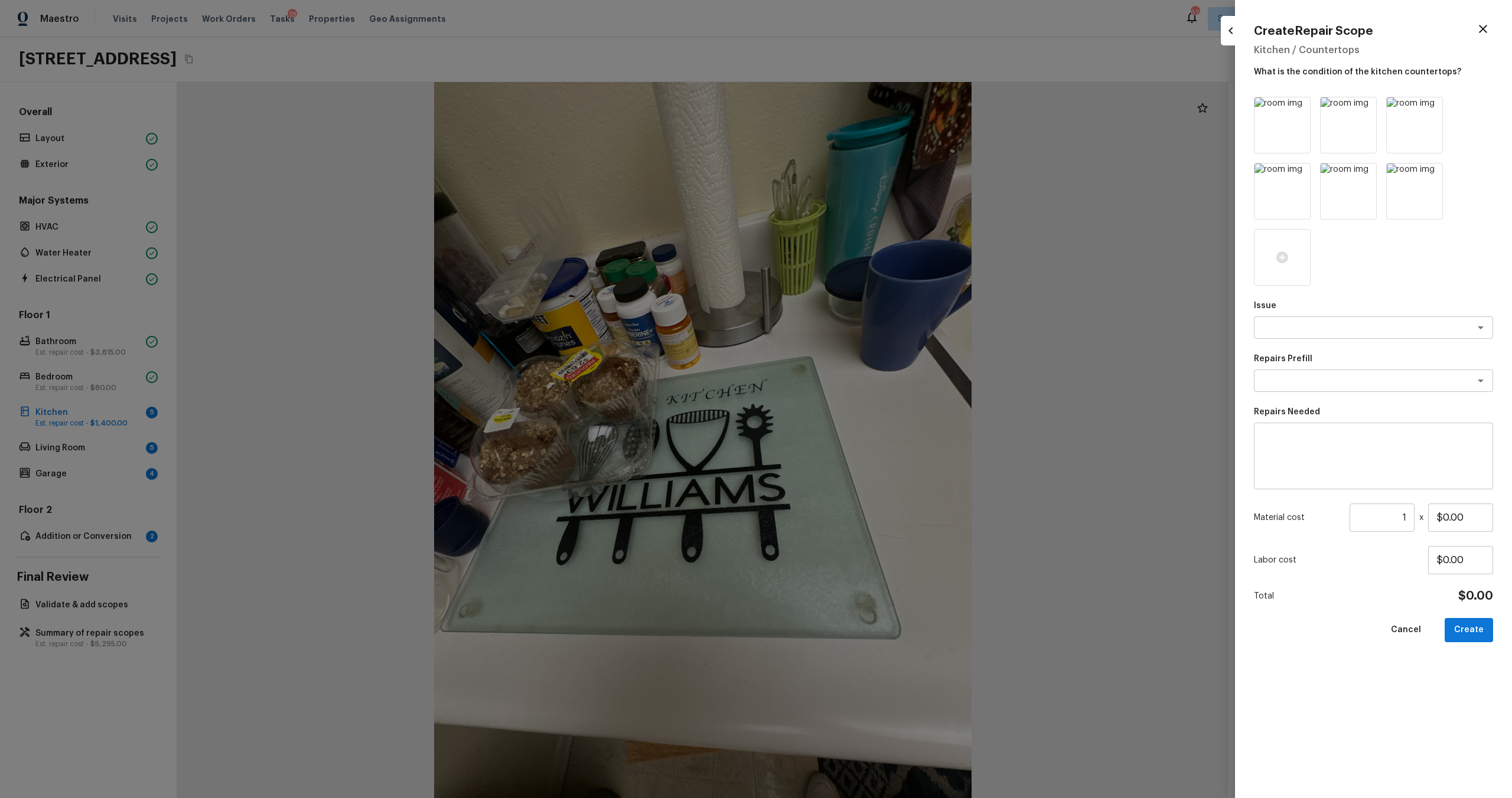
click at [850, 340] on div "Issue x ​ Repairs Prefill x ​ Repairs Needed x ​ Material cost 1 ​ x $0.00 Labo…" at bounding box center [1373, 438] width 239 height 683
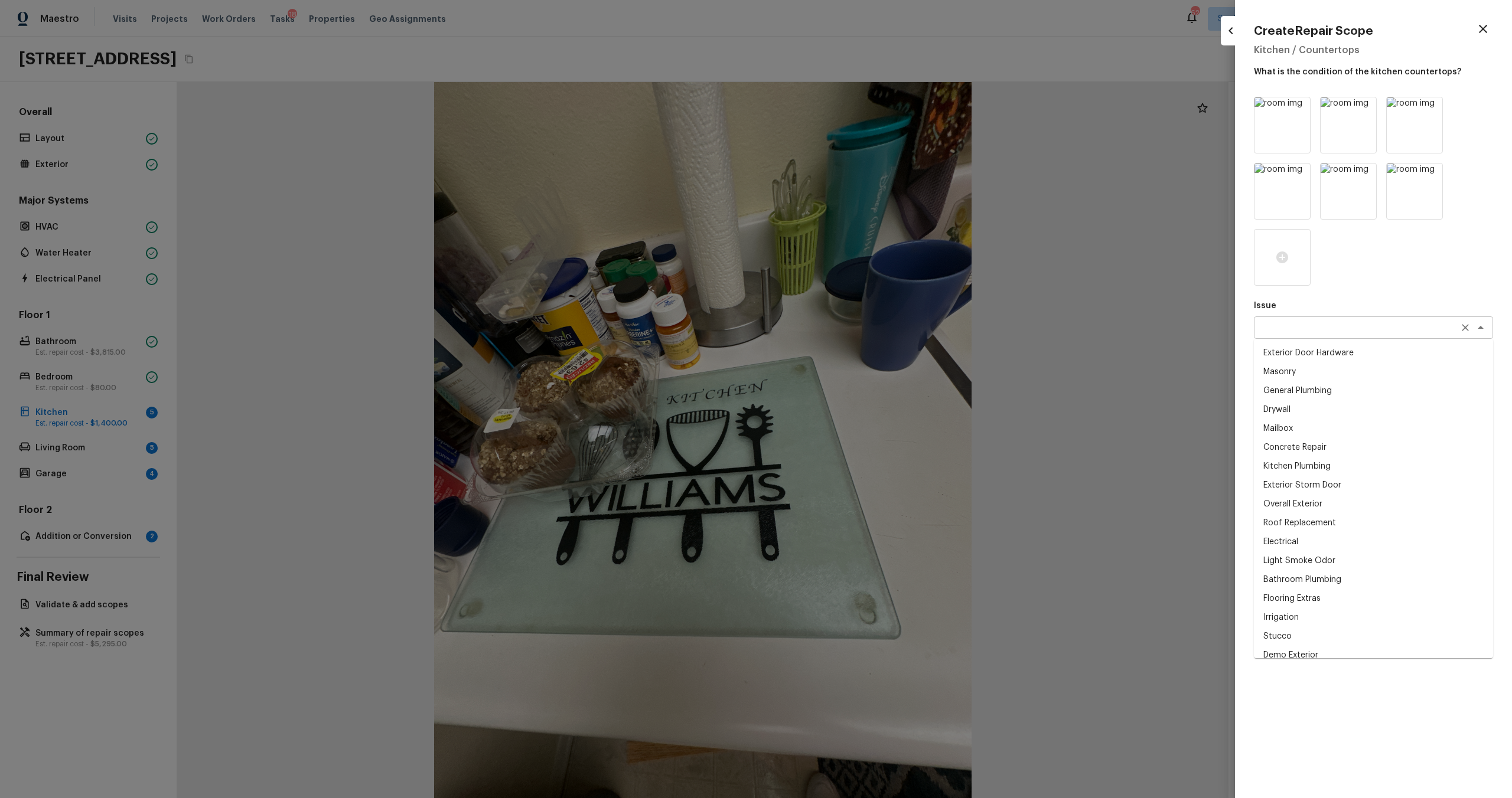
click at [850, 335] on div "x ​" at bounding box center [1373, 327] width 239 height 22
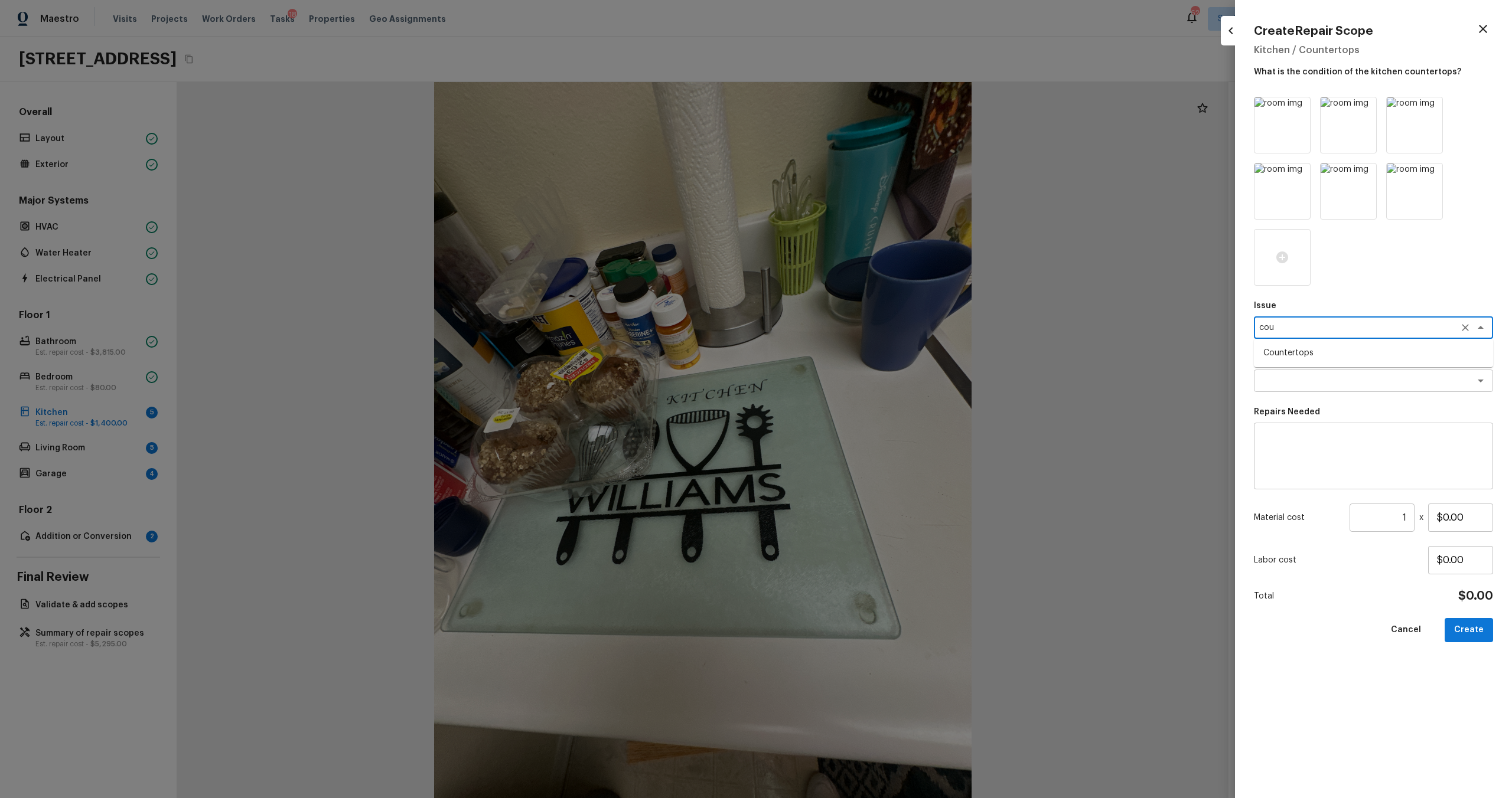
click at [850, 351] on li "Countertops" at bounding box center [1373, 353] width 239 height 19
type textarea "Countertops"
click at [850, 383] on textarea at bounding box center [1357, 381] width 195 height 12
type textarea "k"
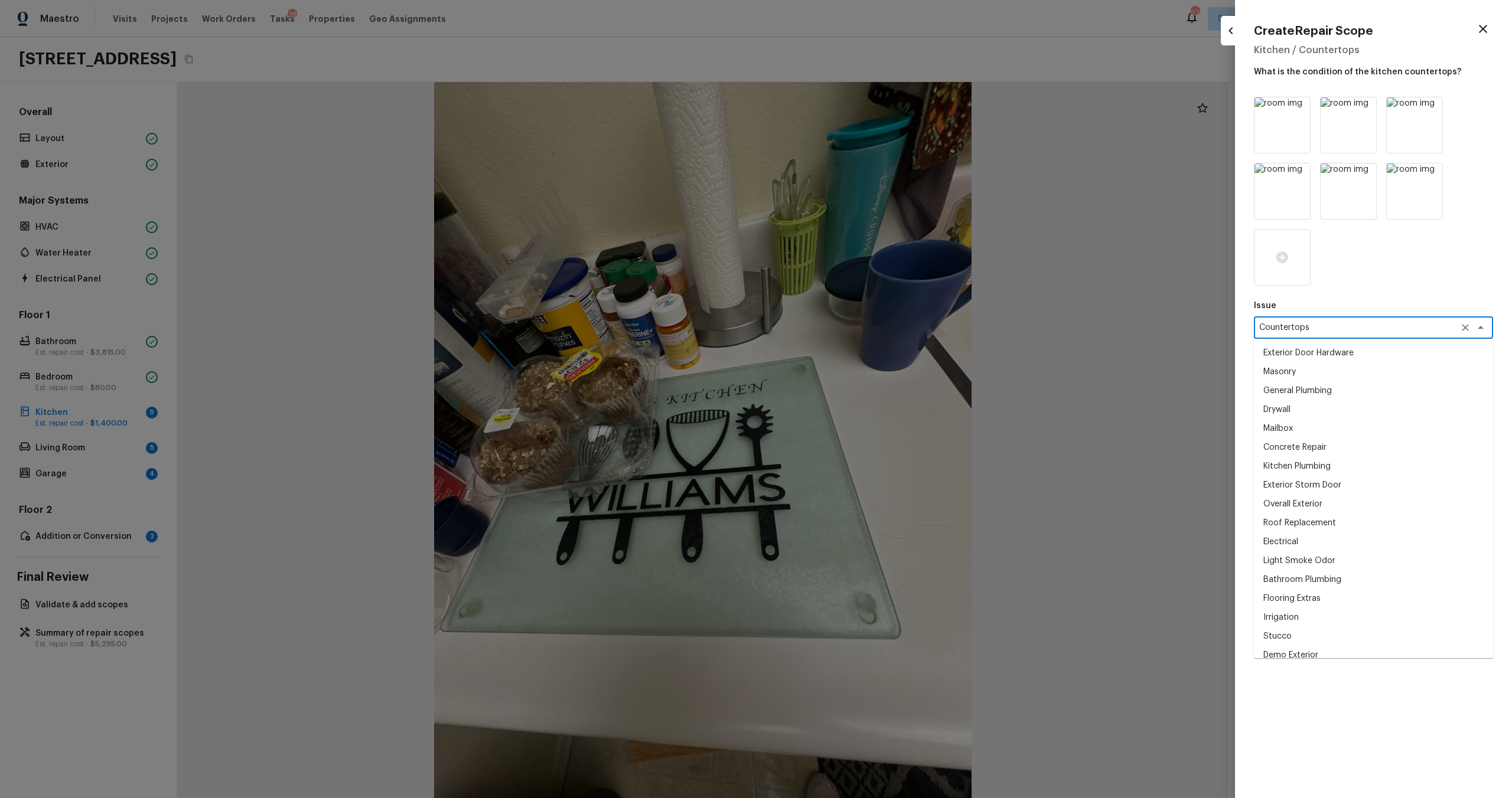
scroll to position [1216, 0]
drag, startPoint x: 1325, startPoint y: 325, endPoint x: 1192, endPoint y: 330, distance: 133.1
click at [850, 330] on div "Create Repair Scope Kitchen / Countertops What is the condition of the kitchen …" at bounding box center [756, 399] width 1512 height 798
click at [850, 298] on div "Issue Countertops x ​ Exterior Door Hardware Masonry General Plumbing Drywall M…" at bounding box center [1373, 438] width 239 height 683
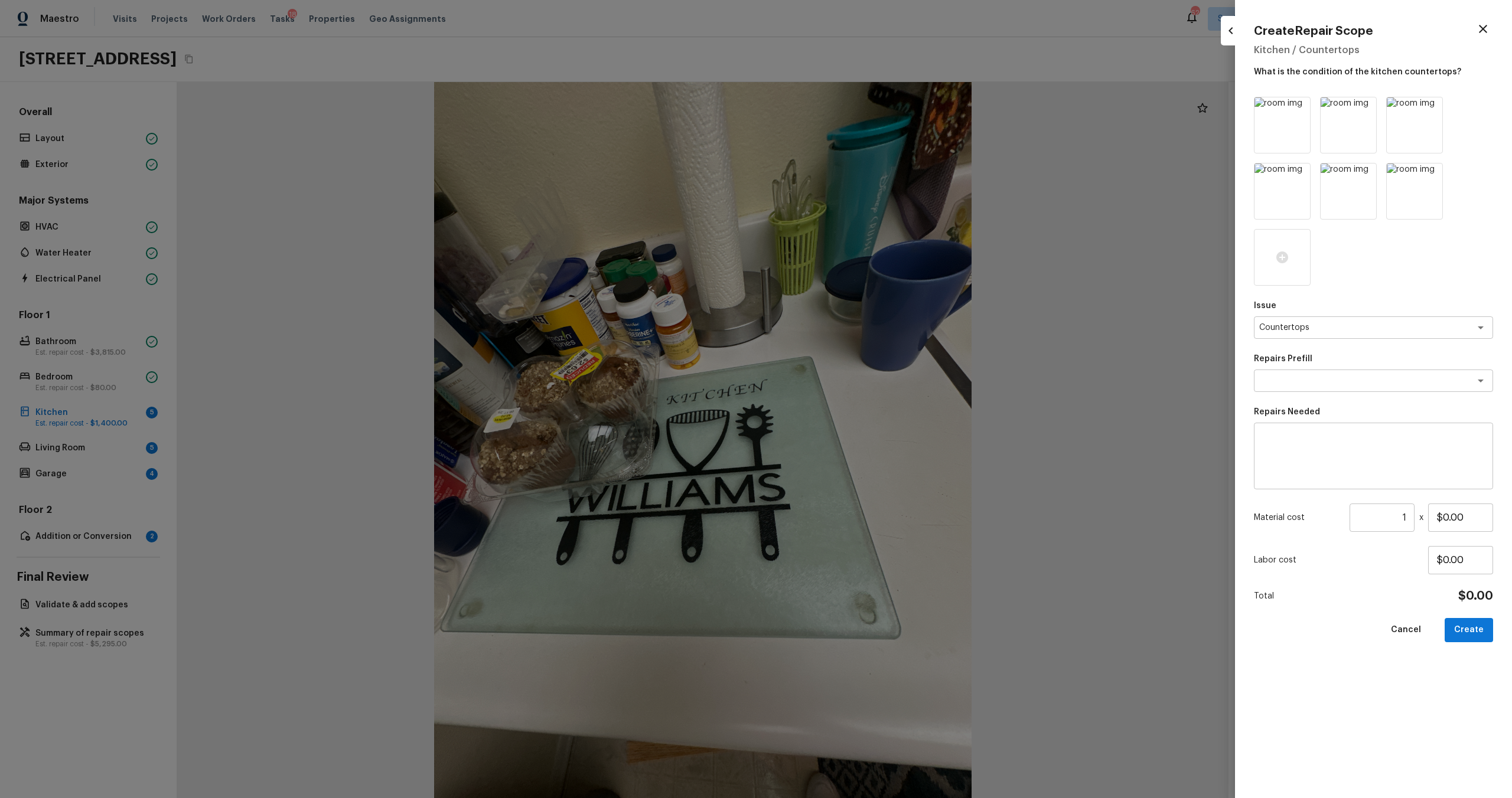
click at [850, 430] on textarea at bounding box center [1373, 456] width 223 height 48
paste textarea "Countertops"
type textarea "Kitchen Countertops refinish"
drag, startPoint x: 1472, startPoint y: 521, endPoint x: 1356, endPoint y: 521, distance: 116.0
click at [850, 430] on div "Material cost 1 ​ x $0.00" at bounding box center [1373, 518] width 239 height 29
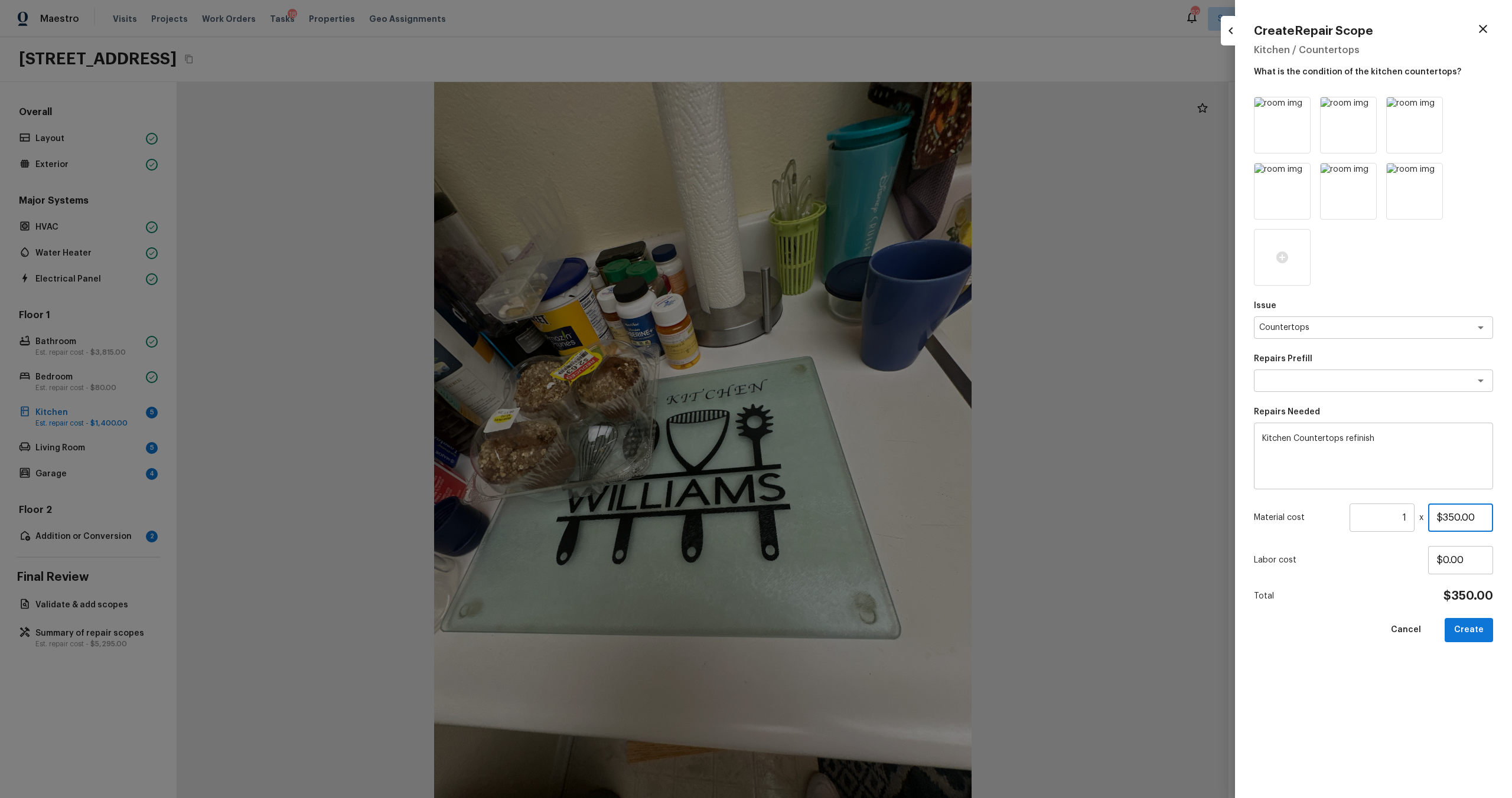
type input "$350.00"
click at [850, 430] on div "Cancel Create" at bounding box center [1373, 630] width 239 height 24
click at [850, 202] on img at bounding box center [1414, 191] width 55 height 55
click at [850, 200] on img at bounding box center [1348, 191] width 55 height 55
click at [850, 135] on img at bounding box center [1282, 125] width 55 height 55
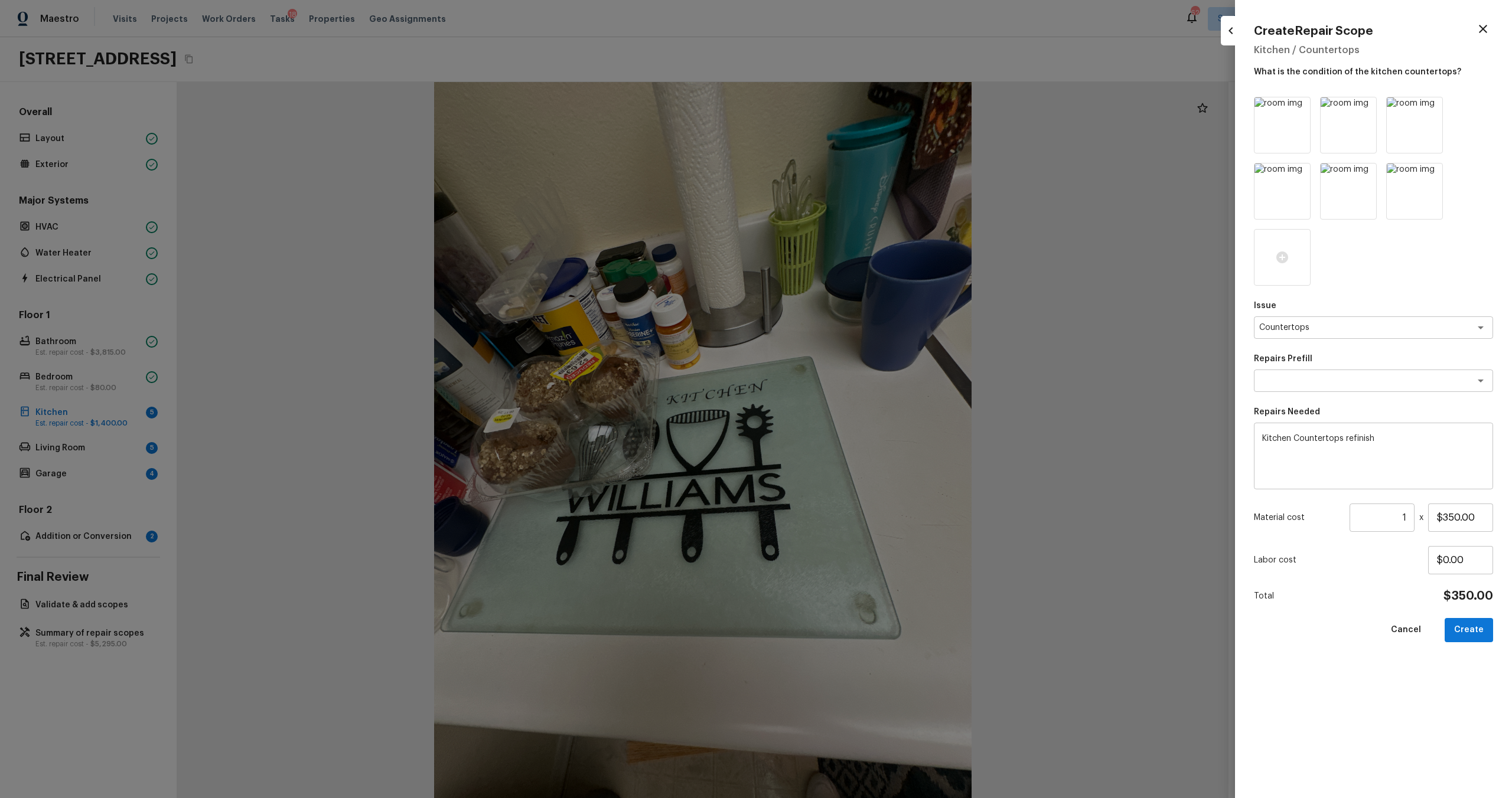
click at [850, 430] on div "Cancel Create" at bounding box center [1373, 630] width 239 height 24
click at [850, 430] on button "Create" at bounding box center [1469, 630] width 48 height 24
type input "$0.00"
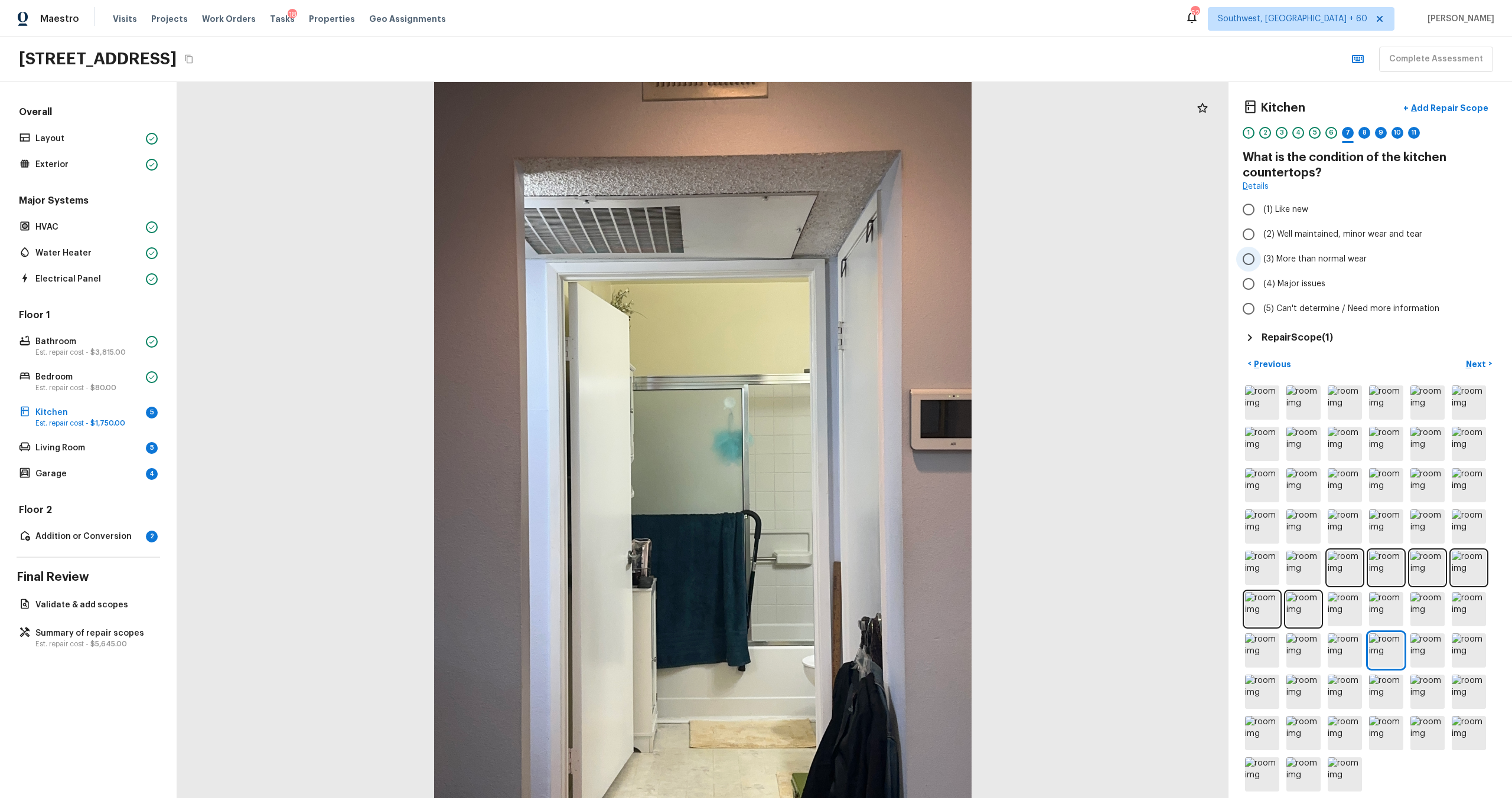
click at [850, 255] on span "(3) More than normal wear" at bounding box center [1315, 259] width 104 height 12
click at [850, 255] on input "(3) More than normal wear" at bounding box center [1248, 259] width 25 height 25
radio input "true"
click at [850, 361] on p "Next" at bounding box center [1477, 365] width 22 height 12
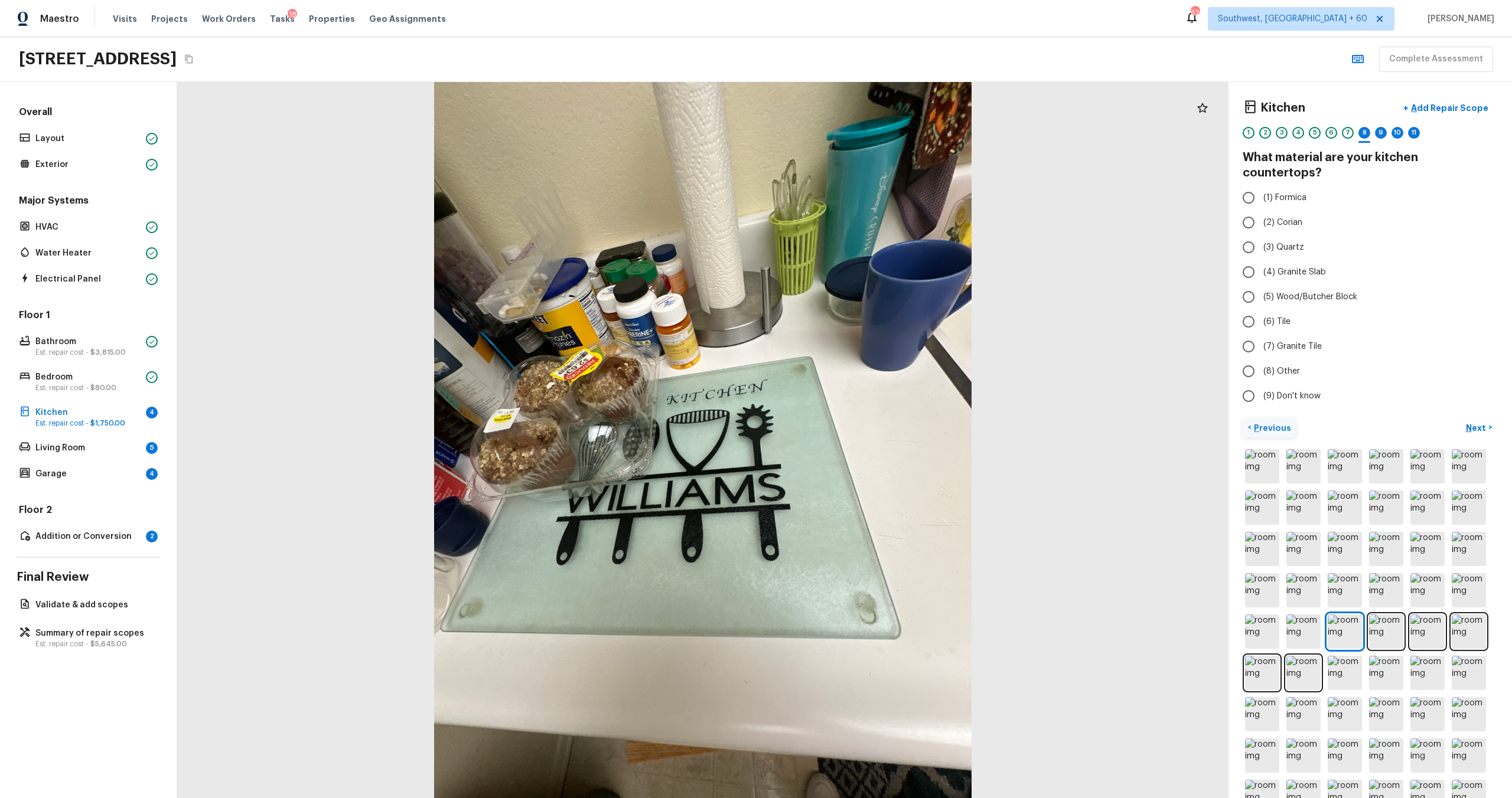
click at [850, 422] on p "Previous" at bounding box center [1271, 428] width 40 height 12
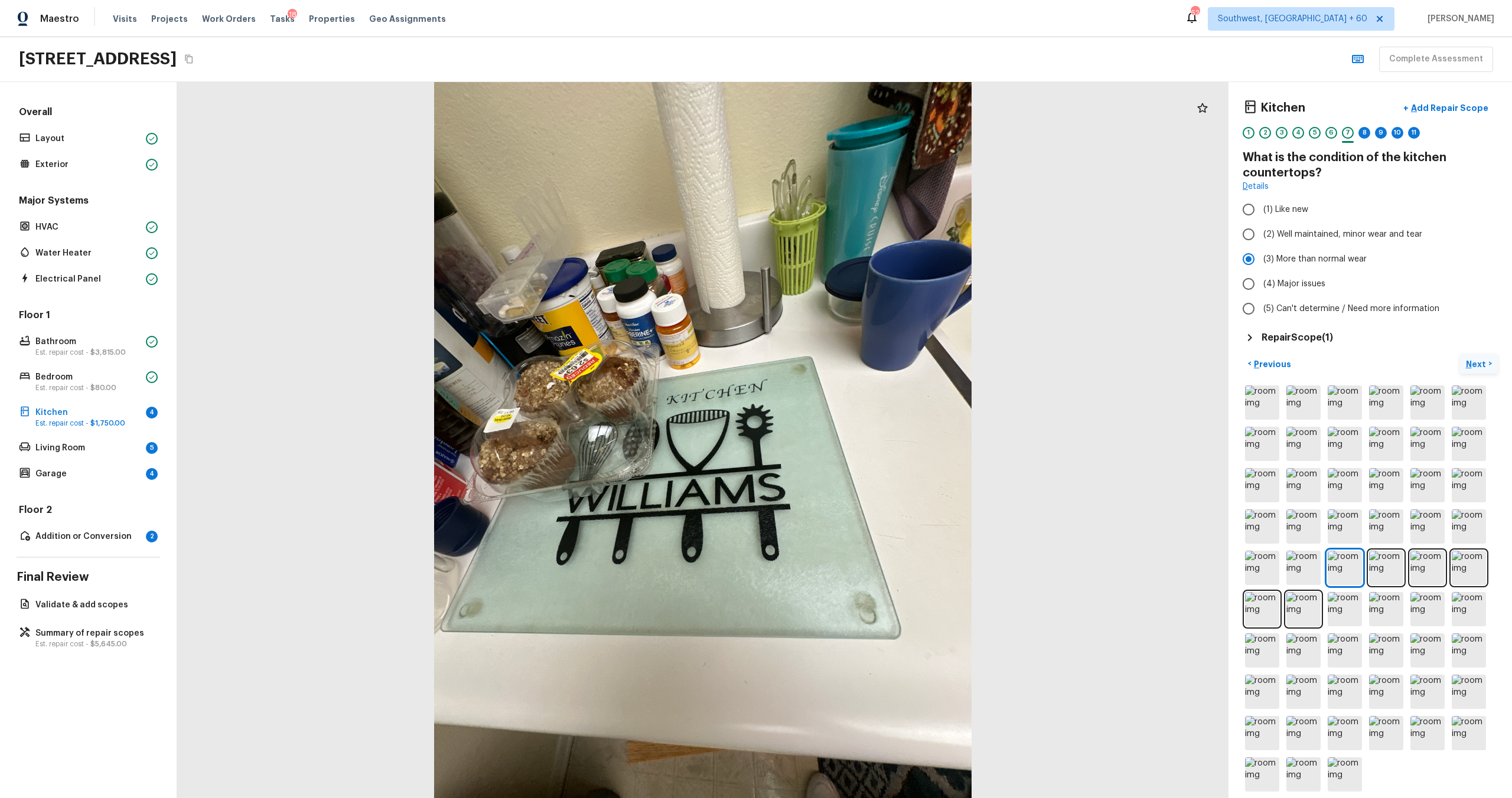
click at [850, 370] on button "Next >" at bounding box center [1479, 364] width 38 height 20
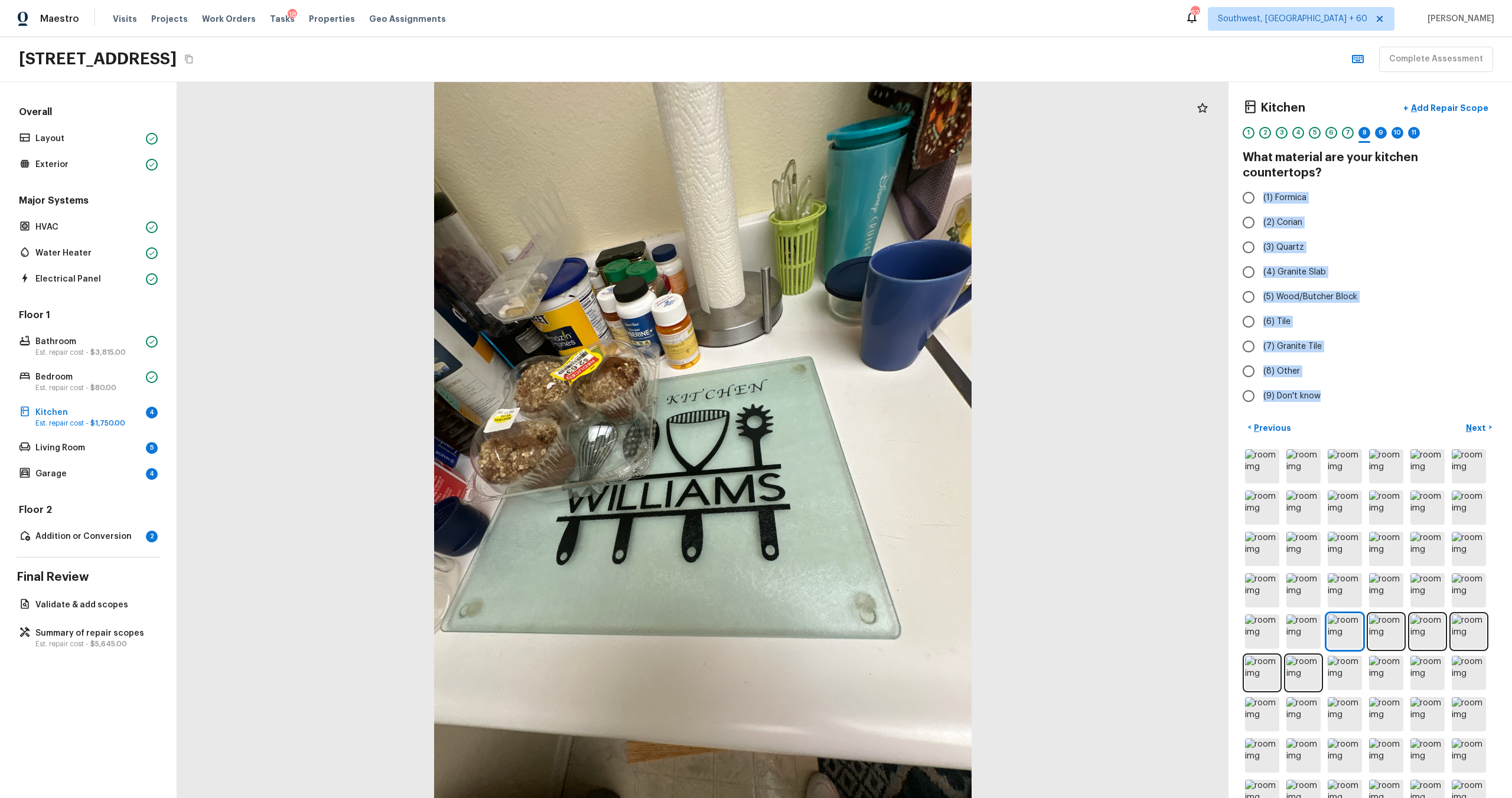
drag, startPoint x: 1262, startPoint y: 178, endPoint x: 1325, endPoint y: 405, distance: 235.6
click at [850, 405] on div "Kitchen + Add Repair Scope 1 2 3 4 5 6 7 8 9 10 11 What material are your kitch…" at bounding box center [1370, 440] width 283 height 716
copy div "(1) Formica (2) Corian (3) Quartz (4) Granite Slab (5) Wood/Butcher Block (6) T…"
click at [850, 260] on label "(4) Granite Slab" at bounding box center [1362, 272] width 252 height 25
click at [850, 260] on input "(4) Granite Slab" at bounding box center [1248, 272] width 25 height 25
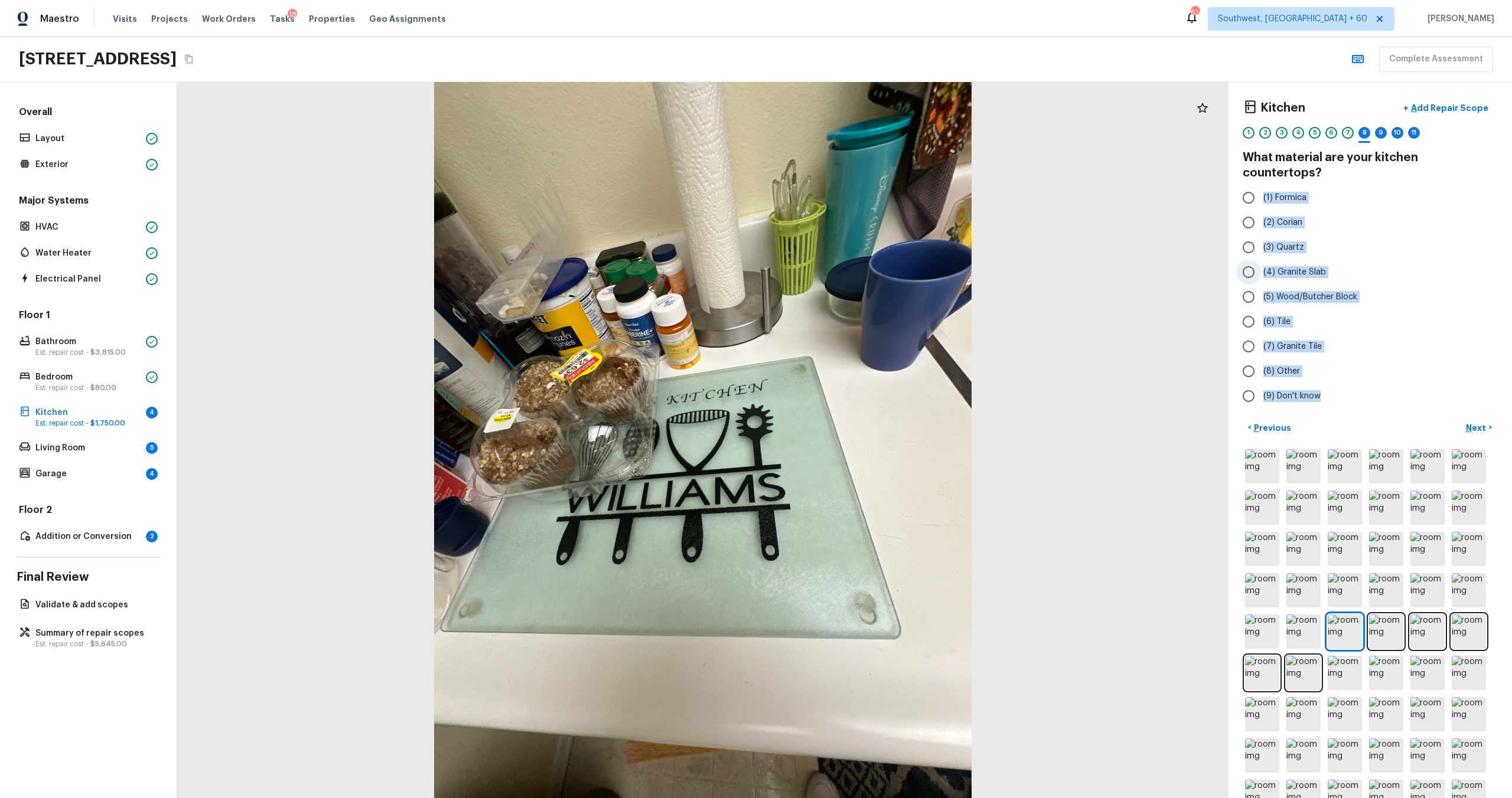
radio input "true"
click at [850, 186] on label "(1) Formica" at bounding box center [1362, 198] width 252 height 25
click at [850, 186] on input "(1) Formica" at bounding box center [1248, 198] width 25 height 25
radio input "true"
click at [850, 422] on p "Next" at bounding box center [1477, 428] width 22 height 12
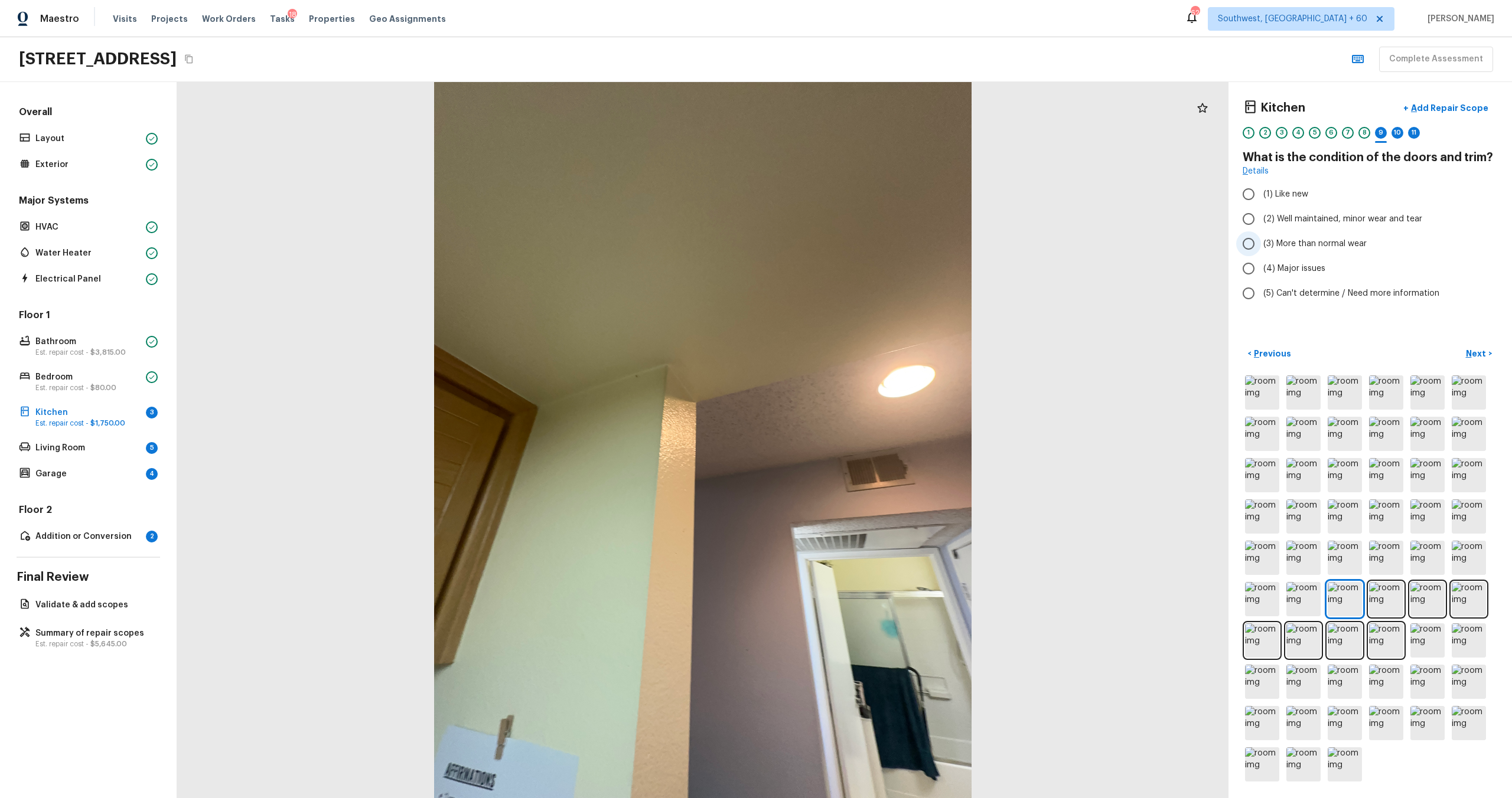
click at [850, 245] on span "(3) More than normal wear" at bounding box center [1315, 244] width 104 height 12
click at [850, 245] on input "(3) More than normal wear" at bounding box center [1248, 244] width 25 height 25
radio input "true"
click at [850, 351] on p "Next" at bounding box center [1477, 353] width 22 height 12
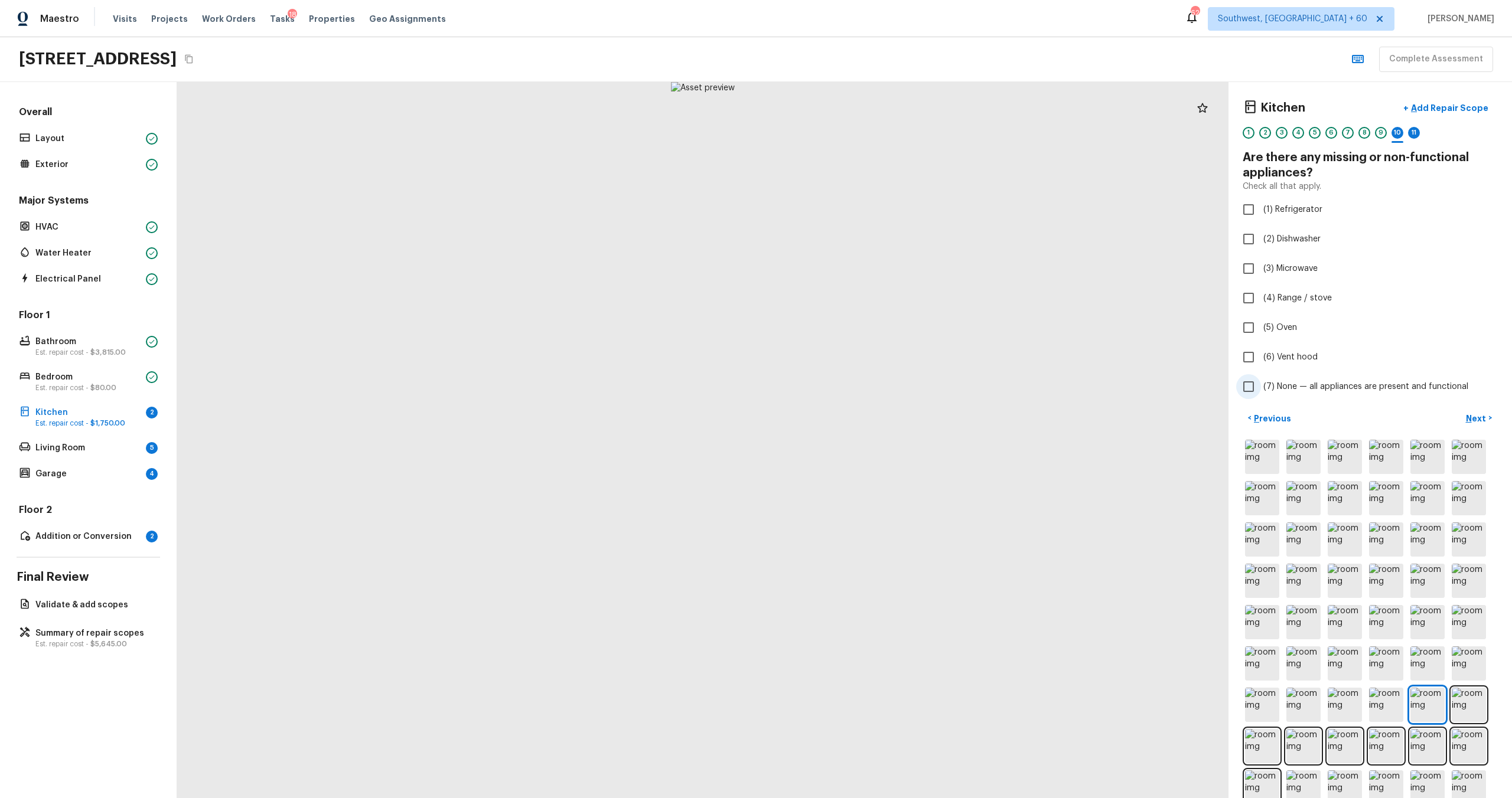
click at [850, 387] on span "(7) None — all appliances are present and functional" at bounding box center [1365, 387] width 205 height 12
click at [850, 387] on input "(7) None — all appliances are present and functional" at bounding box center [1248, 387] width 25 height 25
checkbox input "true"
click at [850, 418] on p "Next" at bounding box center [1477, 419] width 22 height 12
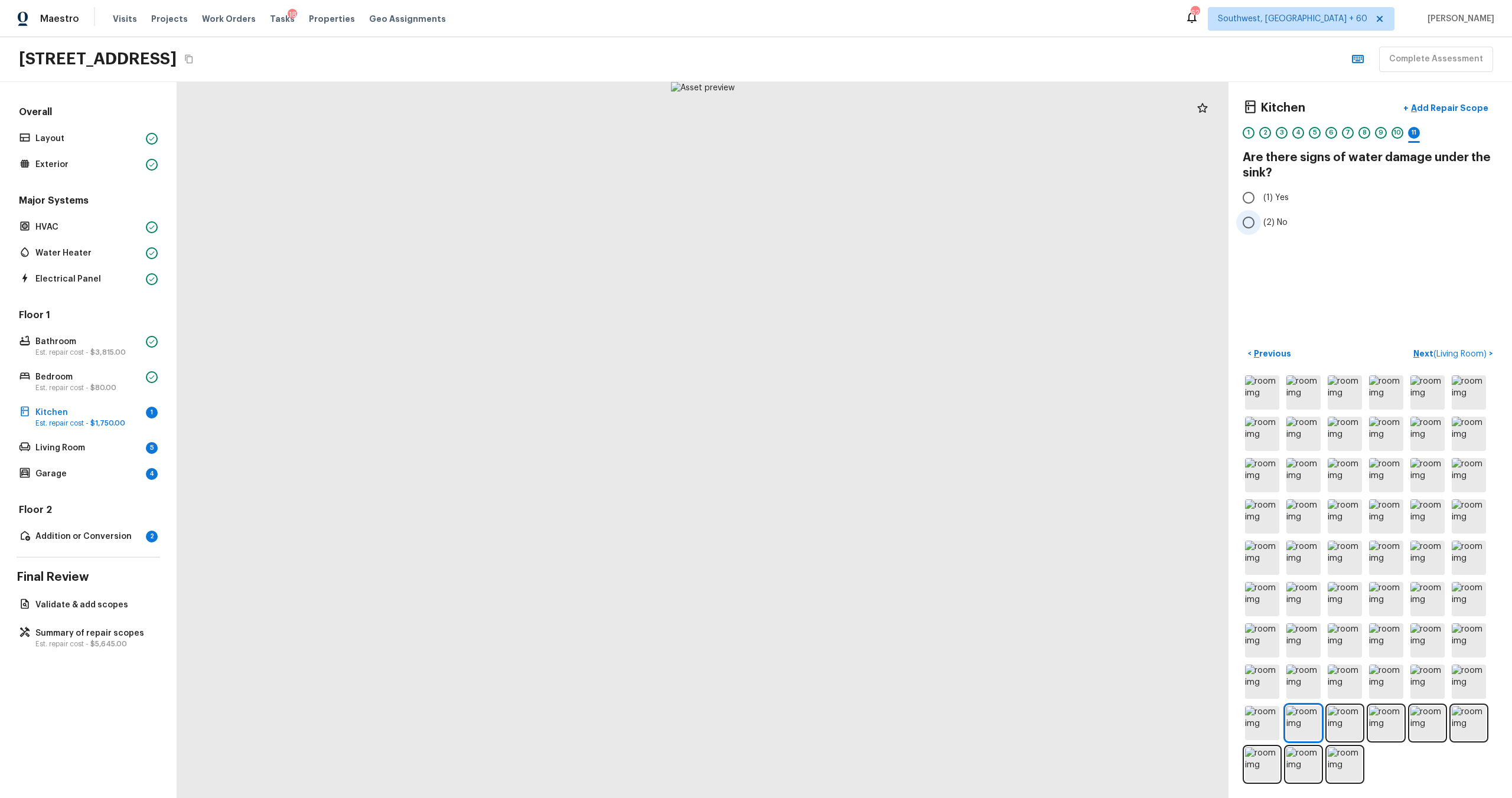
click at [850, 226] on input "(2) No" at bounding box center [1248, 223] width 25 height 25
radio input "true"
click at [850, 349] on p "Next ( Living Room )" at bounding box center [1451, 353] width 76 height 12
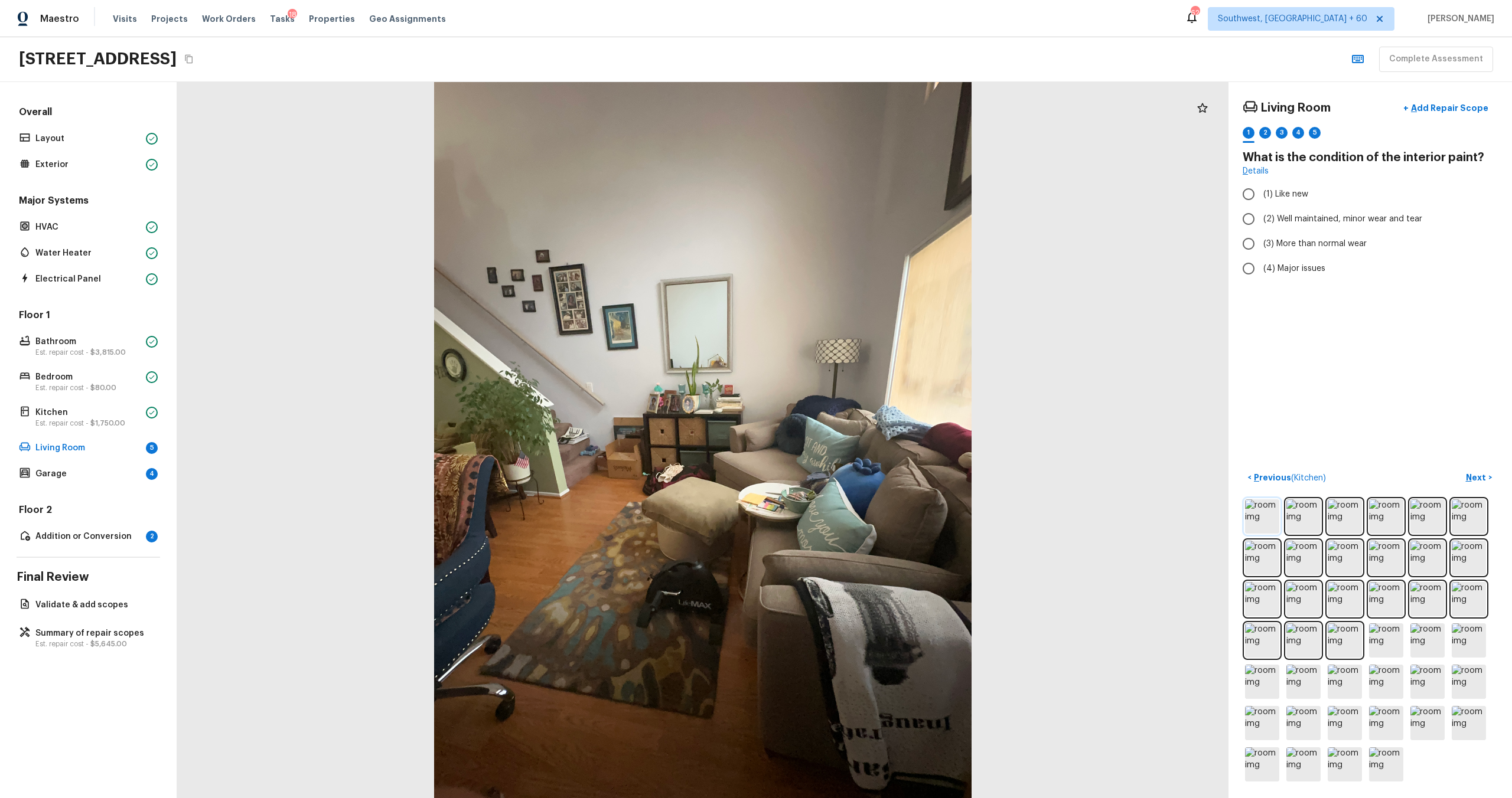
click at [850, 430] on img at bounding box center [1262, 516] width 35 height 34
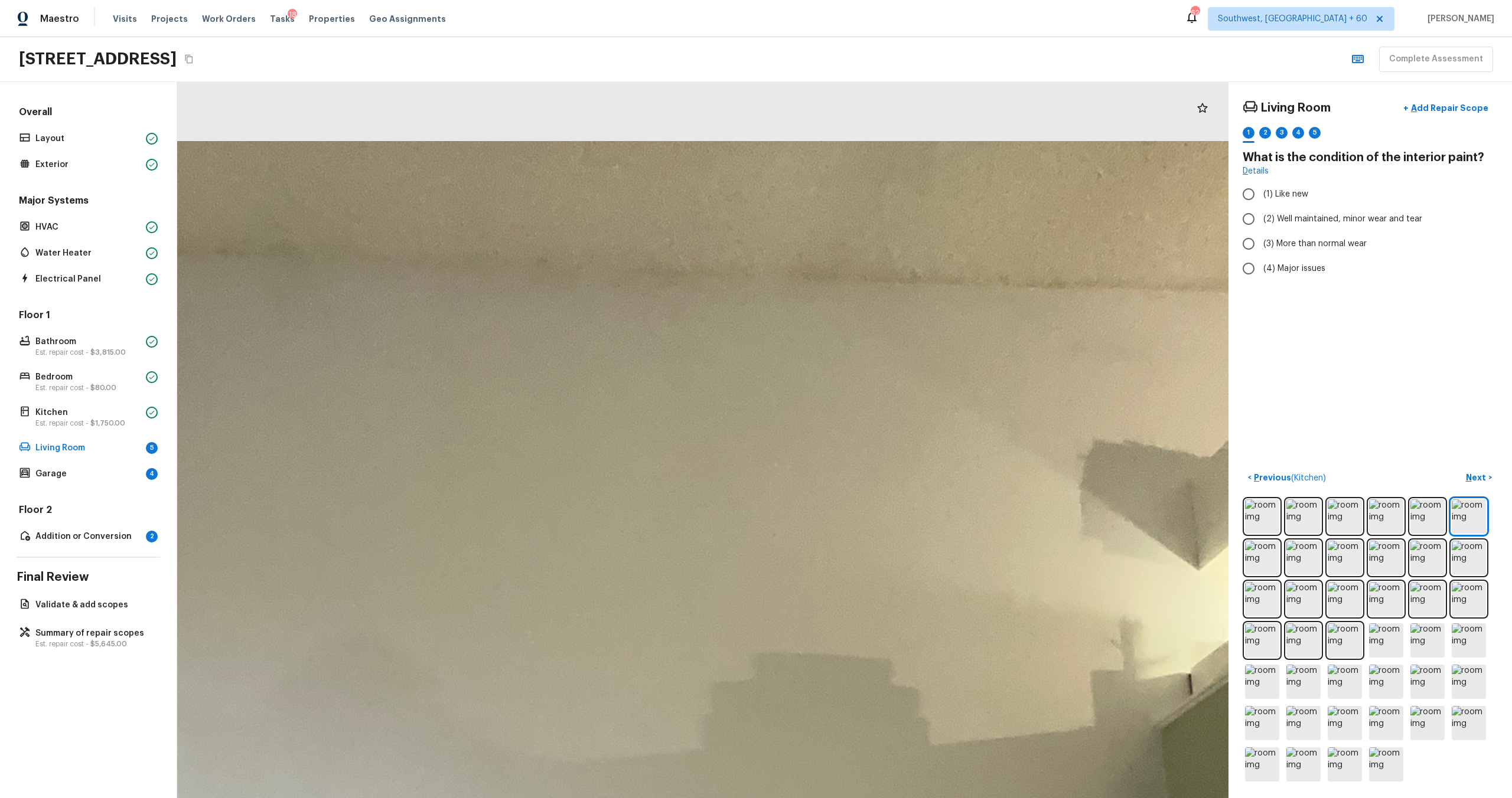
drag, startPoint x: 807, startPoint y: 204, endPoint x: 810, endPoint y: 448, distance: 244.0
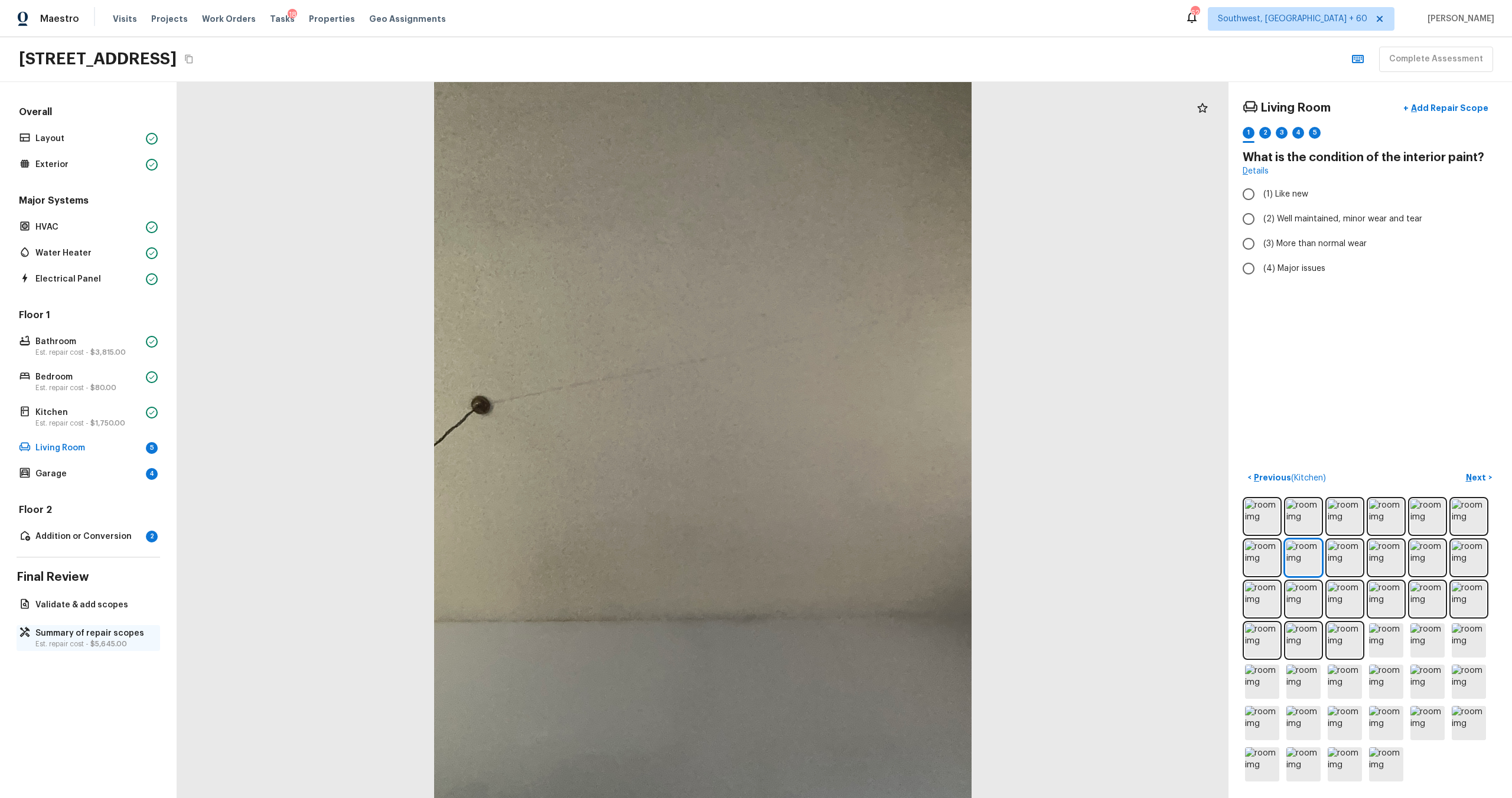
click at [95, 430] on p "Summary of repair scopes" at bounding box center [94, 633] width 118 height 12
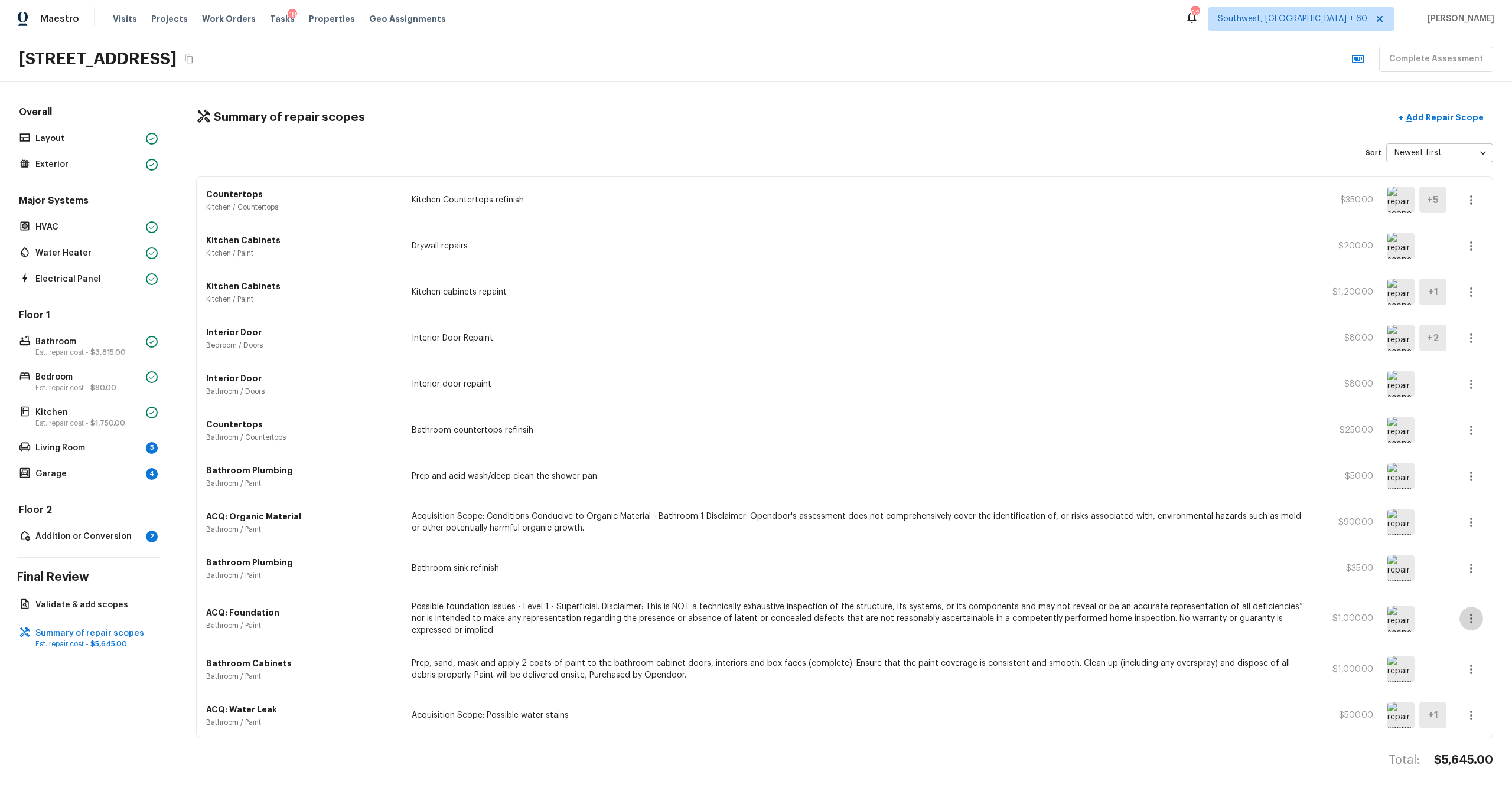
click at [850, 430] on icon "button" at bounding box center [1472, 619] width 14 height 14
click at [850, 430] on li "Edit" at bounding box center [1475, 653] width 55 height 35
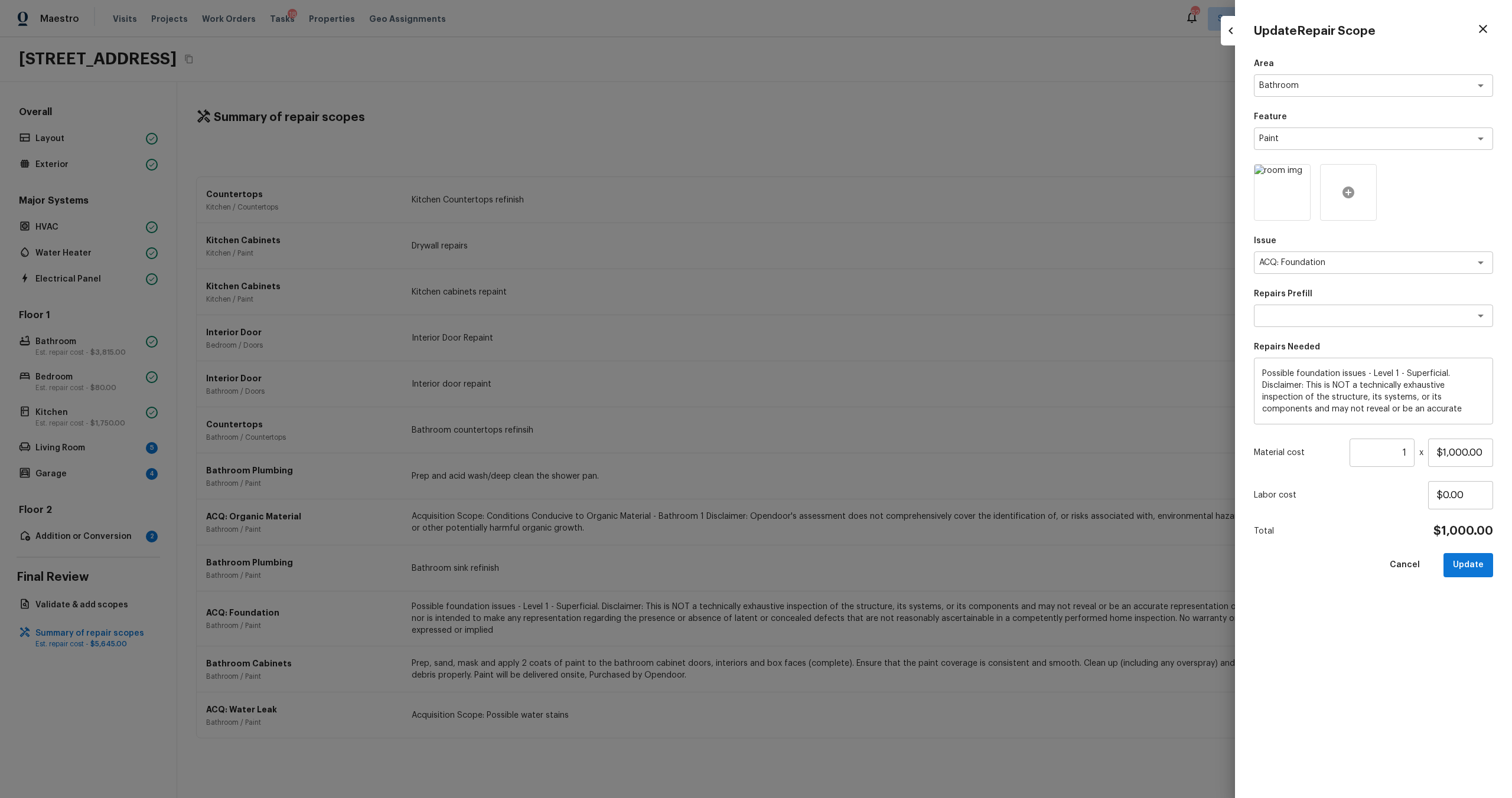
click at [850, 187] on icon at bounding box center [1349, 193] width 12 height 12
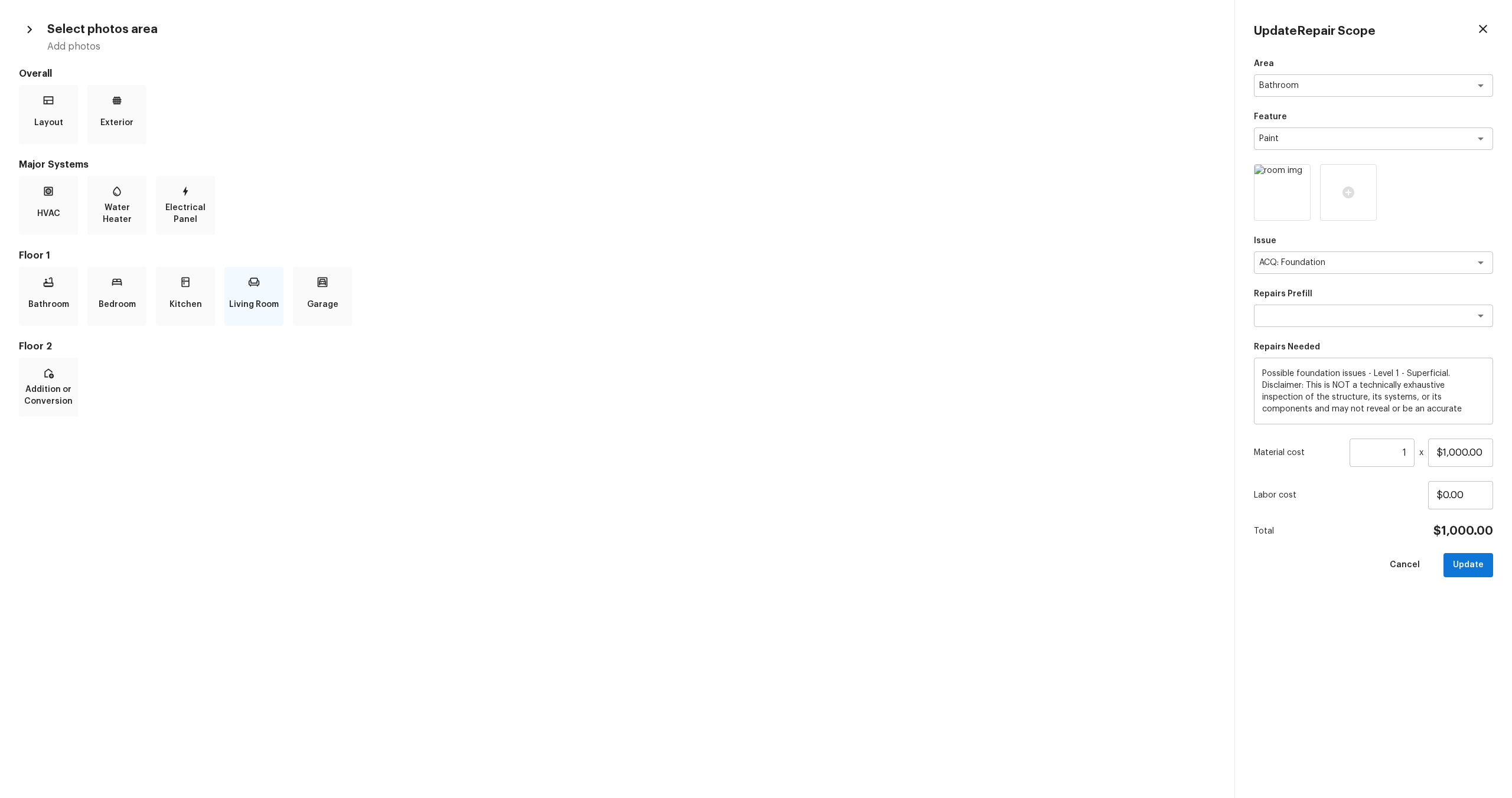
click at [256, 293] on p "Living Room" at bounding box center [254, 305] width 49 height 23
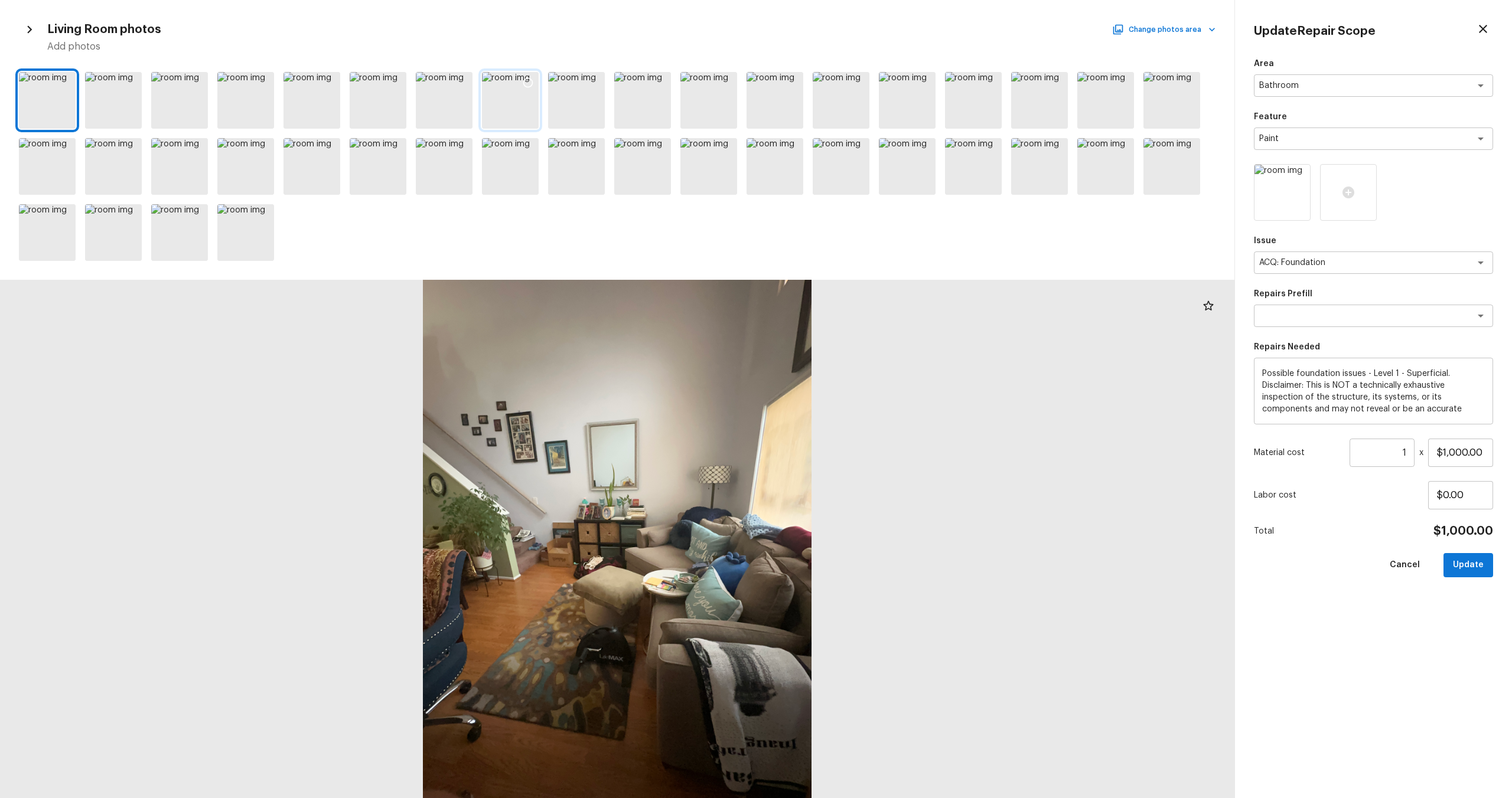
click at [514, 109] on div at bounding box center [510, 100] width 57 height 57
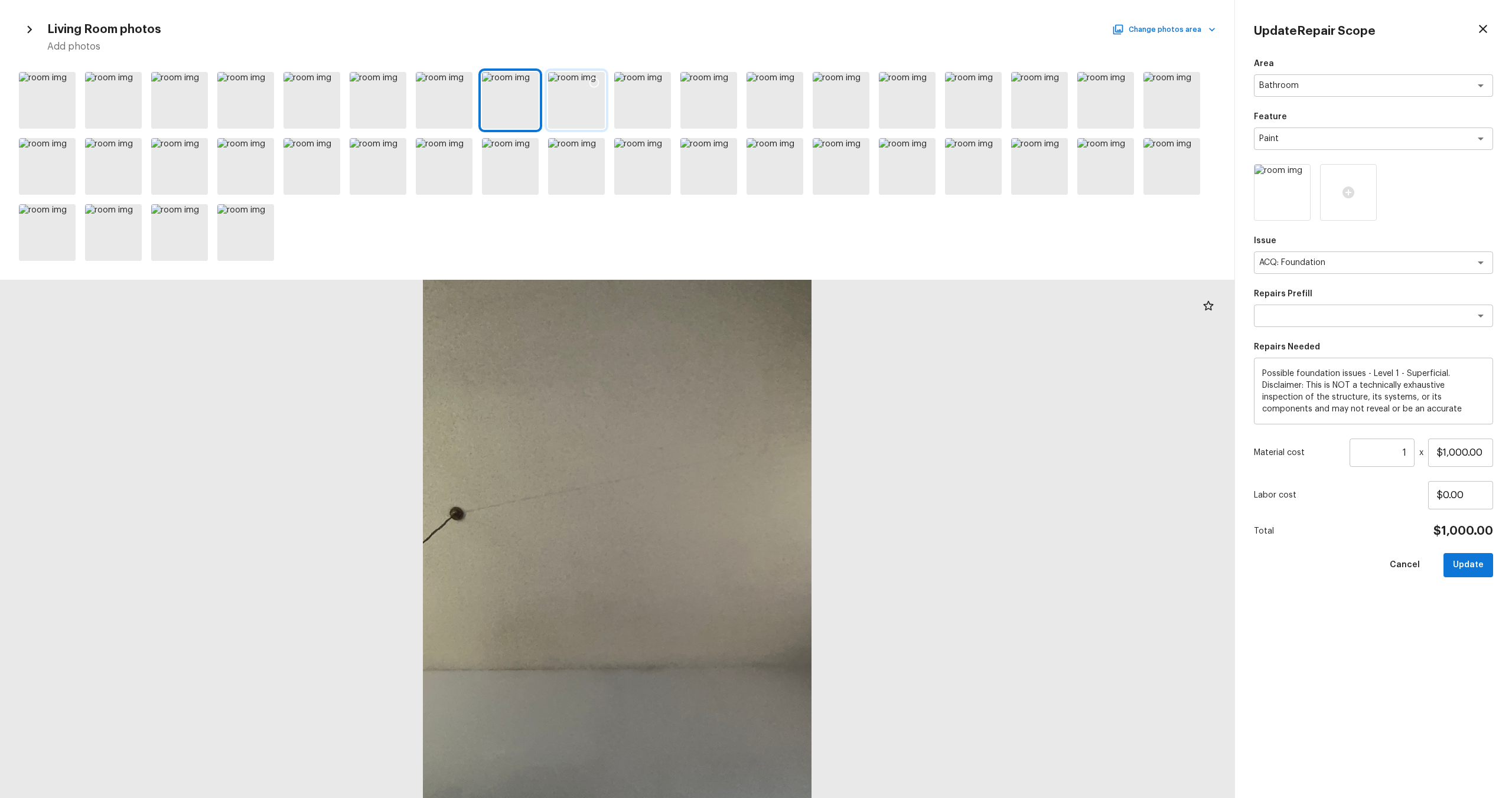
click at [578, 111] on div at bounding box center [576, 100] width 57 height 57
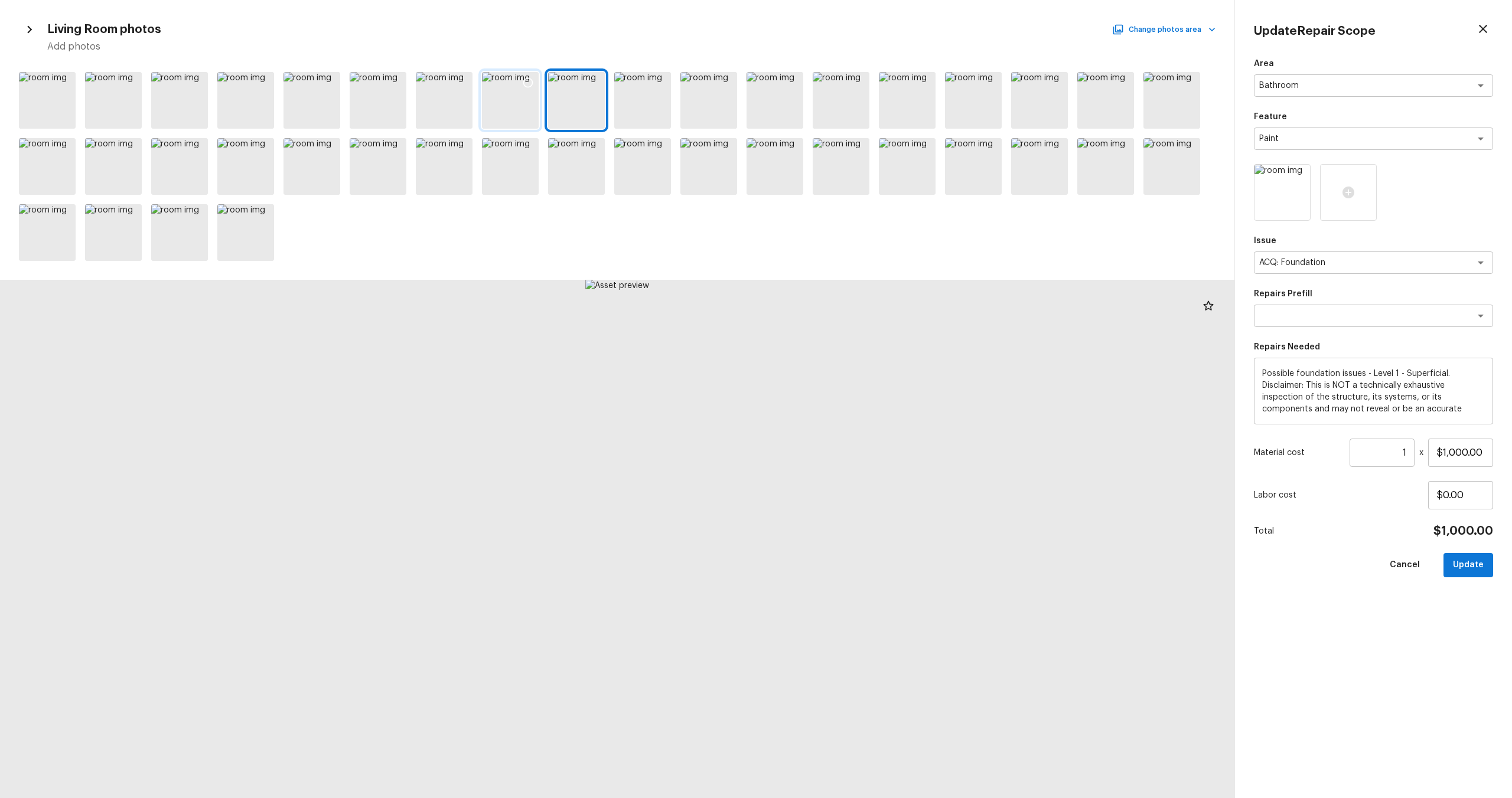
click at [523, 105] on div at bounding box center [510, 100] width 57 height 57
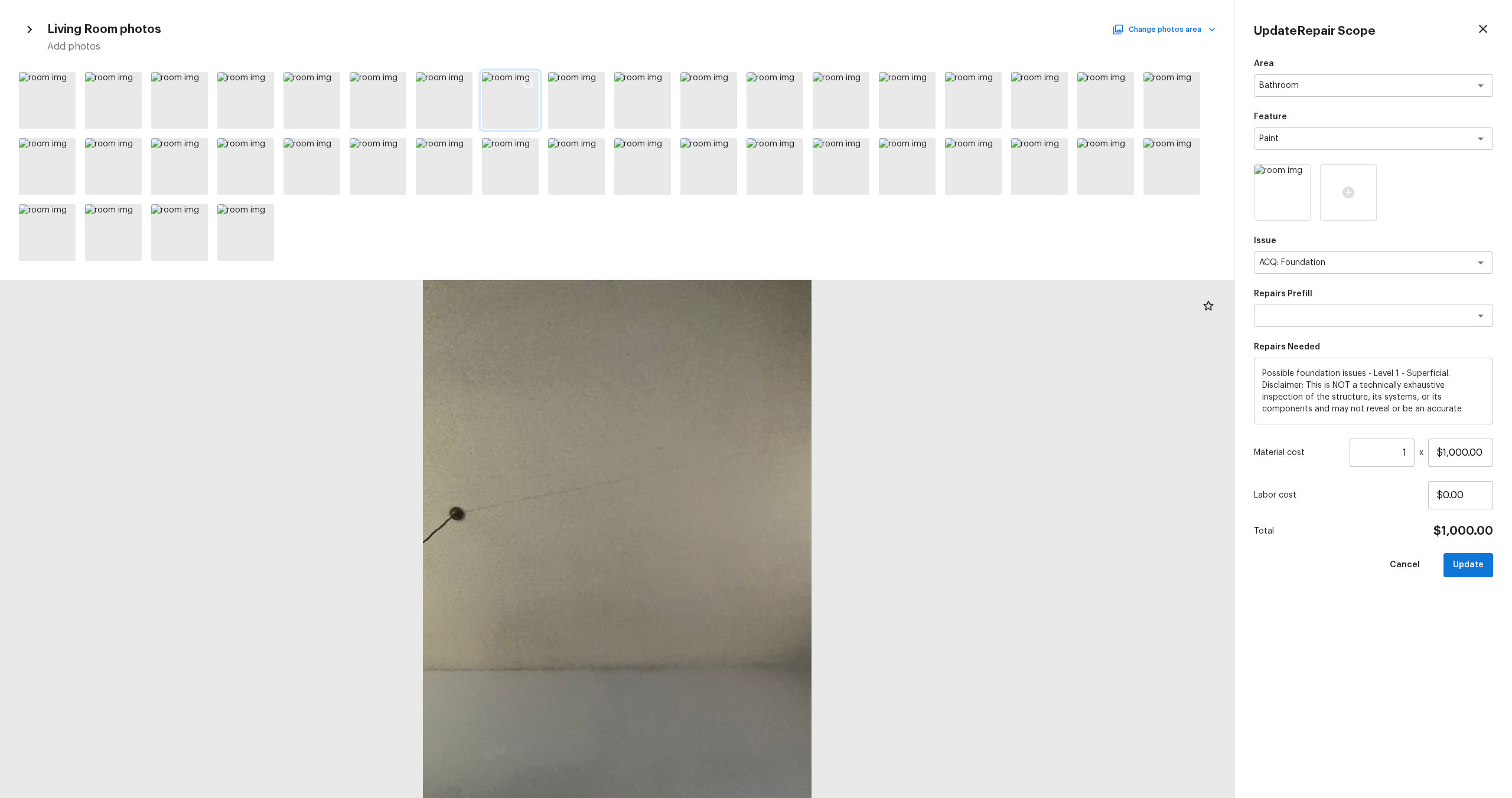
click at [527, 81] on icon at bounding box center [528, 83] width 12 height 12
click at [850, 271] on div "ACQ: Foundation x ​" at bounding box center [1373, 262] width 239 height 22
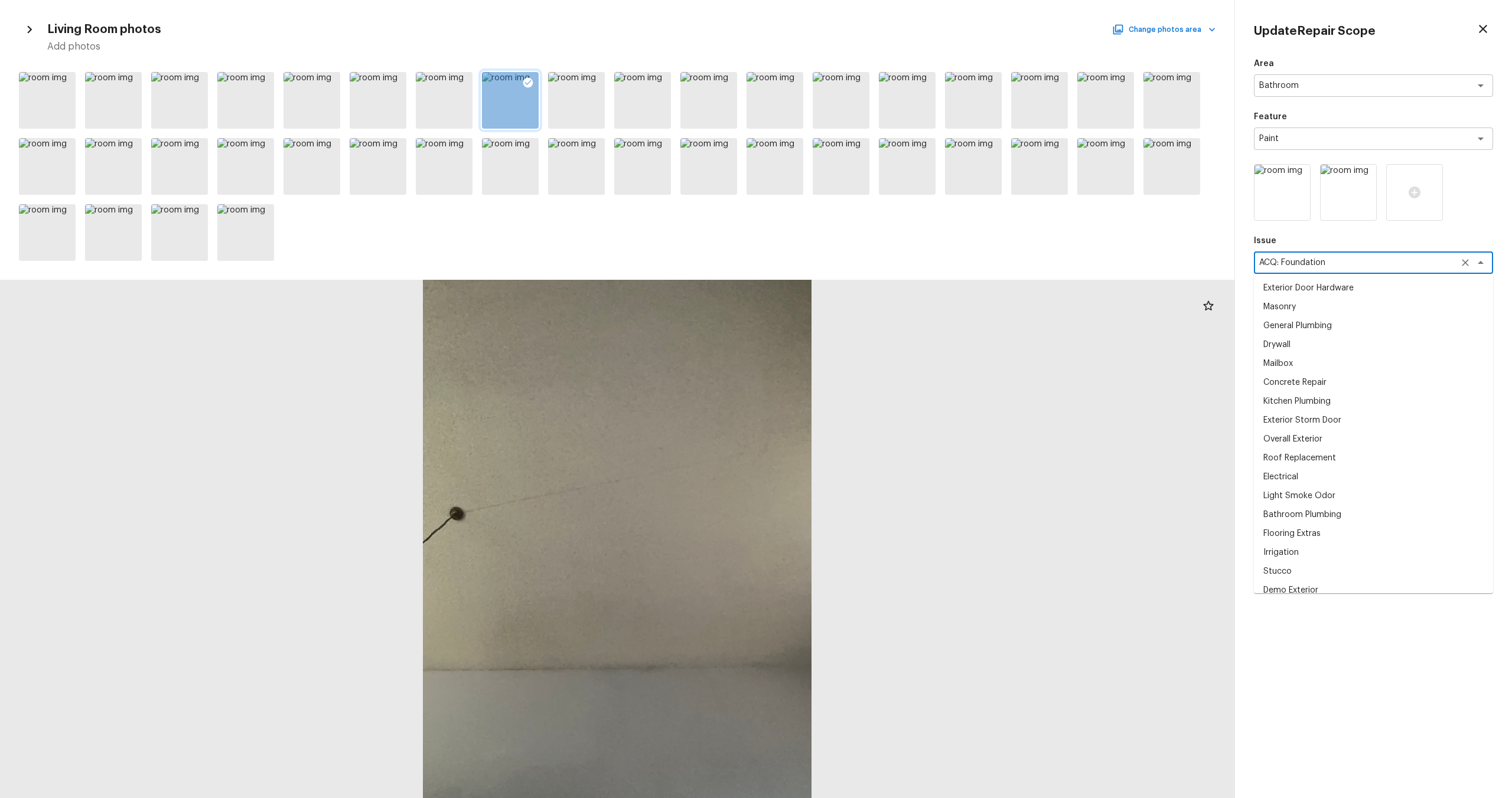
scroll to position [290, 0]
click at [850, 430] on div "Area Bathroom x ​ Feature Paint x ​ Issue ACQ: Foundation x ​ Exterior Door Har…" at bounding box center [1373, 419] width 239 height 721
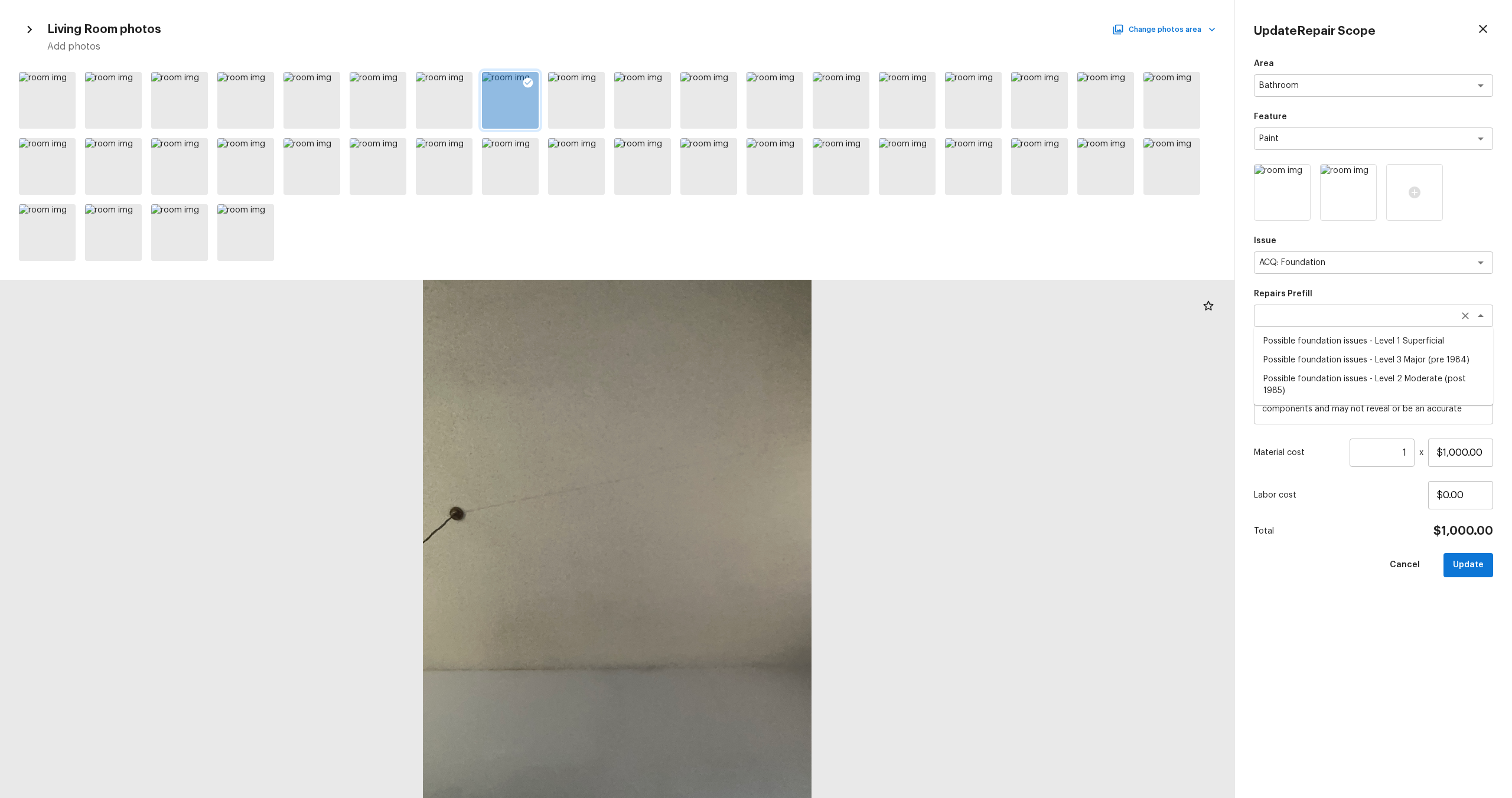
click at [850, 322] on div "x ​" at bounding box center [1373, 316] width 239 height 22
click at [850, 376] on li "Possible foundation issues - Level 2 Moderate (post 1985)" at bounding box center [1373, 385] width 239 height 31
type textarea "Possible foundation issues - Level 2 Moderate (post 1985)"
type textarea "Possible foundation issues - Level 2 Moderate: Disclaimer: This is NOT a techni…"
type input "$5,000.00"
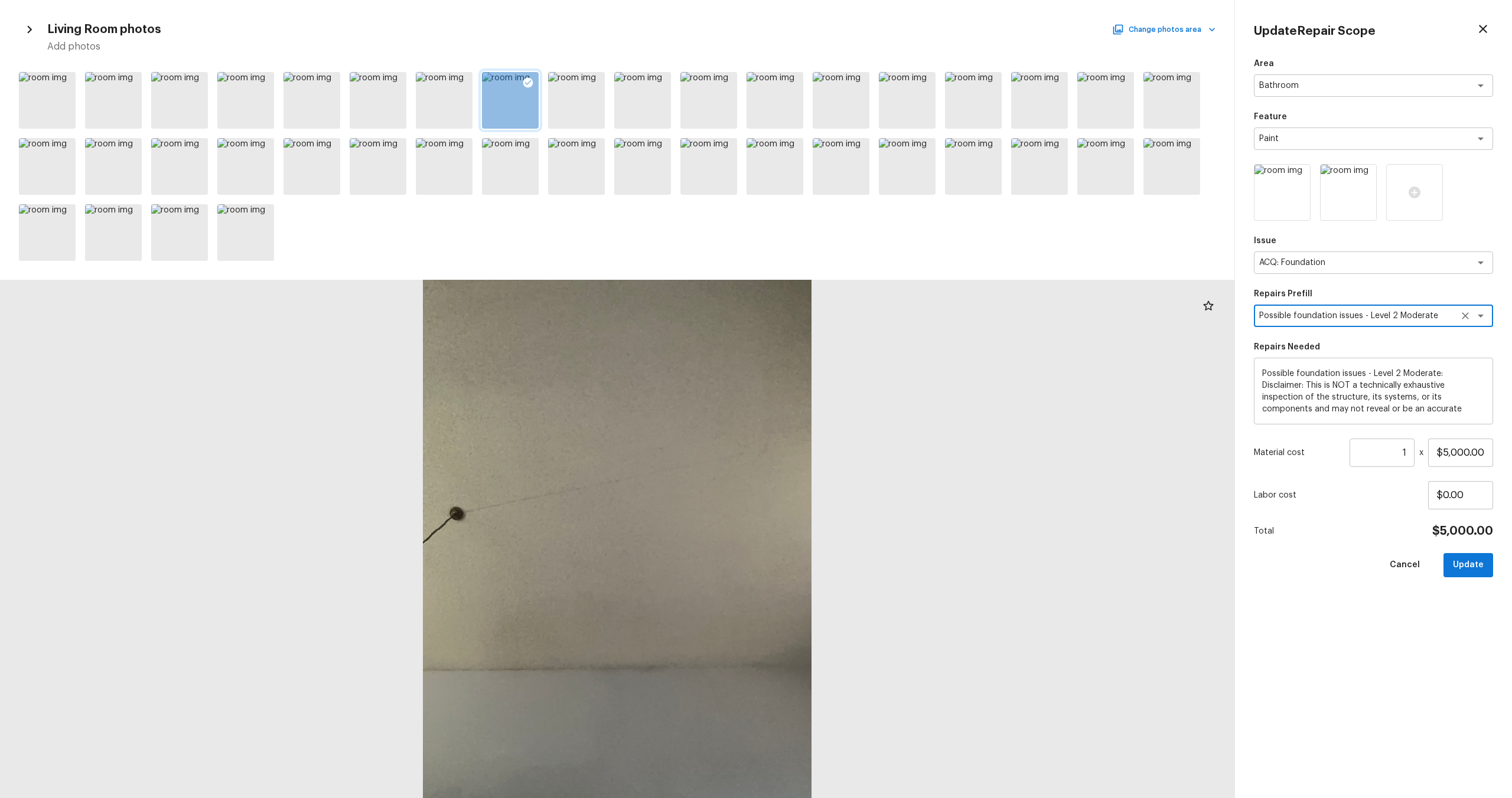
click at [850, 430] on div "Area Bathroom x ​ Feature Paint x ​ Issue ACQ: Foundation x ​ Repairs Prefill P…" at bounding box center [1373, 419] width 239 height 721
click at [850, 430] on button "Update" at bounding box center [1468, 565] width 49 height 24
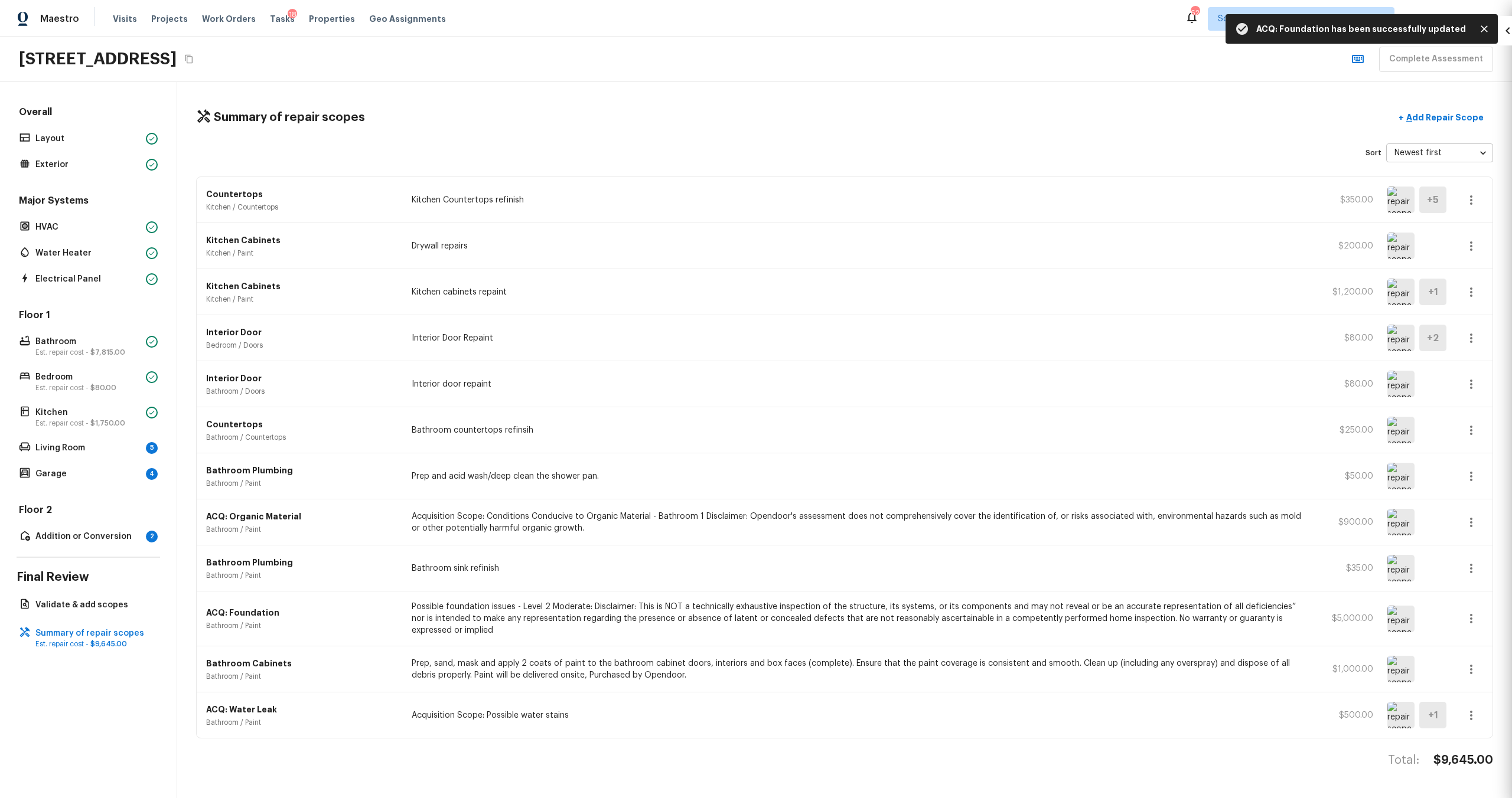
type input "$0.00"
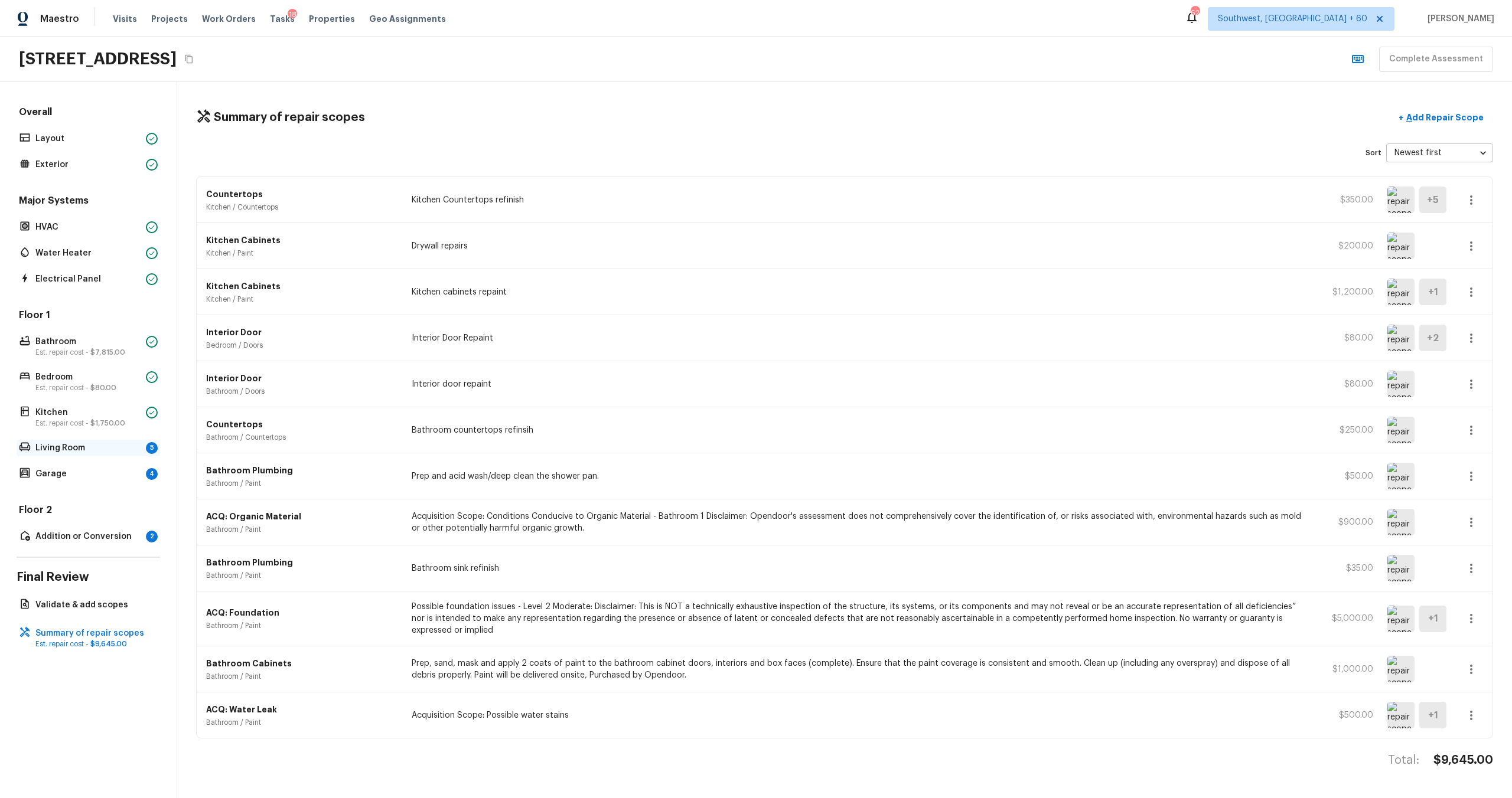
click at [79, 430] on p "Living Room" at bounding box center [88, 448] width 105 height 12
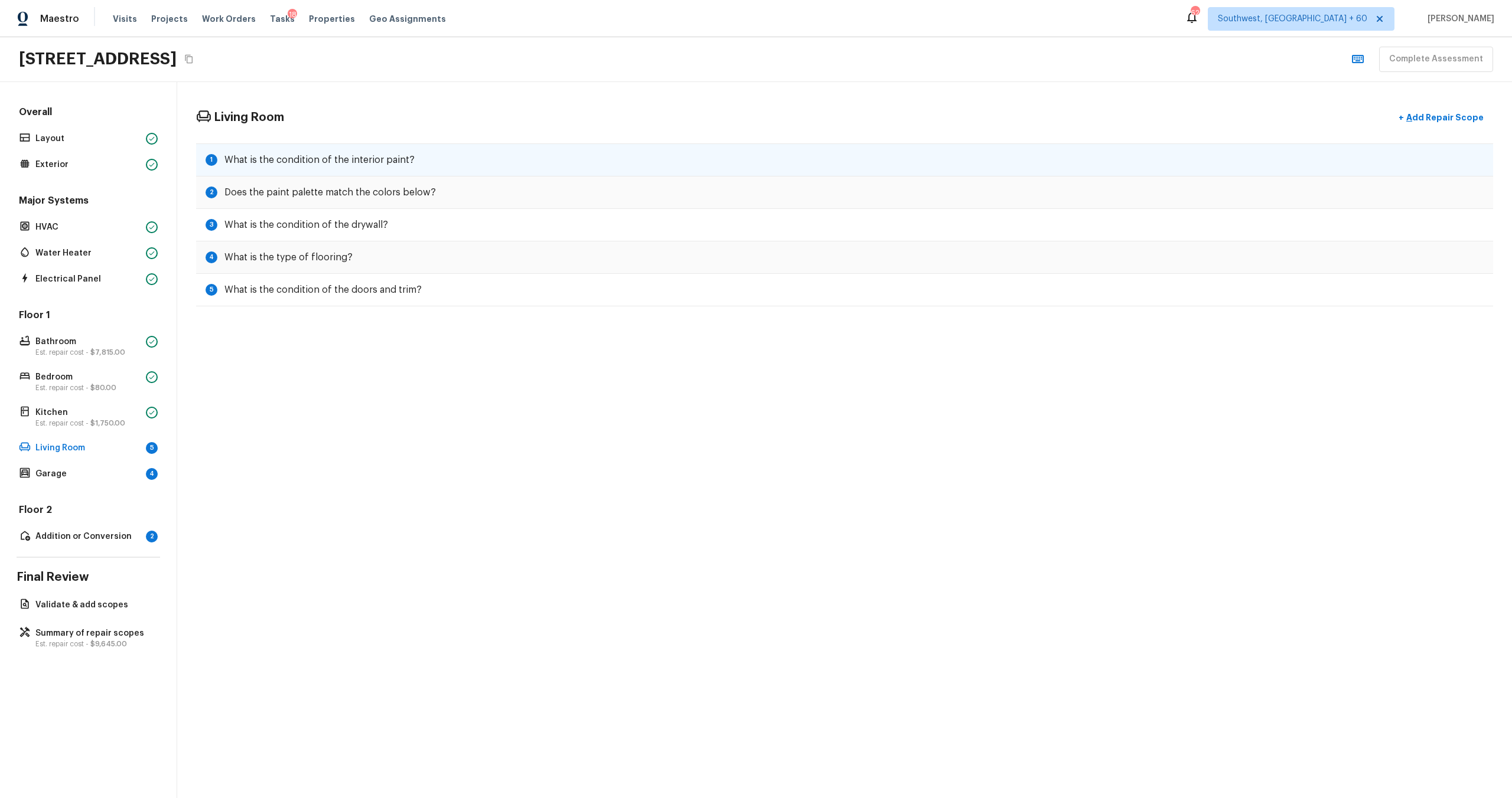
click at [508, 162] on div "1 What is the condition of the interior paint?" at bounding box center [845, 159] width 1297 height 33
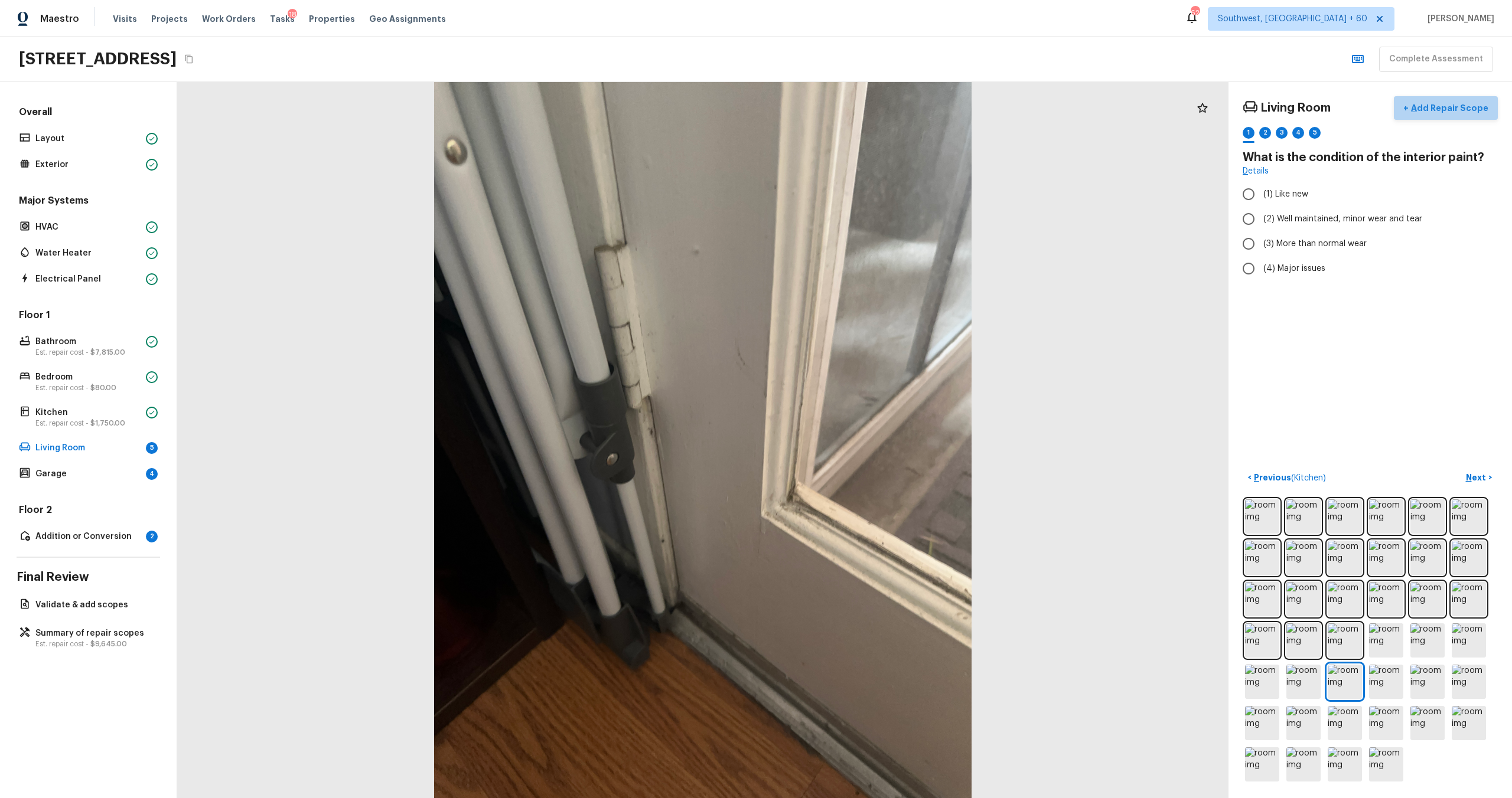
click at [850, 102] on p "Add Repair Scope" at bounding box center [1448, 108] width 79 height 12
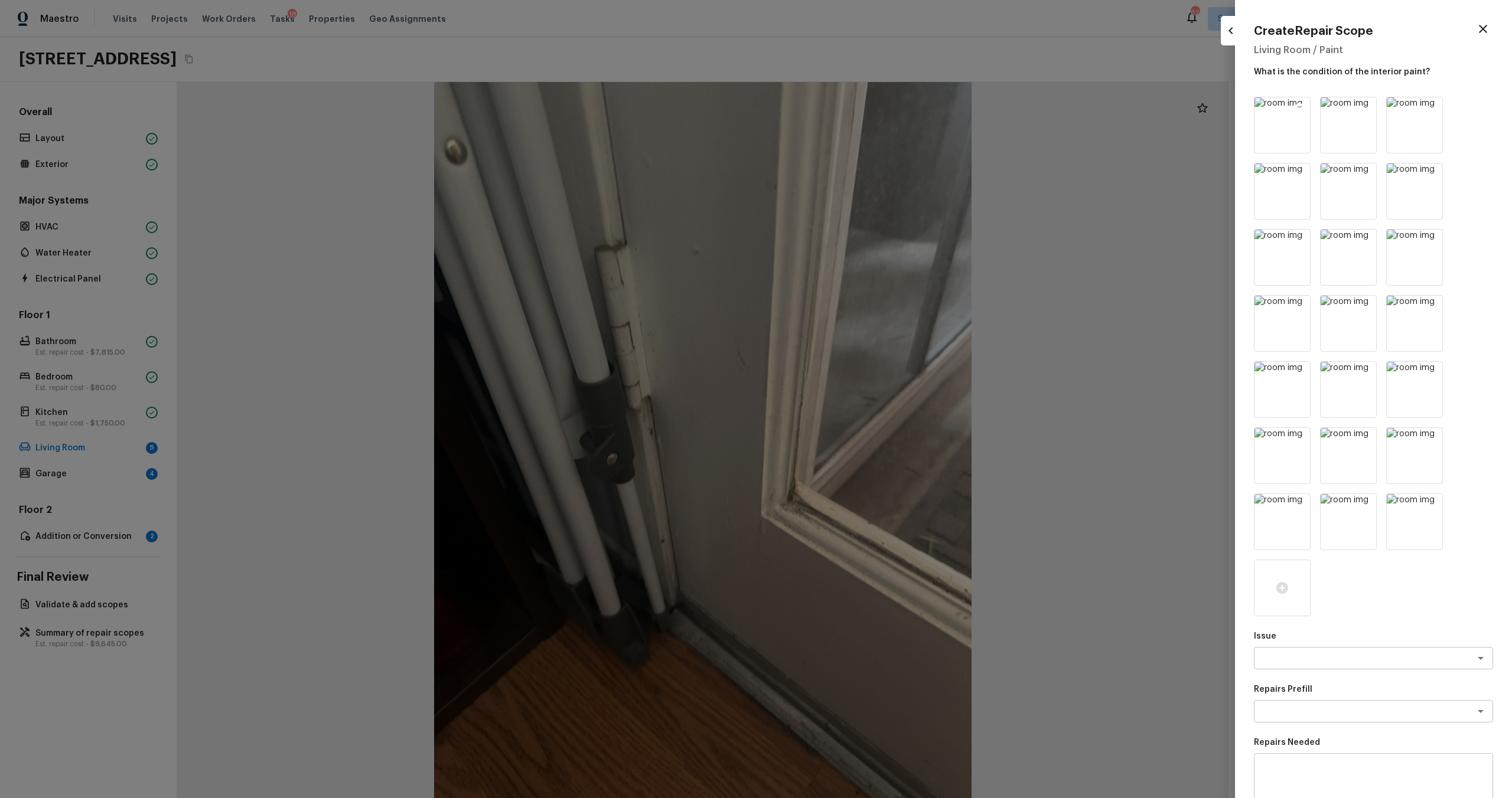
click at [850, 106] on icon at bounding box center [1299, 108] width 10 height 10
click at [850, 106] on icon at bounding box center [1365, 108] width 10 height 10
click at [850, 106] on icon at bounding box center [1299, 108] width 10 height 10
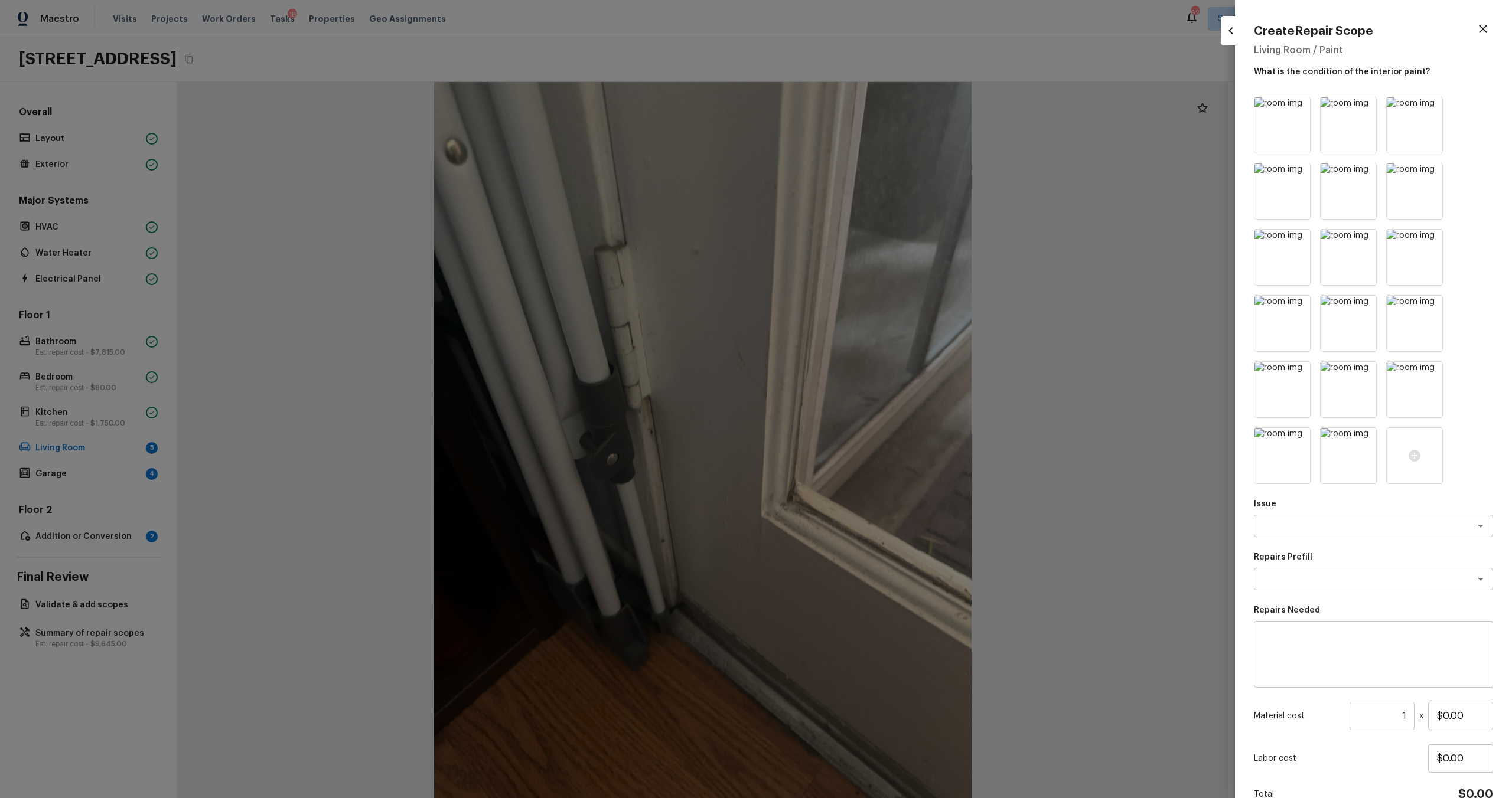
click at [850, 106] on icon at bounding box center [1365, 108] width 10 height 10
click at [850, 106] on icon at bounding box center [1299, 108] width 10 height 10
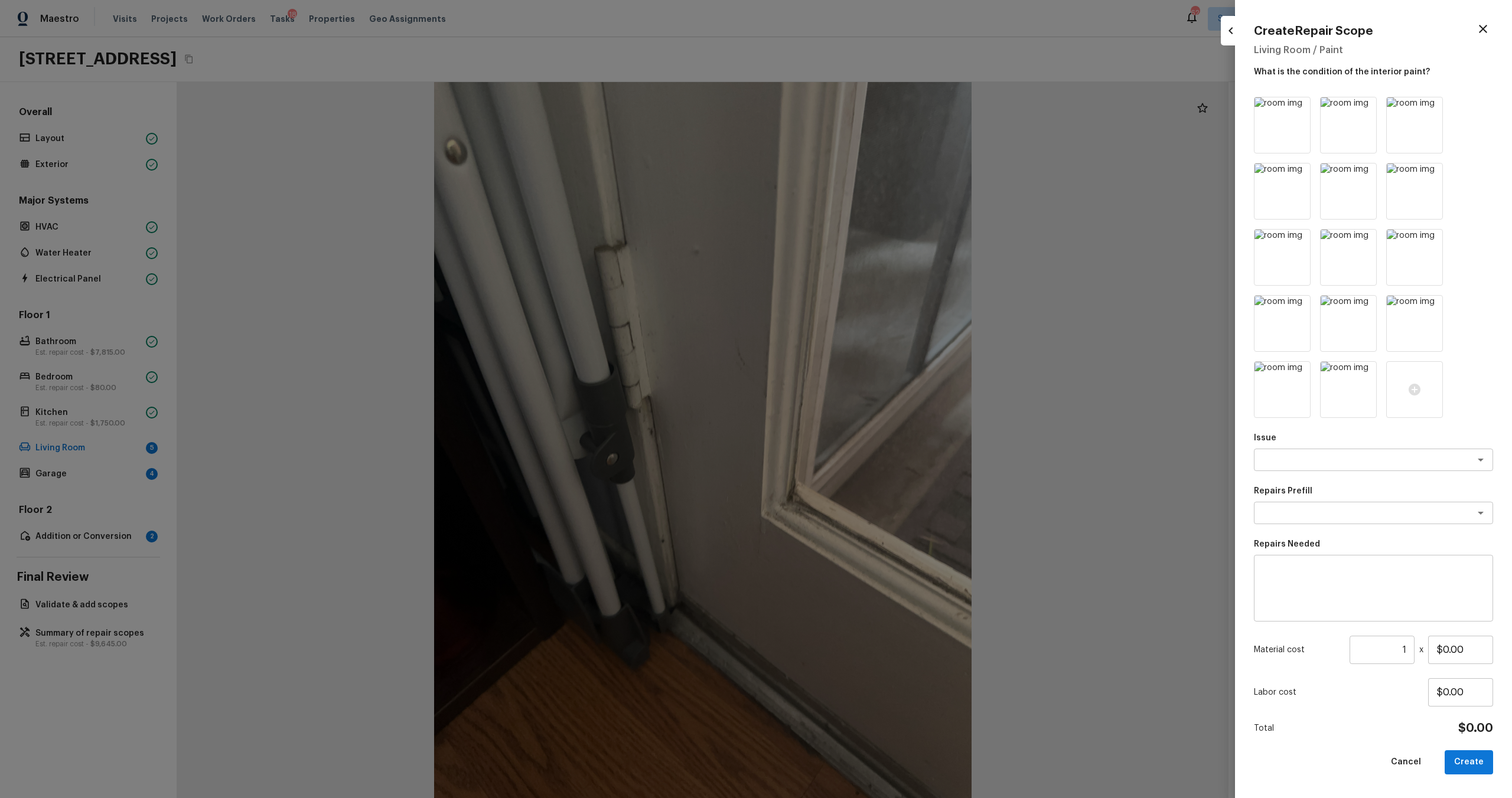
click at [850, 106] on icon at bounding box center [1299, 108] width 10 height 10
click at [850, 106] on icon at bounding box center [1365, 108] width 10 height 10
click at [850, 106] on icon at bounding box center [1299, 108] width 10 height 10
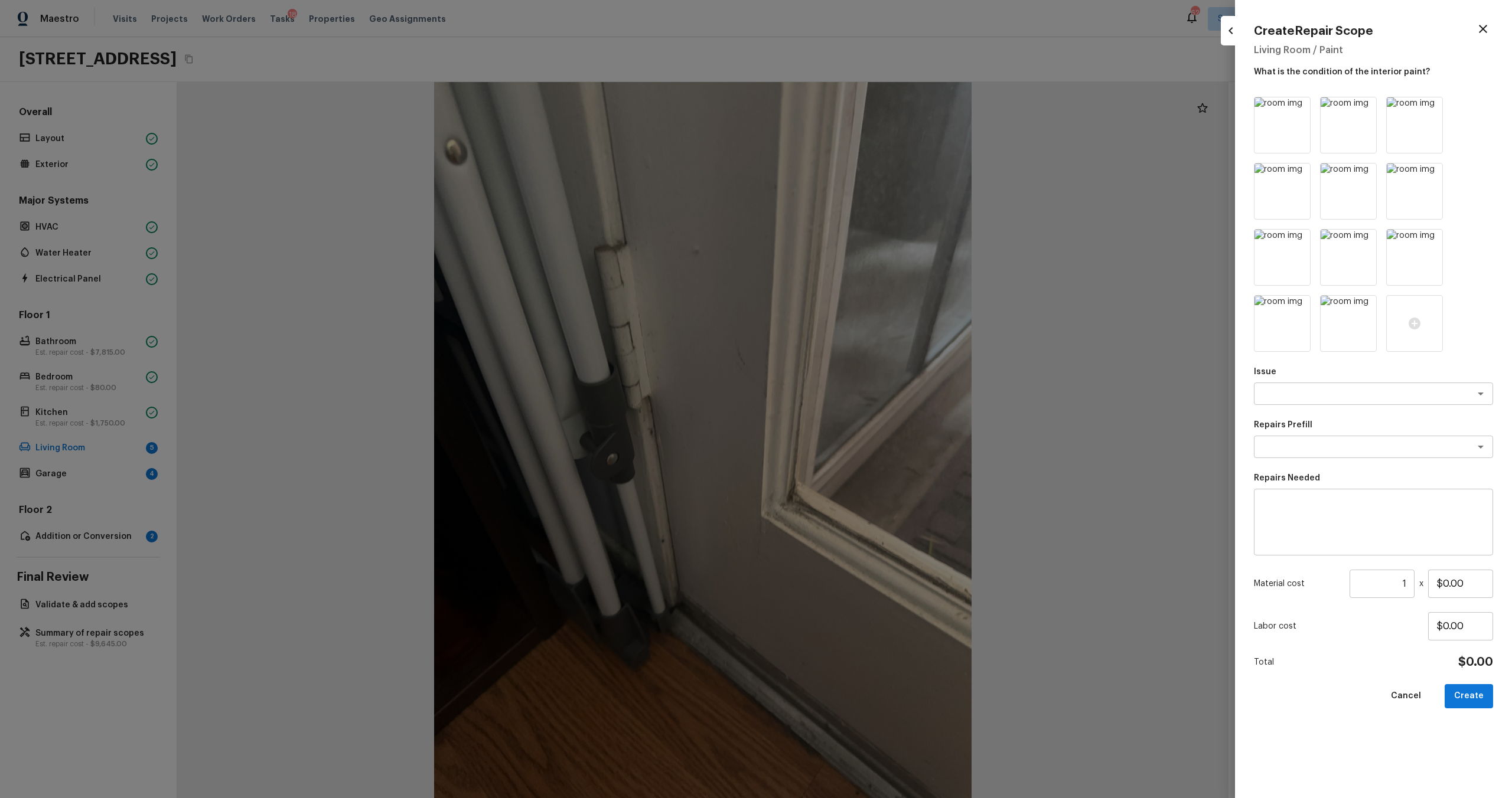
click at [850, 106] on icon at bounding box center [1299, 108] width 10 height 10
click at [850, 106] on icon at bounding box center [1365, 108] width 10 height 10
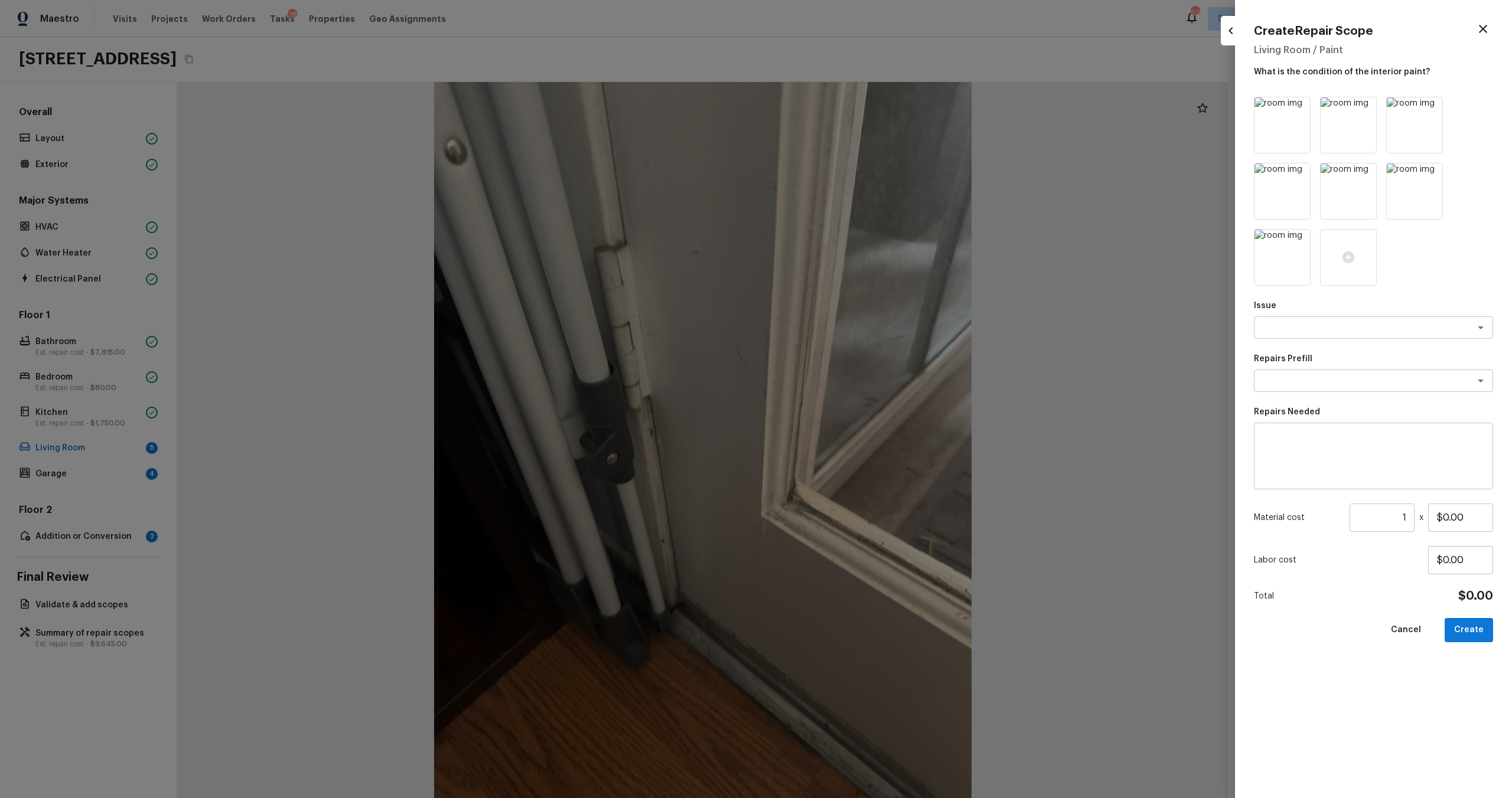
click at [850, 106] on icon at bounding box center [1299, 108] width 10 height 10
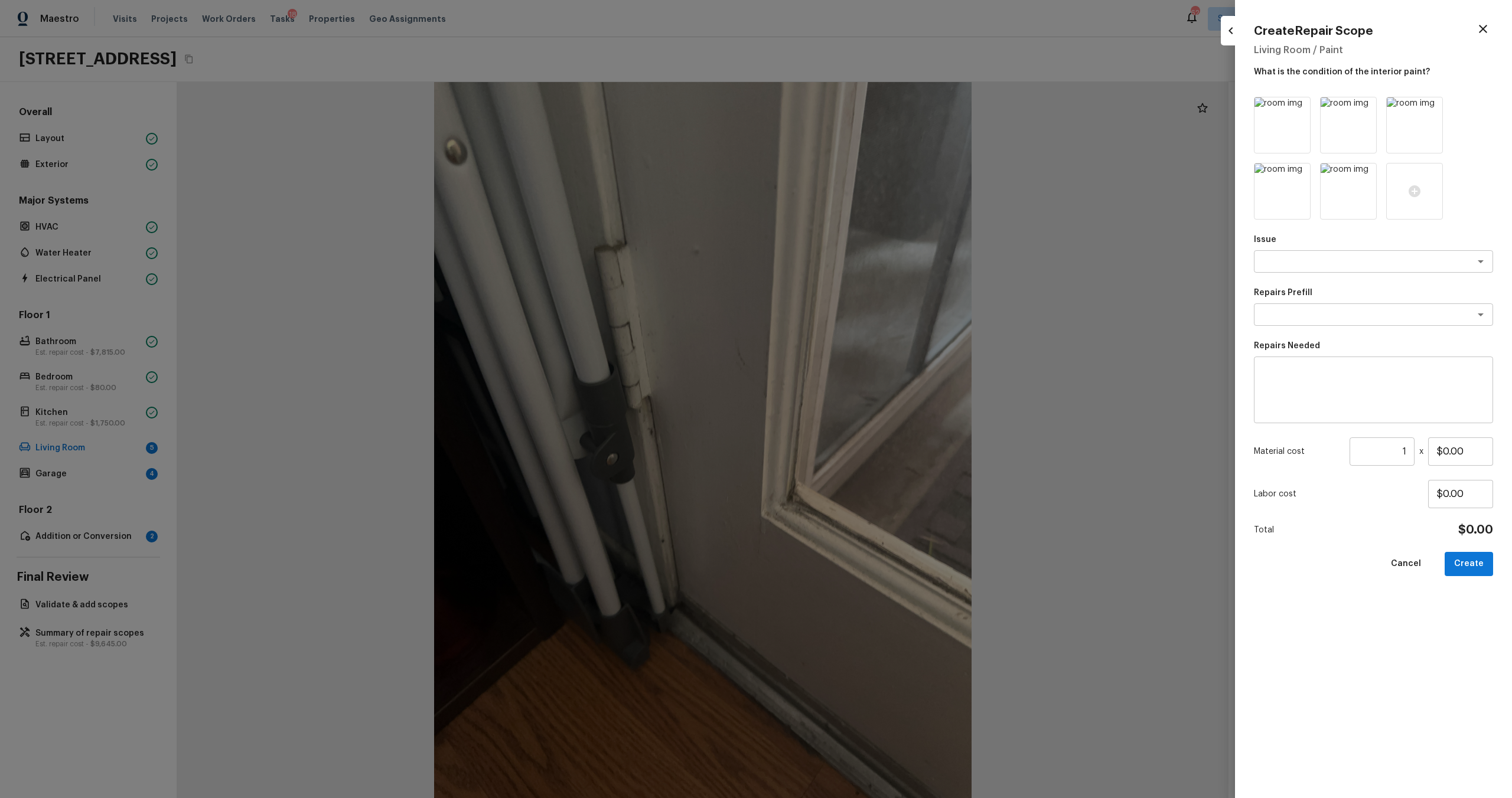
click at [850, 106] on icon at bounding box center [1299, 108] width 10 height 10
click at [850, 106] on icon at bounding box center [1365, 108] width 10 height 10
click at [850, 106] on icon at bounding box center [1299, 108] width 10 height 10
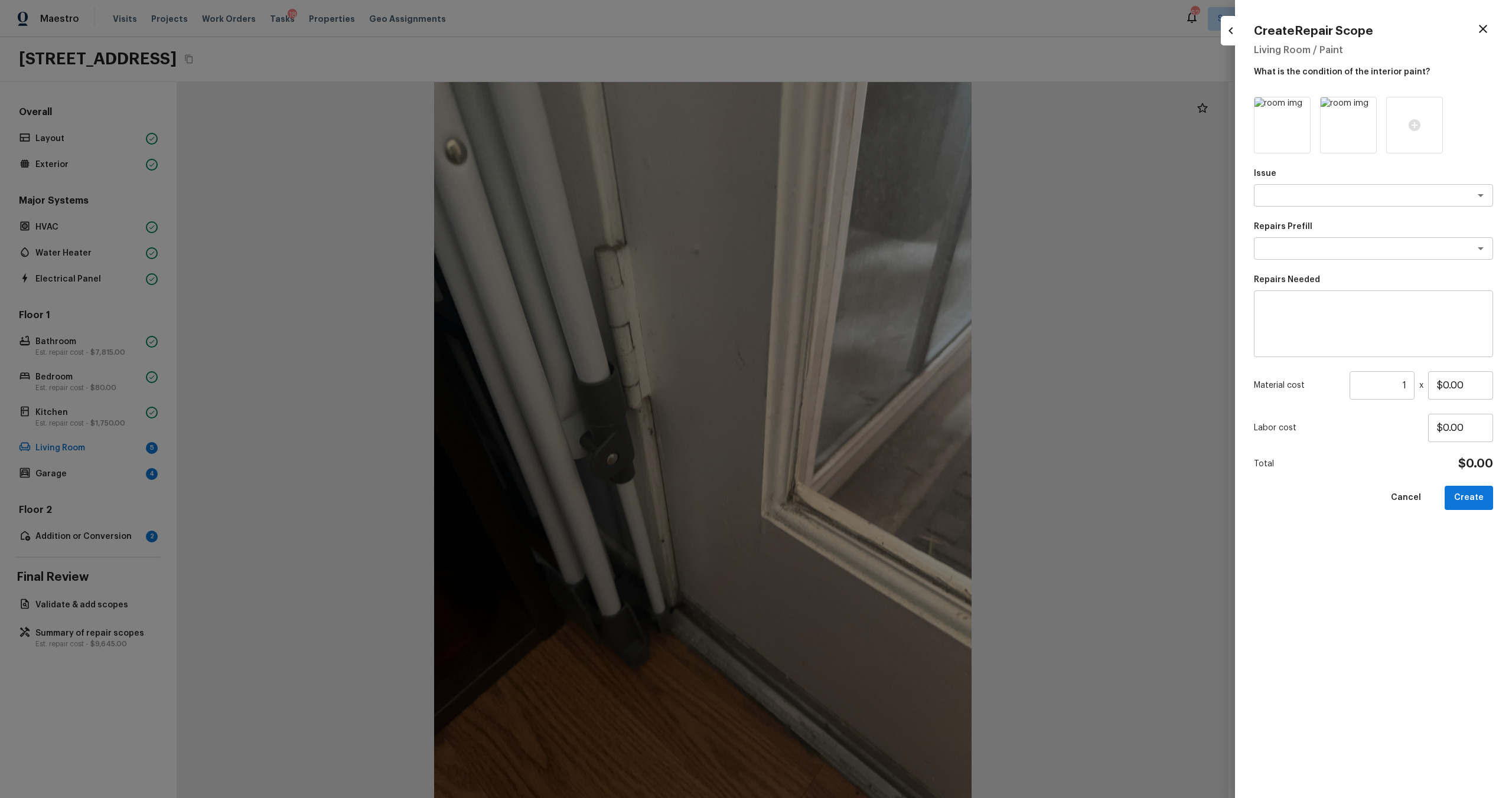
click at [850, 106] on icon at bounding box center [1299, 108] width 10 height 10
click at [850, 130] on icon at bounding box center [1282, 125] width 12 height 12
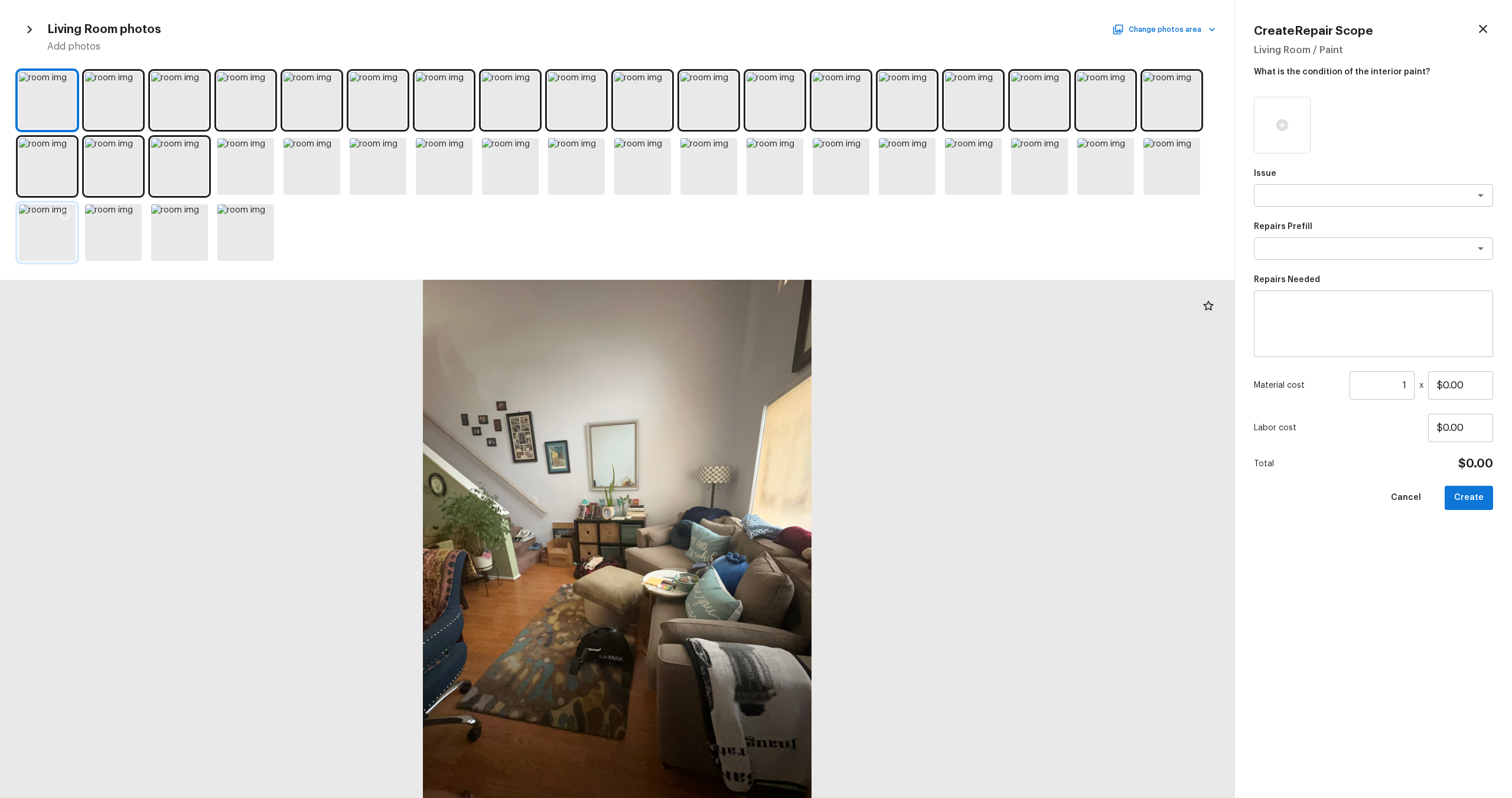
click at [35, 237] on div at bounding box center [47, 232] width 57 height 57
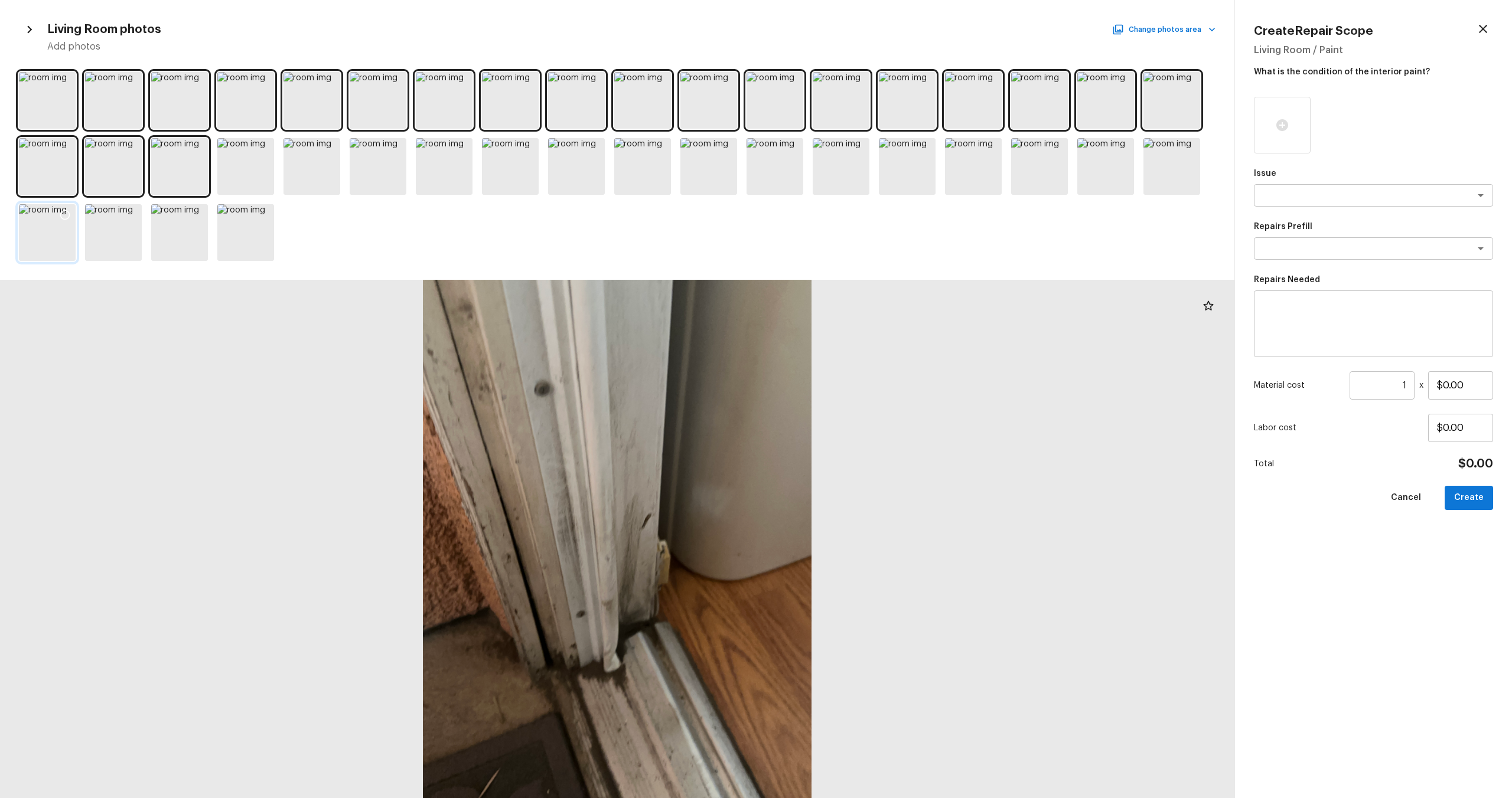
click at [66, 215] on icon at bounding box center [65, 215] width 12 height 12
click at [850, 171] on div at bounding box center [1039, 166] width 57 height 57
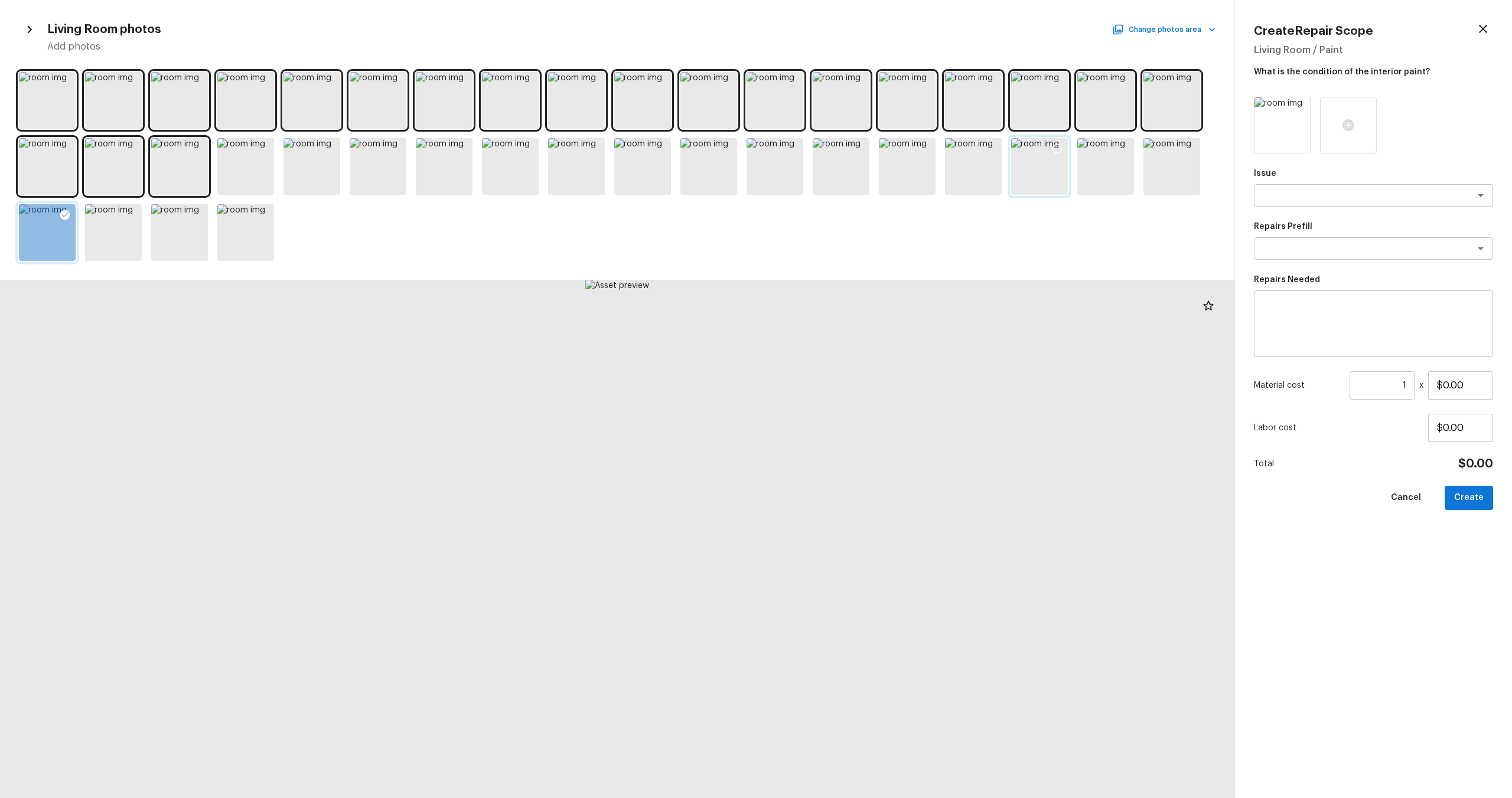
click at [850, 148] on icon at bounding box center [1057, 149] width 12 height 12
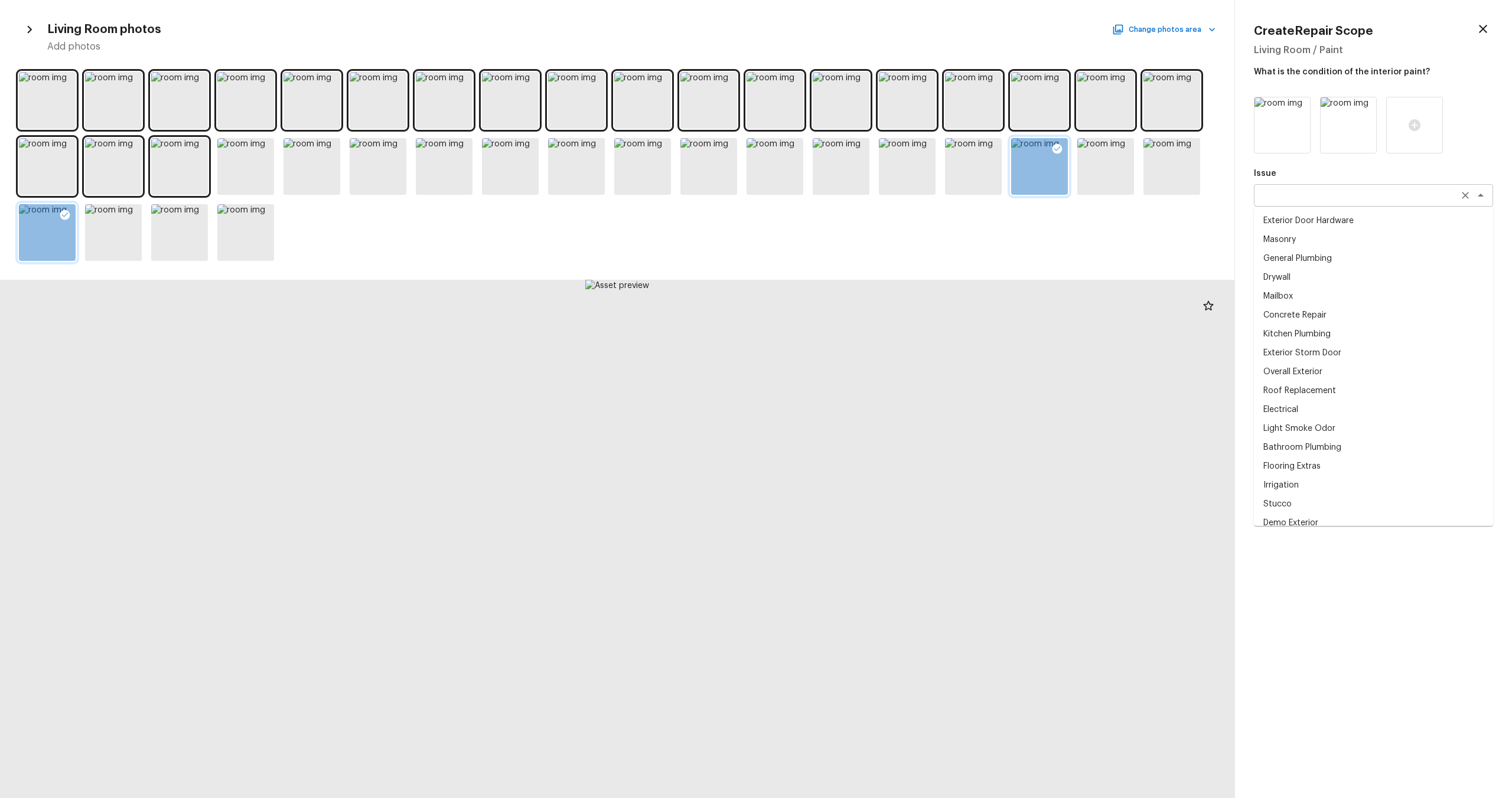
click at [850, 187] on div "x ​" at bounding box center [1373, 195] width 239 height 22
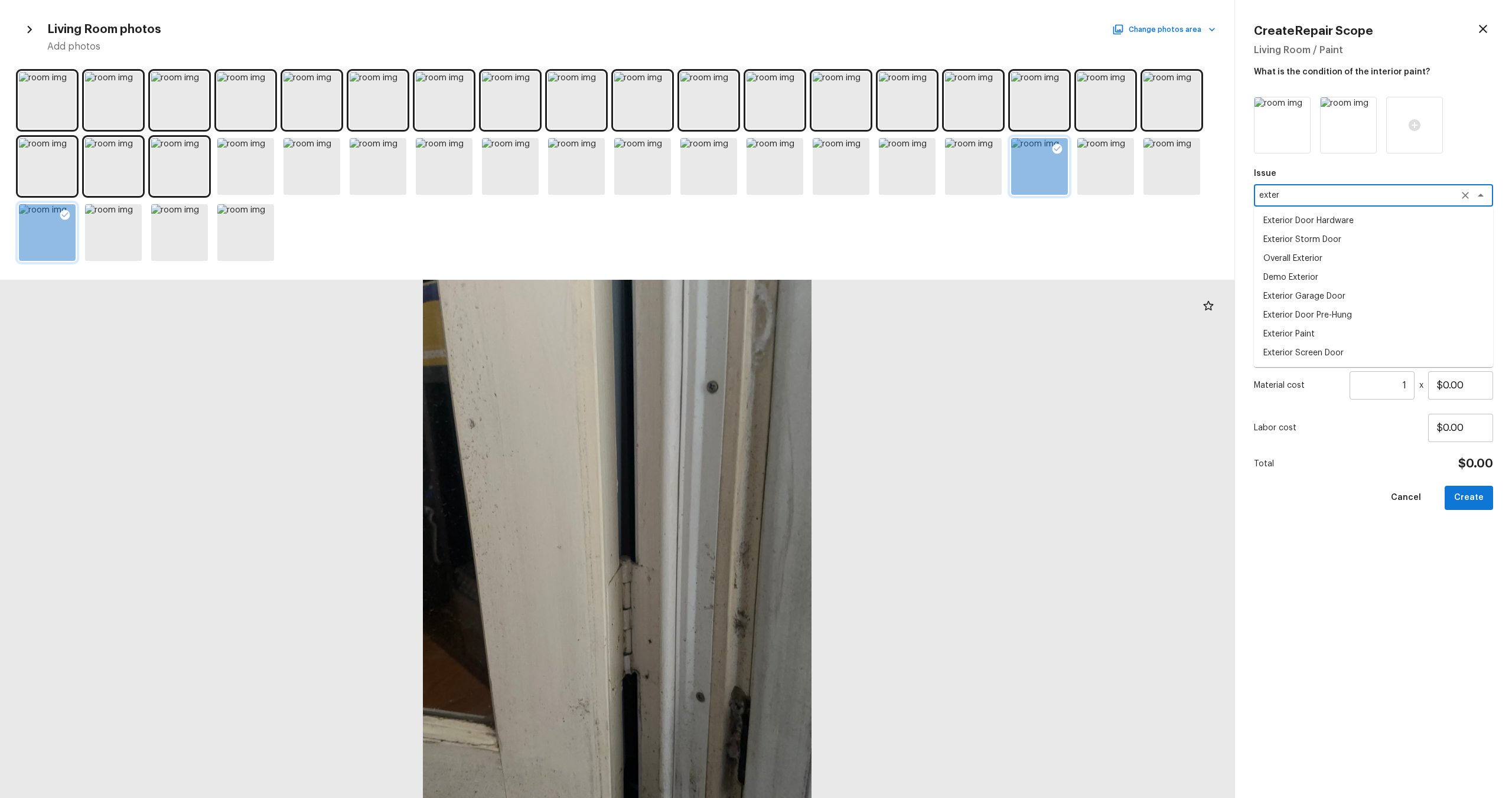
type textarea "exter"
click at [850, 430] on div "Issue x ​ Repairs Prefill x ​ Repairs Needed x ​ Material cost 1 ​ x $0.00 Labo…" at bounding box center [1373, 438] width 239 height 683
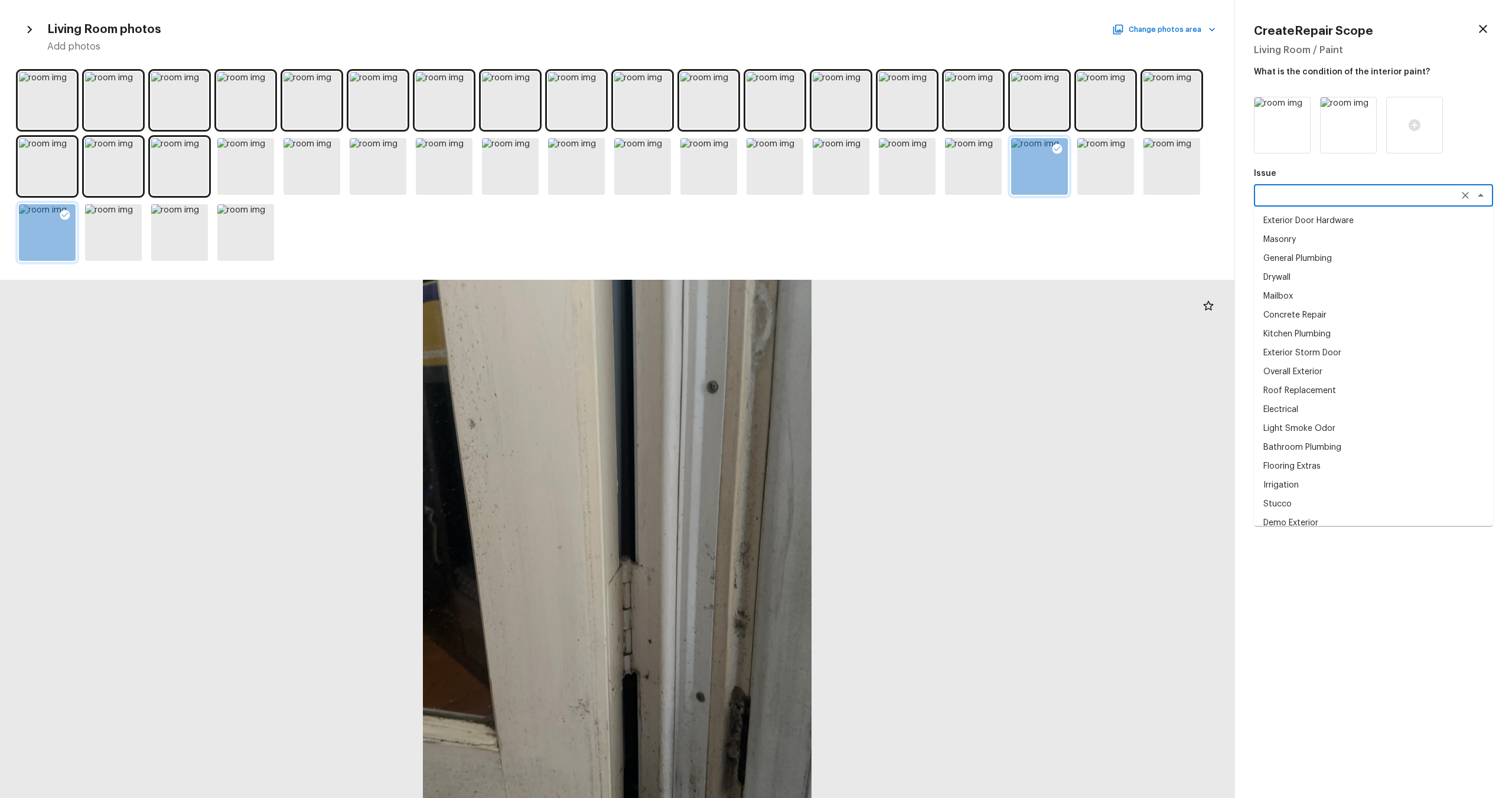
click at [850, 196] on textarea at bounding box center [1357, 195] width 195 height 12
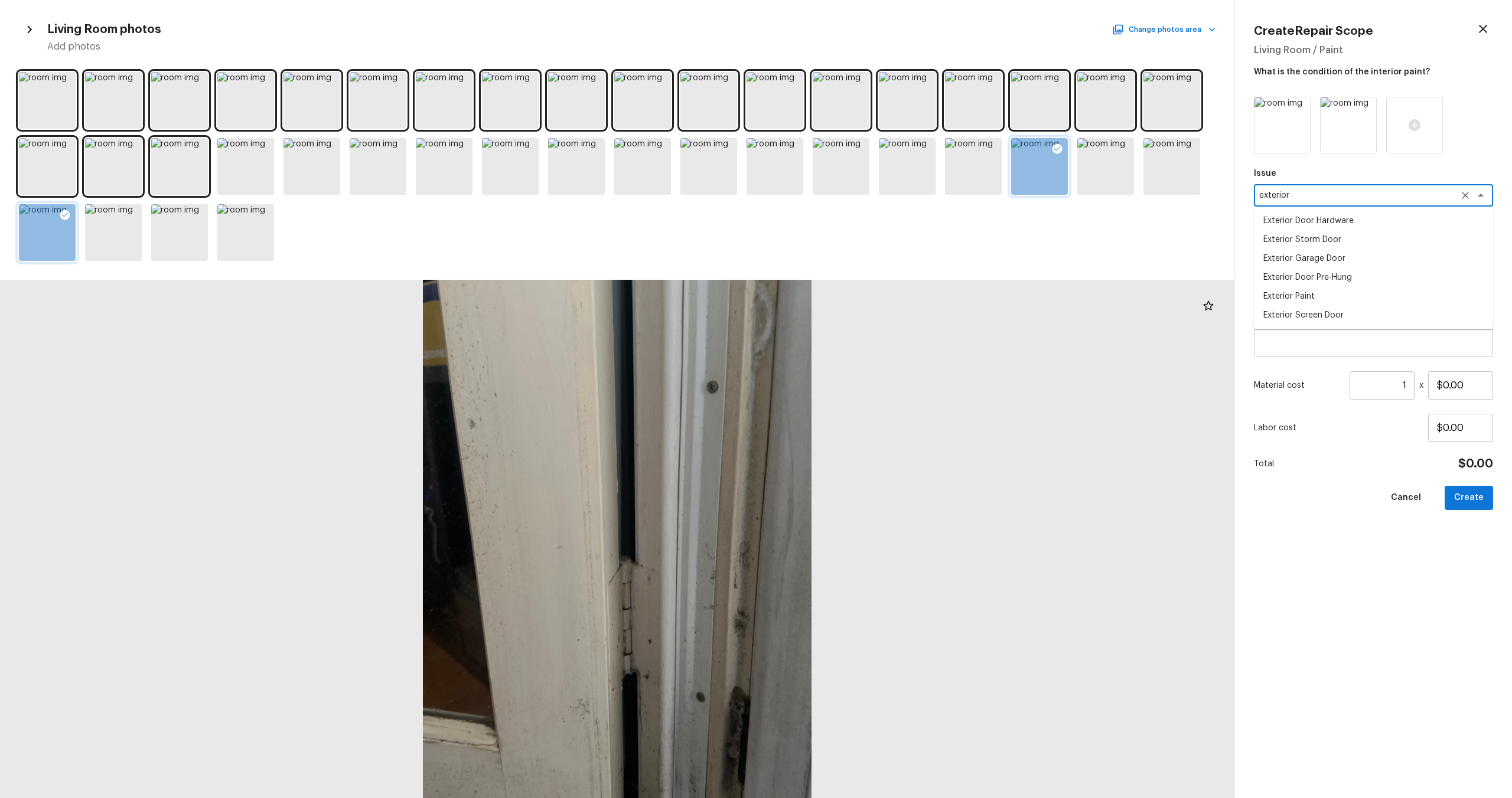
click at [850, 274] on li "Exterior Door Pre-Hung" at bounding box center [1373, 277] width 239 height 19
type textarea "Exterior Door Pre-Hung"
click at [850, 319] on textarea at bounding box center [1373, 324] width 223 height 48
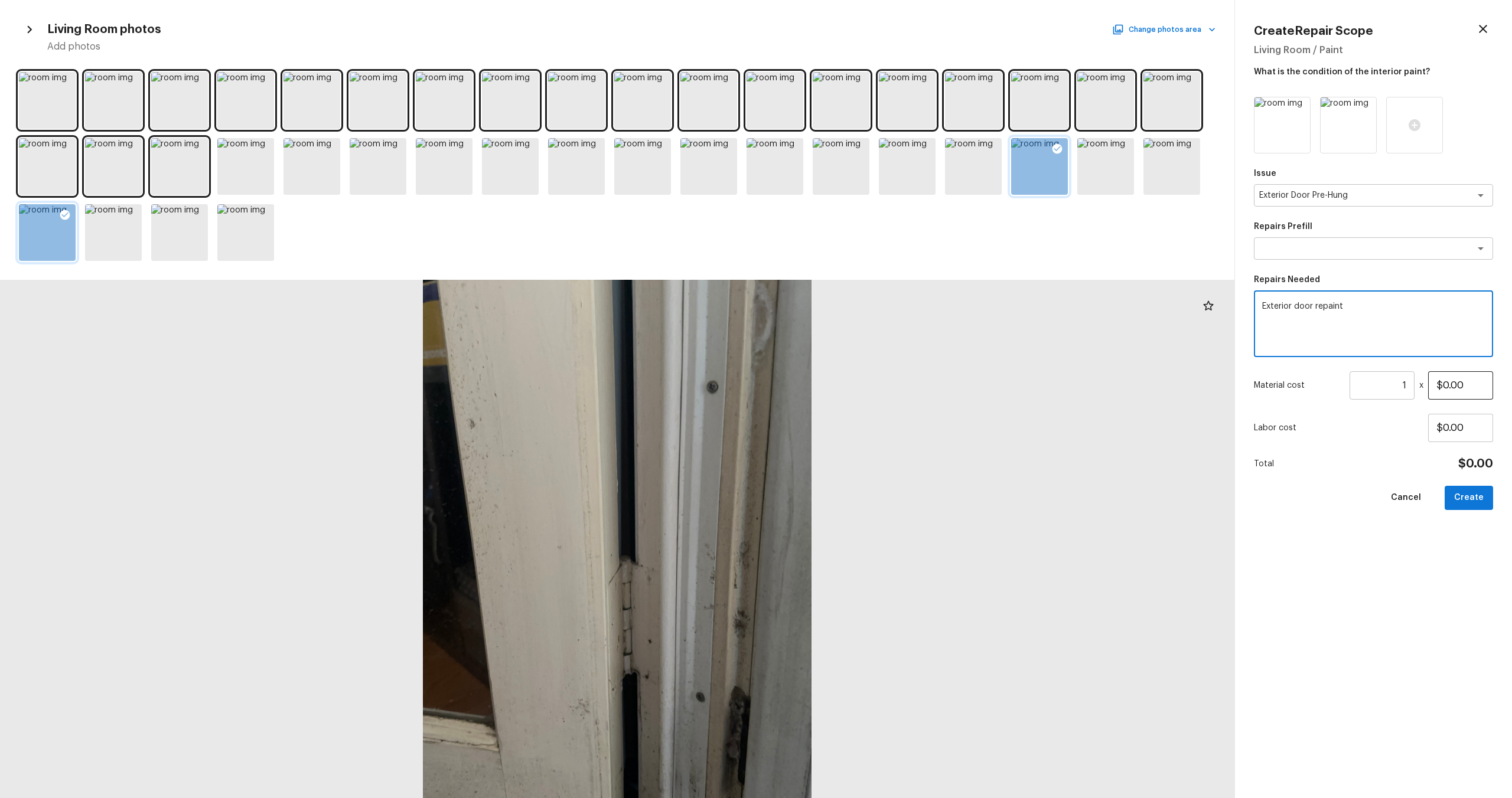
type textarea "Exterior door repaint"
drag, startPoint x: 1476, startPoint y: 390, endPoint x: 1401, endPoint y: 389, distance: 75.0
click at [850, 389] on div "Material cost 1 ​ x $0.00" at bounding box center [1373, 386] width 239 height 29
type input "$85.00"
click at [850, 430] on div "Issue Exterior Door Pre-Hung x ​ Repairs Prefill x ​ Repairs Needed Exterior do…" at bounding box center [1373, 438] width 239 height 683
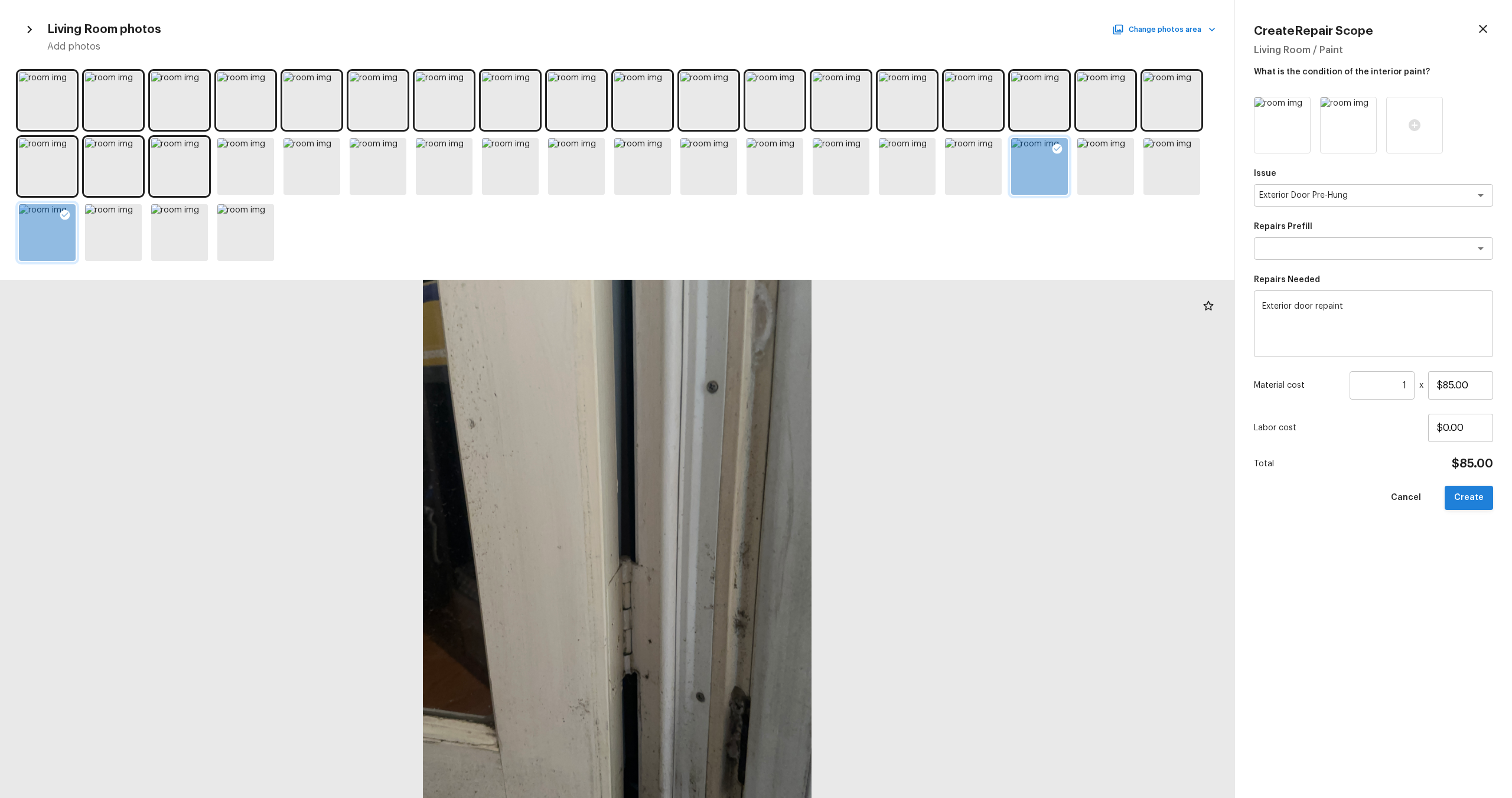
click at [850, 430] on button "Create" at bounding box center [1469, 498] width 48 height 24
type input "$0.00"
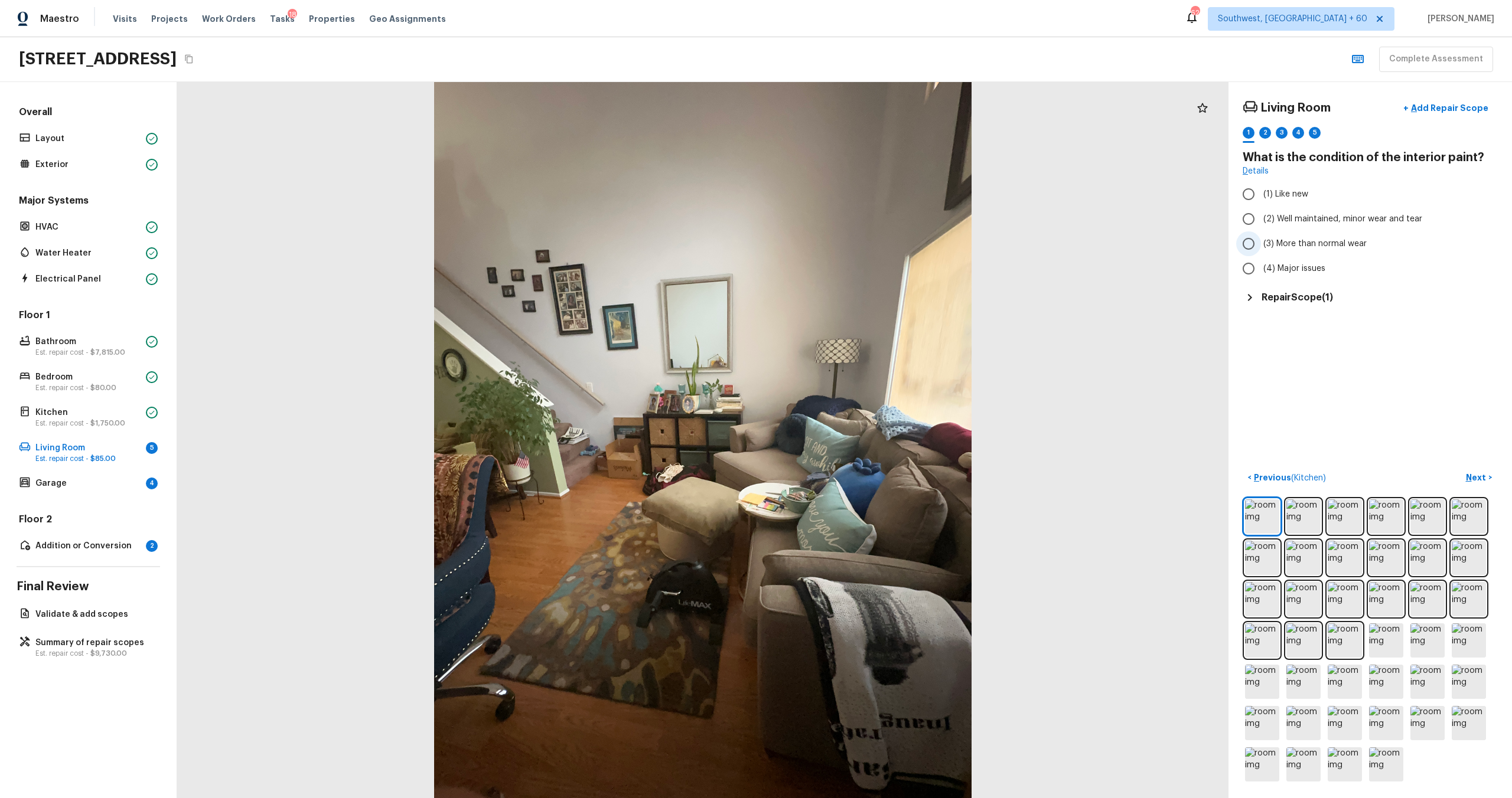
click at [850, 245] on span "(3) More than normal wear" at bounding box center [1315, 244] width 104 height 12
click at [850, 245] on input "(3) More than normal wear" at bounding box center [1248, 244] width 25 height 25
radio input "true"
click at [850, 430] on p "Next" at bounding box center [1477, 478] width 22 height 12
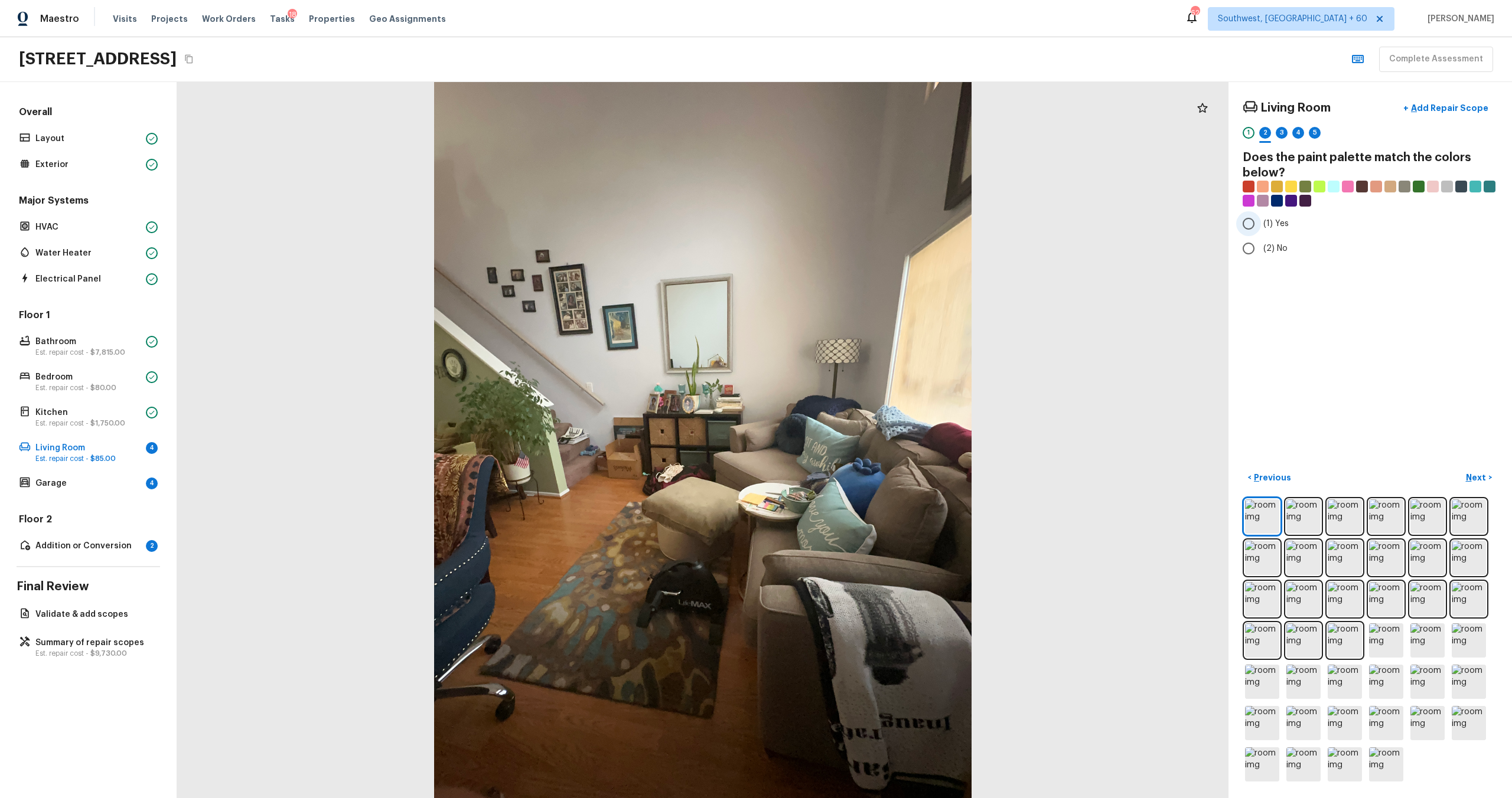
click at [850, 226] on span "(1) Yes" at bounding box center [1276, 224] width 25 height 12
click at [850, 226] on input "(1) Yes" at bounding box center [1248, 224] width 25 height 25
radio input "true"
click at [850, 430] on p "Next" at bounding box center [1477, 478] width 22 height 12
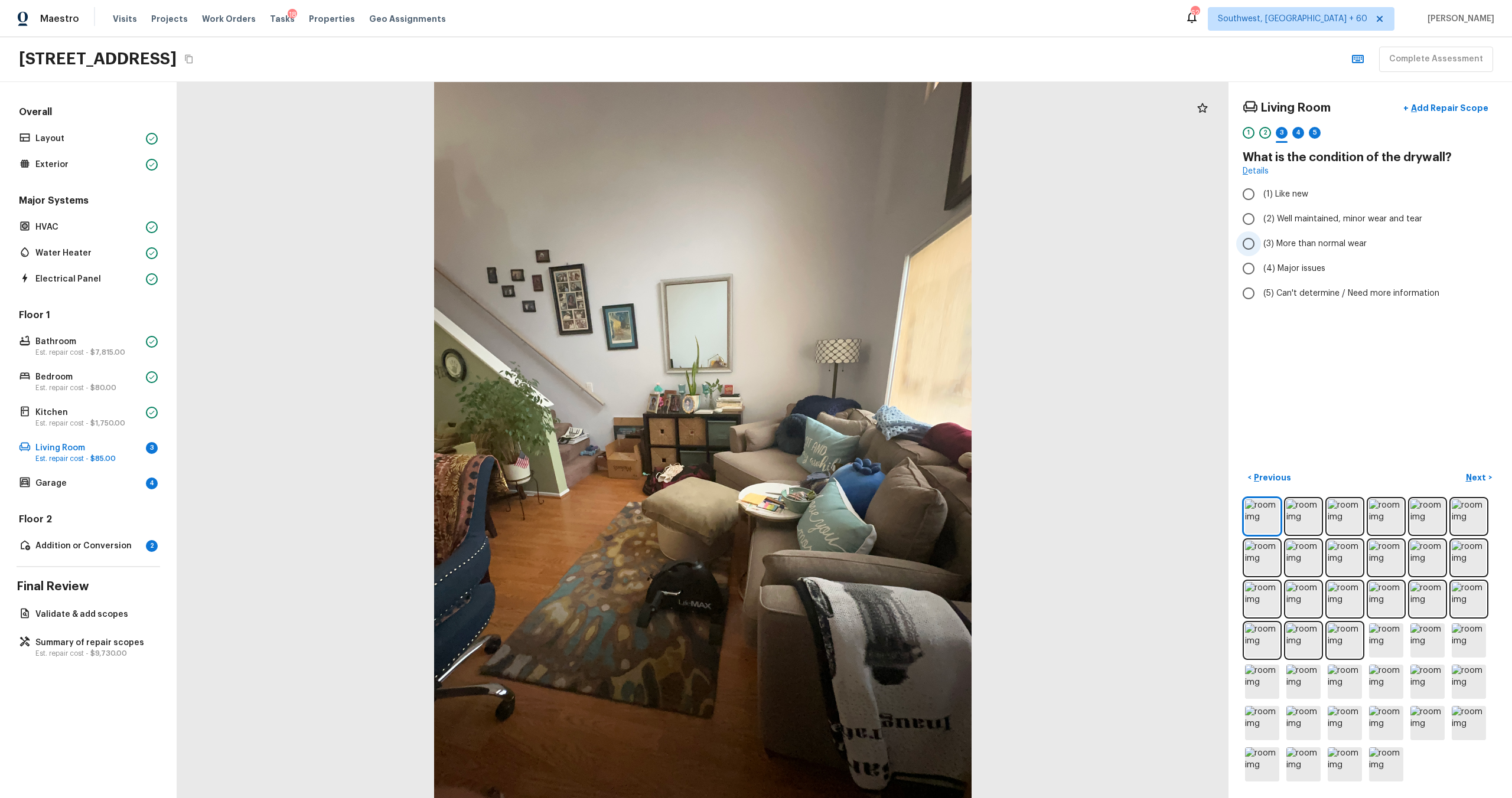
click at [850, 241] on span "(3) More than normal wear" at bounding box center [1315, 244] width 104 height 12
click at [850, 241] on input "(3) More than normal wear" at bounding box center [1248, 244] width 25 height 25
radio input "true"
click at [850, 430] on p "Next" at bounding box center [1477, 478] width 22 height 12
click at [850, 227] on span "(2) Laminate" at bounding box center [1288, 224] width 49 height 12
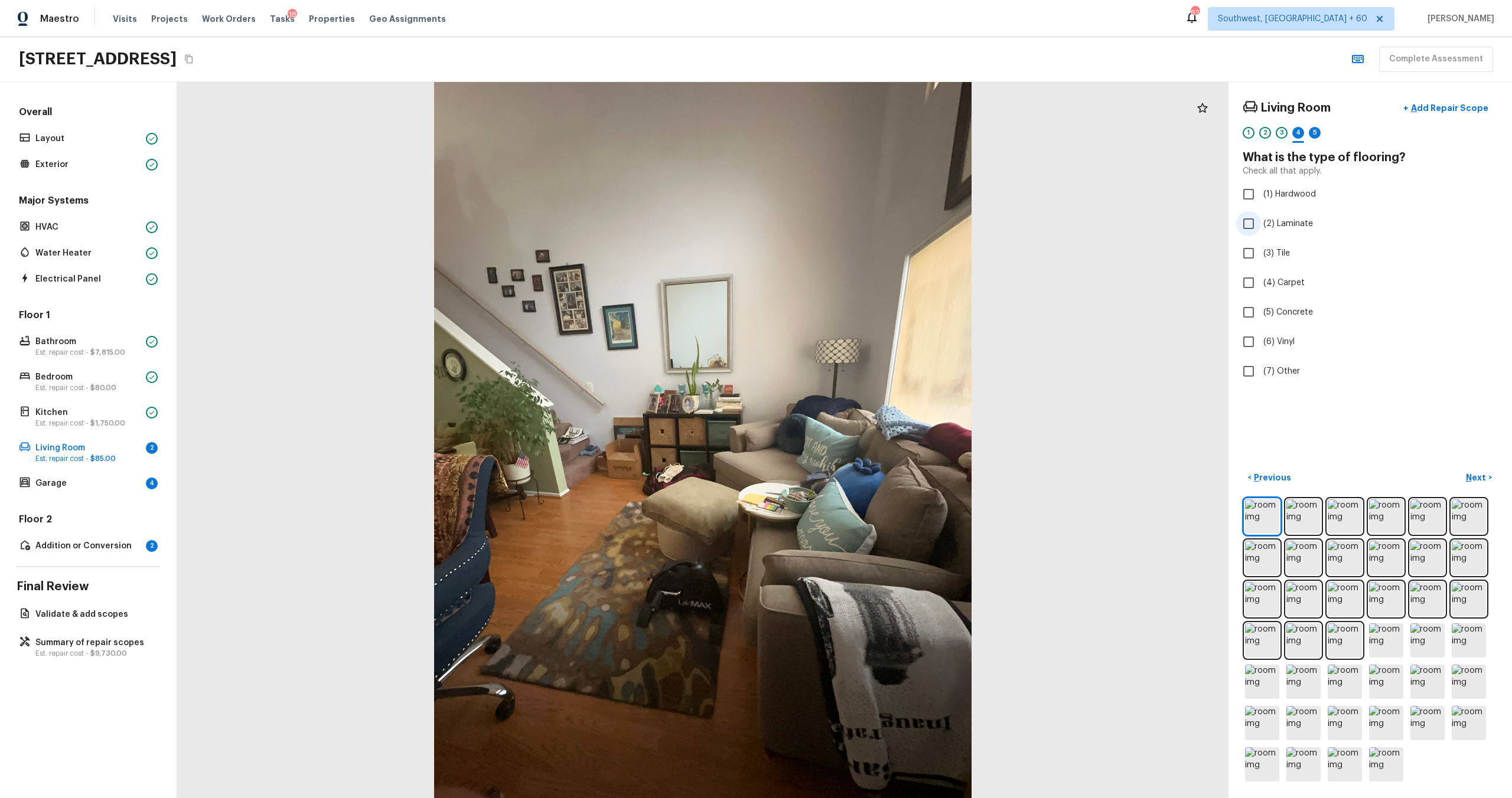
click at [850, 227] on input "(2) Laminate" at bounding box center [1248, 224] width 25 height 25
checkbox input "true"
click at [850, 430] on p "Next" at bounding box center [1477, 478] width 22 height 12
click at [850, 222] on span "(2) Well maintained, minor wear and tear" at bounding box center [1343, 219] width 159 height 12
click at [850, 222] on input "(2) Well maintained, minor wear and tear" at bounding box center [1248, 219] width 25 height 25
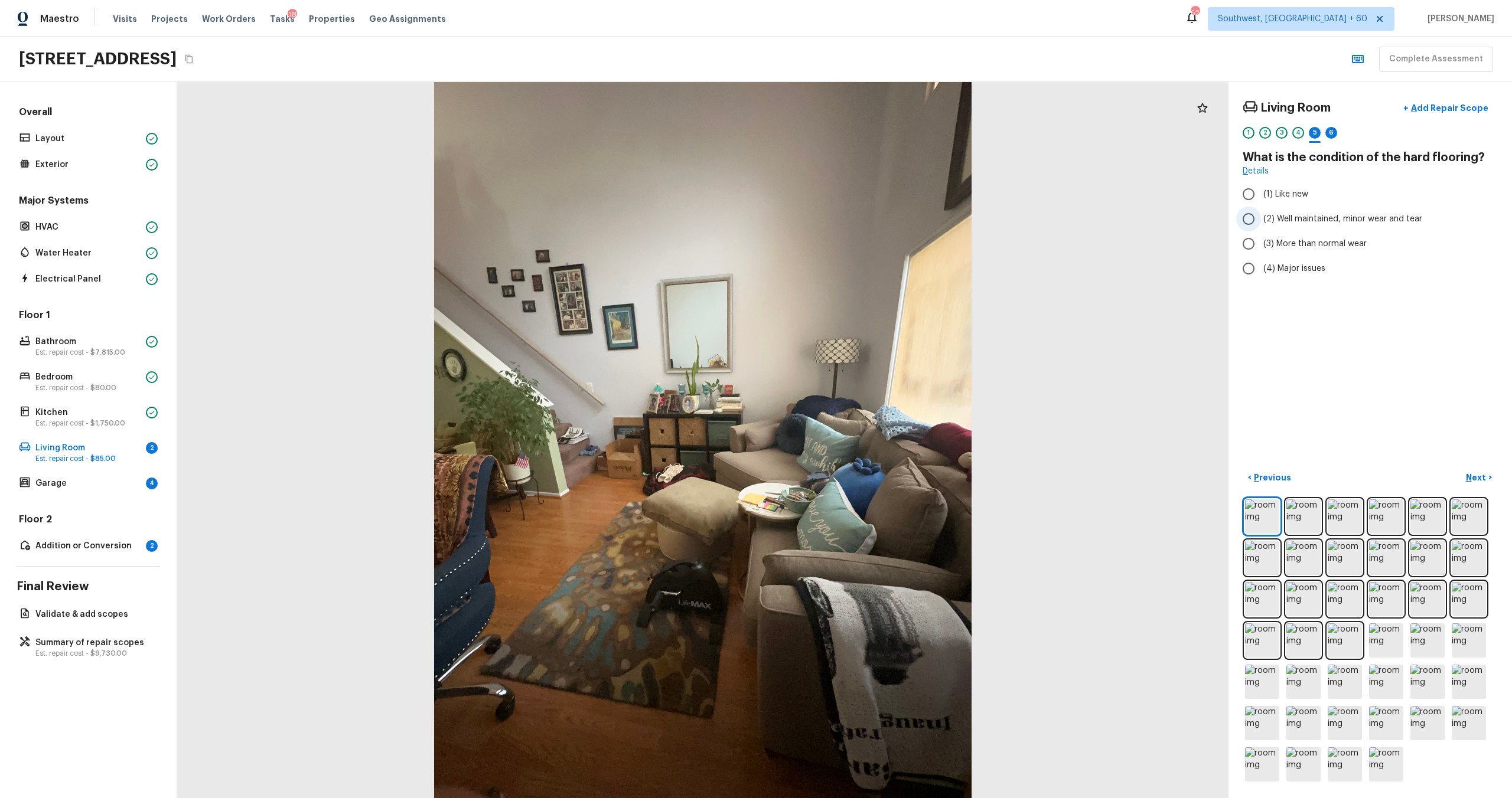
radio input "true"
click at [850, 430] on p "Next" at bounding box center [1477, 478] width 22 height 12
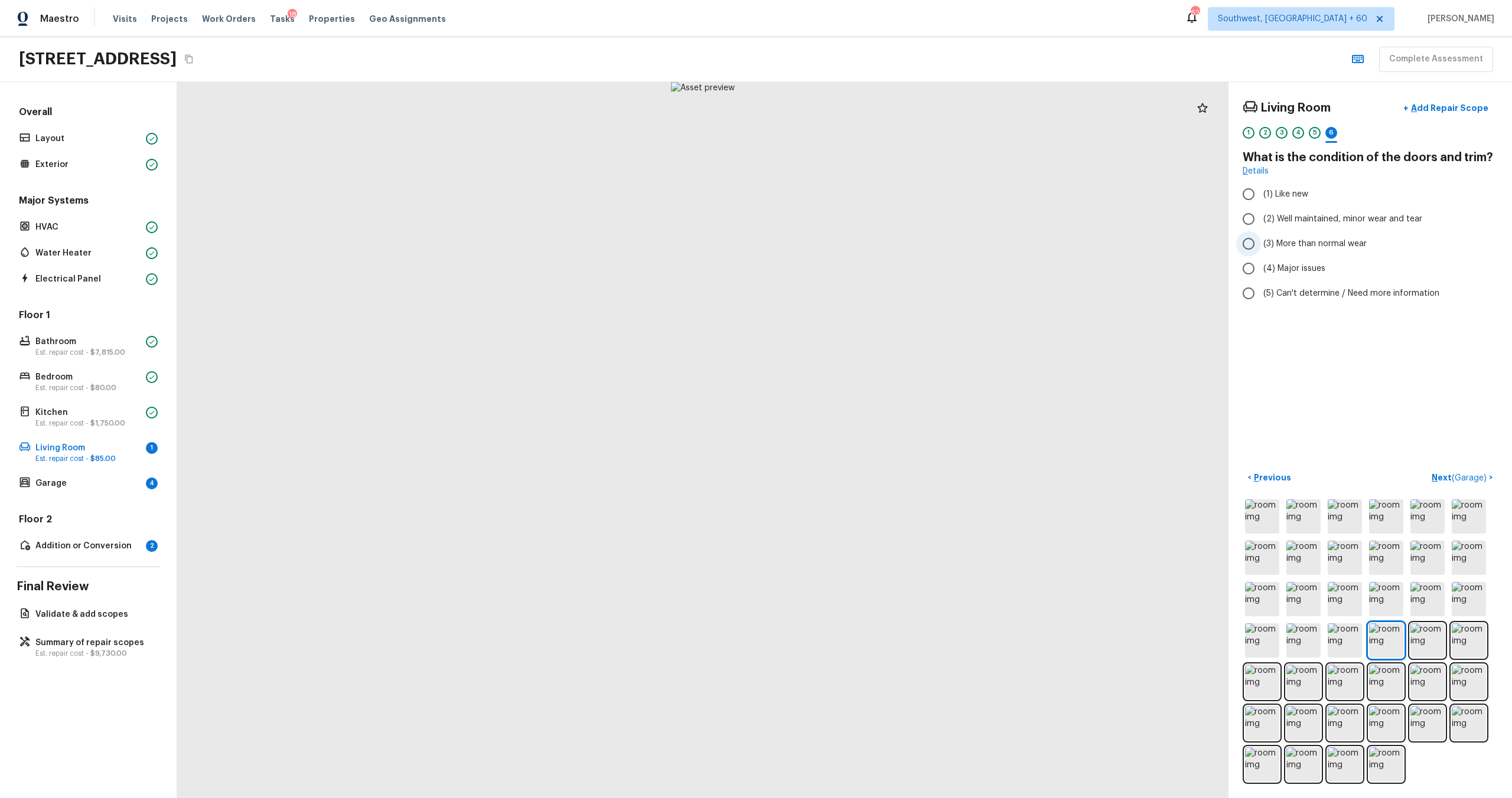
click at [850, 249] on span "(3) More than normal wear" at bounding box center [1315, 244] width 104 height 12
click at [850, 249] on input "(3) More than normal wear" at bounding box center [1248, 244] width 25 height 25
click at [850, 430] on p "Next ( Garage )" at bounding box center [1461, 478] width 57 height 12
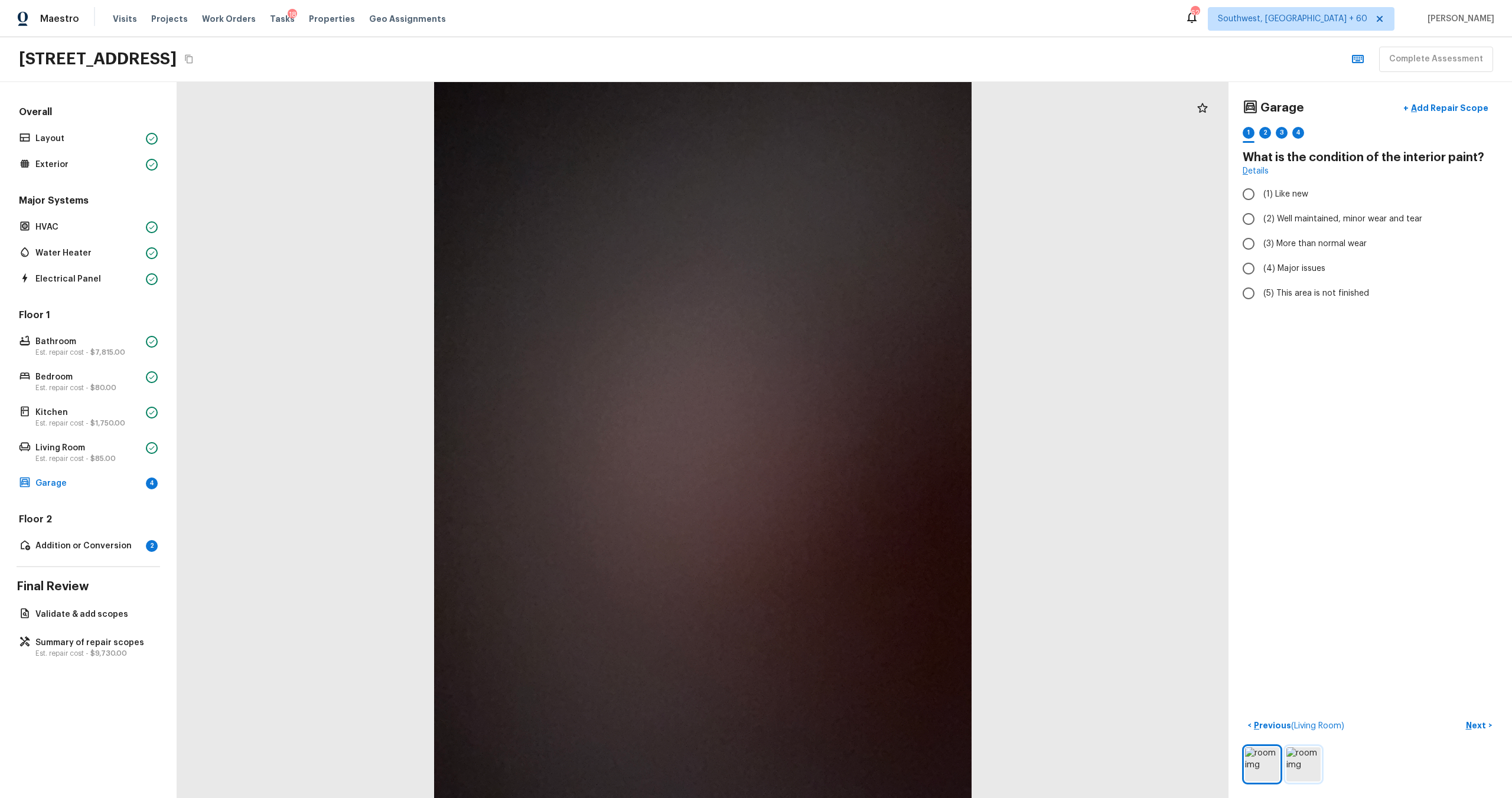
click at [850, 430] on img at bounding box center [1304, 764] width 35 height 34
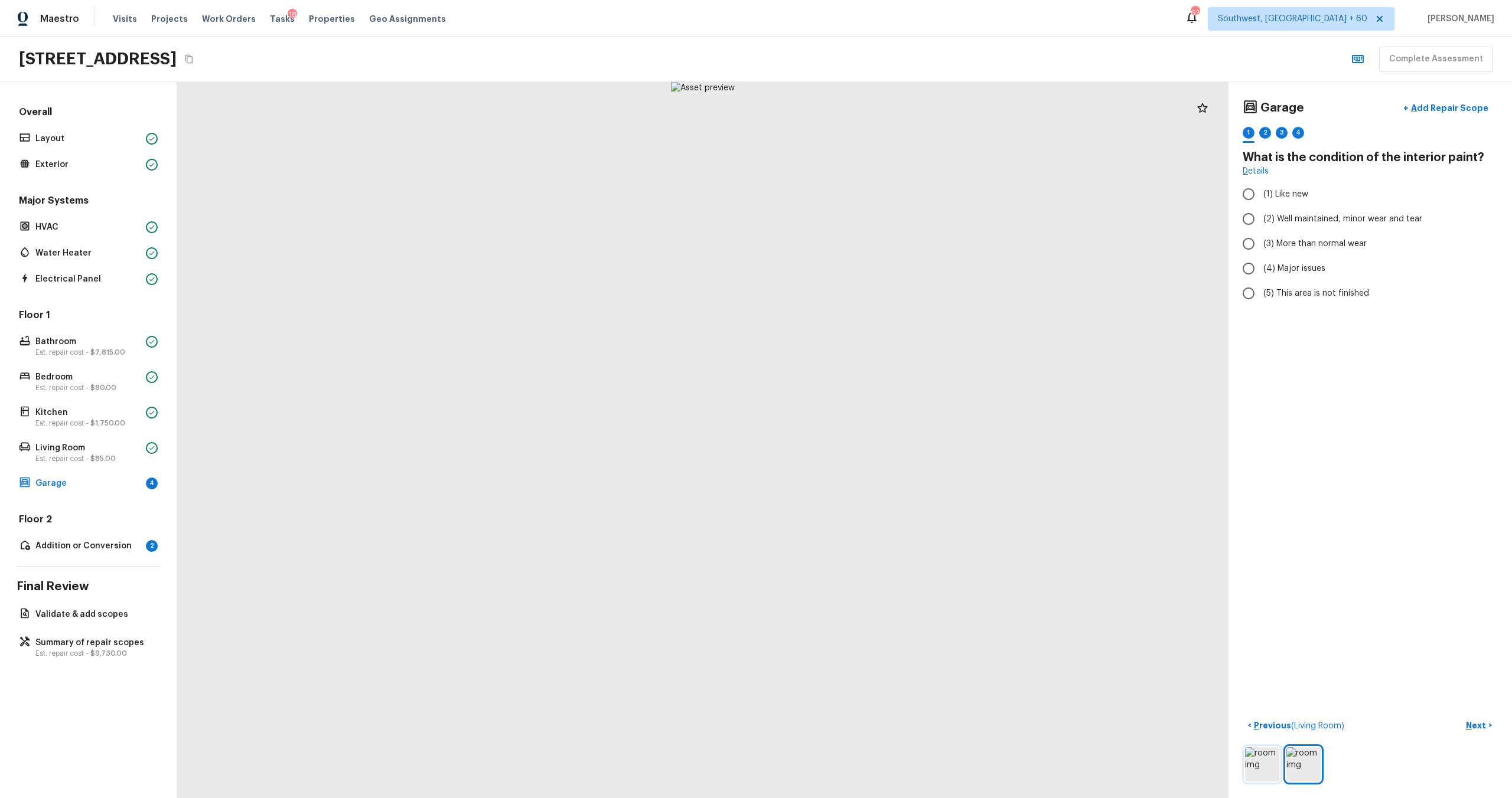
click at [850, 430] on img at bounding box center [1262, 764] width 35 height 34
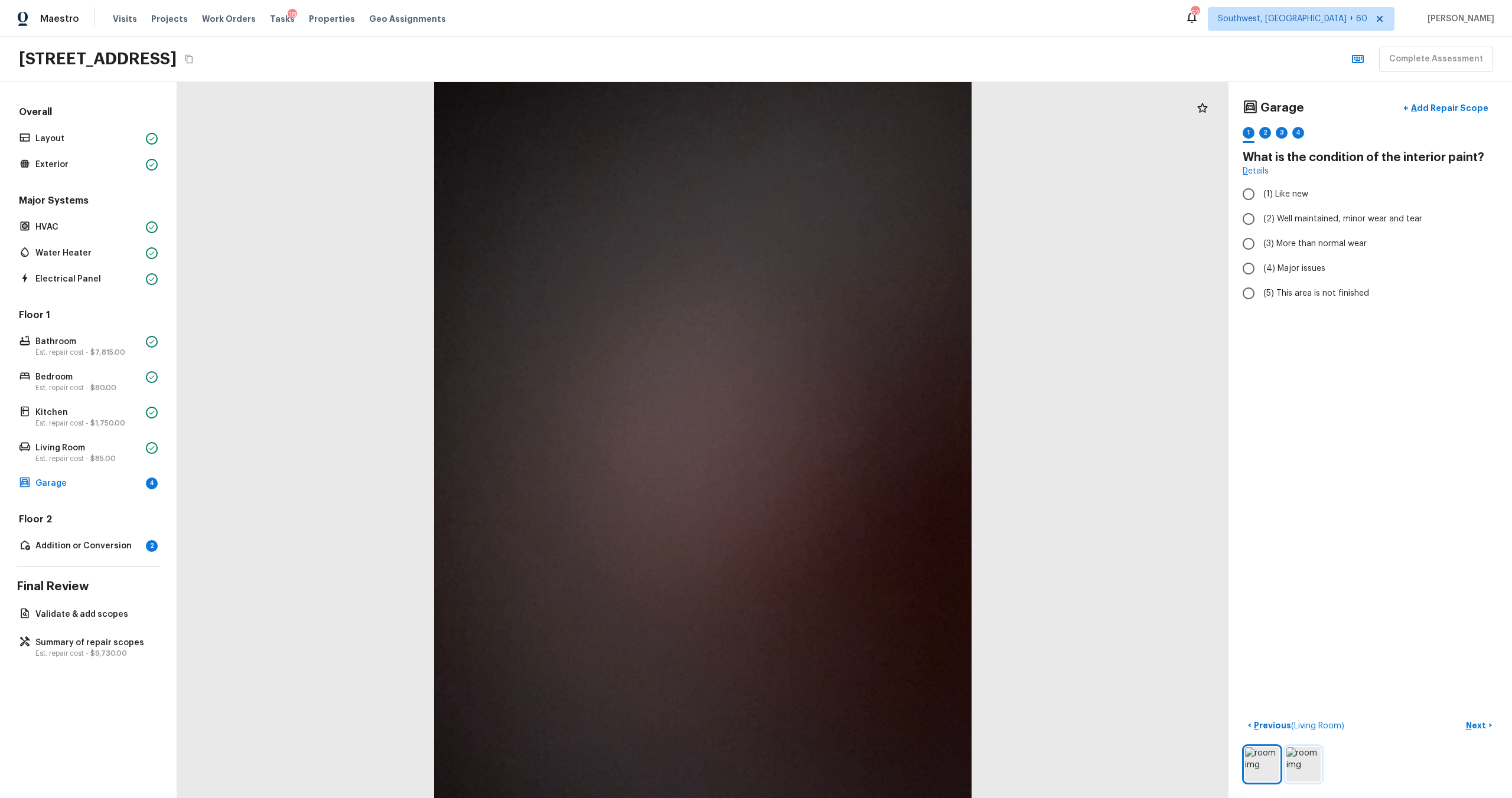
click at [850, 430] on img at bounding box center [1304, 764] width 35 height 34
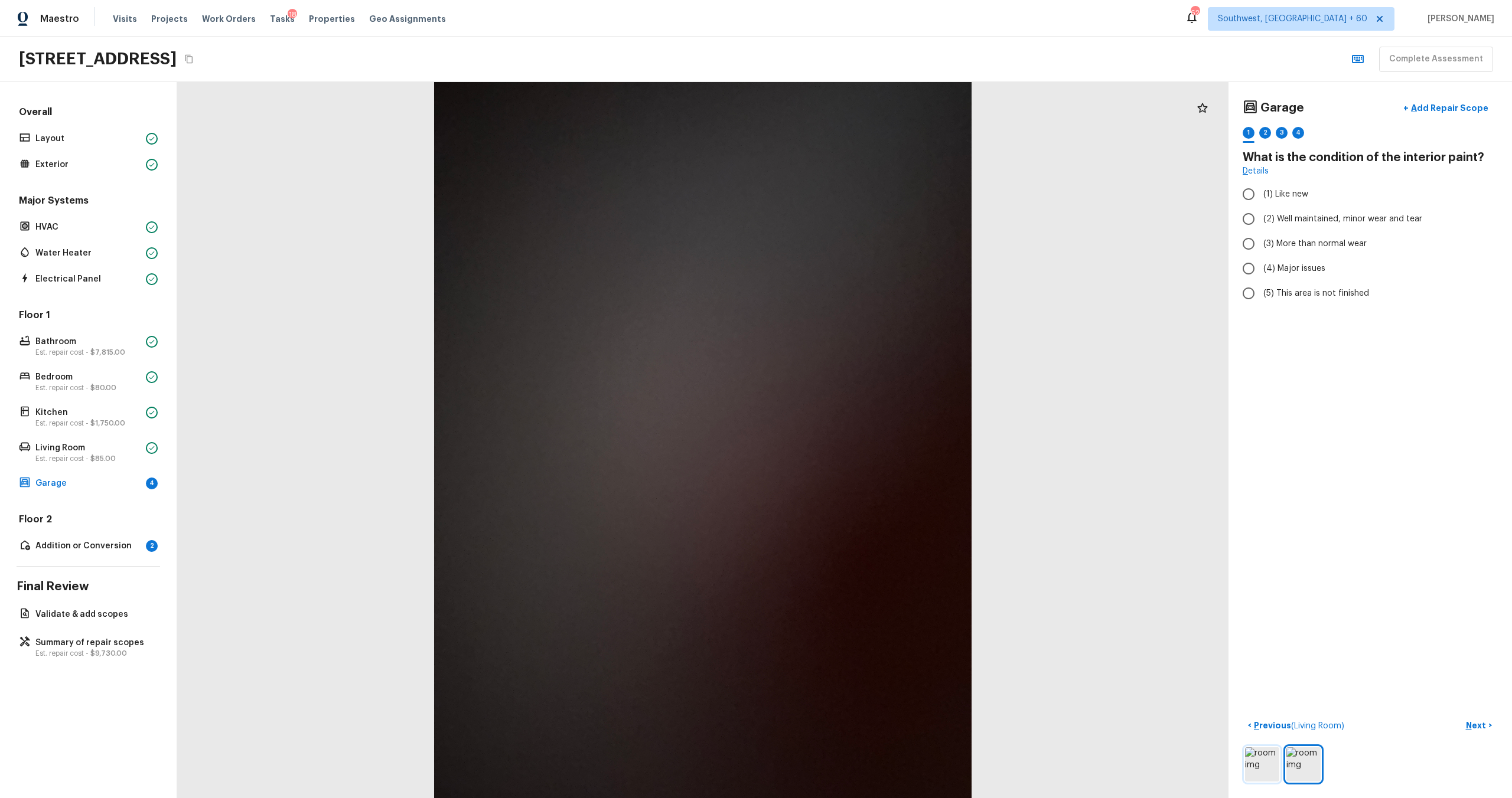
click at [850, 430] on img at bounding box center [1262, 764] width 35 height 34
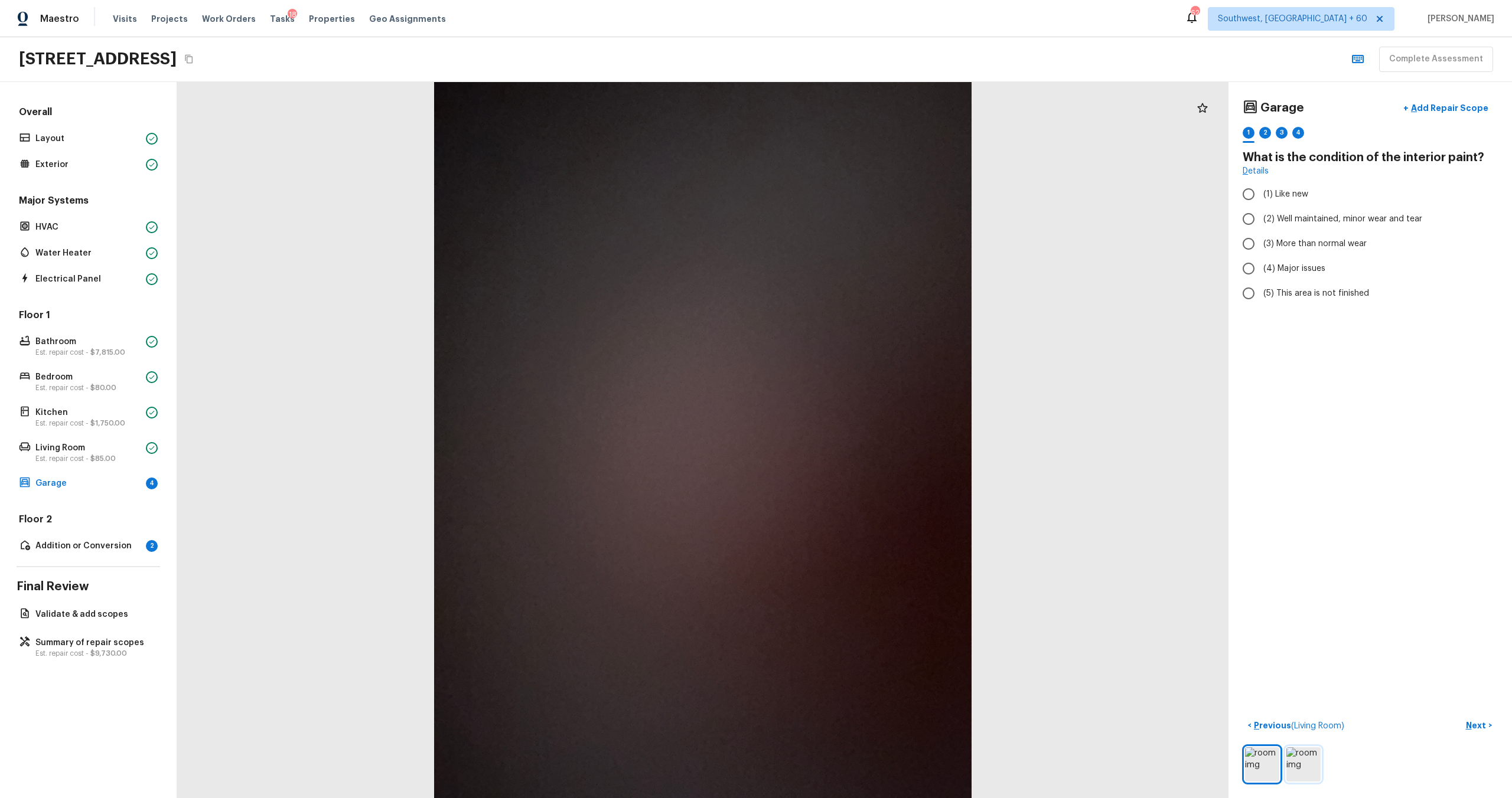
click at [850, 430] on img at bounding box center [1304, 764] width 35 height 34
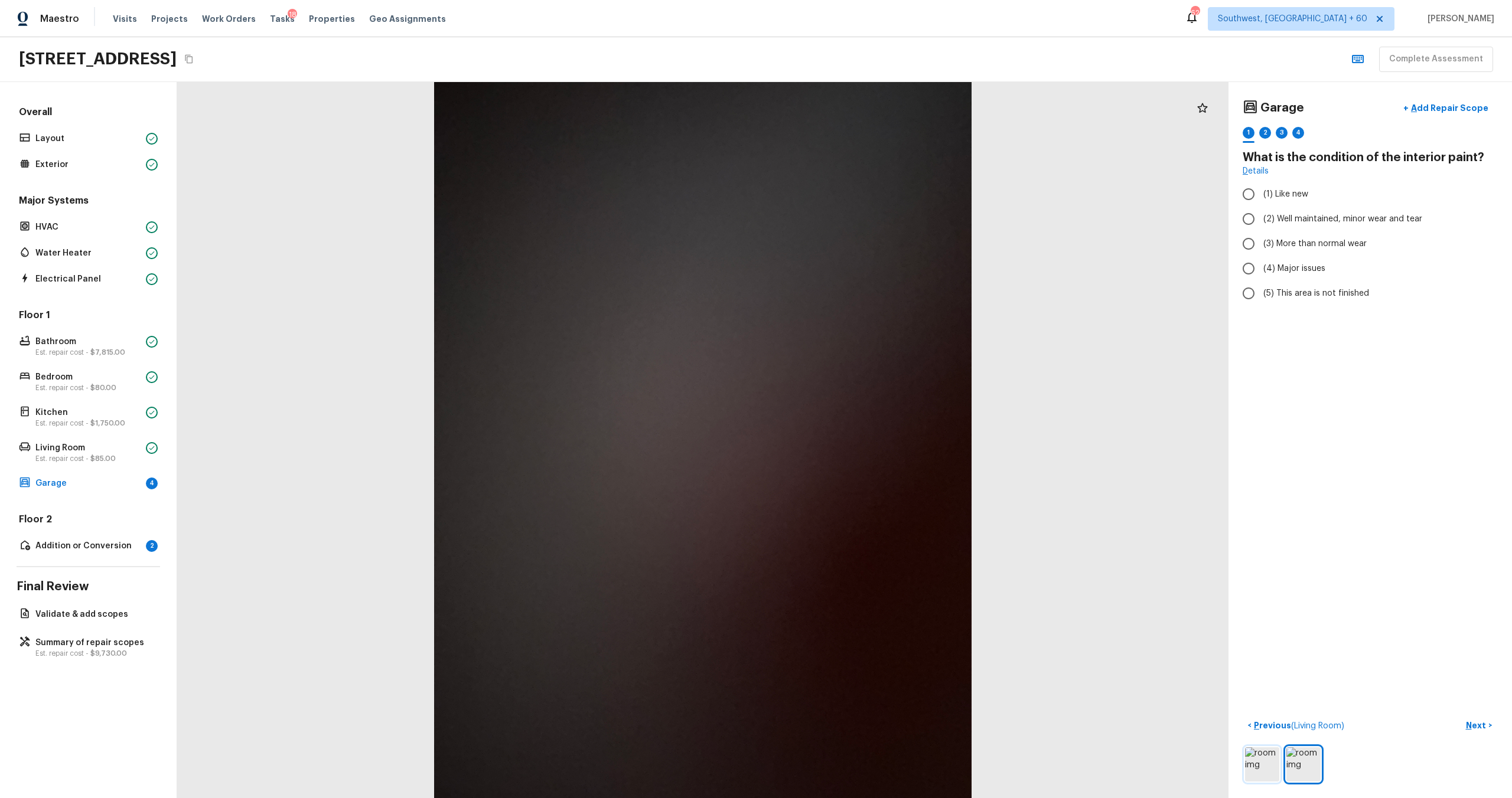
click at [850, 430] on img at bounding box center [1262, 764] width 35 height 34
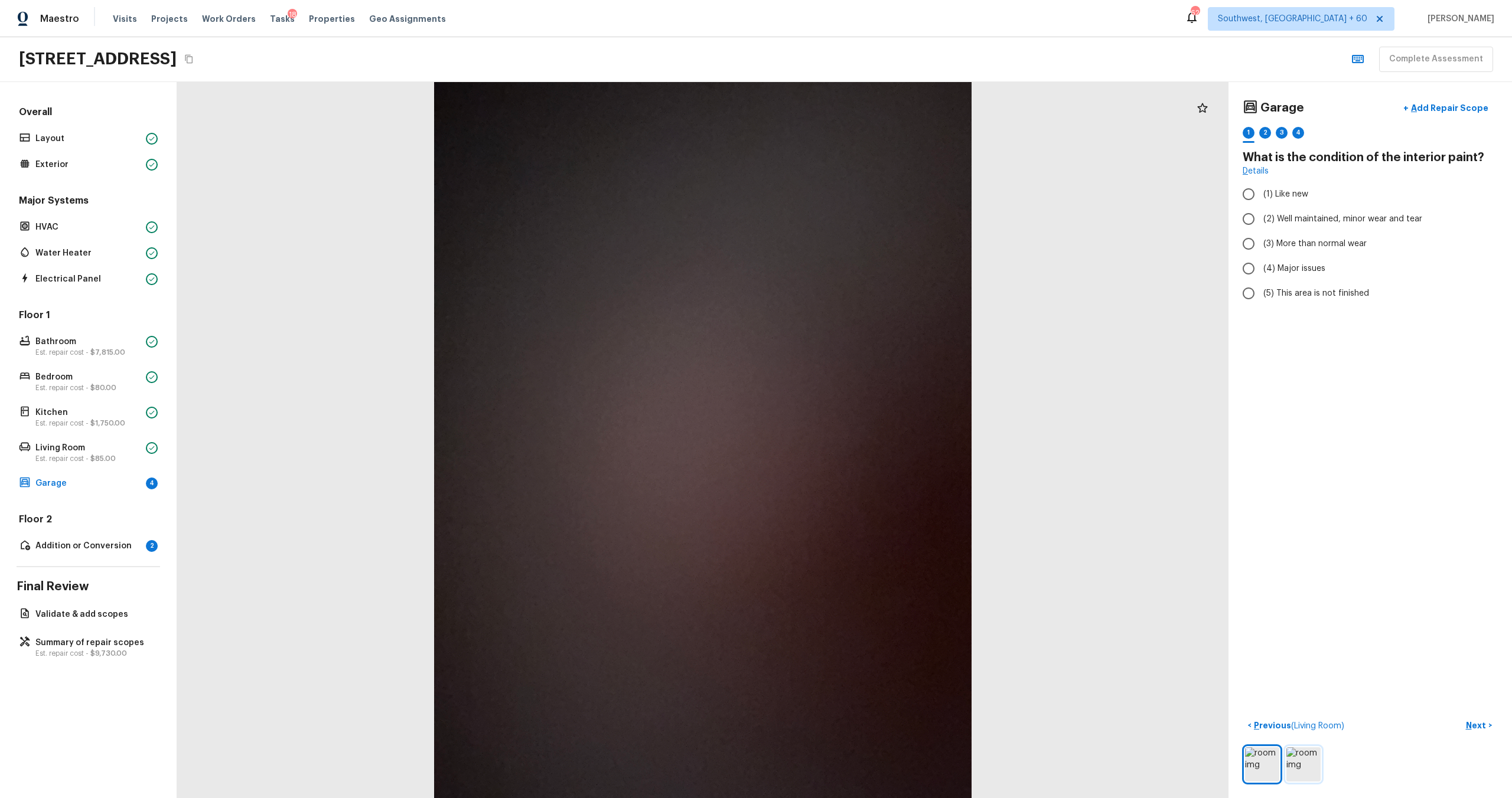
click at [850, 430] on img at bounding box center [1304, 764] width 35 height 34
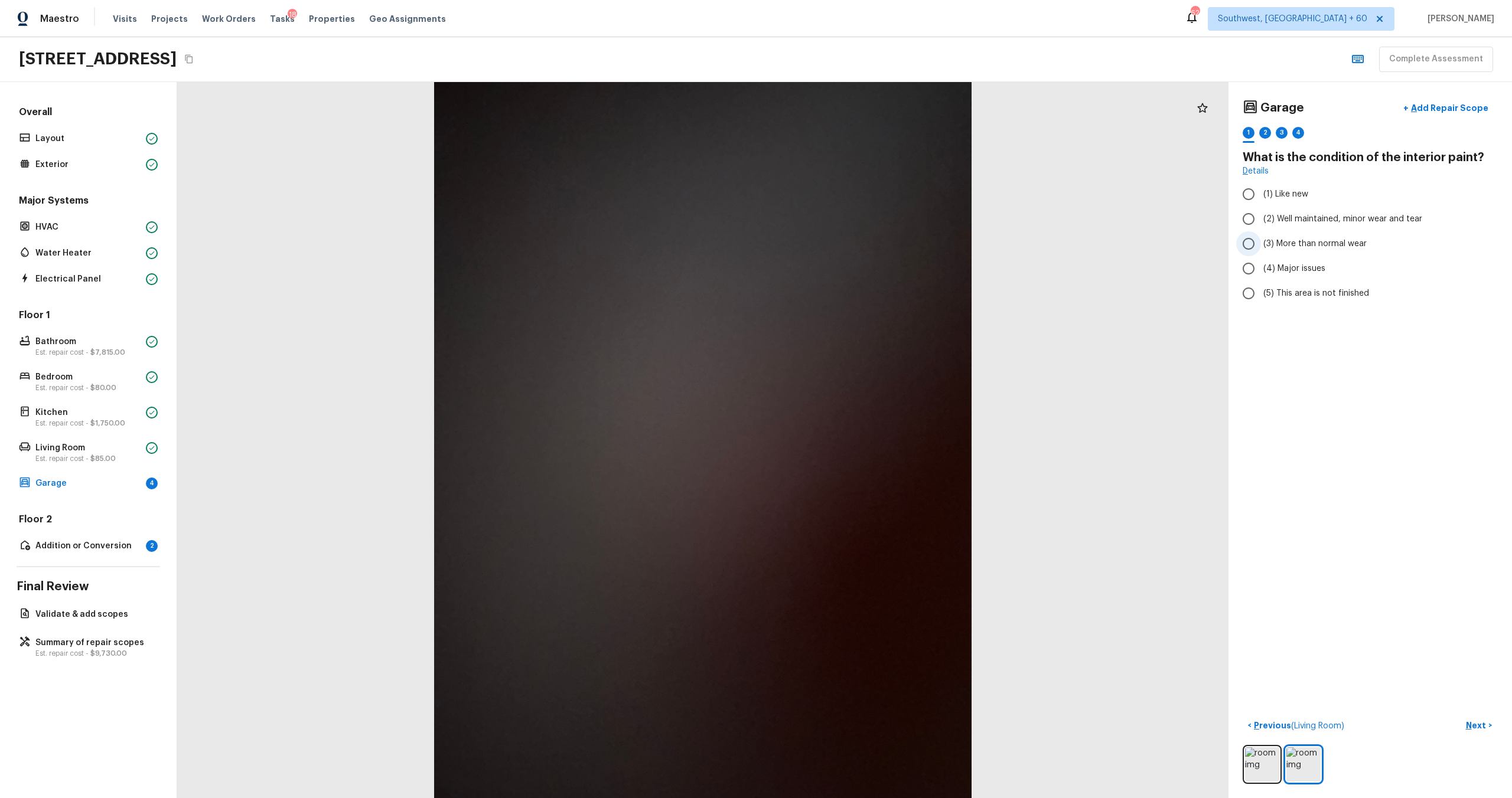
click at [850, 242] on span "(3) More than normal wear" at bounding box center [1315, 244] width 104 height 12
click at [850, 242] on input "(3) More than normal wear" at bounding box center [1248, 244] width 25 height 25
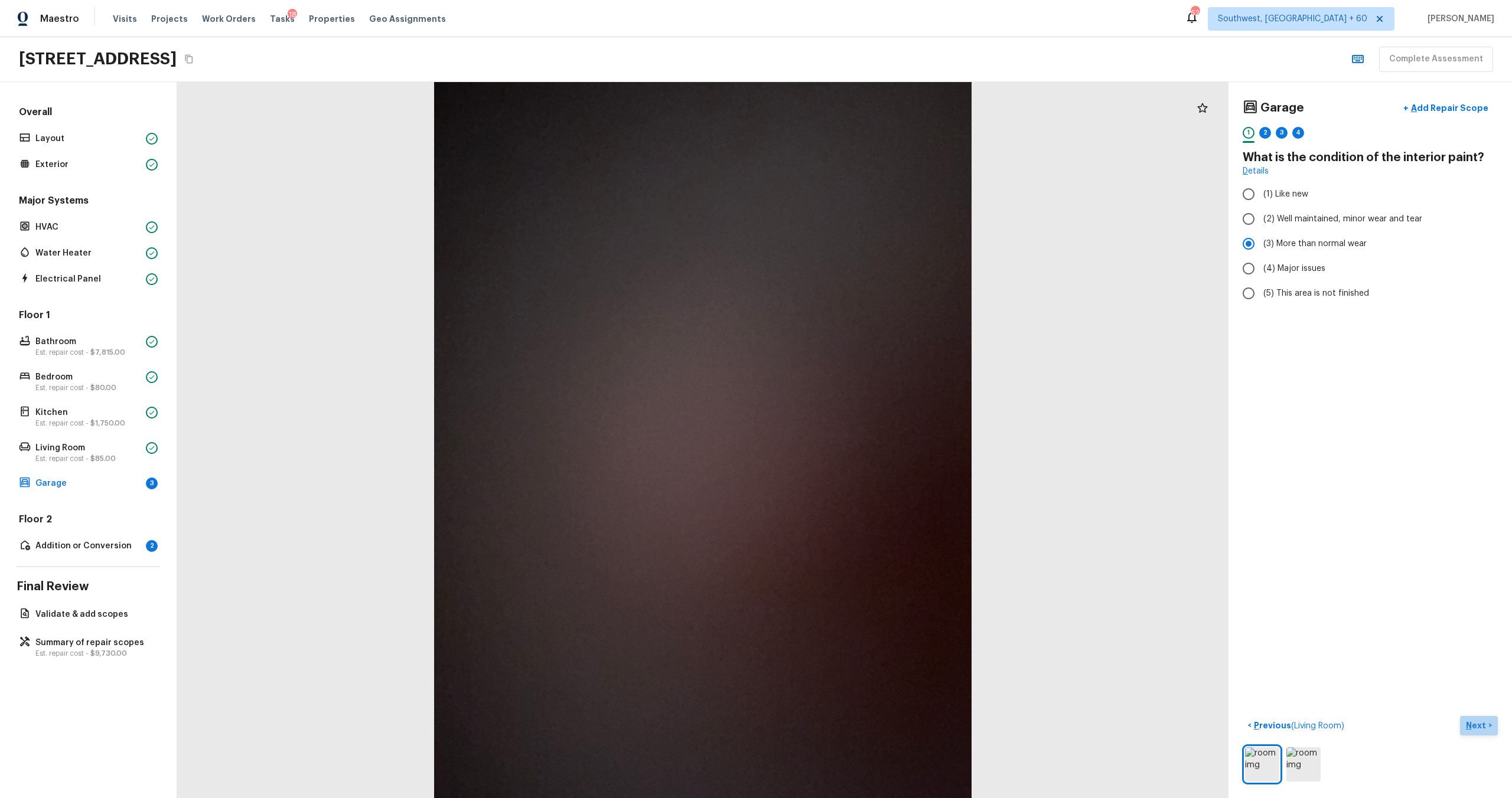
click at [850, 430] on p "Next" at bounding box center [1477, 726] width 22 height 12
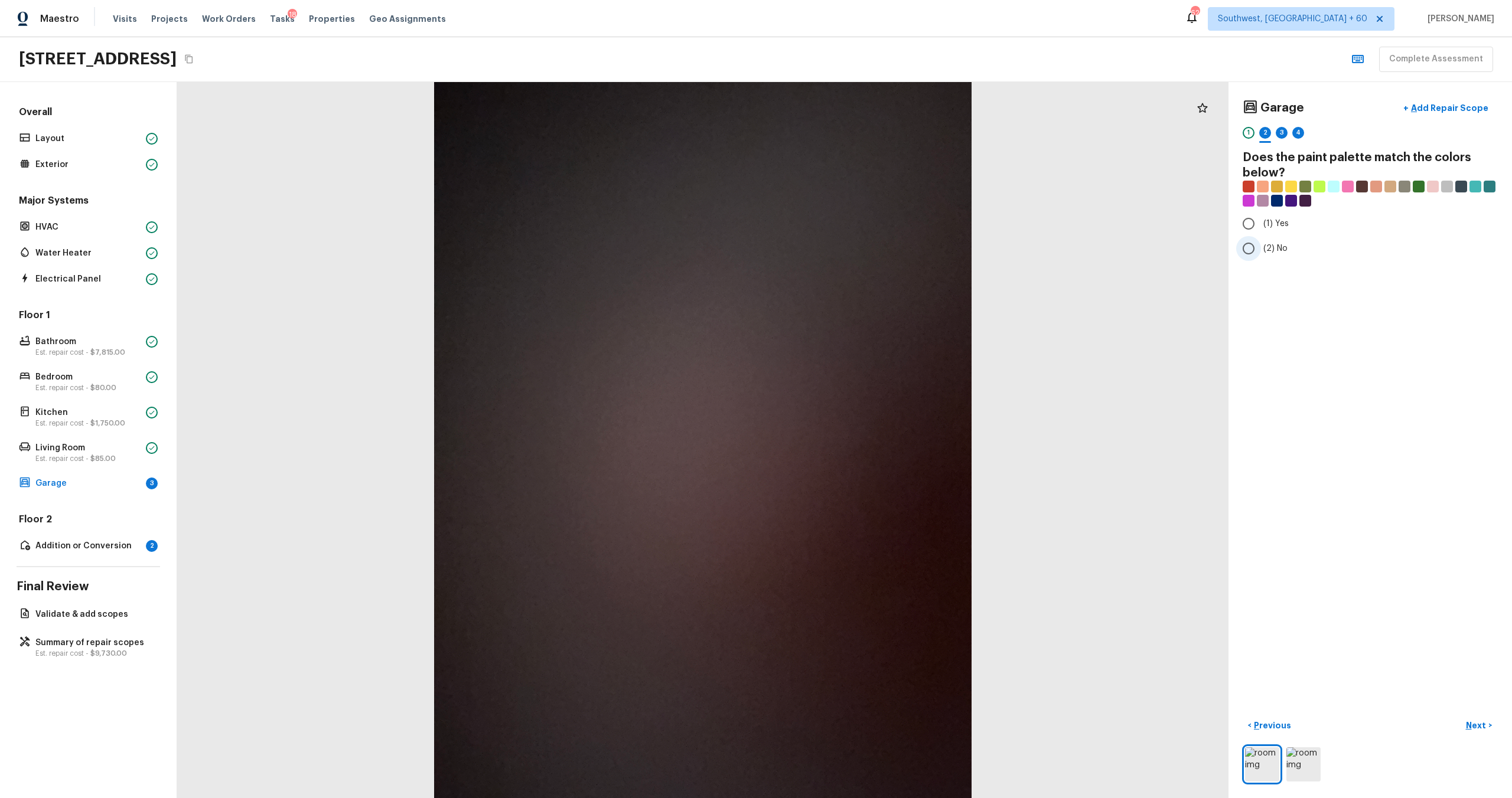
click at [850, 253] on span "(2) No" at bounding box center [1275, 249] width 24 height 12
click at [850, 253] on input "(2) No" at bounding box center [1248, 249] width 25 height 25
click at [850, 430] on p "Next" at bounding box center [1477, 726] width 22 height 12
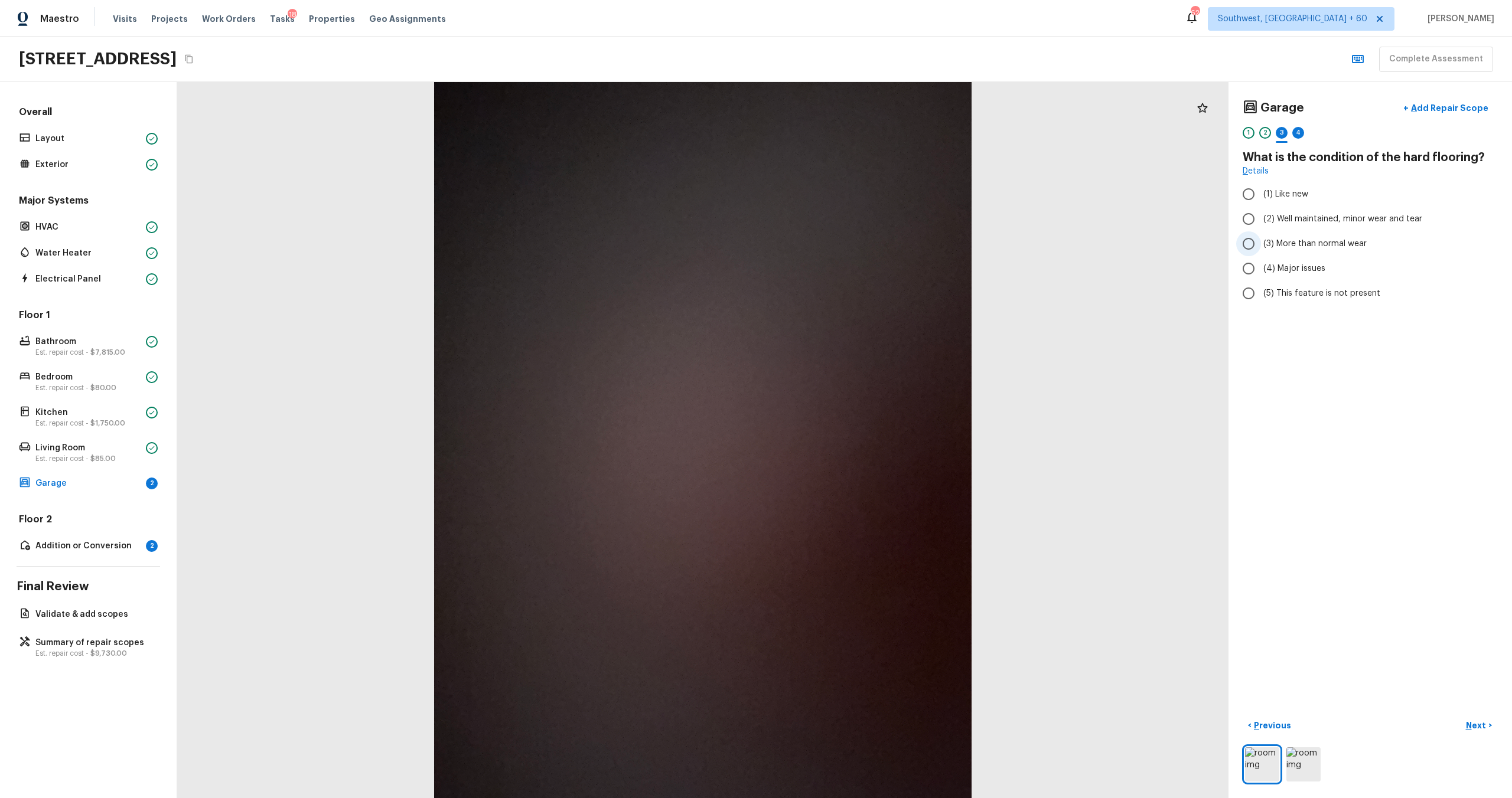
click at [850, 238] on span "(3) More than normal wear" at bounding box center [1315, 244] width 104 height 12
click at [850, 238] on input "(3) More than normal wear" at bounding box center [1248, 244] width 25 height 25
click at [850, 430] on p "Next" at bounding box center [1477, 726] width 22 height 12
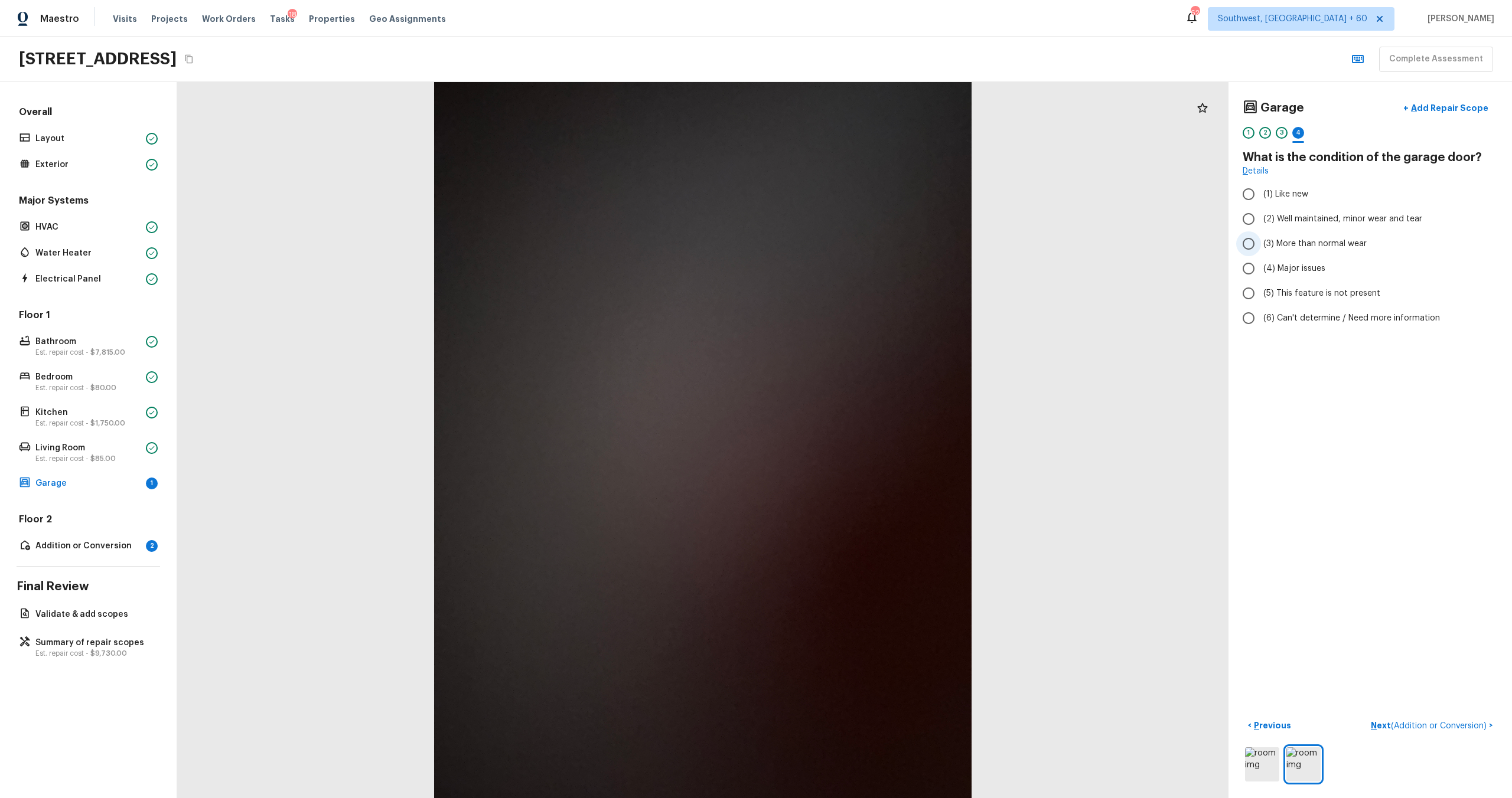
click at [850, 246] on span "(3) More than normal wear" at bounding box center [1315, 244] width 104 height 12
click at [850, 246] on input "(3) More than normal wear" at bounding box center [1248, 244] width 25 height 25
click at [850, 430] on p "Next ( Addition or Conversion )" at bounding box center [1429, 726] width 118 height 12
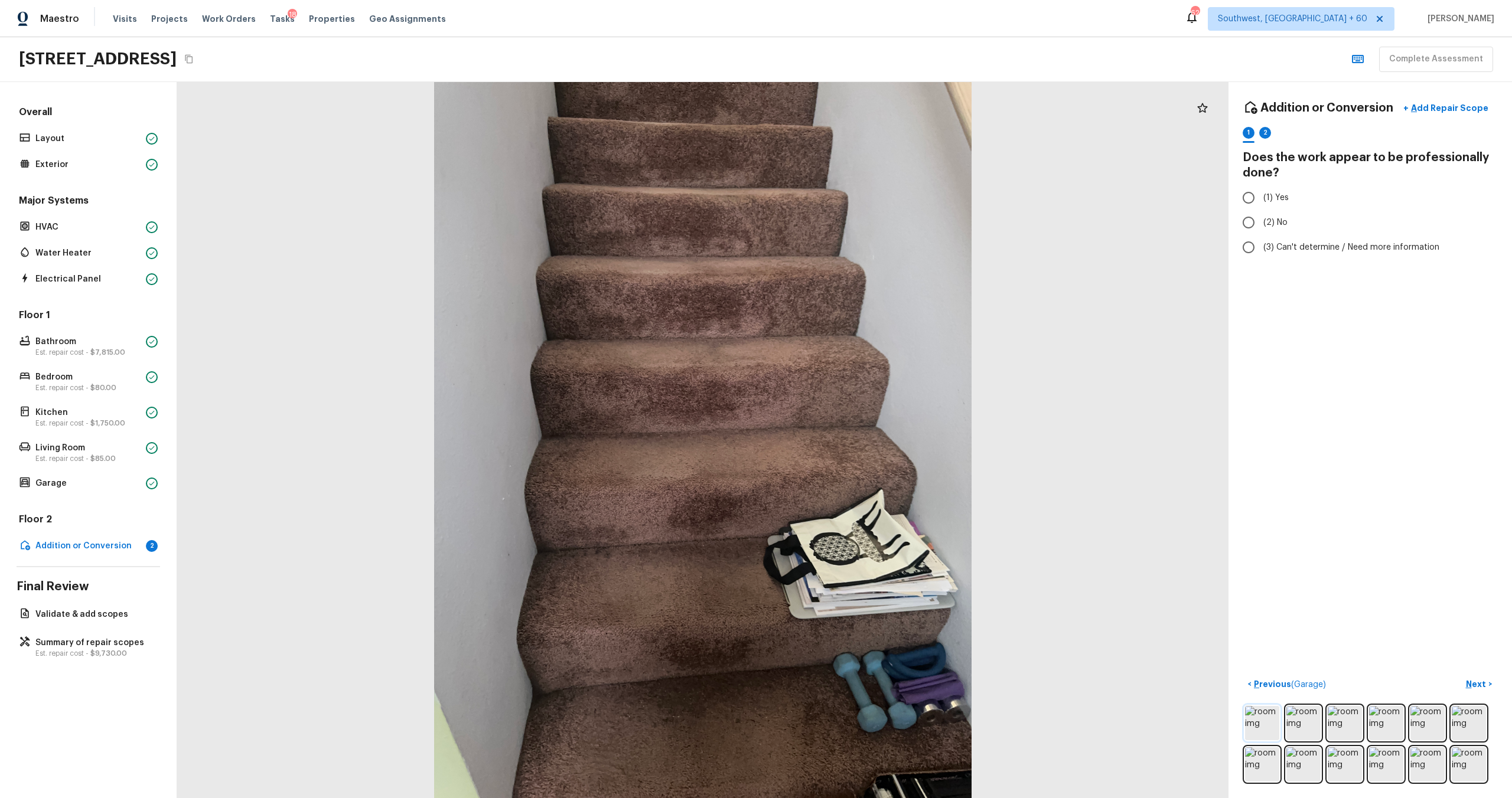
click at [850, 430] on img at bounding box center [1262, 723] width 35 height 34
click at [850, 430] on img at bounding box center [1304, 723] width 35 height 34
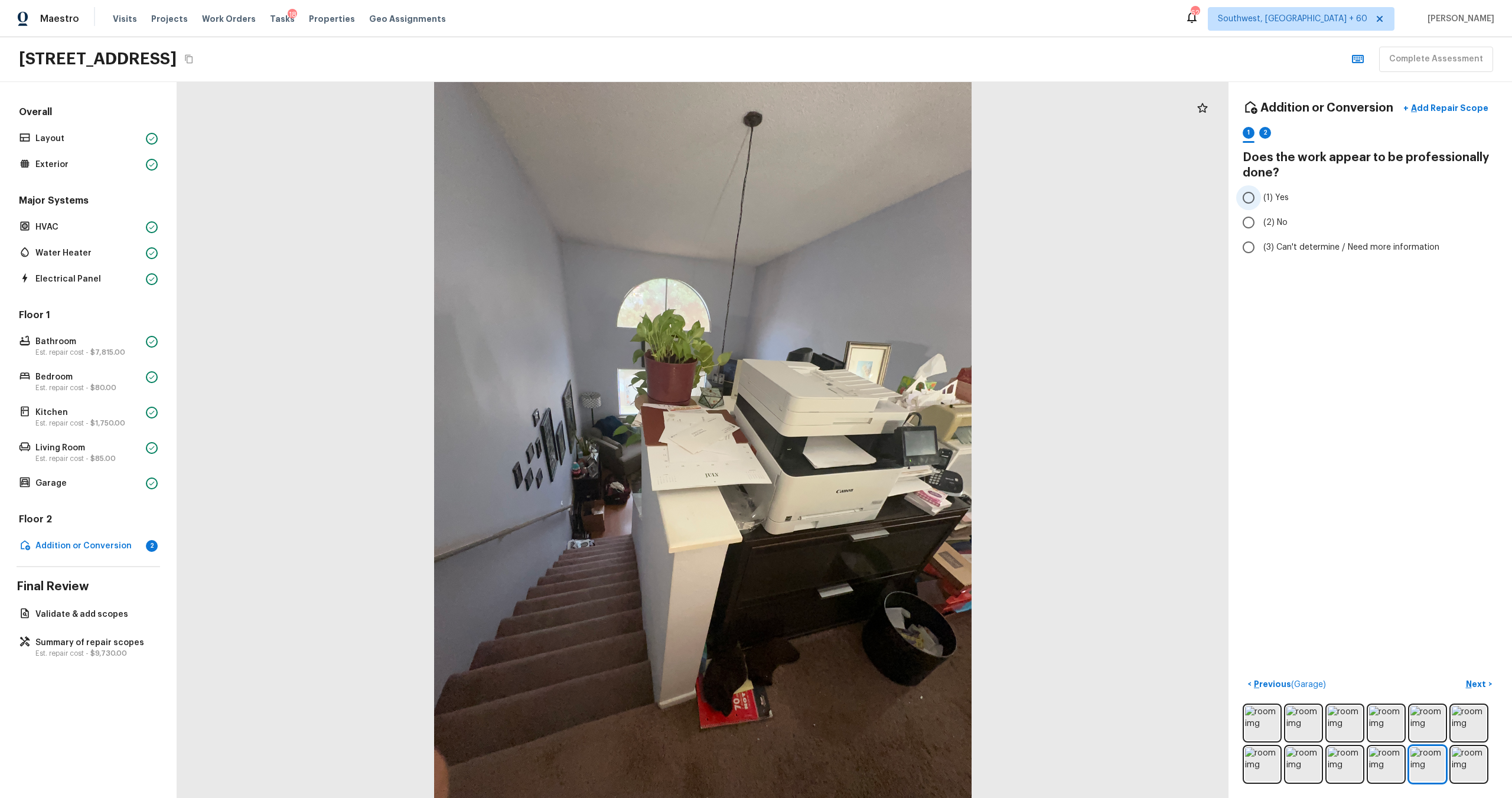
click at [850, 196] on span "(1) Yes" at bounding box center [1276, 198] width 25 height 12
click at [850, 196] on input "(1) Yes" at bounding box center [1248, 198] width 25 height 25
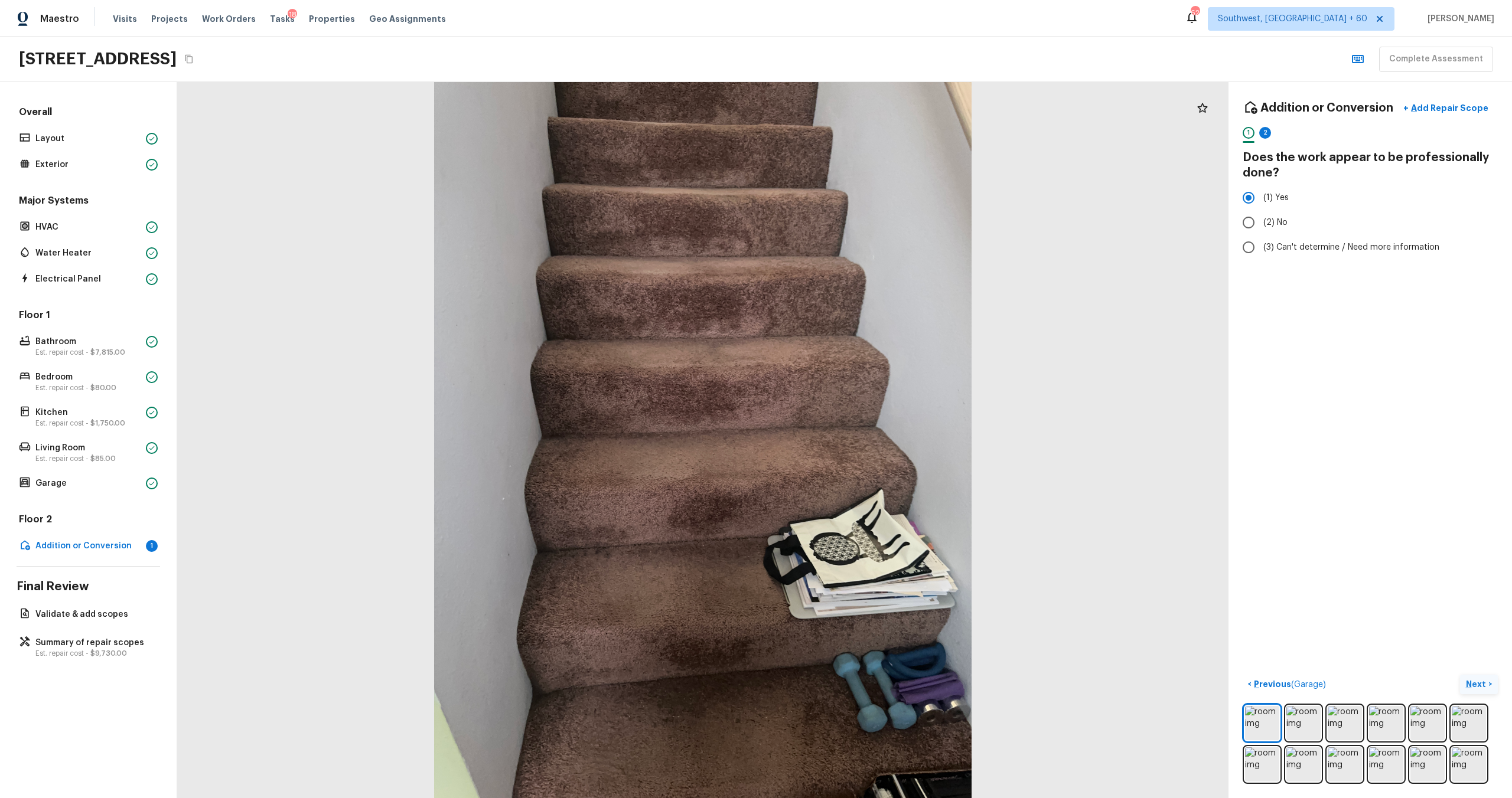
click at [850, 430] on p "Next" at bounding box center [1477, 684] width 22 height 12
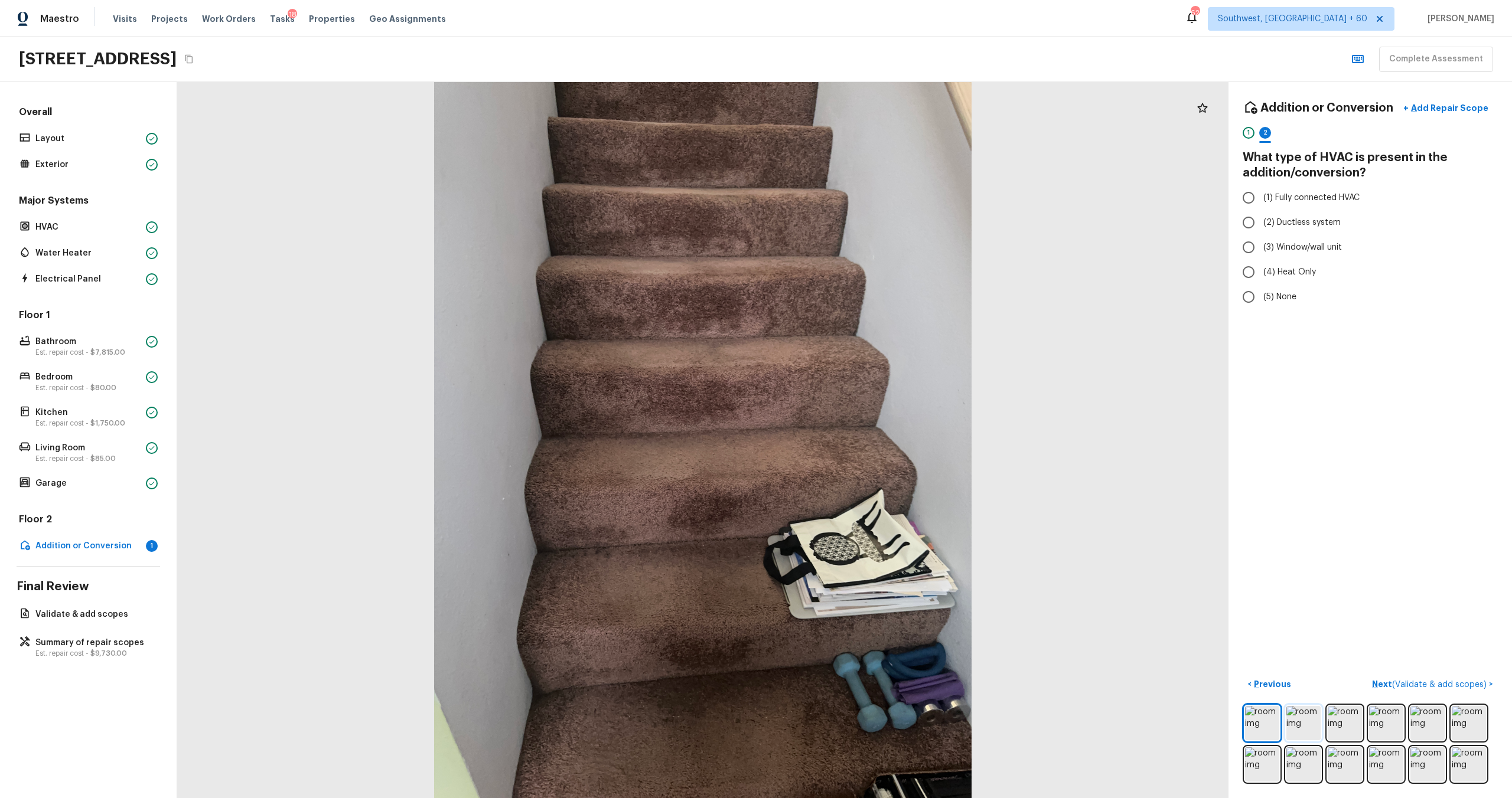
click at [850, 430] on img at bounding box center [1304, 723] width 35 height 34
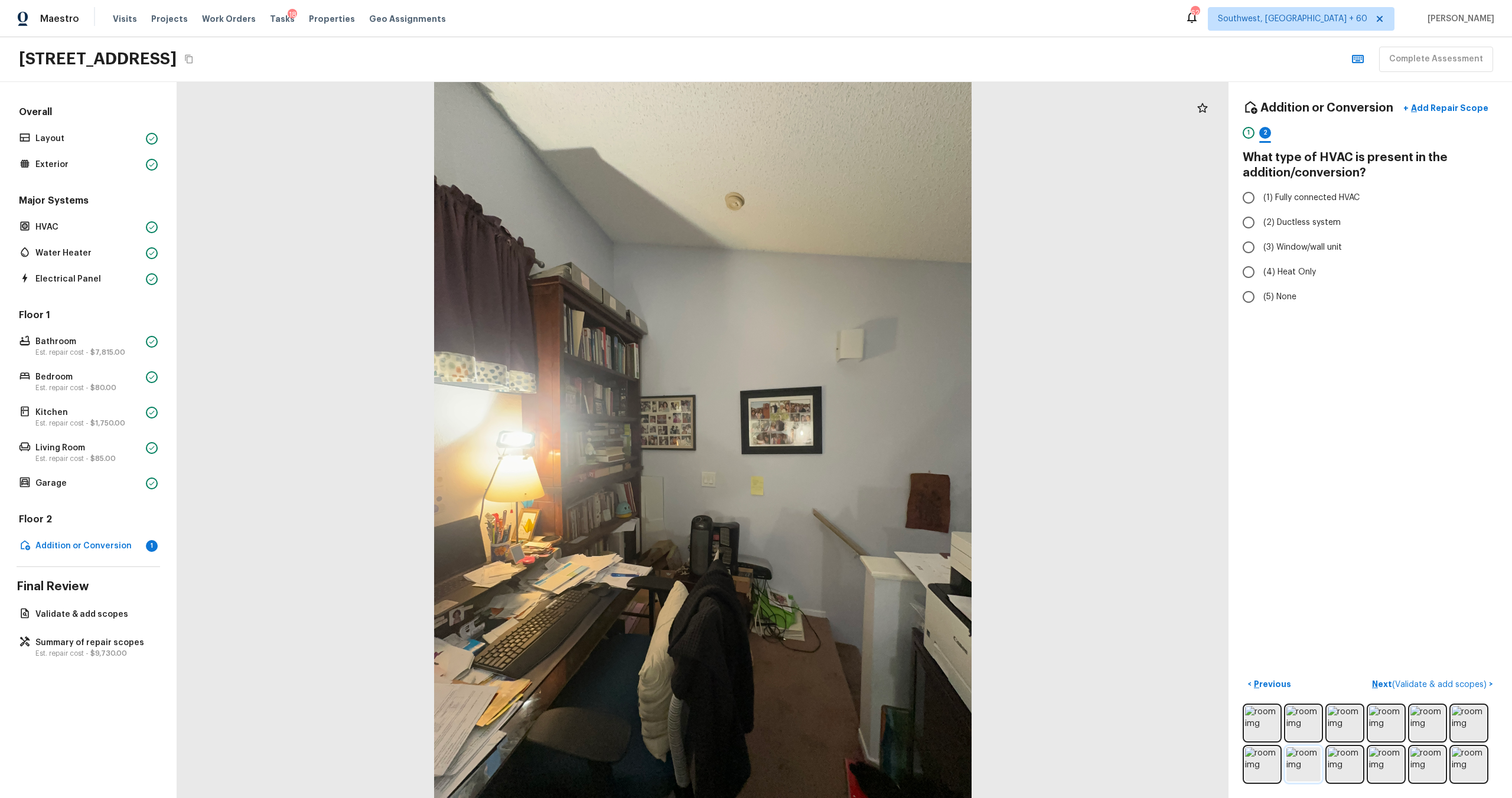
click at [850, 430] on img at bounding box center [1304, 764] width 35 height 34
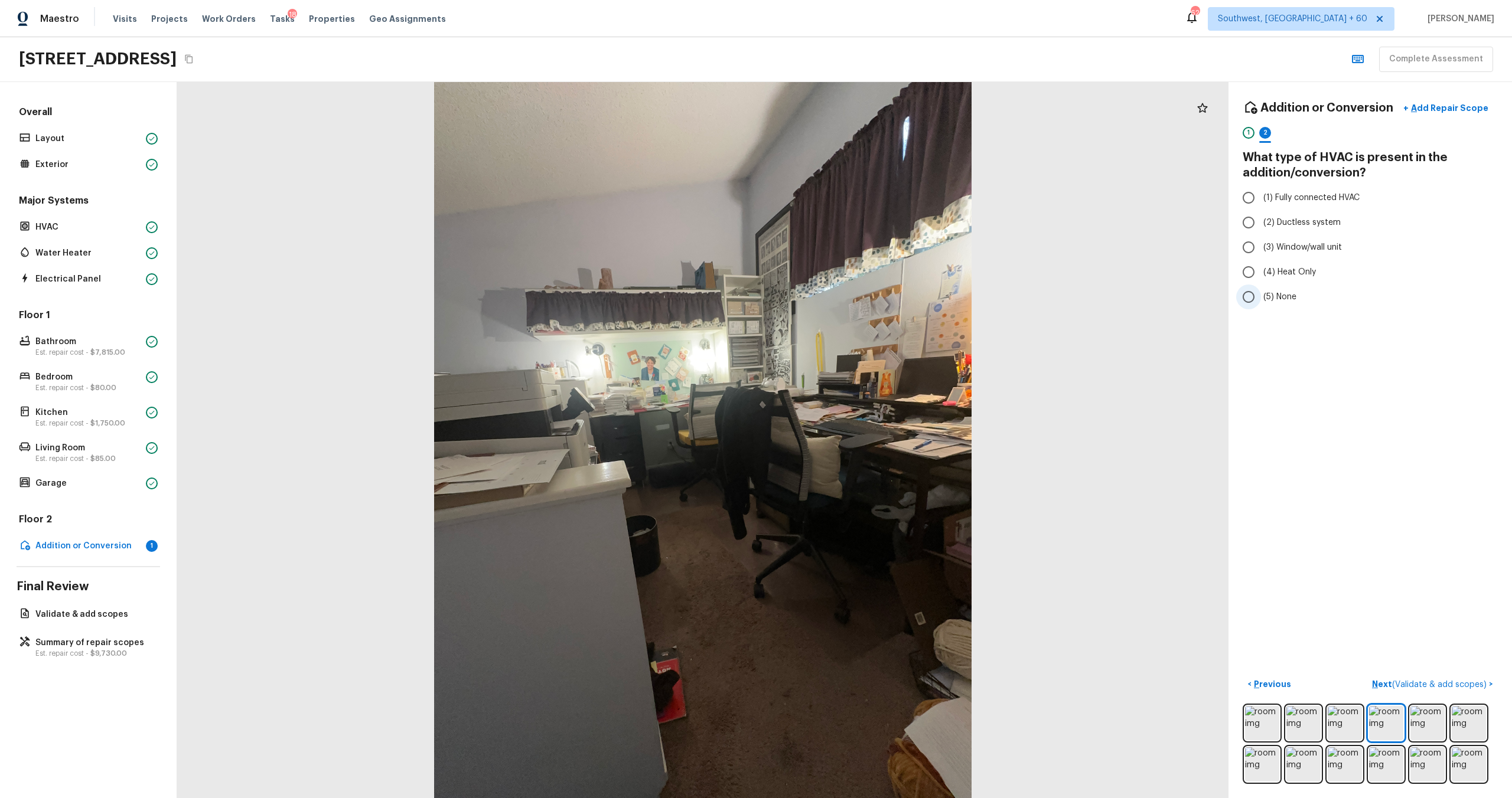
click at [850, 299] on span "(5) None" at bounding box center [1280, 297] width 33 height 12
click at [850, 299] on input "(5) None" at bounding box center [1248, 297] width 25 height 25
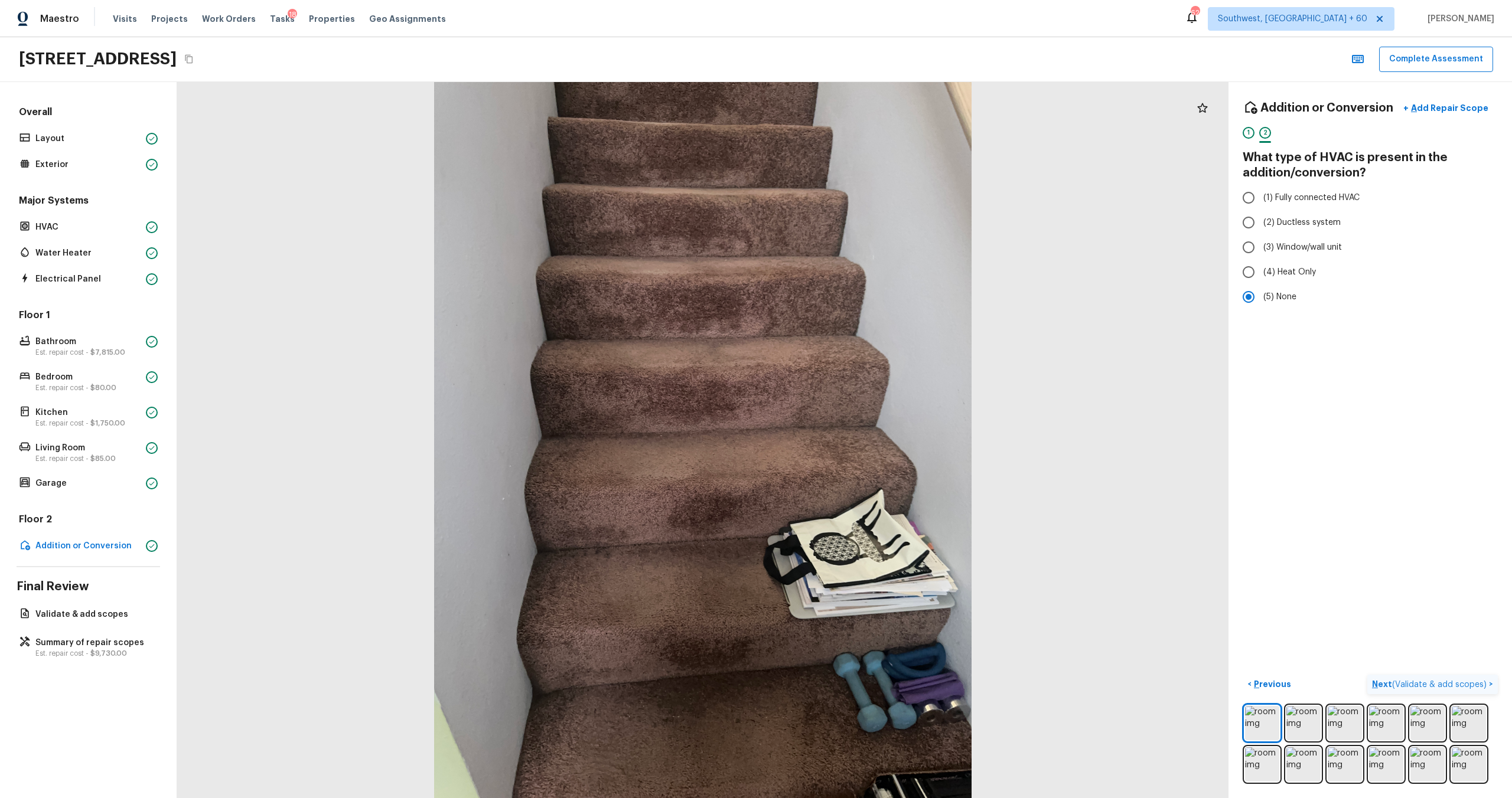
click at [850, 430] on p "Next ( Validate & add scopes )" at bounding box center [1431, 684] width 117 height 12
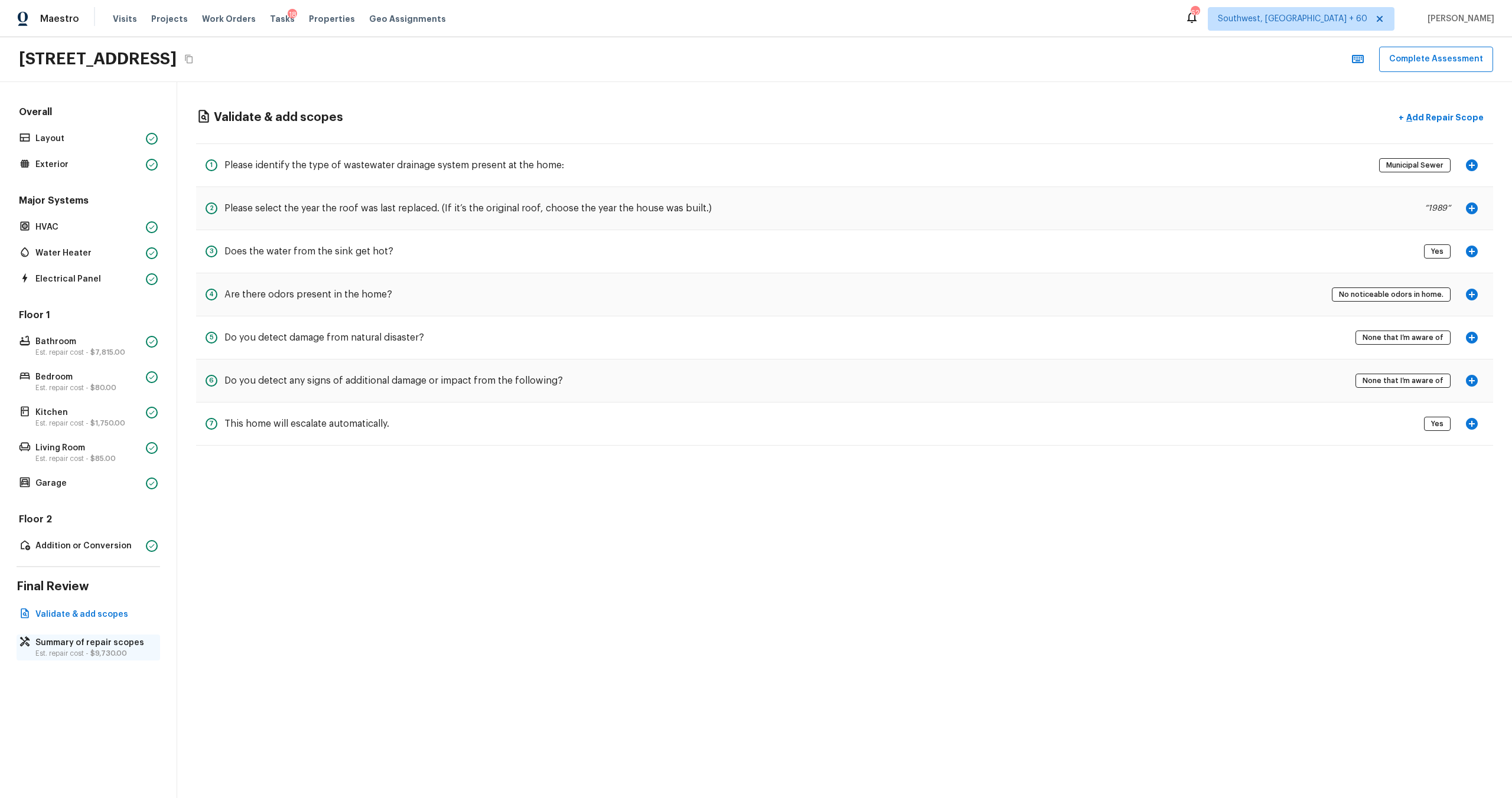
click at [105, 430] on p "Summary of repair scopes" at bounding box center [94, 643] width 118 height 12
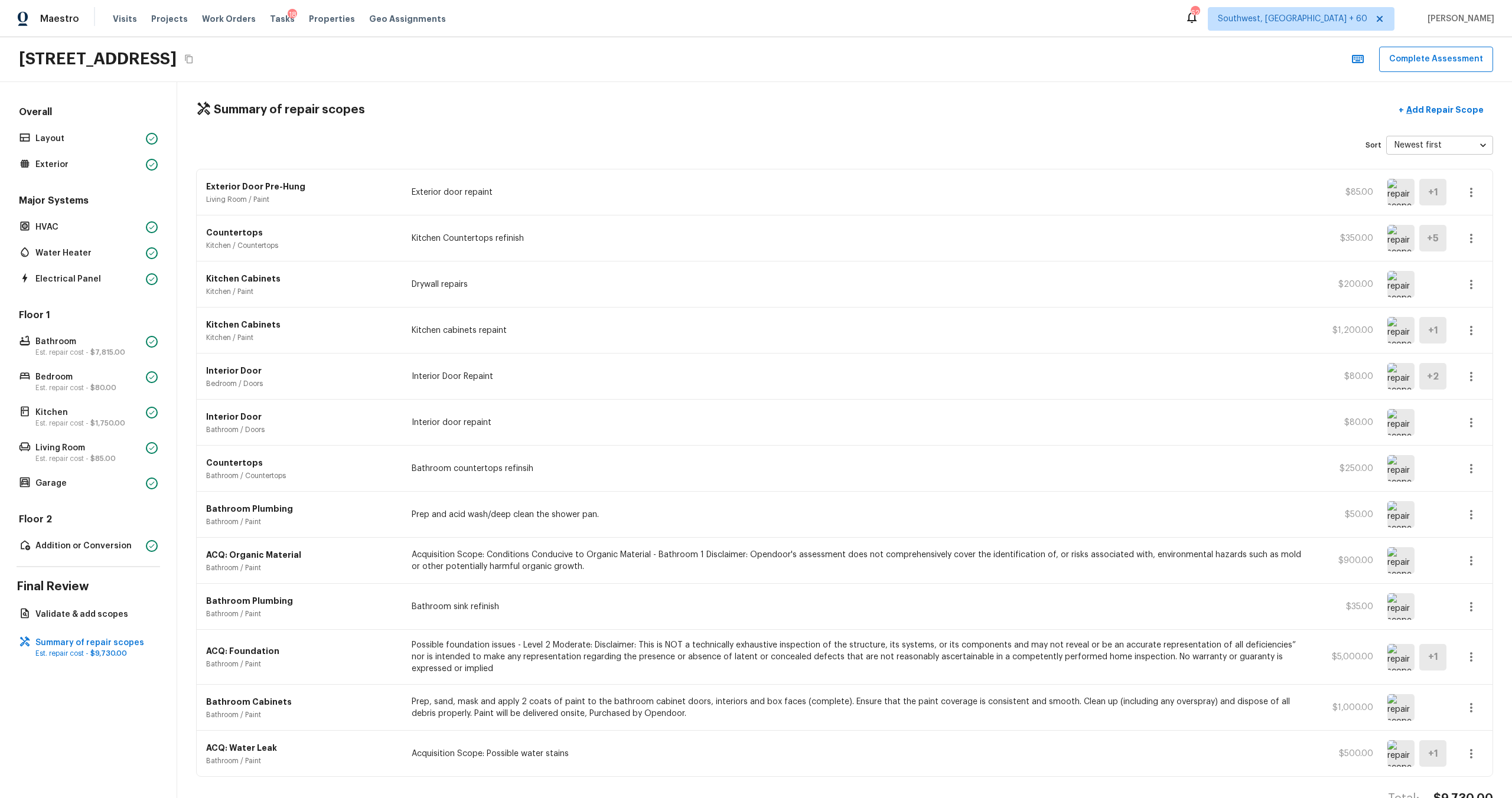
scroll to position [0, 0]
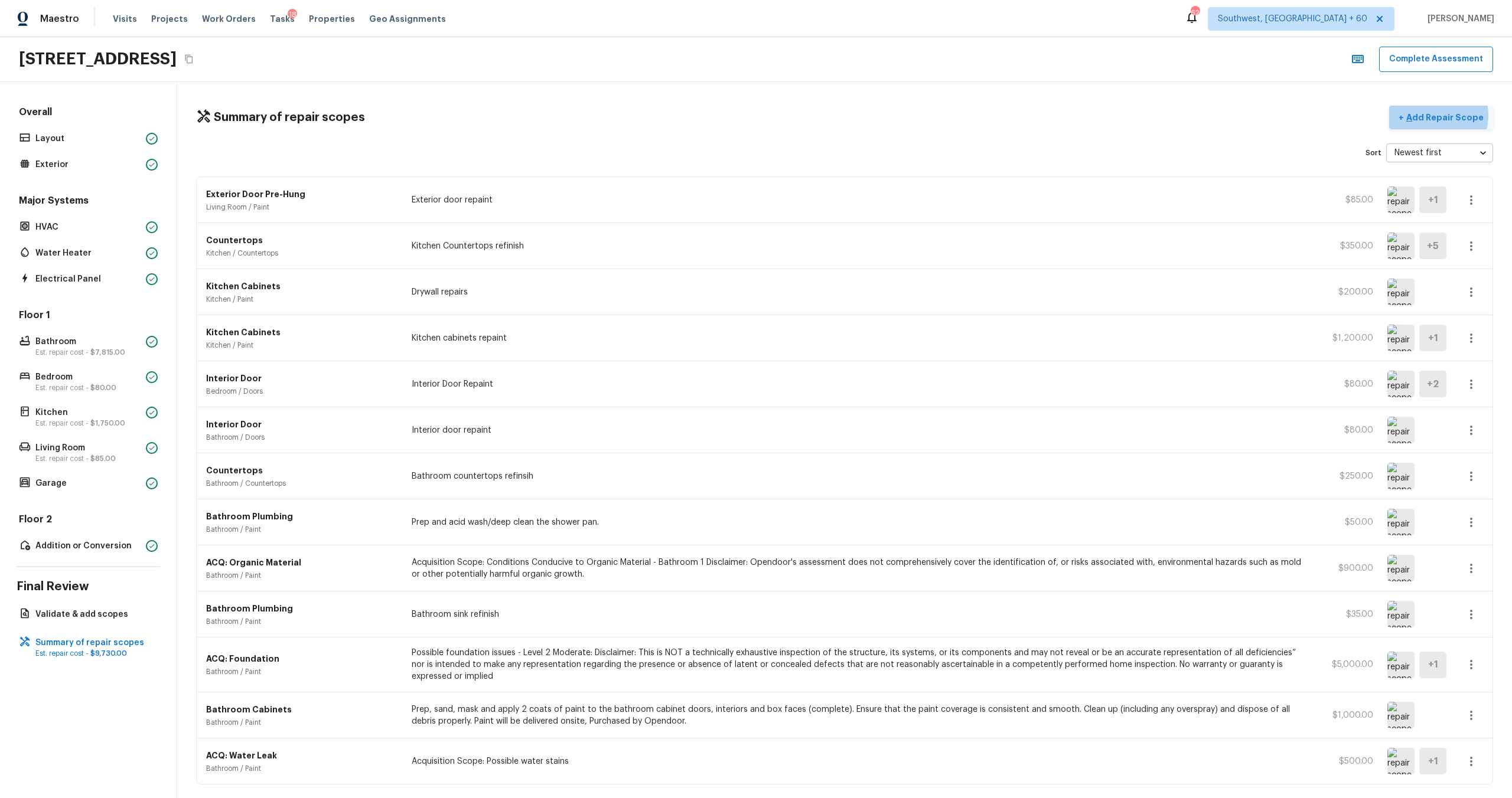
click at [850, 115] on p "Add Repair Scope" at bounding box center [1444, 117] width 79 height 12
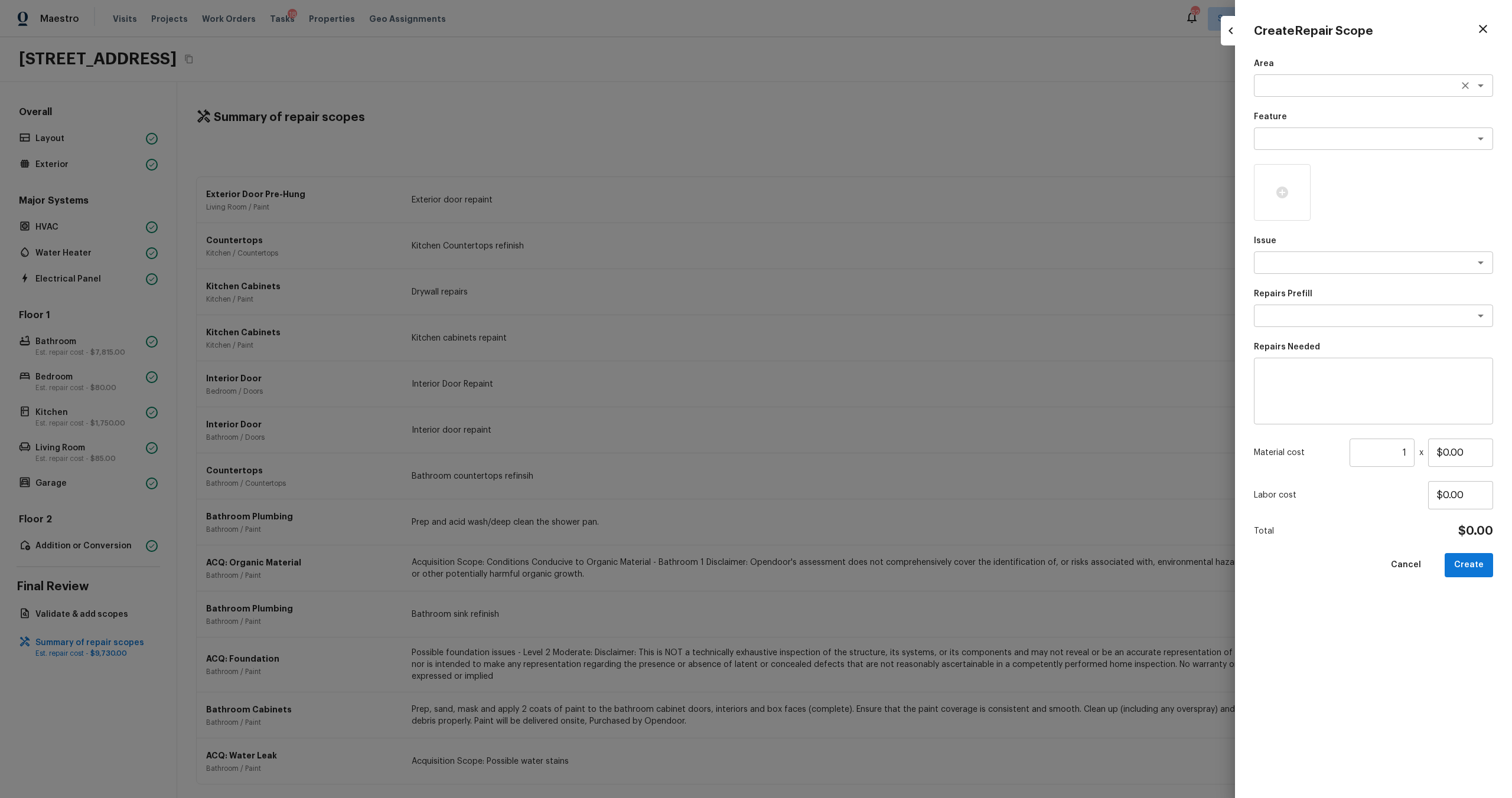
click at [850, 85] on textarea at bounding box center [1357, 85] width 195 height 12
click at [850, 113] on li "Interior Overall" at bounding box center [1373, 111] width 239 height 19
click at [850, 148] on div "x ​" at bounding box center [1373, 139] width 239 height 22
click at [850, 165] on li "Overall Paint" at bounding box center [1373, 164] width 239 height 19
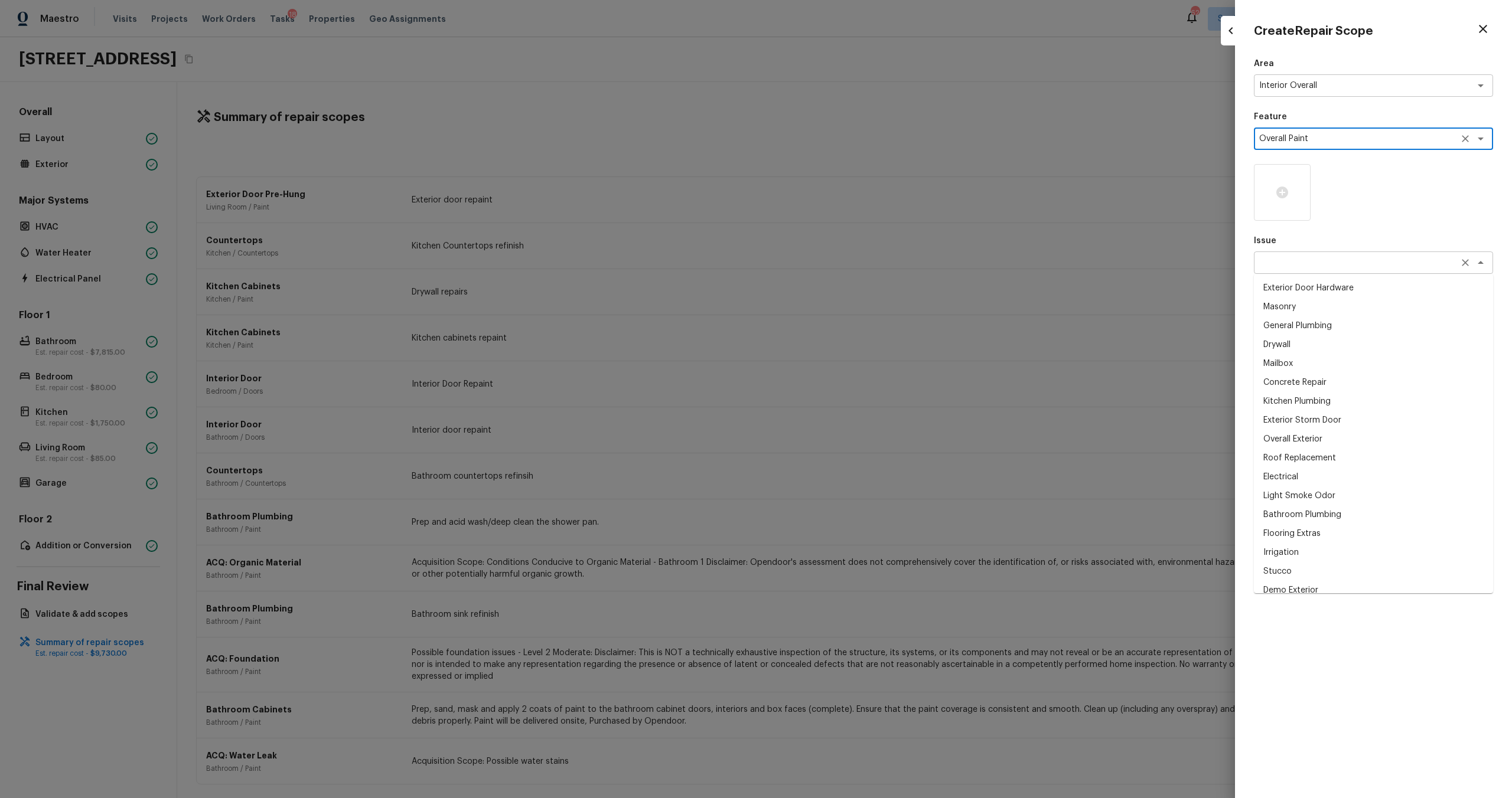
click at [850, 254] on div "x ​" at bounding box center [1373, 262] width 239 height 22
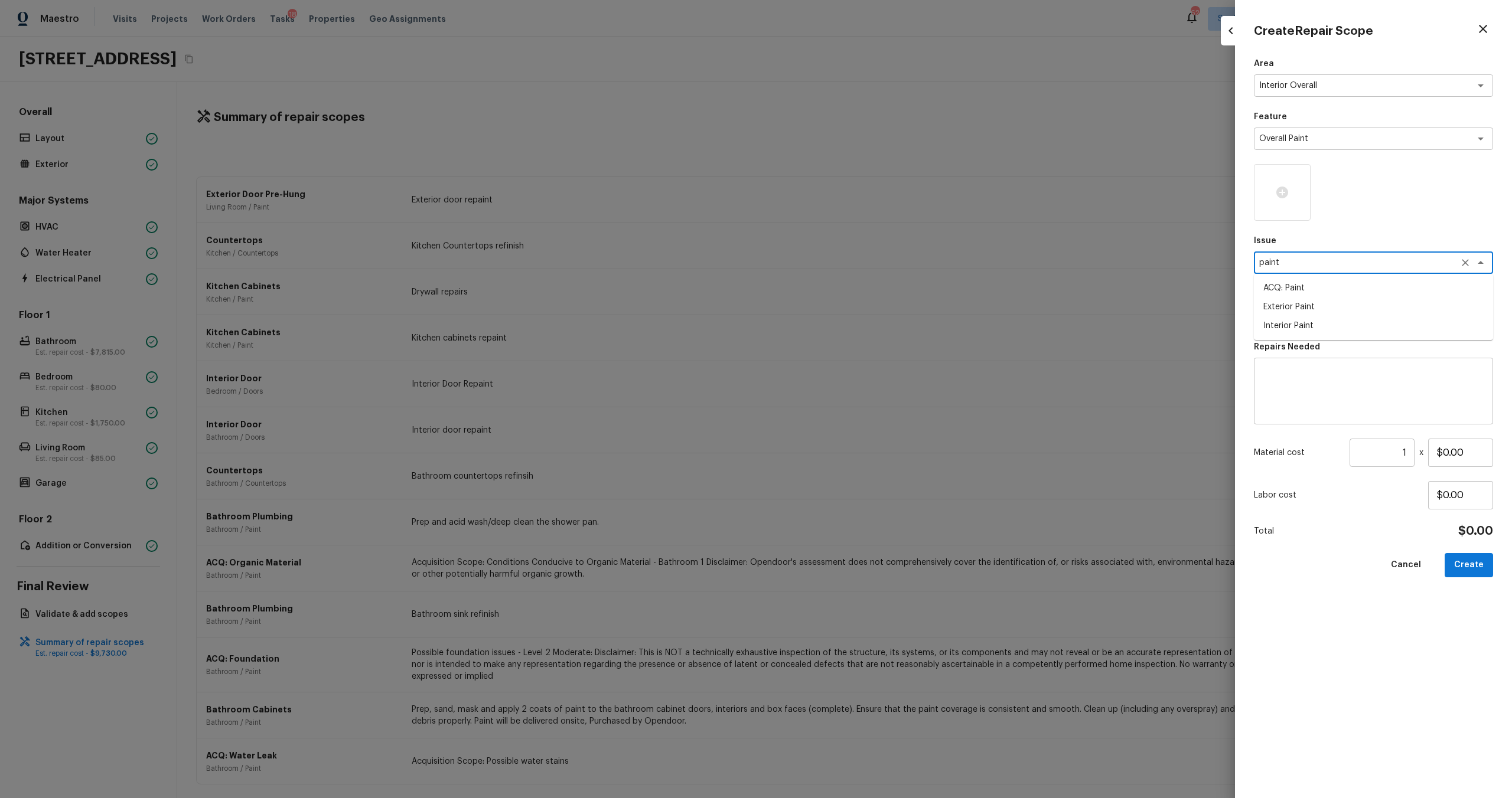
click at [850, 286] on li "ACQ: Paint" at bounding box center [1373, 288] width 239 height 19
click at [850, 200] on div at bounding box center [1282, 192] width 57 height 57
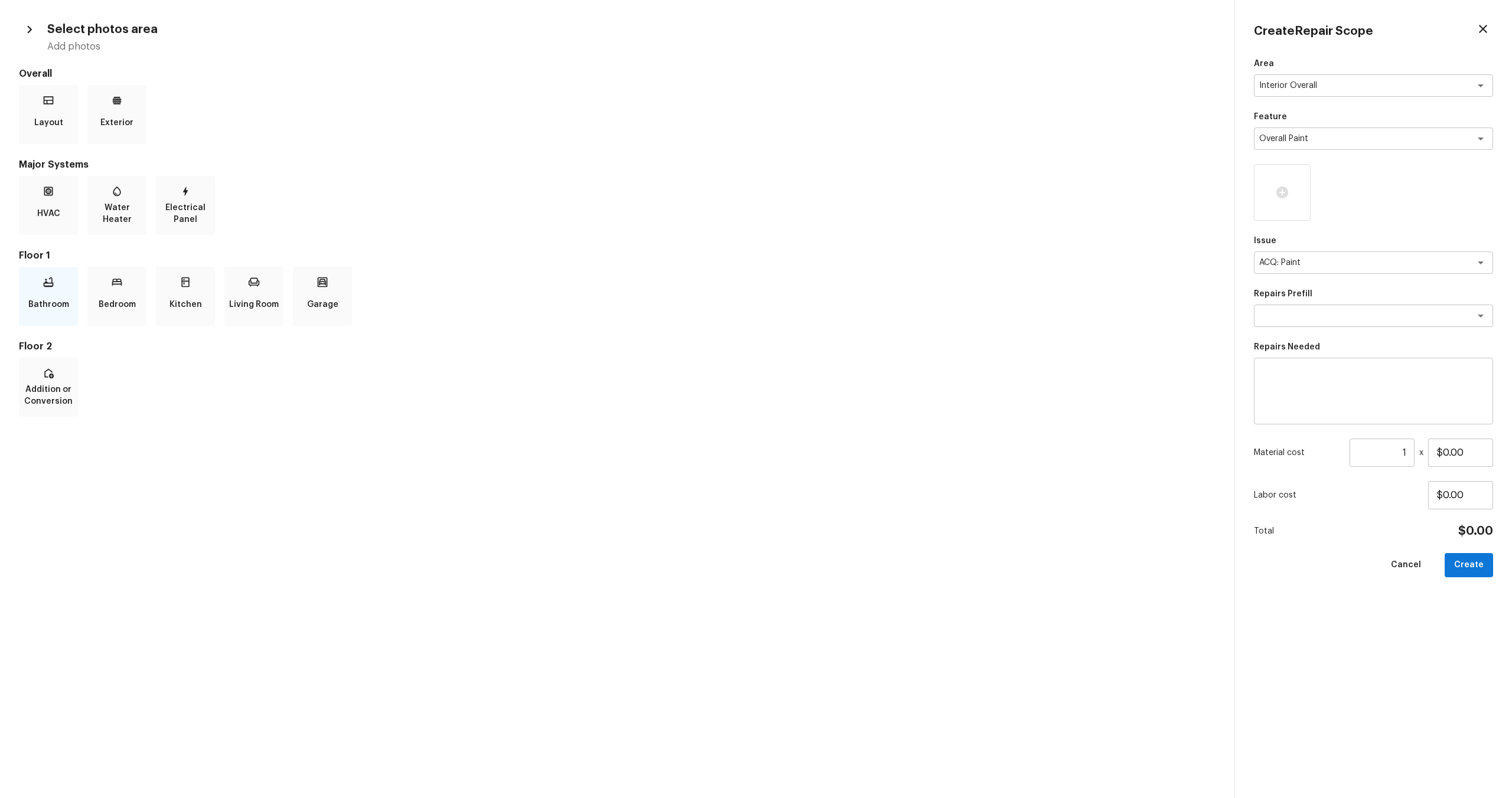
click at [48, 308] on p "Bathroom" at bounding box center [49, 305] width 41 height 23
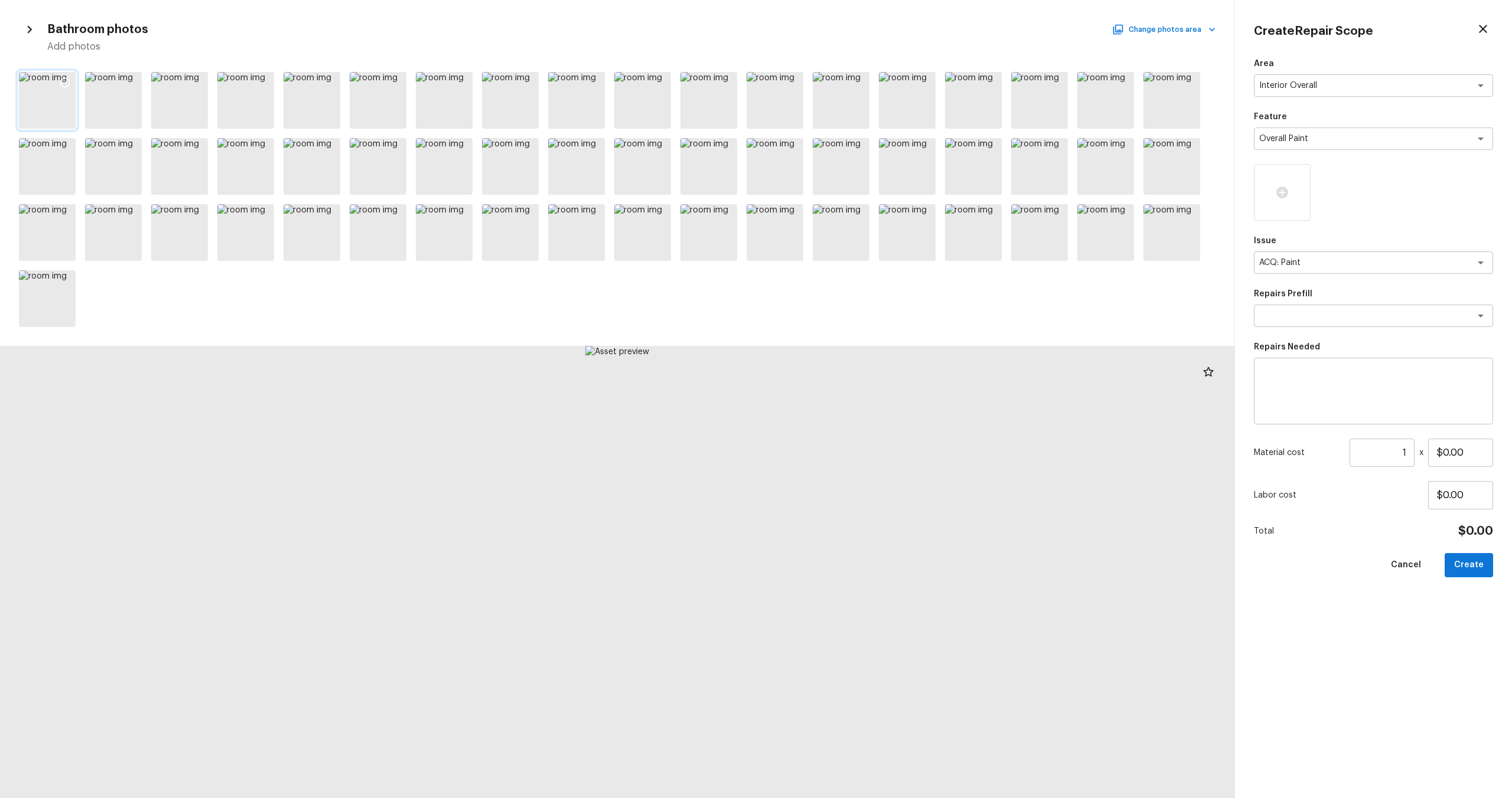
click at [63, 81] on icon at bounding box center [65, 83] width 12 height 12
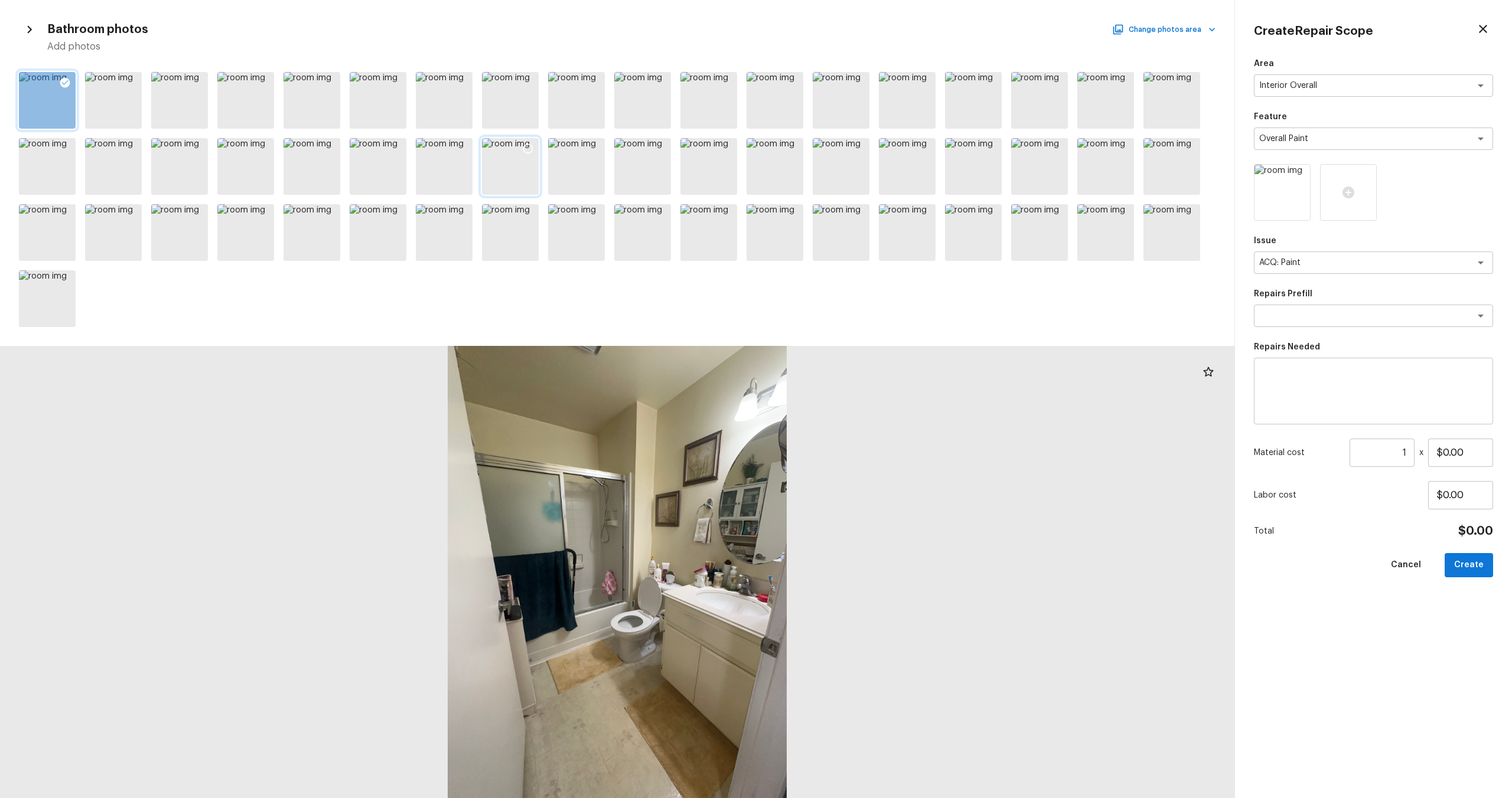
click at [525, 150] on icon at bounding box center [528, 149] width 12 height 12
click at [850, 42] on h5 "Add photos" at bounding box center [632, 47] width 1168 height 13
click at [850, 40] on h5 "Add photos" at bounding box center [632, 47] width 1168 height 13
click at [850, 34] on button "Change photos area" at bounding box center [1165, 30] width 101 height 16
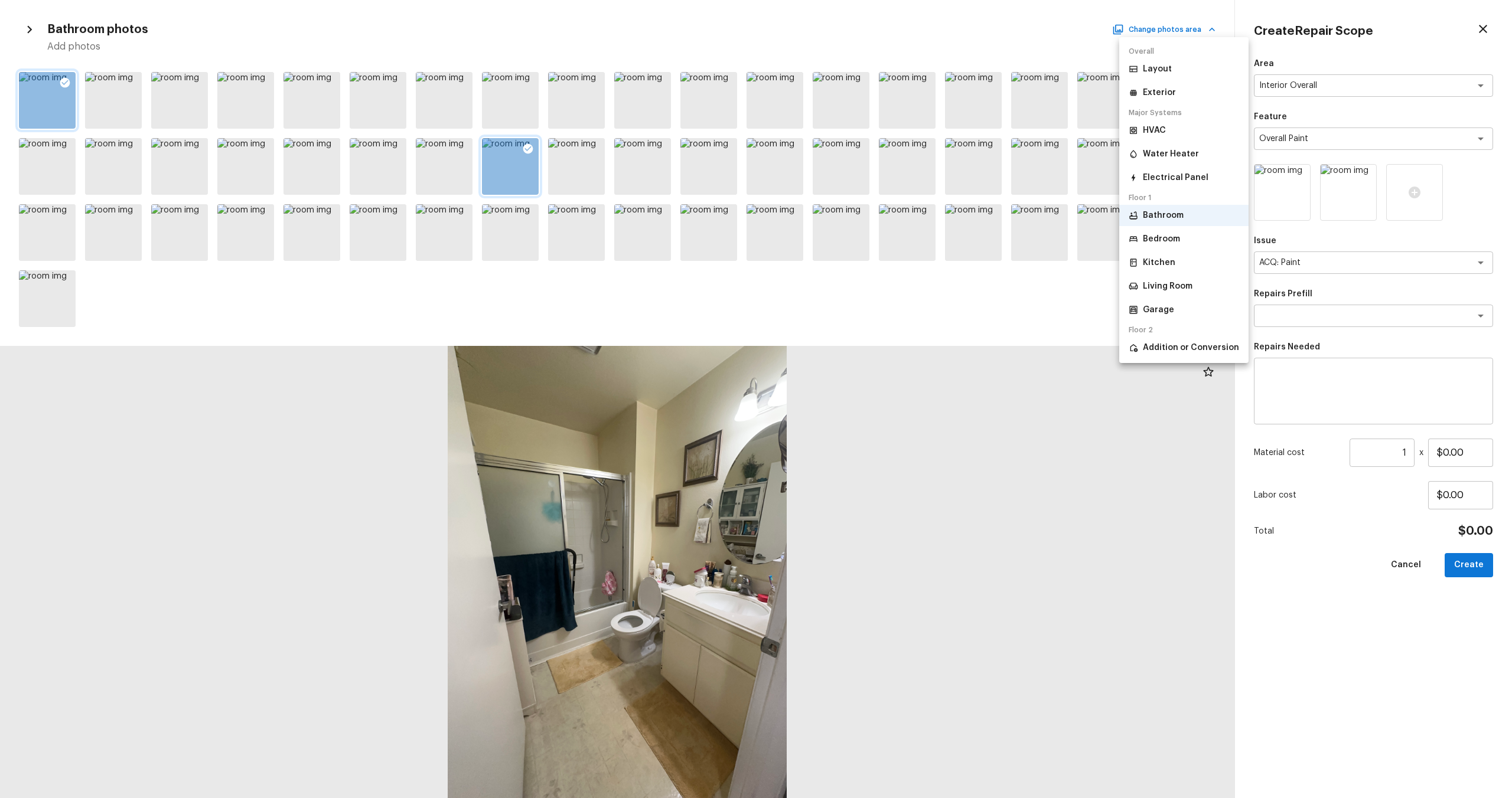
click at [850, 243] on p "Bedroom" at bounding box center [1161, 239] width 37 height 12
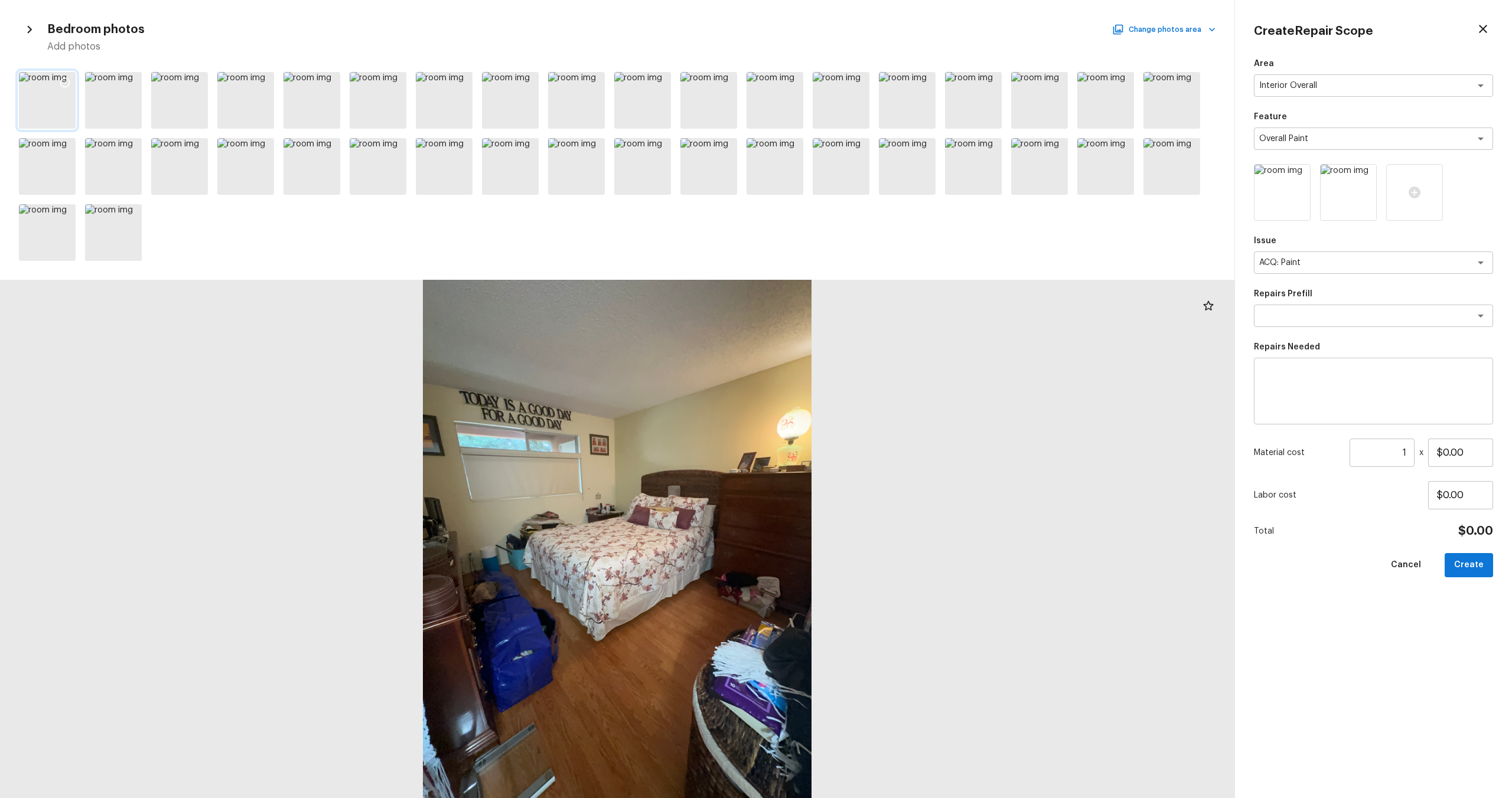
click at [64, 86] on icon at bounding box center [65, 83] width 12 height 12
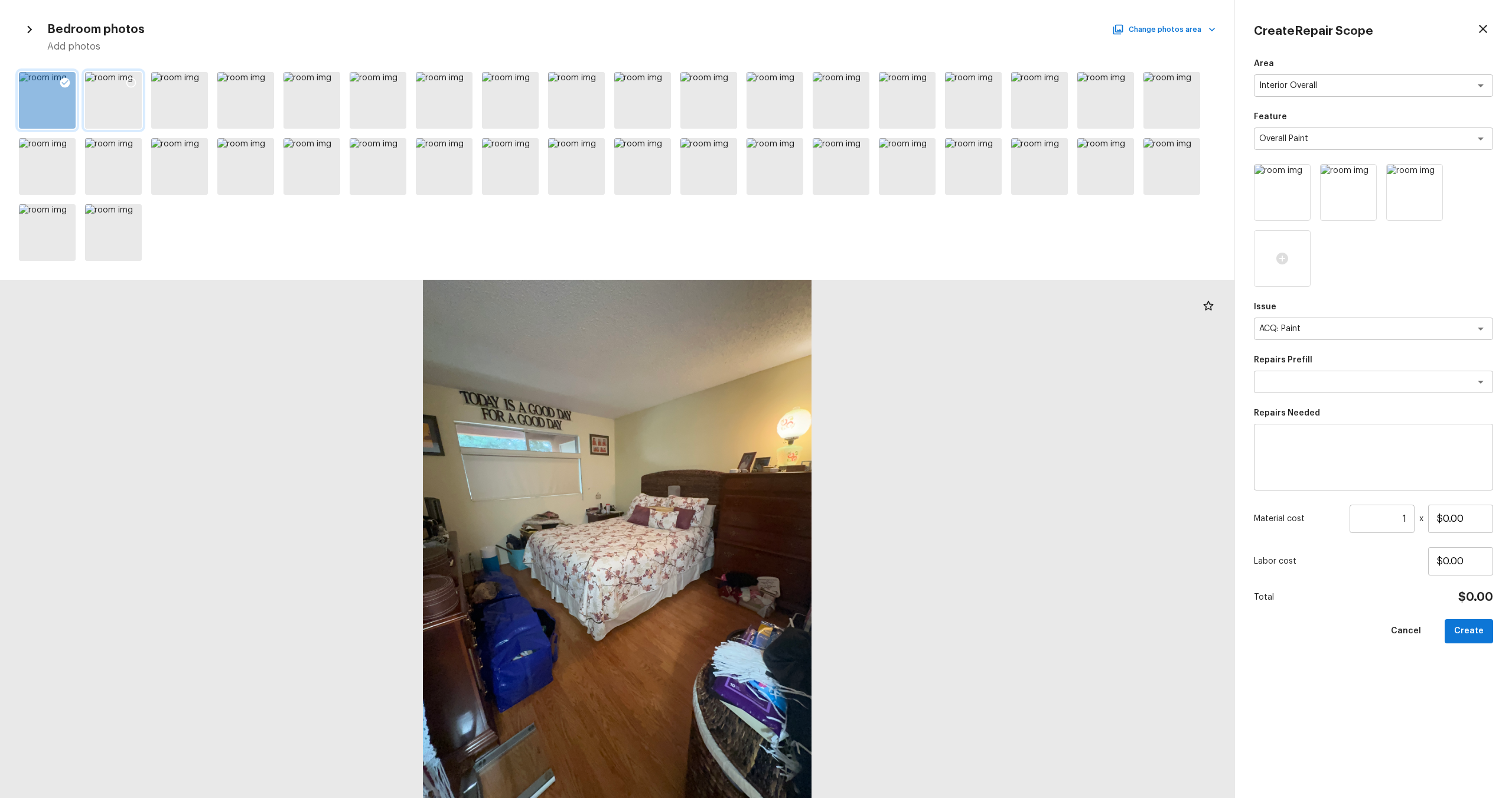
click at [118, 90] on div at bounding box center [113, 100] width 57 height 57
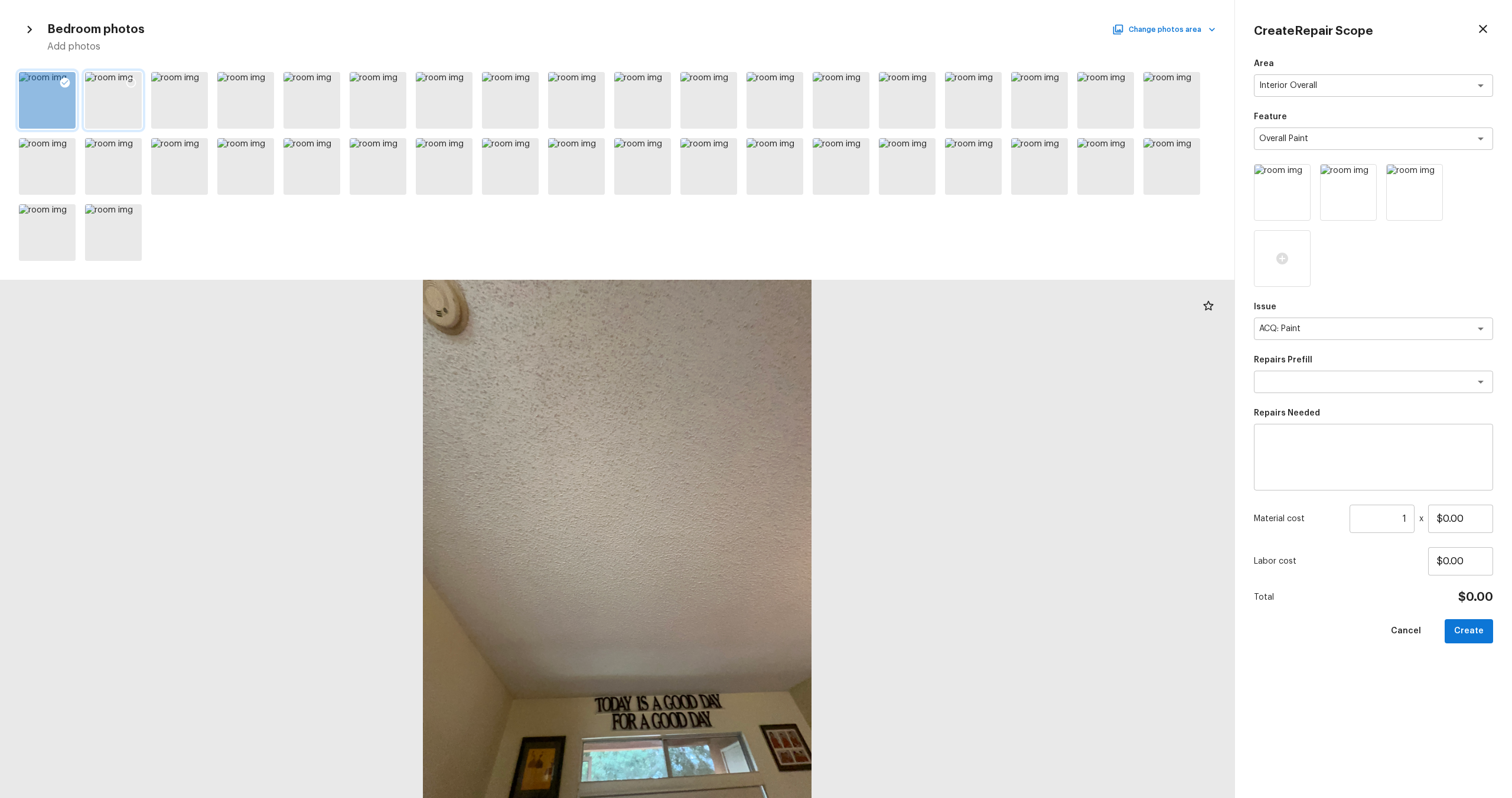
click at [133, 79] on icon at bounding box center [131, 83] width 12 height 12
click at [727, 84] on icon at bounding box center [727, 83] width 12 height 12
click at [850, 29] on button "Change photos area" at bounding box center [1165, 30] width 101 height 16
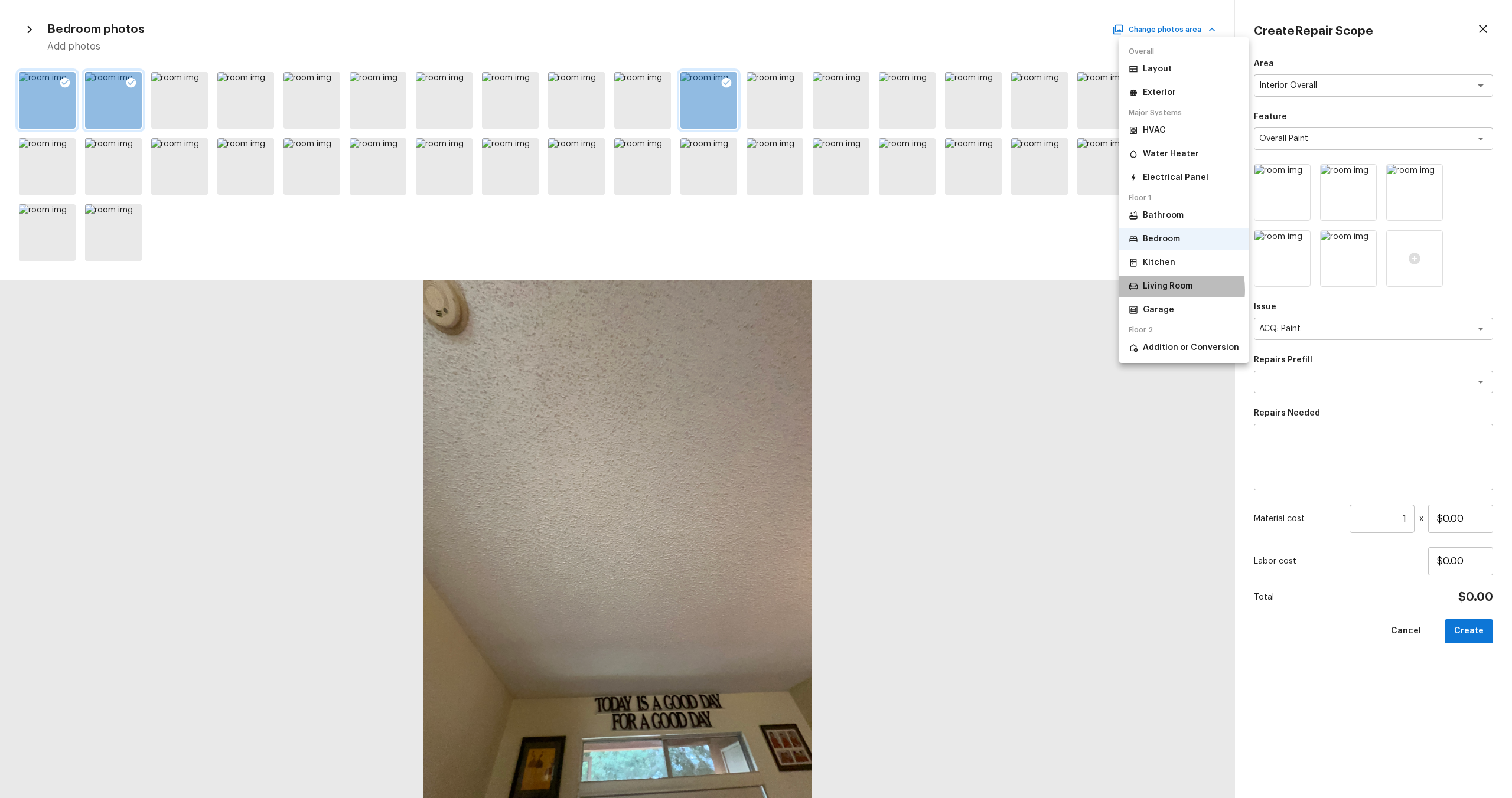
click at [850, 290] on p "Living Room" at bounding box center [1168, 286] width 49 height 12
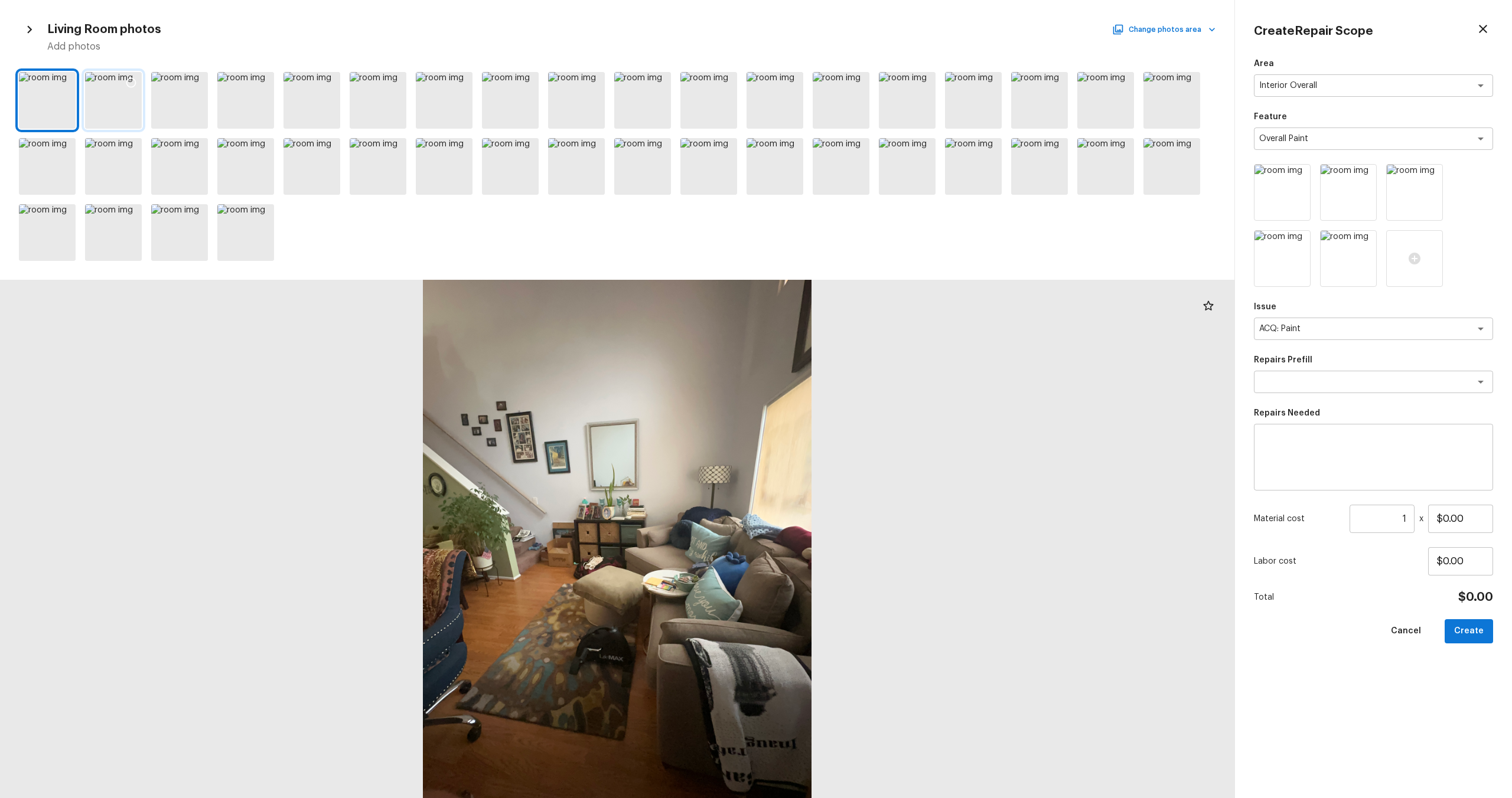
click at [126, 83] on icon at bounding box center [131, 83] width 10 height 10
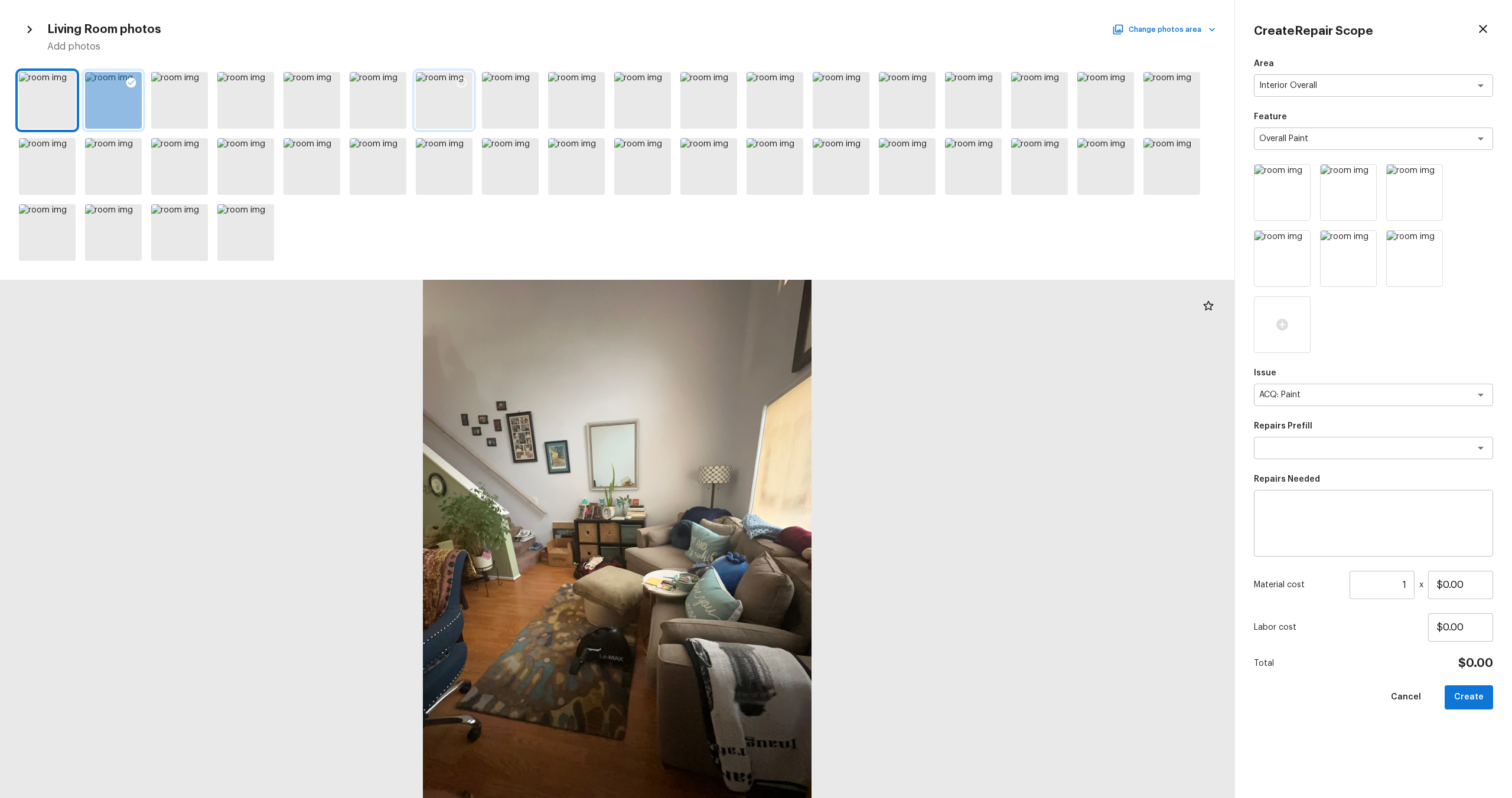
click at [464, 86] on icon at bounding box center [462, 83] width 10 height 10
click at [464, 79] on icon at bounding box center [462, 83] width 10 height 10
click at [850, 33] on button "Change photos area" at bounding box center [1165, 30] width 101 height 16
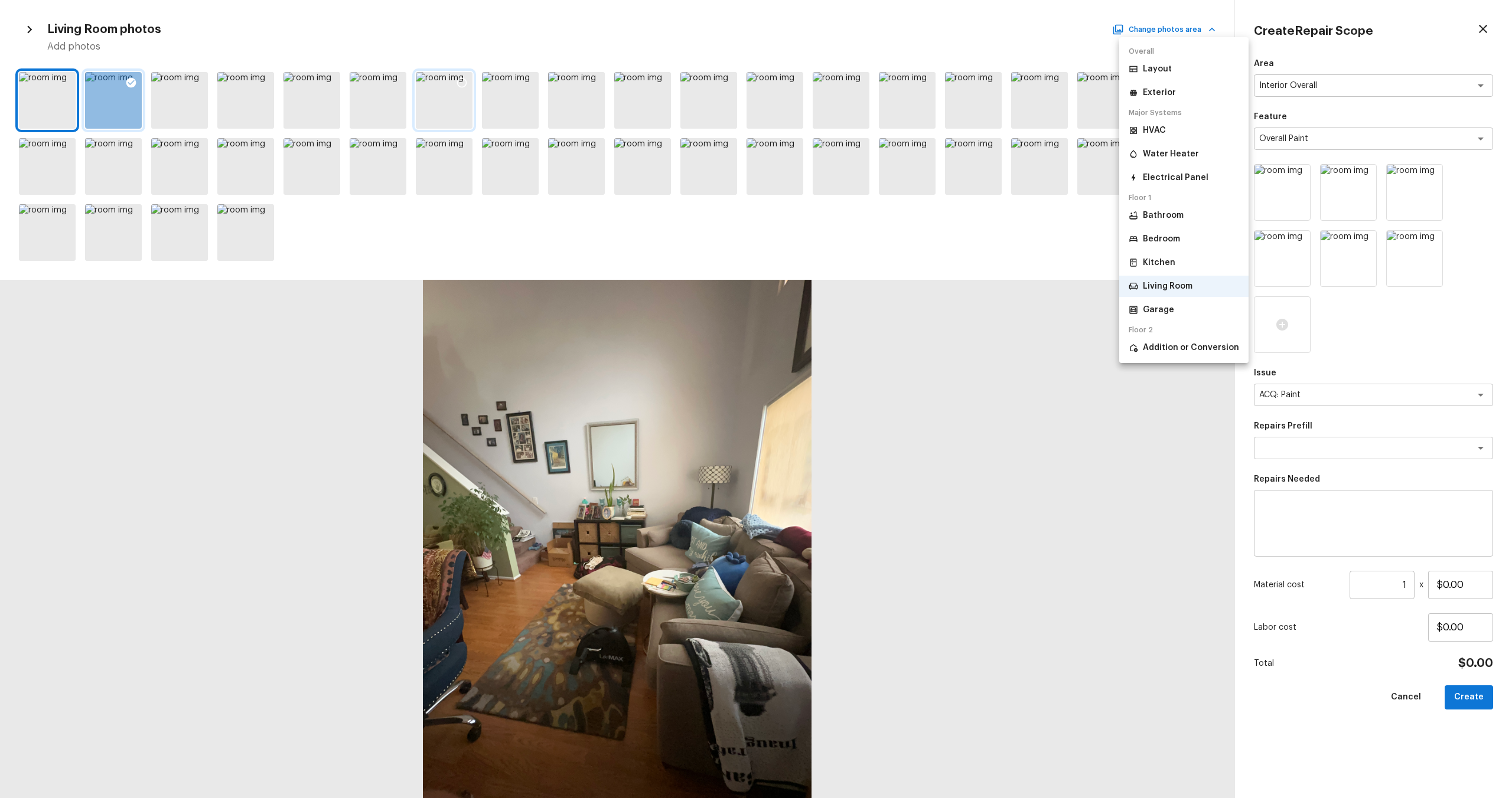
click at [850, 240] on p "Bedroom" at bounding box center [1161, 239] width 37 height 12
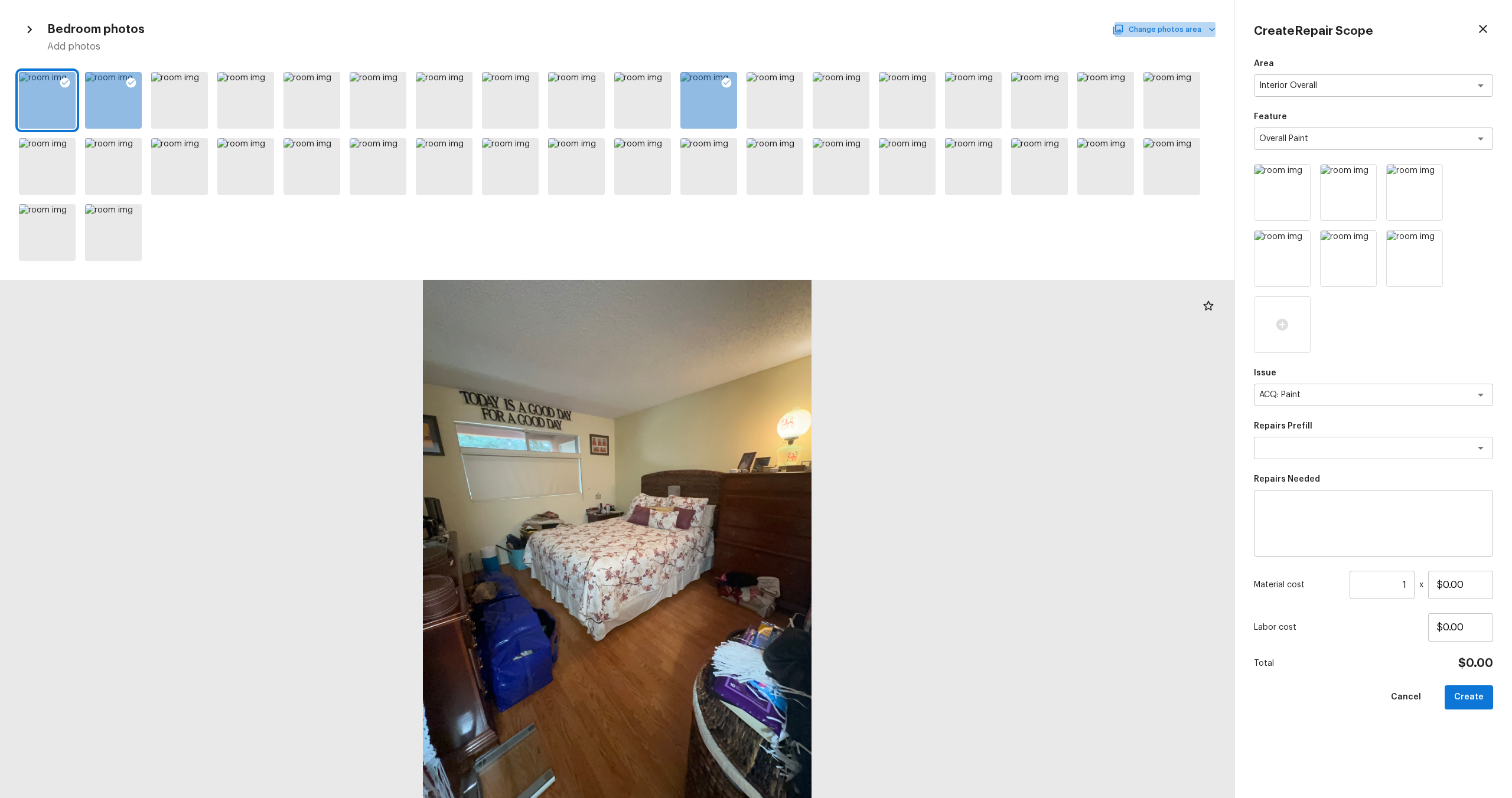
click at [850, 29] on button "Change photos area" at bounding box center [1165, 30] width 101 height 16
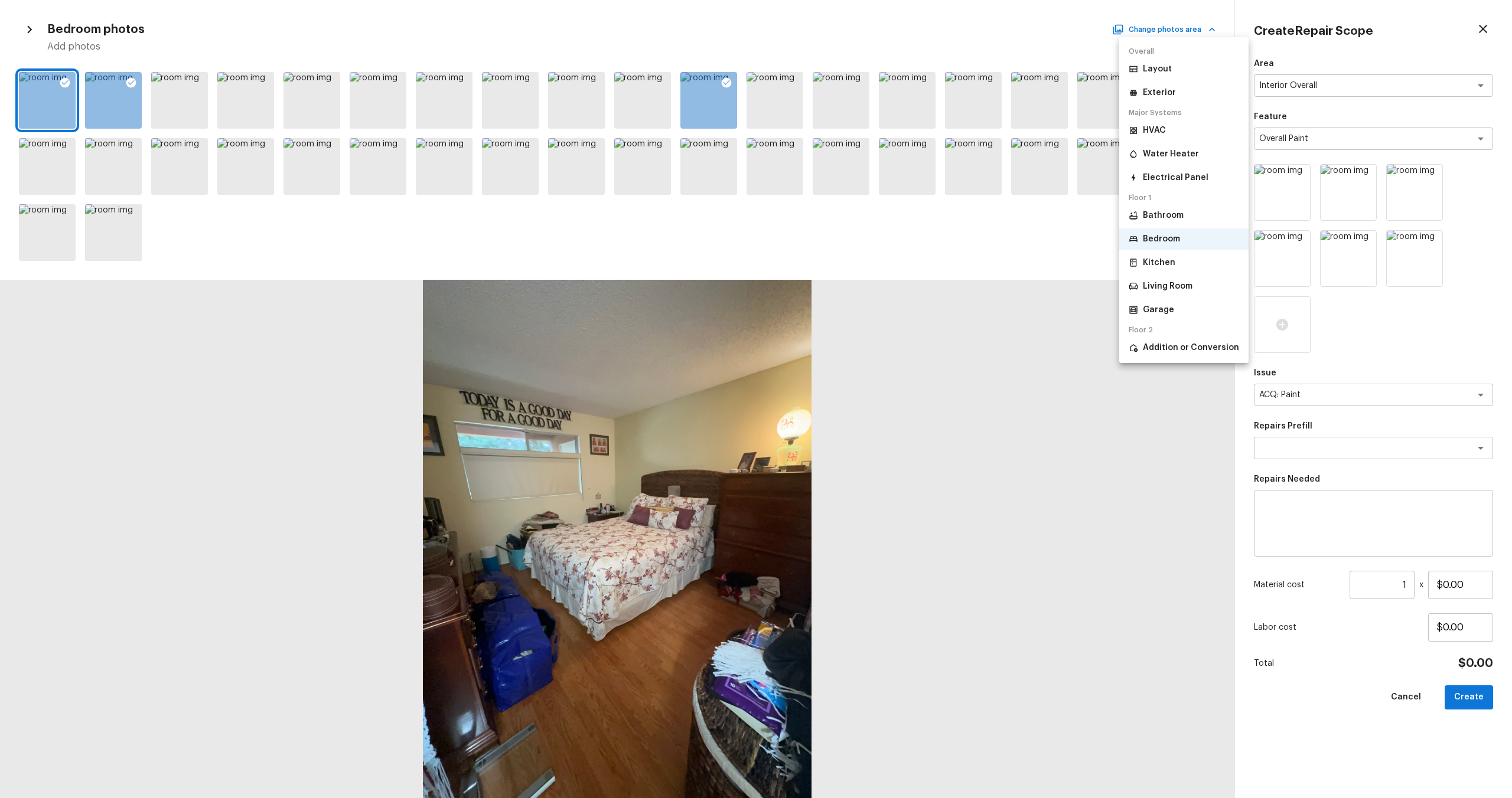
click at [850, 219] on p "Bathroom" at bounding box center [1163, 215] width 41 height 12
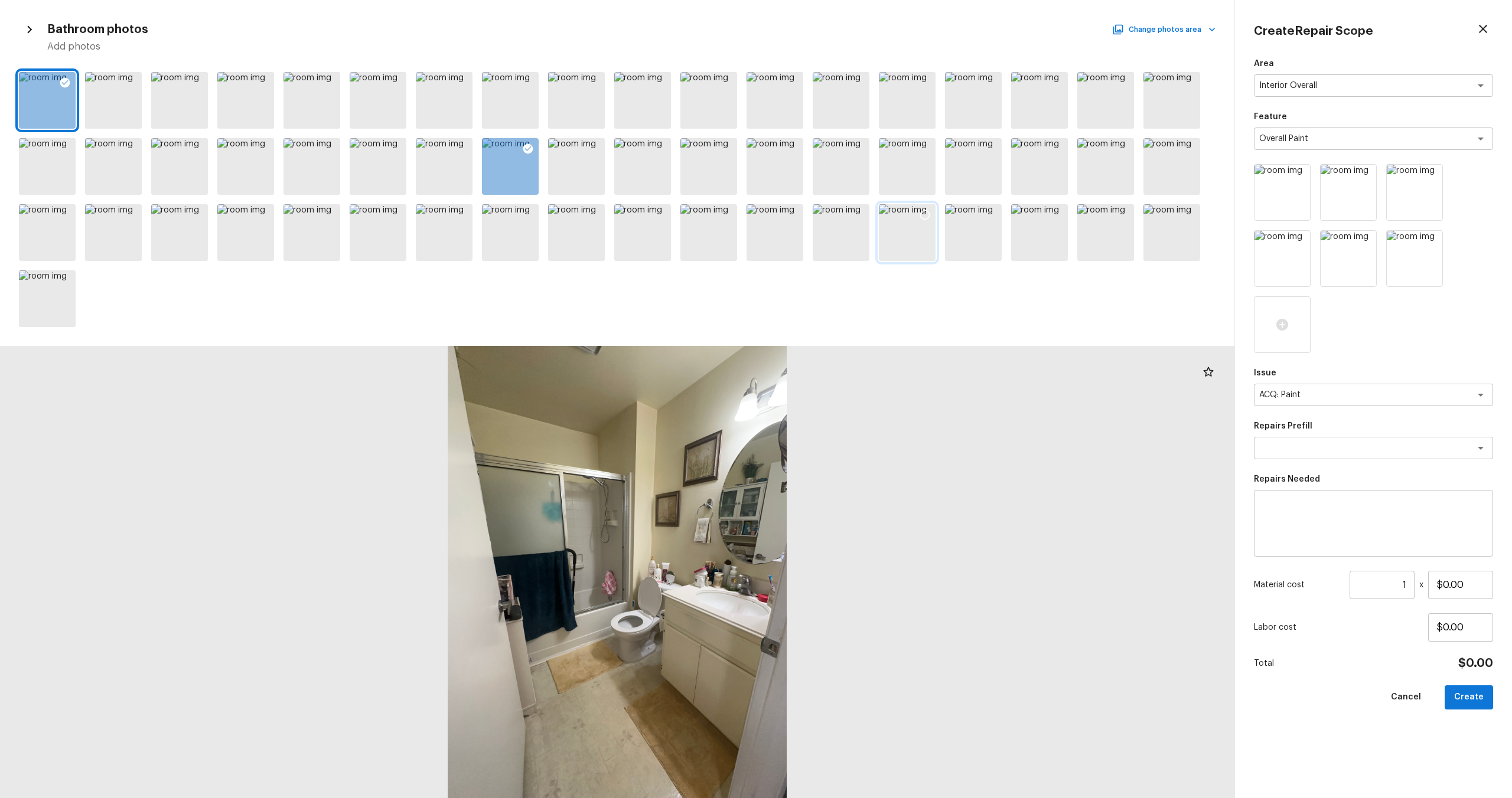
click at [850, 212] on icon at bounding box center [925, 215] width 10 height 10
click at [850, 33] on button "Change photos area" at bounding box center [1165, 30] width 101 height 16
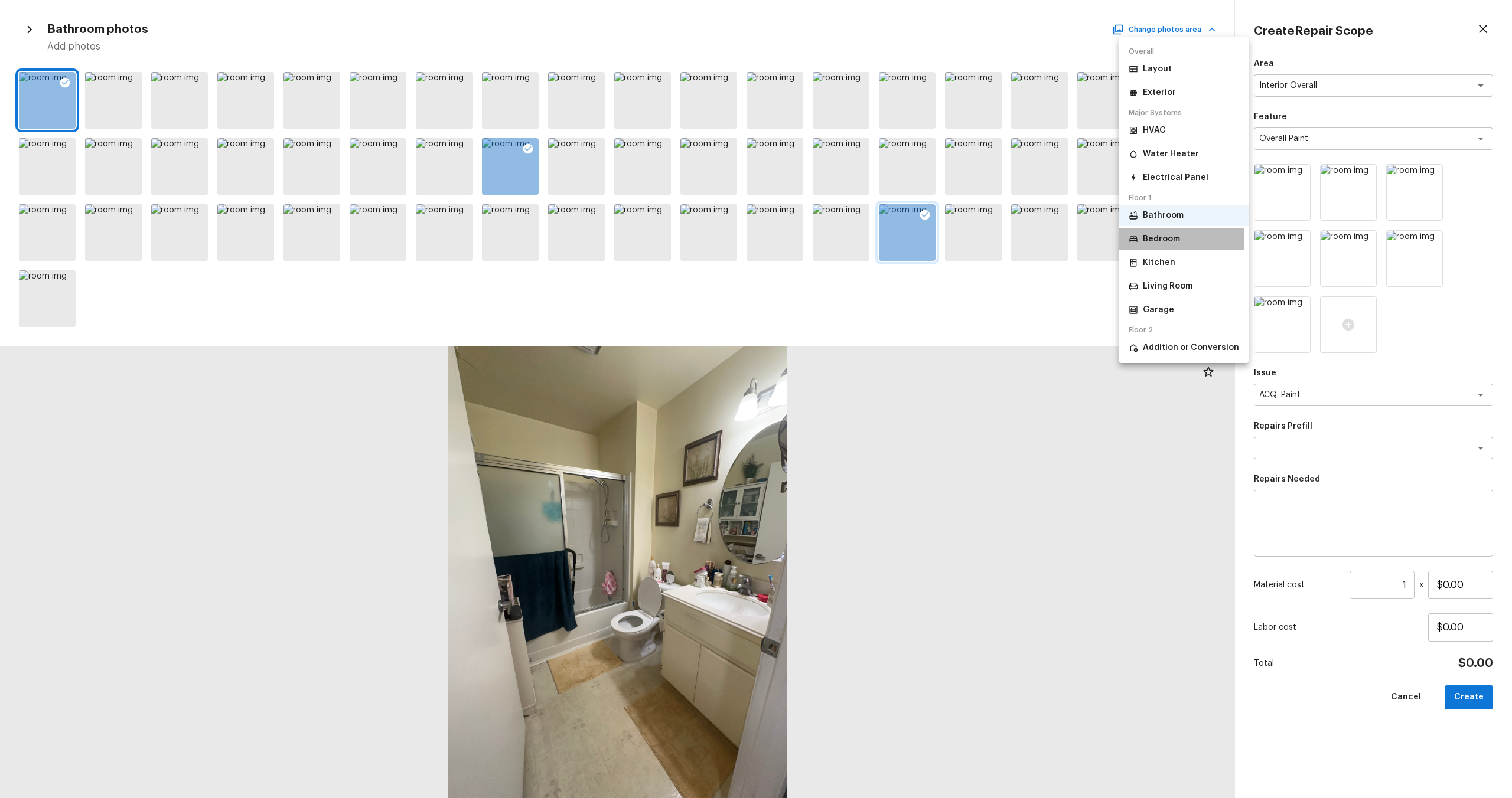
click at [850, 239] on p "Bedroom" at bounding box center [1161, 239] width 37 height 12
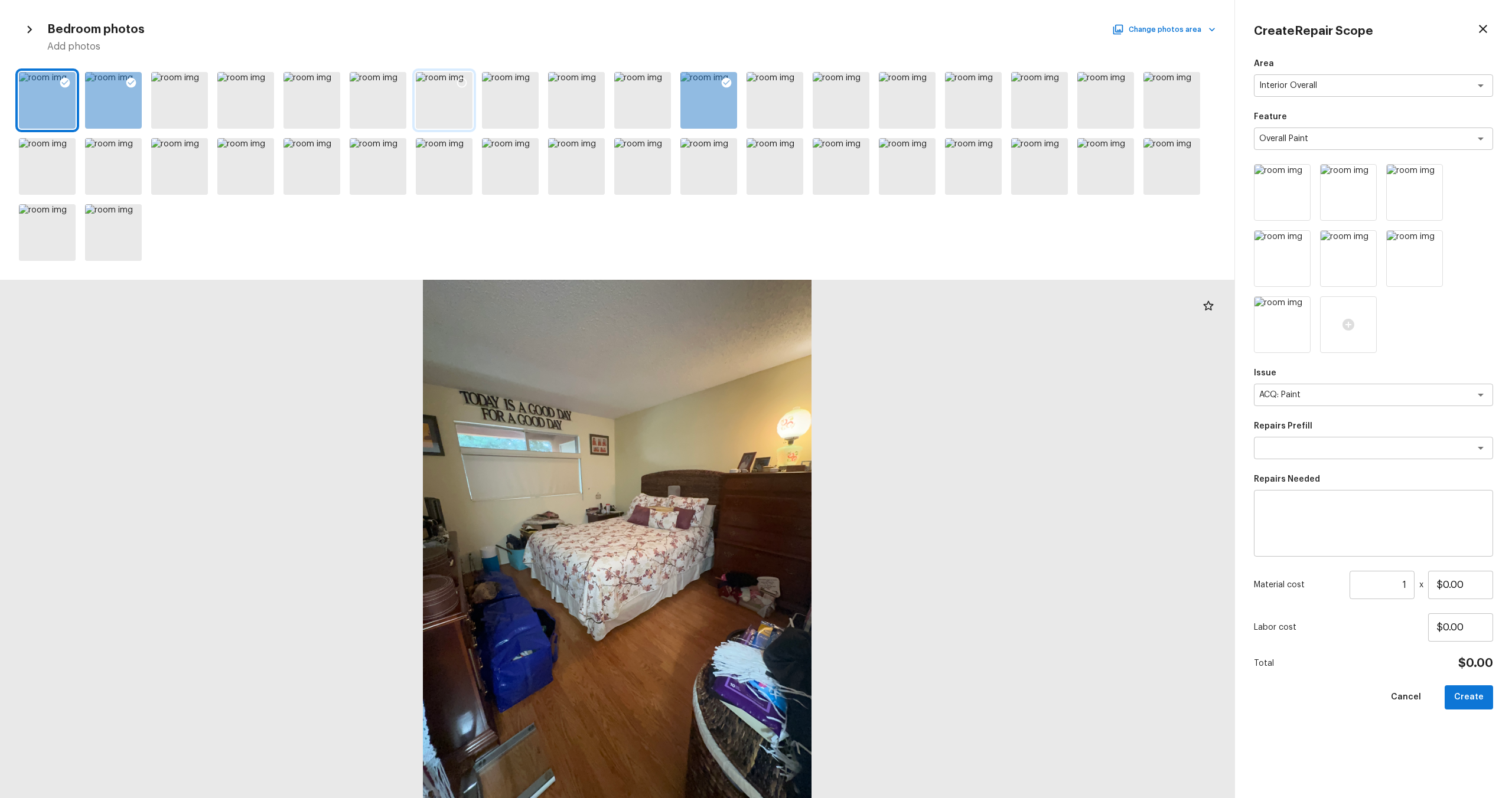
click at [462, 76] on div at bounding box center [462, 85] width 21 height 25
click at [397, 83] on icon at bounding box center [396, 83] width 12 height 12
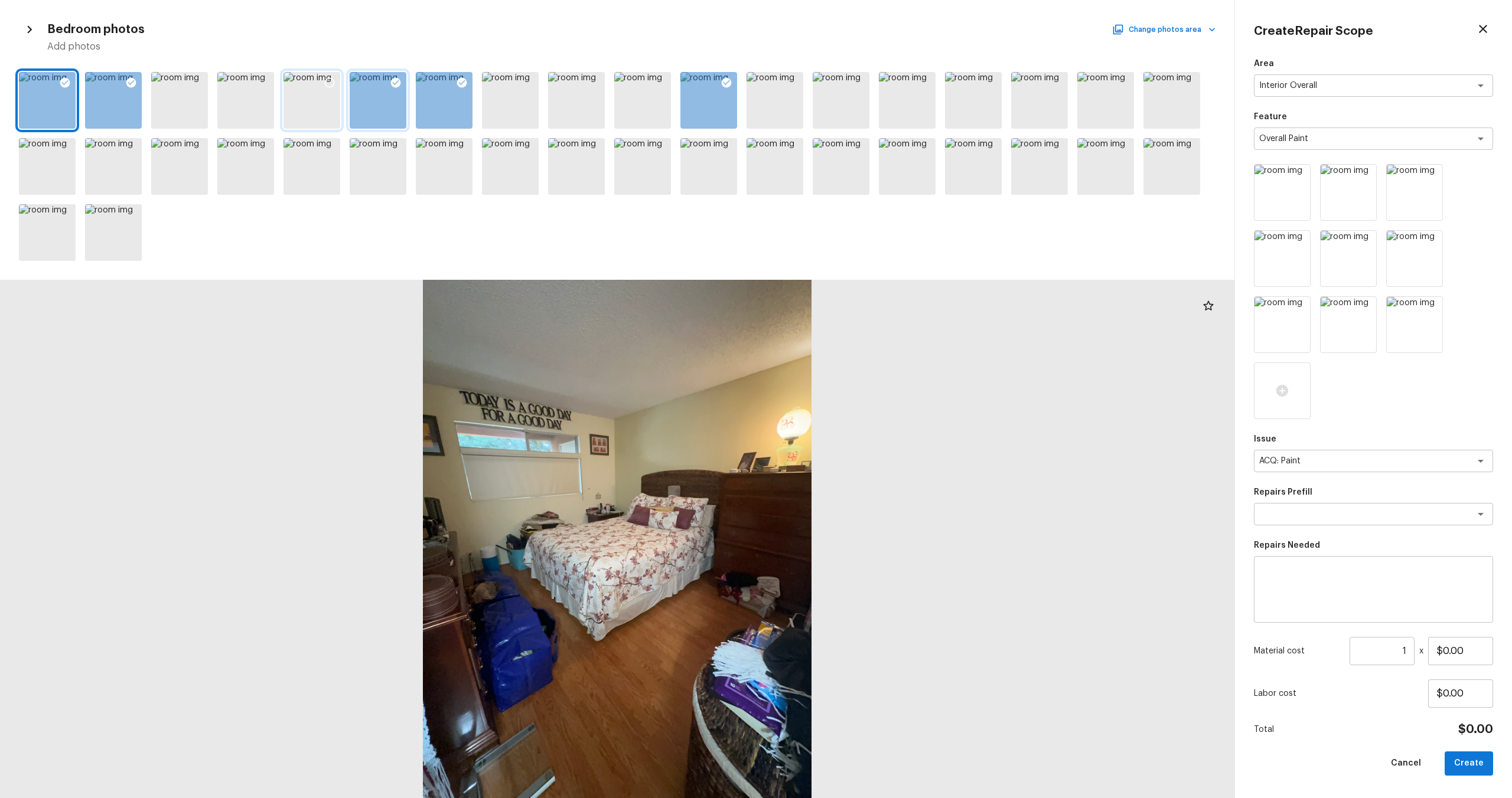
click at [333, 84] on icon at bounding box center [329, 83] width 12 height 12
click at [850, 430] on textarea at bounding box center [1357, 514] width 195 height 12
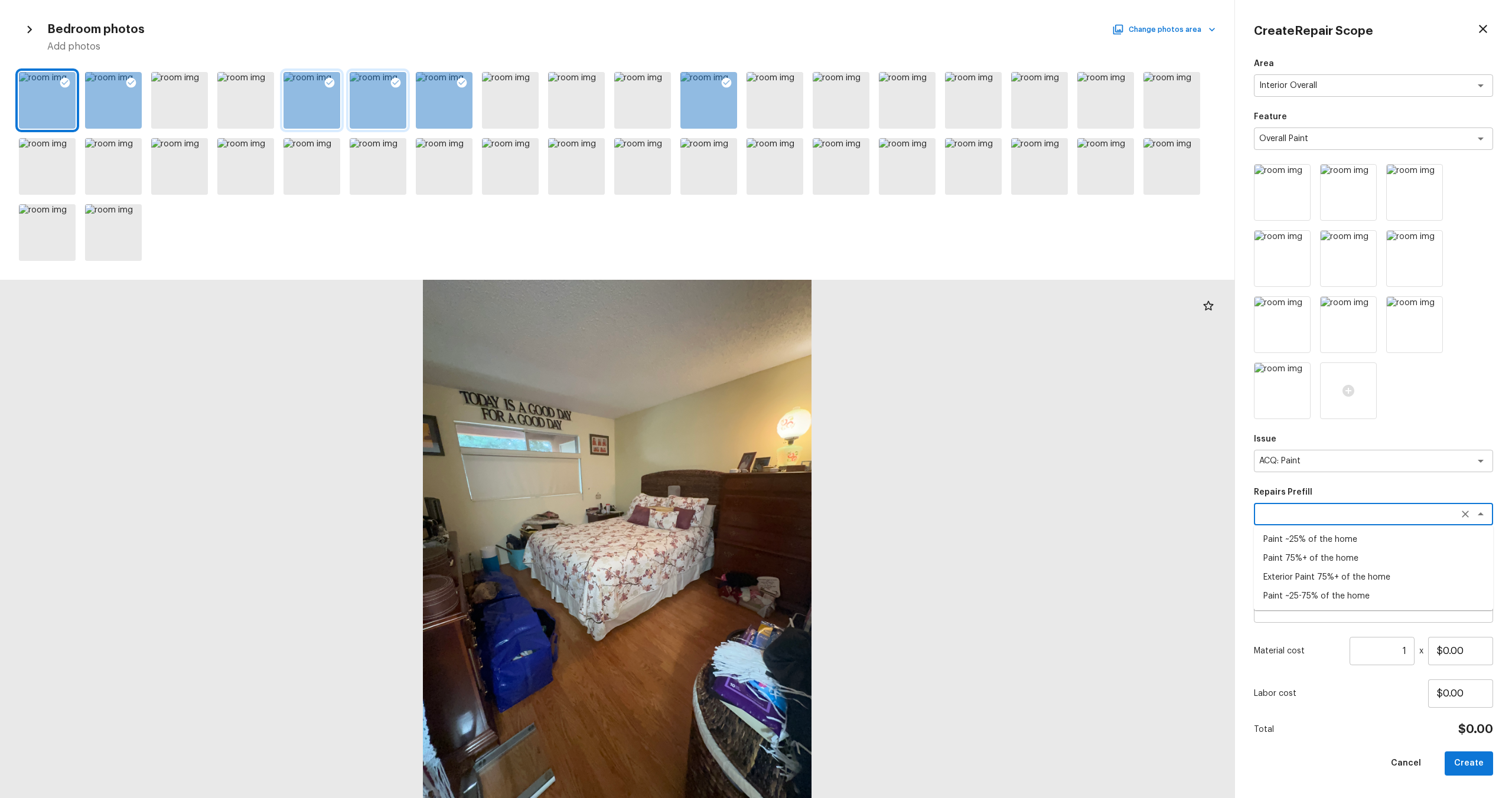
click at [850, 430] on li "Paint 75%+ of the home" at bounding box center [1373, 558] width 239 height 19
click at [850, 430] on input "1" at bounding box center [1382, 652] width 65 height 29
click at [850, 430] on div "Area Interior Overall x ​ Feature Overall Paint x ​ Issue ACQ: Paint x ​ Repair…" at bounding box center [1373, 419] width 239 height 721
click at [850, 430] on button "Create" at bounding box center [1469, 764] width 48 height 24
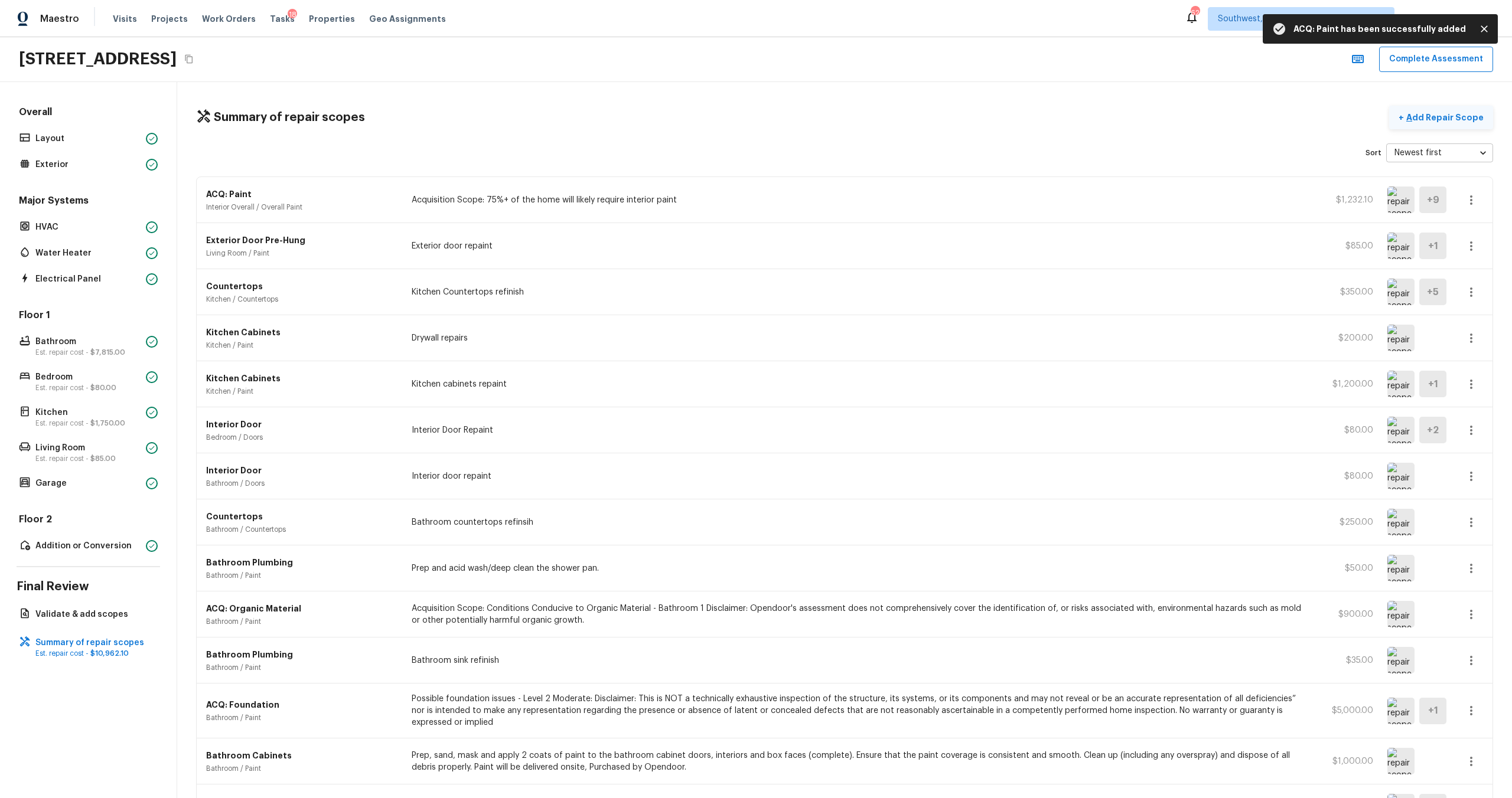
click at [850, 116] on p "Add Repair Scope" at bounding box center [1444, 117] width 79 height 12
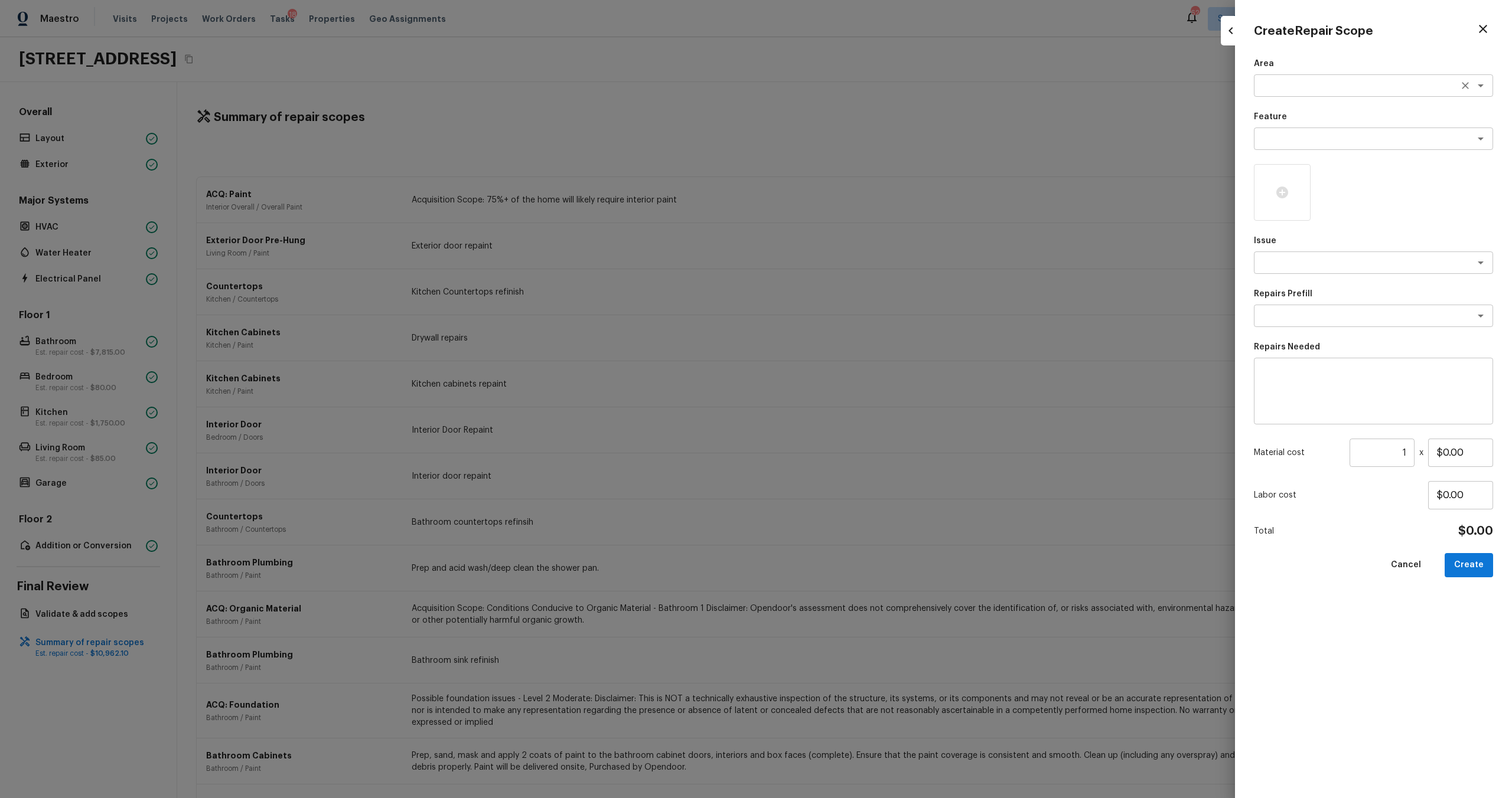
click at [850, 90] on textarea at bounding box center [1357, 85] width 195 height 12
click at [850, 116] on li "Interior Overall" at bounding box center [1373, 111] width 239 height 19
click at [850, 144] on textarea at bounding box center [1357, 139] width 195 height 12
click at [850, 297] on div at bounding box center [756, 399] width 1512 height 798
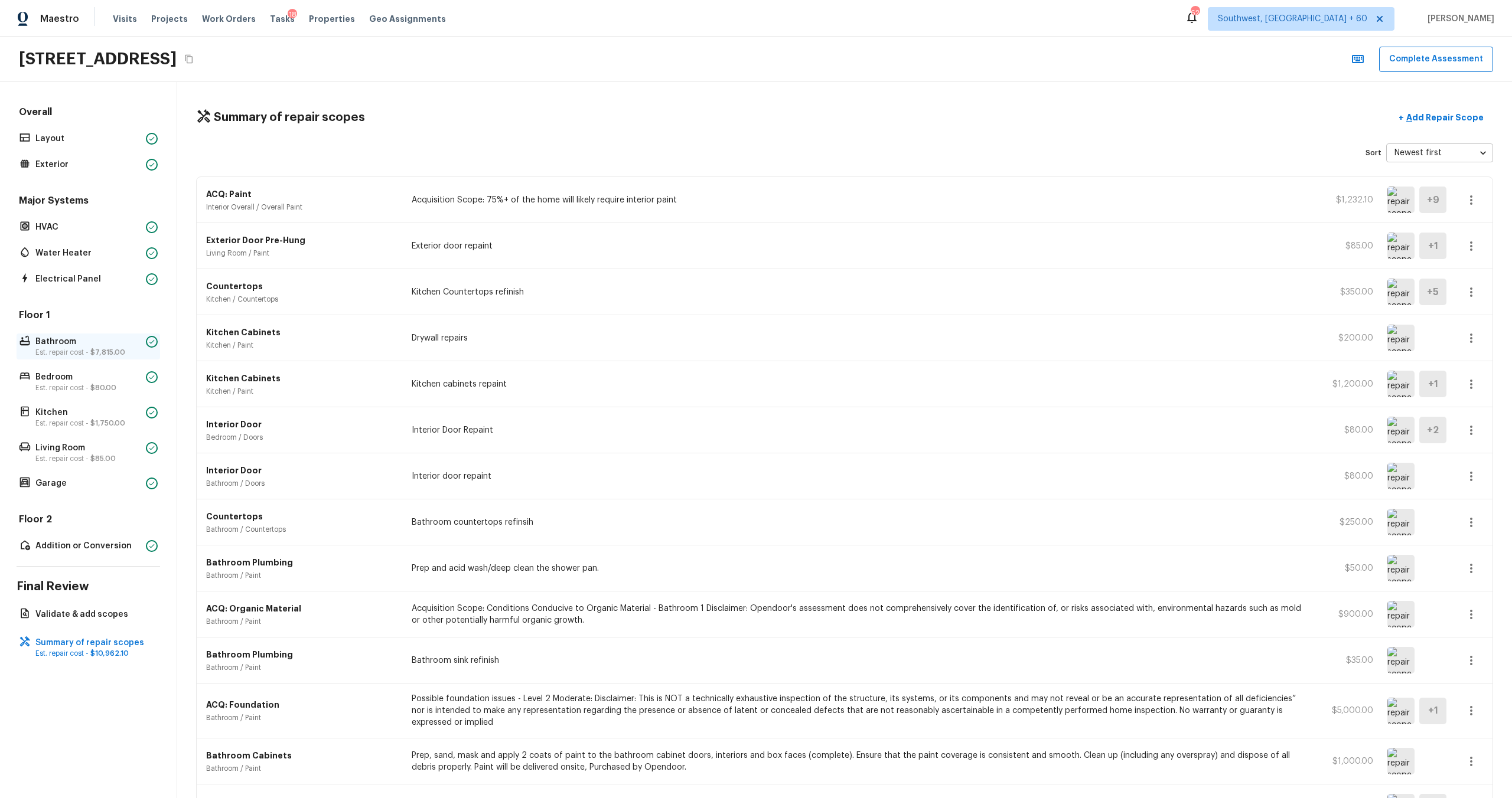
click at [85, 345] on p "Bathroom" at bounding box center [88, 342] width 105 height 12
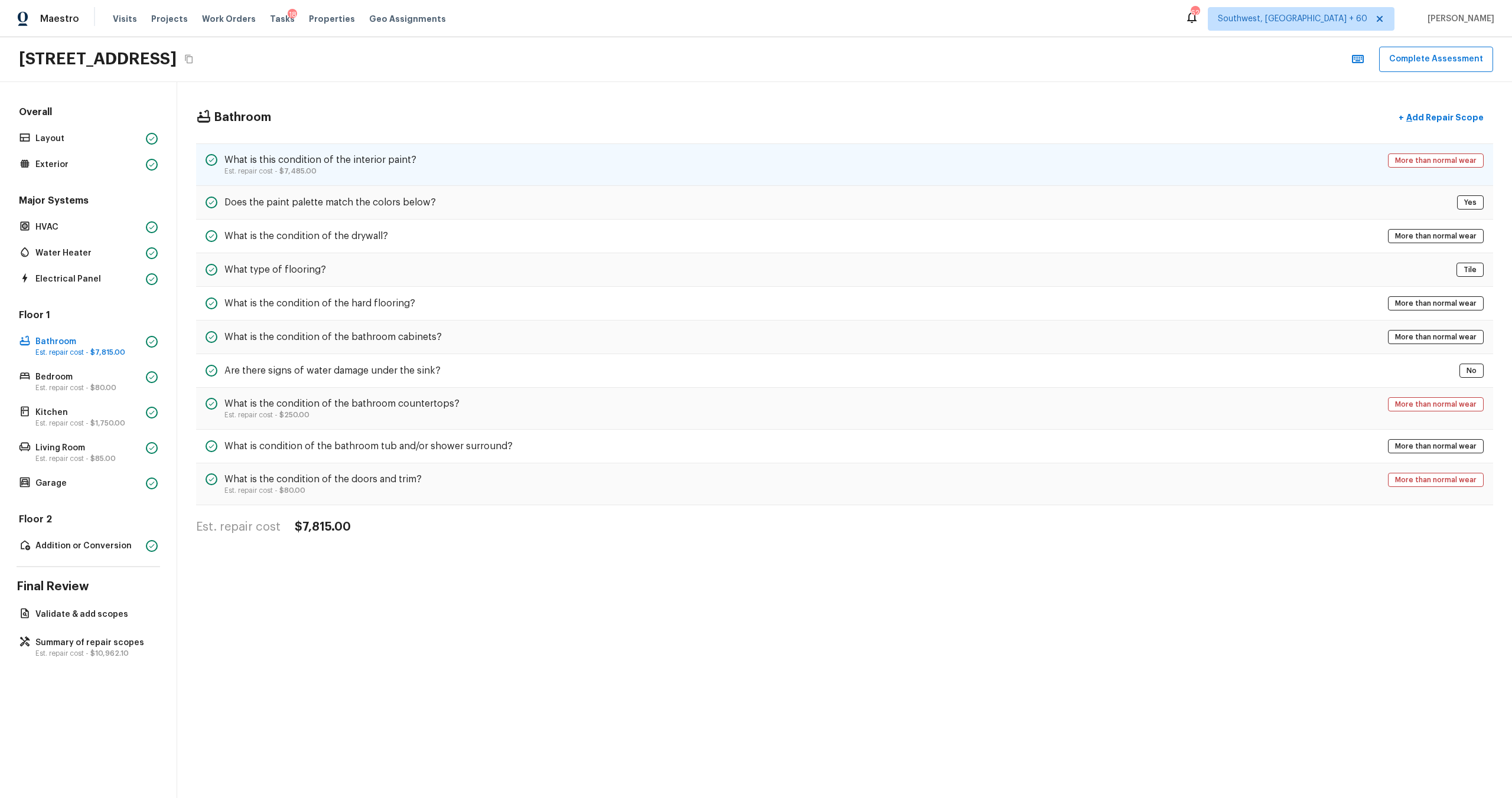
click at [380, 163] on h5 "What is this condition of the interior paint?" at bounding box center [320, 160] width 192 height 13
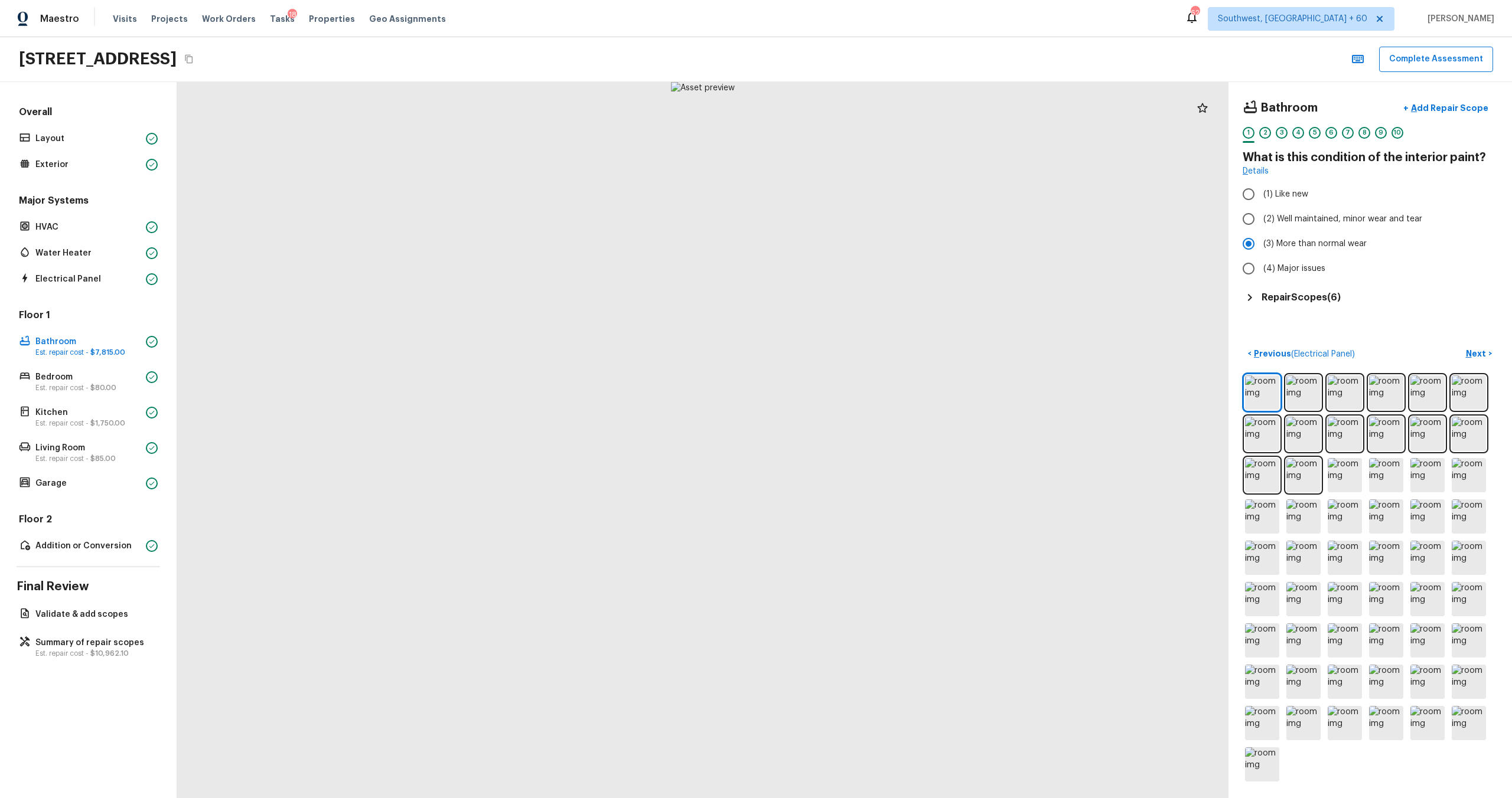
click at [692, 430] on div at bounding box center [703, 440] width 1052 height 716
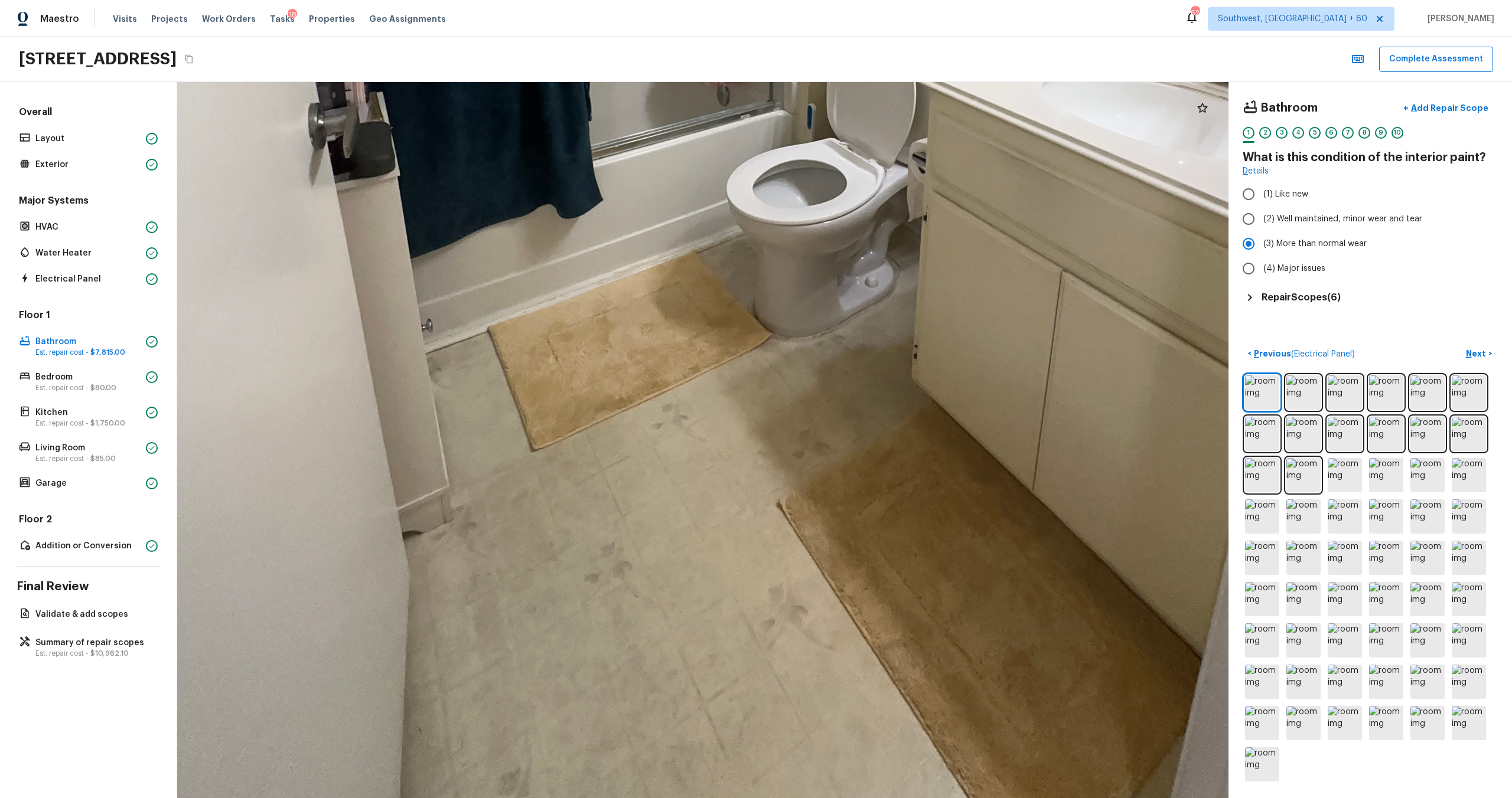
drag, startPoint x: 656, startPoint y: 693, endPoint x: 690, endPoint y: 582, distance: 116.1
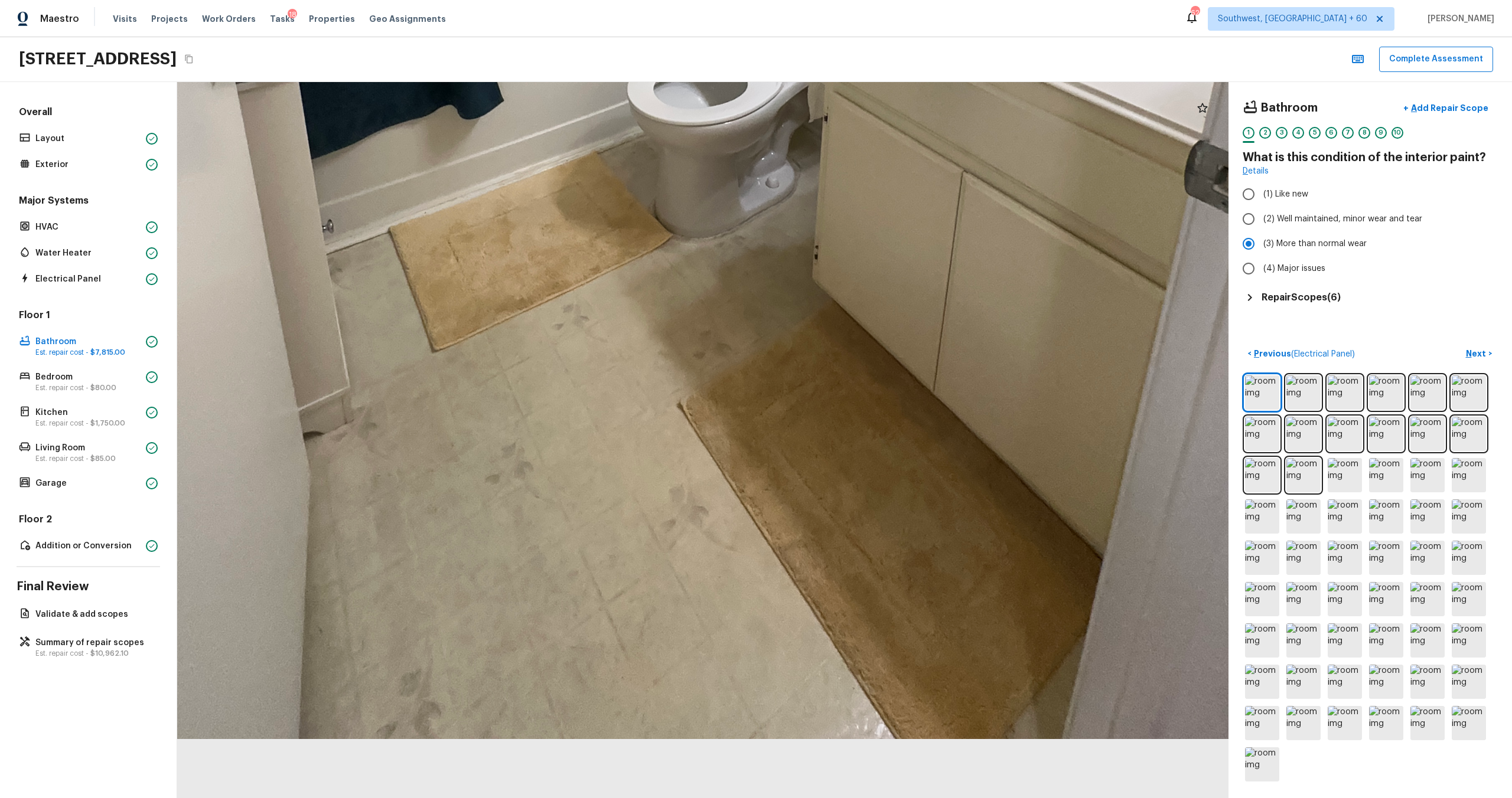
drag, startPoint x: 699, startPoint y: 632, endPoint x: 598, endPoint y: 432, distance: 224.1
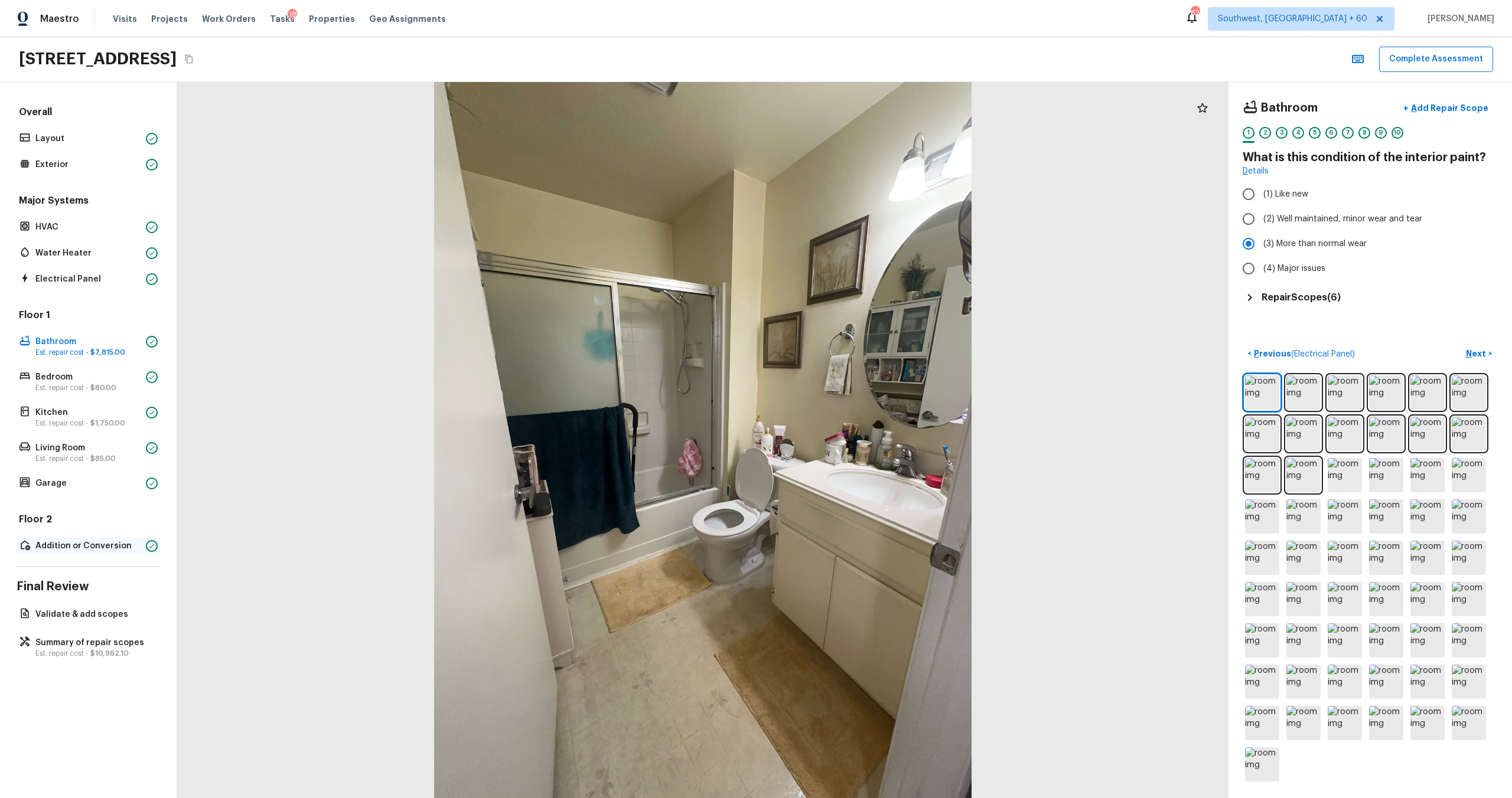
click at [85, 430] on p "Addition or Conversion" at bounding box center [88, 546] width 105 height 12
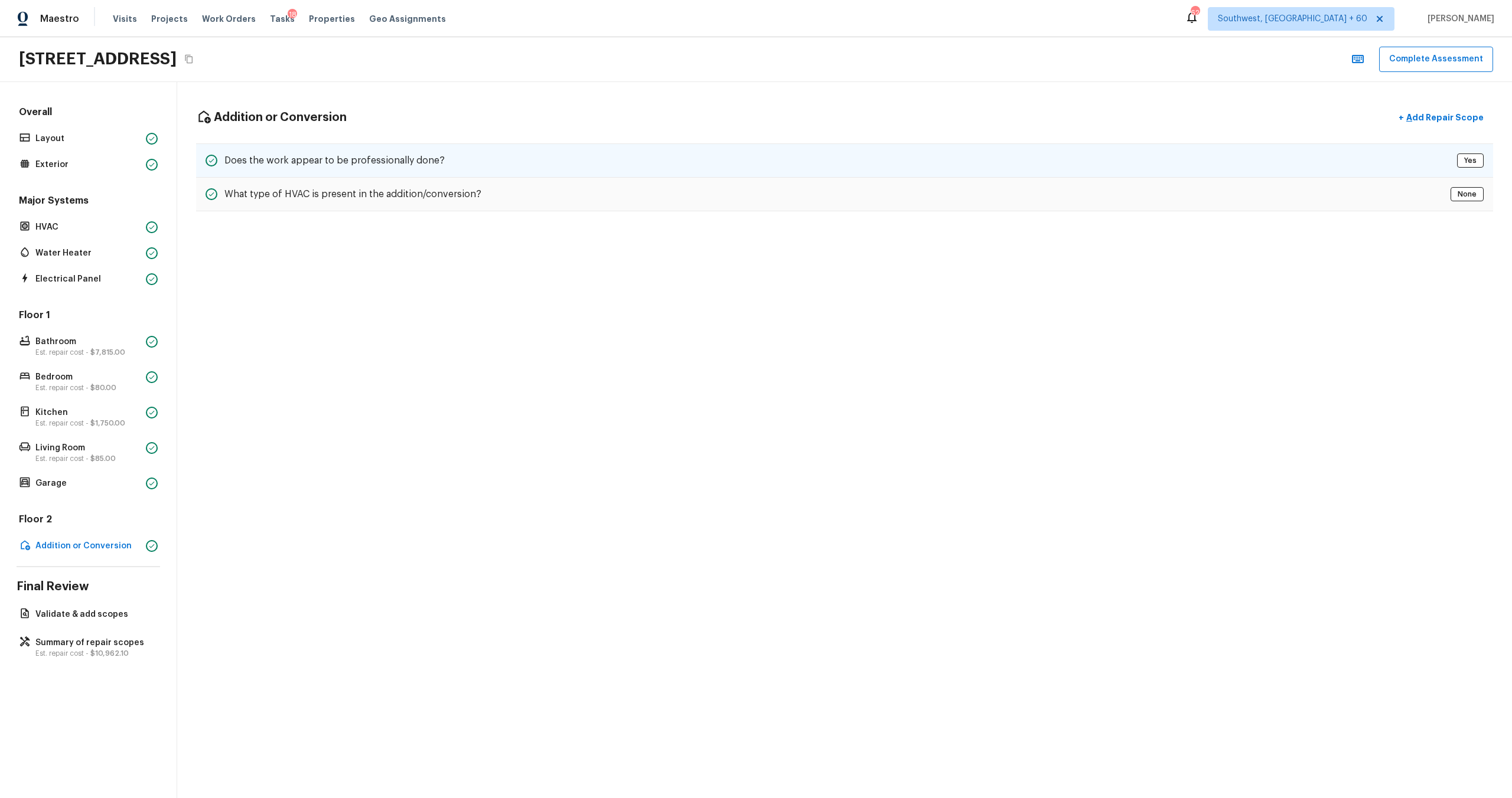
click at [443, 166] on div "Does the work appear to be professionally done? Yes" at bounding box center [845, 160] width 1297 height 34
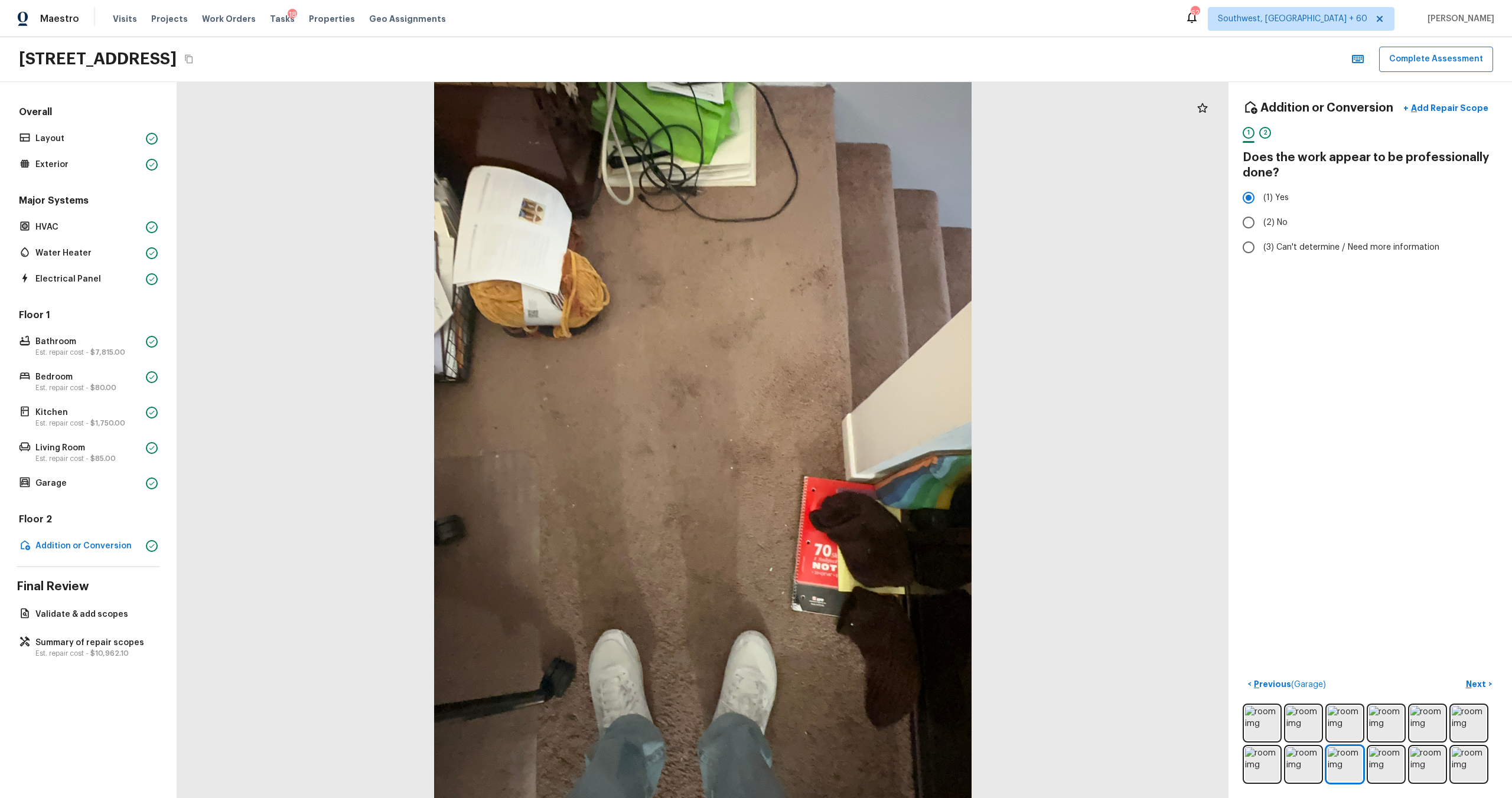
click at [850, 417] on div "Addition or Conversion + Add Repair Scope 1 2 Does the work appear to be profes…" at bounding box center [1370, 440] width 283 height 716
click at [850, 414] on div "Addition or Conversion + Add Repair Scope 1 2 Does the work appear to be profes…" at bounding box center [1370, 440] width 283 height 716
click at [850, 353] on div at bounding box center [703, 440] width 1052 height 716
click at [84, 430] on p "Est. repair cost - $10,962.10" at bounding box center [94, 654] width 118 height 10
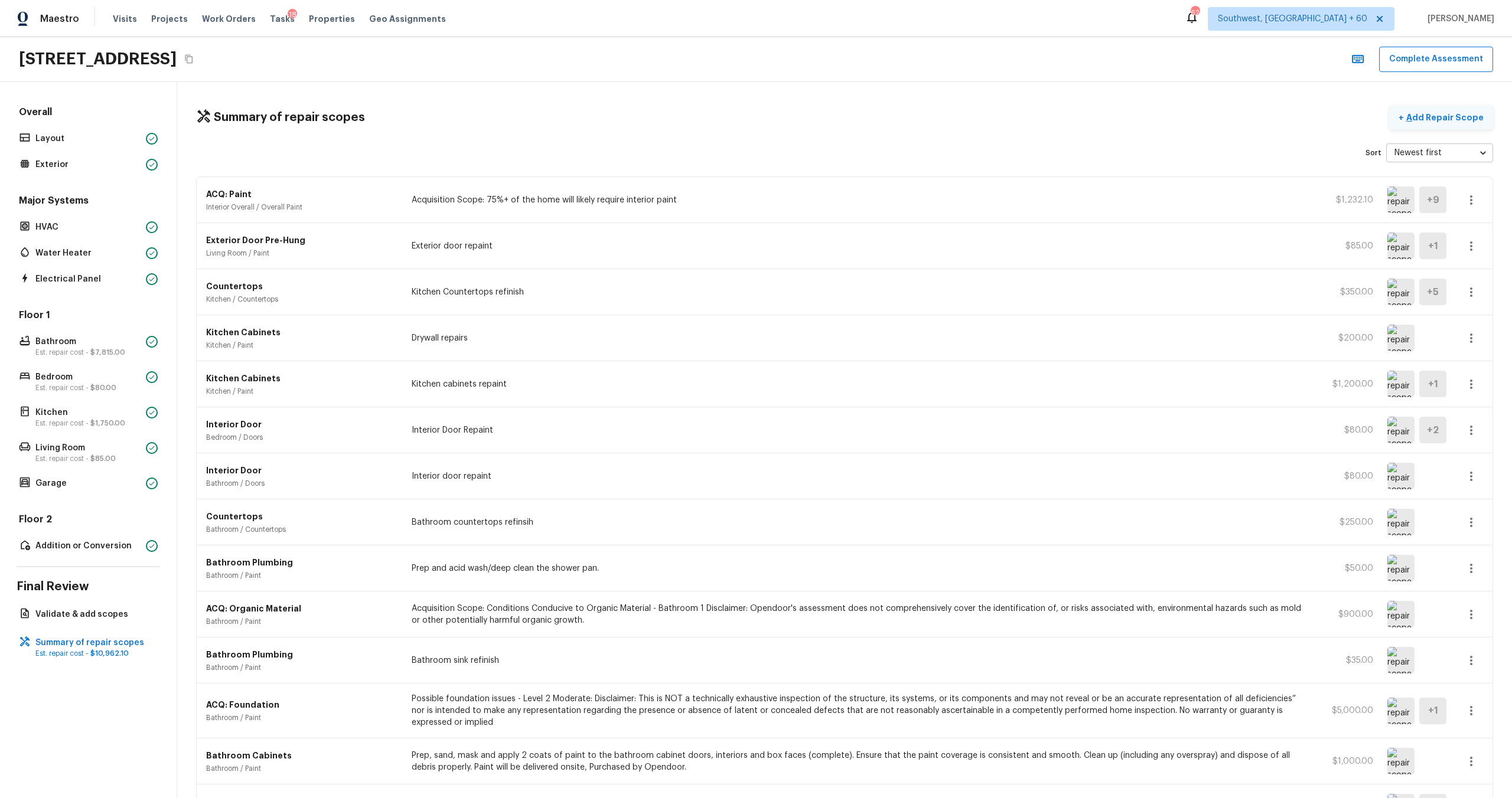
click at [850, 120] on p "Add Repair Scope" at bounding box center [1444, 117] width 79 height 12
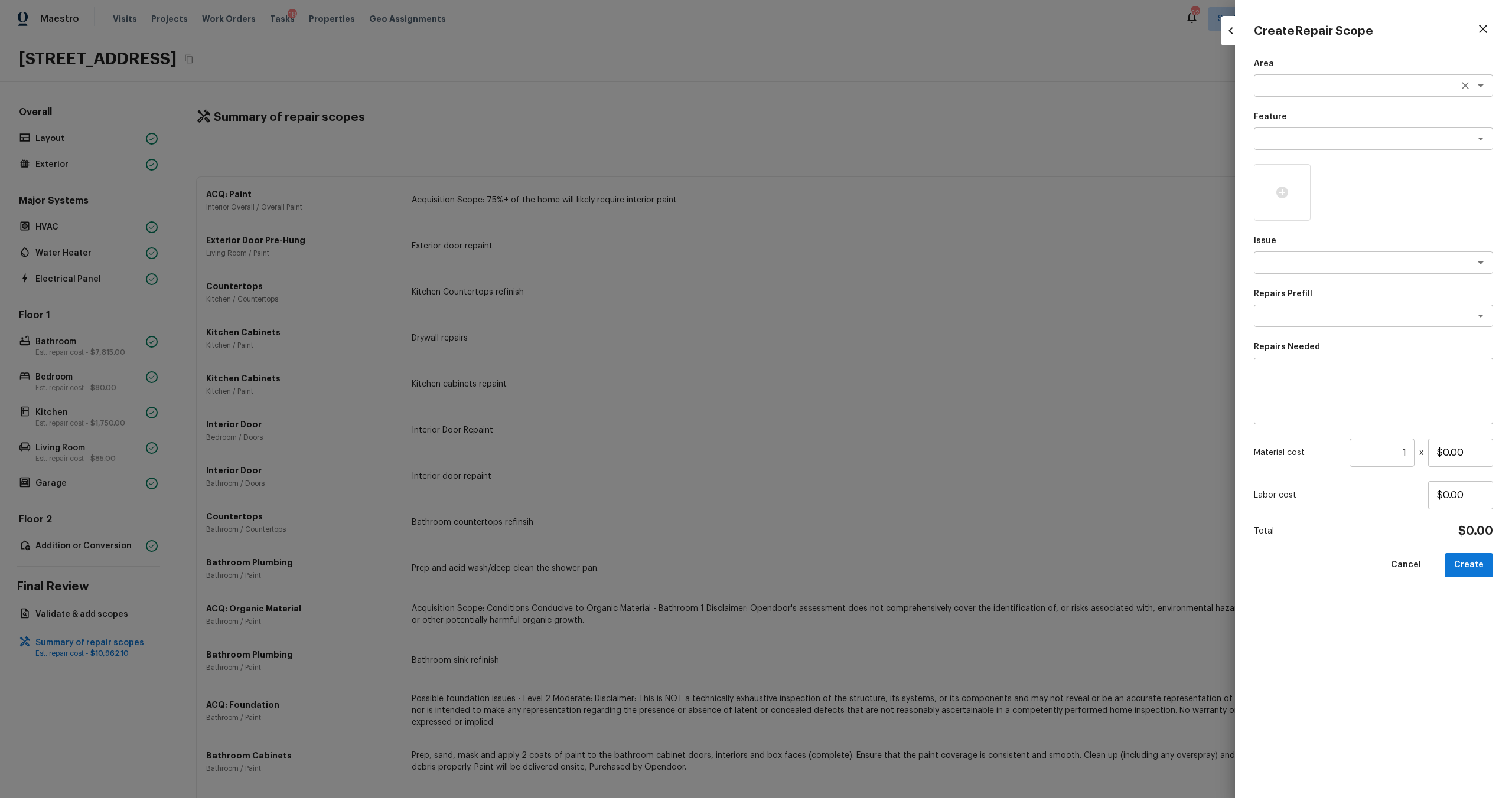
click at [850, 89] on textarea at bounding box center [1357, 85] width 195 height 12
click at [850, 111] on li "Interior Overall" at bounding box center [1373, 111] width 239 height 19
click at [850, 137] on textarea at bounding box center [1357, 139] width 195 height 12
click at [850, 241] on li "Overall Flooring" at bounding box center [1373, 240] width 239 height 19
click at [850, 263] on textarea at bounding box center [1357, 263] width 195 height 12
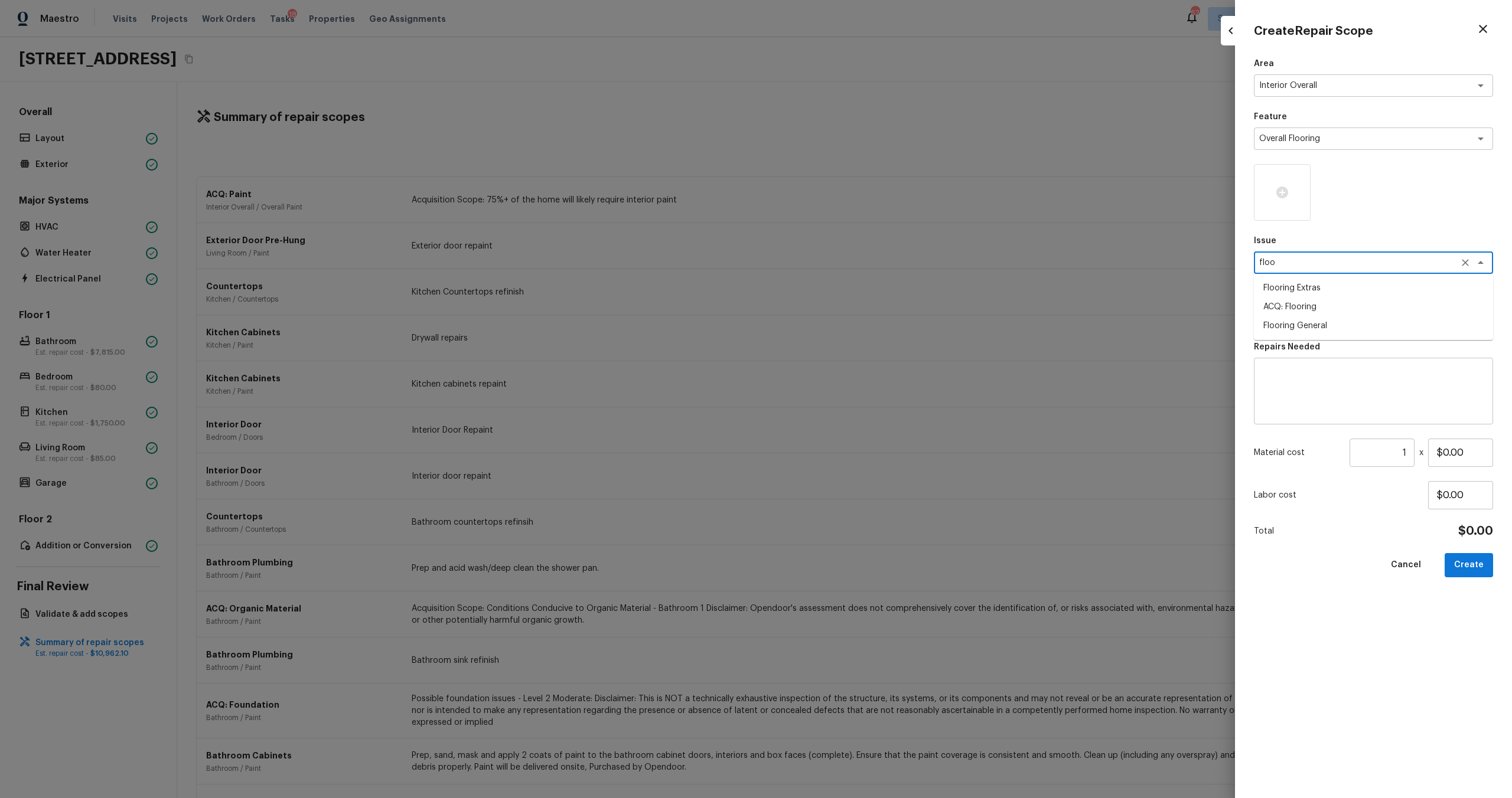
click at [850, 325] on li "Flooring General" at bounding box center [1373, 325] width 239 height 19
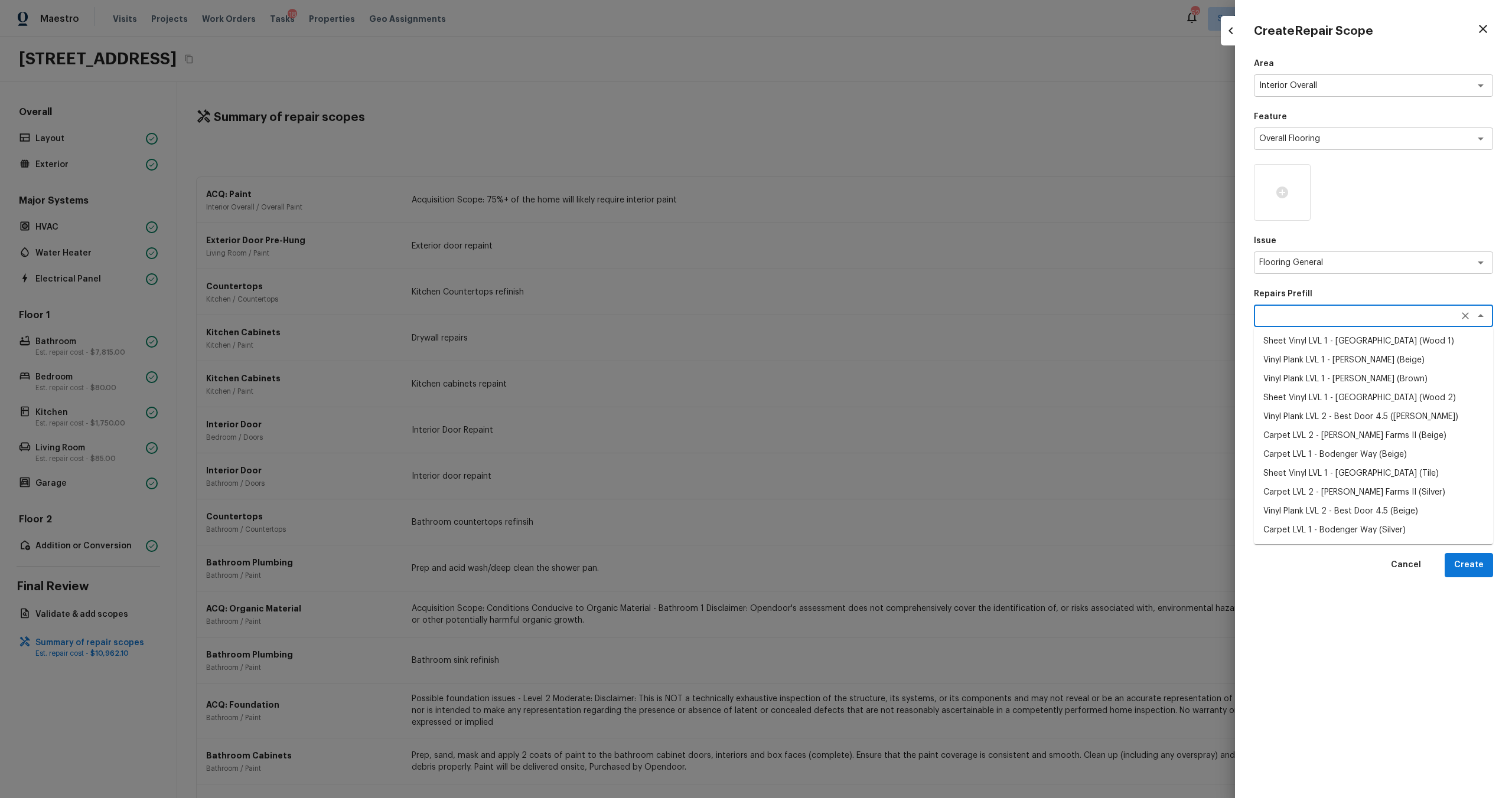
click at [850, 316] on textarea at bounding box center [1357, 316] width 195 height 12
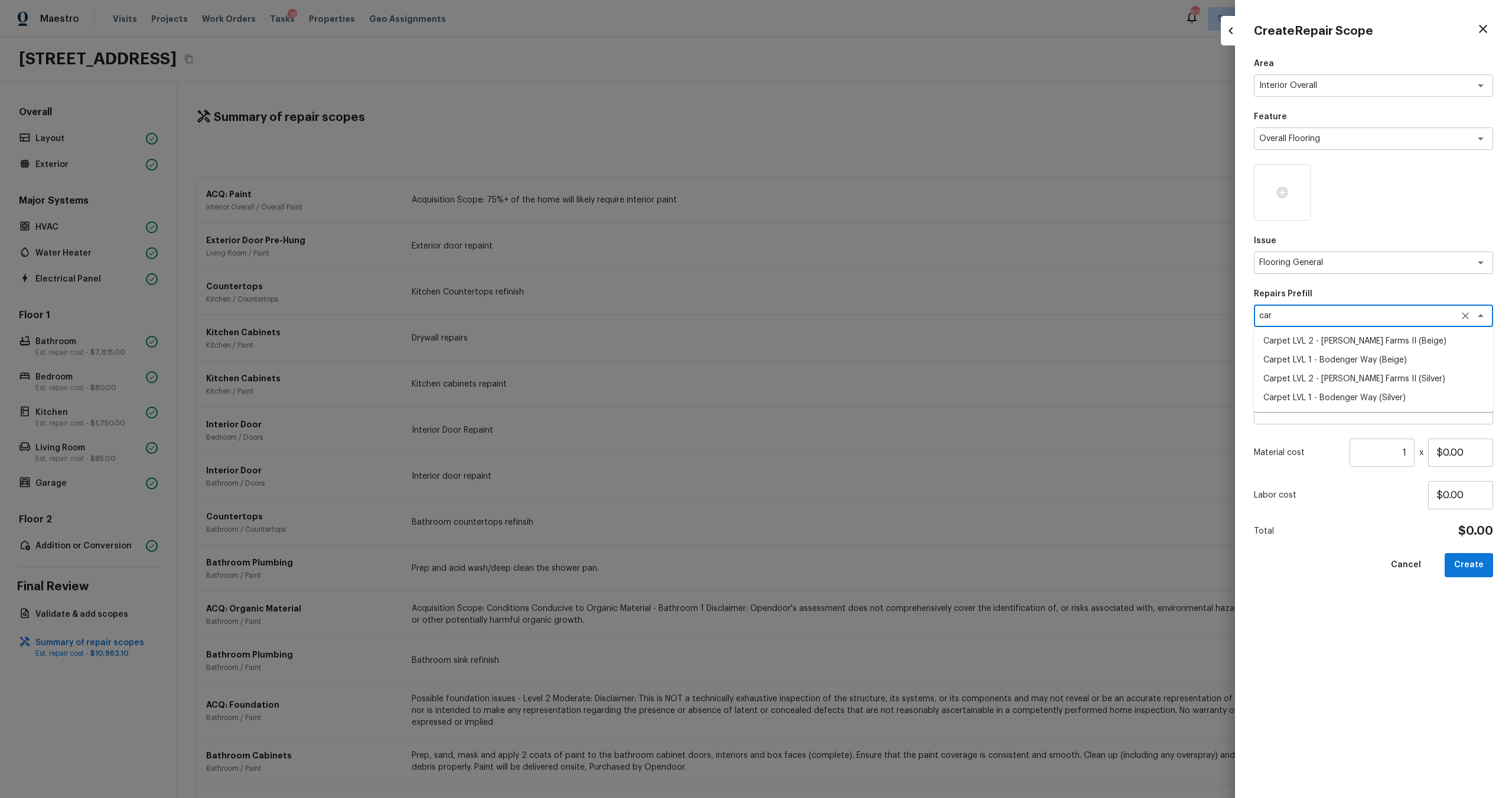
click at [850, 343] on li "Carpet LVL 2 - Abshire Farms II (Beige)" at bounding box center [1373, 341] width 239 height 19
click at [850, 430] on input "1" at bounding box center [1382, 453] width 65 height 29
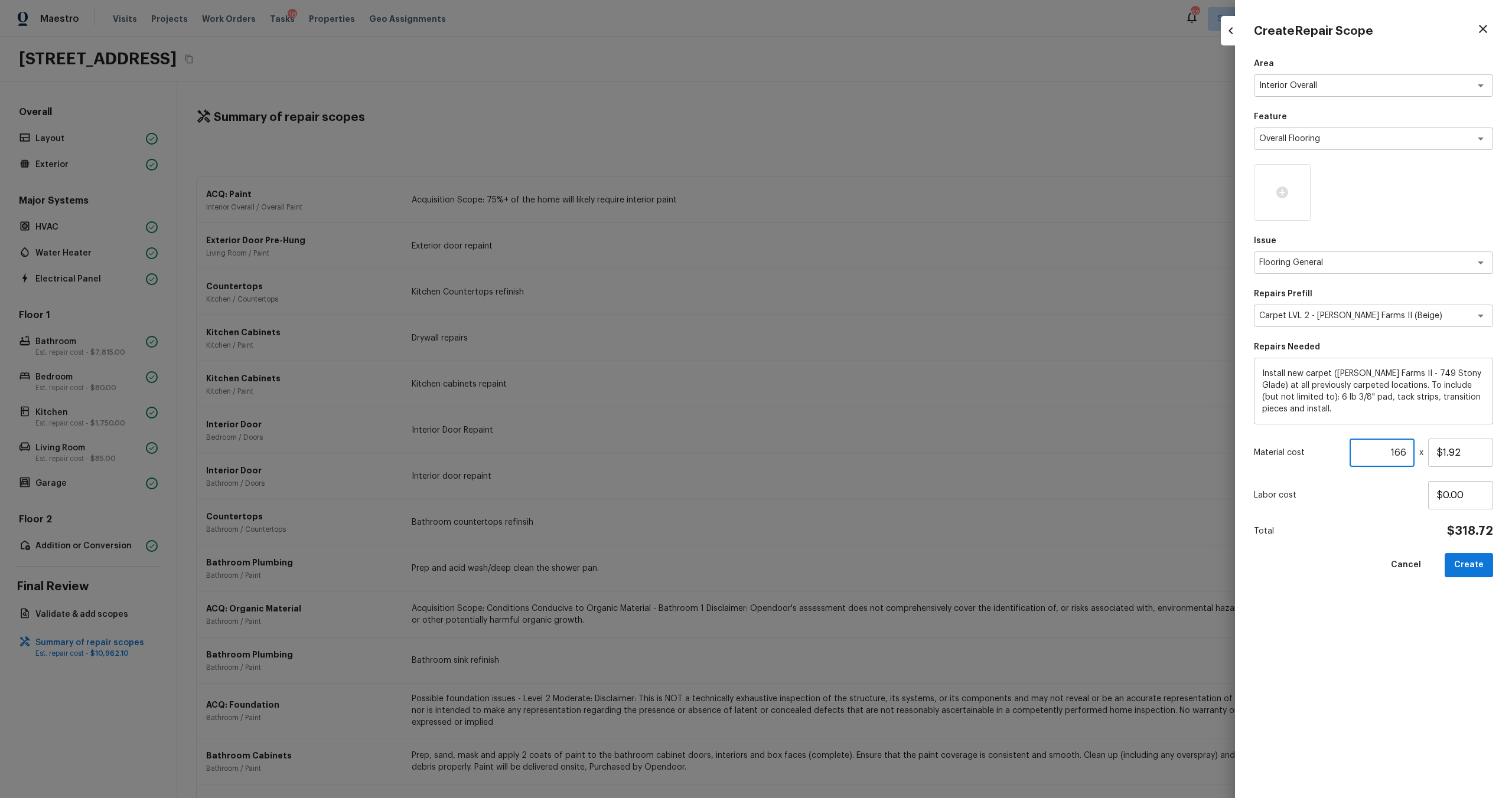
click at [850, 430] on div "Area Interior Overall x ​ Feature Overall Flooring x ​ Issue Flooring General x…" at bounding box center [1373, 419] width 239 height 721
click at [850, 430] on input "166" at bounding box center [1382, 453] width 65 height 29
click at [850, 430] on div "Area Interior Overall x ​ Feature Overall Flooring x ​ Issue Flooring General x…" at bounding box center [1373, 419] width 239 height 721
click at [850, 430] on input "166" at bounding box center [1382, 453] width 65 height 29
click at [850, 430] on div "Area Interior Overall x ​ Feature Overall Flooring x ​ Issue Flooring General x…" at bounding box center [1373, 419] width 239 height 721
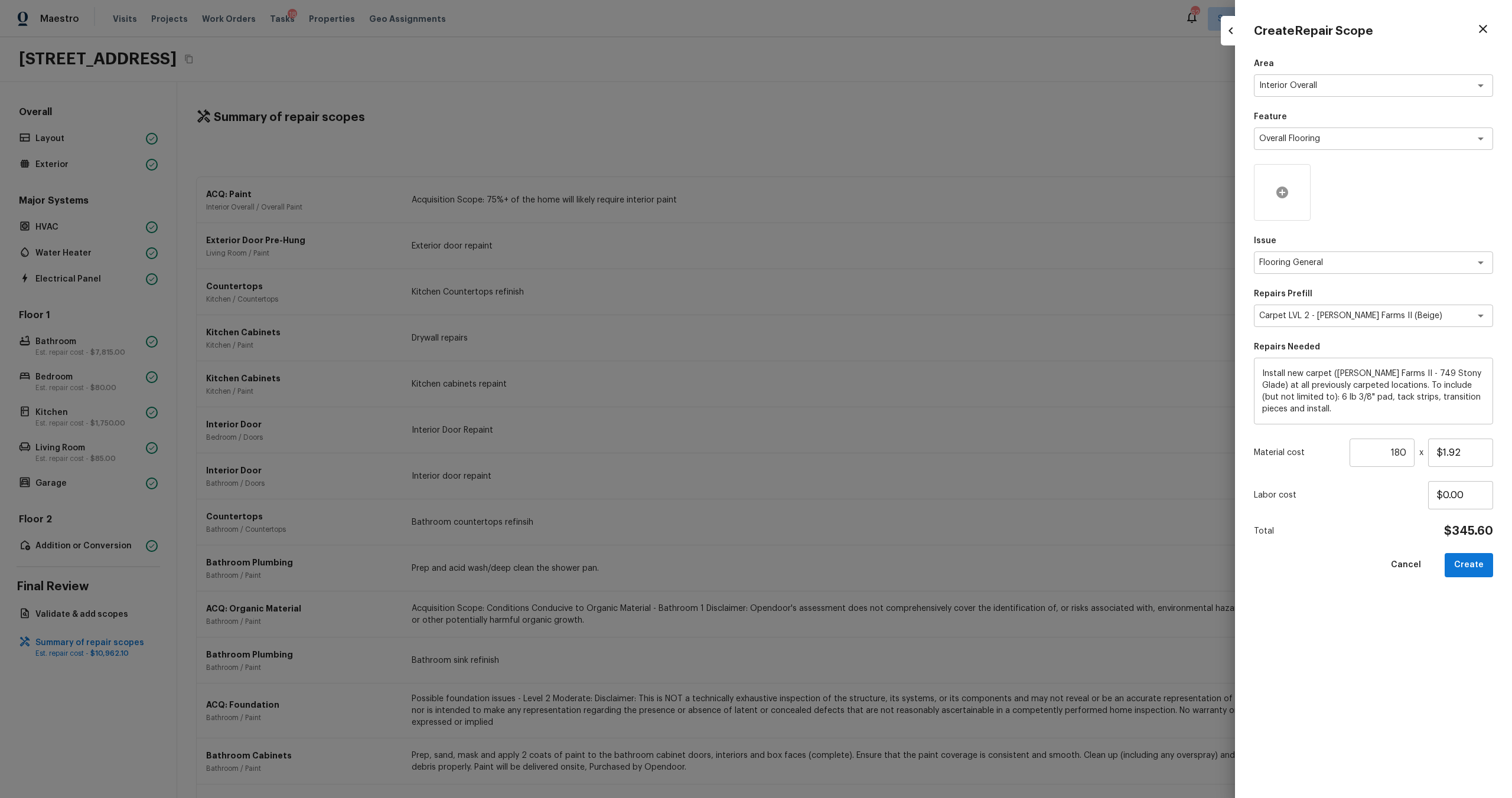
click at [850, 190] on icon at bounding box center [1282, 193] width 12 height 12
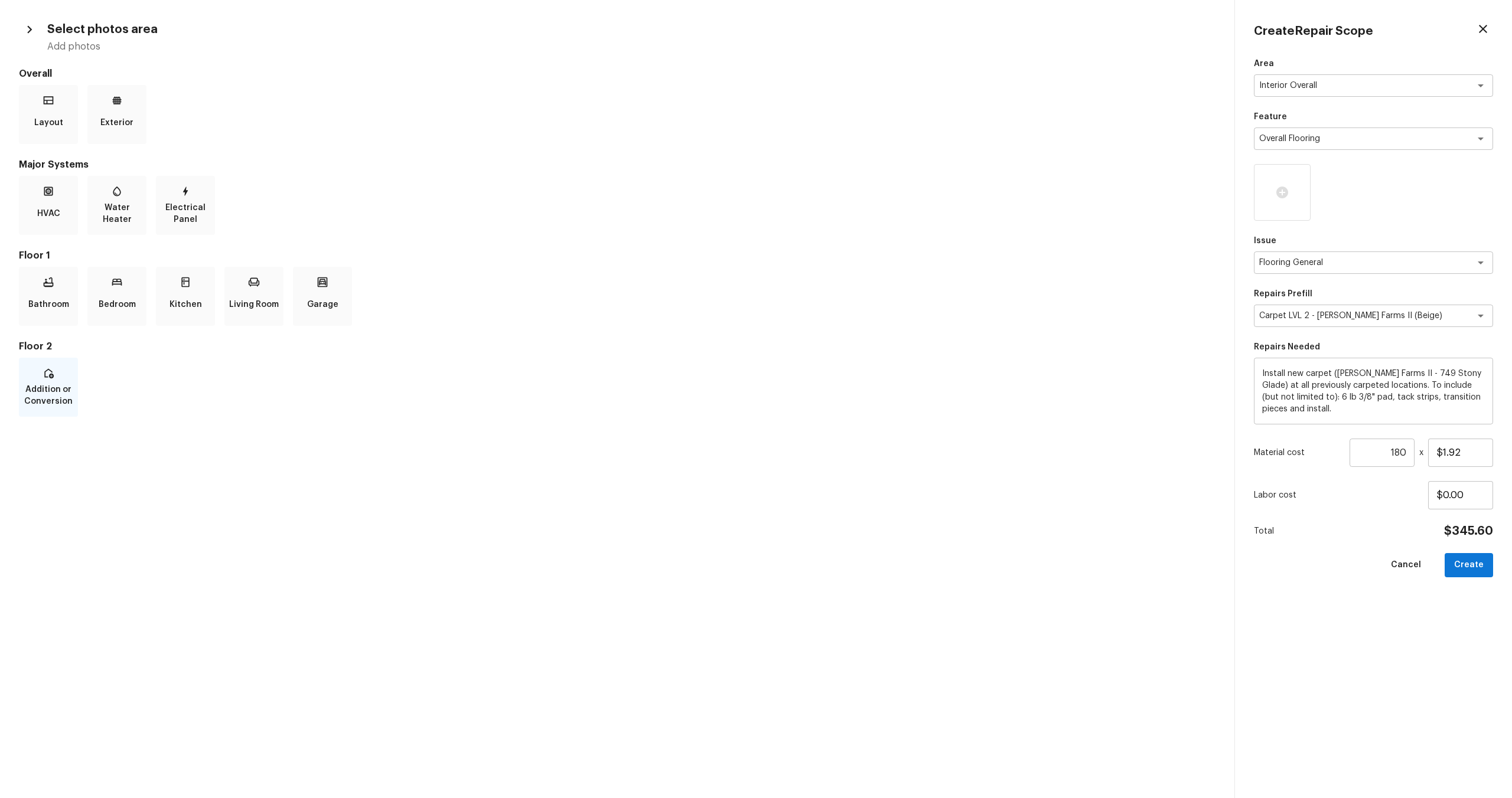
click at [54, 391] on p "Addition or Conversion" at bounding box center [48, 396] width 54 height 23
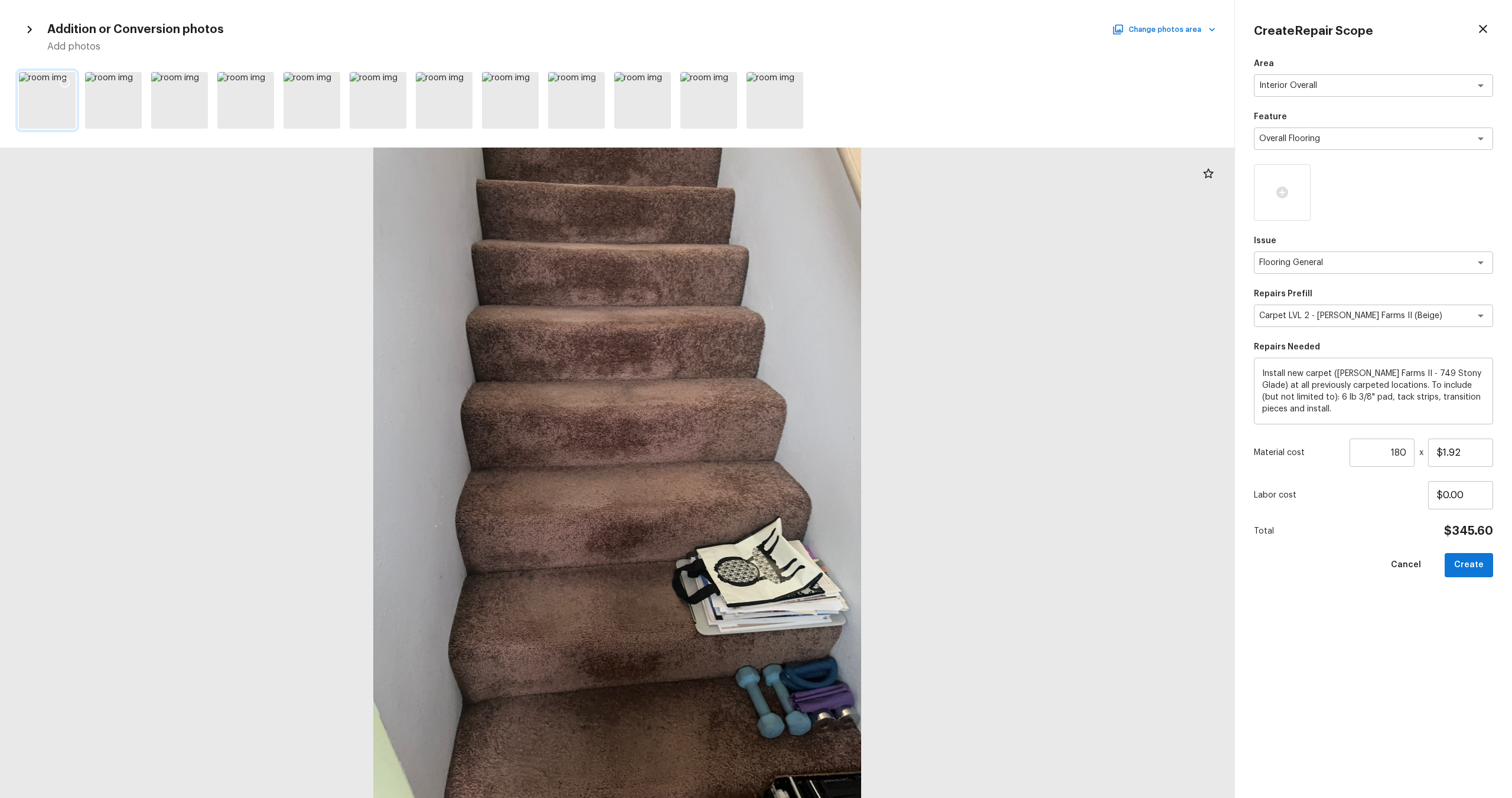
click at [65, 81] on icon at bounding box center [65, 83] width 12 height 12
click at [131, 79] on icon at bounding box center [131, 83] width 12 height 12
click at [198, 83] on icon at bounding box center [197, 83] width 12 height 12
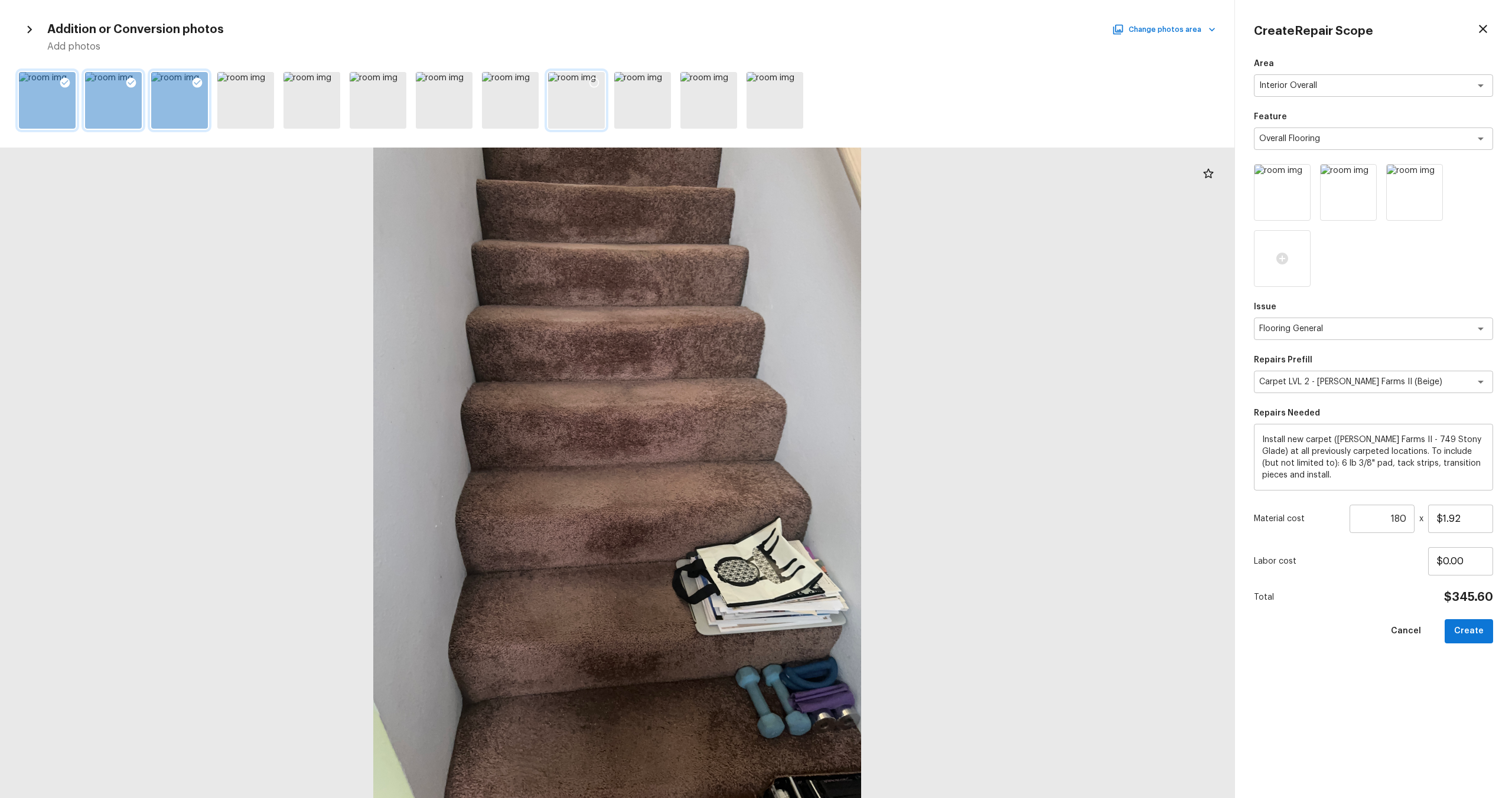
click at [595, 78] on icon at bounding box center [594, 83] width 10 height 10
click at [850, 430] on button "Create" at bounding box center [1469, 631] width 48 height 24
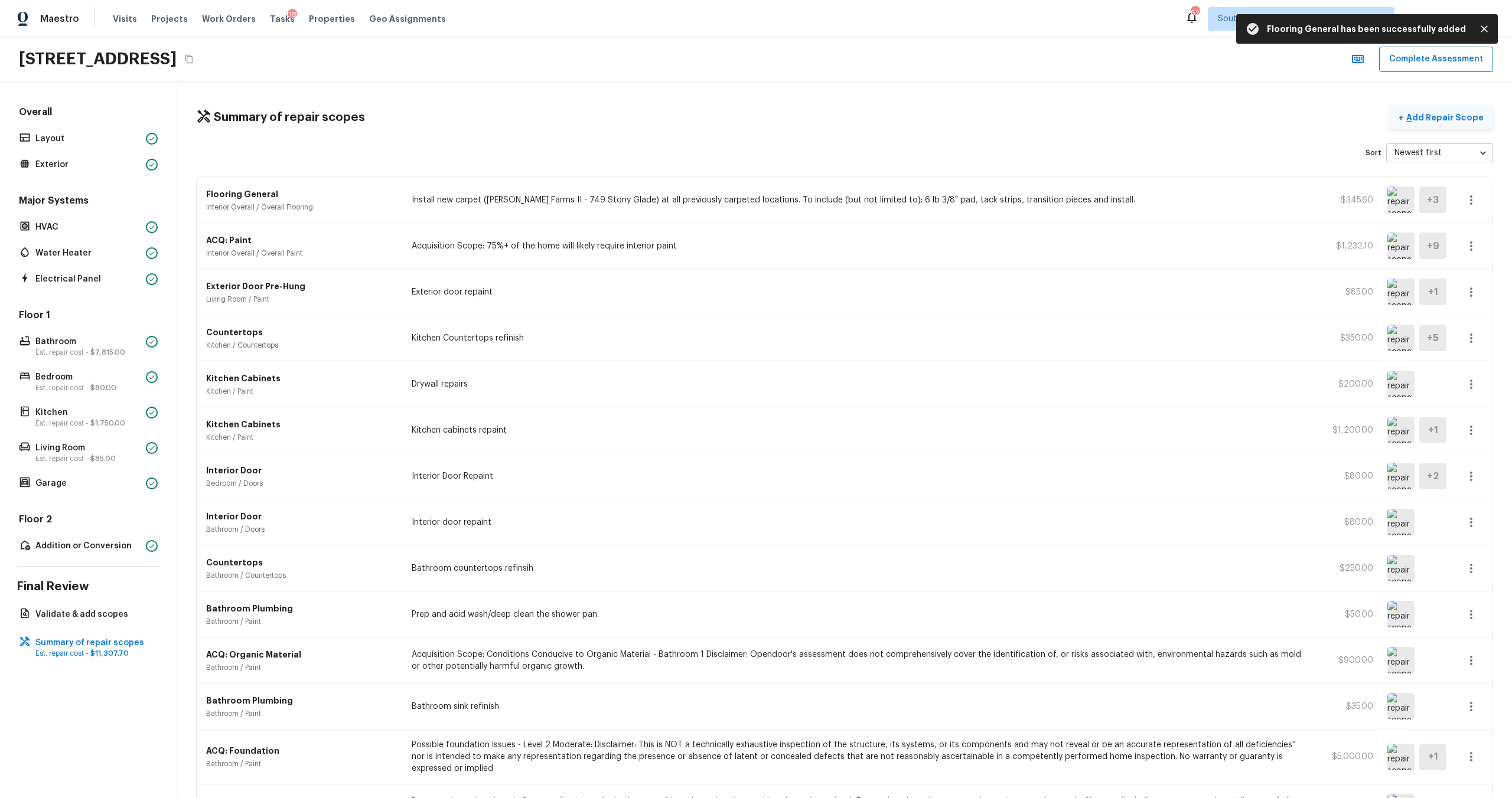
click at [850, 124] on button "+ Add Repair Scope" at bounding box center [1441, 117] width 104 height 24
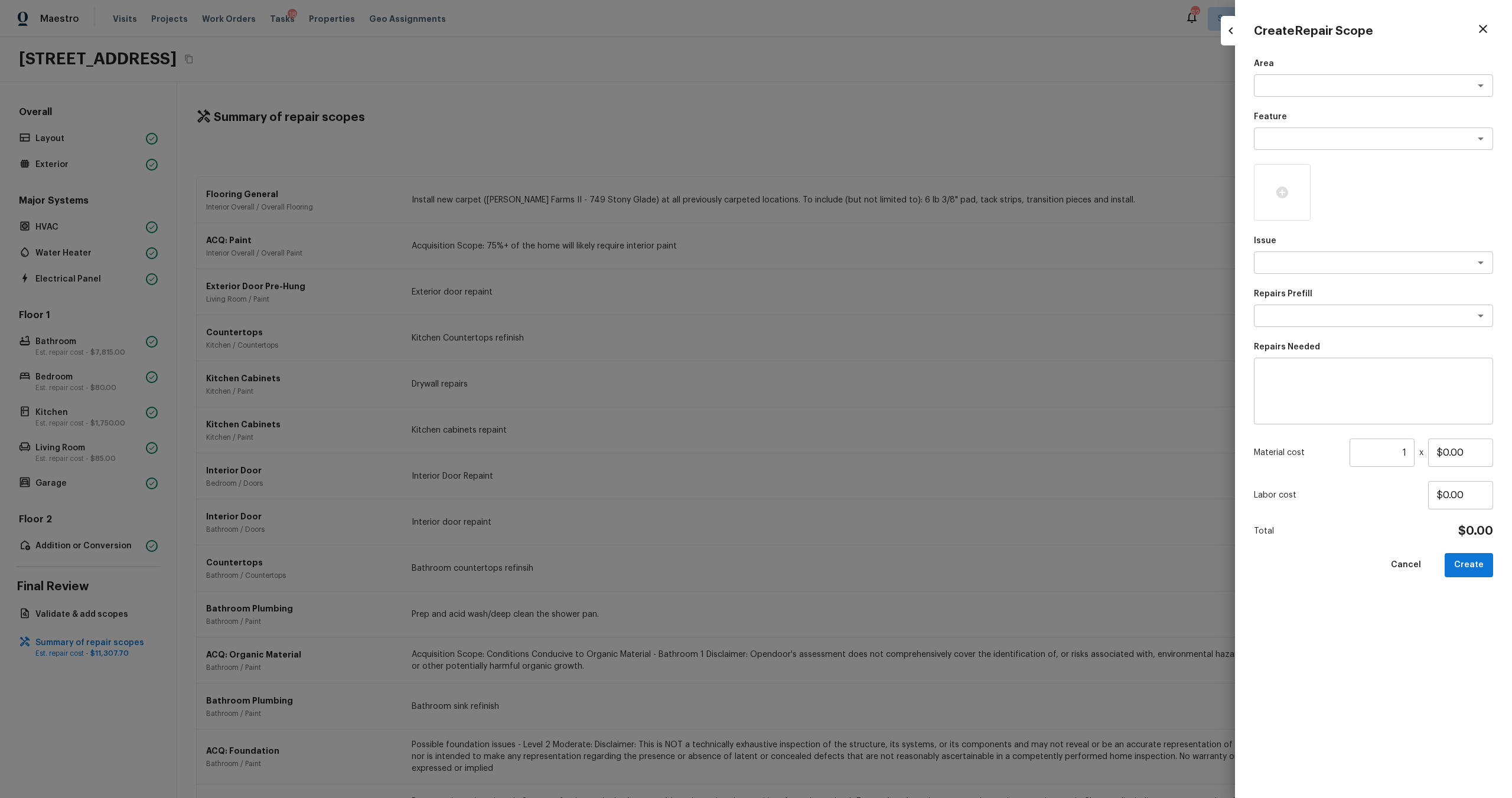
click at [850, 97] on div "Area x ​ Feature x ​ Issue x ​ Repairs Prefill x ​ Repairs Needed x ​ Material …" at bounding box center [1373, 419] width 239 height 721
click at [850, 90] on textarea at bounding box center [1357, 85] width 195 height 12
click at [850, 114] on li "Interior Overall" at bounding box center [1373, 111] width 239 height 19
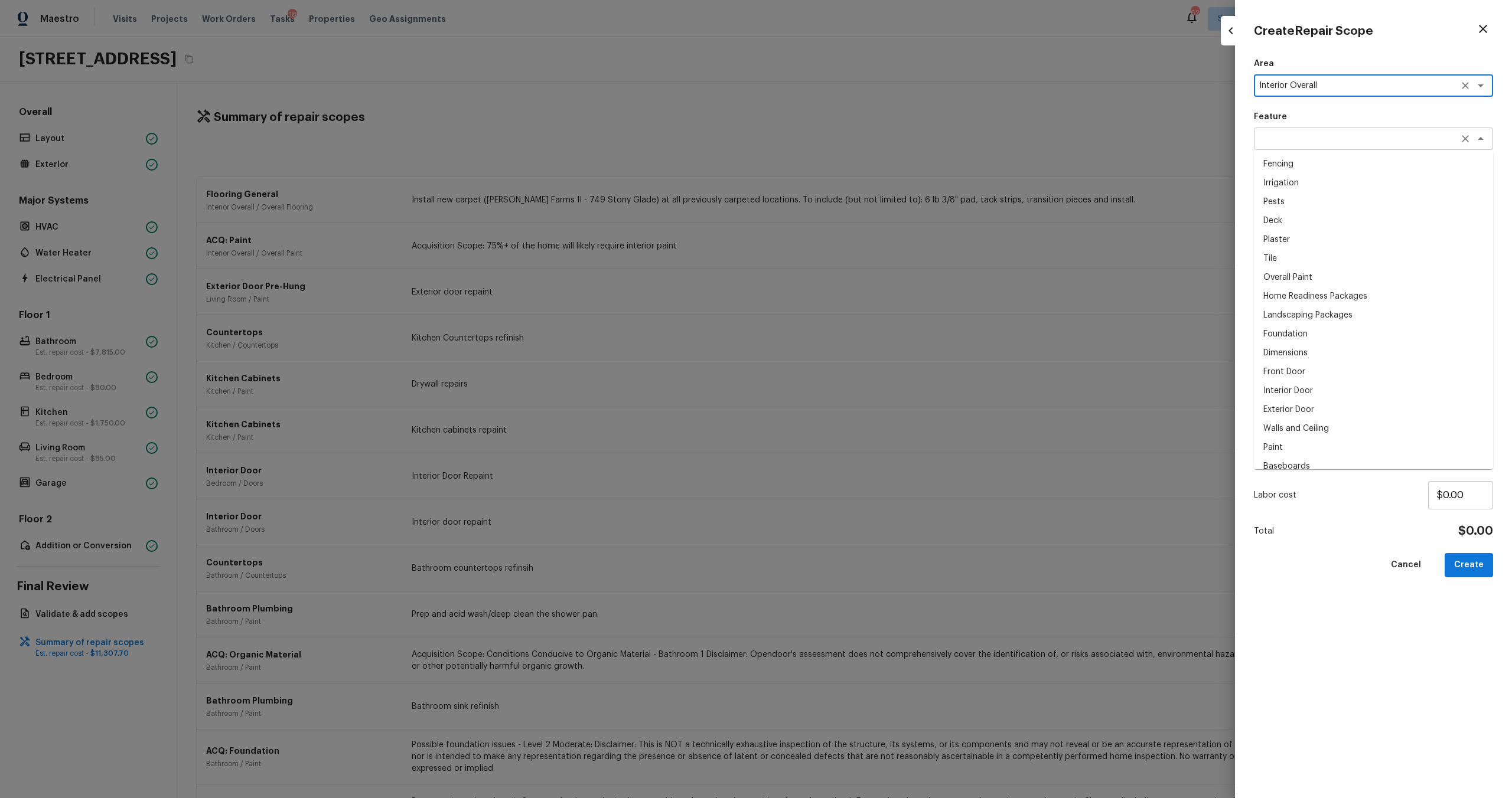
click at [850, 128] on div "x ​" at bounding box center [1373, 139] width 239 height 22
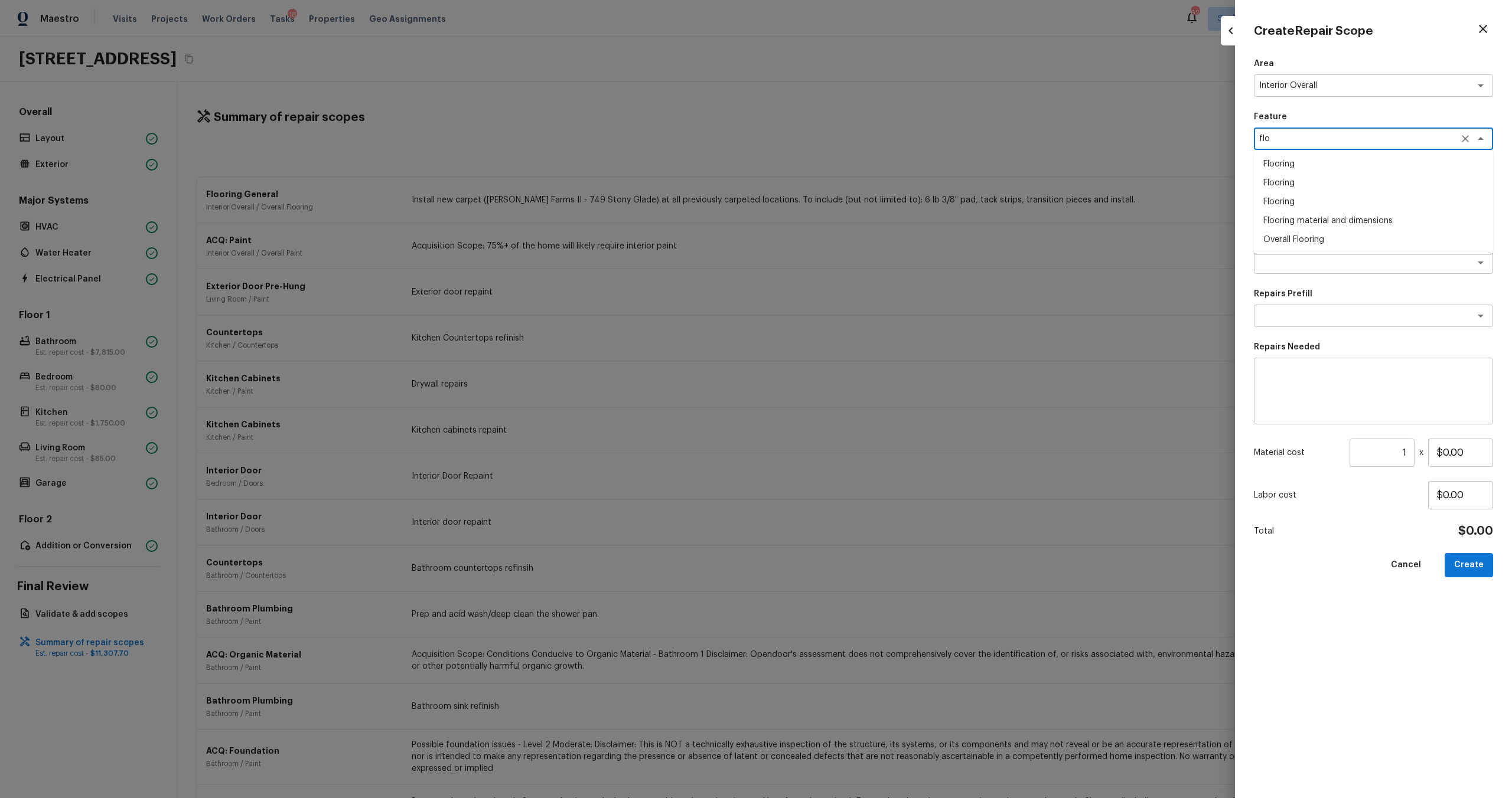
click at [850, 240] on li "Overall Flooring" at bounding box center [1373, 240] width 239 height 19
click at [850, 257] on textarea at bounding box center [1357, 263] width 195 height 12
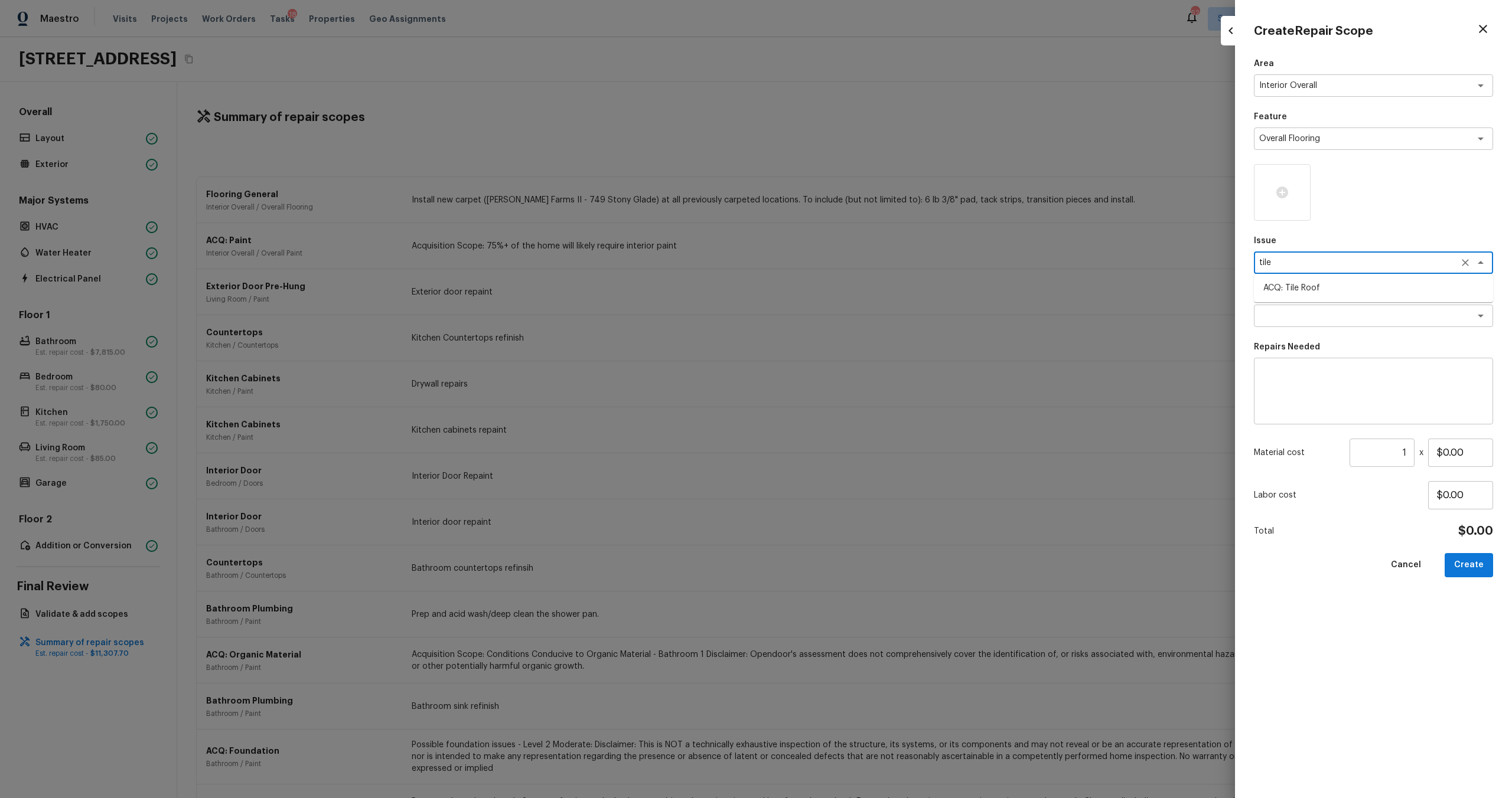
click at [850, 269] on div "tile x ​" at bounding box center [1373, 262] width 239 height 22
click at [850, 323] on li "Flooring General" at bounding box center [1373, 325] width 239 height 19
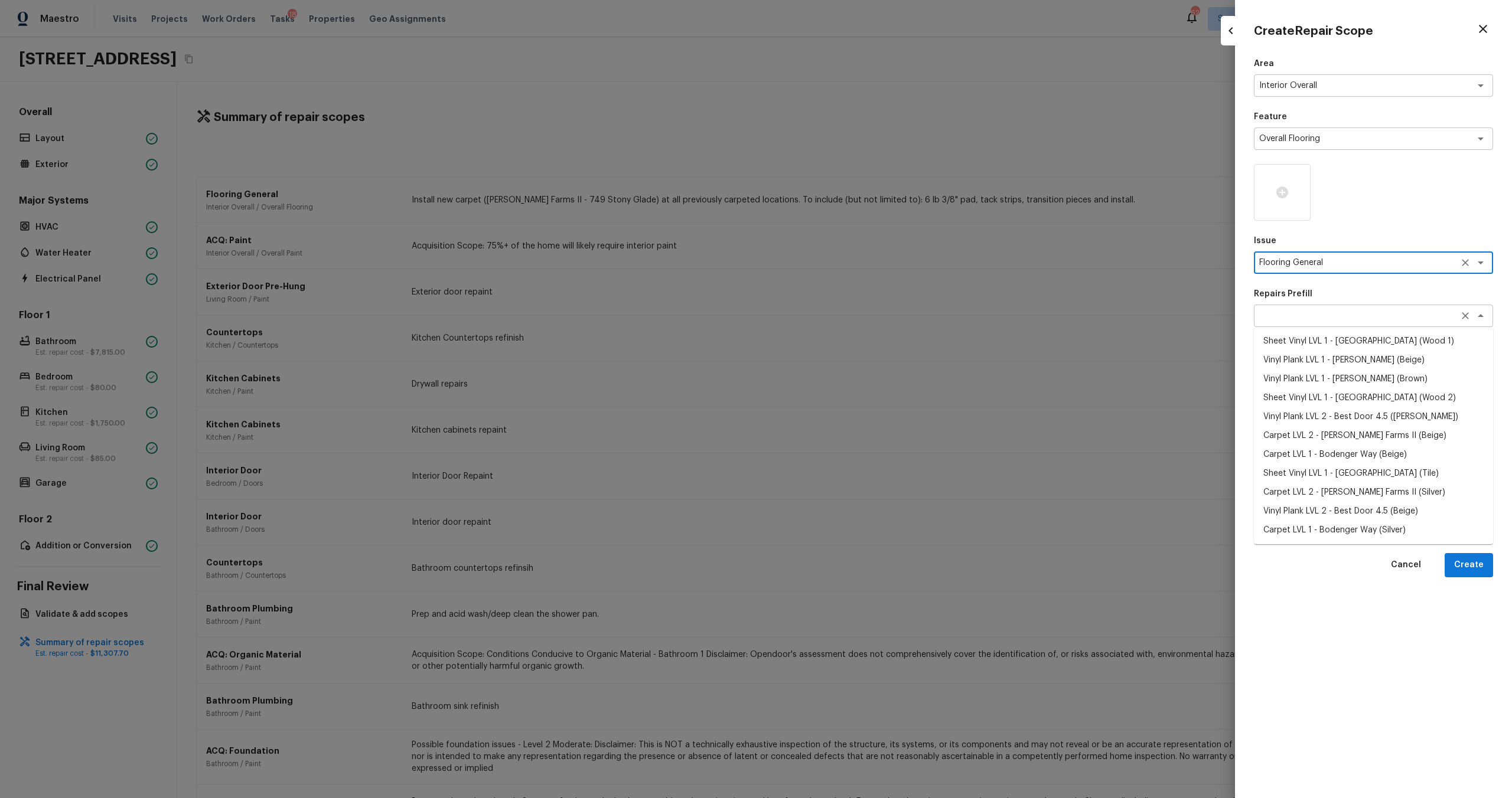
click at [850, 325] on div "x ​" at bounding box center [1373, 316] width 239 height 22
click at [850, 264] on icon "Clear" at bounding box center [1465, 262] width 7 height 7
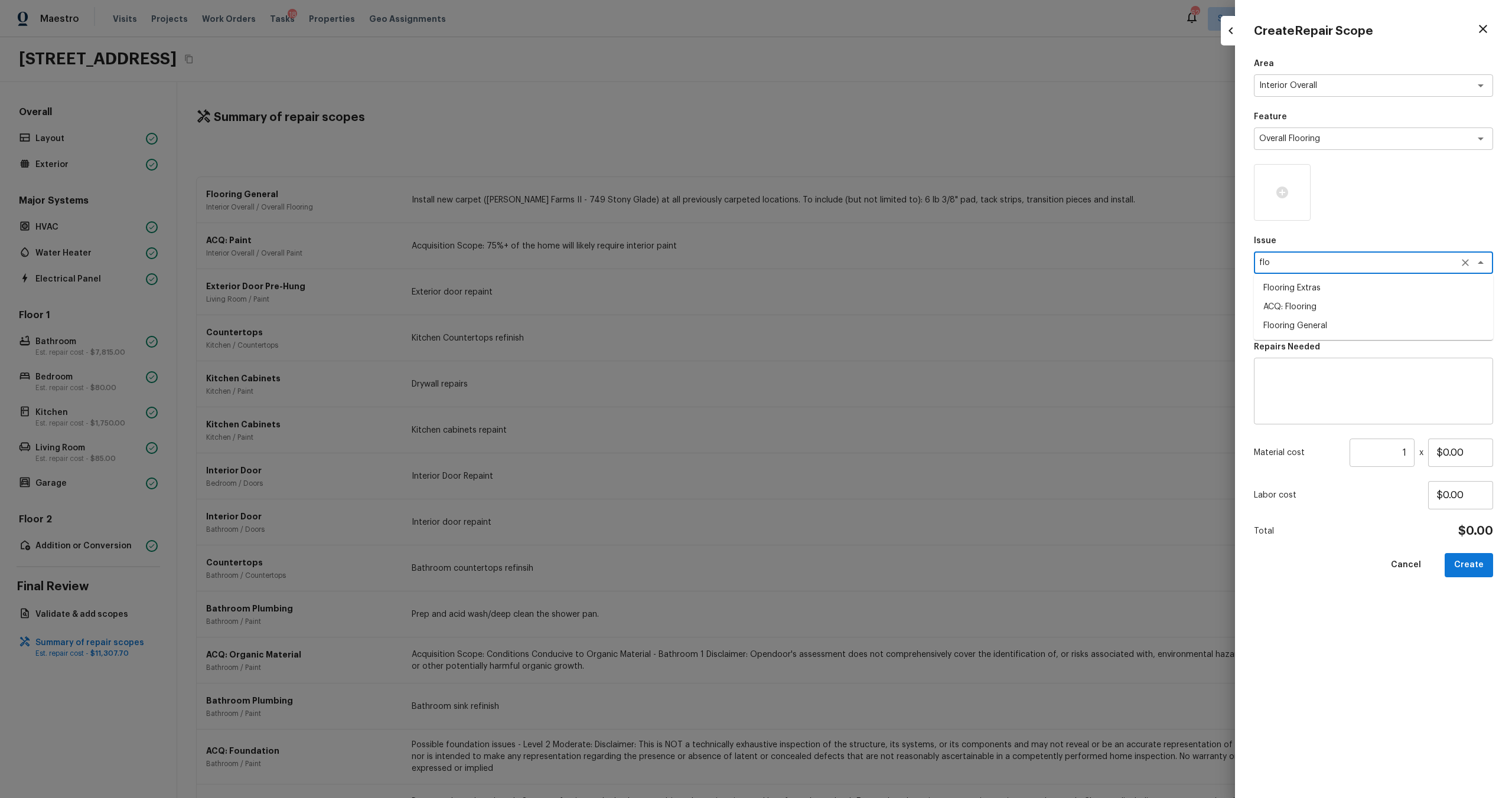
click at [850, 283] on li "Flooring Extras" at bounding box center [1373, 288] width 239 height 19
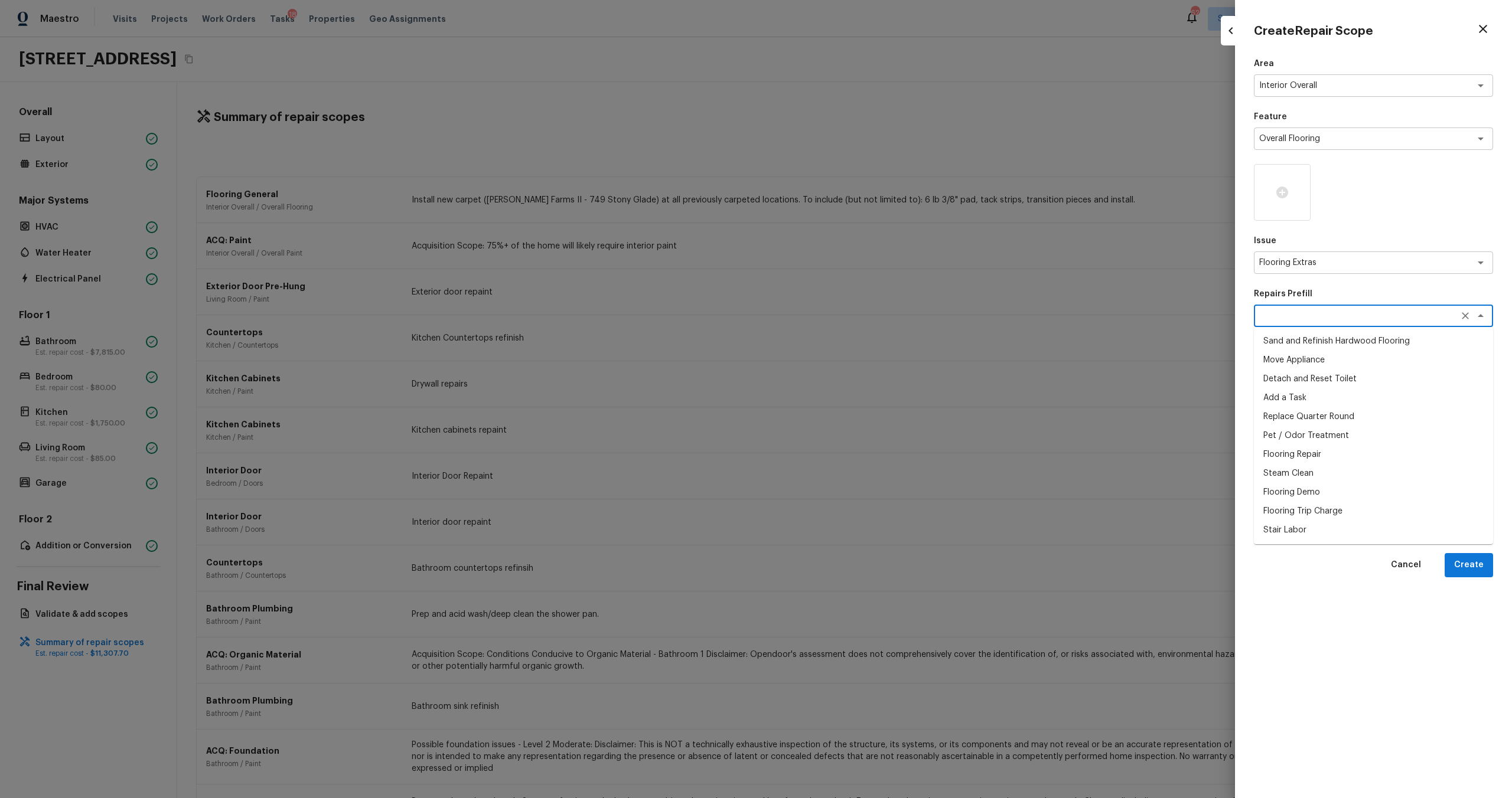
click at [850, 312] on textarea at bounding box center [1357, 316] width 195 height 12
click at [850, 430] on li "Steam Clean" at bounding box center [1373, 473] width 239 height 19
click at [850, 321] on icon "Clear" at bounding box center [1465, 316] width 12 height 12
click at [850, 264] on icon "Clear" at bounding box center [1465, 263] width 12 height 12
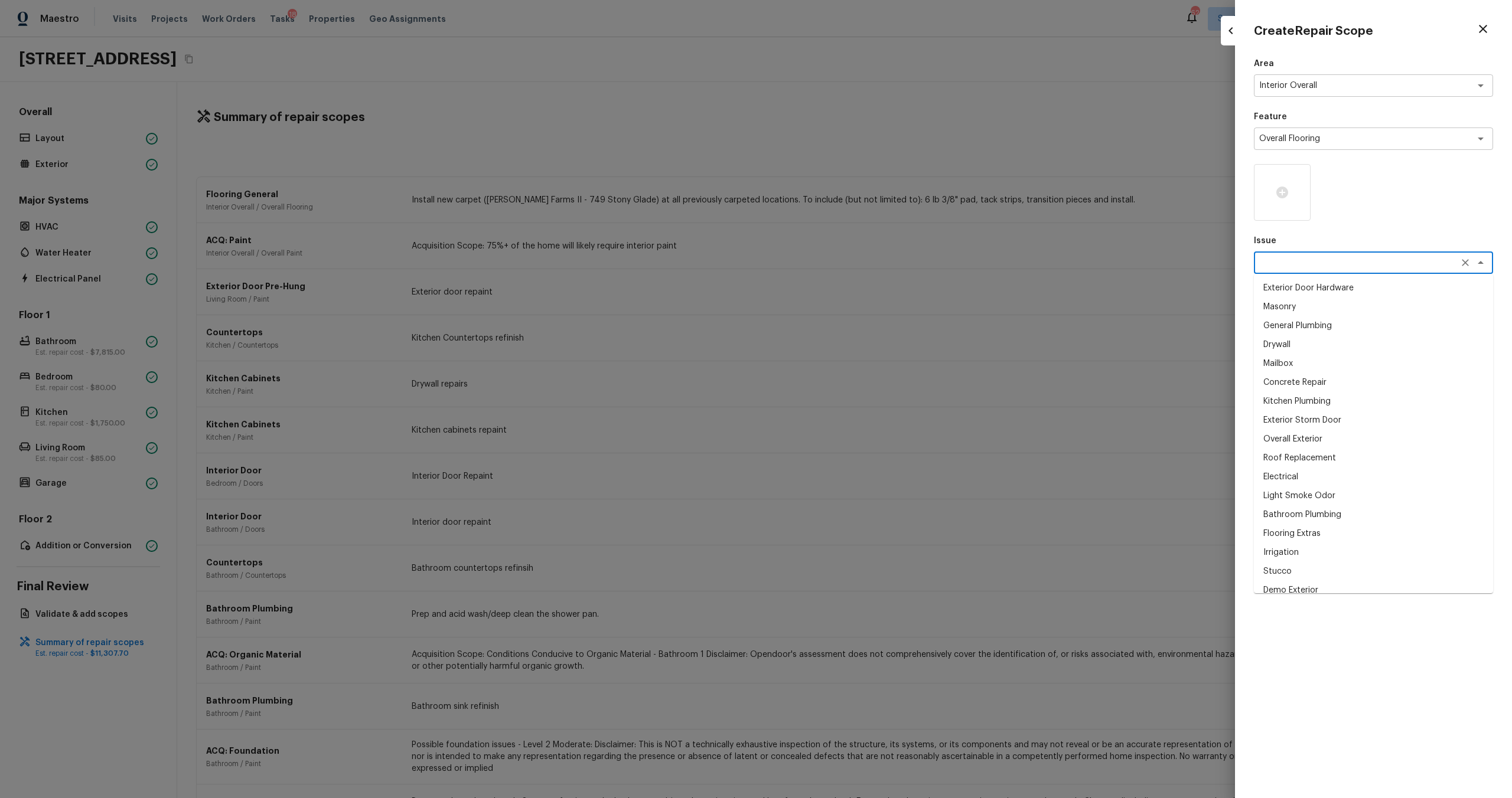
click at [850, 264] on textarea at bounding box center [1357, 263] width 195 height 12
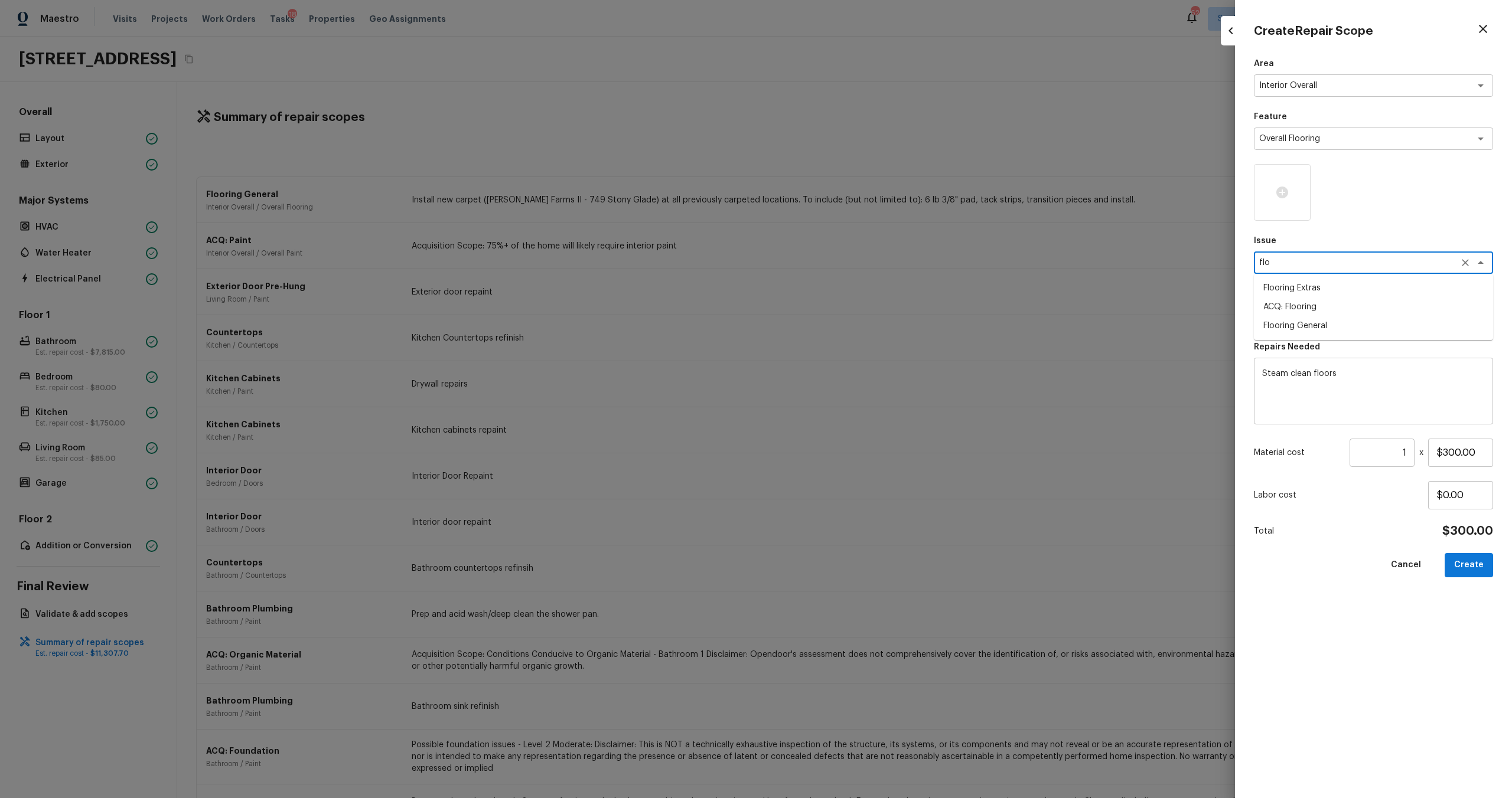
click at [850, 308] on li "ACQ: Flooring" at bounding box center [1373, 307] width 239 height 19
click at [850, 322] on div "x ​" at bounding box center [1373, 316] width 239 height 22
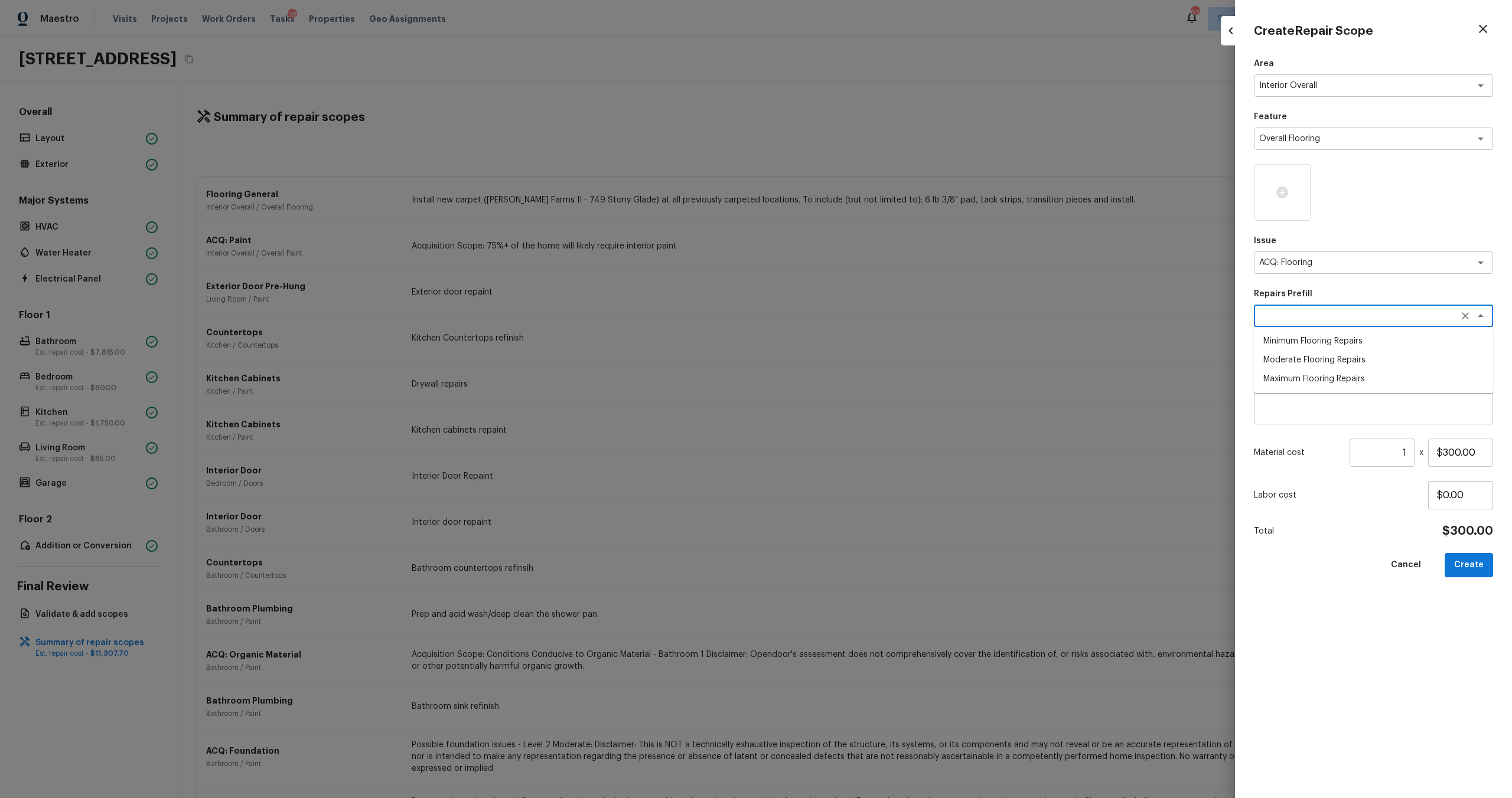
click at [850, 365] on li "Moderate Flooring Repairs" at bounding box center [1373, 360] width 239 height 19
click at [850, 430] on input "1" at bounding box center [1382, 453] width 65 height 29
click at [850, 430] on div "Area Interior Overall x ​ Feature Overall Flooring x ​ Issue ACQ: Flooring x ​ …" at bounding box center [1373, 419] width 239 height 721
click at [850, 430] on button "Create" at bounding box center [1469, 565] width 48 height 24
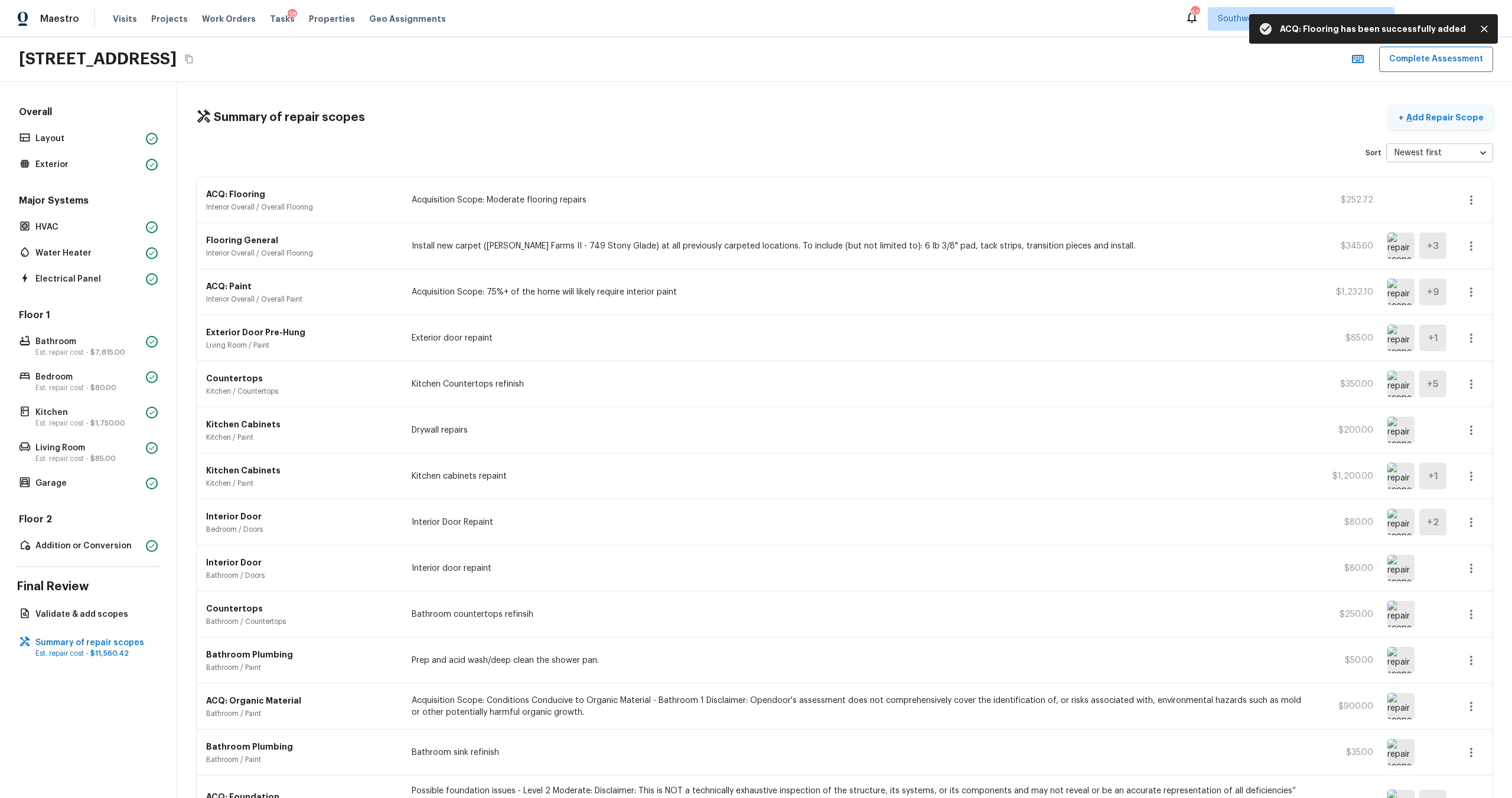
click at [850, 124] on button "+ Add Repair Scope" at bounding box center [1441, 117] width 104 height 24
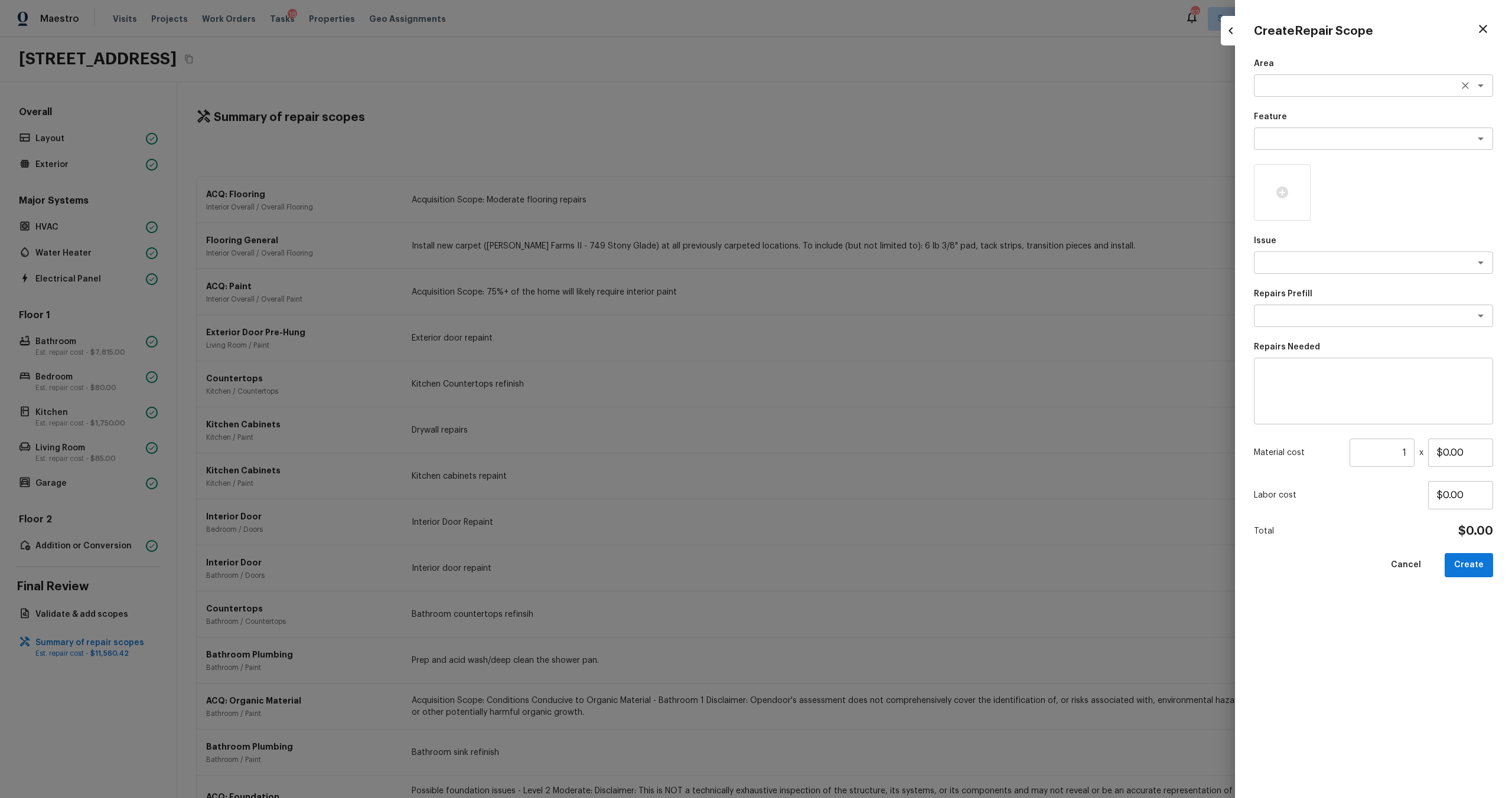
click at [850, 88] on textarea at bounding box center [1357, 85] width 195 height 12
click at [850, 120] on li "Interior Addition" at bounding box center [1373, 130] width 239 height 19
click at [850, 84] on icon "Open" at bounding box center [1481, 86] width 14 height 14
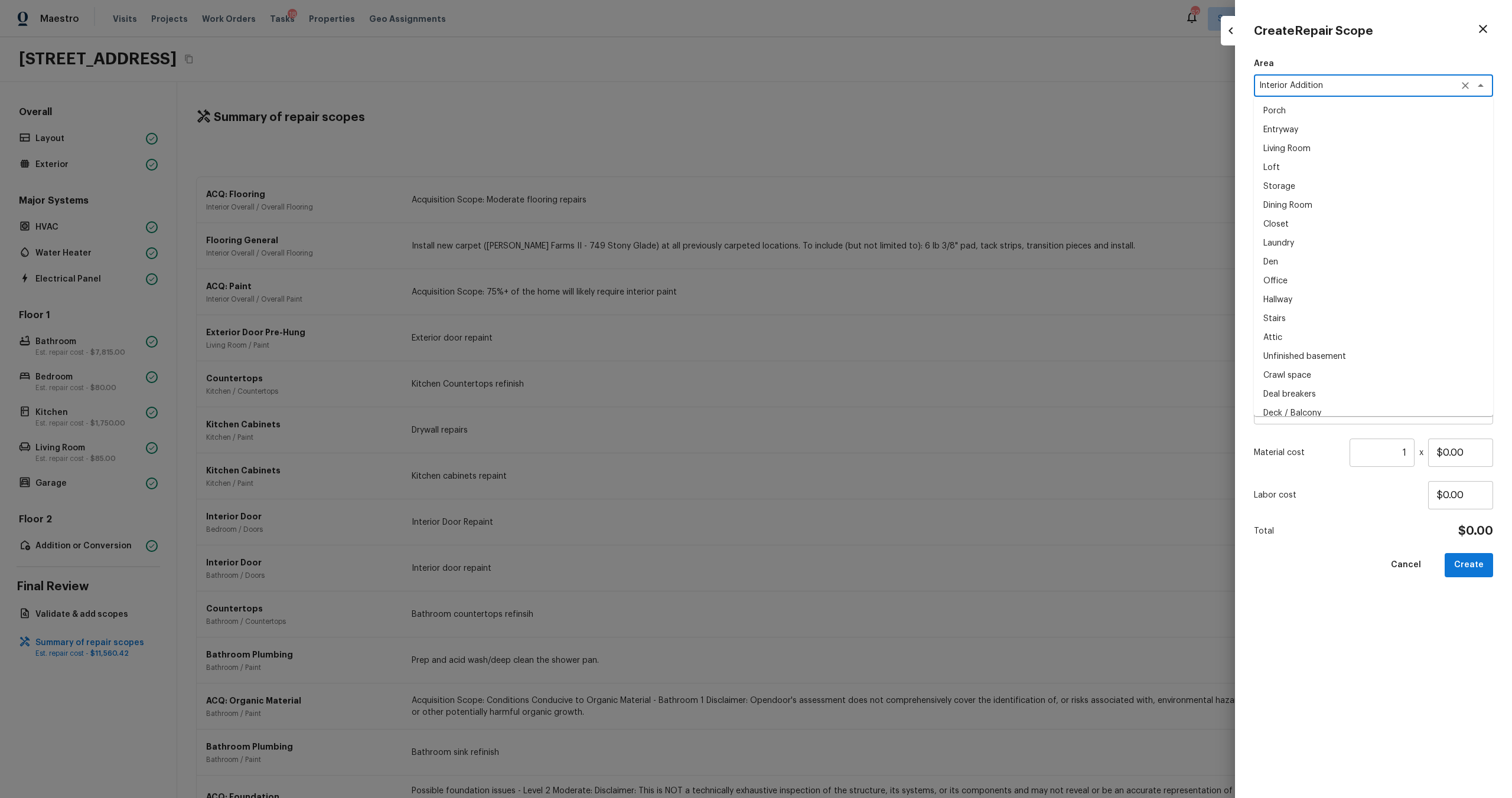
scroll to position [460, 0]
click at [850, 84] on icon "Clear" at bounding box center [1465, 85] width 12 height 12
click at [850, 107] on li "Interior Overall" at bounding box center [1373, 111] width 239 height 19
click at [850, 144] on div "x ​" at bounding box center [1373, 139] width 239 height 22
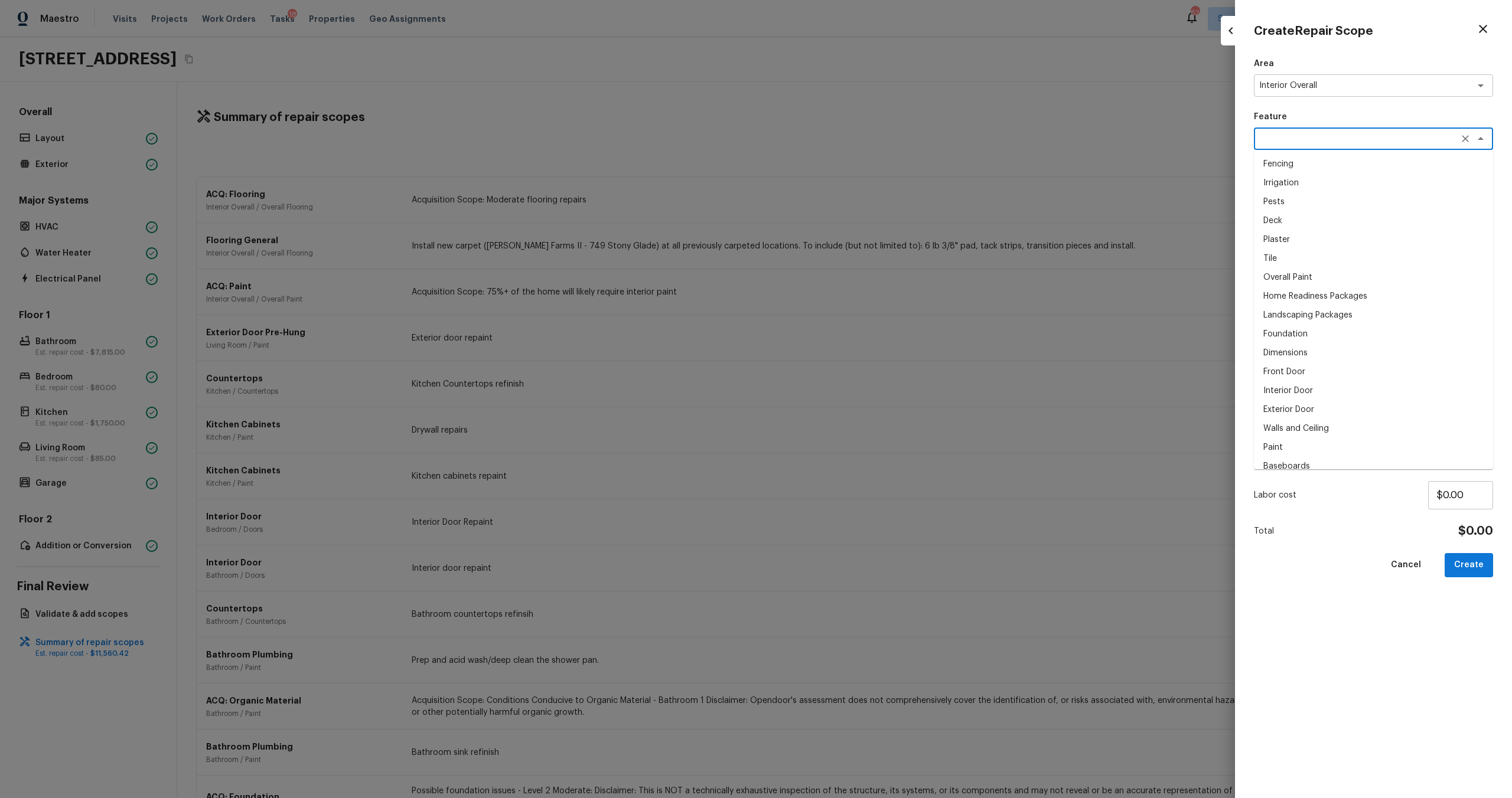
click at [850, 275] on li "Overall Paint" at bounding box center [1373, 277] width 239 height 19
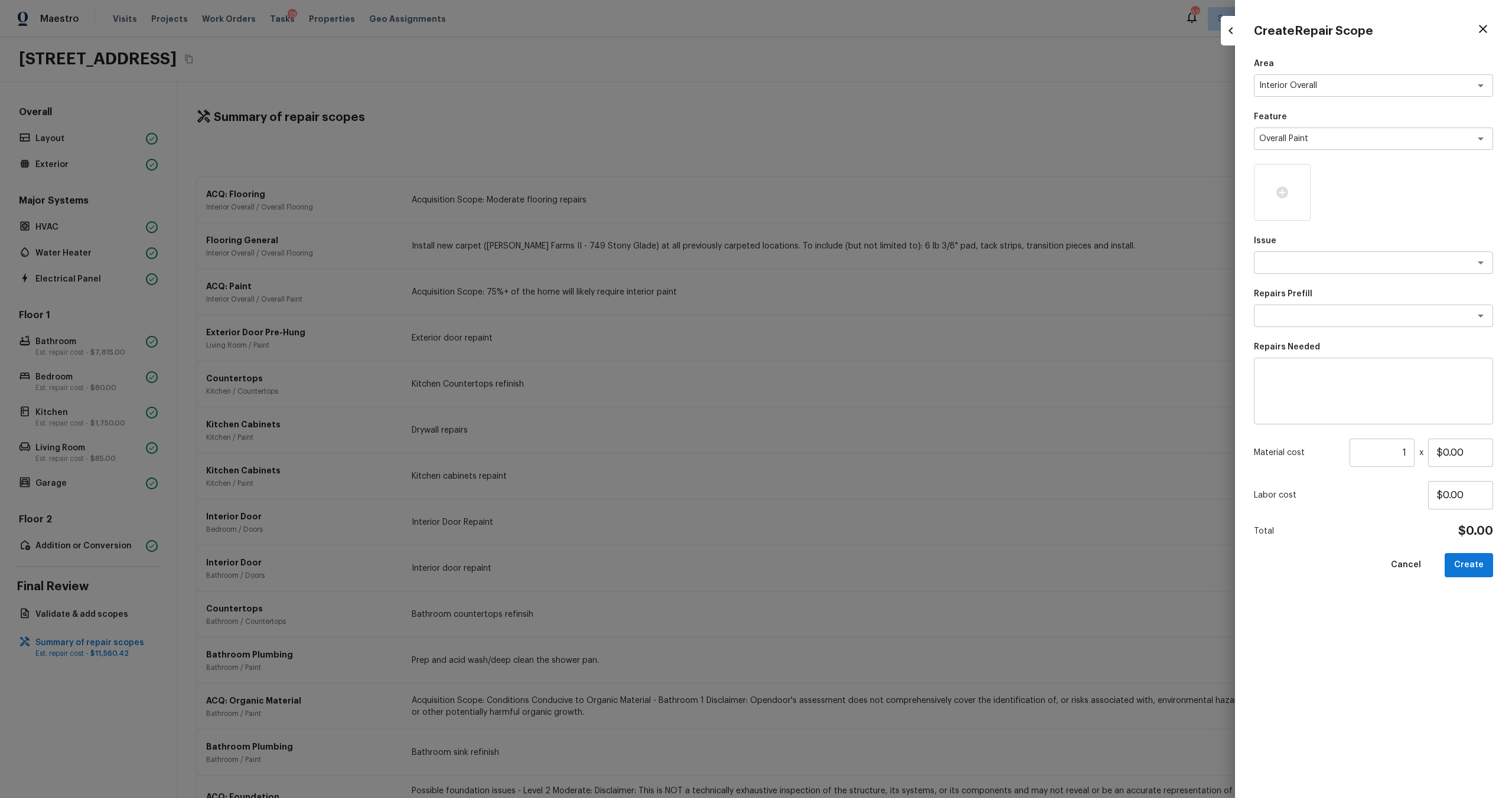
click at [850, 275] on div "Area Interior Overall x ​ Feature Overall Paint x ​ Issue x ​ Repairs Prefill x…" at bounding box center [1373, 419] width 239 height 721
click at [850, 266] on textarea at bounding box center [1357, 263] width 195 height 12
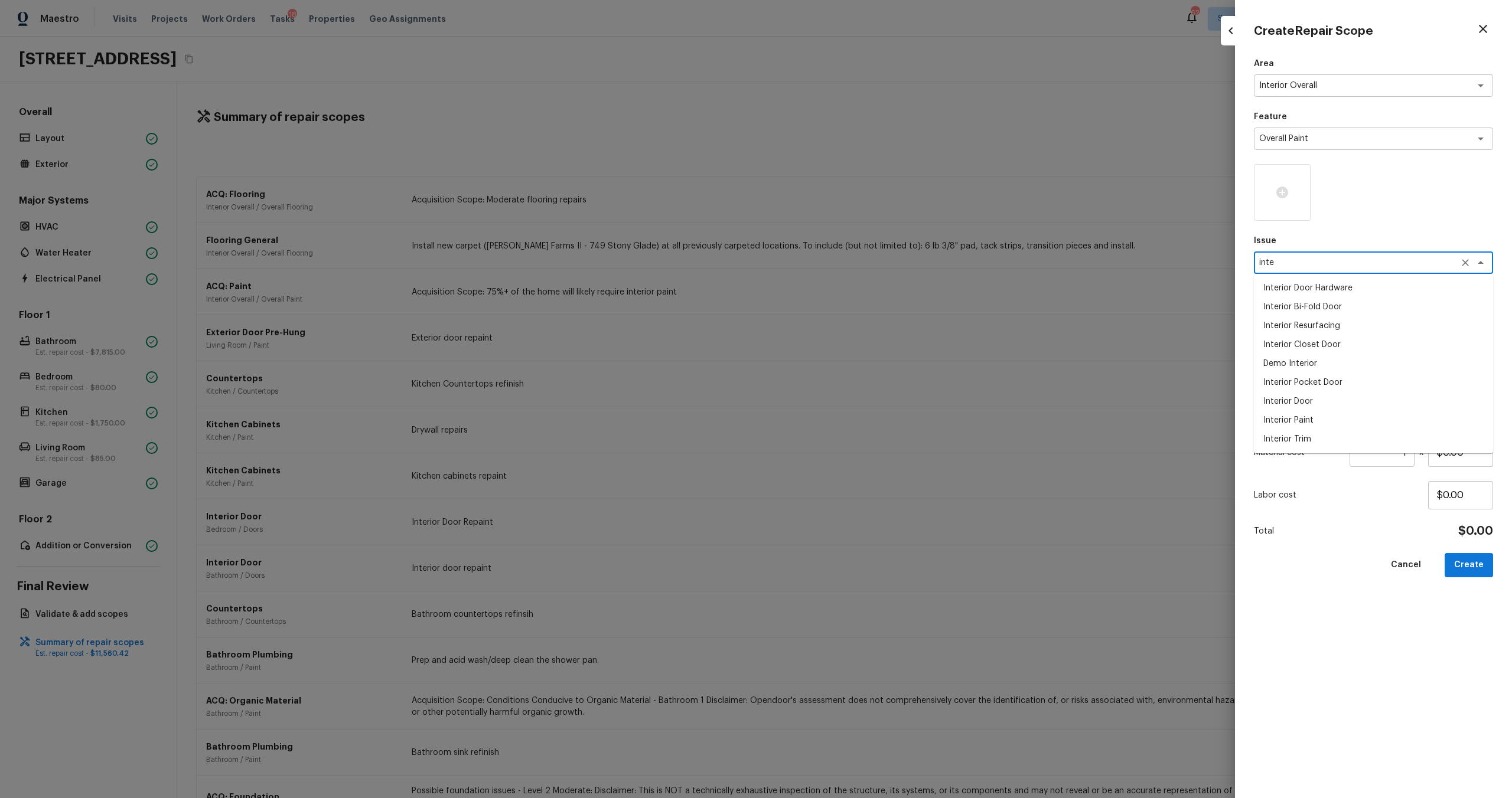
click at [850, 423] on li "Interior Paint" at bounding box center [1373, 420] width 239 height 19
click at [850, 321] on textarea at bounding box center [1357, 316] width 195 height 12
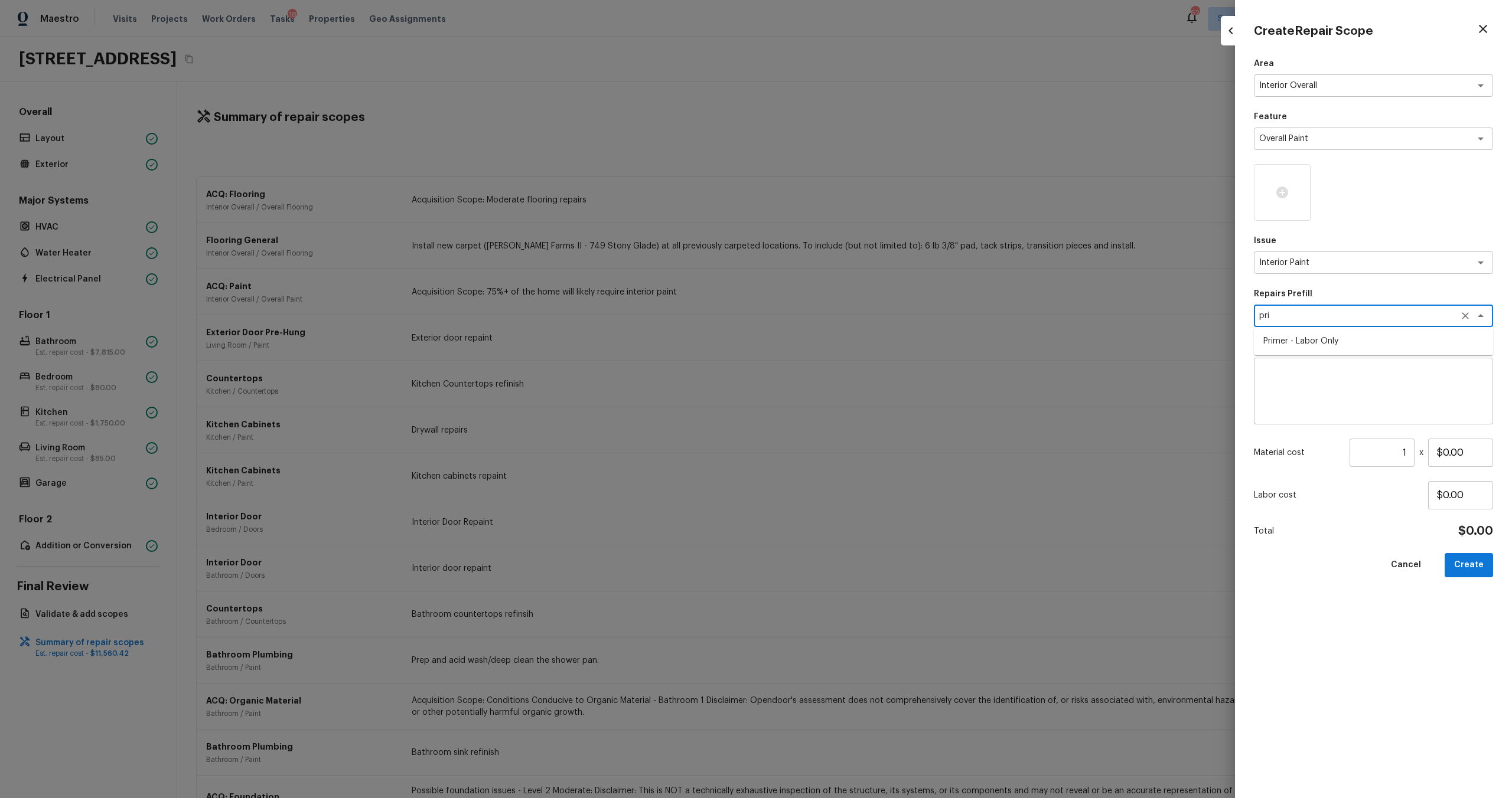
click at [850, 340] on li "Primer - Labor Only" at bounding box center [1373, 341] width 239 height 19
click at [850, 208] on div at bounding box center [1282, 192] width 57 height 57
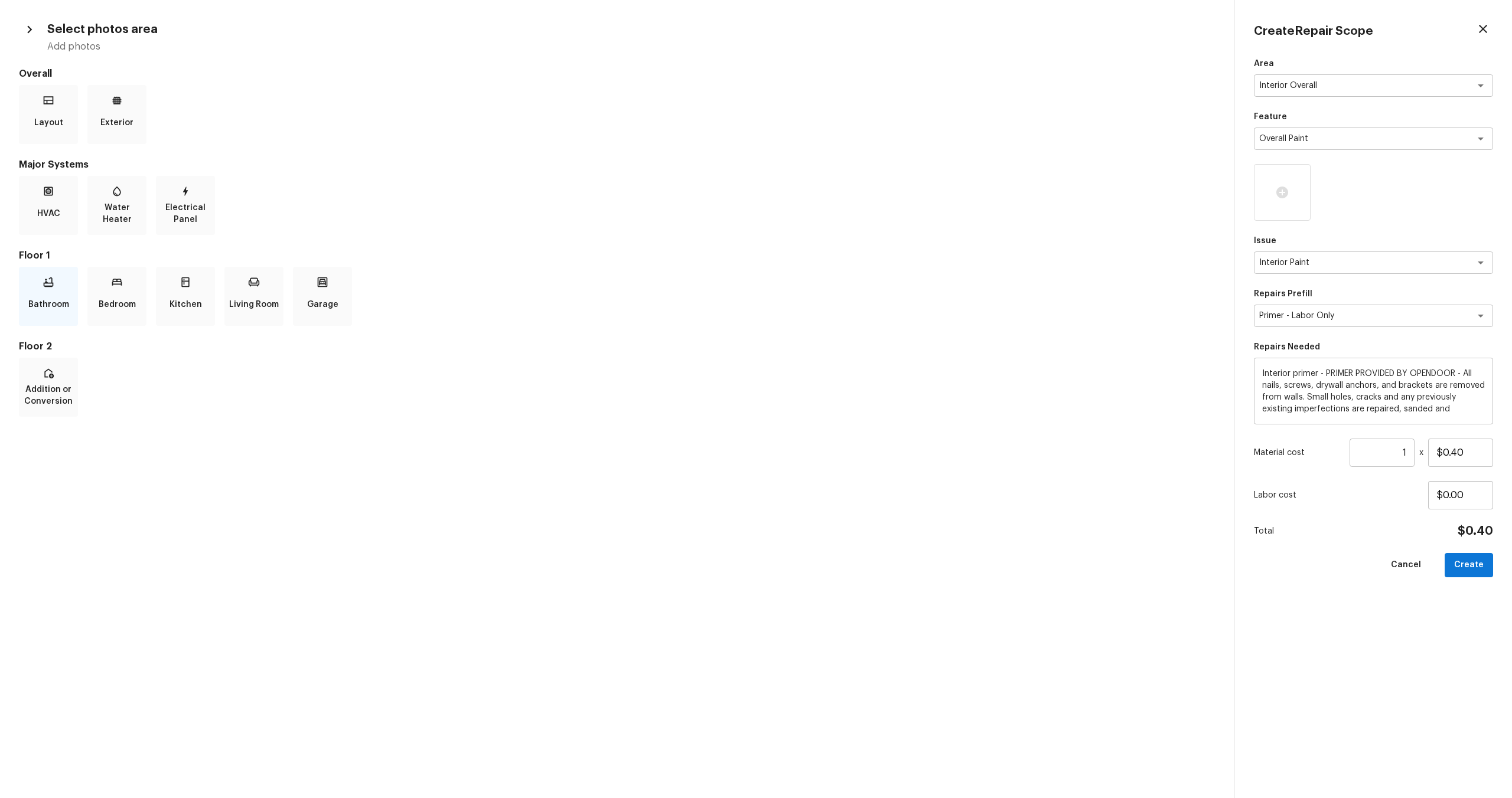
click at [59, 300] on p "Bathroom" at bounding box center [49, 305] width 41 height 23
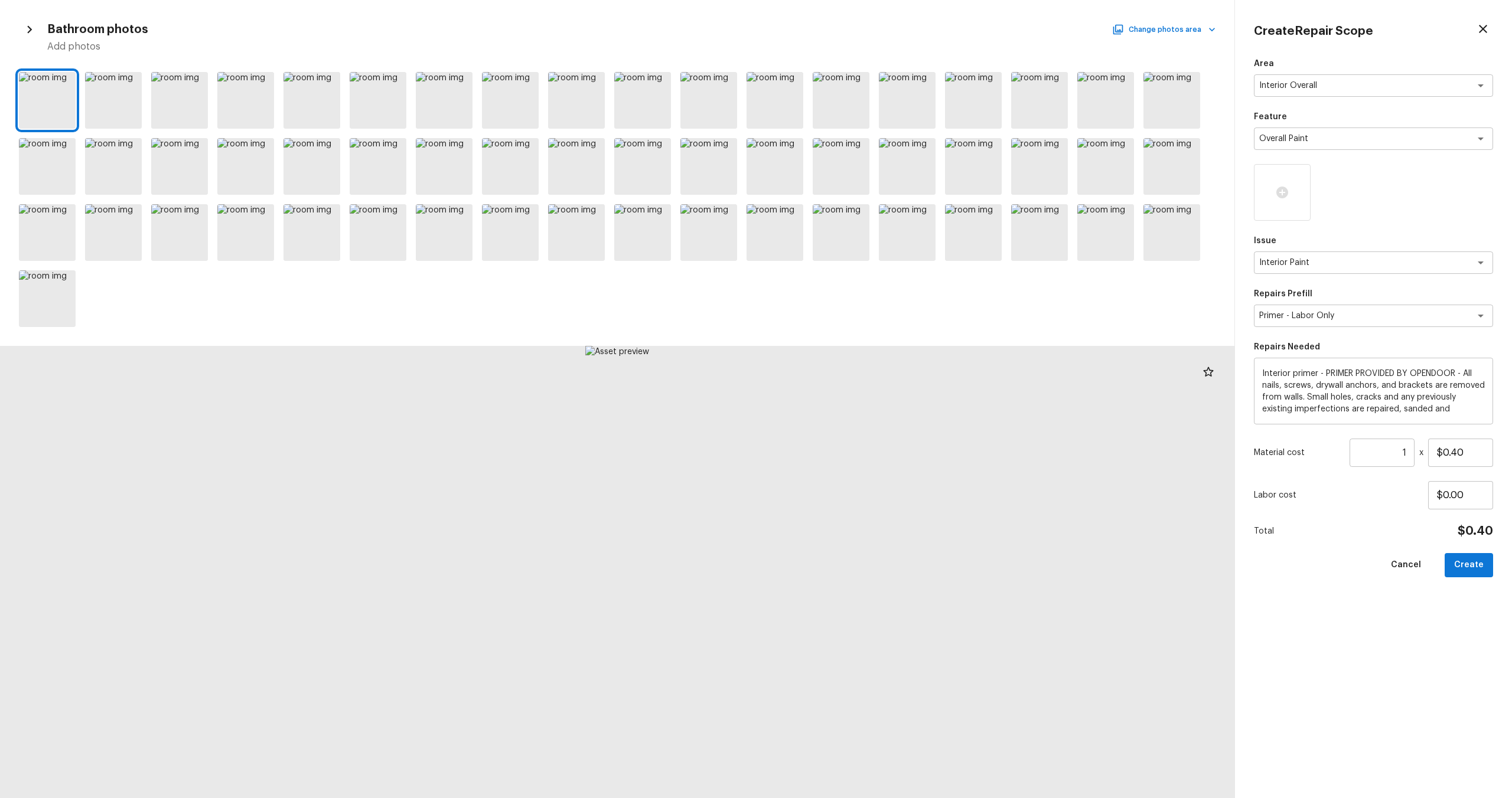
click at [16, 93] on div at bounding box center [617, 199] width 1235 height 264
click at [44, 92] on div at bounding box center [47, 100] width 57 height 57
click at [62, 79] on icon at bounding box center [65, 83] width 10 height 10
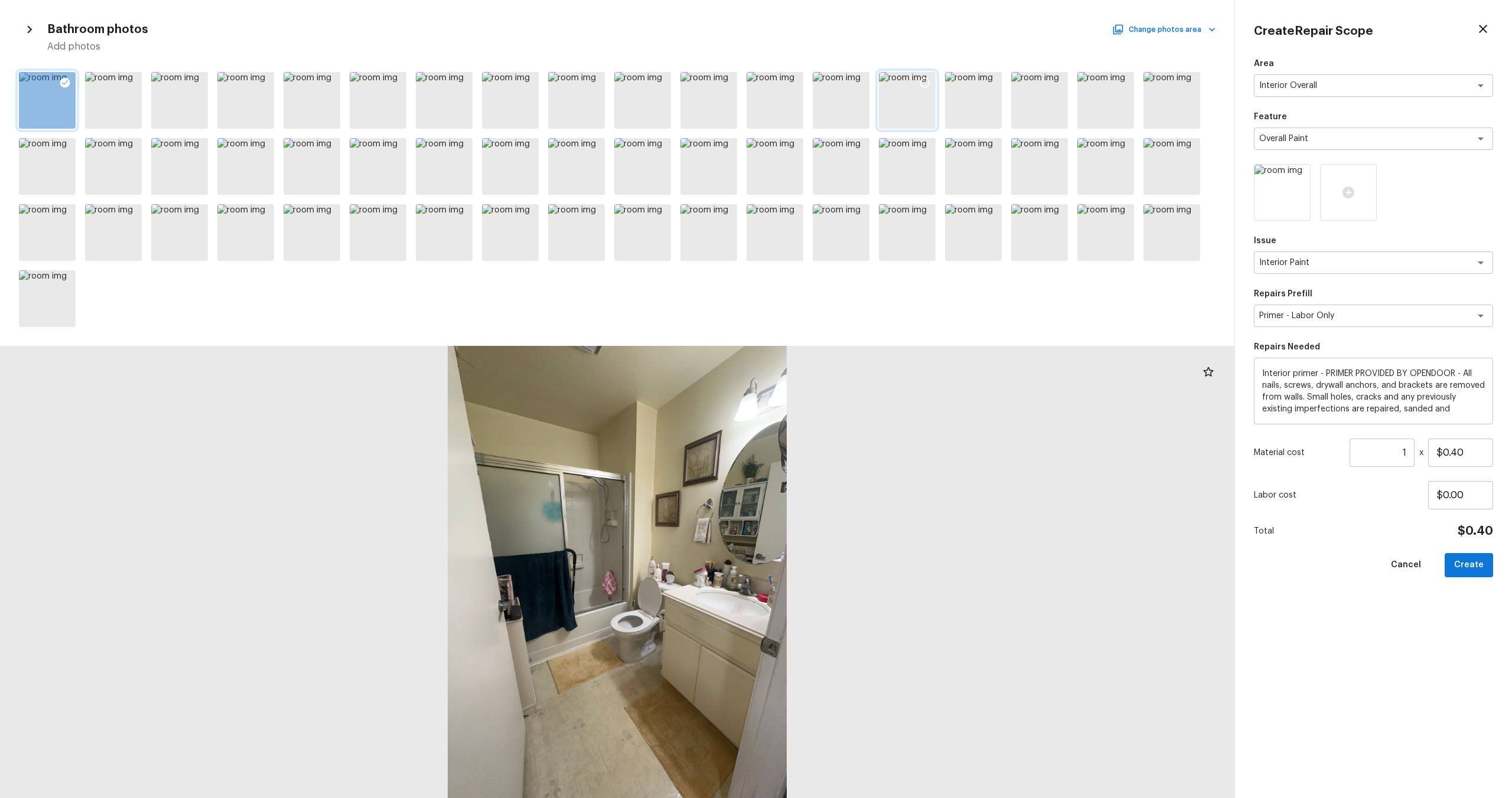
click at [850, 86] on icon at bounding box center [925, 83] width 12 height 12
click at [850, 25] on button "Change photos area" at bounding box center [1165, 30] width 101 height 16
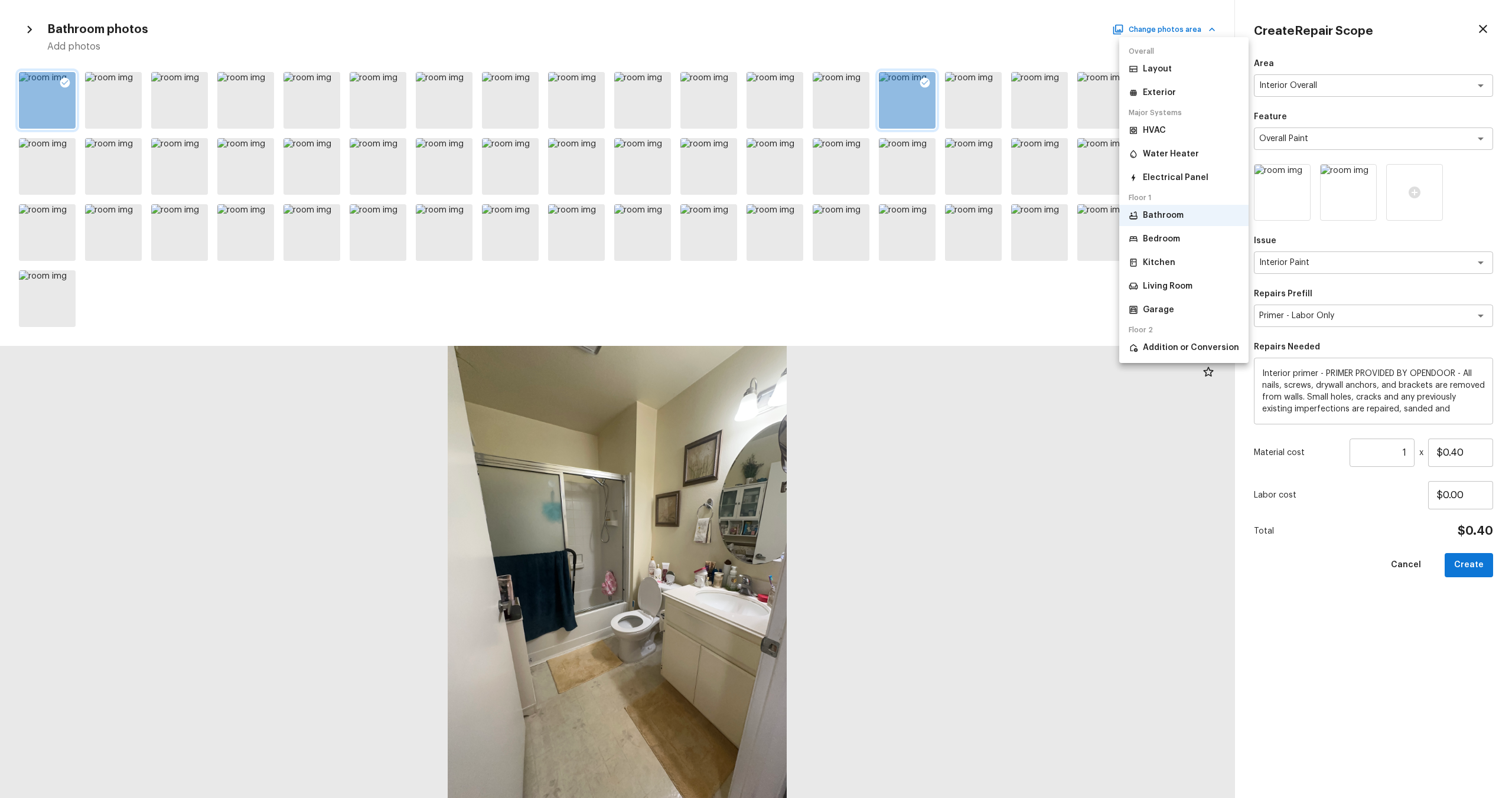
click at [850, 241] on p "Bedroom" at bounding box center [1161, 239] width 37 height 12
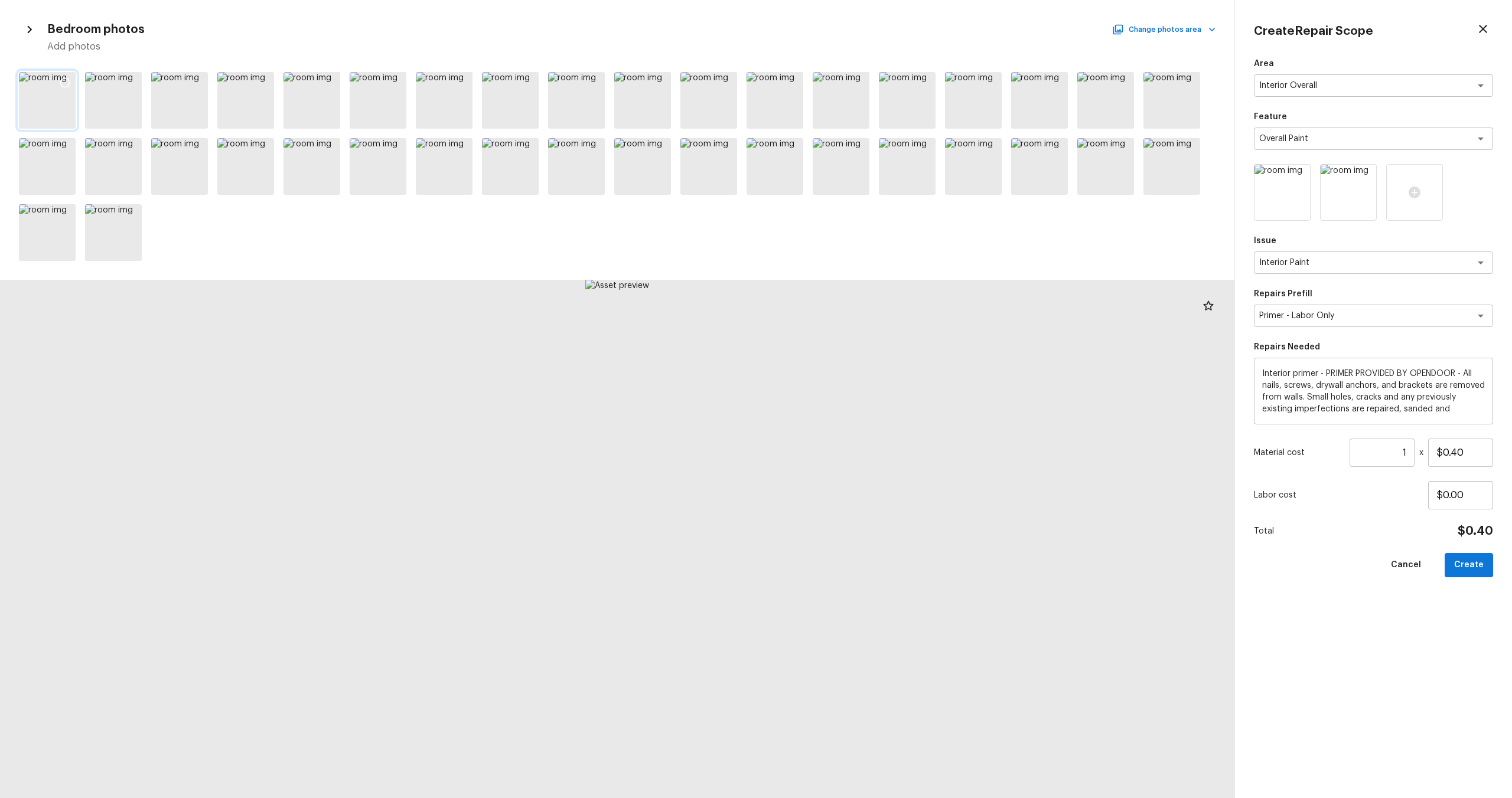
click at [24, 113] on div at bounding box center [47, 100] width 57 height 57
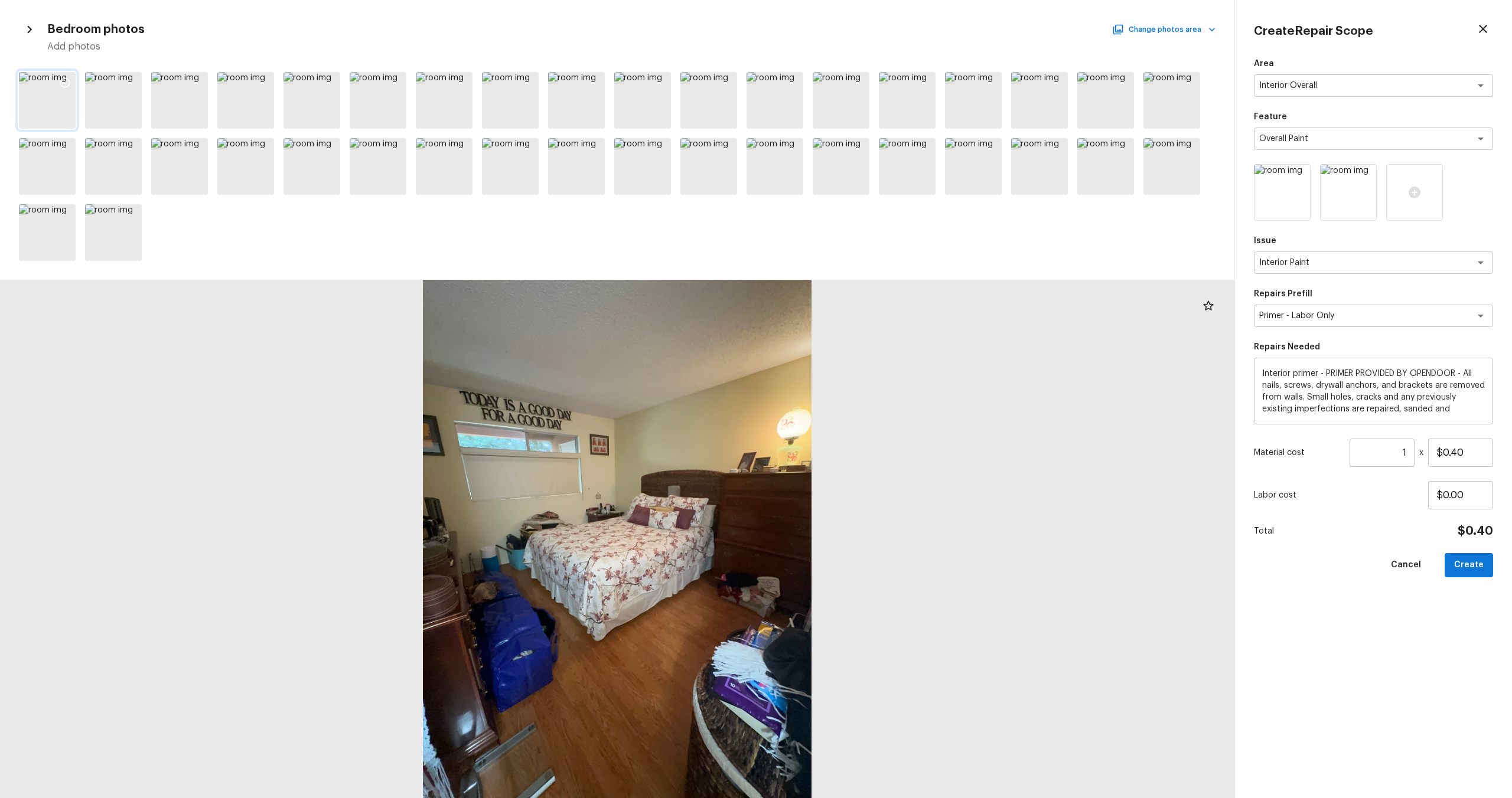
click at [64, 83] on icon at bounding box center [65, 83] width 12 height 12
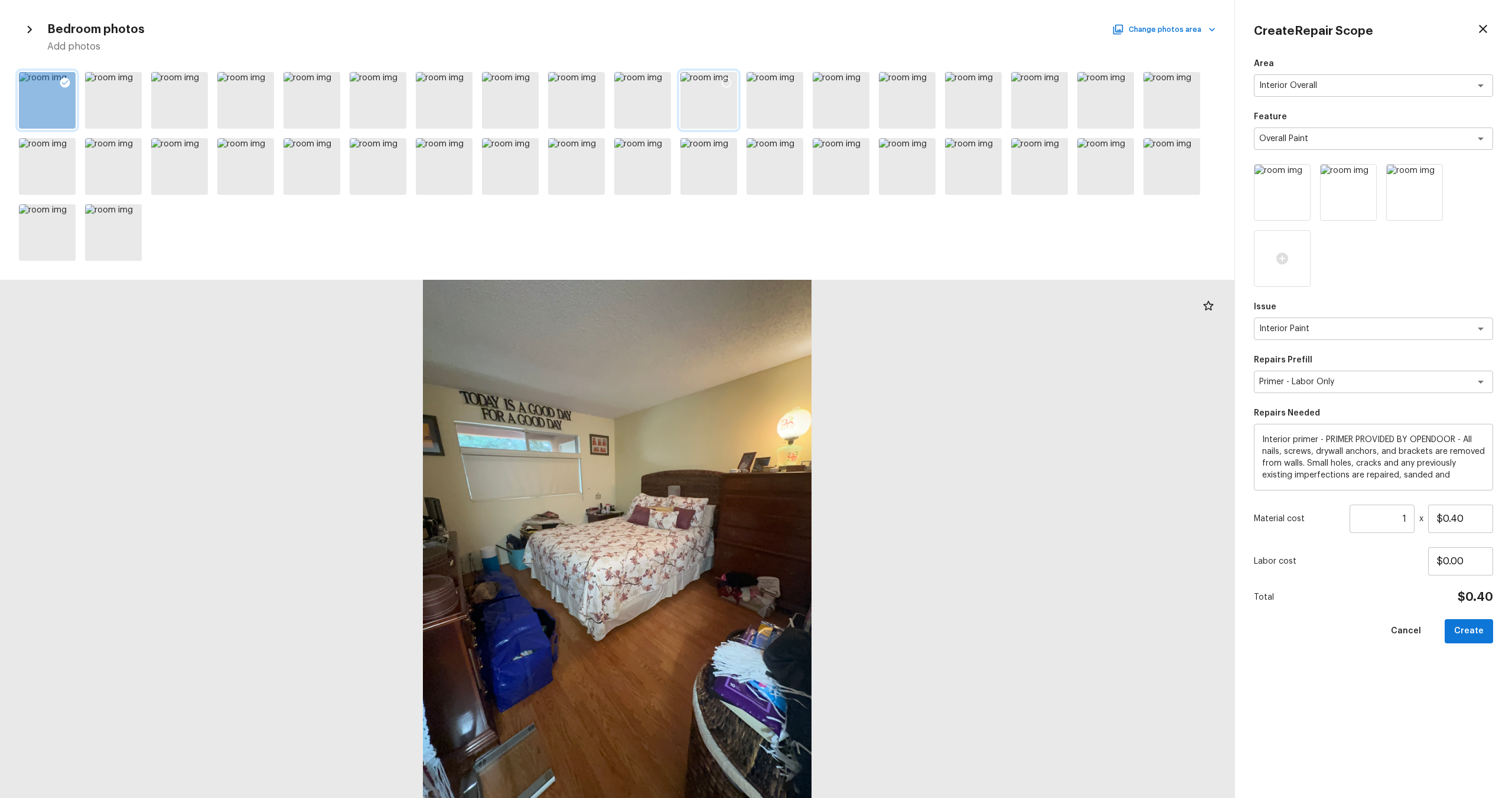
click at [690, 107] on div at bounding box center [708, 100] width 57 height 57
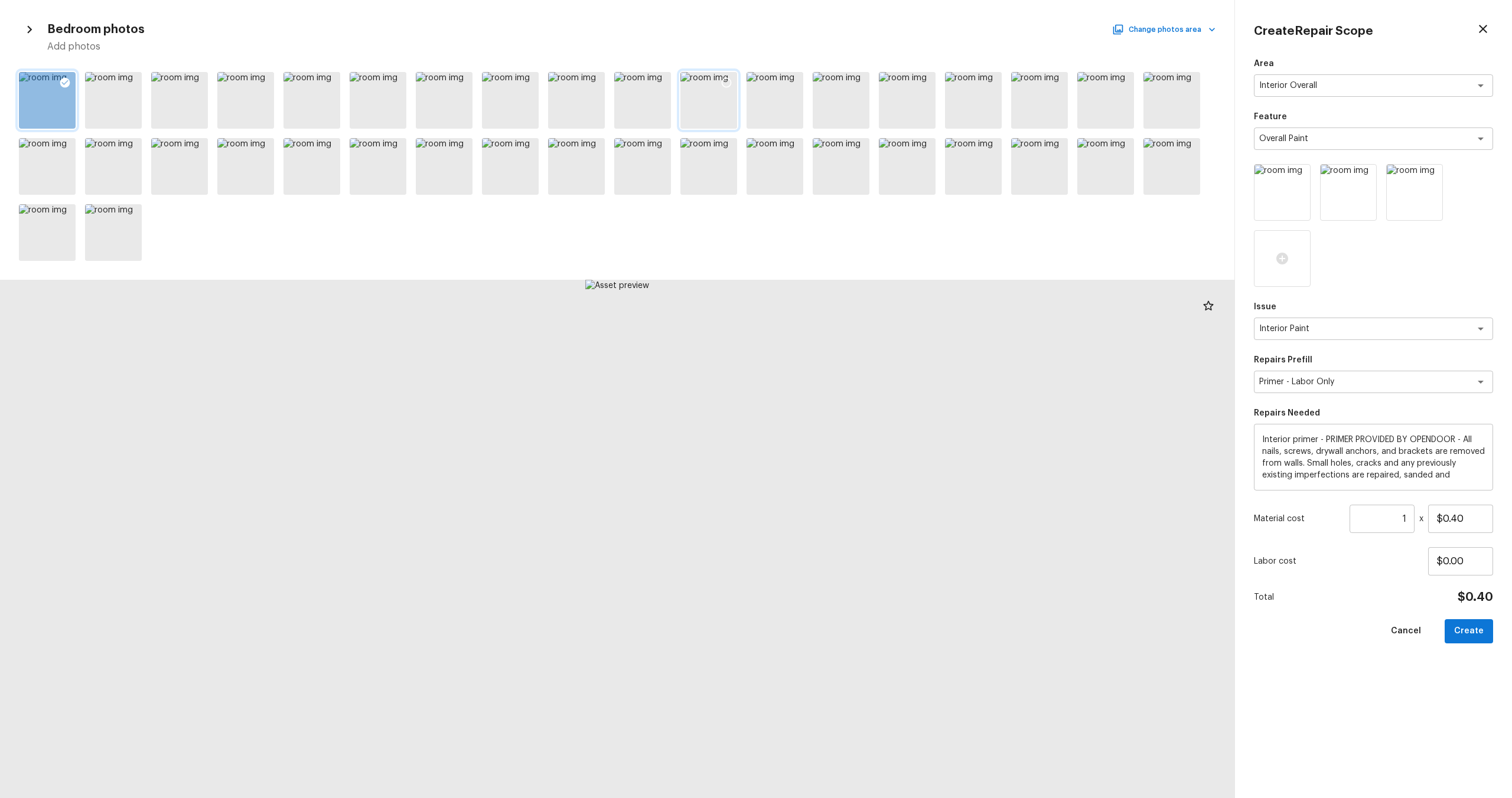
click at [724, 79] on icon at bounding box center [727, 83] width 12 height 12
click at [850, 25] on button "Change photos area" at bounding box center [1165, 30] width 101 height 16
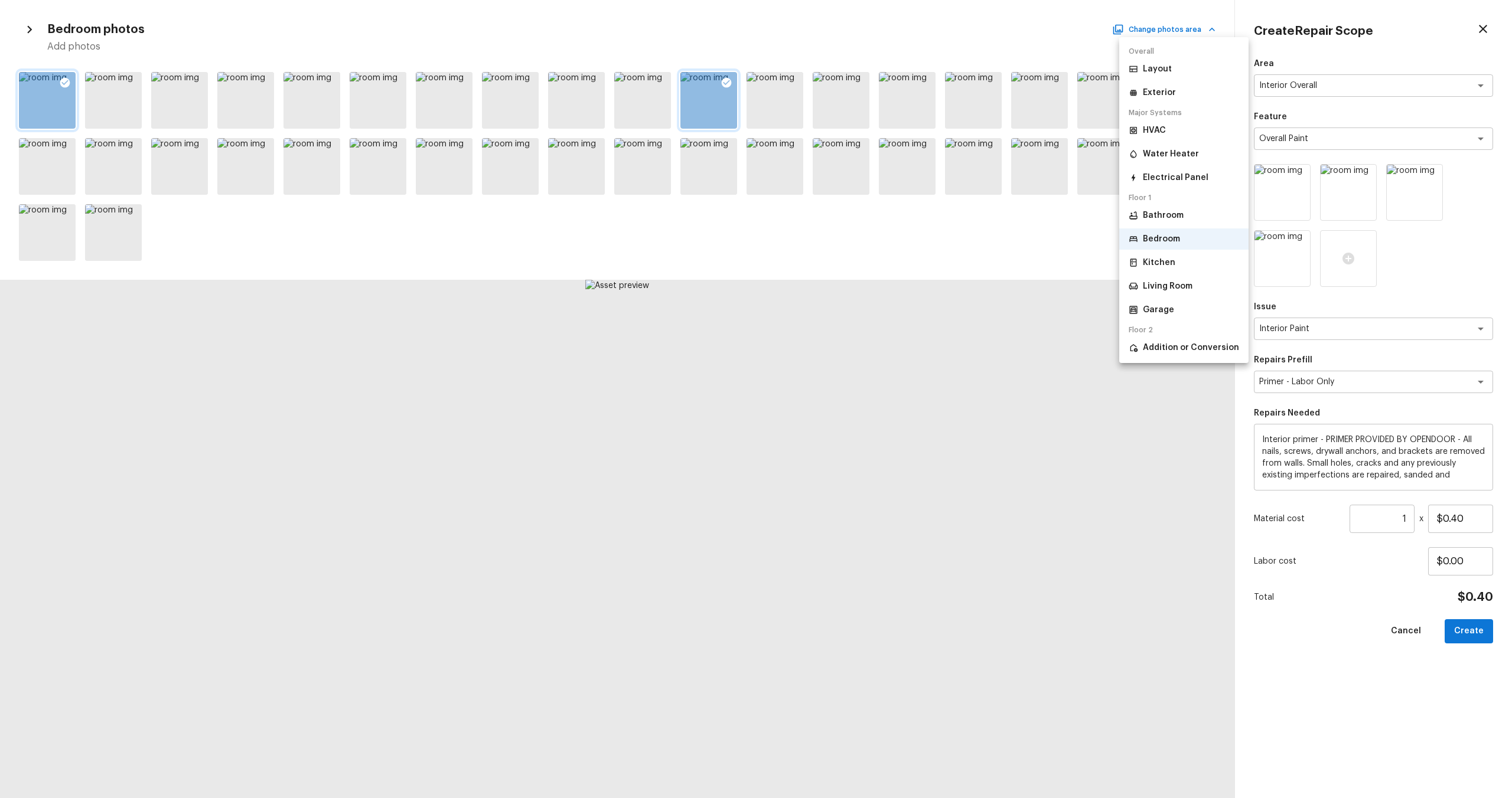
click at [850, 264] on p "Kitchen" at bounding box center [1159, 263] width 33 height 12
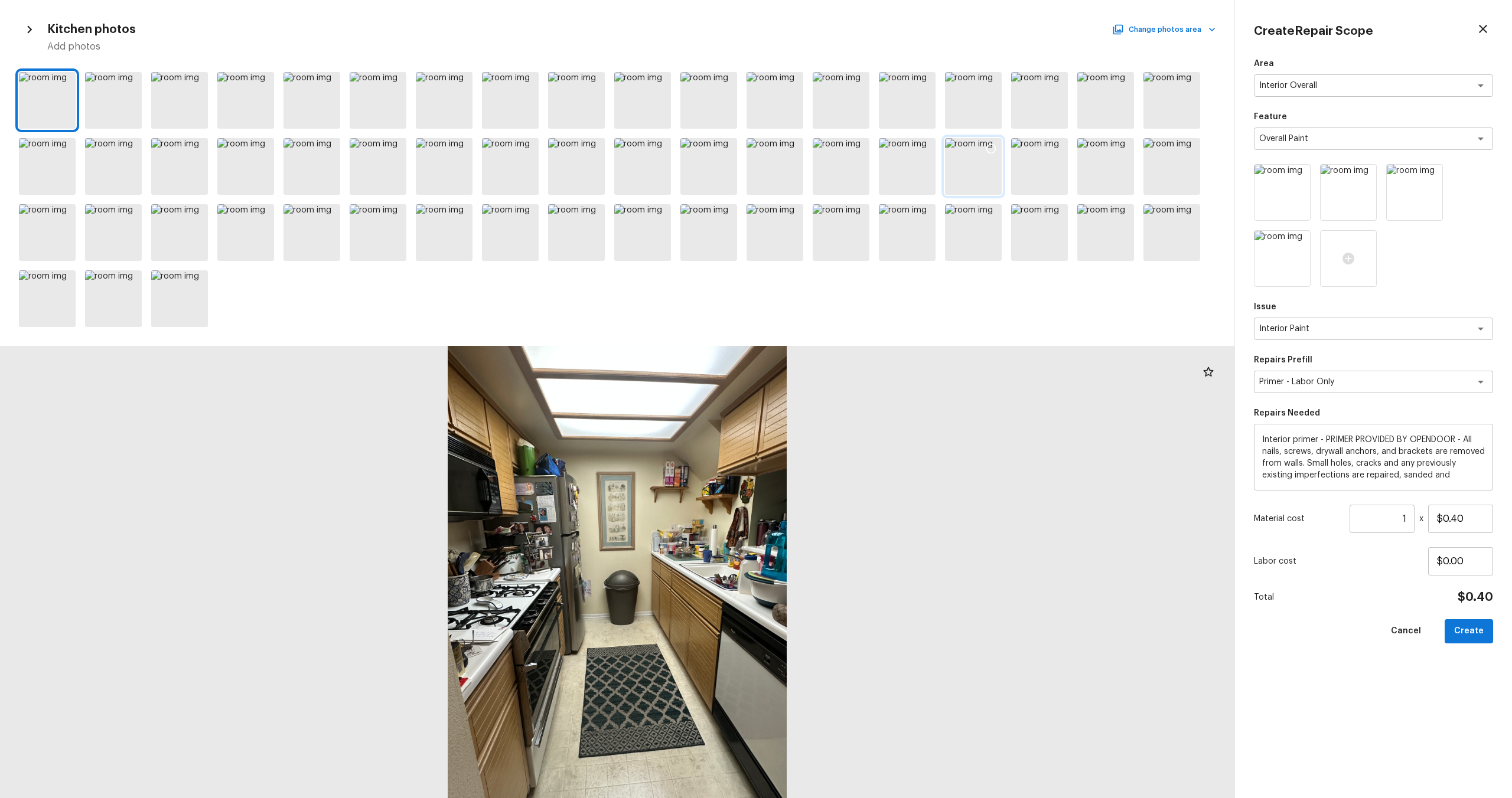
click at [850, 165] on div at bounding box center [973, 166] width 57 height 57
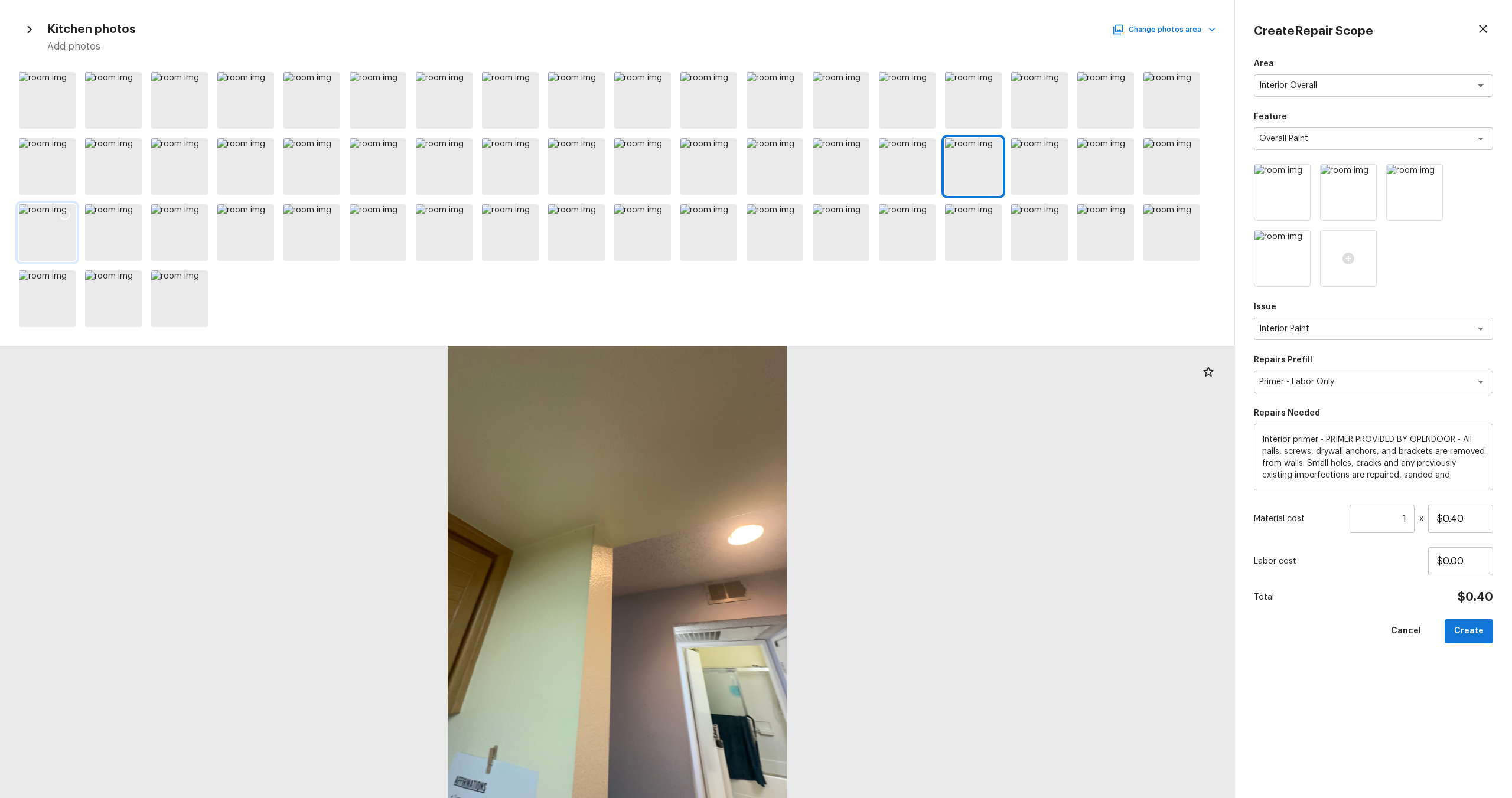
click at [57, 239] on div at bounding box center [47, 232] width 57 height 57
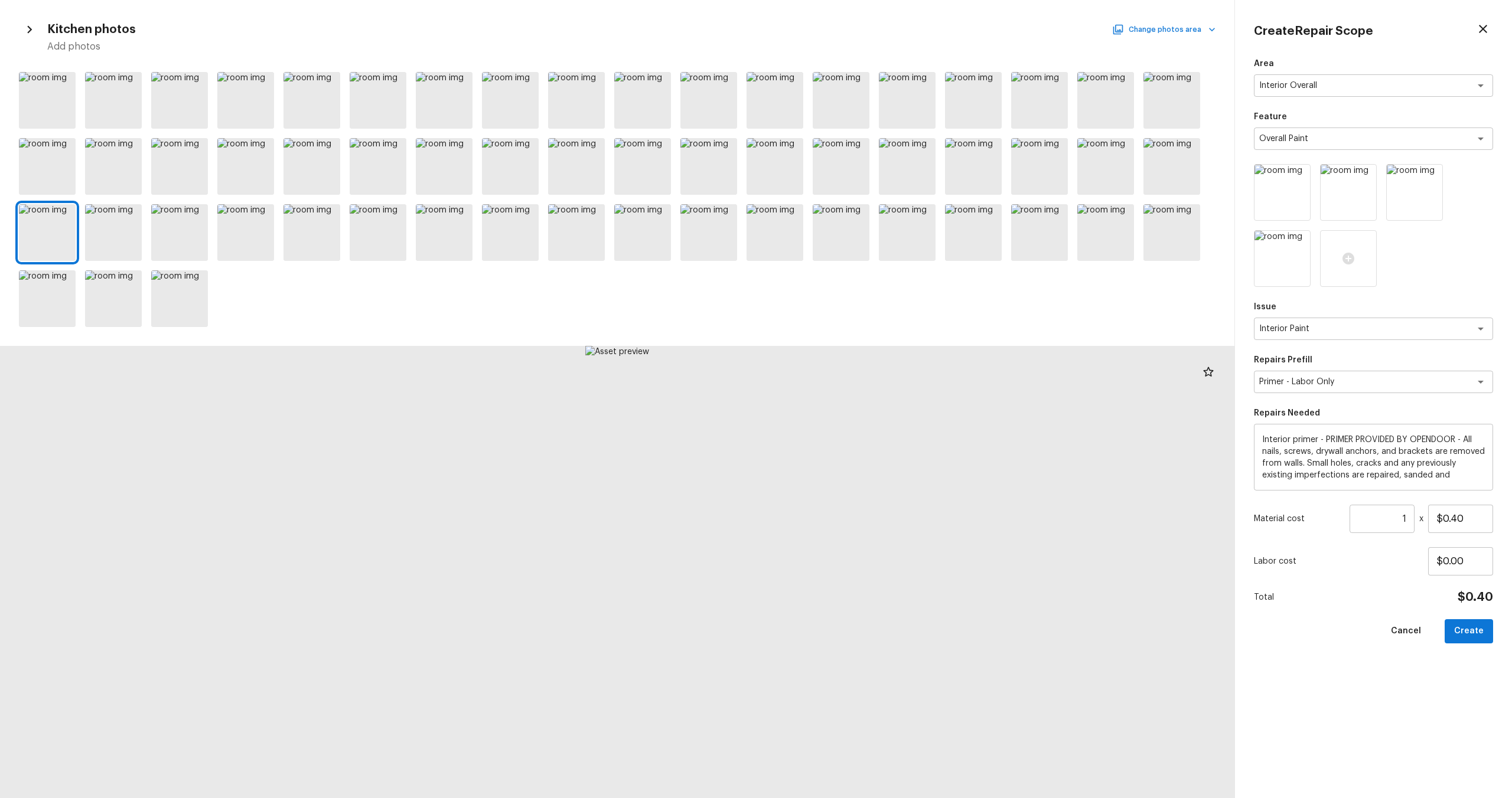
click at [850, 34] on button "Change photos area" at bounding box center [1165, 30] width 101 height 16
click at [850, 290] on p "Living Room" at bounding box center [1168, 286] width 49 height 12
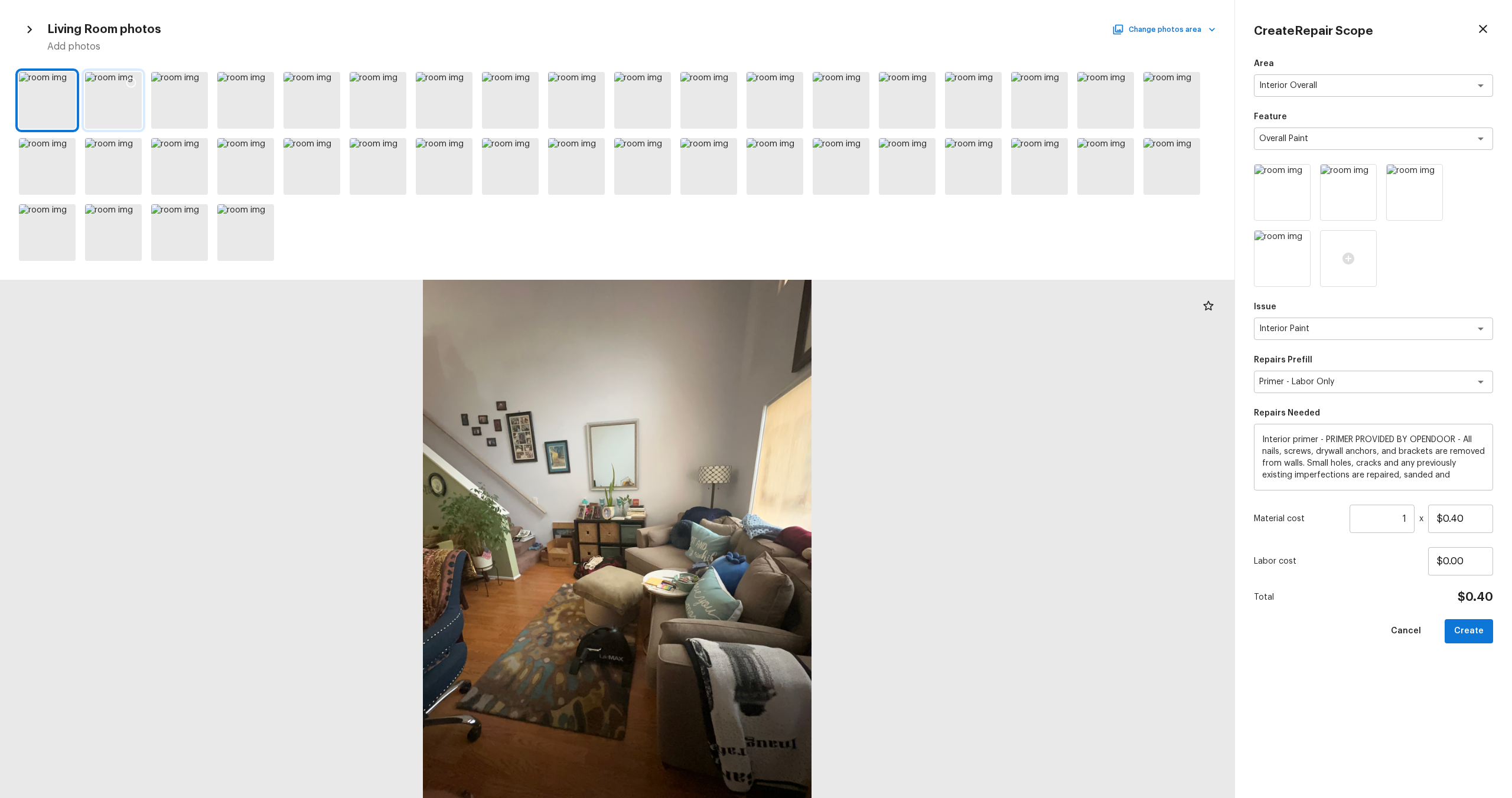
click at [111, 103] on div at bounding box center [113, 100] width 57 height 57
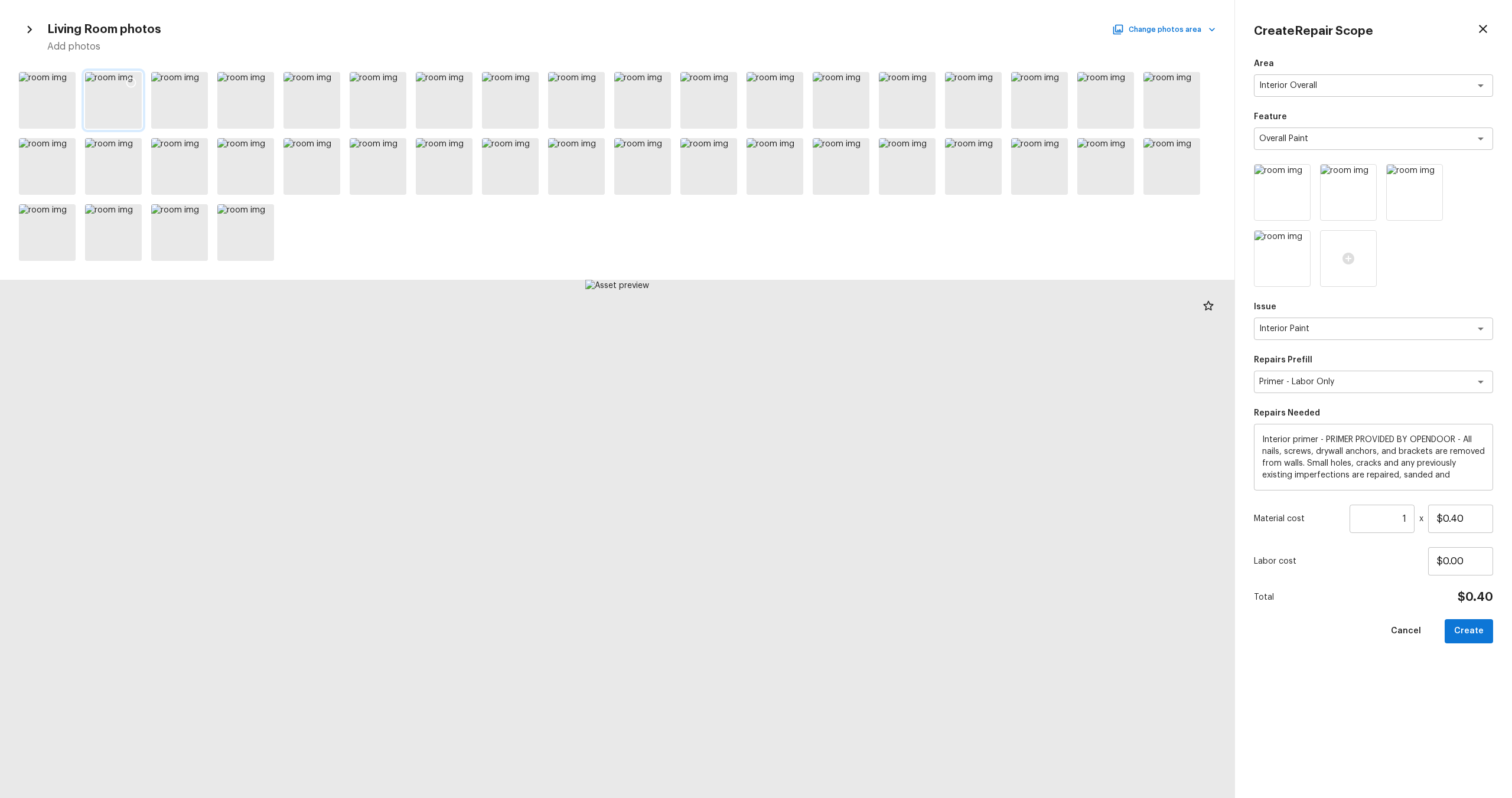
click at [130, 83] on icon at bounding box center [131, 83] width 12 height 12
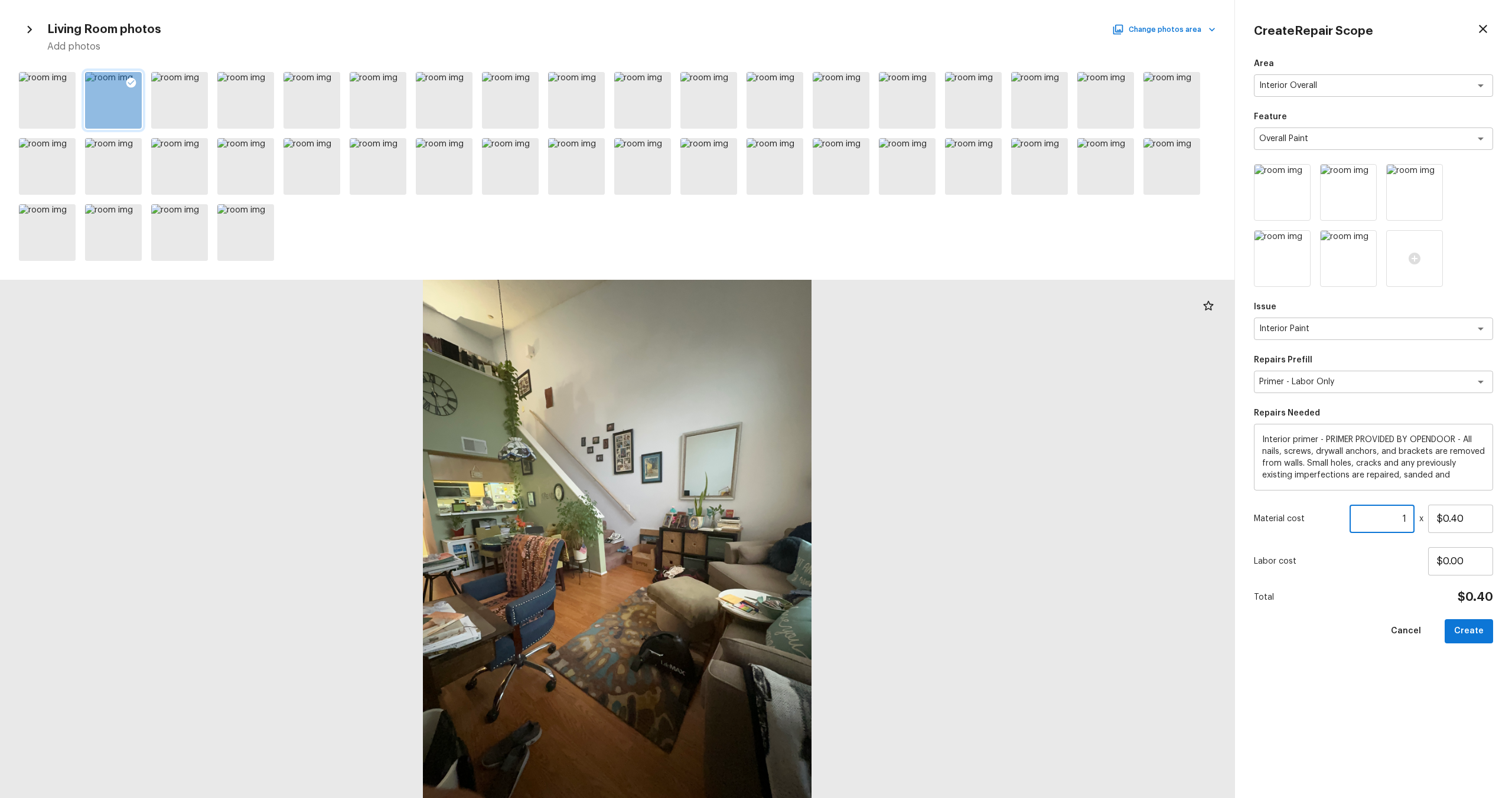
click at [850, 430] on input "1" at bounding box center [1382, 519] width 65 height 29
drag, startPoint x: 1453, startPoint y: 520, endPoint x: 1364, endPoint y: 527, distance: 89.3
click at [850, 430] on div "Material cost 1 ​ x $0.40" at bounding box center [1373, 519] width 239 height 29
drag, startPoint x: 1479, startPoint y: 518, endPoint x: 1397, endPoint y: 519, distance: 82.0
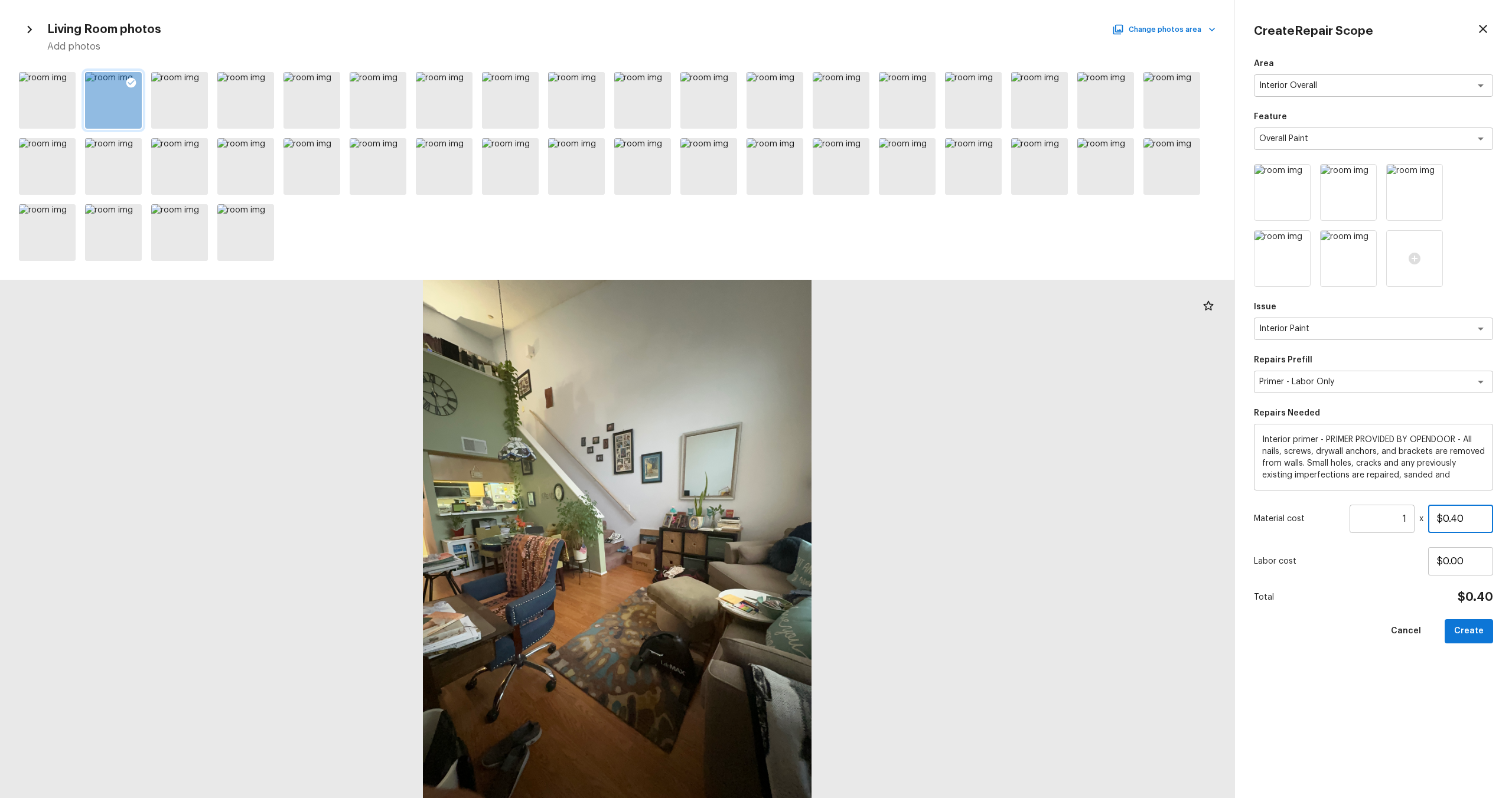
click at [850, 430] on div "Material cost 1 ​ x $0.40" at bounding box center [1373, 519] width 239 height 29
click at [850, 430] on div "Area Interior Overall x ​ Feature Overall Paint x ​ Issue Interior Paint x ​ Re…" at bounding box center [1373, 419] width 239 height 721
click at [850, 430] on button "Create" at bounding box center [1469, 631] width 48 height 24
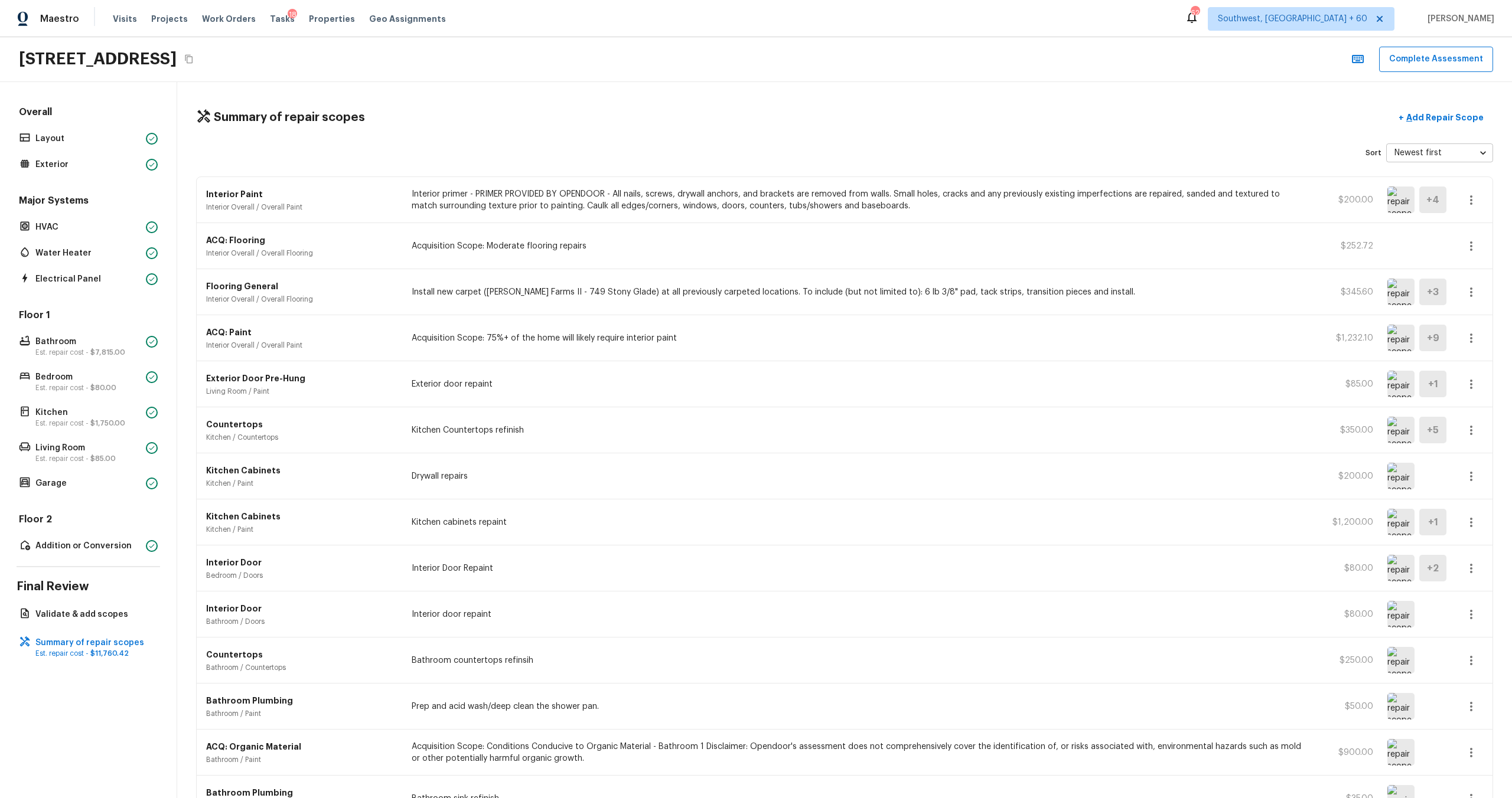
click at [594, 346] on div "ACQ: Paint Interior Overall / Overall Paint Acquisition Scope: 75%+ of the home…" at bounding box center [845, 338] width 1296 height 46
click at [193, 63] on icon "Copy Address" at bounding box center [189, 59] width 8 height 9
click at [194, 60] on icon "Copy Address" at bounding box center [189, 59] width 10 height 10
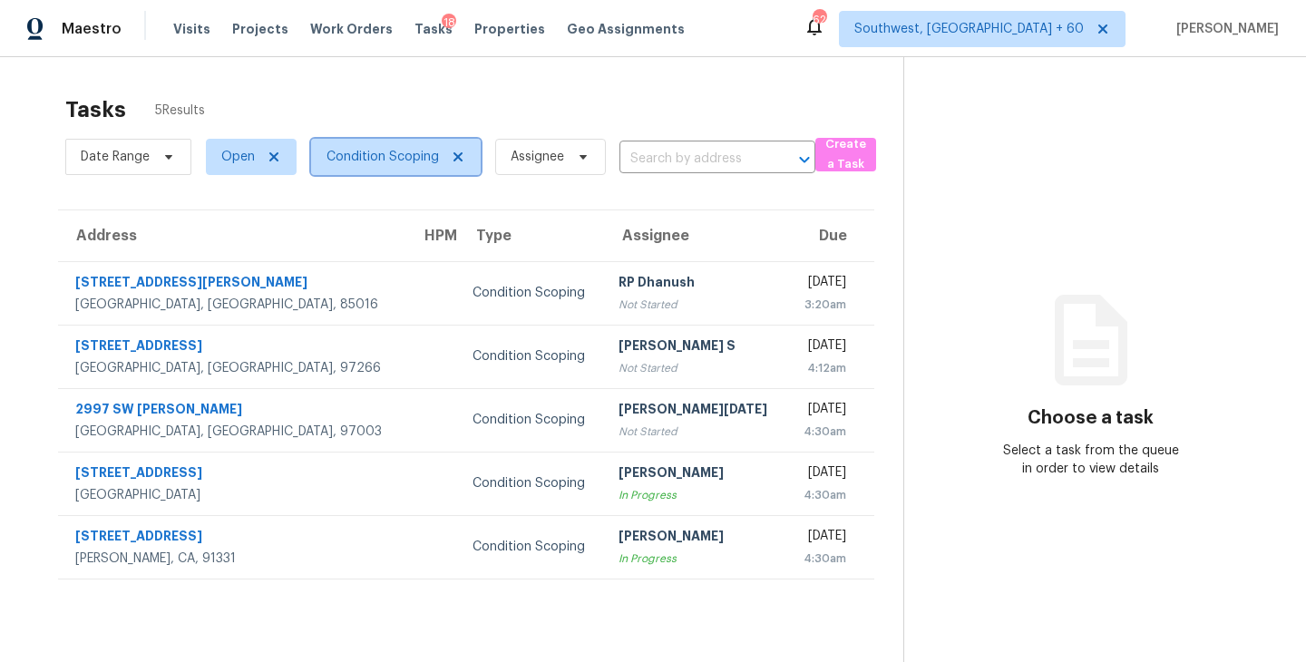
click at [391, 165] on span "Condition Scoping" at bounding box center [383, 157] width 112 height 18
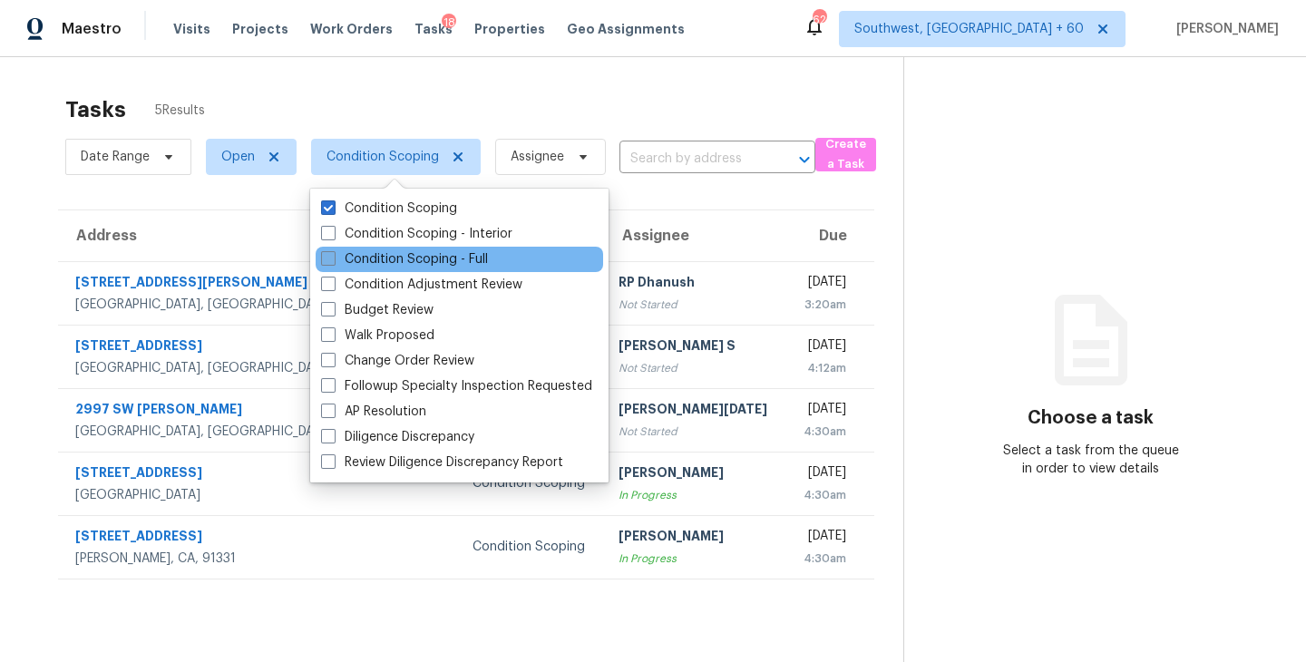
click at [440, 259] on label "Condition Scoping - Full" at bounding box center [404, 259] width 167 height 18
click at [333, 259] on input "Condition Scoping - Full" at bounding box center [327, 256] width 12 height 12
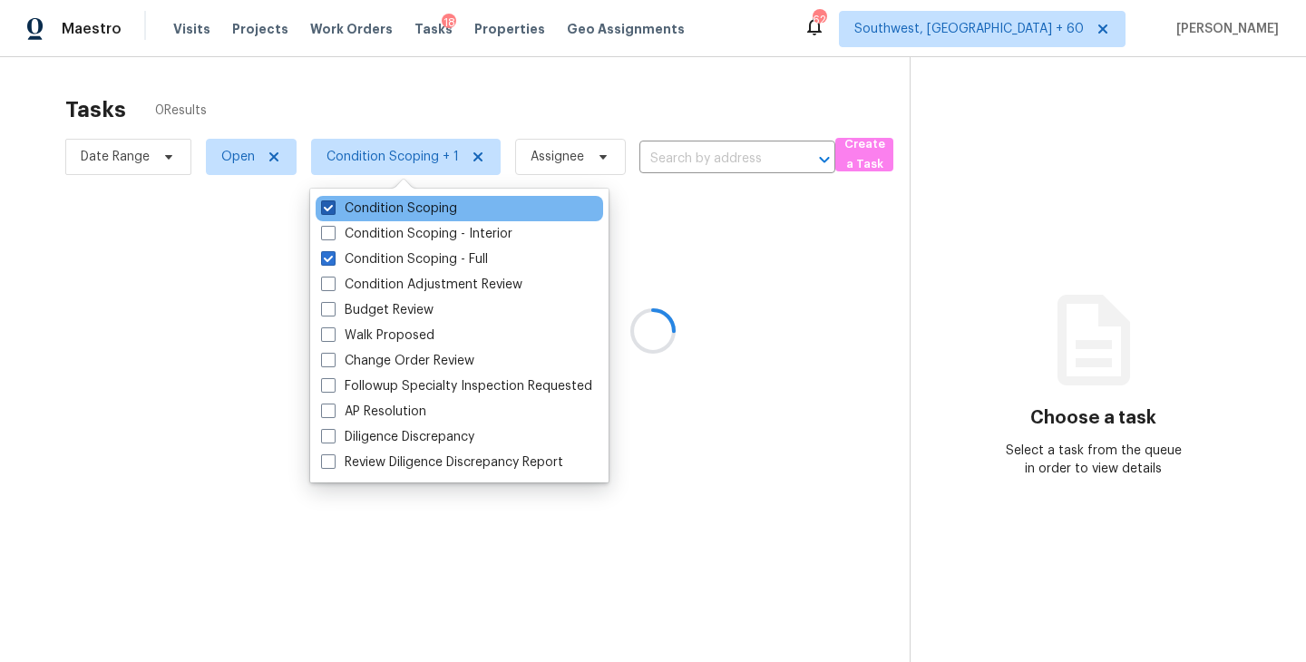
click at [425, 205] on label "Condition Scoping" at bounding box center [389, 209] width 136 height 18
click at [333, 205] on input "Condition Scoping" at bounding box center [327, 206] width 12 height 12
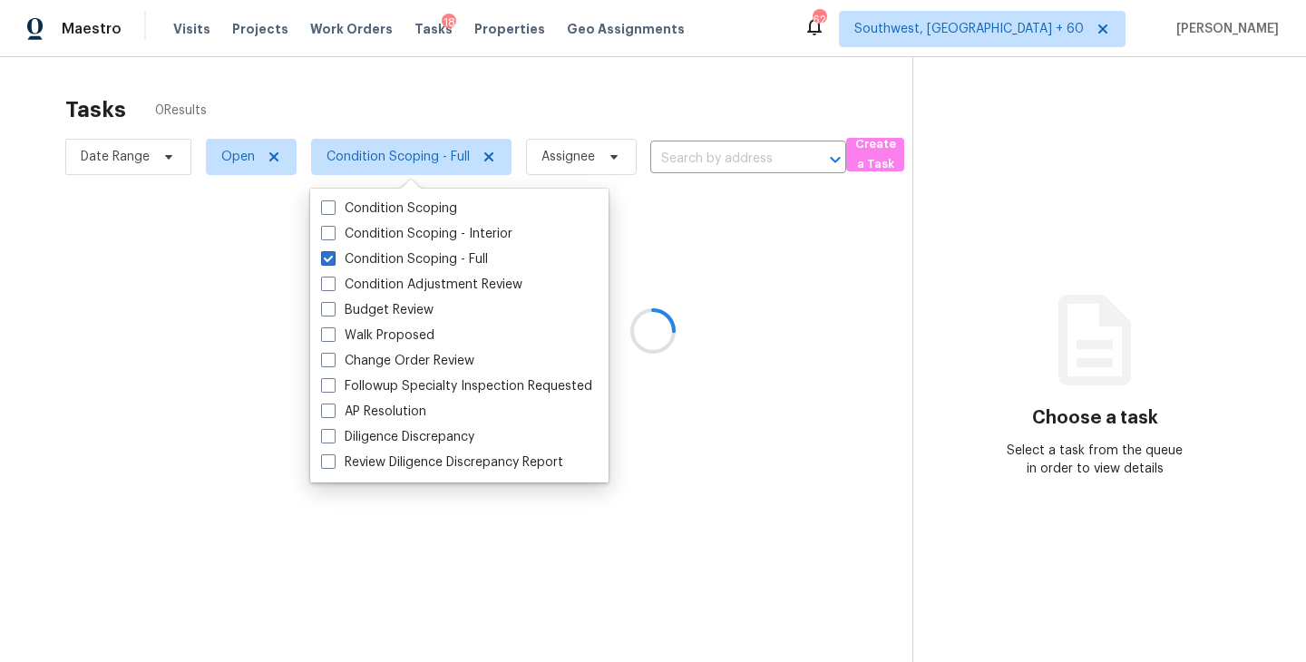
click at [778, 307] on div at bounding box center [653, 331] width 1306 height 662
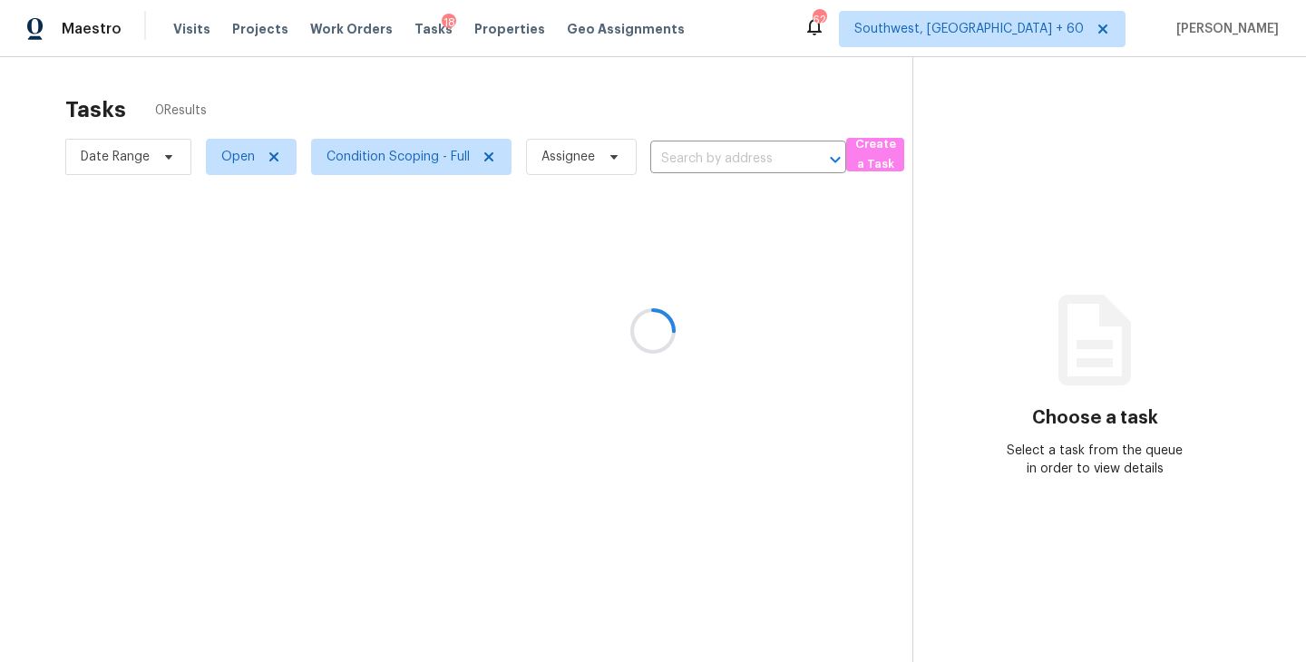
click at [601, 154] on div at bounding box center [653, 331] width 1306 height 662
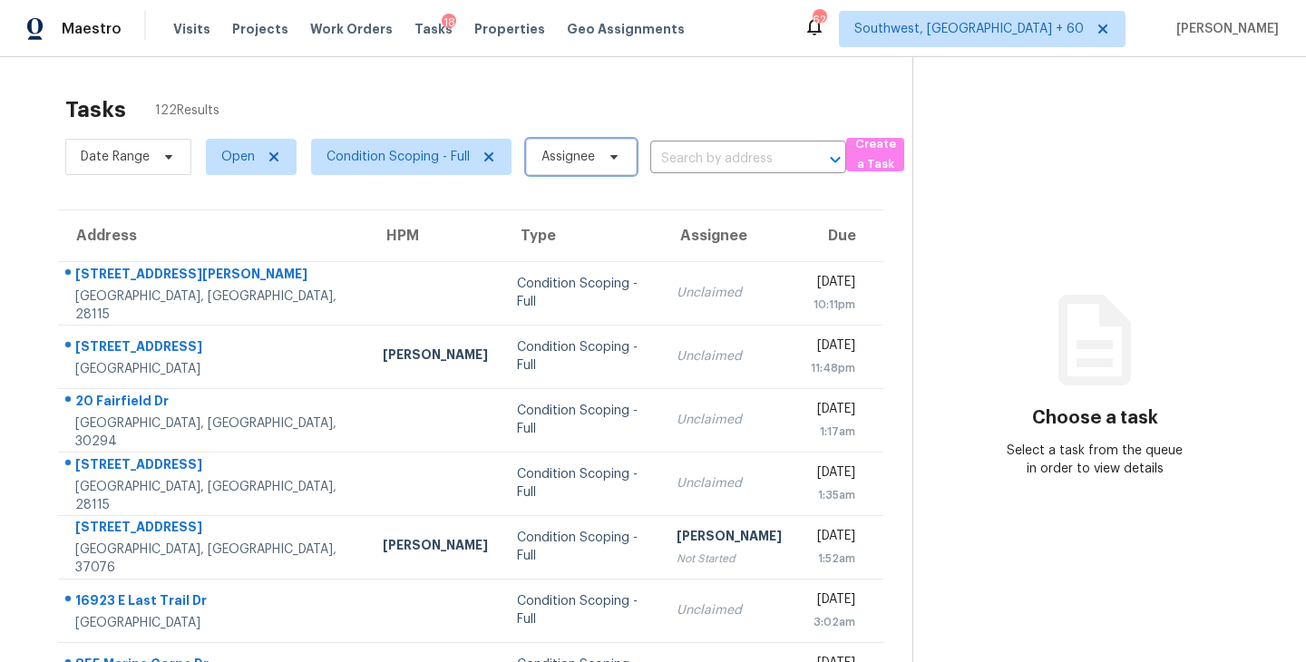
click at [593, 157] on span "Assignee" at bounding box center [569, 157] width 54 height 18
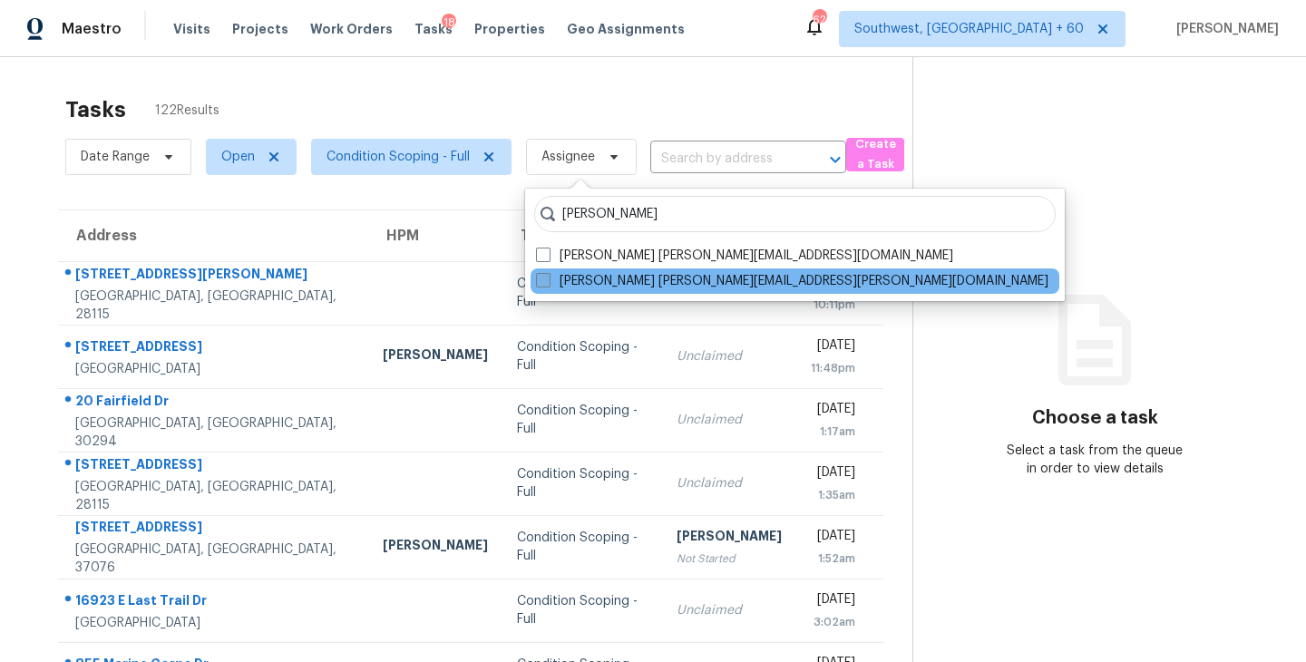
click at [600, 275] on label "Sakthivel Chandran sakthivel.chandran@opendoor.com" at bounding box center [792, 281] width 512 height 18
click at [548, 275] on input "Sakthivel Chandran sakthivel.chandran@opendoor.com" at bounding box center [542, 278] width 12 height 12
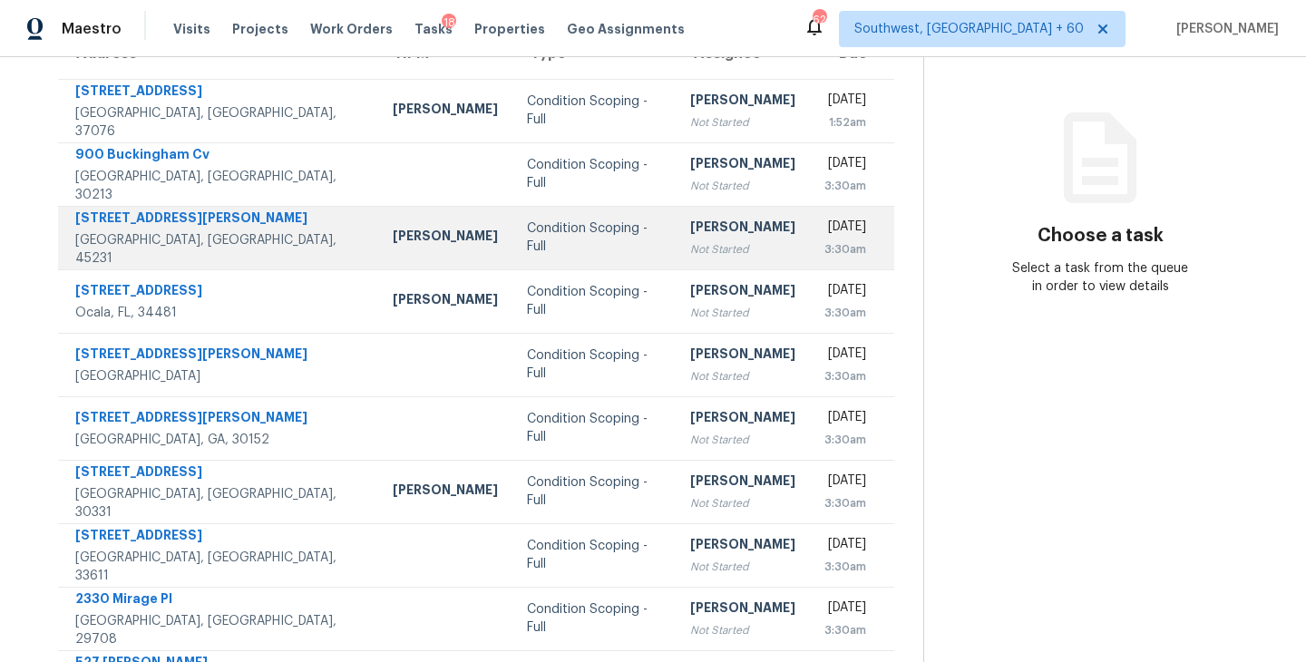
scroll to position [106, 0]
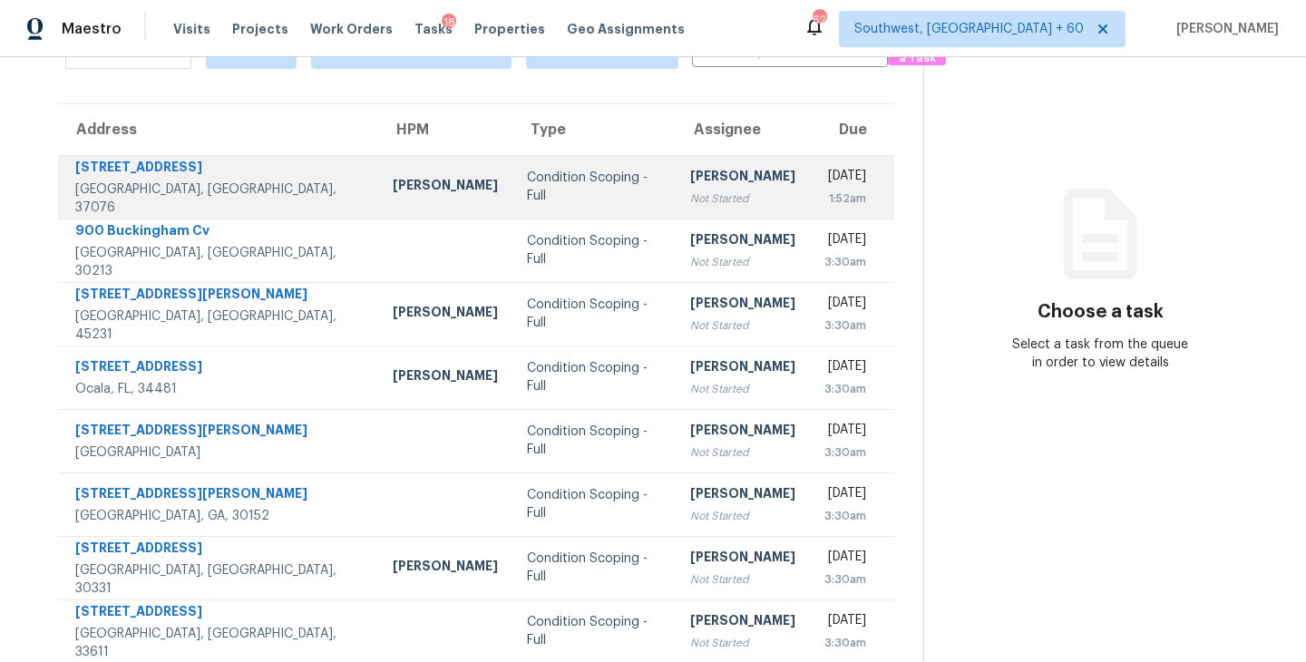
click at [690, 179] on div "[PERSON_NAME]" at bounding box center [742, 178] width 105 height 23
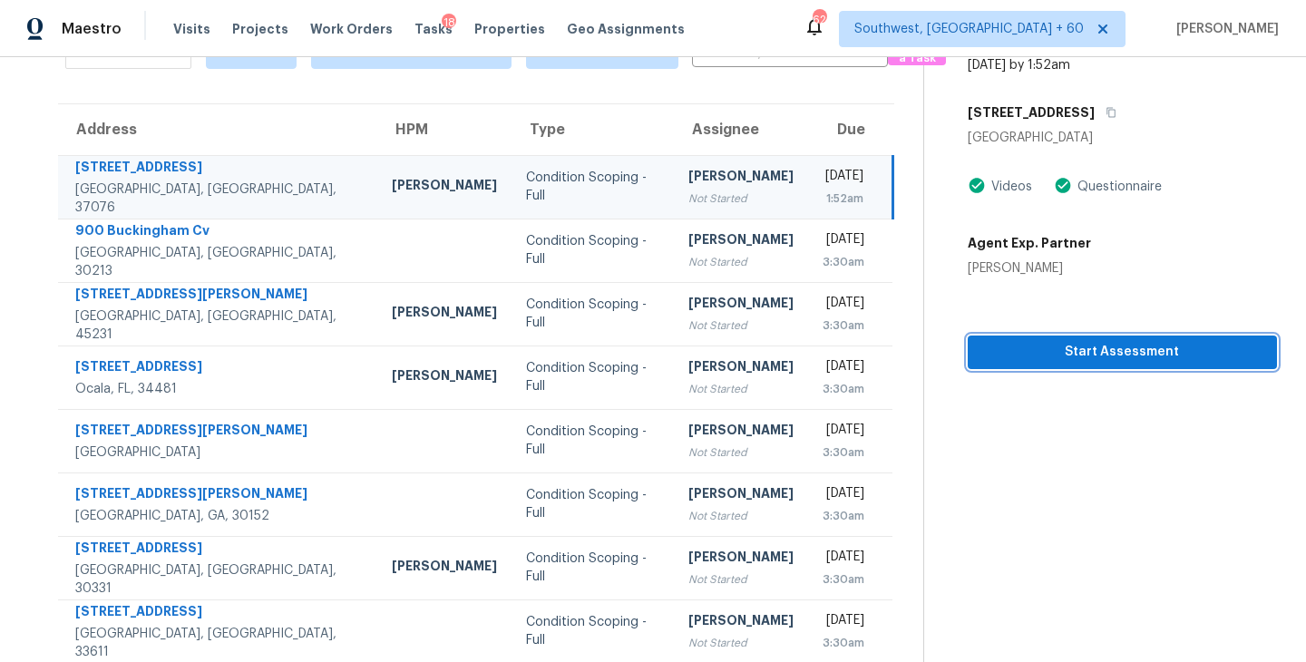
click at [1105, 358] on span "Start Assessment" at bounding box center [1122, 352] width 280 height 23
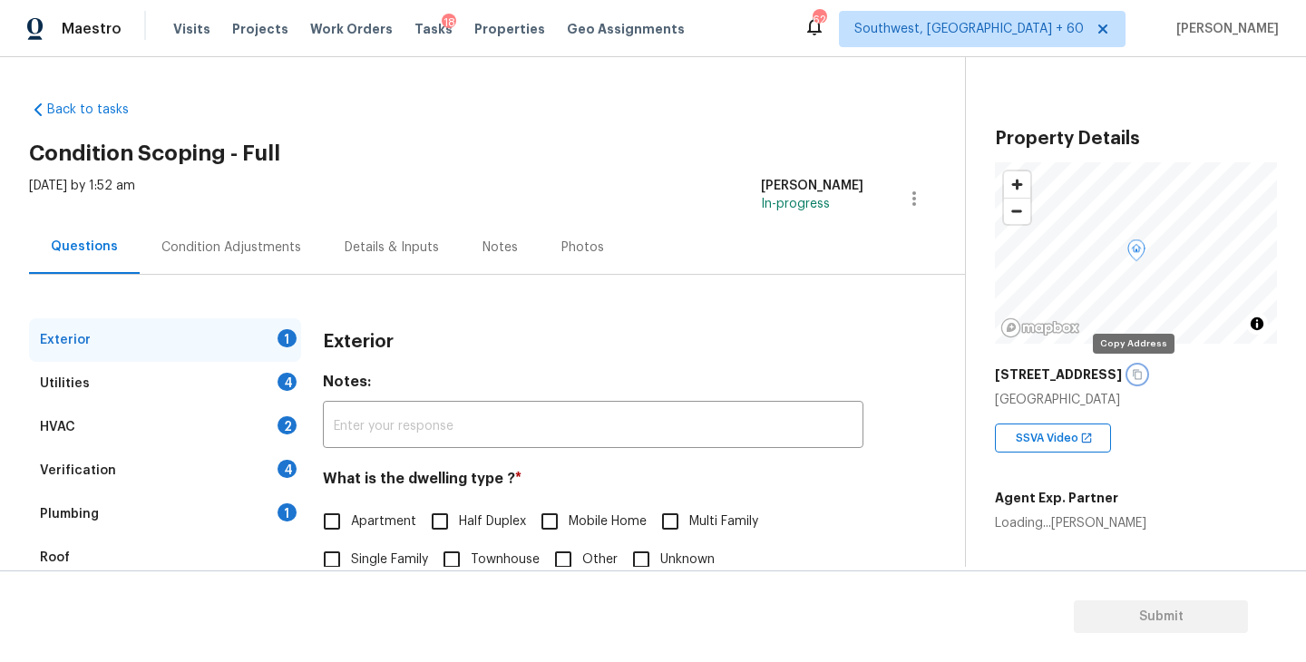
click at [1137, 374] on button "button" at bounding box center [1137, 374] width 16 height 16
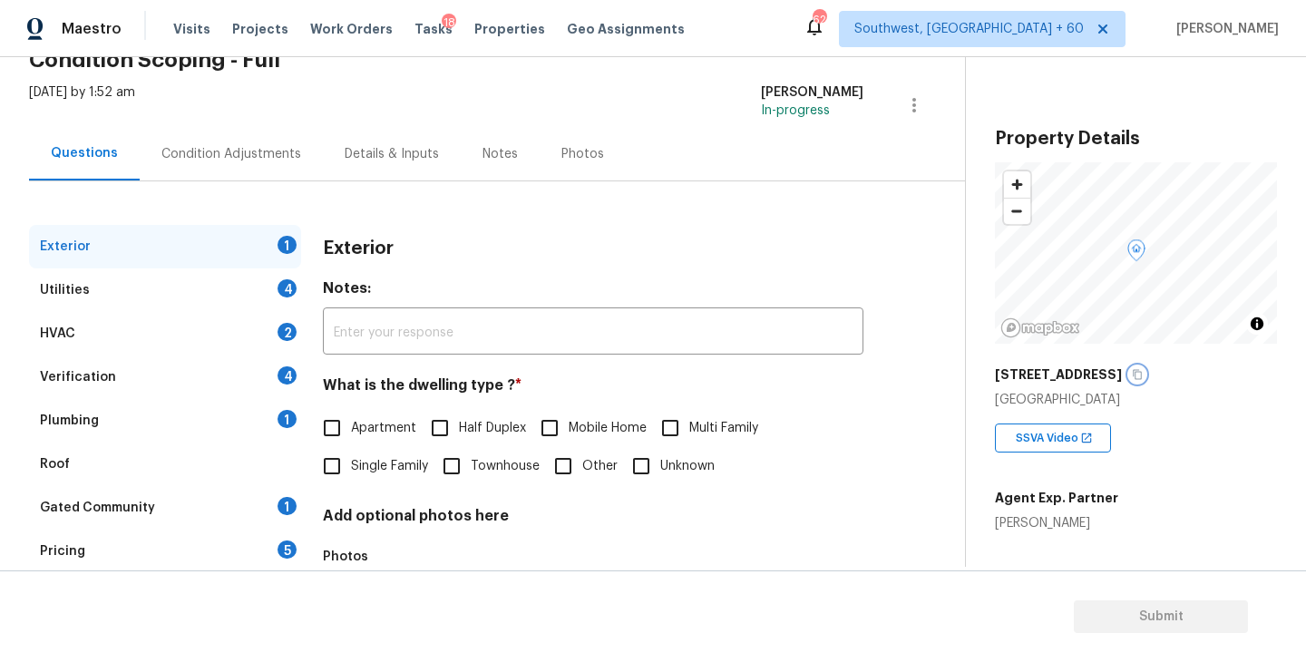
scroll to position [132, 0]
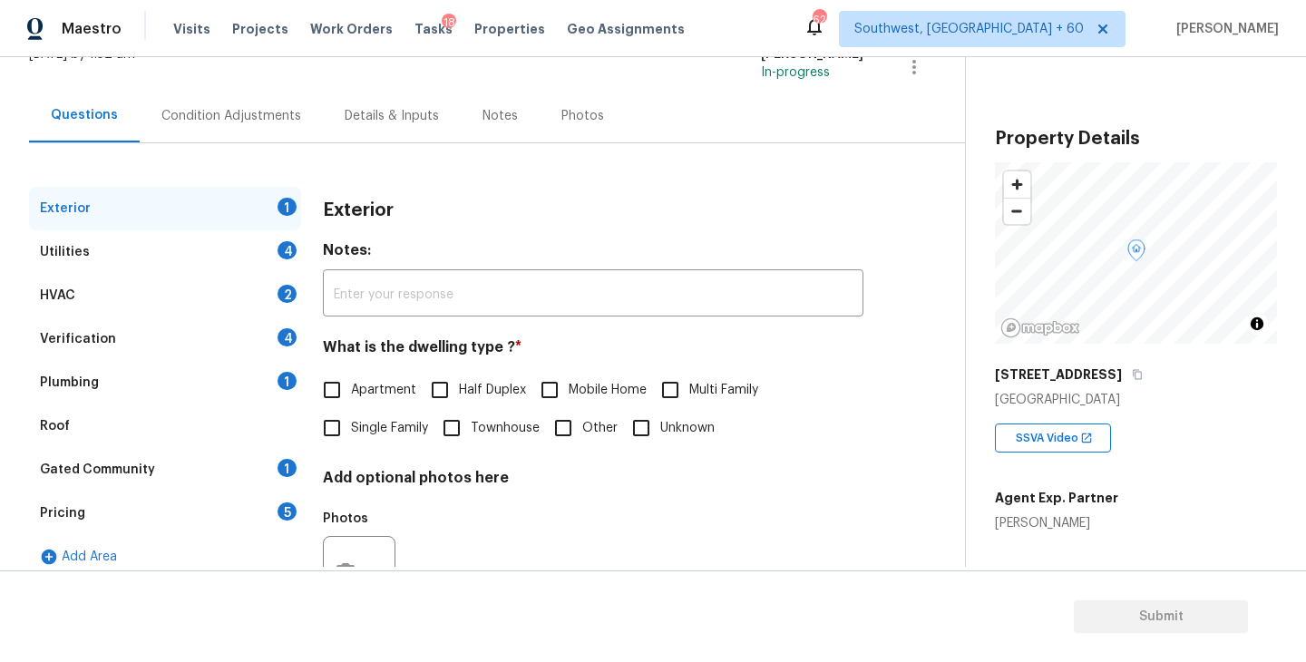
click at [402, 406] on label "Apartment" at bounding box center [364, 390] width 103 height 38
click at [351, 406] on input "Apartment" at bounding box center [332, 390] width 38 height 38
click at [210, 254] on div "Utilities 4" at bounding box center [165, 252] width 272 height 44
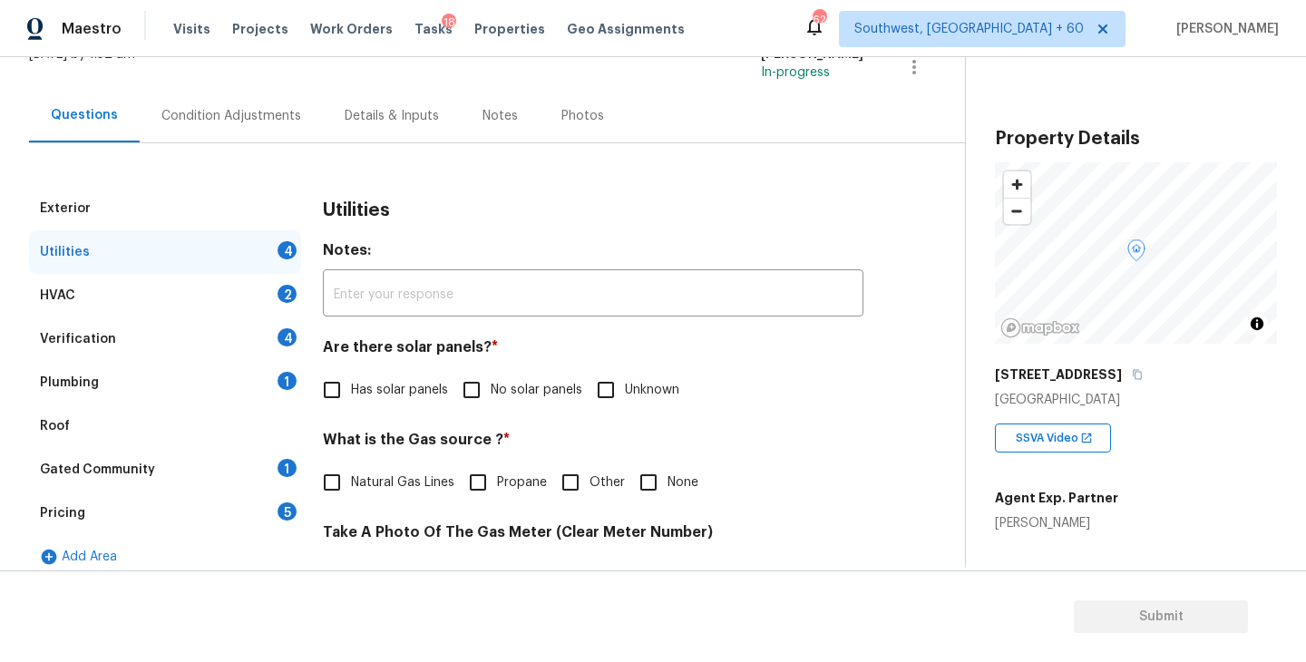
click at [492, 390] on span "No solar panels" at bounding box center [537, 390] width 92 height 19
click at [491, 390] on input "No solar panels" at bounding box center [472, 390] width 38 height 38
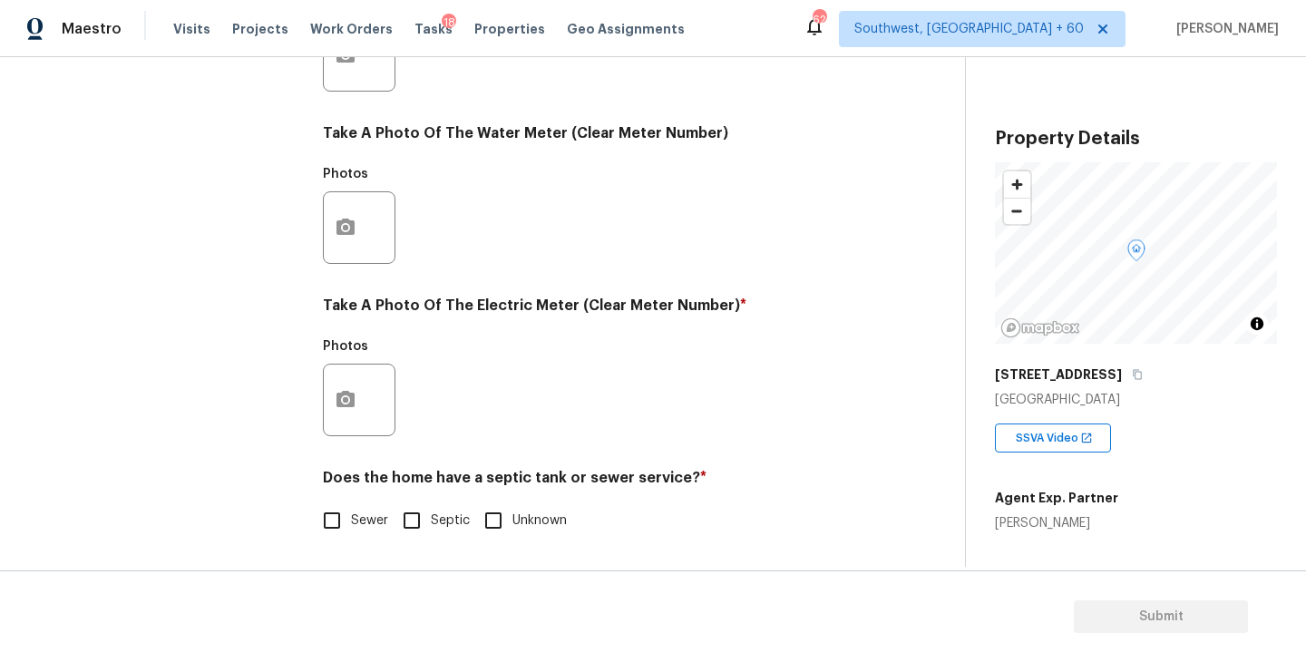
click at [361, 529] on span "Sewer" at bounding box center [369, 521] width 37 height 19
click at [351, 529] on input "Sewer" at bounding box center [332, 521] width 38 height 38
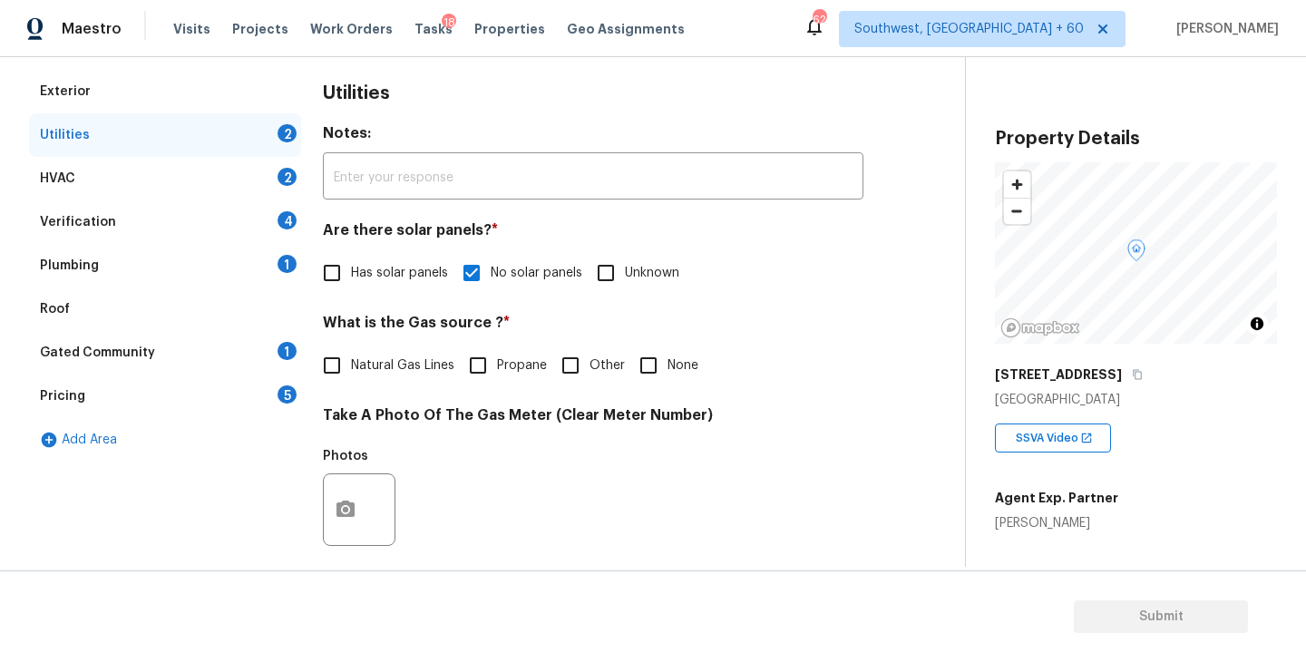
click at [162, 280] on div "Plumbing 1" at bounding box center [165, 266] width 272 height 44
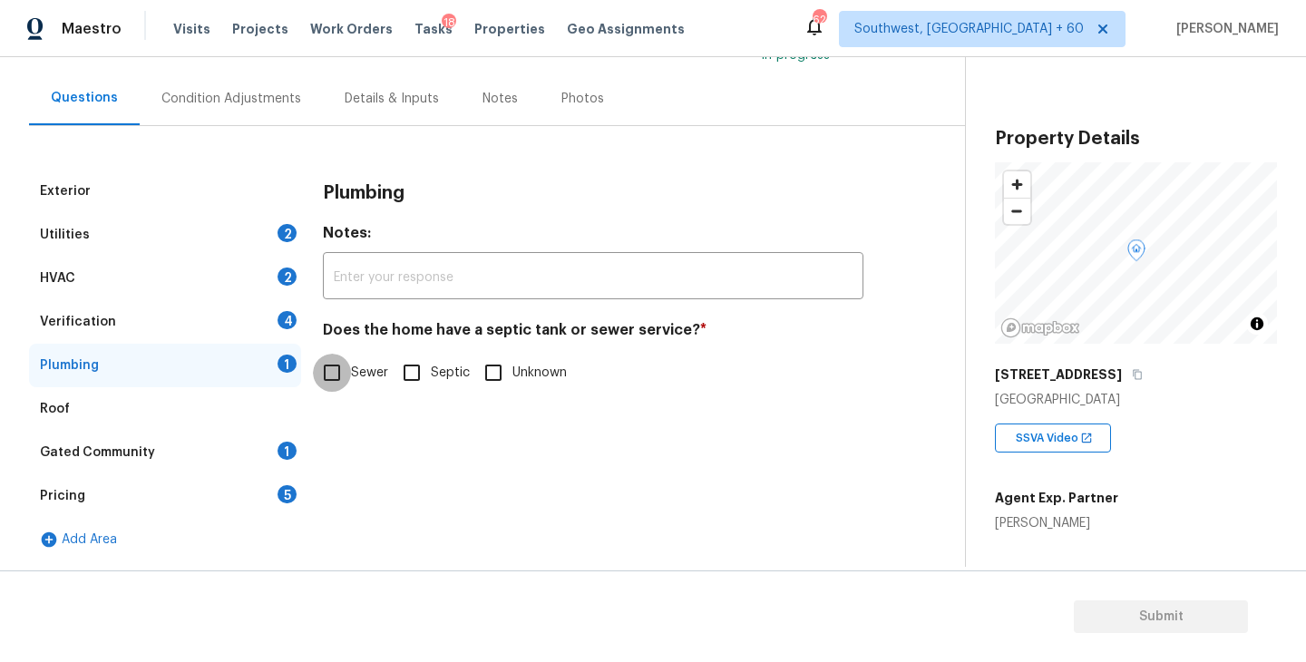
click at [348, 361] on input "Sewer" at bounding box center [332, 373] width 38 height 38
click at [177, 466] on div "Gated Community 1" at bounding box center [165, 453] width 272 height 44
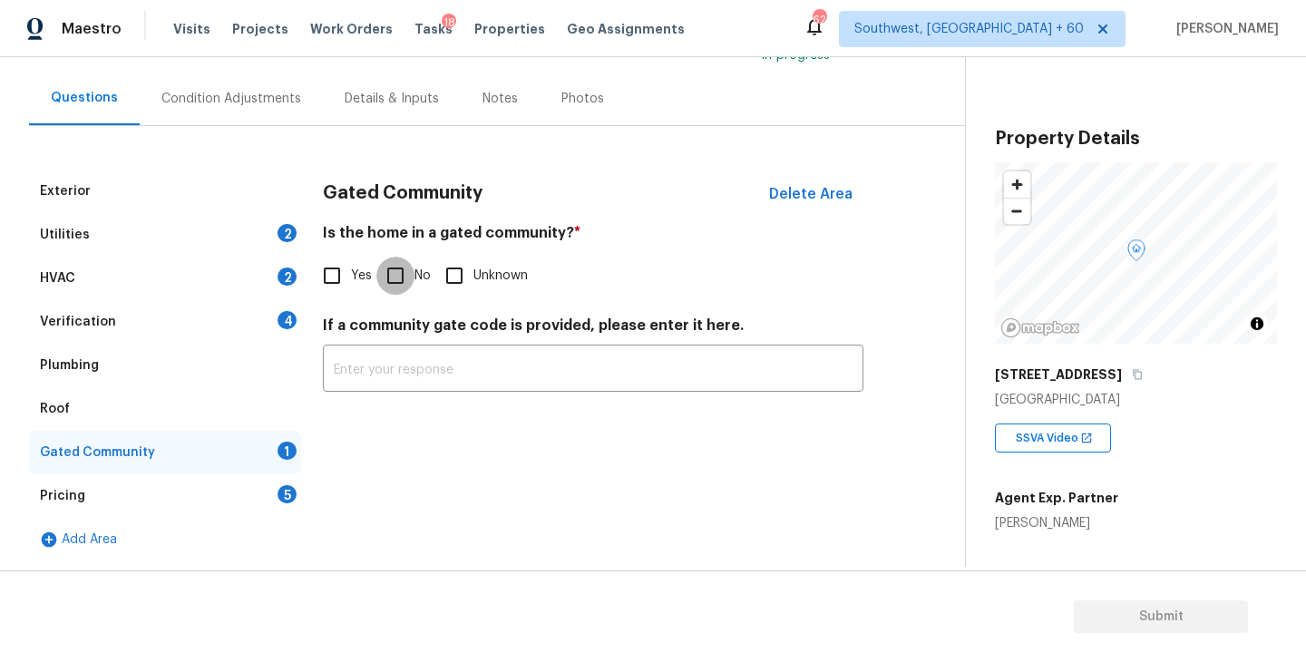
click at [399, 274] on input "No" at bounding box center [395, 276] width 38 height 38
click at [262, 106] on div "Condition Adjustments" at bounding box center [231, 99] width 140 height 18
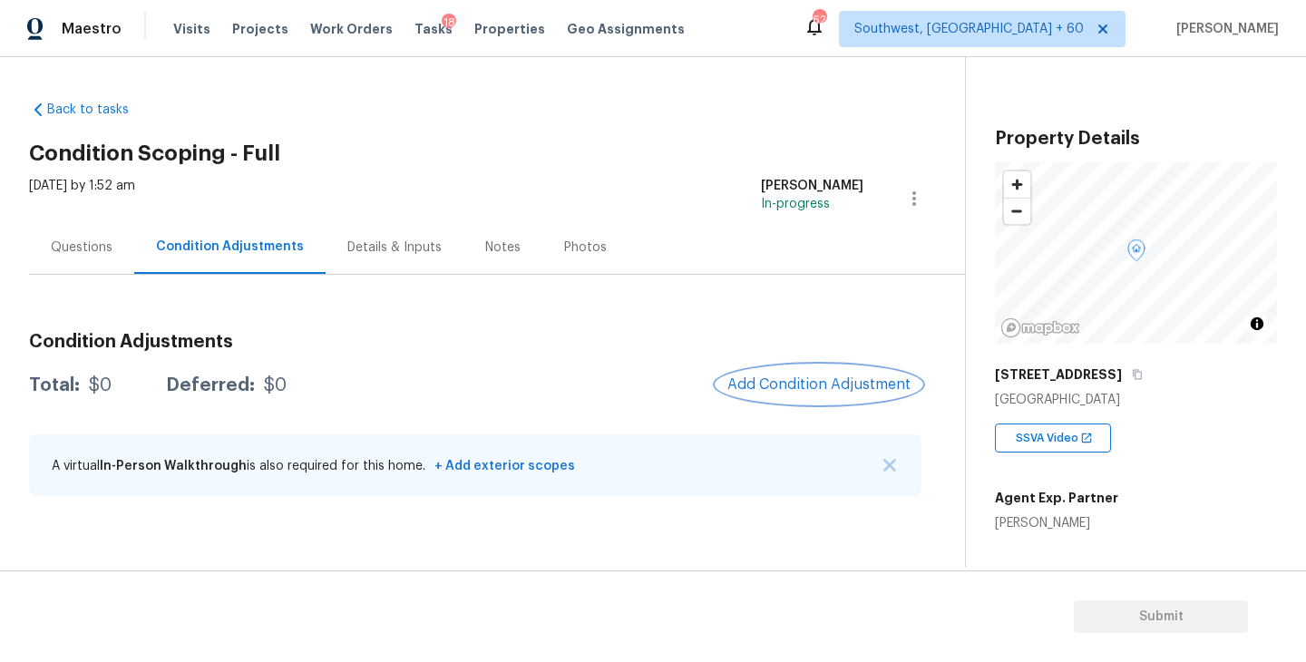
click at [803, 383] on span "Add Condition Adjustment" at bounding box center [818, 384] width 183 height 16
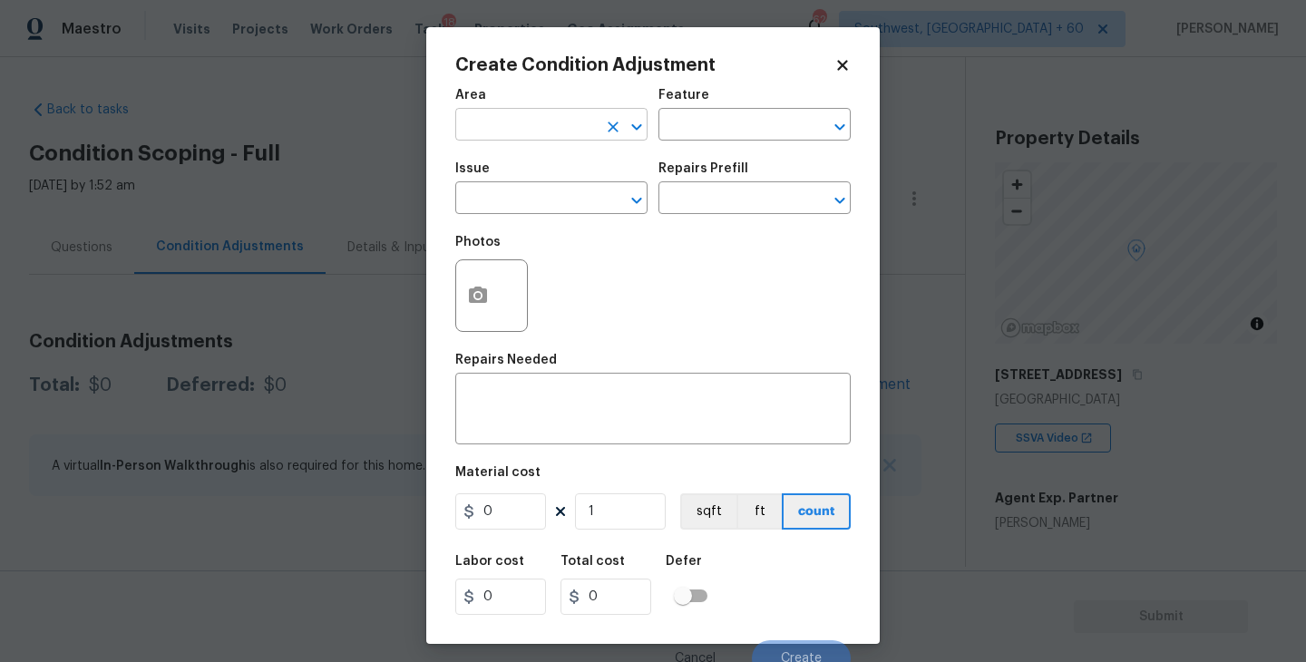
click at [526, 137] on input "text" at bounding box center [526, 126] width 142 height 28
click at [525, 160] on li "Roof" at bounding box center [551, 167] width 192 height 30
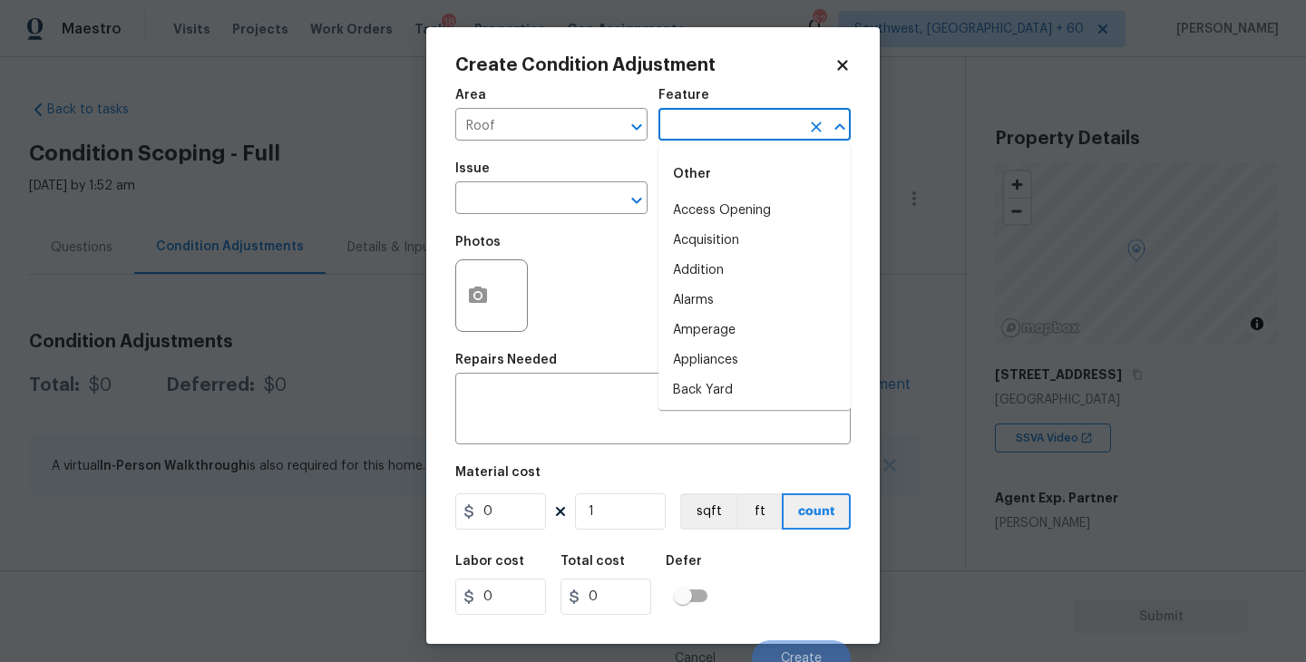
click at [700, 117] on input "text" at bounding box center [730, 126] width 142 height 28
click at [710, 226] on li "Roof" at bounding box center [755, 241] width 192 height 30
click at [558, 182] on div "Issue" at bounding box center [551, 174] width 192 height 24
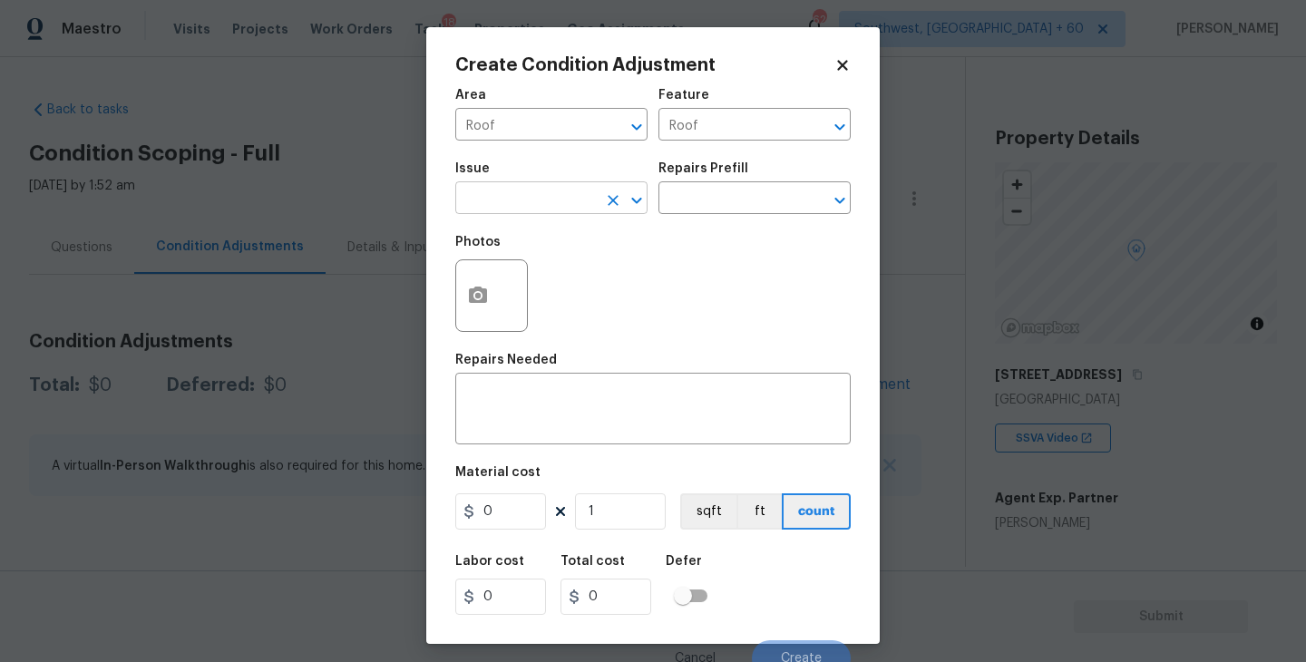
click at [511, 208] on input "text" at bounding box center [526, 200] width 142 height 28
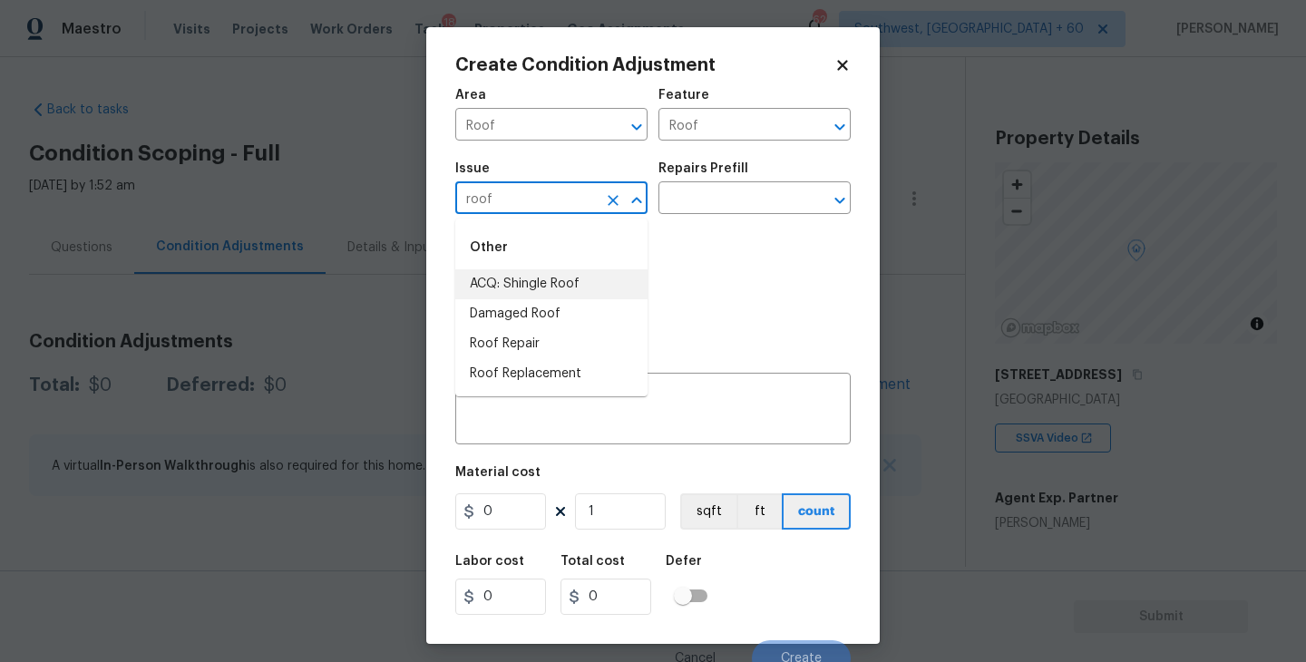
click at [524, 286] on li "ACQ: Shingle Roof" at bounding box center [551, 284] width 192 height 30
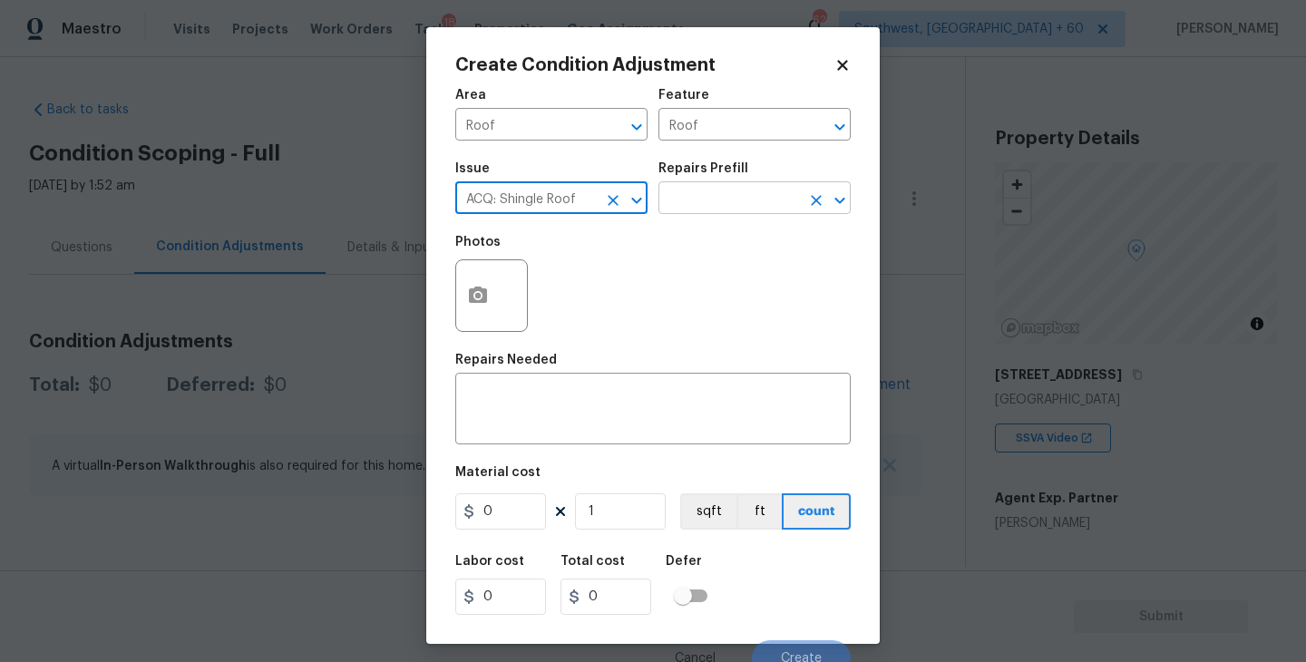
click at [721, 197] on input "text" at bounding box center [730, 200] width 142 height 28
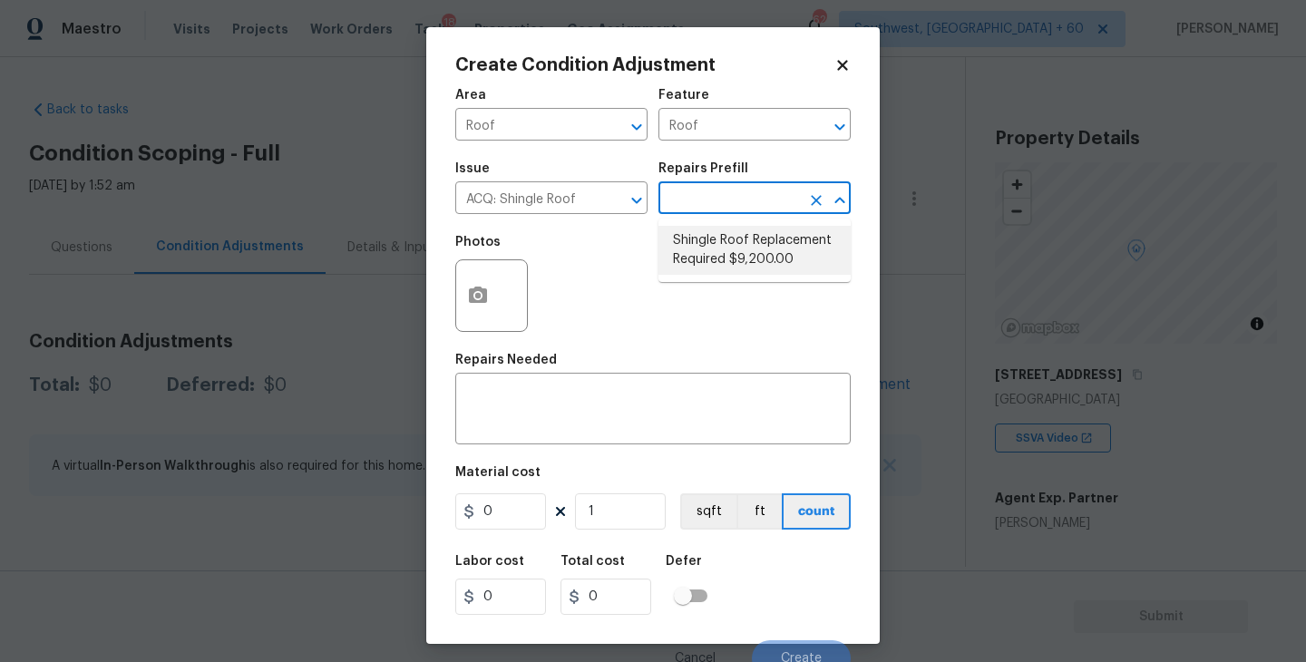
click at [728, 265] on li "Shingle Roof Replacement Required $9,200.00" at bounding box center [755, 250] width 192 height 49
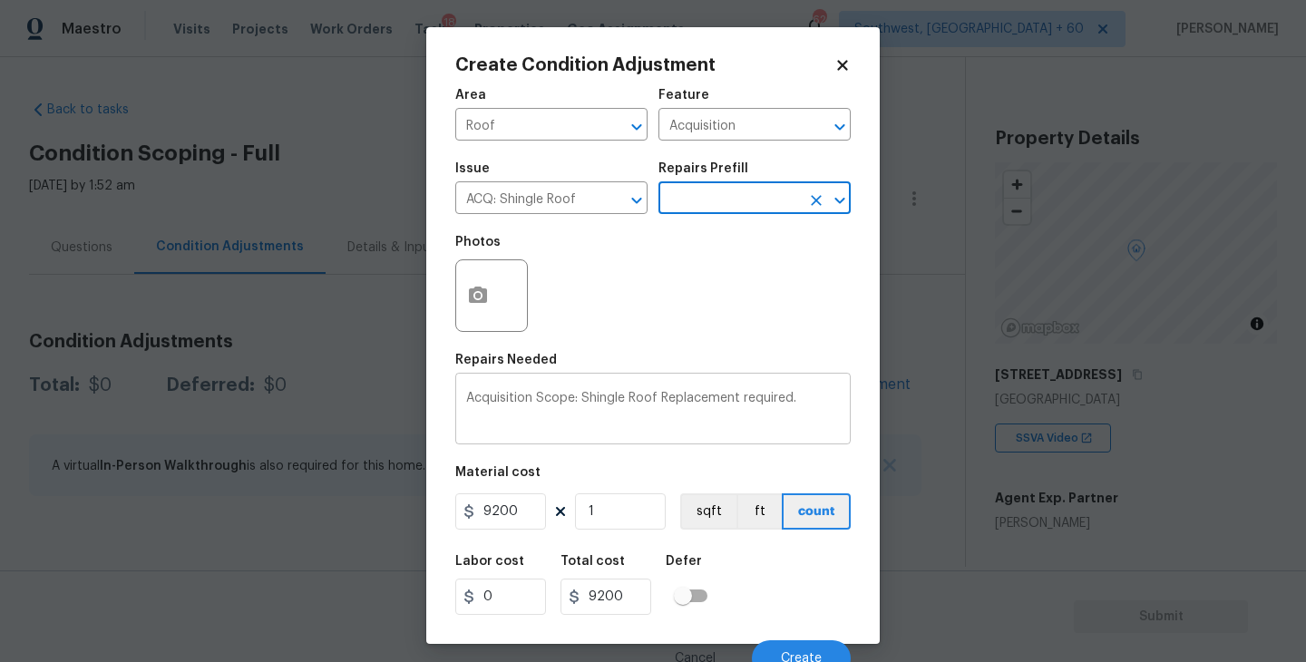
scroll to position [15, 0]
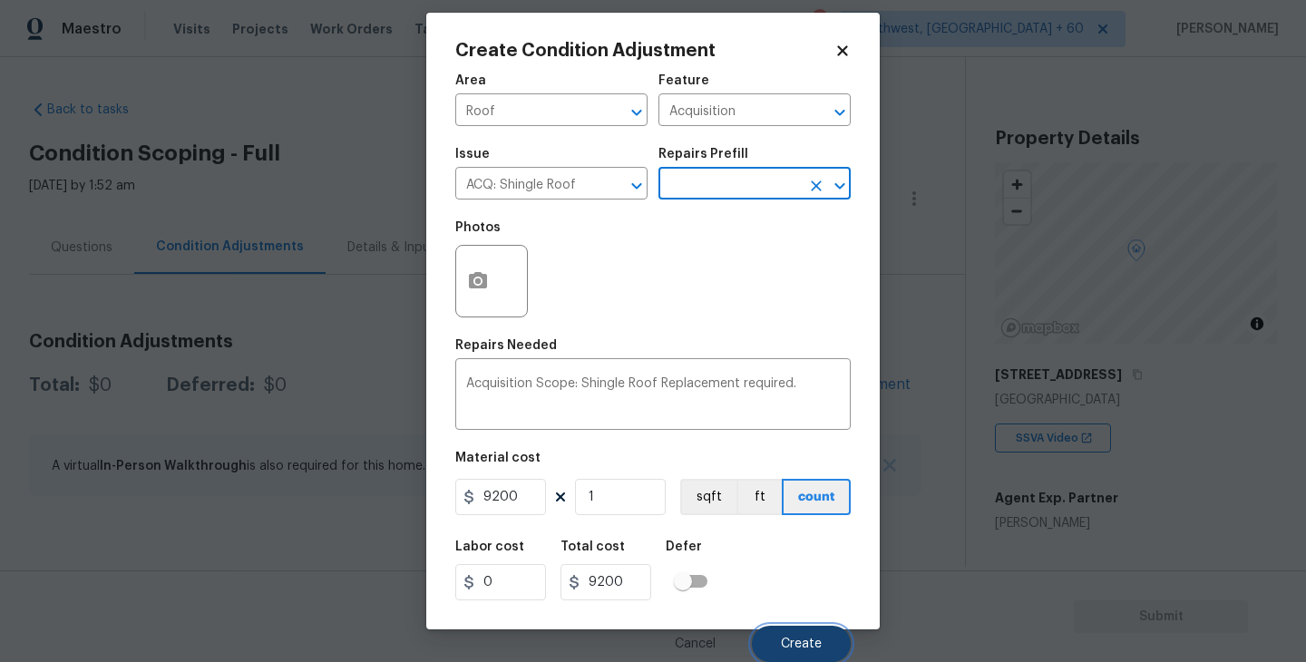
click at [802, 647] on span "Create" at bounding box center [801, 645] width 41 height 14
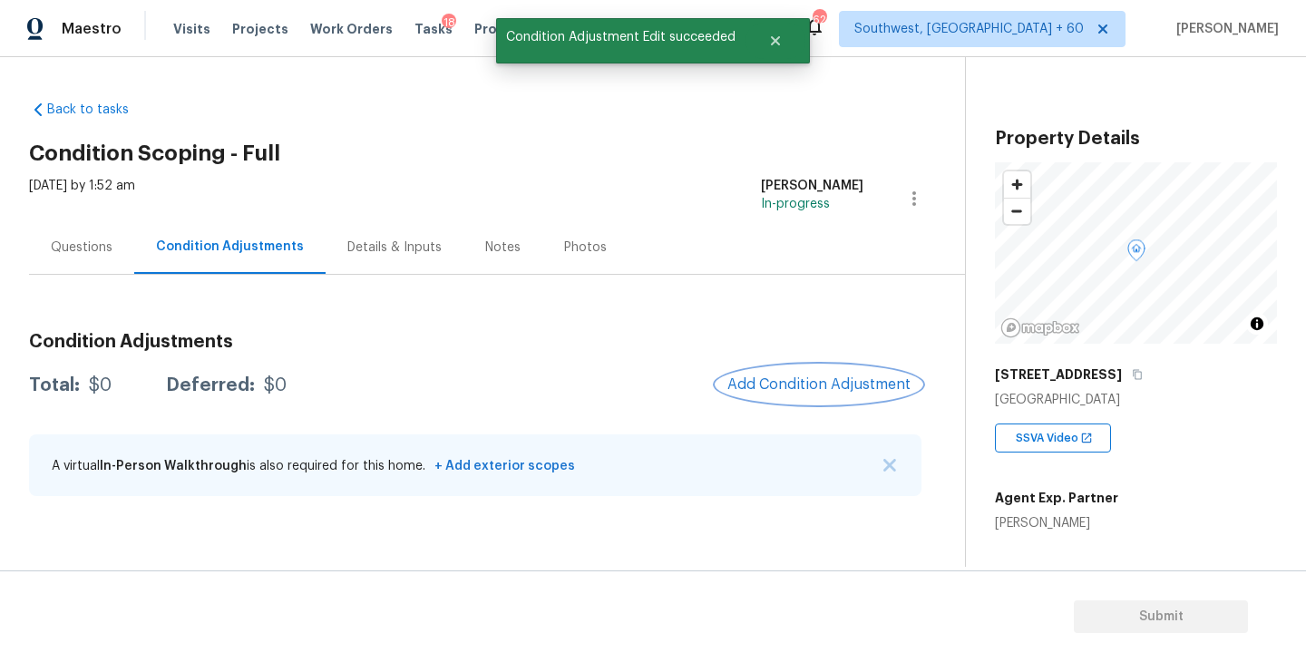
scroll to position [0, 0]
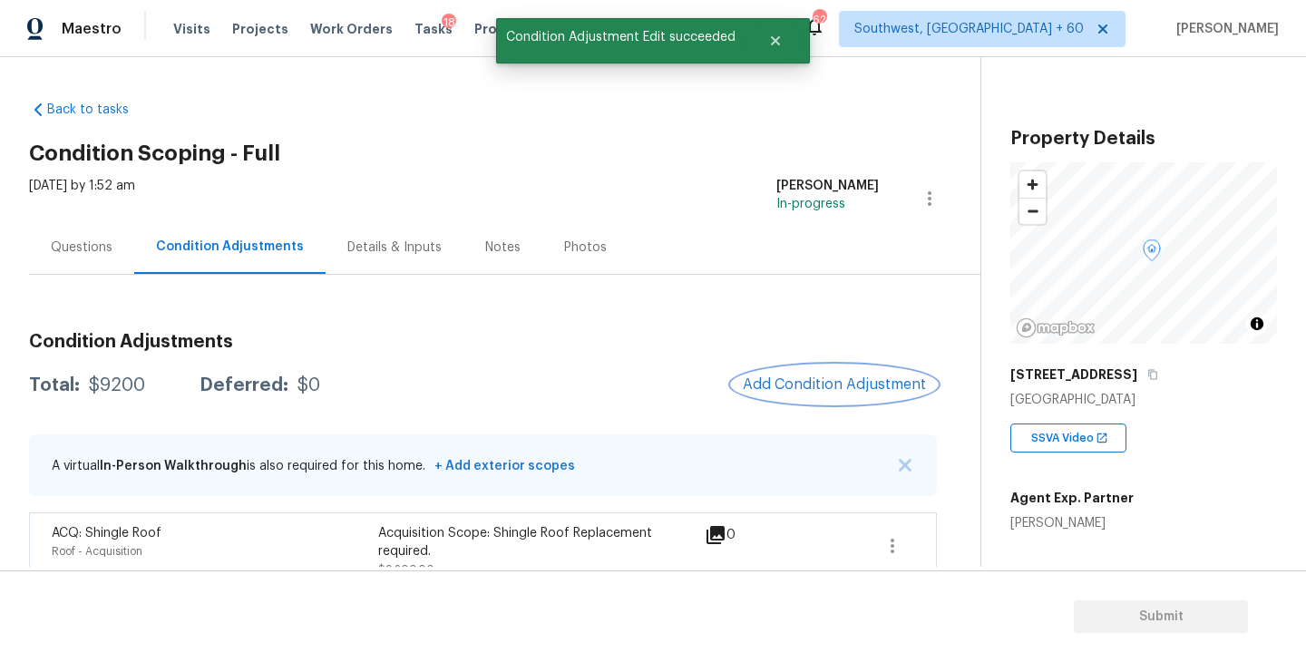
click at [823, 387] on span "Add Condition Adjustment" at bounding box center [834, 384] width 183 height 16
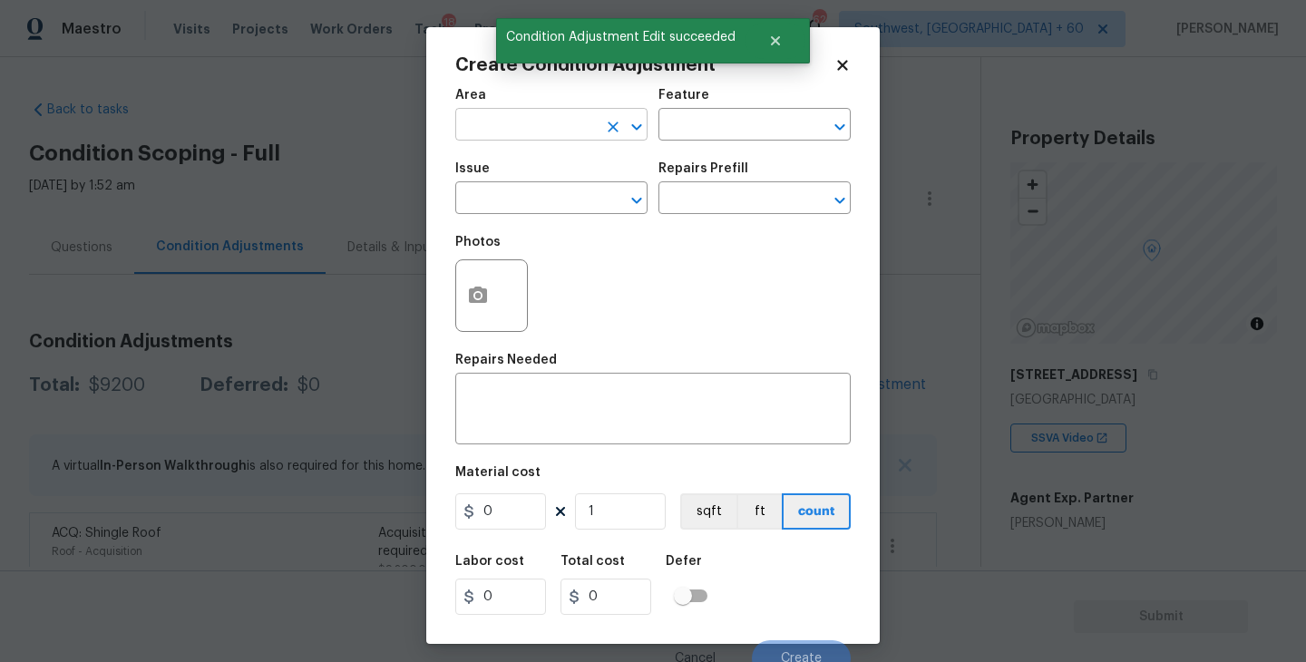
click at [502, 122] on input "text" at bounding box center [526, 126] width 142 height 28
click at [506, 166] on li "HVAC" at bounding box center [551, 167] width 192 height 30
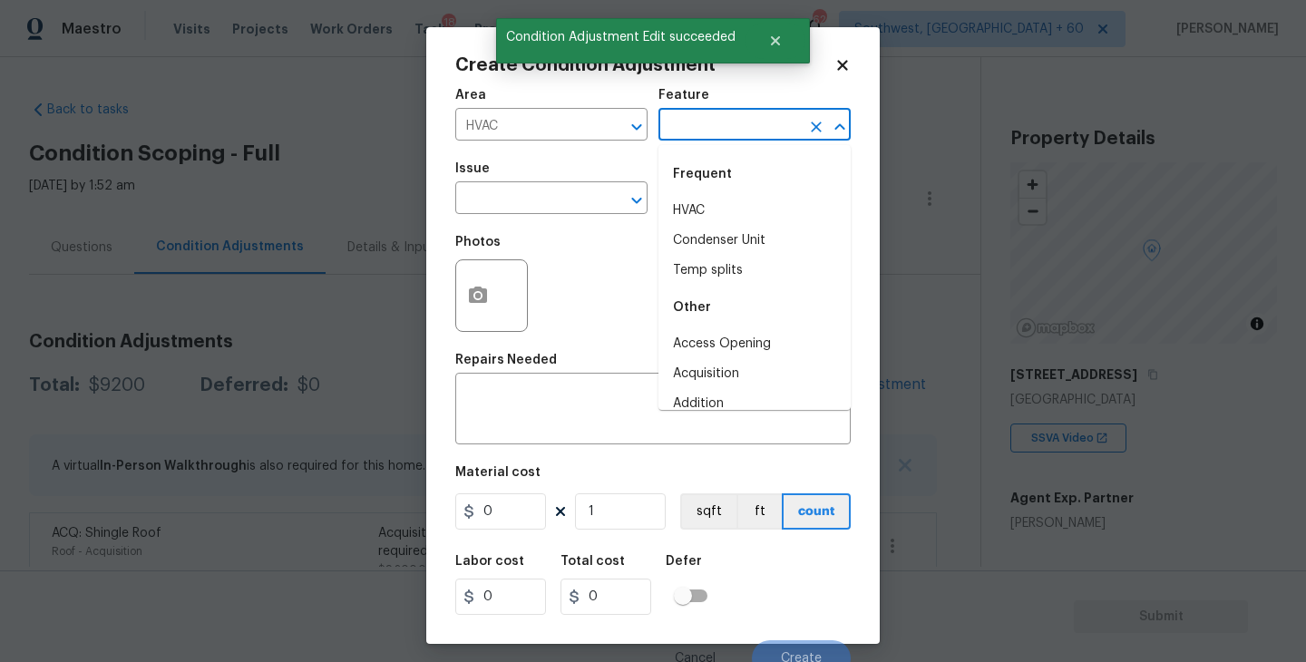
click at [685, 120] on input "text" at bounding box center [730, 126] width 142 height 28
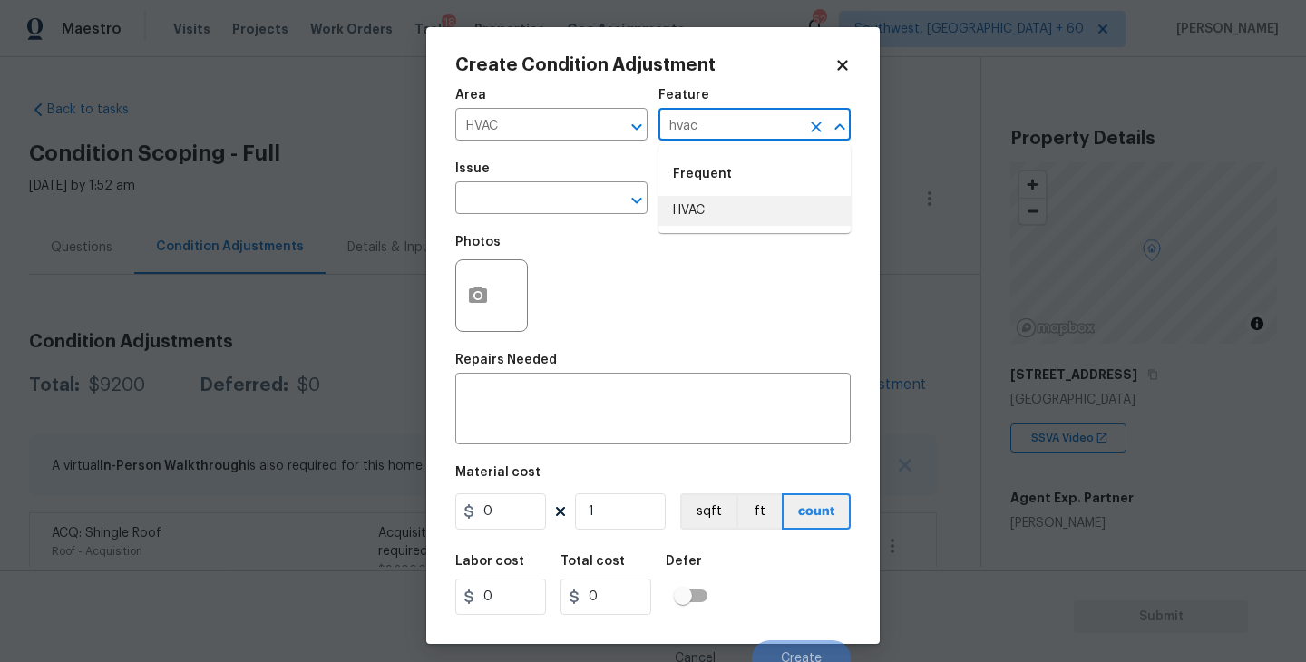
click at [699, 205] on li "HVAC" at bounding box center [755, 211] width 192 height 30
click at [575, 205] on input "text" at bounding box center [526, 200] width 142 height 28
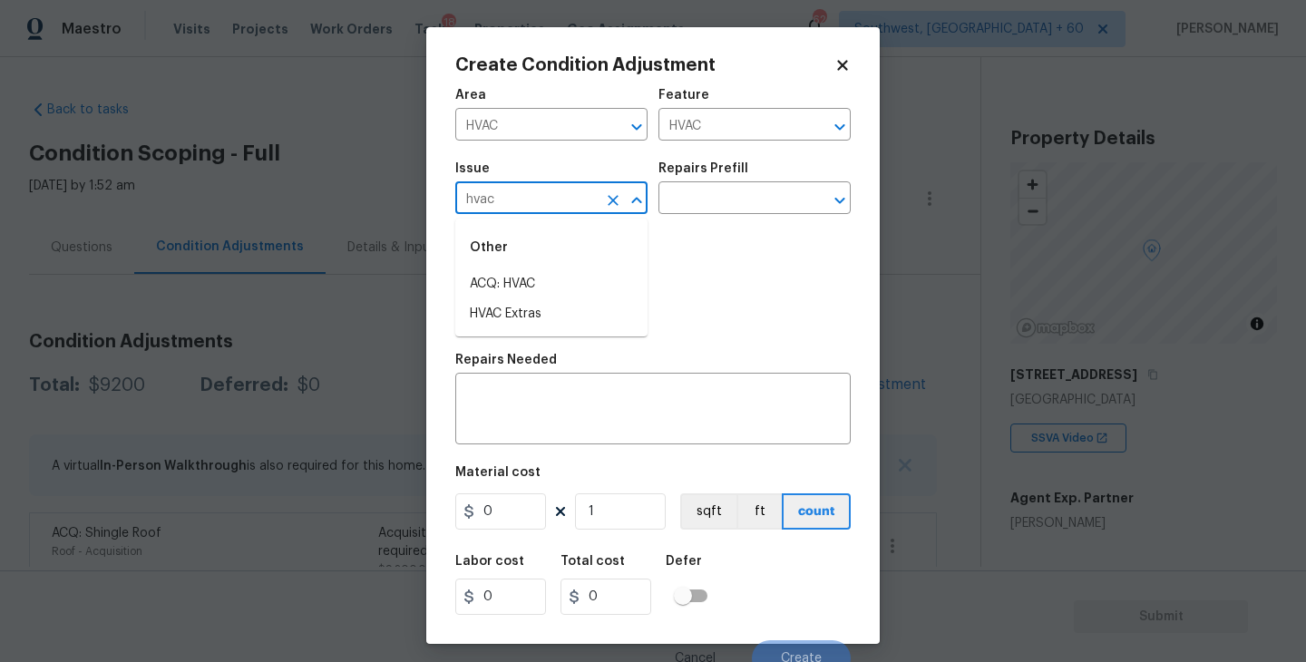
click at [567, 272] on li "ACQ: HVAC" at bounding box center [551, 284] width 192 height 30
click at [673, 235] on div "Photos" at bounding box center [652, 284] width 395 height 118
click at [700, 214] on input "text" at bounding box center [730, 200] width 142 height 28
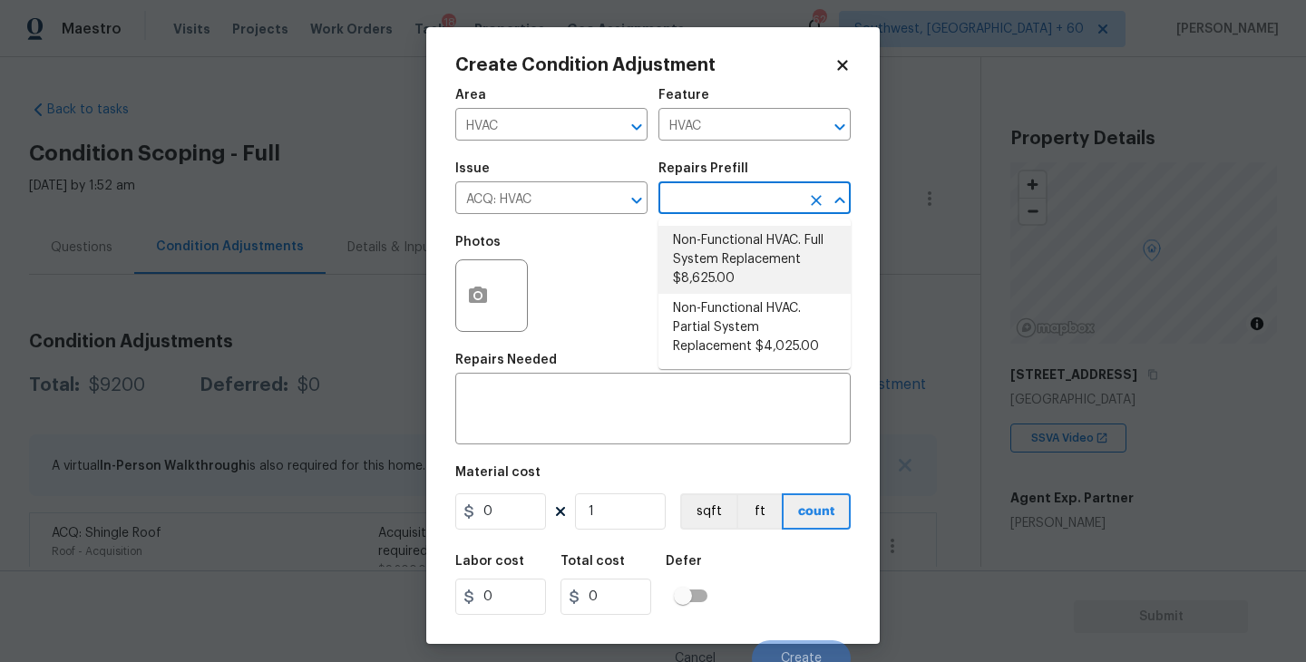
click at [780, 249] on li "Non-Functional HVAC. Full System Replacement $8,625.00" at bounding box center [755, 260] width 192 height 68
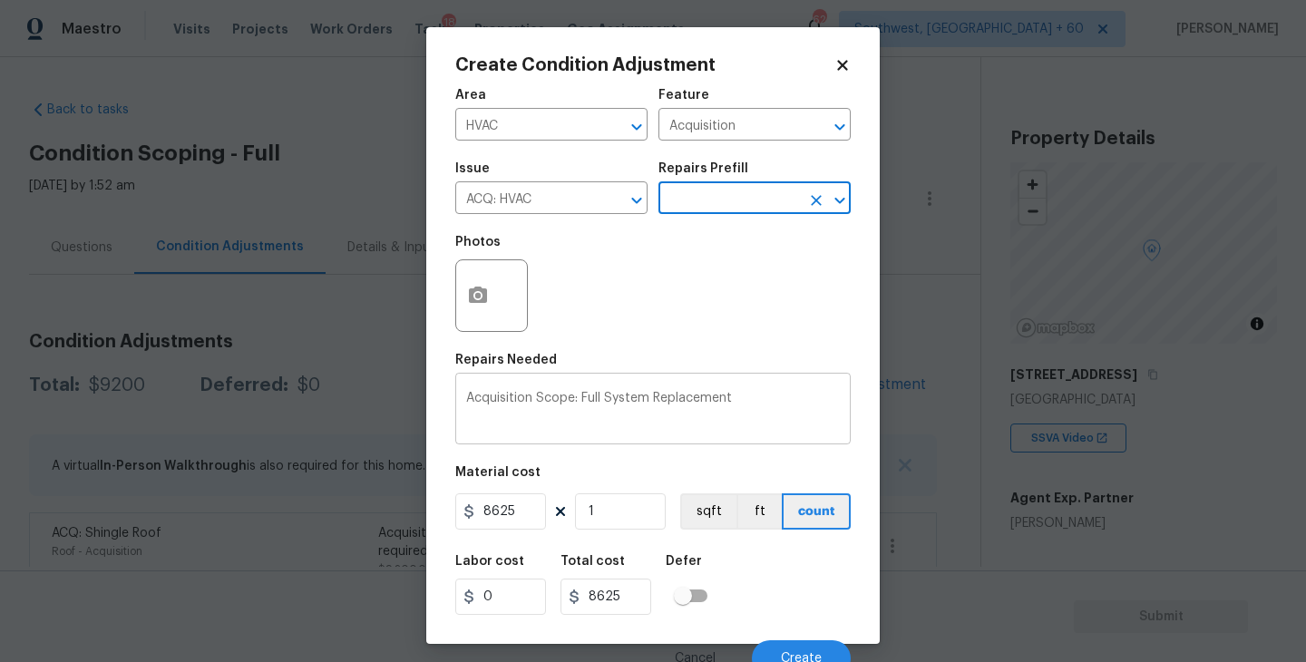
scroll to position [15, 0]
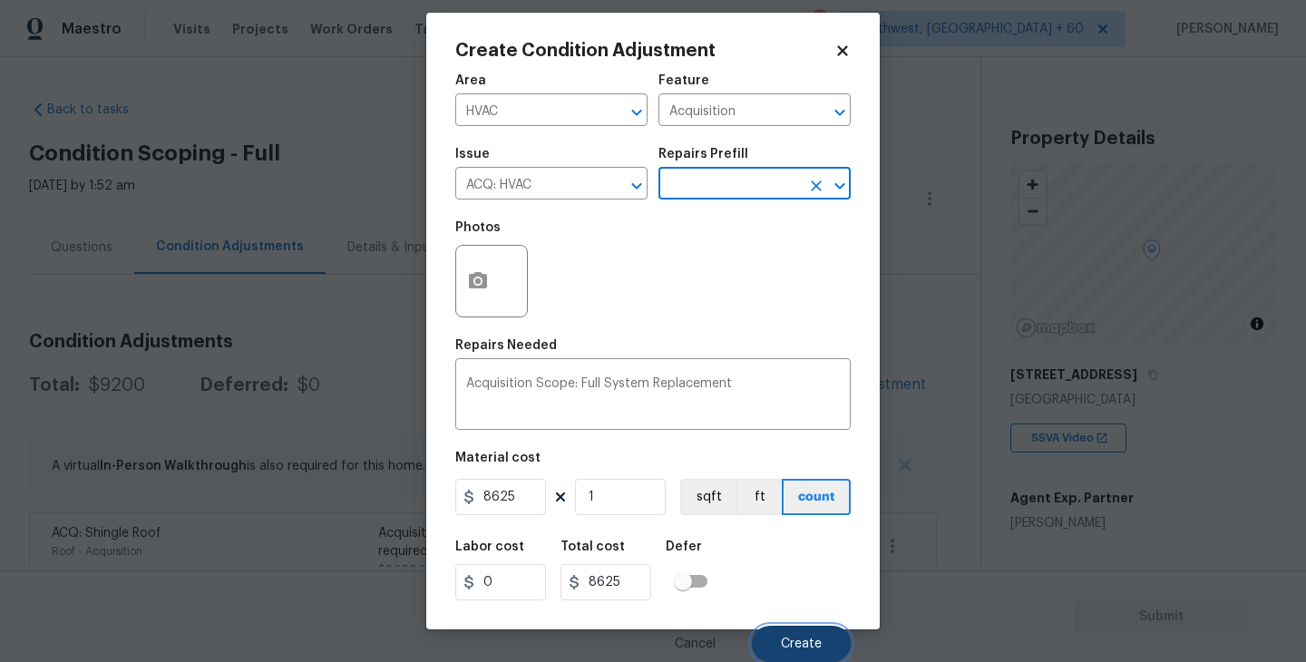
click at [792, 638] on span "Create" at bounding box center [801, 645] width 41 height 14
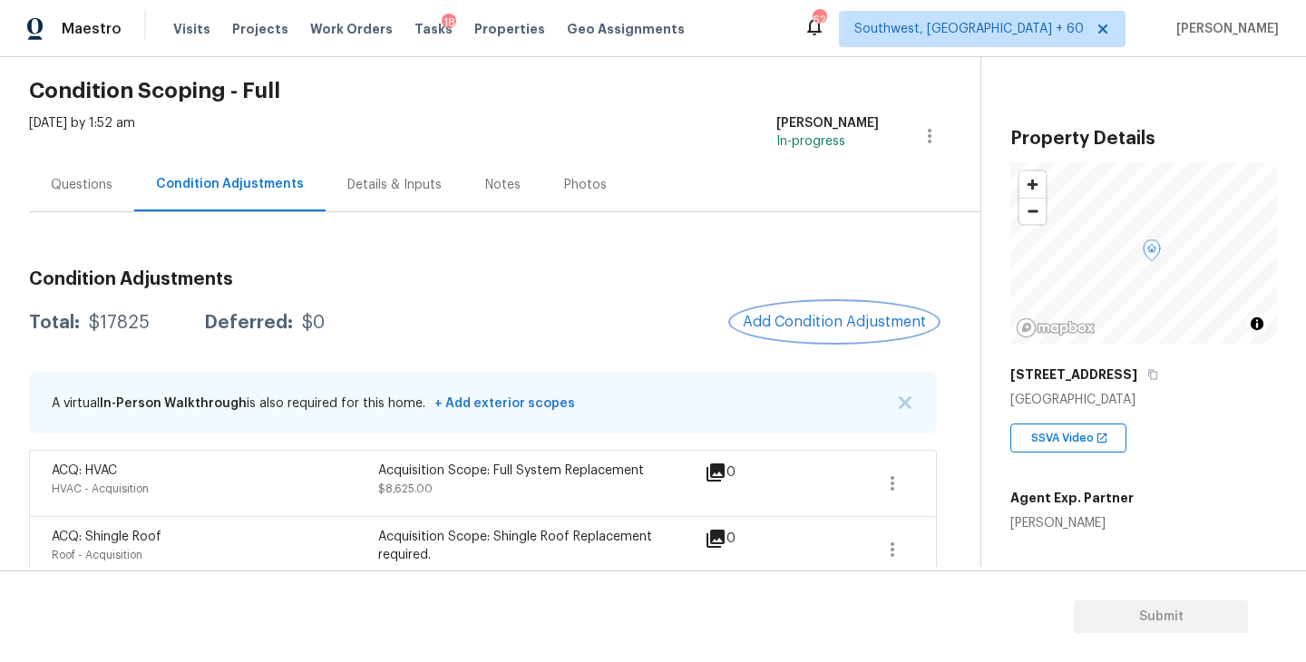
scroll to position [95, 0]
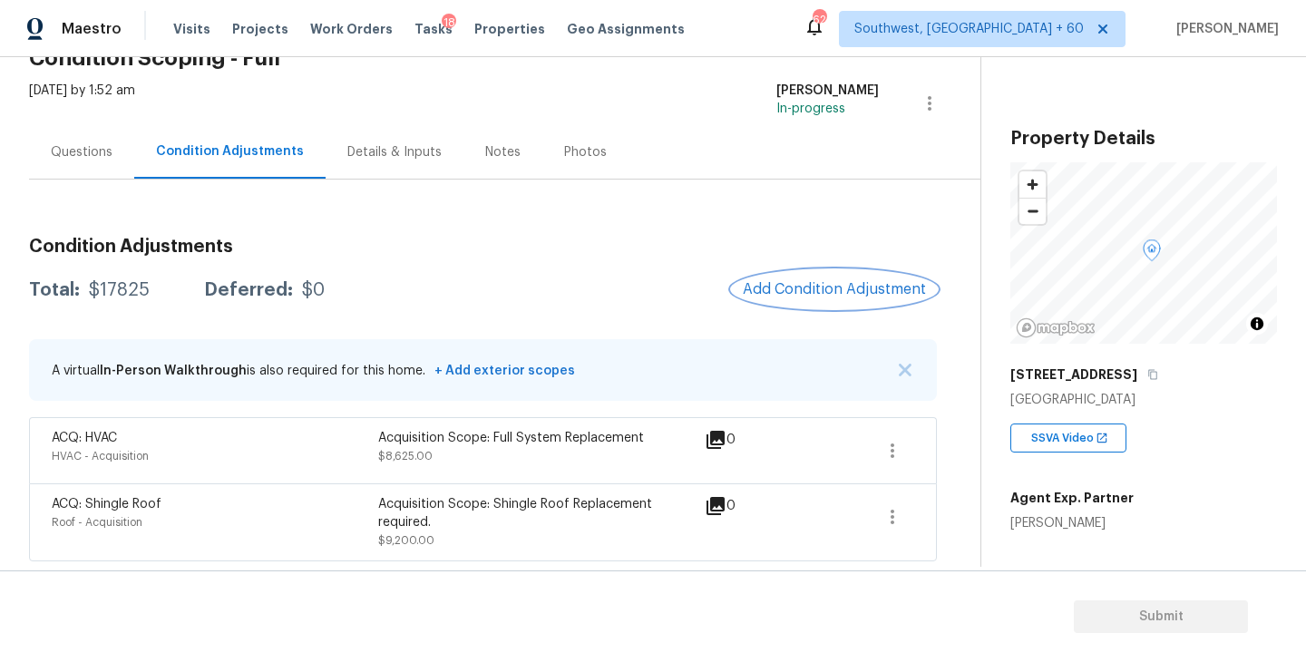
click at [849, 292] on span "Add Condition Adjustment" at bounding box center [834, 289] width 183 height 16
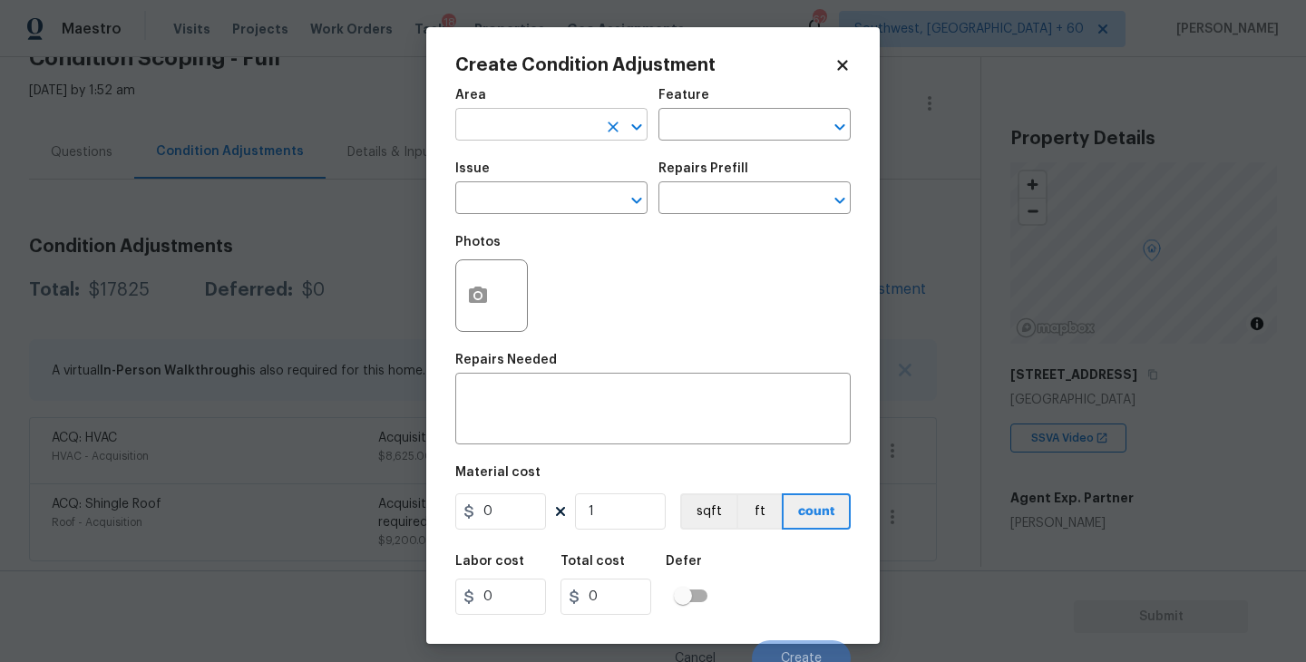
click at [480, 122] on input "text" at bounding box center [526, 126] width 142 height 28
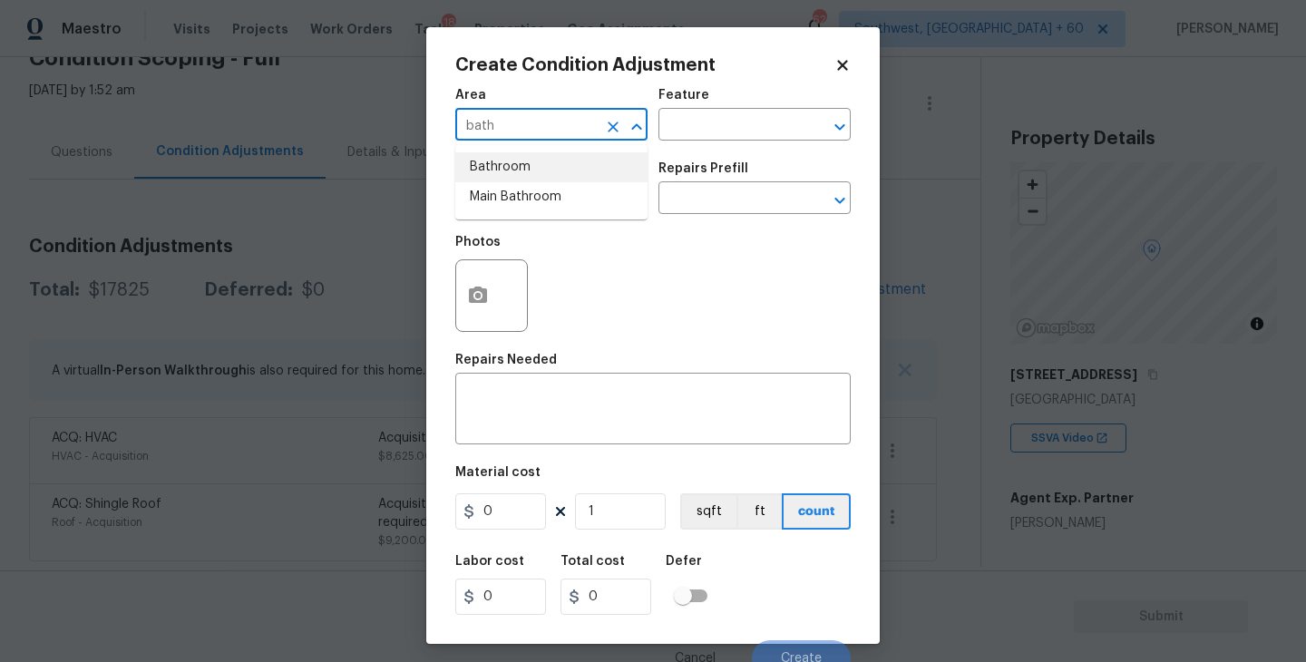
click at [490, 180] on li "Bathroom" at bounding box center [551, 167] width 192 height 30
click at [715, 115] on input "text" at bounding box center [730, 126] width 142 height 28
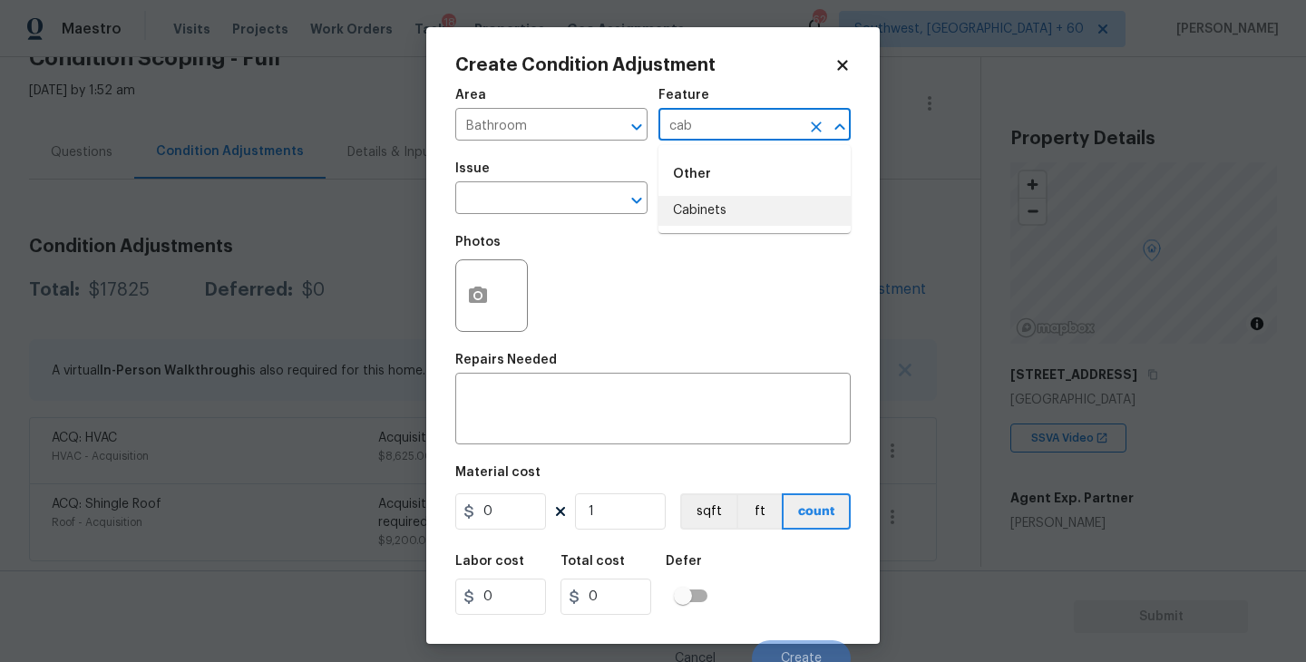
click at [722, 220] on li "Cabinets" at bounding box center [755, 211] width 192 height 30
click at [552, 216] on span "Issue ​" at bounding box center [551, 187] width 192 height 73
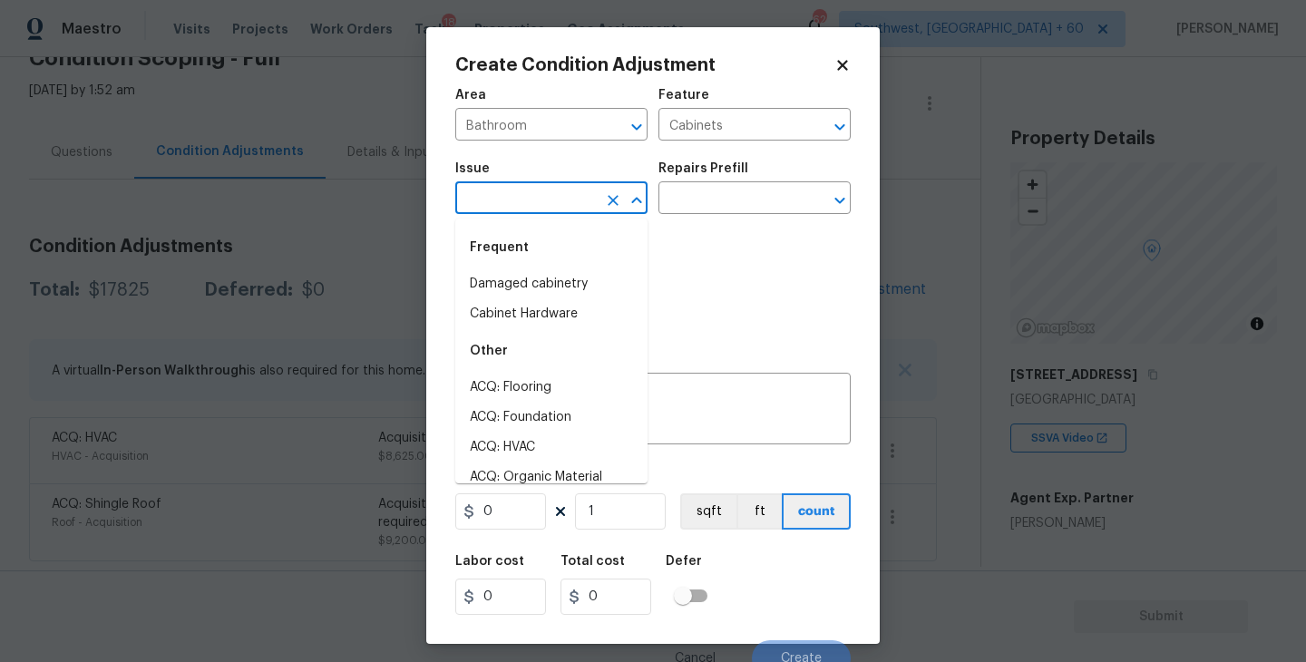
click at [534, 201] on input "text" at bounding box center [526, 200] width 142 height 28
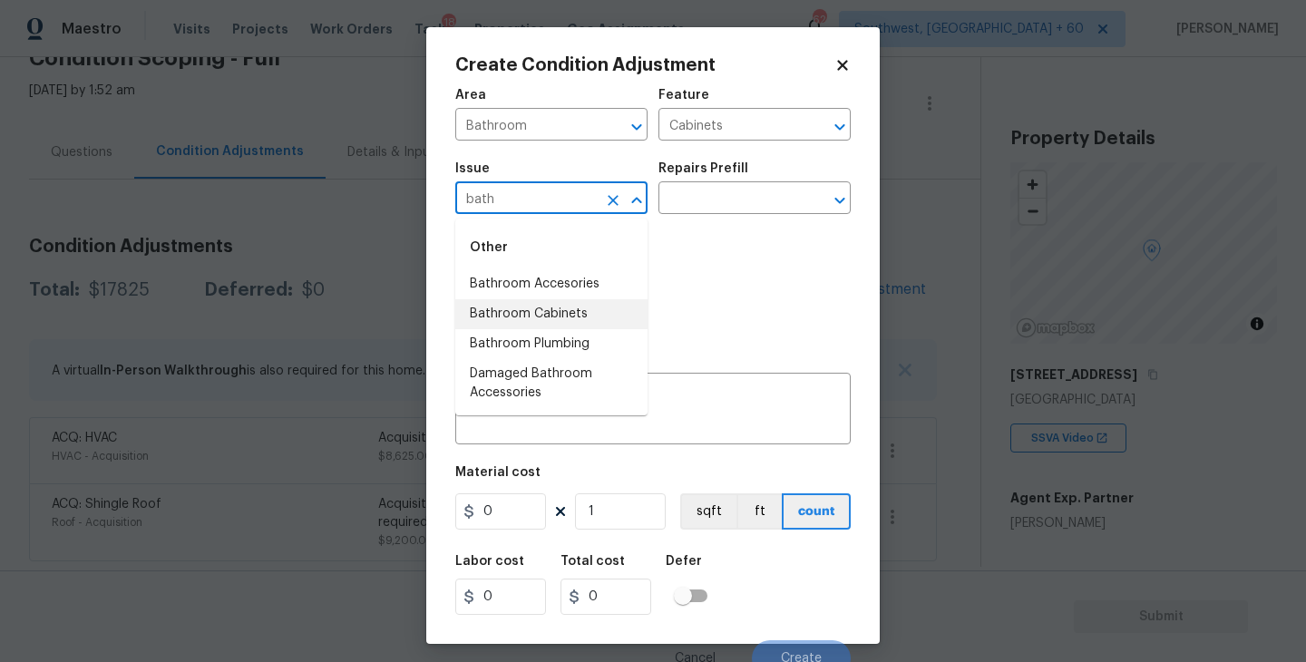
click at [557, 311] on li "Bathroom Cabinets" at bounding box center [551, 314] width 192 height 30
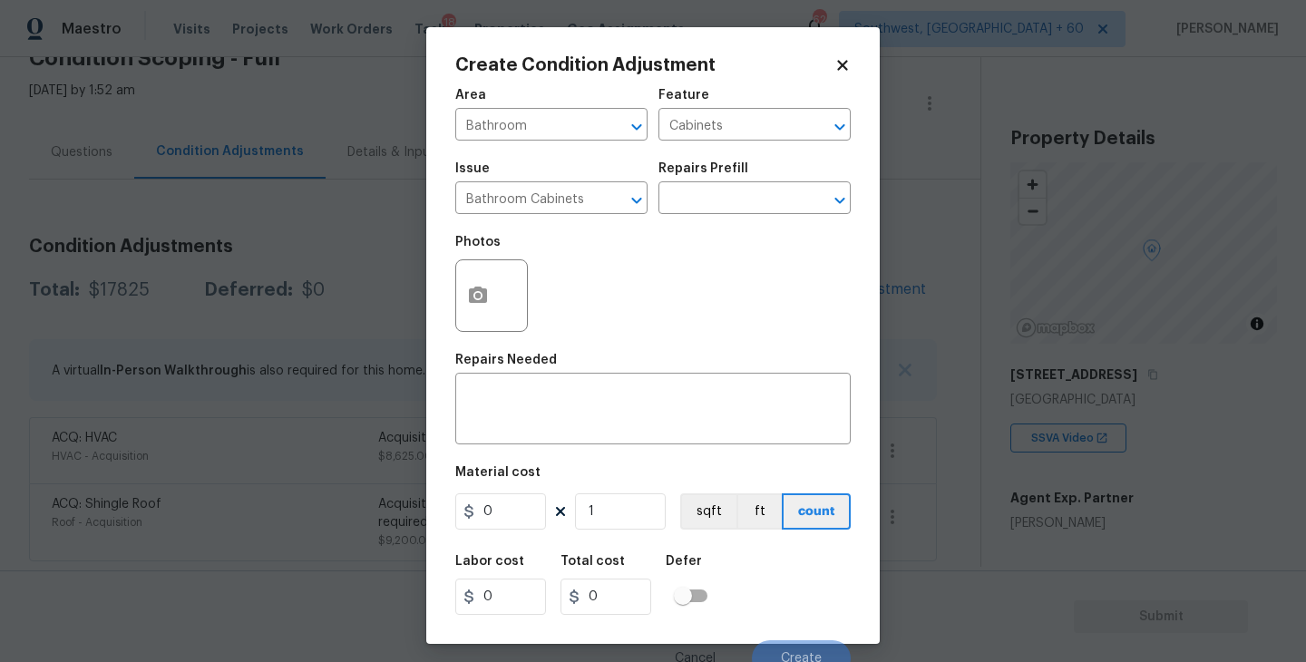
click at [675, 228] on div "Photos" at bounding box center [652, 284] width 395 height 118
click at [703, 208] on input "text" at bounding box center [730, 200] width 142 height 28
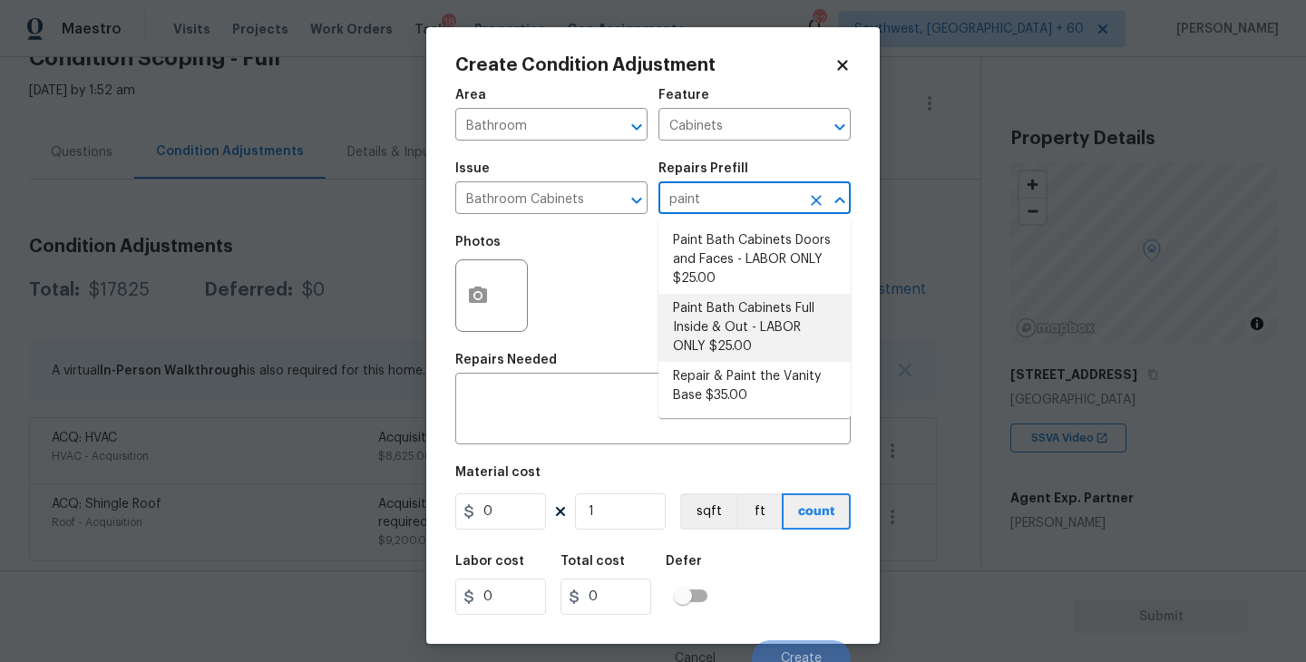
click at [738, 337] on li "Paint Bath Cabinets Full Inside & Out - LABOR ONLY $25.00" at bounding box center [755, 328] width 192 height 68
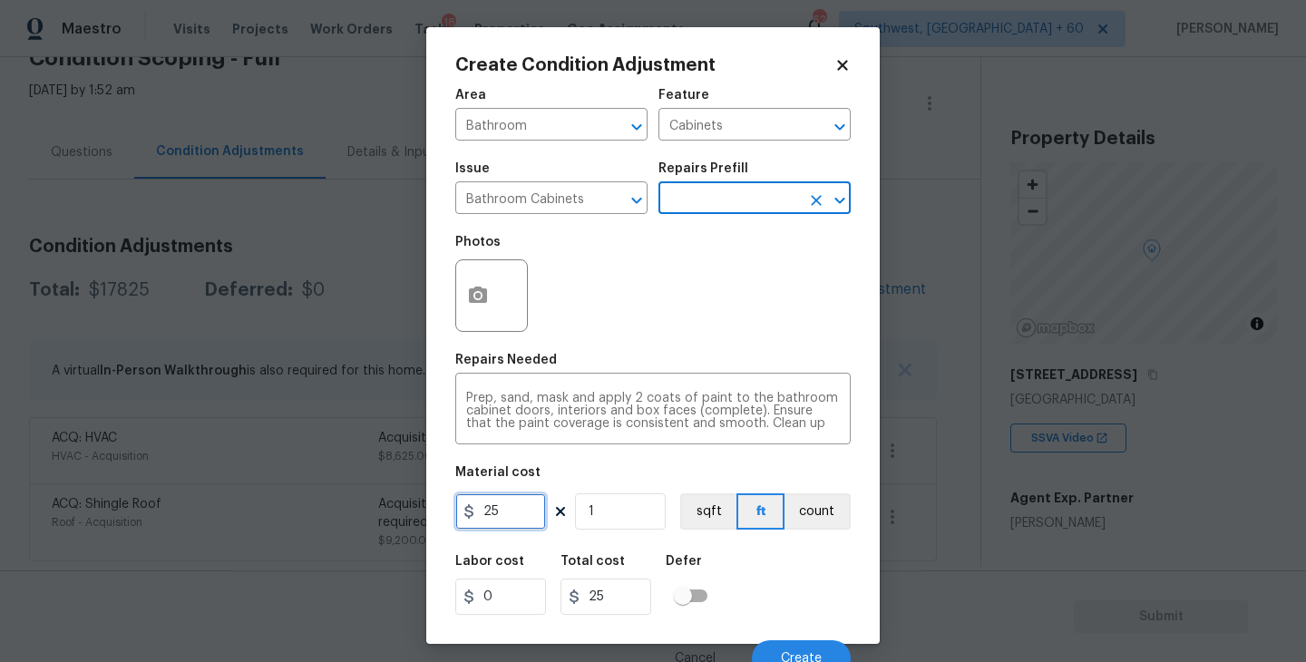
drag, startPoint x: 396, startPoint y: 523, endPoint x: 337, endPoint y: 514, distance: 60.5
click at [337, 514] on div "Create Condition Adjustment Area Bathroom ​ Feature Cabinets ​ Issue Bathroom C…" at bounding box center [653, 331] width 1306 height 662
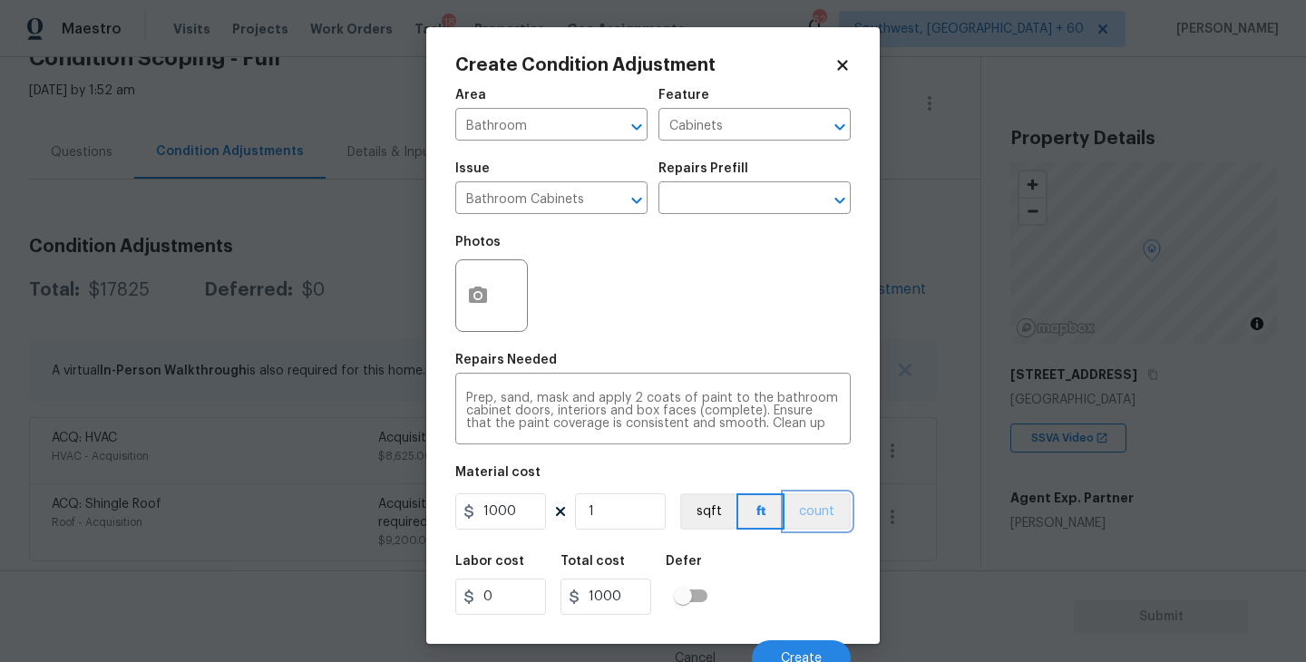
click at [820, 510] on button "count" at bounding box center [818, 511] width 66 height 36
click at [455, 293] on div at bounding box center [491, 295] width 73 height 73
click at [479, 301] on icon "button" at bounding box center [478, 295] width 18 height 16
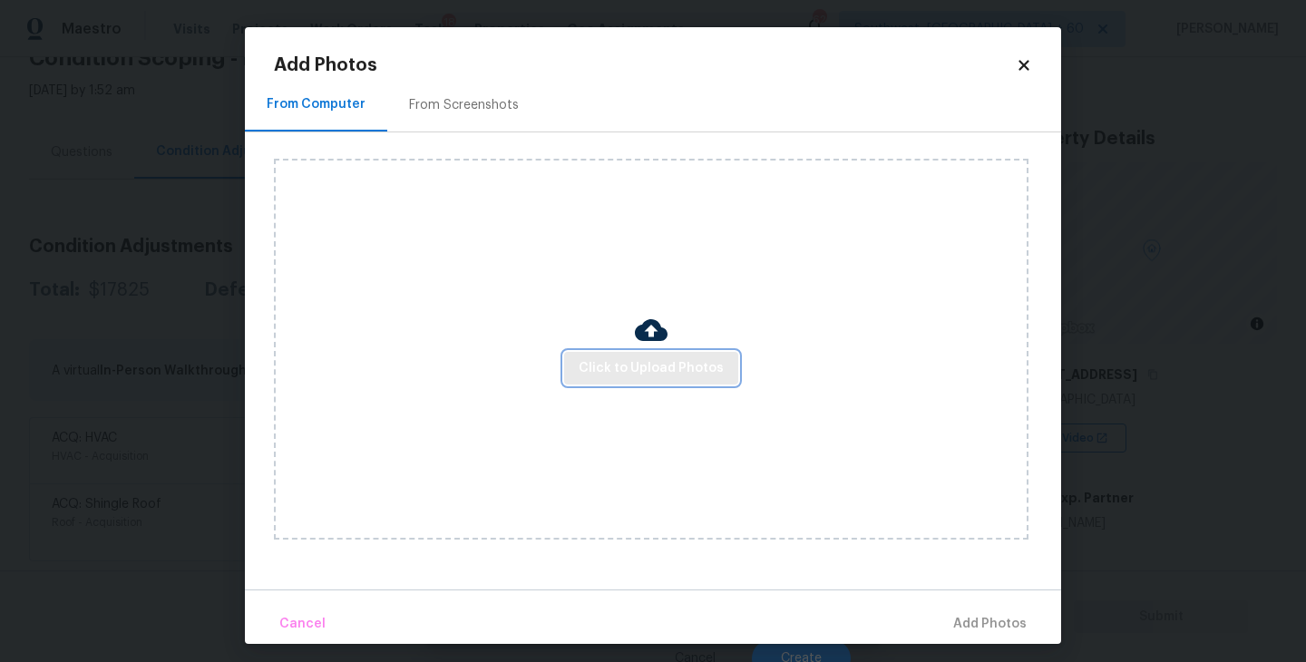
click at [646, 361] on span "Click to Upload Photos" at bounding box center [651, 368] width 145 height 23
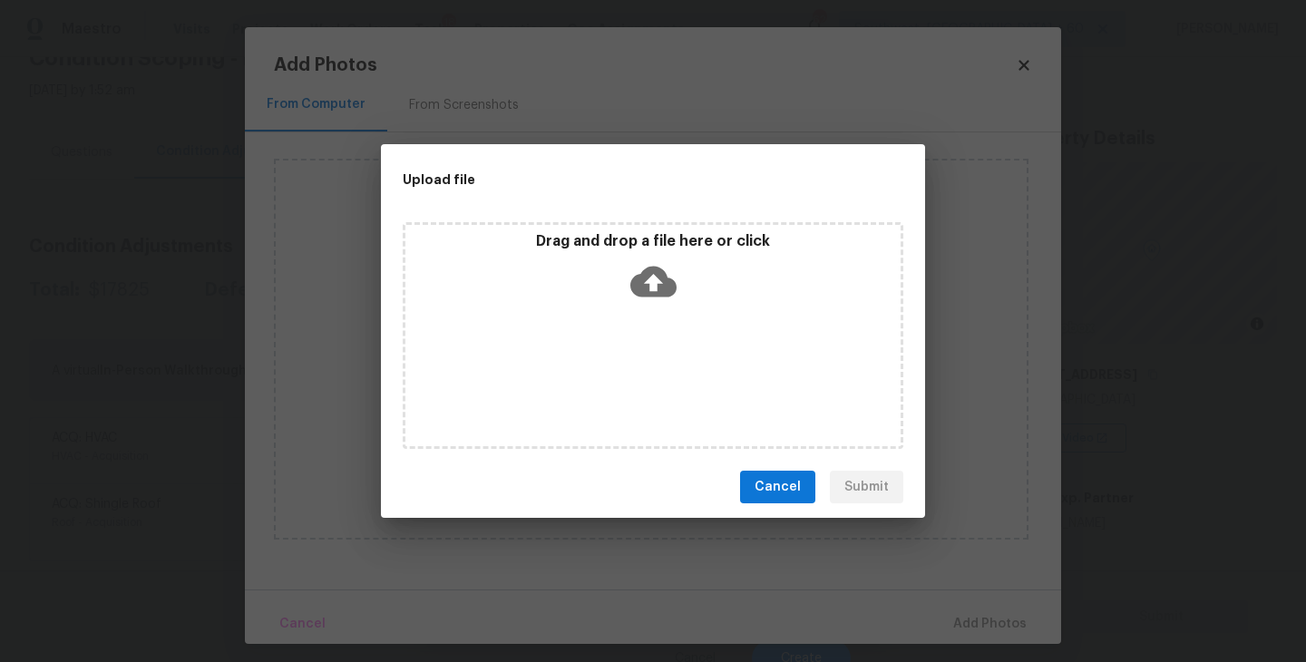
click at [651, 312] on div "Drag and drop a file here or click" at bounding box center [653, 335] width 501 height 227
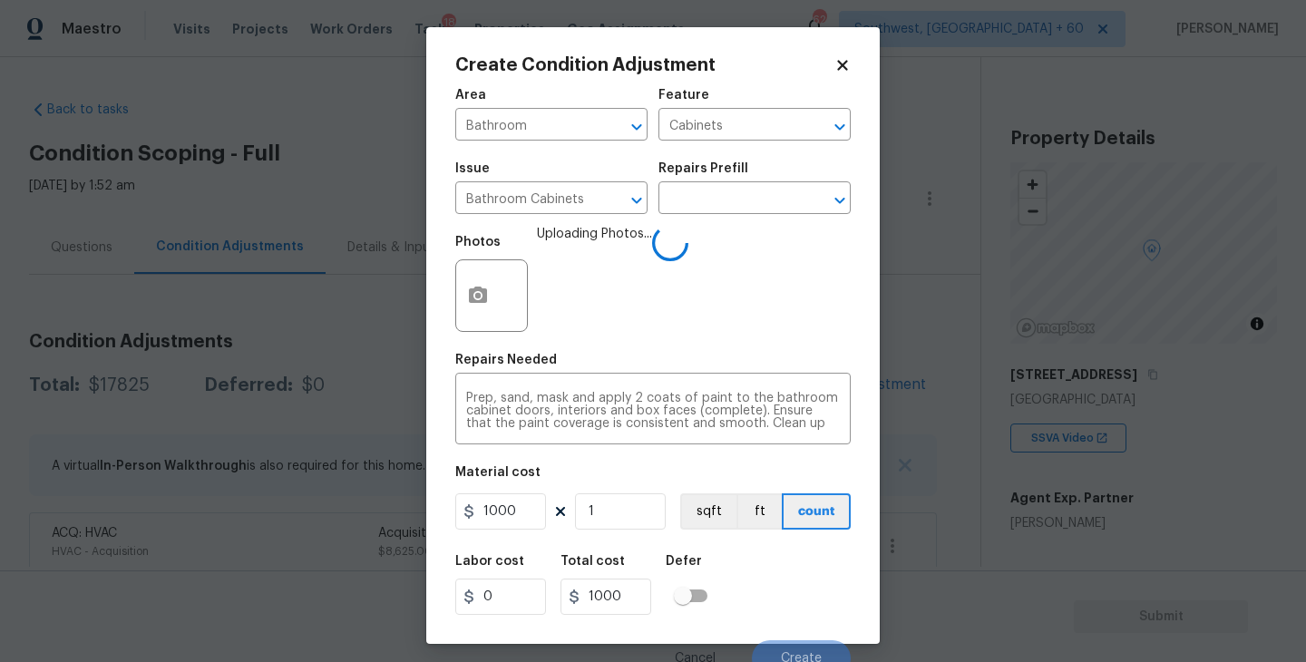
scroll to position [15, 0]
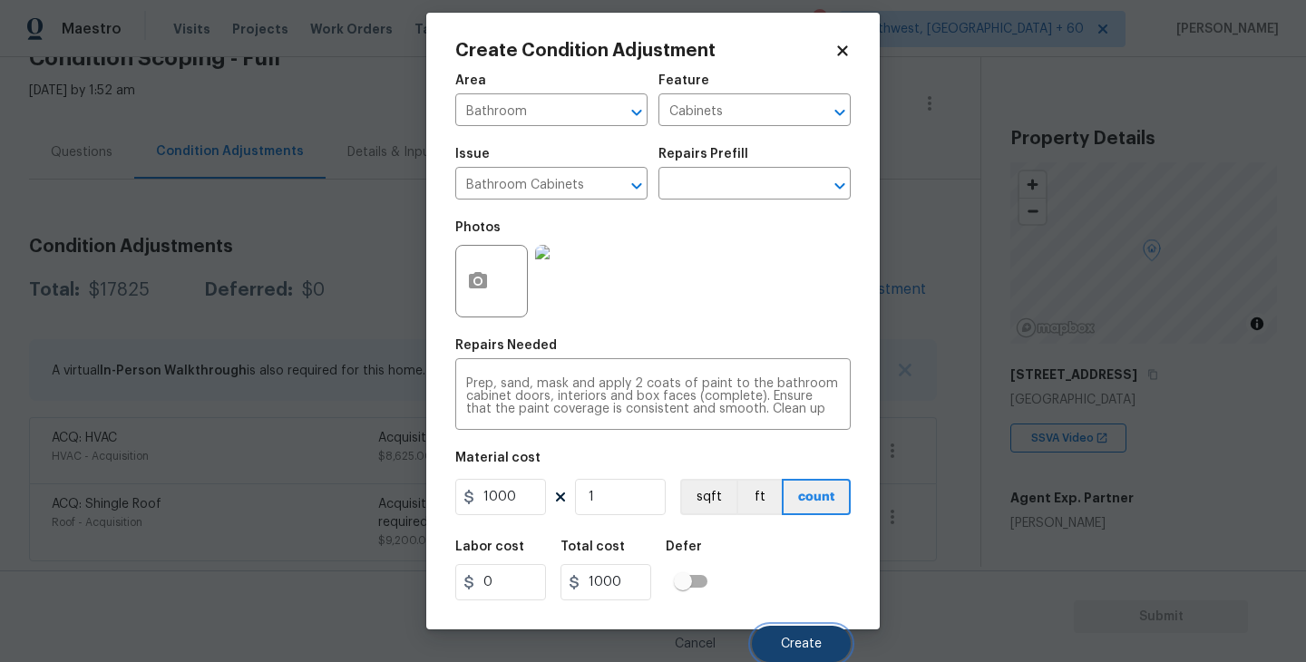
click at [788, 633] on button "Create" at bounding box center [801, 644] width 99 height 36
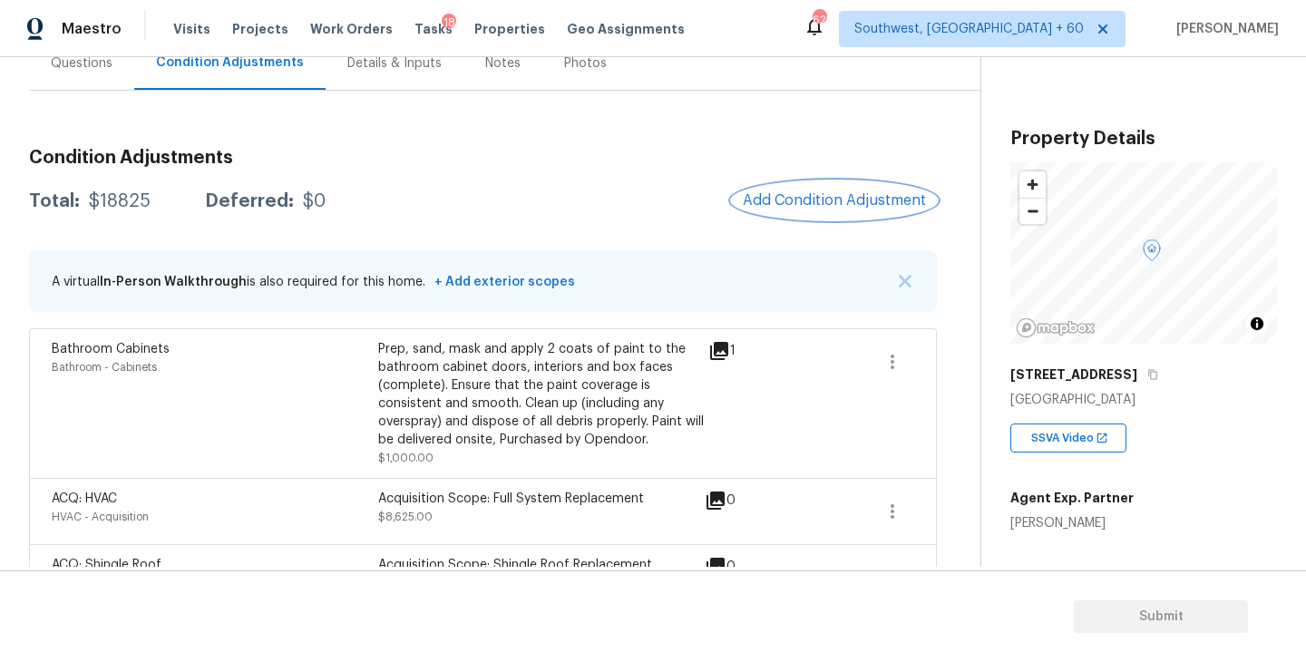
scroll to position [173, 0]
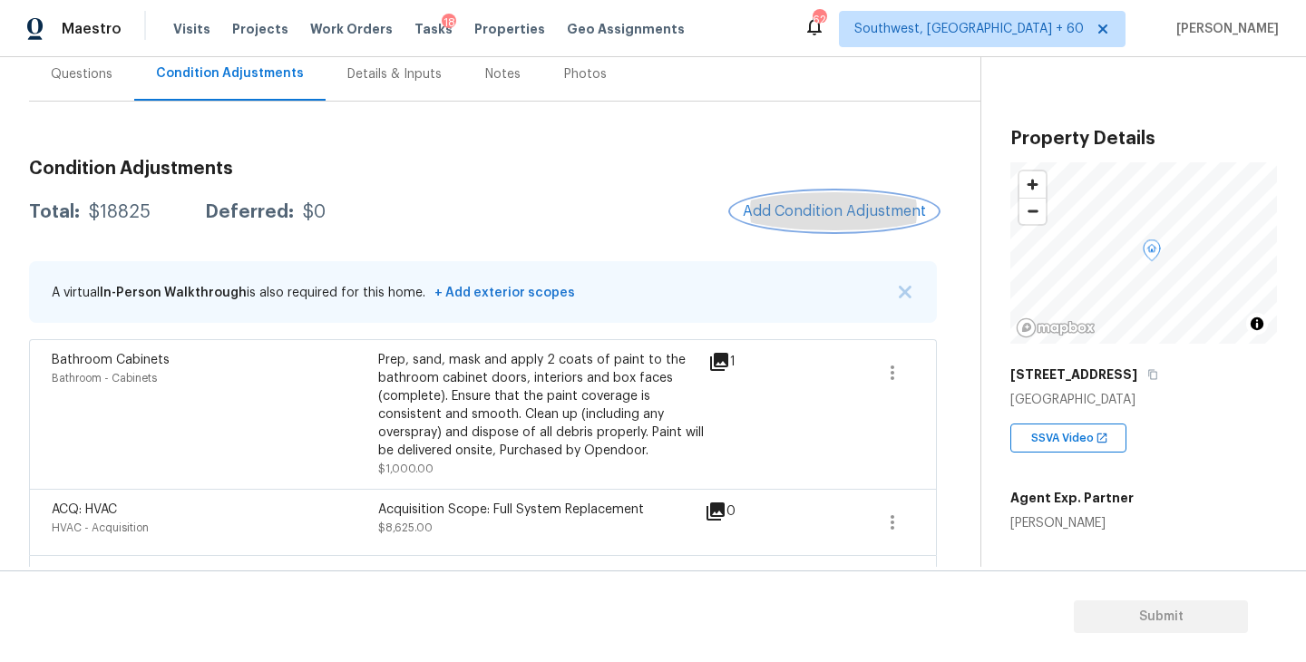
click at [822, 217] on span "Add Condition Adjustment" at bounding box center [834, 211] width 183 height 16
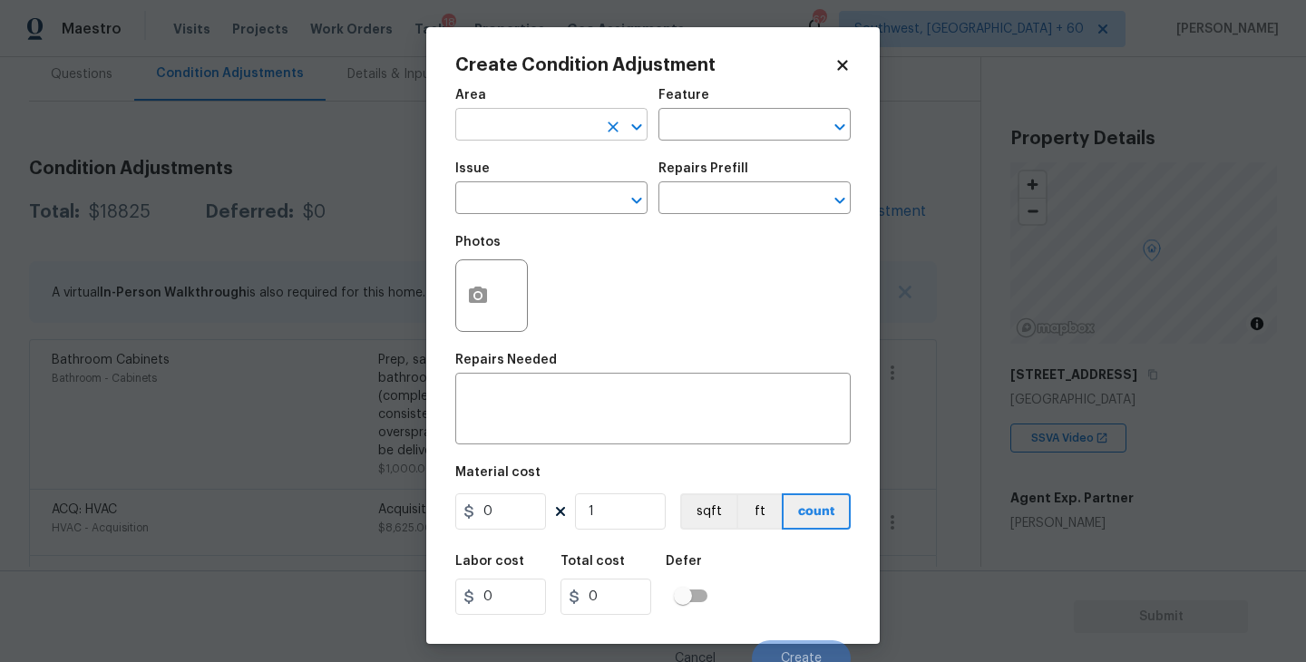
click at [547, 115] on input "text" at bounding box center [526, 126] width 142 height 28
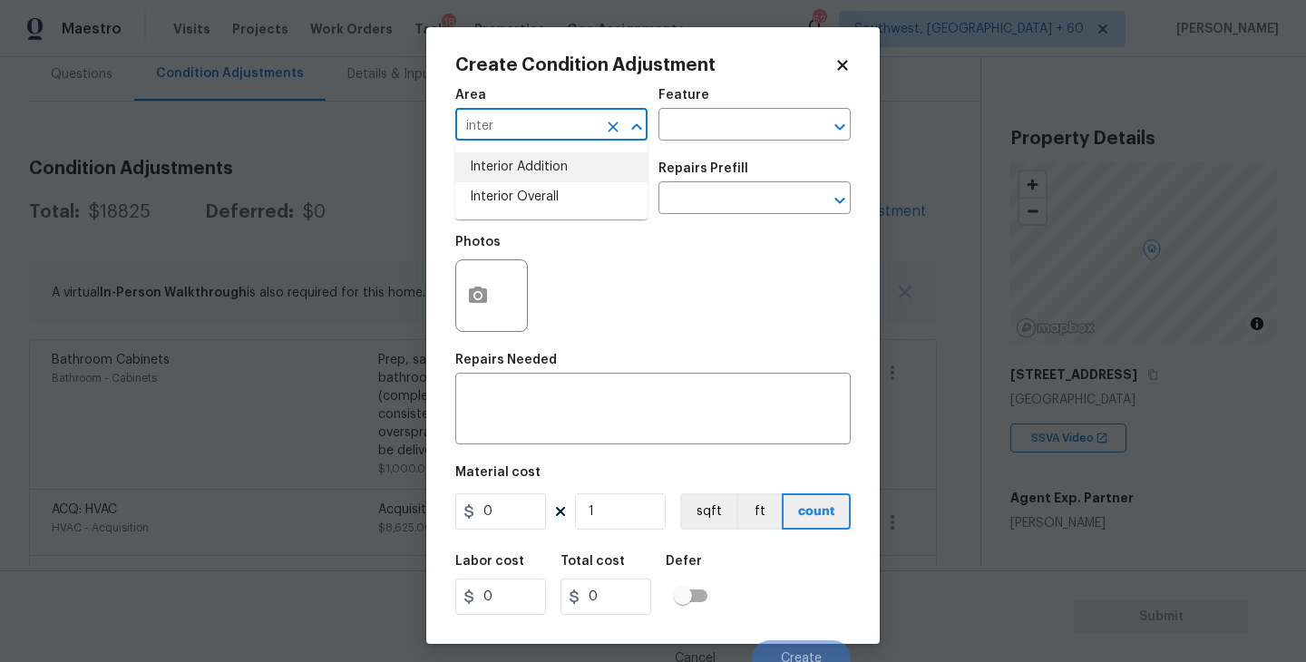
click at [549, 196] on li "Interior Overall" at bounding box center [551, 197] width 192 height 30
type input "Interior Overall"
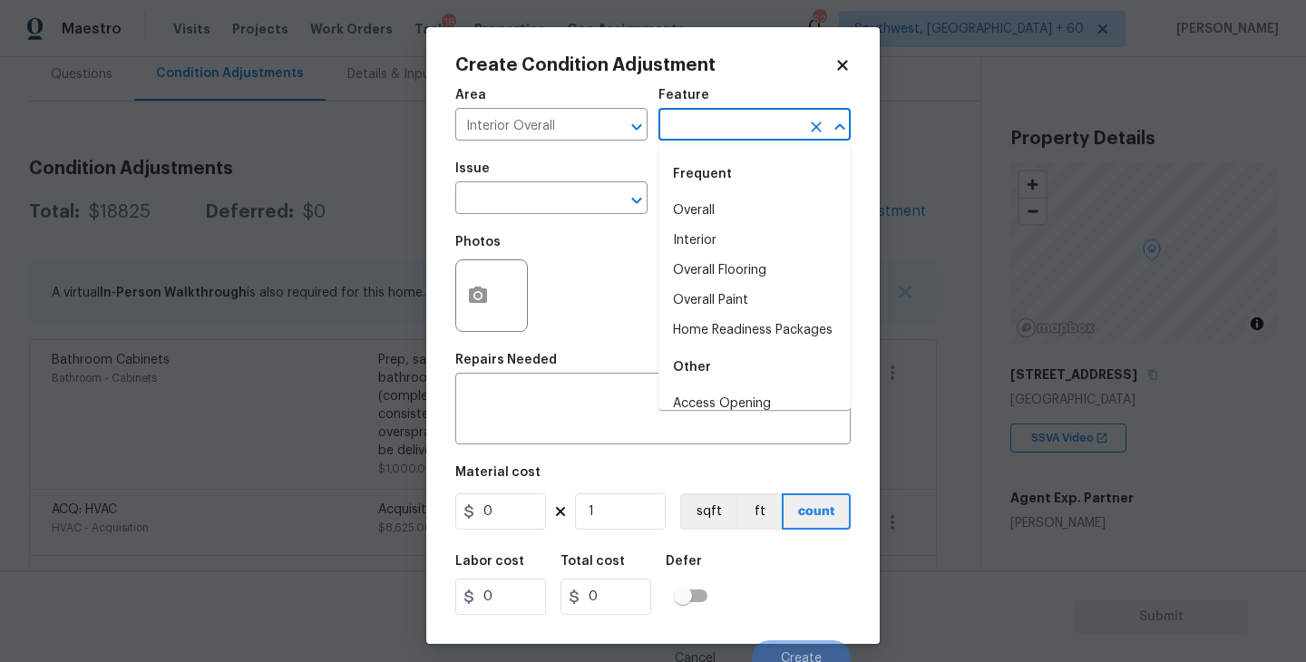
click at [698, 134] on input "text" at bounding box center [730, 126] width 142 height 28
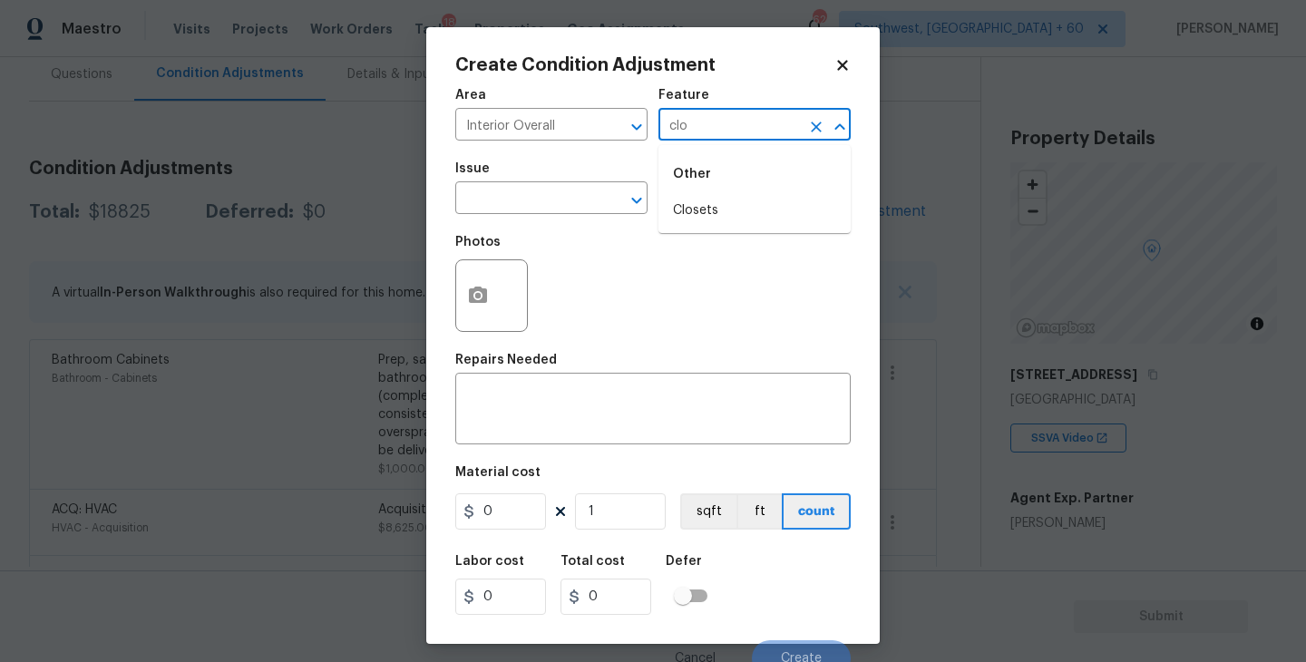
click at [705, 202] on li "Closets" at bounding box center [755, 211] width 192 height 30
type input "Closets"
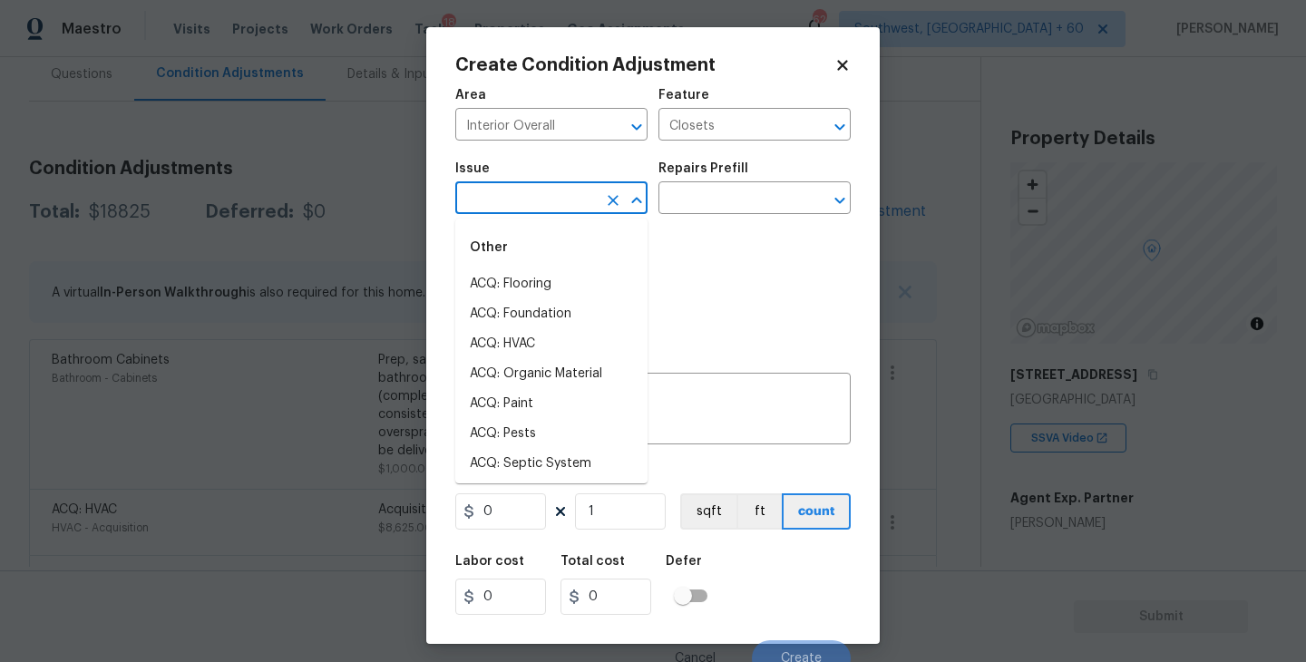
click at [529, 201] on input "text" at bounding box center [526, 200] width 142 height 28
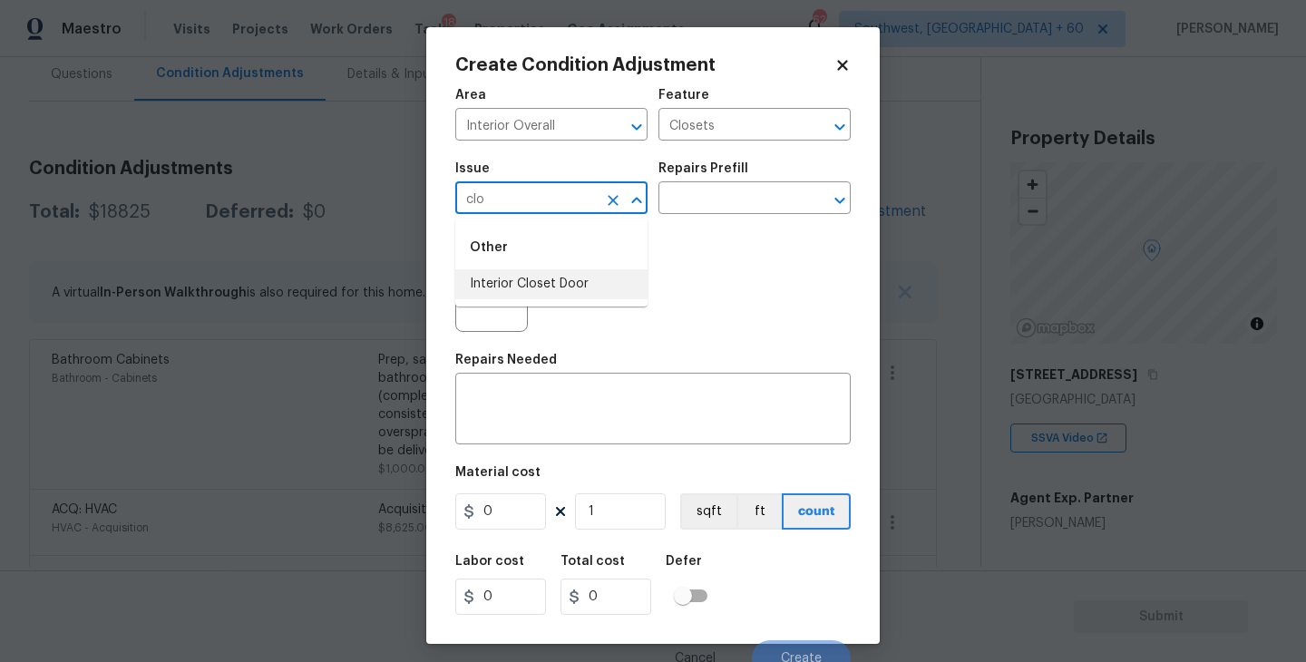
click at [528, 278] on li "Interior Closet Door" at bounding box center [551, 284] width 192 height 30
type input "Interior Closet Door"
click at [716, 200] on input "text" at bounding box center [730, 200] width 142 height 28
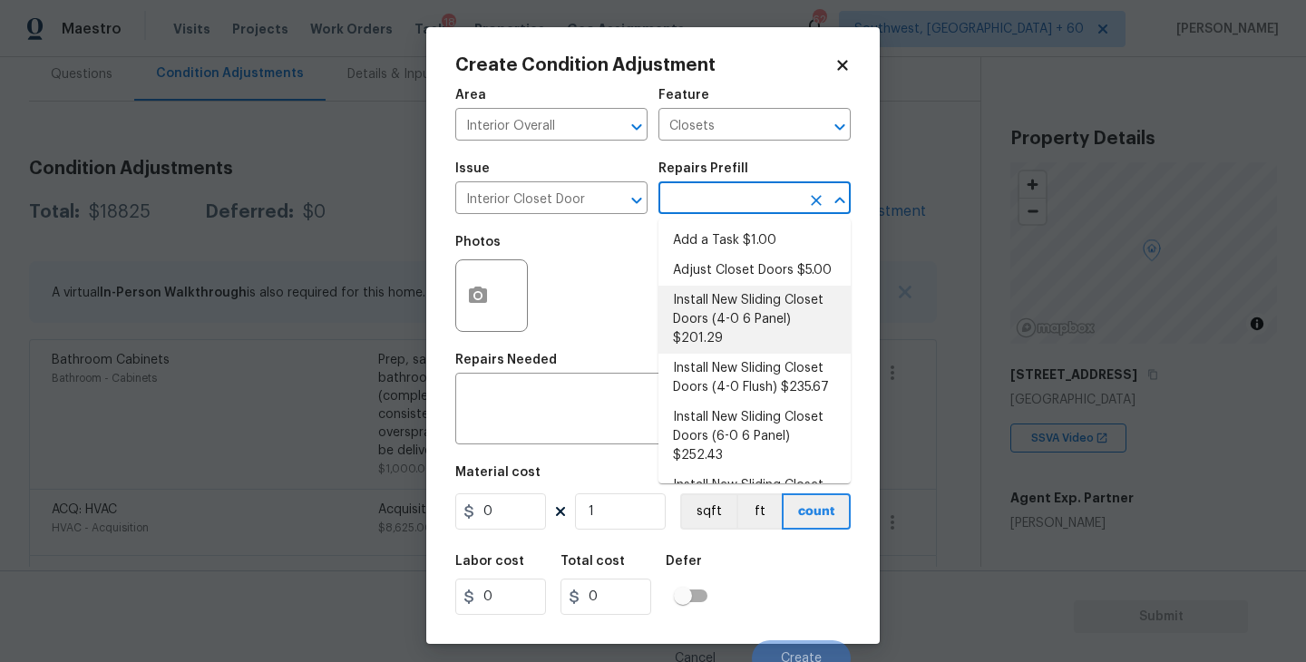
click at [736, 309] on li "Install New Sliding Closet Doors (4-0 6 Panel) $201.29" at bounding box center [755, 320] width 192 height 68
type input "Interior Door"
type textarea "Remove the existing door (if present). Install a new 4-0 bi-fold 6 panel interi…"
type input "201.29"
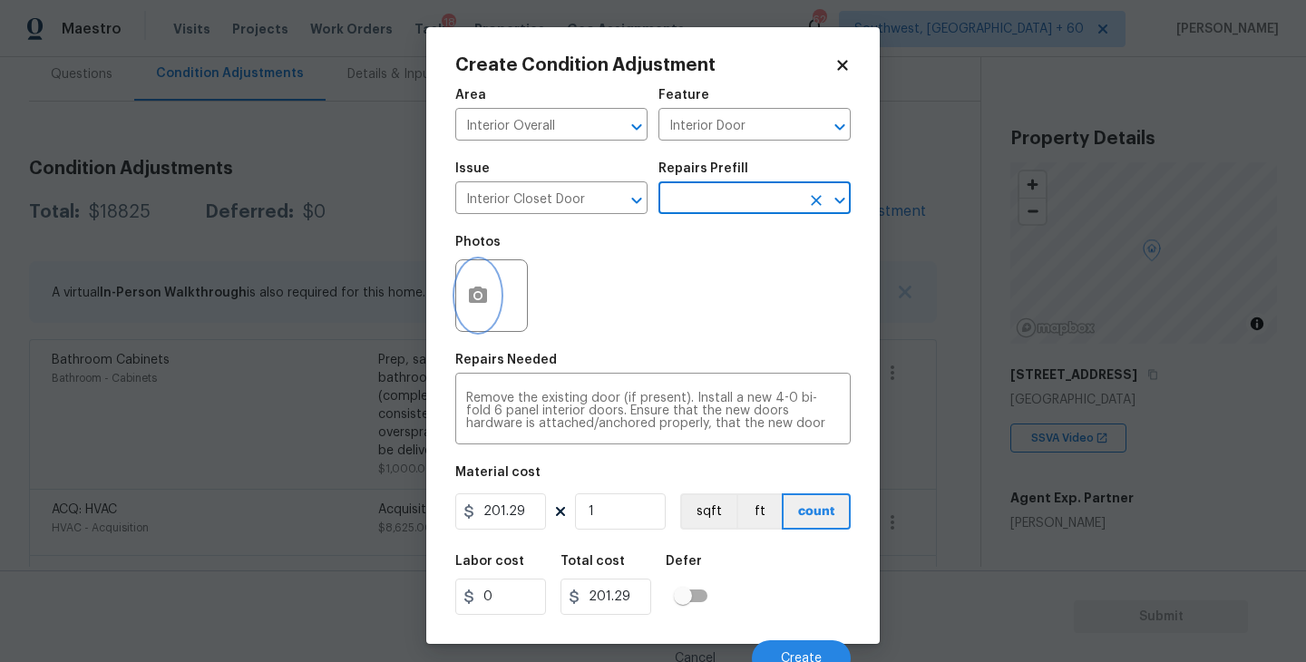
click at [483, 298] on icon "button" at bounding box center [478, 295] width 18 height 16
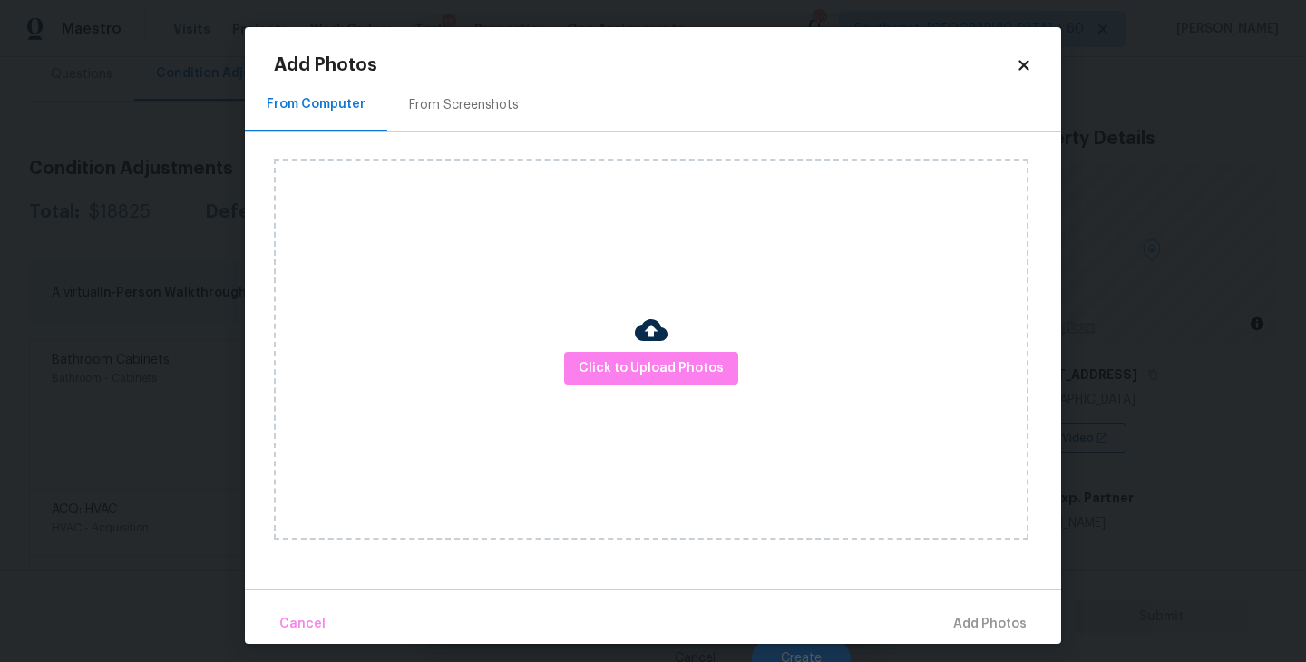
click at [598, 351] on div "Click to Upload Photos" at bounding box center [651, 349] width 755 height 381
click at [647, 352] on button "Click to Upload Photos" at bounding box center [651, 369] width 174 height 34
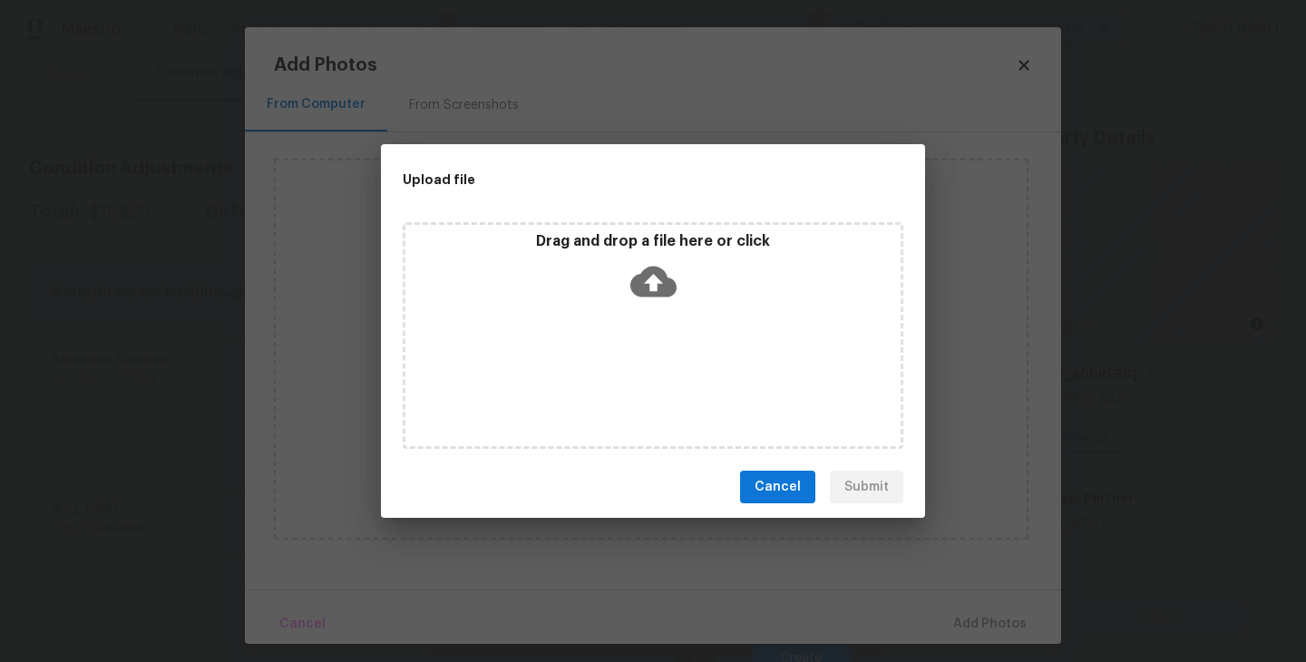
click at [655, 303] on icon at bounding box center [653, 282] width 46 height 46
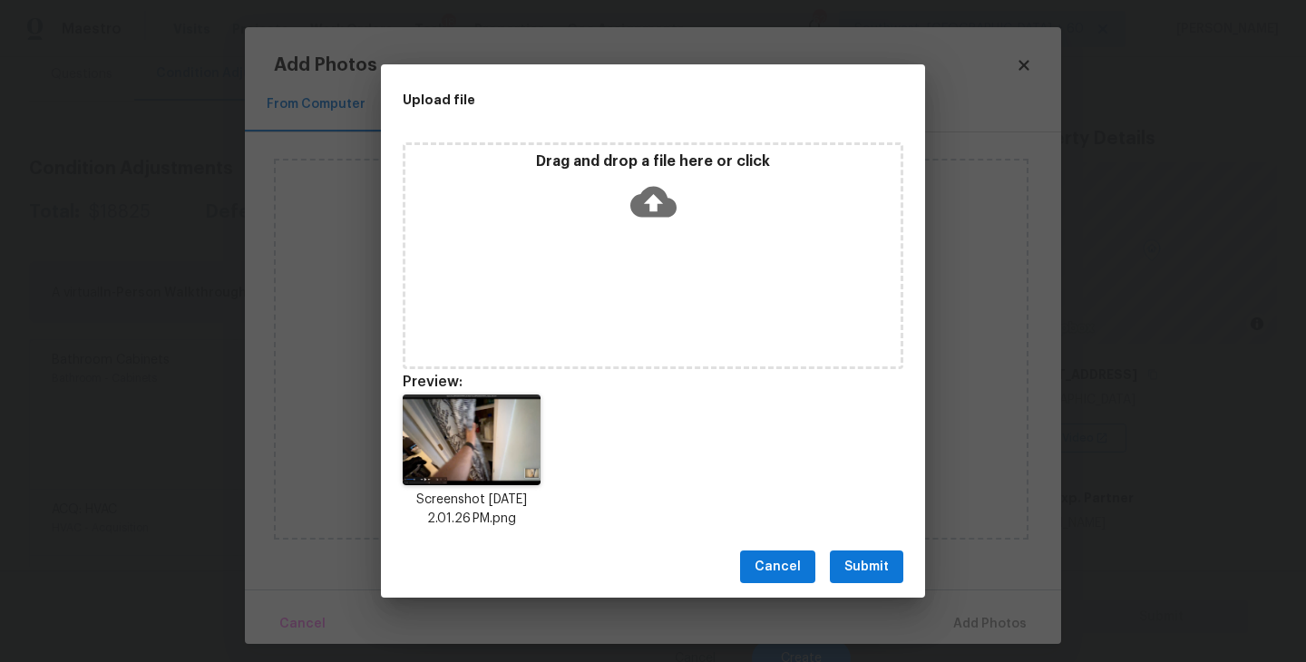
click at [878, 591] on div "Cancel Submit" at bounding box center [653, 567] width 544 height 63
click at [878, 559] on span "Submit" at bounding box center [866, 567] width 44 height 23
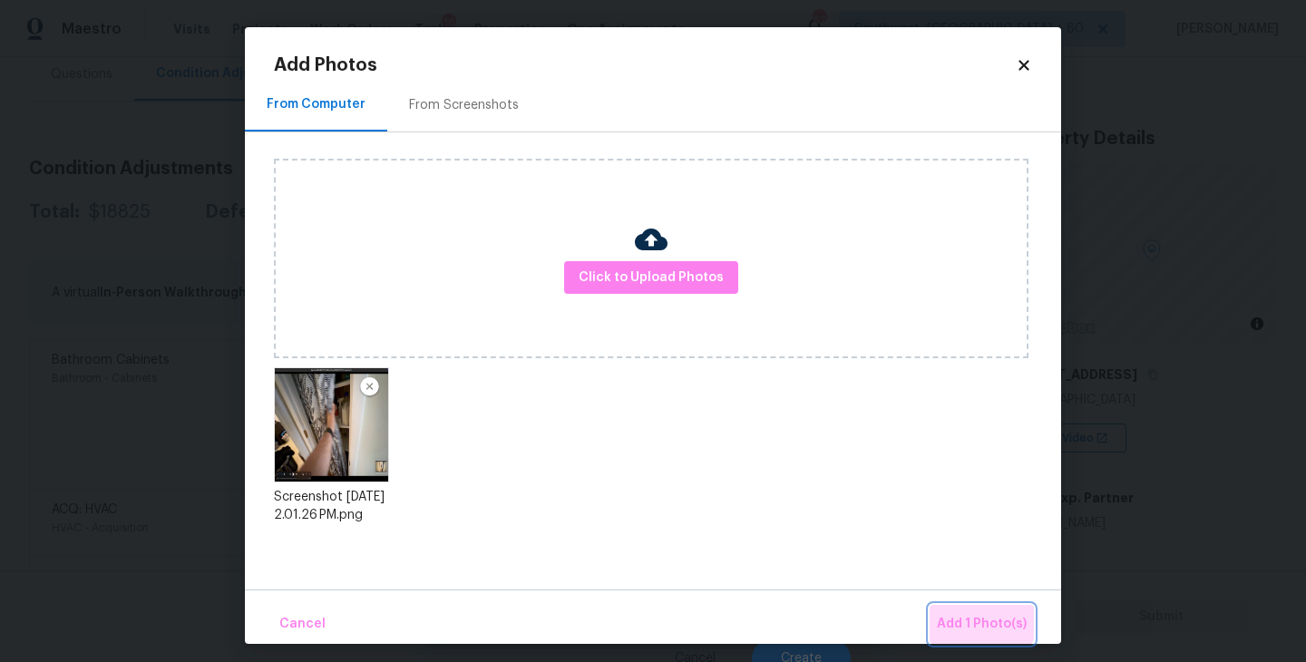
click at [943, 609] on button "Add 1 Photo(s)" at bounding box center [982, 624] width 104 height 39
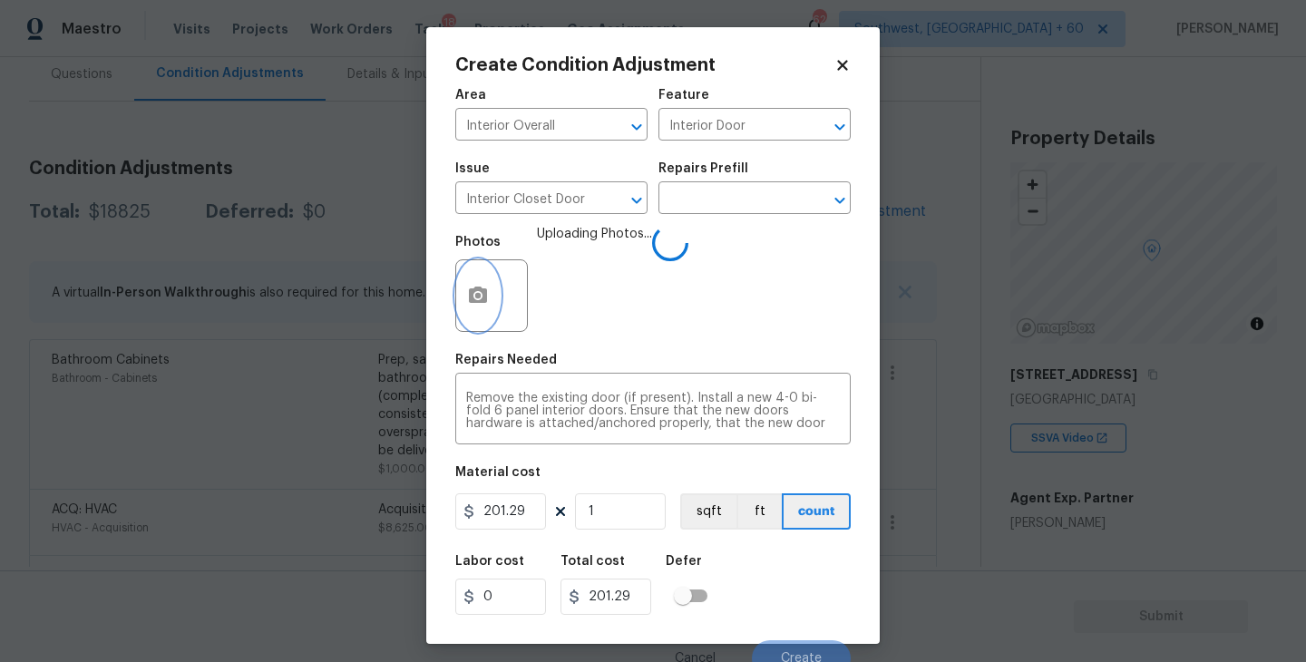
scroll to position [15, 0]
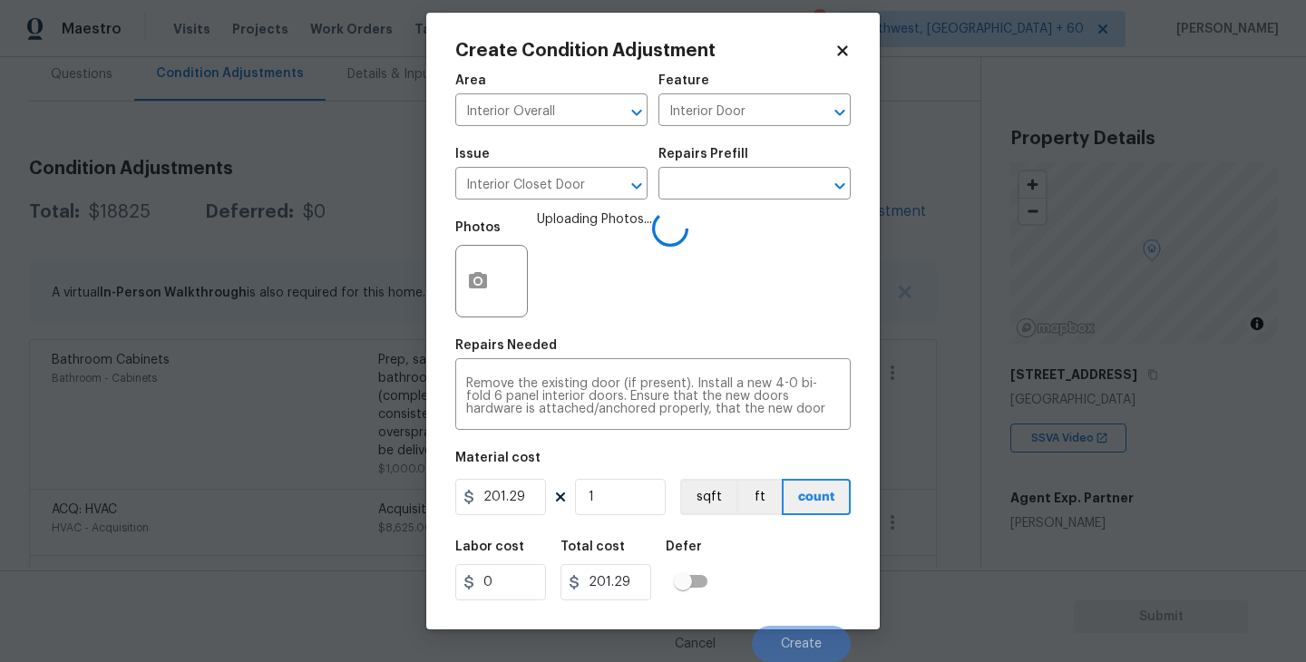
click at [772, 542] on div "Labor cost 0 Total cost 201.29 Defer" at bounding box center [652, 571] width 395 height 82
click at [790, 633] on button "Create" at bounding box center [801, 644] width 99 height 36
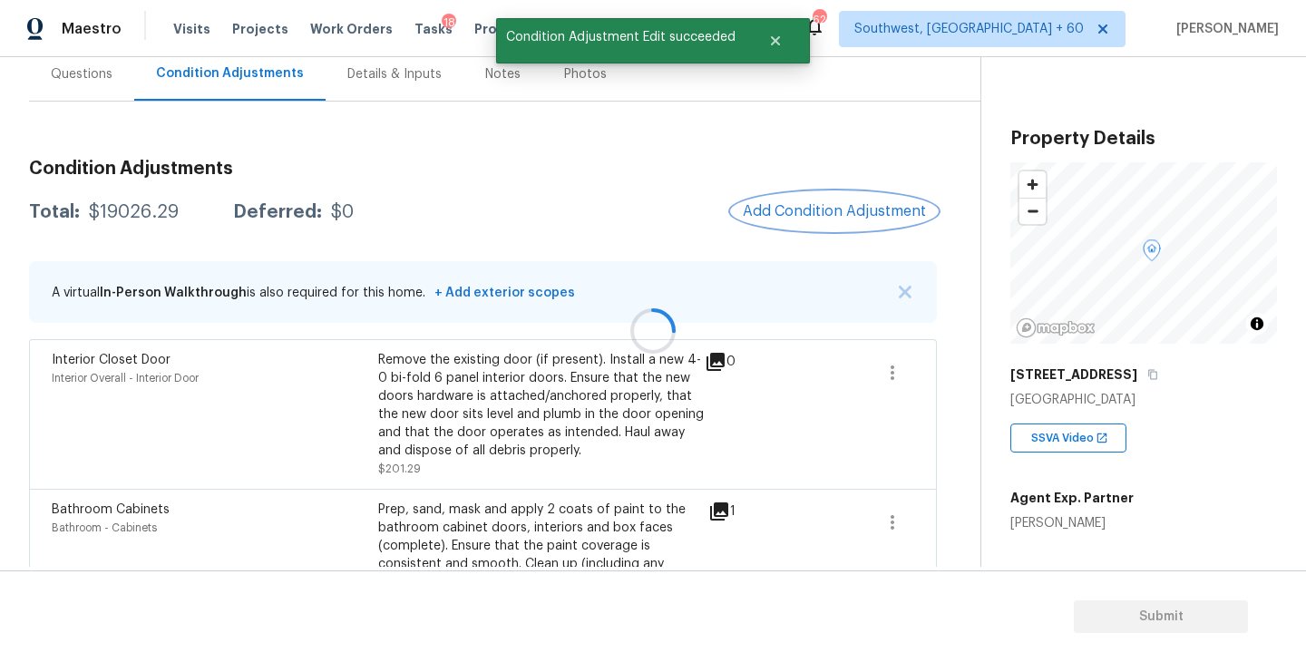
scroll to position [0, 0]
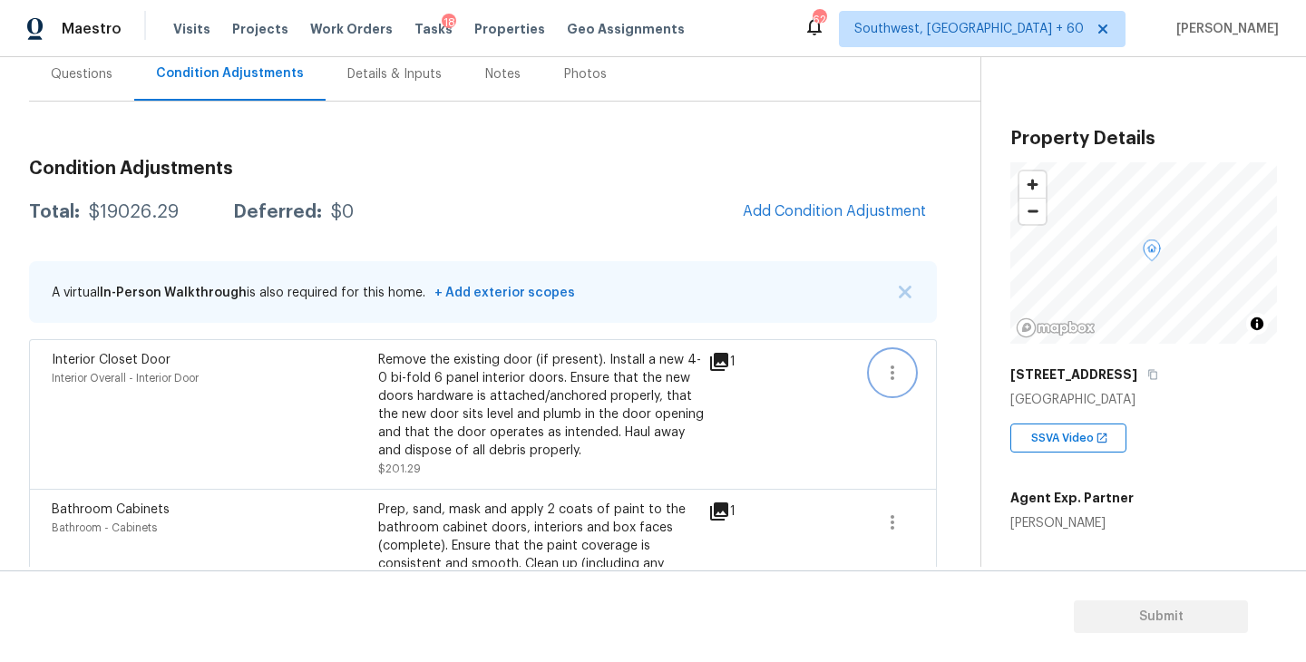
click at [885, 366] on icon "button" at bounding box center [893, 373] width 22 height 22
click at [932, 371] on div "Edit" at bounding box center [996, 369] width 142 height 18
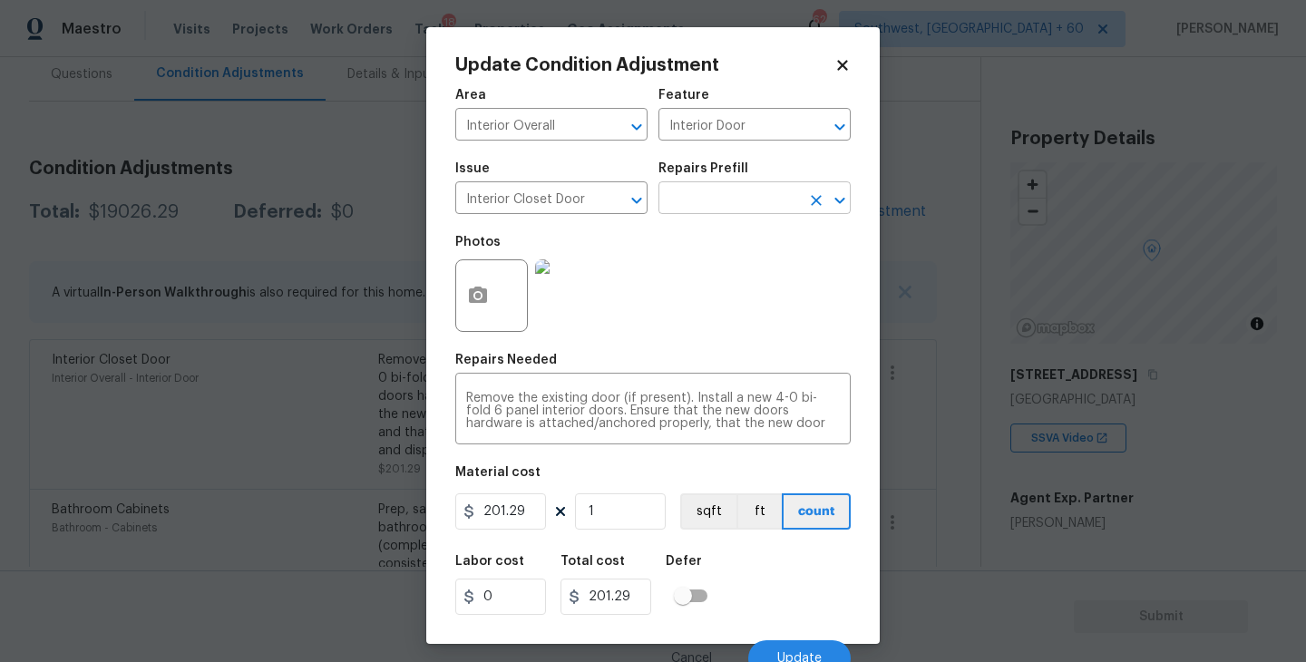
click at [738, 199] on input "text" at bounding box center [730, 200] width 142 height 28
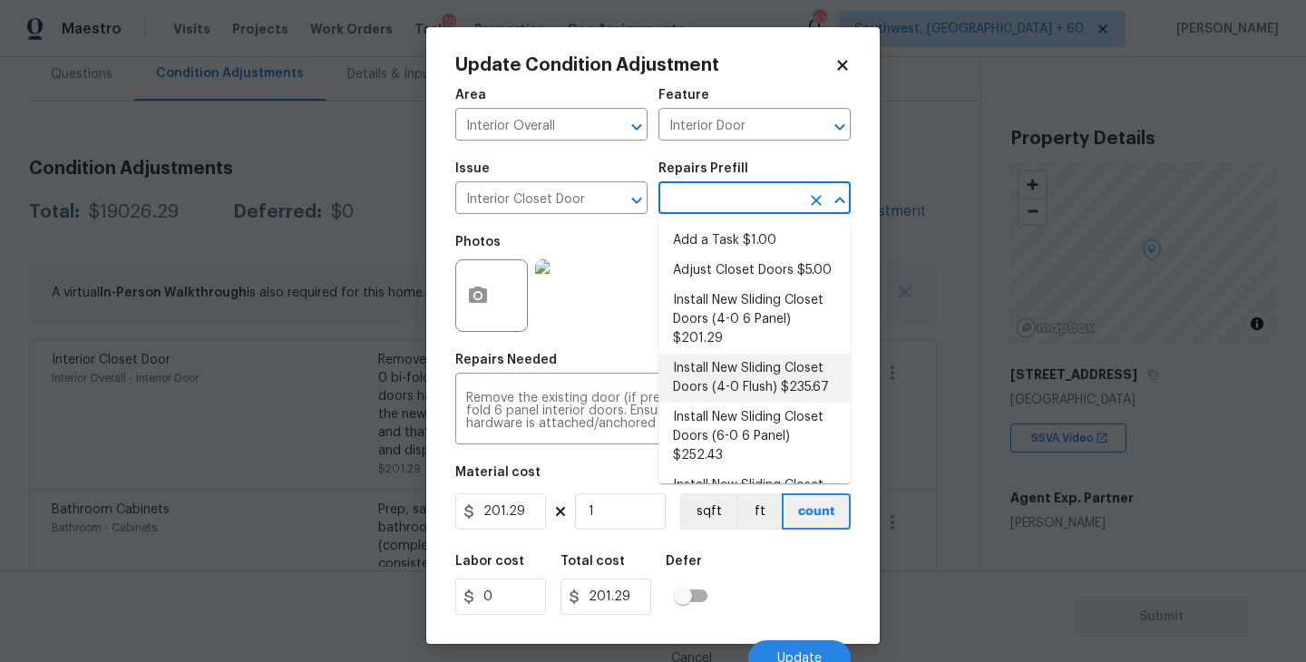
click at [747, 385] on li "Install New Sliding Closet Doors (4-0 Flush) $235.67" at bounding box center [755, 378] width 192 height 49
type textarea "Remove the existing door (if present). Install a new 4-0 bi-fold flush panel in…"
type input "235.67"
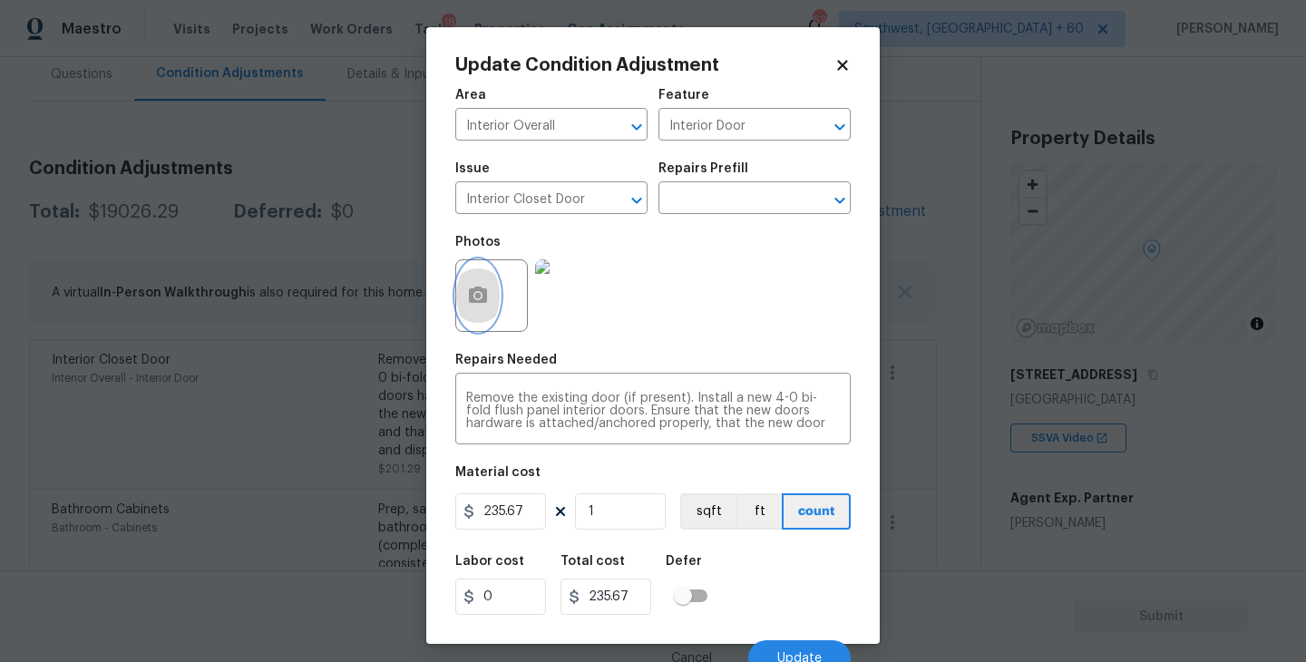
click at [477, 295] on circle "button" at bounding box center [477, 295] width 5 height 5
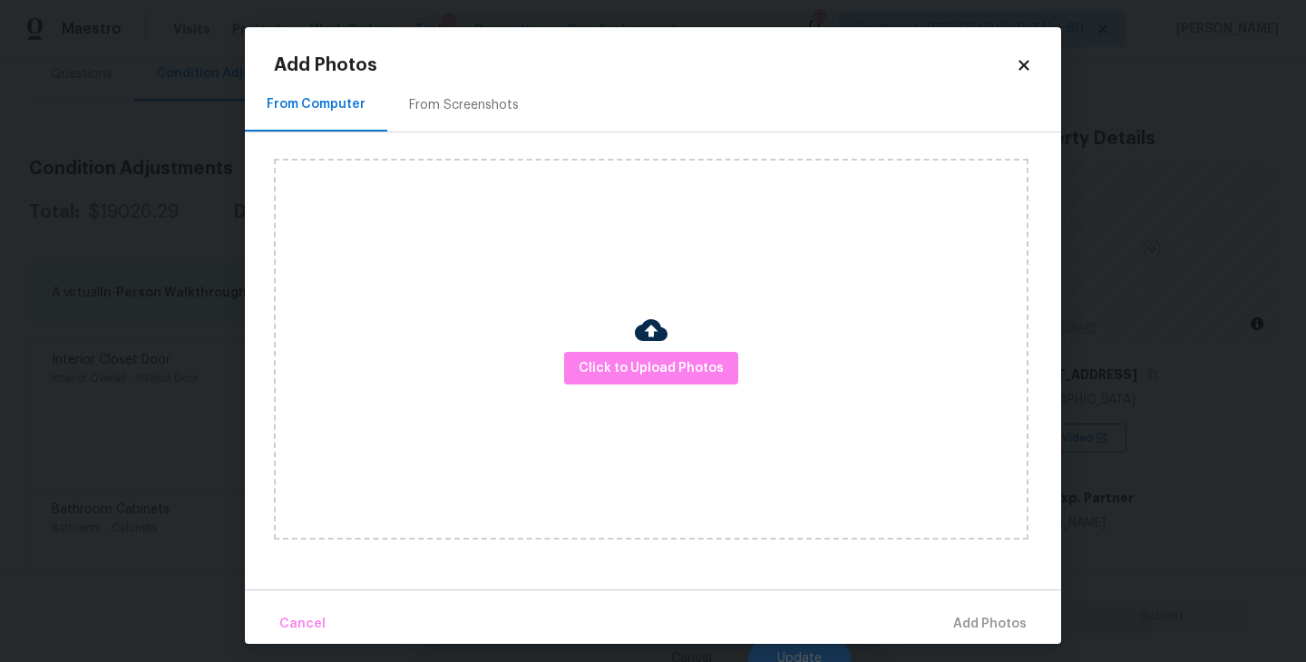
click at [573, 348] on div "Click to Upload Photos" at bounding box center [651, 349] width 755 height 381
click at [634, 361] on span "Click to Upload Photos" at bounding box center [651, 368] width 145 height 23
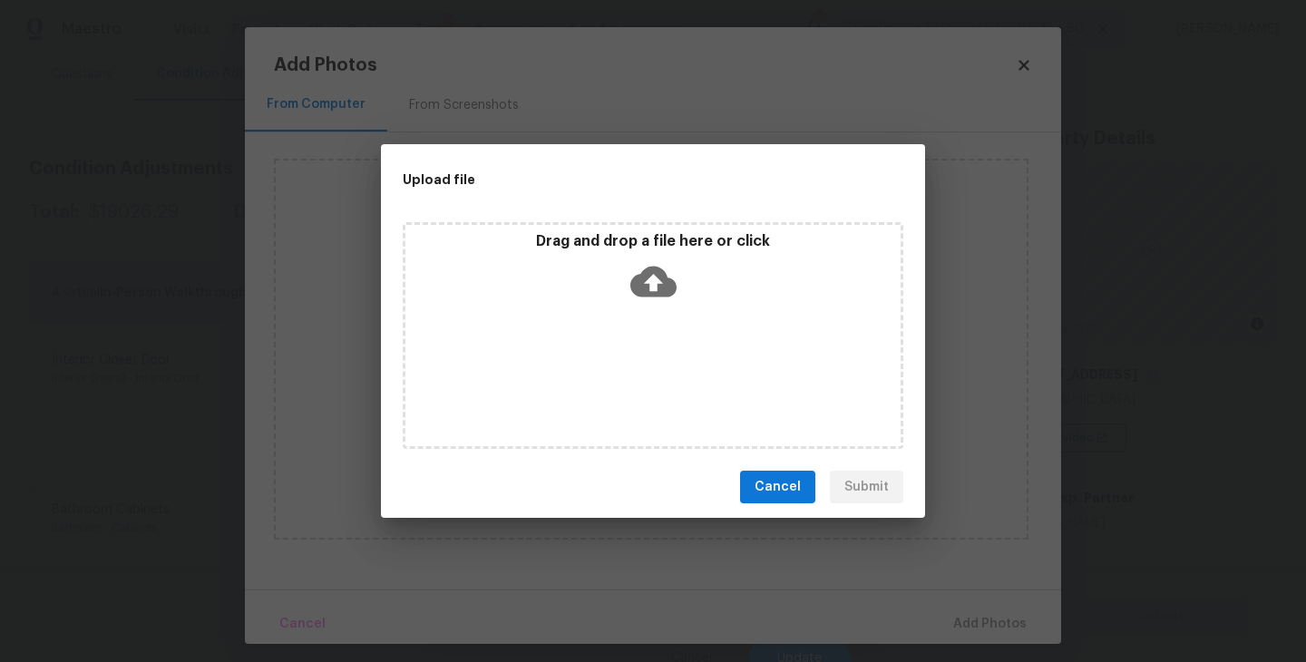
click at [640, 310] on div "Drag and drop a file here or click" at bounding box center [653, 335] width 501 height 227
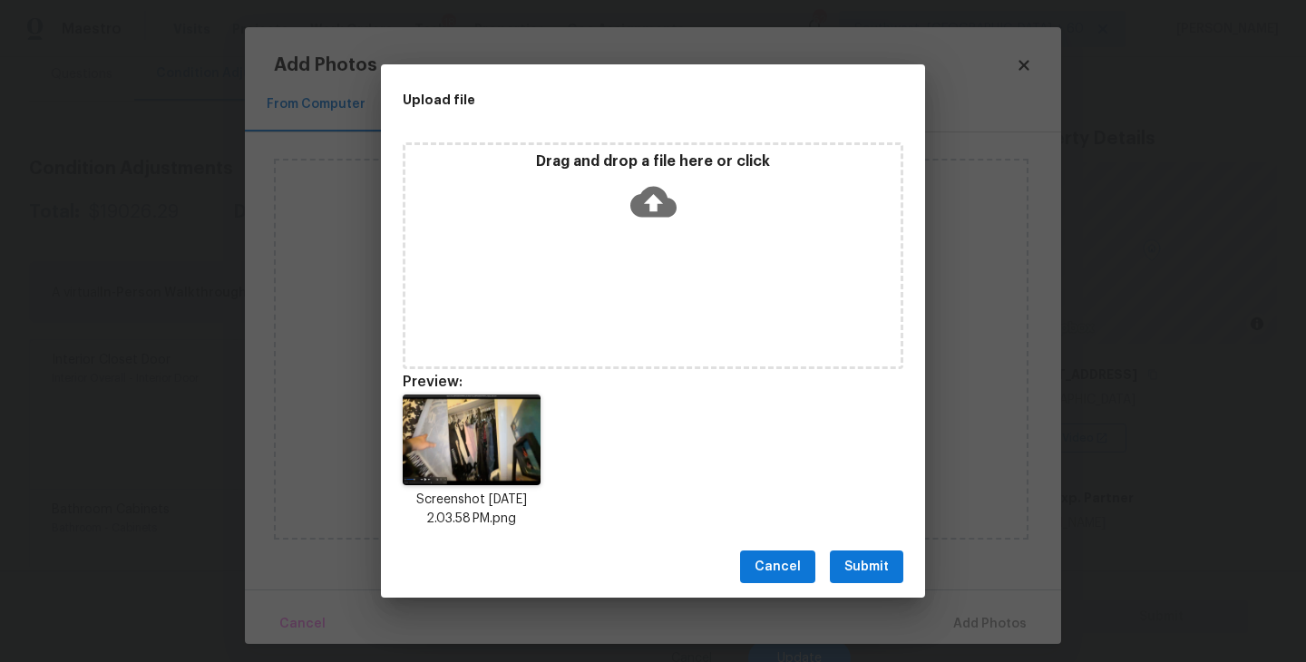
click at [890, 562] on button "Submit" at bounding box center [866, 568] width 73 height 34
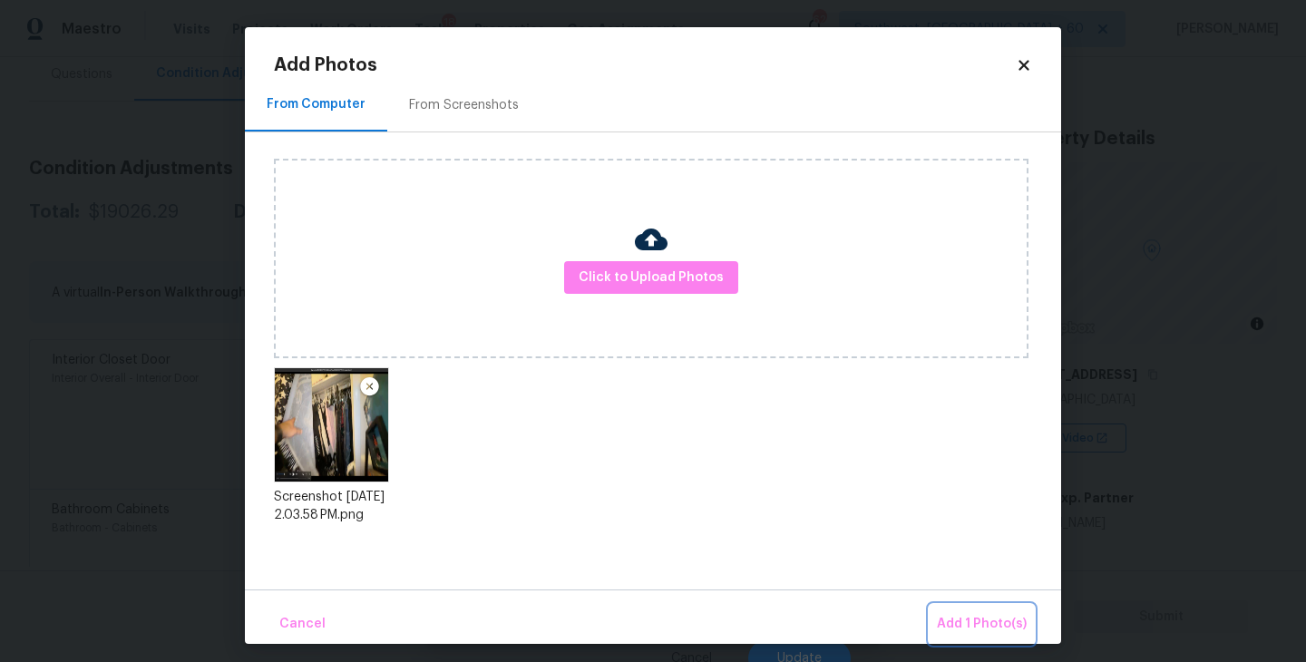
click at [943, 614] on span "Add 1 Photo(s)" at bounding box center [982, 624] width 90 height 23
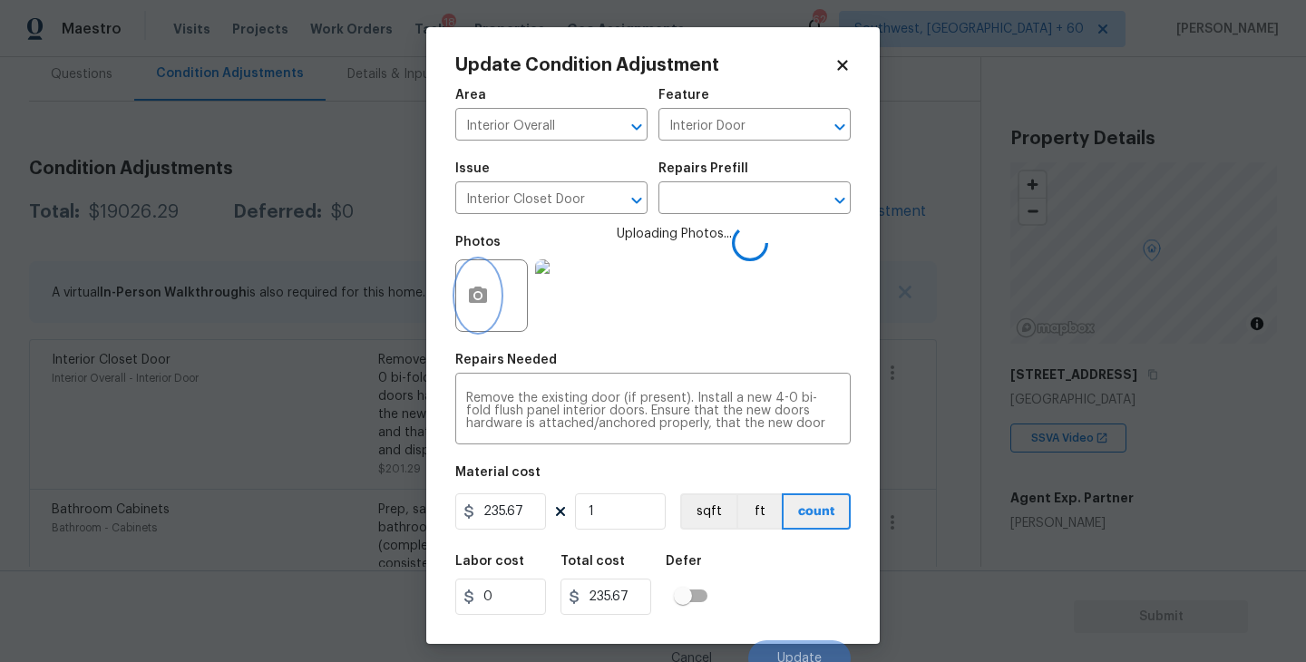
scroll to position [15, 0]
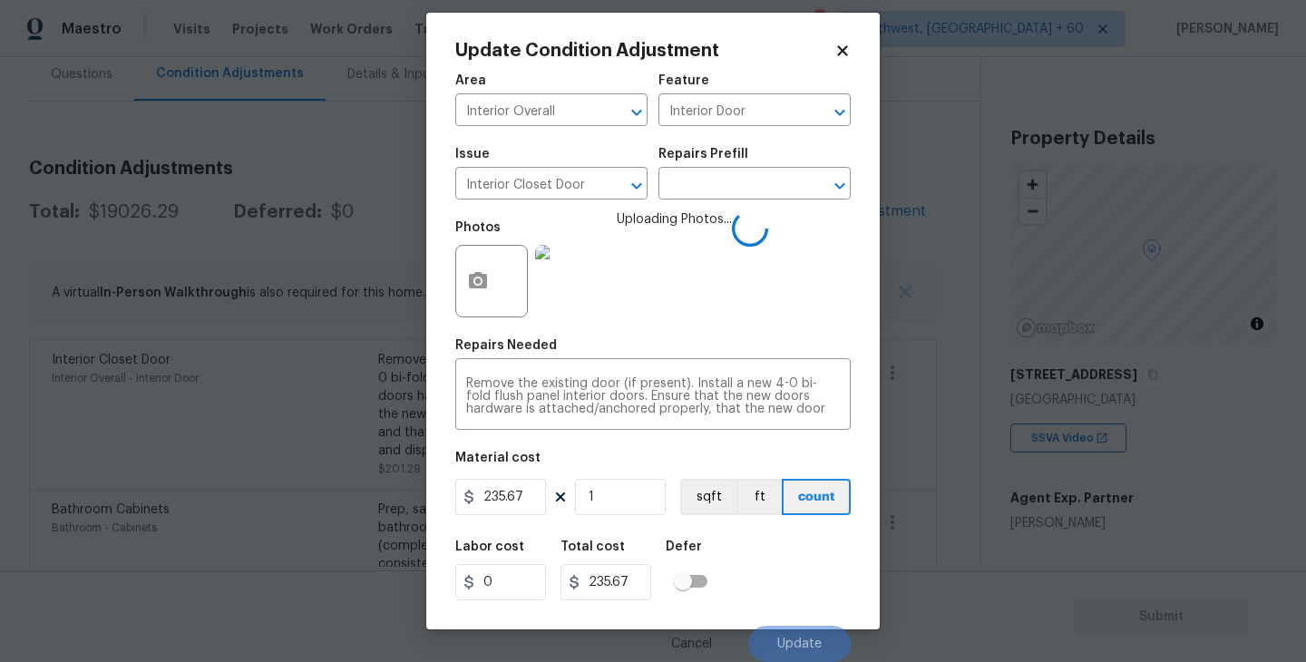
click at [791, 540] on div "Labor cost 0 Total cost 235.67 Defer" at bounding box center [652, 571] width 395 height 82
click at [811, 653] on button "Update" at bounding box center [799, 644] width 102 height 36
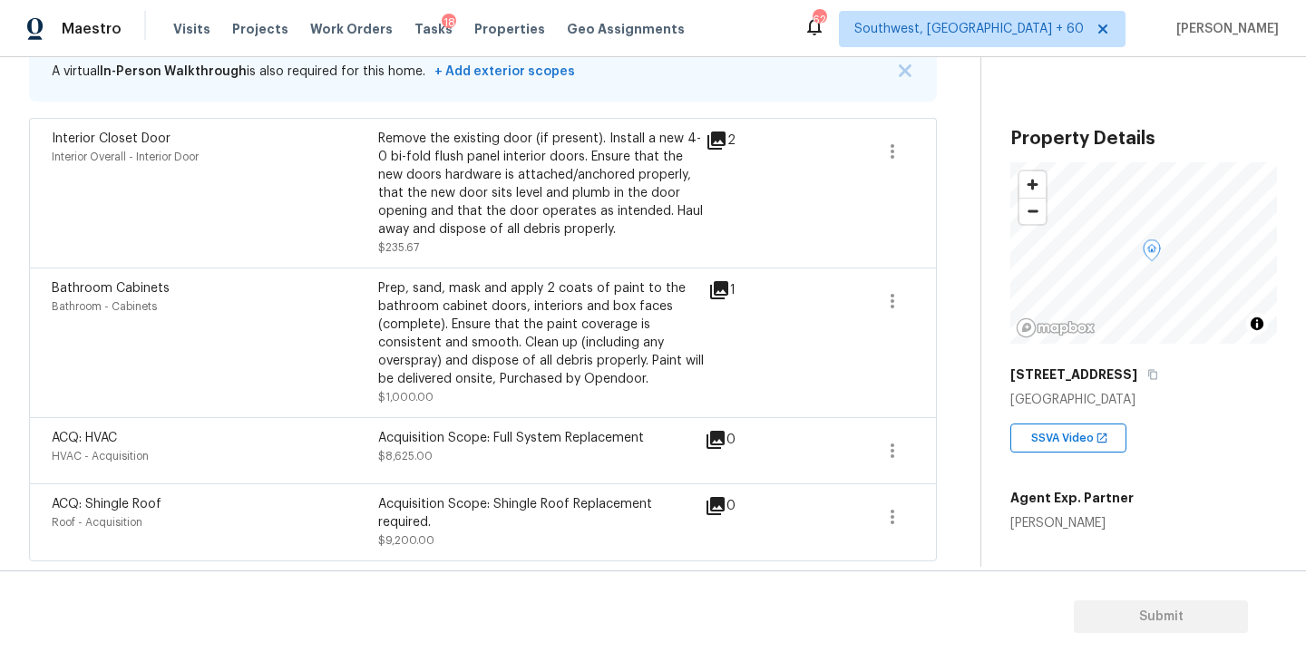
scroll to position [198, 0]
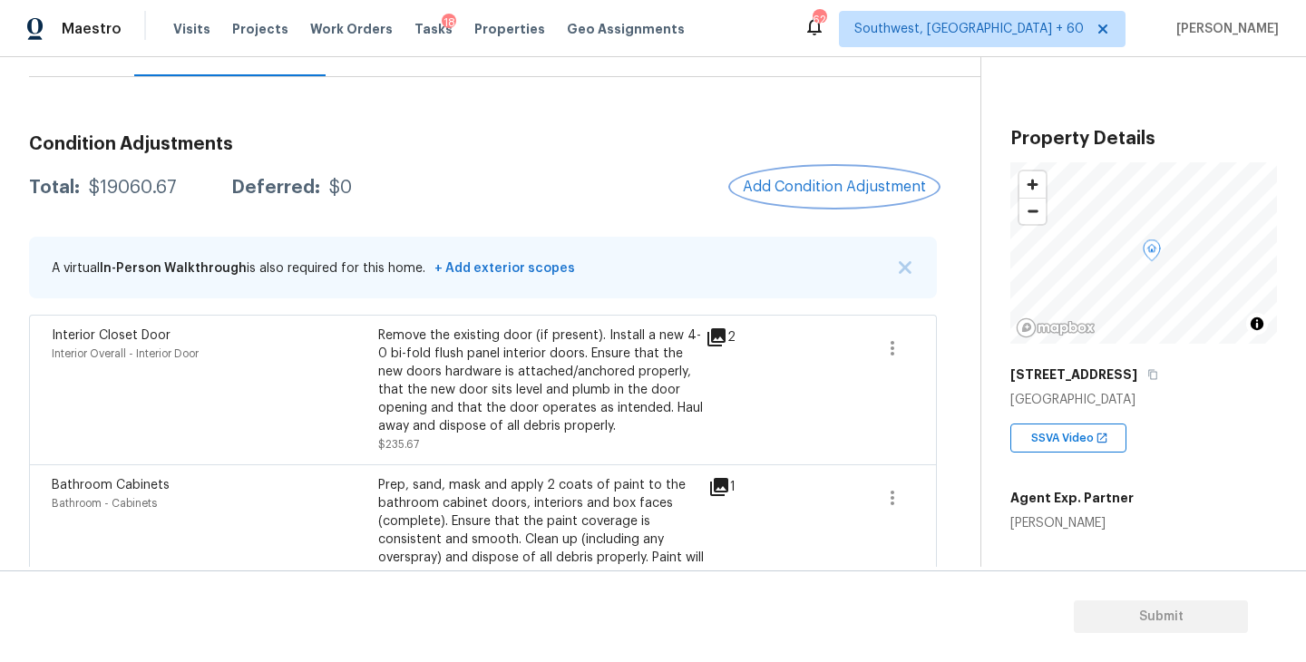
click at [803, 193] on span "Add Condition Adjustment" at bounding box center [834, 187] width 183 height 16
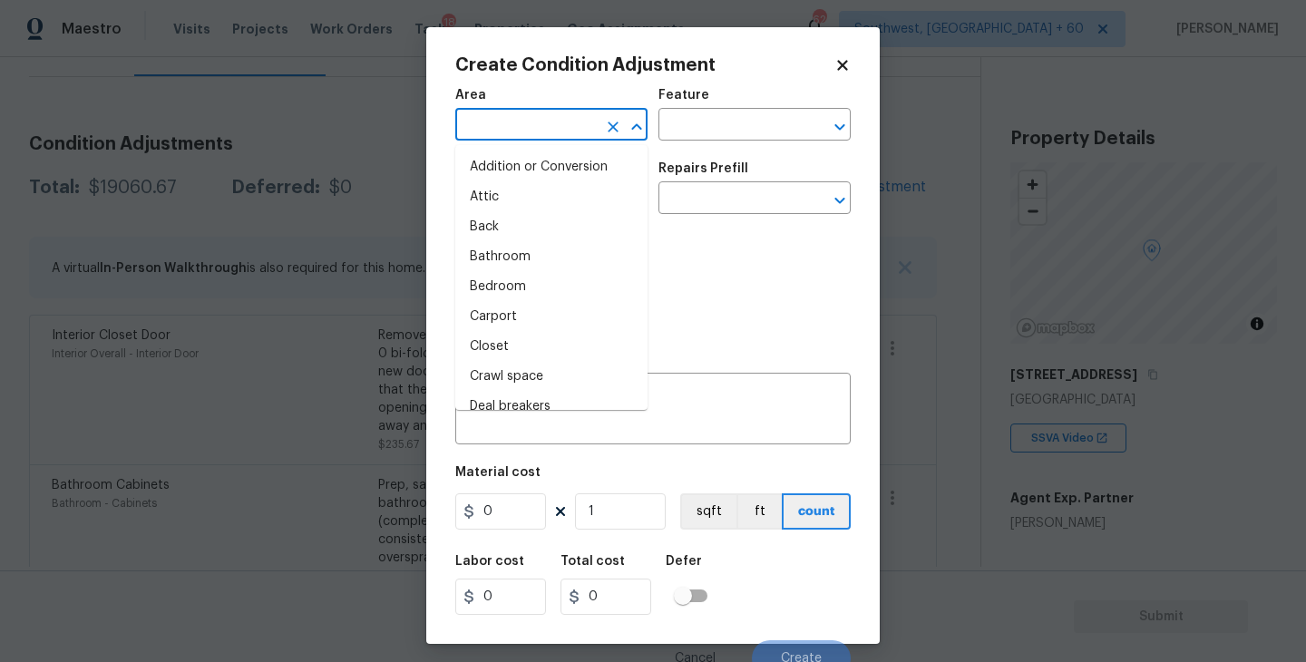
click at [566, 131] on input "text" at bounding box center [526, 126] width 142 height 28
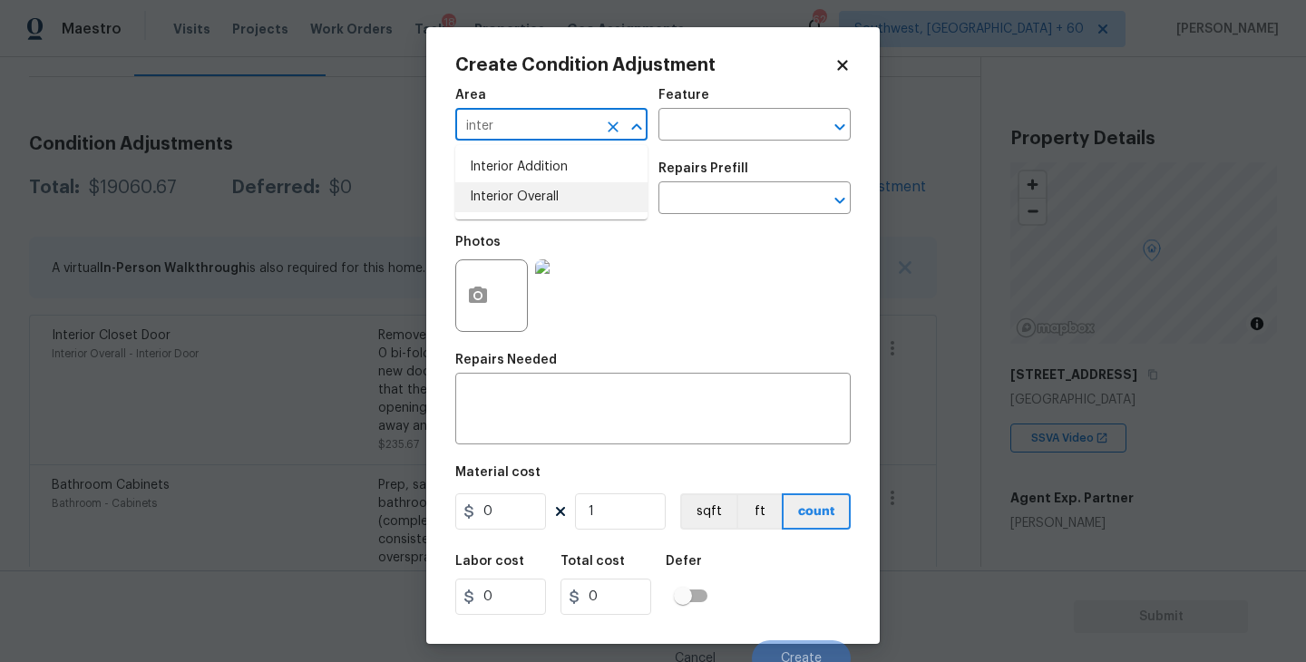
click at [567, 190] on li "Interior Overall" at bounding box center [551, 197] width 192 height 30
type input "Interior Overall"
click at [669, 153] on div "Issue ​ Repairs Prefill ​" at bounding box center [652, 187] width 395 height 73
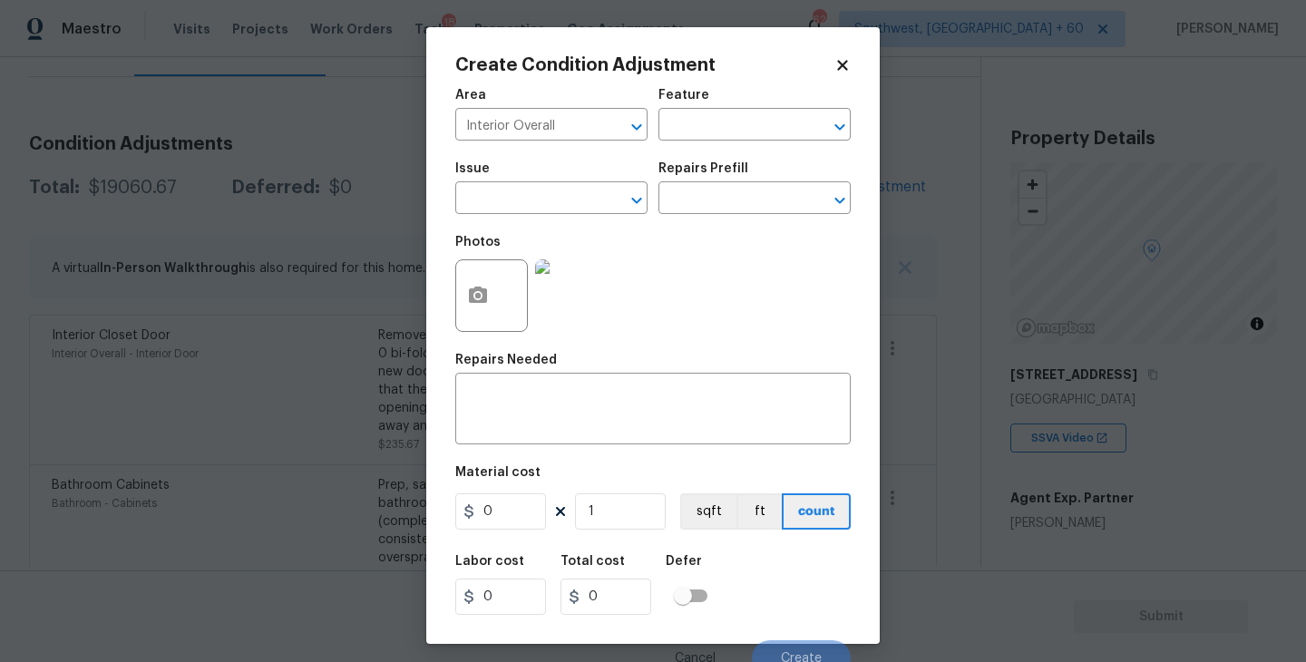
click at [675, 145] on div "Area Interior Overall ​ Feature ​" at bounding box center [652, 114] width 395 height 73
click at [680, 143] on div "Area Interior Overall ​ Feature ​" at bounding box center [652, 114] width 395 height 73
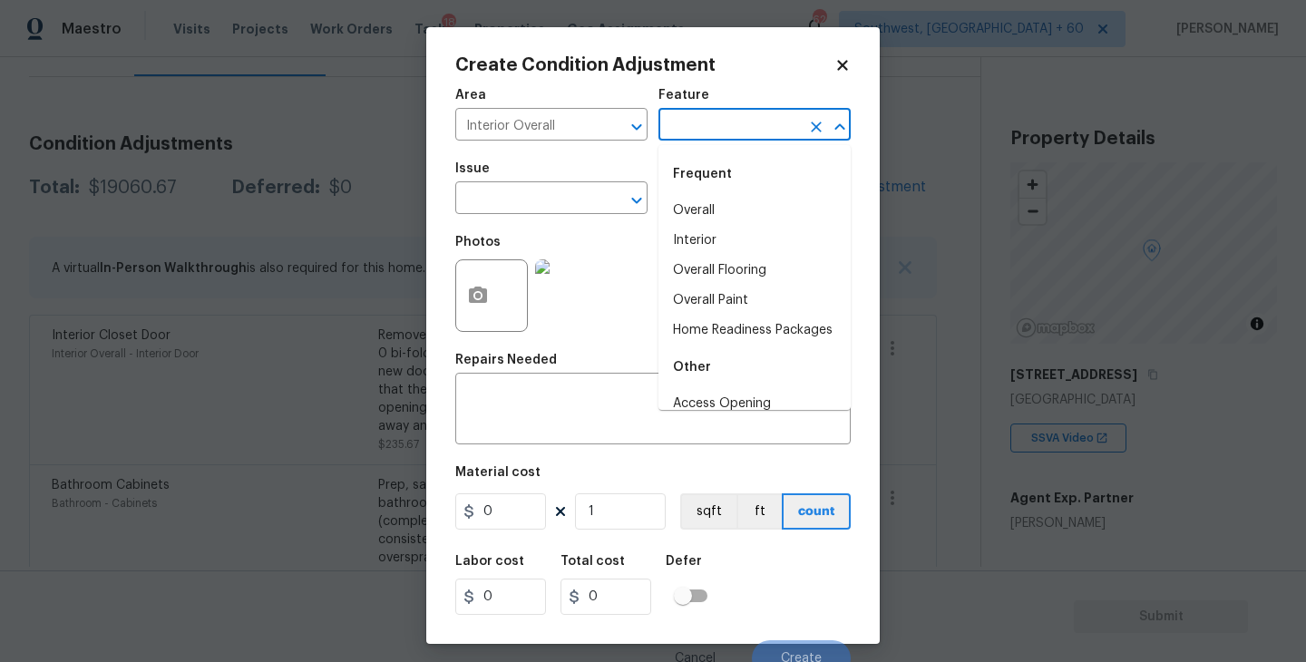
click at [701, 124] on input "text" at bounding box center [730, 126] width 142 height 28
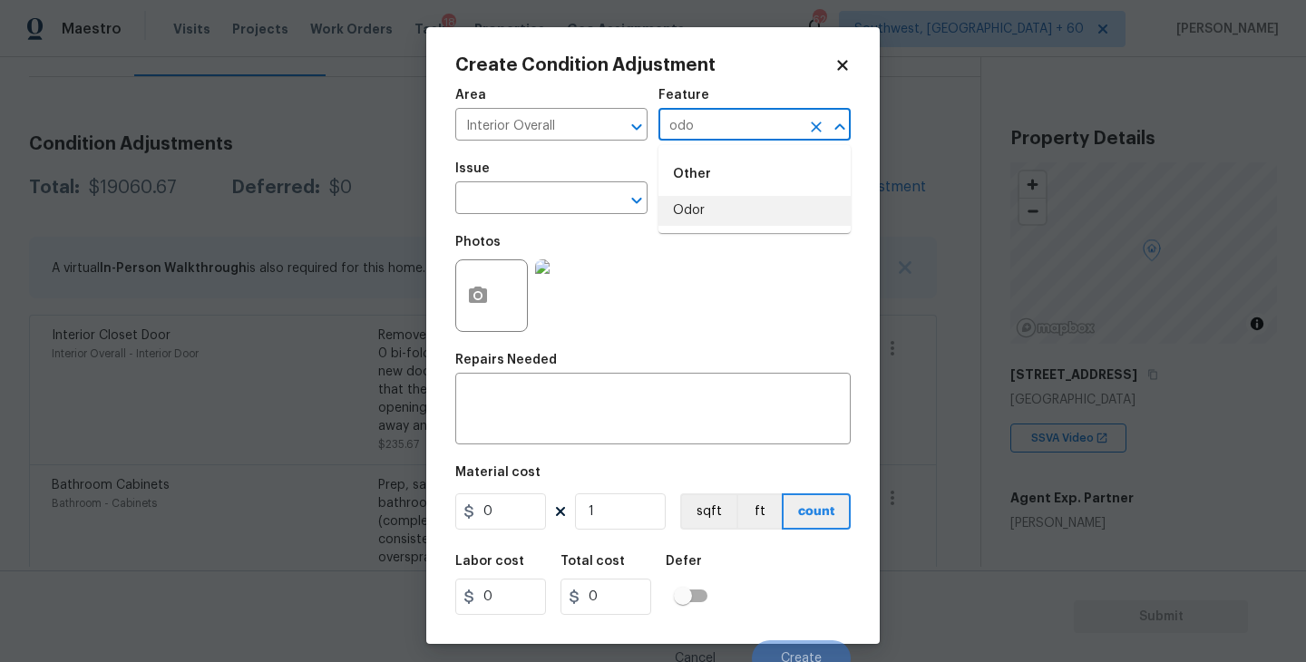
click at [694, 205] on li "Odor" at bounding box center [755, 211] width 192 height 30
type input "Odor"
click at [571, 200] on input "text" at bounding box center [526, 200] width 142 height 28
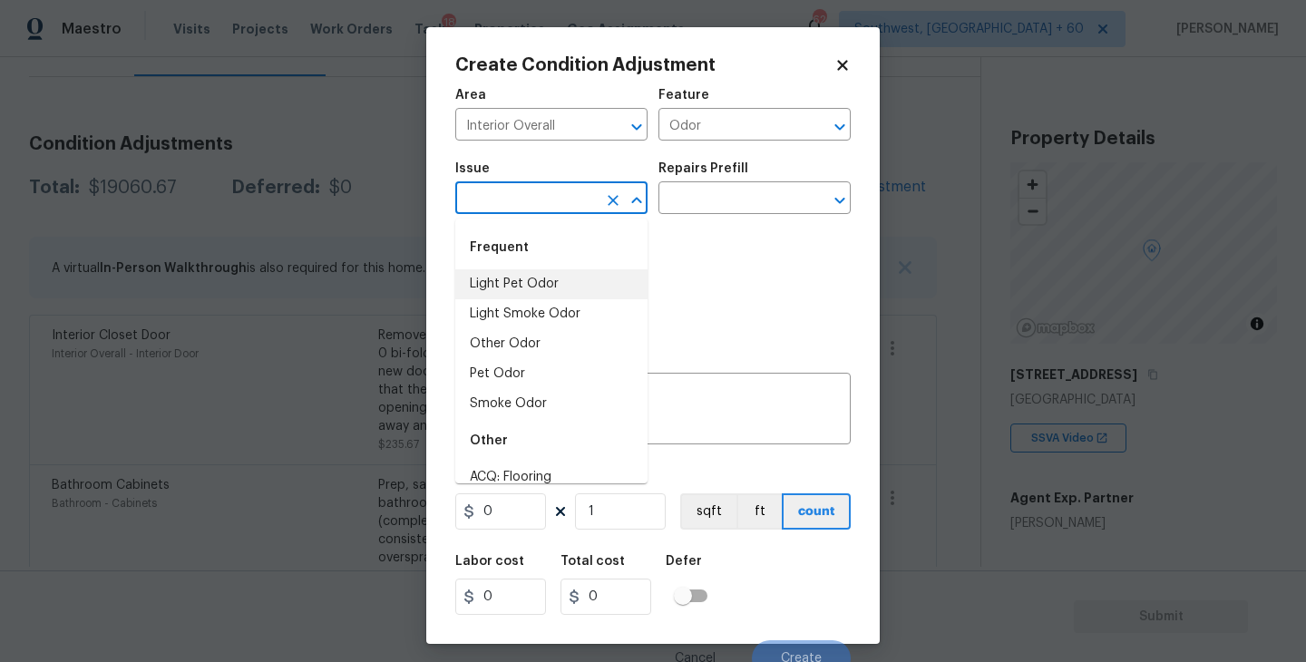
click at [571, 283] on li "Light Pet Odor" at bounding box center [551, 284] width 192 height 30
type input "Light Pet Odor"
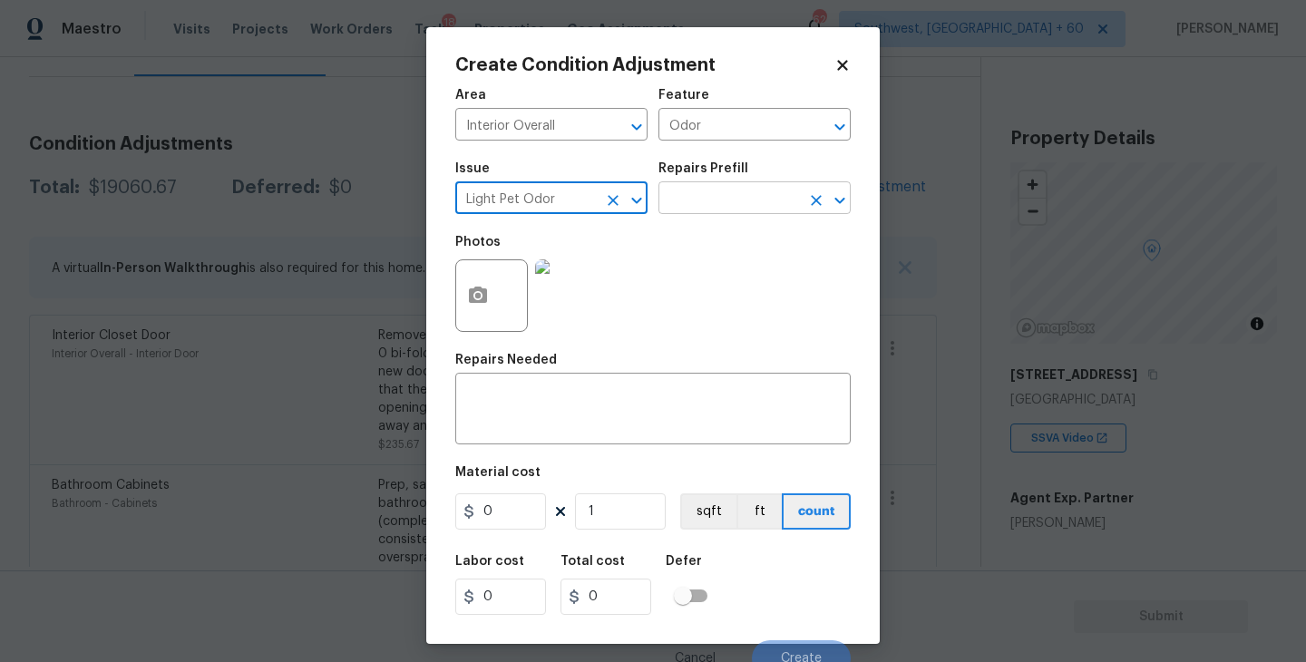
click at [727, 200] on input "text" at bounding box center [730, 200] width 142 height 28
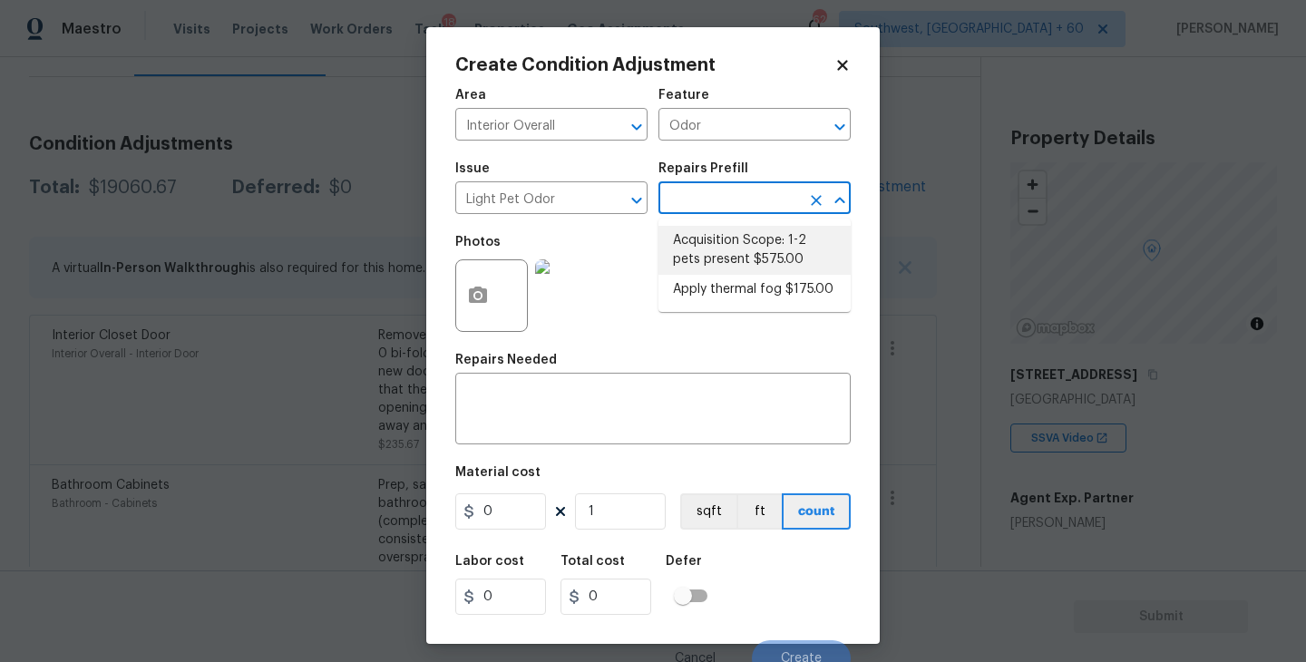
click at [727, 239] on li "Acquisition Scope: 1-2 pets present $575.00" at bounding box center [755, 250] width 192 height 49
type textarea "Acquisition Scope: 1-2 pets present"
type input "575"
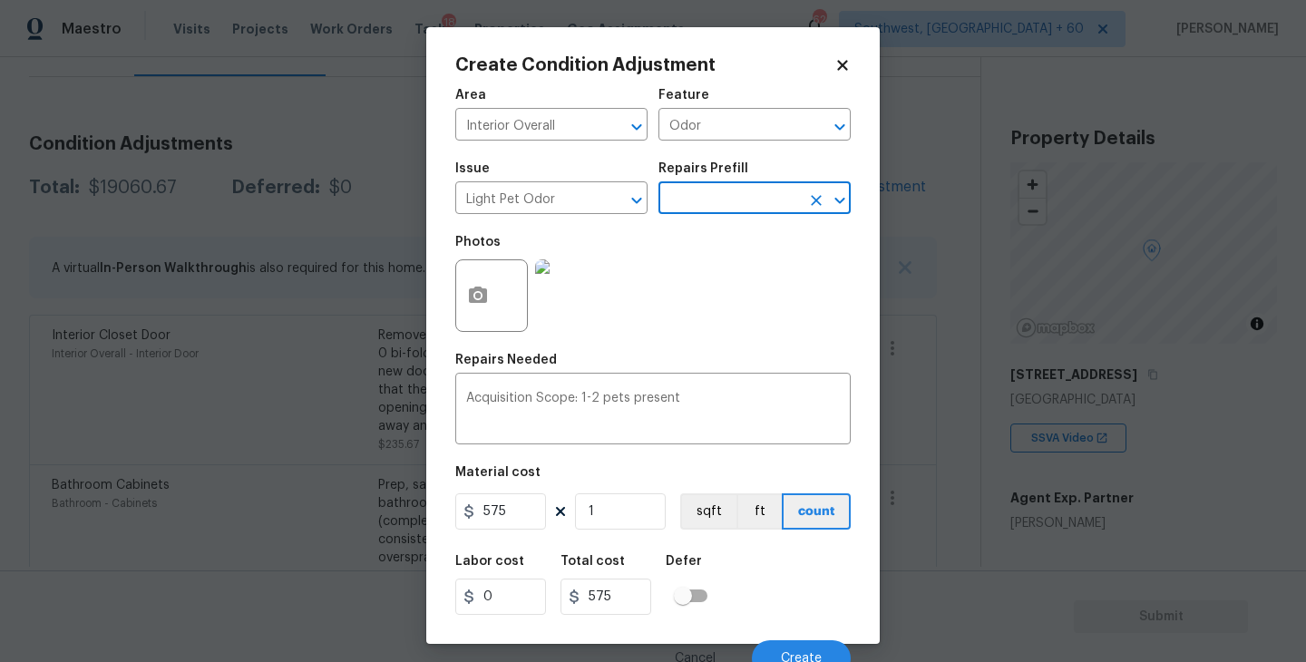
scroll to position [15, 0]
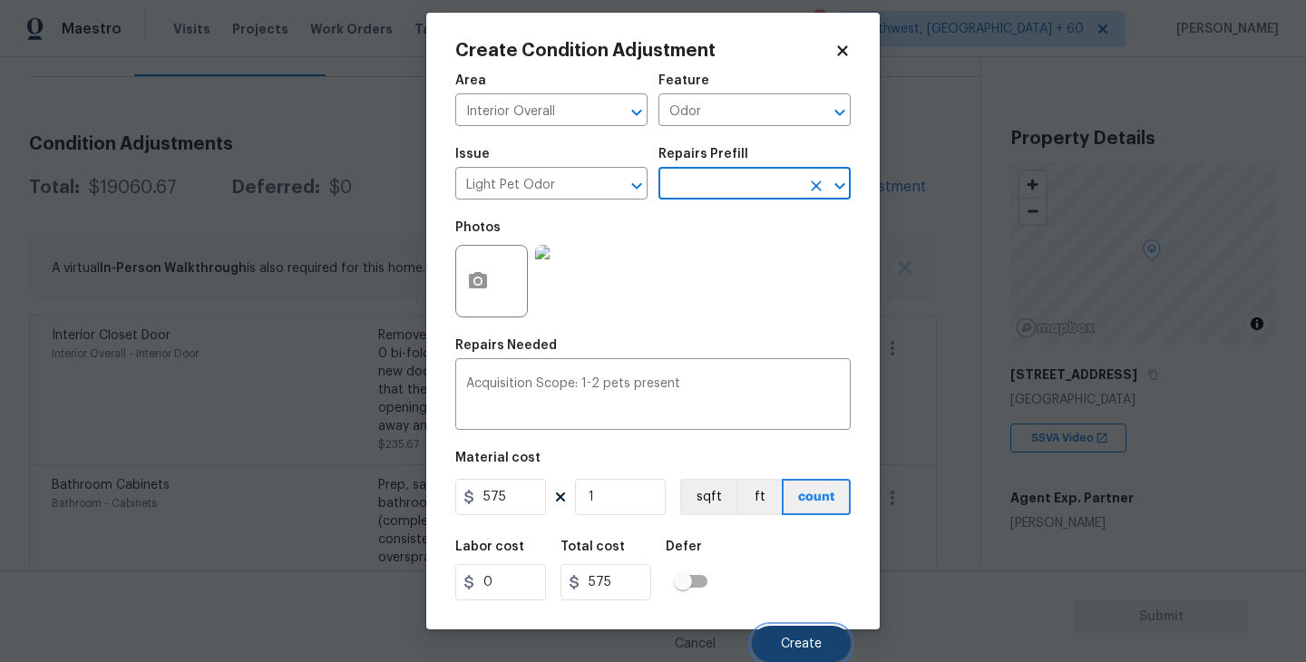
click at [801, 630] on button "Create" at bounding box center [801, 644] width 99 height 36
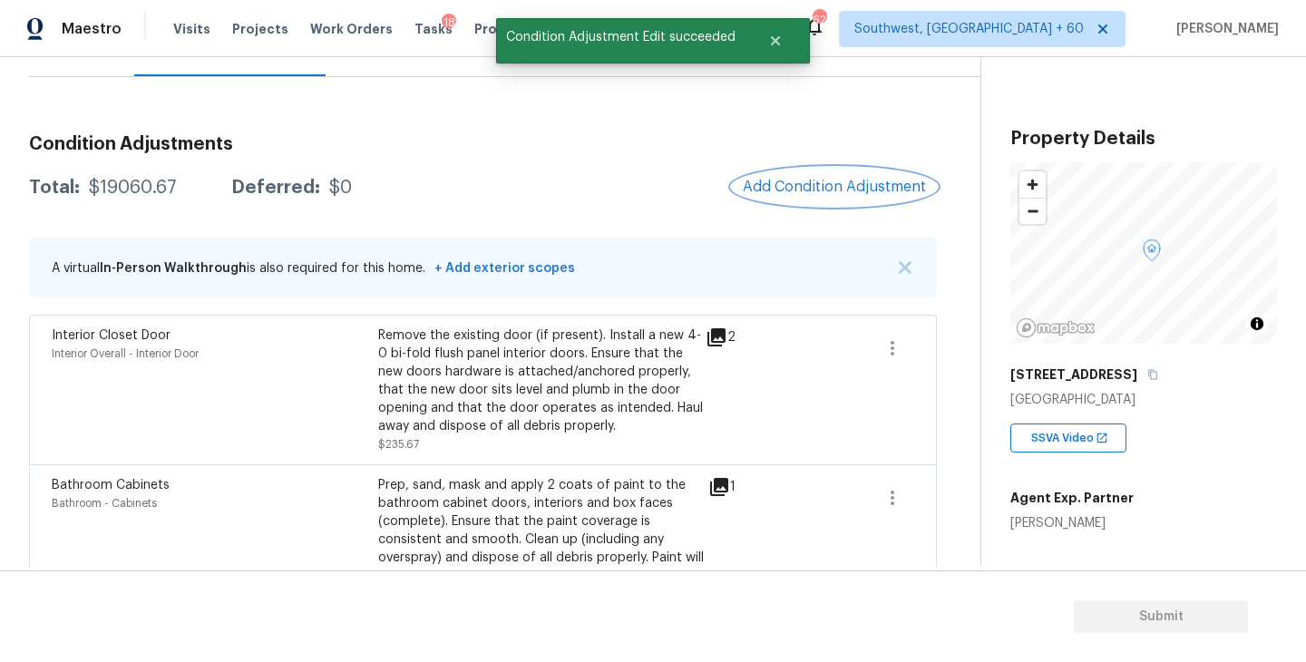
scroll to position [0, 0]
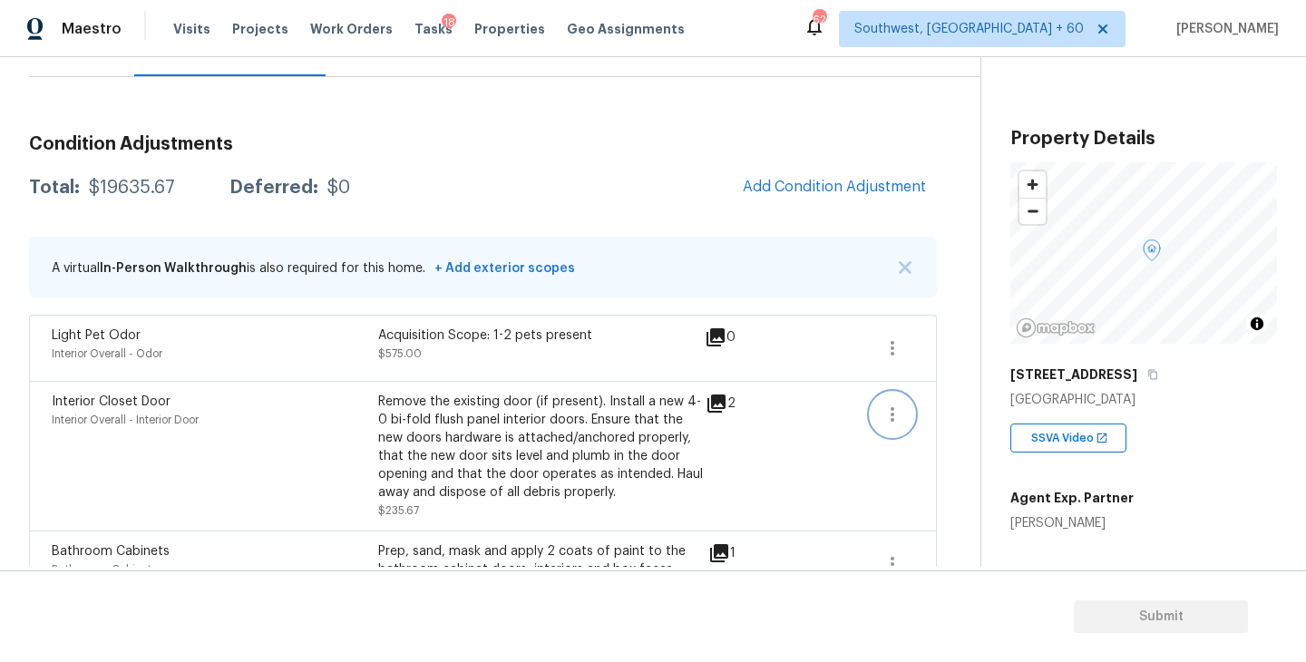
click at [882, 405] on icon "button" at bounding box center [893, 415] width 22 height 22
click at [951, 405] on div "Edit" at bounding box center [996, 411] width 142 height 18
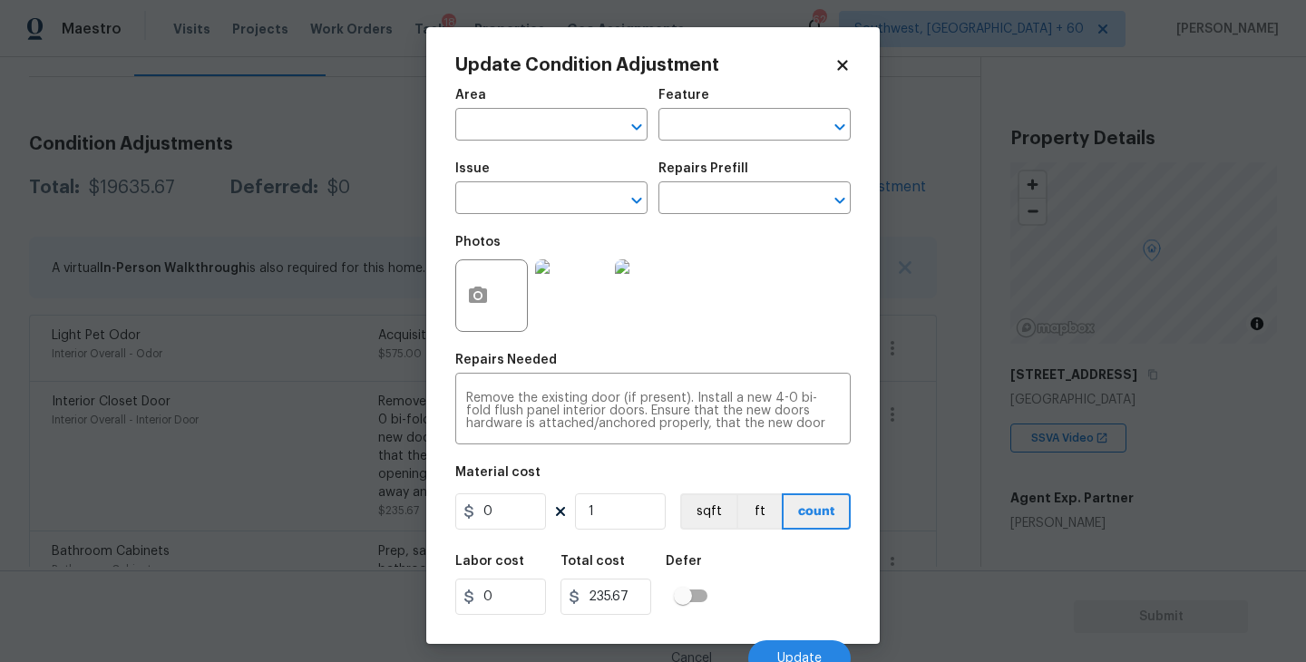
type input "Interior Overall"
type input "Interior Door"
type input "Interior Closet Door"
type input "235.67"
click at [631, 517] on input "1" at bounding box center [620, 511] width 91 height 36
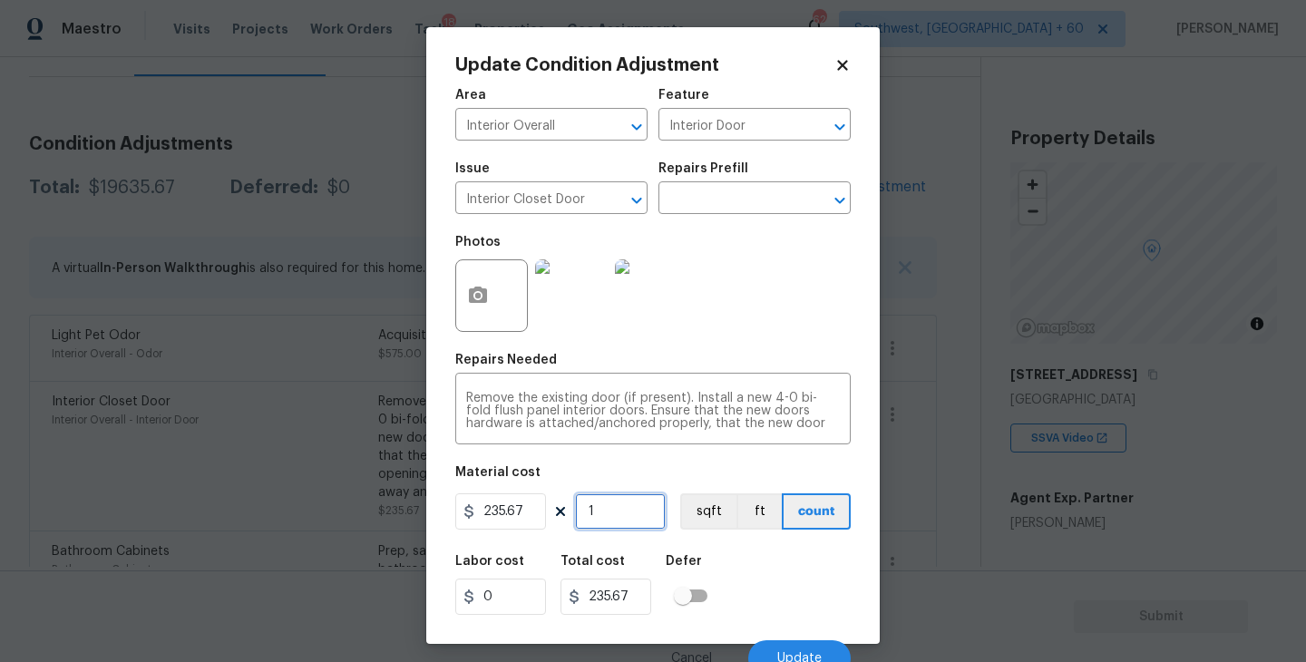
type input "0"
type input "2"
type input "471.34"
click at [756, 566] on div "Labor cost 0 Total cost 471.34 Defer" at bounding box center [652, 585] width 395 height 82
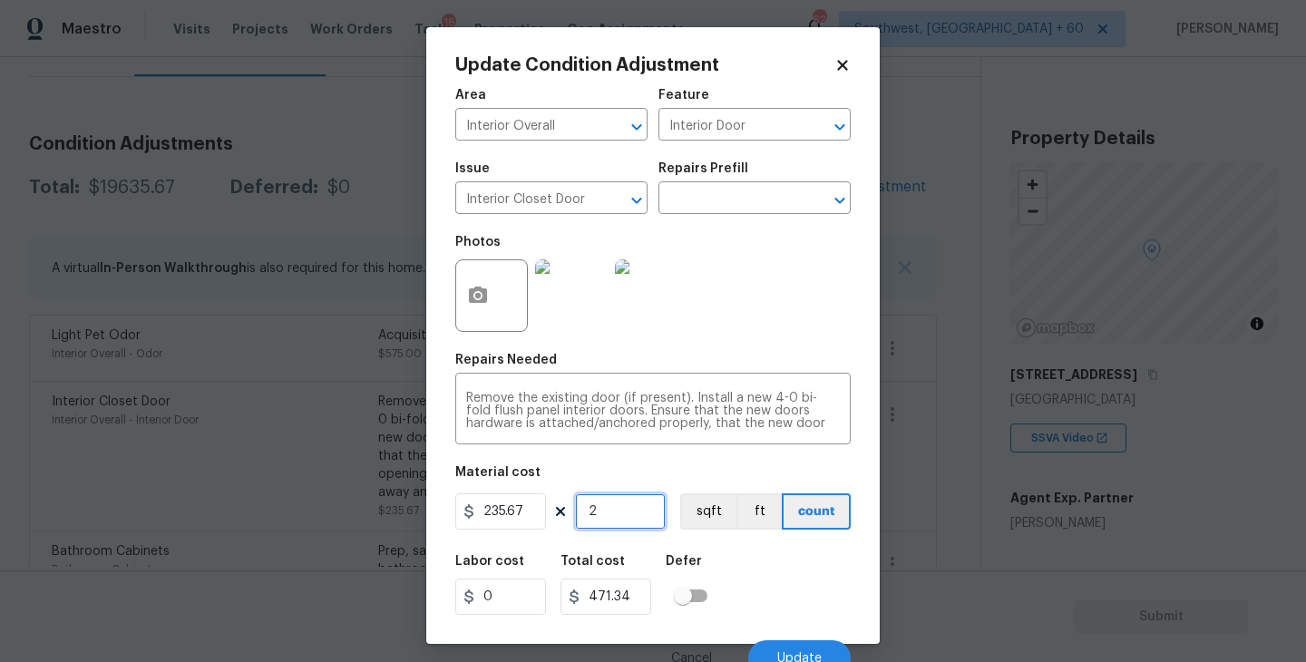
click at [648, 515] on input "2" at bounding box center [620, 511] width 91 height 36
type input "0"
type input "3"
type input "707.01"
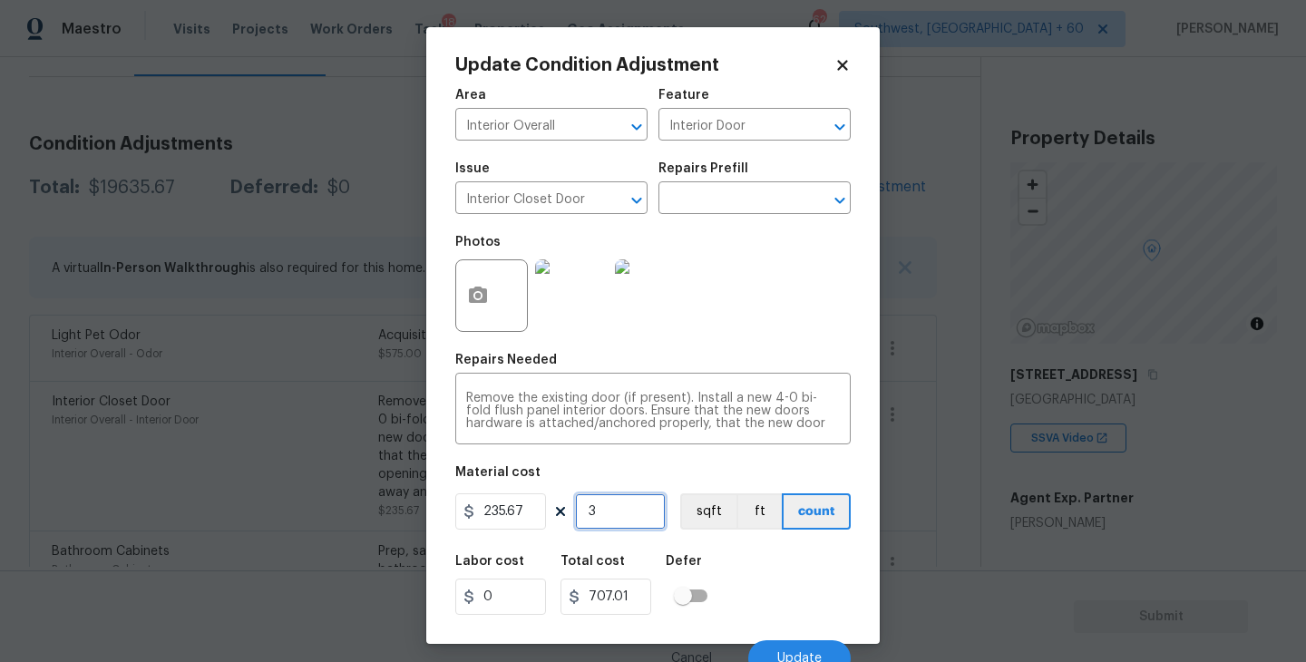
type input "3"
click at [486, 310] on button "button" at bounding box center [478, 295] width 44 height 71
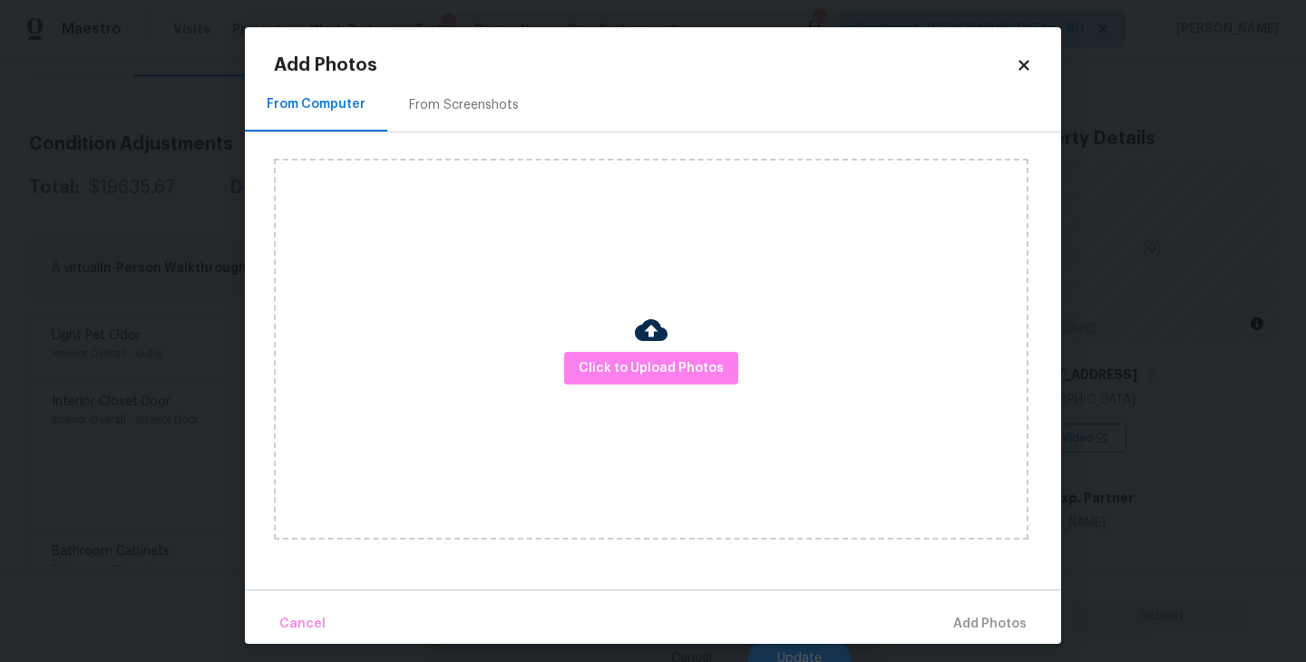
click at [557, 334] on div "Click to Upload Photos" at bounding box center [651, 349] width 755 height 381
click at [619, 383] on button "Click to Upload Photos" at bounding box center [651, 369] width 174 height 34
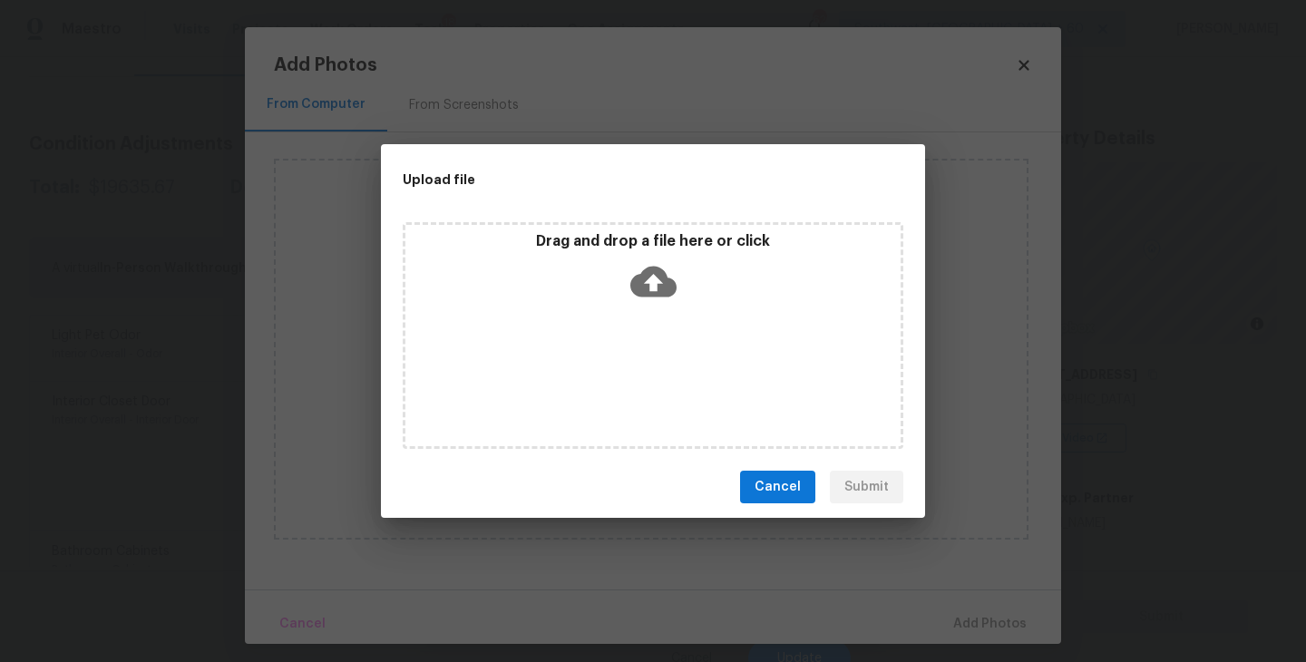
click at [651, 326] on div "Drag and drop a file here or click" at bounding box center [653, 335] width 501 height 227
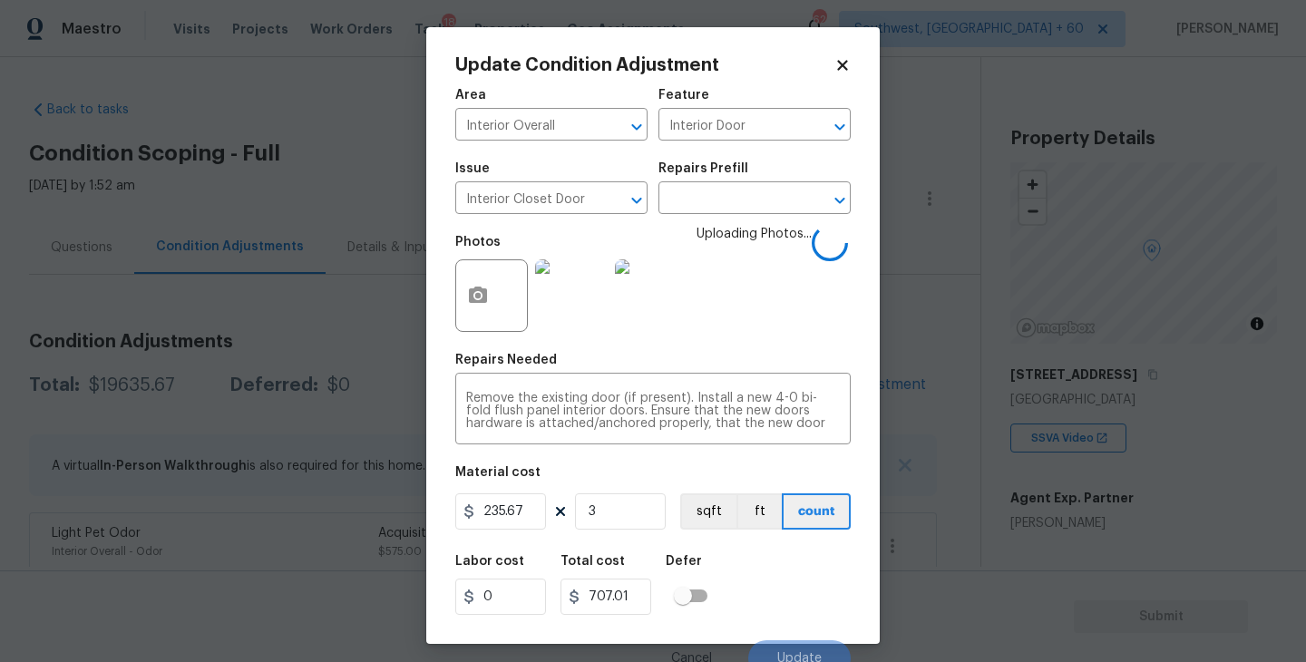
scroll to position [15, 0]
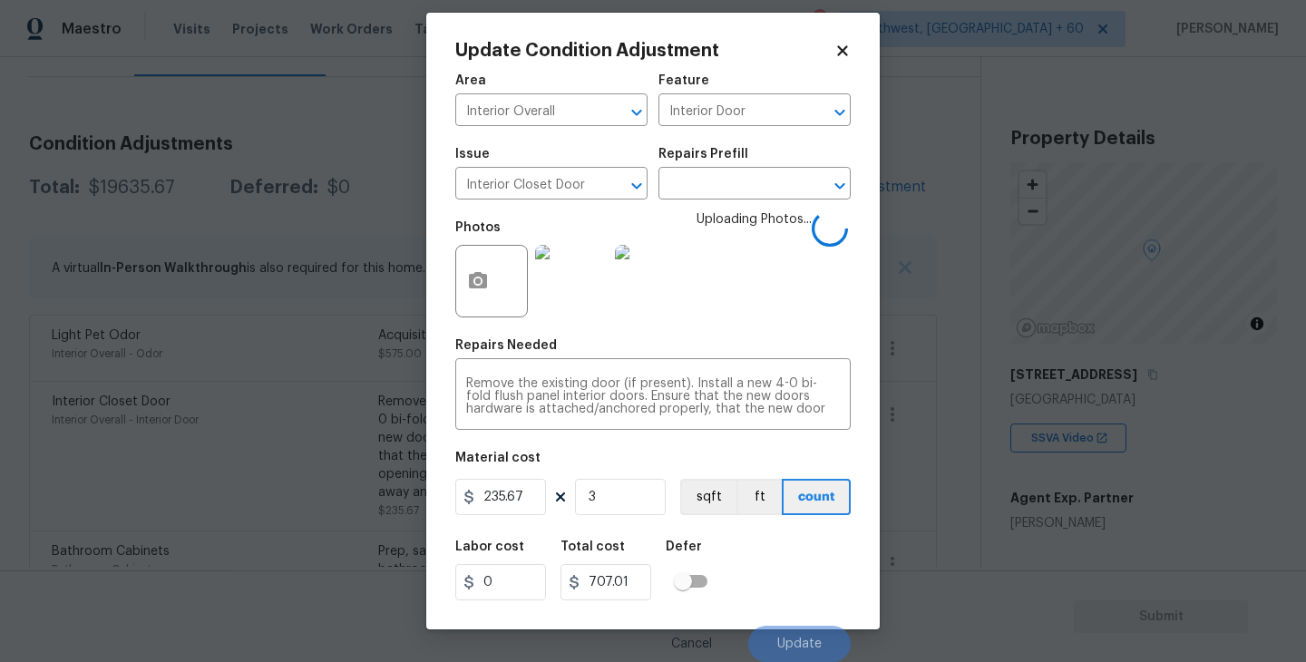
click at [807, 583] on div "Labor cost 0 Total cost 707.01 Defer" at bounding box center [652, 571] width 395 height 82
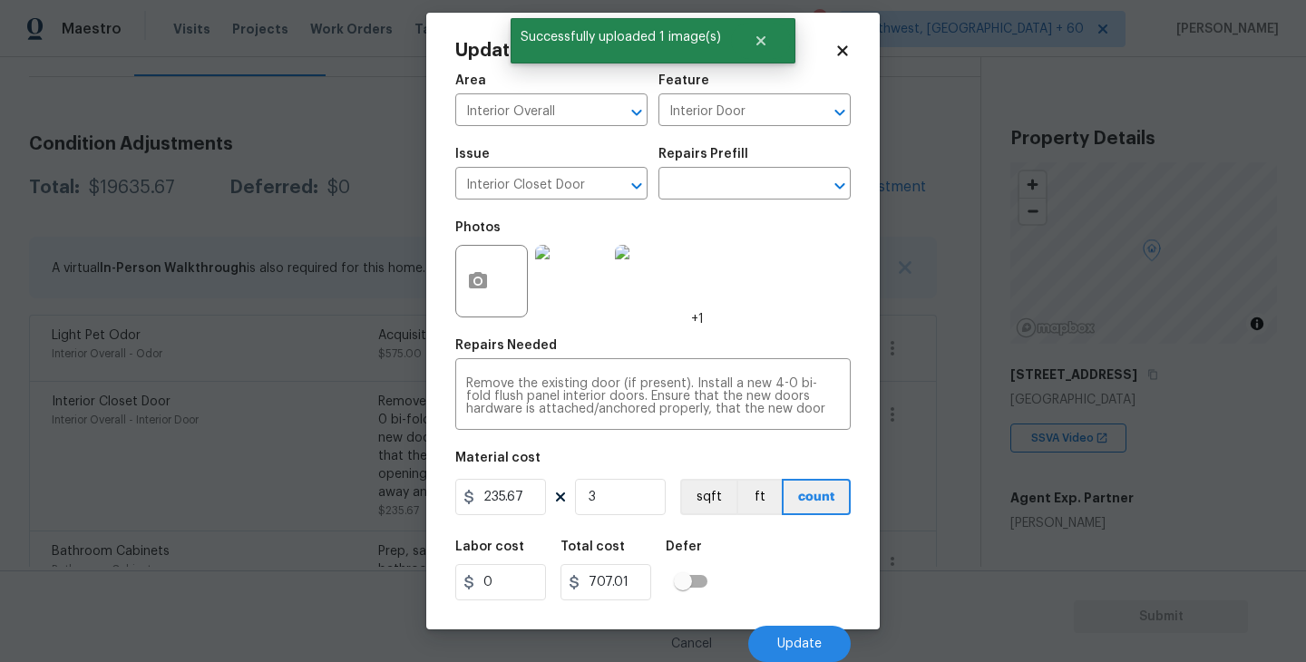
click at [807, 583] on div "Labor cost 0 Total cost 707.01 Defer" at bounding box center [652, 571] width 395 height 82
click at [808, 630] on button "Update" at bounding box center [799, 644] width 102 height 36
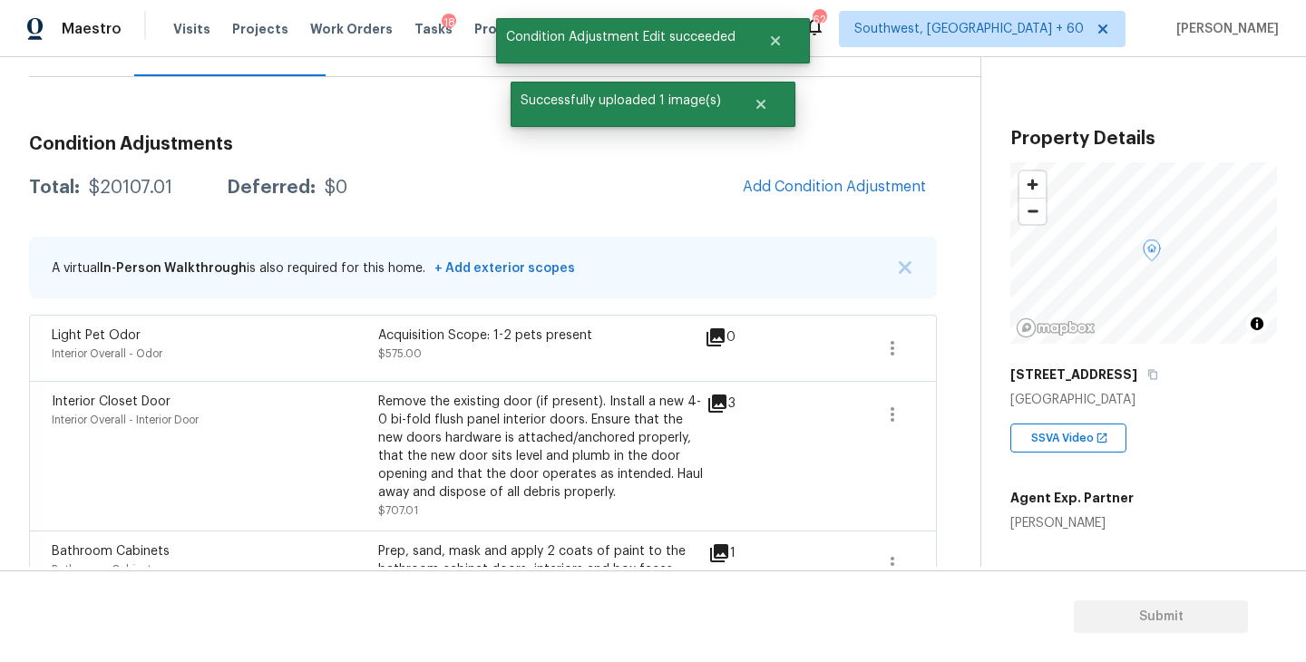
scroll to position [0, 0]
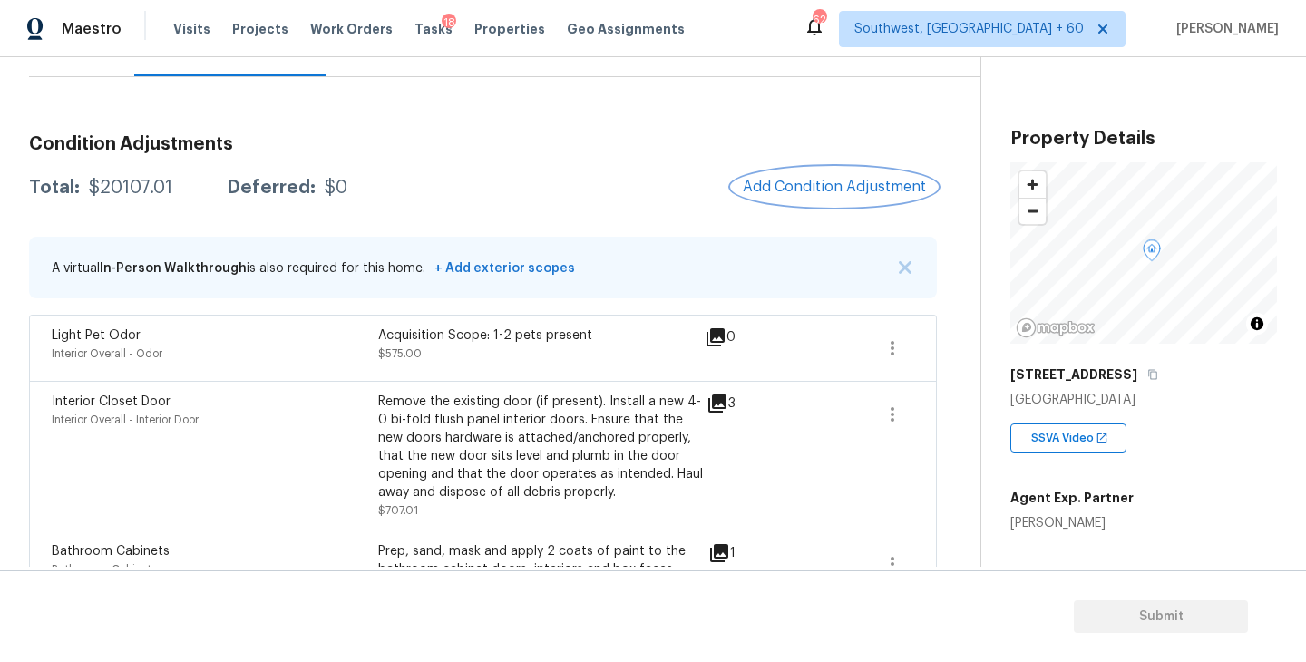
click at [760, 196] on button "Add Condition Adjustment" at bounding box center [834, 187] width 205 height 38
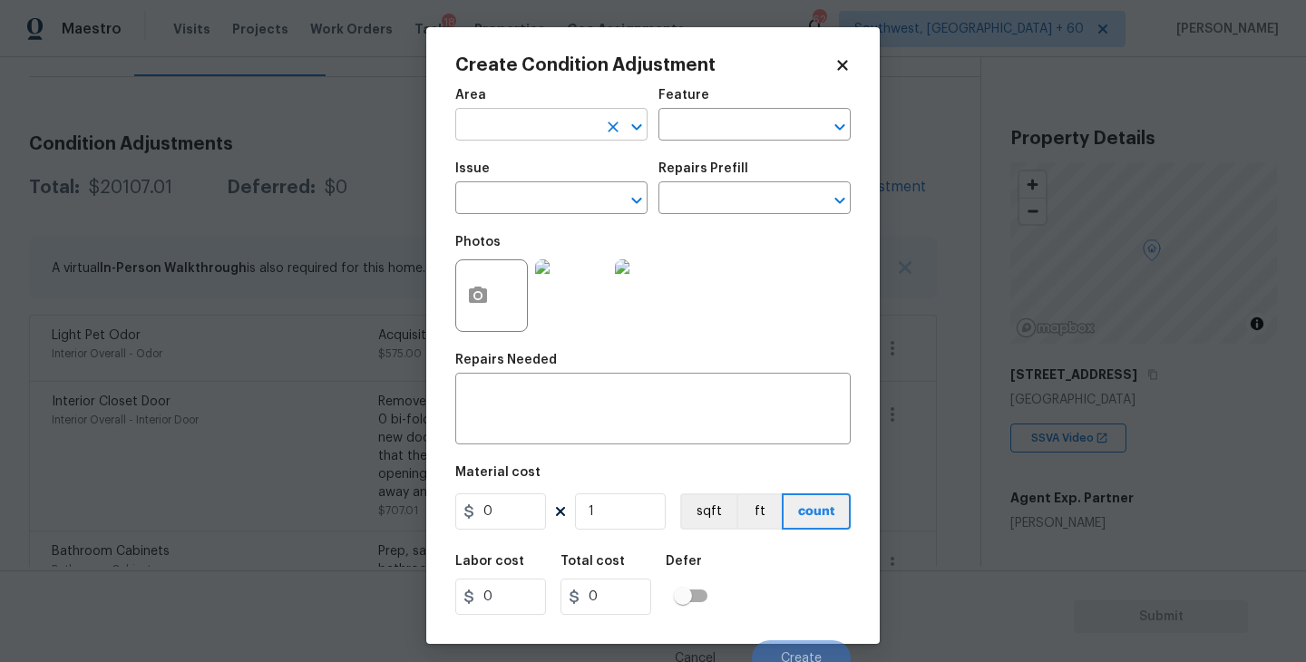
click at [540, 121] on input "text" at bounding box center [526, 126] width 142 height 28
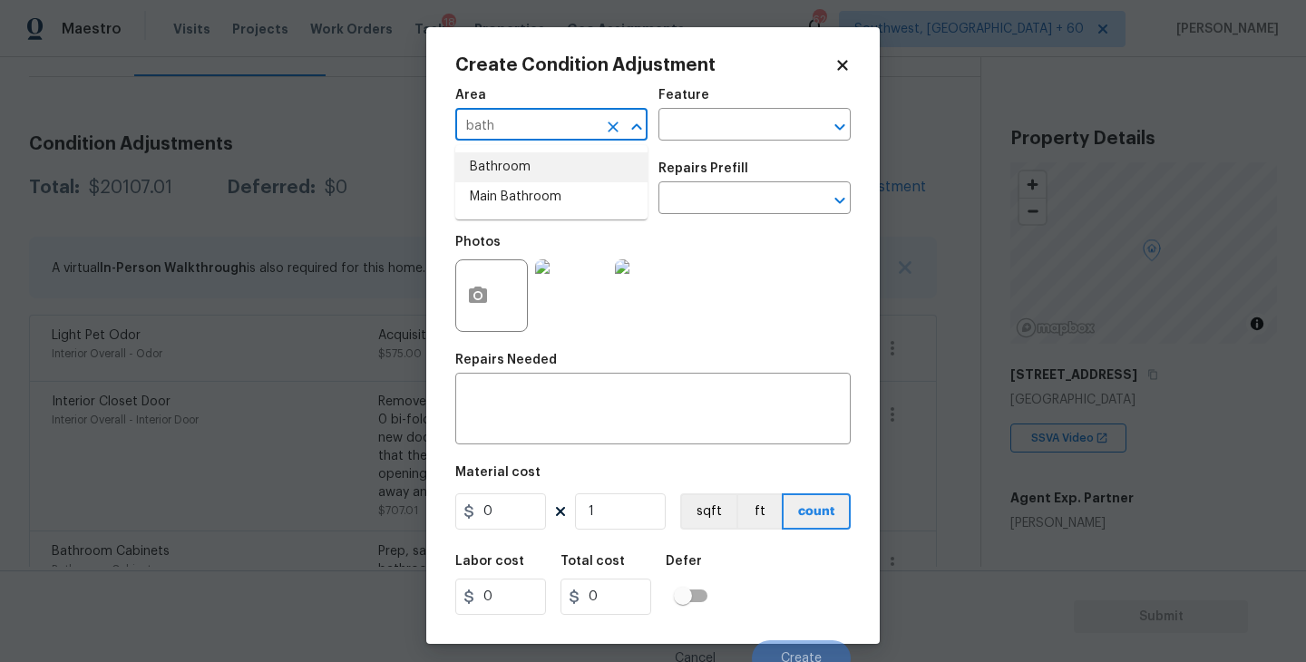
click at [532, 171] on li "Bathroom" at bounding box center [551, 167] width 192 height 30
type input "Bathroom"
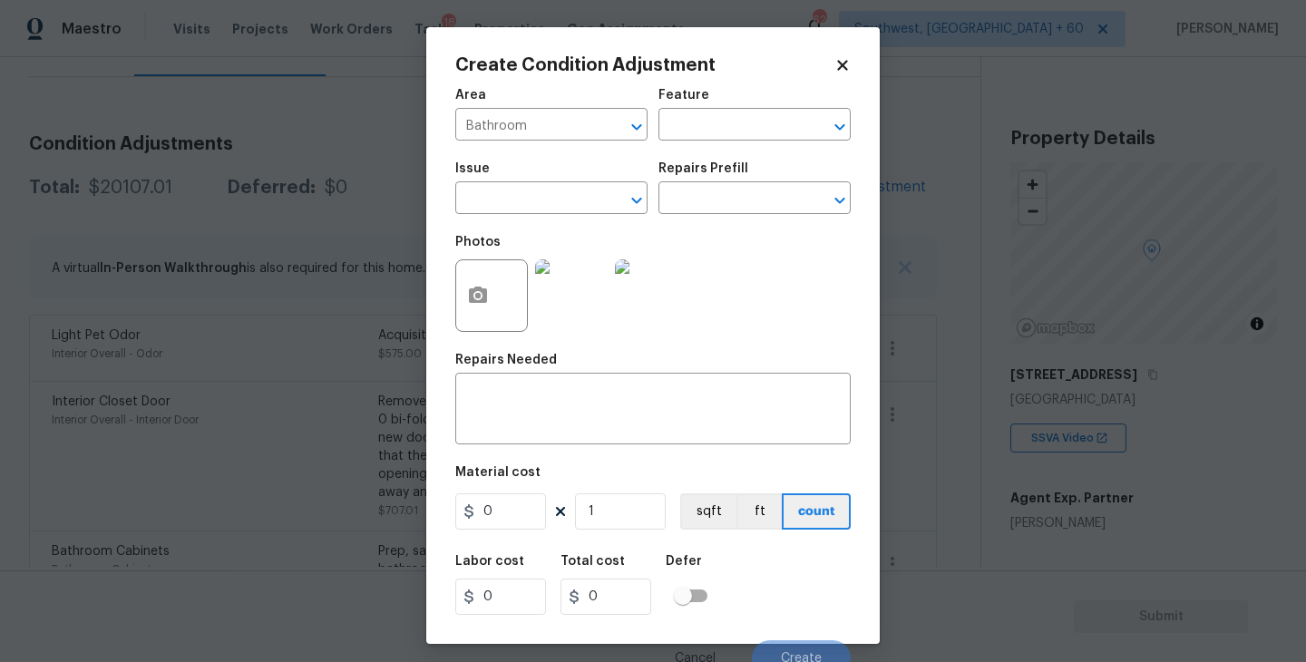
click at [633, 149] on span "Area Bathroom ​" at bounding box center [551, 114] width 192 height 73
click at [717, 140] on input "text" at bounding box center [730, 126] width 142 height 28
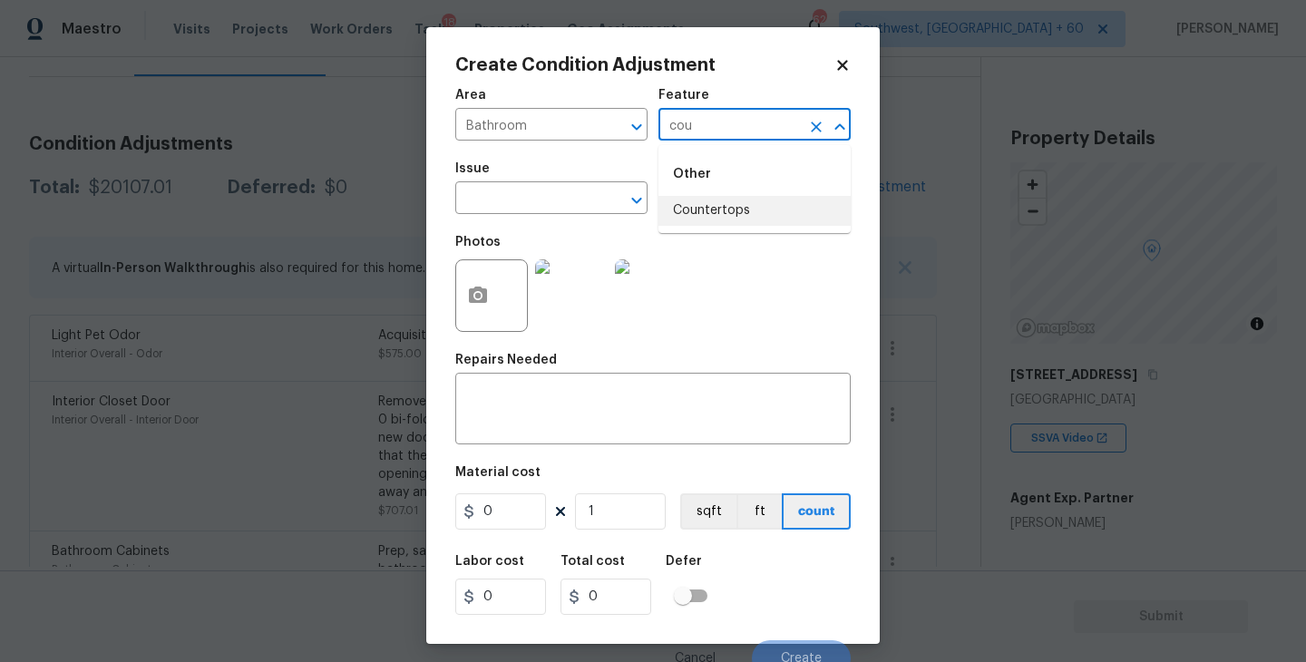
click at [724, 213] on li "Countertops" at bounding box center [755, 211] width 192 height 30
type input "Countertops"
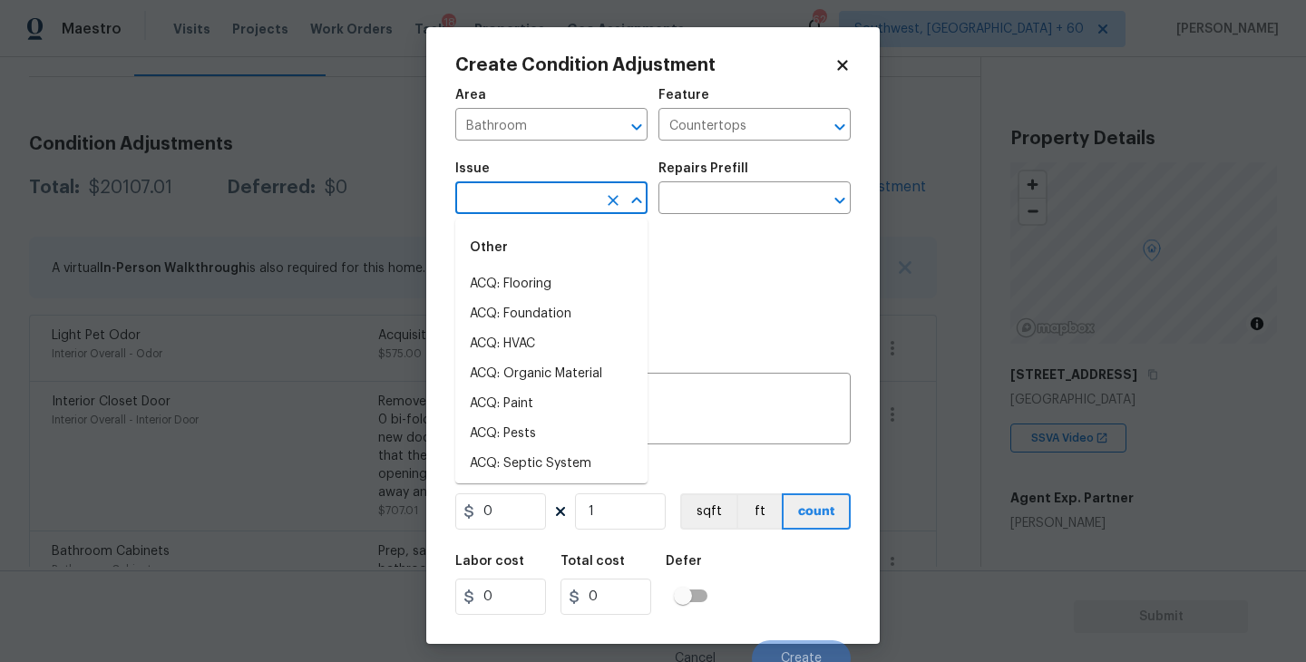
click at [564, 210] on input "text" at bounding box center [526, 200] width 142 height 28
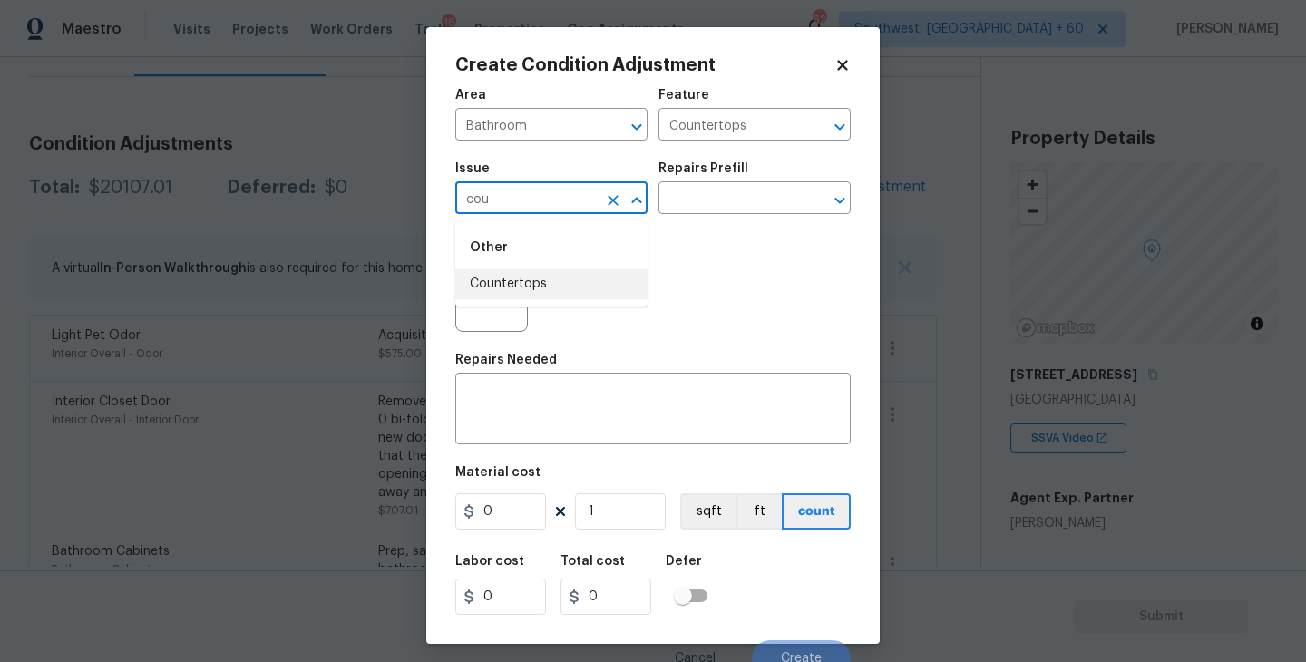
click at [551, 290] on li "Countertops" at bounding box center [551, 284] width 192 height 30
type input "Countertops"
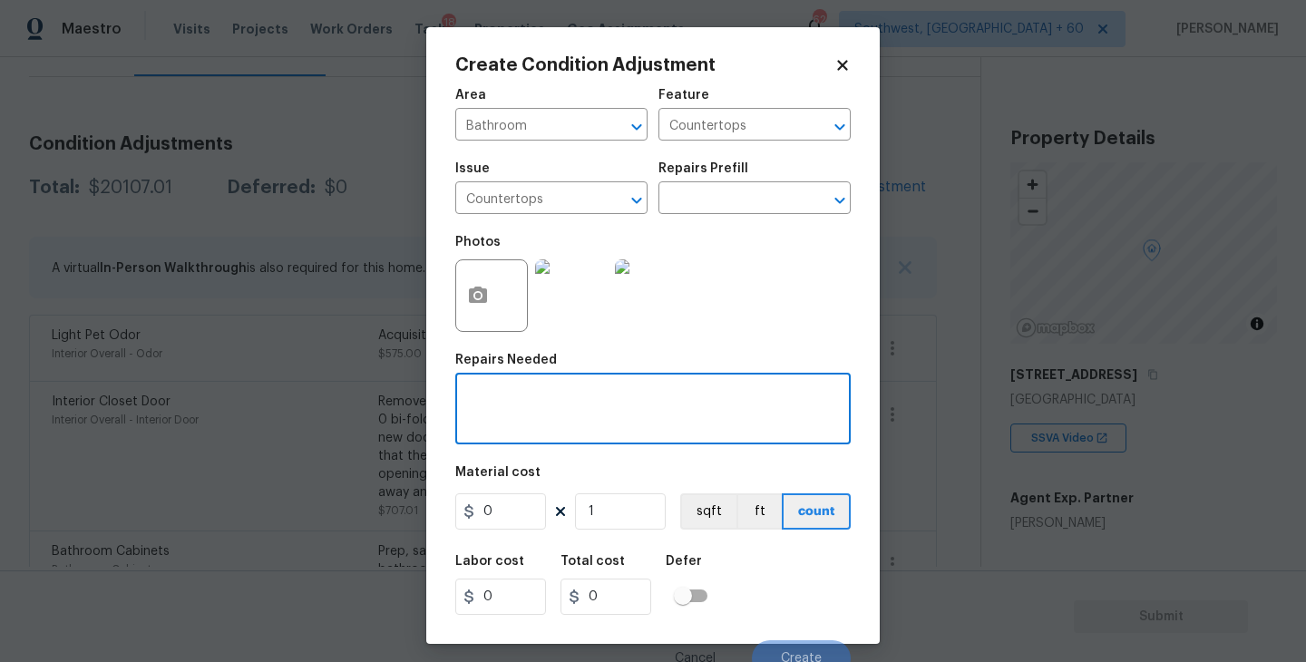
click at [551, 405] on textarea at bounding box center [653, 411] width 374 height 38
type textarea "Bathroom countertops refinish"
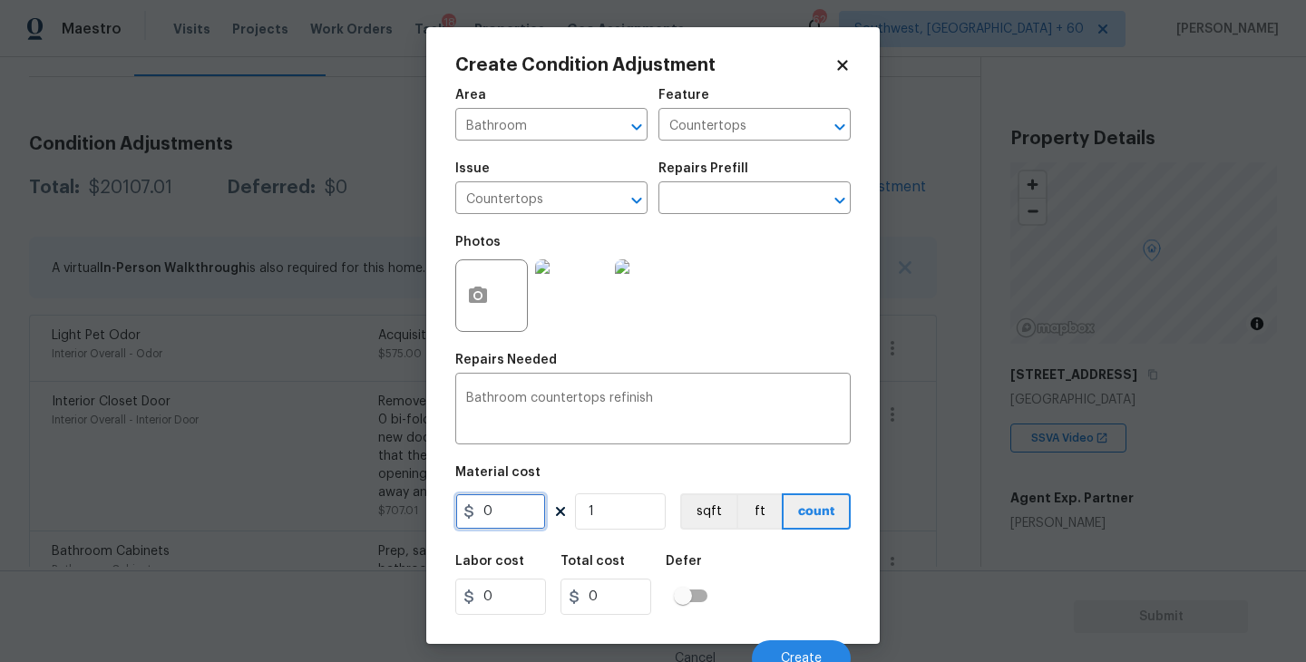
drag, startPoint x: 472, startPoint y: 522, endPoint x: 386, endPoint y: 525, distance: 85.3
click at [386, 525] on div "Create Condition Adjustment Area Bathroom ​ Feature Countertops ​ Issue Counter…" at bounding box center [653, 331] width 1306 height 662
type input "250"
click at [478, 302] on icon "button" at bounding box center [478, 295] width 18 height 16
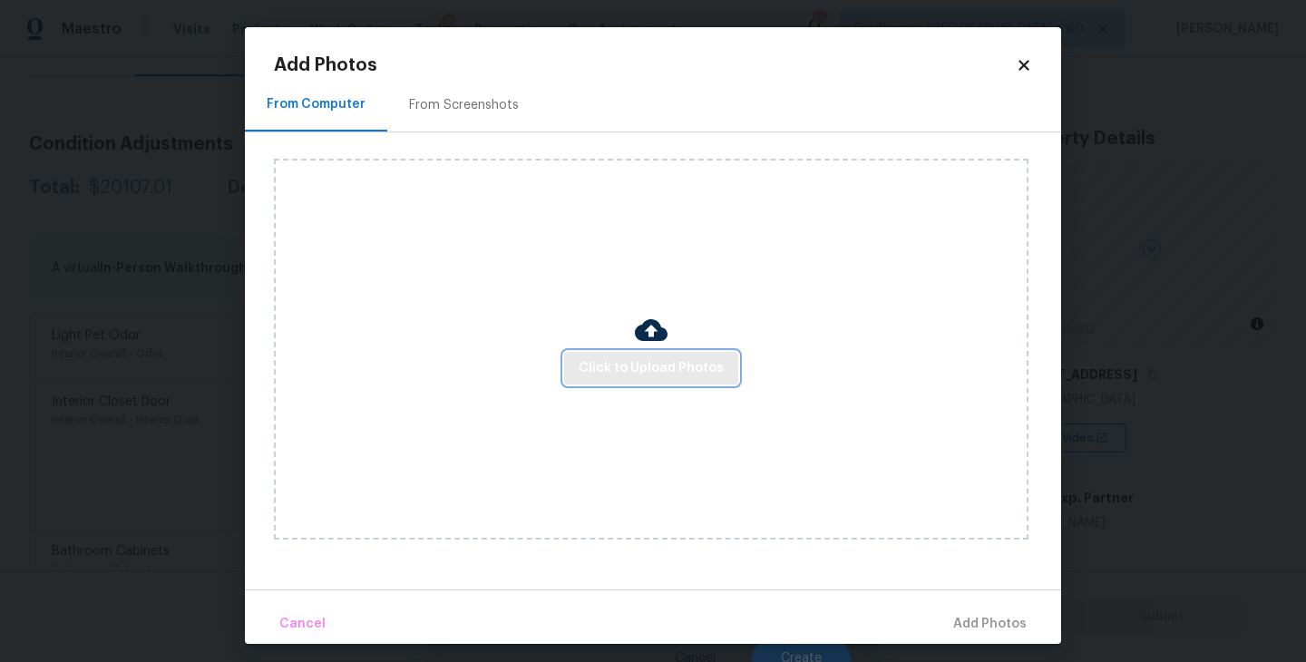
click at [630, 368] on span "Click to Upload Photos" at bounding box center [651, 368] width 145 height 23
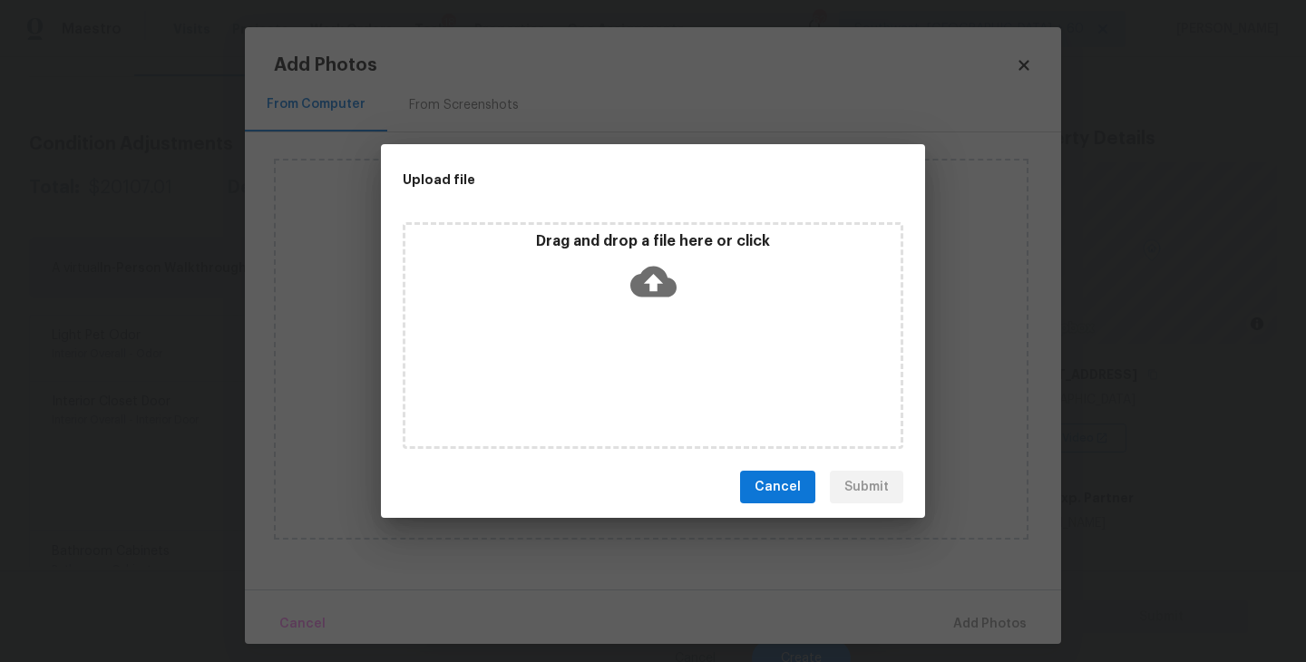
click at [667, 324] on div "Drag and drop a file here or click" at bounding box center [653, 335] width 501 height 227
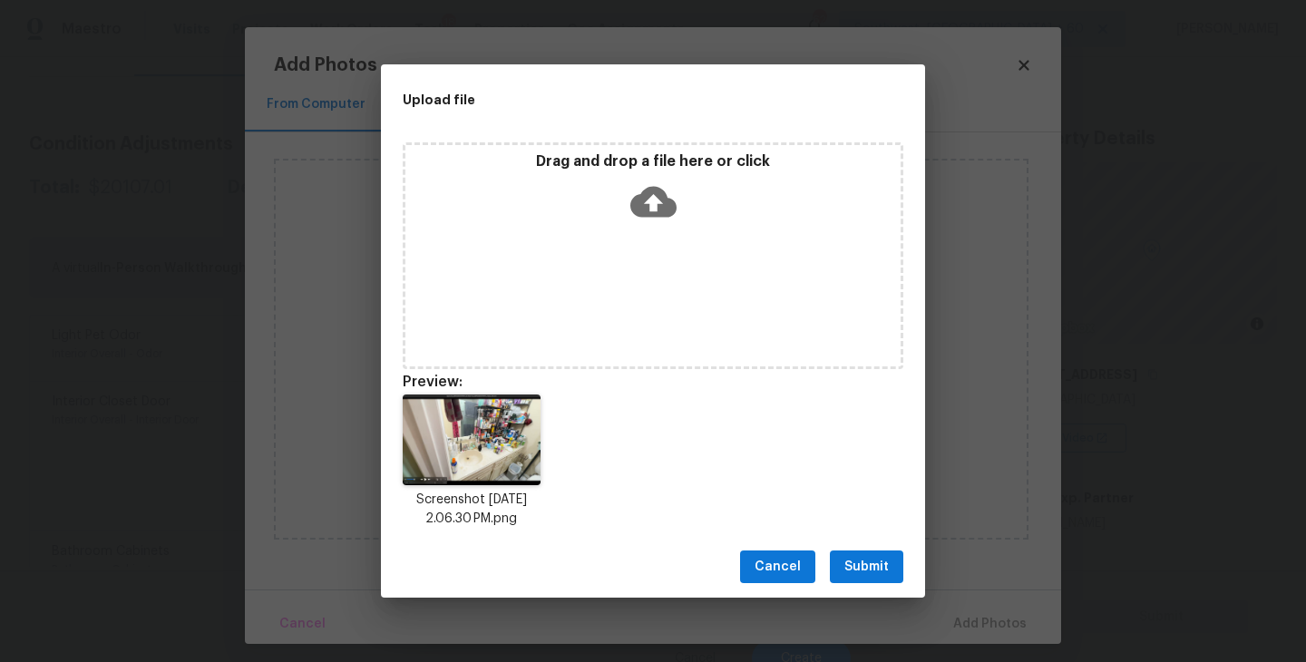
click at [864, 576] on span "Submit" at bounding box center [866, 567] width 44 height 23
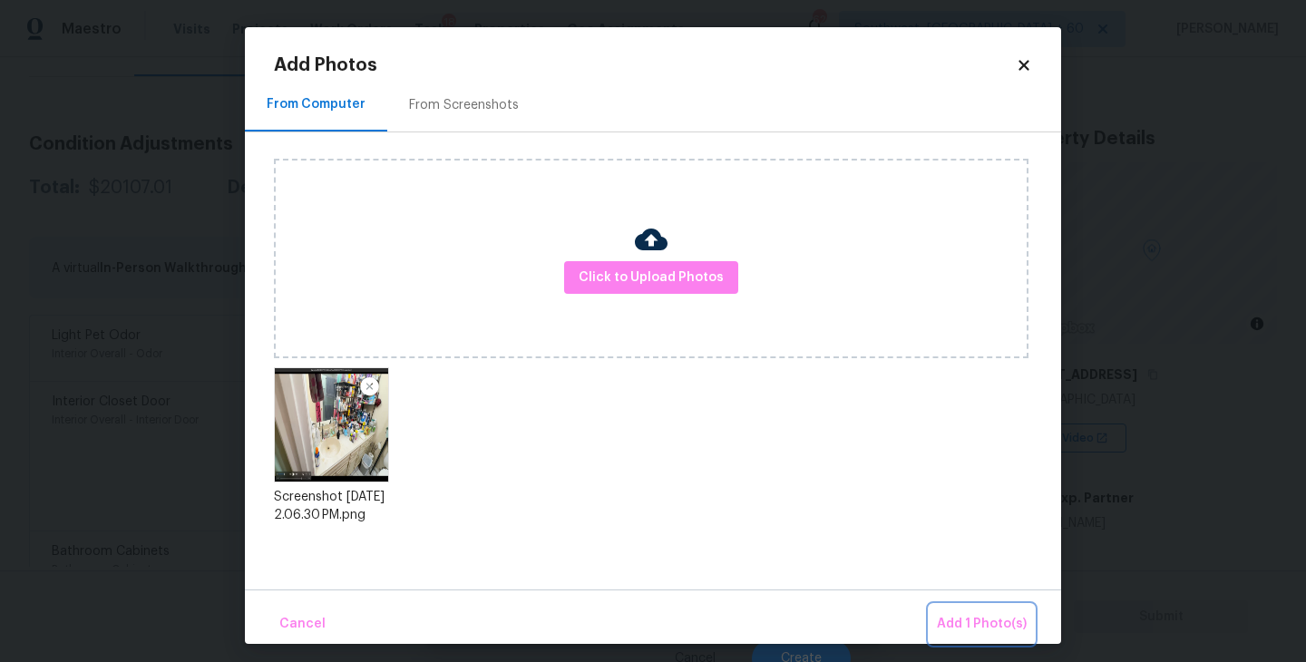
click at [956, 622] on span "Add 1 Photo(s)" at bounding box center [982, 624] width 90 height 23
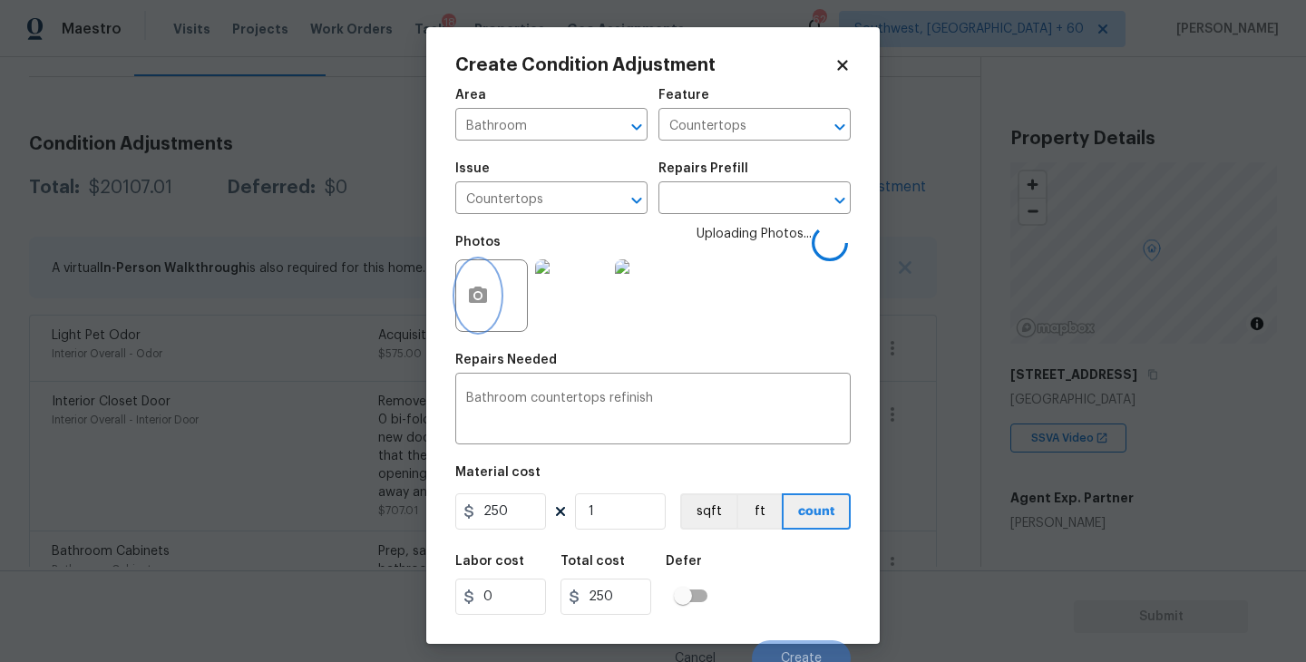
scroll to position [15, 0]
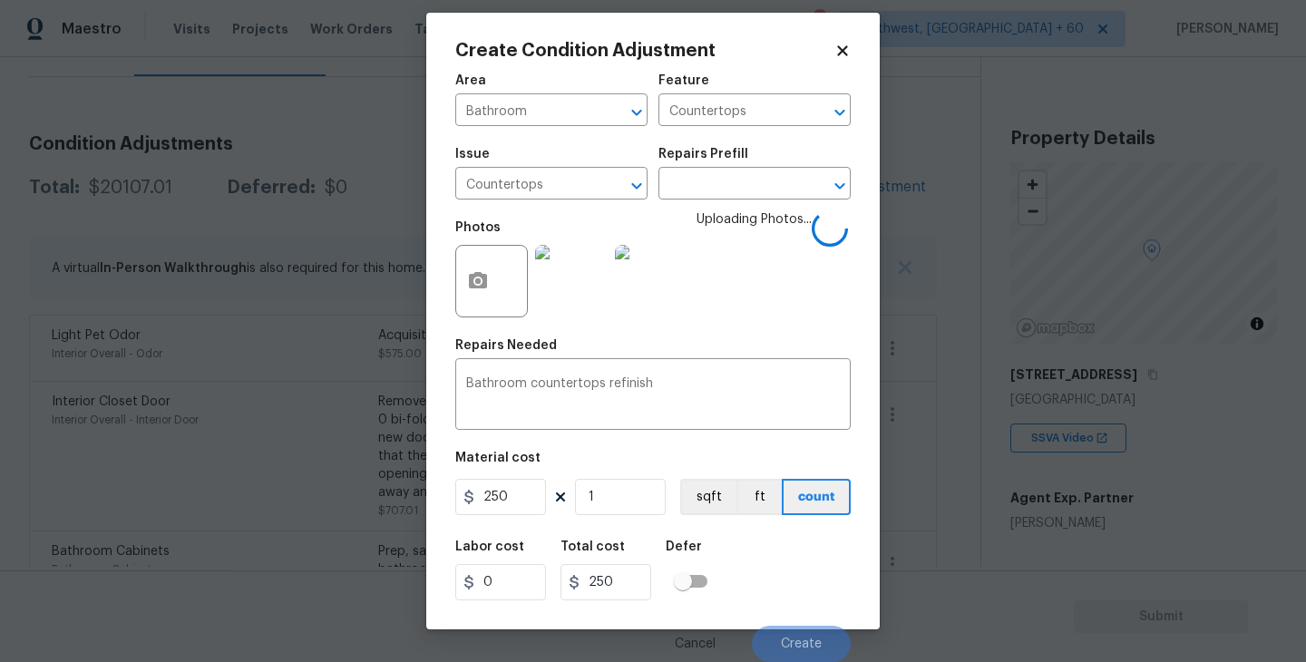
click at [764, 555] on div "Labor cost 0 Total cost 250 Defer" at bounding box center [652, 571] width 395 height 82
click at [765, 558] on div "Labor cost 0 Total cost 250 Defer" at bounding box center [652, 571] width 395 height 82
click at [766, 559] on div "Labor cost 0 Total cost 250 Defer" at bounding box center [652, 571] width 395 height 82
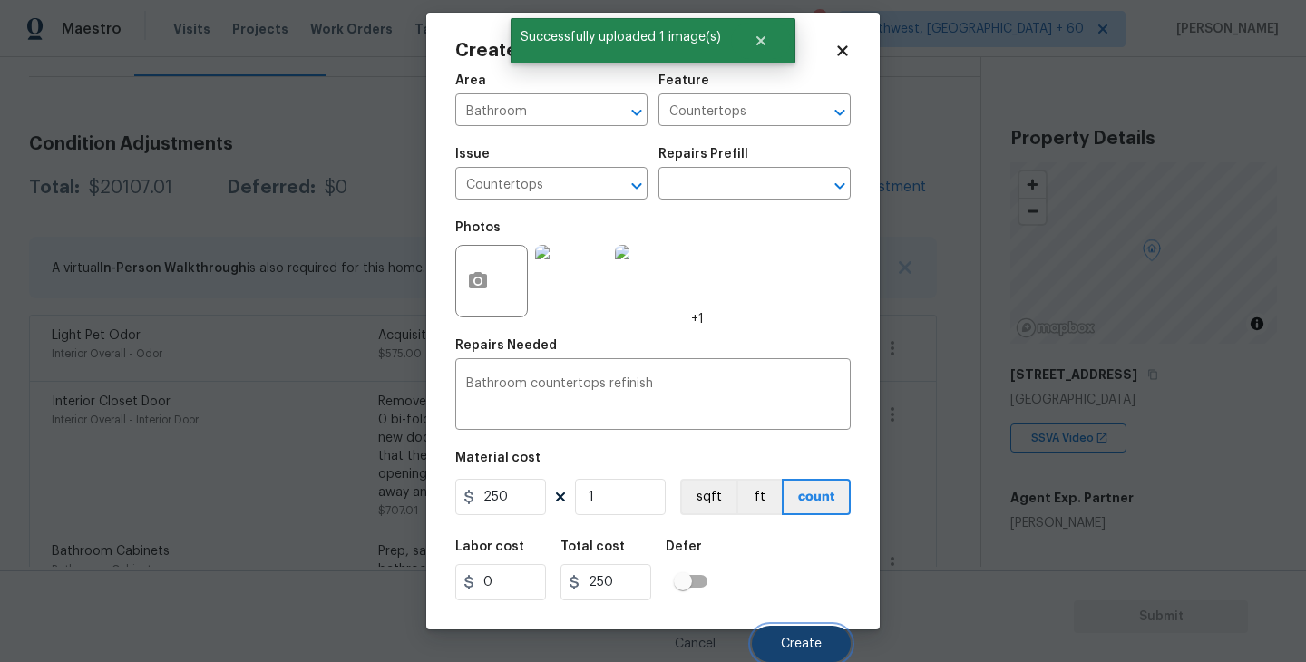
click at [794, 636] on button "Create" at bounding box center [801, 644] width 99 height 36
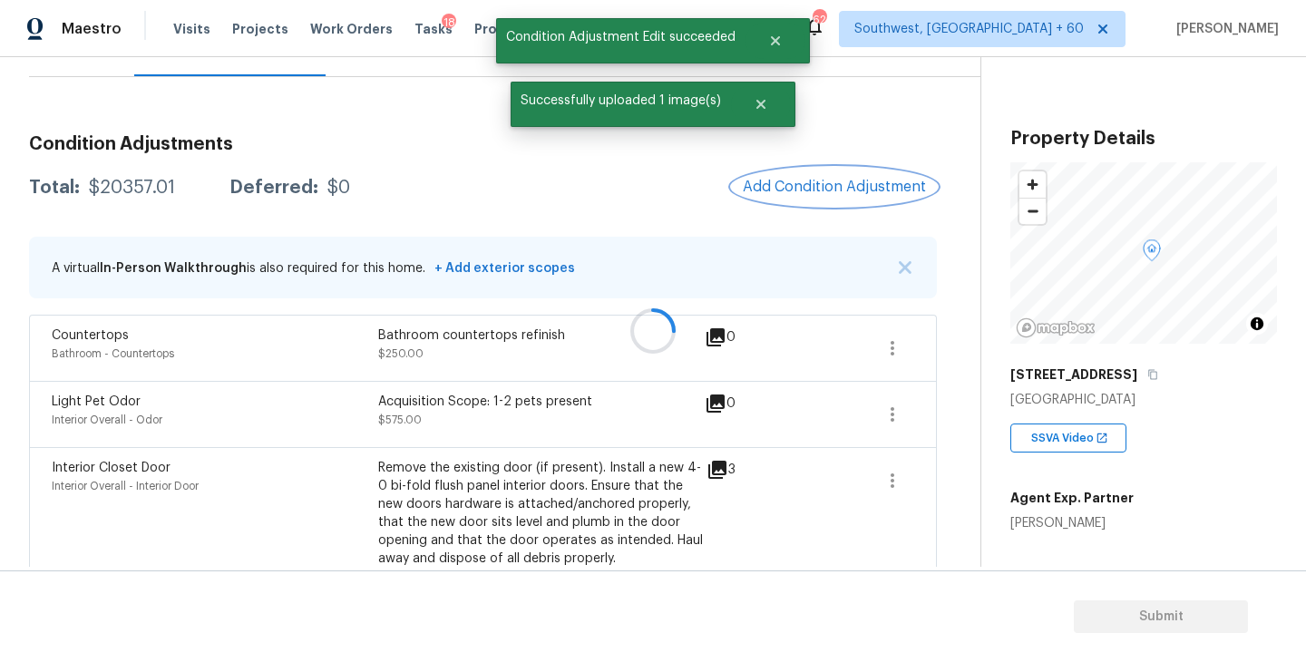
scroll to position [0, 0]
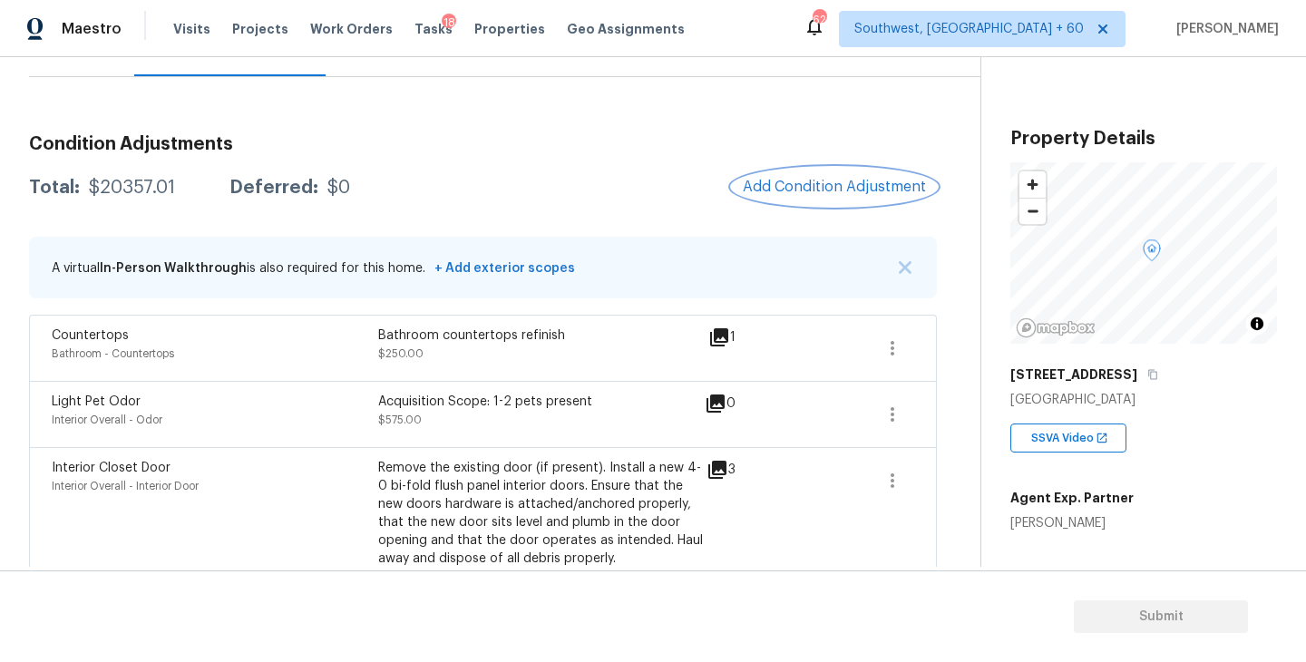
click at [786, 177] on button "Add Condition Adjustment" at bounding box center [834, 187] width 205 height 38
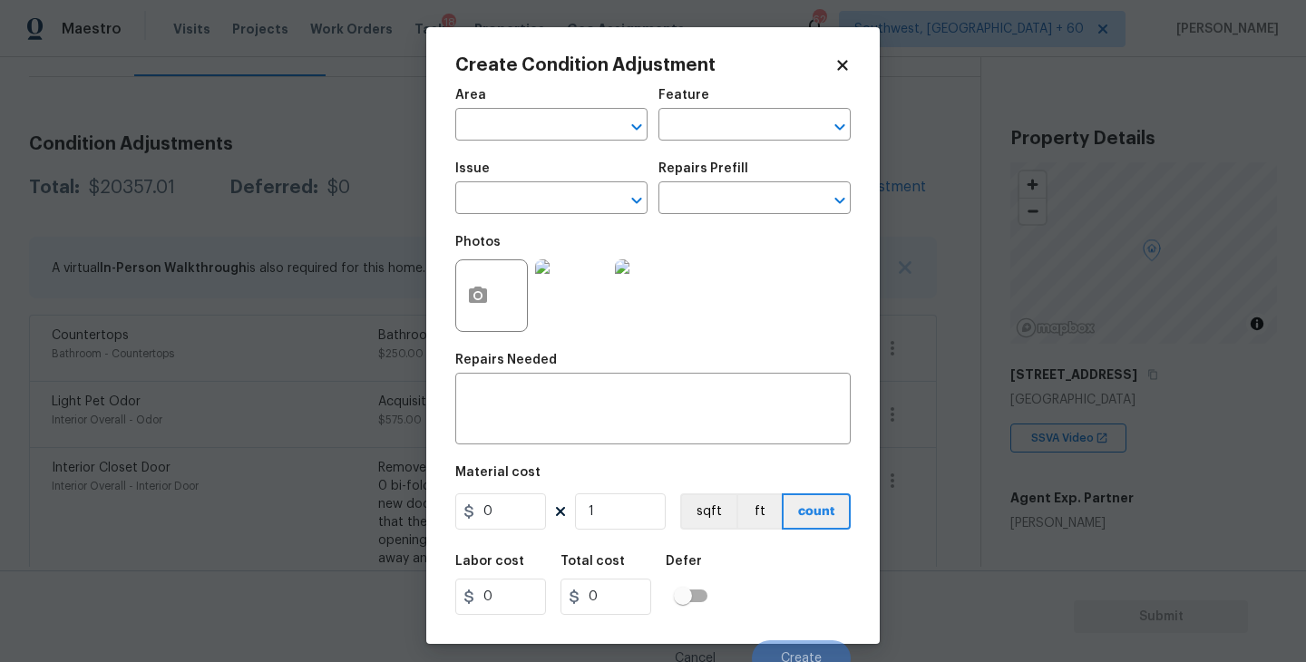
click at [531, 111] on div "Area" at bounding box center [551, 101] width 192 height 24
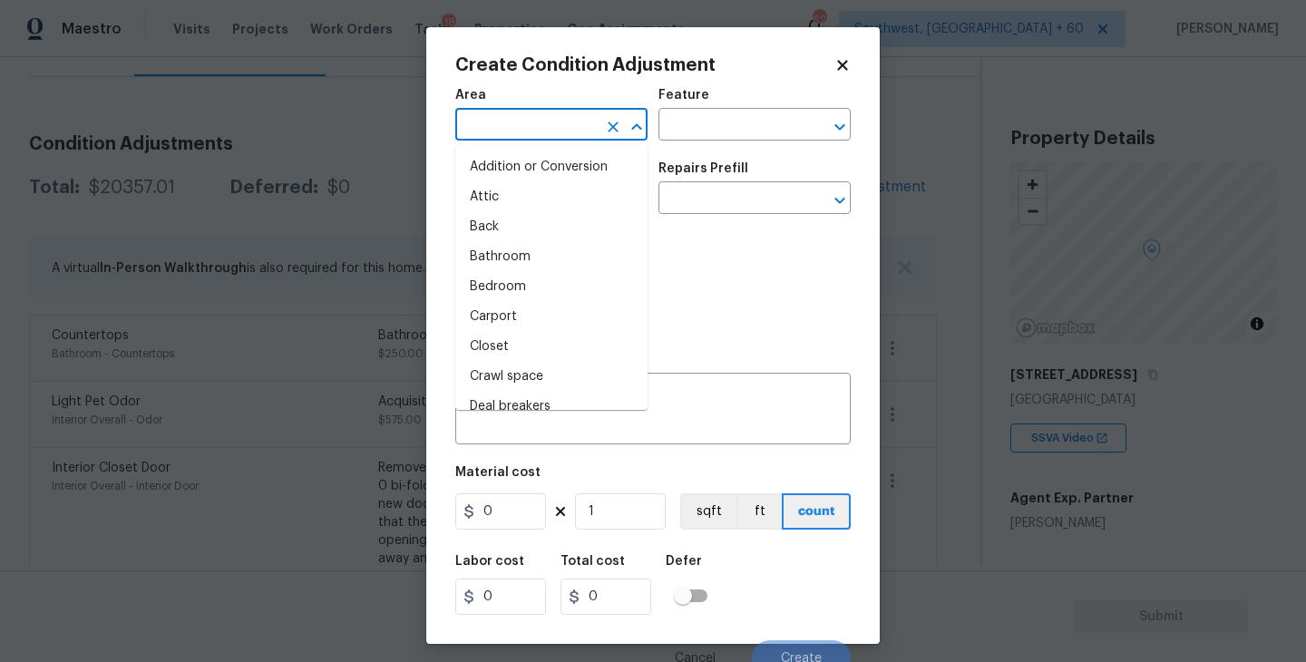
click at [522, 119] on input "text" at bounding box center [526, 126] width 142 height 28
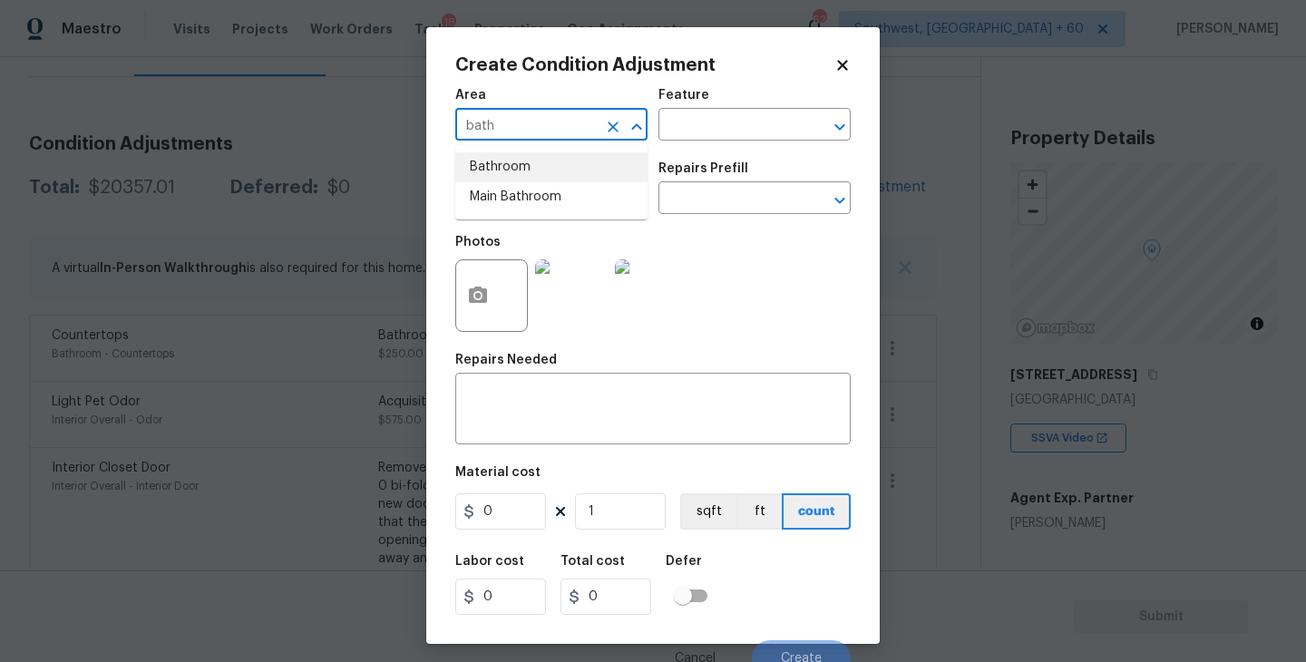
click at [537, 160] on li "Bathroom" at bounding box center [551, 167] width 192 height 30
type input "Bathroom"
click at [757, 89] on div "Feature" at bounding box center [755, 101] width 192 height 24
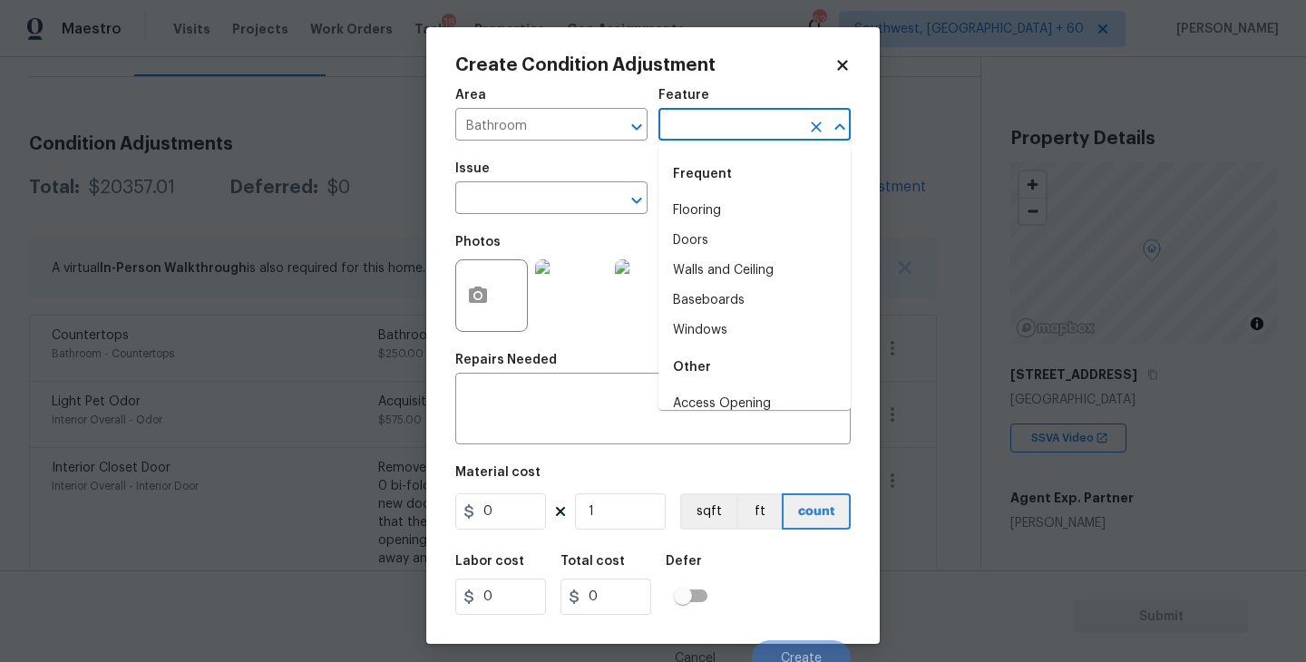
click at [726, 122] on input "text" at bounding box center [730, 126] width 142 height 28
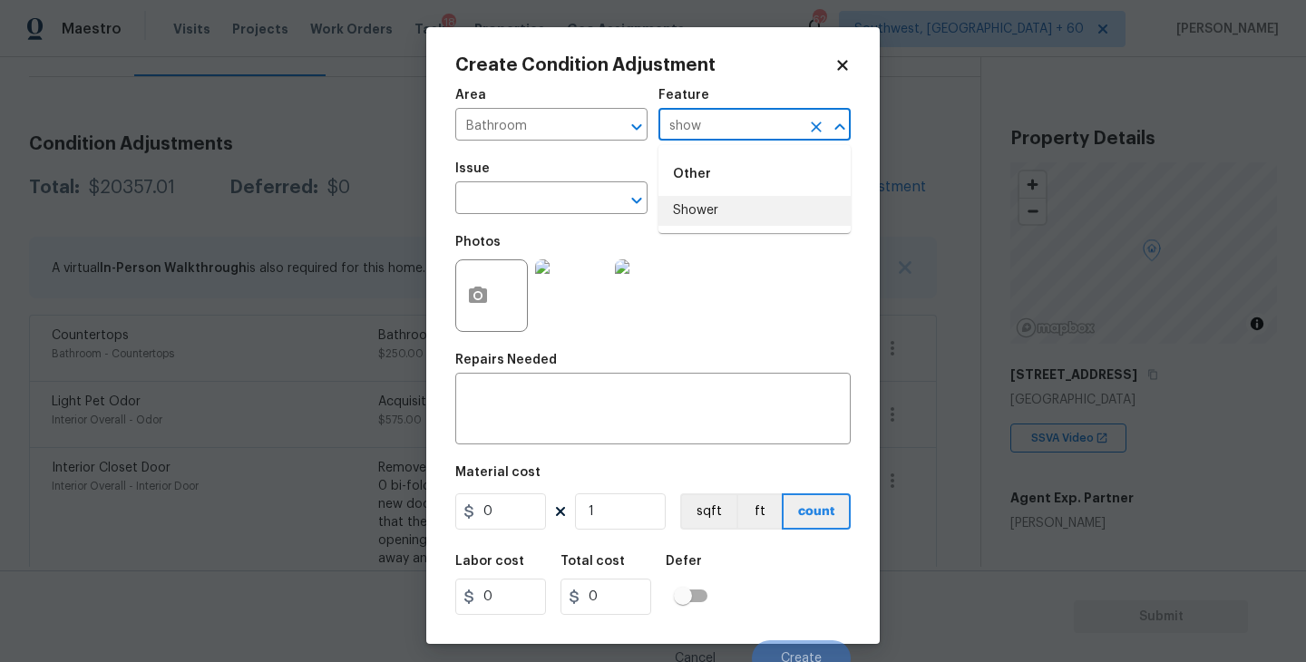
click at [714, 201] on li "Shower" at bounding box center [755, 211] width 192 height 30
type input "Shower"
click at [583, 218] on span "Issue ​" at bounding box center [551, 187] width 192 height 73
click at [529, 188] on input "text" at bounding box center [526, 200] width 142 height 28
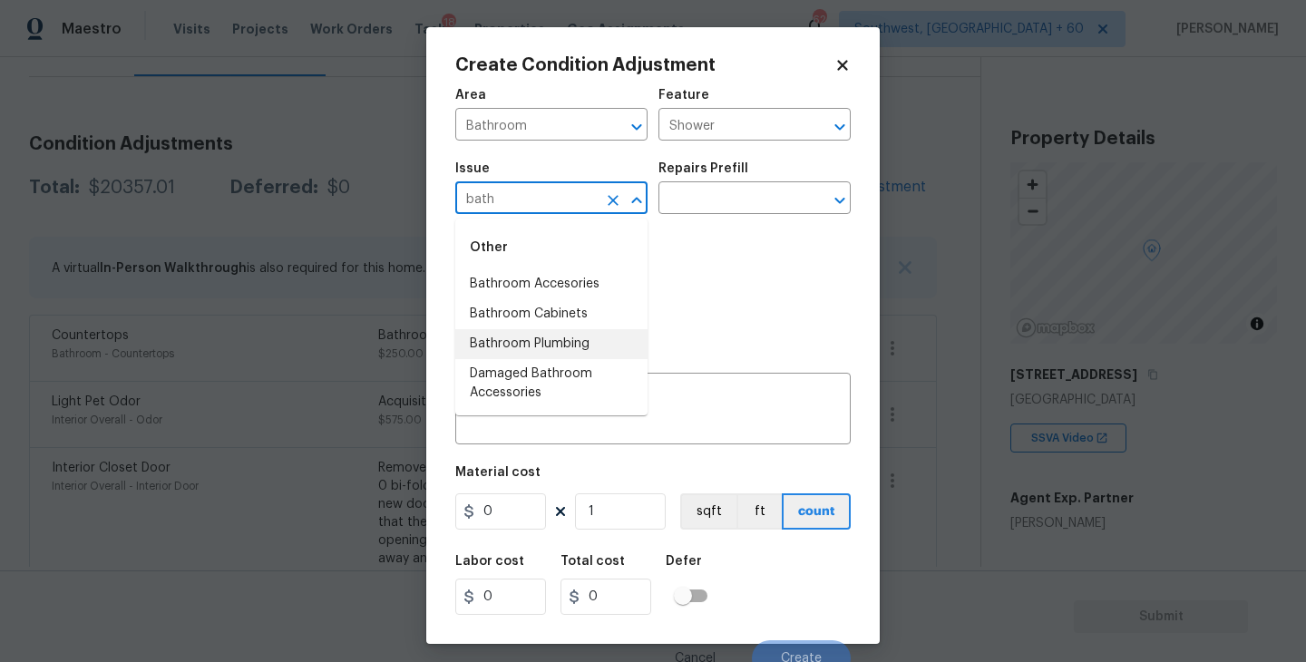
click at [560, 344] on li "Bathroom Plumbing" at bounding box center [551, 344] width 192 height 30
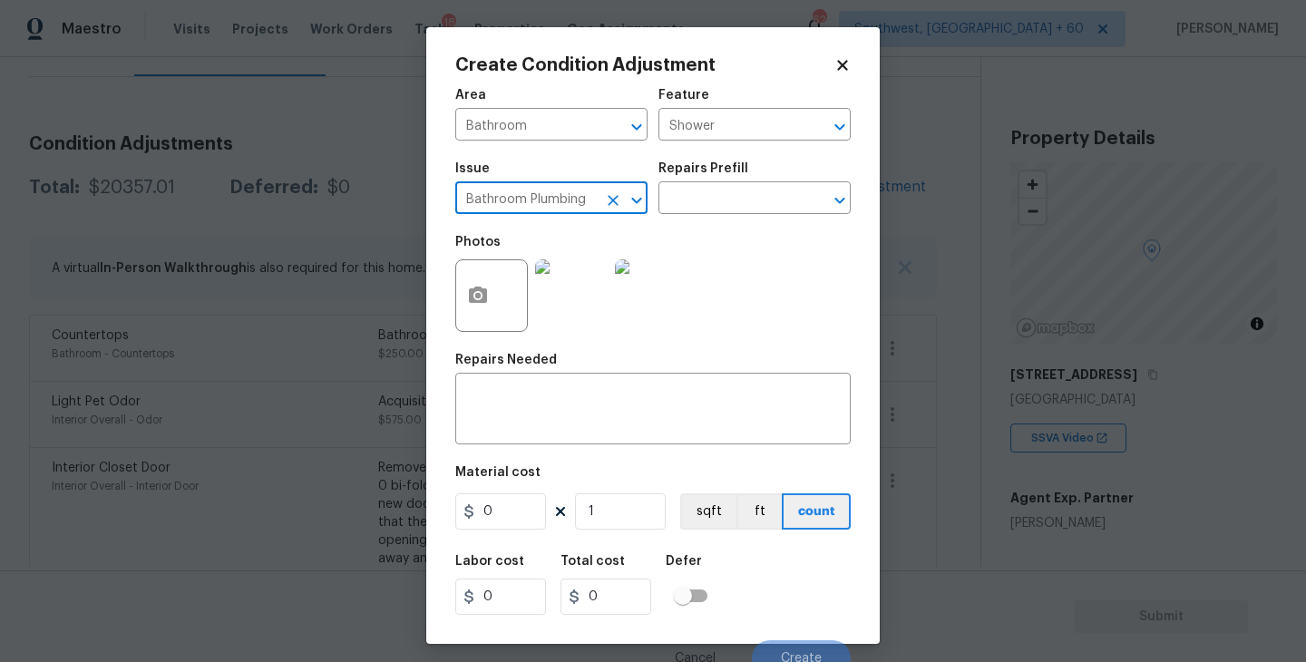
type input "Bathroom Plumbing"
click at [764, 175] on div "Repairs Prefill" at bounding box center [755, 174] width 192 height 24
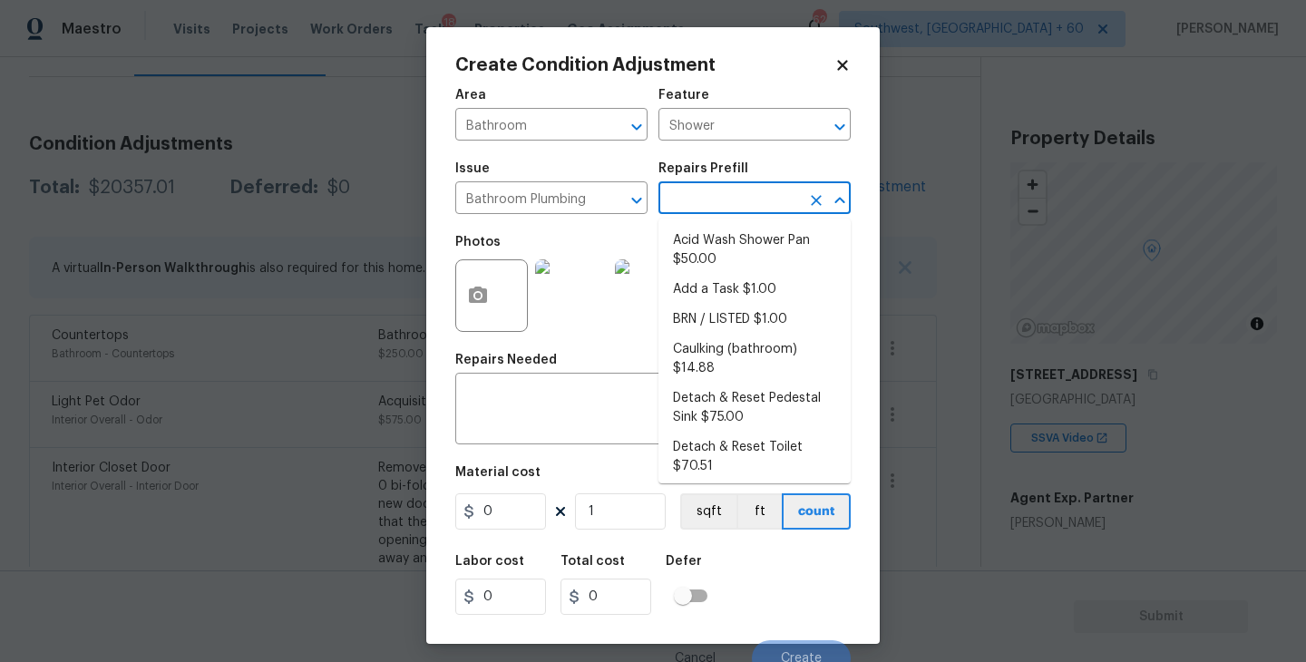
click at [740, 199] on input "text" at bounding box center [730, 200] width 142 height 28
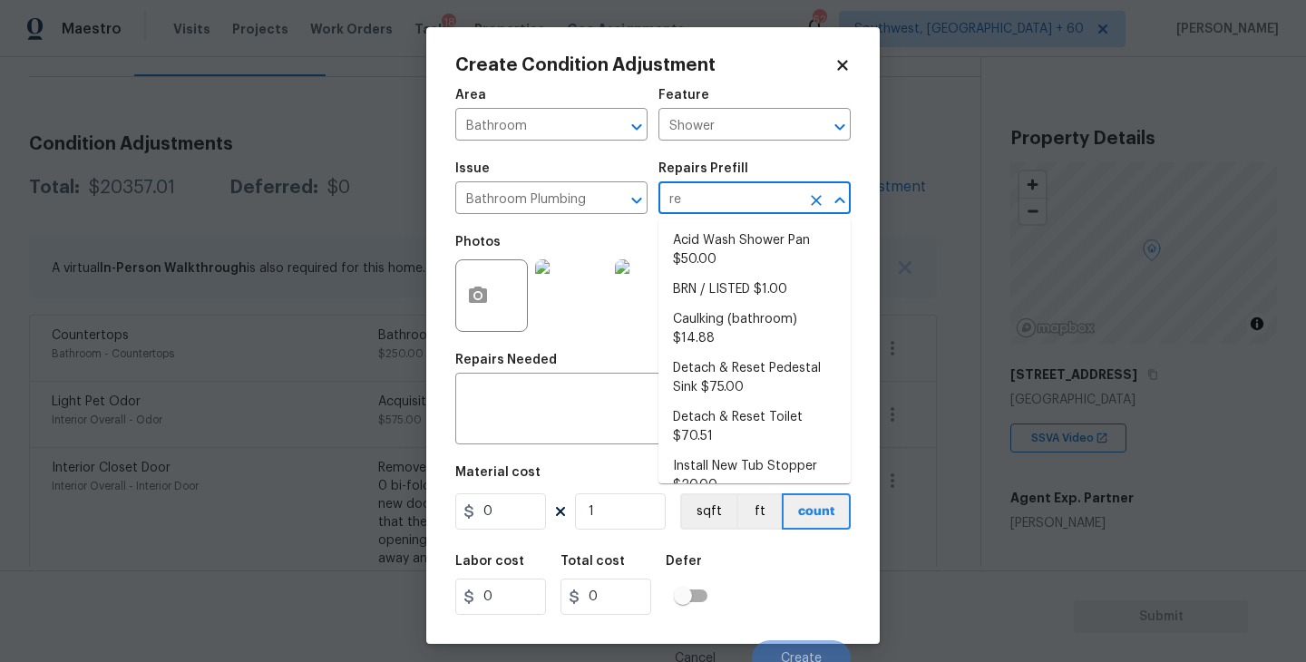
type input "ref"
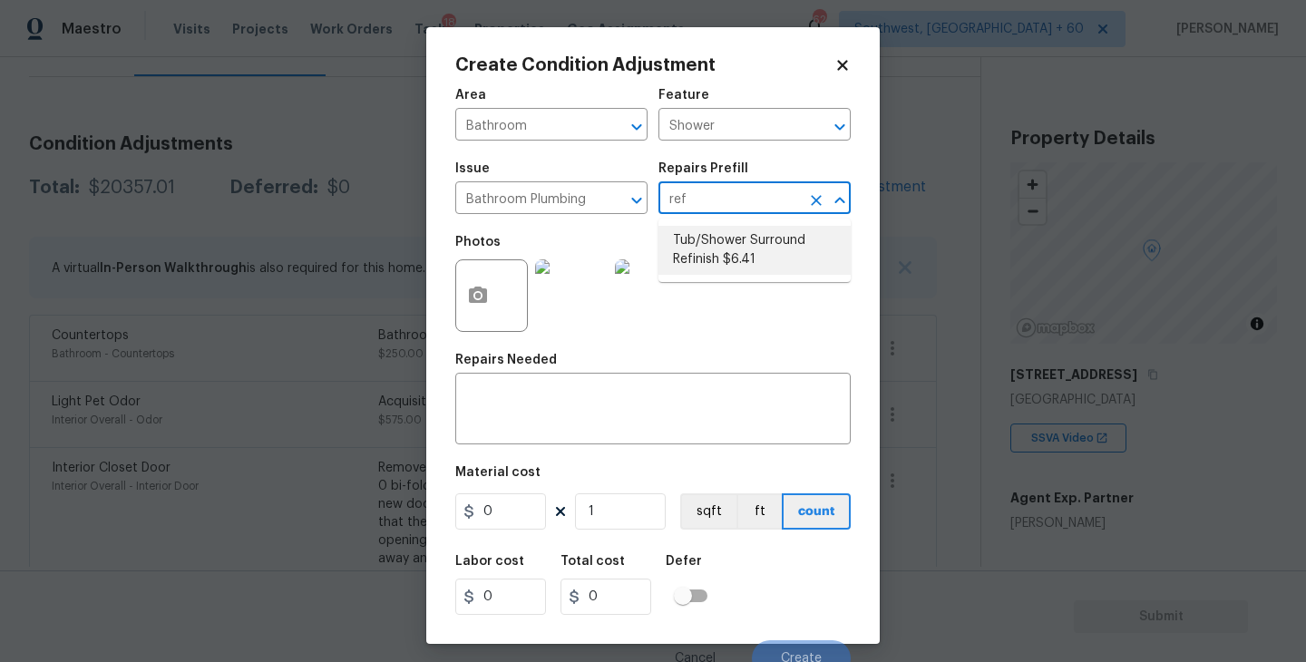
click at [750, 246] on li "Tub/Shower Surround Refinish $6.41" at bounding box center [755, 250] width 192 height 49
type input "Plumbing"
type textarea "Prep, mask, clean and refinish the tub/shower tile surround both all sides ensu…"
type input "6.41"
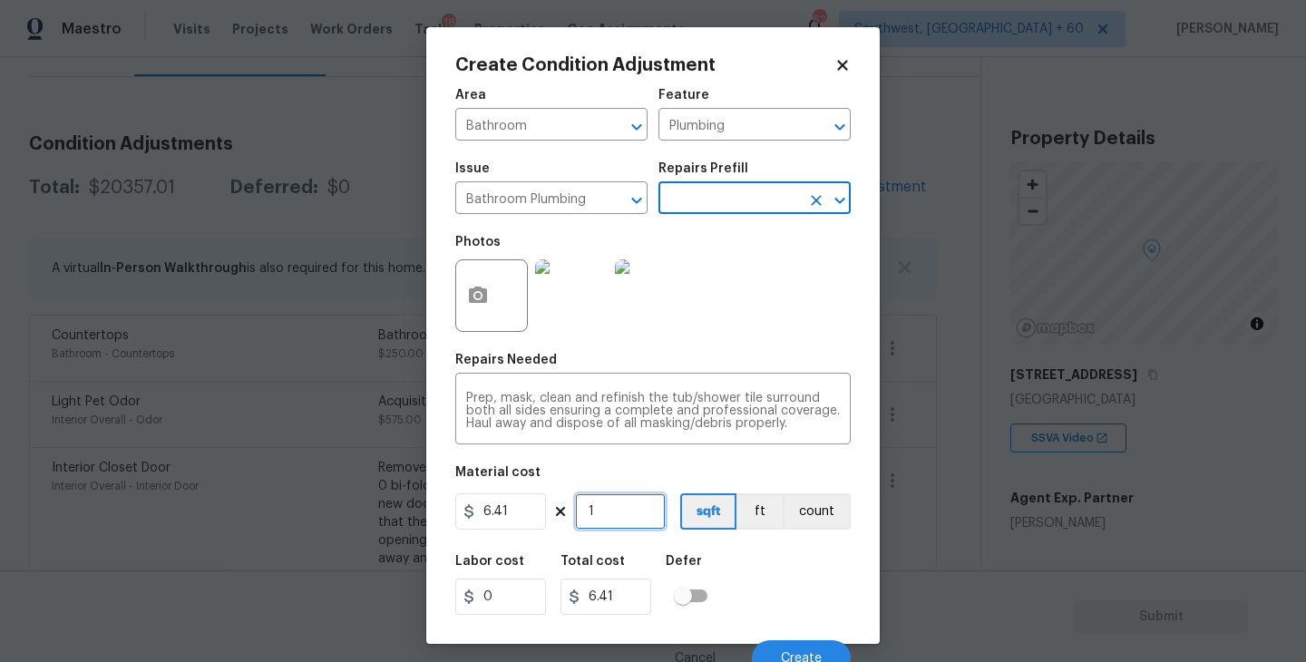
click at [607, 502] on input "1" at bounding box center [620, 511] width 91 height 36
type input "0"
type input "5"
type input "32.05"
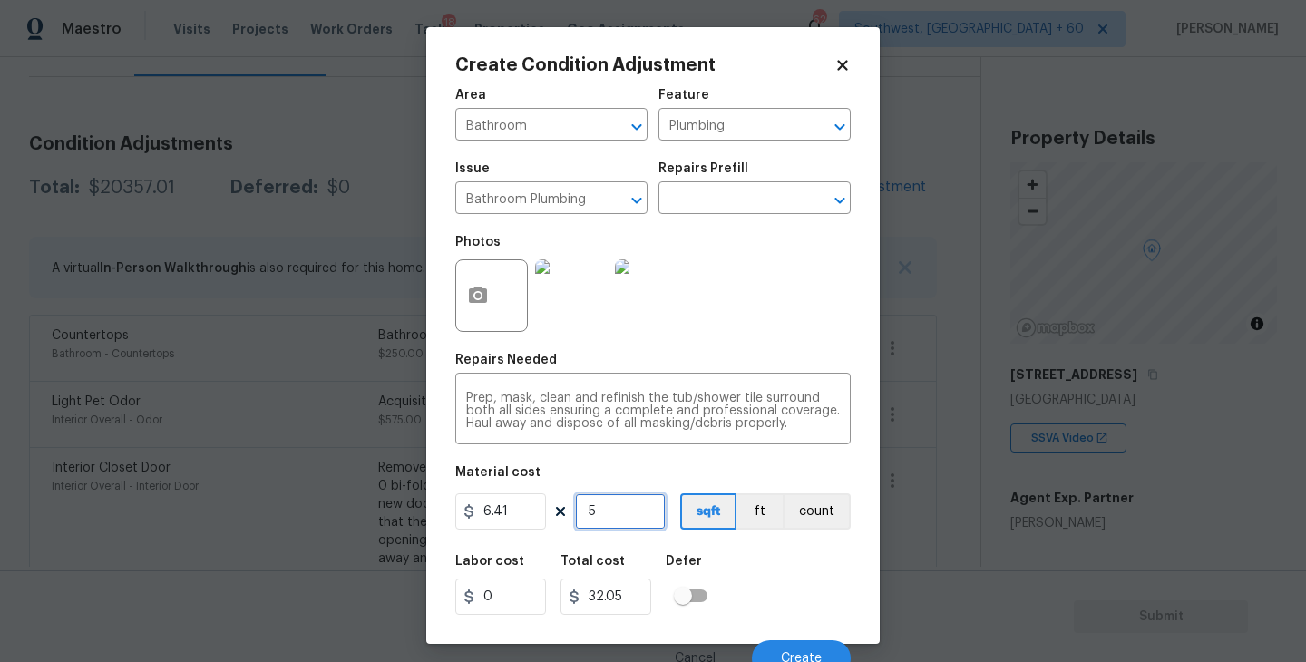
type input "56"
type input "358.96"
type input "56"
click at [493, 313] on button "button" at bounding box center [478, 295] width 44 height 71
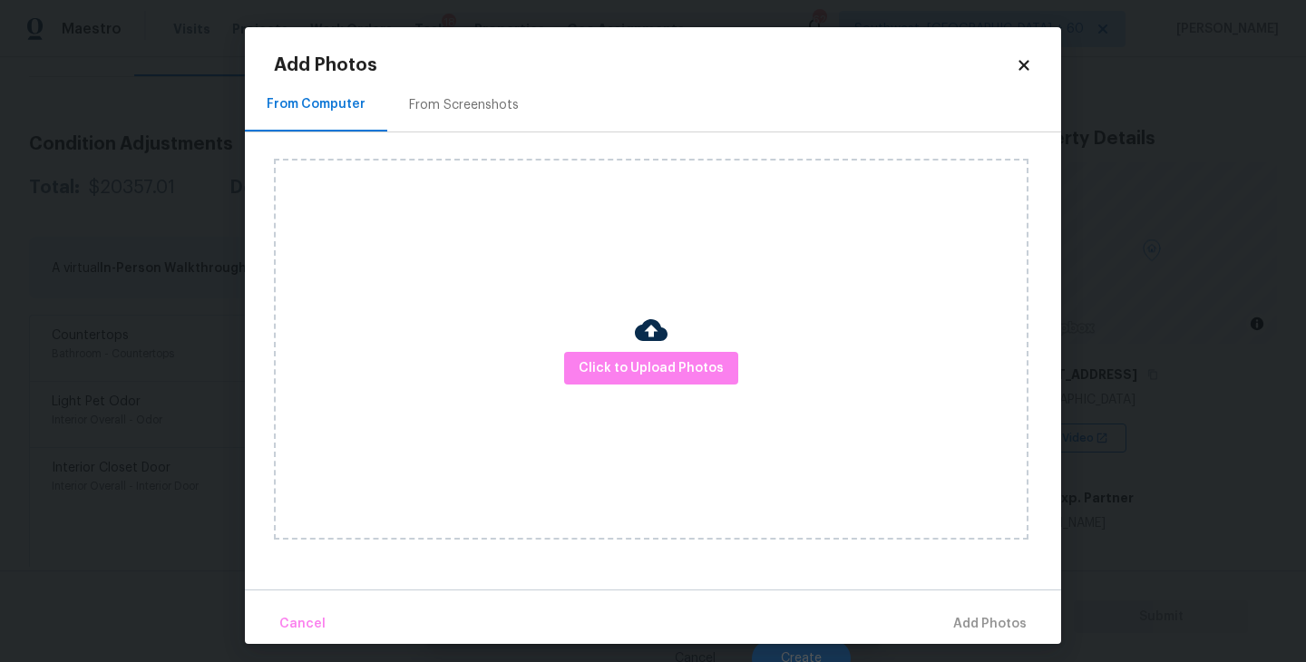
click at [663, 391] on div "Click to Upload Photos" at bounding box center [651, 349] width 755 height 381
click at [679, 336] on div "Click to Upload Photos" at bounding box center [651, 349] width 755 height 381
click at [671, 362] on span "Click to Upload Photos" at bounding box center [651, 368] width 145 height 23
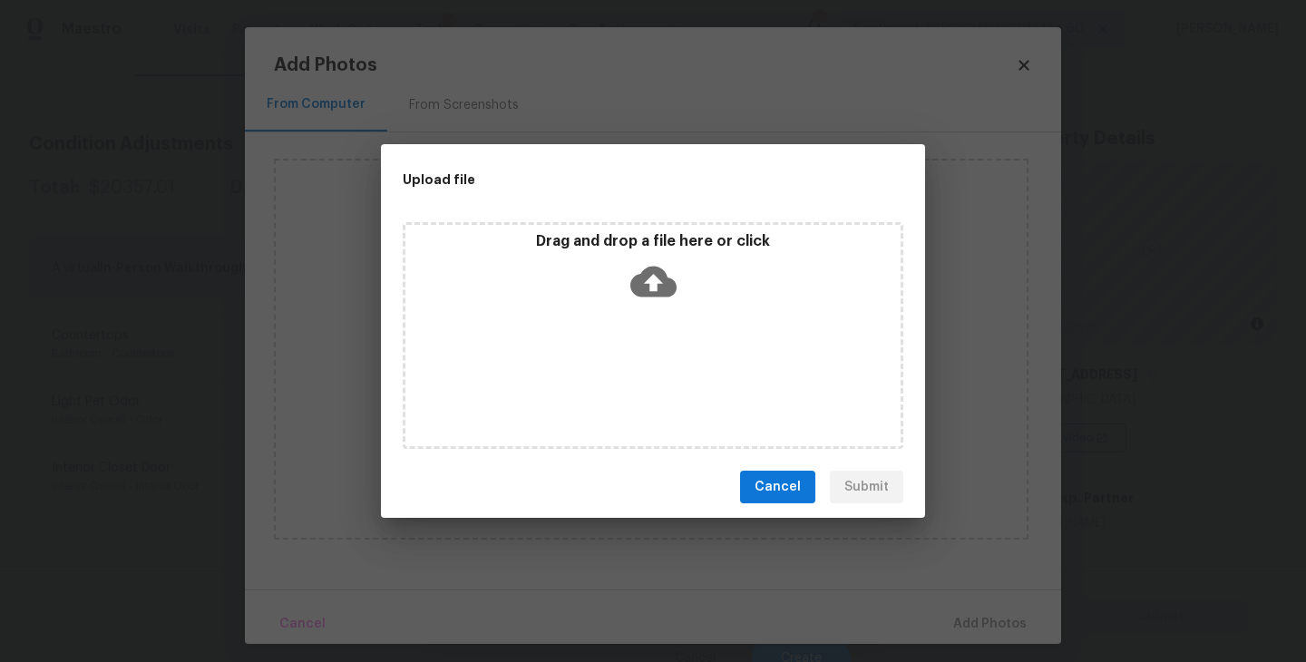
click at [666, 329] on div "Drag and drop a file here or click" at bounding box center [653, 335] width 501 height 227
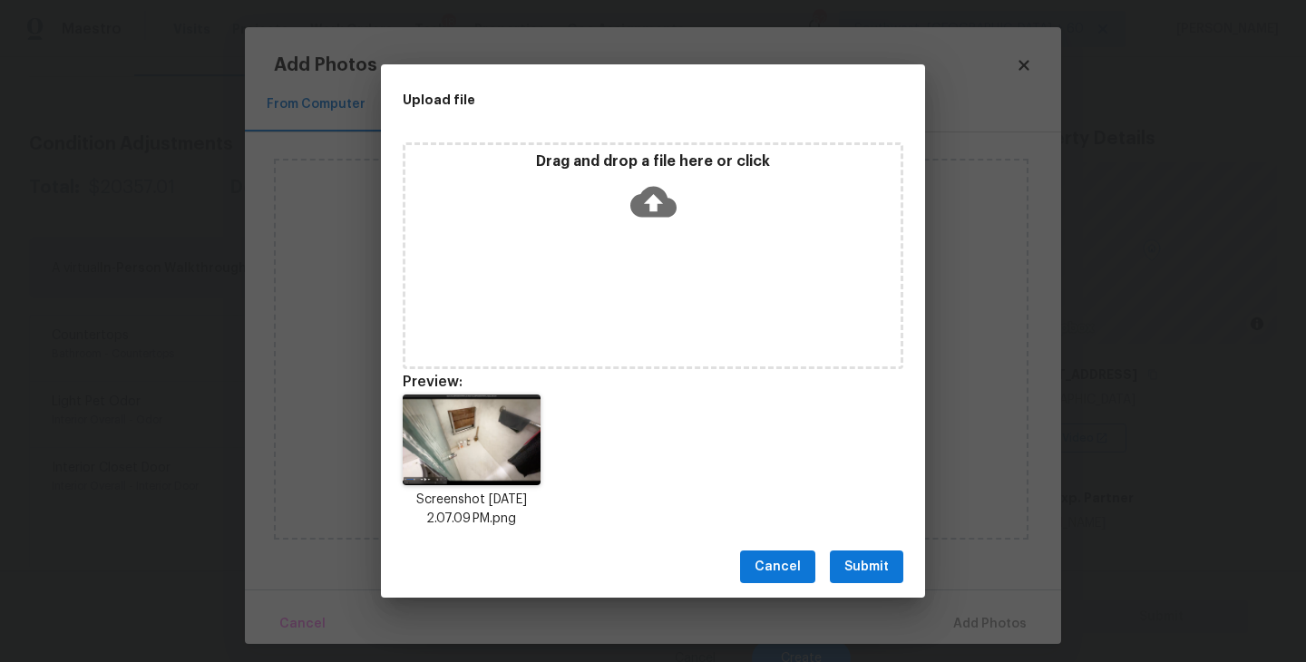
click at [882, 562] on span "Submit" at bounding box center [866, 567] width 44 height 23
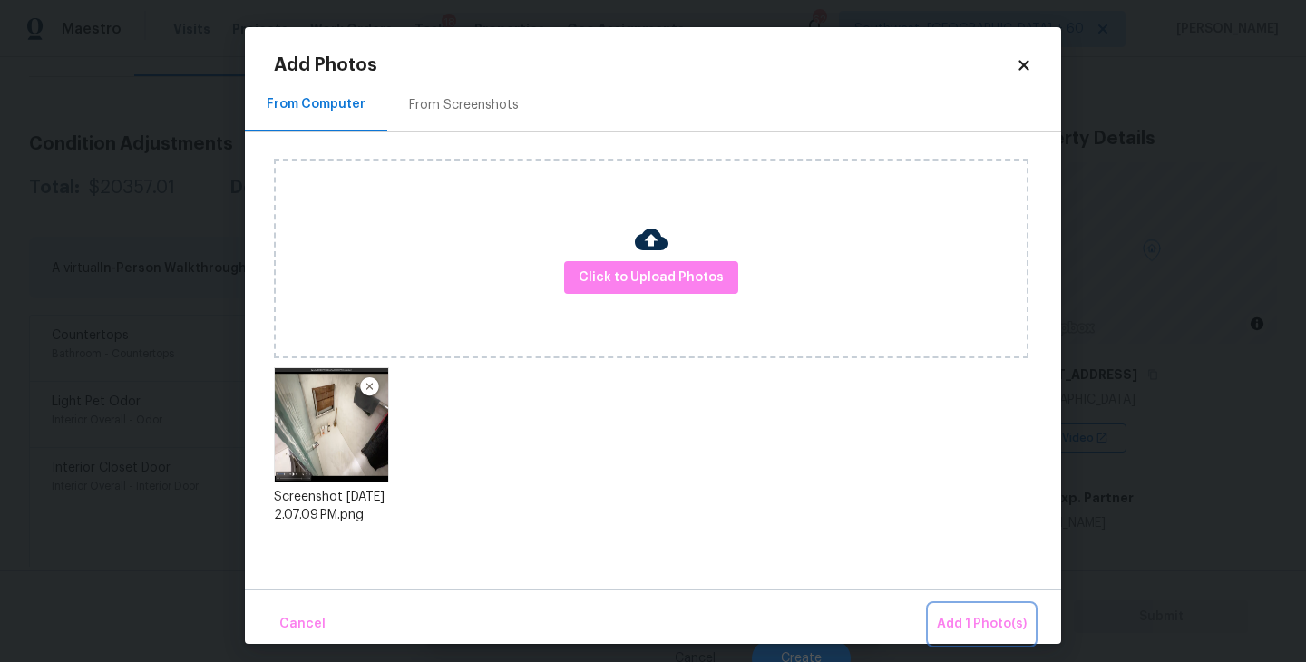
click at [951, 613] on span "Add 1 Photo(s)" at bounding box center [982, 624] width 90 height 23
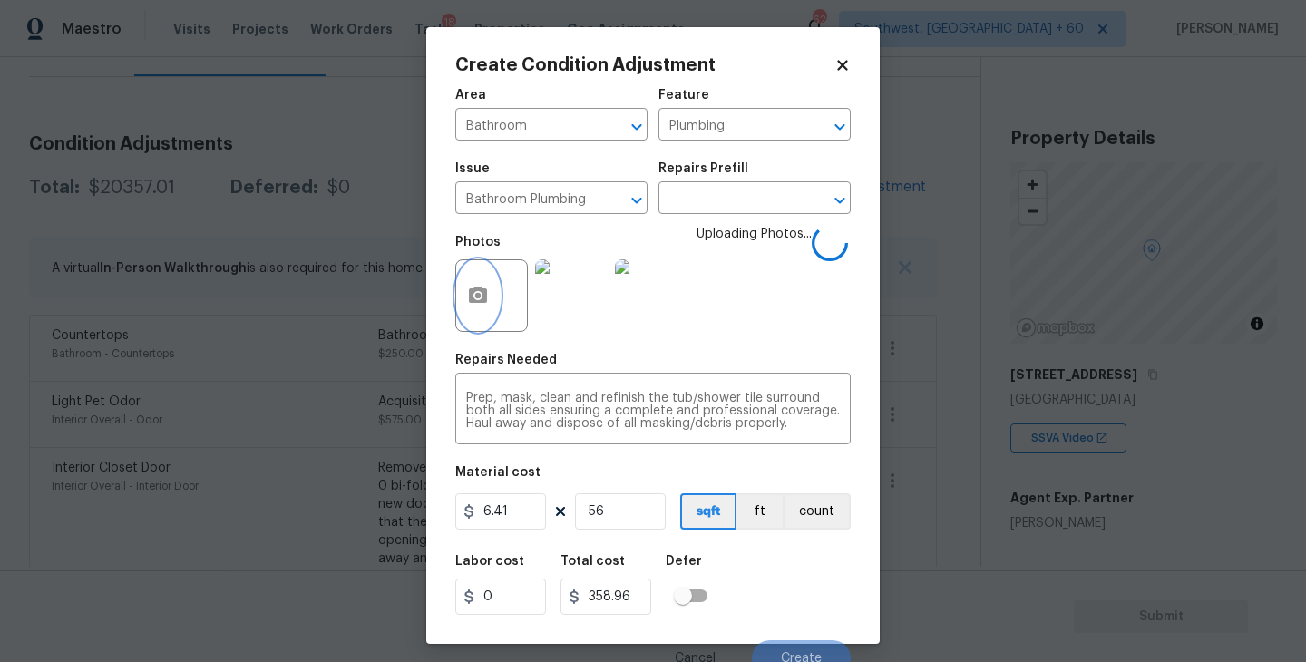
scroll to position [15, 0]
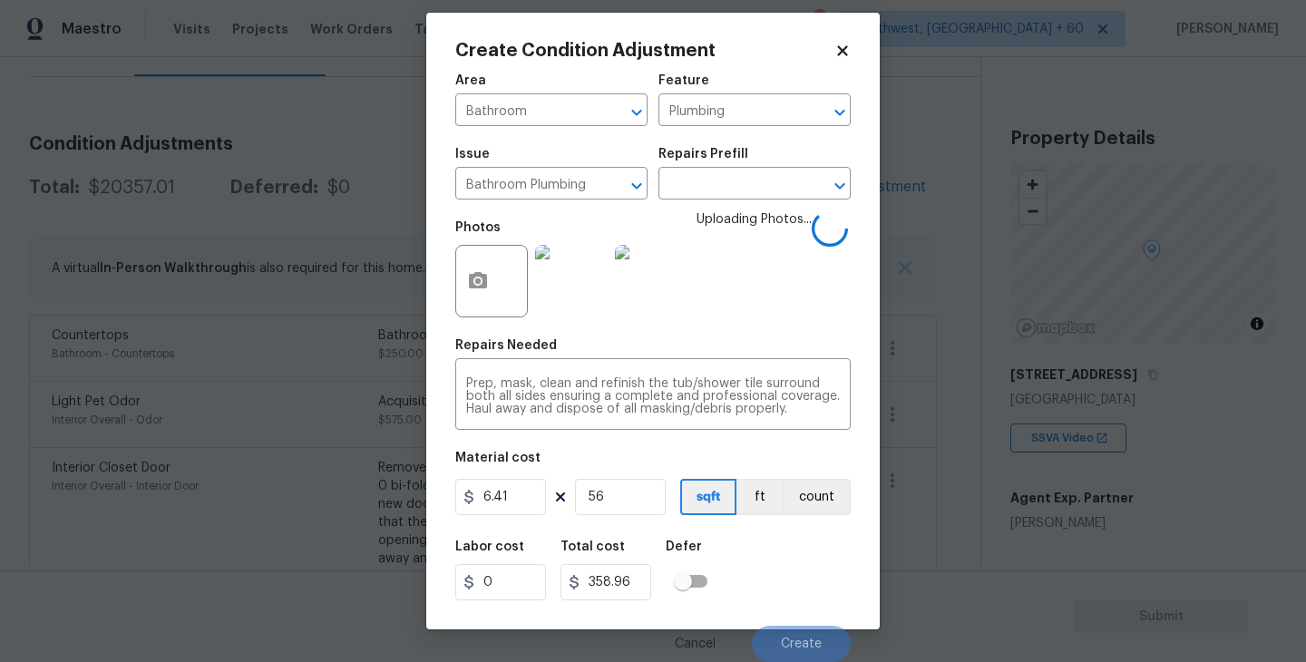
click at [803, 551] on div "Labor cost 0 Total cost 358.96 Defer" at bounding box center [652, 571] width 395 height 82
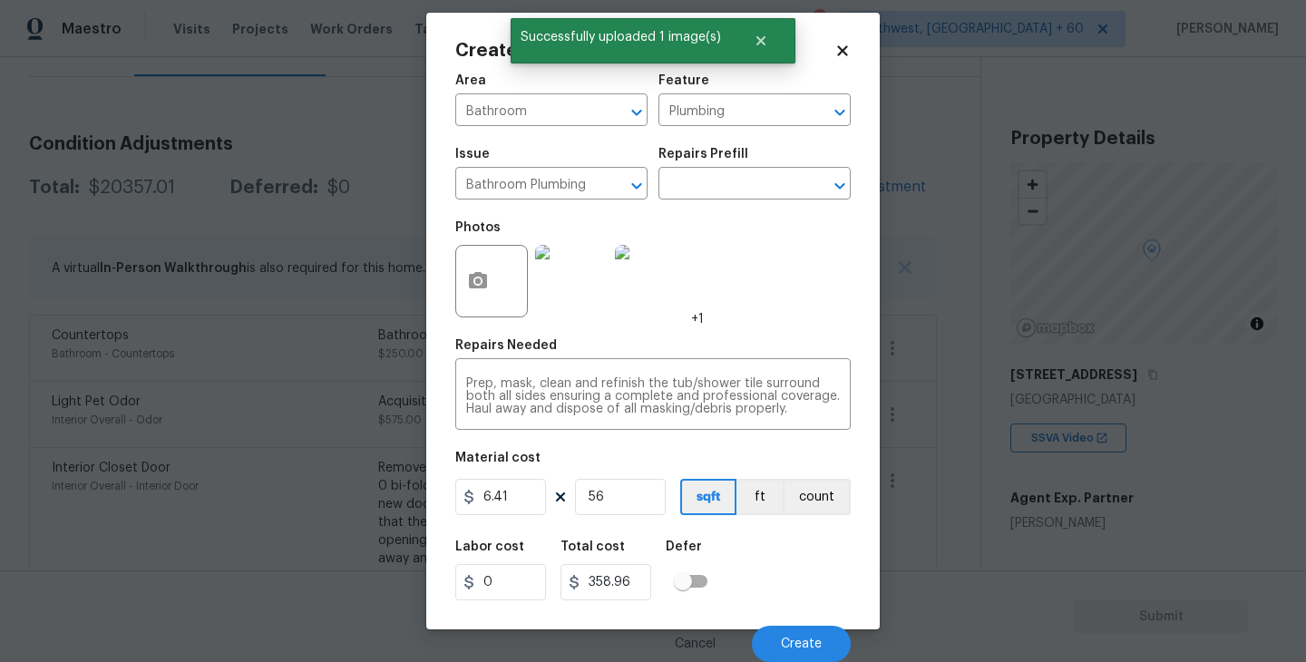
click at [803, 551] on div "Labor cost 0 Total cost 358.96 Defer" at bounding box center [652, 571] width 395 height 82
click at [812, 649] on span "Create" at bounding box center [801, 645] width 41 height 14
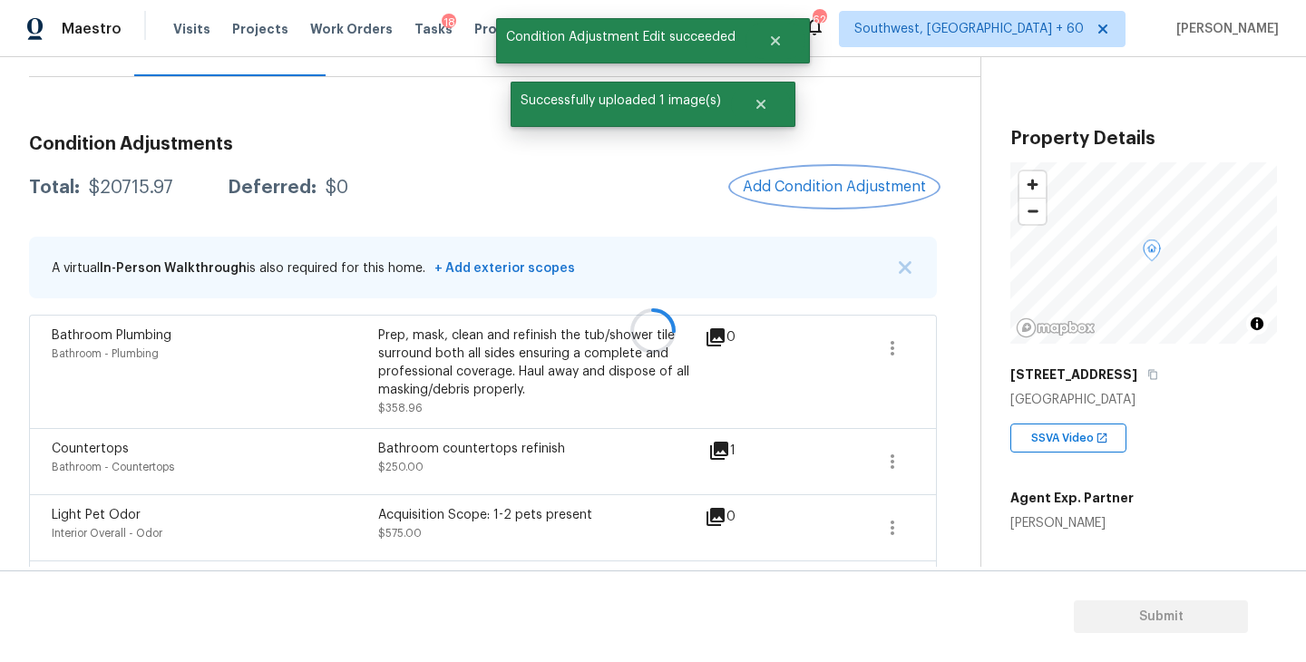
scroll to position [0, 0]
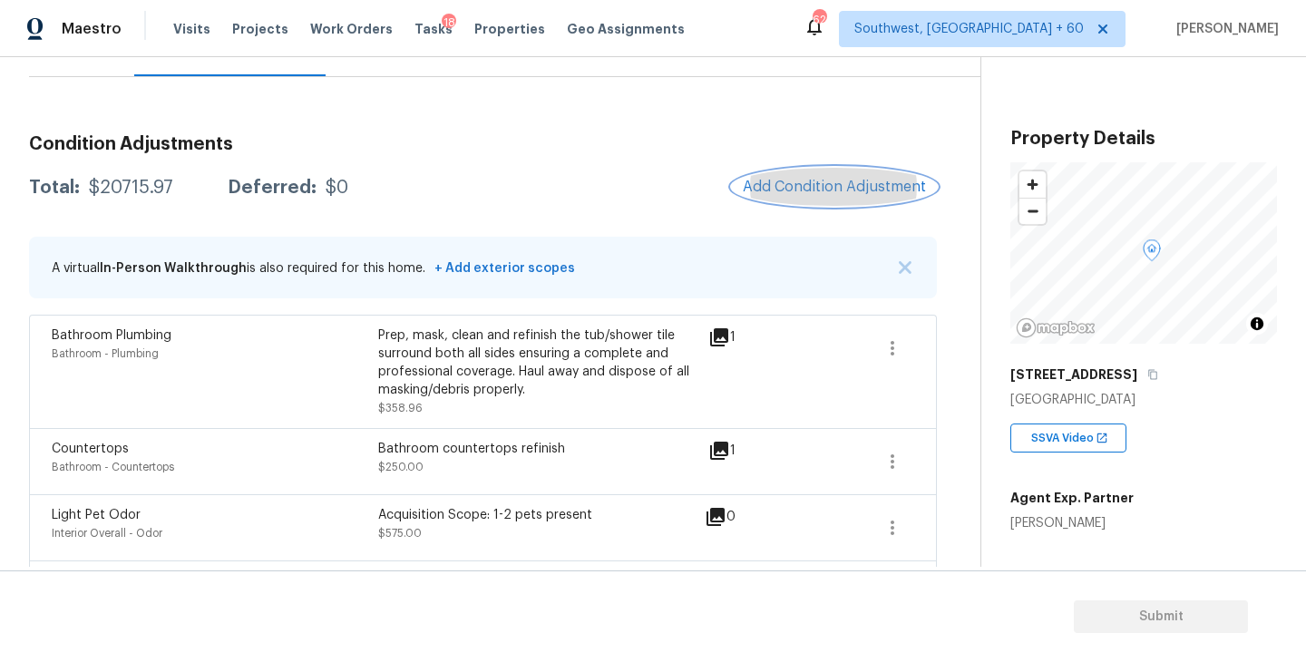
click at [836, 197] on button "Add Condition Adjustment" at bounding box center [834, 187] width 205 height 38
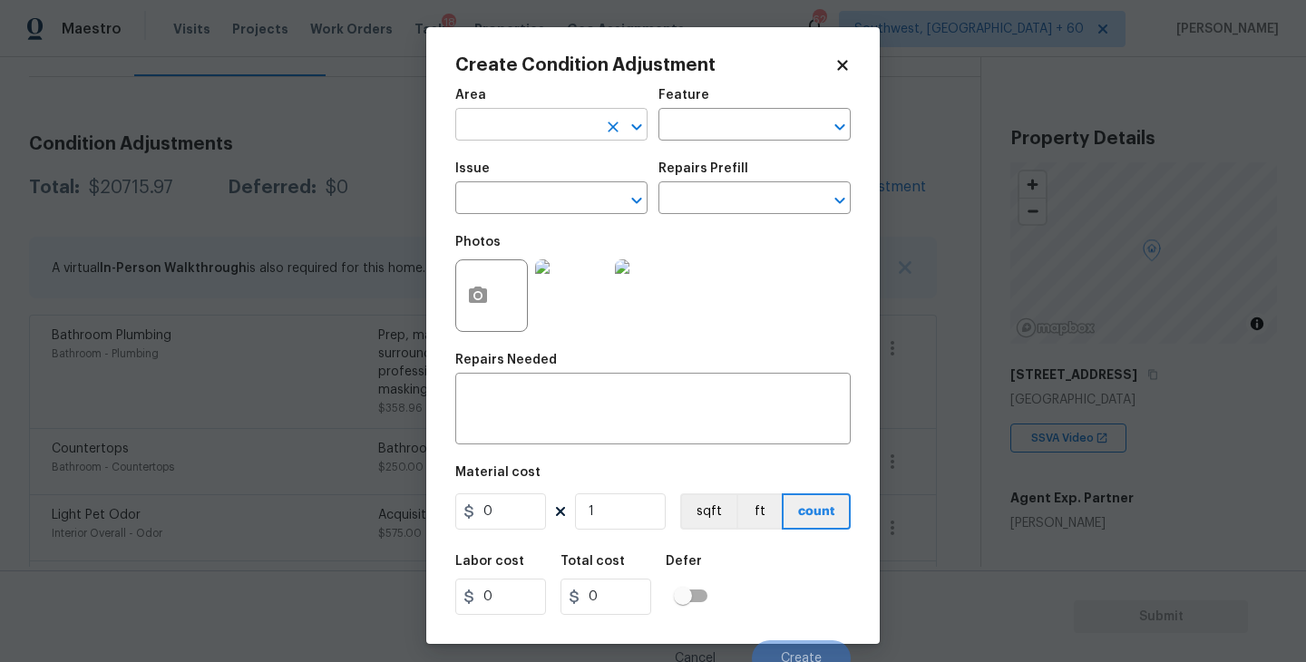
click at [499, 118] on input "text" at bounding box center [526, 126] width 142 height 28
click at [505, 175] on li "Kitchen" at bounding box center [551, 167] width 192 height 30
type input "Kitchen"
click at [673, 120] on input "text" at bounding box center [730, 126] width 142 height 28
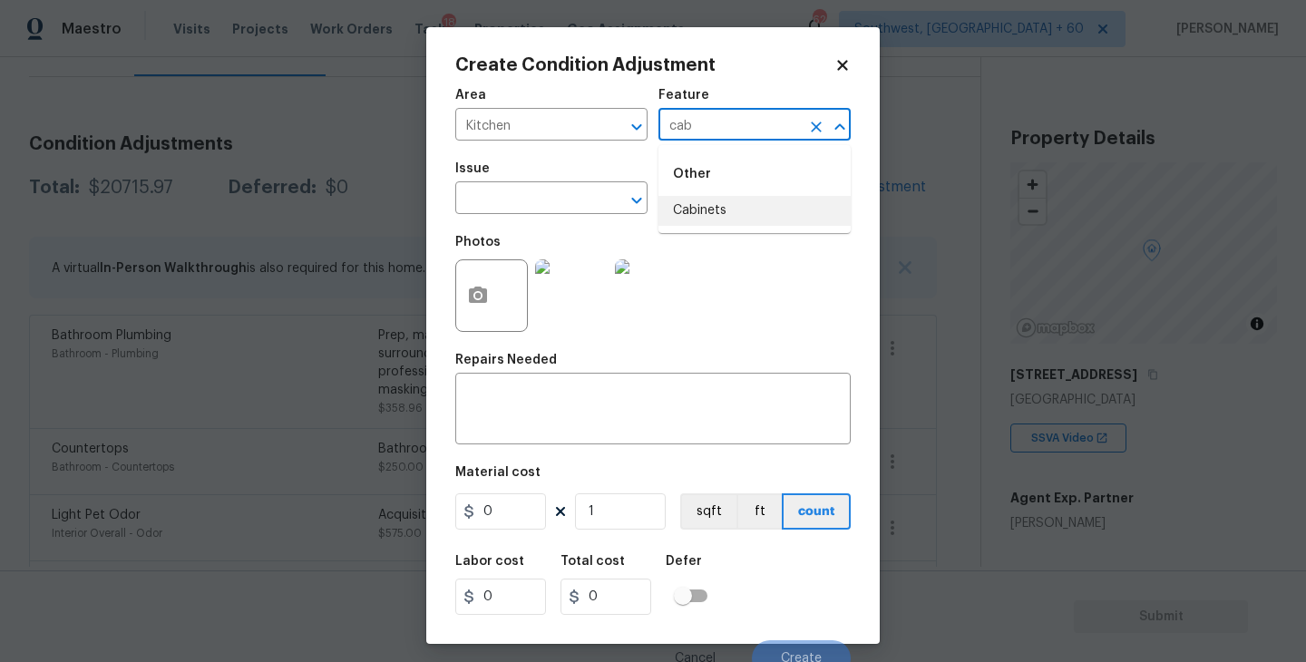
click at [685, 210] on li "Cabinets" at bounding box center [755, 211] width 192 height 30
type input "Cabinets"
click at [588, 206] on input "text" at bounding box center [526, 200] width 142 height 28
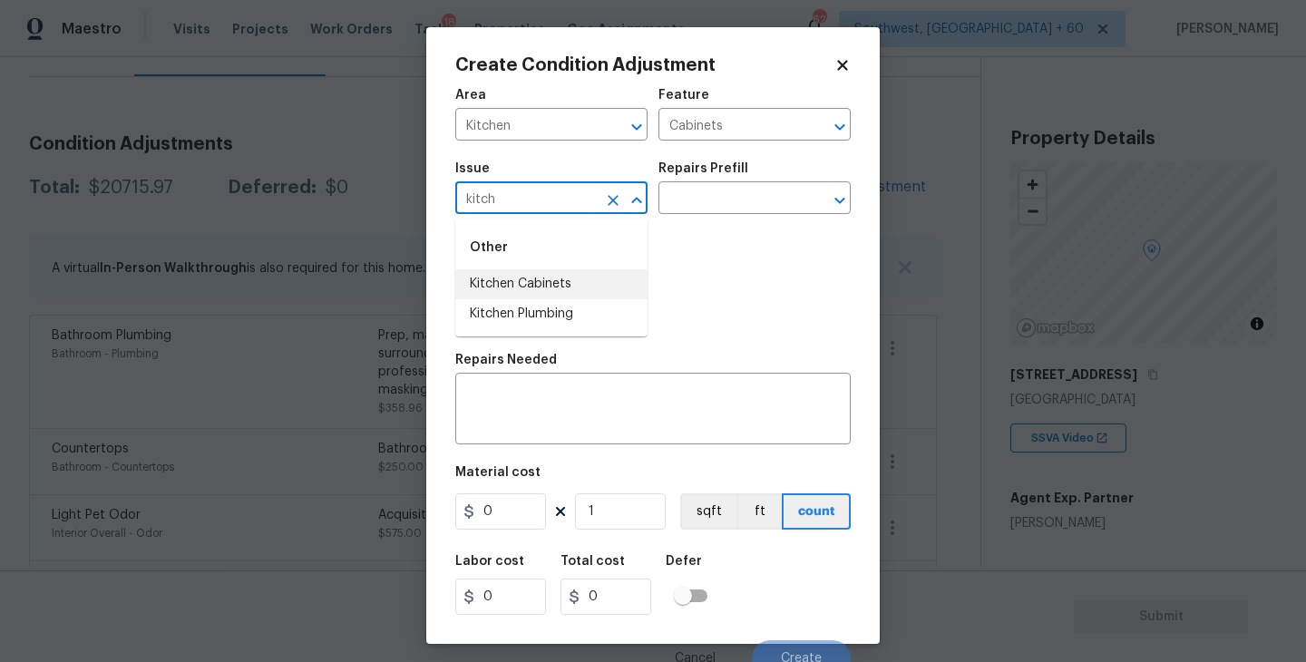
click at [584, 296] on li "Kitchen Cabinets" at bounding box center [551, 284] width 192 height 30
type input "Kitchen Cabinets"
click at [706, 209] on input "text" at bounding box center [730, 200] width 142 height 28
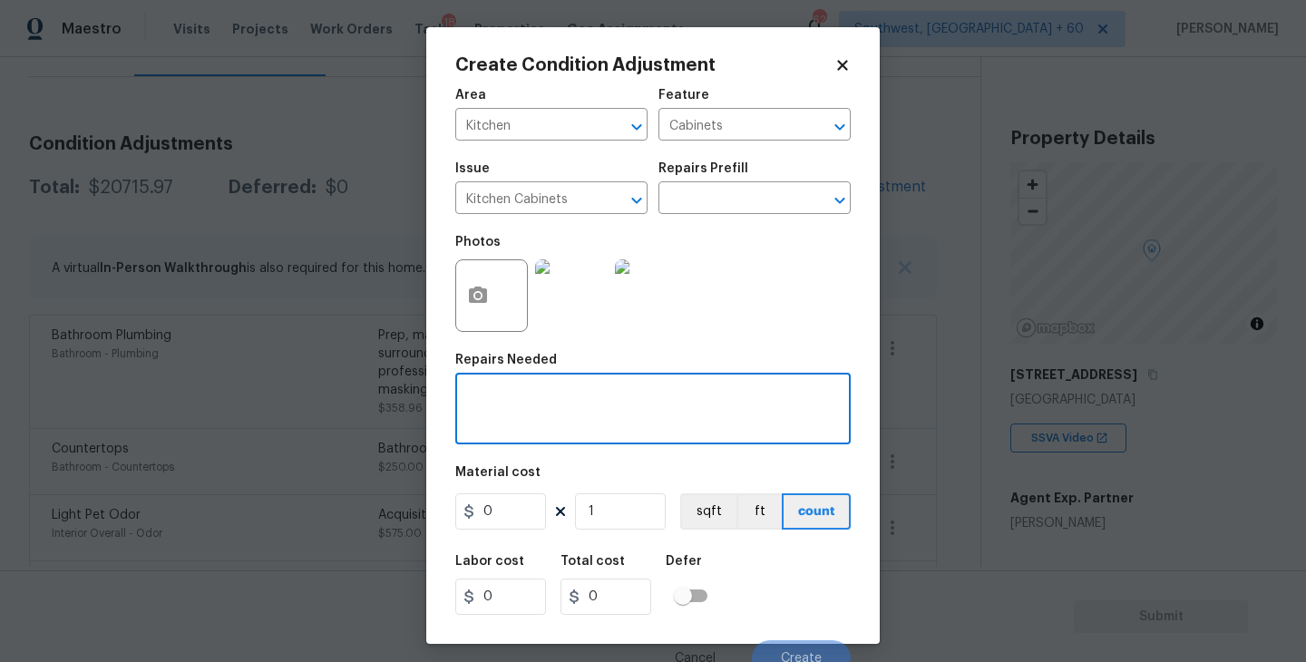
click at [560, 403] on textarea at bounding box center [653, 411] width 374 height 38
type textarea "Kitchen cabinets repairs and repaint"
drag, startPoint x: 515, startPoint y: 514, endPoint x: 356, endPoint y: 514, distance: 158.7
click at [356, 514] on div "Create Condition Adjustment Area Kitchen ​ Feature Cabinets ​ Issue Kitchen Cab…" at bounding box center [653, 331] width 1306 height 662
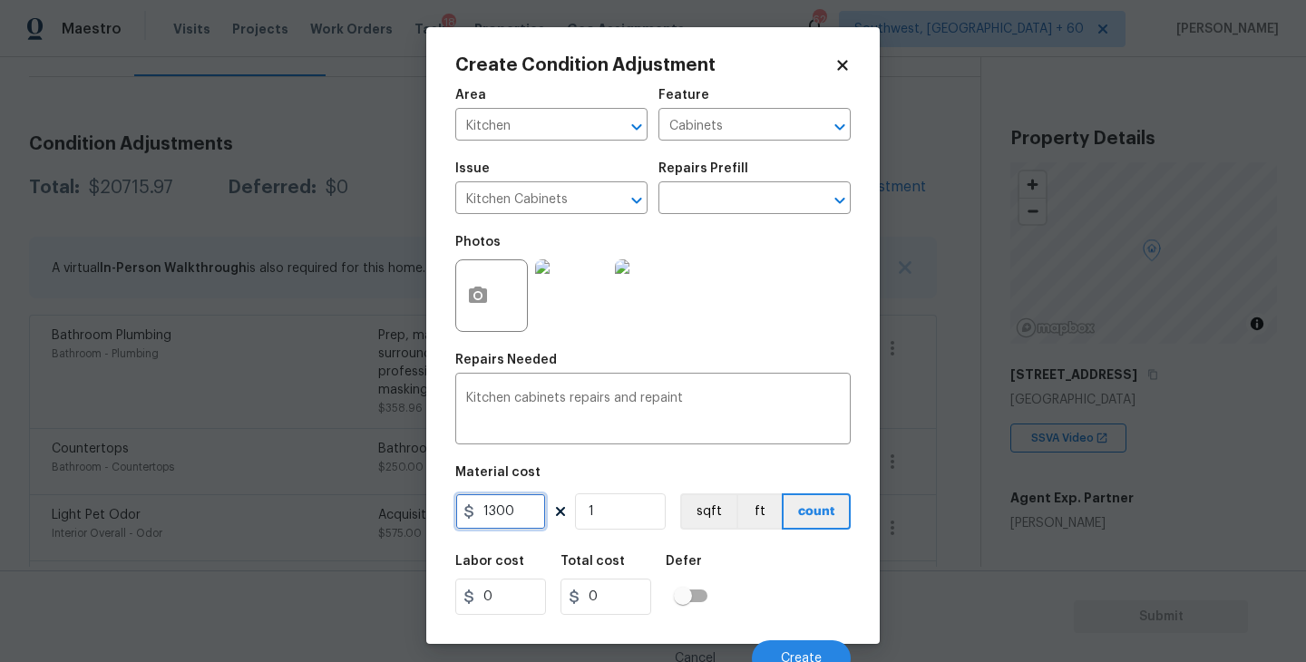
type input "1300"
click at [485, 315] on button "button" at bounding box center [478, 295] width 44 height 71
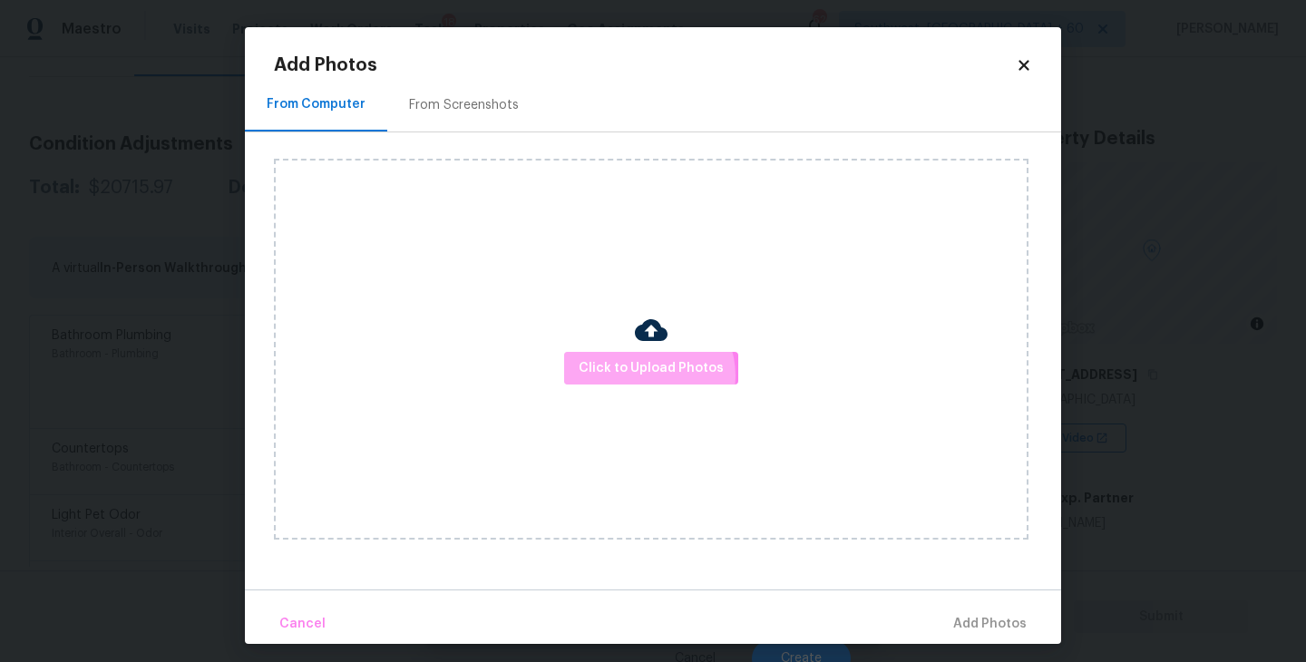
click at [650, 376] on span "Click to Upload Photos" at bounding box center [651, 368] width 145 height 23
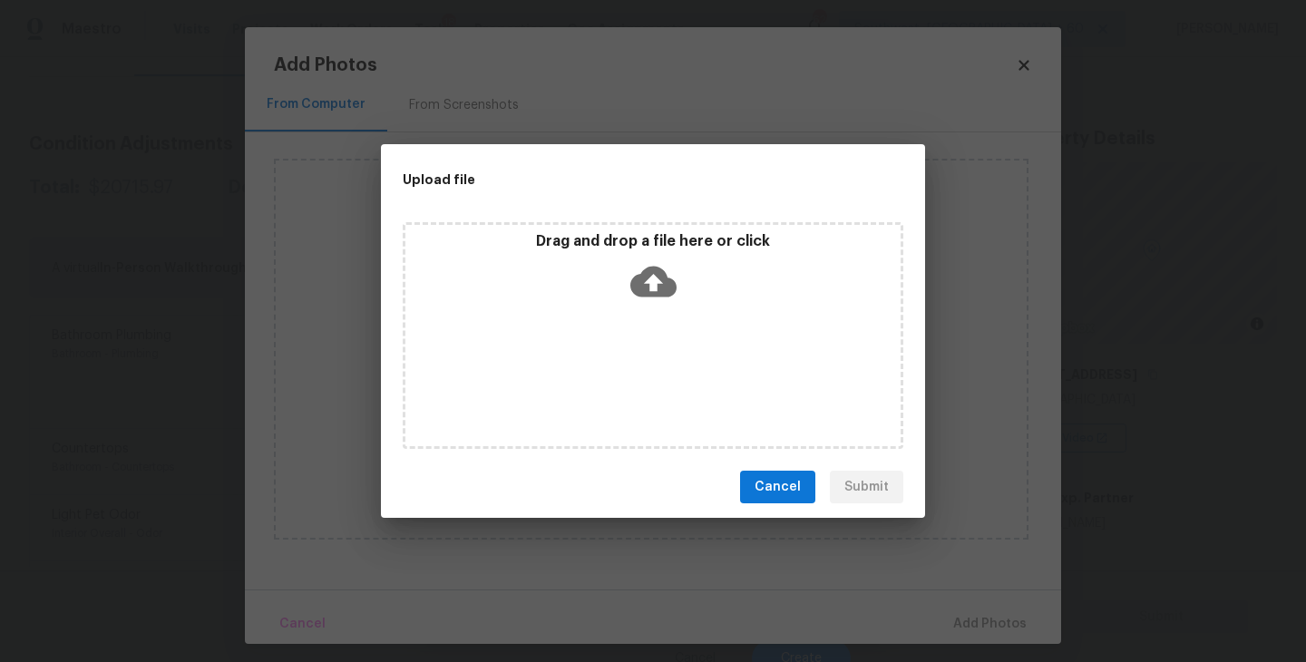
drag, startPoint x: 485, startPoint y: 315, endPoint x: 650, endPoint y: 330, distance: 165.8
click at [650, 330] on div "Drag and drop a file here or click" at bounding box center [653, 335] width 501 height 227
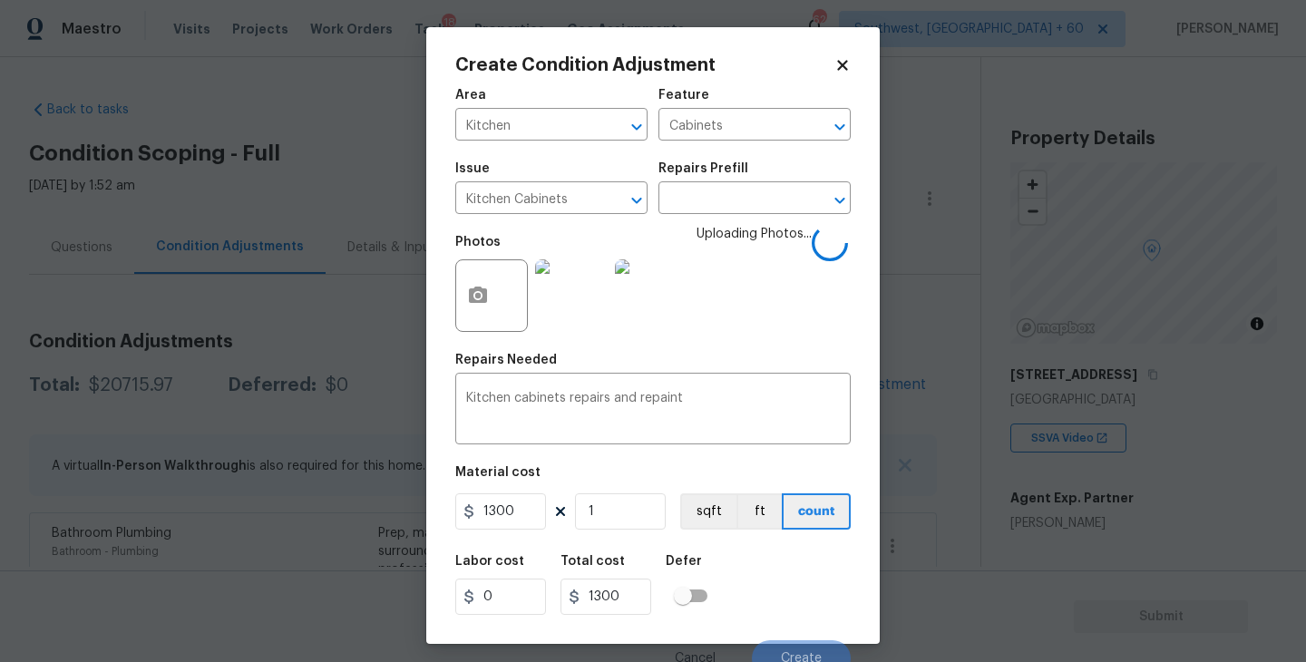
scroll to position [15, 0]
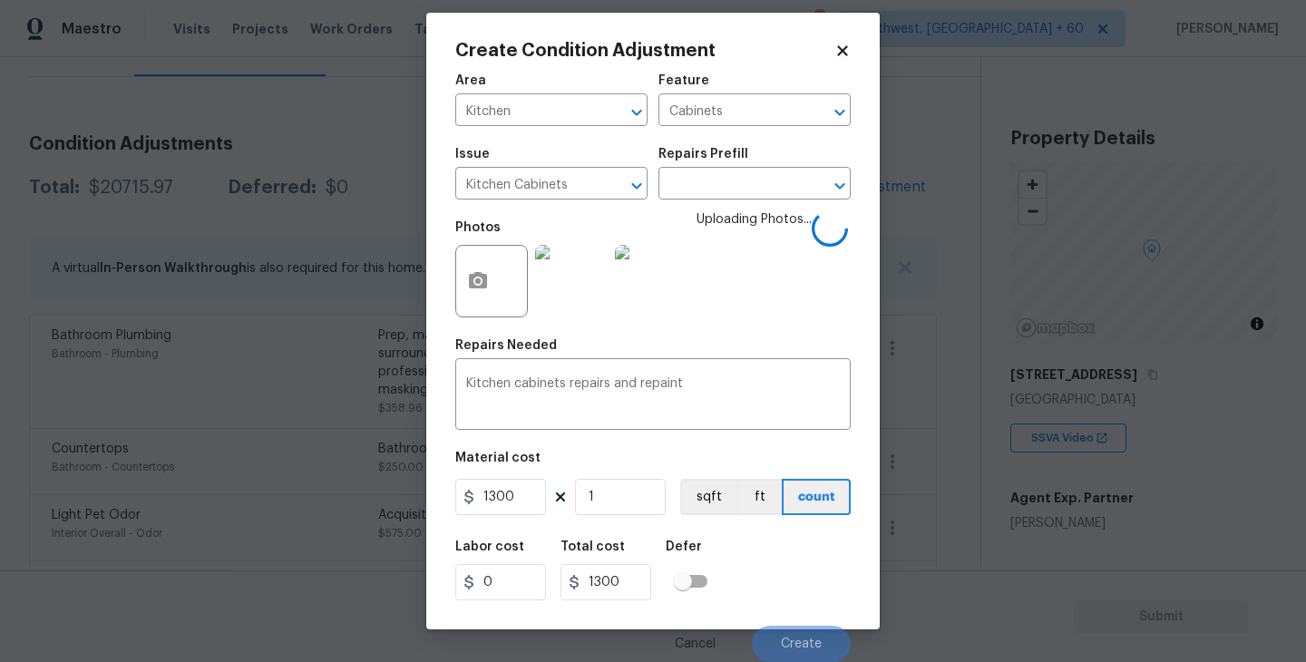
click at [803, 598] on div "Labor cost 0 Total cost 1300 Defer" at bounding box center [652, 571] width 395 height 82
click at [796, 581] on div "Labor cost 0 Total cost 1300 Defer" at bounding box center [652, 571] width 395 height 82
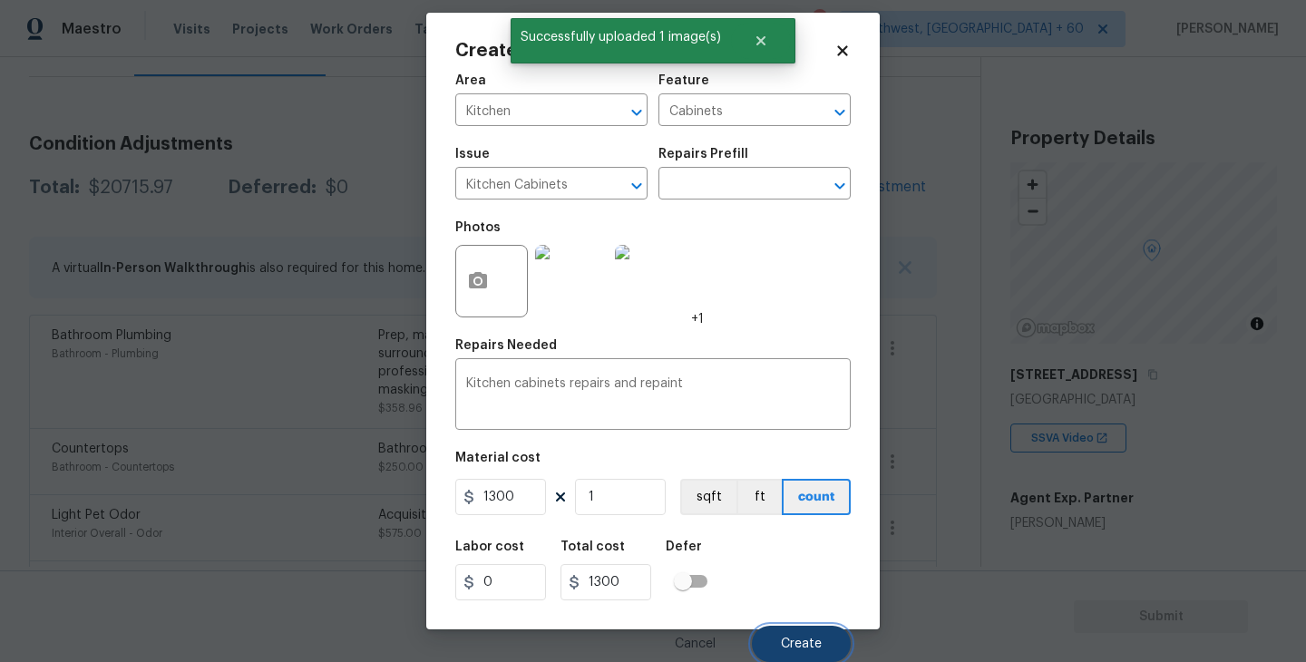
click at [793, 638] on span "Create" at bounding box center [801, 645] width 41 height 14
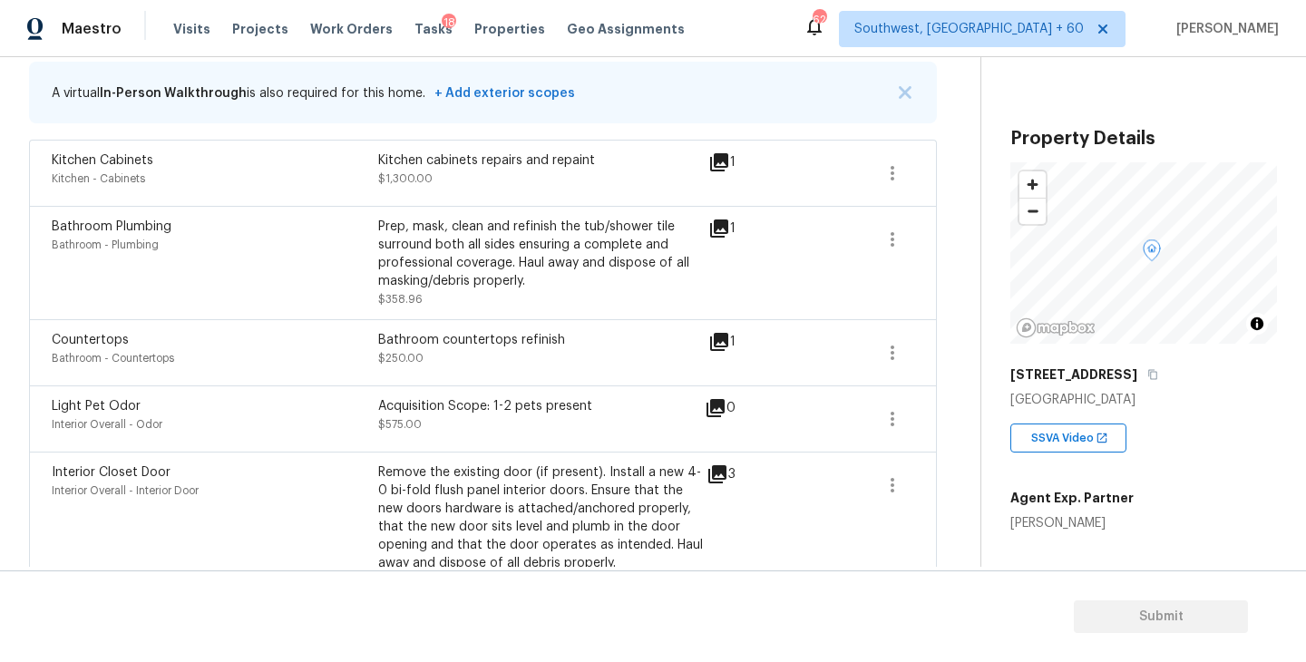
scroll to position [478, 0]
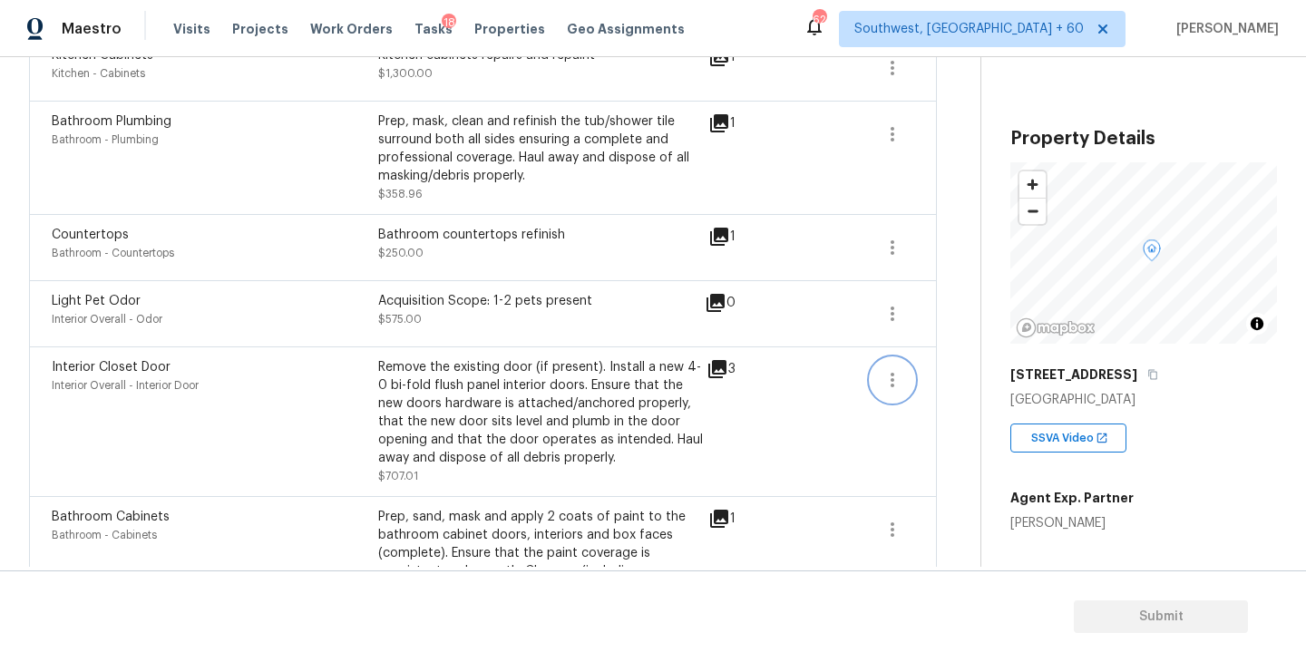
click at [886, 378] on icon "button" at bounding box center [893, 380] width 22 height 22
click at [941, 380] on div "Edit" at bounding box center [996, 376] width 142 height 18
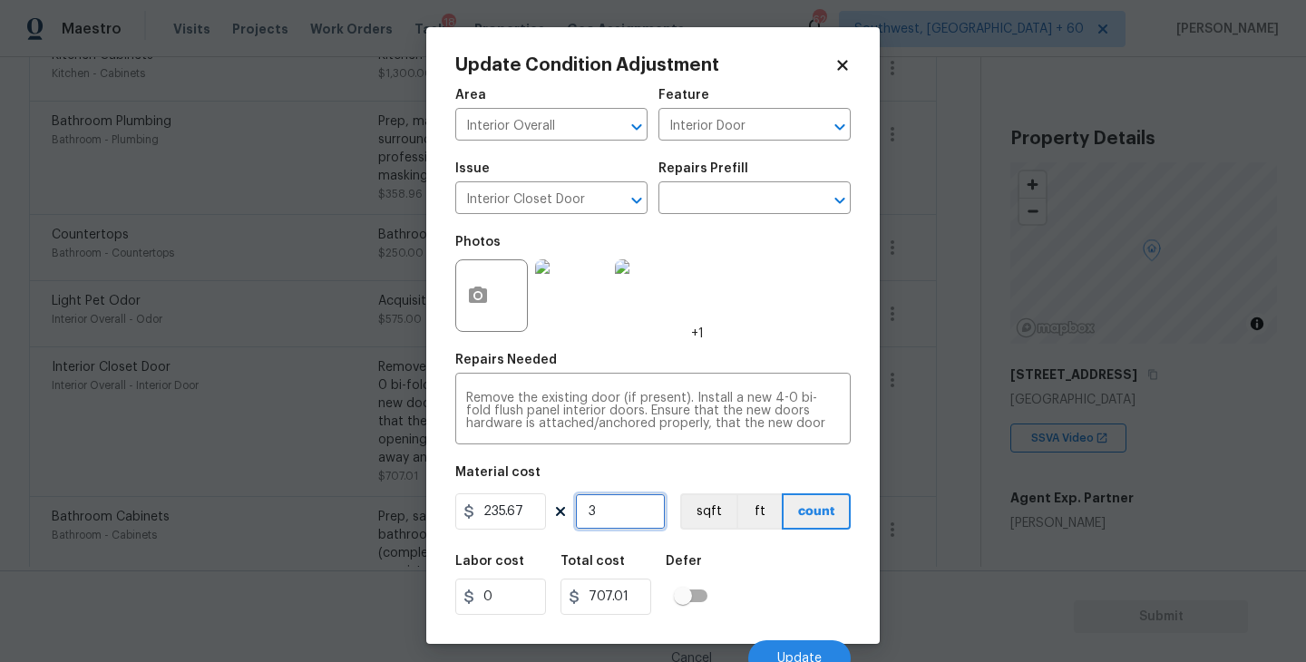
click at [619, 522] on input "3" at bounding box center [620, 511] width 91 height 36
type input "0"
type input "4"
type input "942.68"
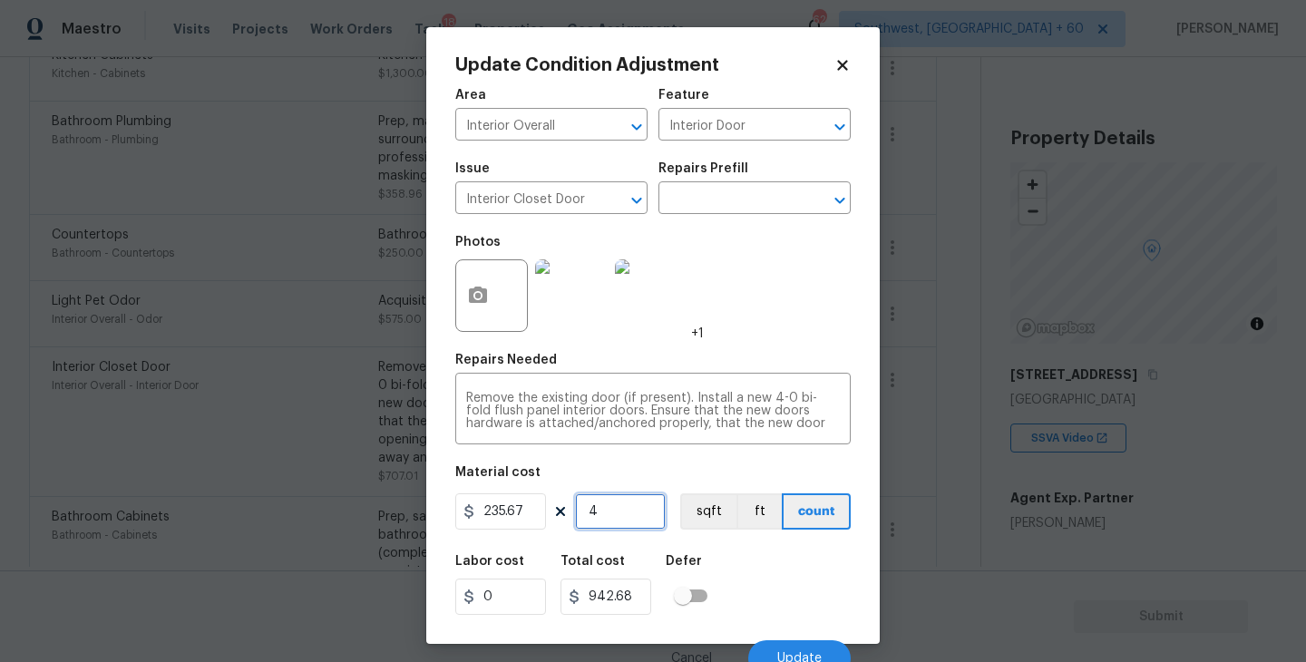
type input "4"
click at [488, 303] on icon "button" at bounding box center [478, 296] width 22 height 22
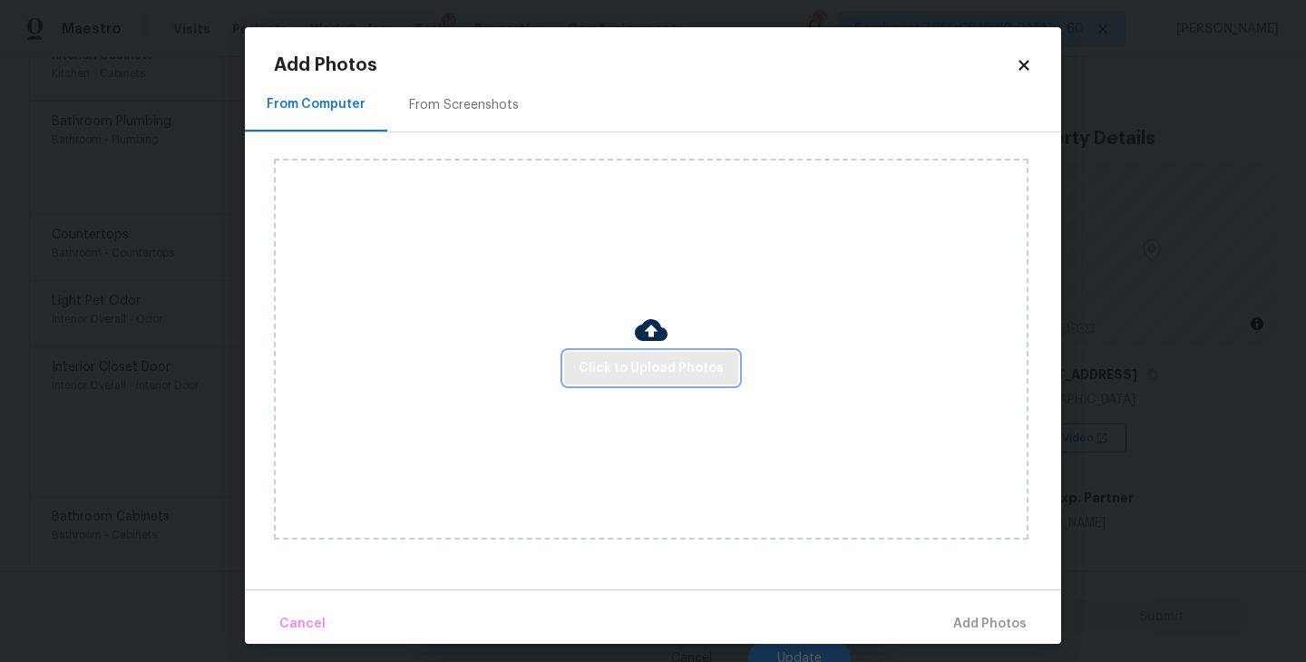
click at [600, 359] on span "Click to Upload Photos" at bounding box center [651, 368] width 145 height 23
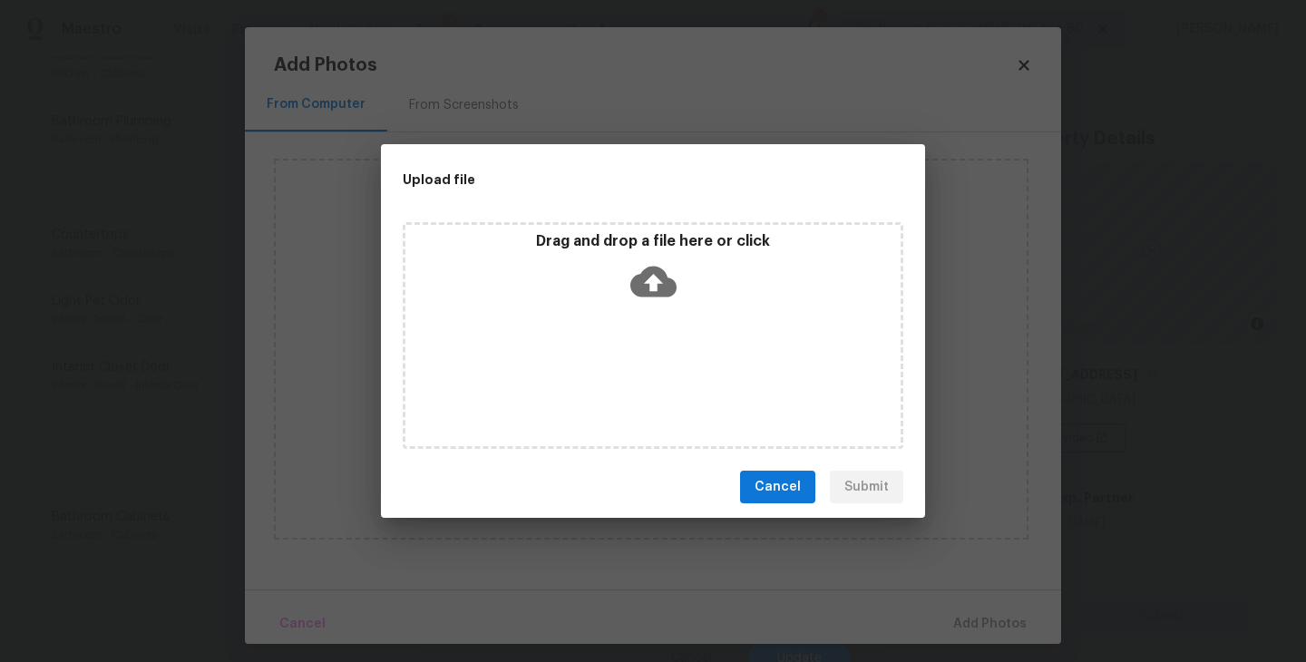
click at [636, 301] on icon at bounding box center [653, 282] width 46 height 46
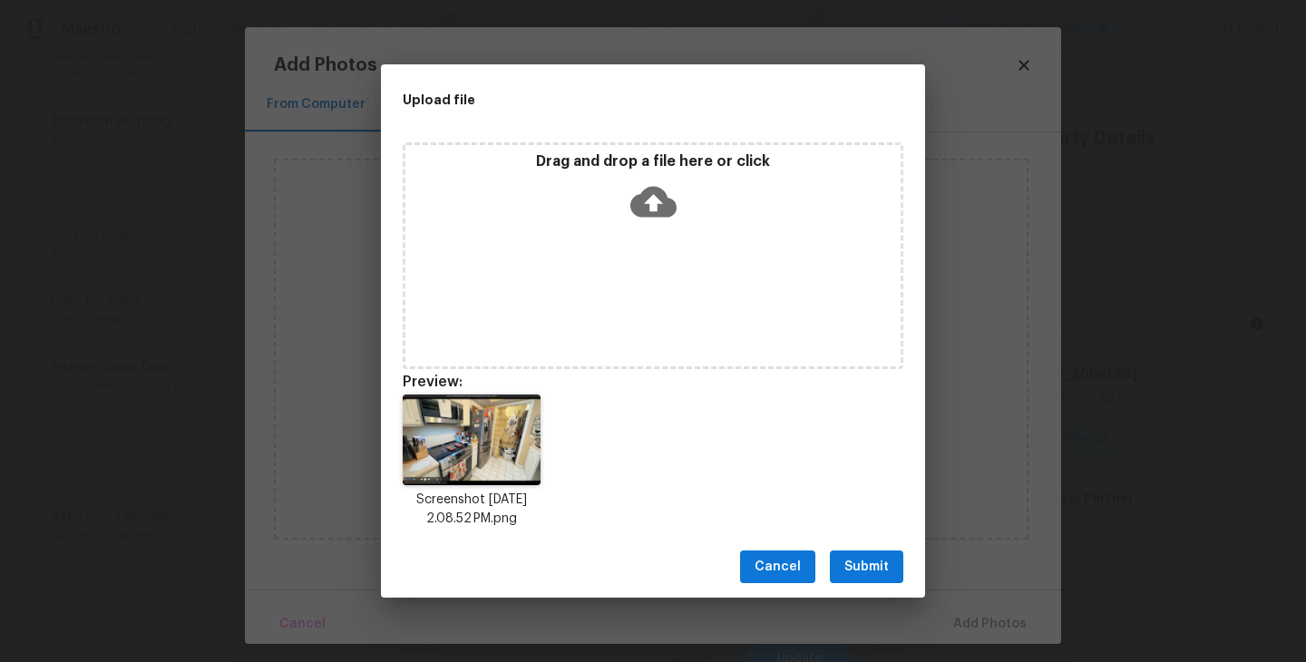
click at [871, 565] on span "Submit" at bounding box center [866, 567] width 44 height 23
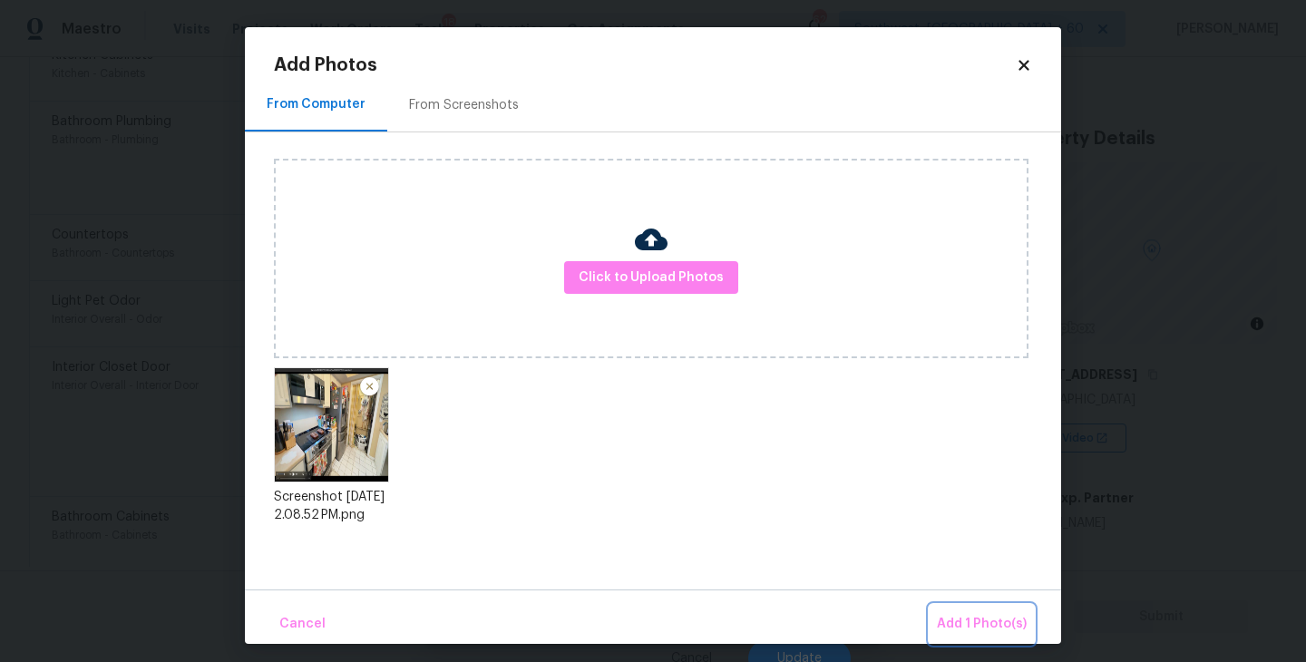
click at [959, 617] on span "Add 1 Photo(s)" at bounding box center [982, 624] width 90 height 23
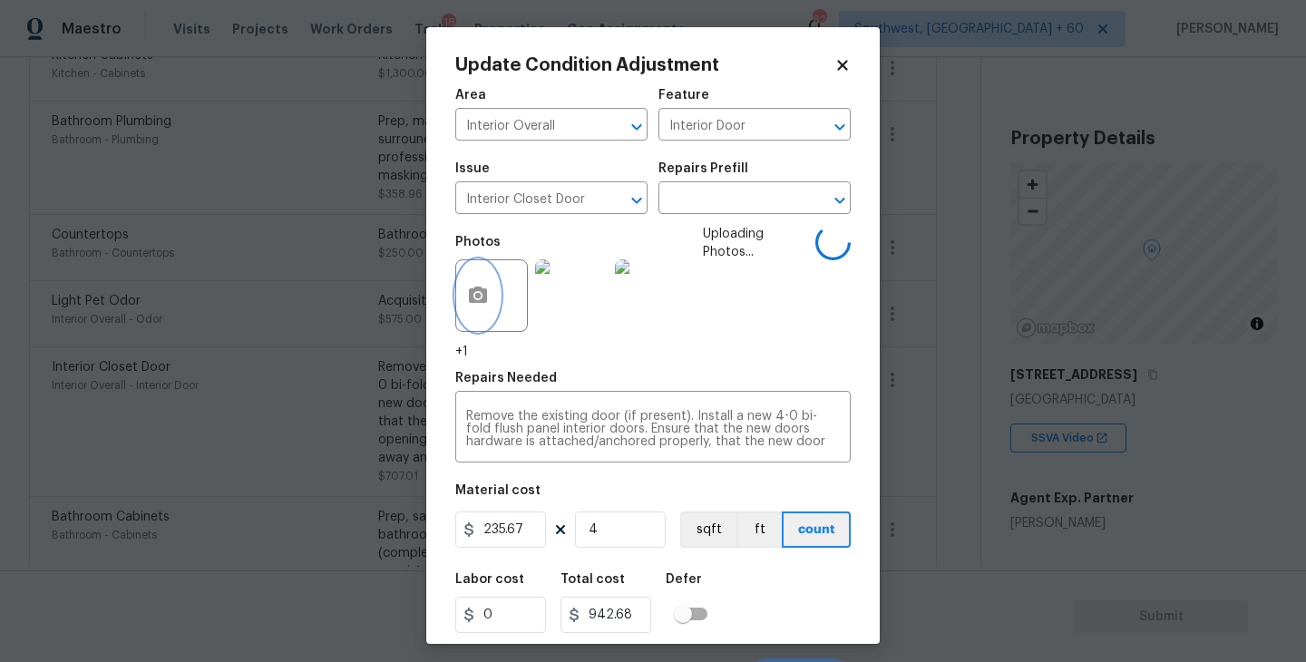
scroll to position [34, 0]
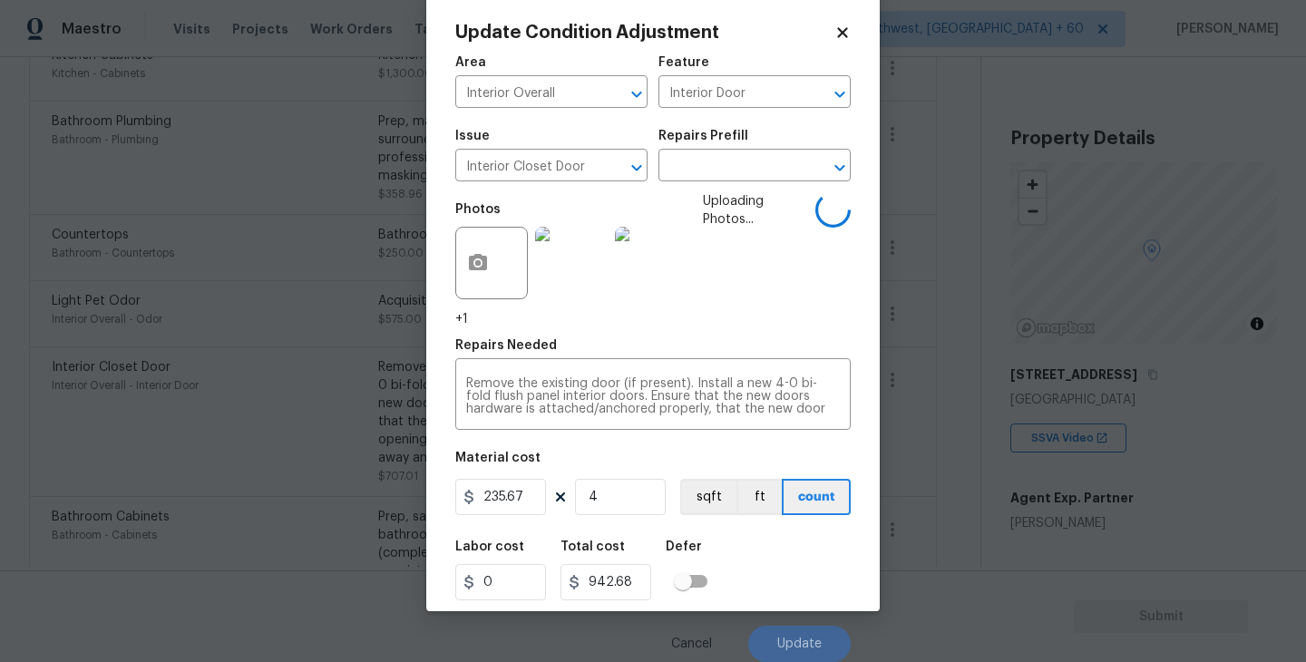
click at [805, 565] on div "Labor cost 0 Total cost 942.68 Defer" at bounding box center [652, 571] width 395 height 82
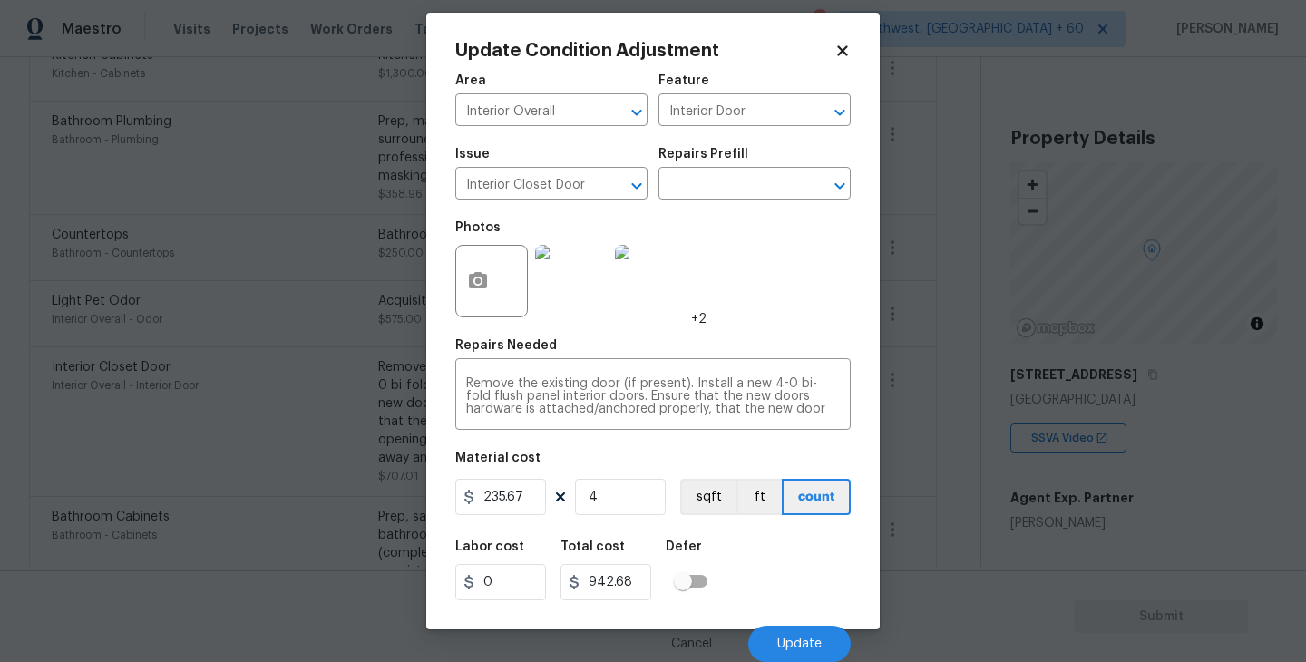
click at [783, 589] on div "Labor cost 0 Total cost 942.68 Defer" at bounding box center [652, 571] width 395 height 82
click at [791, 638] on span "Update" at bounding box center [799, 645] width 44 height 14
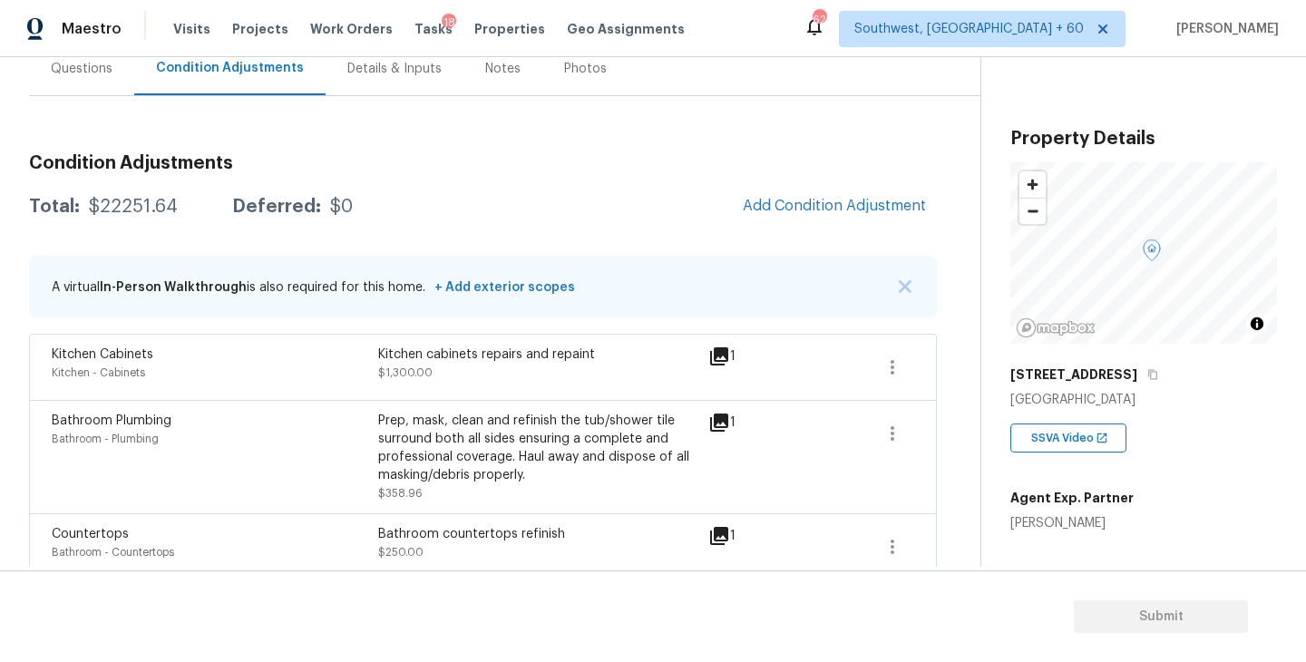
scroll to position [73, 0]
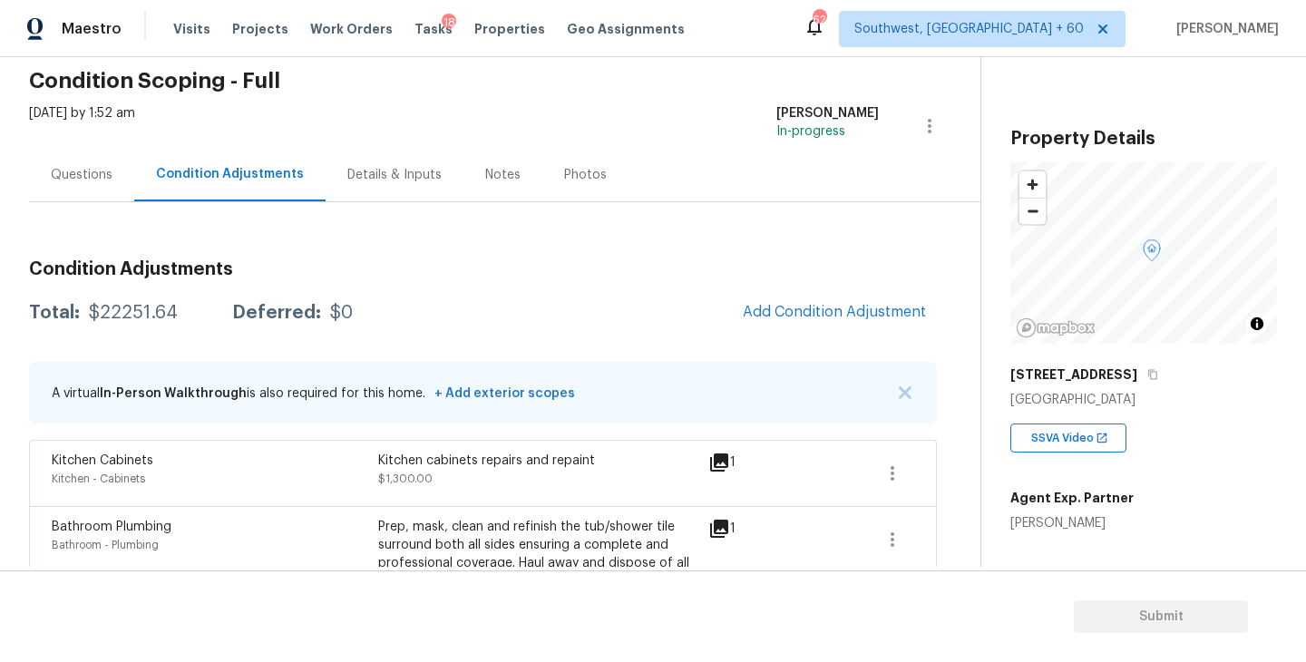
click at [84, 180] on div "Questions" at bounding box center [82, 175] width 62 height 18
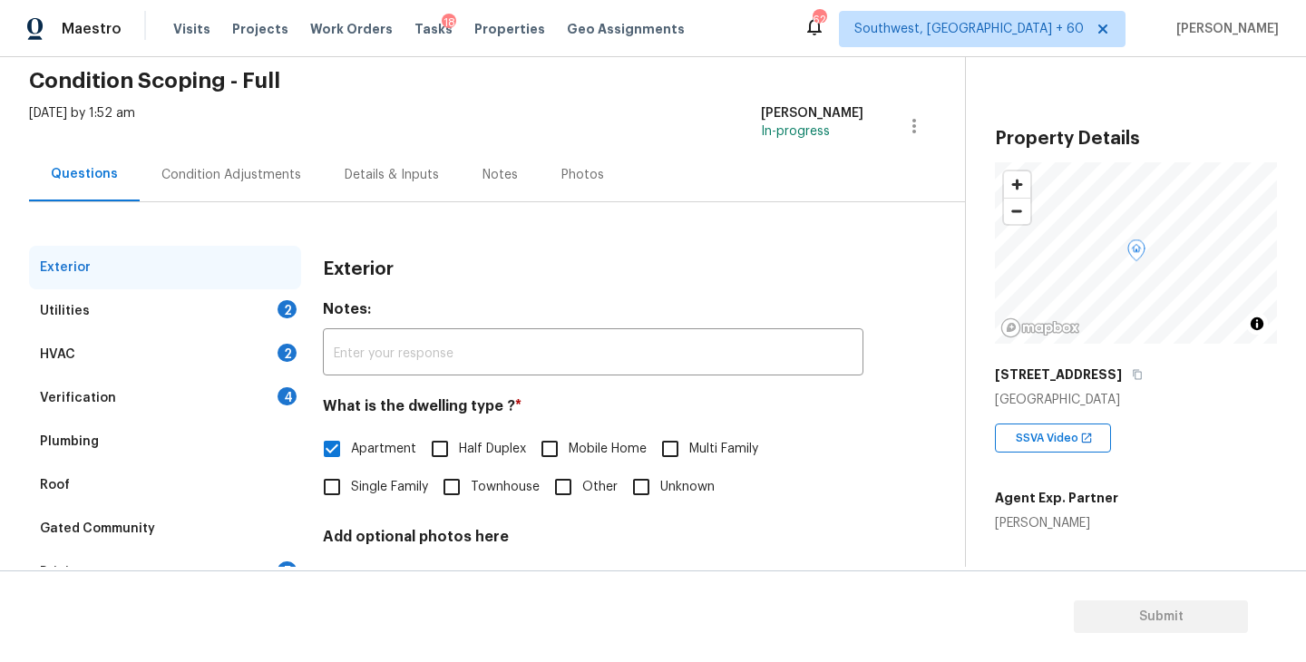
scroll to position [207, 0]
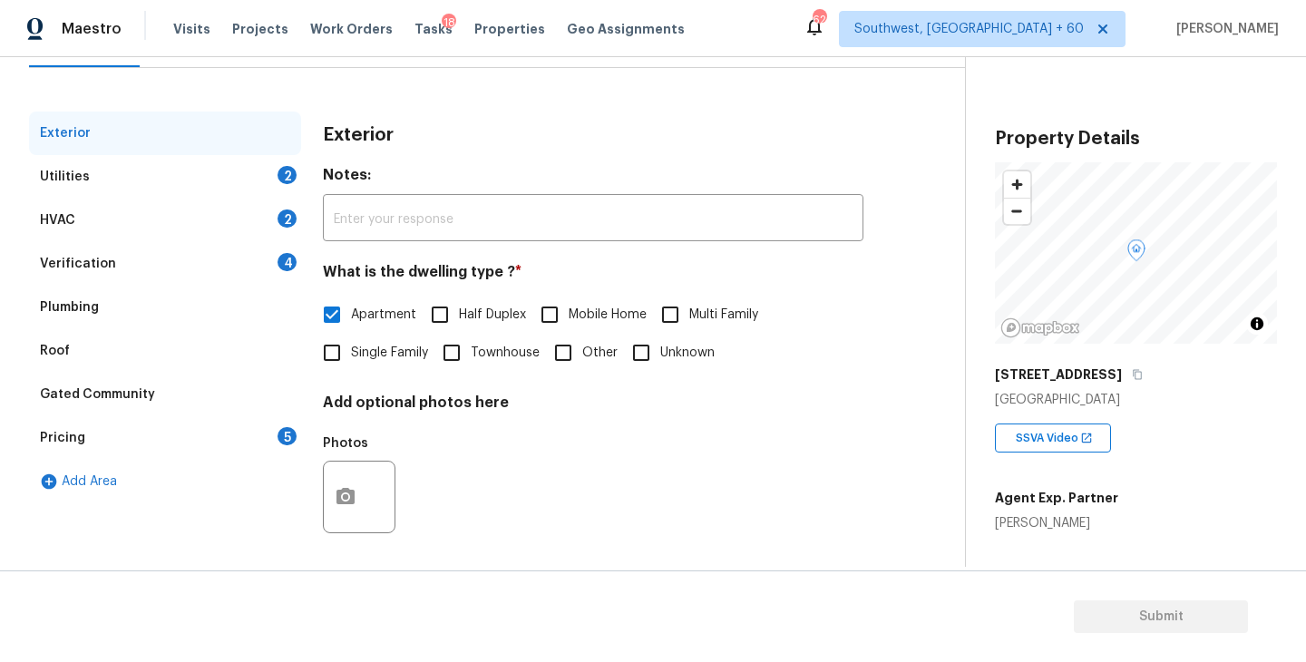
click at [108, 449] on div "Pricing 5" at bounding box center [165, 438] width 272 height 44
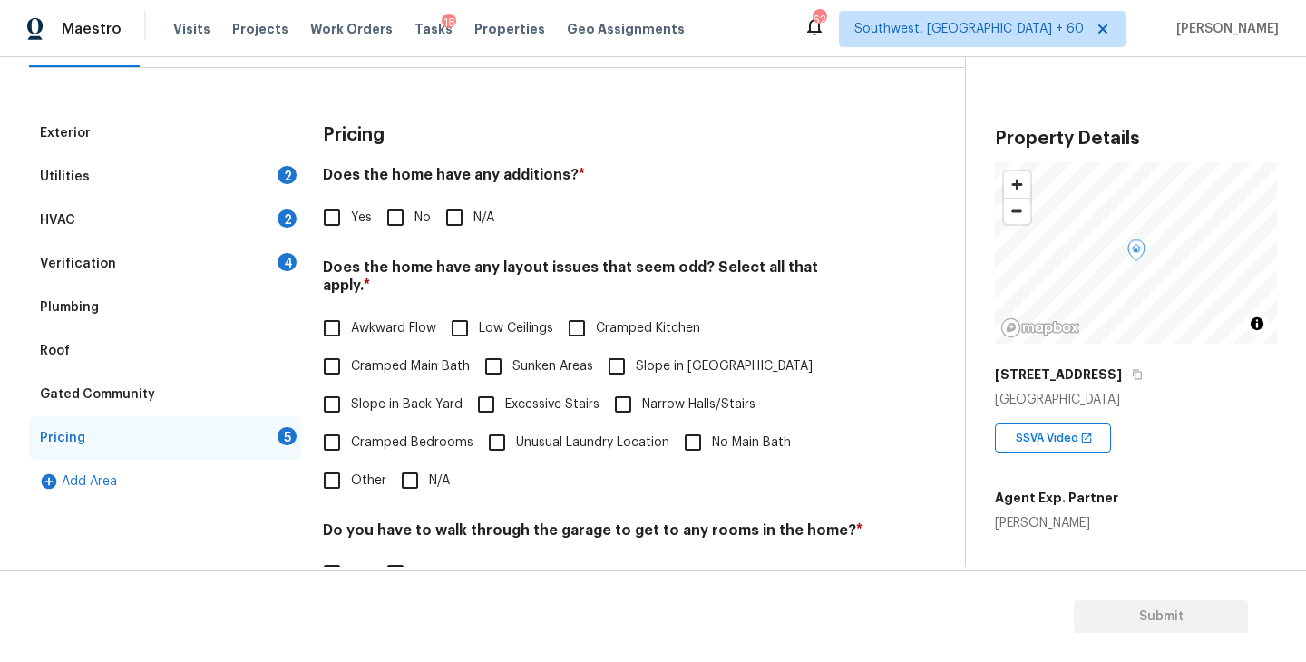
click at [337, 220] on input "Yes" at bounding box center [332, 218] width 38 height 38
checkbox input "true"
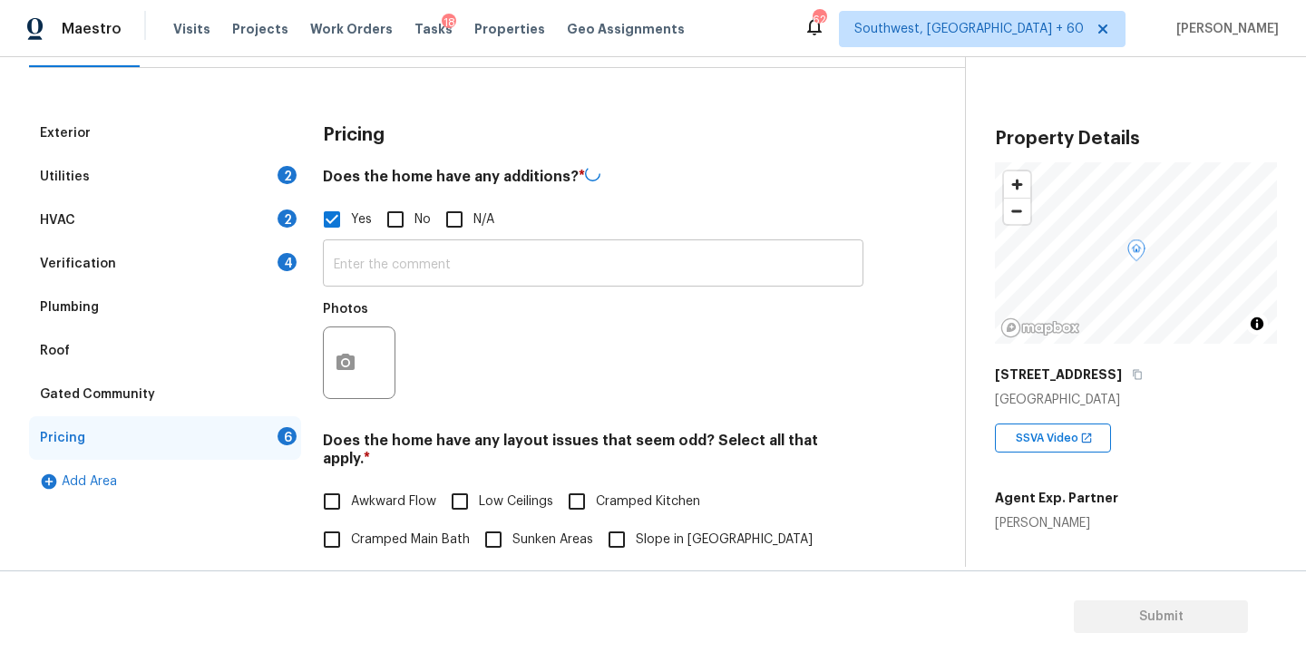
click at [376, 259] on input "text" at bounding box center [593, 265] width 541 height 43
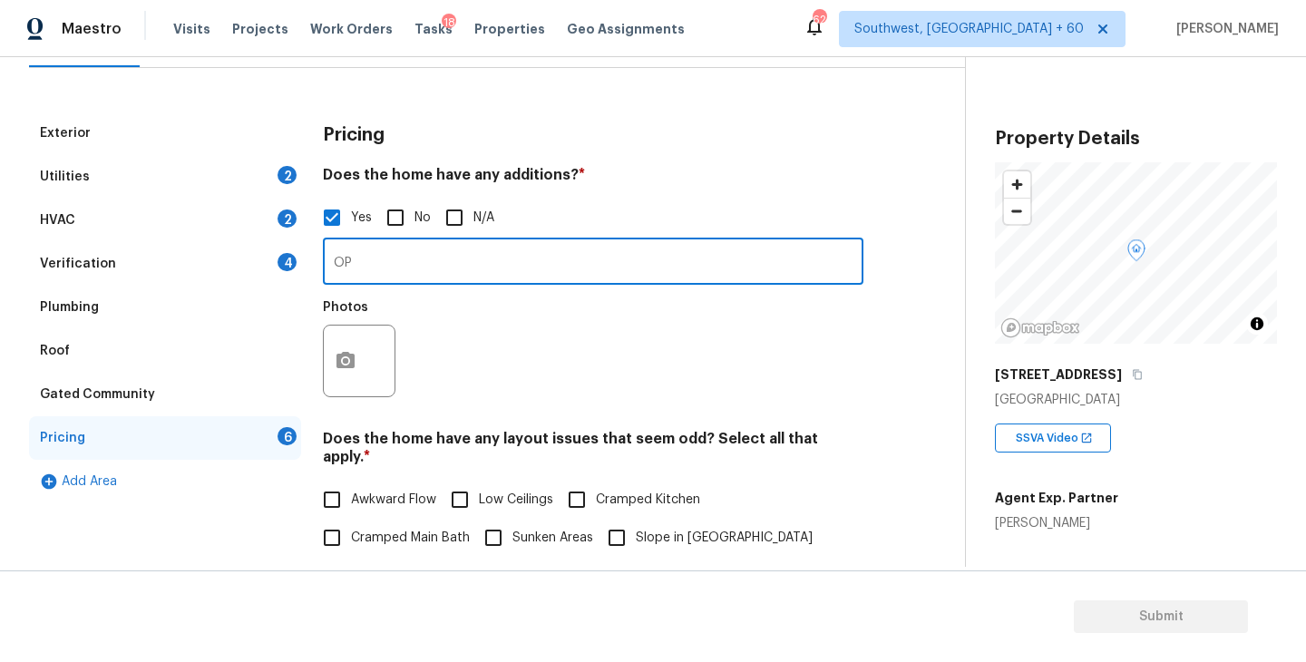
type input "O"
type input "p"
type input "Covered patio or sunroom"
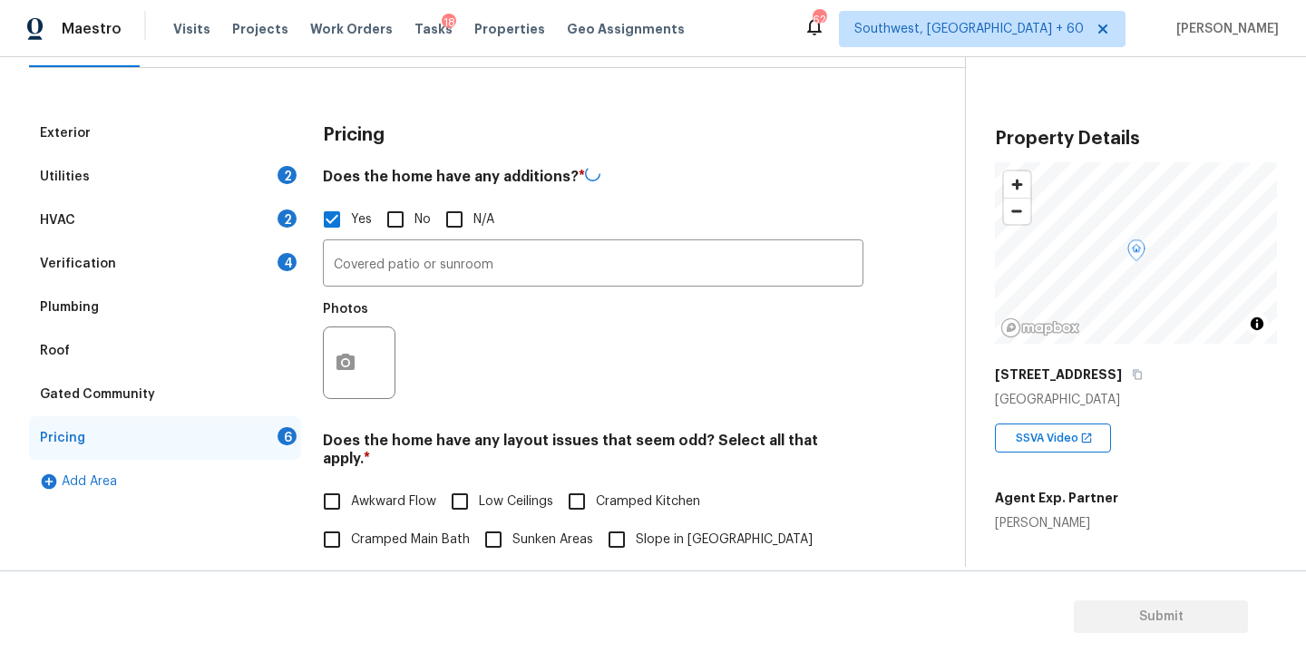
click at [418, 361] on div "Photos" at bounding box center [593, 351] width 541 height 118
click at [334, 370] on button "button" at bounding box center [346, 362] width 44 height 71
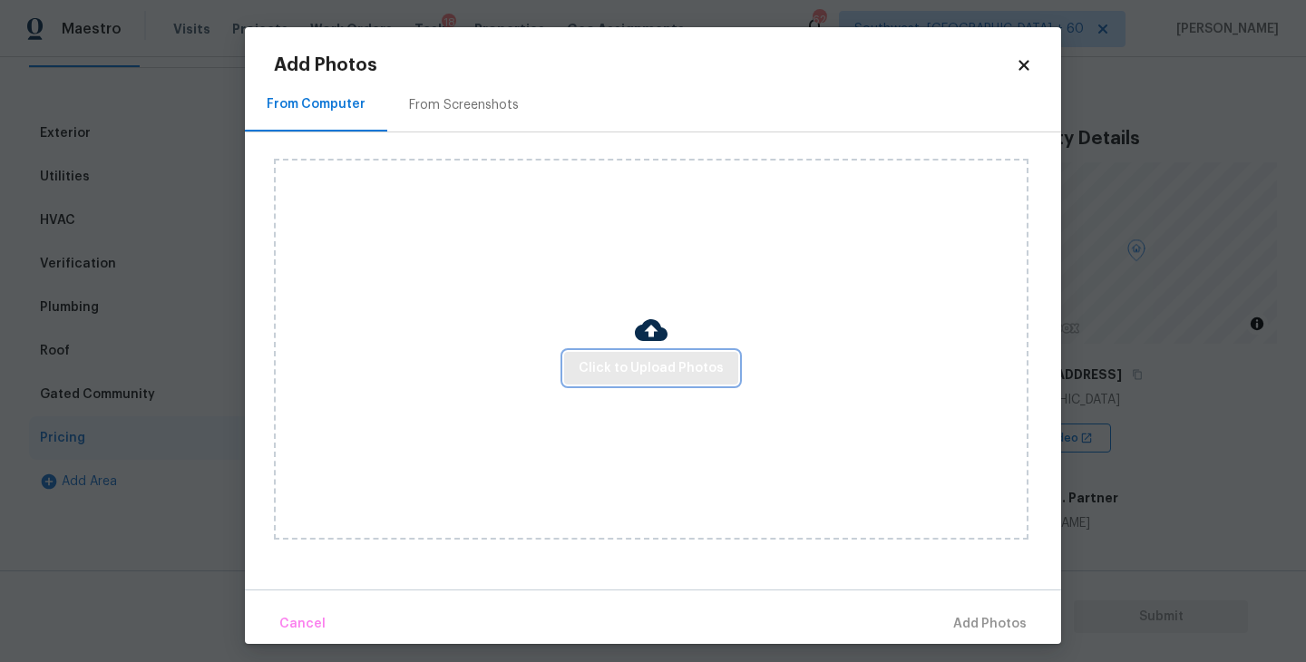
click at [619, 375] on span "Click to Upload Photos" at bounding box center [651, 368] width 145 height 23
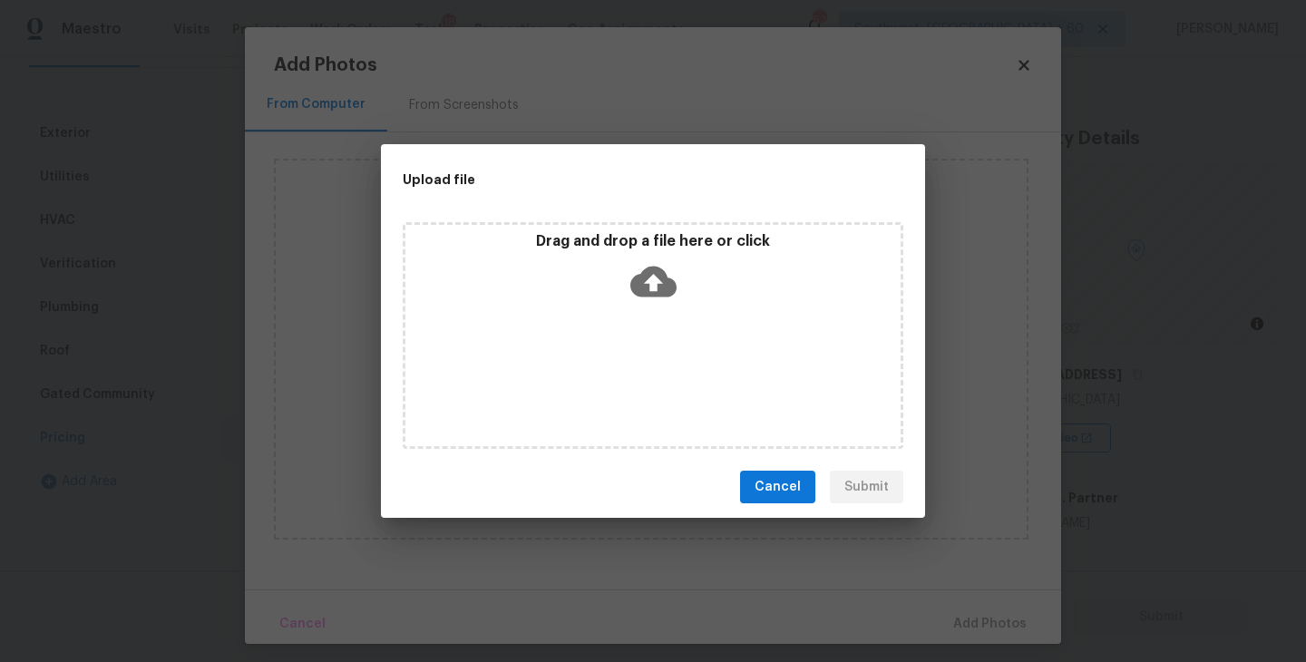
click at [646, 312] on div "Drag and drop a file here or click" at bounding box center [653, 335] width 501 height 227
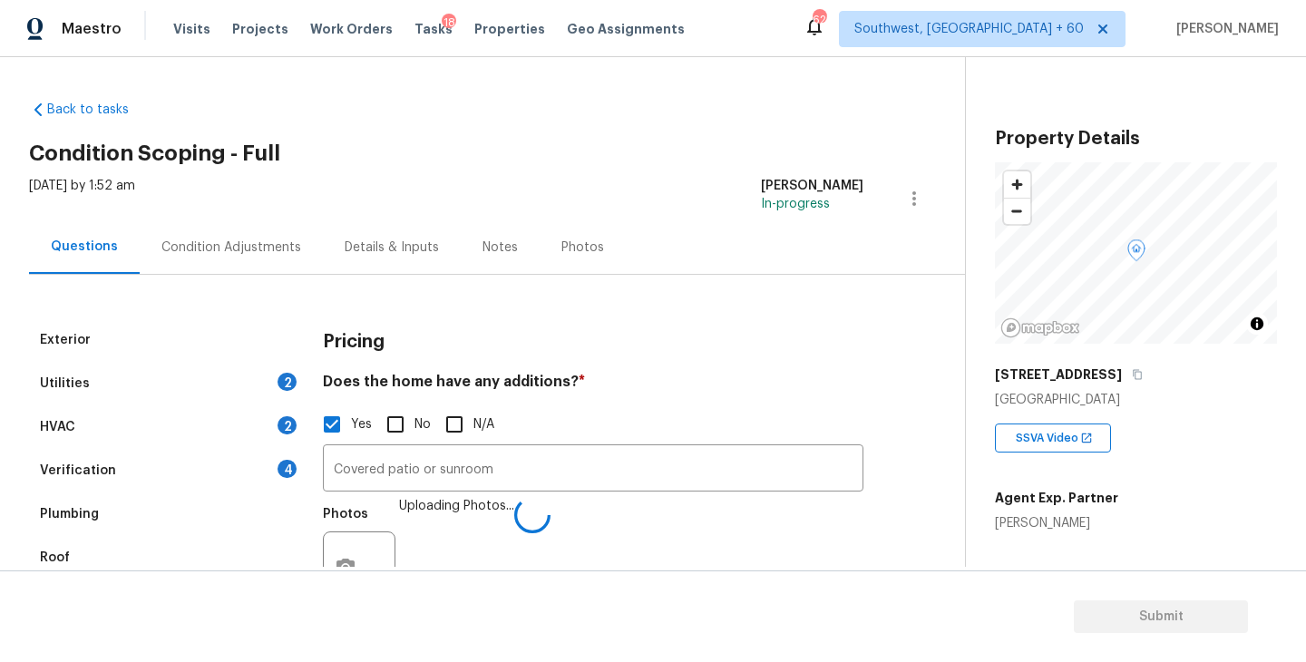
scroll to position [244, 0]
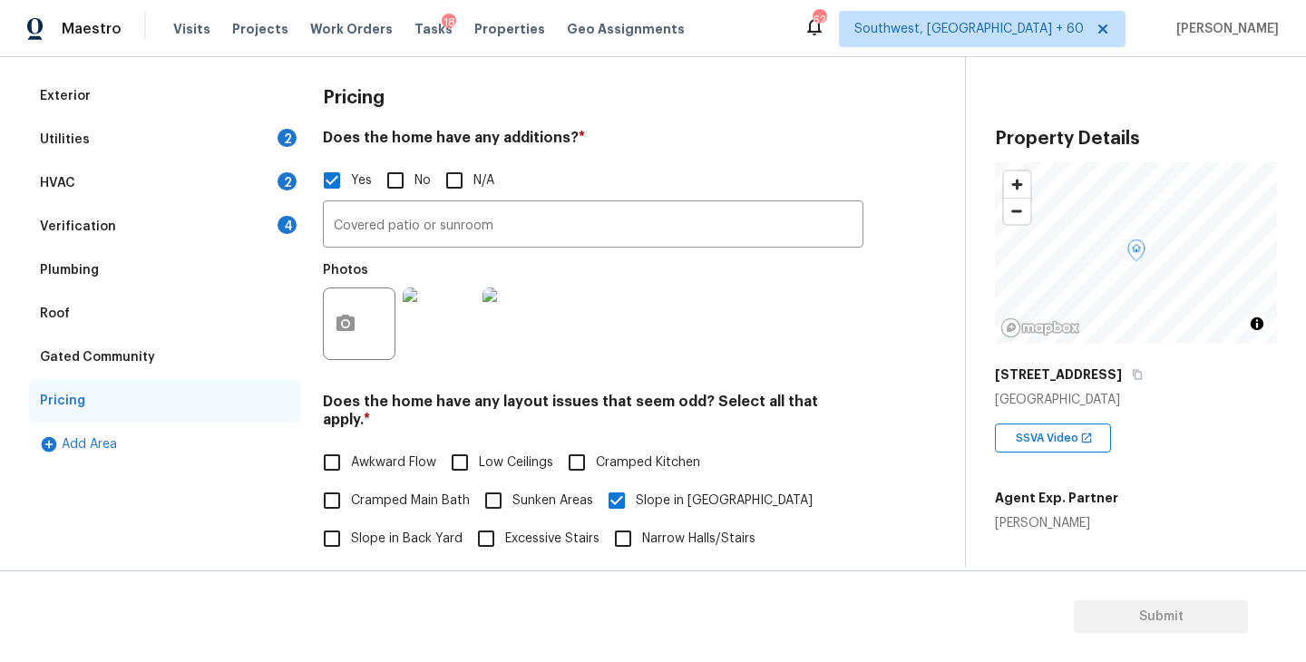
click at [169, 146] on div "Utilities 2" at bounding box center [165, 140] width 272 height 44
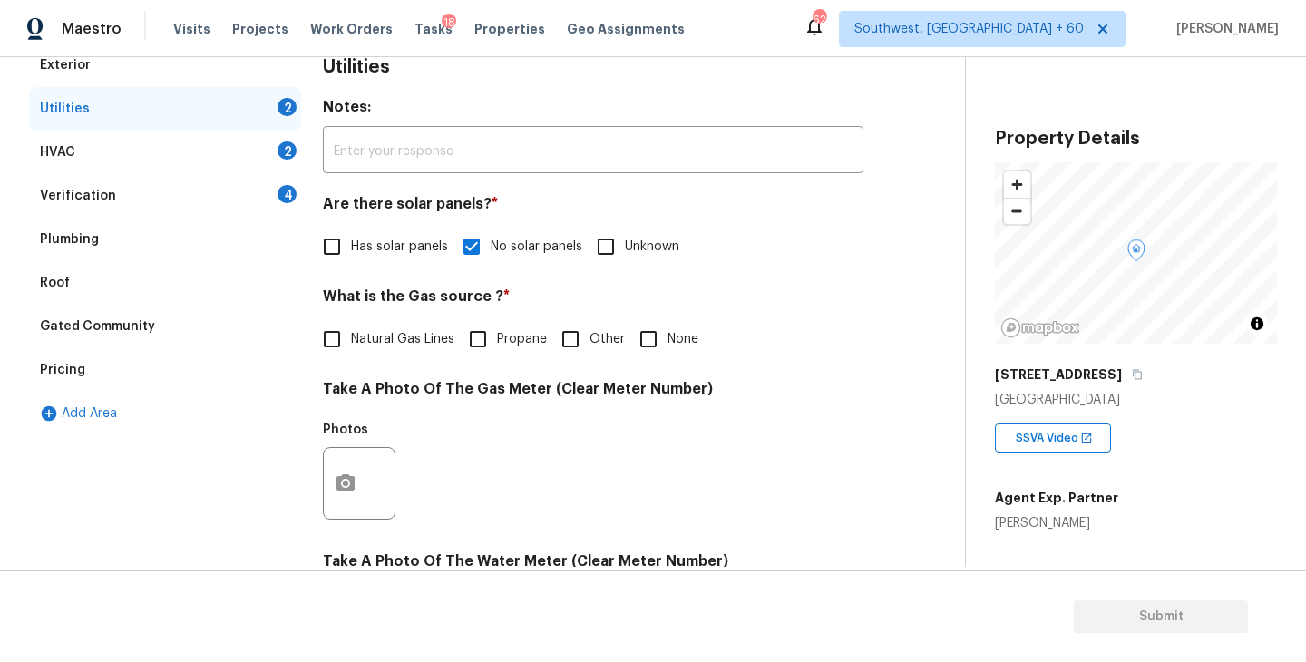
scroll to position [273, 0]
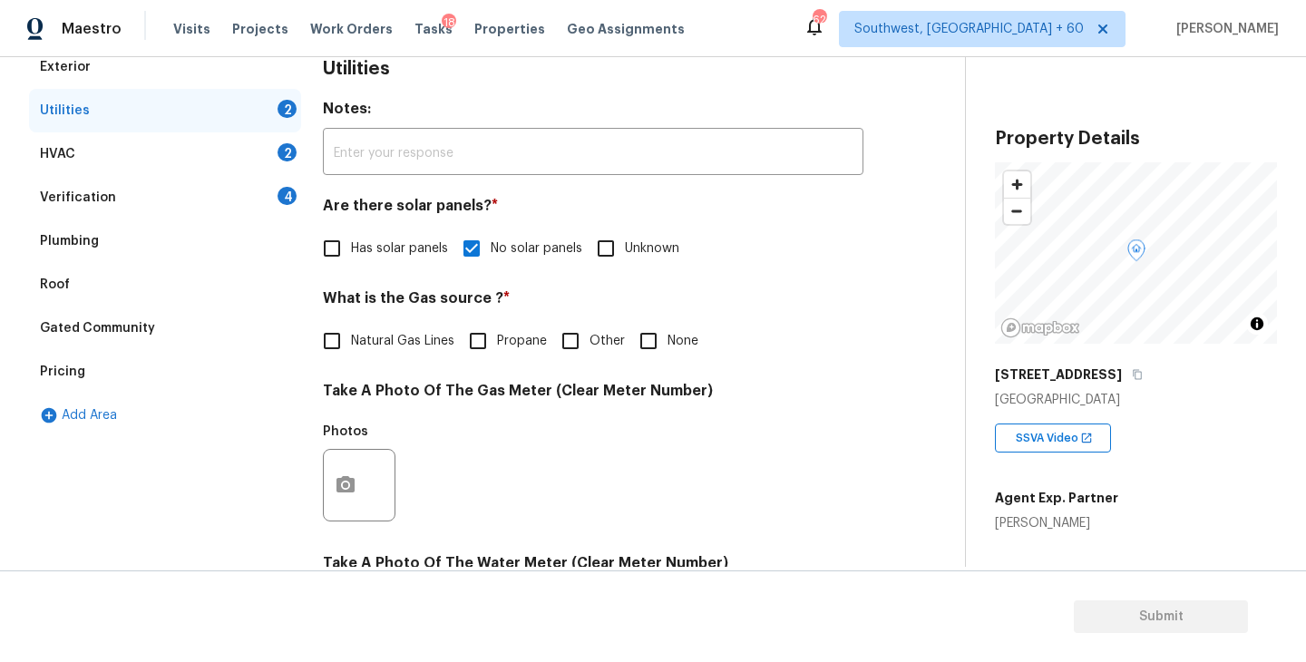
click at [668, 340] on span "None" at bounding box center [683, 341] width 31 height 19
click at [666, 340] on input "None" at bounding box center [649, 341] width 38 height 38
checkbox input "true"
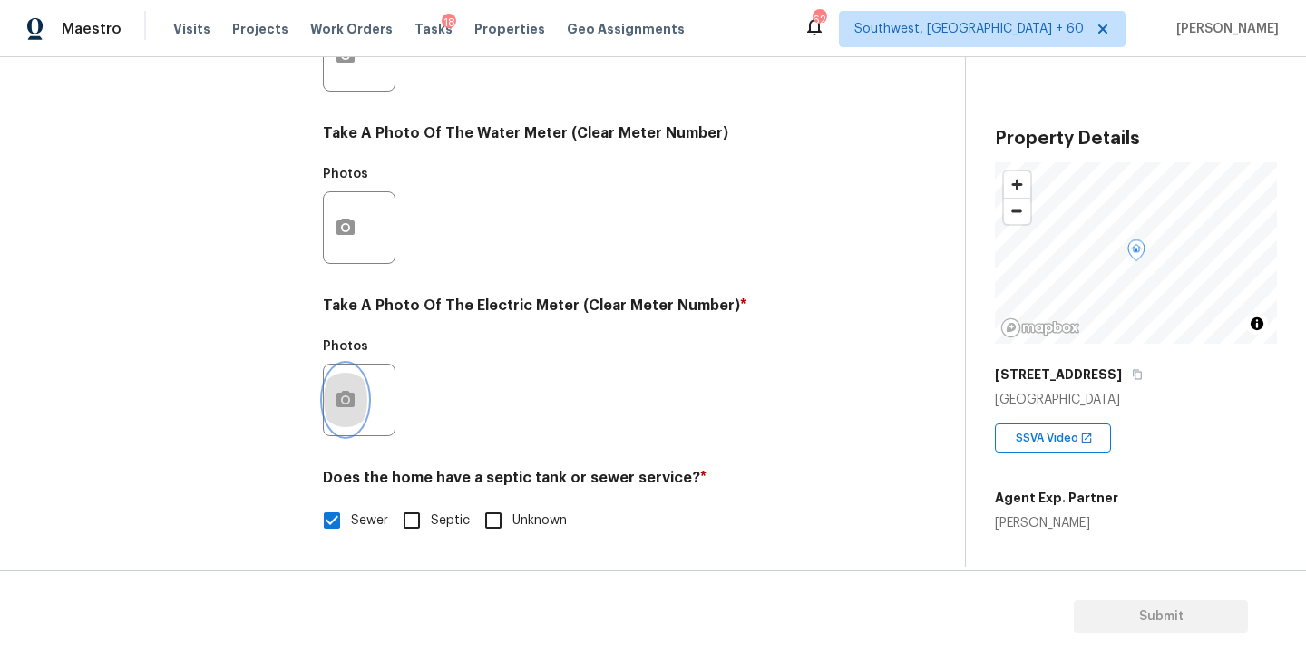
click at [366, 400] on button "button" at bounding box center [346, 400] width 44 height 71
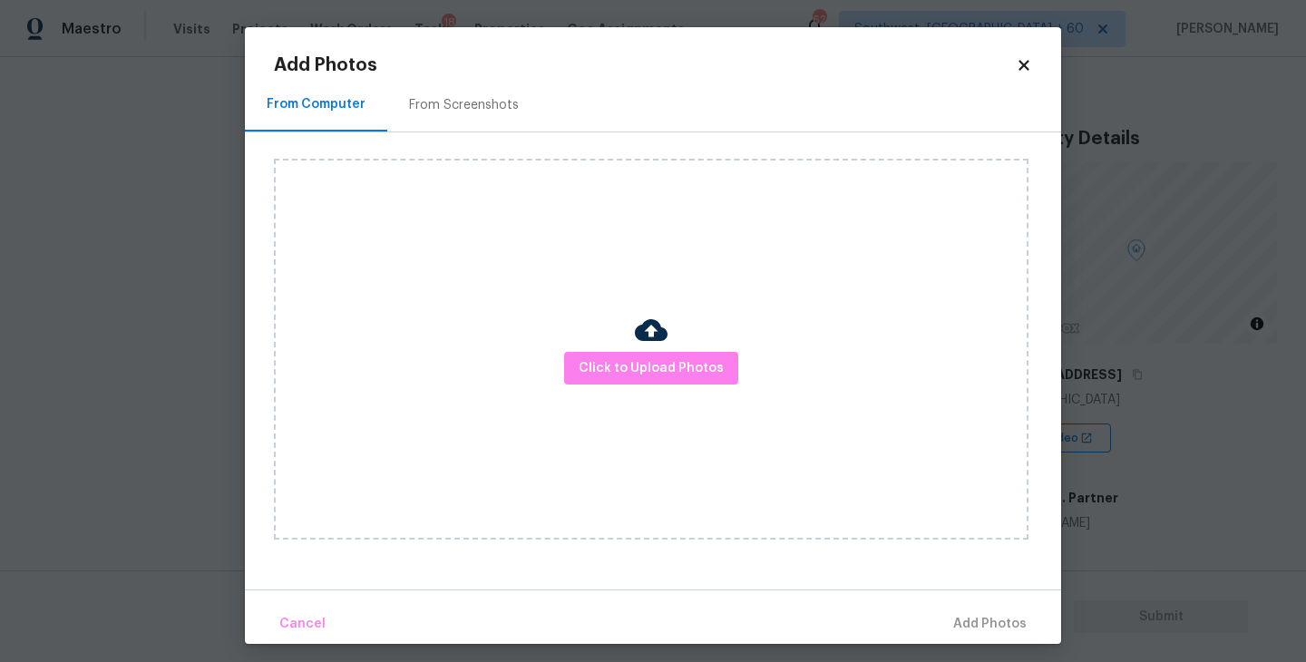
click at [609, 341] on div "Click to Upload Photos" at bounding box center [651, 349] width 755 height 381
click at [611, 365] on span "Click to Upload Photos" at bounding box center [651, 368] width 145 height 23
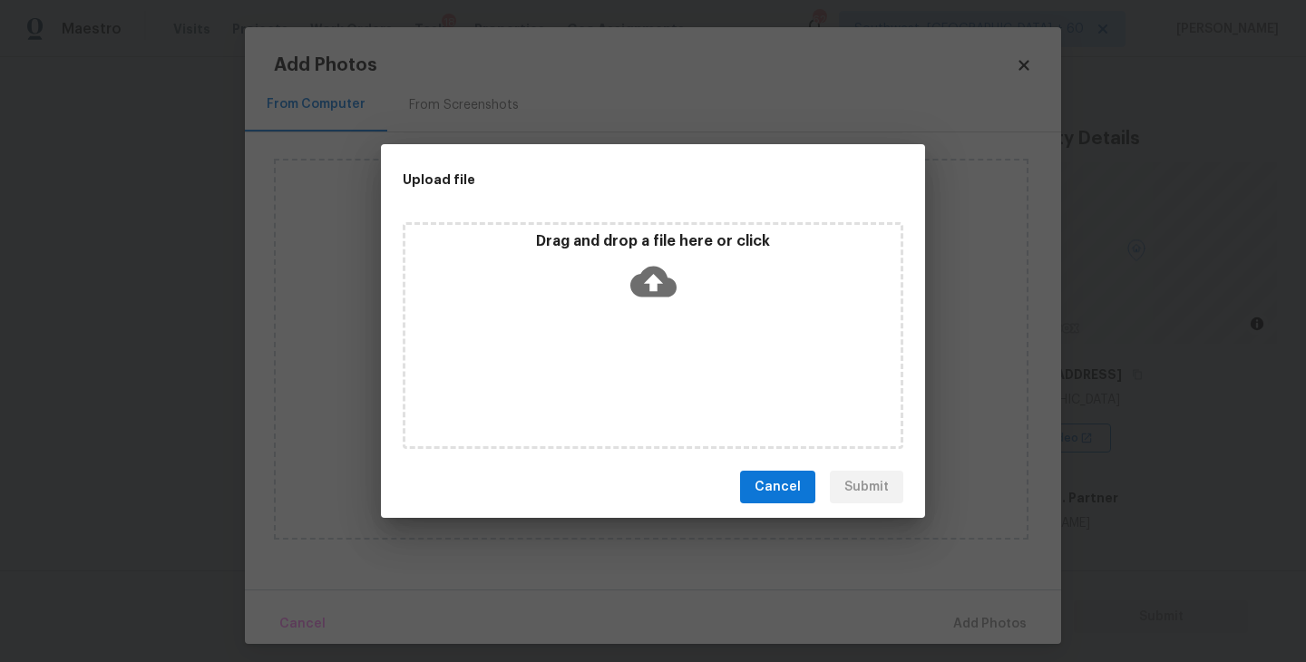
click at [657, 290] on icon at bounding box center [653, 282] width 46 height 31
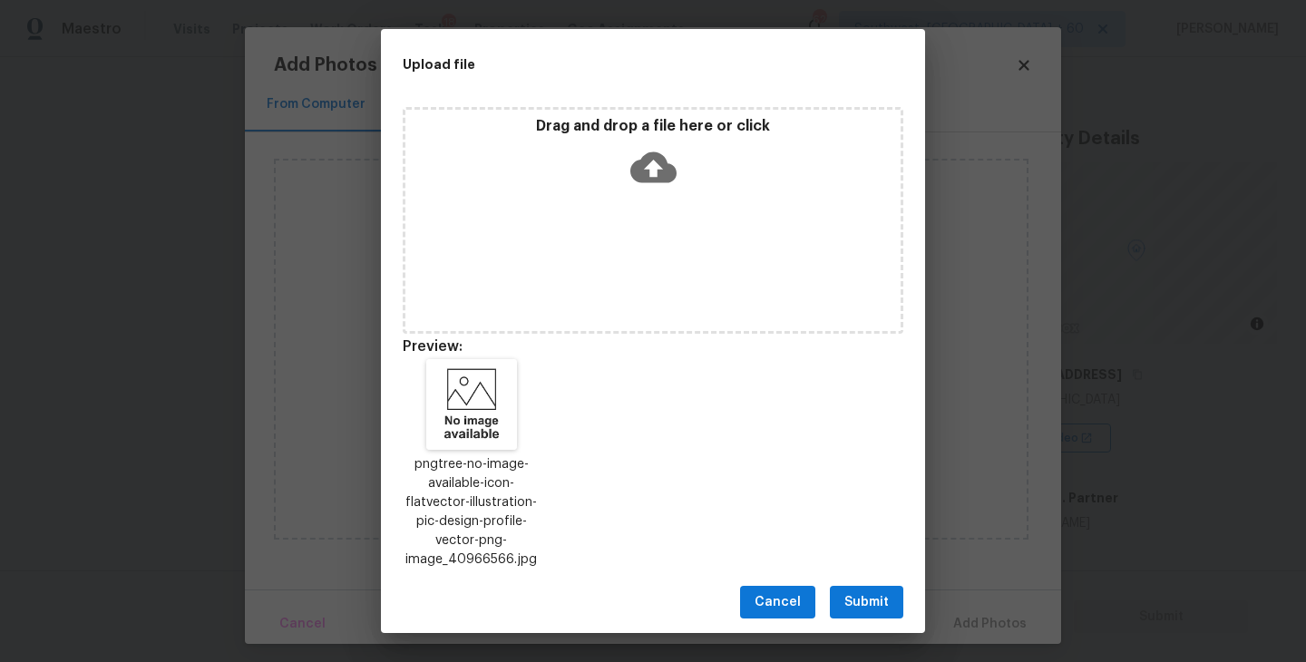
click at [867, 620] on div "Cancel Submit" at bounding box center [653, 602] width 544 height 63
click at [882, 604] on span "Submit" at bounding box center [866, 602] width 44 height 23
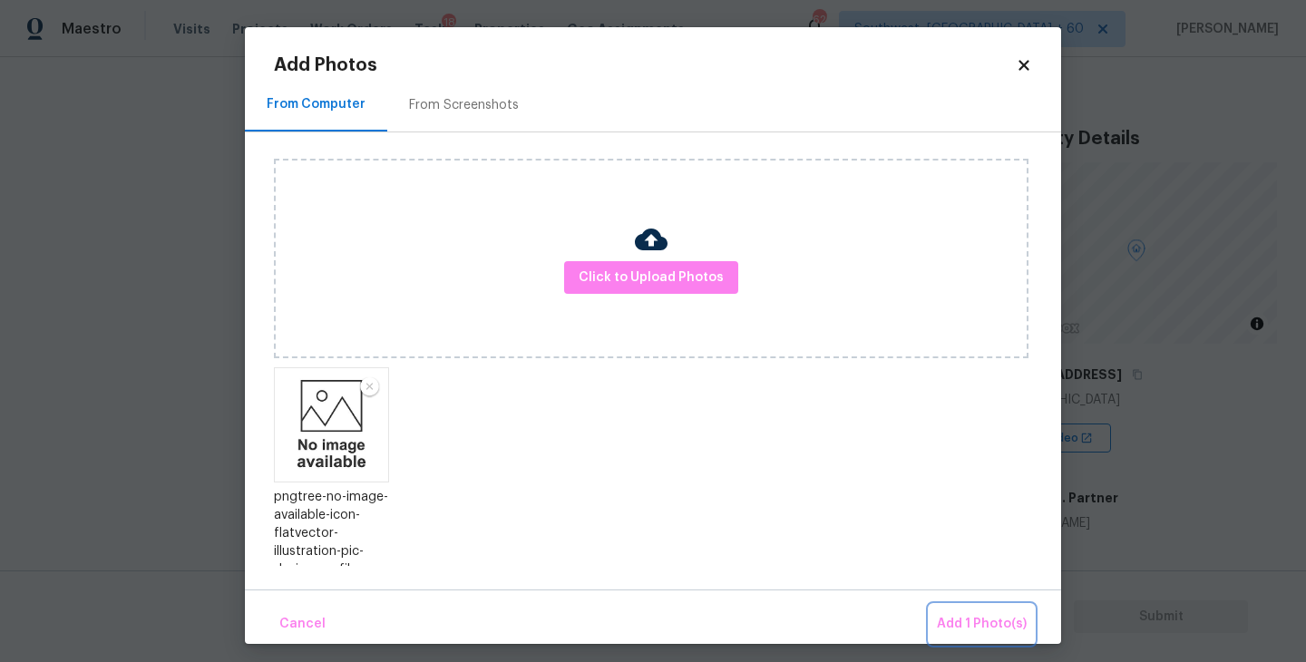
click at [947, 624] on span "Add 1 Photo(s)" at bounding box center [982, 624] width 90 height 23
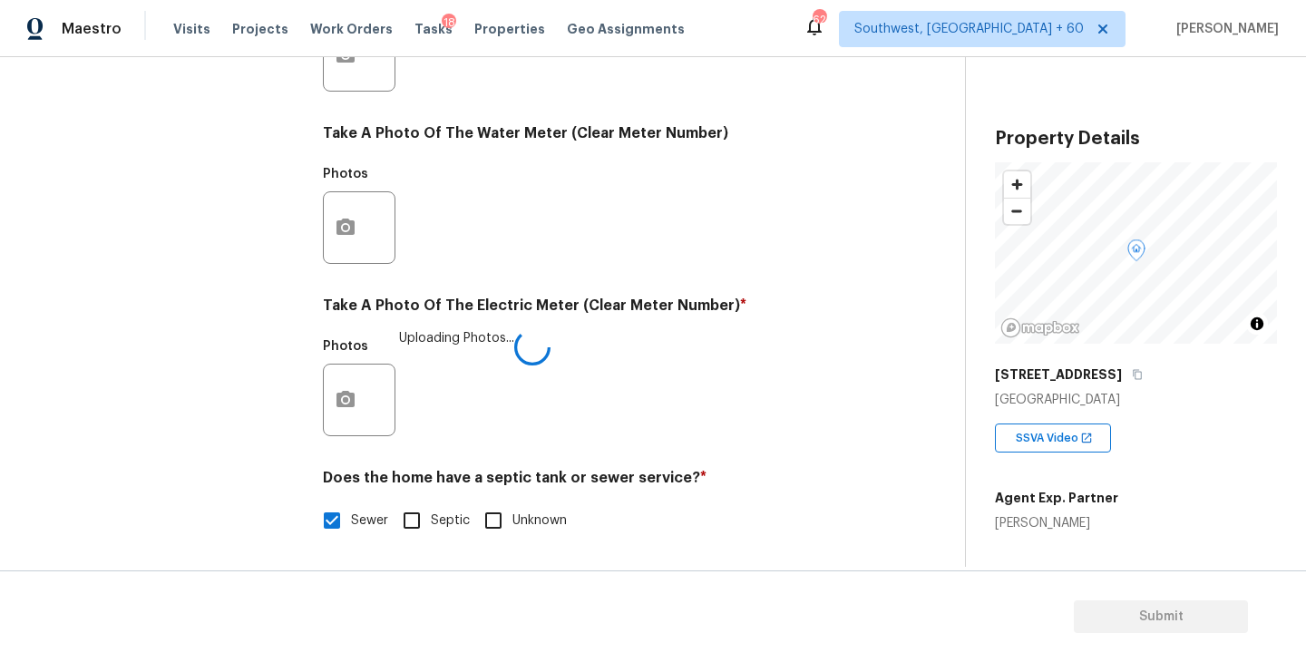
click at [761, 464] on div "Utilities Notes: ​ Are there solar panels? * Has solar panels No solar panels U…" at bounding box center [593, 88] width 541 height 946
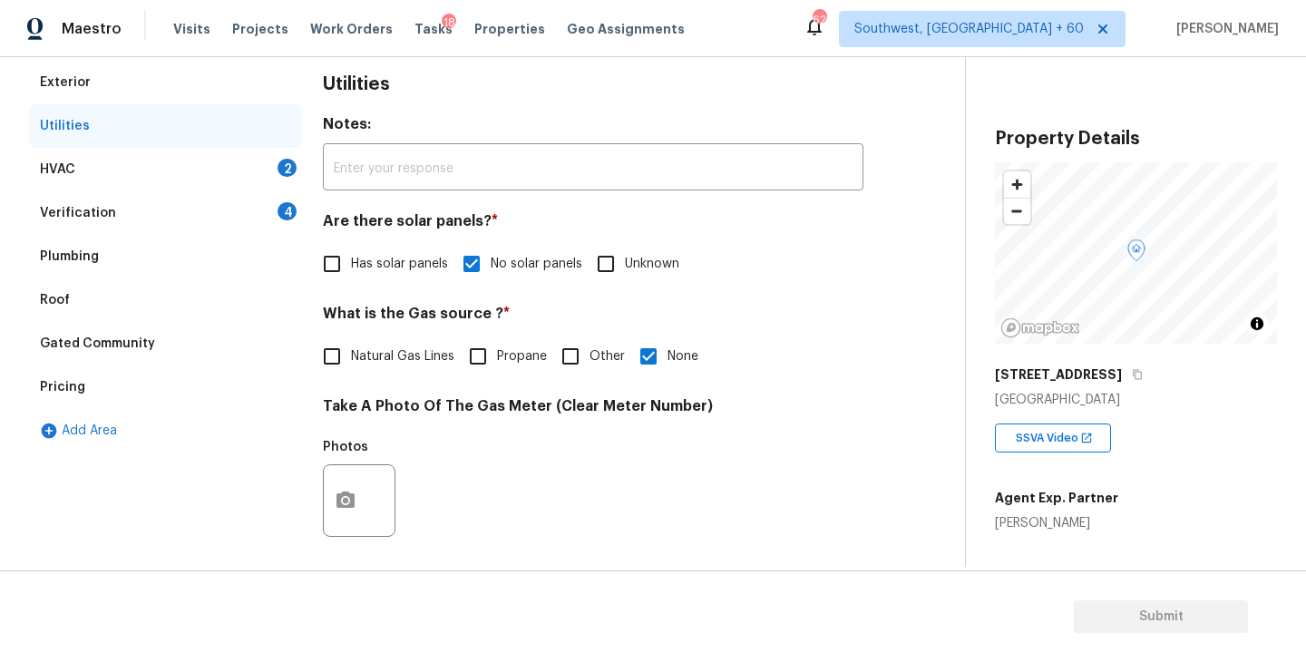
scroll to position [214, 0]
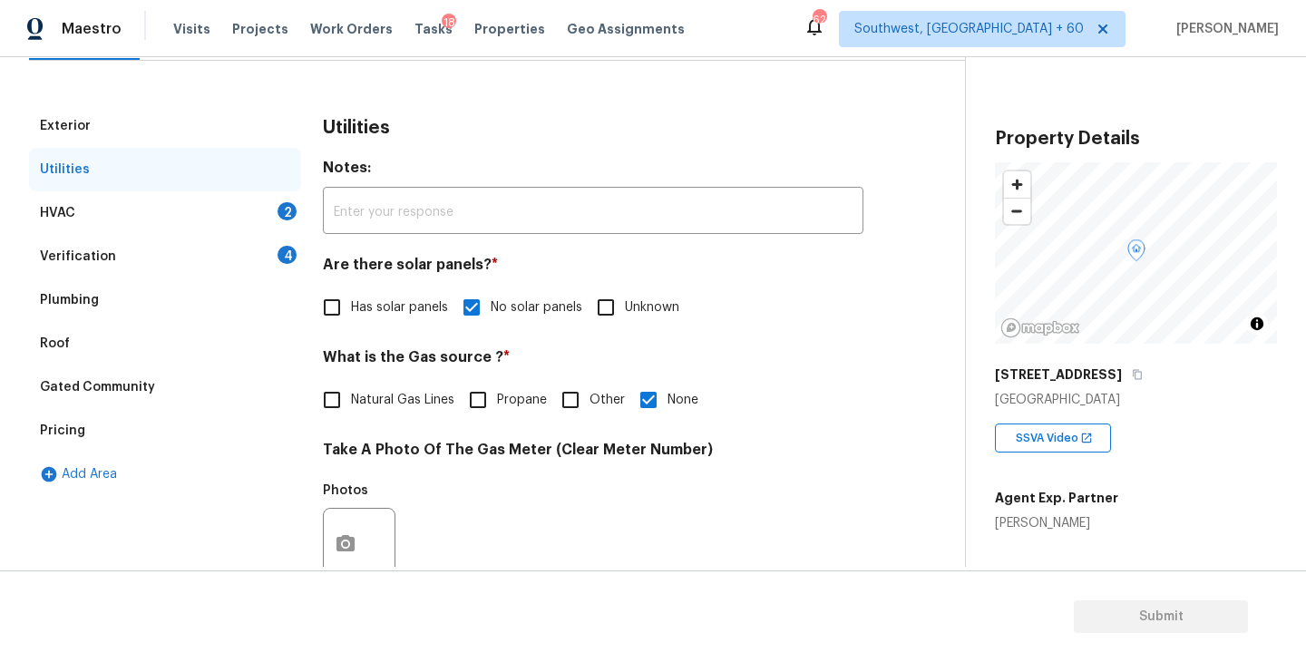
click at [232, 207] on div "HVAC 2" at bounding box center [165, 213] width 272 height 44
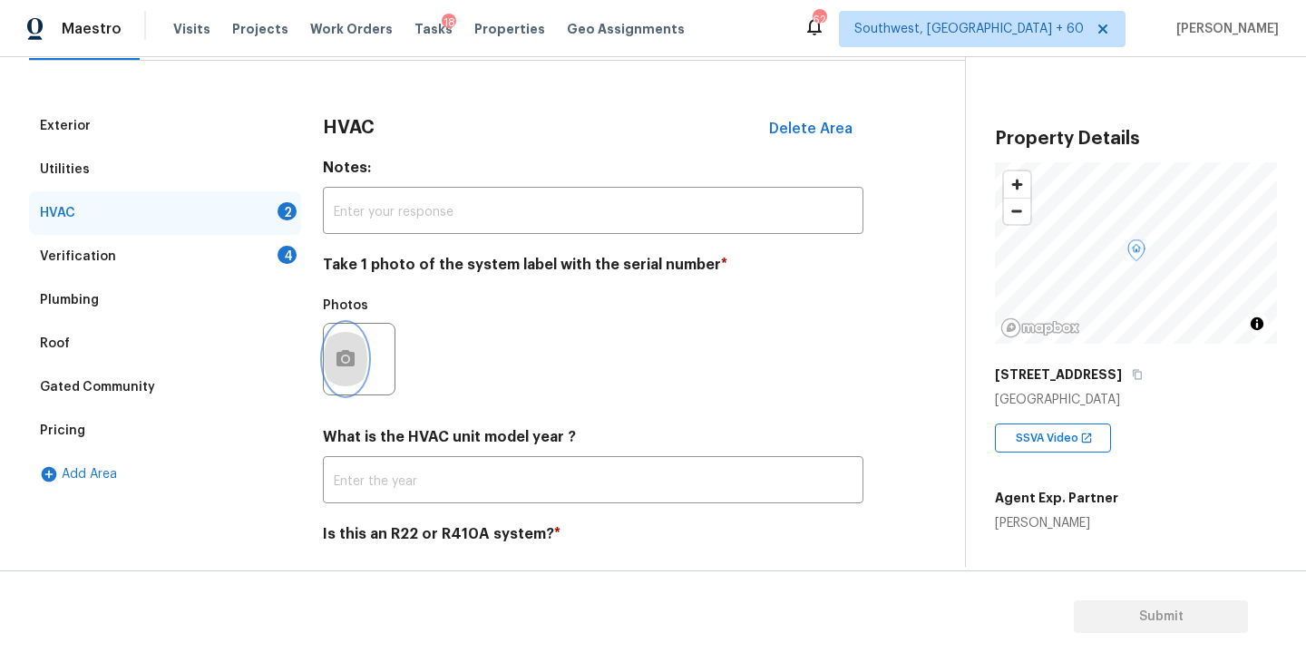
click at [339, 359] on icon "button" at bounding box center [346, 358] width 18 height 16
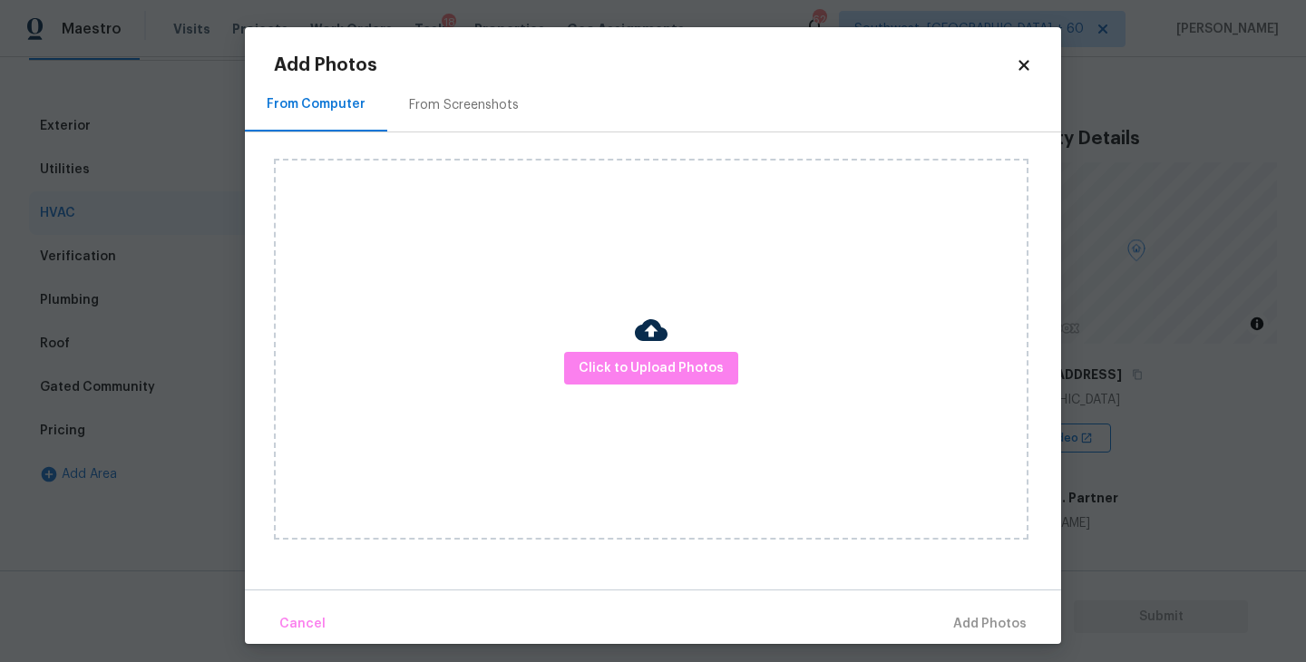
drag, startPoint x: 339, startPoint y: 359, endPoint x: 542, endPoint y: 356, distance: 203.2
click at [542, 356] on div "Click to Upload Photos" at bounding box center [651, 349] width 755 height 381
click at [649, 363] on span "Click to Upload Photos" at bounding box center [651, 368] width 145 height 23
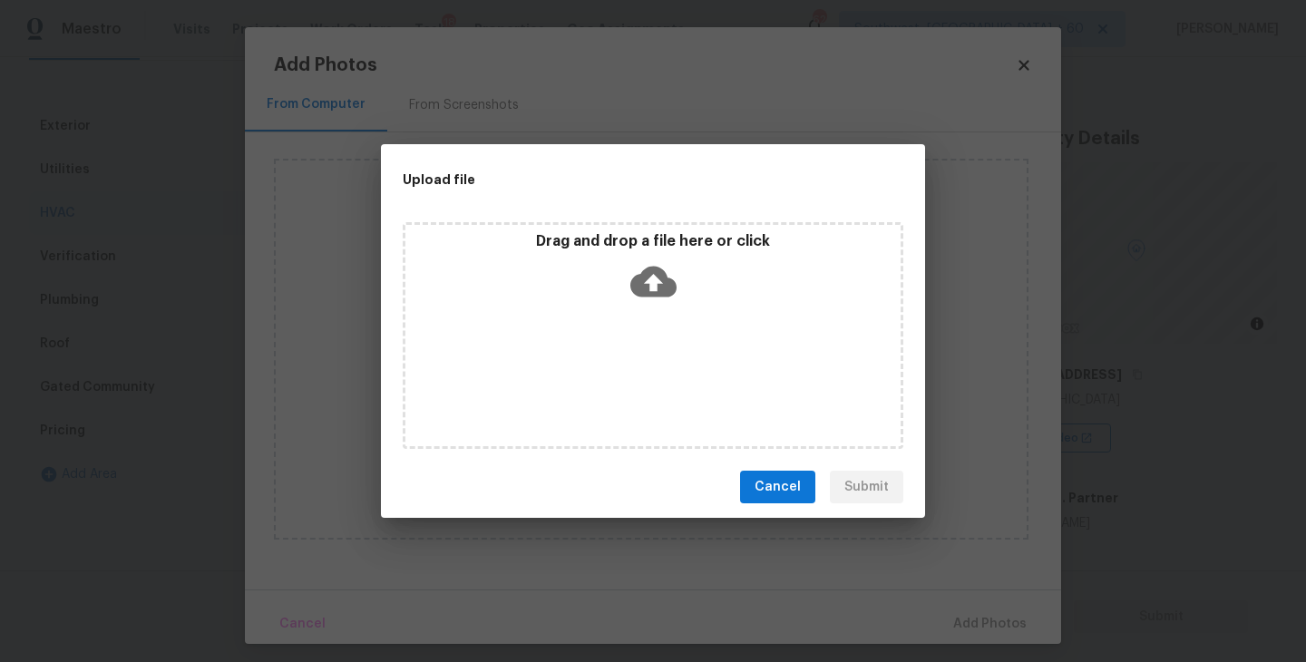
click at [663, 327] on div "Drag and drop a file here or click" at bounding box center [653, 335] width 501 height 227
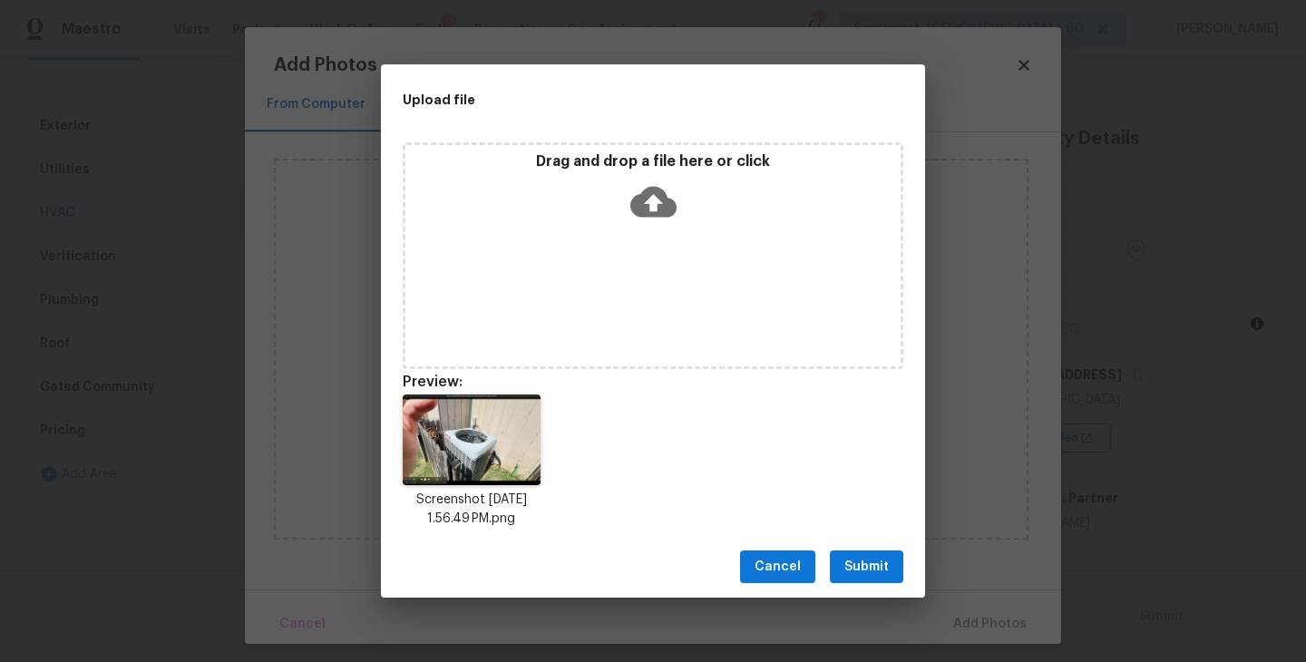
click at [858, 571] on span "Submit" at bounding box center [866, 567] width 44 height 23
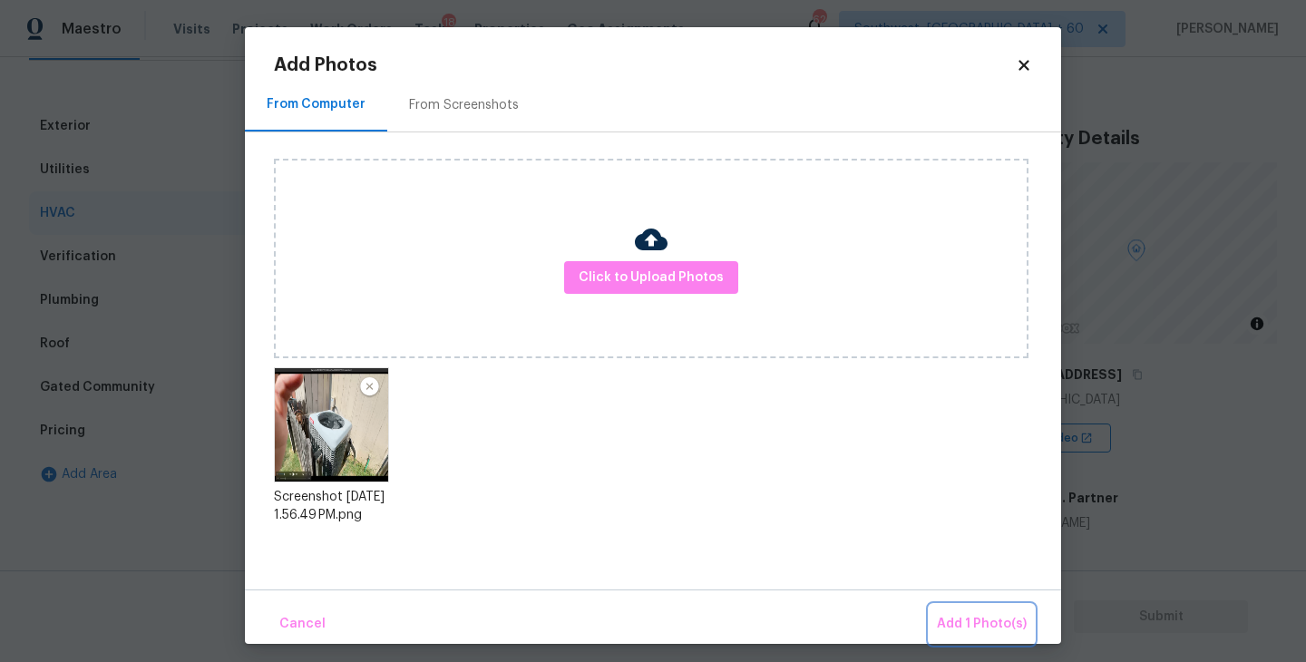
click at [945, 620] on span "Add 1 Photo(s)" at bounding box center [982, 624] width 90 height 23
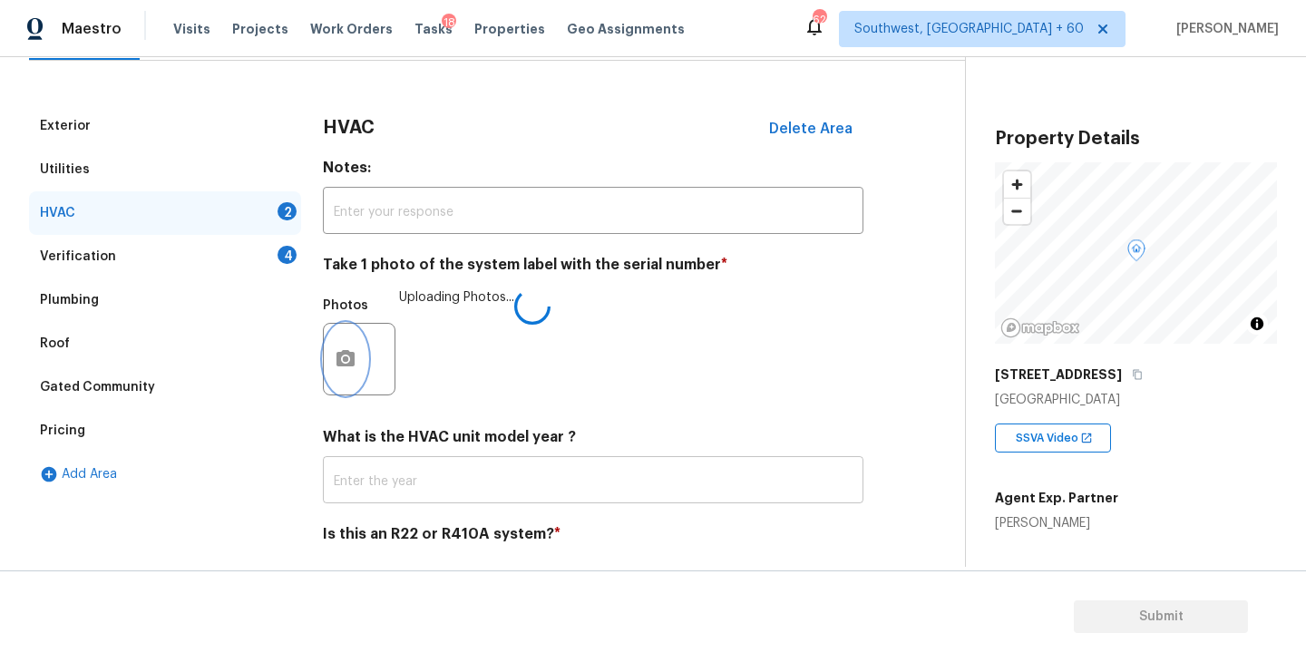
scroll to position [271, 0]
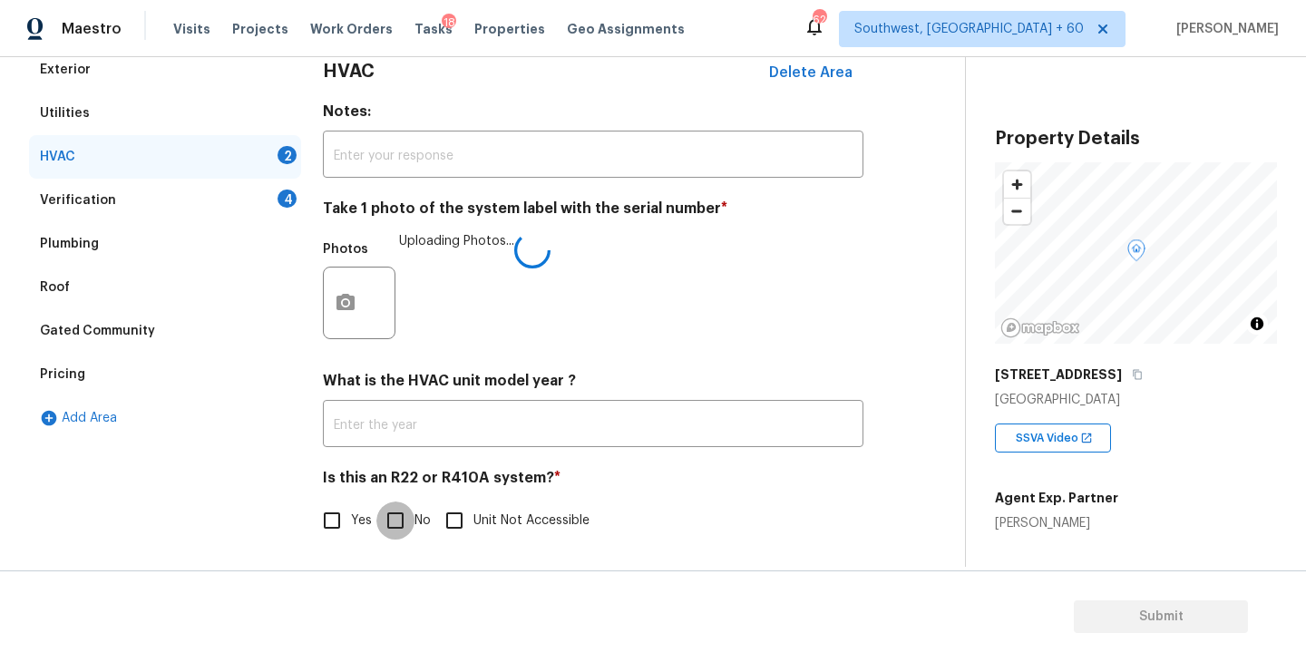
click at [391, 522] on input "No" at bounding box center [395, 521] width 38 height 38
checkbox input "true"
click at [721, 510] on div "Yes No Unit Not Accessible" at bounding box center [593, 522] width 541 height 38
click at [249, 197] on div "Verification 4" at bounding box center [165, 201] width 272 height 44
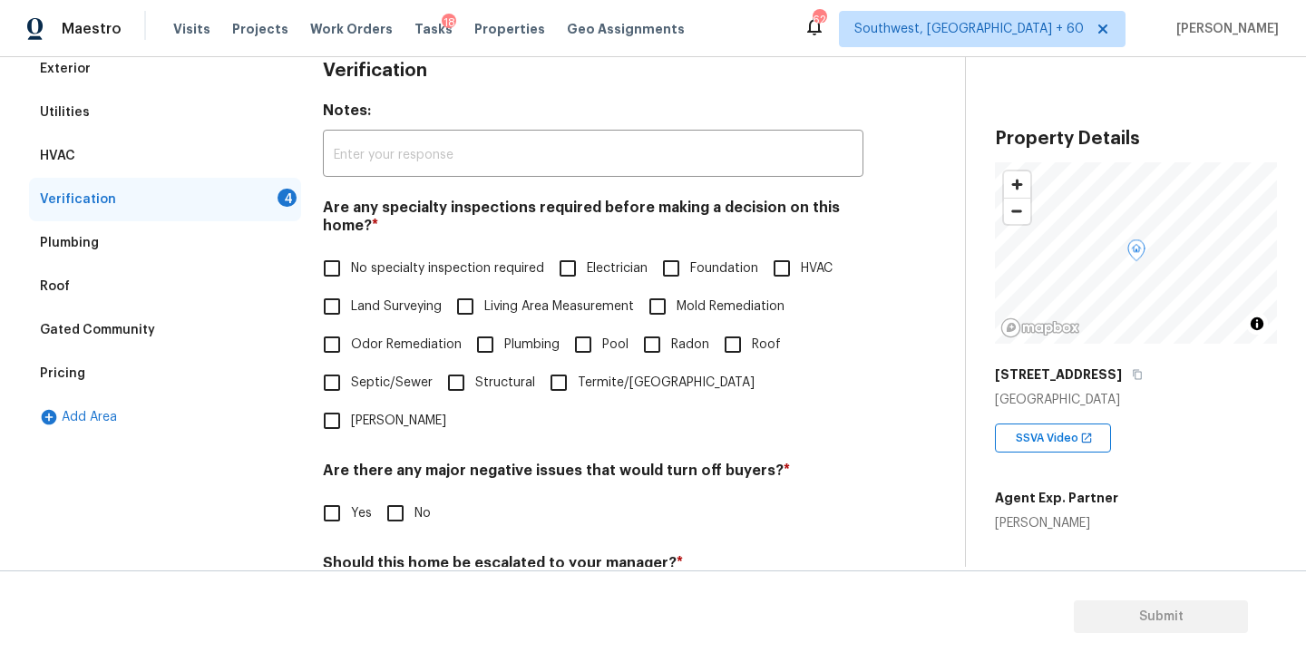
click at [405, 290] on label "Land Surveying" at bounding box center [377, 307] width 129 height 38
click at [351, 290] on input "Land Surveying" at bounding box center [332, 307] width 38 height 38
checkbox input "true"
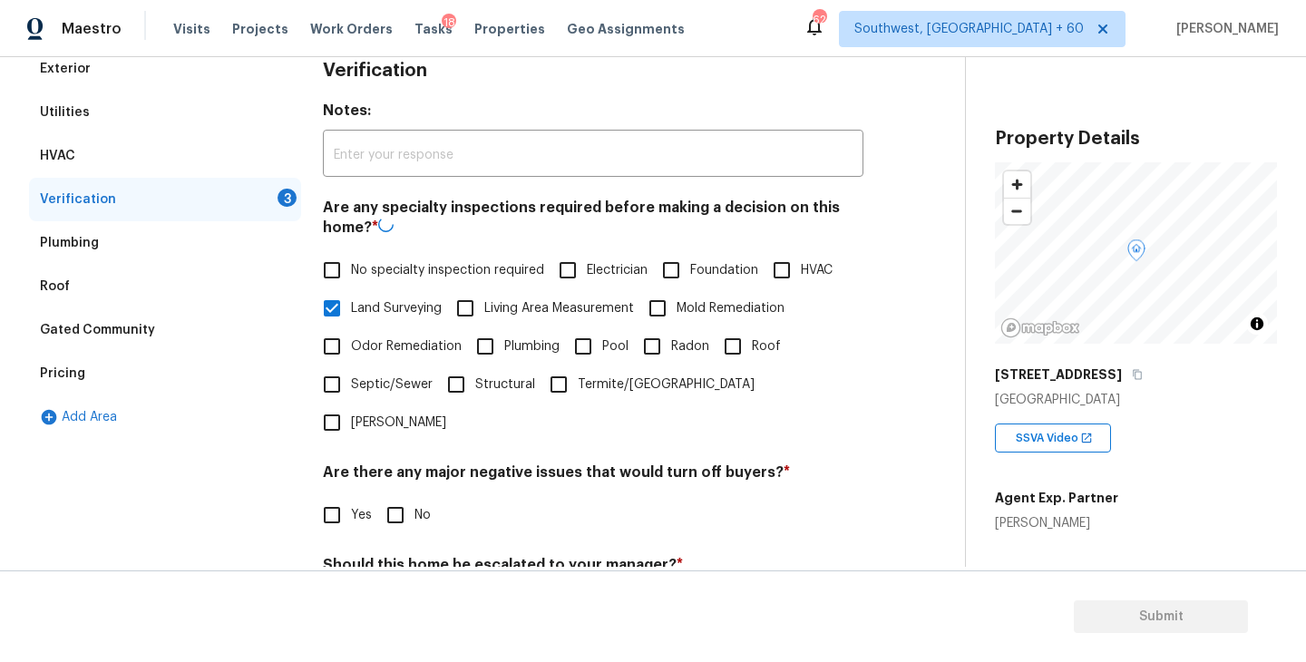
click at [443, 276] on span "No specialty inspection required" at bounding box center [447, 270] width 193 height 19
click at [351, 276] on input "No specialty inspection required" at bounding box center [332, 270] width 38 height 38
checkbox input "true"
click at [408, 305] on span "Land Surveying" at bounding box center [396, 308] width 91 height 19
click at [351, 305] on input "Land Surveying" at bounding box center [332, 308] width 38 height 38
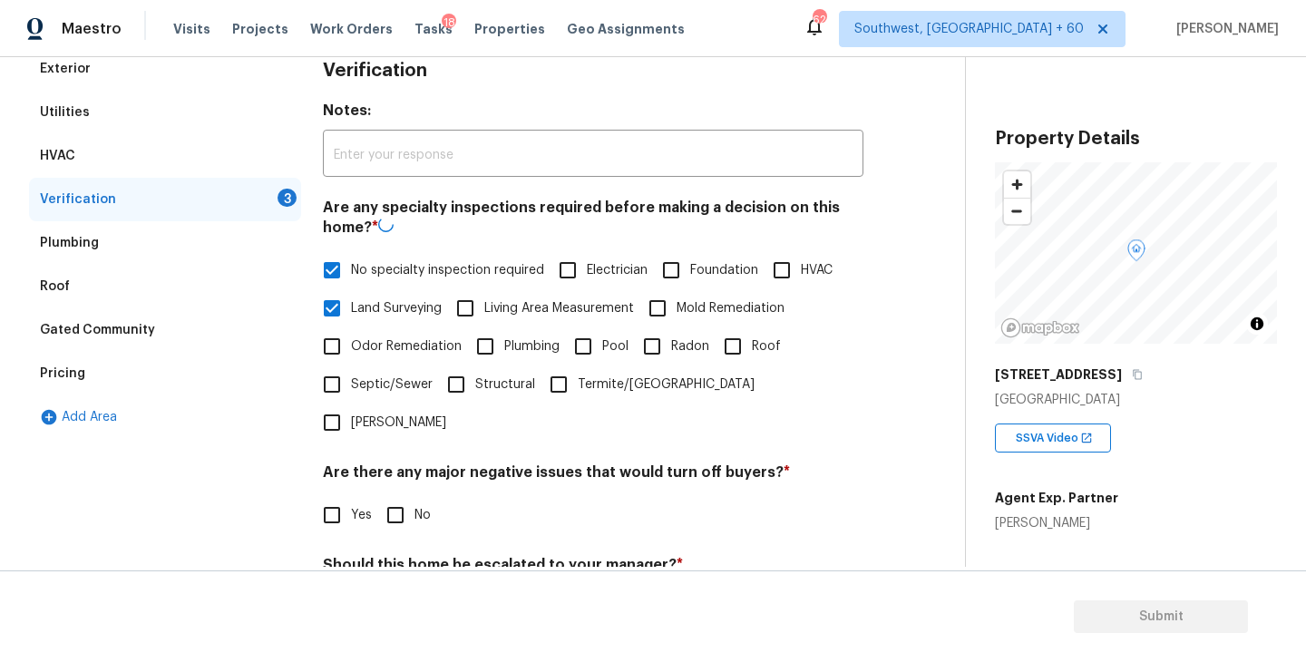
checkbox input "false"
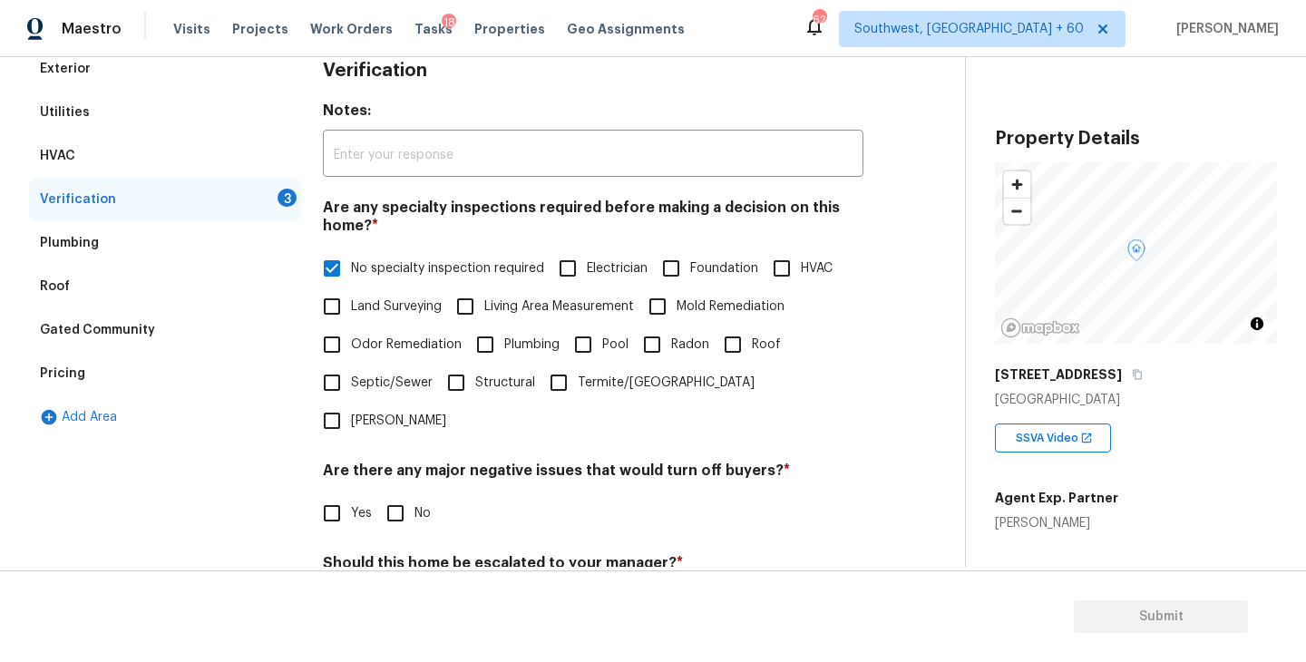
scroll to position [429, 0]
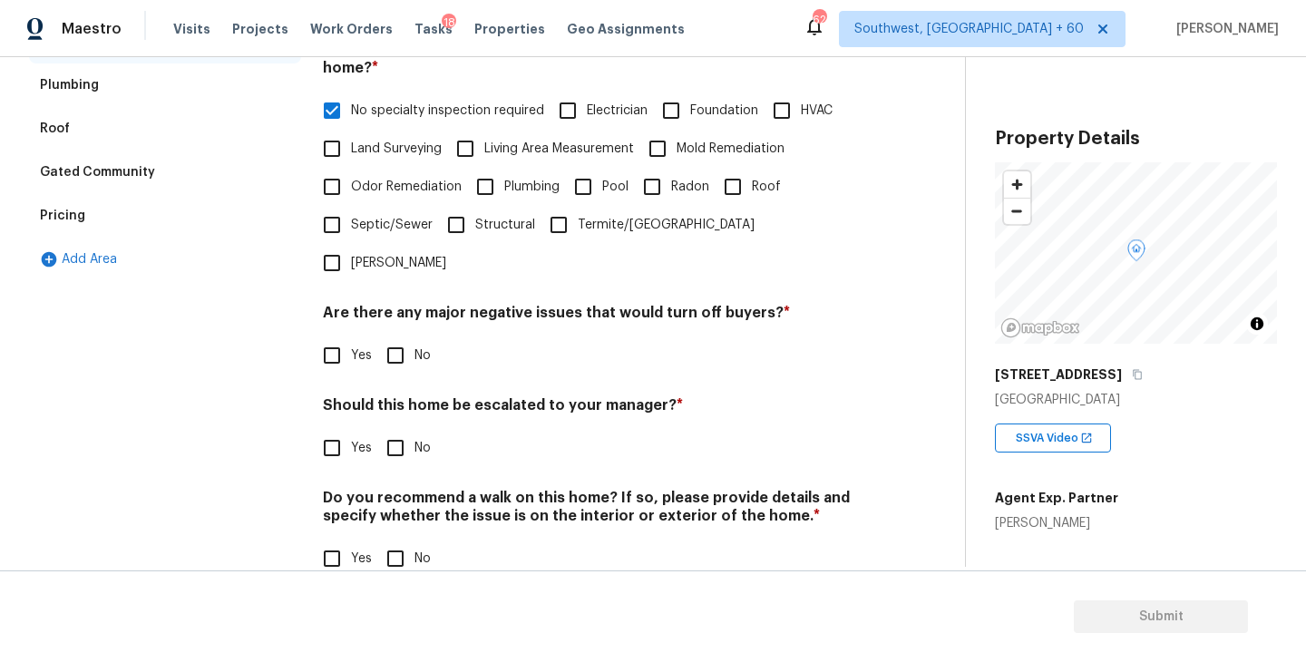
click at [409, 337] on input "No" at bounding box center [395, 356] width 38 height 38
checkbox input "true"
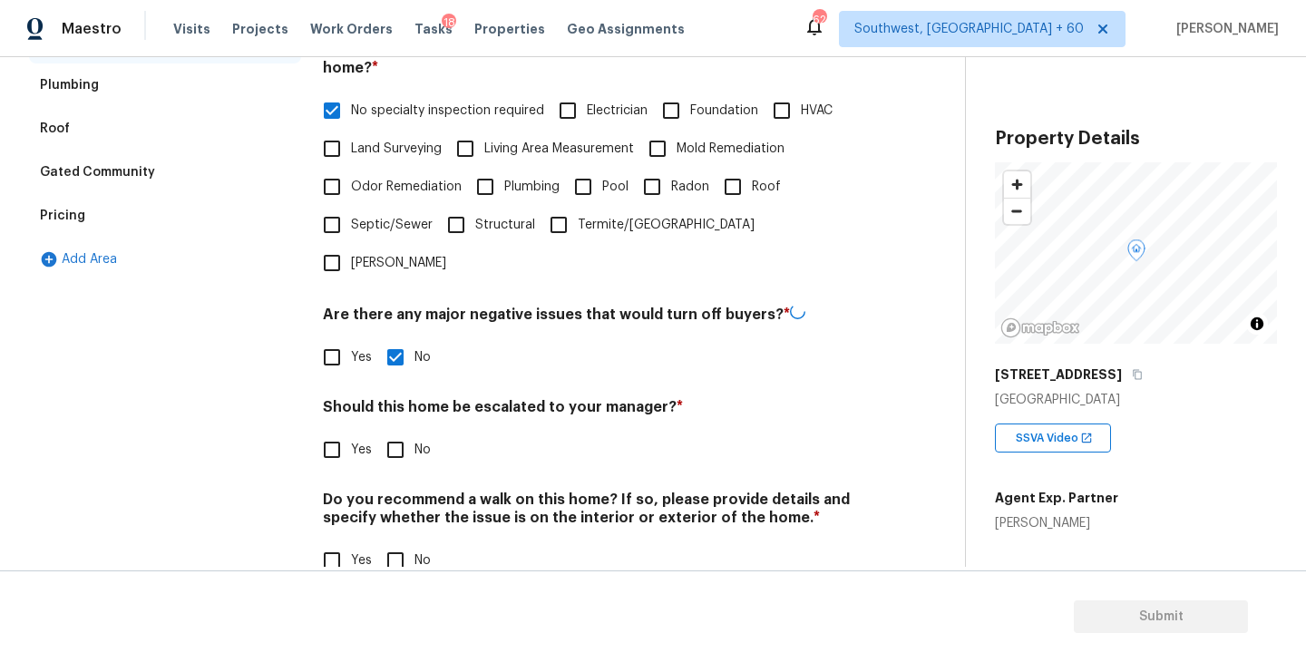
click at [400, 431] on input "No" at bounding box center [395, 450] width 38 height 38
checkbox input "true"
click at [400, 542] on input "No" at bounding box center [395, 561] width 38 height 38
checkbox input "true"
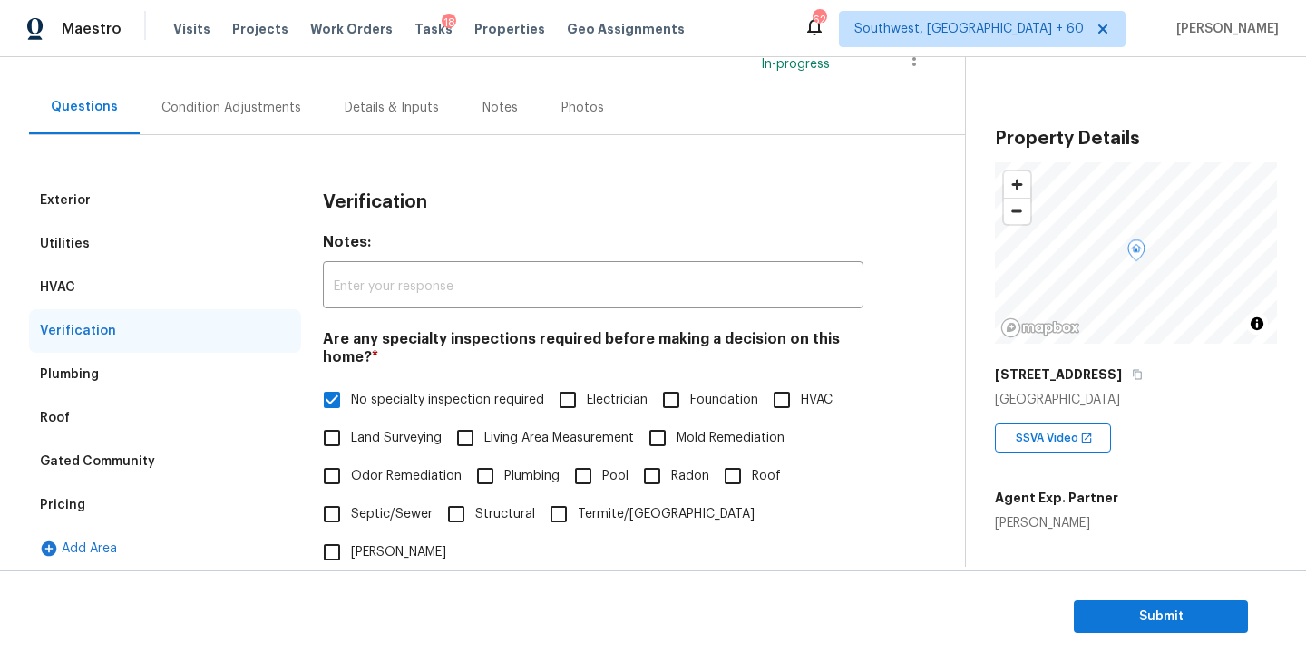
scroll to position [127, 0]
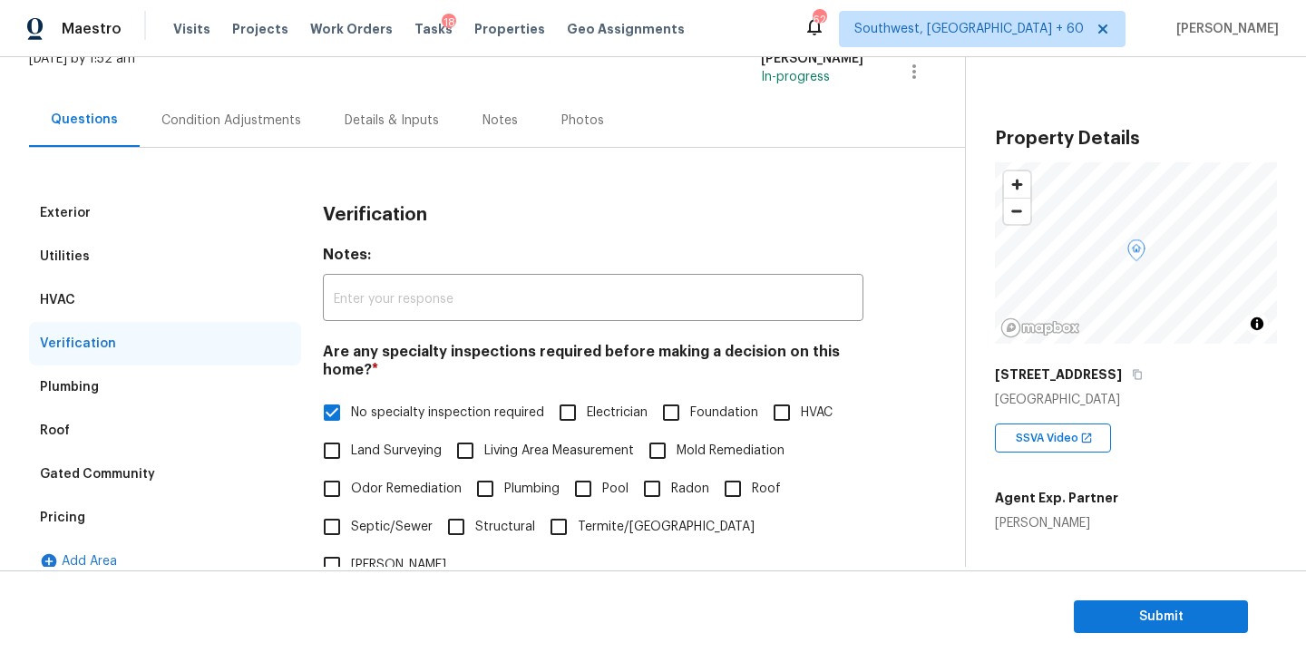
click at [249, 148] on div "Exterior Utilities HVAC Verification Plumbing Roof Gated Community Pricing Add …" at bounding box center [475, 525] width 893 height 754
click at [249, 131] on div "Condition Adjustments" at bounding box center [231, 120] width 183 height 54
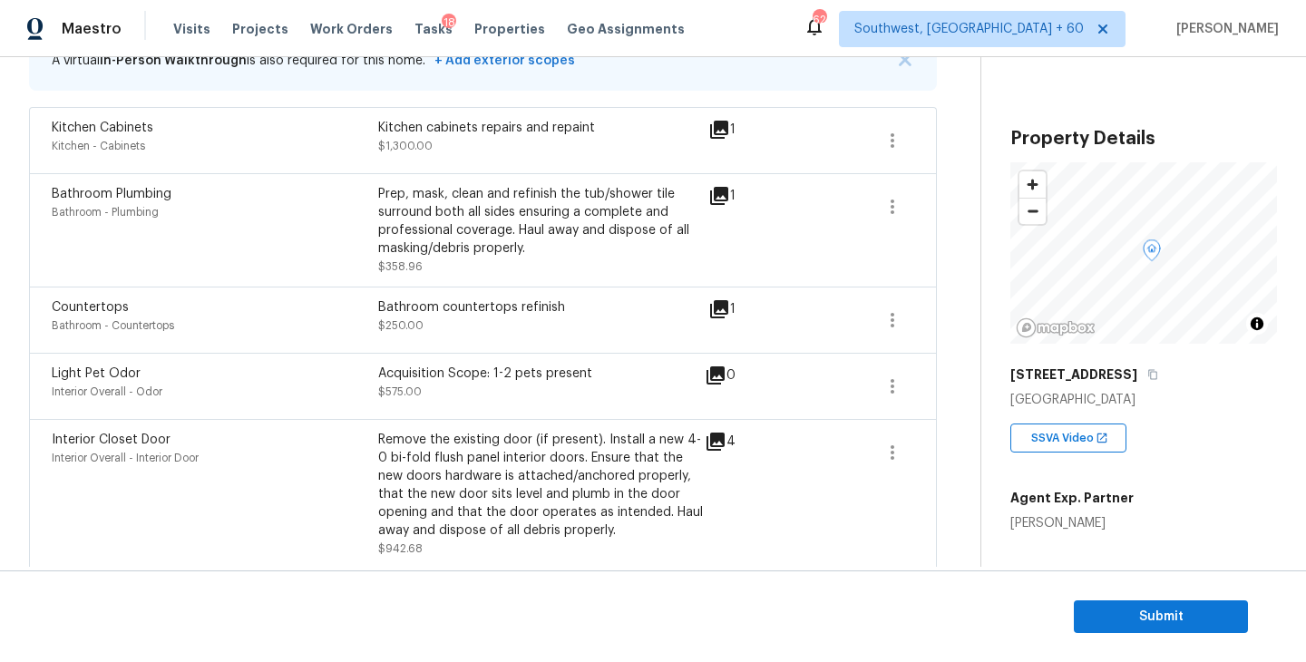
scroll to position [272, 0]
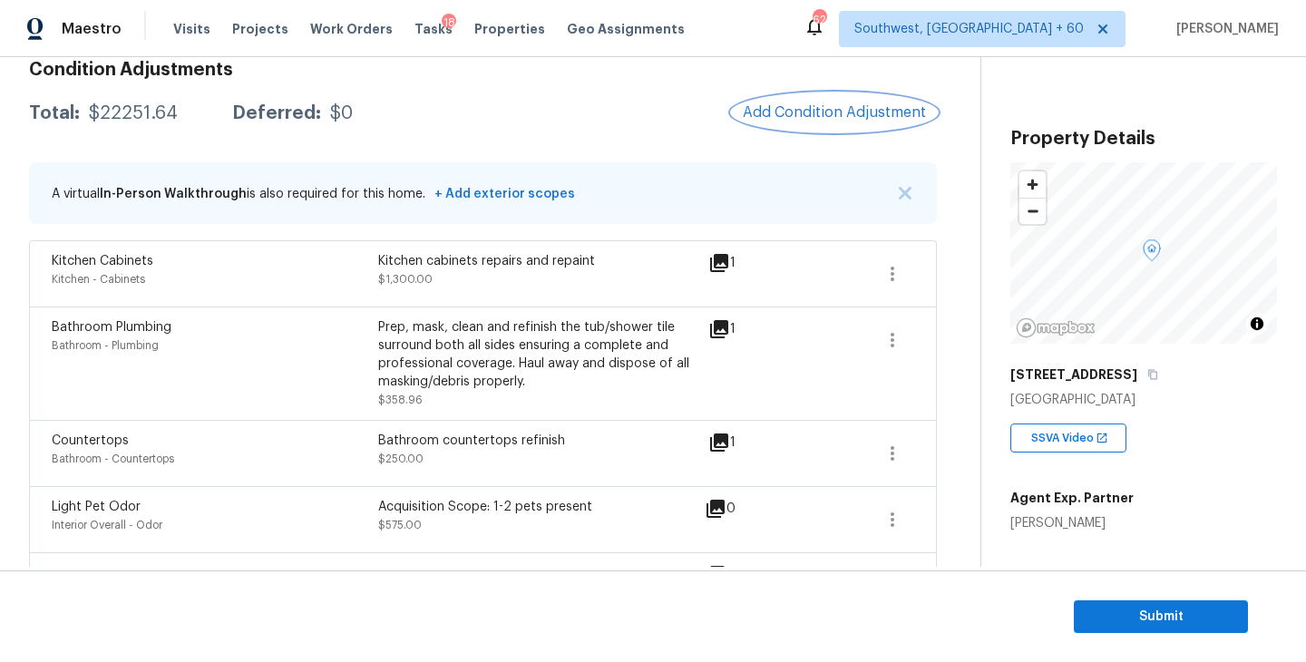
click at [836, 122] on button "Add Condition Adjustment" at bounding box center [834, 112] width 205 height 38
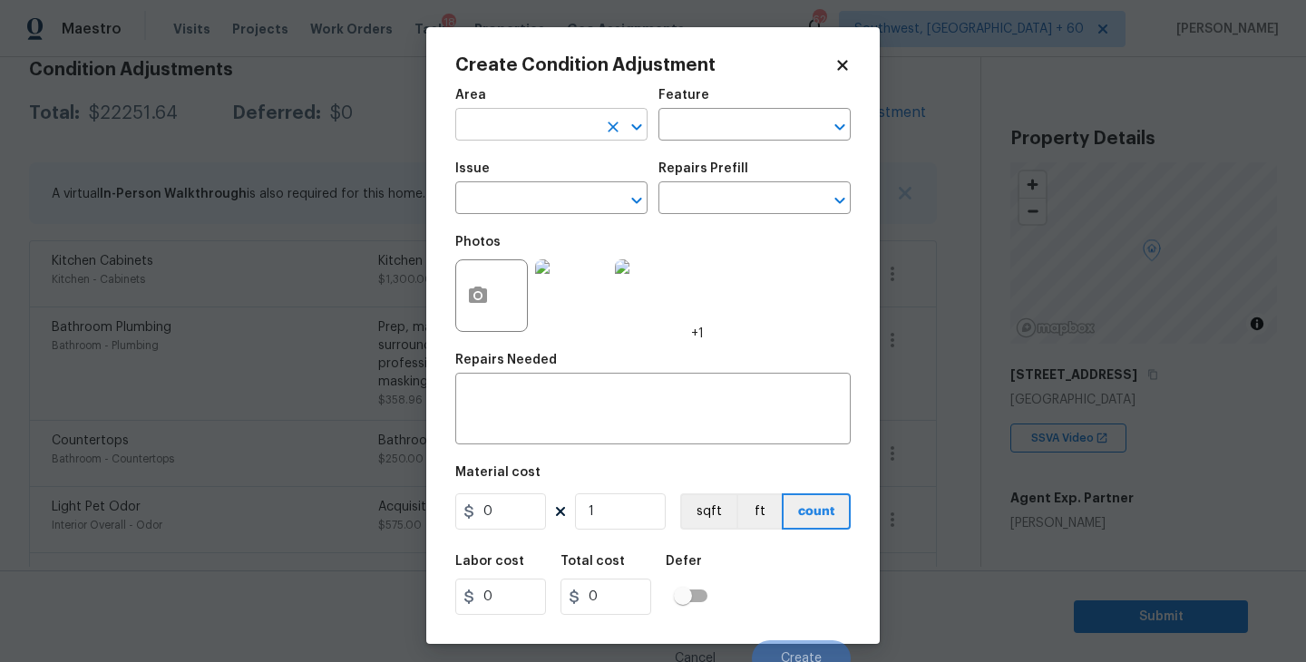
click at [565, 130] on input "text" at bounding box center [526, 126] width 142 height 28
click at [561, 198] on li "Interior Overall" at bounding box center [551, 197] width 192 height 30
type input "Interior Overall"
click at [707, 131] on input "text" at bounding box center [730, 126] width 142 height 28
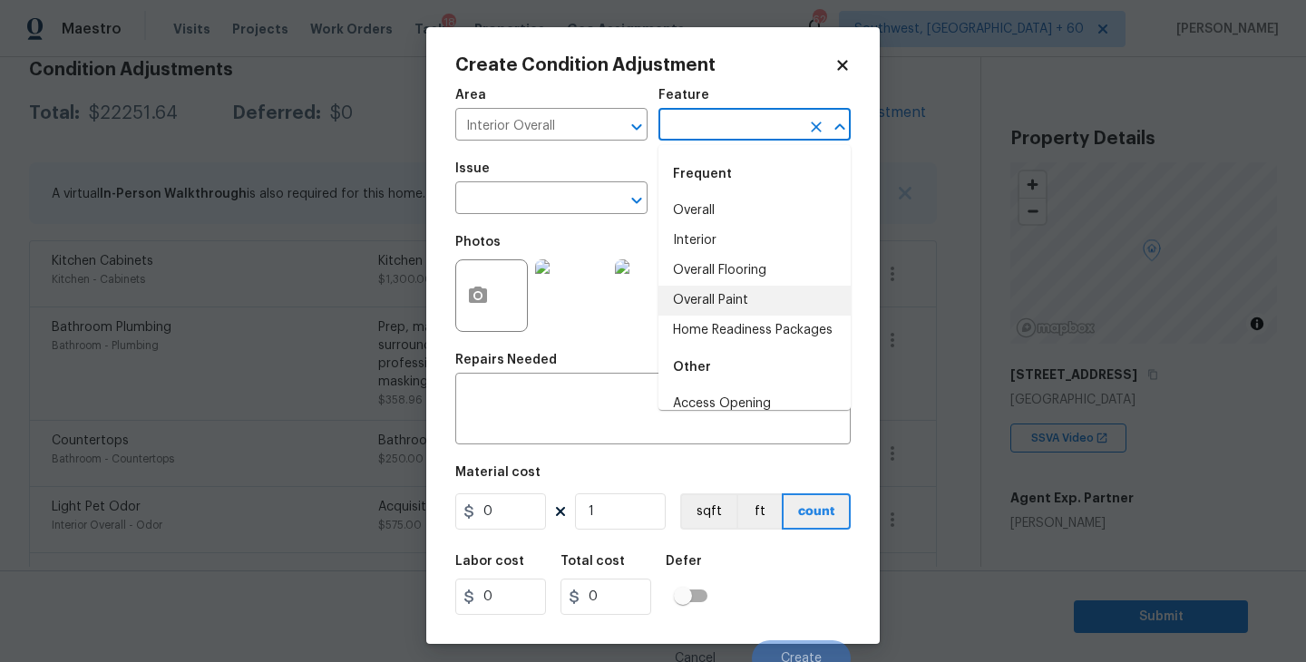
click at [721, 296] on li "Overall Paint" at bounding box center [755, 301] width 192 height 30
type input "Overall Paint"
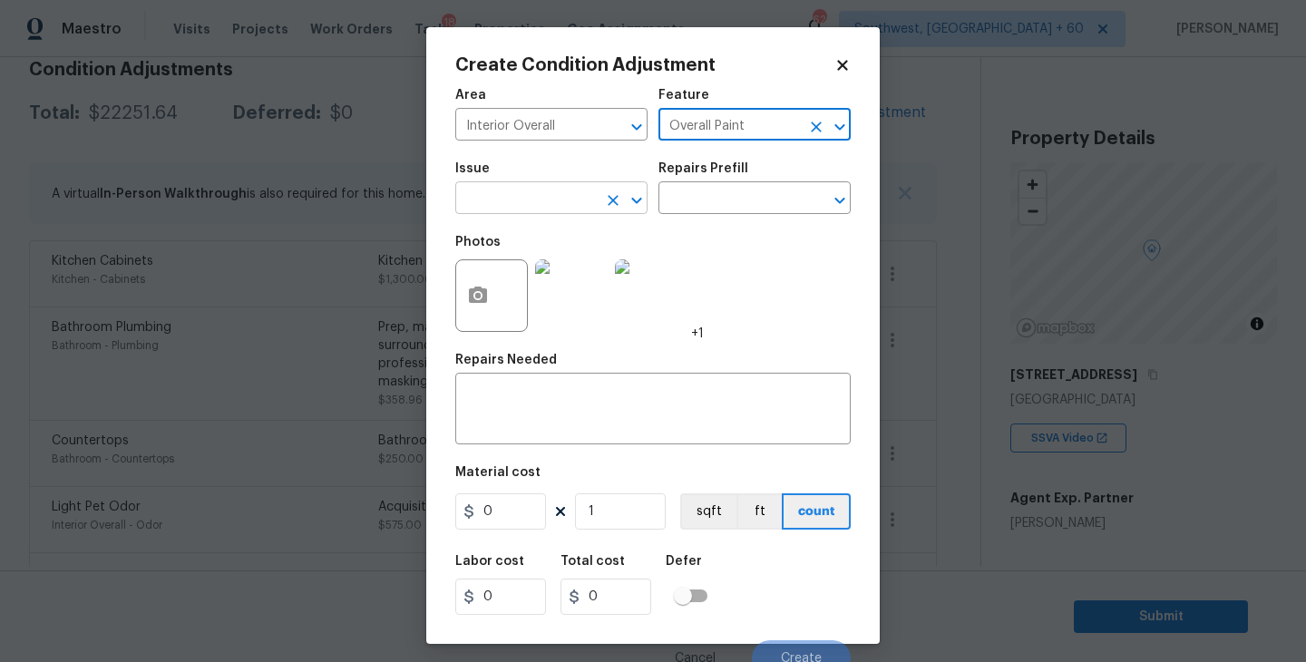
click at [560, 206] on input "text" at bounding box center [526, 200] width 142 height 28
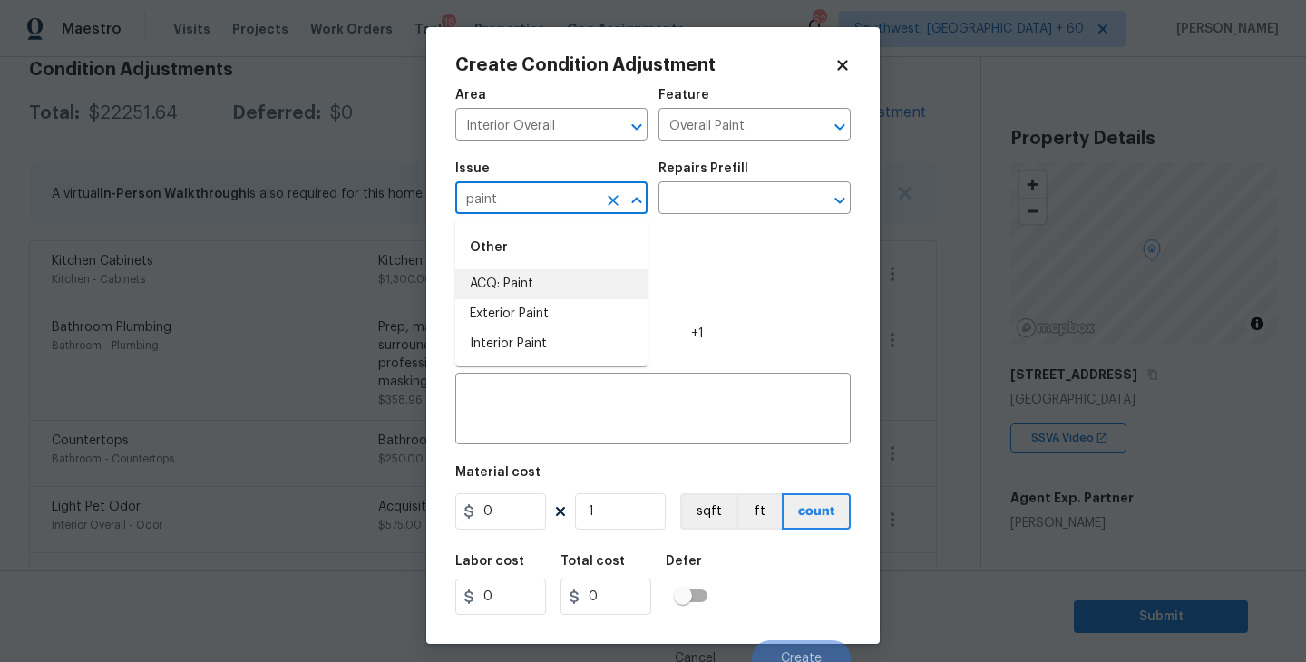
click at [555, 290] on li "ACQ: Paint" at bounding box center [551, 284] width 192 height 30
type input "ACQ: Paint"
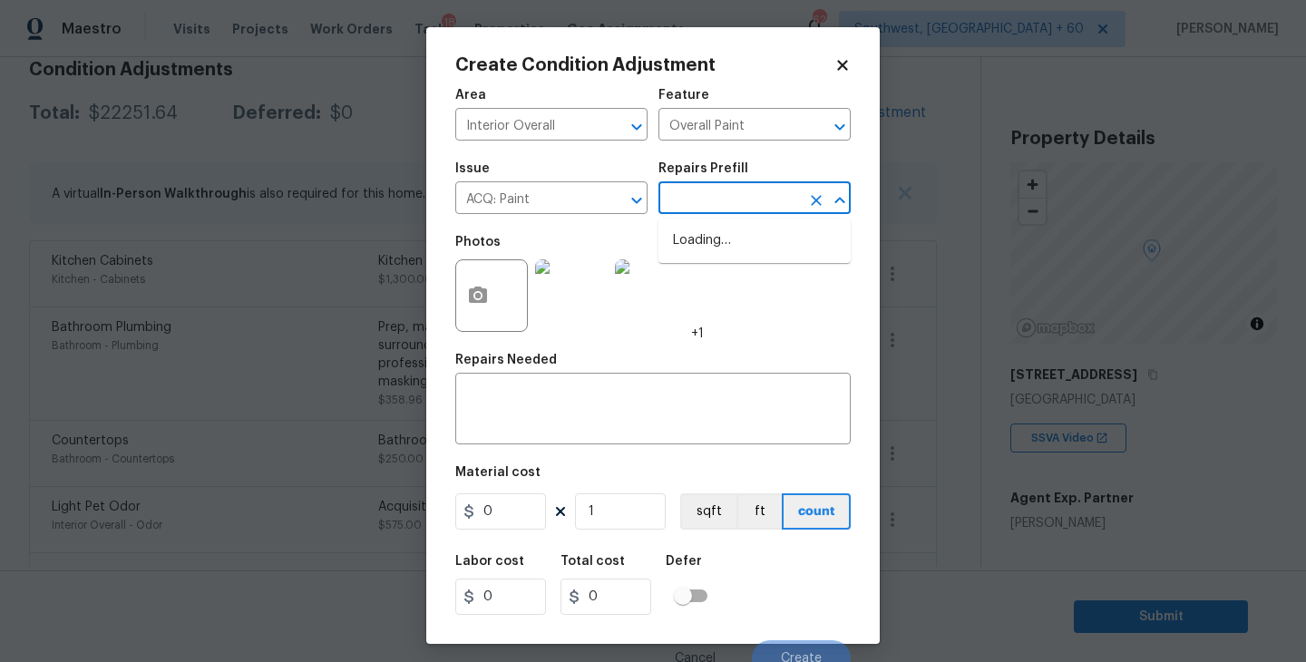
click at [727, 208] on input "text" at bounding box center [730, 200] width 142 height 28
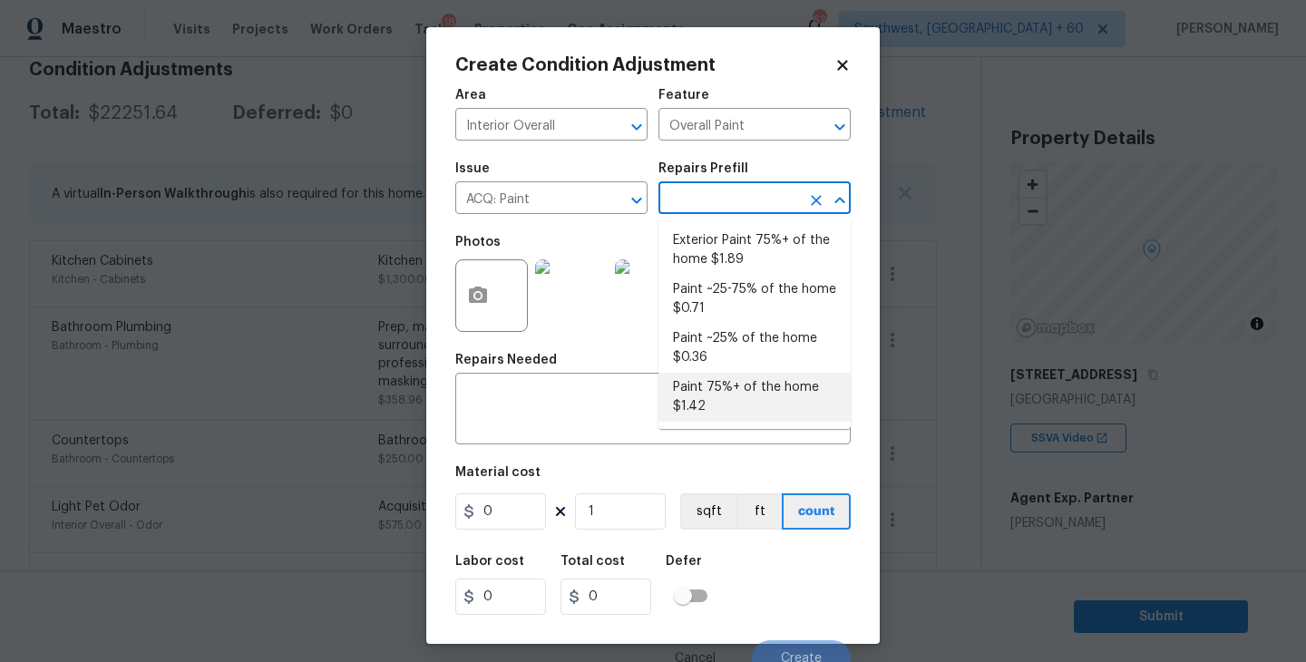
click at [733, 385] on li "Paint 75%+ of the home $1.42" at bounding box center [755, 397] width 192 height 49
type input "Acquisition"
type textarea "Acquisition Scope: 75%+ of the home will likely require interior paint"
type input "1.42"
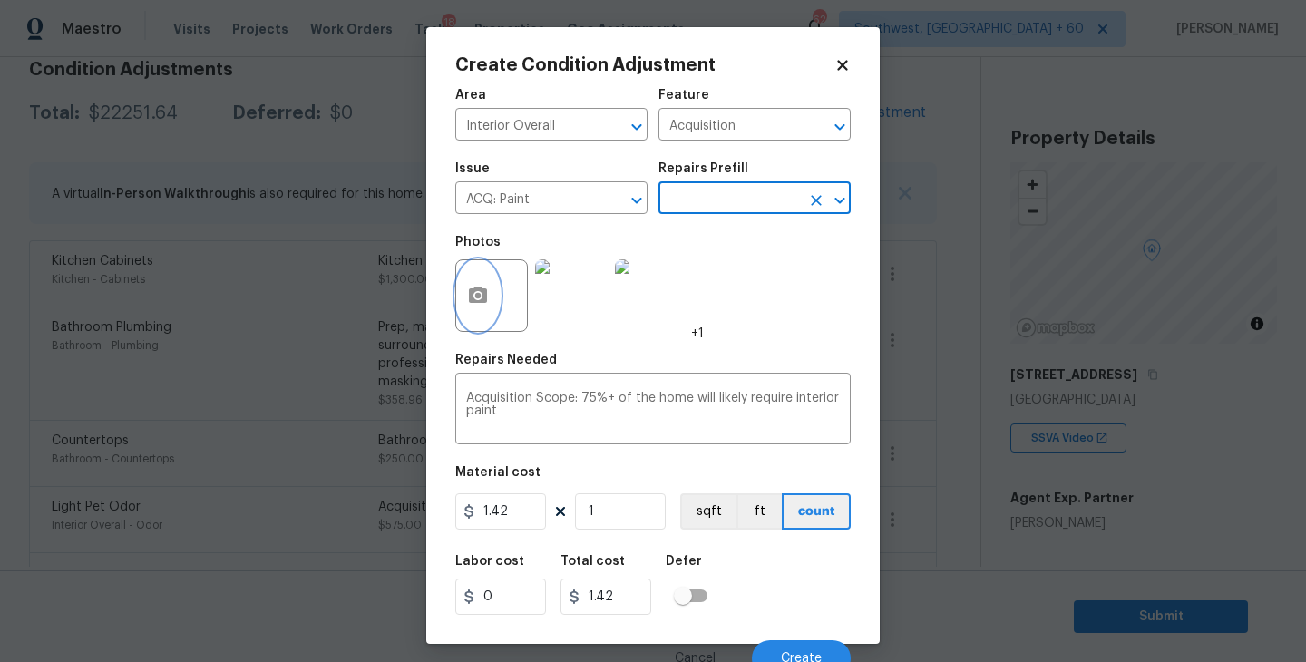
click at [474, 309] on button "button" at bounding box center [478, 295] width 44 height 71
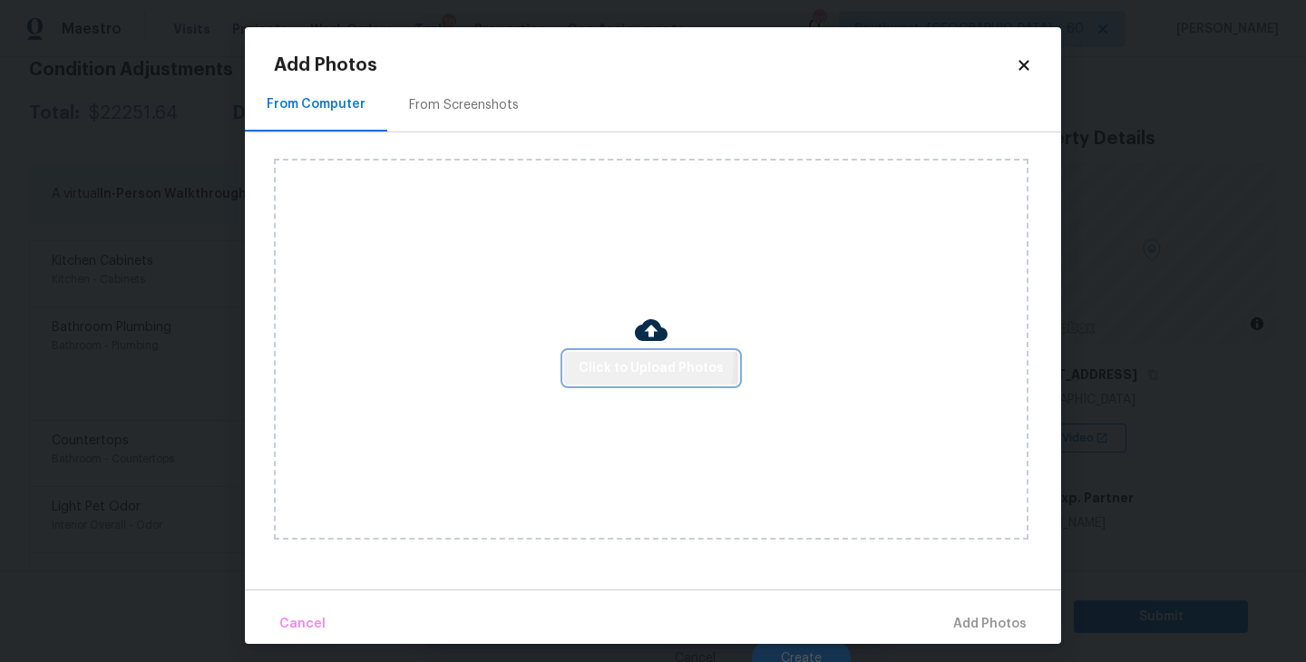
click at [614, 362] on span "Click to Upload Photos" at bounding box center [651, 368] width 145 height 23
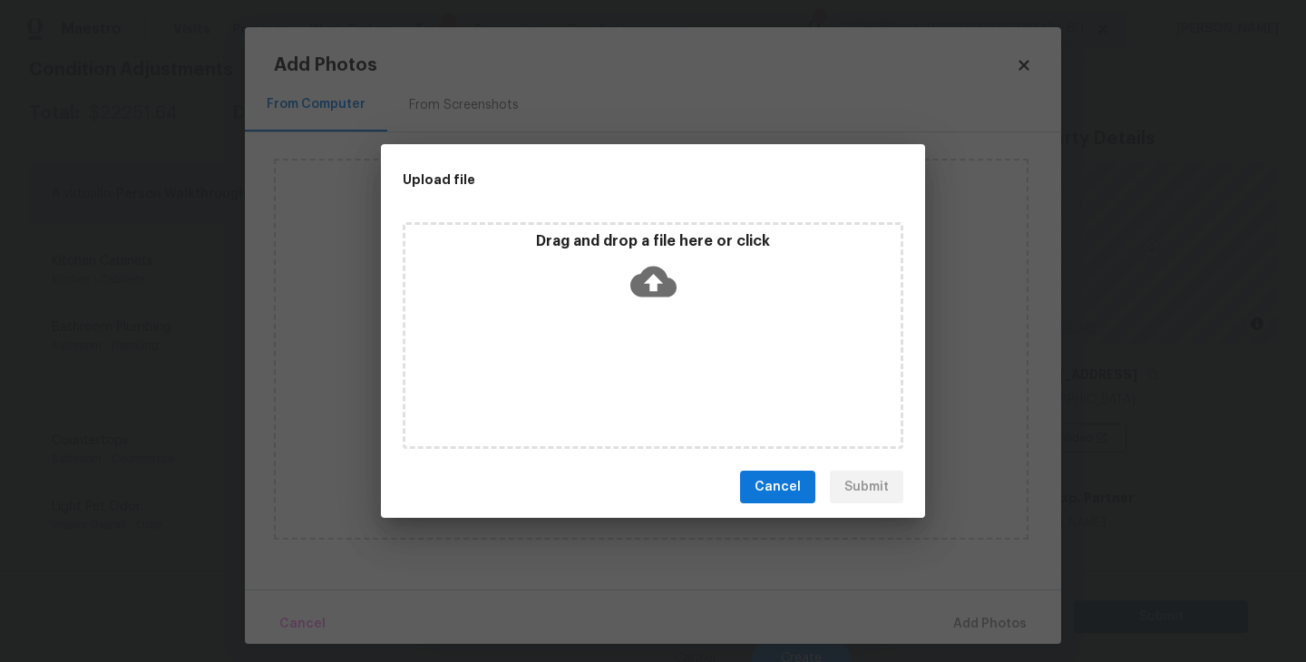
click at [624, 317] on div "Drag and drop a file here or click" at bounding box center [653, 335] width 501 height 227
